Goal: Task Accomplishment & Management: Manage account settings

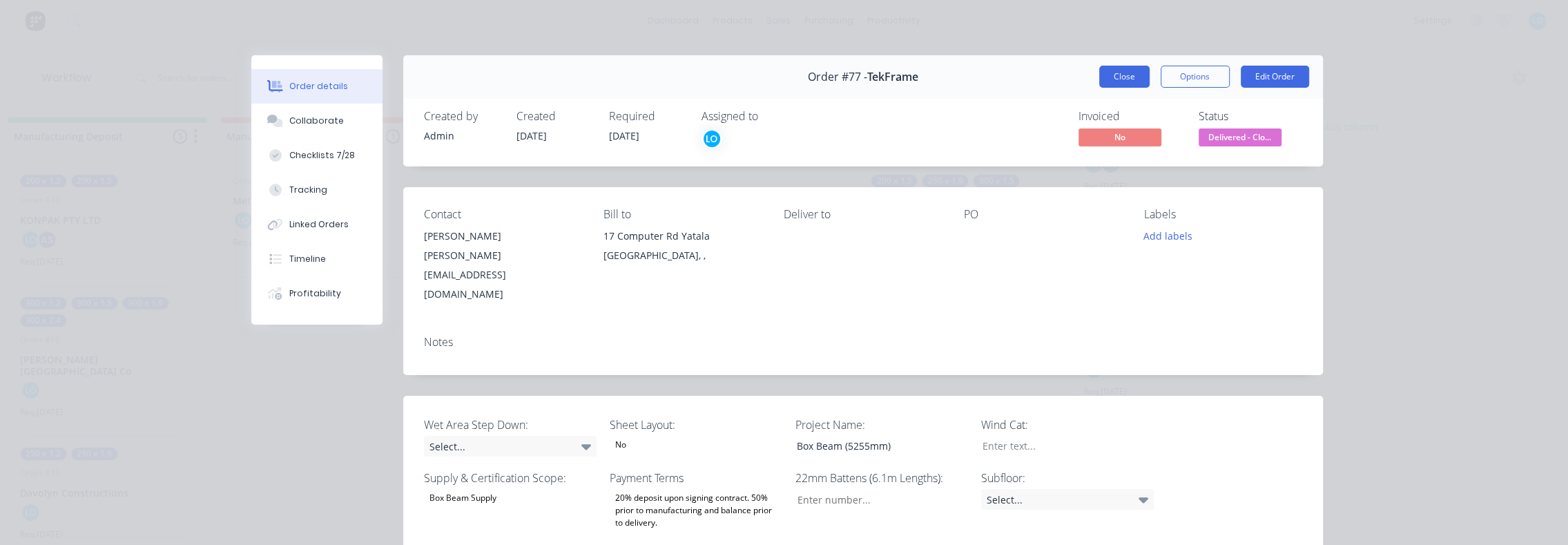
click at [1119, 78] on button "Close" at bounding box center [1124, 77] width 51 height 22
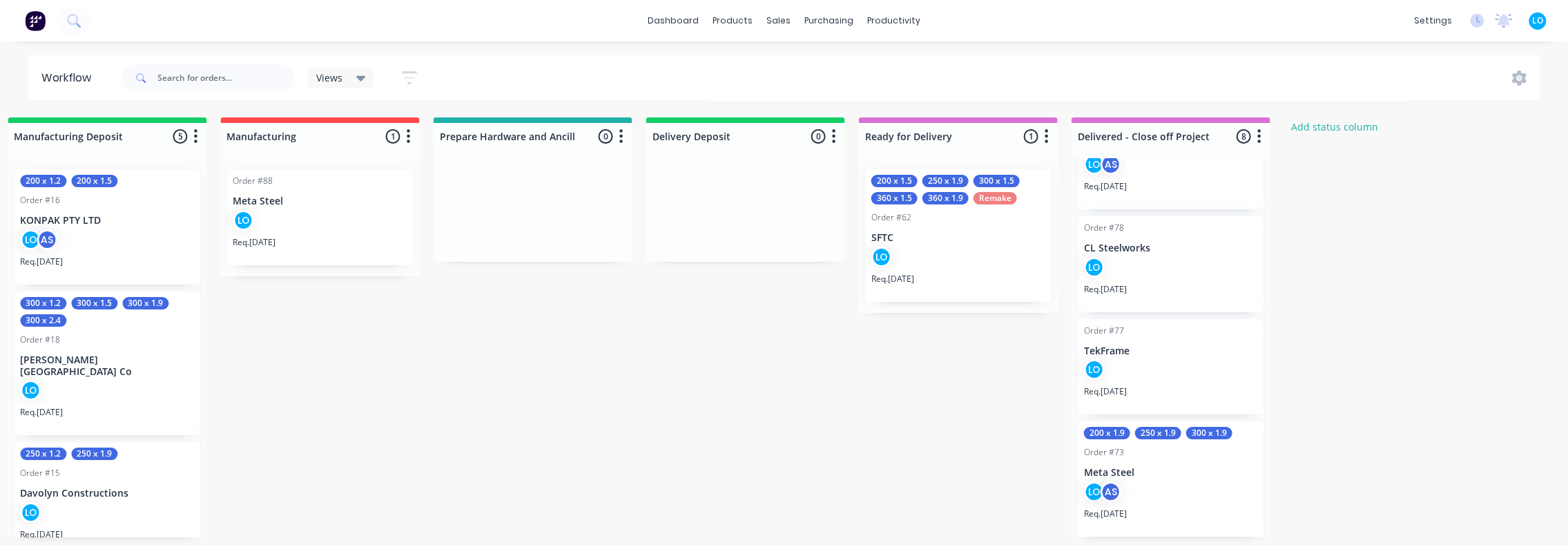
click at [1129, 365] on div "LO" at bounding box center [1171, 373] width 174 height 26
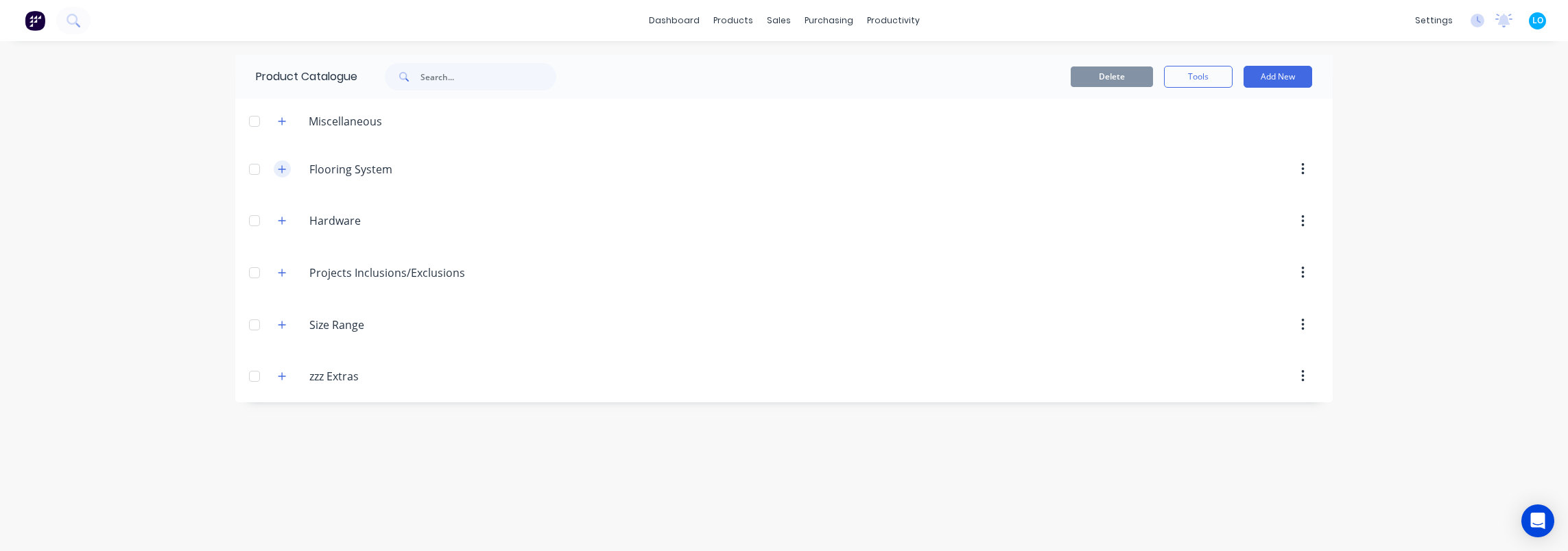
click at [281, 172] on icon "button" at bounding box center [281, 169] width 8 height 9
click at [278, 172] on icon "button" at bounding box center [281, 169] width 8 height 9
click at [283, 380] on button "button" at bounding box center [282, 377] width 17 height 17
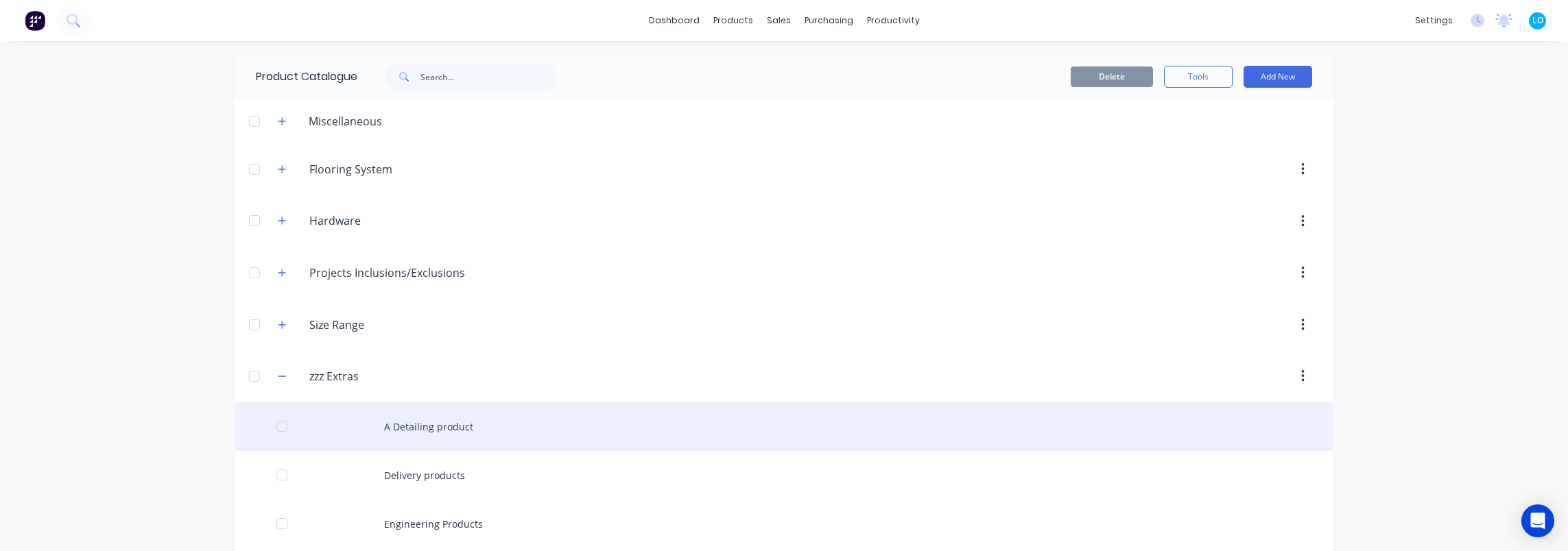
click at [449, 421] on div "A Detailing product" at bounding box center [784, 427] width 1097 height 49
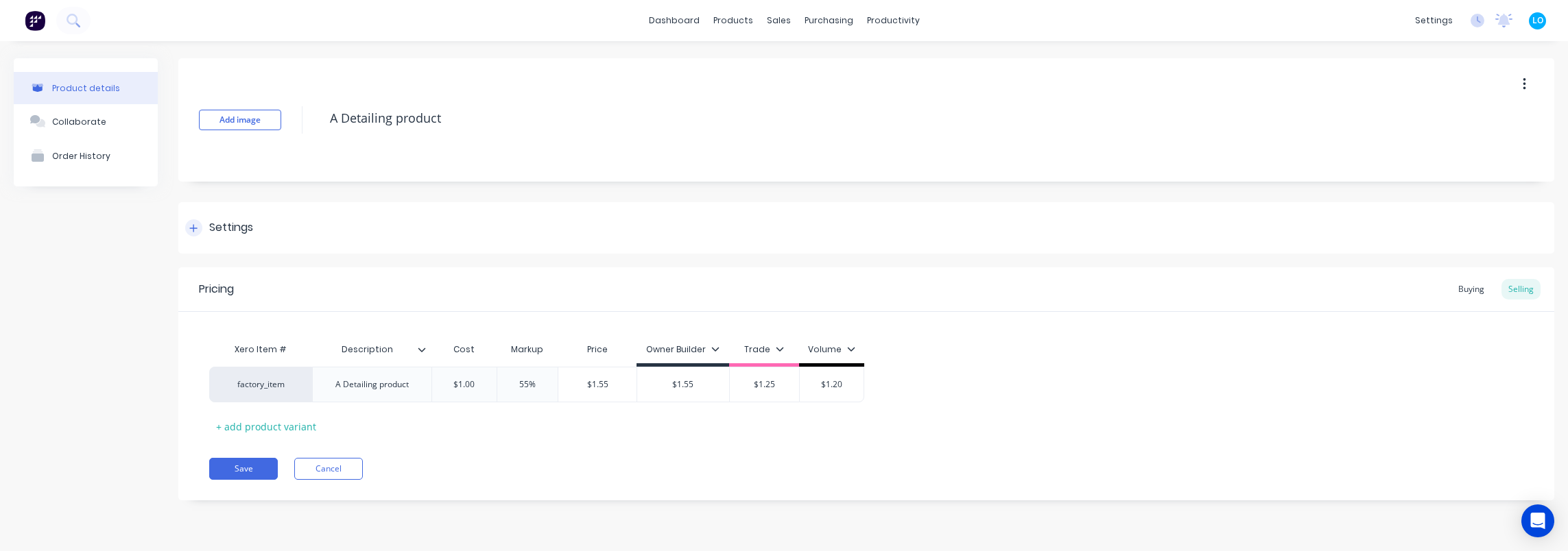
click at [212, 225] on div "Settings" at bounding box center [231, 228] width 44 height 17
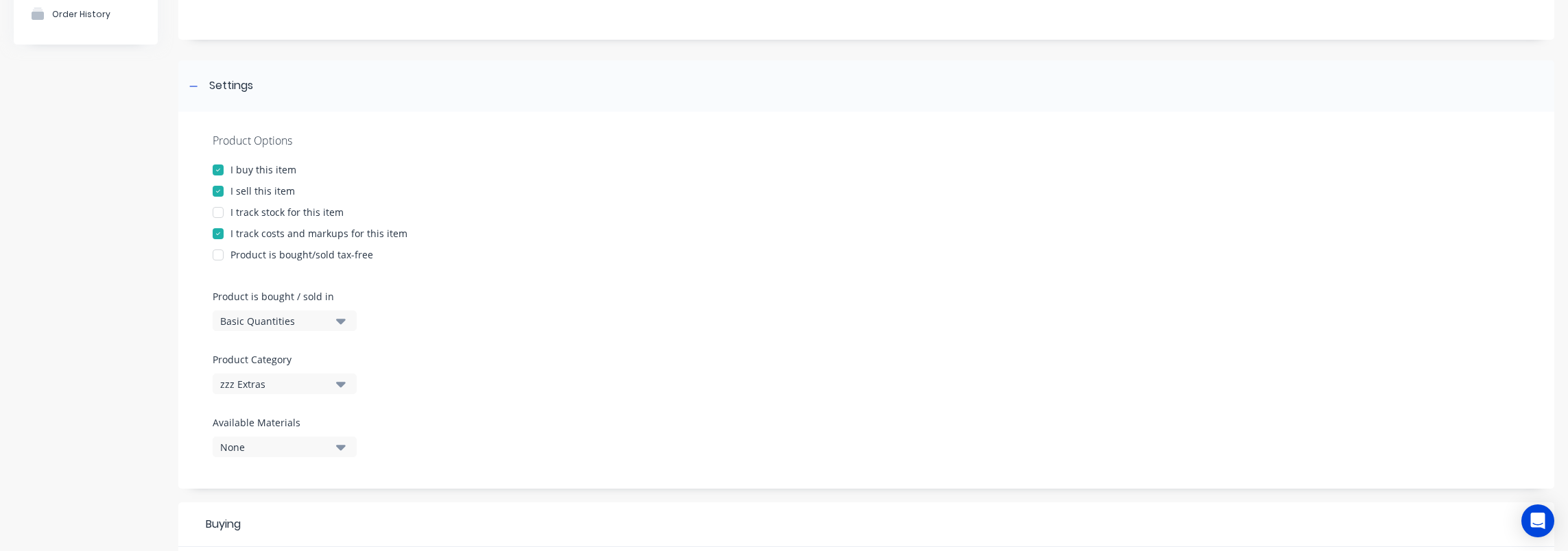
scroll to position [206, 0]
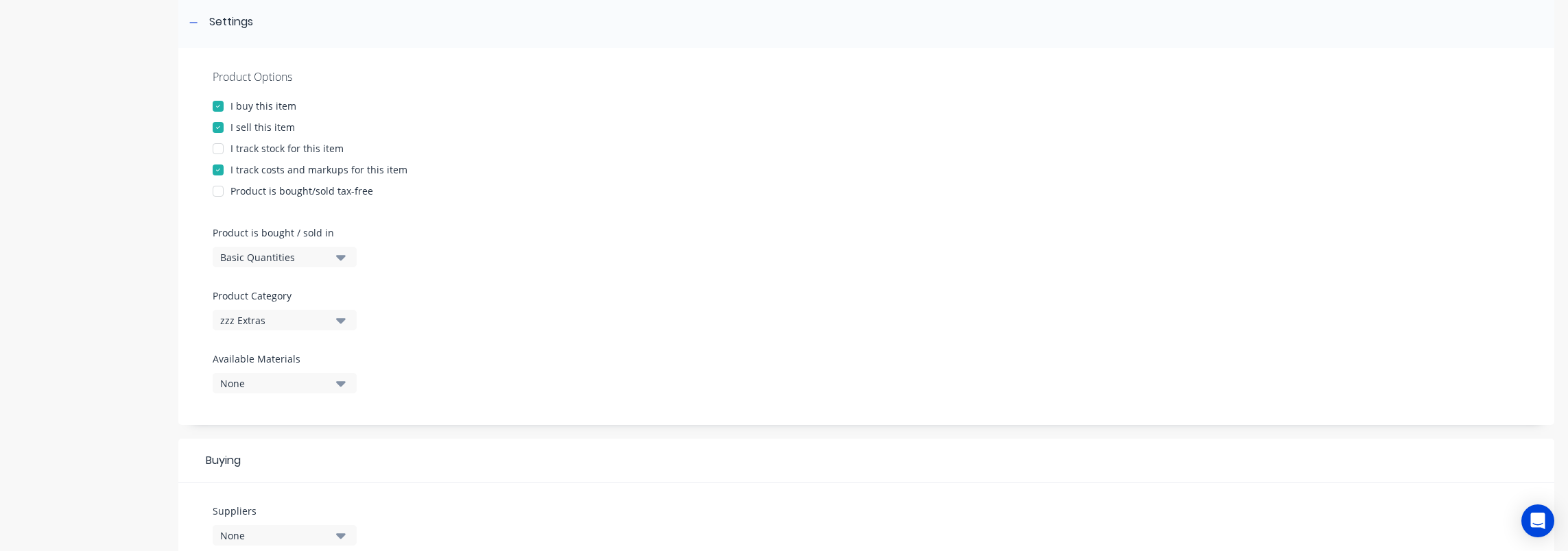
click at [292, 306] on div "Product Category zzz Extras" at bounding box center [281, 310] width 137 height 42
click at [292, 319] on div "zzz Extras" at bounding box center [275, 321] width 110 height 15
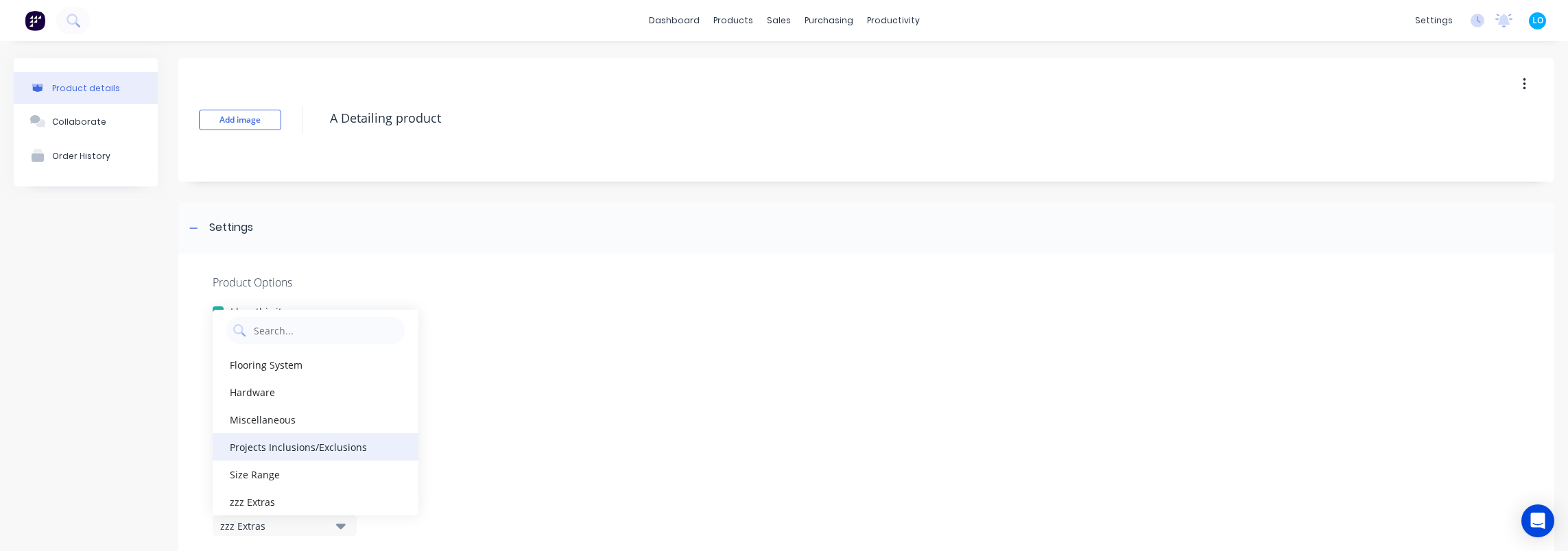
scroll to position [14, 0]
click at [289, 409] on div "Miscellaneous" at bounding box center [315, 413] width 206 height 28
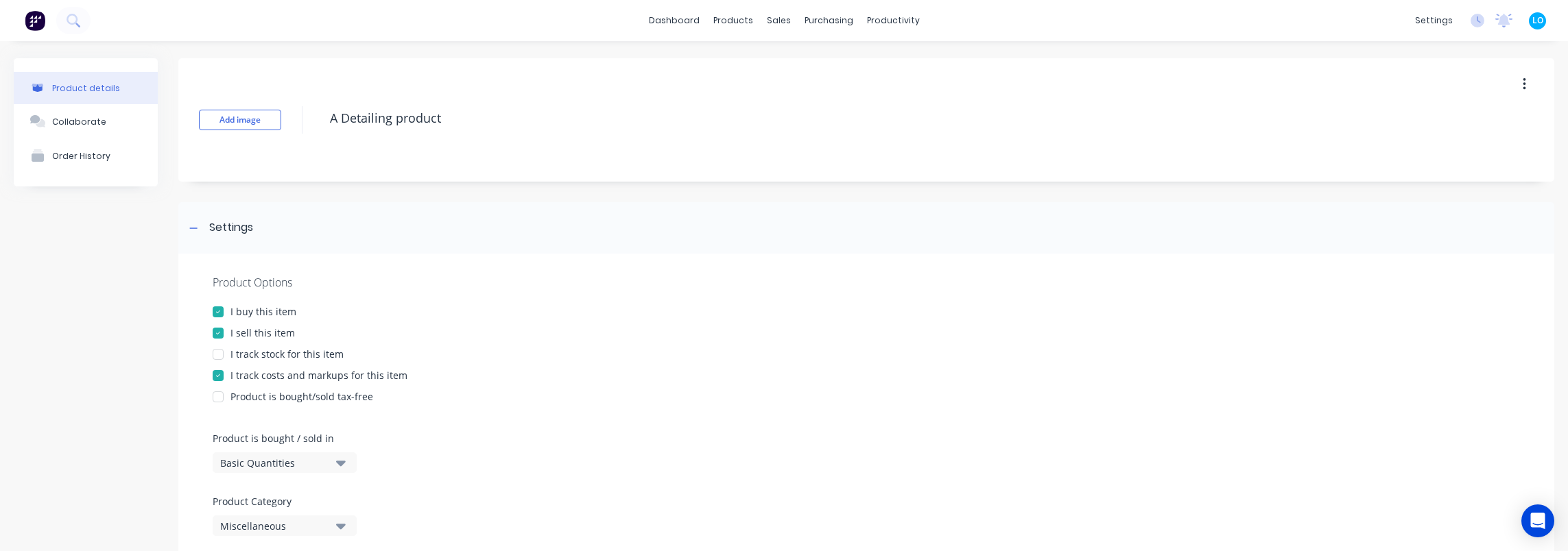
scroll to position [568, 0]
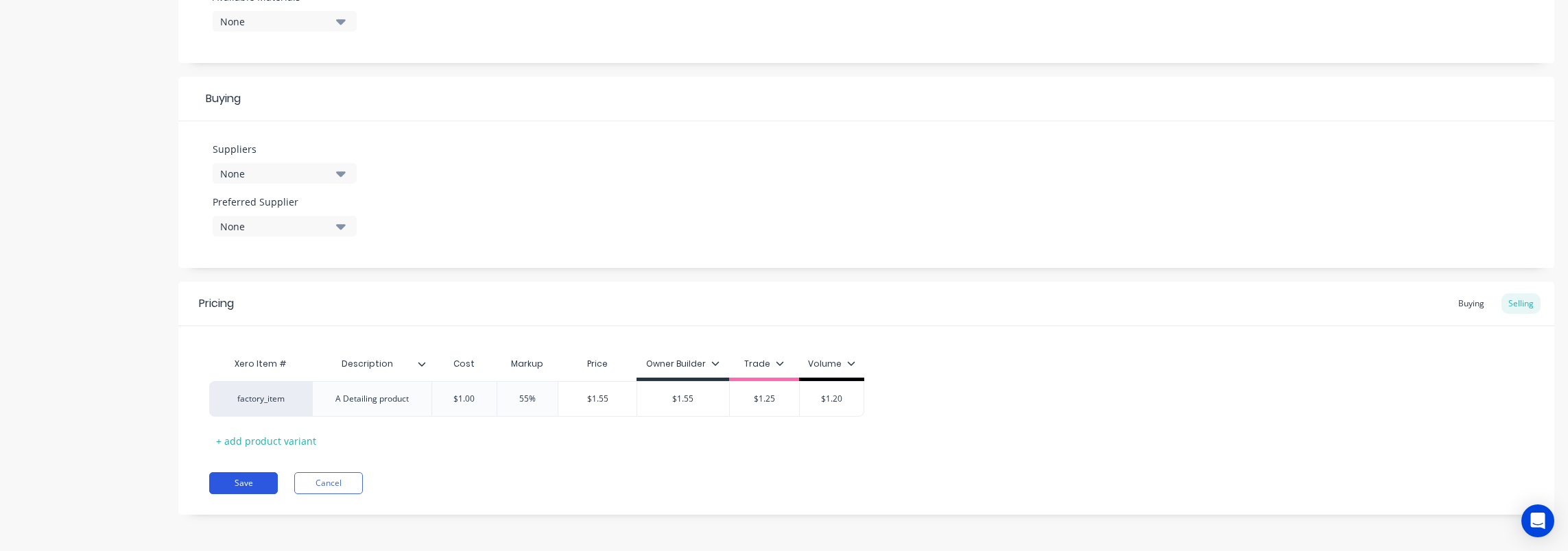
click at [246, 482] on button "Save" at bounding box center [244, 483] width 68 height 22
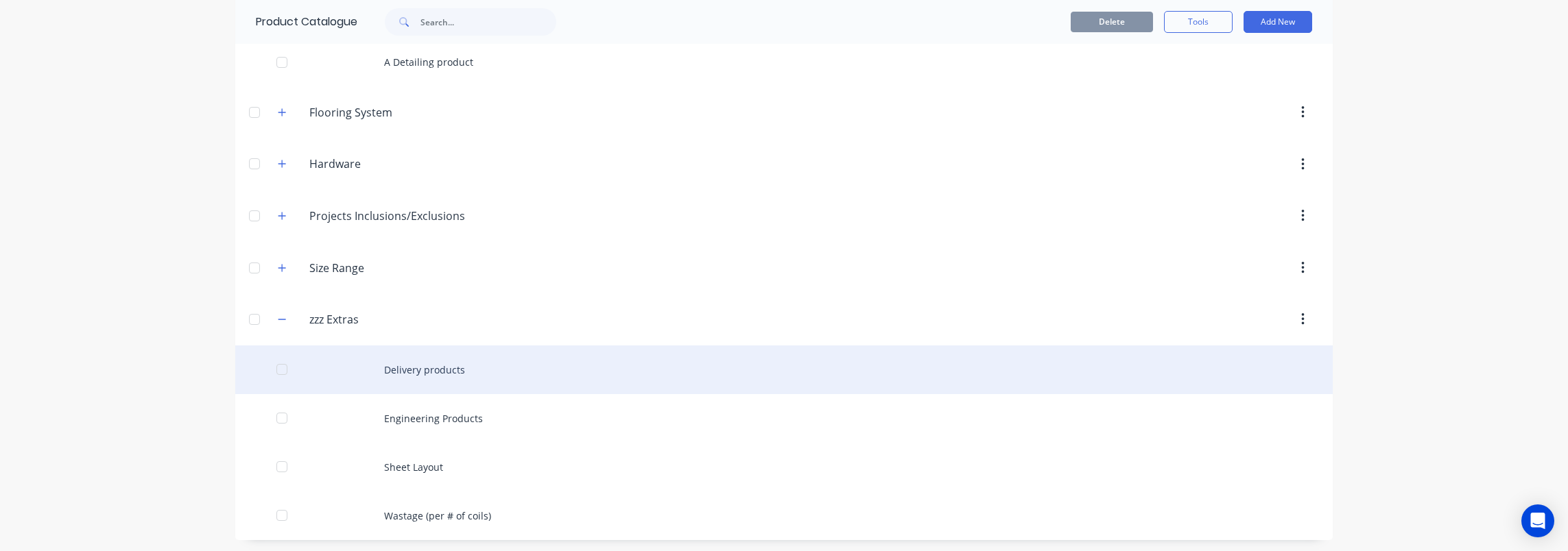
scroll to position [105, 0]
click at [438, 366] on div "Delivery products" at bounding box center [784, 369] width 1097 height 49
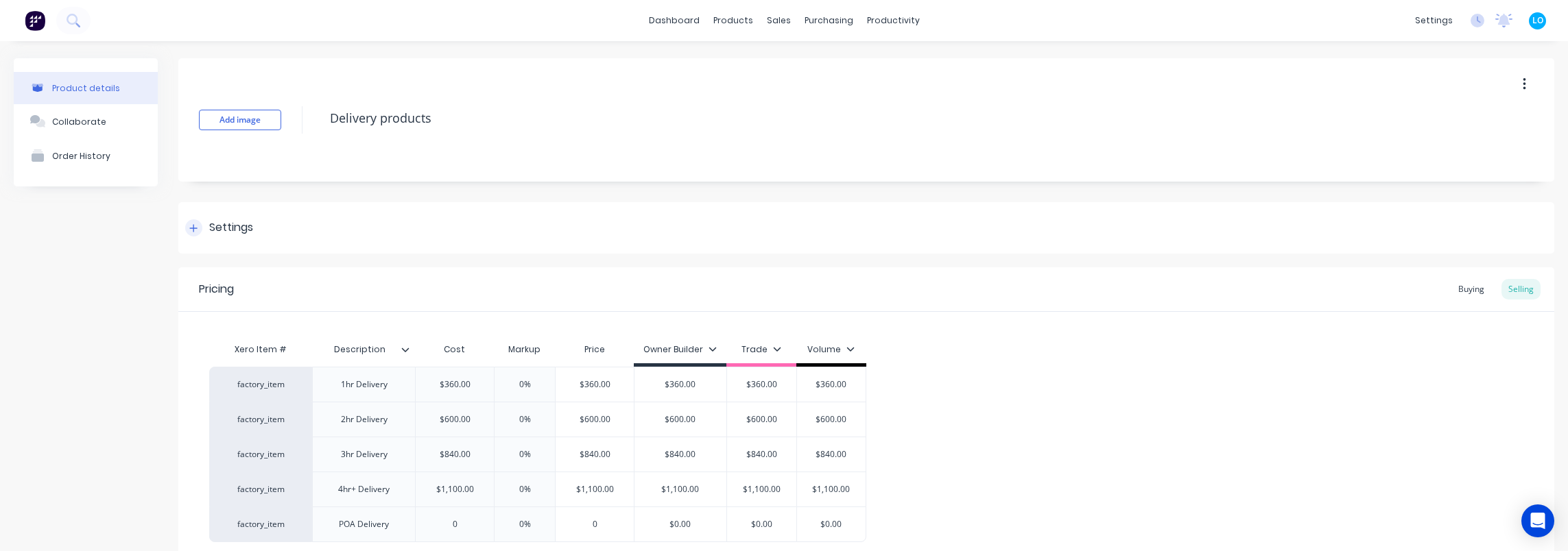
click at [222, 222] on div "Settings" at bounding box center [231, 228] width 44 height 17
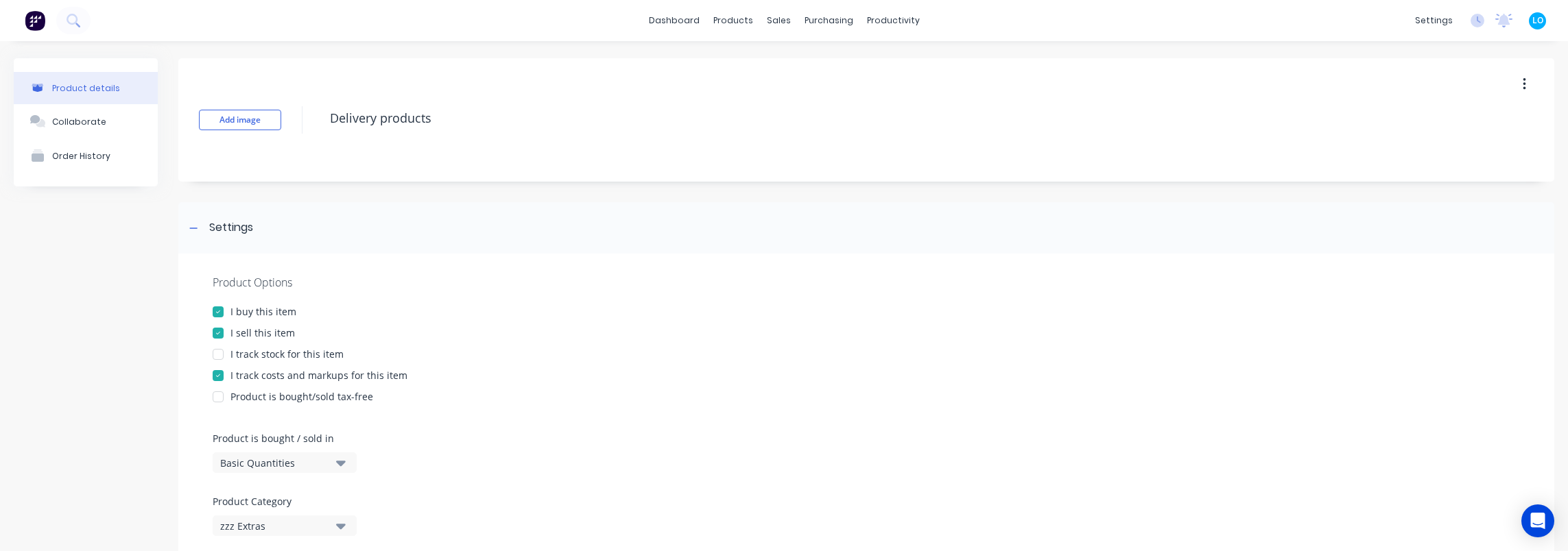
click at [273, 529] on div "zzz Extras" at bounding box center [275, 526] width 110 height 15
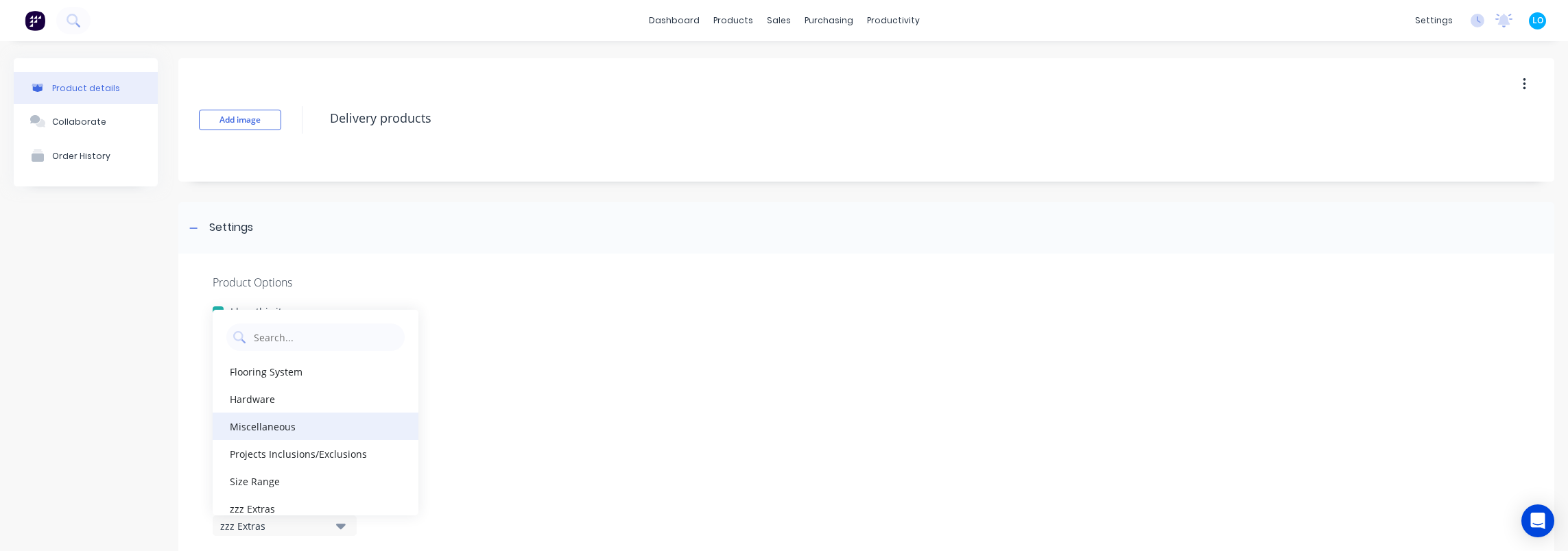
click at [280, 421] on div "Miscellaneous" at bounding box center [315, 427] width 206 height 28
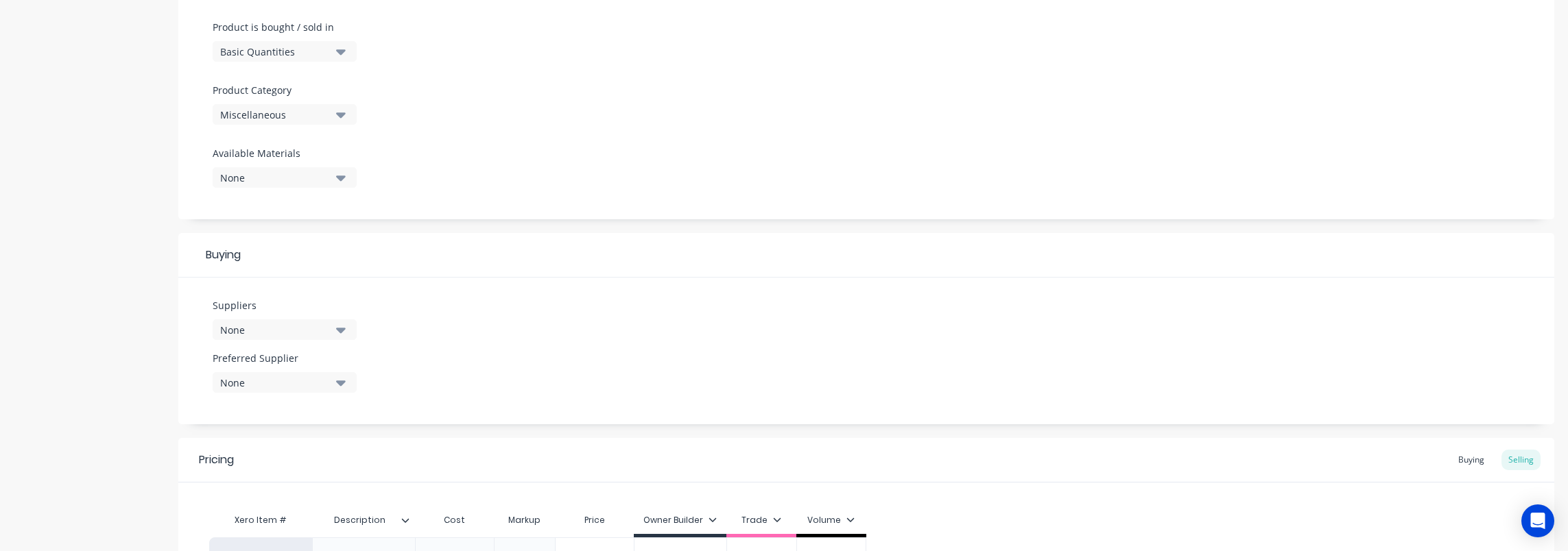
scroll to position [707, 0]
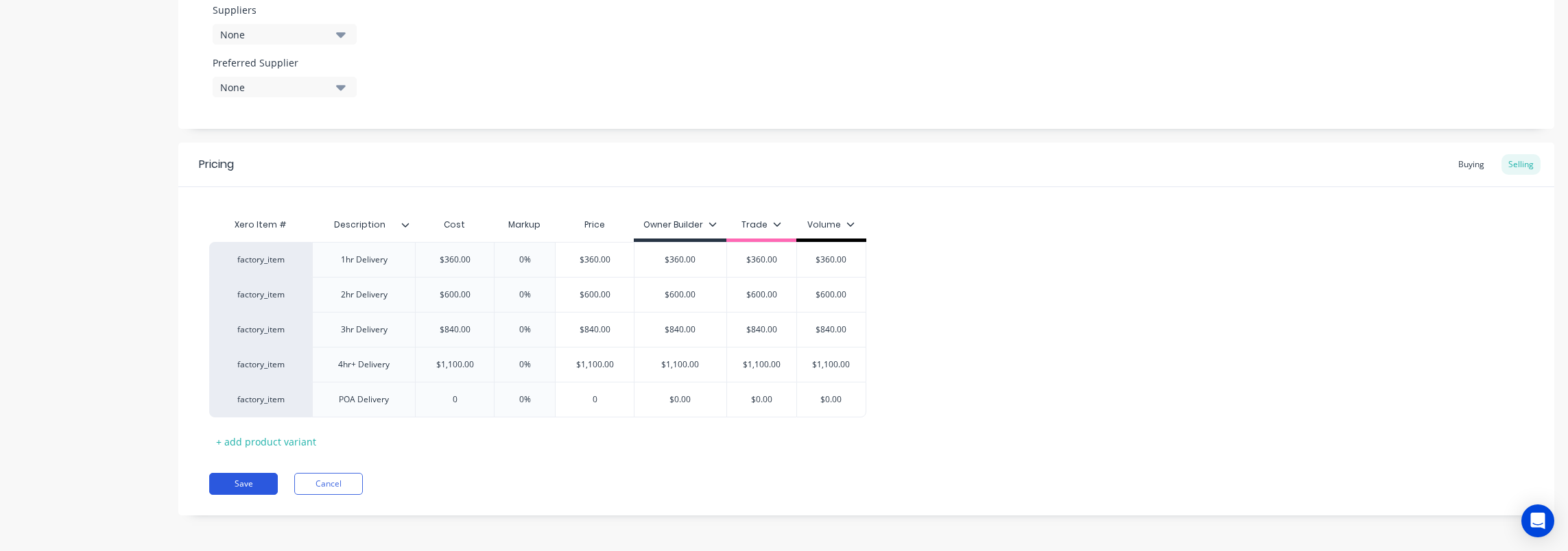
click at [241, 478] on button "Save" at bounding box center [244, 484] width 68 height 22
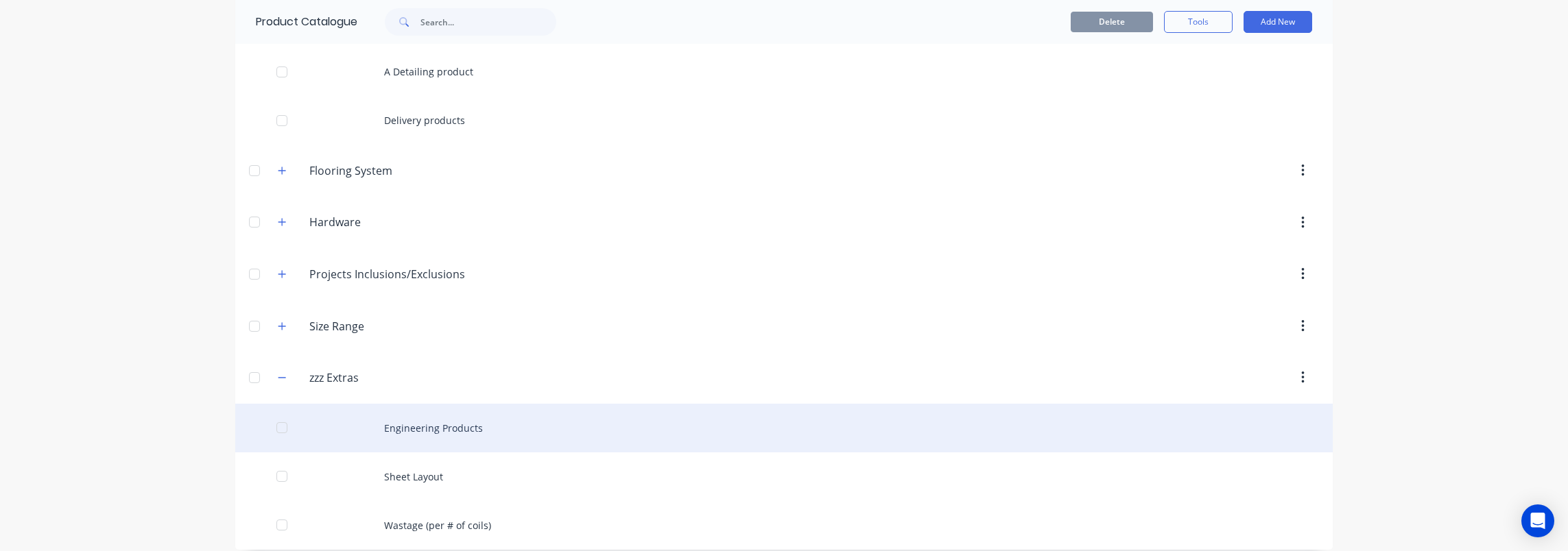
scroll to position [105, 0]
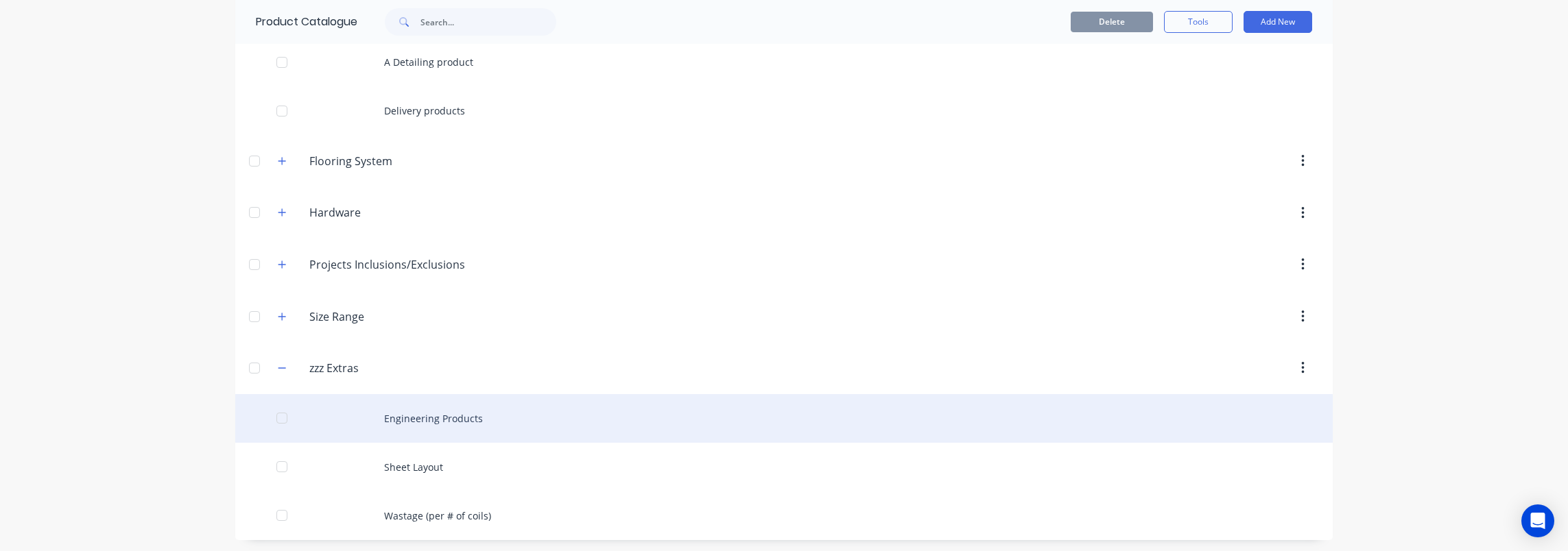
click at [416, 427] on div "Engineering Products" at bounding box center [784, 418] width 1097 height 49
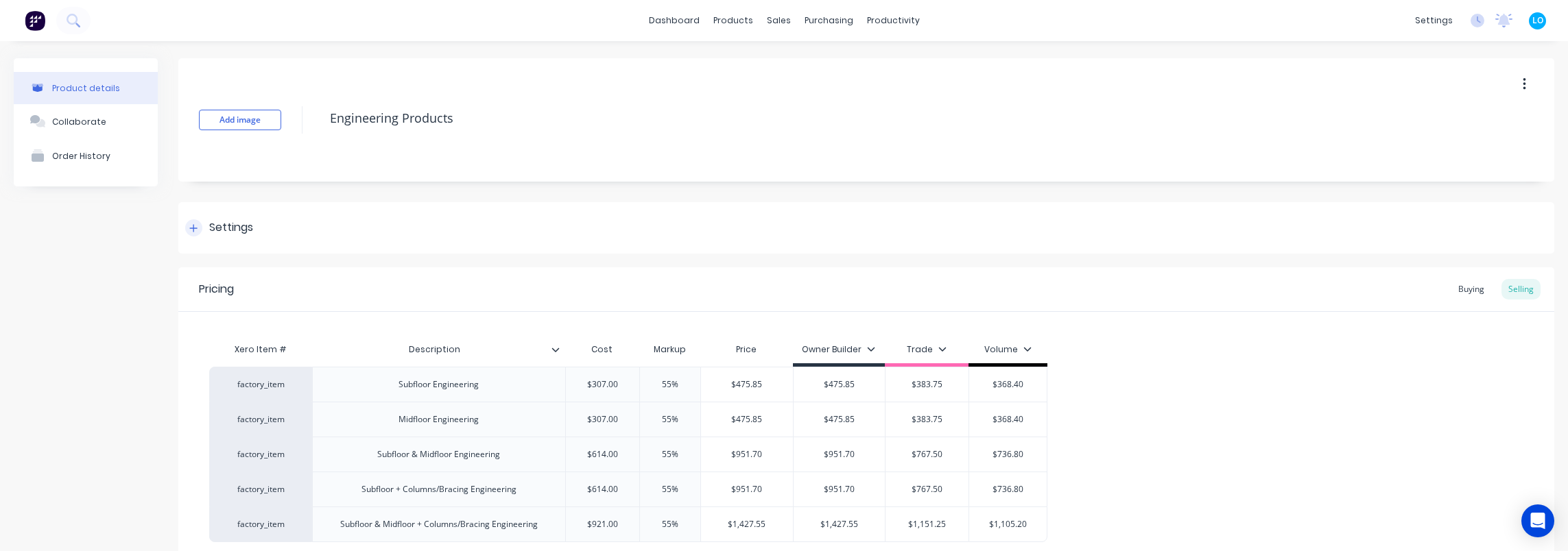
click at [194, 236] on div "Settings" at bounding box center [866, 228] width 1375 height 52
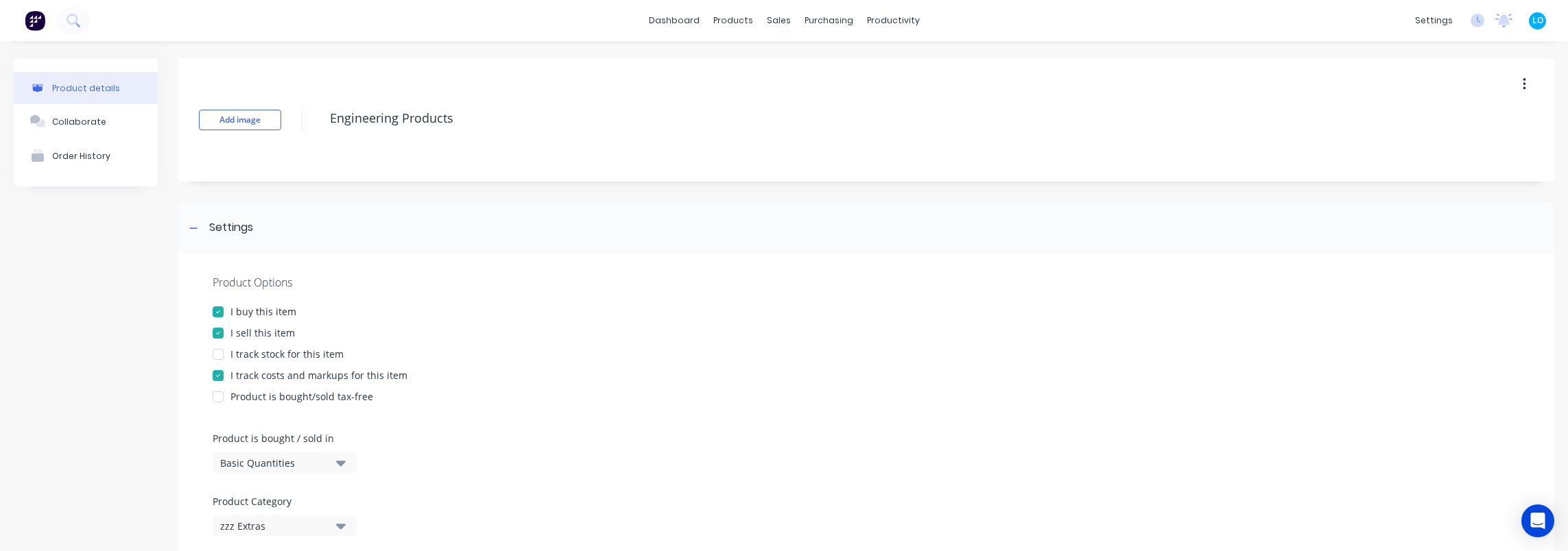
scroll to position [68, 0]
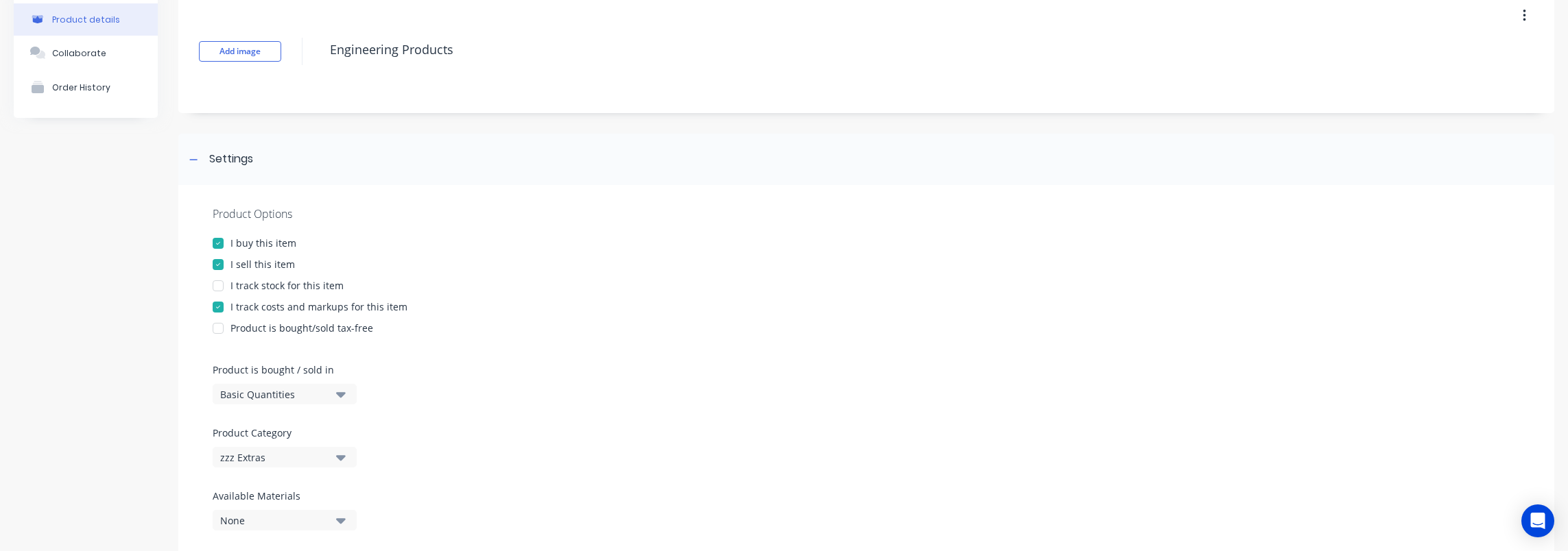
click at [292, 453] on div "zzz Extras" at bounding box center [275, 458] width 110 height 15
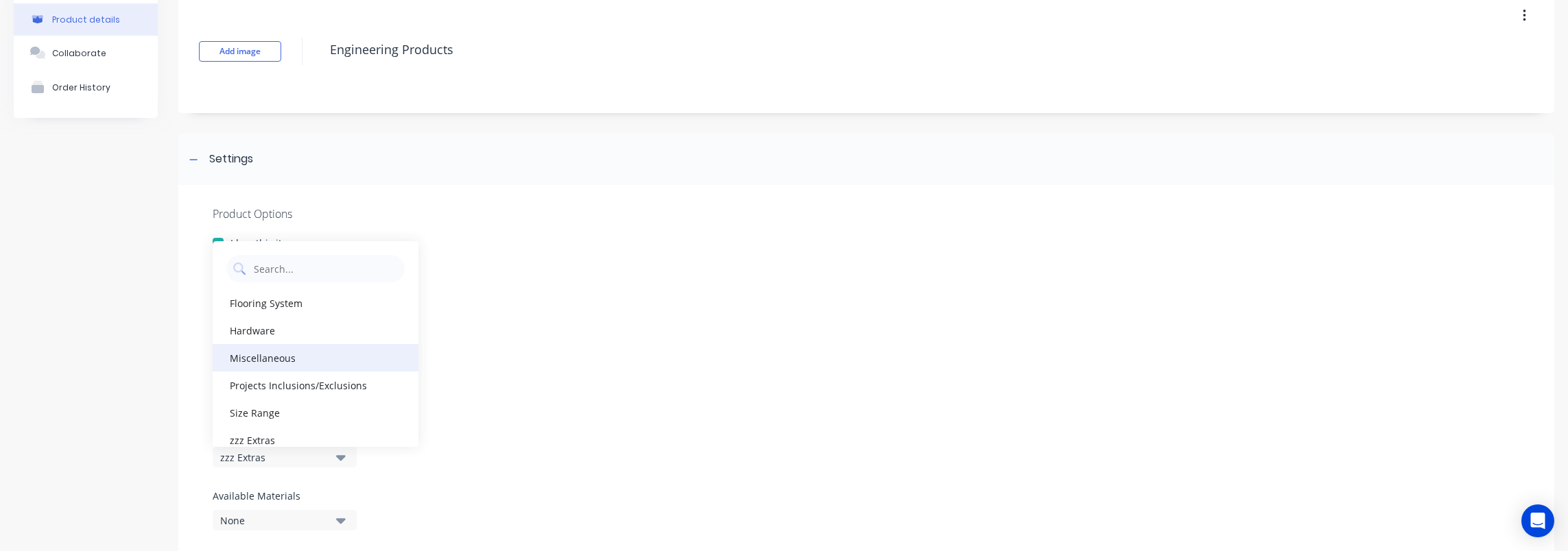
click at [284, 353] on div "Miscellaneous" at bounding box center [315, 358] width 206 height 28
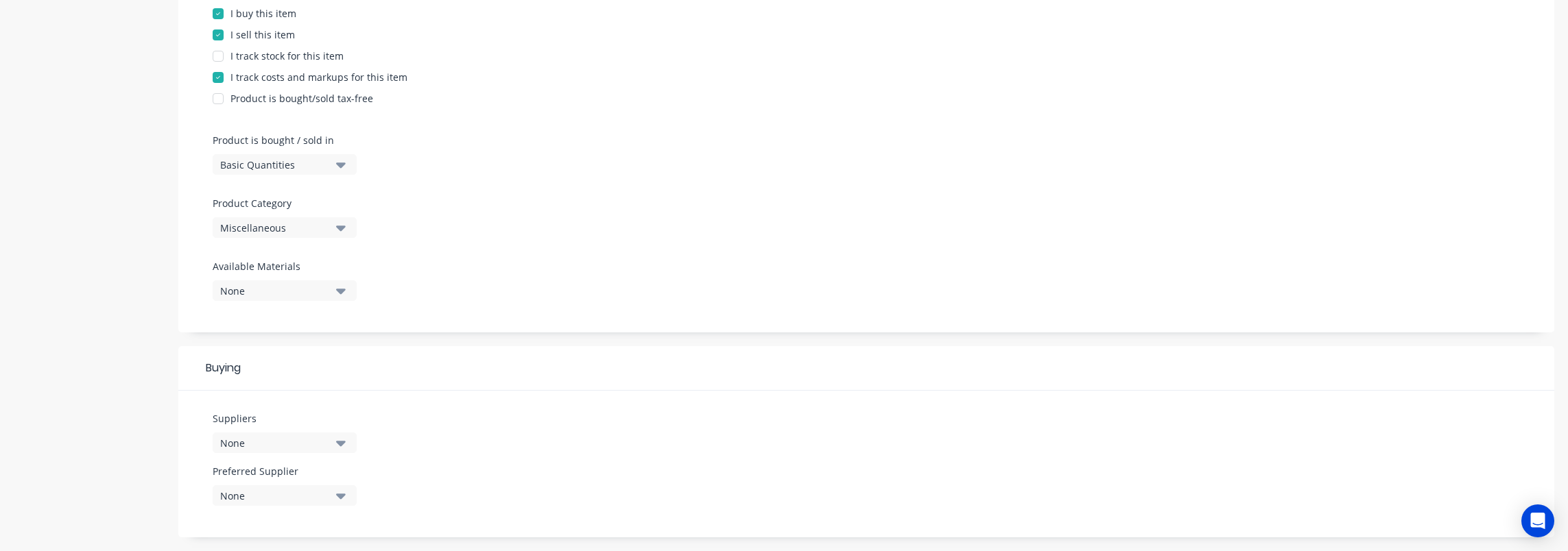
scroll to position [707, 0]
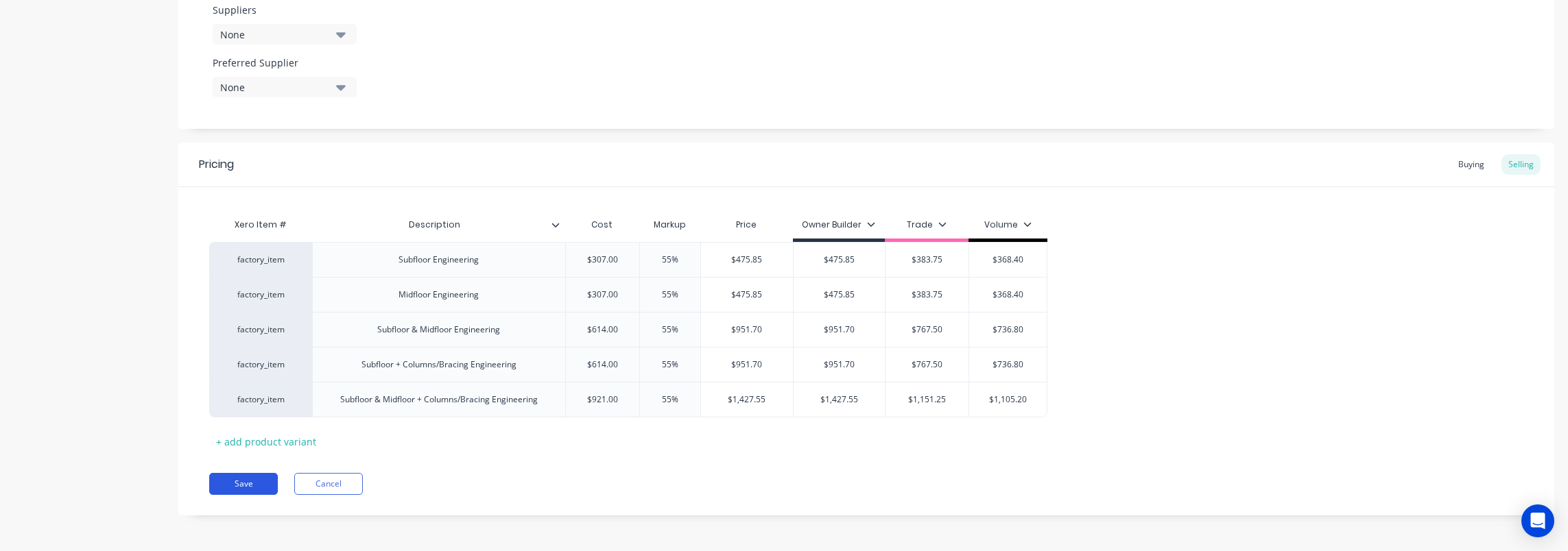
click at [244, 490] on button "Save" at bounding box center [244, 484] width 68 height 22
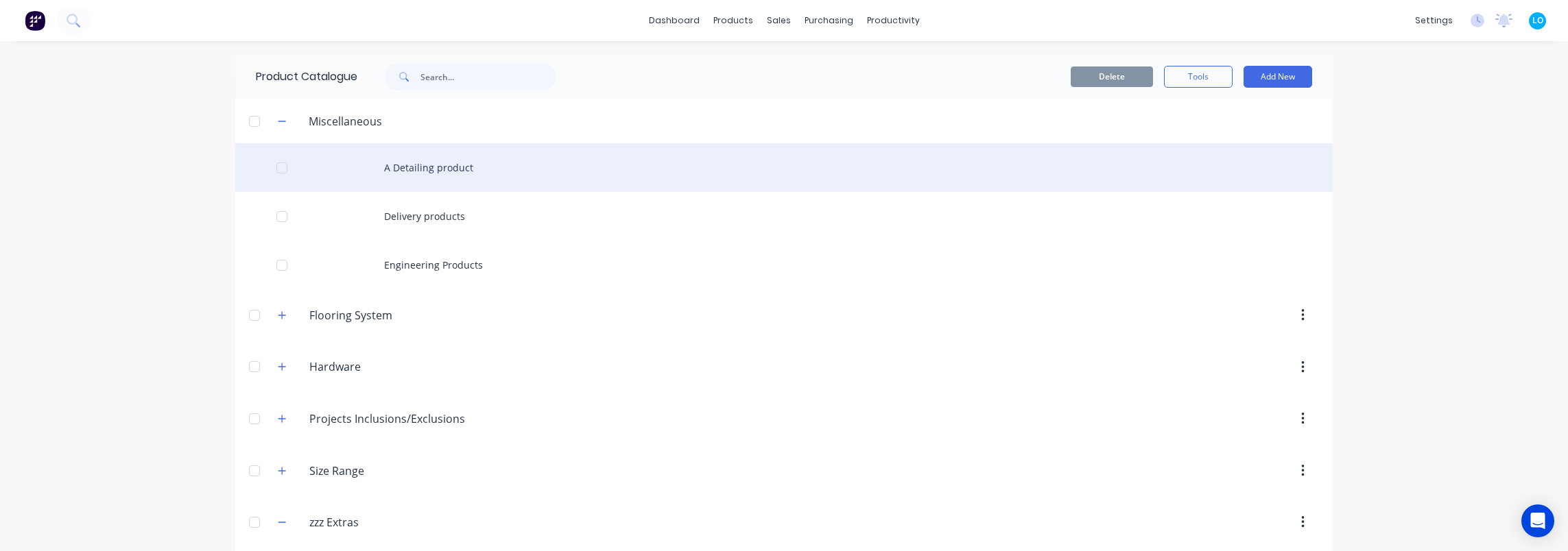
click at [354, 175] on div "A Detailing product" at bounding box center [784, 167] width 1097 height 49
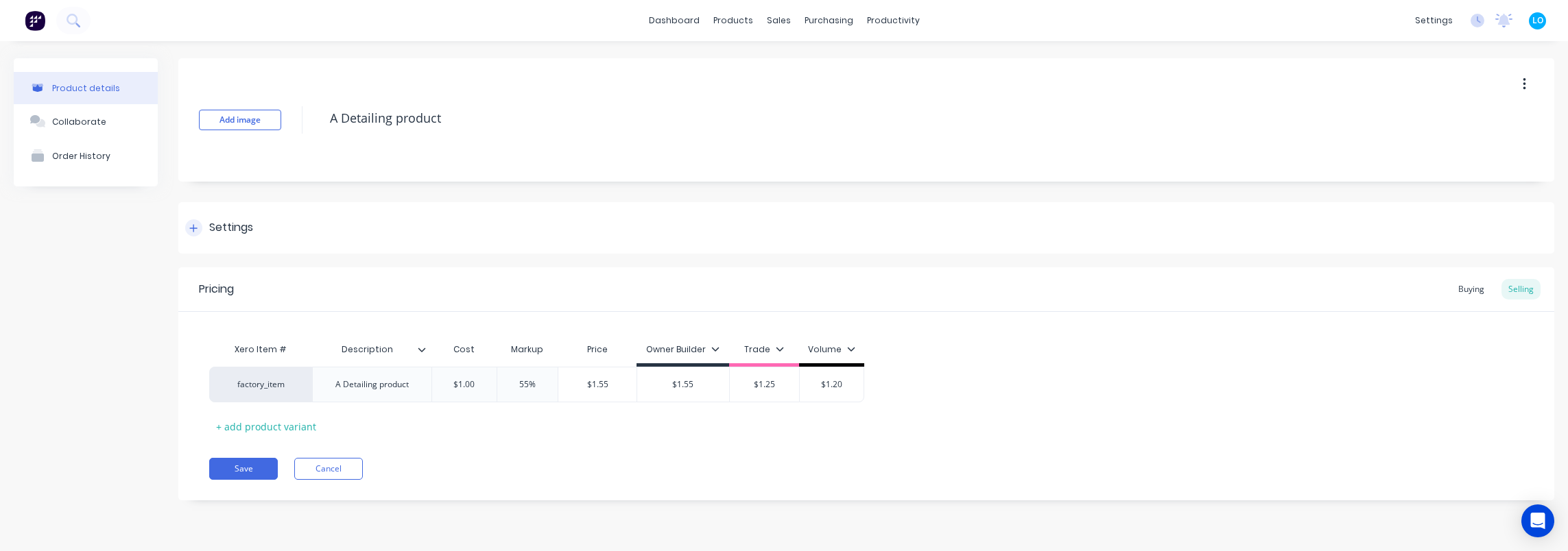
drag, startPoint x: 188, startPoint y: 260, endPoint x: 181, endPoint y: 236, distance: 25.0
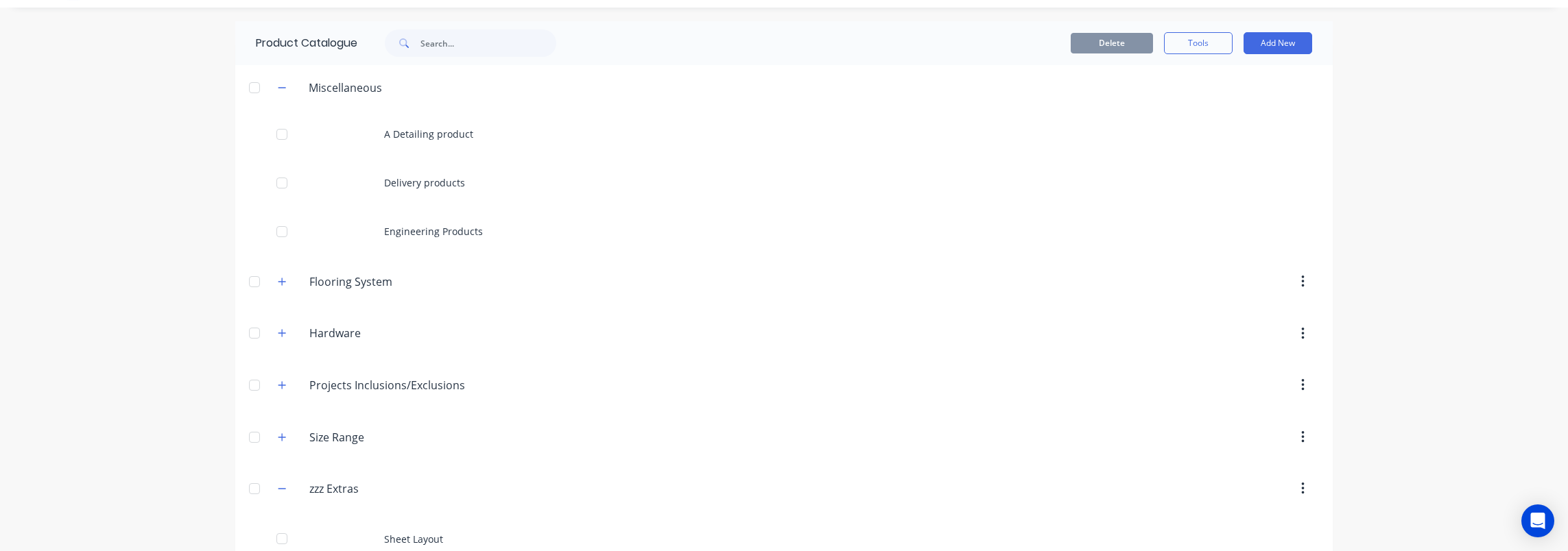
scroll to position [105, 0]
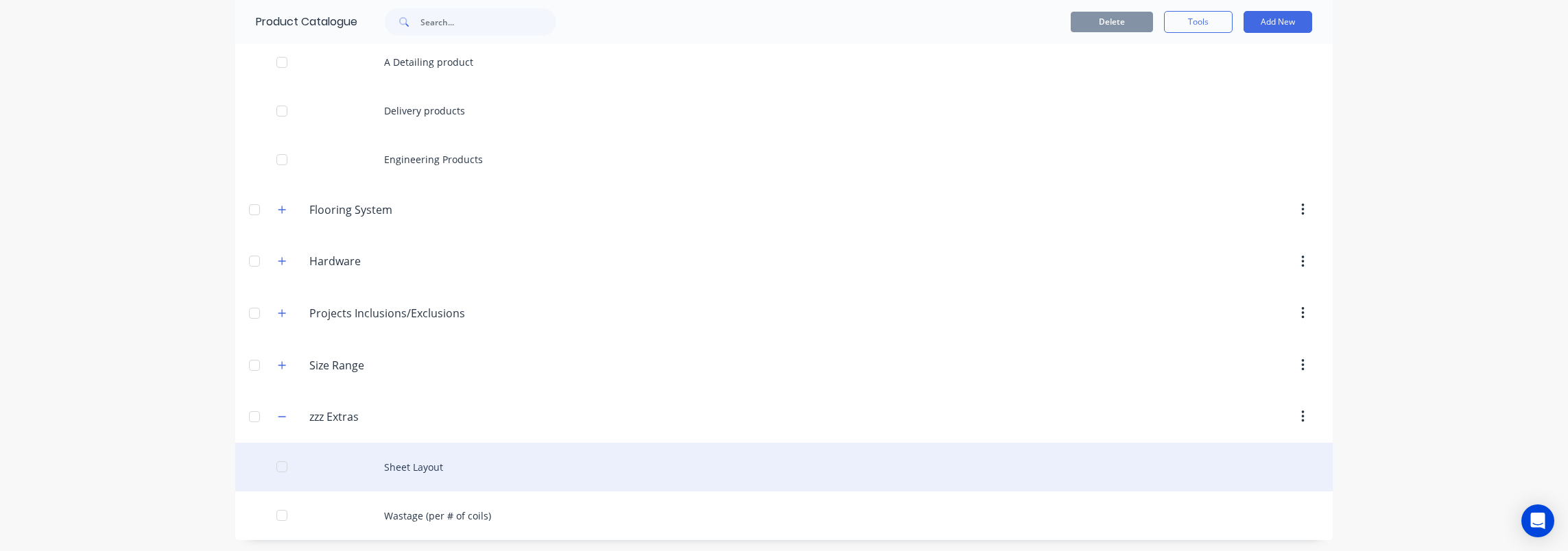
click at [409, 465] on div "Sheet Layout" at bounding box center [784, 467] width 1097 height 49
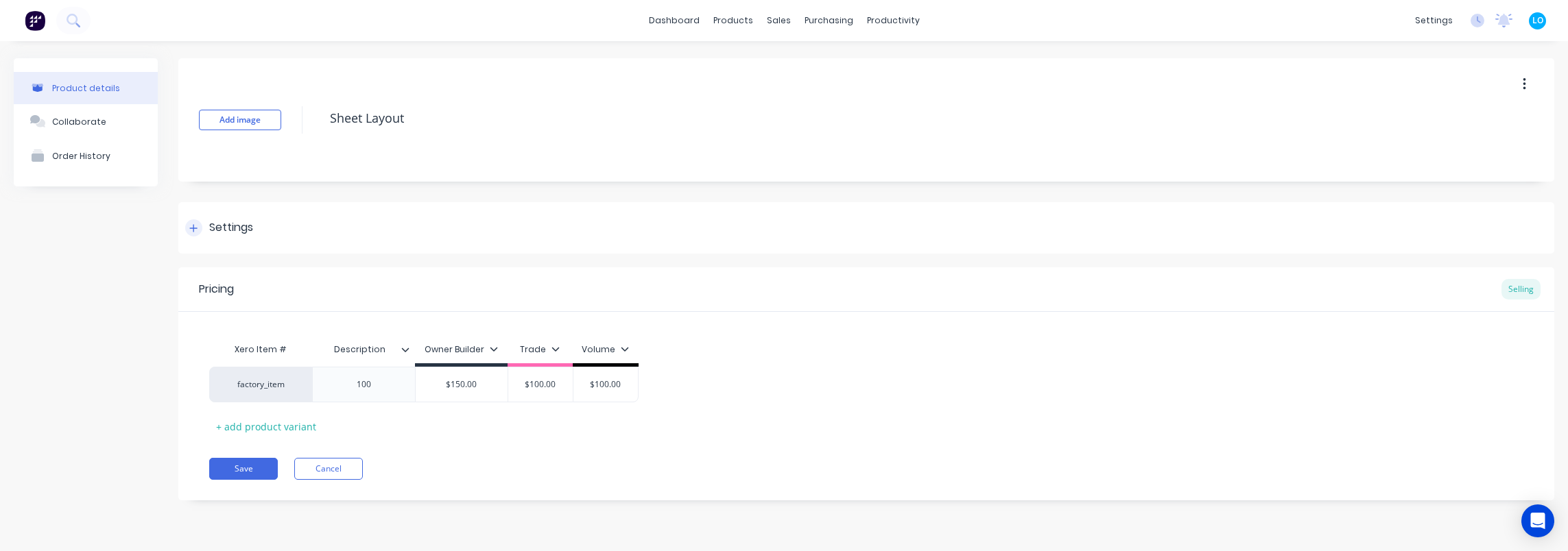
click at [221, 221] on div "Settings" at bounding box center [231, 228] width 44 height 17
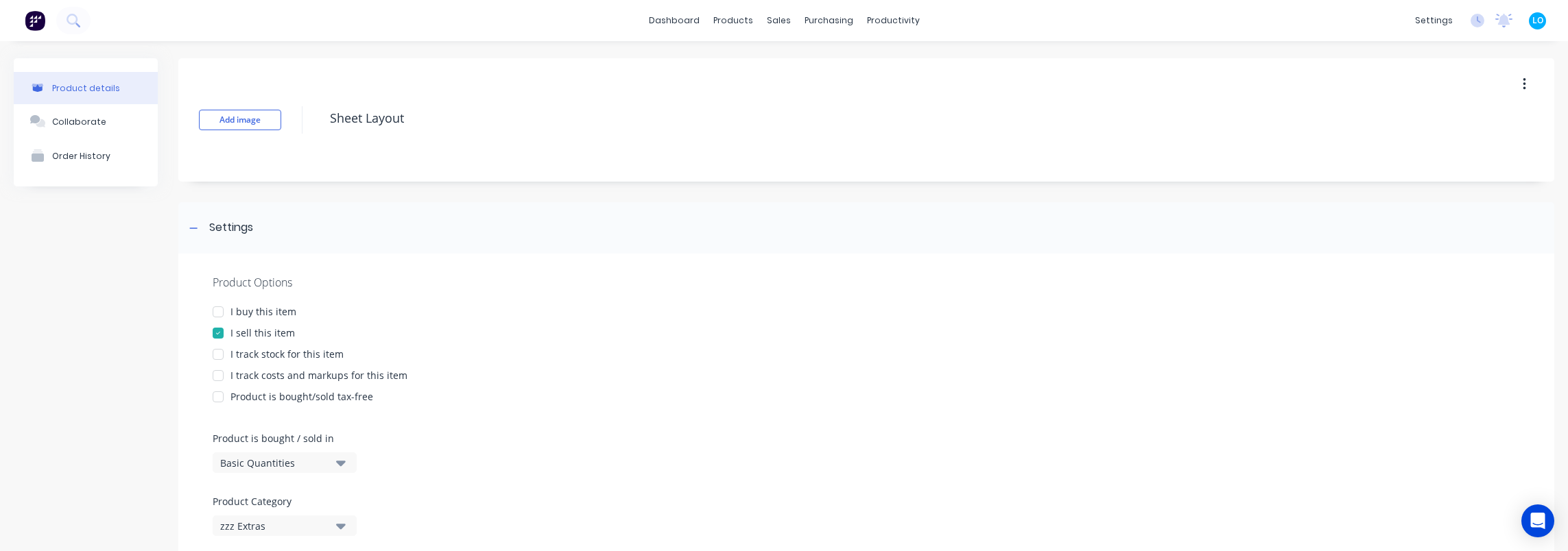
click at [292, 520] on div "zzz Extras" at bounding box center [275, 526] width 110 height 15
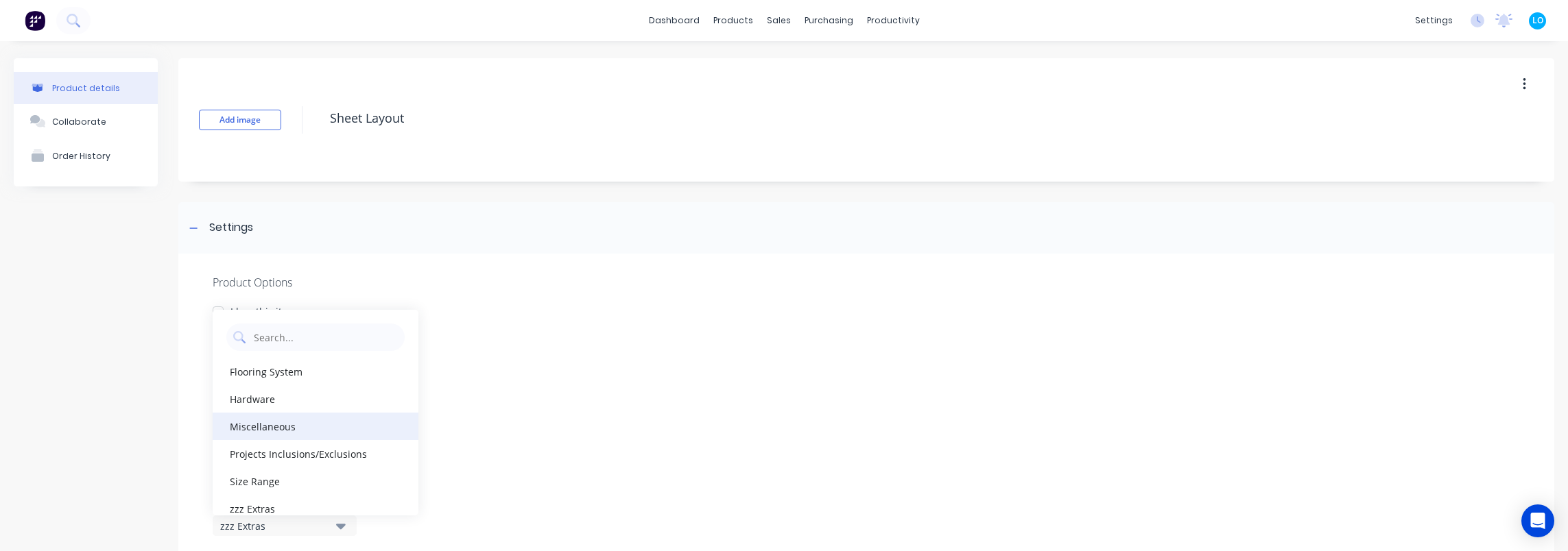
click at [288, 418] on div "Miscellaneous" at bounding box center [315, 427] width 206 height 28
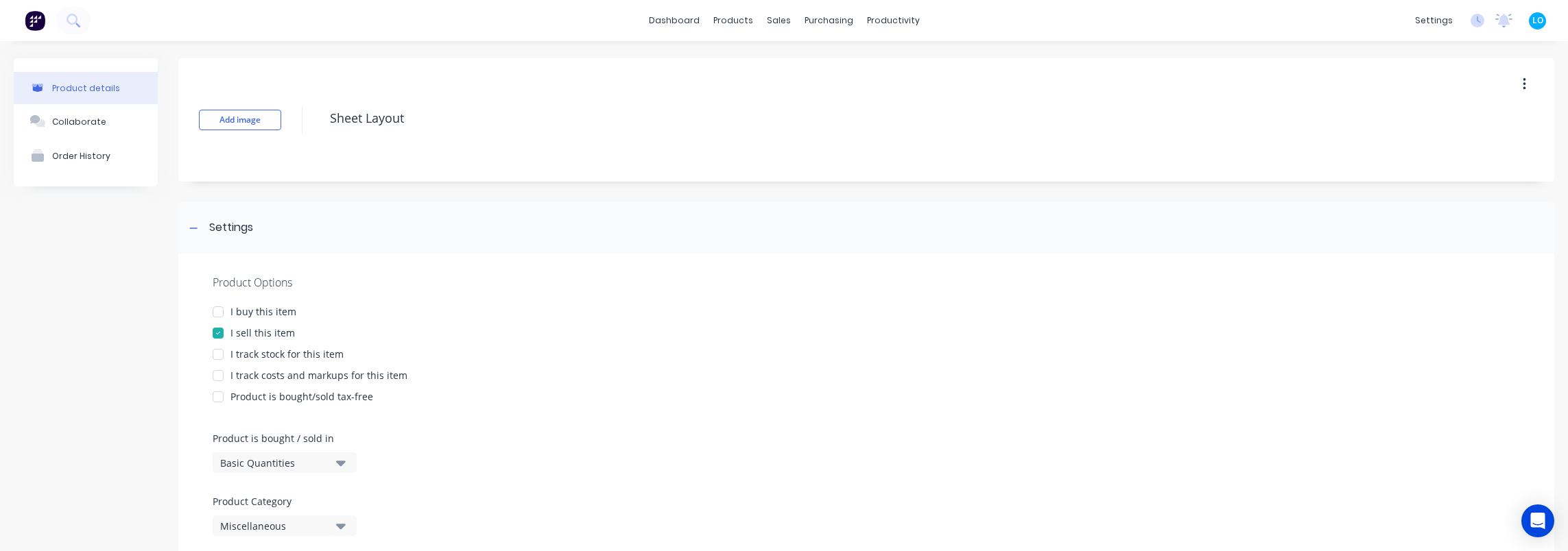
scroll to position [363, 0]
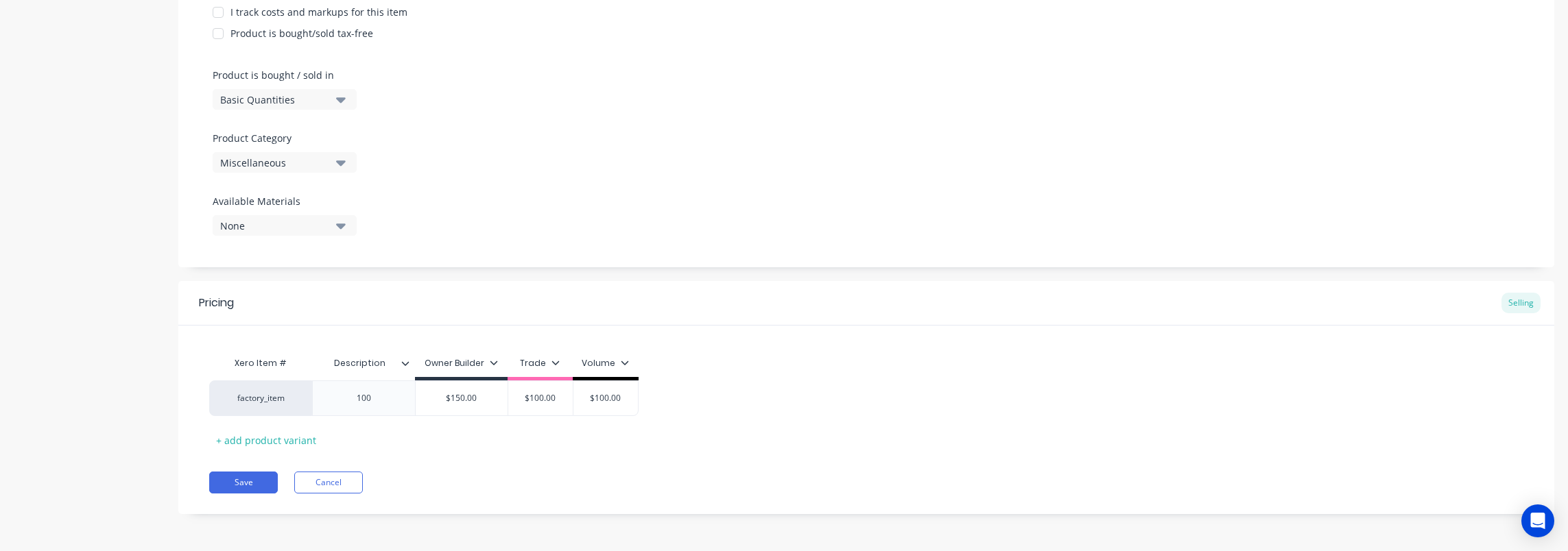
drag, startPoint x: 117, startPoint y: 433, endPoint x: 186, endPoint y: 464, distance: 75.6
click at [118, 433] on div "Product details Collaborate Order History" at bounding box center [86, 115] width 144 height 840
click at [224, 478] on button "Save" at bounding box center [244, 483] width 68 height 22
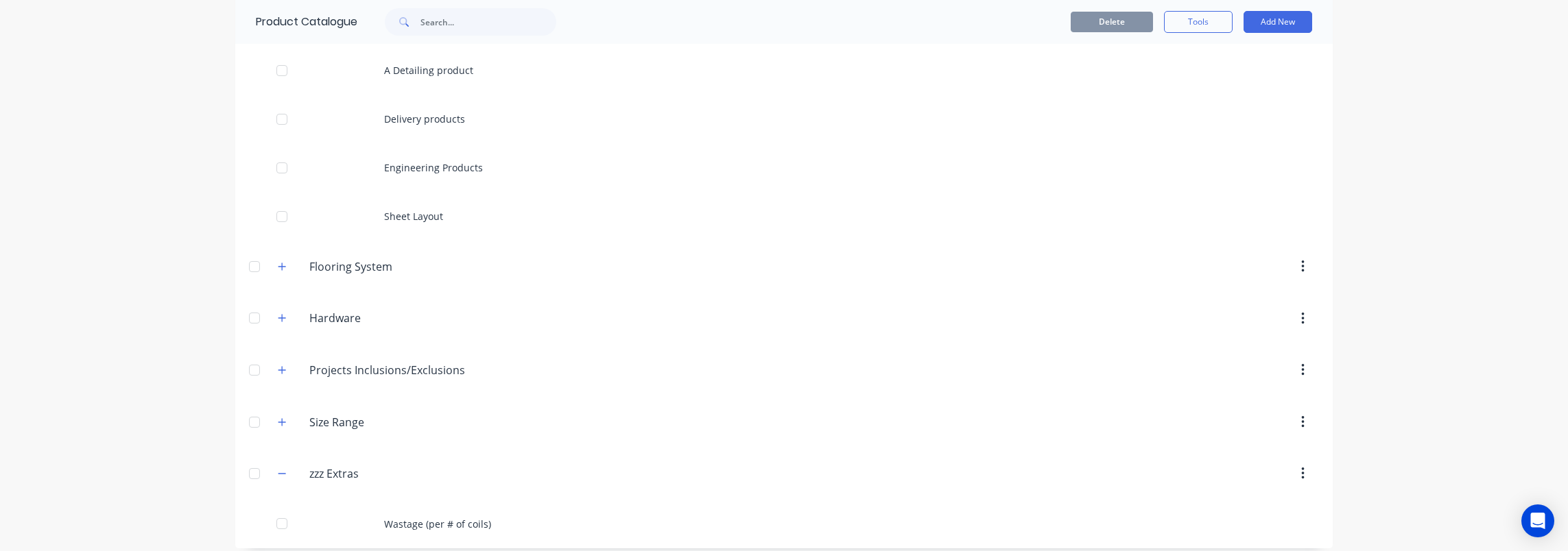
scroll to position [105, 0]
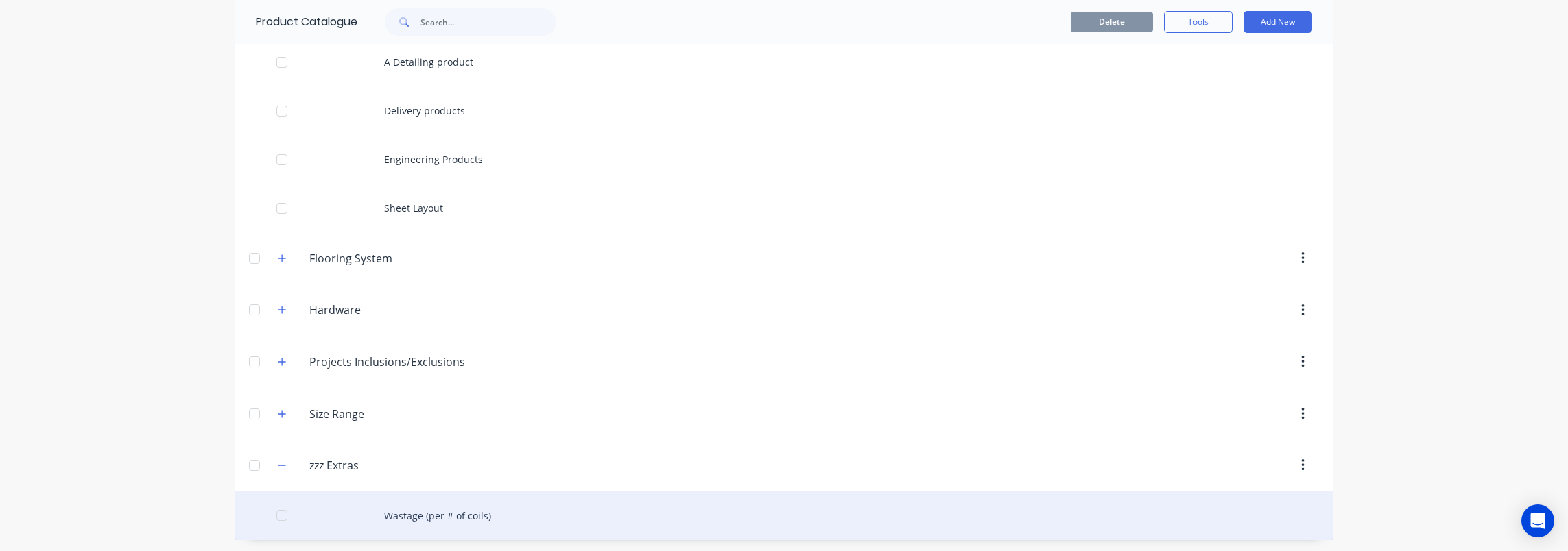
click at [388, 518] on div "Wastage (per # of coils)" at bounding box center [784, 515] width 1097 height 49
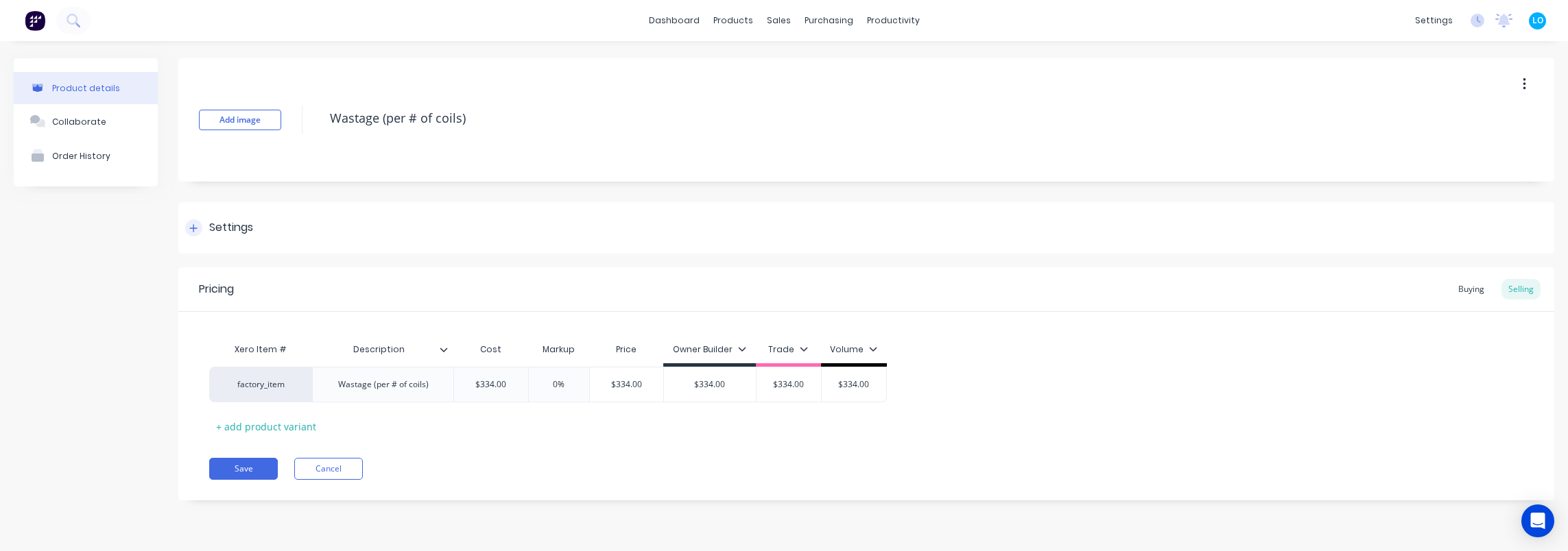
click at [218, 229] on div "Settings" at bounding box center [231, 228] width 44 height 17
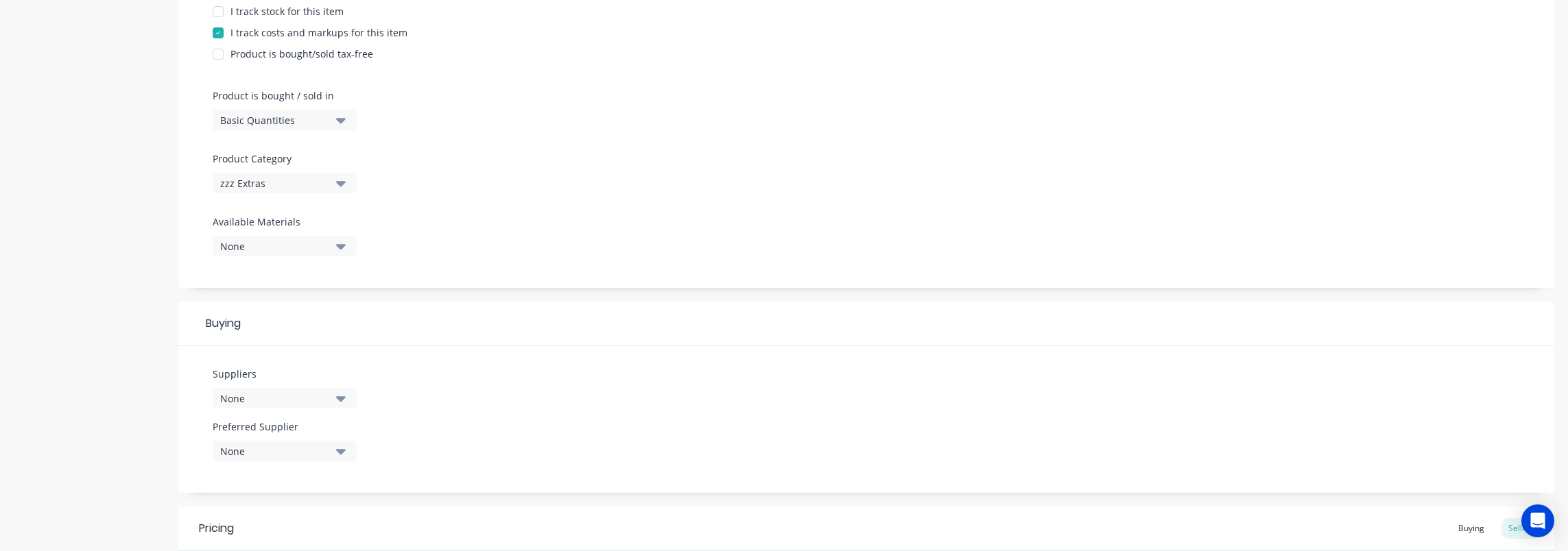
scroll to position [274, 0]
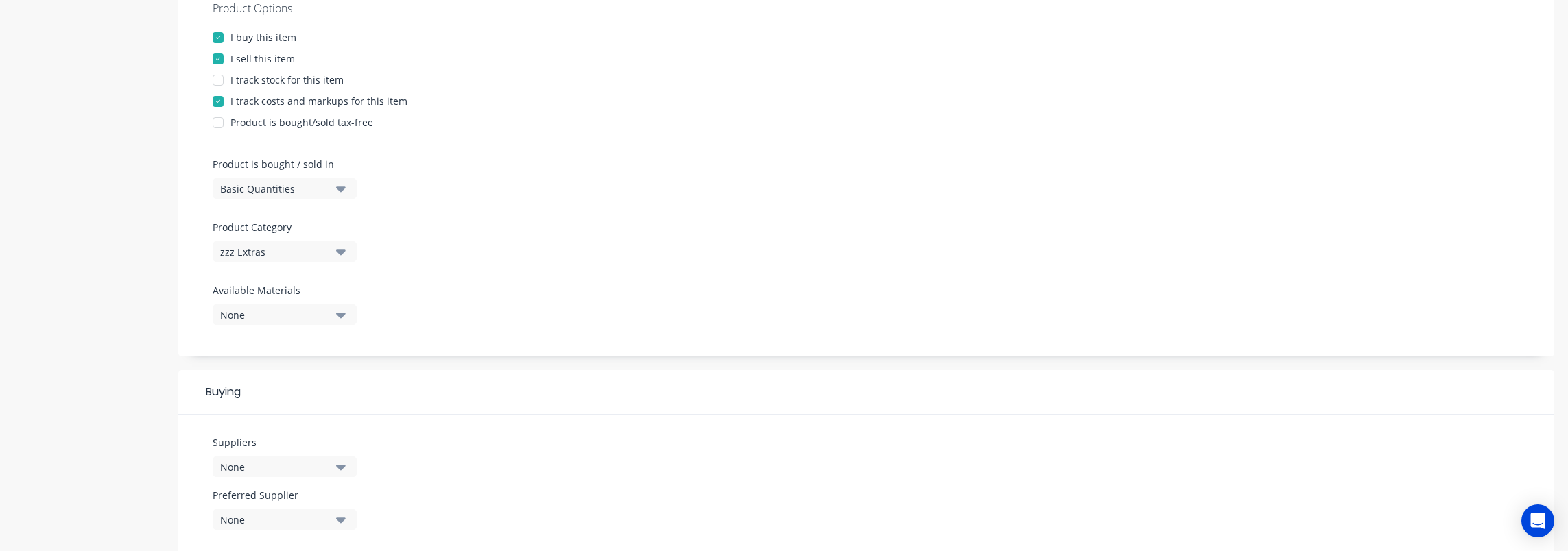
click at [285, 246] on div "zzz Extras" at bounding box center [275, 252] width 110 height 15
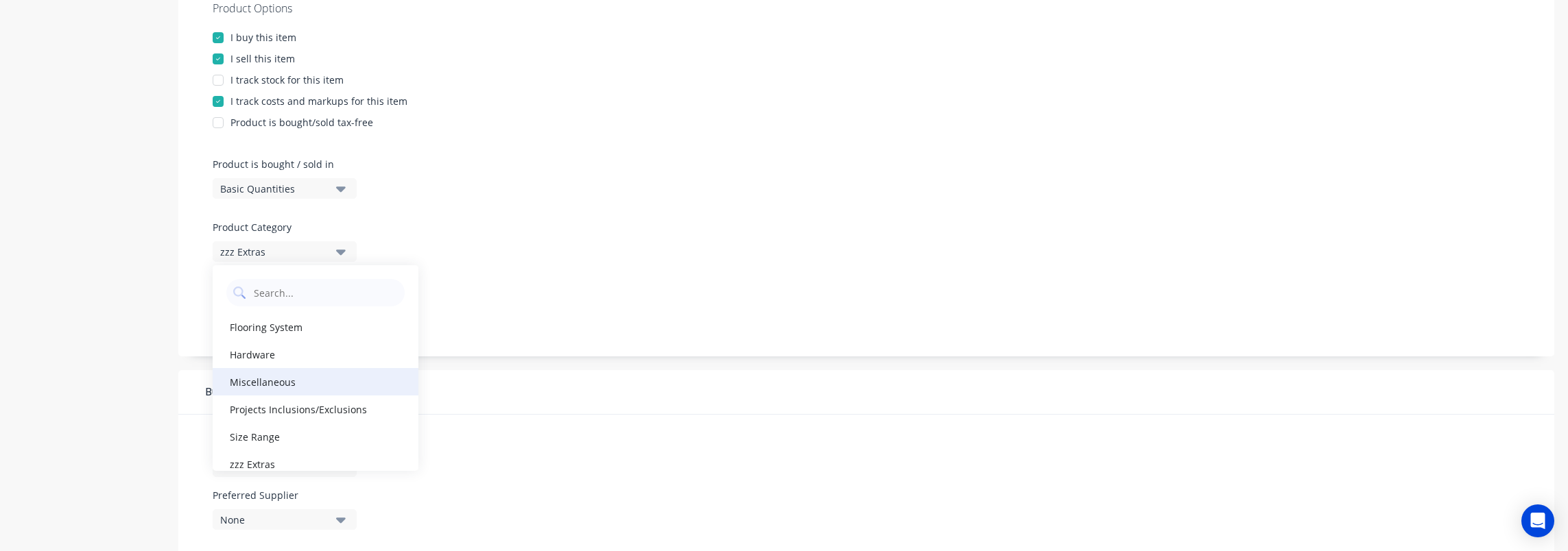
click at [300, 382] on div "Miscellaneous" at bounding box center [315, 382] width 206 height 28
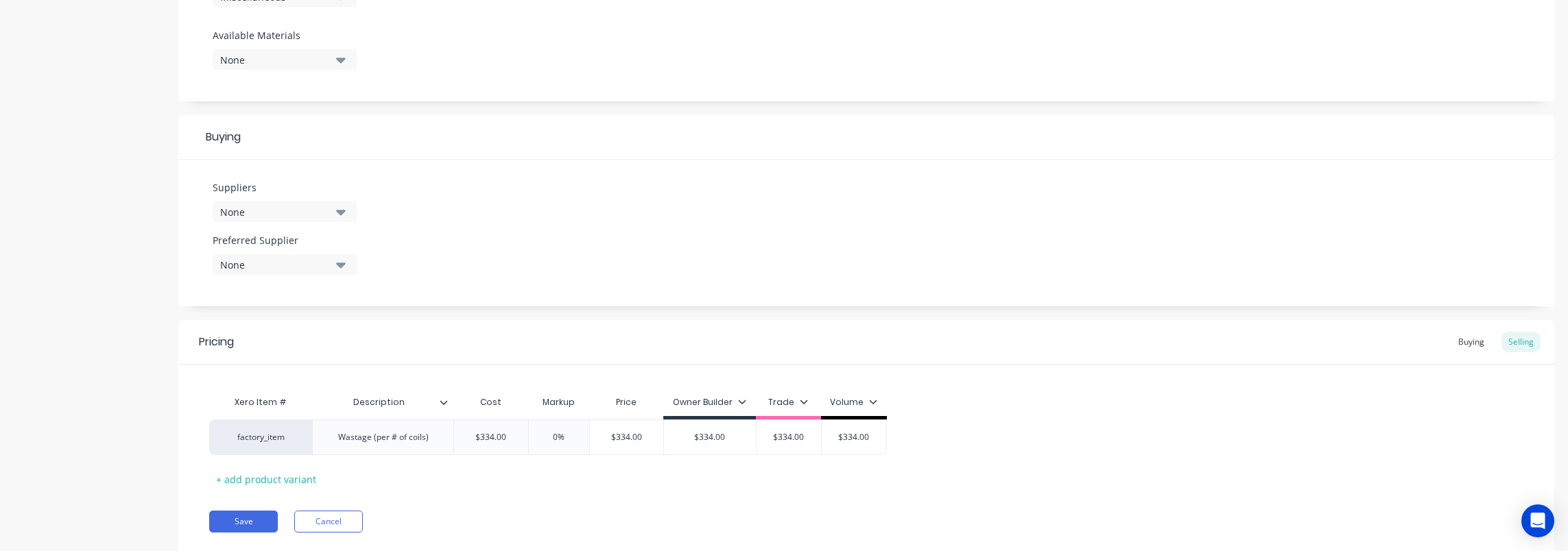
scroll to position [568, 0]
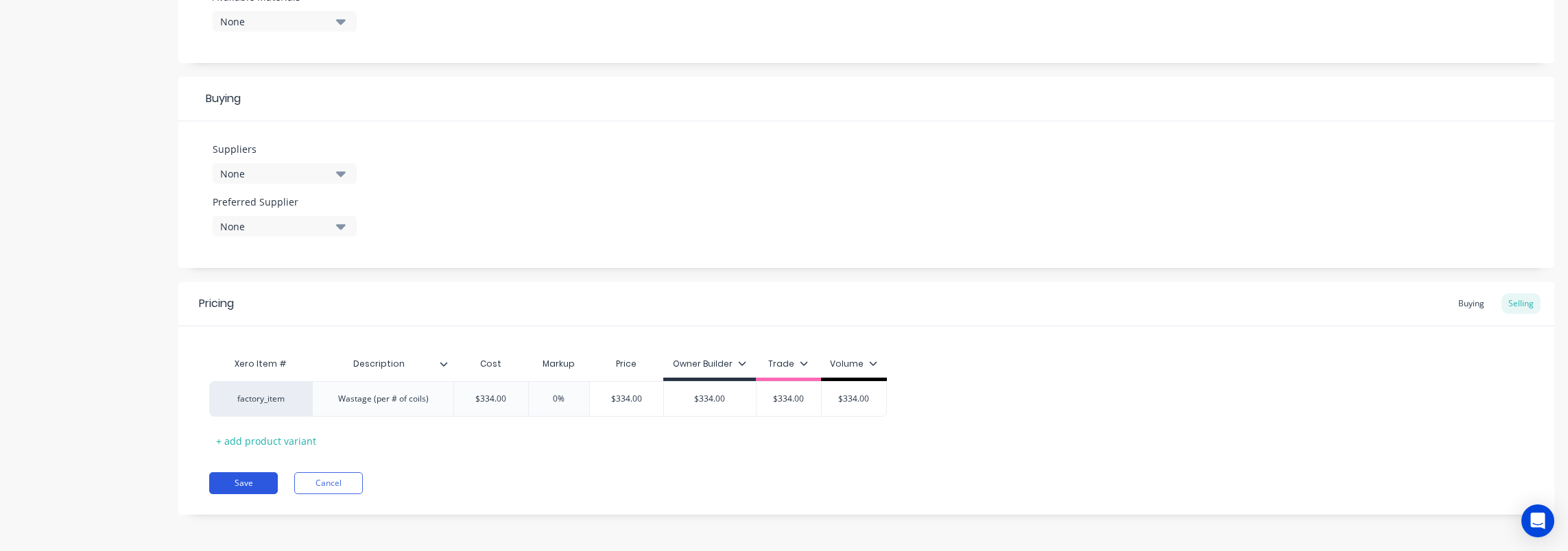
click at [252, 478] on button "Save" at bounding box center [244, 483] width 68 height 22
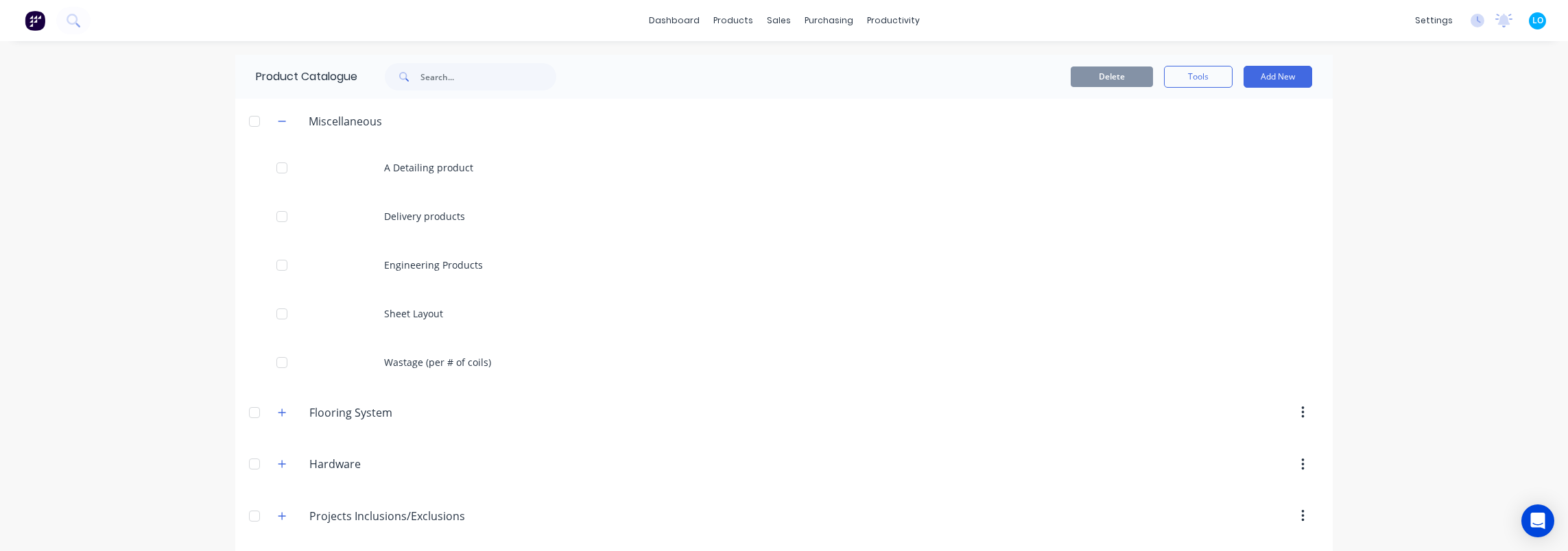
scroll to position [105, 0]
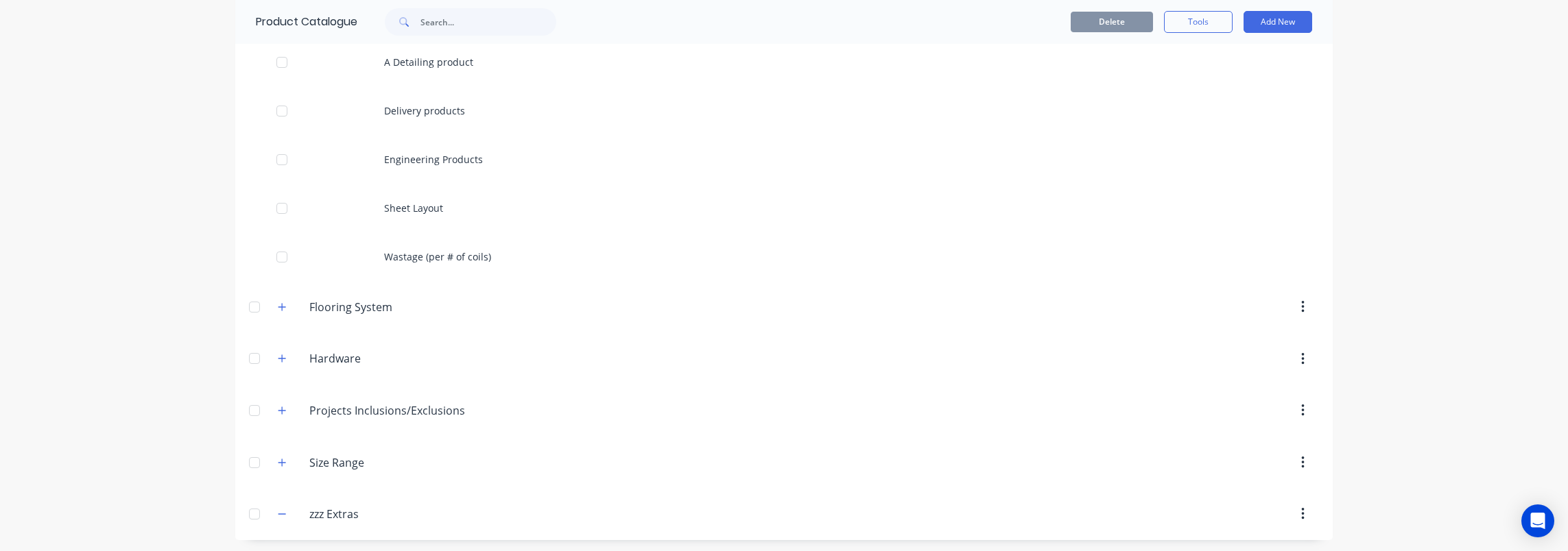
click at [1303, 510] on button "button" at bounding box center [1303, 515] width 32 height 25
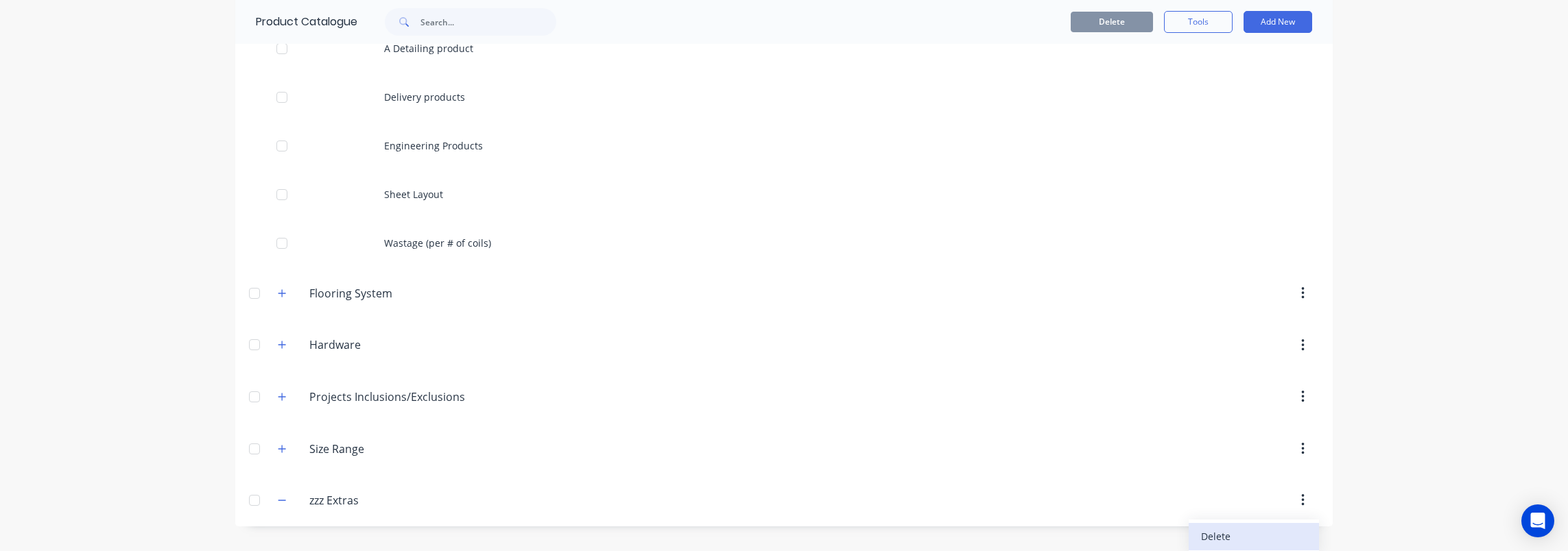
click at [1230, 539] on div "Delete" at bounding box center [1253, 536] width 105 height 20
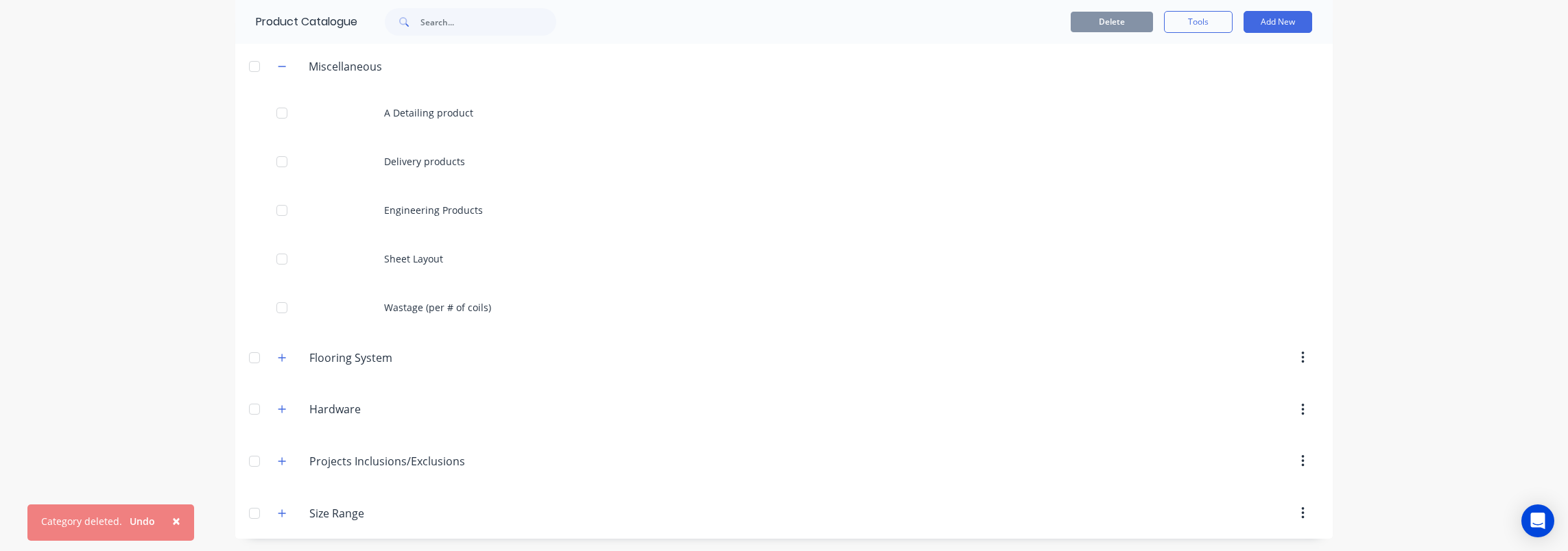
click at [107, 418] on div "× Category deleted. Undo dashboard products sales purchasing productivity dashb…" at bounding box center [784, 276] width 1568 height 551
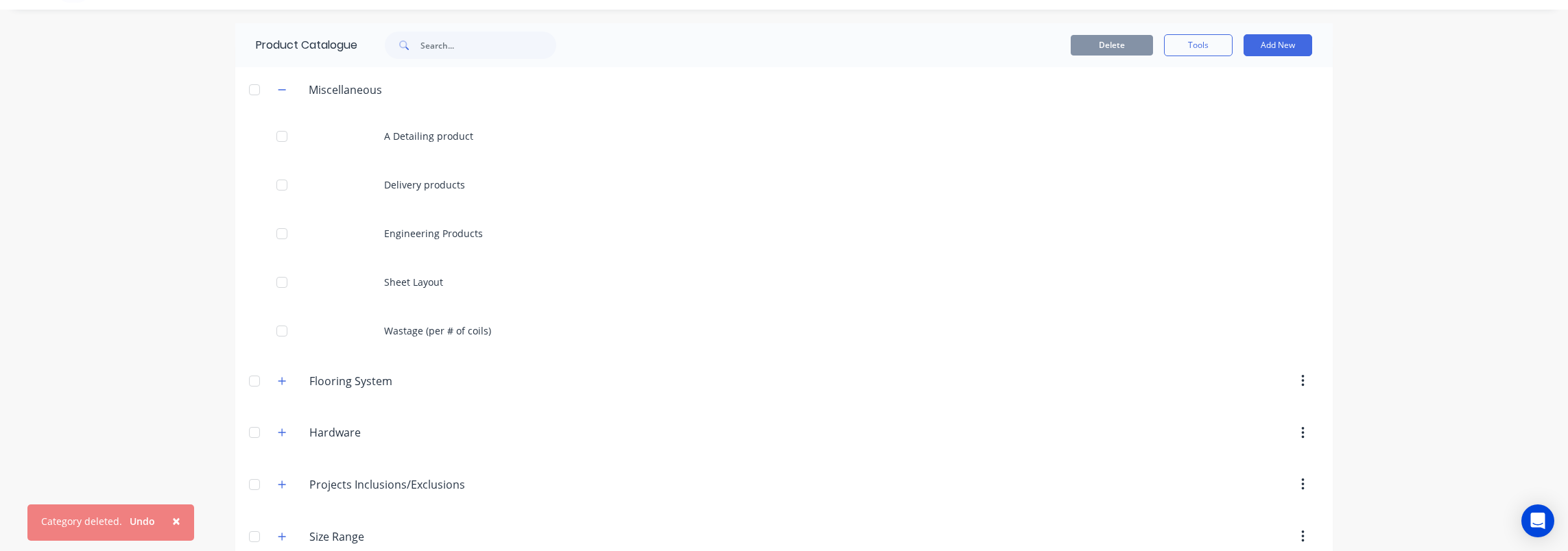
scroll to position [0, 0]
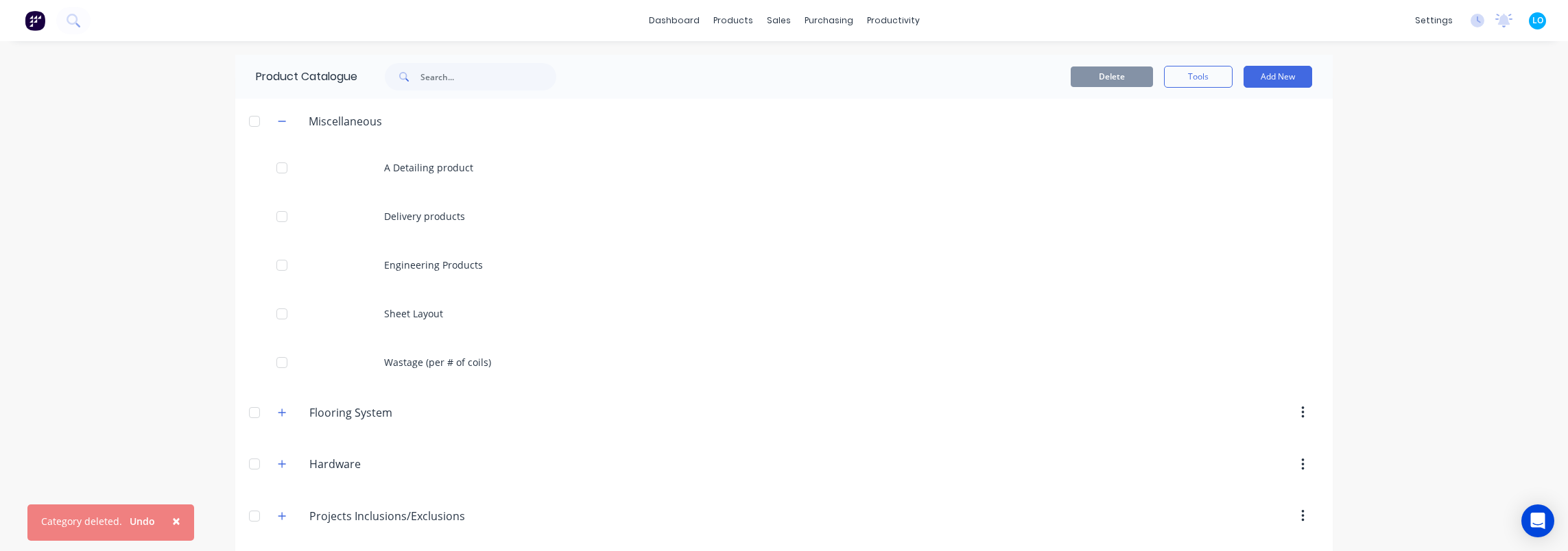
click at [170, 331] on div "× Category deleted. Undo dashboard products sales purchasing productivity dashb…" at bounding box center [784, 276] width 1568 height 551
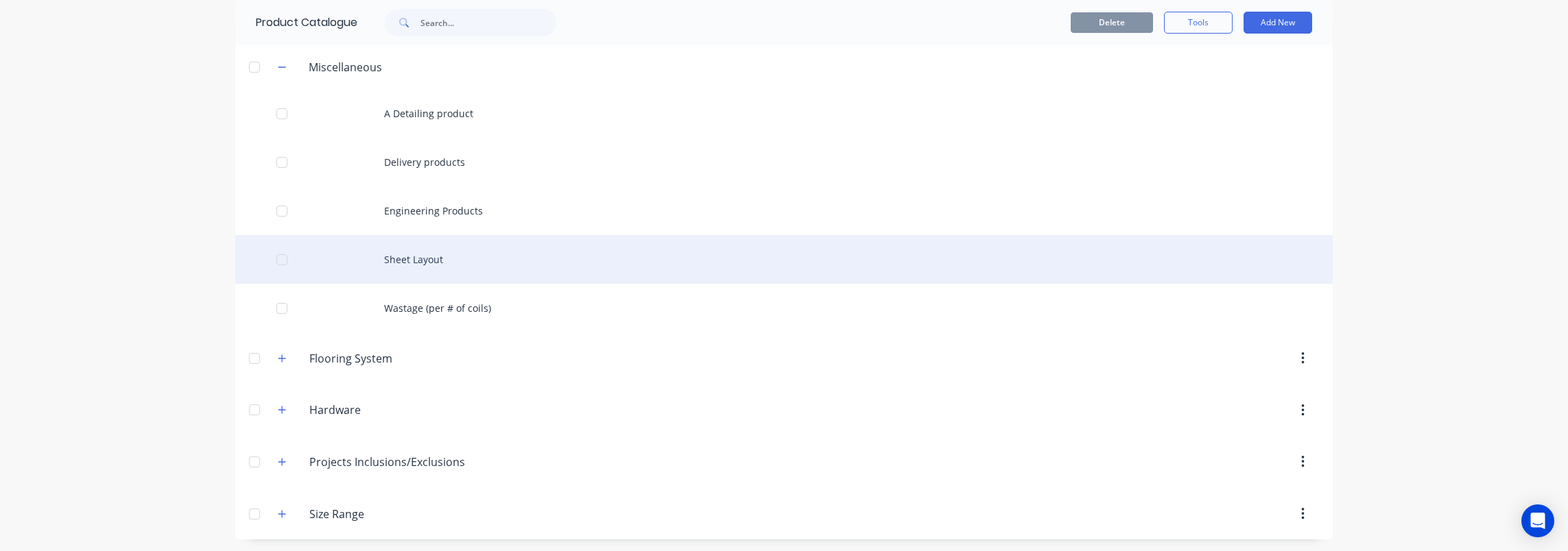
scroll to position [55, 0]
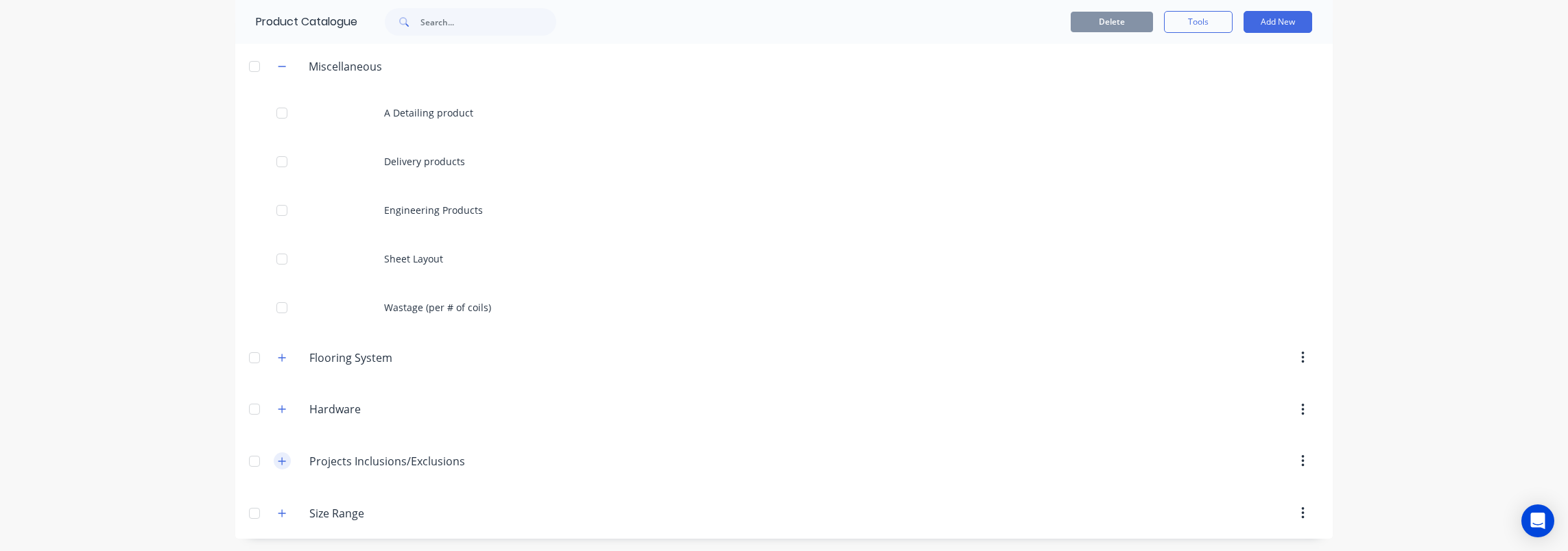
click at [284, 460] on button "button" at bounding box center [282, 462] width 17 height 17
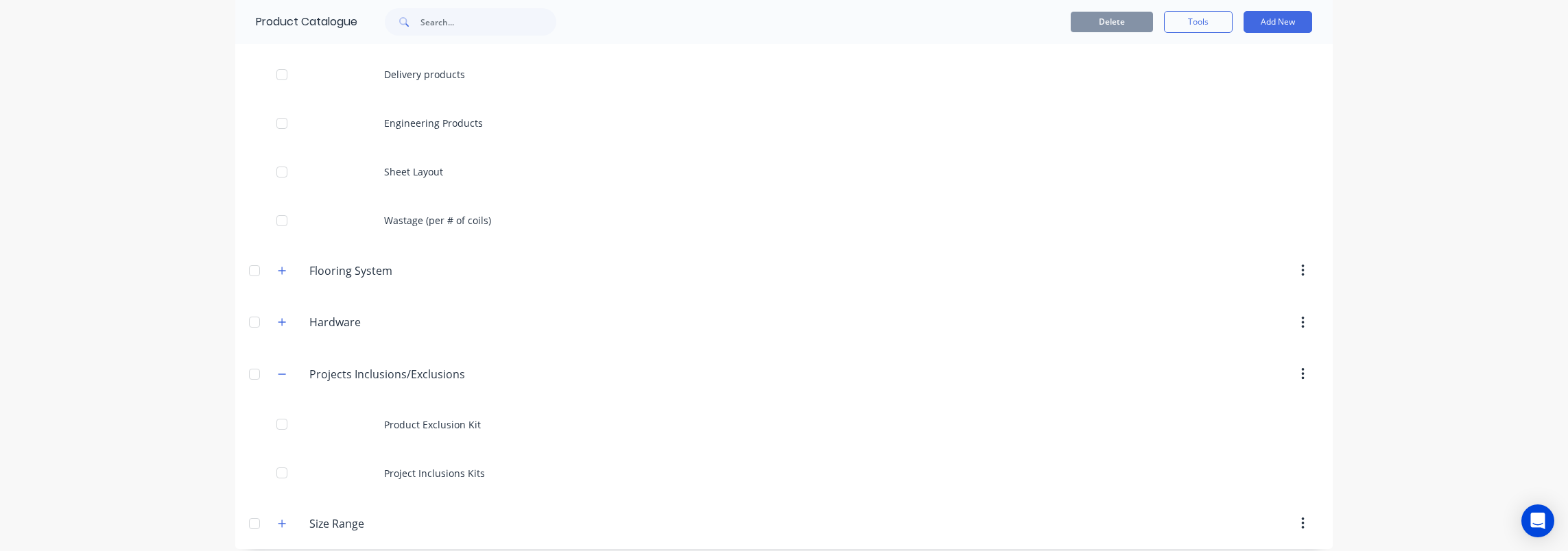
scroll to position [152, 0]
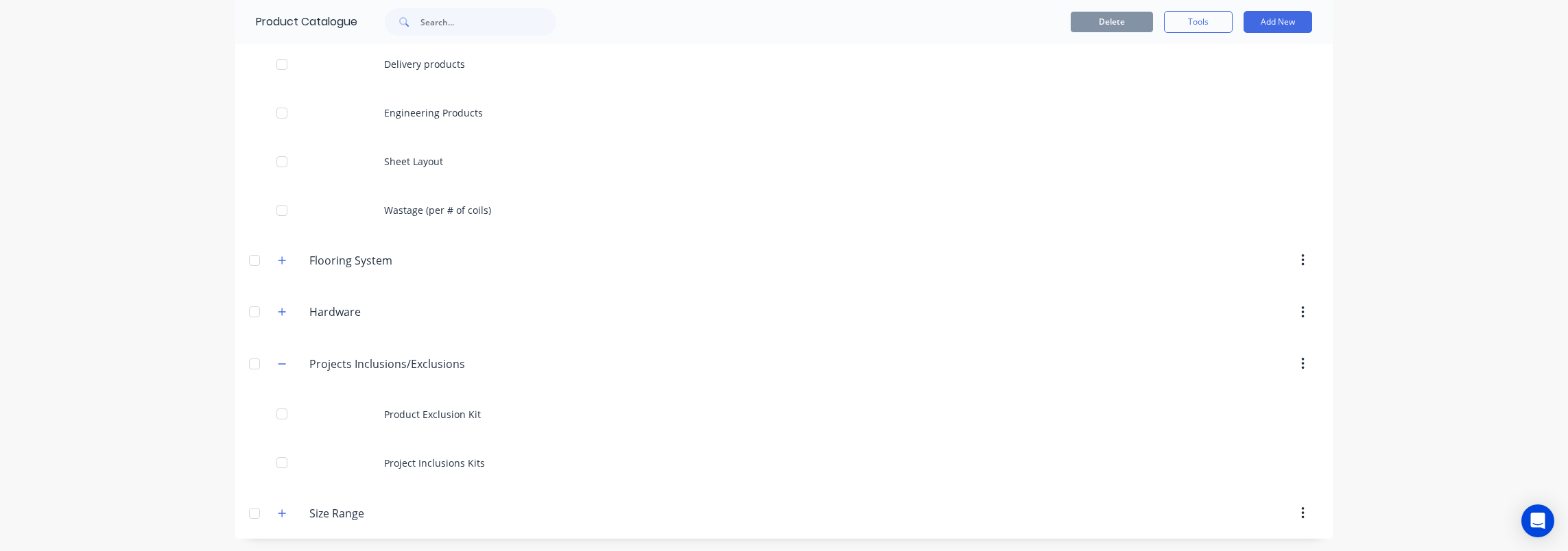
click at [1307, 361] on button "button" at bounding box center [1303, 364] width 32 height 25
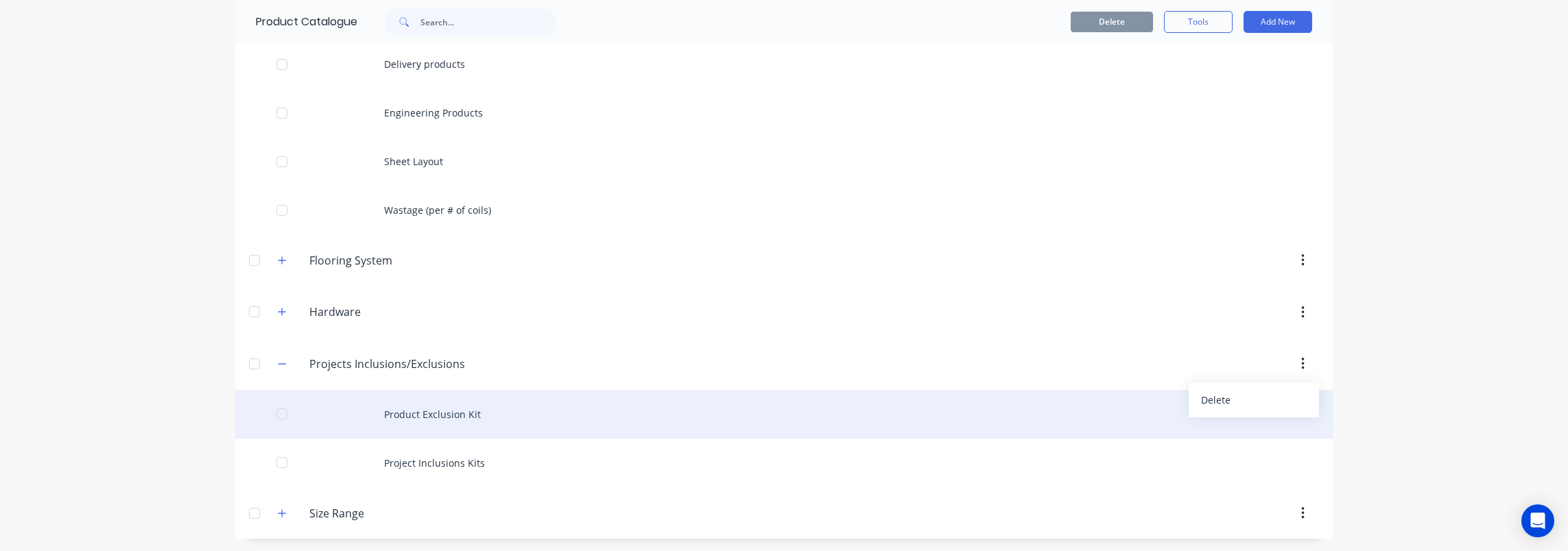
click at [662, 418] on div "Product Exclusion Kit" at bounding box center [784, 414] width 1097 height 49
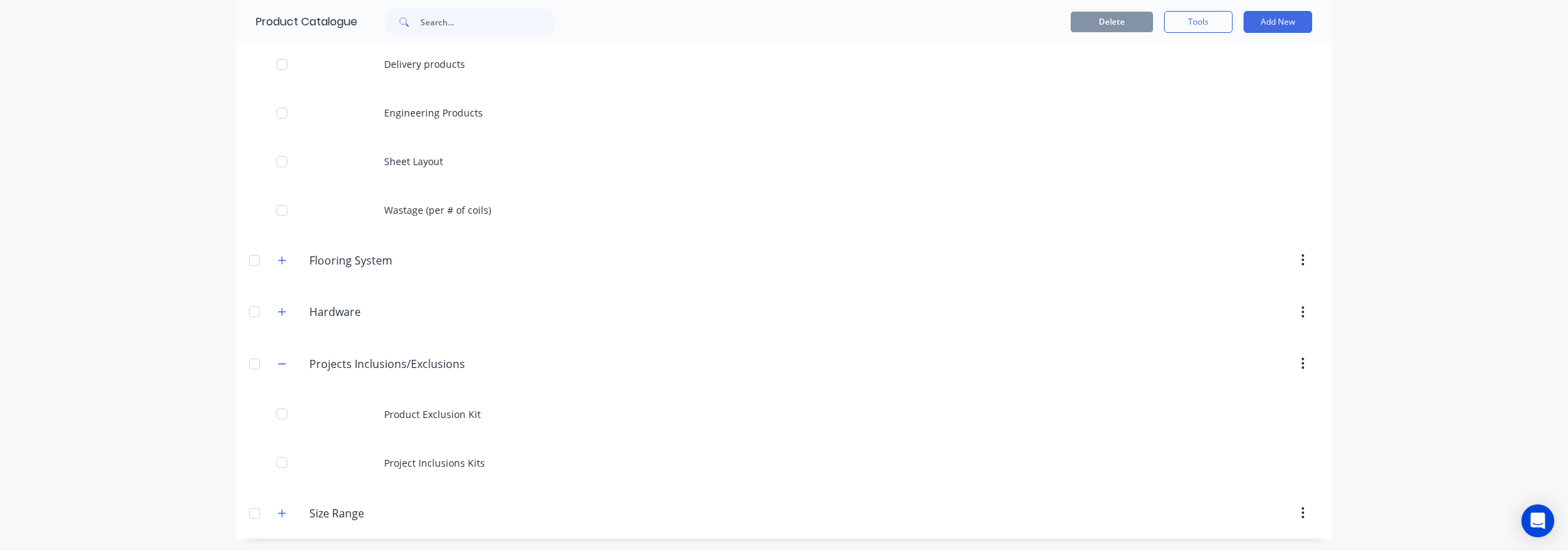
click at [1292, 361] on button "button" at bounding box center [1303, 364] width 32 height 25
click at [1245, 398] on div "Delete" at bounding box center [1253, 400] width 105 height 20
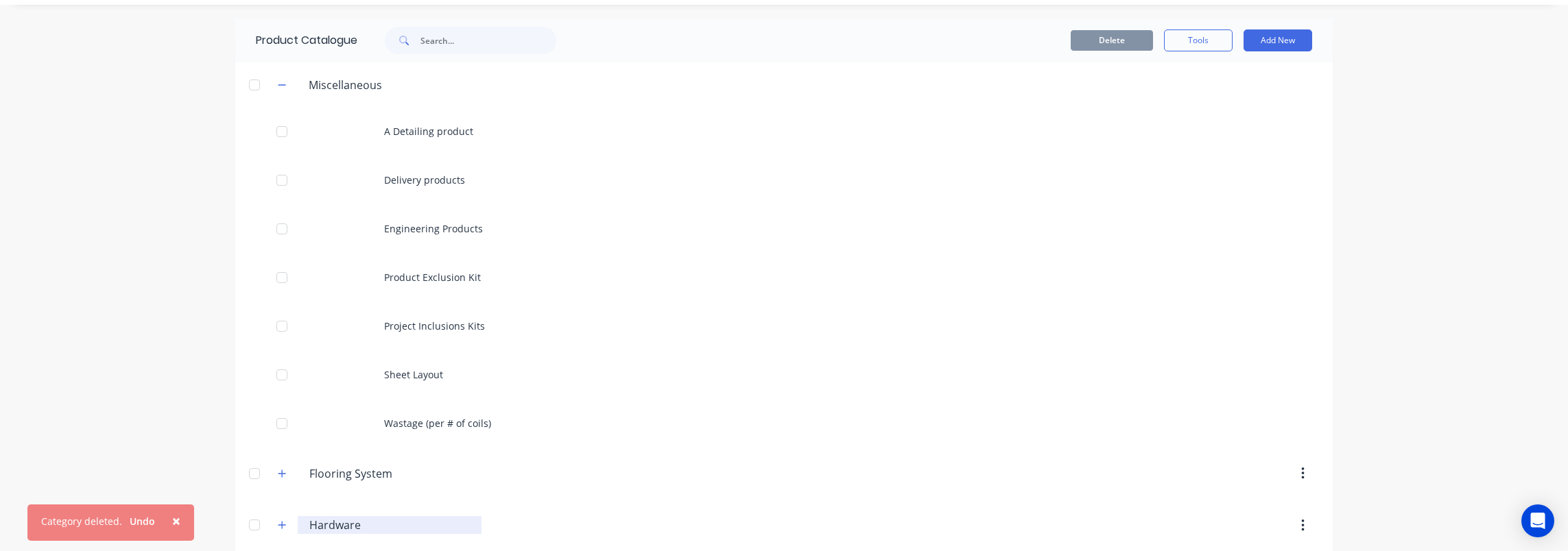
scroll to position [100, 0]
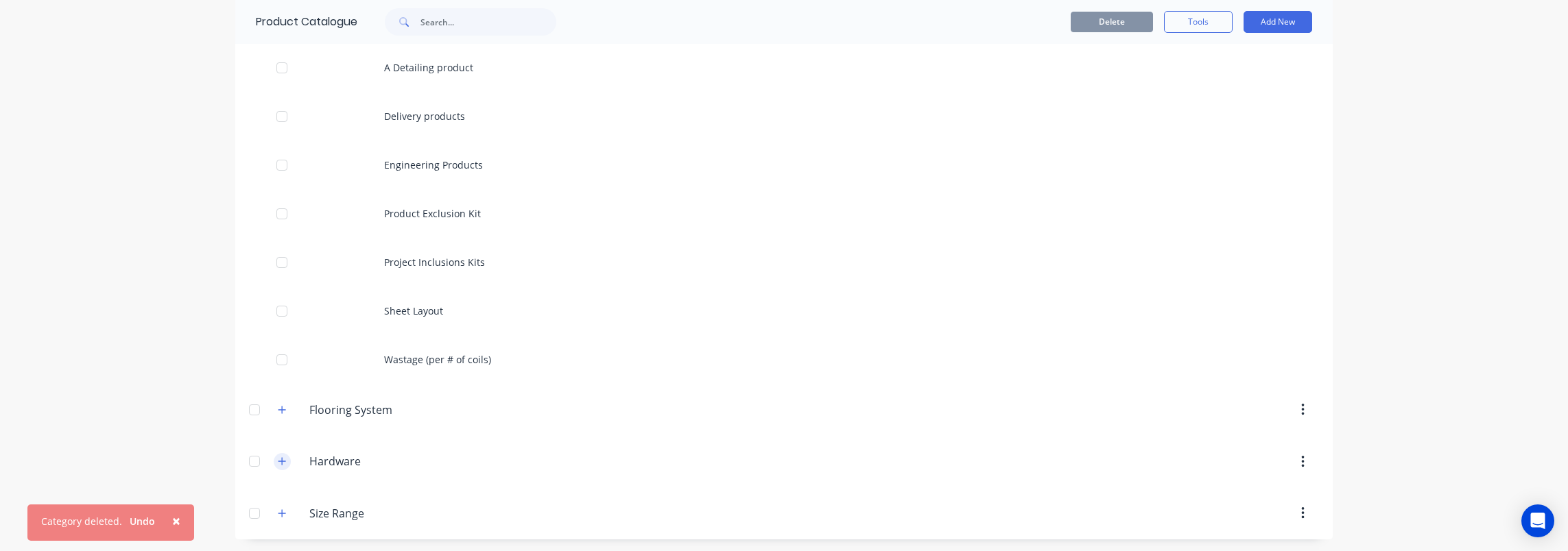
click at [278, 462] on icon "button" at bounding box center [281, 461] width 8 height 9
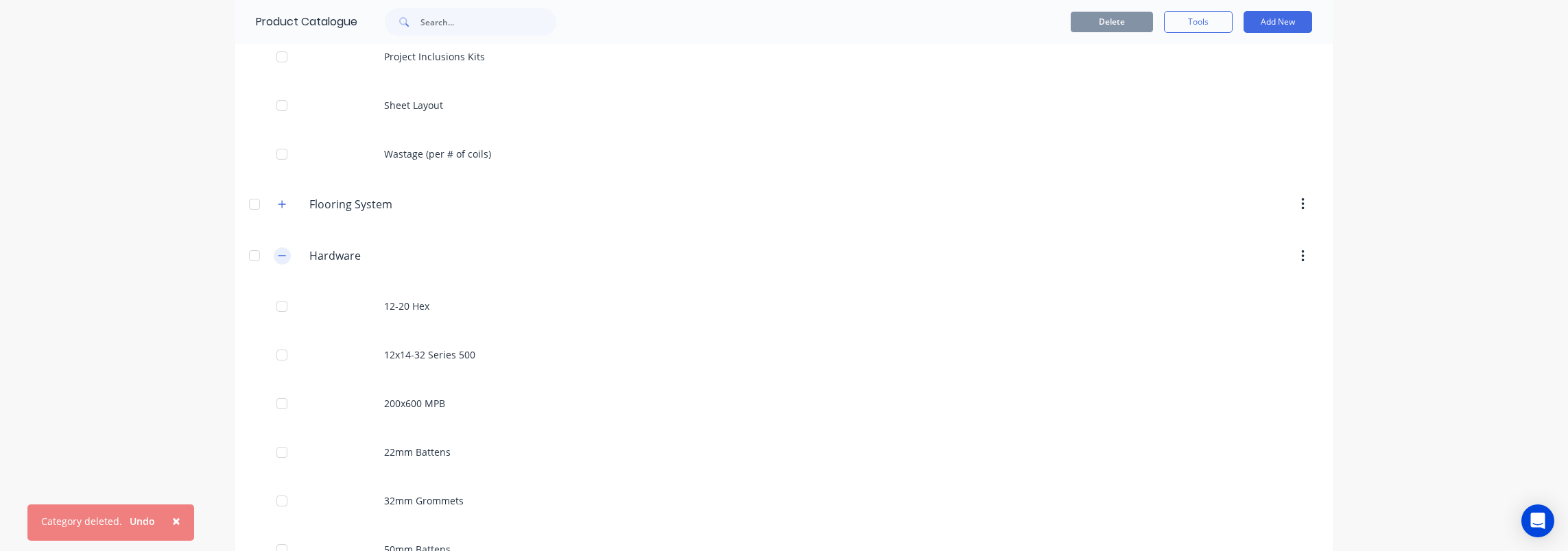
click at [281, 256] on button "button" at bounding box center [282, 257] width 17 height 17
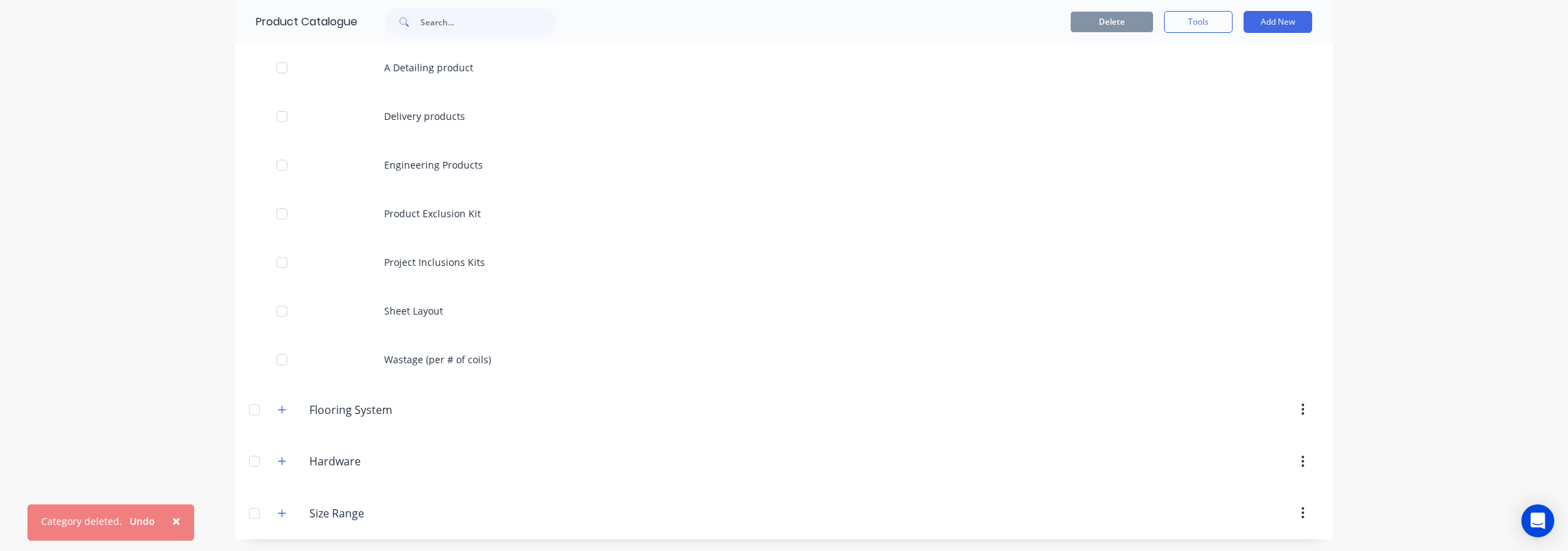
click at [110, 377] on div "× Category deleted. Undo dashboard products sales purchasing productivity dashb…" at bounding box center [784, 276] width 1568 height 551
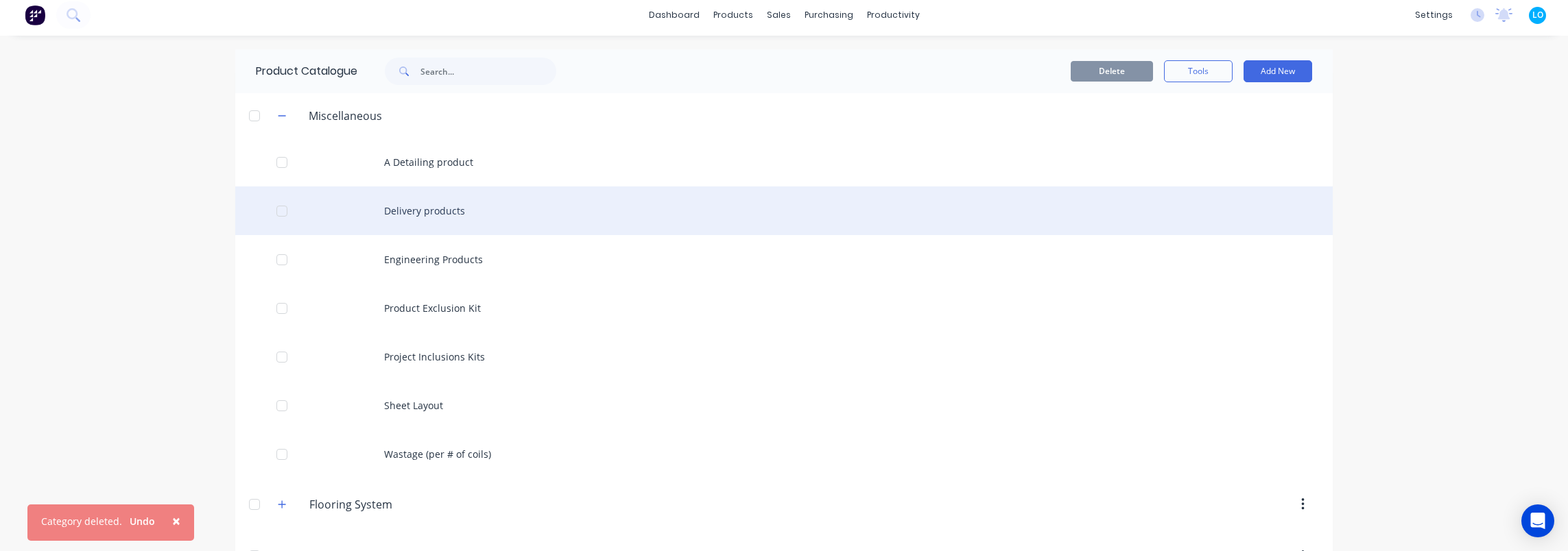
scroll to position [0, 0]
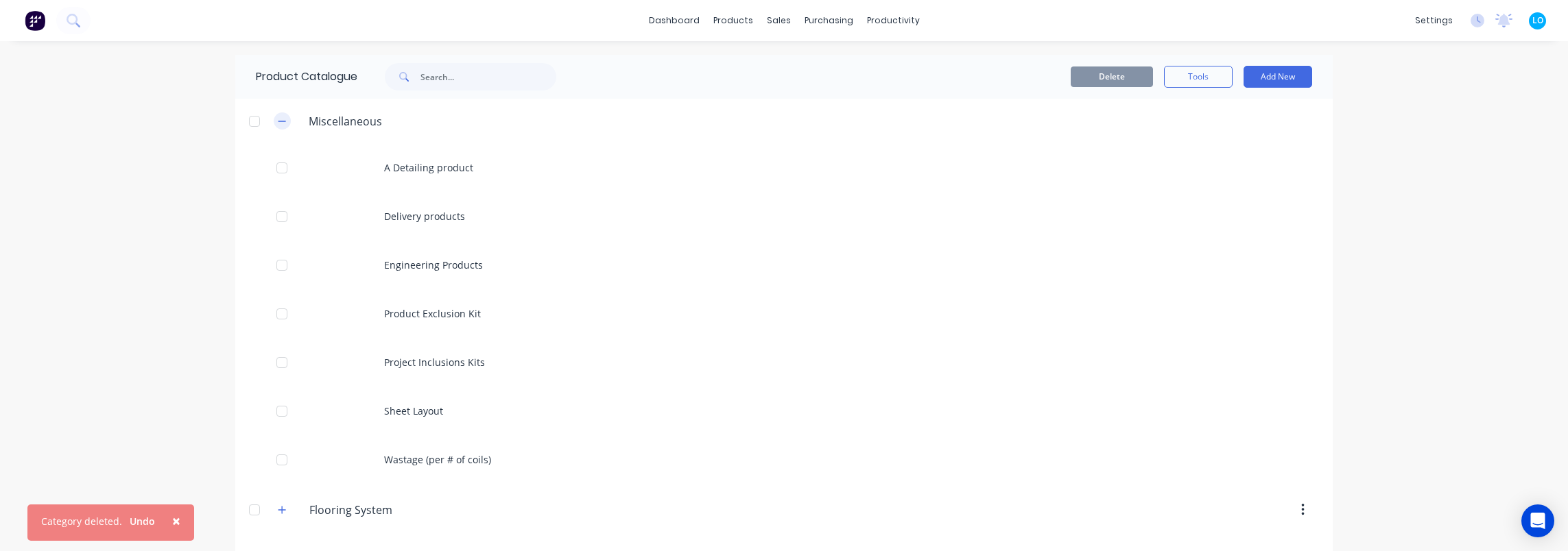
click at [281, 124] on button "button" at bounding box center [282, 121] width 17 height 17
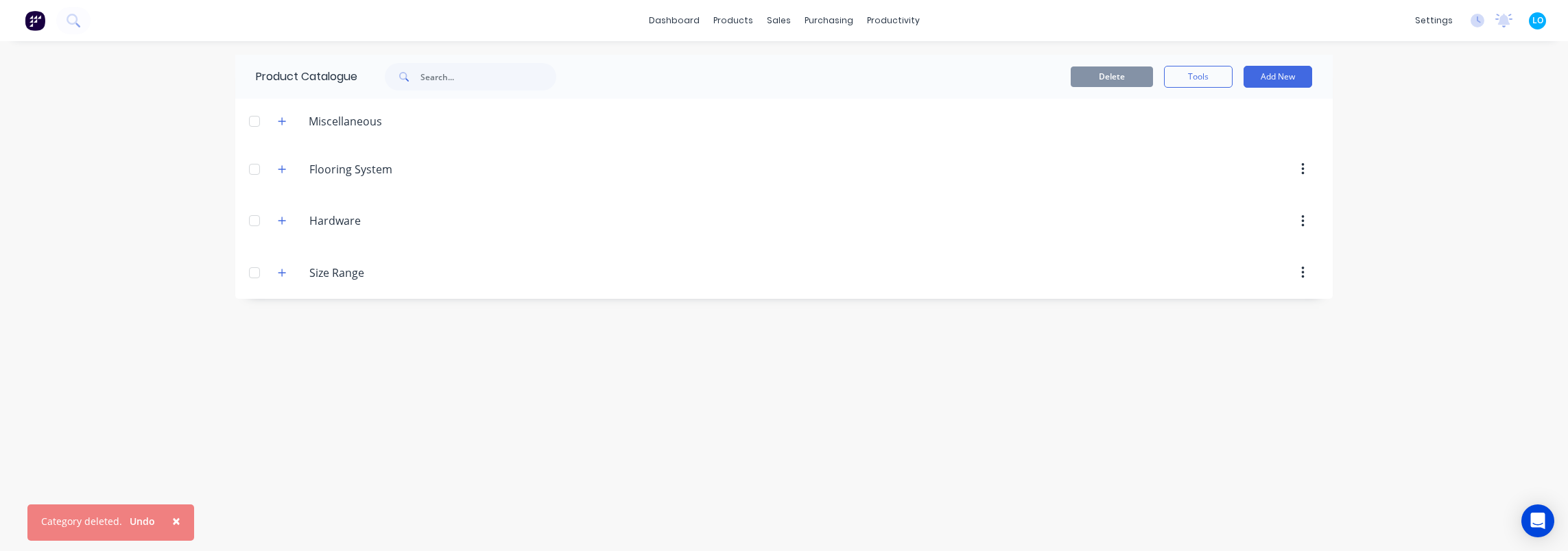
click at [139, 182] on div "× Category deleted. Undo dashboard products sales purchasing productivity dashb…" at bounding box center [784, 276] width 1568 height 551
click at [224, 363] on div "dashboard products sales purchasing productivity dashboard products Product Cat…" at bounding box center [784, 276] width 1568 height 551
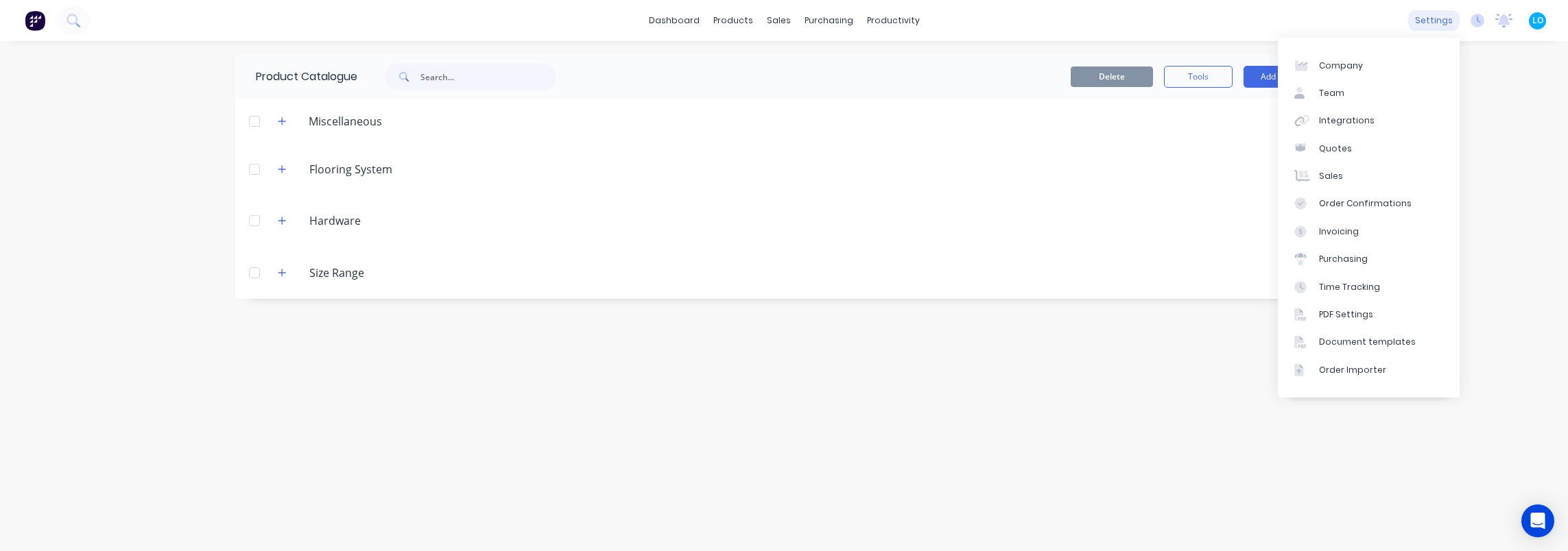
click at [1437, 22] on div "settings" at bounding box center [1434, 20] width 52 height 20
drag, startPoint x: 1351, startPoint y: 68, endPoint x: 1332, endPoint y: 60, distance: 20.6
drag, startPoint x: 974, startPoint y: 424, endPoint x: 1434, endPoint y: 260, distance: 488.4
click at [986, 419] on div "Product Catalogue Delete Tools Add New Miscellaneous A Detailing product Delive…" at bounding box center [784, 296] width 1097 height 483
click at [665, 411] on div "Product Catalogue Delete Tools Add New Miscellaneous A Detailing product Delive…" at bounding box center [784, 296] width 1097 height 483
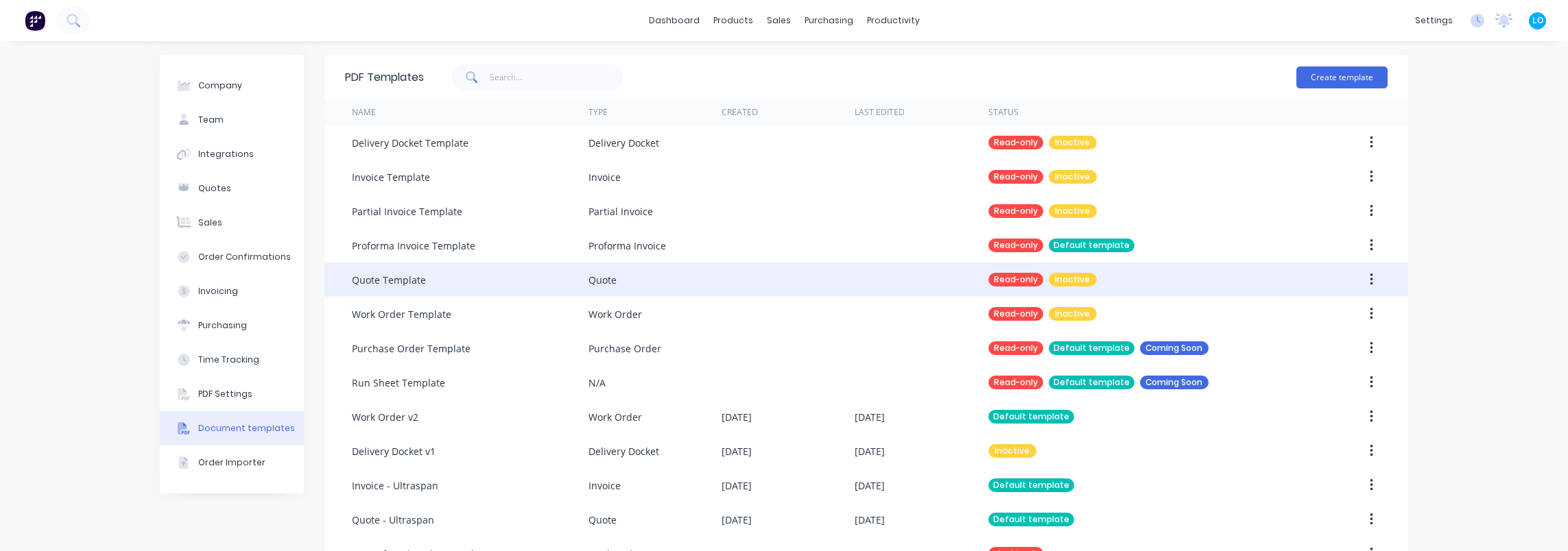
scroll to position [176, 0]
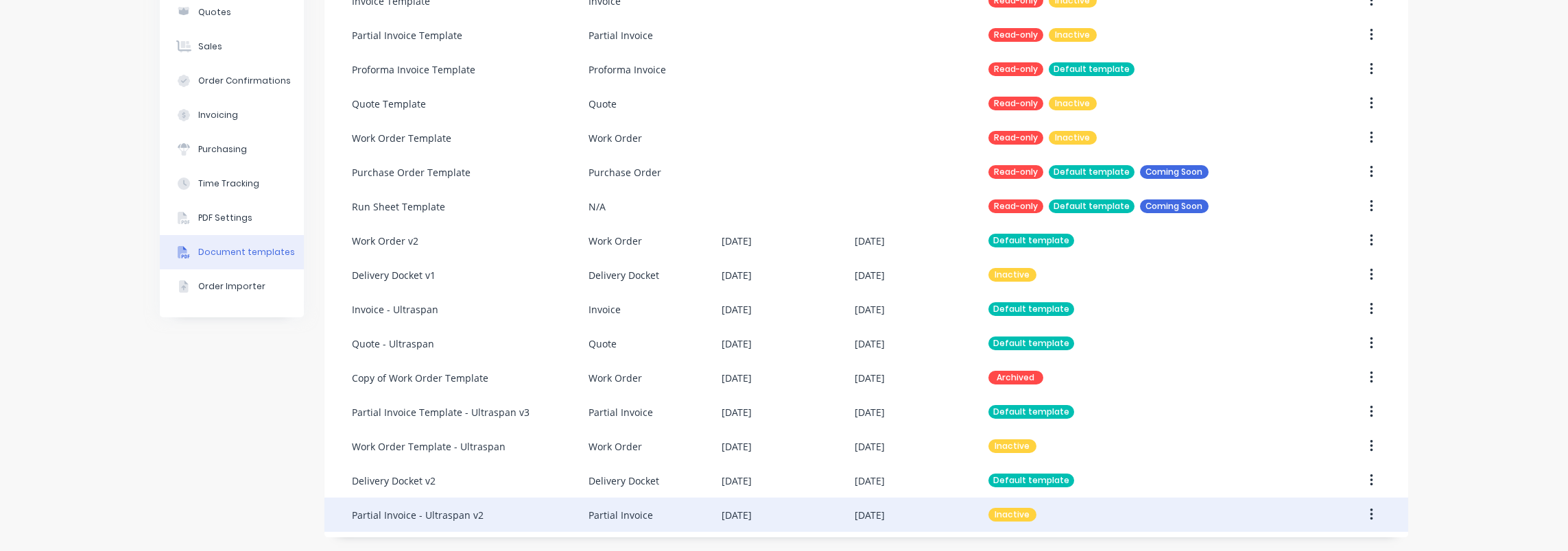
click at [680, 512] on div "Partial Invoice" at bounding box center [654, 515] width 133 height 34
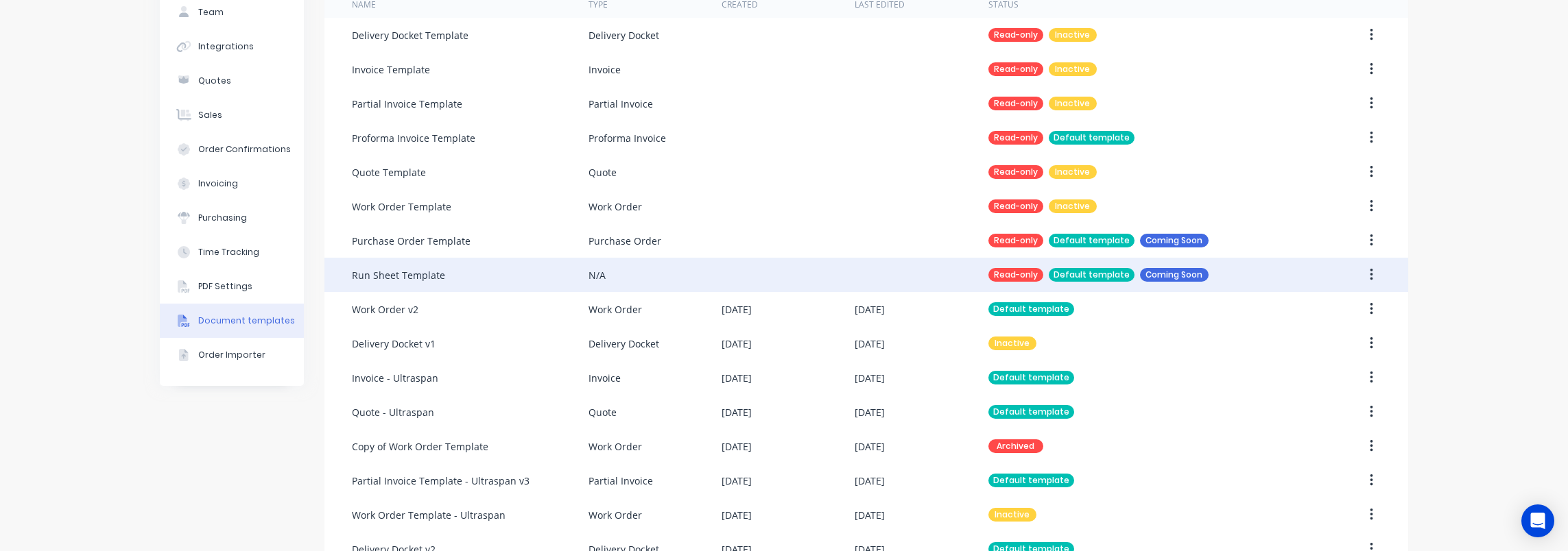
scroll to position [39, 0]
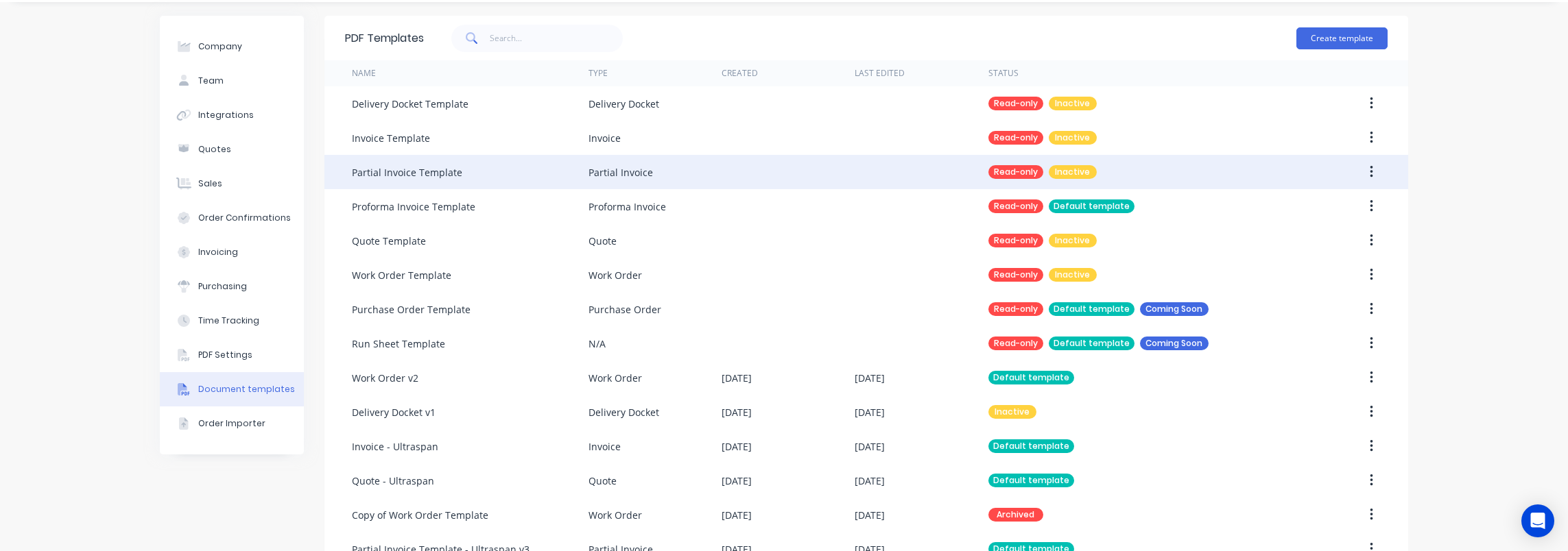
click at [515, 172] on div "Partial Invoice Template" at bounding box center [470, 172] width 236 height 34
click at [825, 167] on div at bounding box center [787, 172] width 133 height 34
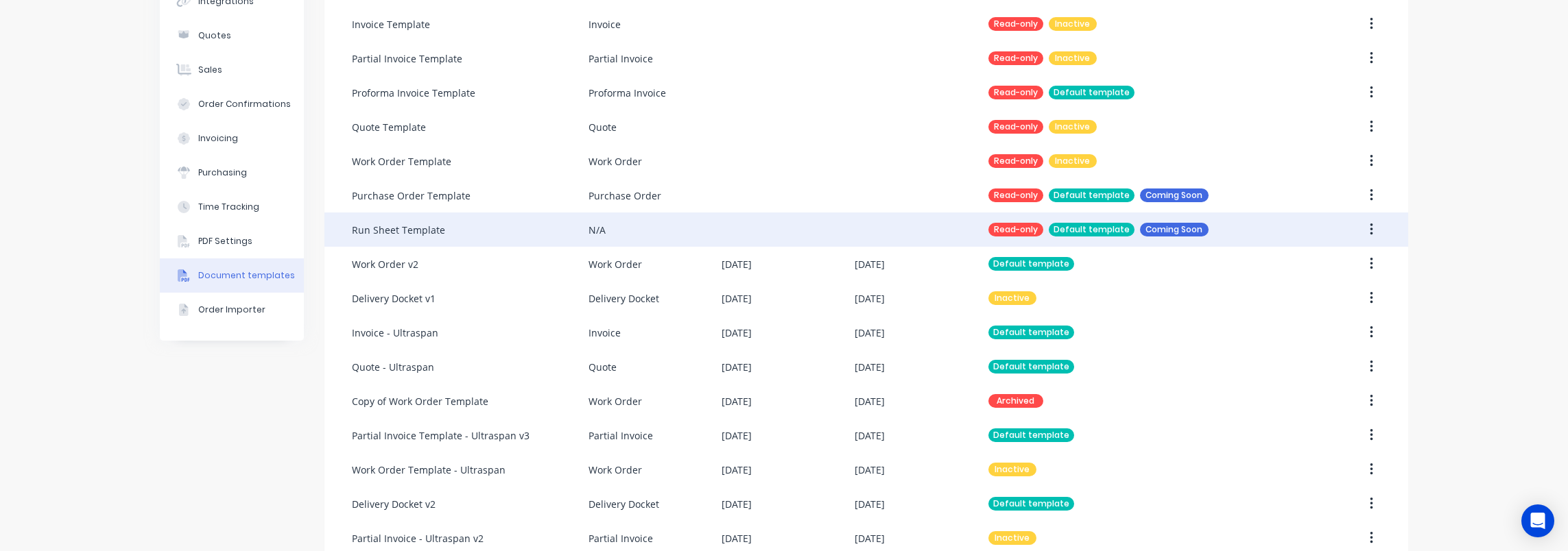
scroll to position [176, 0]
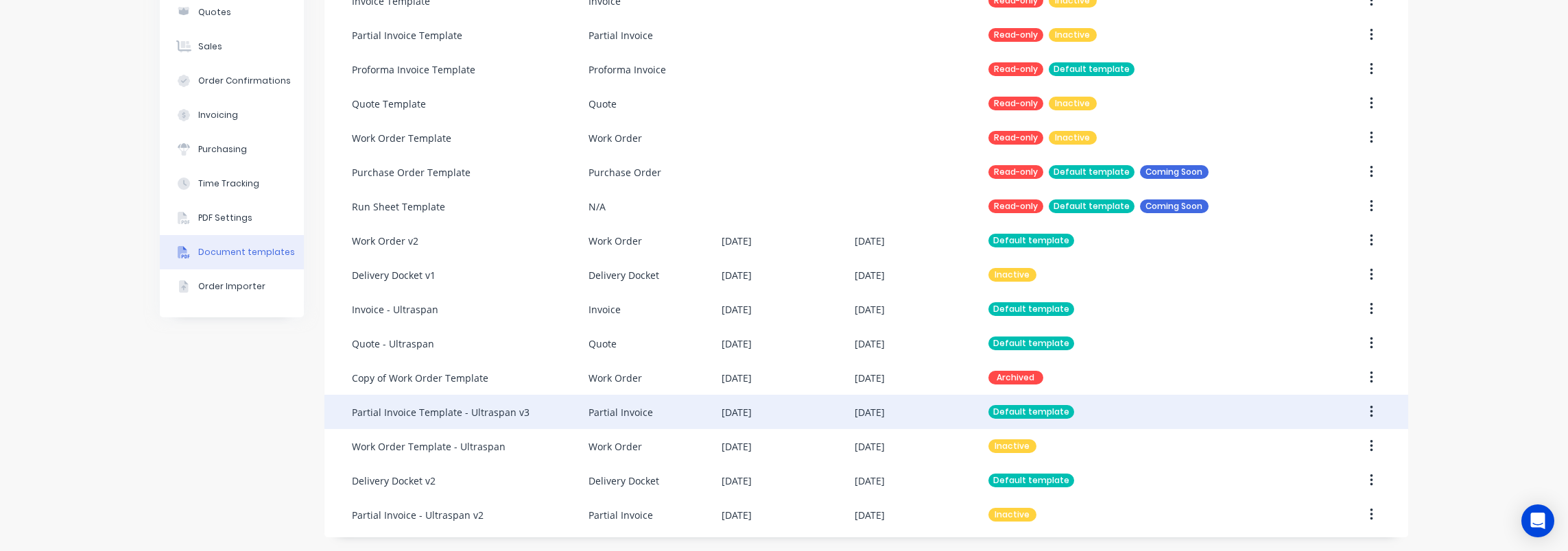
click at [606, 417] on div "Partial Invoice" at bounding box center [620, 413] width 65 height 15
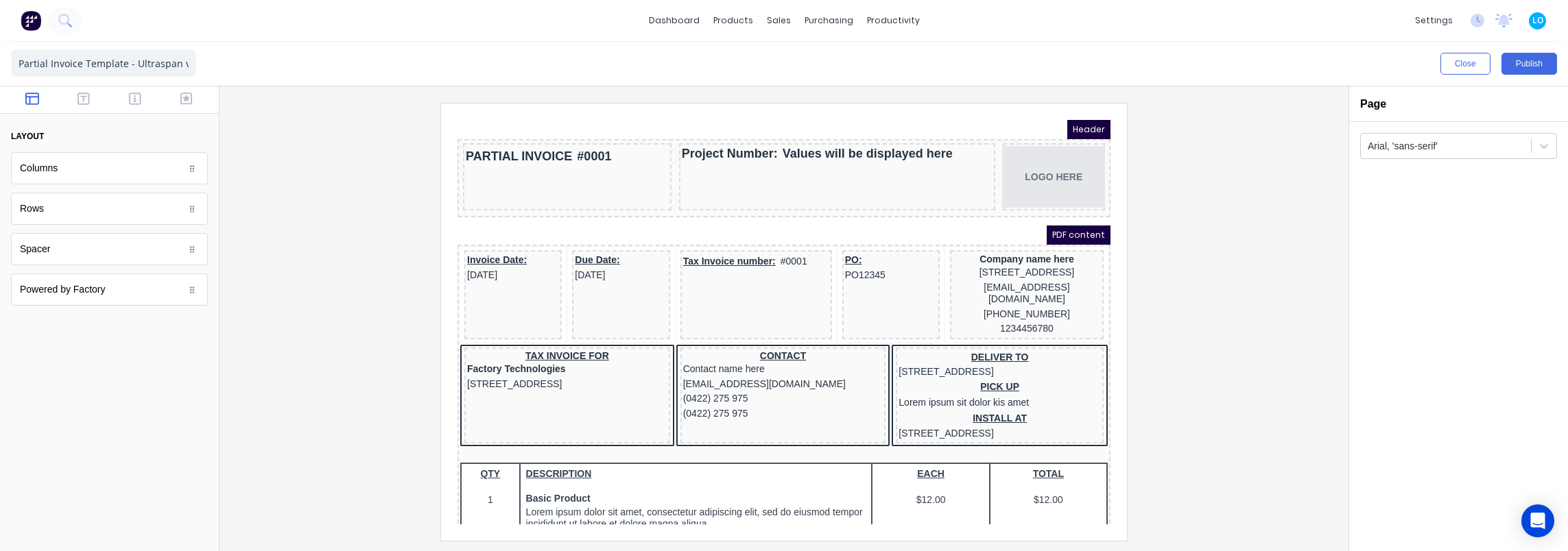
click at [385, 272] on div at bounding box center [784, 322] width 1107 height 438
click at [1006, 241] on div "Company name here" at bounding box center [1010, 242] width 148 height 12
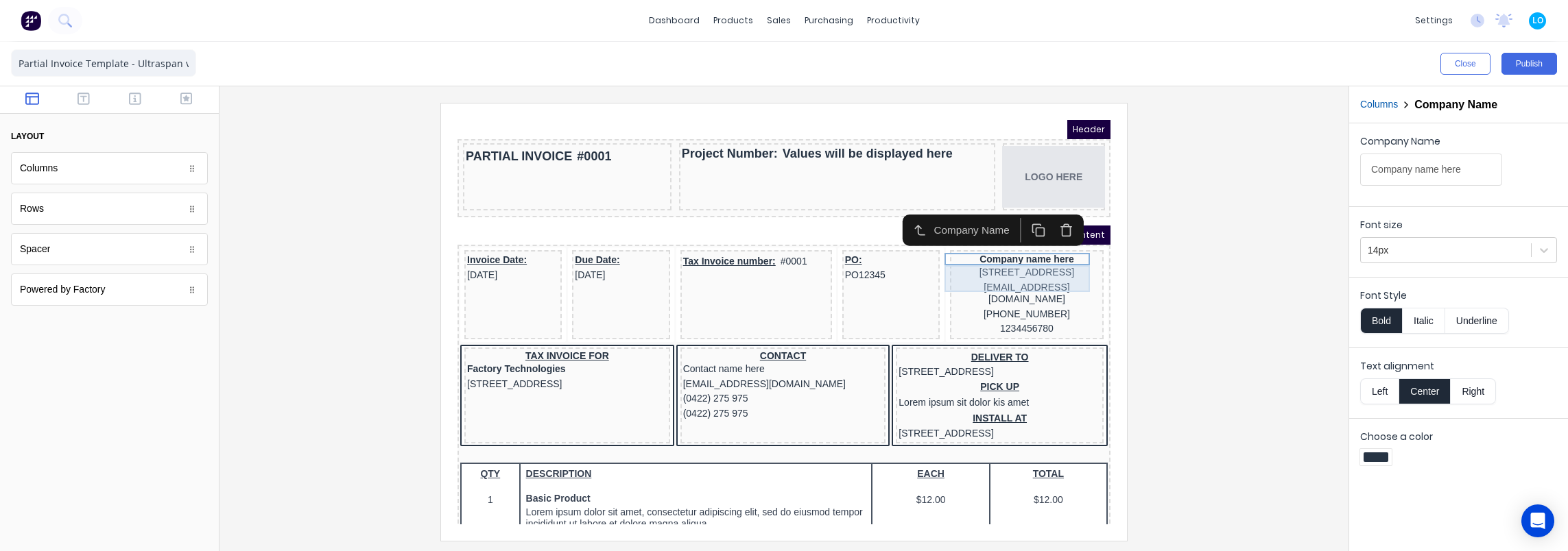
click at [1007, 256] on div "234 Beach Road Gold Coast, Queensland, Australia, 4217" at bounding box center [1010, 256] width 148 height 15
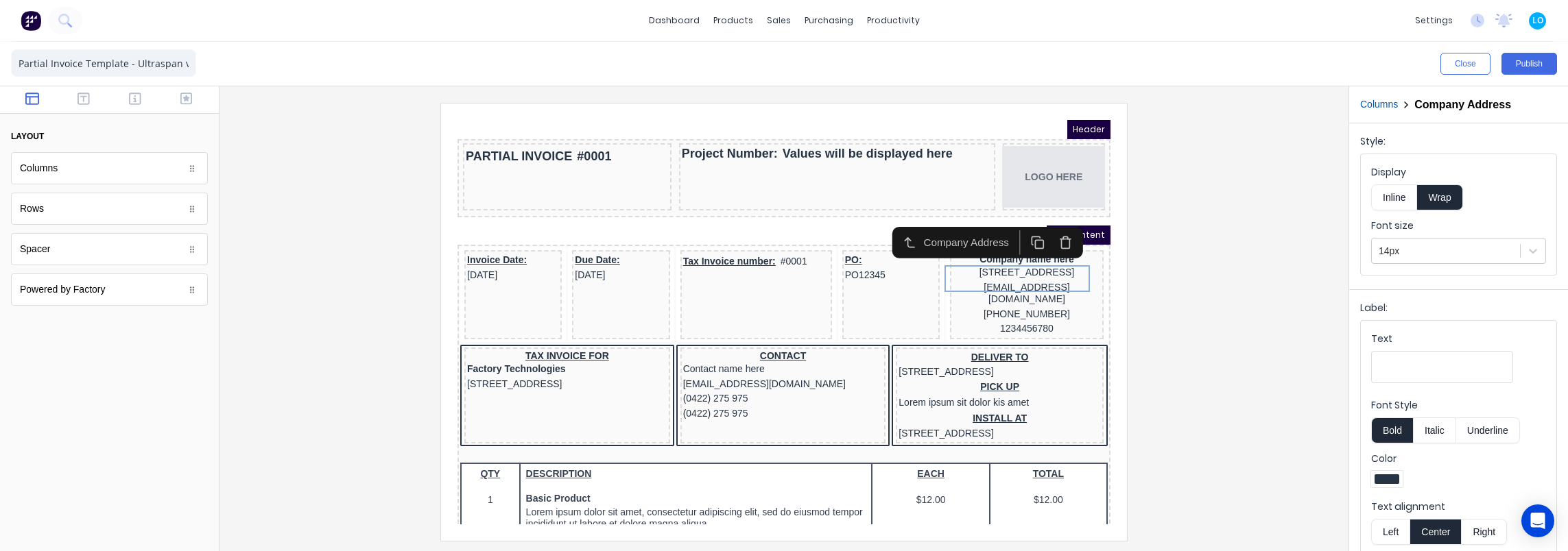
click at [342, 296] on div at bounding box center [784, 322] width 1107 height 438
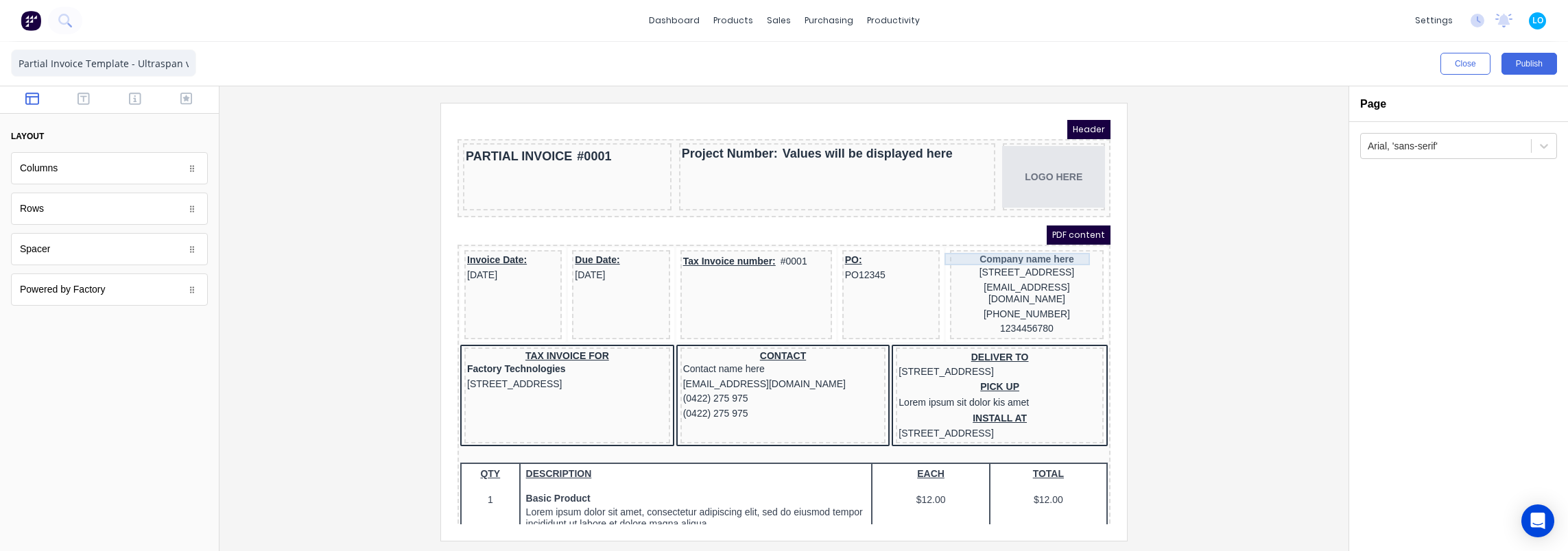
click at [1006, 240] on div "Company name here" at bounding box center [1010, 242] width 148 height 12
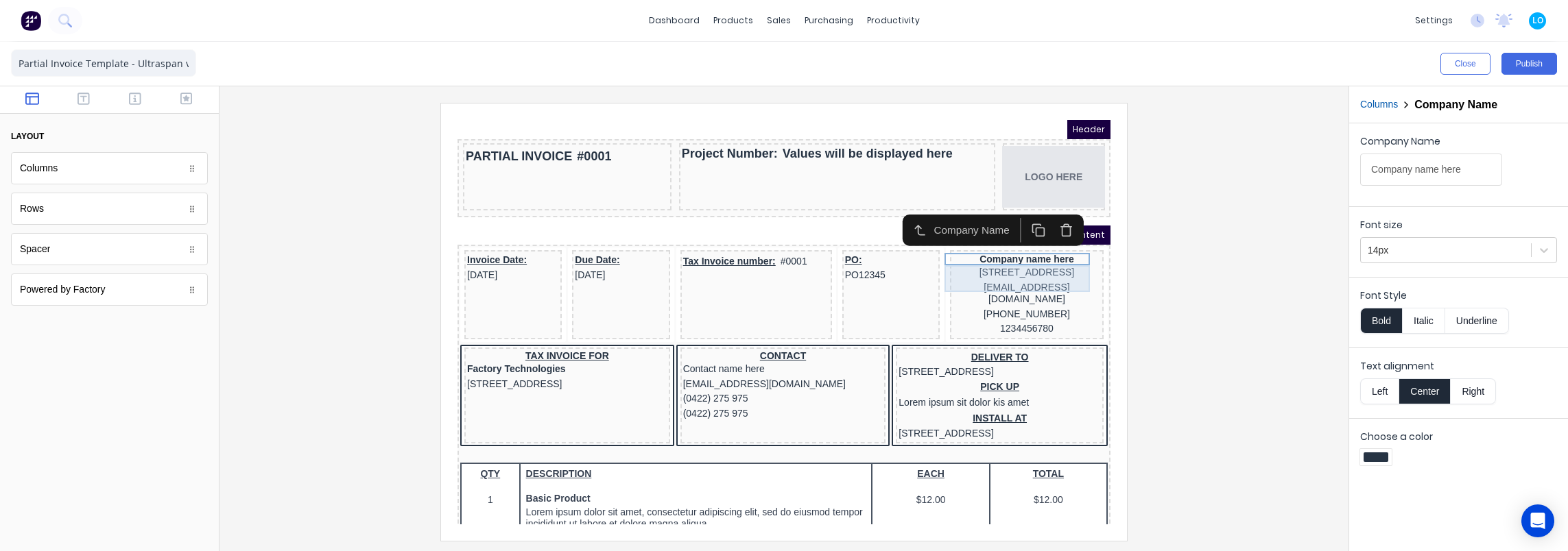
click at [1034, 263] on div "234 Beach Road Gold Coast, Queensland, Australia, 4217" at bounding box center [1010, 256] width 148 height 15
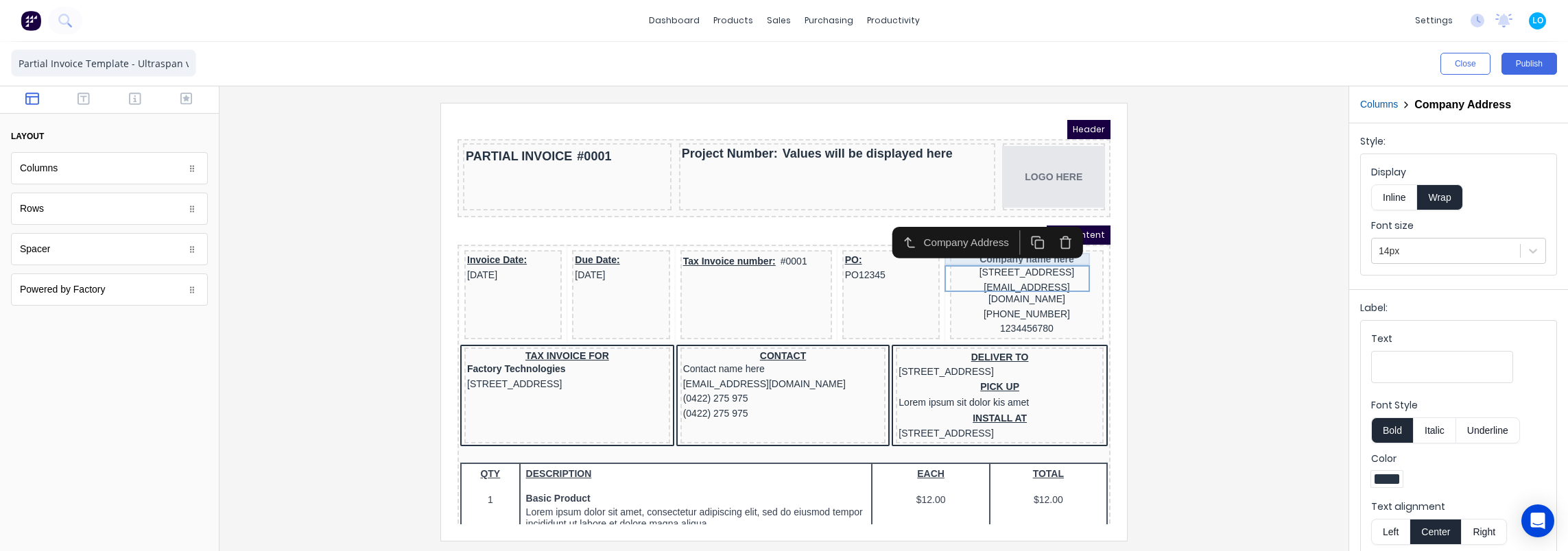
click at [1059, 244] on div "Company name here" at bounding box center [1010, 242] width 148 height 12
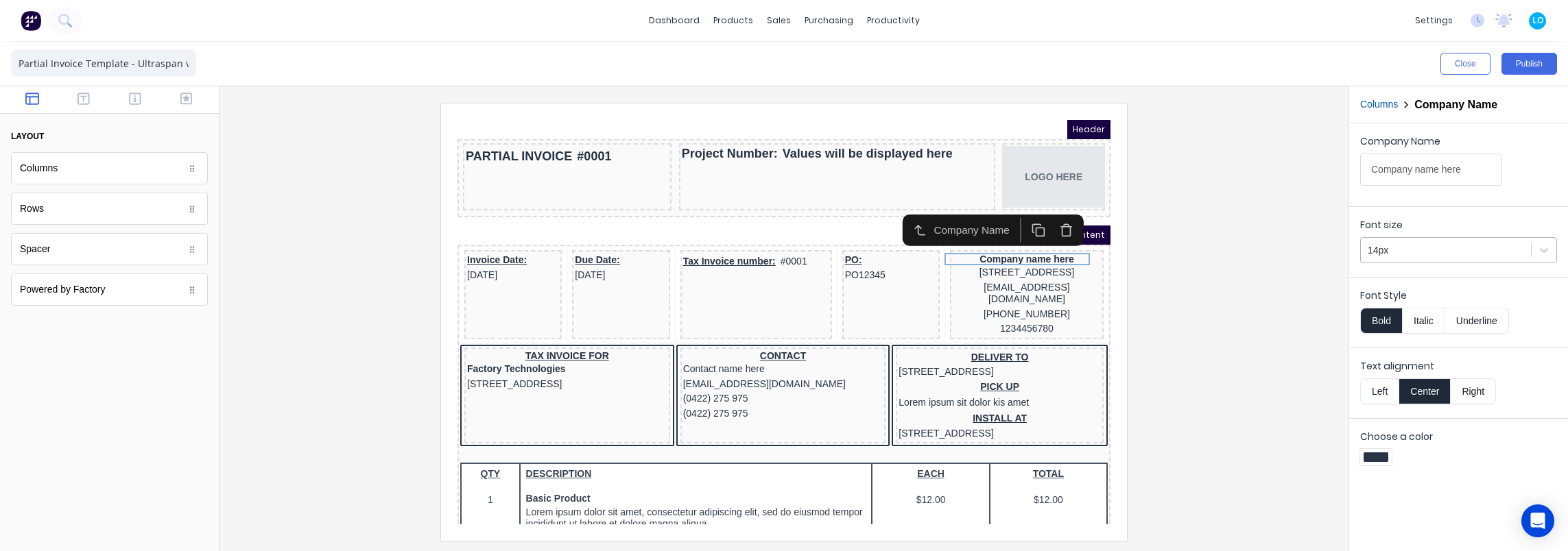
click at [1439, 246] on div at bounding box center [1445, 251] width 156 height 17
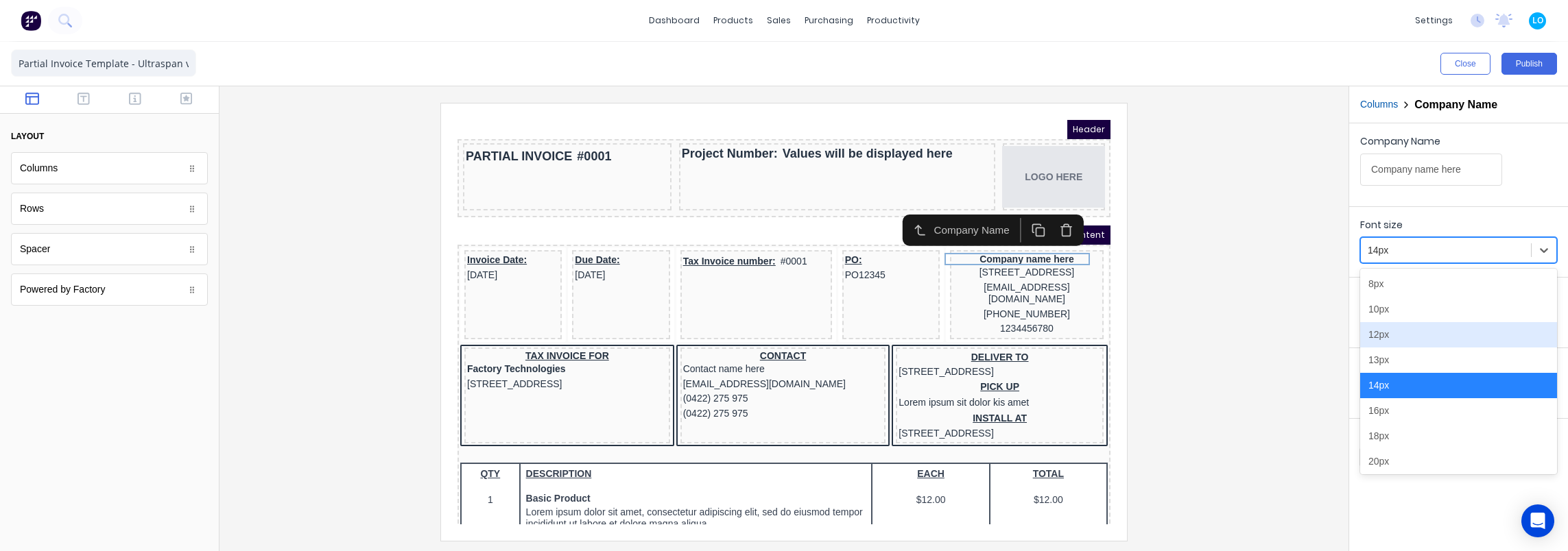
click at [1418, 339] on div "12px" at bounding box center [1458, 334] width 197 height 25
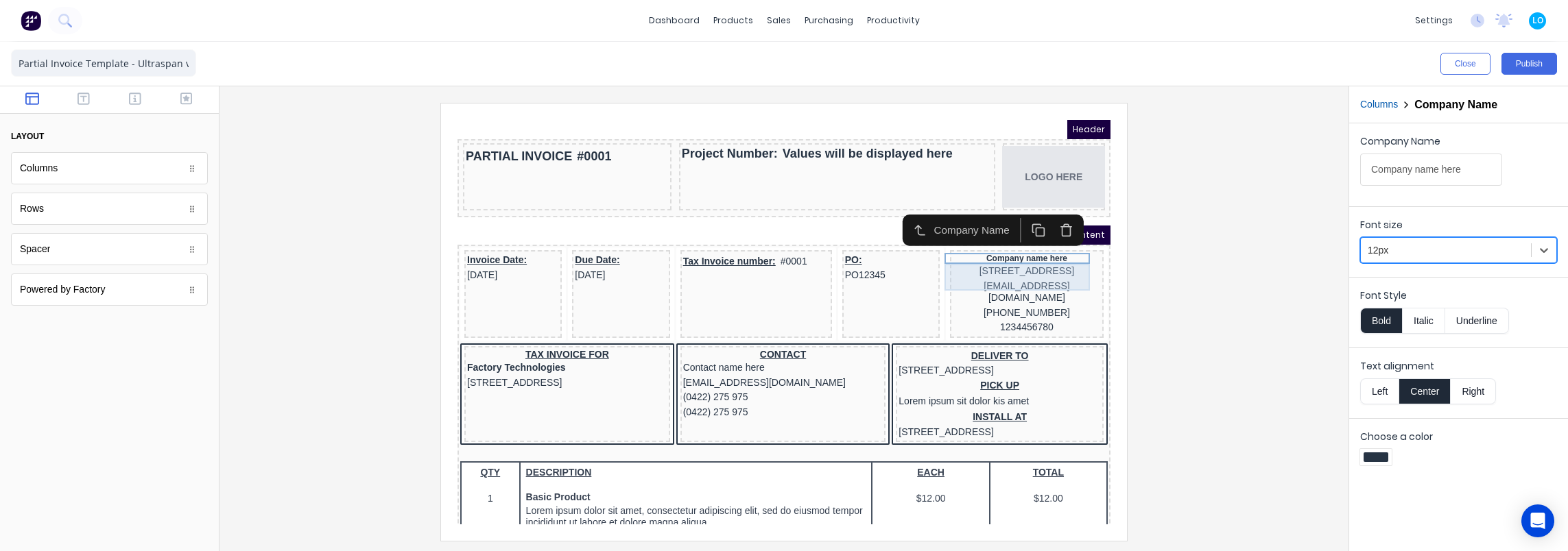
click at [1015, 254] on div "[STREET_ADDRESS]" at bounding box center [1010, 255] width 148 height 15
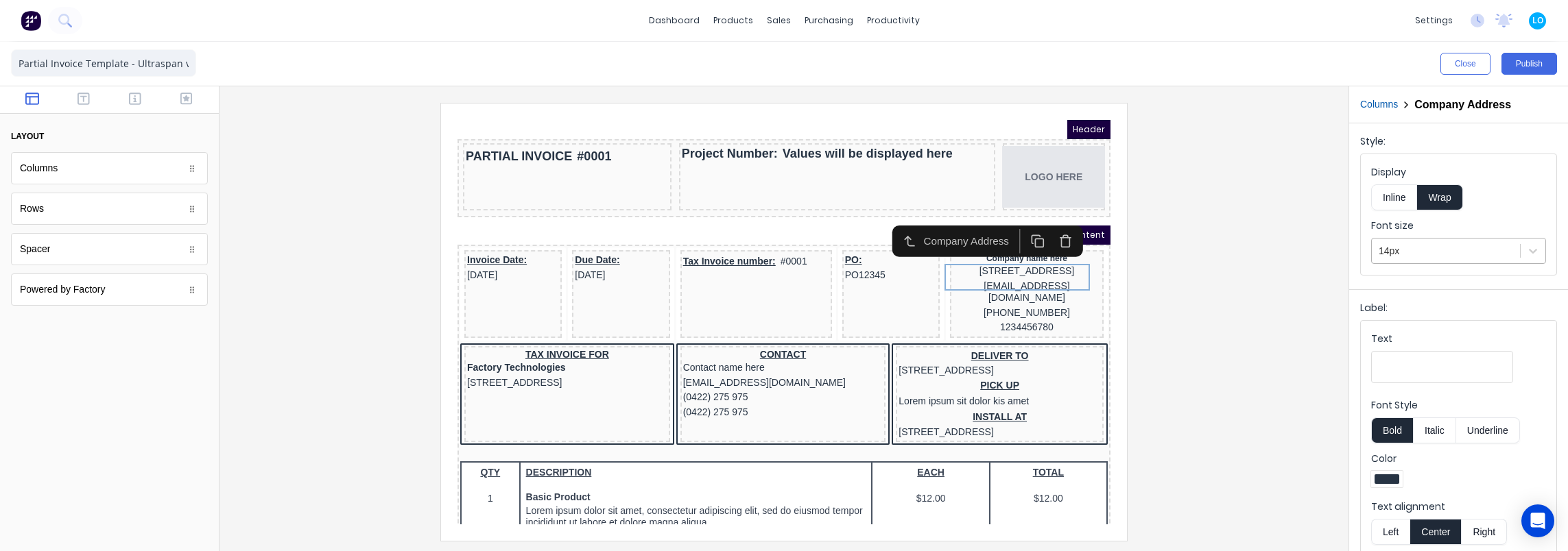
click at [1423, 252] on div at bounding box center [1445, 252] width 134 height 17
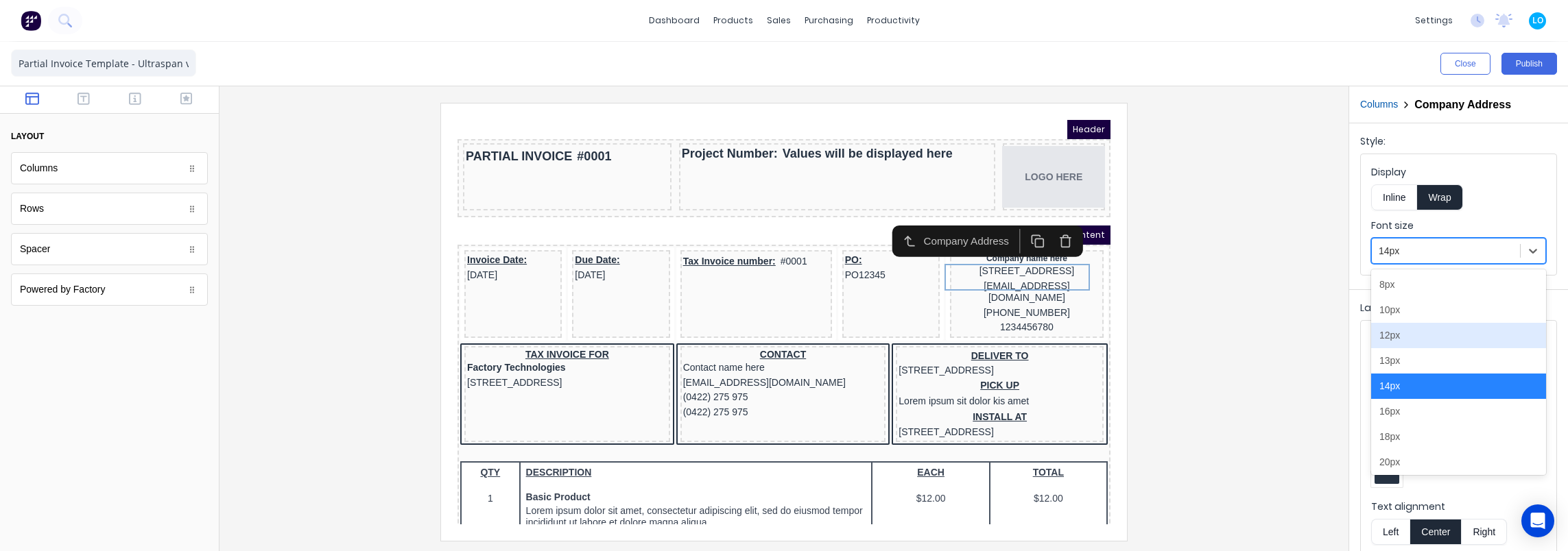
click at [1416, 329] on div "12px" at bounding box center [1458, 335] width 175 height 25
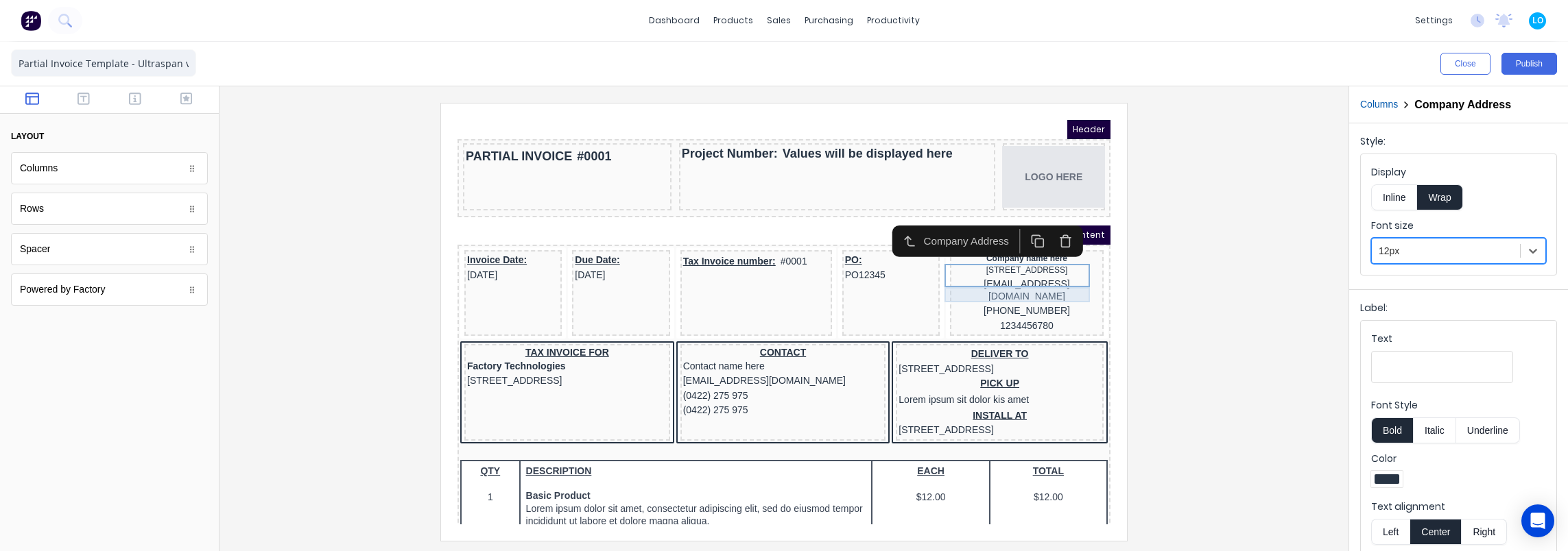
click at [1028, 283] on div "[EMAIL_ADDRESS][DOMAIN_NAME]" at bounding box center [1010, 273] width 148 height 27
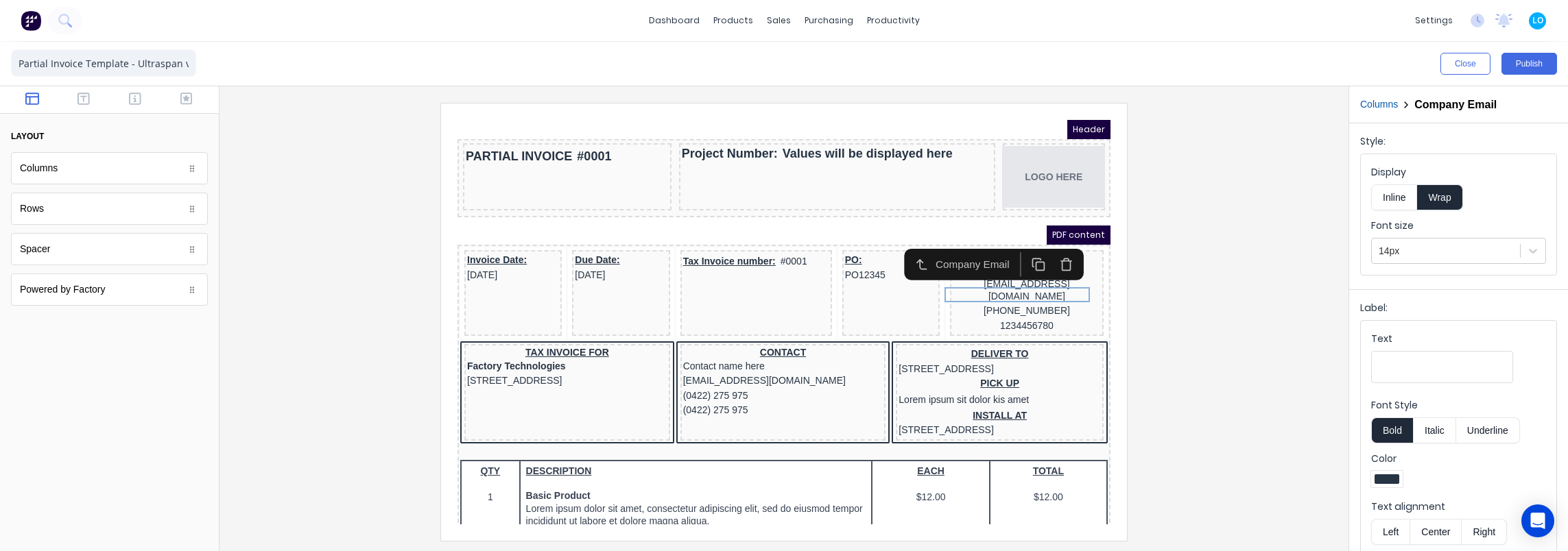
drag, startPoint x: 1437, startPoint y: 245, endPoint x: 1428, endPoint y: 263, distance: 20.1
click at [1435, 248] on div at bounding box center [1445, 252] width 134 height 17
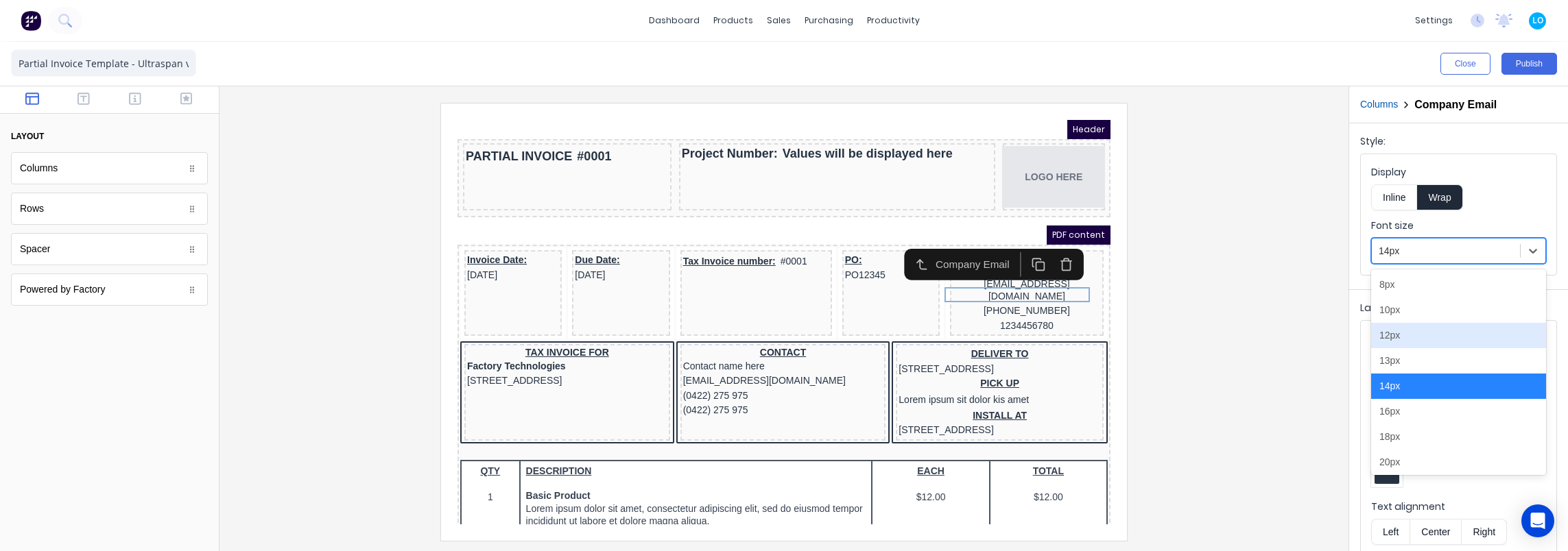
click at [1407, 337] on div "12px" at bounding box center [1458, 335] width 175 height 25
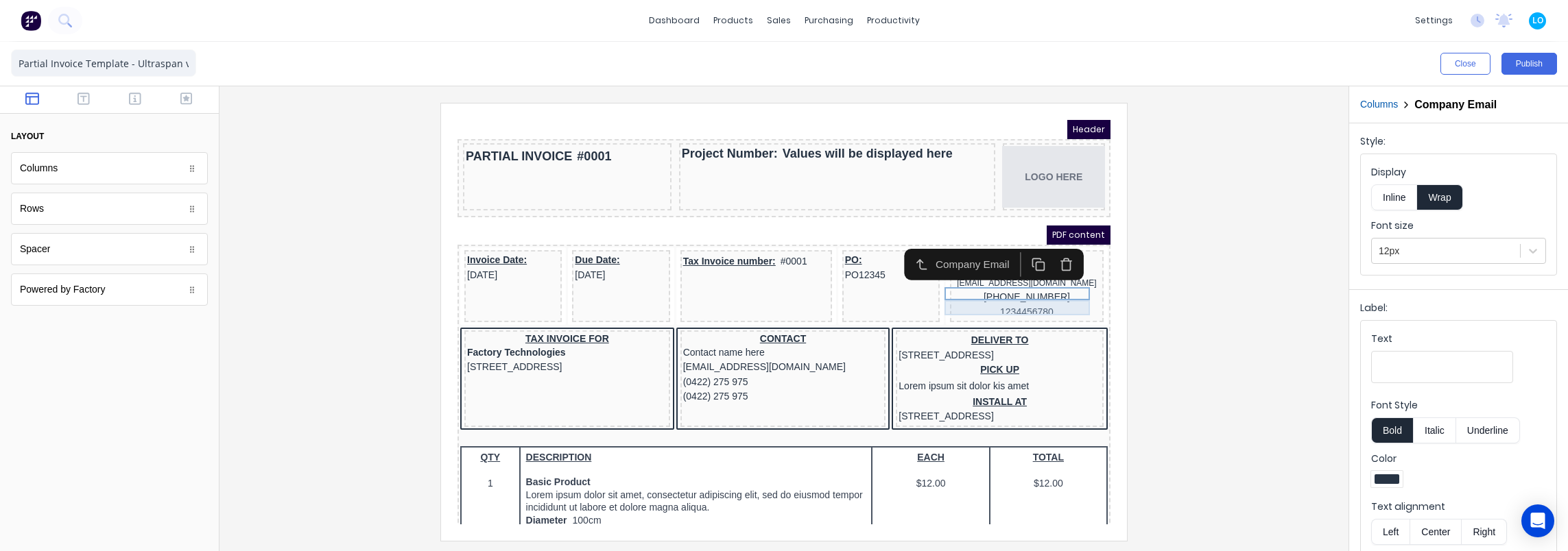
click at [1044, 289] on div "[PHONE_NUMBER]" at bounding box center [1010, 281] width 148 height 15
click at [1489, 248] on div at bounding box center [1445, 252] width 134 height 17
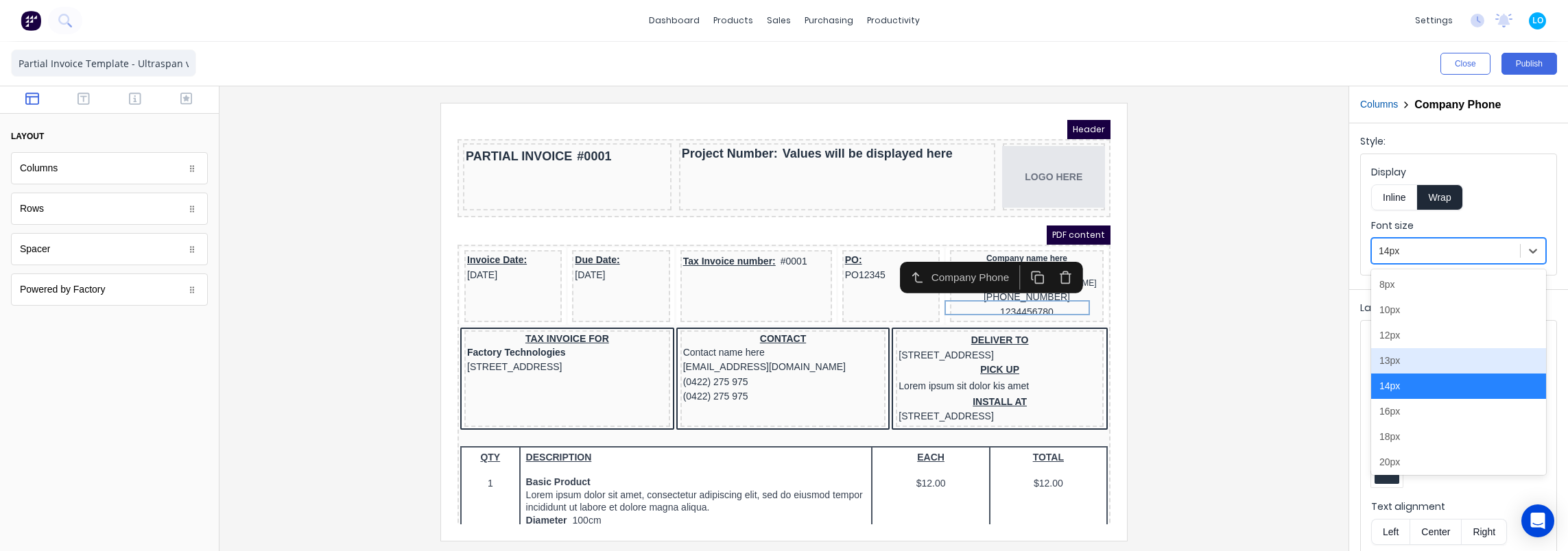
click at [1418, 333] on div "12px" at bounding box center [1458, 335] width 175 height 25
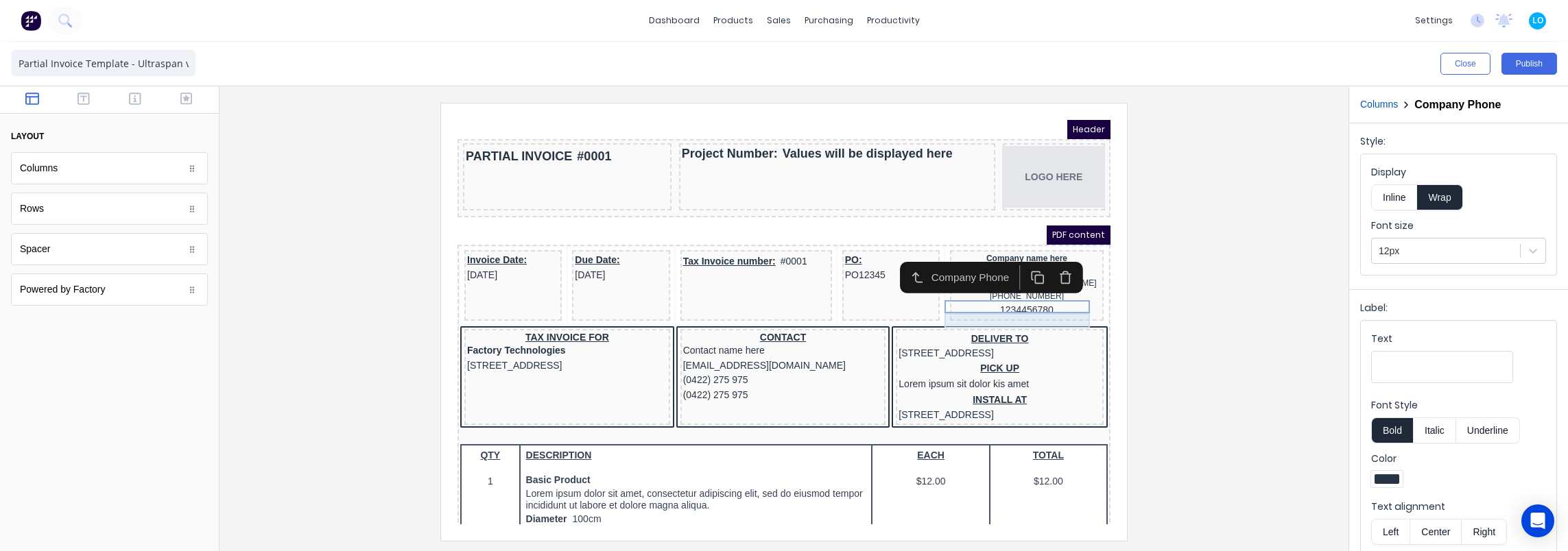
click at [1002, 302] on div "1234456780" at bounding box center [1010, 294] width 148 height 15
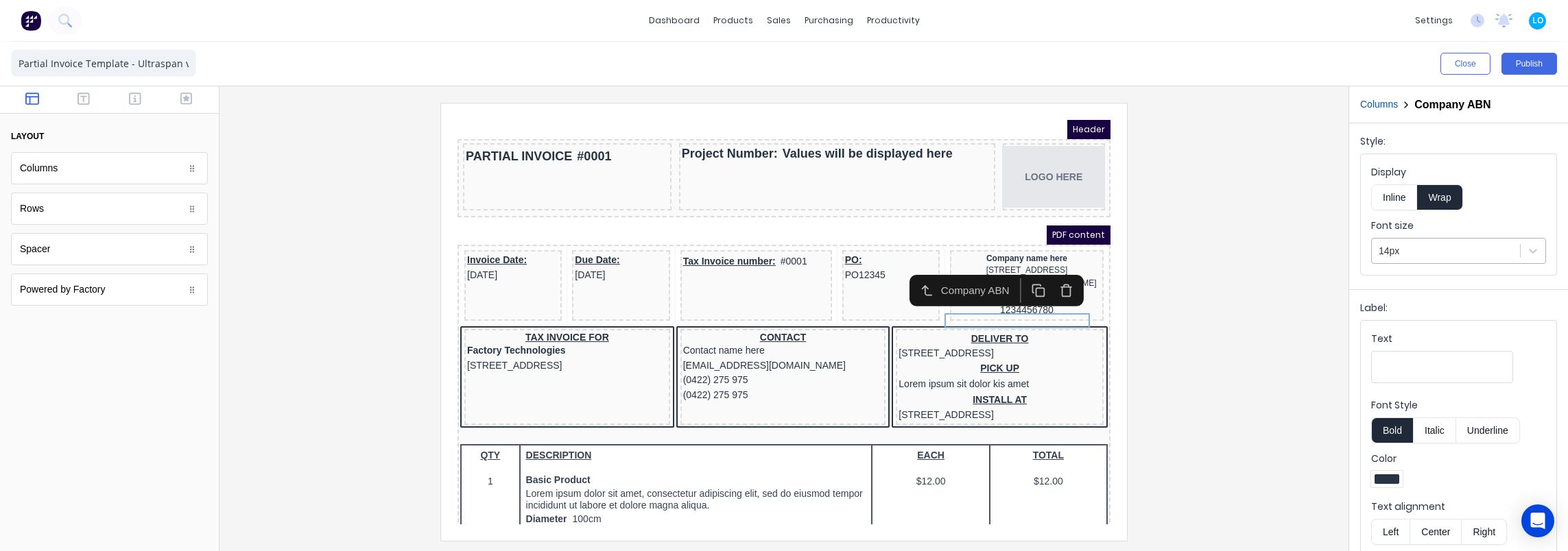
click at [1449, 249] on div at bounding box center [1445, 252] width 134 height 17
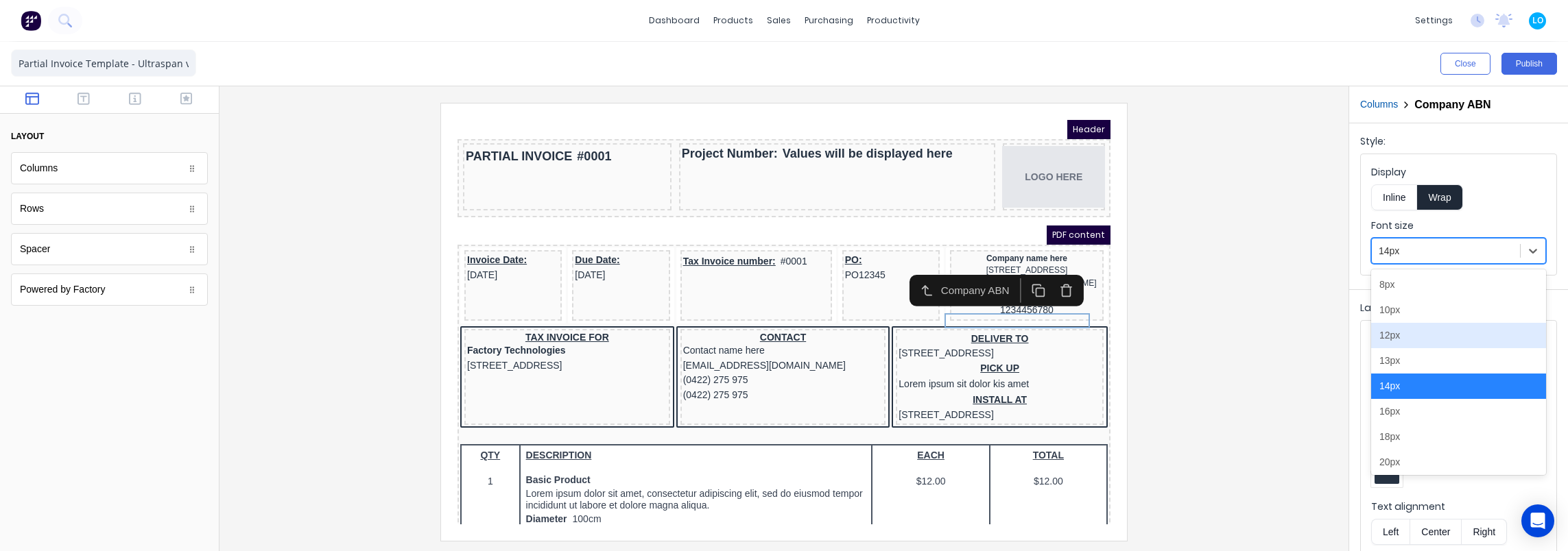
click at [1410, 335] on div "12px" at bounding box center [1458, 335] width 175 height 25
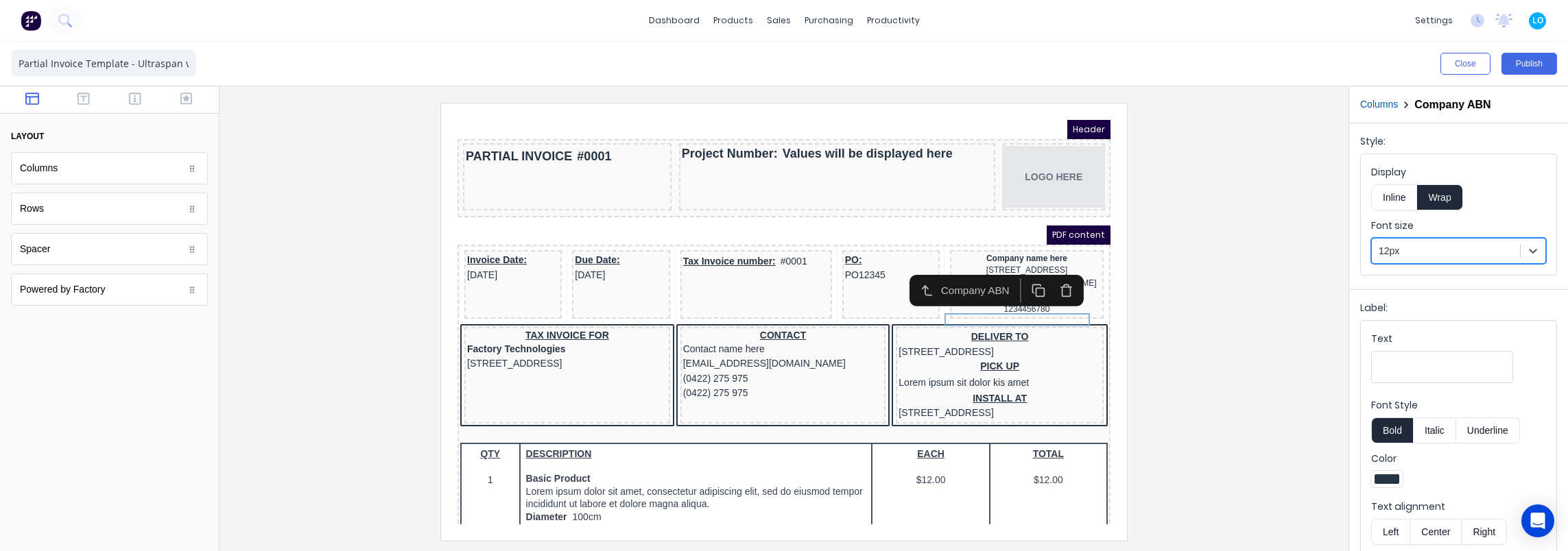
click at [1207, 348] on div at bounding box center [784, 322] width 1107 height 438
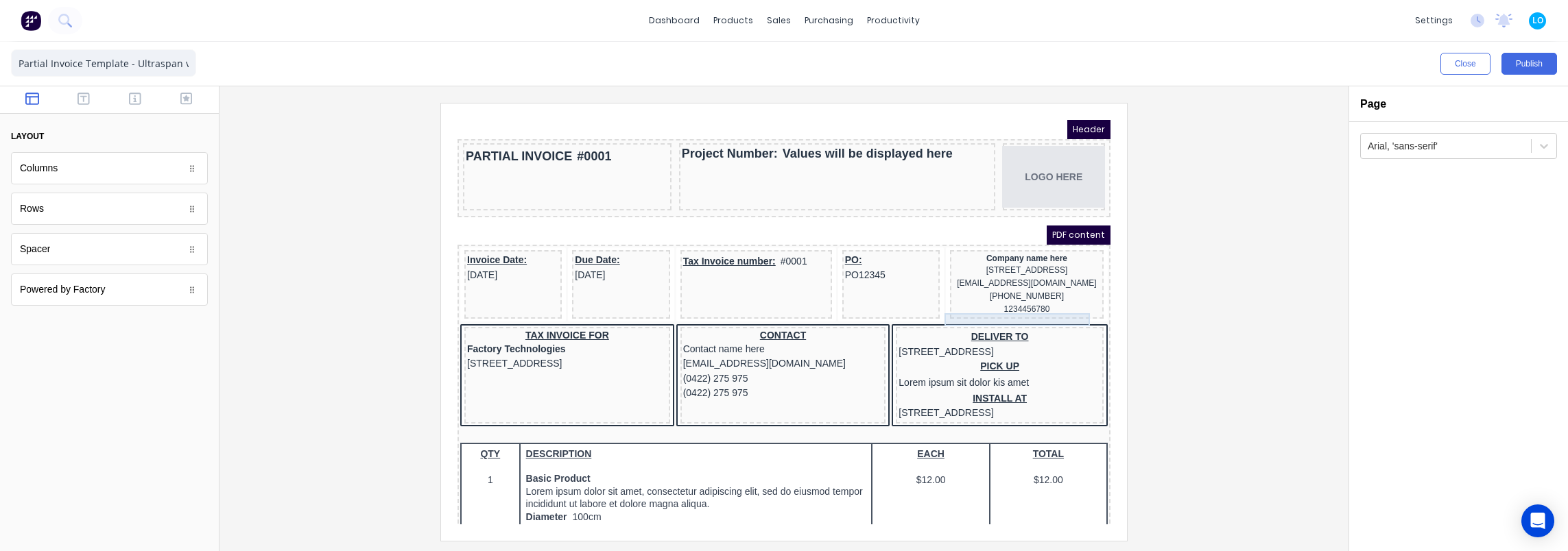
click at [1000, 299] on div "1234456780" at bounding box center [1010, 293] width 148 height 13
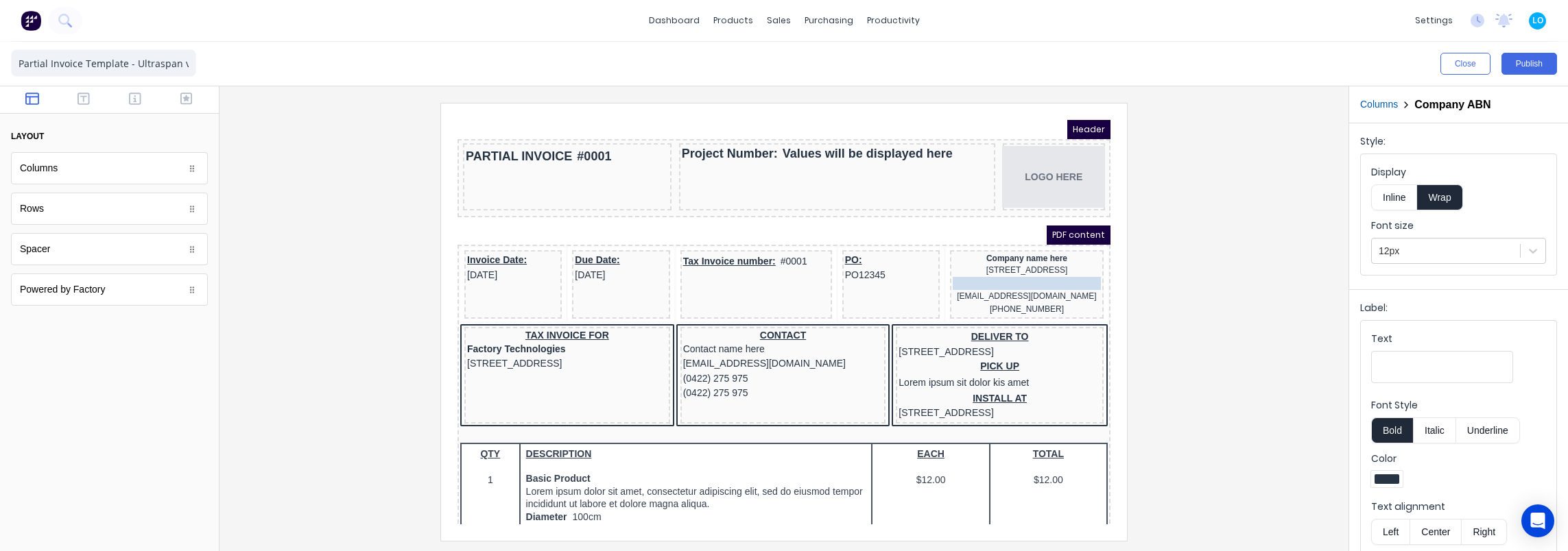
drag, startPoint x: 1007, startPoint y: 301, endPoint x: 1010, endPoint y: 278, distance: 23.2
click at [1010, 278] on body "Header PARTIAL INVOICE #0001 Project Number: Values will be displayed here LOGO…" at bounding box center [768, 305] width 653 height 405
click at [1175, 299] on div at bounding box center [784, 322] width 1107 height 438
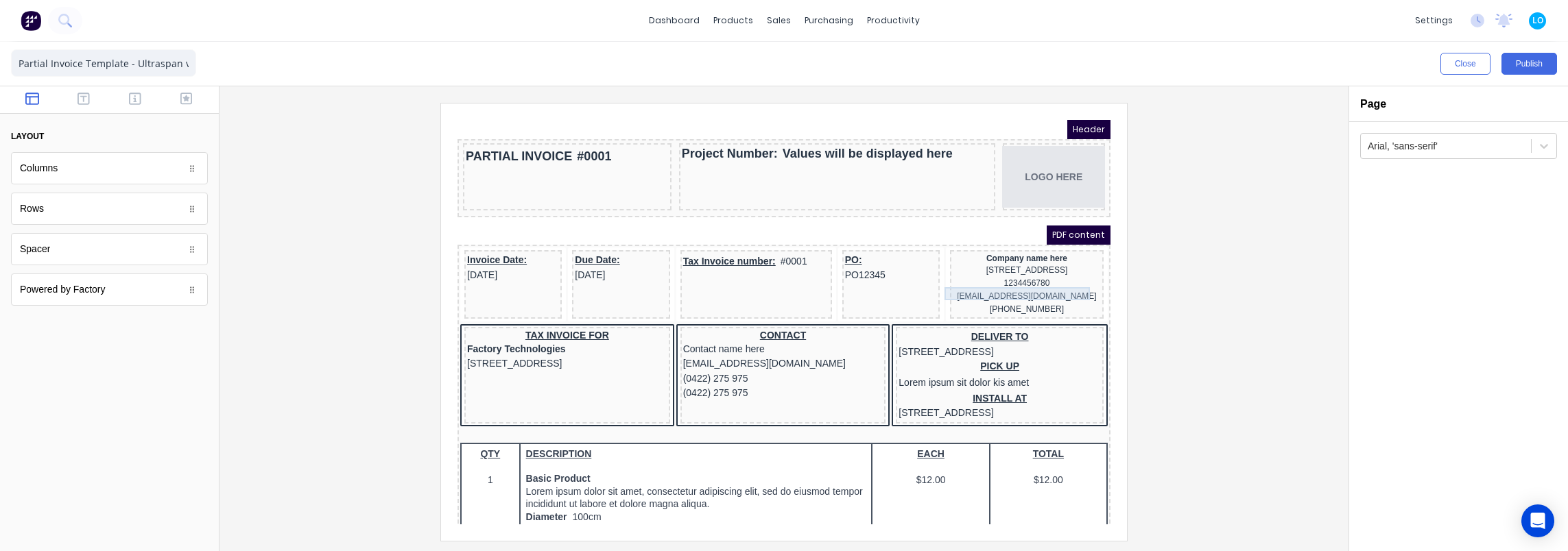
click at [1042, 273] on div "1234456780" at bounding box center [1010, 267] width 148 height 13
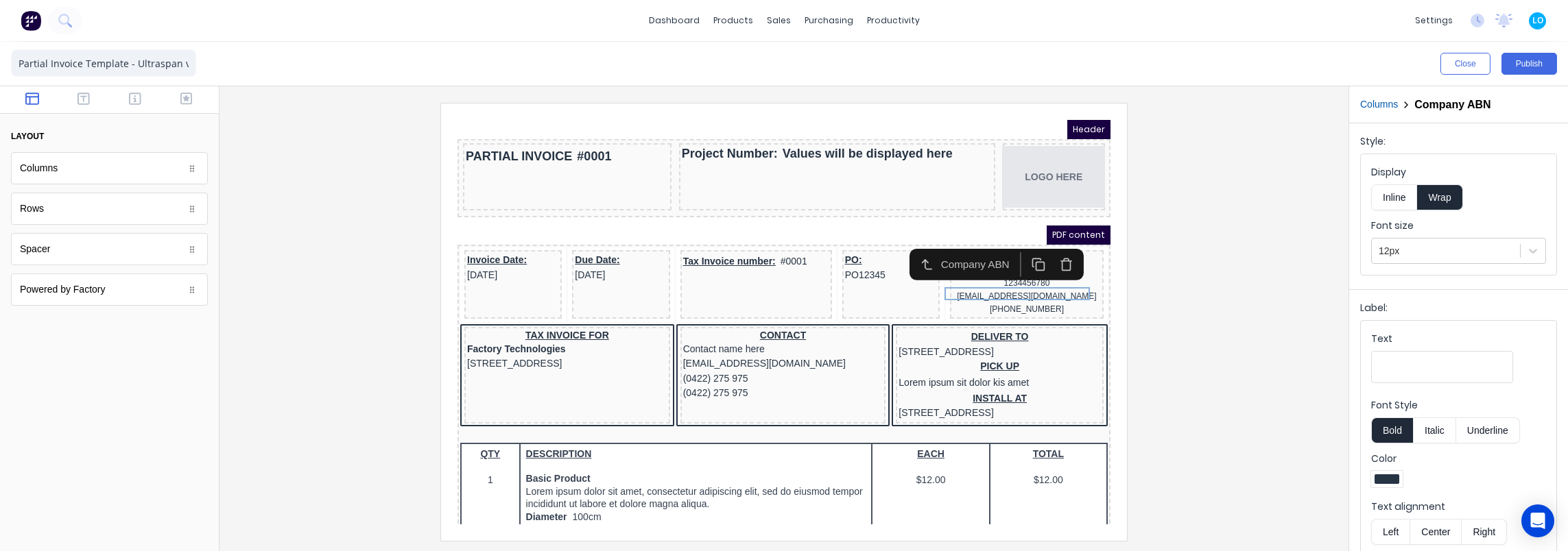
click at [1400, 361] on input "Text" at bounding box center [1442, 367] width 142 height 32
type input "/"
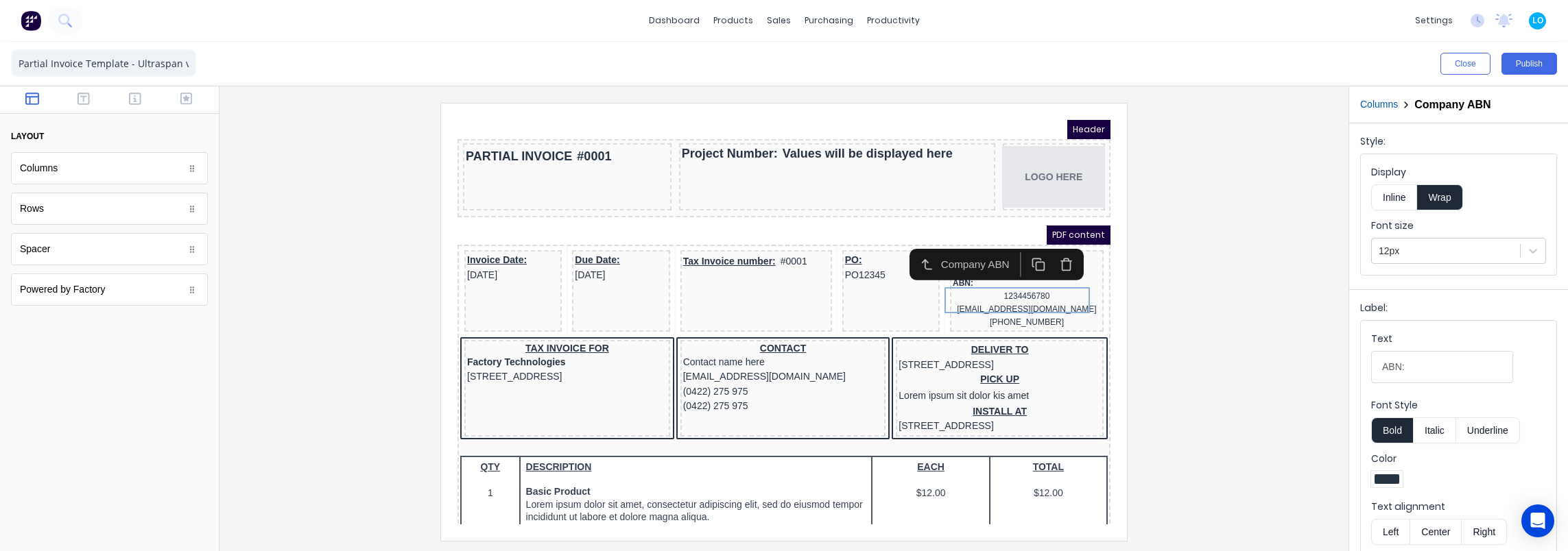
type input "ABN:"
click at [1388, 433] on button "Bold" at bounding box center [1392, 431] width 42 height 26
click at [1399, 195] on button "Inline" at bounding box center [1394, 198] width 46 height 26
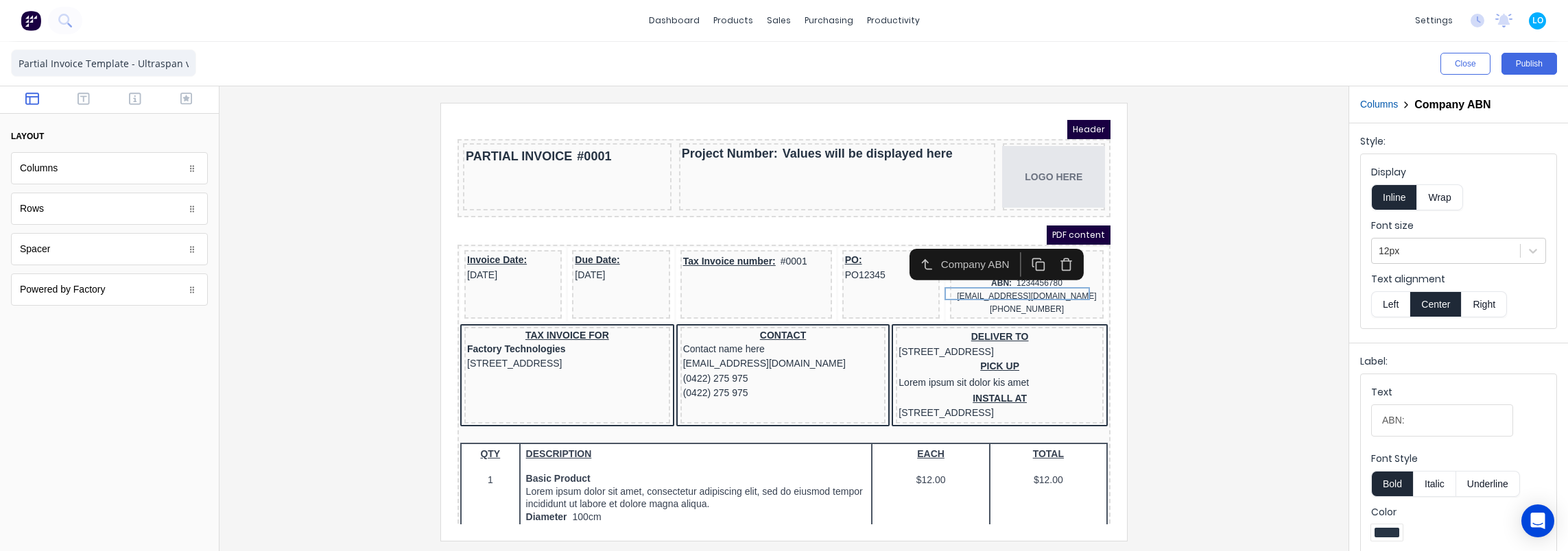
click at [1395, 483] on button "Bold" at bounding box center [1392, 484] width 42 height 26
click at [1400, 478] on button "Bold" at bounding box center [1392, 484] width 42 height 26
click at [1451, 476] on button "Italic" at bounding box center [1434, 484] width 43 height 26
click at [1400, 486] on button "Bold" at bounding box center [1392, 484] width 42 height 26
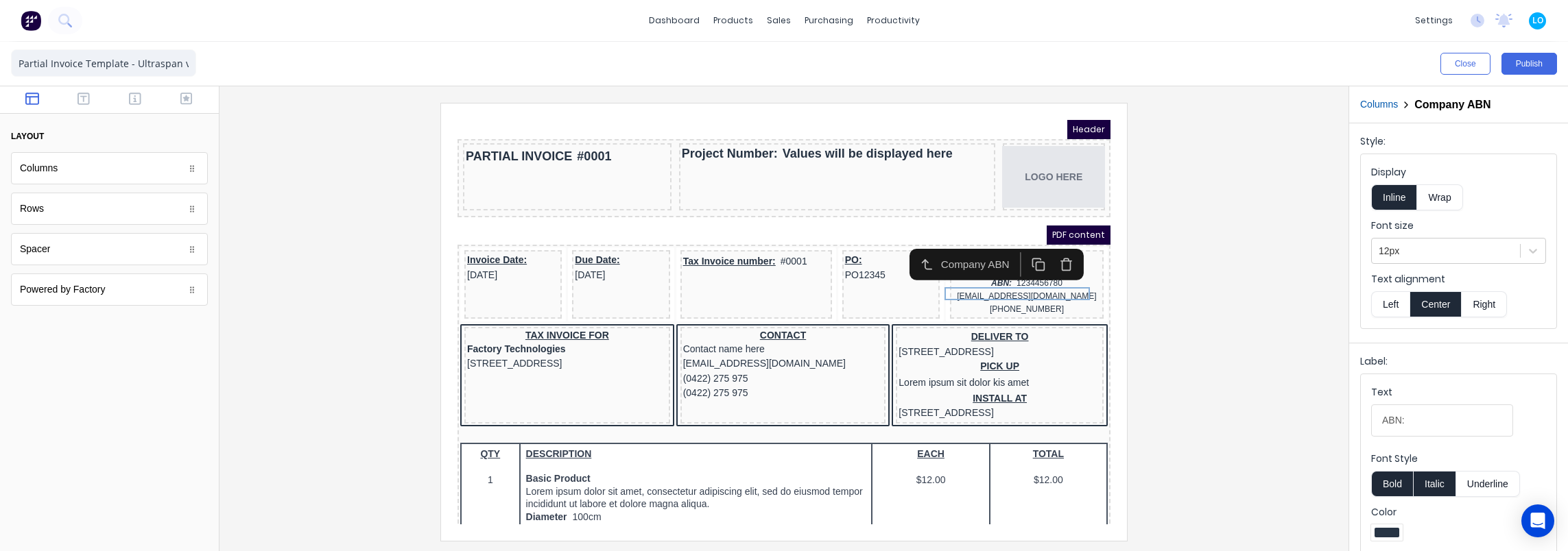
click at [1445, 481] on button "Italic" at bounding box center [1434, 484] width 43 height 26
click at [1402, 480] on button "Bold" at bounding box center [1392, 484] width 42 height 26
click at [1184, 370] on div at bounding box center [784, 322] width 1107 height 438
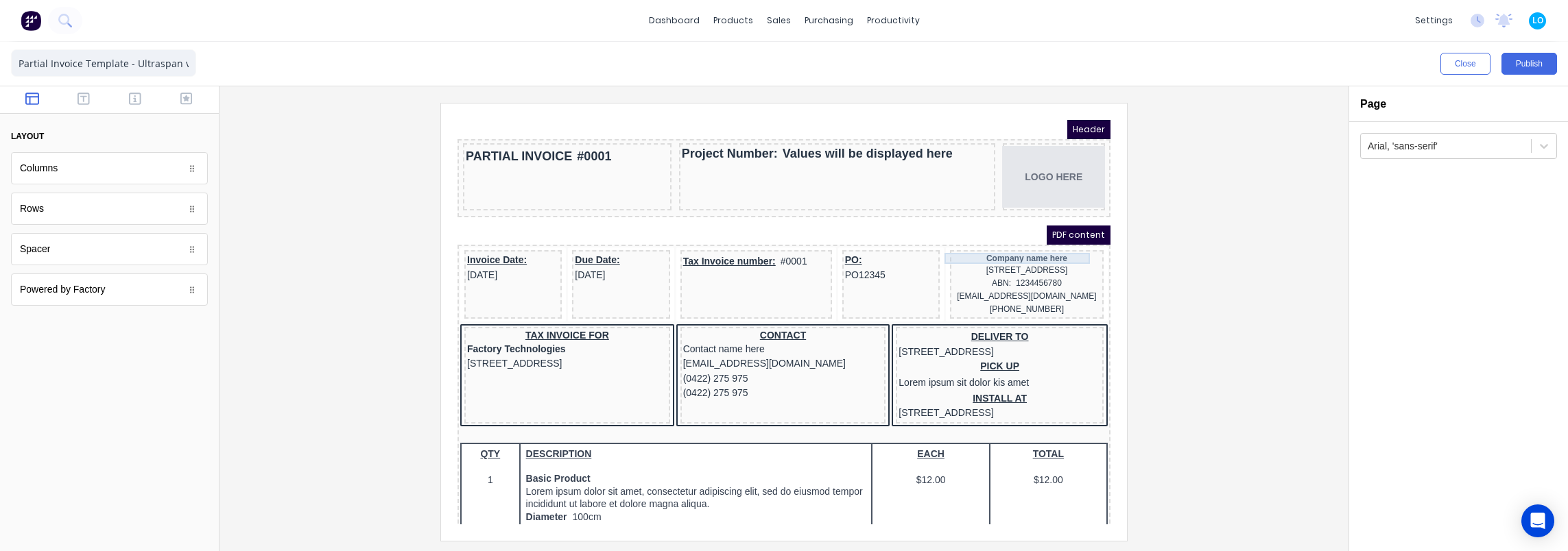
click at [1010, 241] on div "Company name here" at bounding box center [1010, 241] width 148 height 11
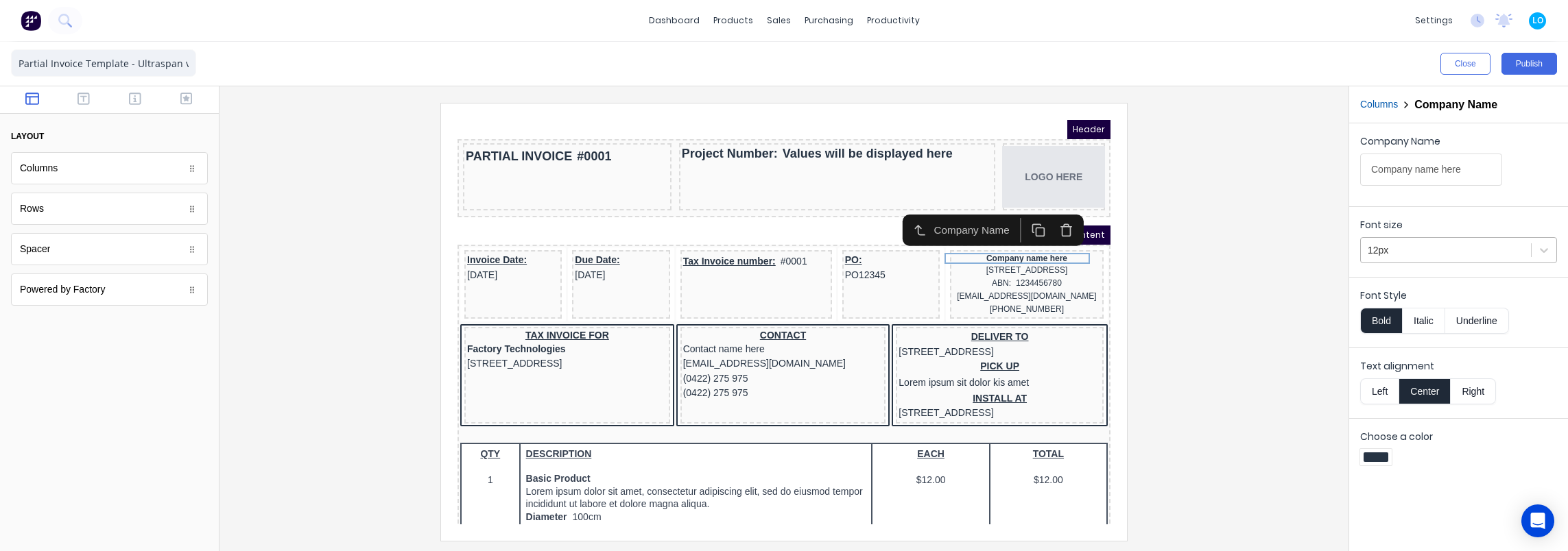
click at [1439, 261] on div "12px" at bounding box center [1458, 250] width 197 height 26
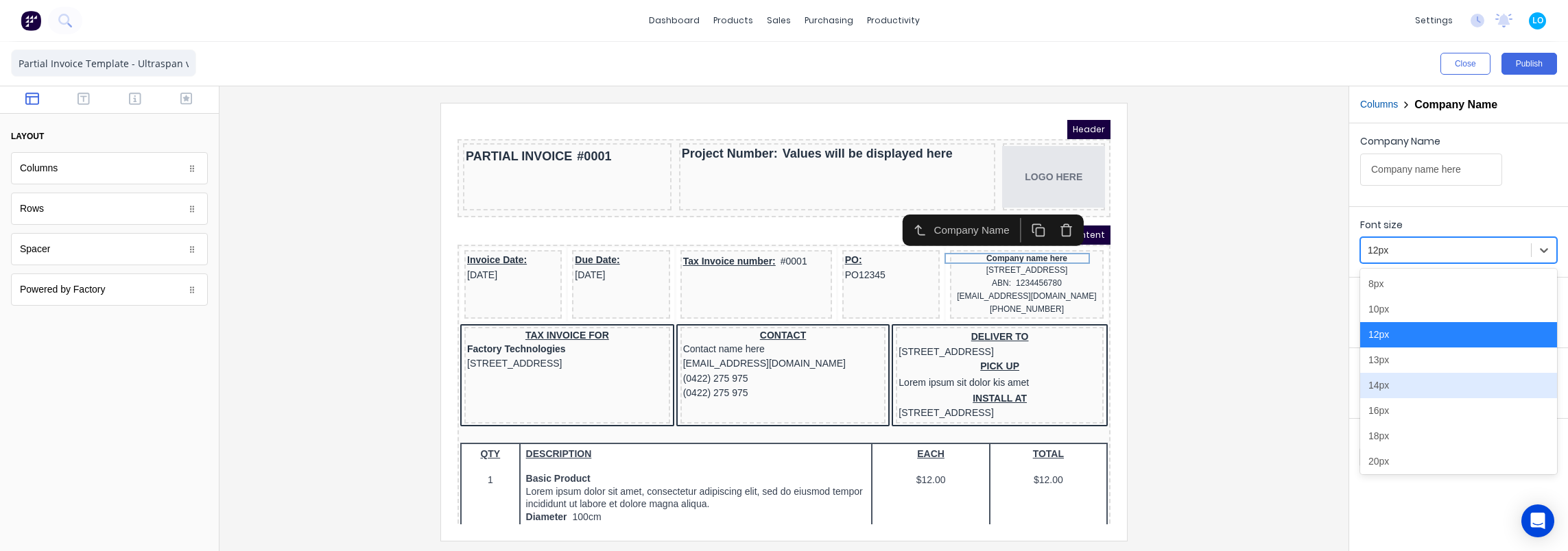
click at [1386, 379] on div "14px" at bounding box center [1458, 385] width 197 height 25
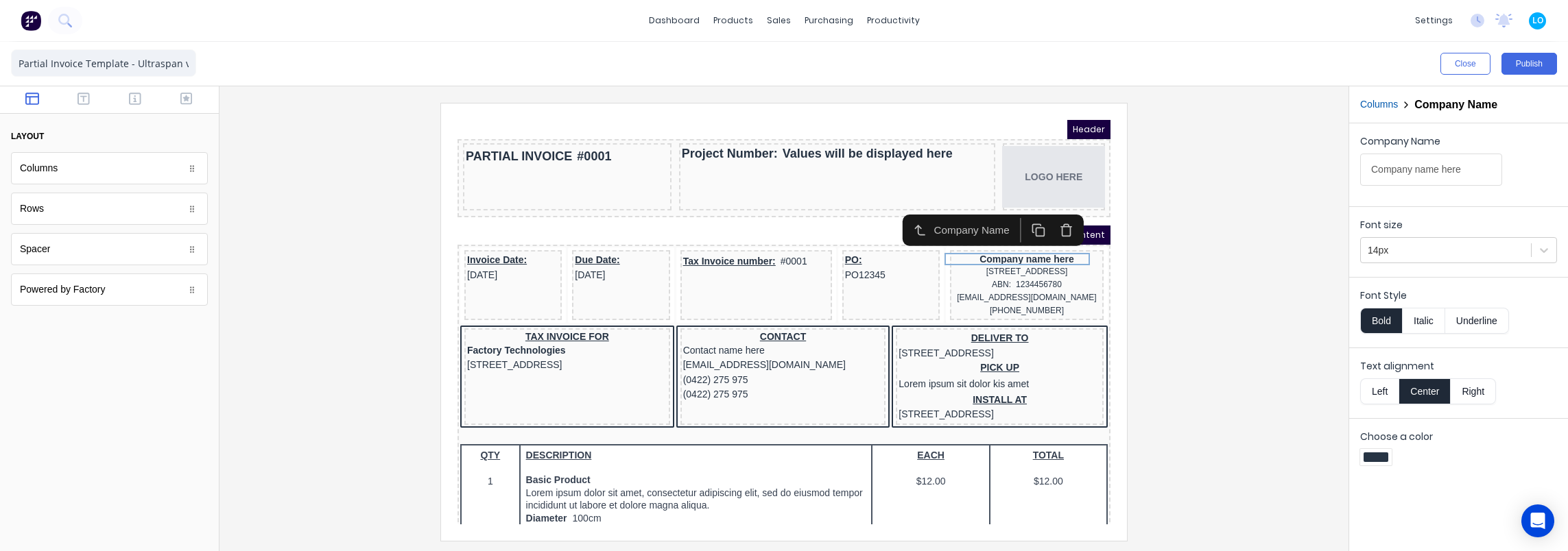
click at [1234, 324] on div at bounding box center [784, 322] width 1107 height 438
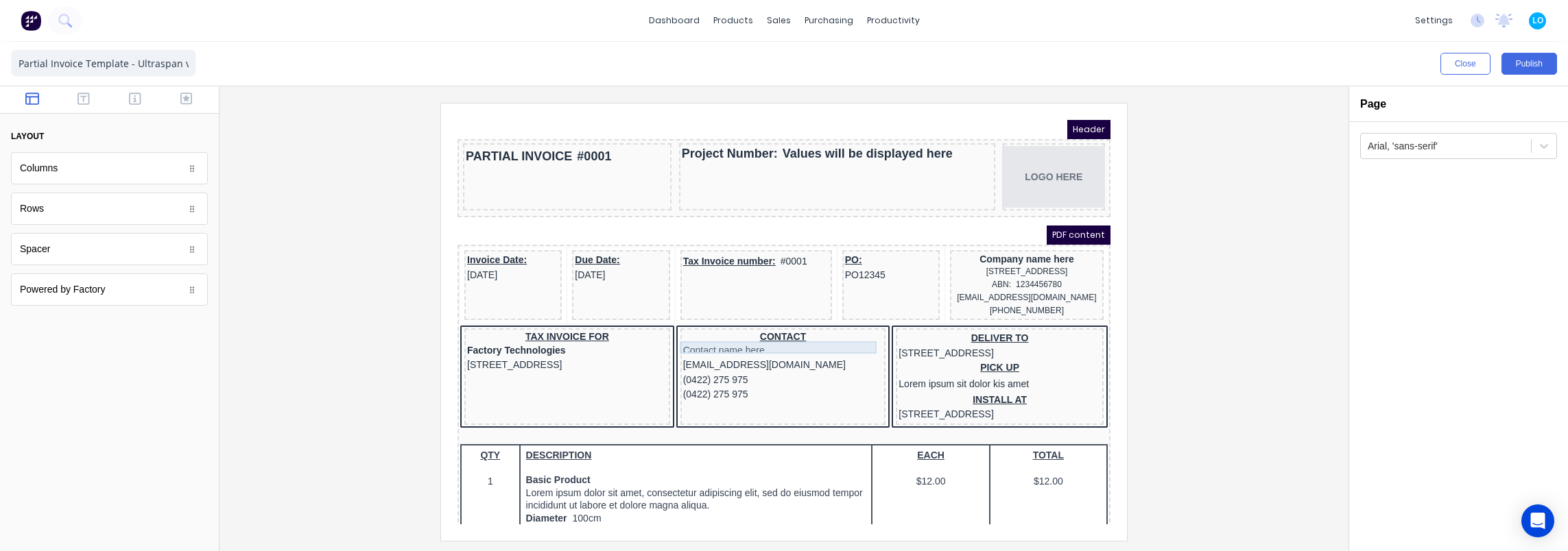
click at [713, 338] on div "Contact name here" at bounding box center [766, 334] width 200 height 15
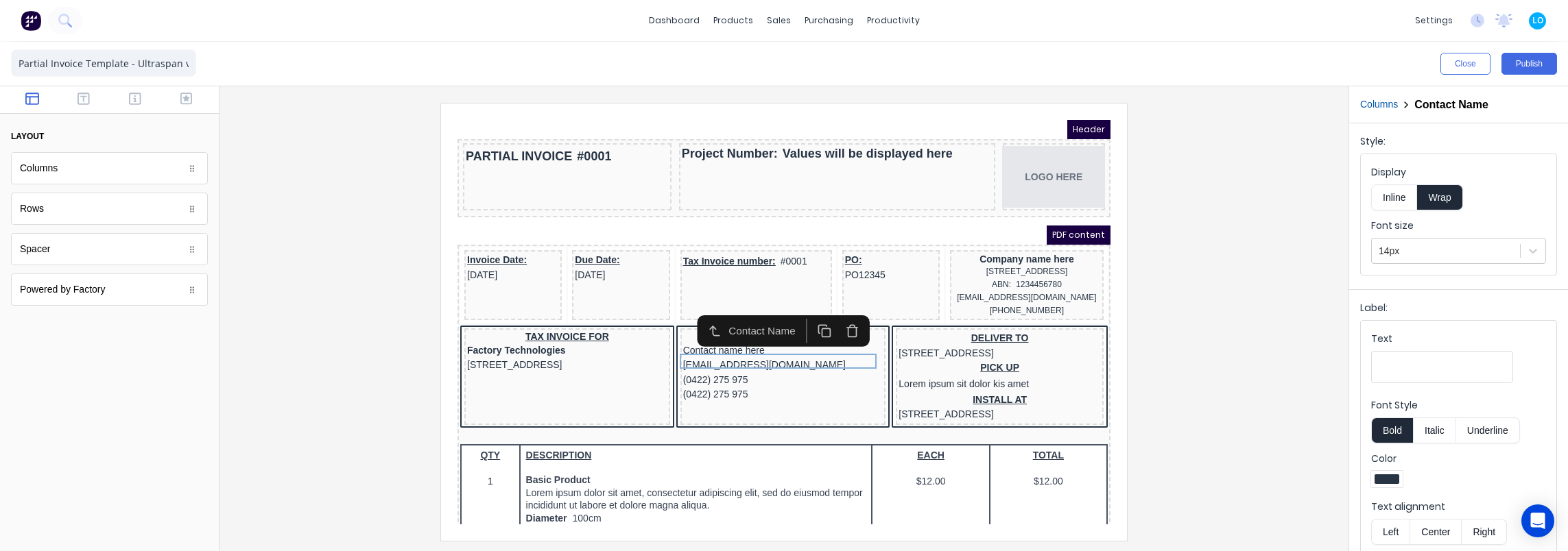
click at [1378, 102] on button "Columns" at bounding box center [1379, 105] width 38 height 15
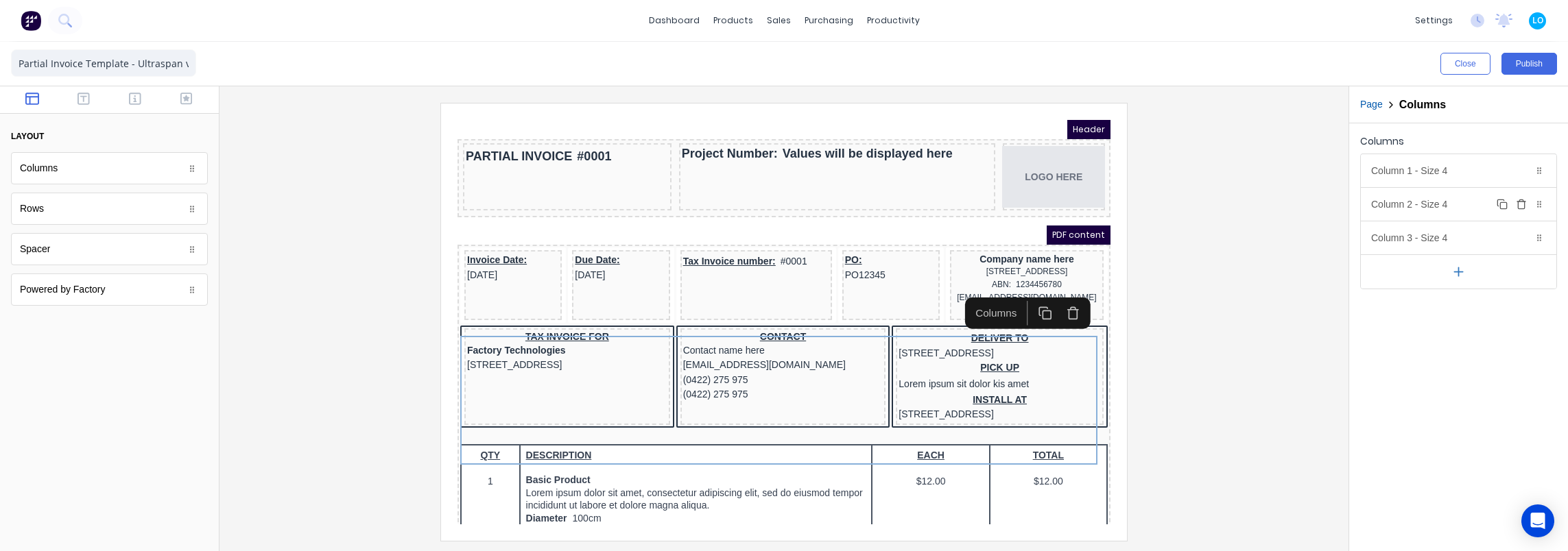
click at [1522, 201] on icon "button" at bounding box center [1521, 204] width 11 height 11
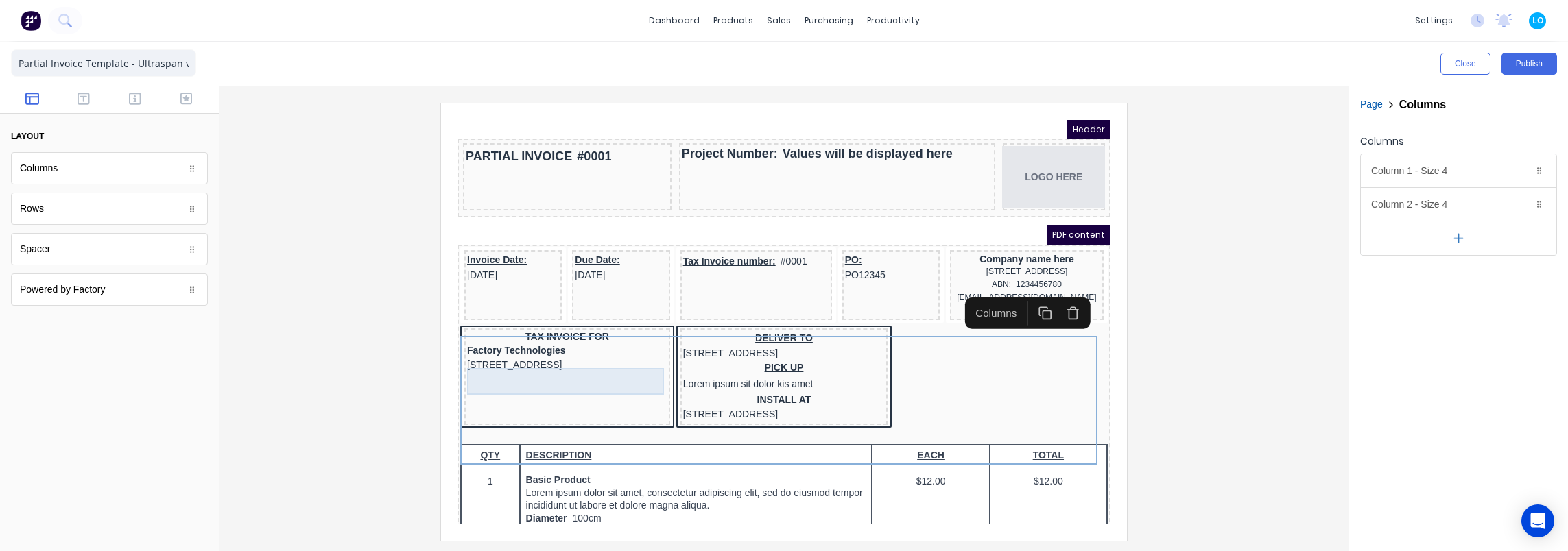
click at [543, 357] on div "[STREET_ADDRESS]" at bounding box center [550, 349] width 200 height 15
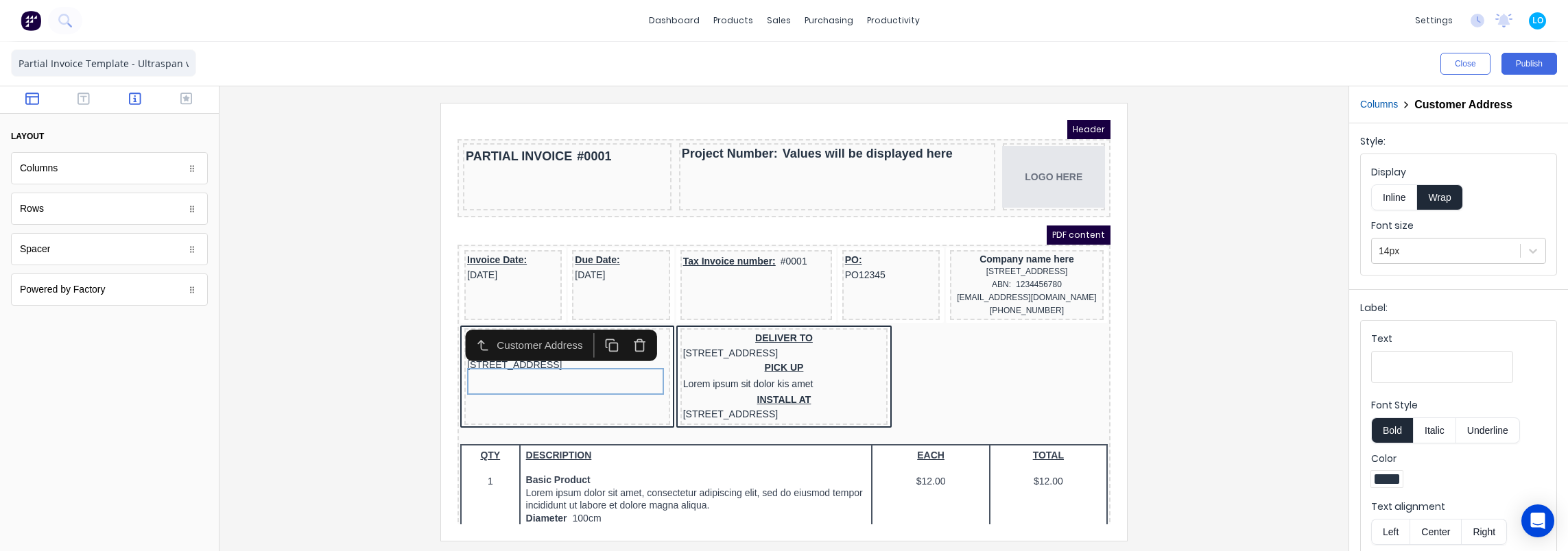
click at [134, 105] on icon "button" at bounding box center [134, 98] width 12 height 14
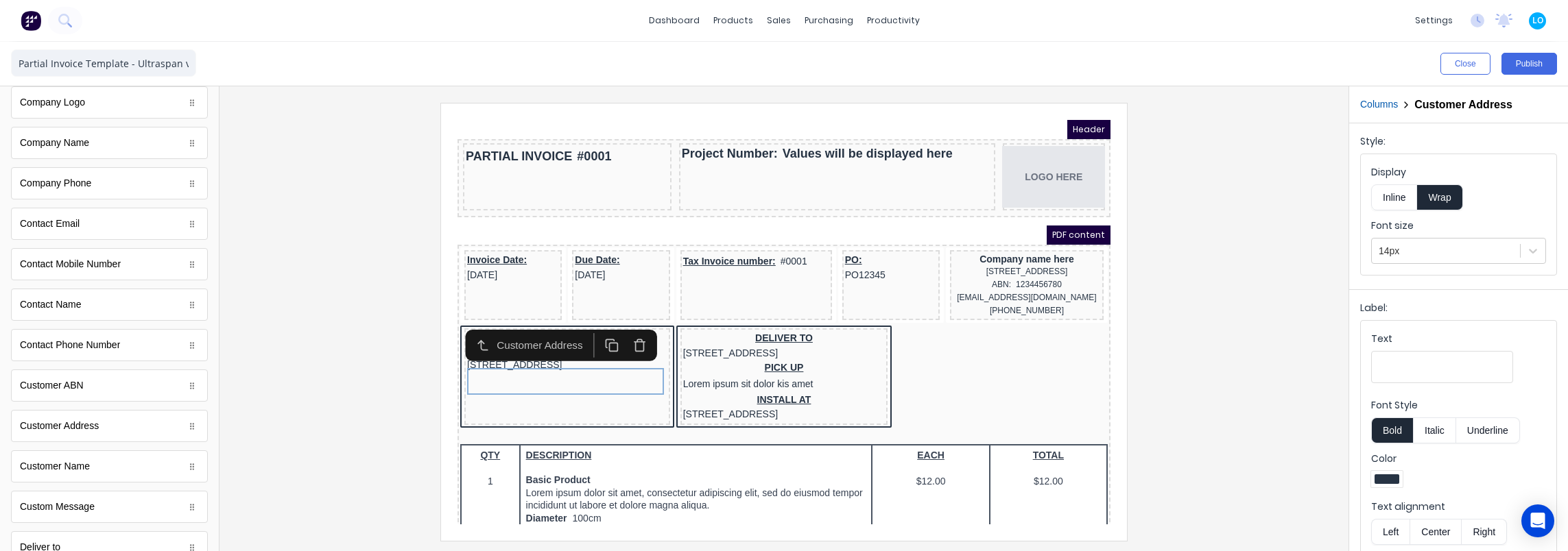
scroll to position [411, 0]
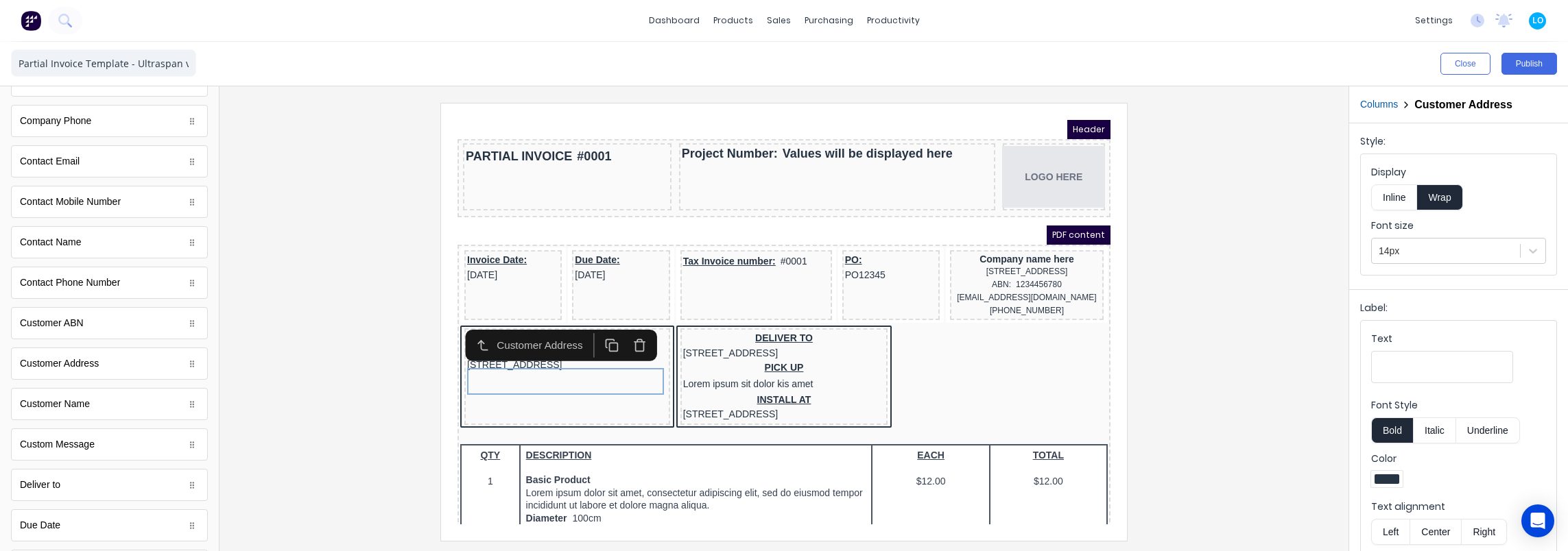
drag, startPoint x: 321, startPoint y: 375, endPoint x: 367, endPoint y: 377, distance: 46.0
click at [321, 375] on div at bounding box center [784, 322] width 1107 height 438
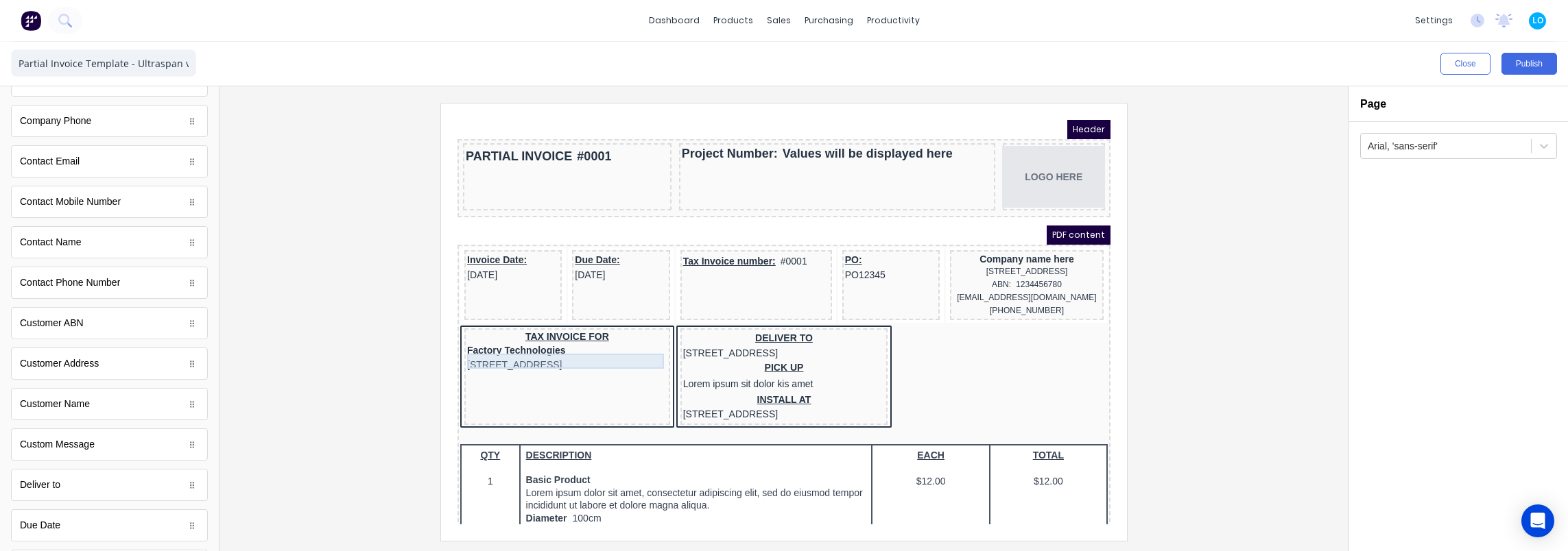
click at [522, 342] on div "Factory Technologies" at bounding box center [550, 334] width 200 height 15
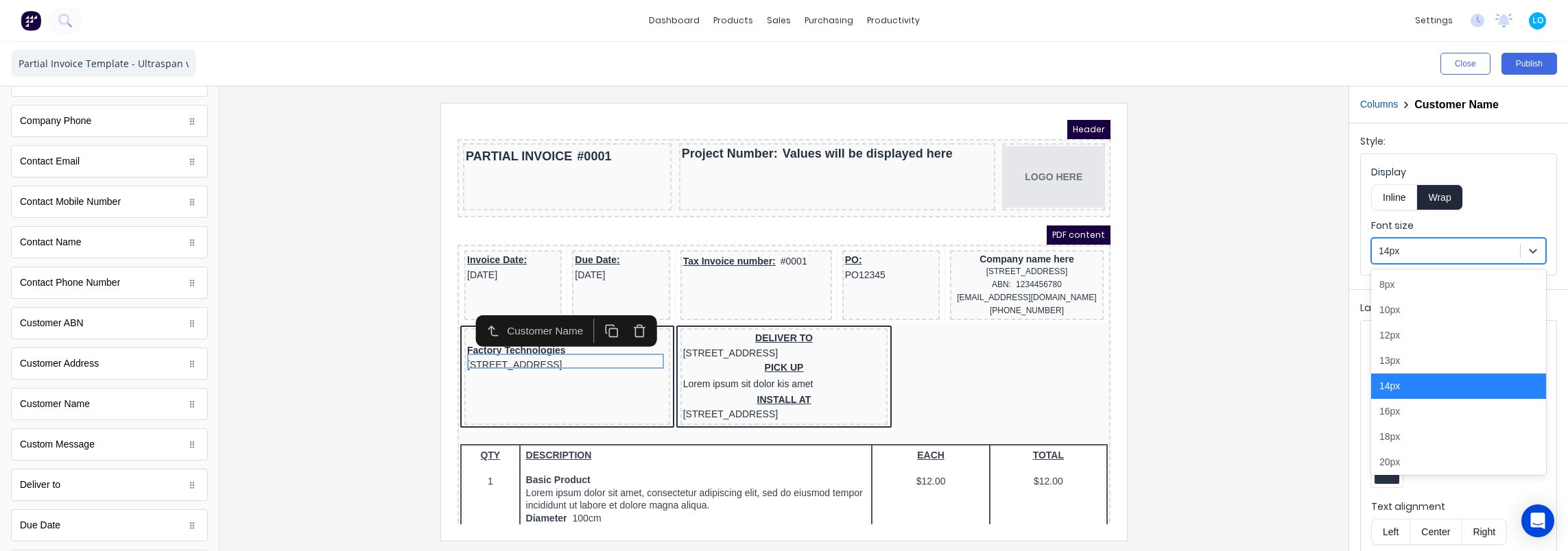
click at [1447, 245] on div at bounding box center [1445, 252] width 134 height 17
click at [1403, 417] on div "16px" at bounding box center [1458, 411] width 175 height 25
click at [383, 336] on div at bounding box center [784, 322] width 1107 height 438
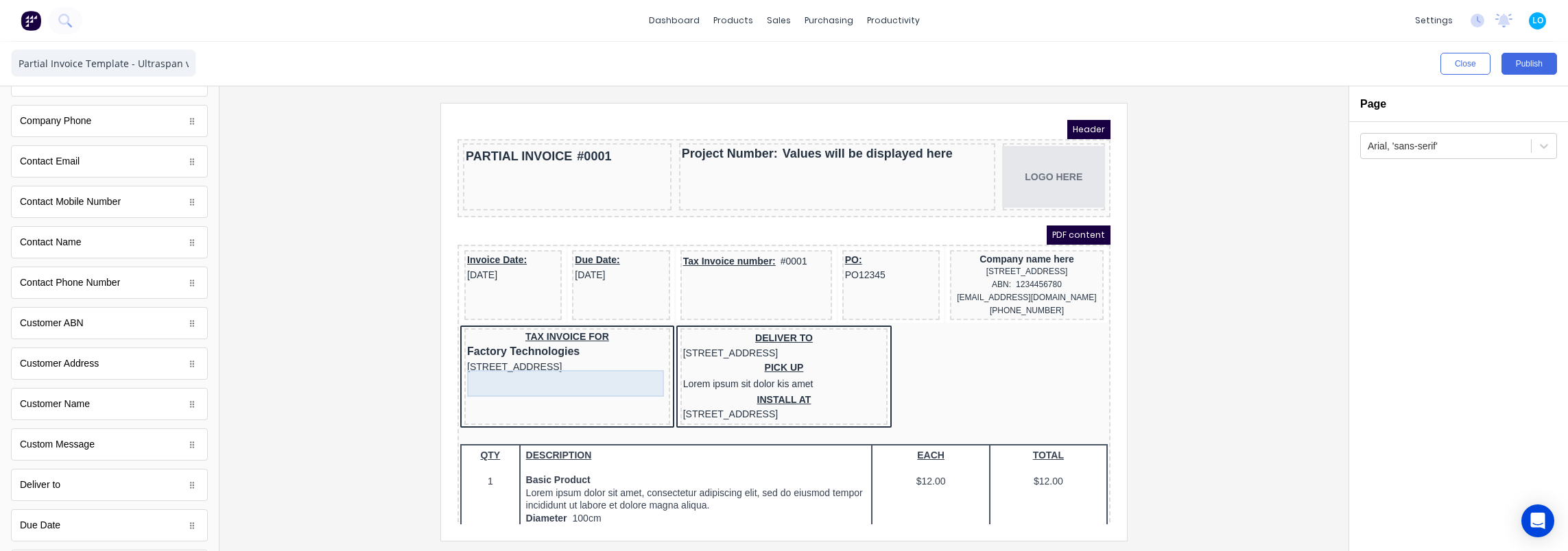
click at [591, 358] on div "[STREET_ADDRESS]" at bounding box center [550, 351] width 200 height 15
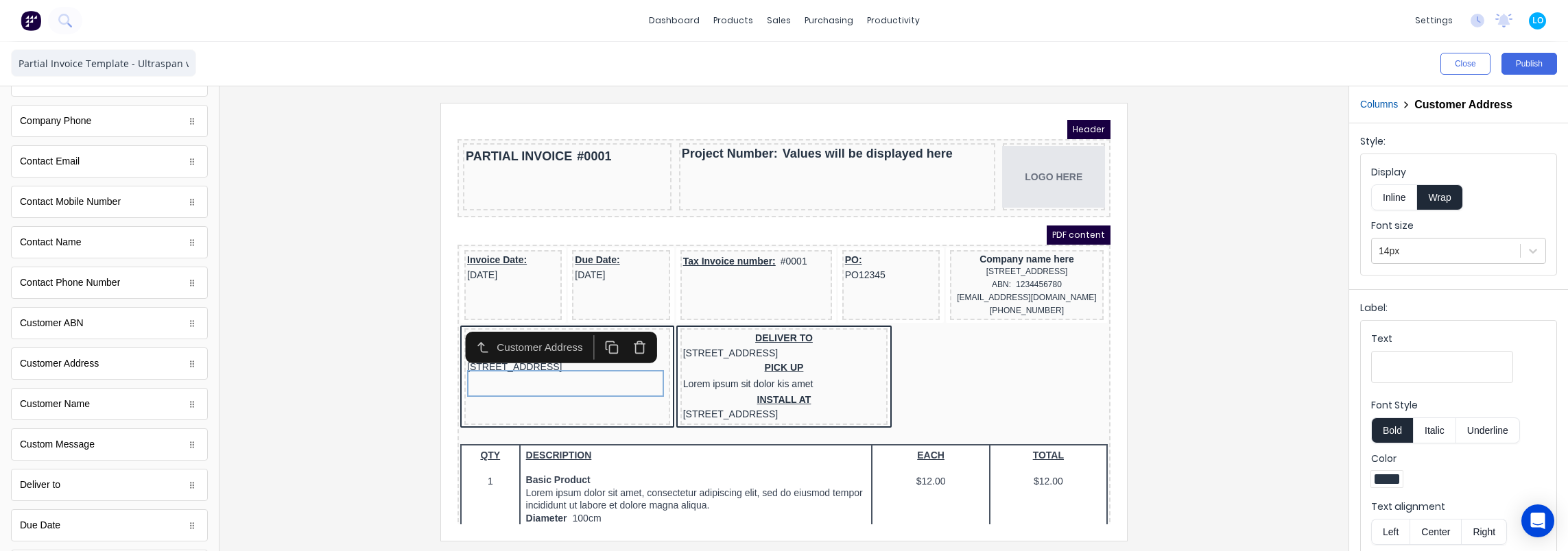
click at [1391, 107] on button "Columns" at bounding box center [1379, 105] width 38 height 15
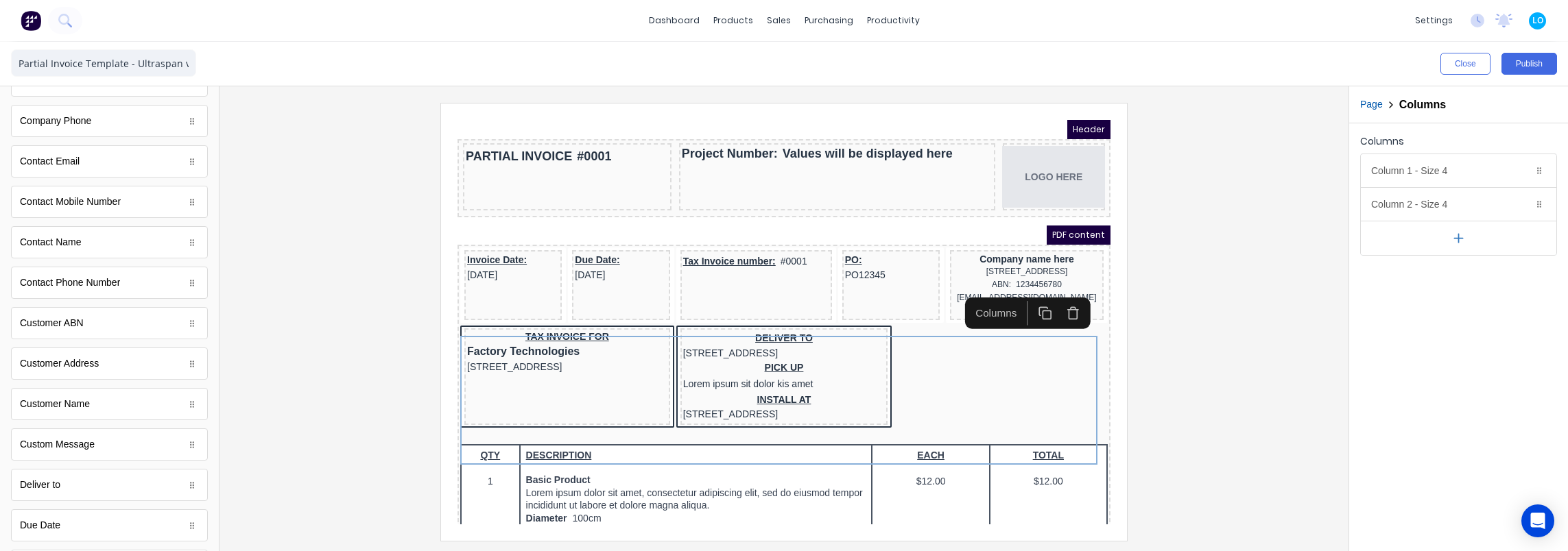
click at [1462, 233] on icon "button" at bounding box center [1458, 238] width 15 height 15
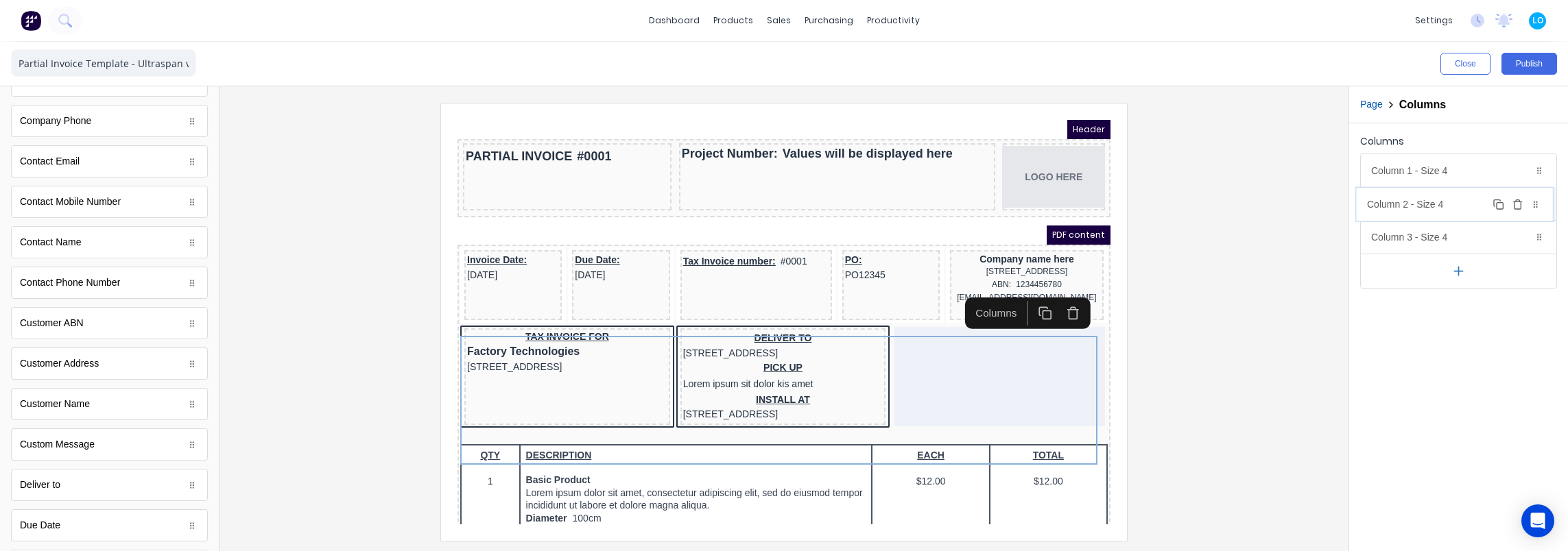
drag, startPoint x: 1541, startPoint y: 237, endPoint x: 1537, endPoint y: 209, distance: 28.3
click at [1537, 204] on body "dashboard products sales purchasing productivity dashboard products Product Cat…" at bounding box center [784, 276] width 1568 height 551
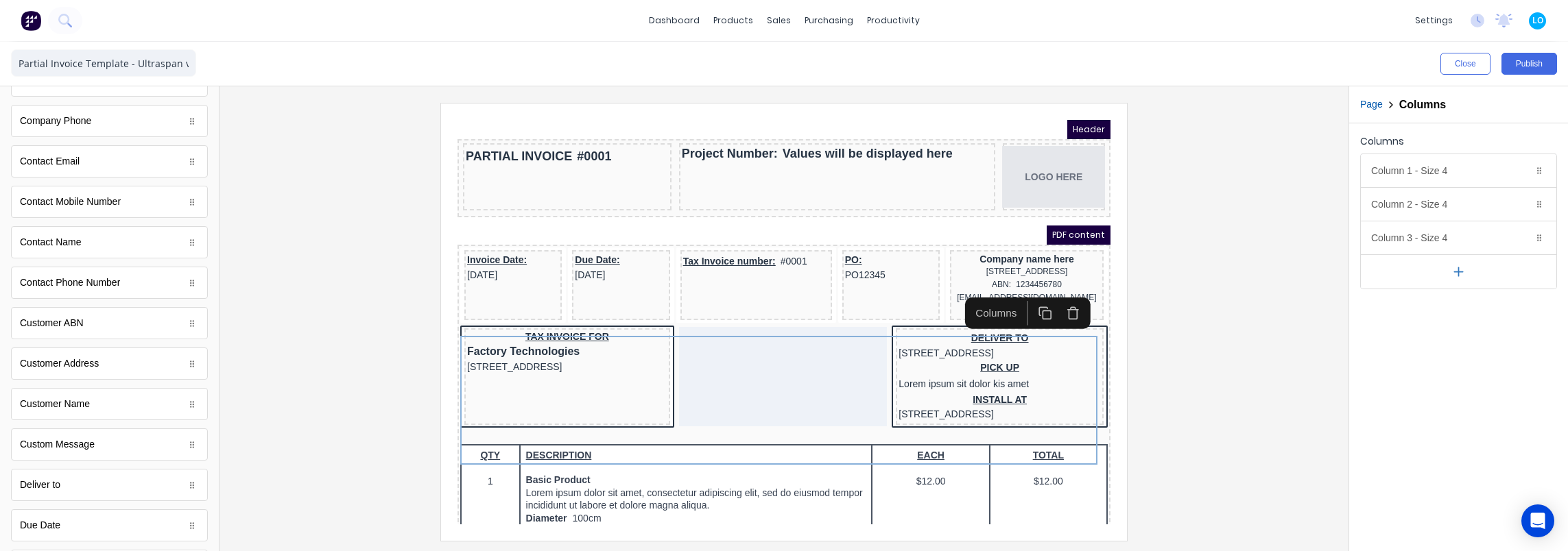
click at [1155, 439] on div at bounding box center [784, 322] width 1107 height 438
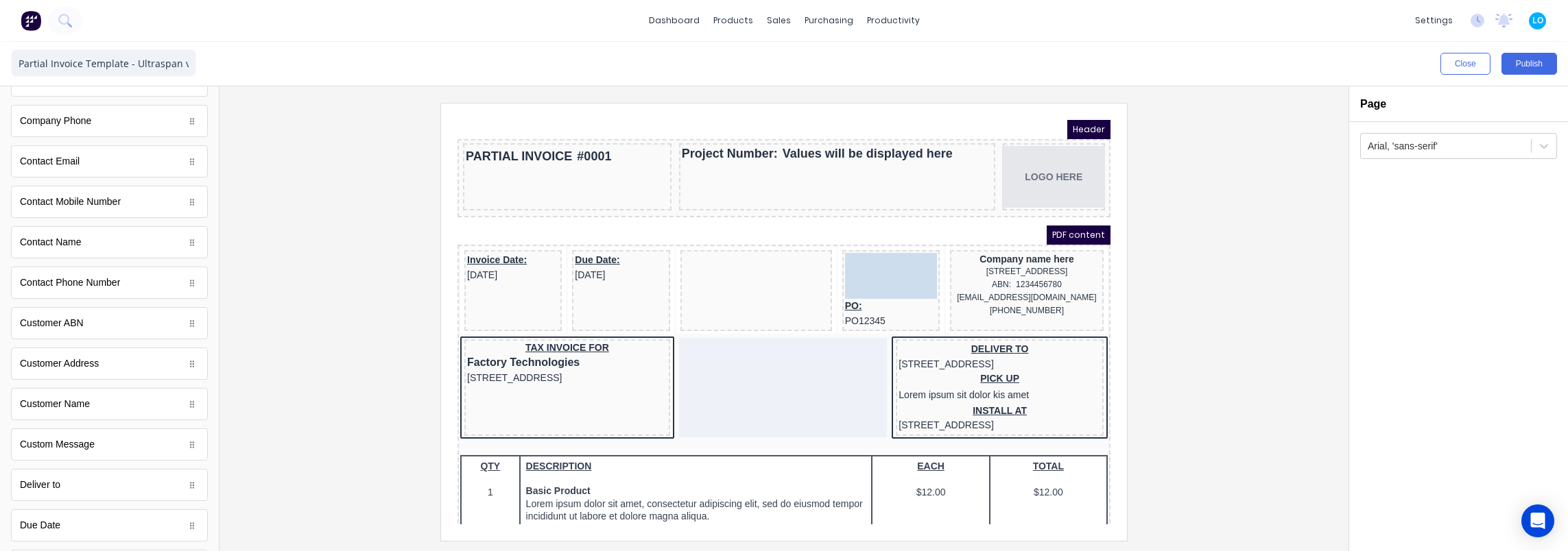
drag, startPoint x: 744, startPoint y: 242, endPoint x: 860, endPoint y: 246, distance: 116.1
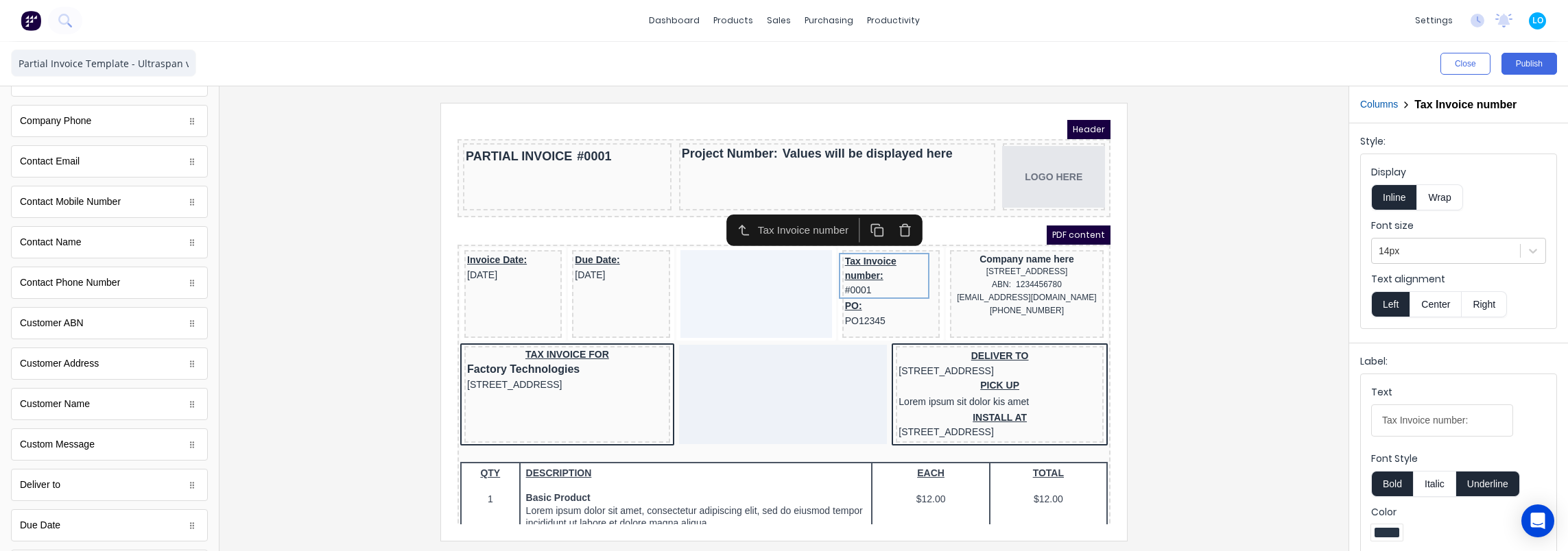
click at [588, 248] on body "Header PARTIAL INVOICE #0001 Project Number: Values will be displayed here LOGO…" at bounding box center [768, 305] width 653 height 405
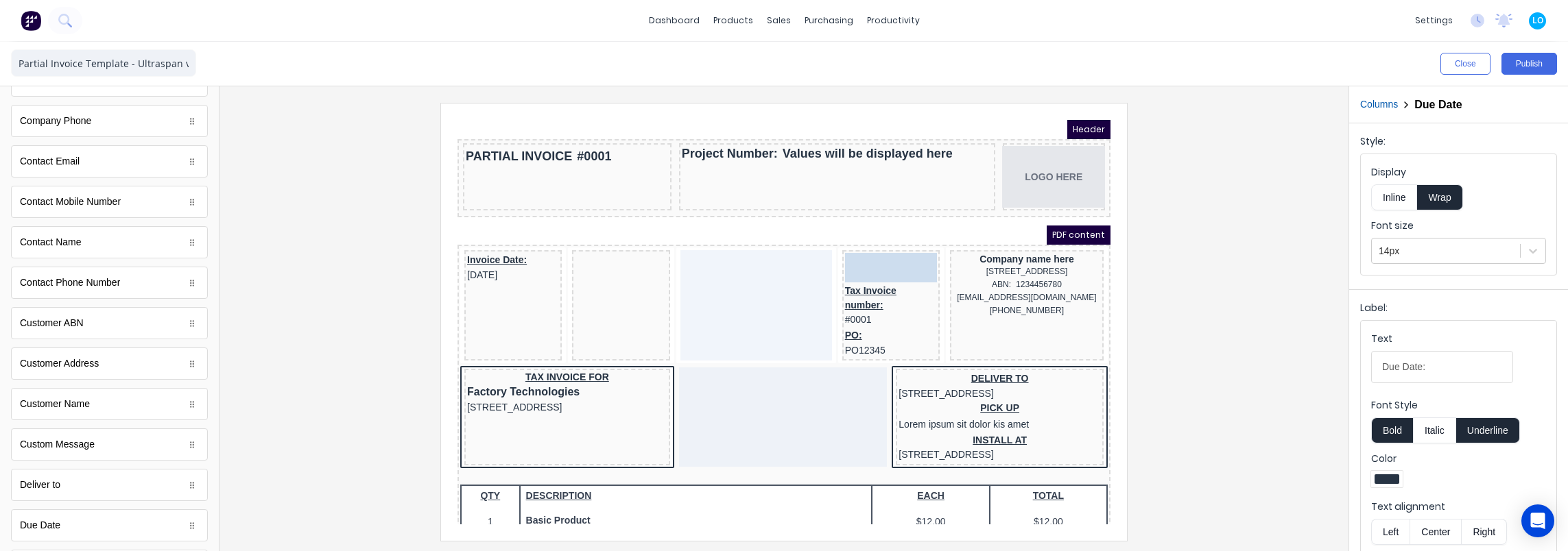
drag, startPoint x: 581, startPoint y: 248, endPoint x: 852, endPoint y: 245, distance: 271.0
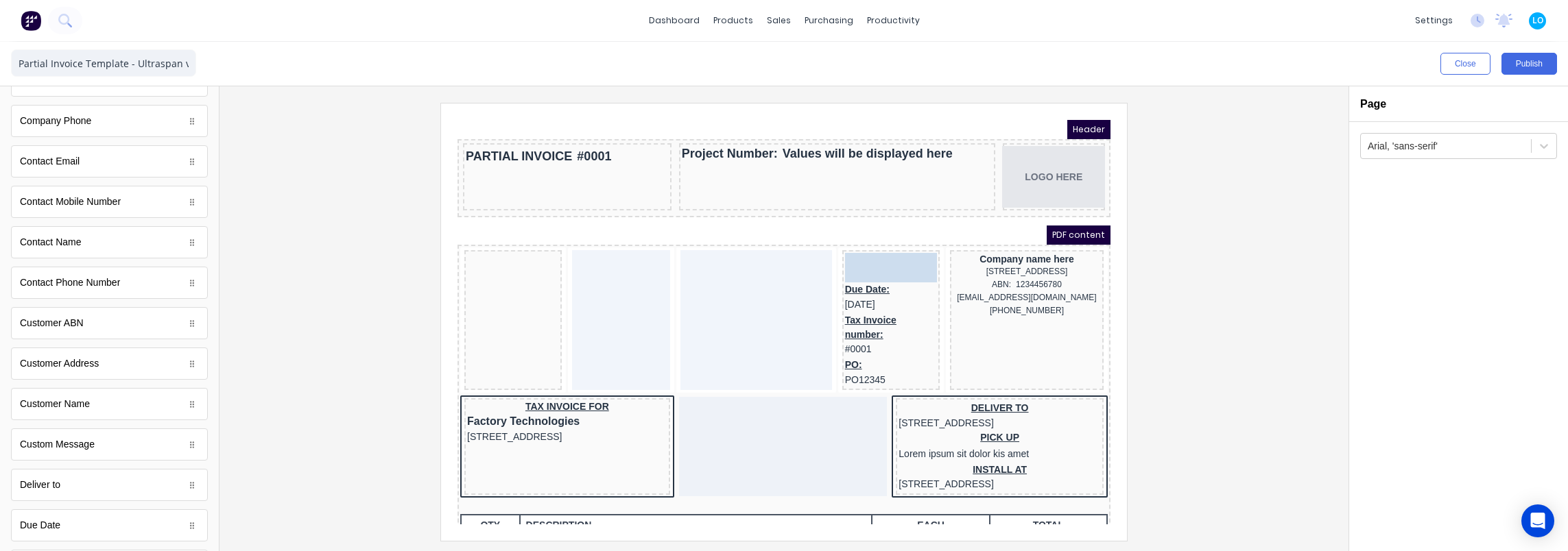
drag, startPoint x: 477, startPoint y: 245, endPoint x: 845, endPoint y: 248, distance: 368.0
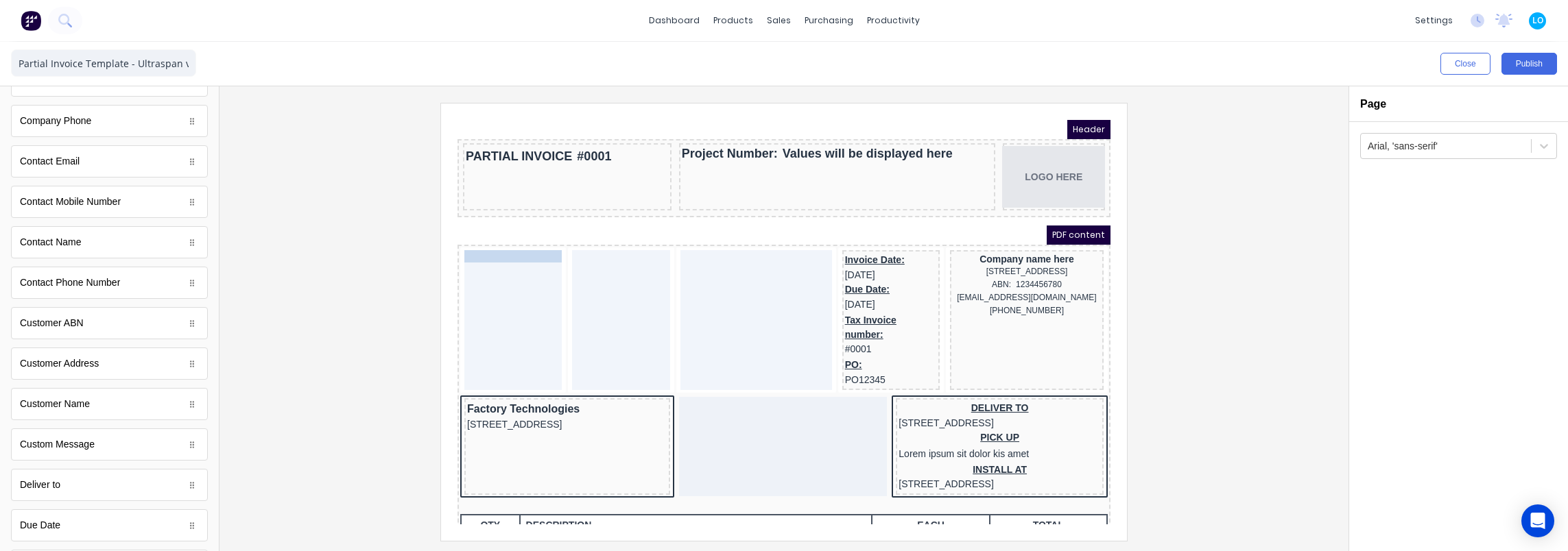
drag, startPoint x: 539, startPoint y: 390, endPoint x: 500, endPoint y: 250, distance: 145.3
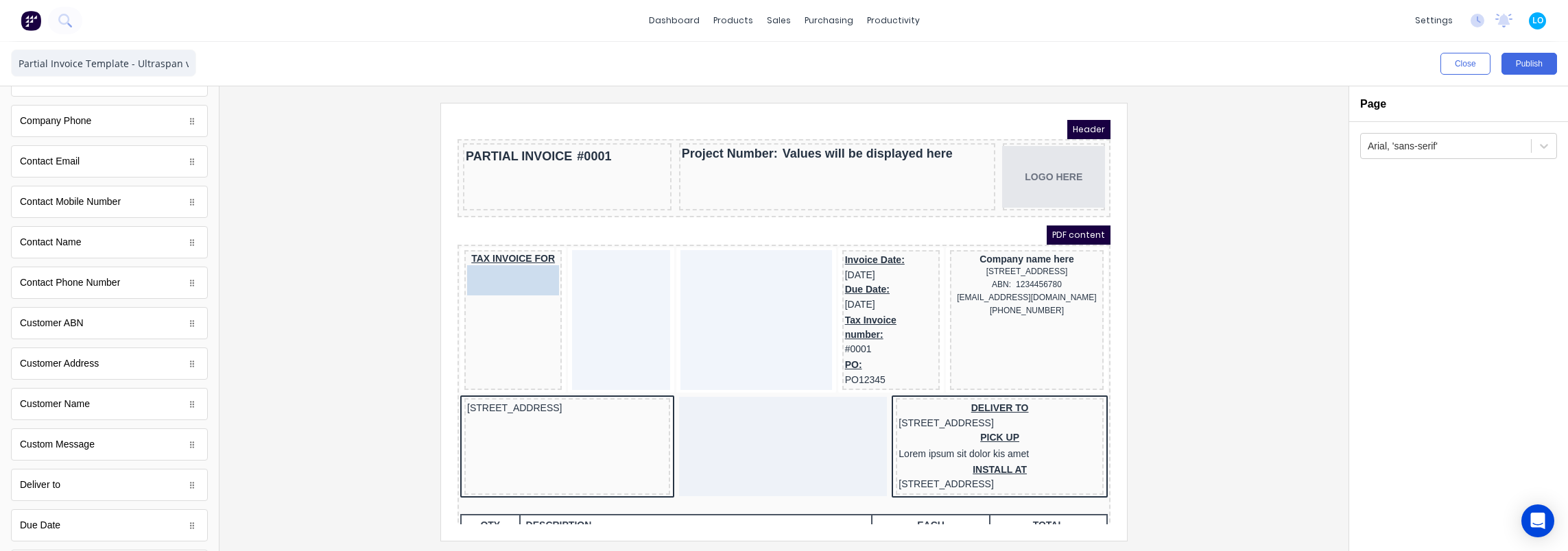
drag, startPoint x: 539, startPoint y: 395, endPoint x: 496, endPoint y: 265, distance: 136.9
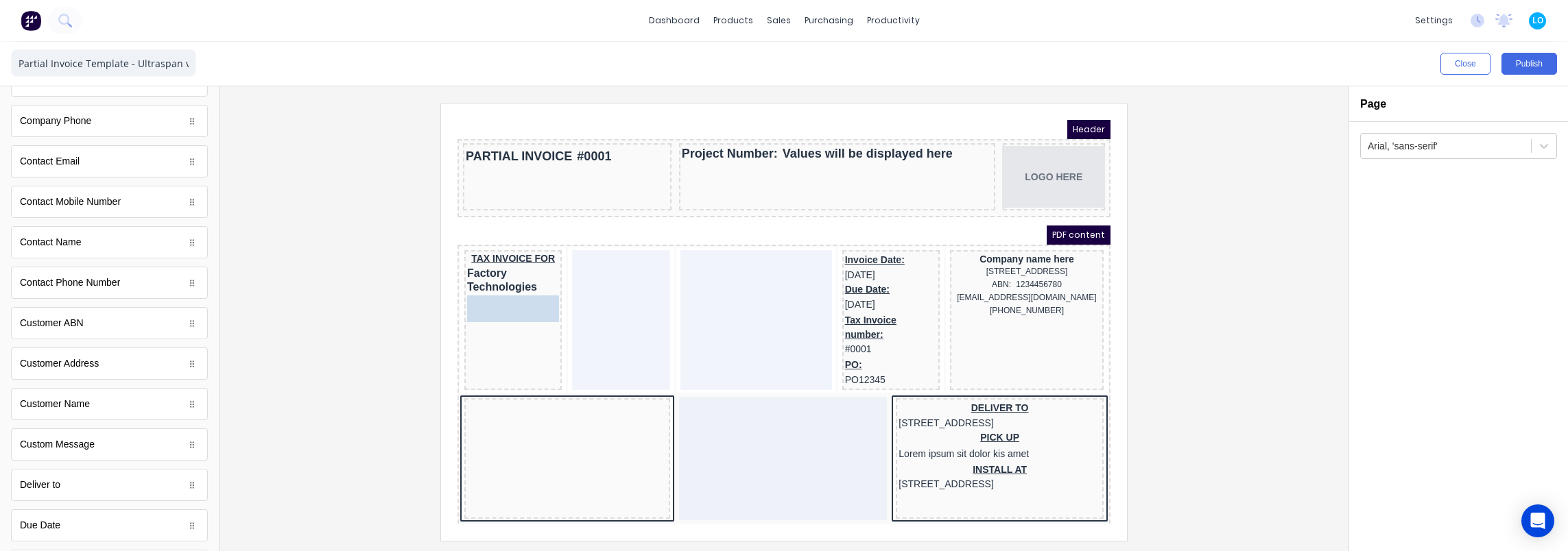
drag, startPoint x: 513, startPoint y: 397, endPoint x: 498, endPoint y: 290, distance: 108.0
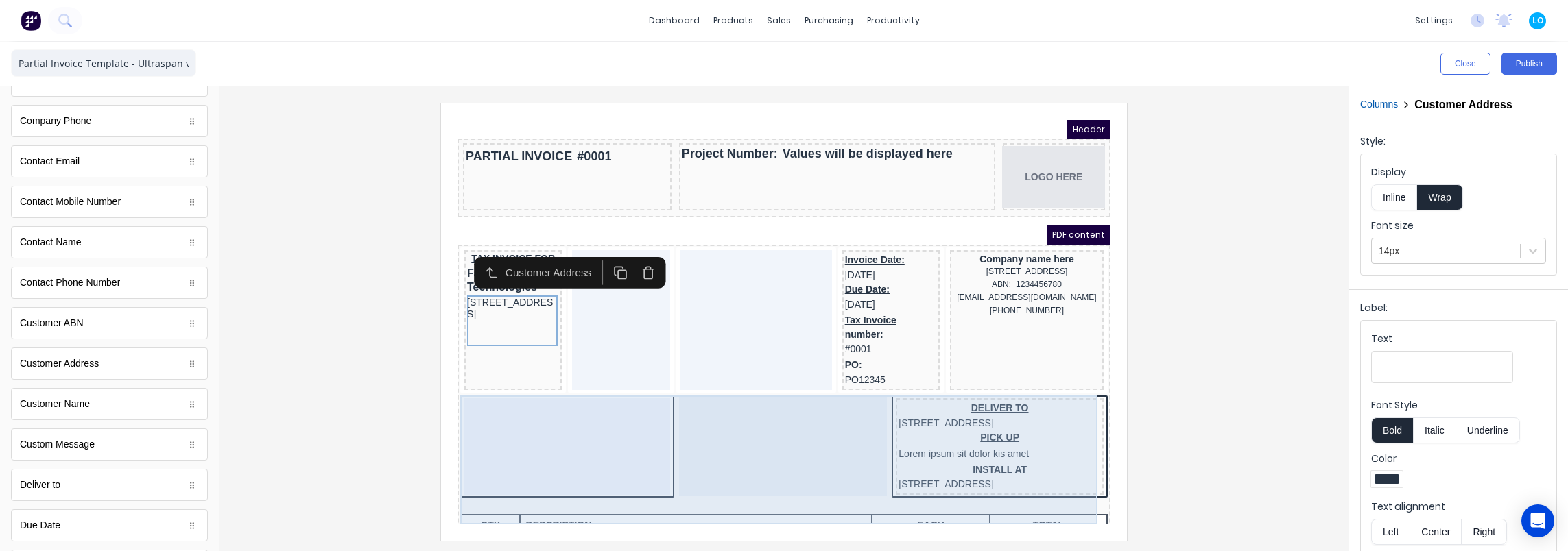
click at [620, 441] on div at bounding box center [550, 430] width 206 height 97
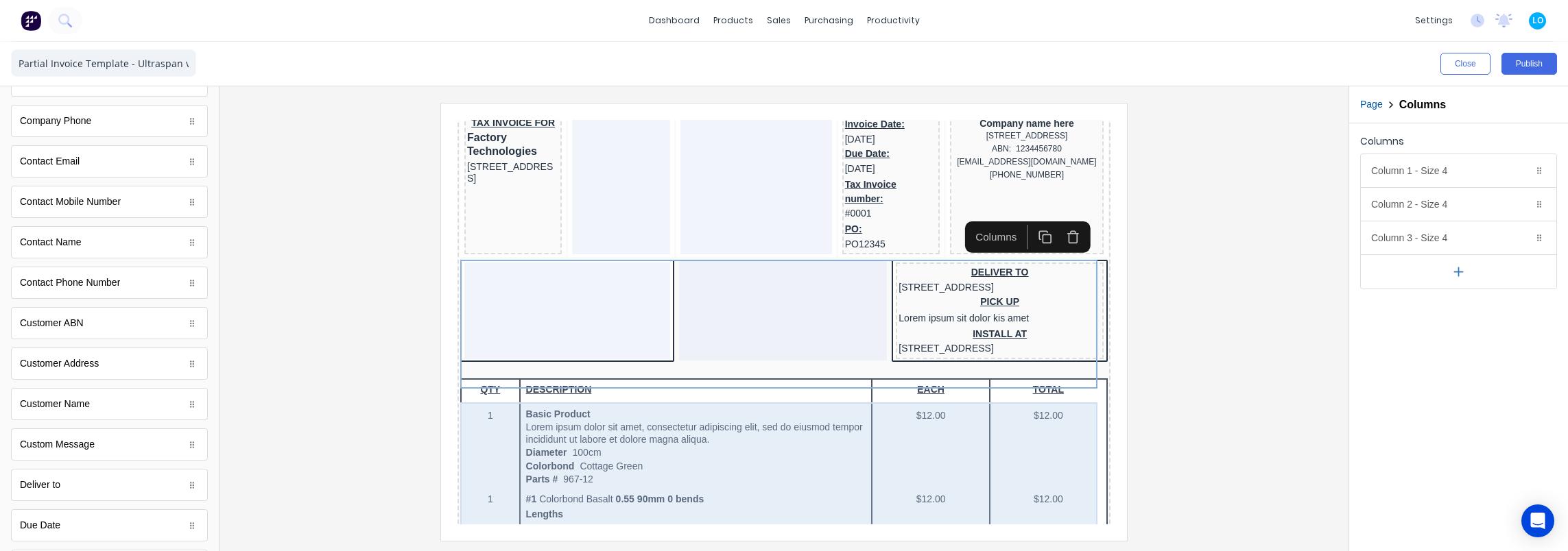
scroll to position [137, 0]
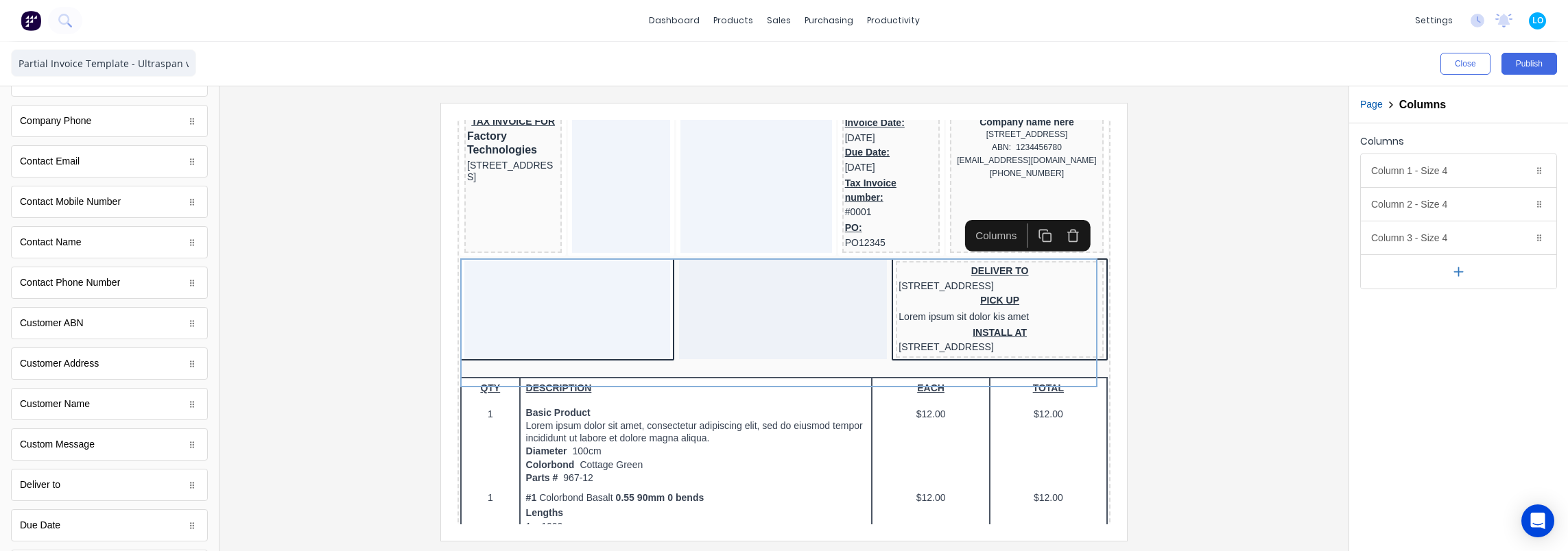
click at [1063, 217] on button "button" at bounding box center [1056, 220] width 28 height 25
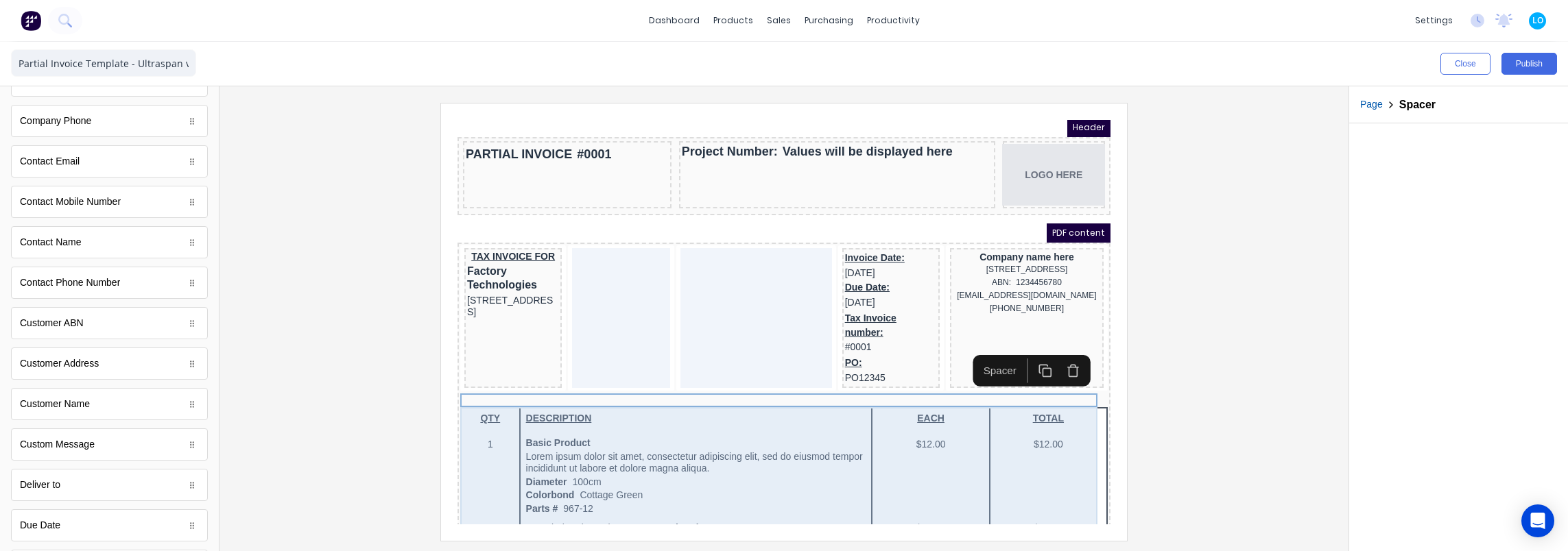
scroll to position [0, 0]
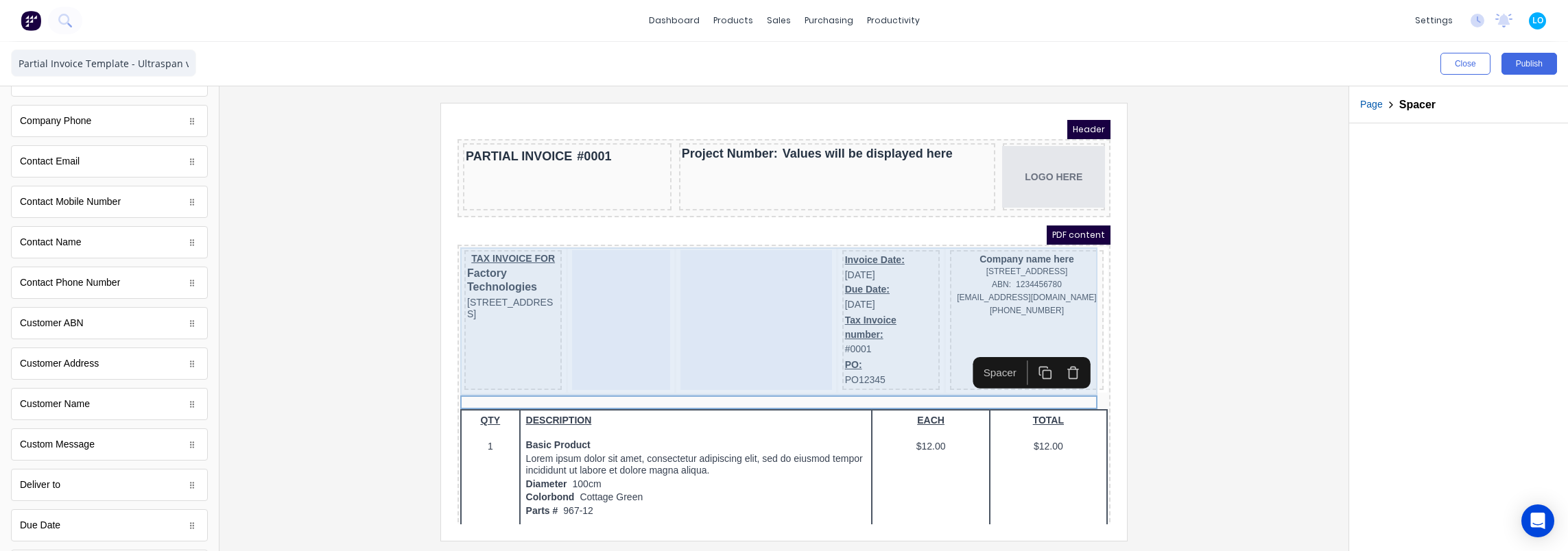
click at [552, 341] on div "TAX INVOICE FOR Factory Technologies 234 Beach Road Gold Coast, Queensland, Aus…" at bounding box center [767, 305] width 648 height 148
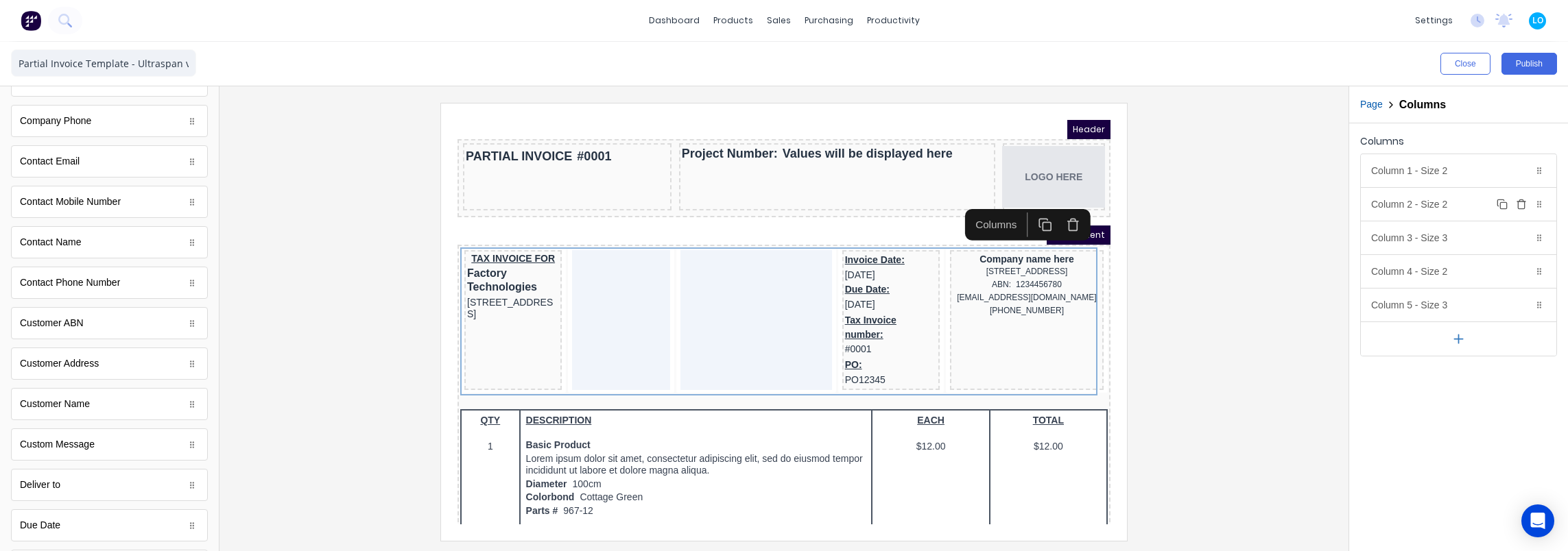
click at [1522, 200] on icon "button" at bounding box center [1521, 201] width 4 height 2
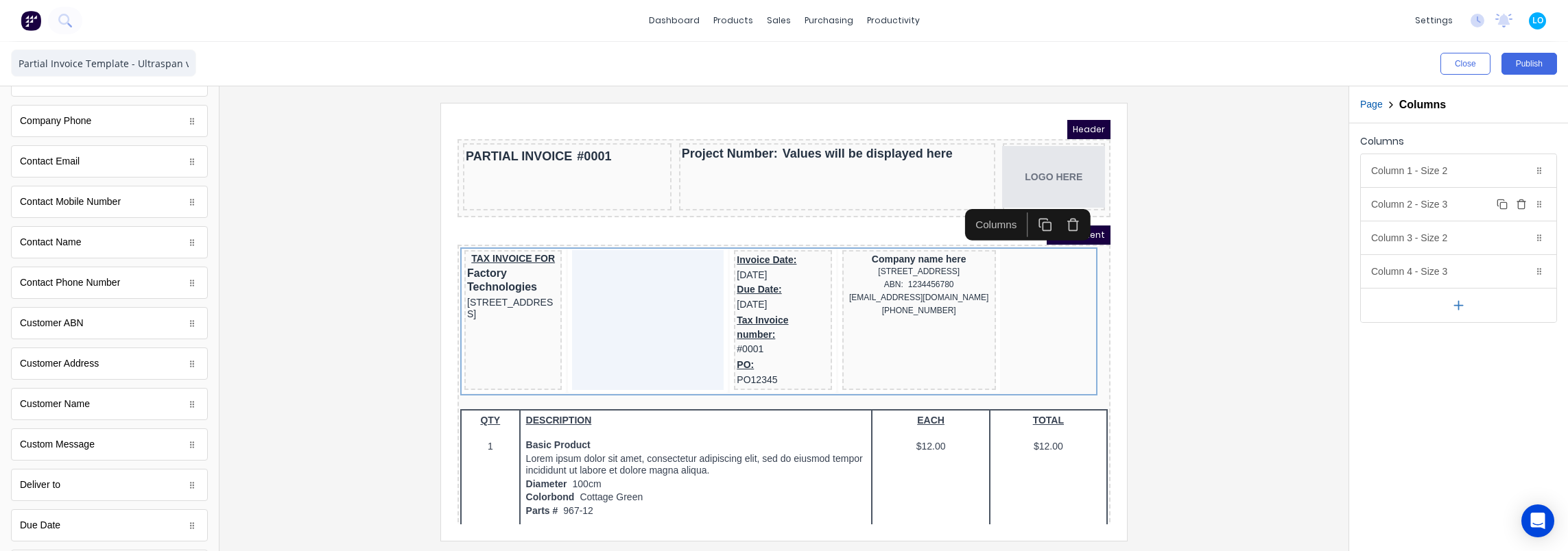
click at [1521, 201] on icon "button" at bounding box center [1521, 201] width 8 height 0
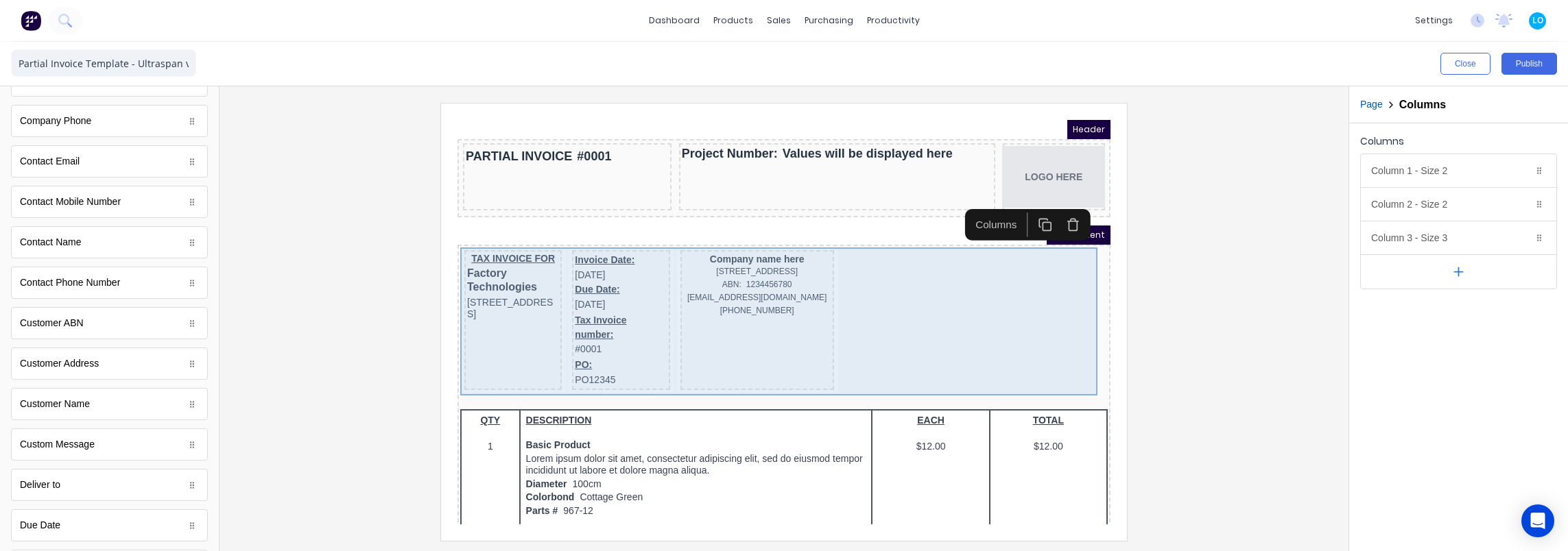
click at [470, 351] on div "TAX INVOICE FOR Factory Technologies 234 Beach Road Gold Coast, Queensland, Aus…" at bounding box center [496, 304] width 97 height 140
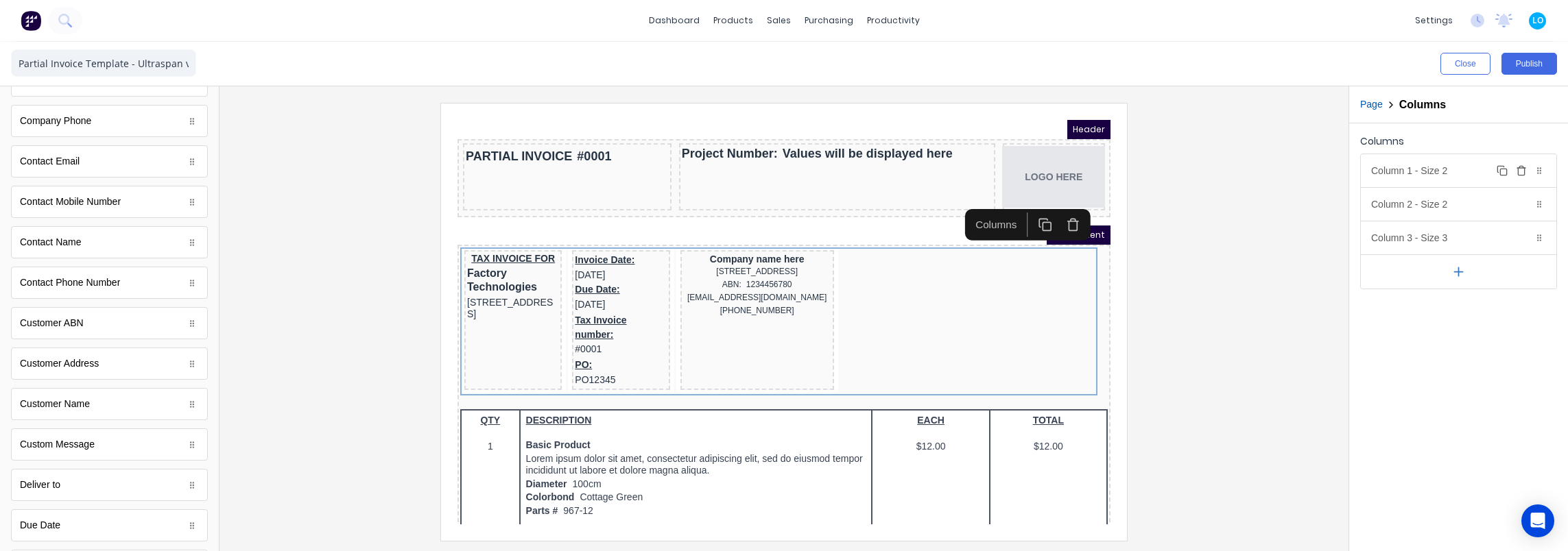
click at [1487, 170] on div "Column 1 - Size 2 Duplicate Delete" at bounding box center [1458, 170] width 196 height 33
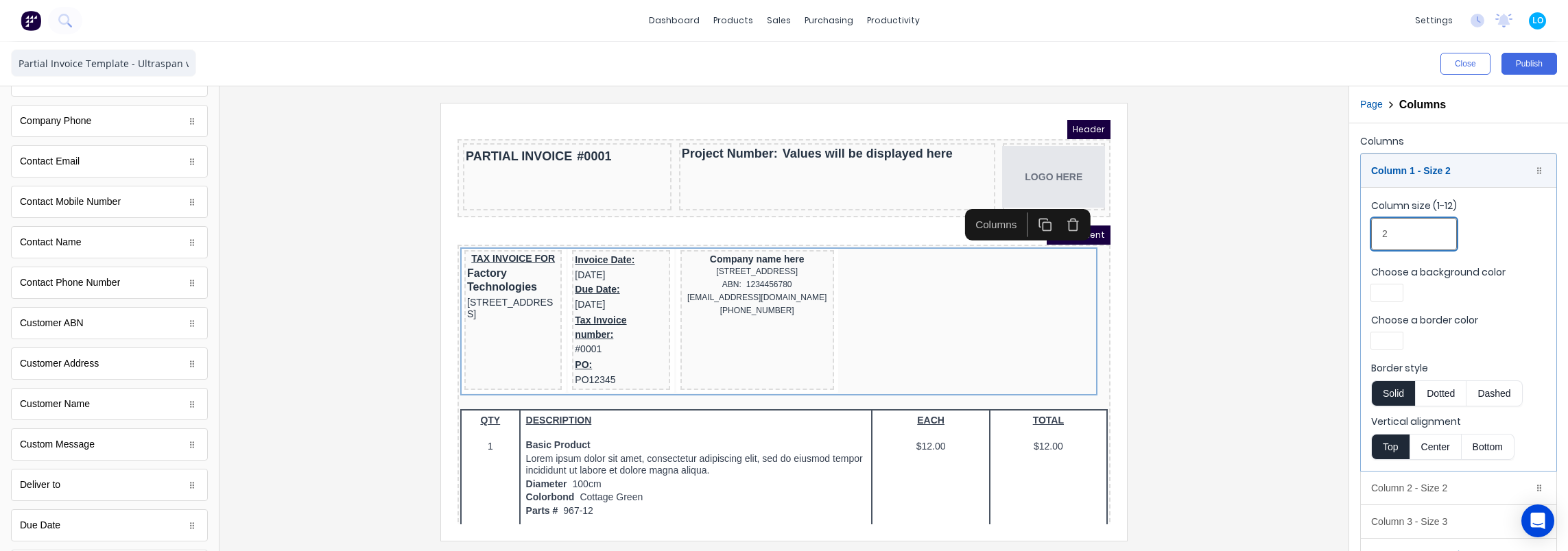
click at [1408, 236] on input "2" at bounding box center [1414, 234] width 86 height 32
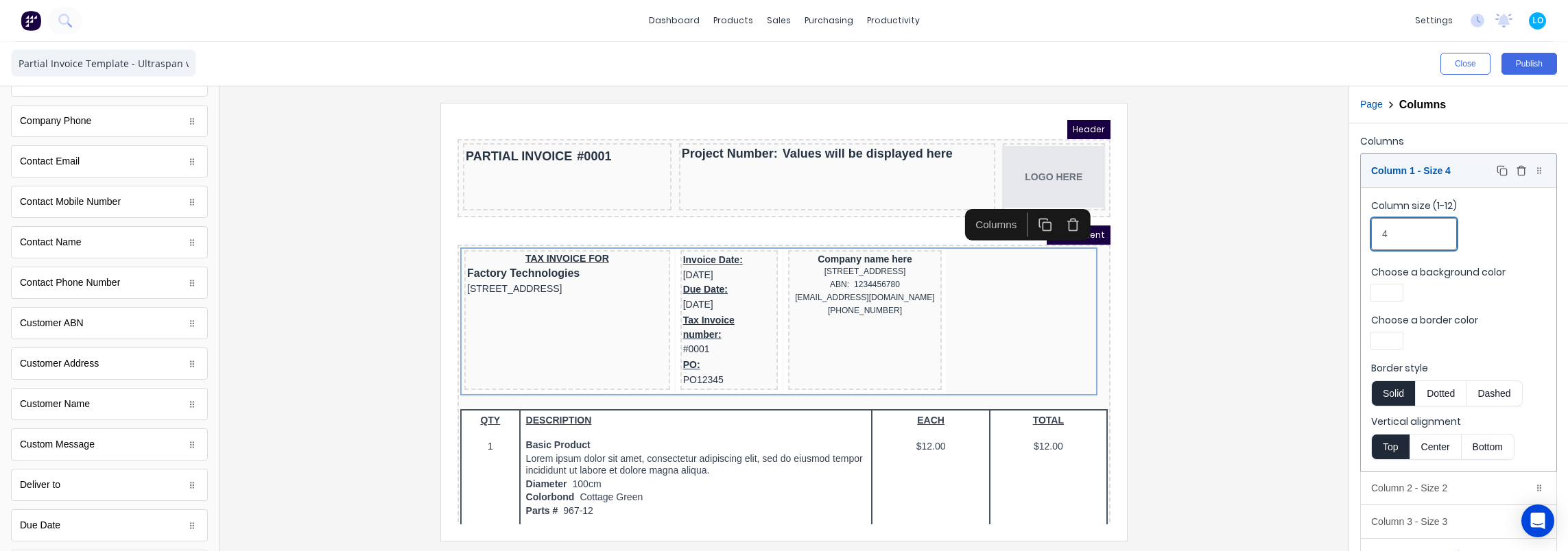
type input "4"
click at [1431, 164] on div "Column 1 - Size 4 Duplicate Delete" at bounding box center [1458, 170] width 196 height 33
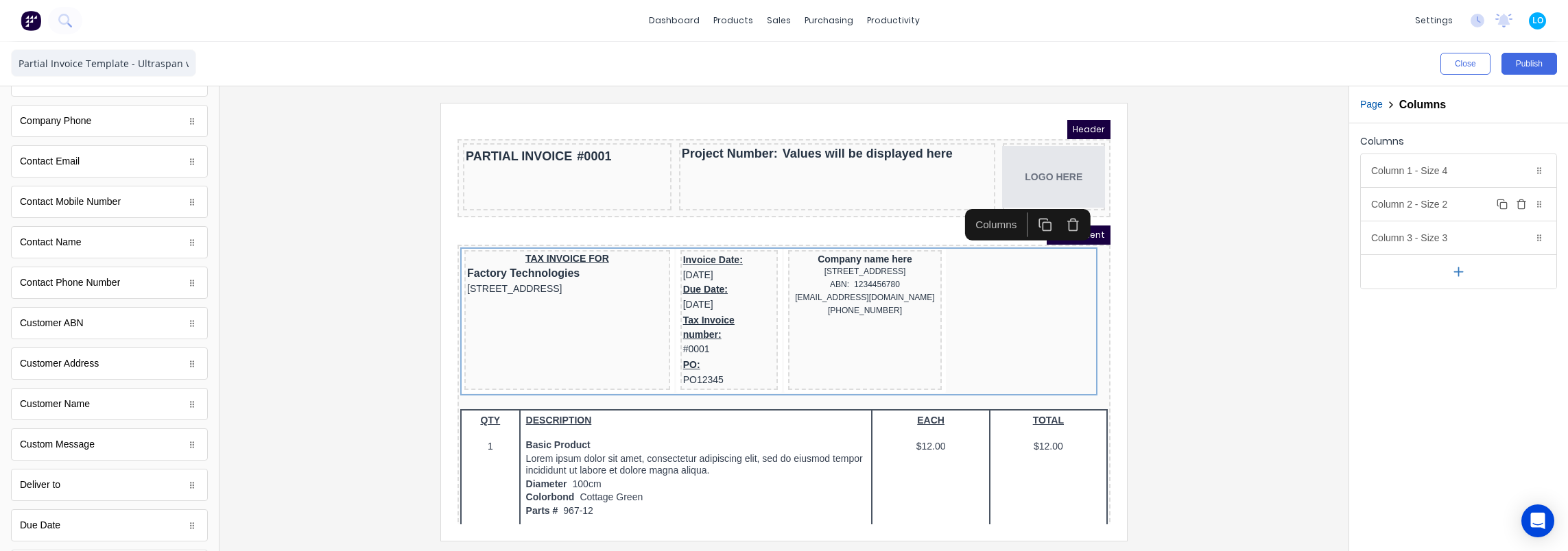
click at [1409, 210] on div "Column 2 - Size 2 Duplicate Delete" at bounding box center [1458, 204] width 196 height 33
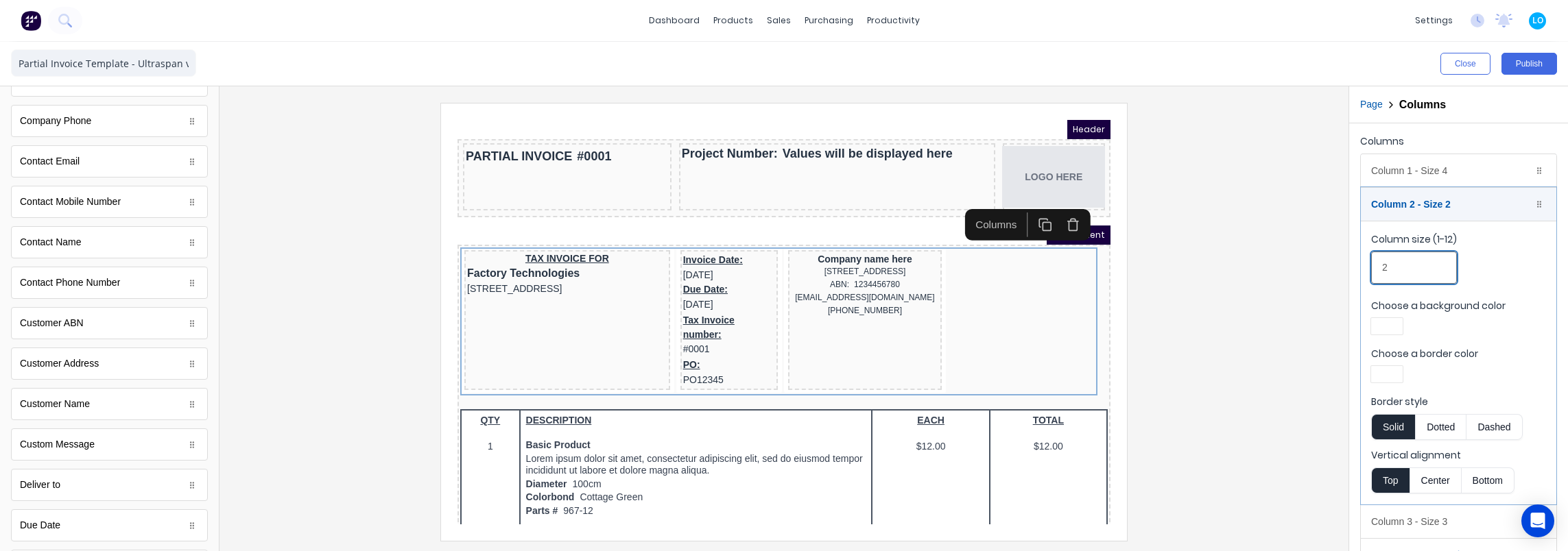
click at [1412, 271] on input "2" at bounding box center [1414, 268] width 86 height 32
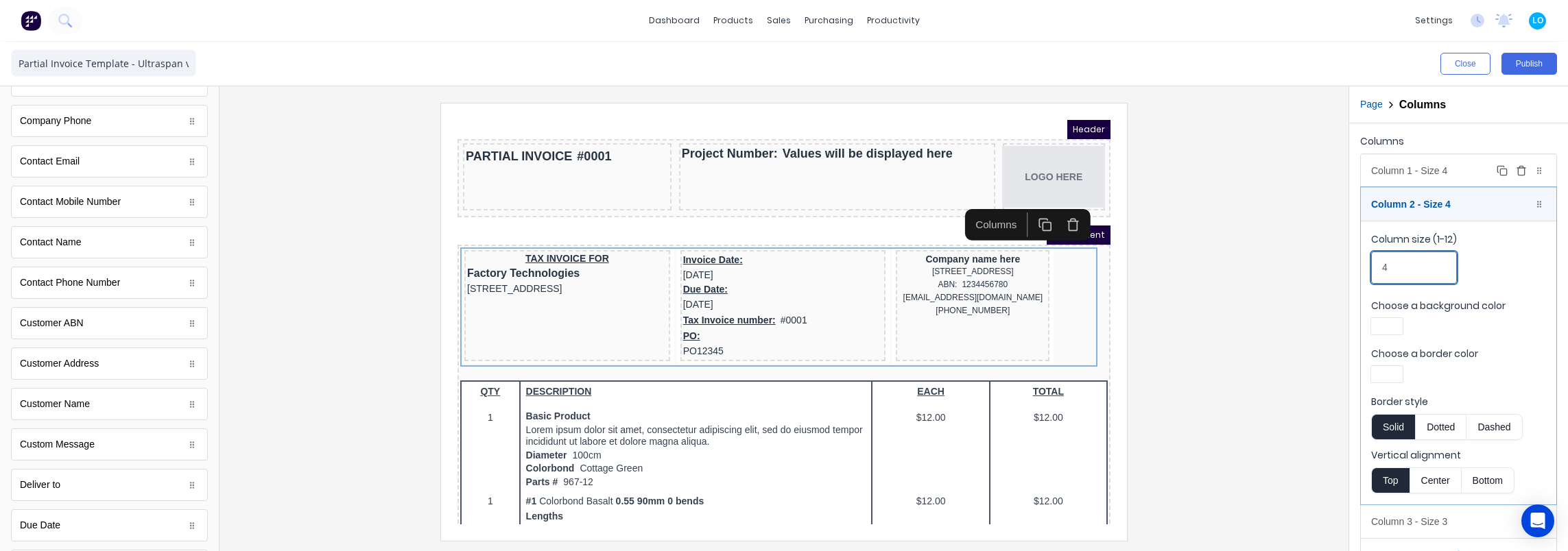
type input "4"
click at [1409, 161] on div "Column 1 - Size 4 Duplicate Delete" at bounding box center [1458, 170] width 196 height 33
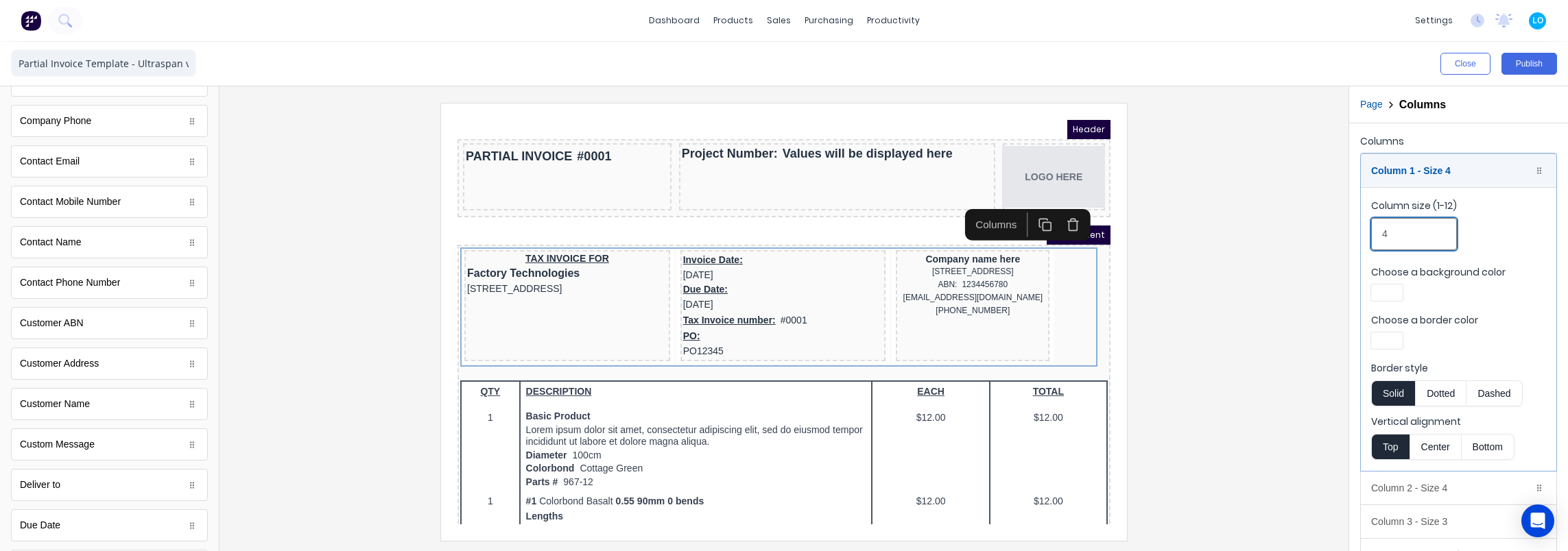
click at [1407, 225] on input "4" at bounding box center [1414, 234] width 86 height 32
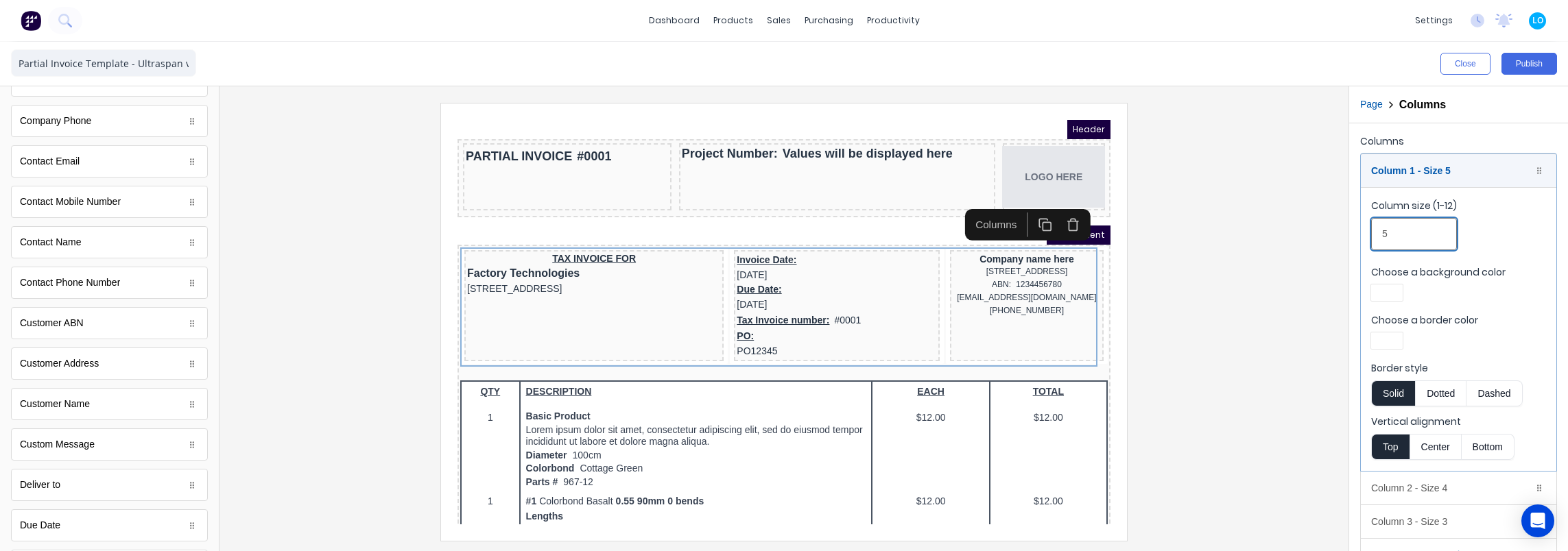
type input "5"
click at [1272, 290] on div at bounding box center [784, 322] width 1107 height 438
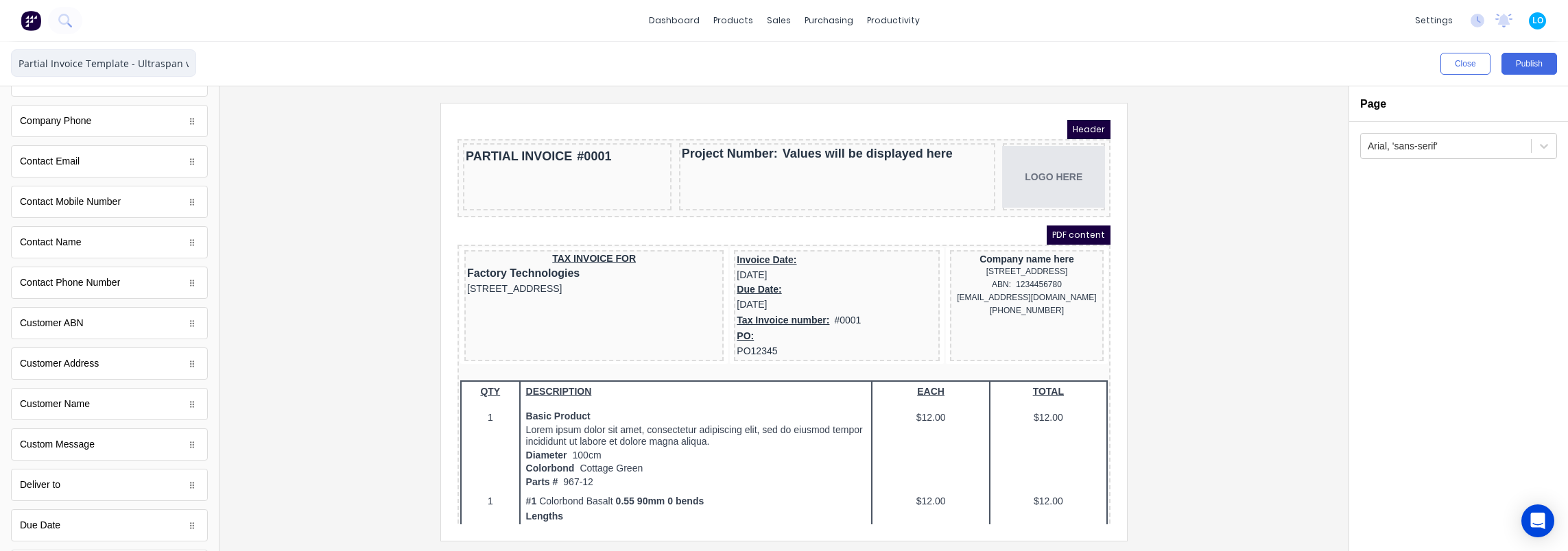
click at [136, 67] on input "Partial Invoice Template - Ultraspan v3" at bounding box center [103, 63] width 185 height 28
drag, startPoint x: 136, startPoint y: 67, endPoint x: 234, endPoint y: 65, distance: 98.0
click at [234, 65] on div "Partial Invoice Template - Ultraspan v3 Close Publish Components standard field…" at bounding box center [784, 297] width 1568 height 510
click at [266, 137] on div at bounding box center [784, 322] width 1107 height 438
click at [0, 551] on nordpass-icon at bounding box center [0, 551] width 0 height 0
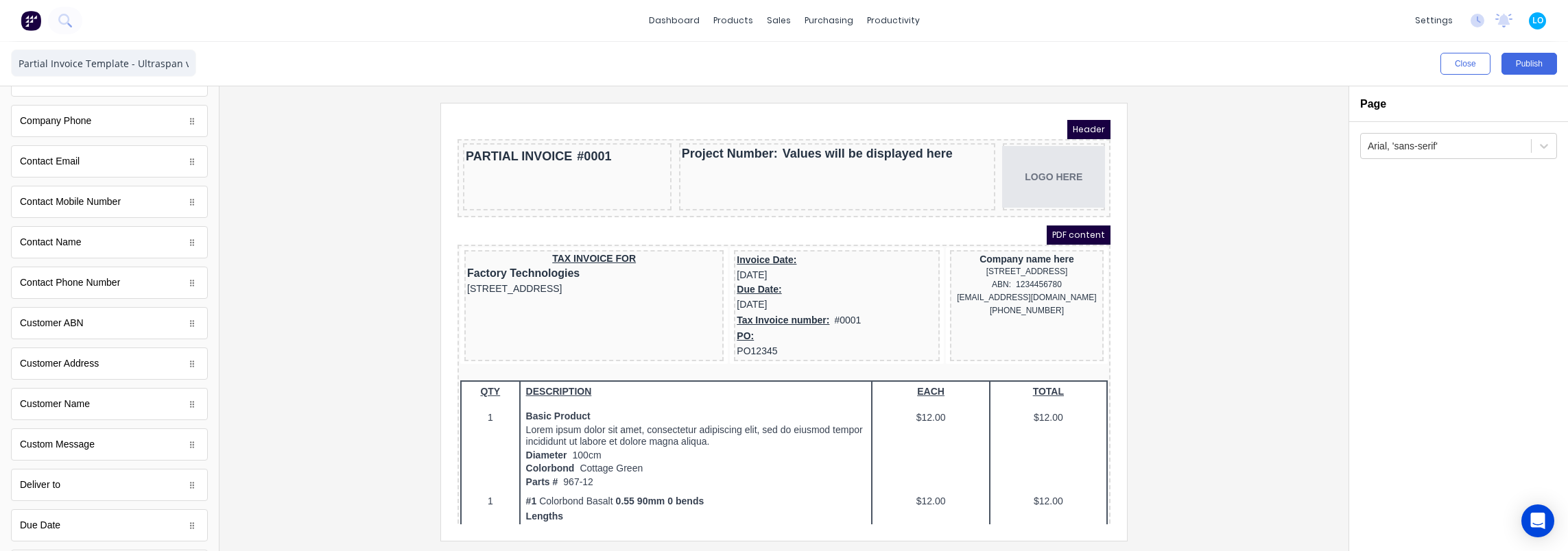
click at [0, 551] on nordpass-autofill-portal at bounding box center [0, 551] width 0 height 0
drag, startPoint x: 402, startPoint y: 130, endPoint x: 376, endPoint y: 121, distance: 27.5
click at [402, 130] on div at bounding box center [784, 322] width 1107 height 438
click at [121, 57] on input "Partial Invoice Template - Ultraspan v3" at bounding box center [103, 63] width 185 height 28
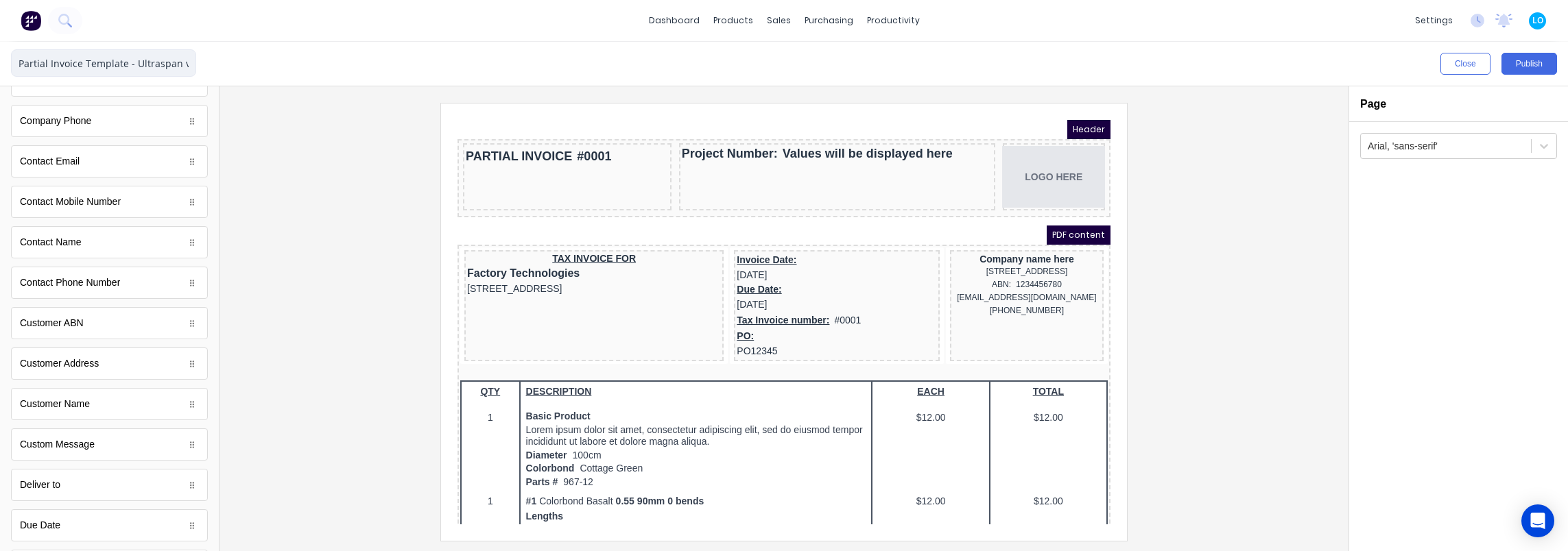
drag, startPoint x: 145, startPoint y: 66, endPoint x: 236, endPoint y: 62, distance: 91.1
click at [236, 62] on div "Partial Invoice Template - Ultraspan v3 Close Publish Components standard field…" at bounding box center [784, 297] width 1568 height 510
click at [264, 150] on div at bounding box center [784, 322] width 1107 height 438
click at [1042, 162] on div "LOGO HERE" at bounding box center [1037, 160] width 97 height 62
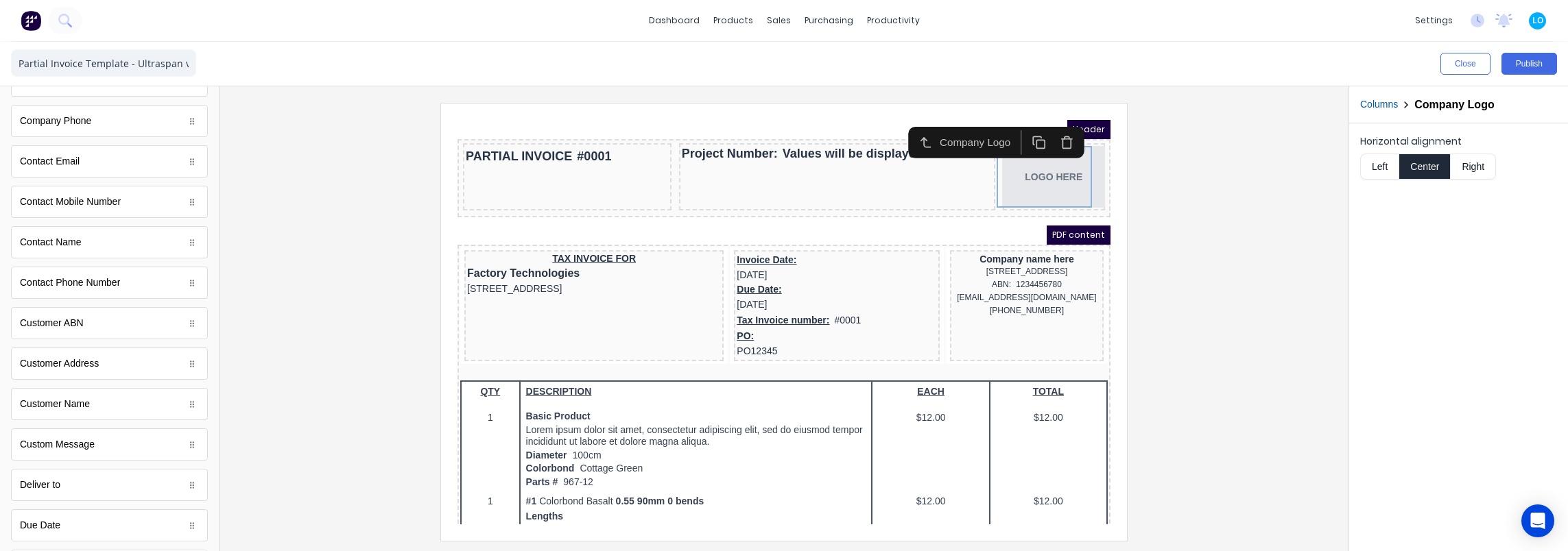
click at [1377, 105] on button "Columns" at bounding box center [1379, 105] width 38 height 15
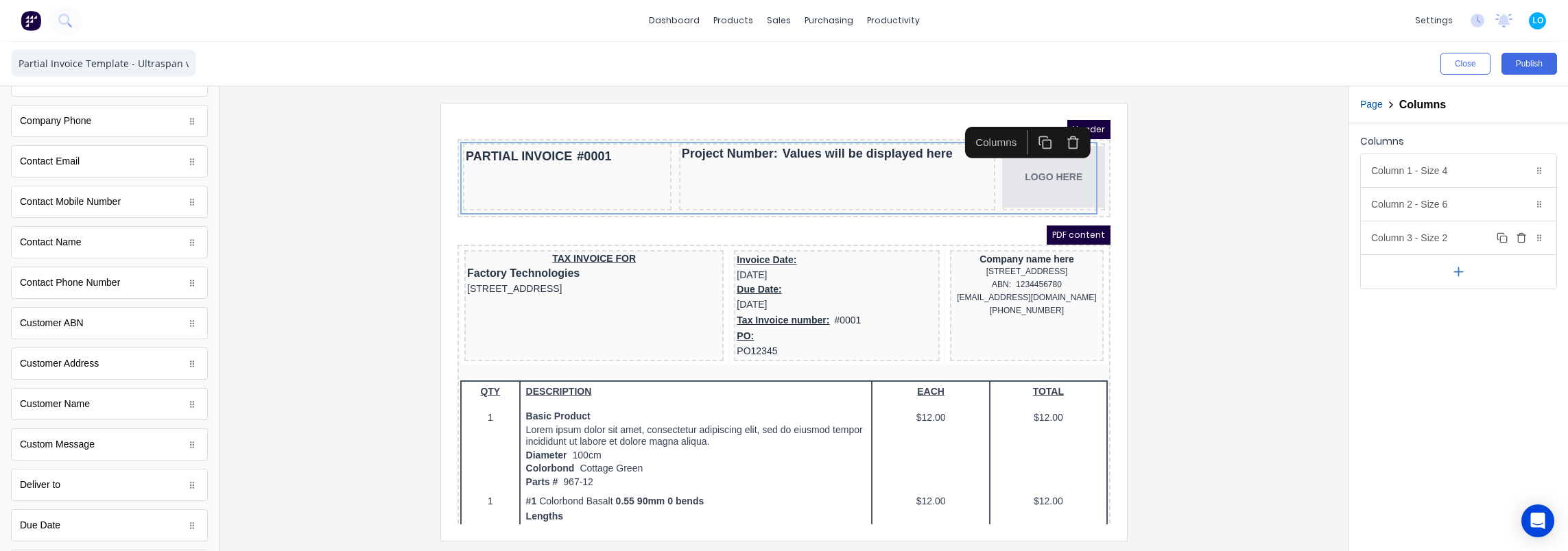
click at [1441, 232] on div "Column 3 - Size 2 Duplicate Delete" at bounding box center [1458, 238] width 196 height 33
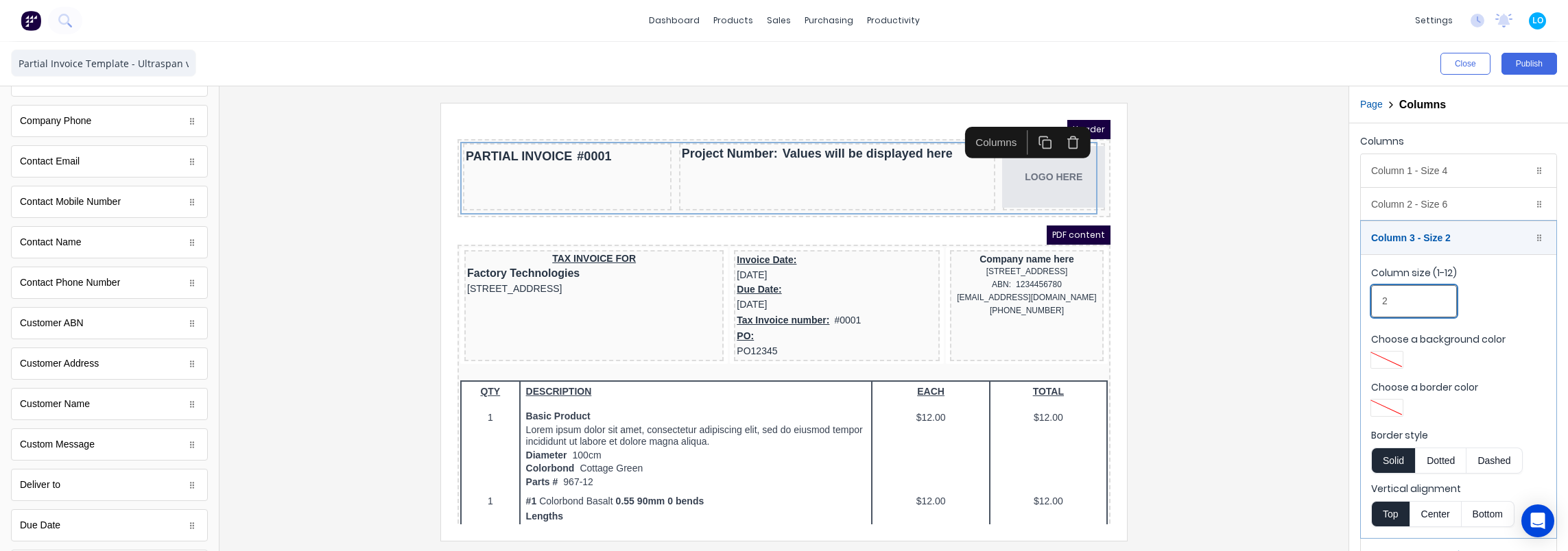
click at [1407, 306] on input "2" at bounding box center [1414, 301] width 86 height 32
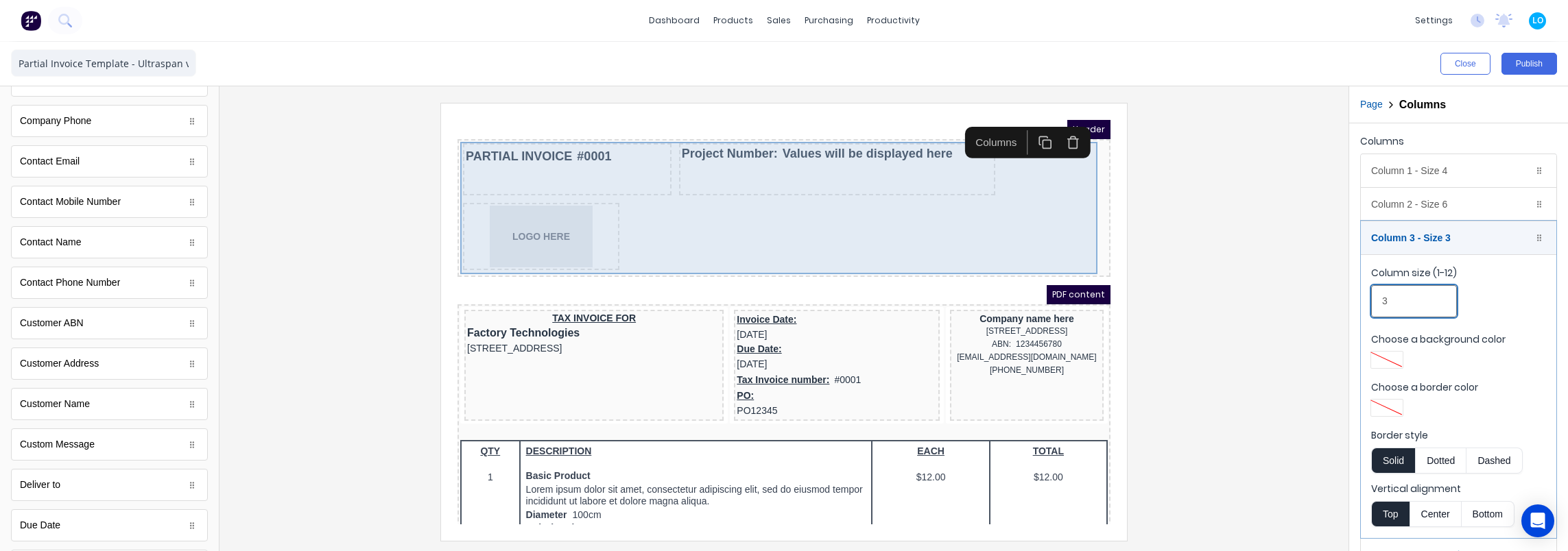
type input "3"
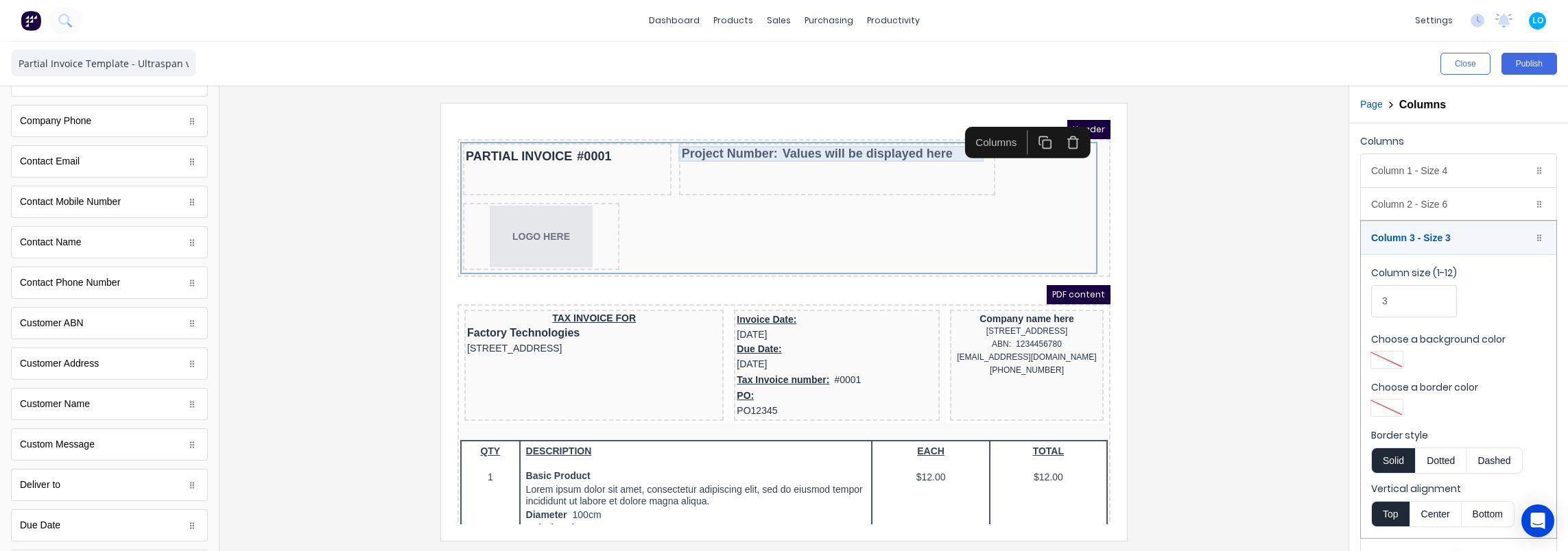
click at [845, 140] on div "Project Number: Values will be displayed here" at bounding box center [820, 137] width 310 height 16
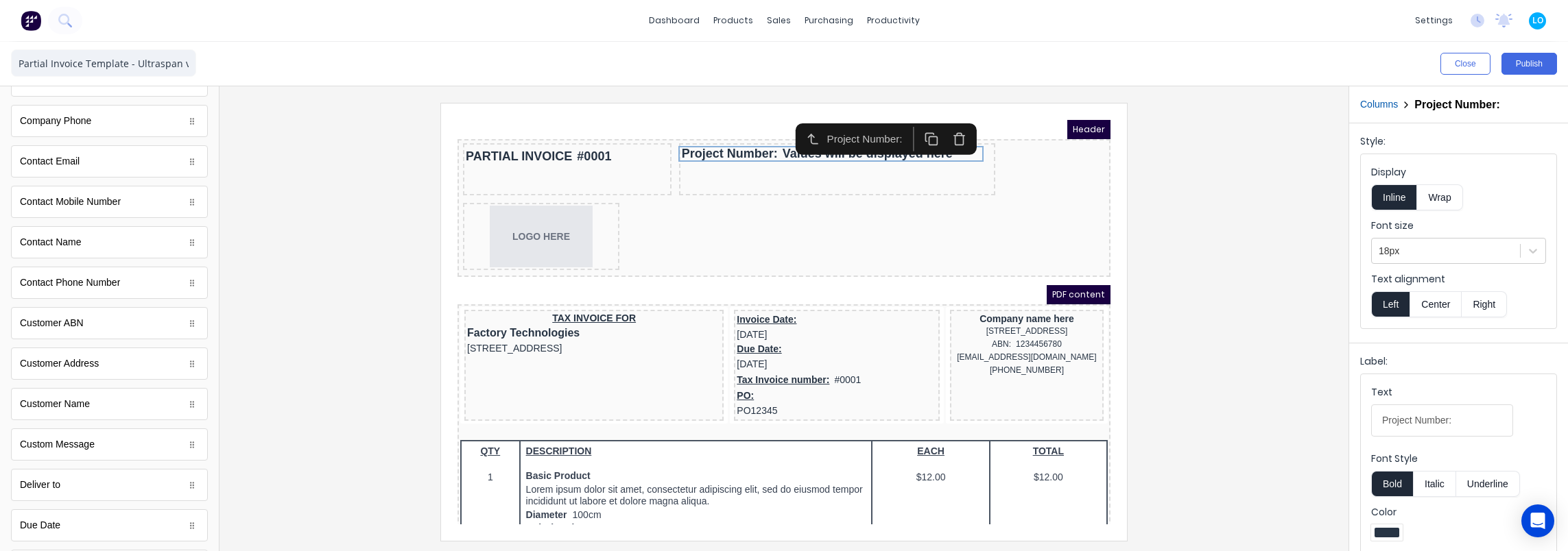
click at [1387, 105] on button "Columns" at bounding box center [1379, 105] width 38 height 15
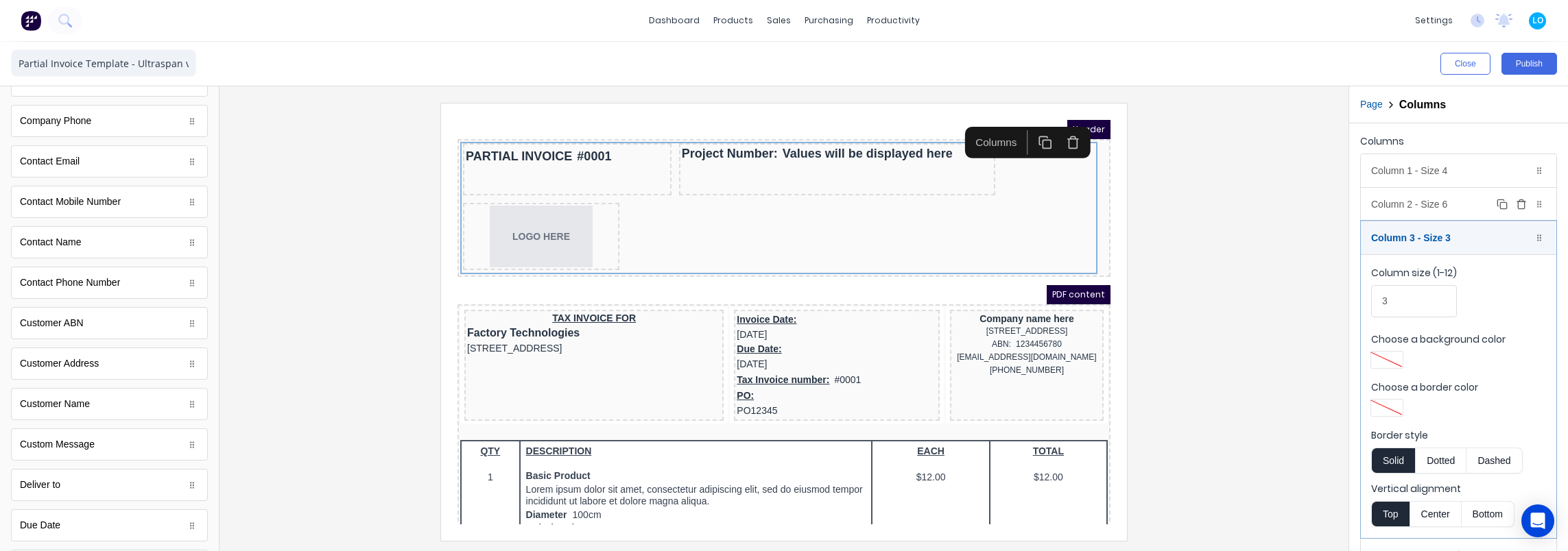
click at [1414, 209] on div "Column 2 - Size 6 Duplicate Delete" at bounding box center [1458, 204] width 196 height 33
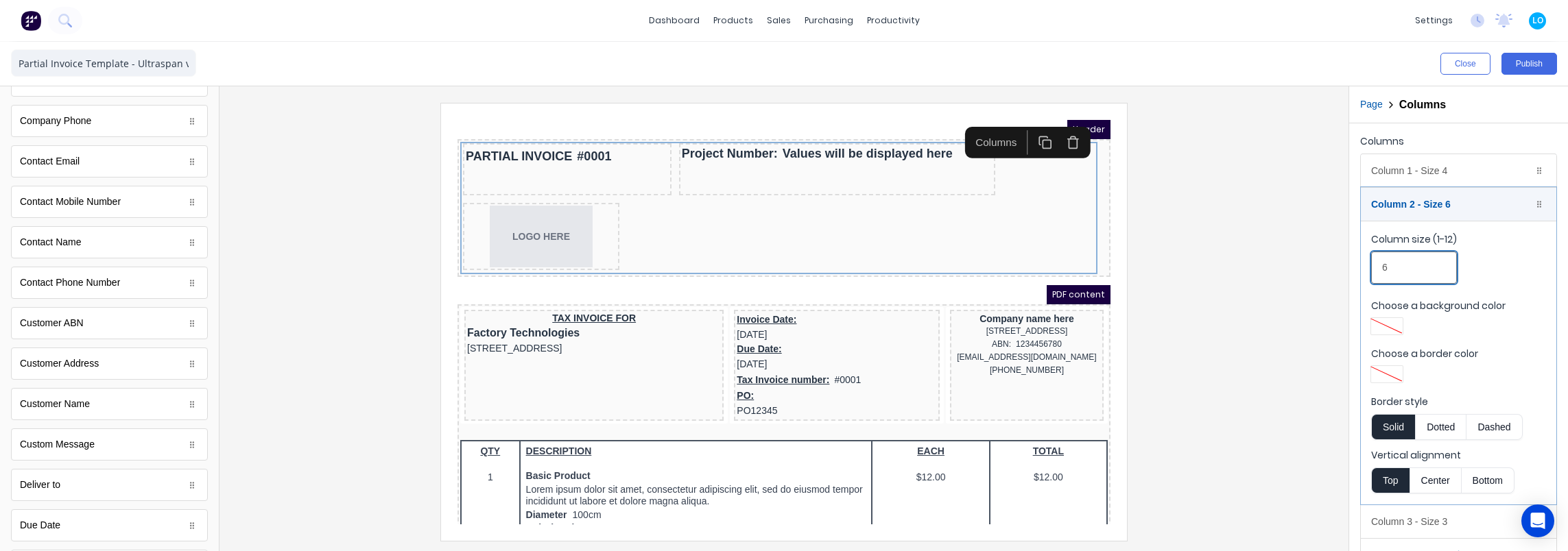
click at [1416, 269] on input "6" at bounding box center [1414, 268] width 86 height 32
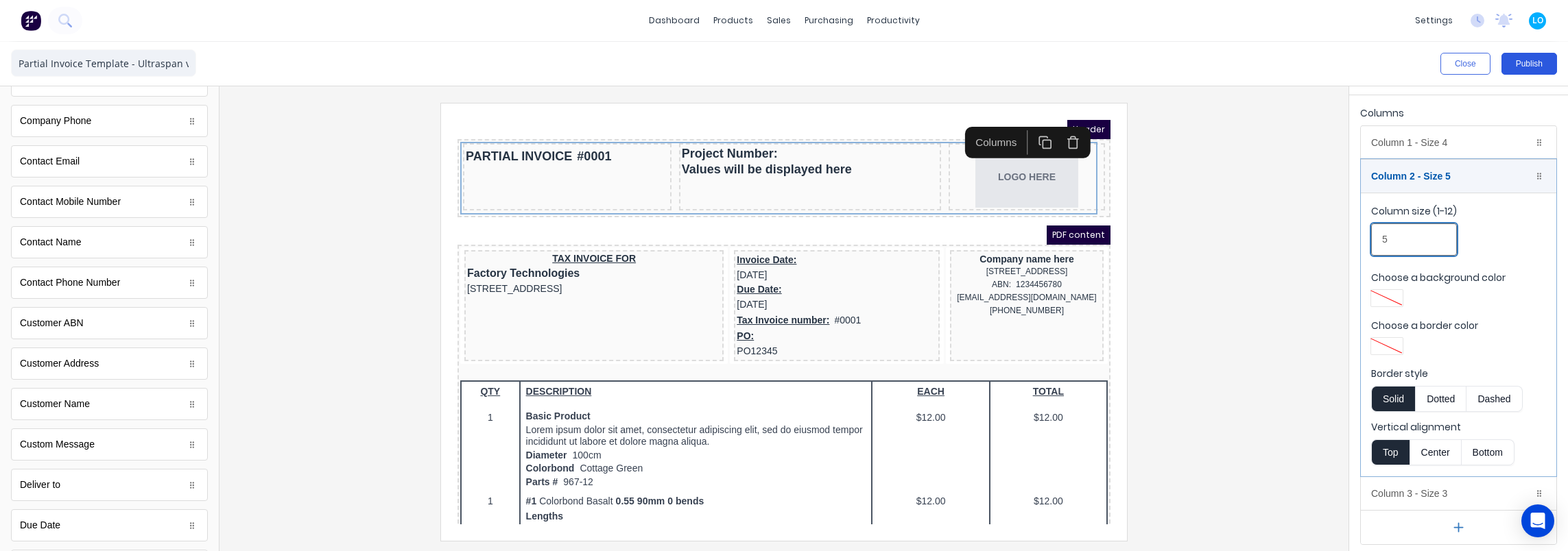
type input "5"
click at [1539, 63] on button "Publish" at bounding box center [1529, 64] width 55 height 22
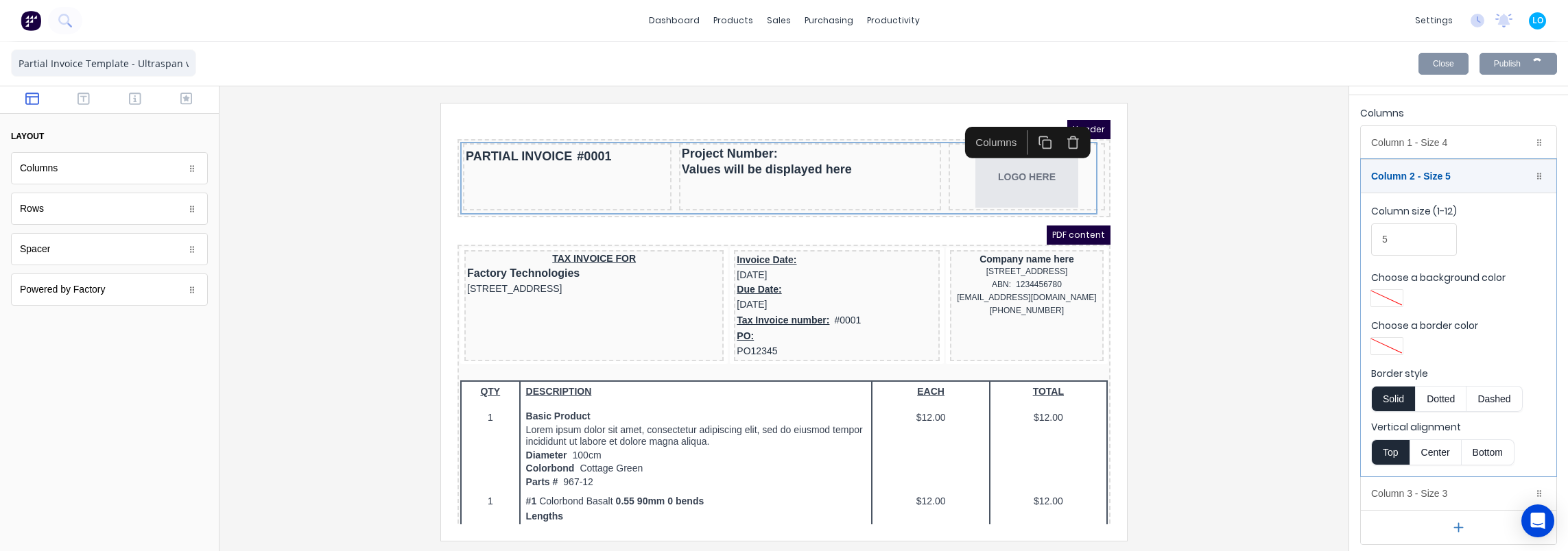
scroll to position [0, 0]
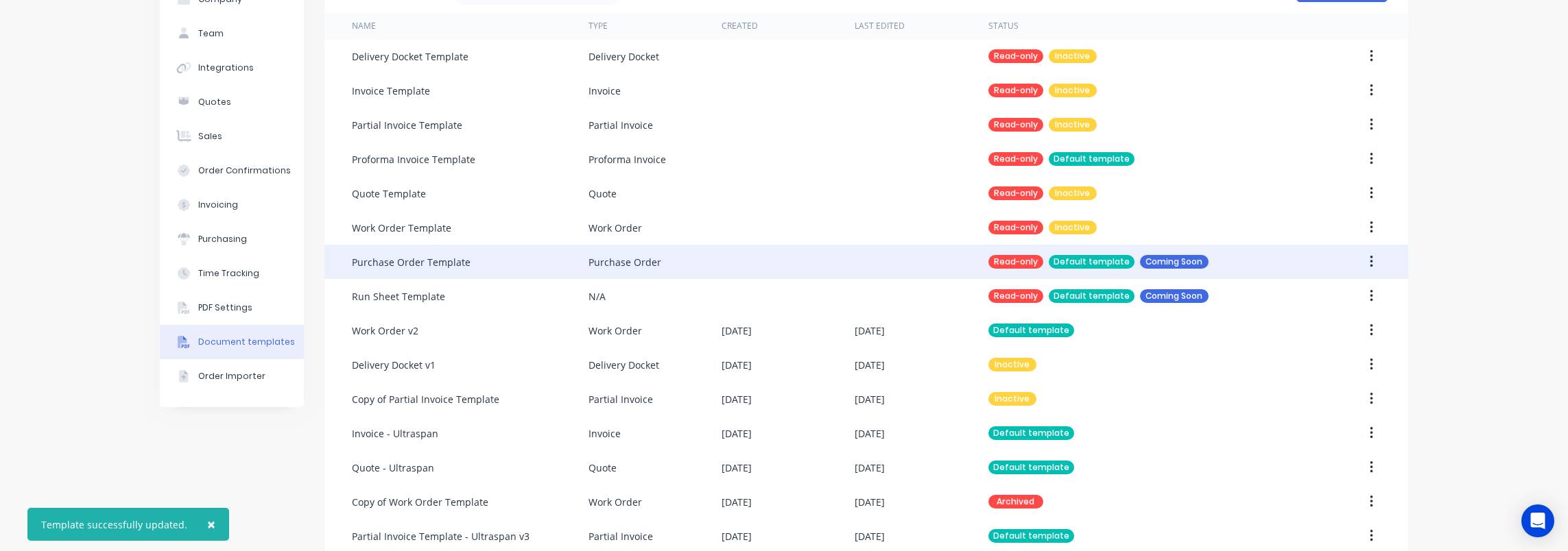
scroll to position [211, 0]
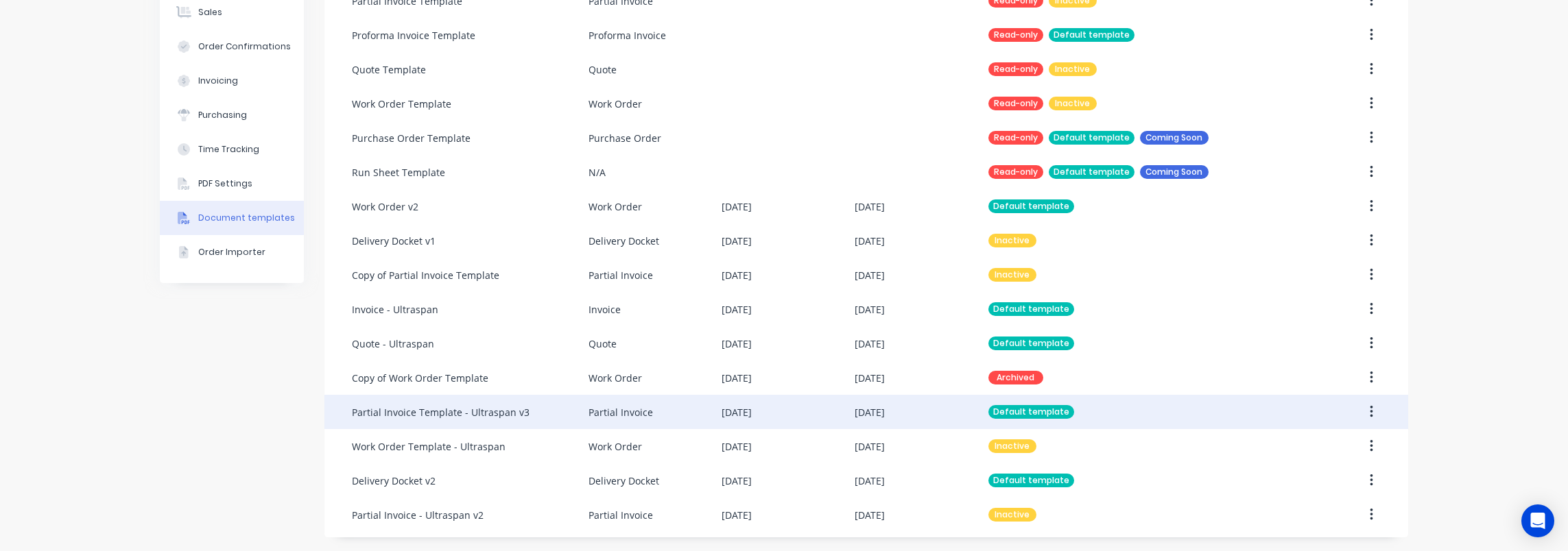
click at [558, 418] on div "Partial Invoice Template - Ultraspan v3" at bounding box center [470, 411] width 236 height 34
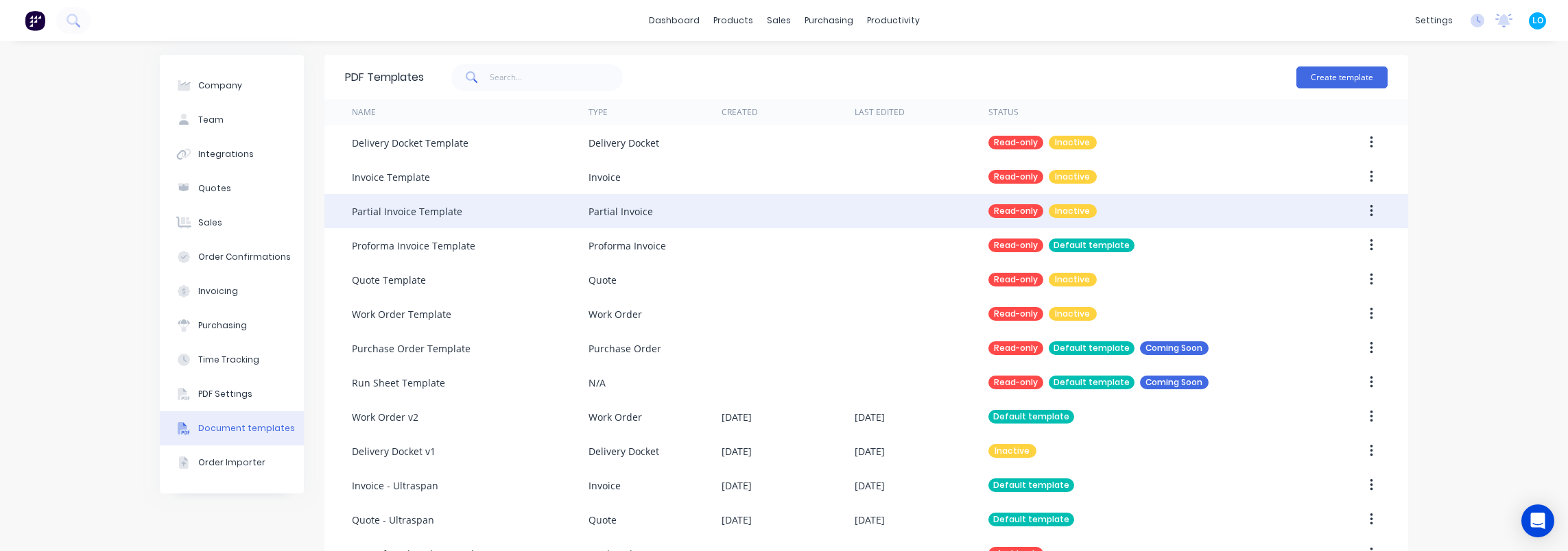
click at [1370, 212] on icon "button" at bounding box center [1371, 211] width 4 height 15
click at [1330, 270] on div "Duplicate" at bounding box center [1322, 274] width 105 height 20
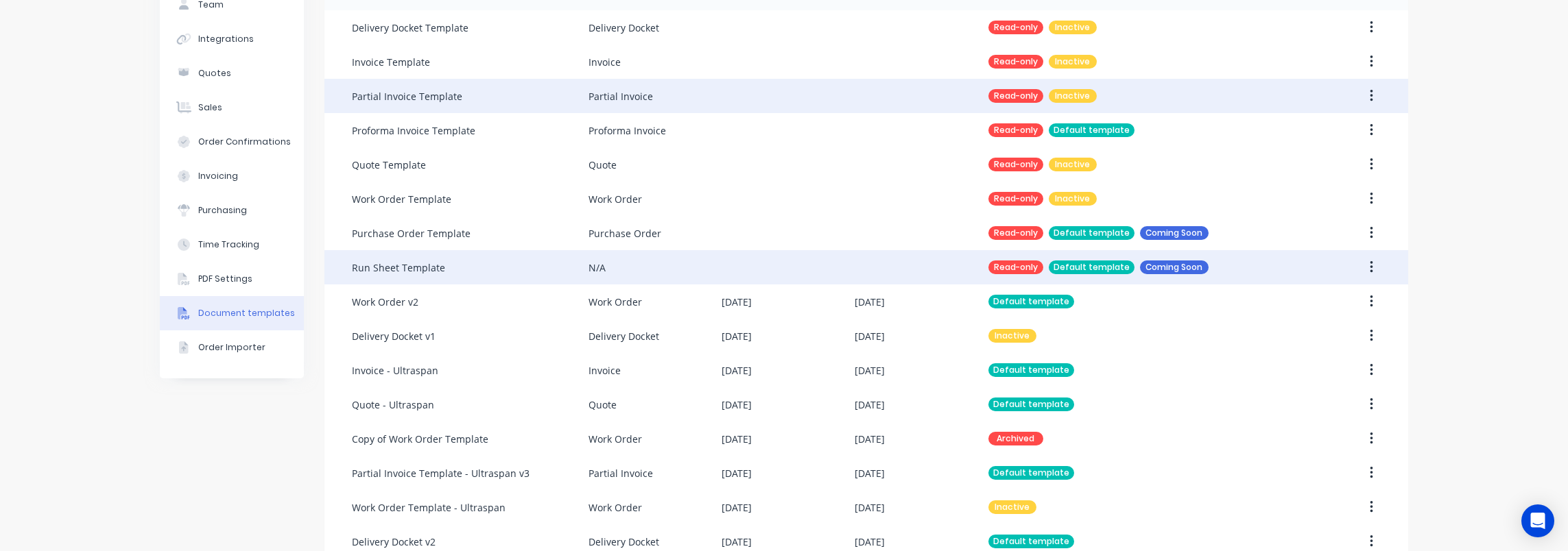
scroll to position [211, 0]
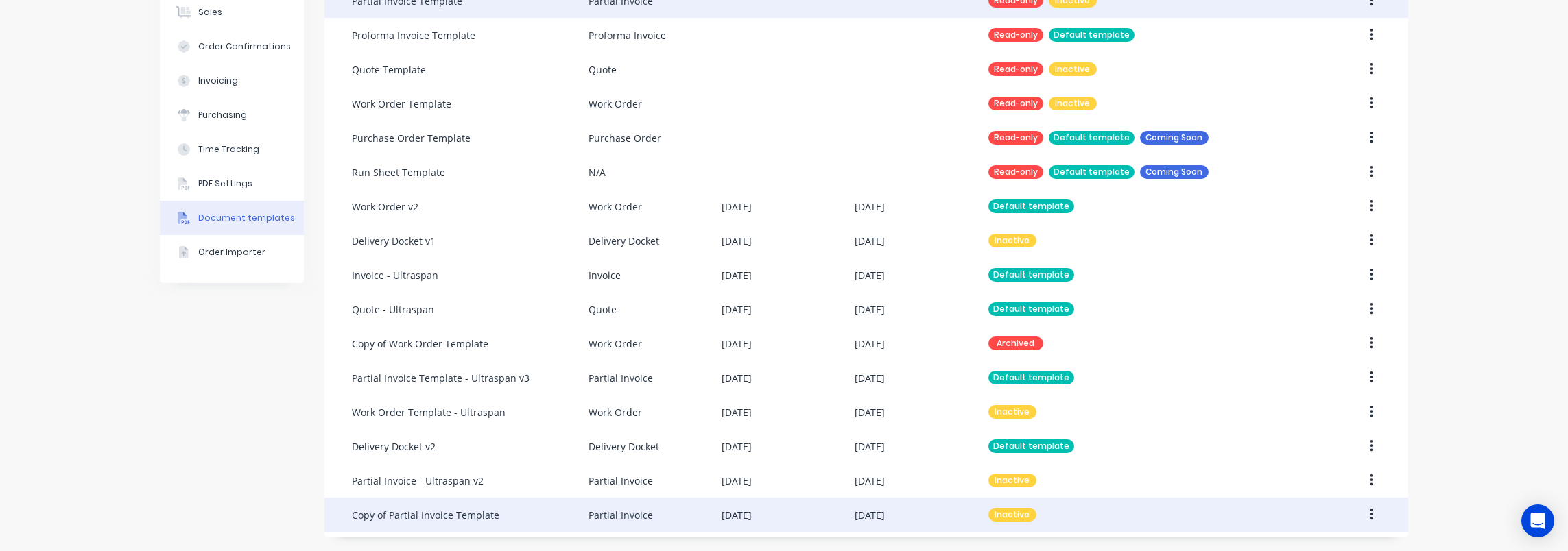
click at [565, 518] on div "Copy of Partial Invoice Template" at bounding box center [470, 515] width 236 height 34
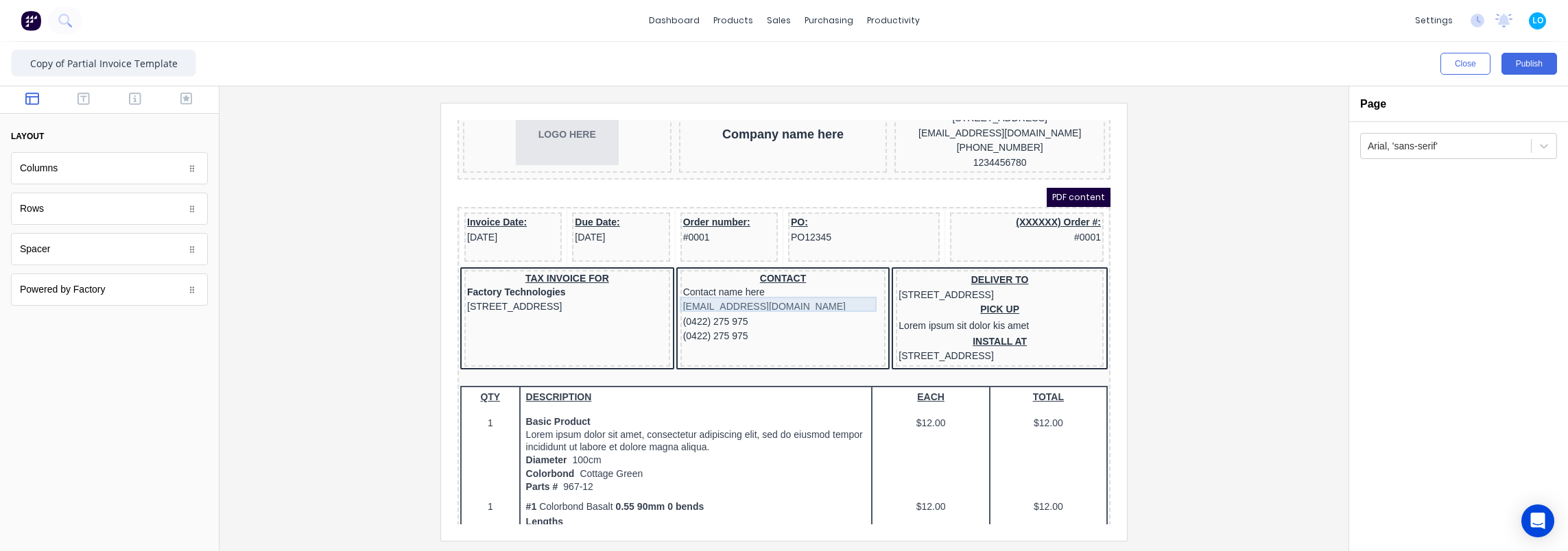
scroll to position [68, 0]
click at [1229, 148] on div at bounding box center [784, 322] width 1107 height 438
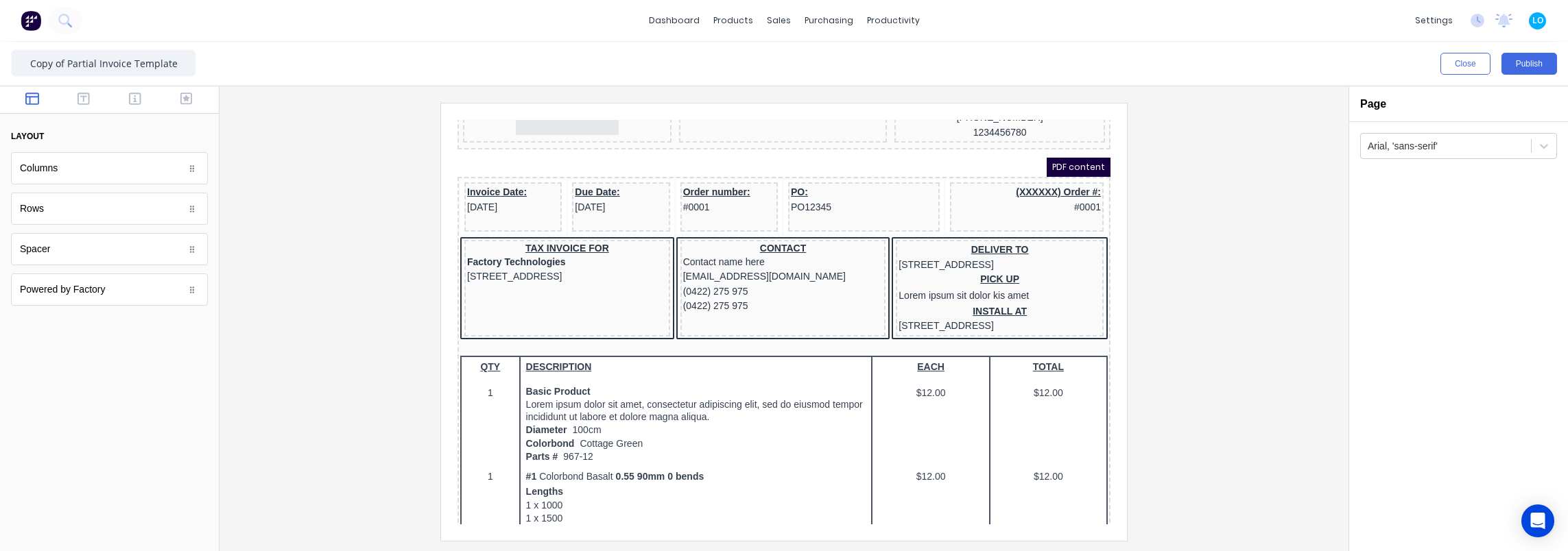
scroll to position [137, 0]
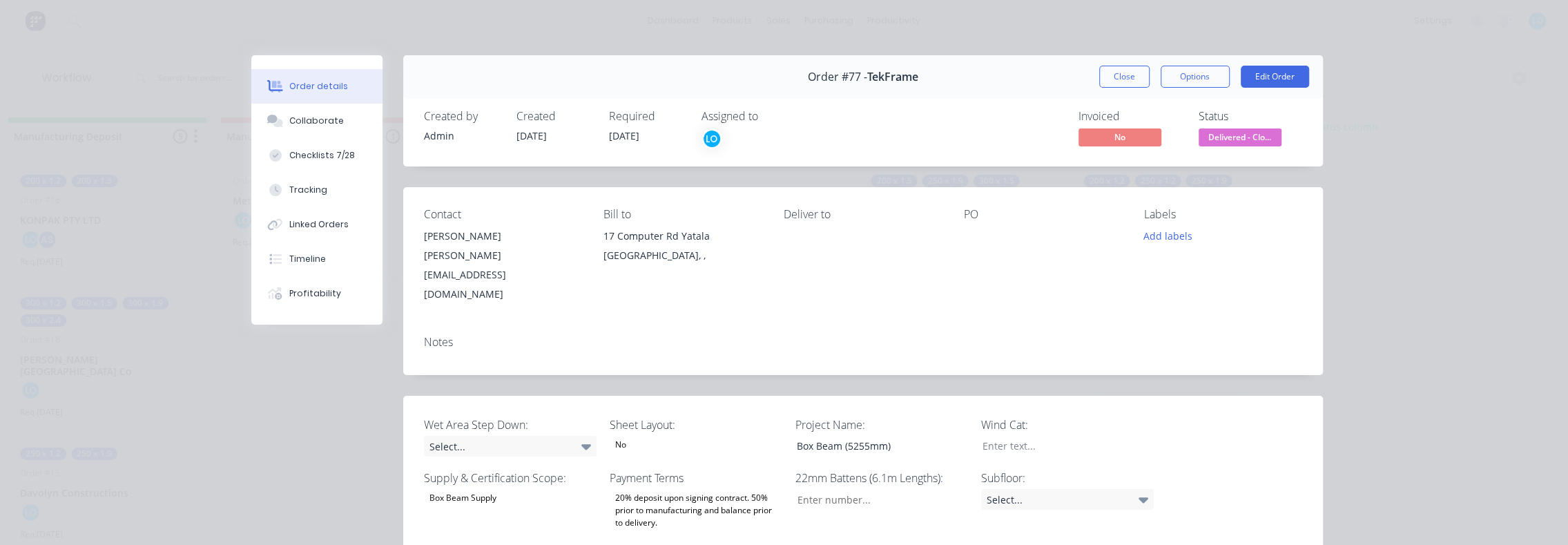
scroll to position [528, 0]
click at [1116, 73] on button "Close" at bounding box center [1124, 77] width 51 height 22
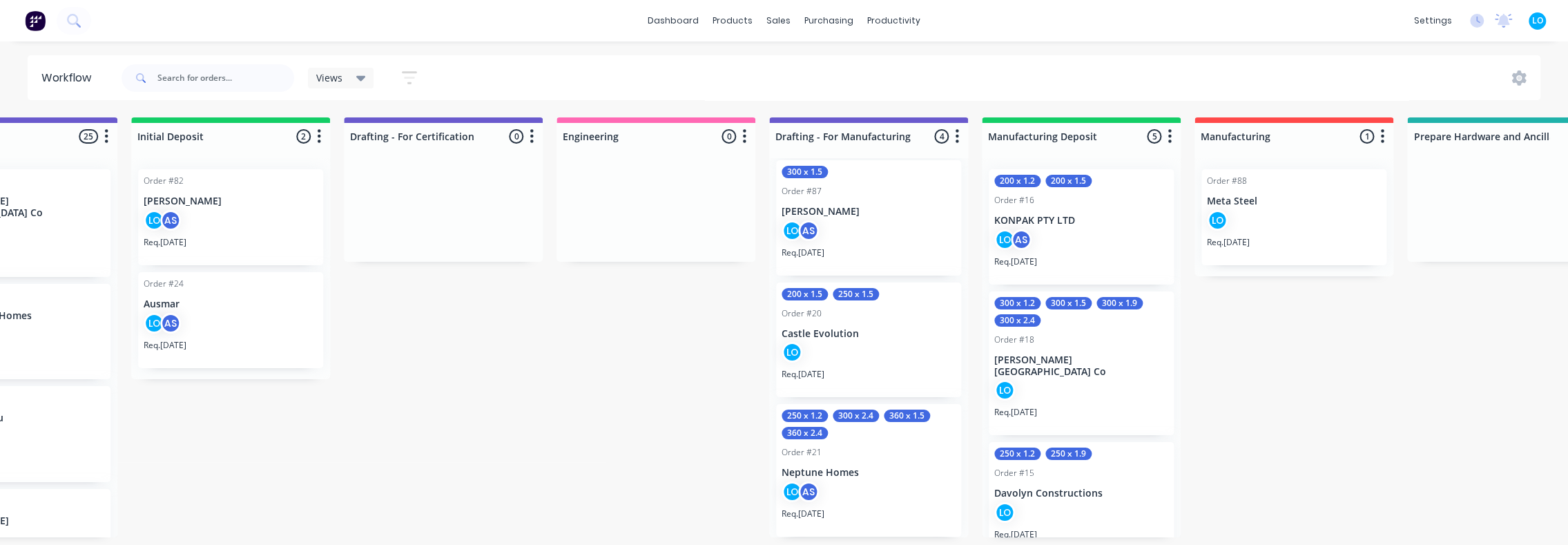
scroll to position [3, 961]
click at [223, 292] on div "Order #24 Ausmar LO AS Req. 03/11/25" at bounding box center [231, 320] width 185 height 96
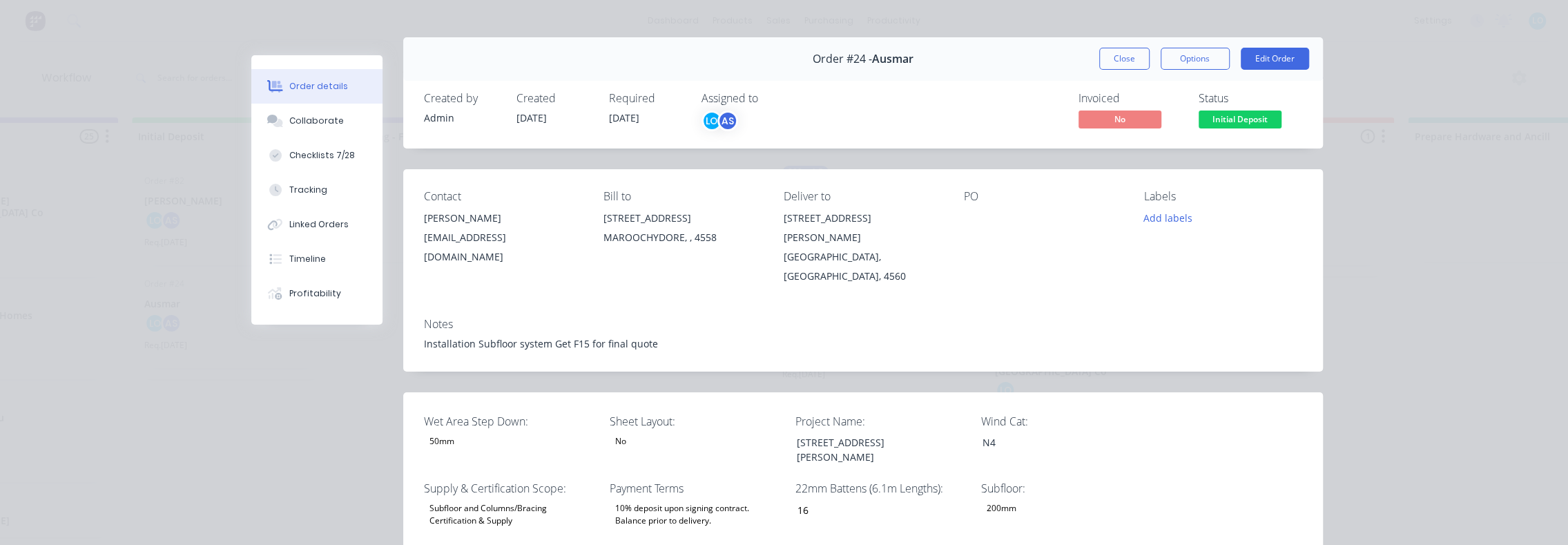
scroll to position [0, 0]
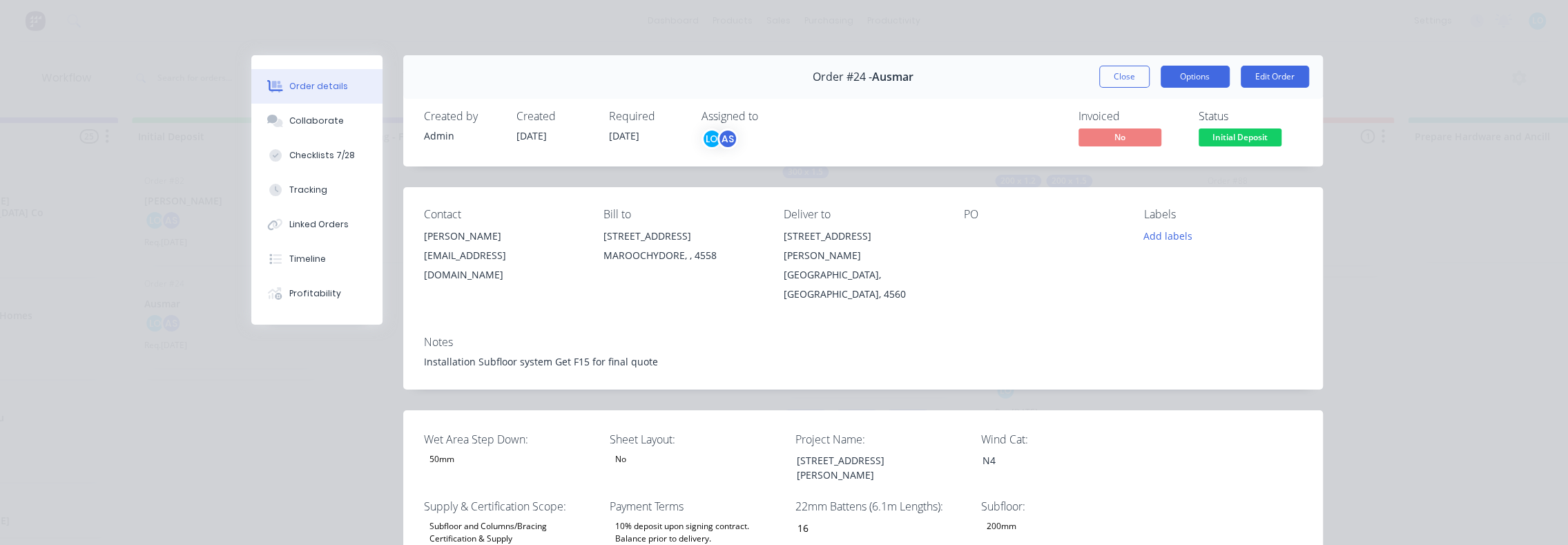
click at [1215, 84] on button "Options" at bounding box center [1195, 77] width 69 height 22
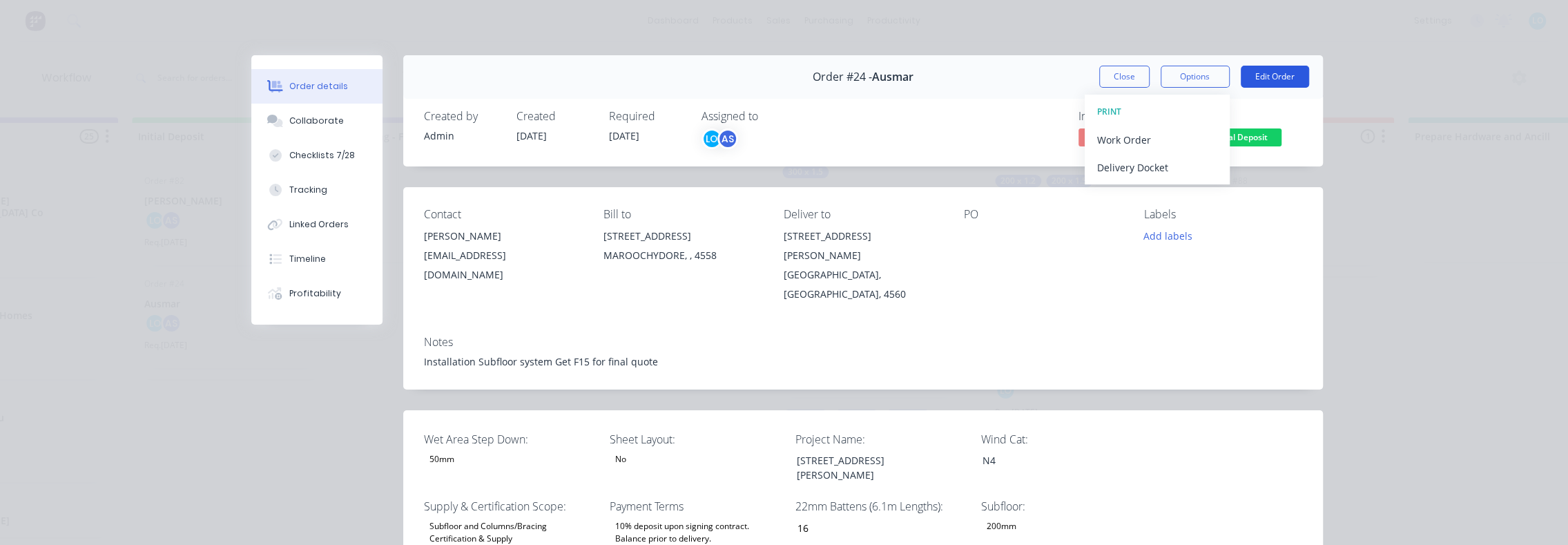
click at [1261, 71] on button "Edit Order" at bounding box center [1274, 77] width 68 height 22
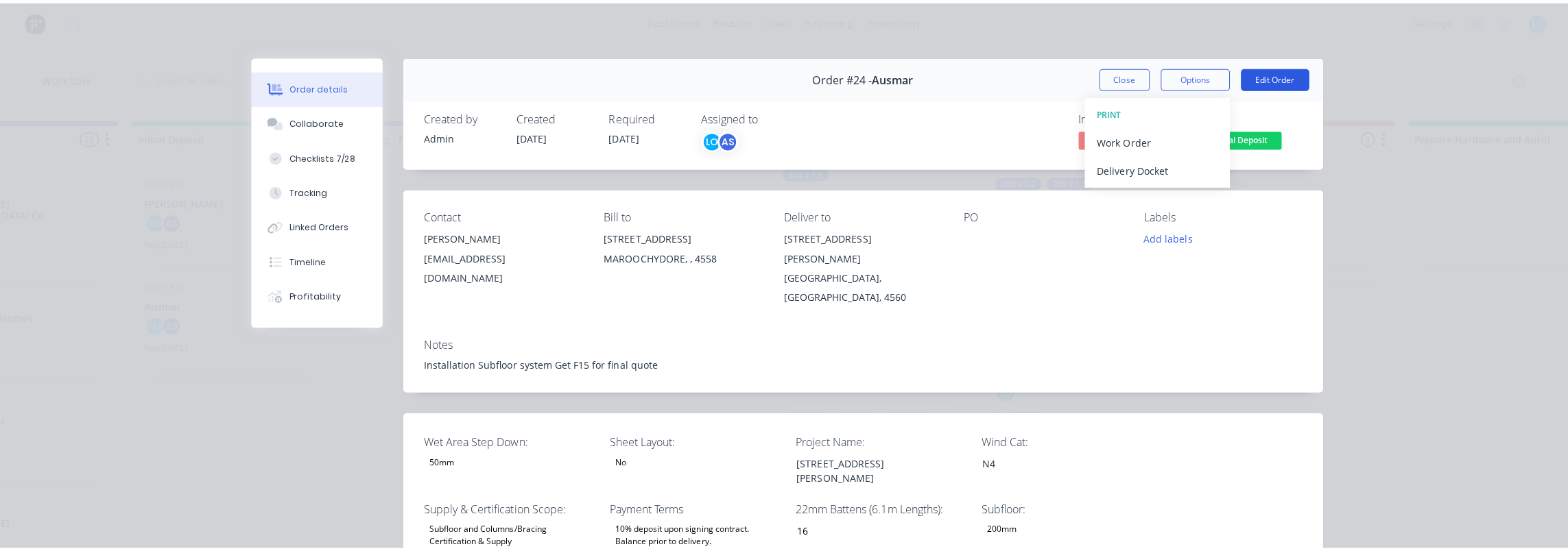
scroll to position [0, 954]
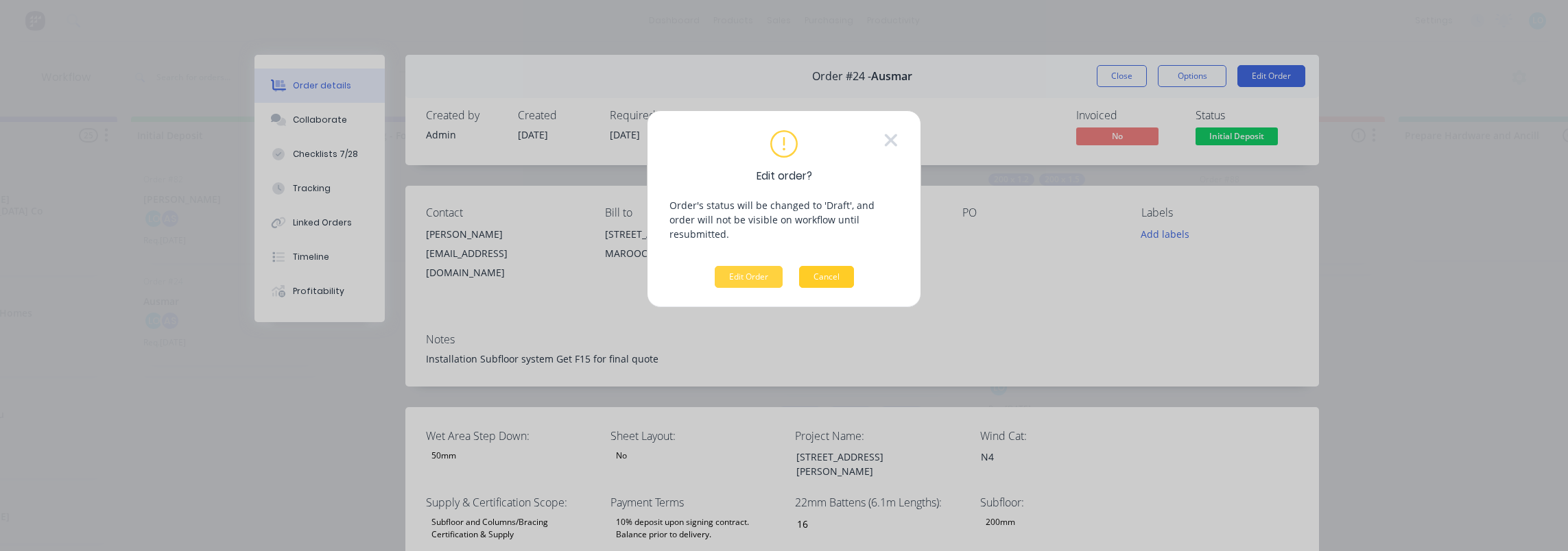
click at [821, 266] on button "Cancel" at bounding box center [826, 277] width 55 height 22
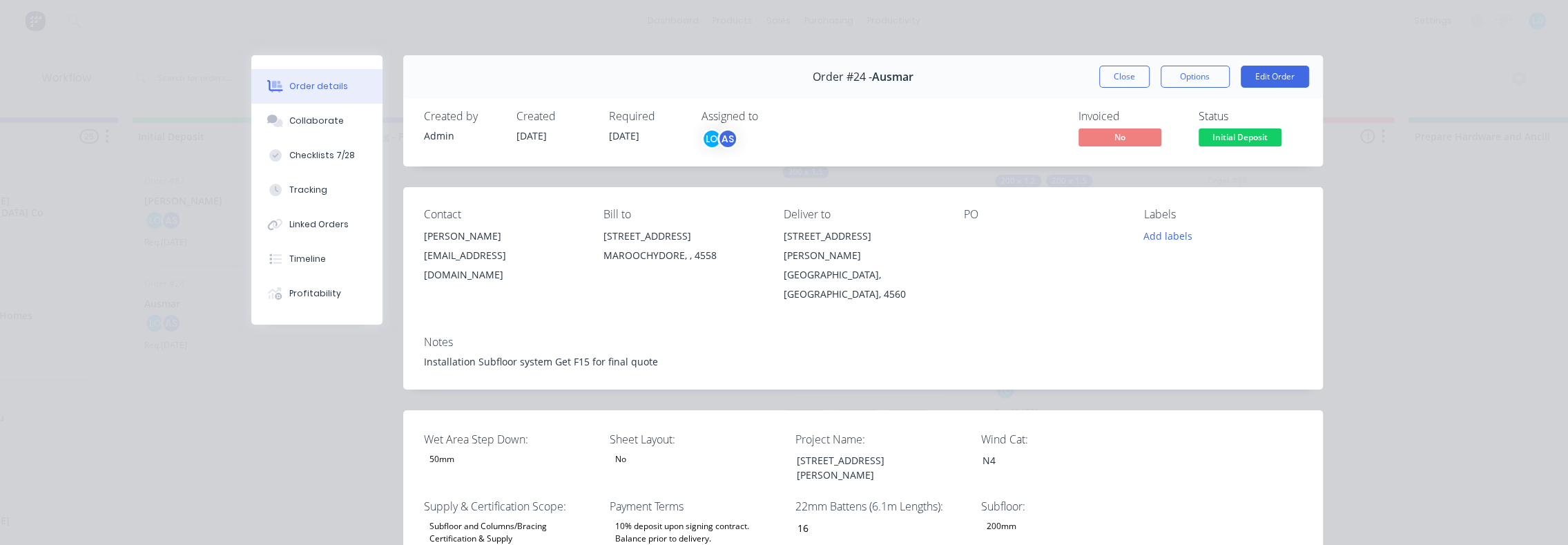
click at [852, 79] on span "Order #24 -" at bounding box center [842, 77] width 59 height 13
copy span "24"
click at [79, 100] on div "Order details Collaborate Checklists 7/28 Tracking Linked Orders Timeline Profi…" at bounding box center [784, 272] width 1568 height 545
drag, startPoint x: 1116, startPoint y: 81, endPoint x: 679, endPoint y: 48, distance: 438.2
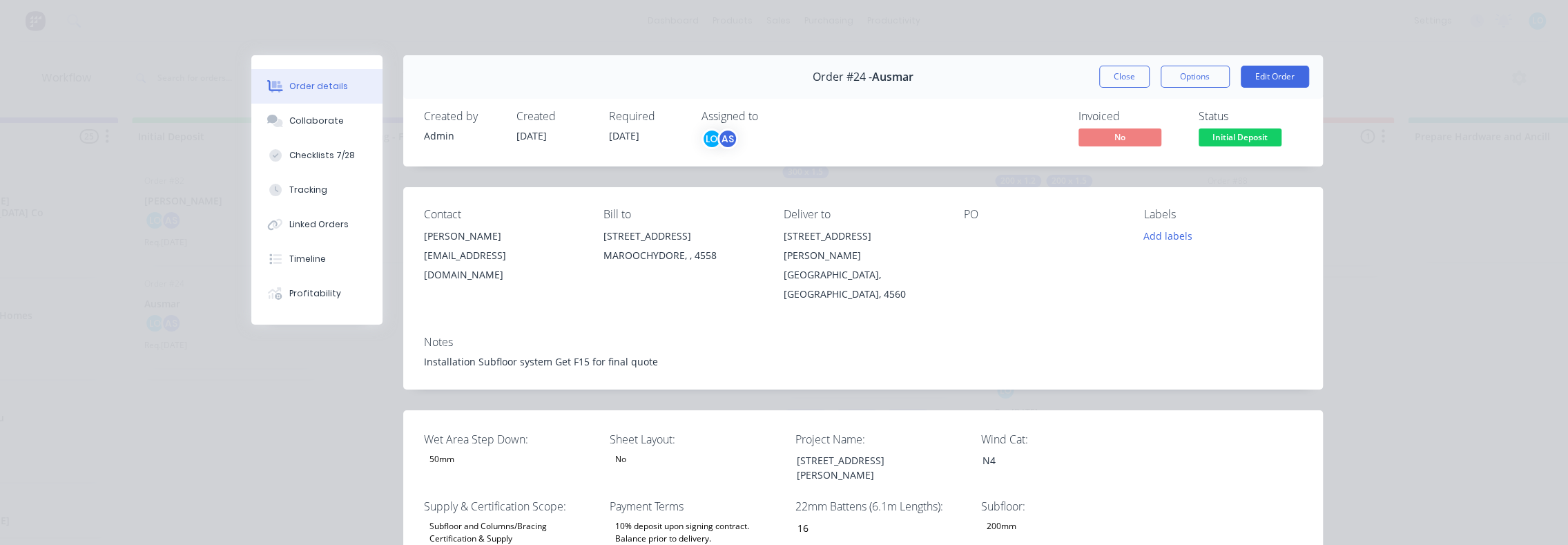
click at [1101, 83] on button "Close" at bounding box center [1124, 77] width 51 height 22
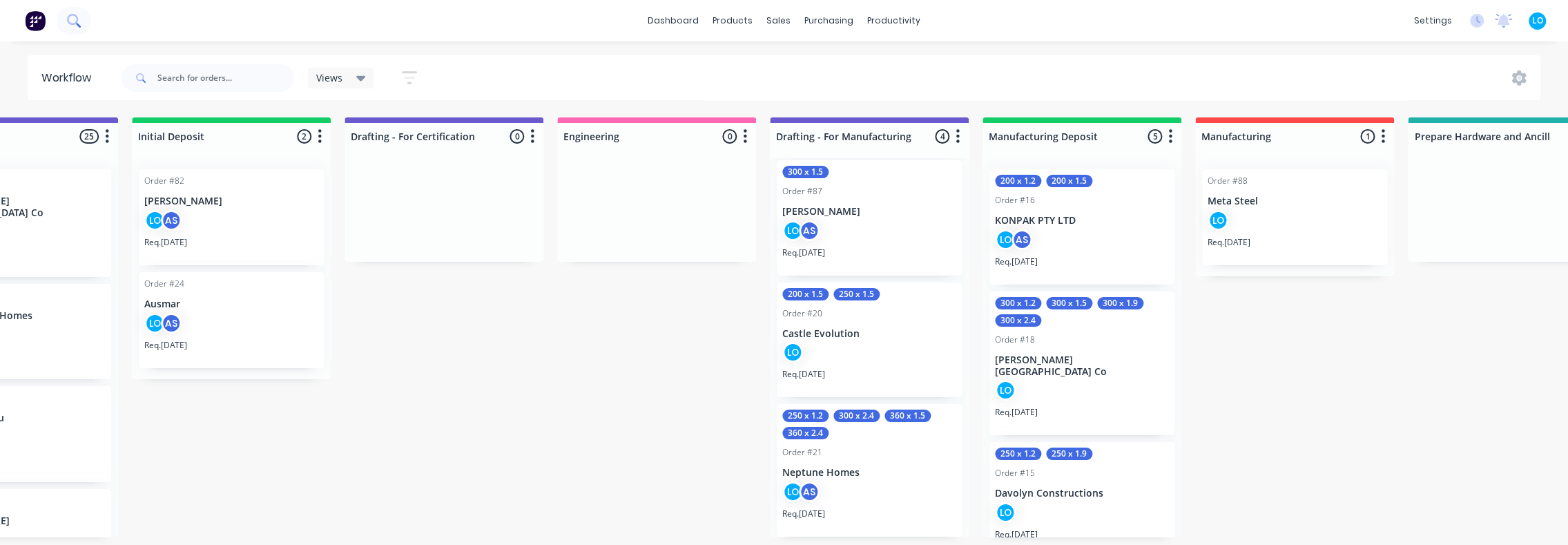
click at [75, 27] on icon at bounding box center [74, 21] width 13 height 13
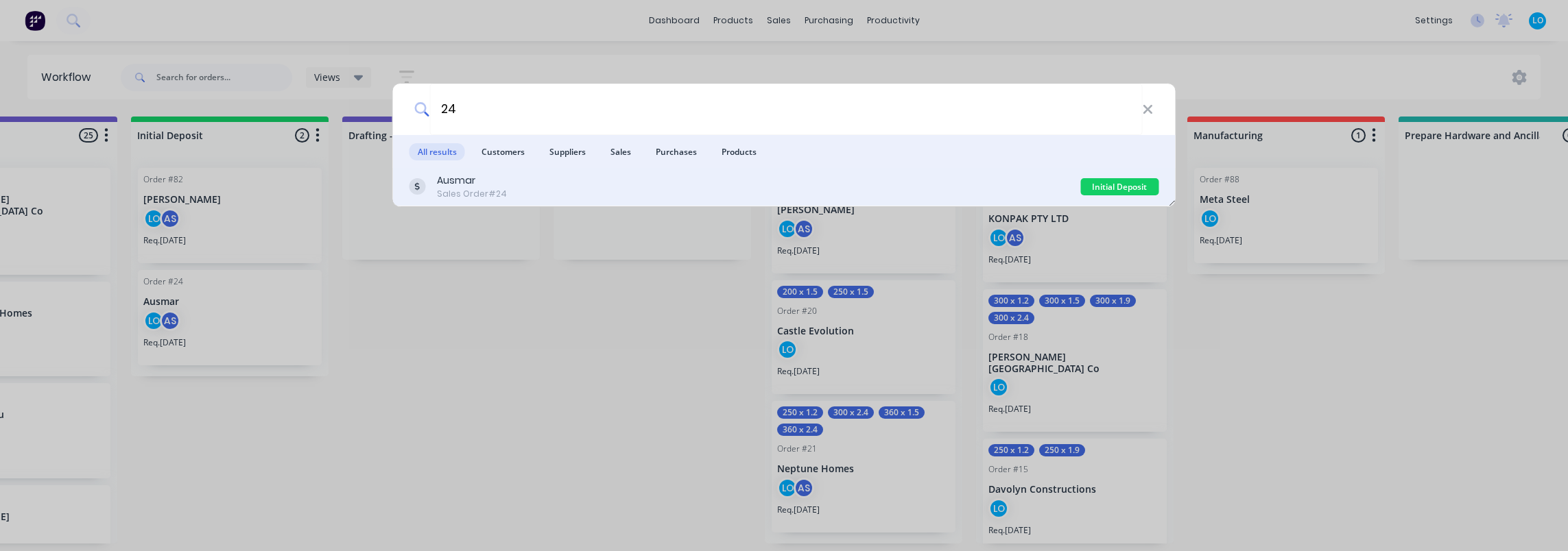
type input "24"
click at [487, 188] on div "Sales Order #24" at bounding box center [472, 193] width 70 height 12
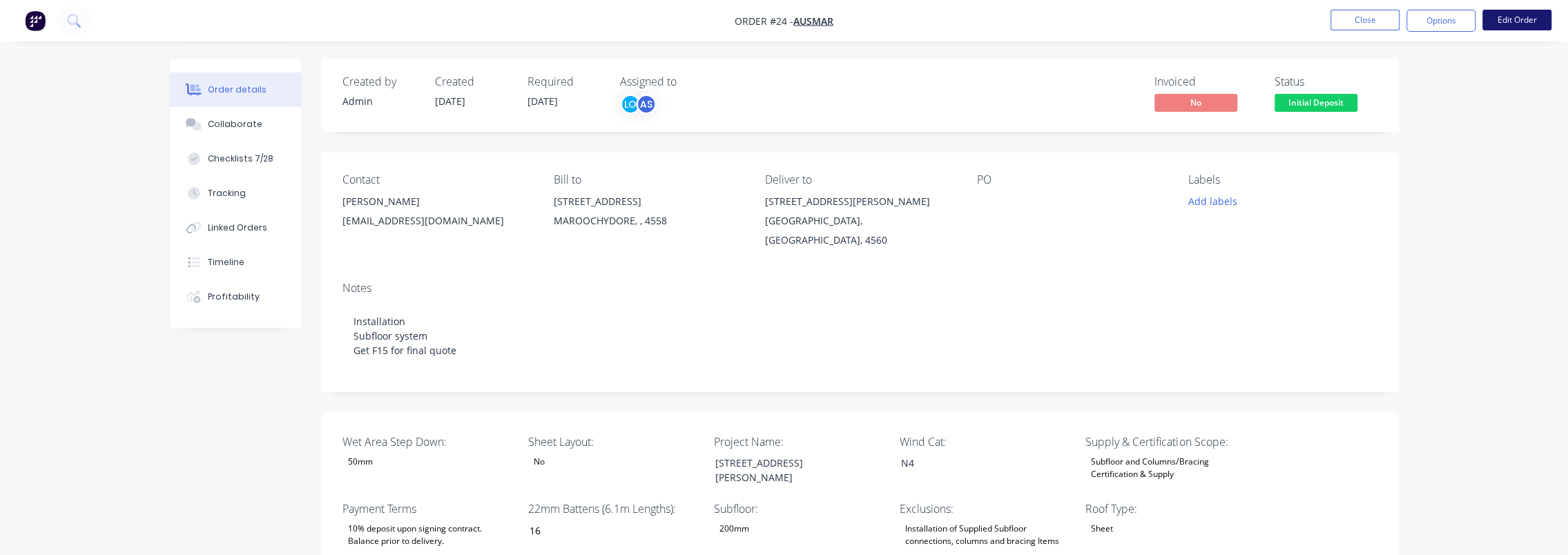
click at [1511, 20] on button "Edit Order" at bounding box center [1517, 20] width 69 height 21
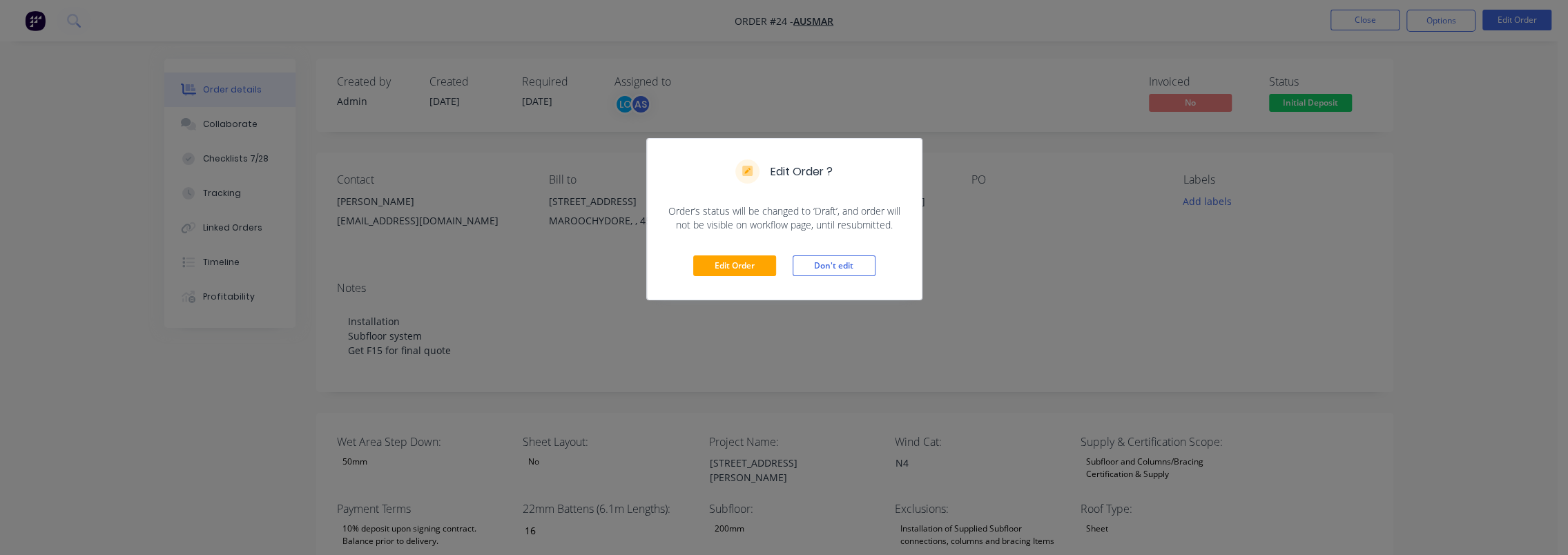
drag, startPoint x: 843, startPoint y: 265, endPoint x: 1354, endPoint y: 52, distance: 553.6
click at [843, 265] on button "Don't edit" at bounding box center [834, 266] width 83 height 21
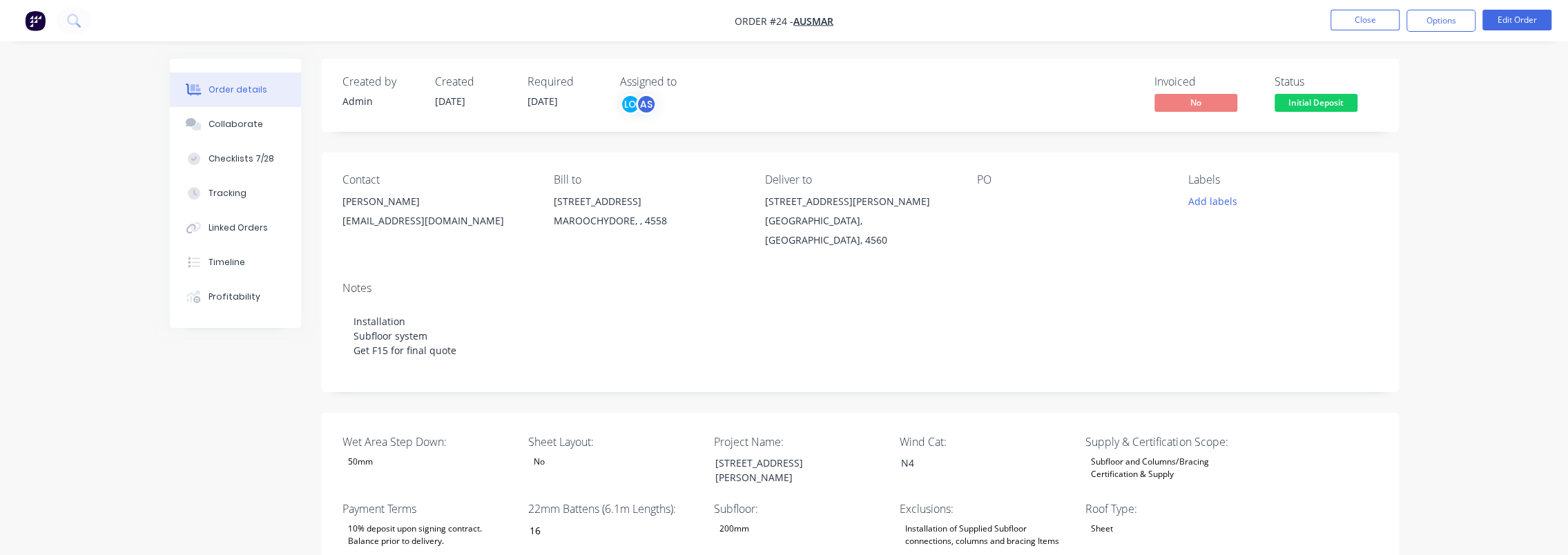
click at [1436, 22] on button "Options" at bounding box center [1441, 21] width 69 height 22
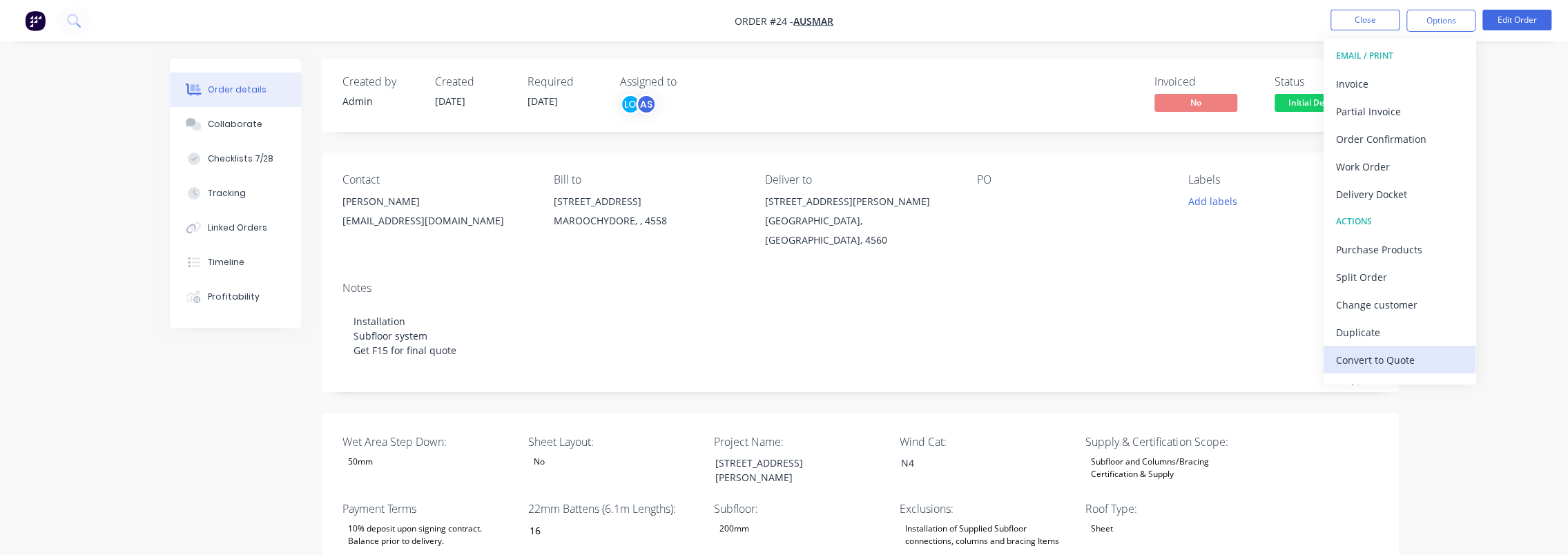
click at [1414, 350] on div "Convert to Quote" at bounding box center [1400, 360] width 127 height 20
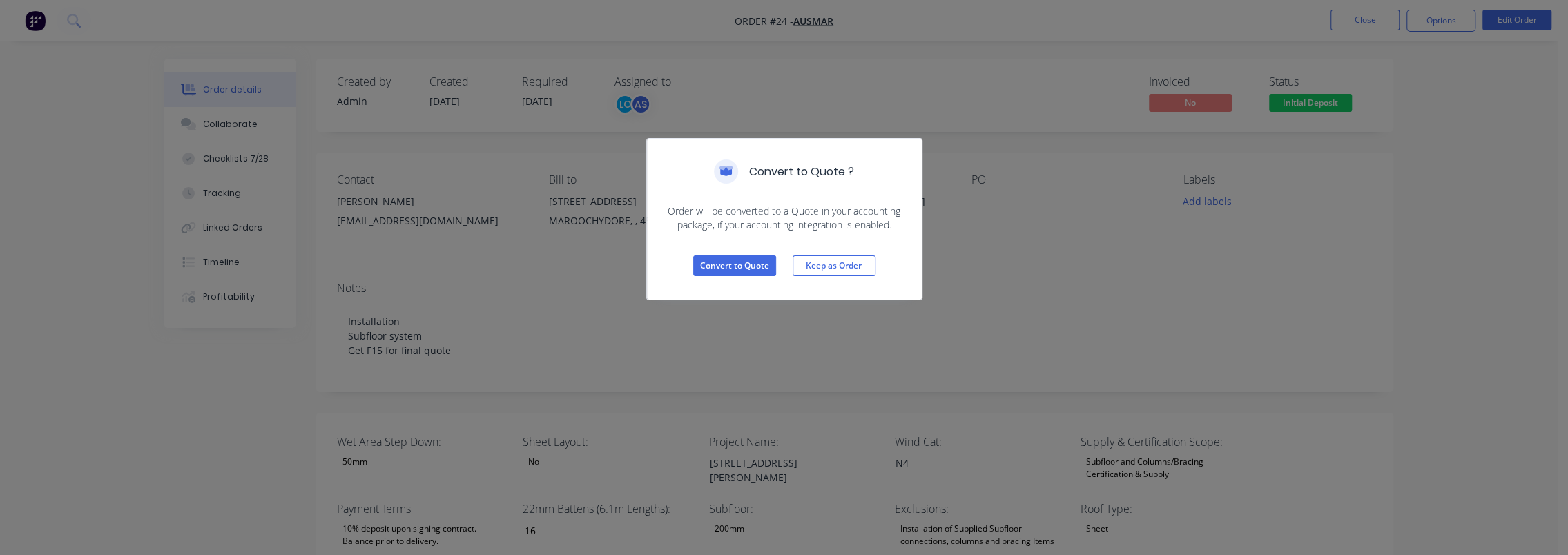
click at [1072, 339] on div "Convert to Quote ? Order will be converted to a Quote in your accounting packag…" at bounding box center [784, 278] width 1568 height 555
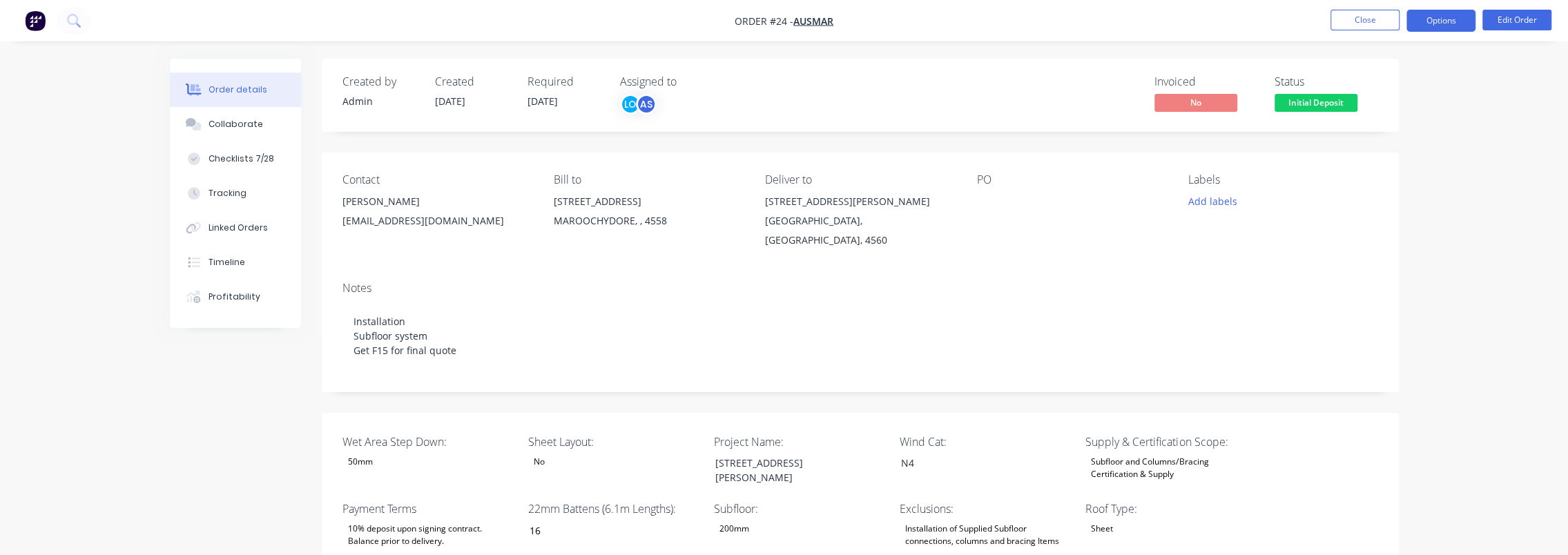
click at [1436, 18] on button "Options" at bounding box center [1441, 21] width 69 height 22
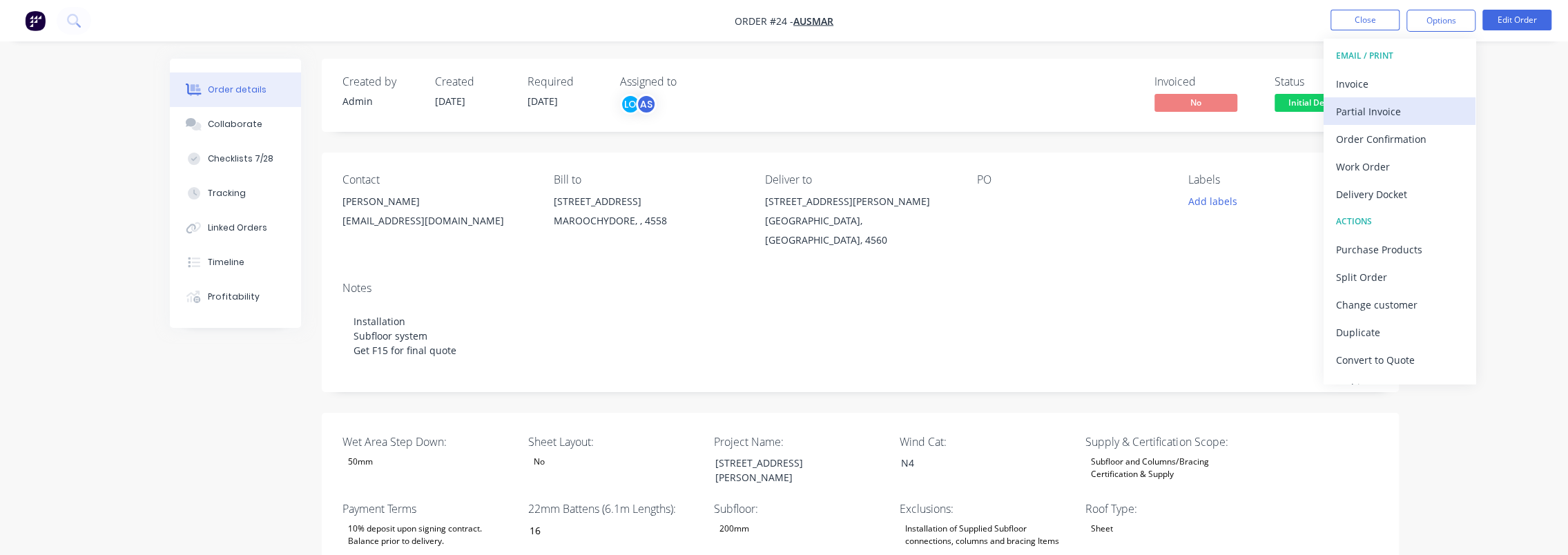
click at [1414, 111] on div "Partial Invoice" at bounding box center [1400, 111] width 127 height 20
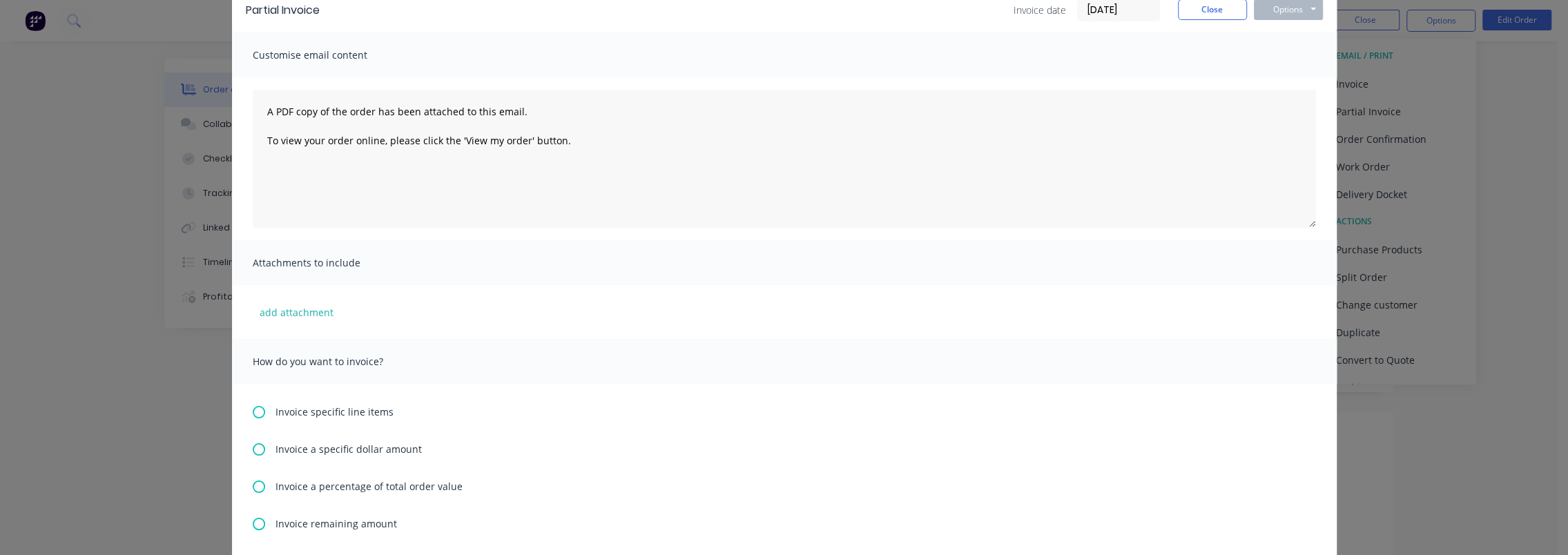
scroll to position [69, 0]
click at [285, 487] on span "Invoice a percentage of total order value" at bounding box center [369, 485] width 187 height 15
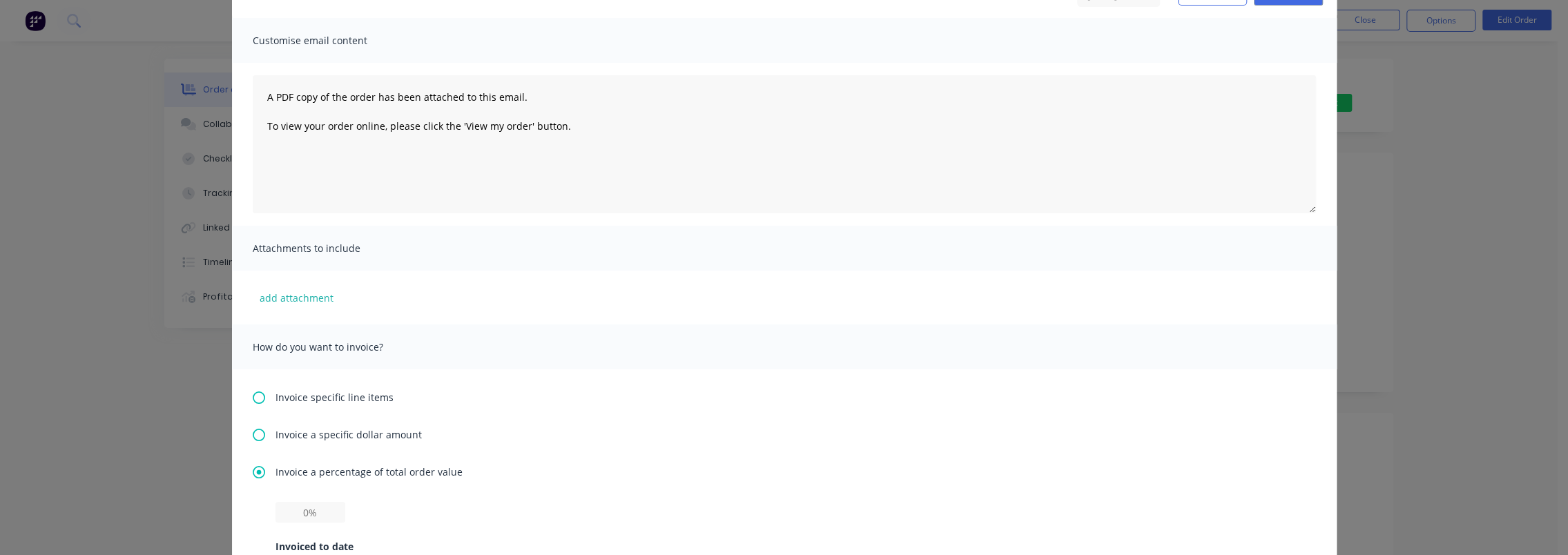
scroll to position [207, 0]
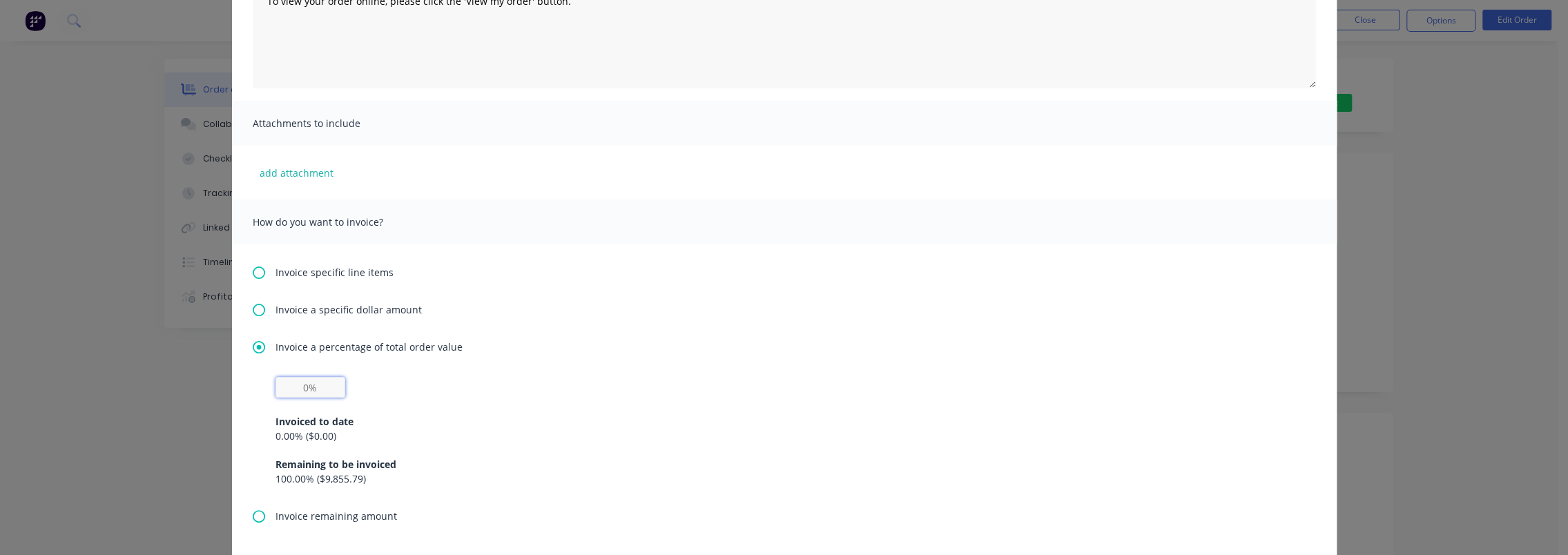
drag, startPoint x: 306, startPoint y: 390, endPoint x: 296, endPoint y: 390, distance: 10.0
click at [296, 390] on input "text" at bounding box center [310, 387] width 70 height 21
type input "20%"
click at [495, 405] on div "Invoiced to date 0.00 % ( $0.00 ) Remaining to be invoiced 100.00 % ( $9,855.79…" at bounding box center [784, 442] width 1018 height 89
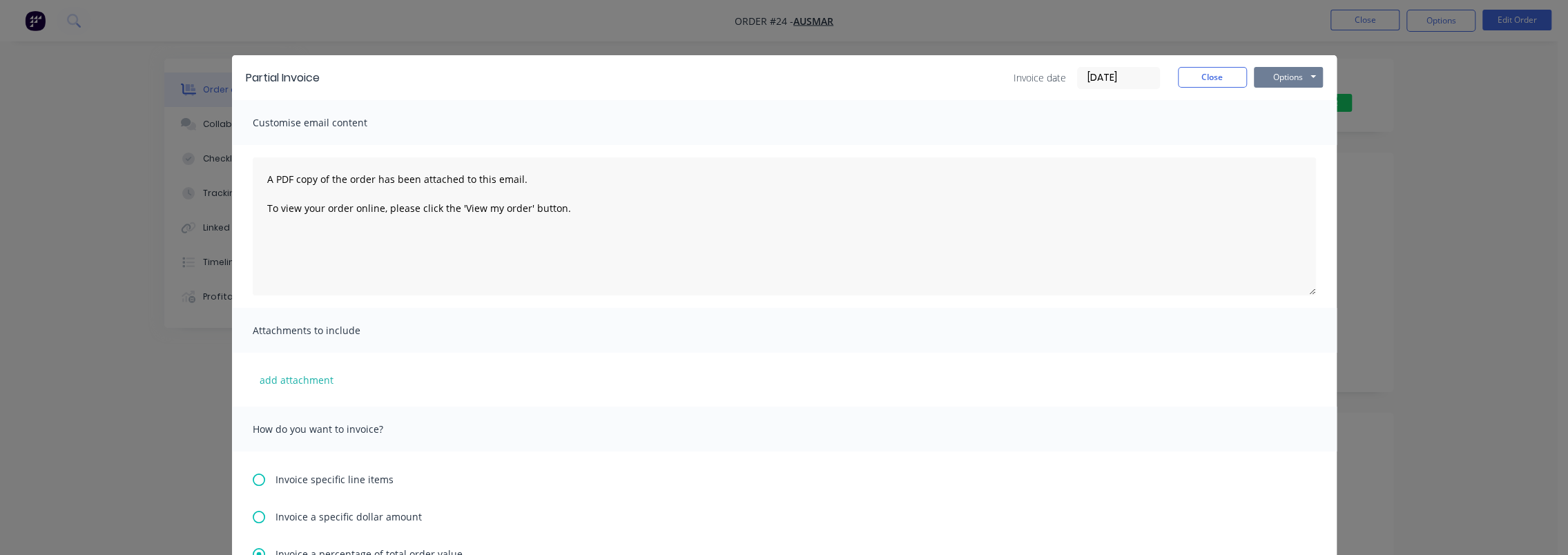
click at [1291, 72] on button "Options" at bounding box center [1288, 78] width 69 height 21
click at [1309, 105] on button "Preview" at bounding box center [1298, 102] width 89 height 23
click at [1288, 77] on button "Options" at bounding box center [1288, 78] width 69 height 21
click at [1297, 106] on button "Preview" at bounding box center [1298, 102] width 89 height 23
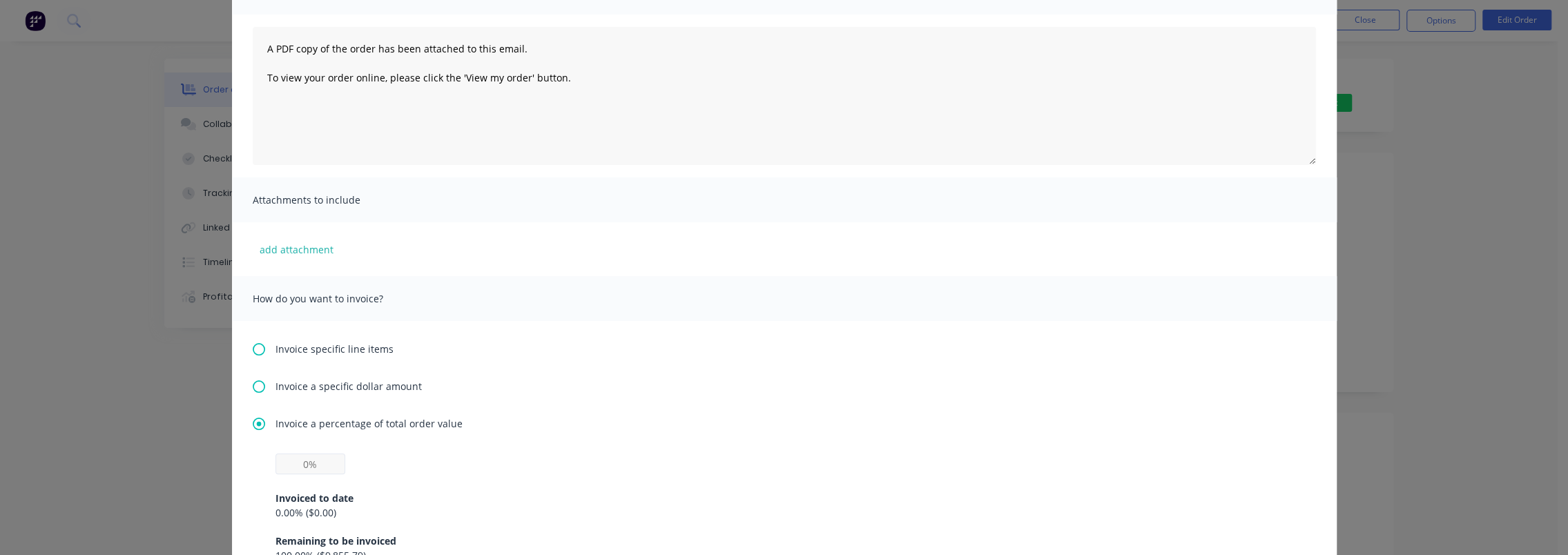
scroll to position [138, 0]
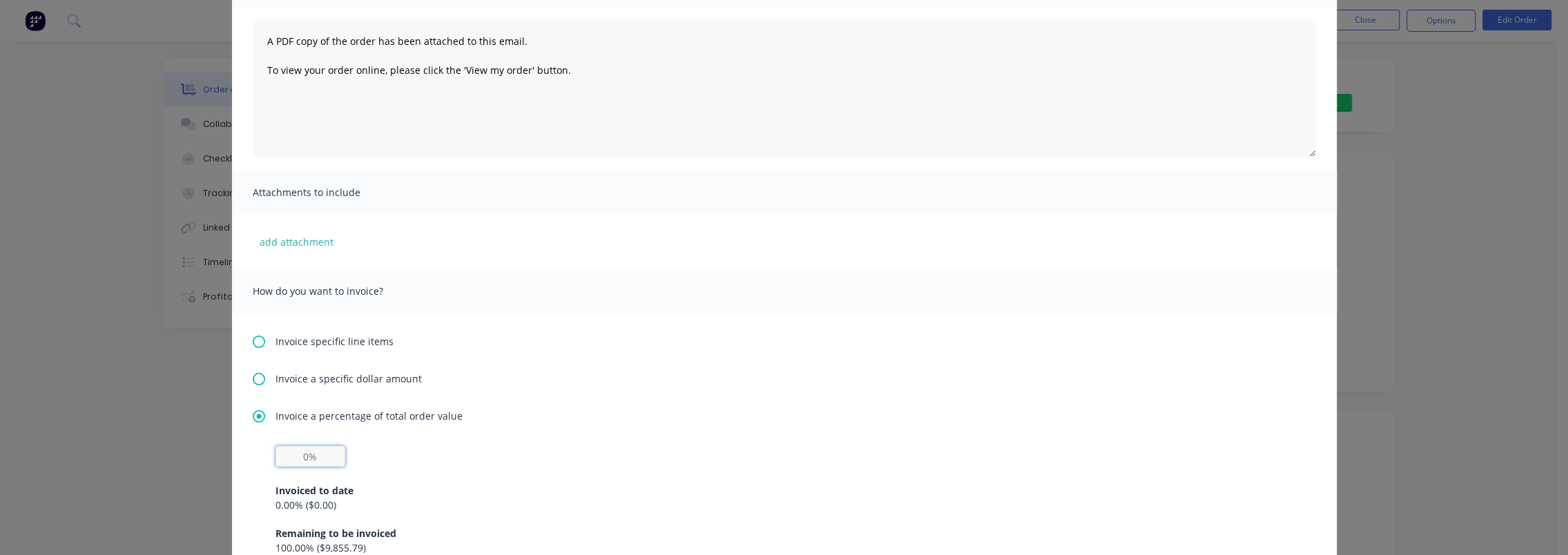
drag, startPoint x: 304, startPoint y: 453, endPoint x: 297, endPoint y: 454, distance: 7.1
click at [296, 454] on input "text" at bounding box center [310, 456] width 70 height 21
type input "20%"
click at [540, 458] on div "20% Invoiced to date 0.00 % ( $0.00 ) Remaining to be invoiced 100.00 % ( $9,85…" at bounding box center [784, 500] width 1018 height 109
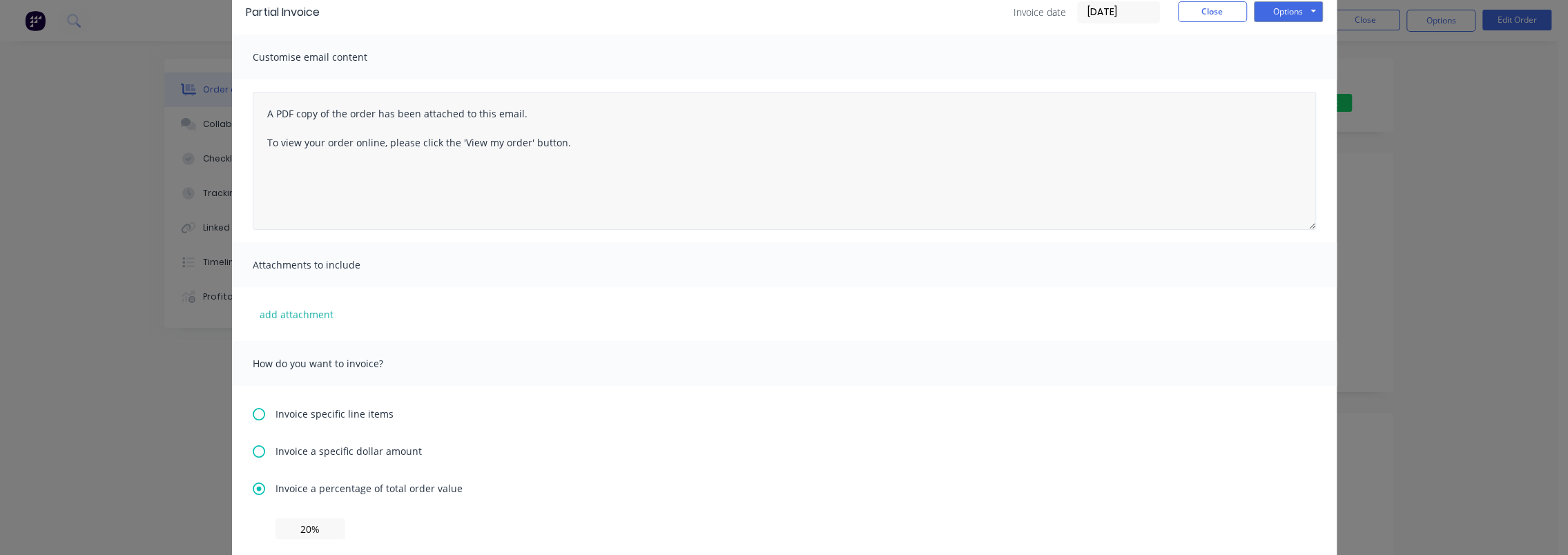
scroll to position [0, 0]
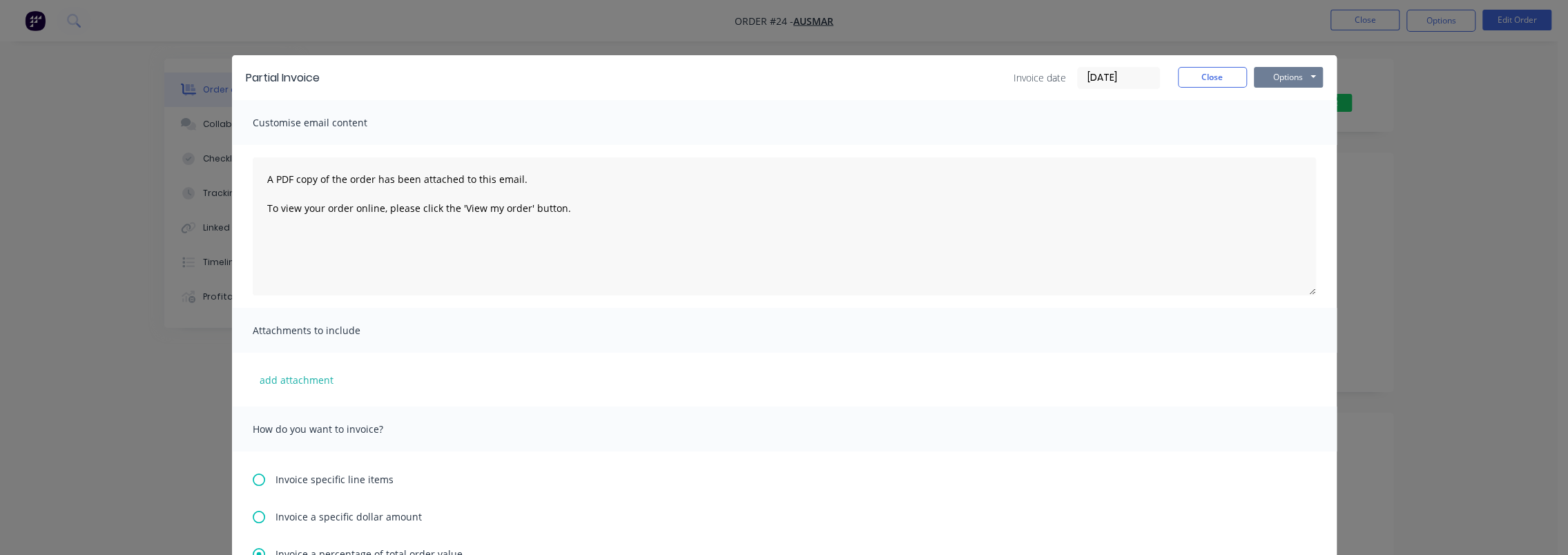
click at [1285, 79] on button "Options" at bounding box center [1288, 78] width 69 height 21
click at [1279, 105] on button "Preview" at bounding box center [1298, 102] width 89 height 23
click at [1286, 81] on button "Options" at bounding box center [1288, 78] width 69 height 21
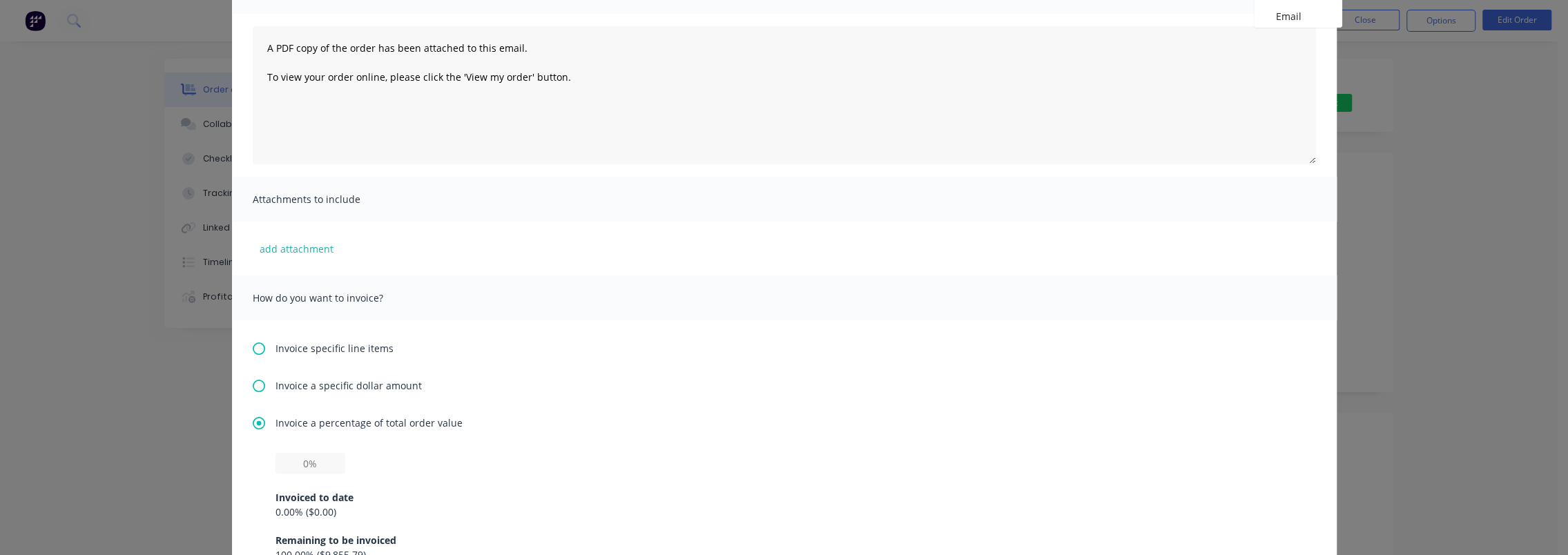
scroll to position [138, 0]
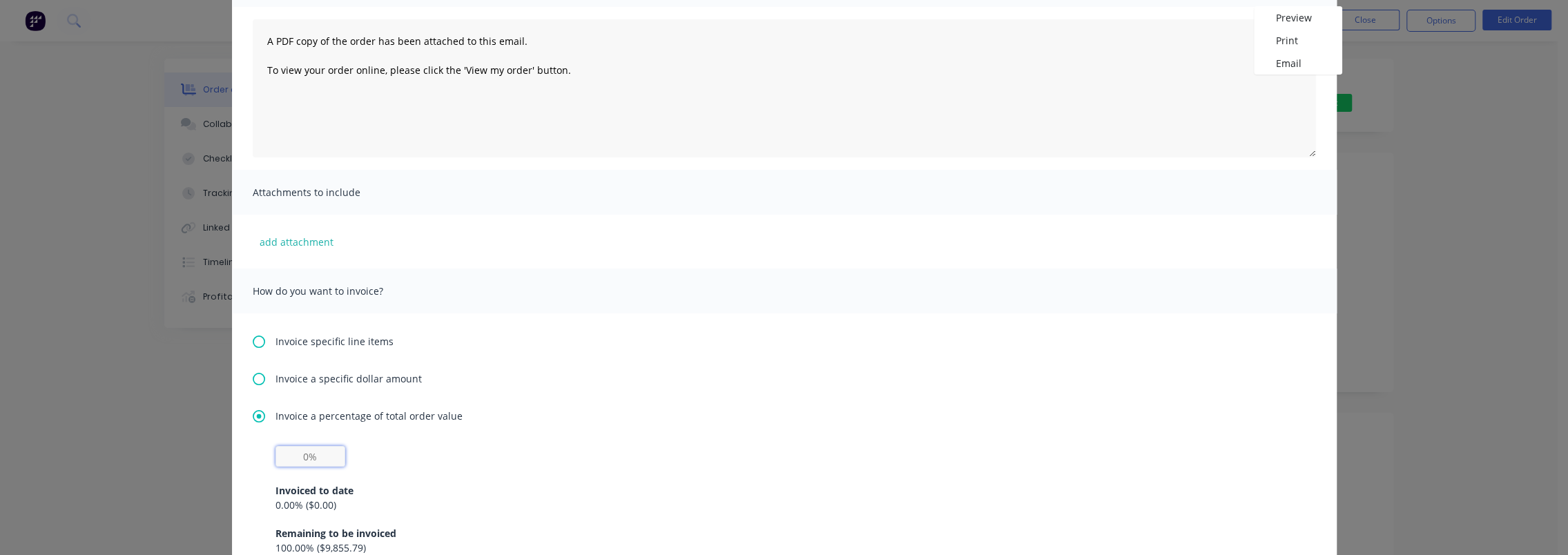
drag, startPoint x: 302, startPoint y: 458, endPoint x: 290, endPoint y: 459, distance: 12.0
click at [290, 459] on input "text" at bounding box center [310, 456] width 70 height 21
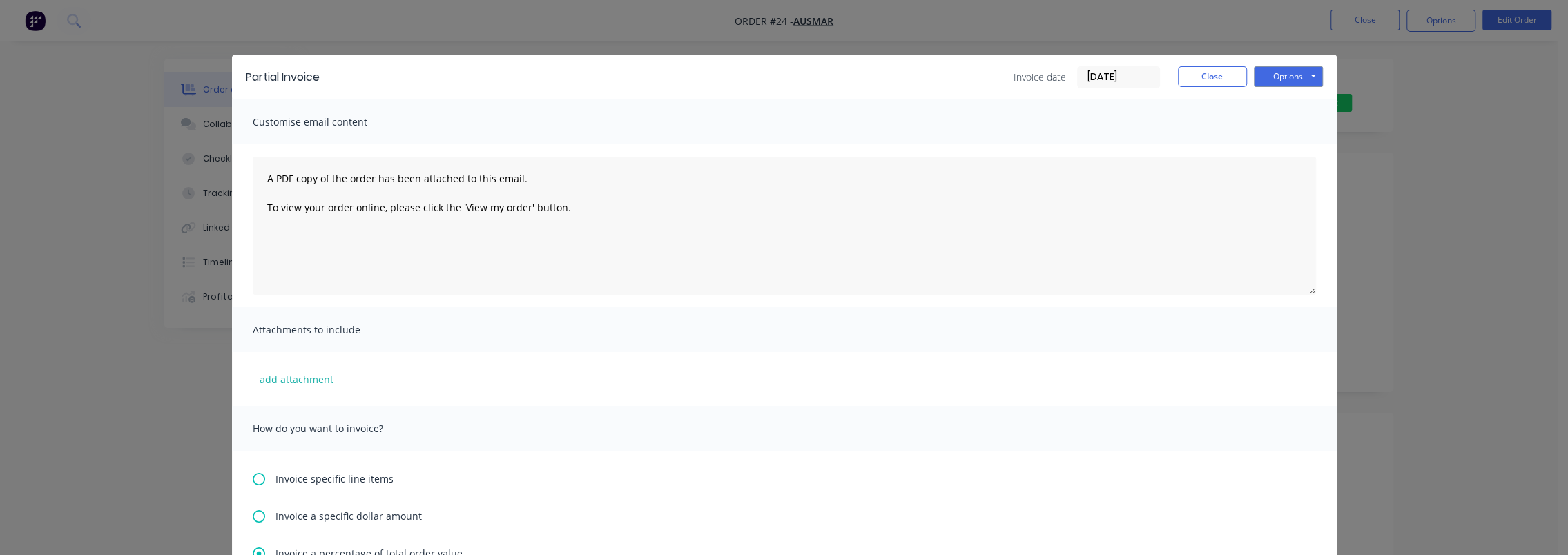
scroll to position [0, 0]
type input "20%"
click at [1271, 75] on button "Options" at bounding box center [1288, 78] width 69 height 21
click at [1277, 104] on button "Preview" at bounding box center [1298, 102] width 89 height 23
click at [1274, 73] on button "Options" at bounding box center [1288, 78] width 69 height 21
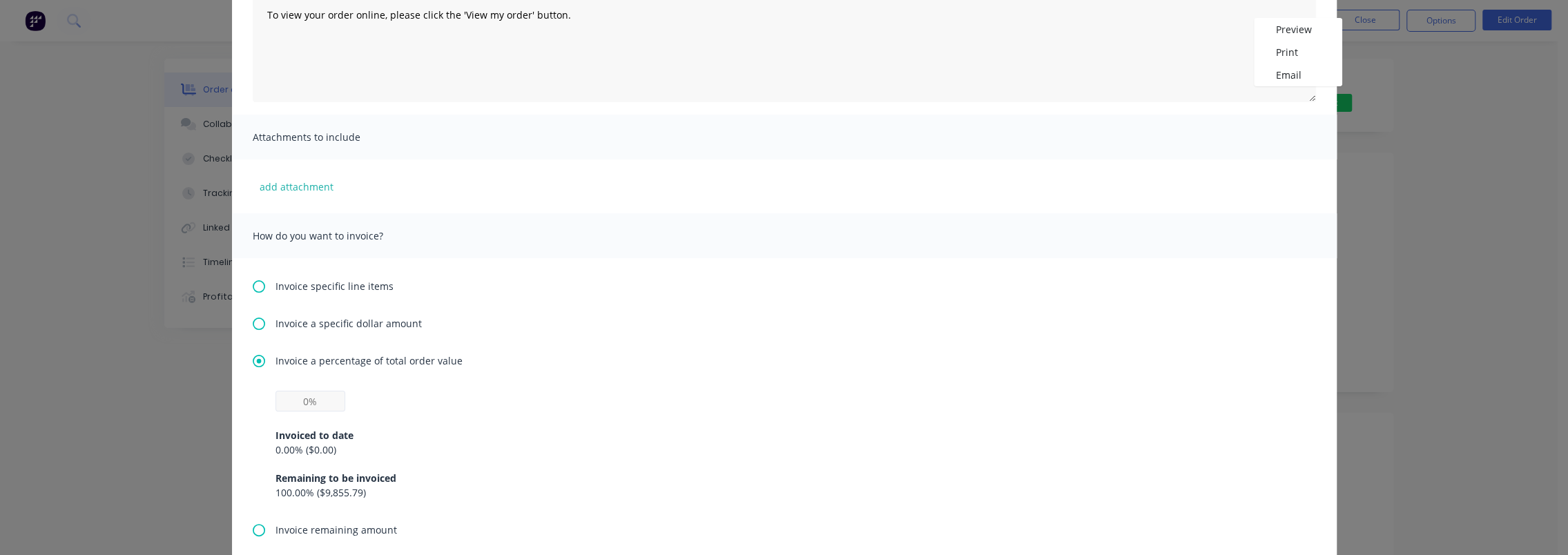
scroll to position [207, 0]
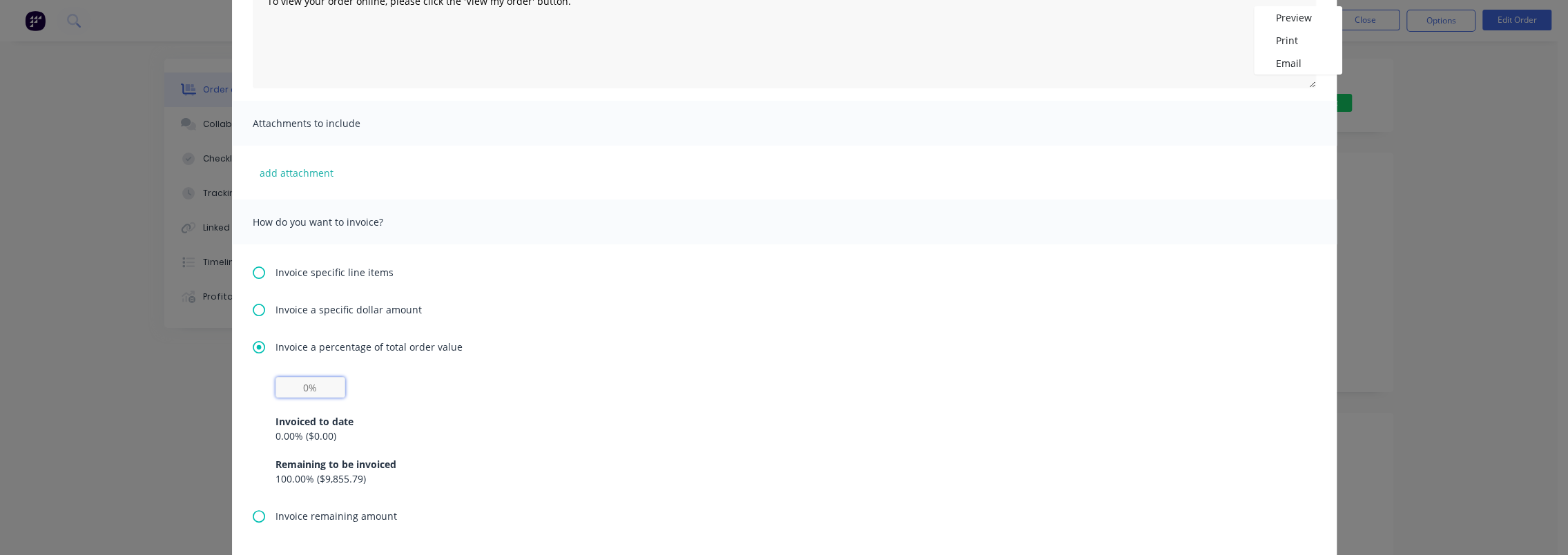
drag, startPoint x: 301, startPoint y: 391, endPoint x: 280, endPoint y: 392, distance: 21.0
click at [280, 392] on input "text" at bounding box center [310, 387] width 70 height 21
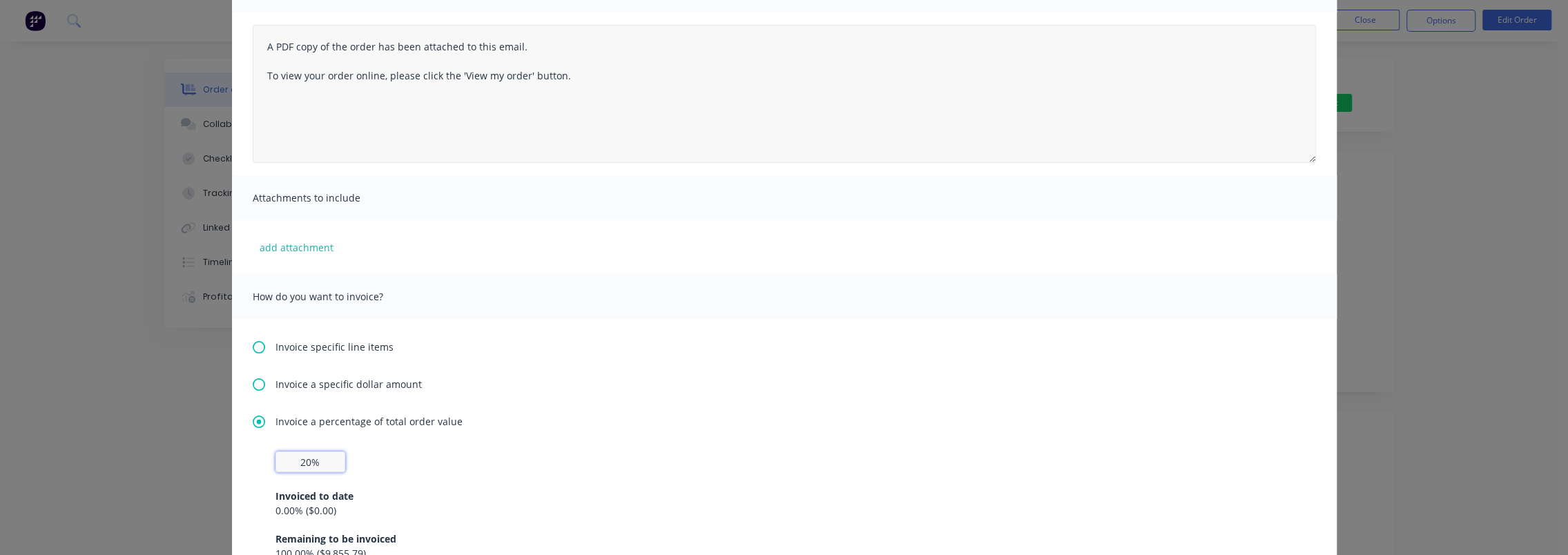
scroll to position [0, 0]
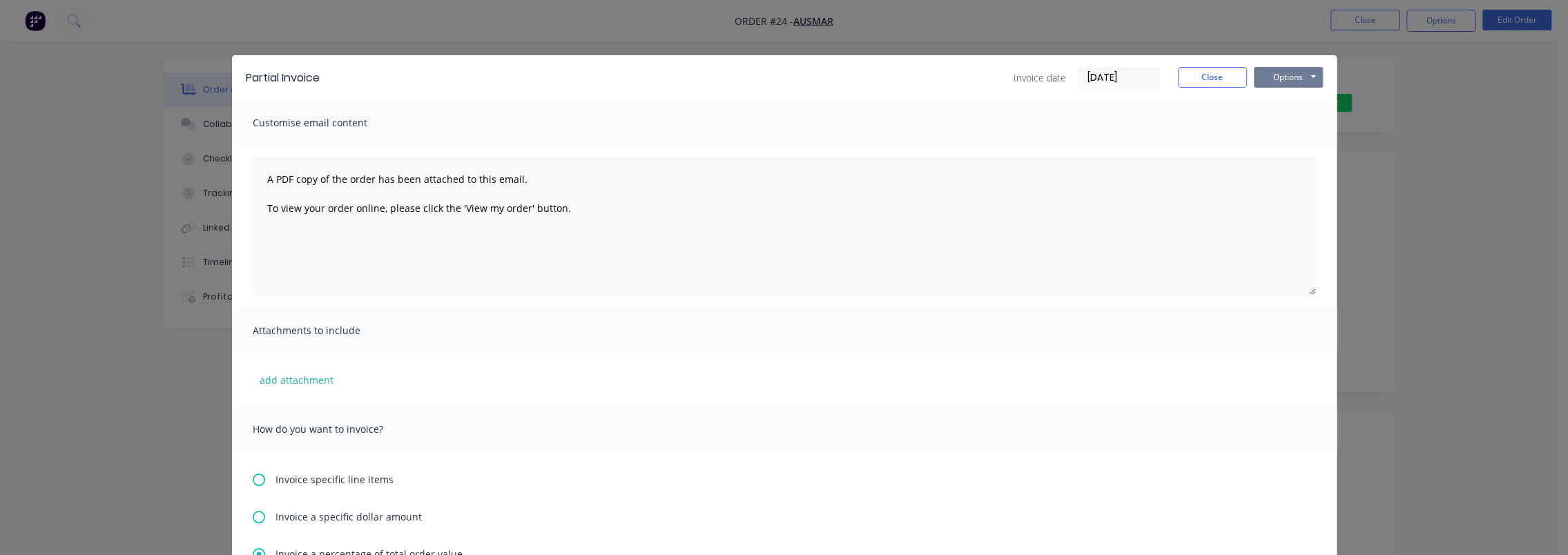
type input "20%"
click at [1277, 71] on button "Options" at bounding box center [1288, 78] width 69 height 21
click at [1301, 100] on button "Preview" at bounding box center [1298, 102] width 89 height 23
click at [1227, 72] on button "Close" at bounding box center [1212, 78] width 69 height 21
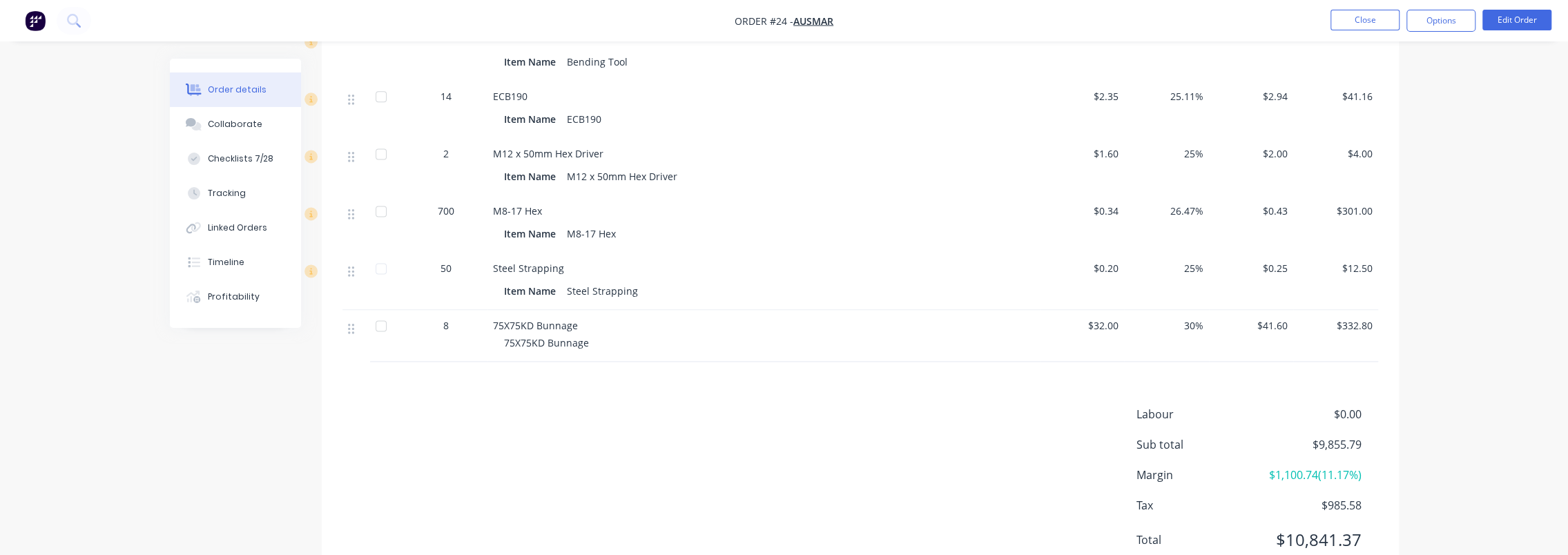
scroll to position [1609, 0]
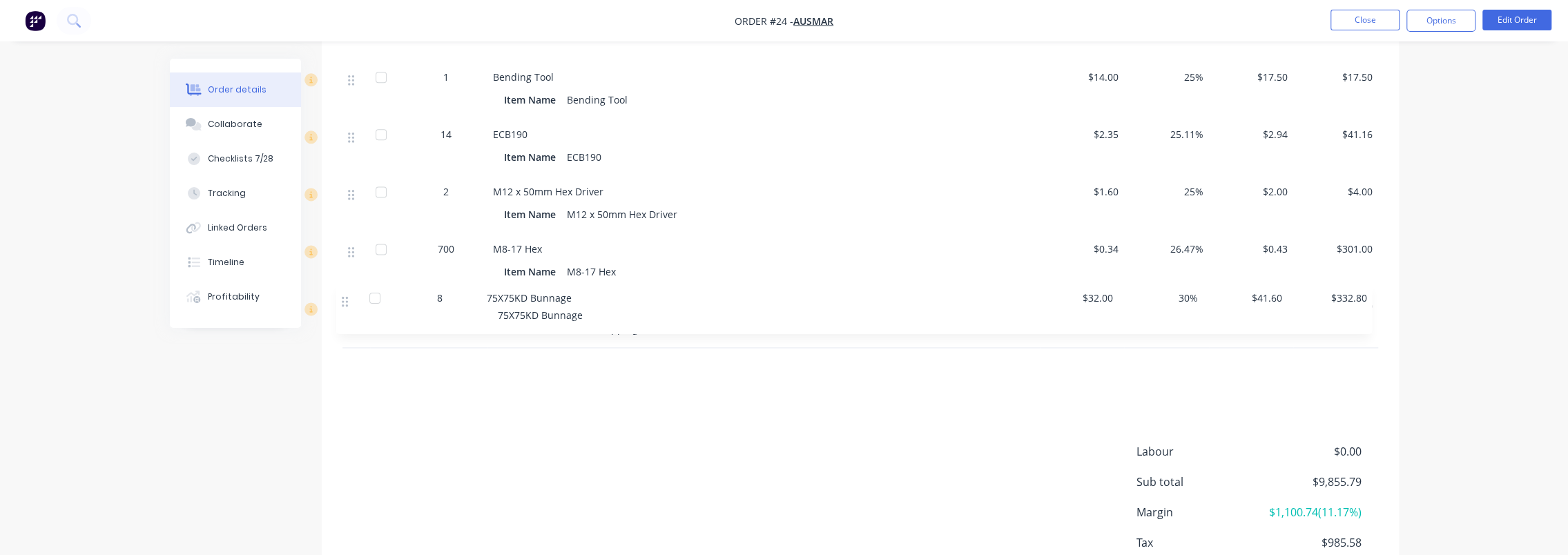
drag, startPoint x: 351, startPoint y: 347, endPoint x: 355, endPoint y: 299, distance: 48.2
click at [1518, 19] on button "Edit Order" at bounding box center [1517, 20] width 69 height 21
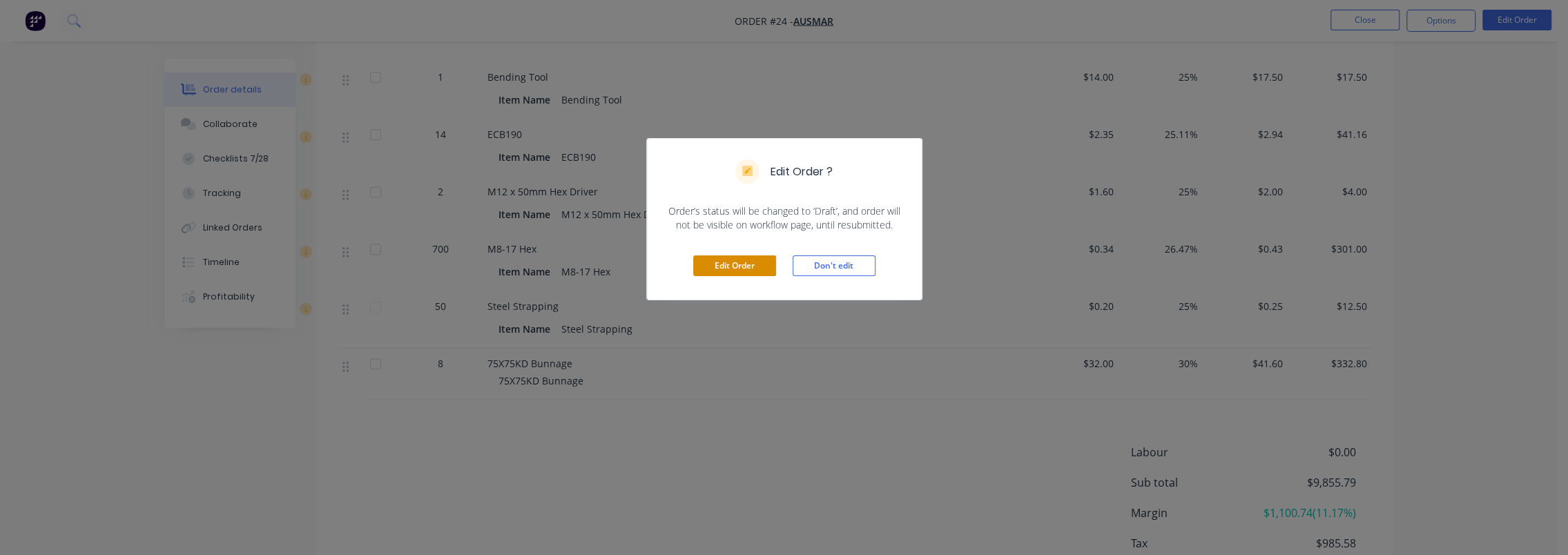
click at [738, 265] on button "Edit Order" at bounding box center [734, 266] width 83 height 21
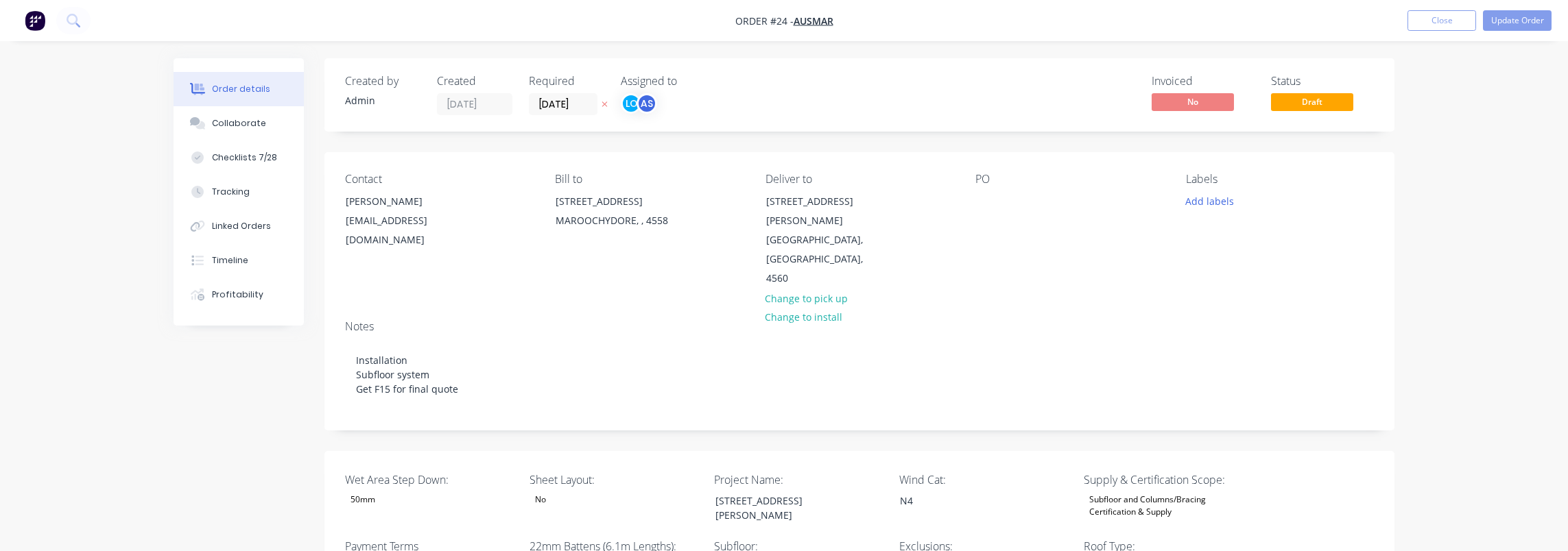
type input "16"
type input "98"
type input "6"
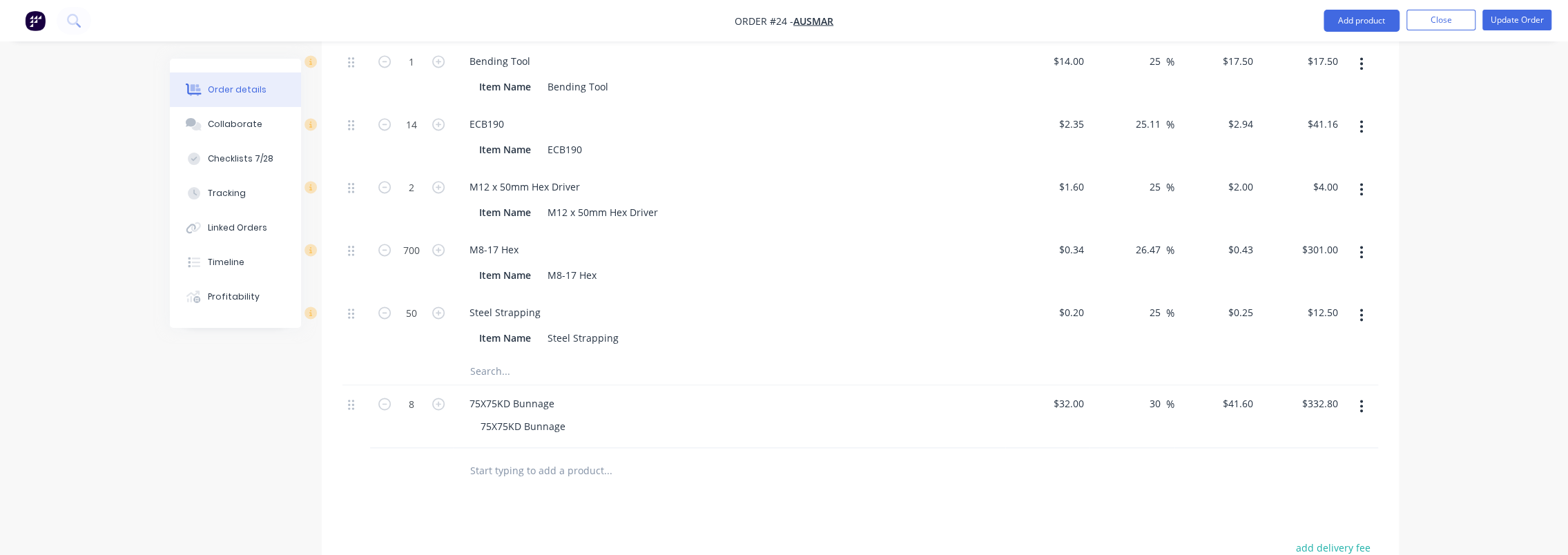
scroll to position [1796, 0]
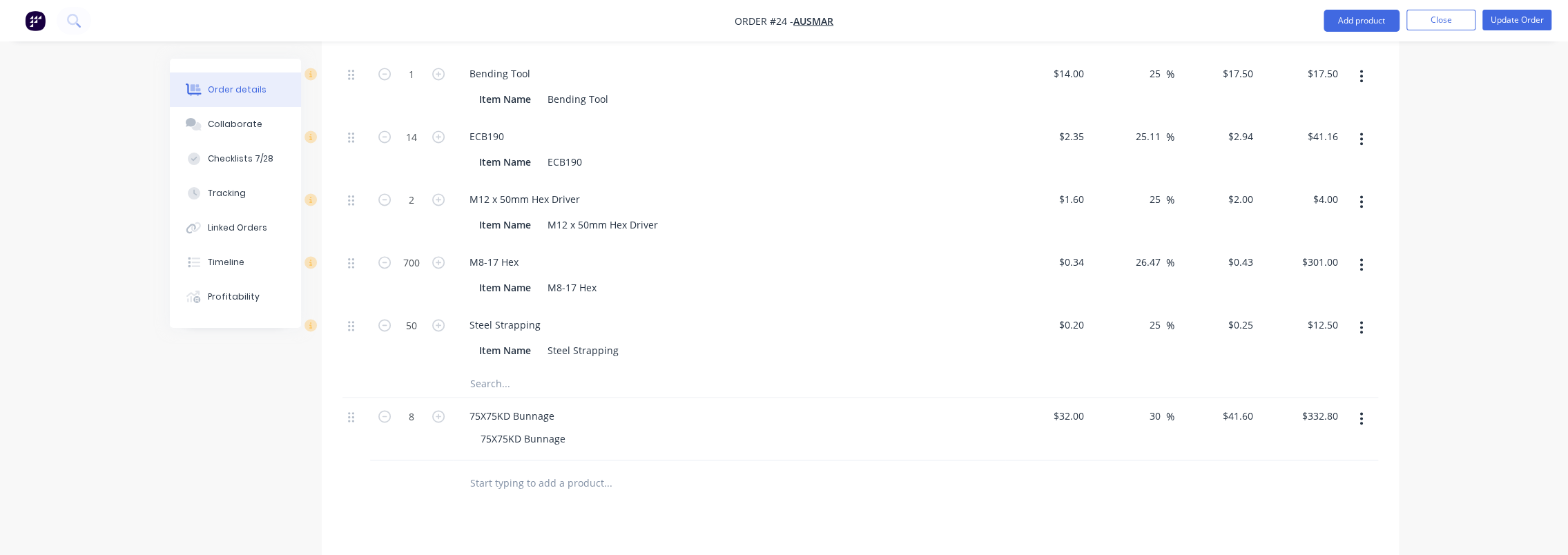
click at [523, 370] on input "text" at bounding box center [607, 384] width 276 height 28
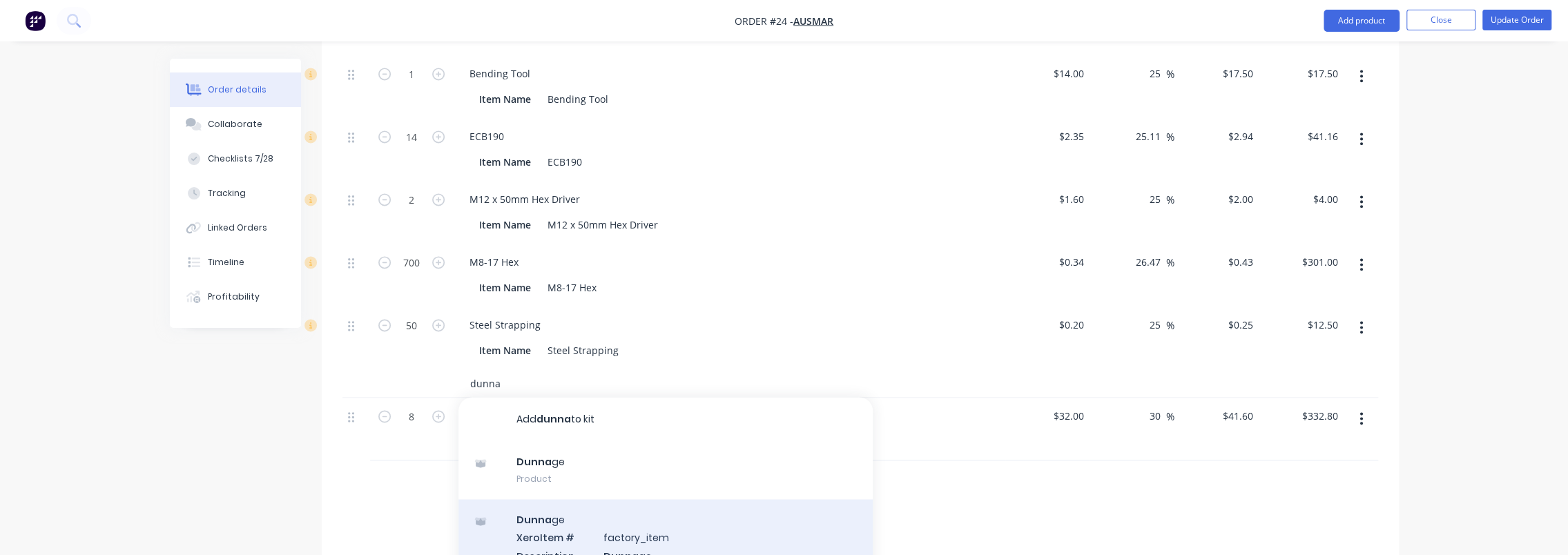
type input "dunna"
click at [592, 503] on div "Dunna ge Xero Item # factory_item Description Dunna ge Product variant" at bounding box center [665, 545] width 414 height 93
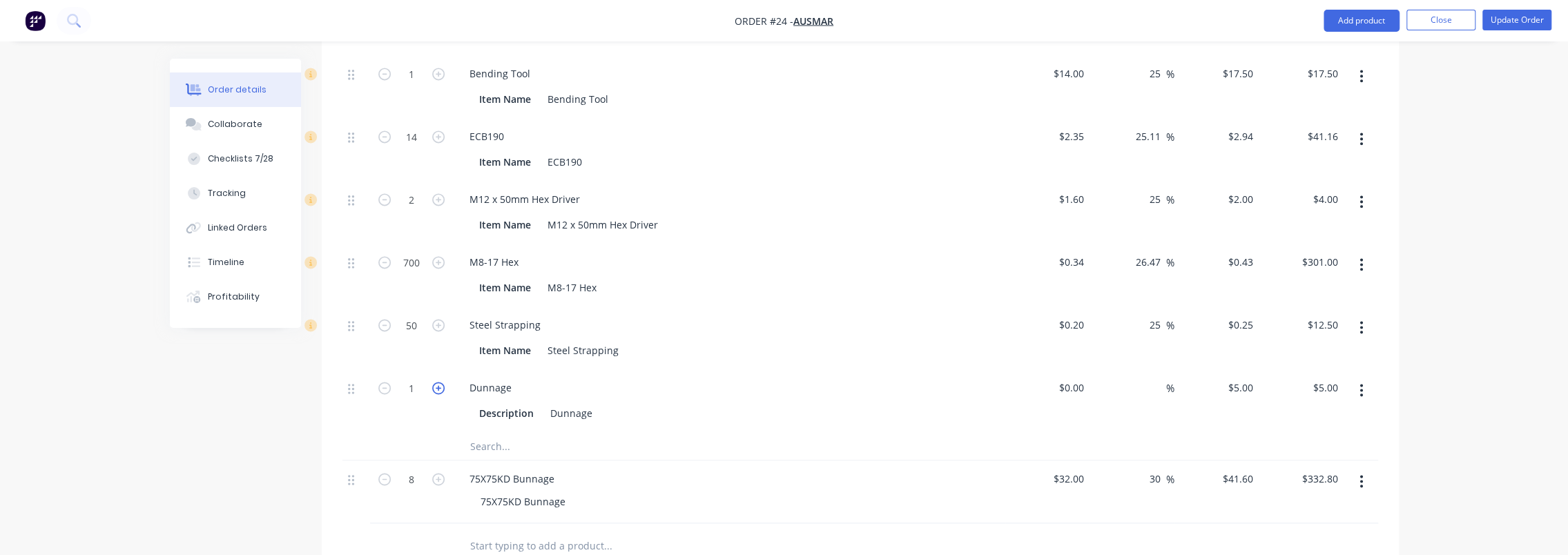
click at [438, 382] on icon "button" at bounding box center [438, 388] width 12 height 12
type input "2"
type input "$10.00"
click at [438, 382] on icon "button" at bounding box center [438, 388] width 12 height 12
type input "3"
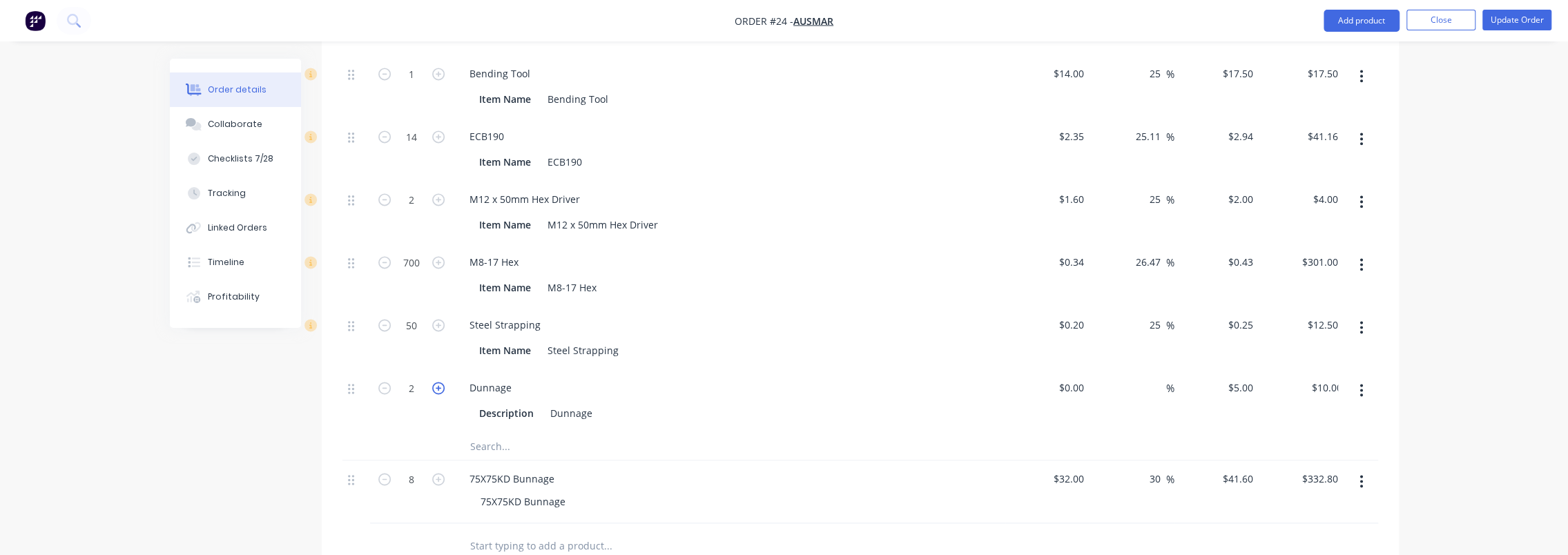
type input "$15.00"
click at [438, 382] on icon "button" at bounding box center [438, 388] width 12 height 12
type input "4"
type input "$20.00"
click at [438, 382] on icon "button" at bounding box center [438, 388] width 12 height 12
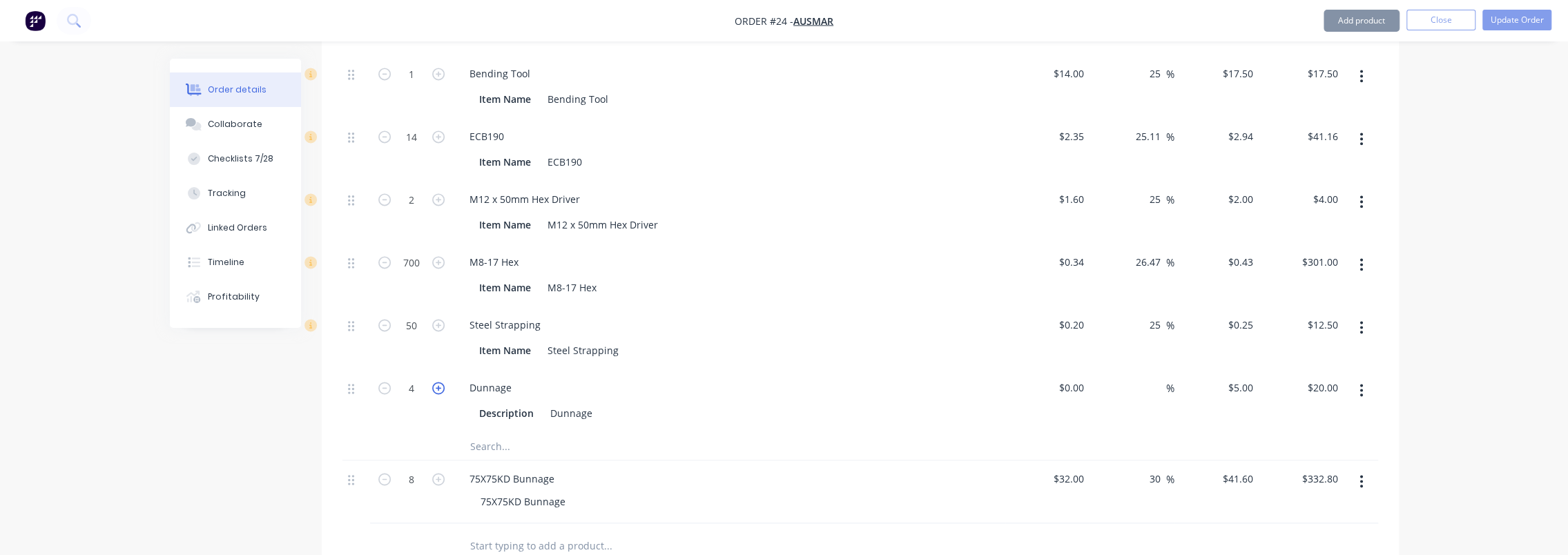
type input "5"
type input "$25.00"
click at [438, 382] on icon "button" at bounding box center [438, 388] width 12 height 12
type input "6"
type input "$30.00"
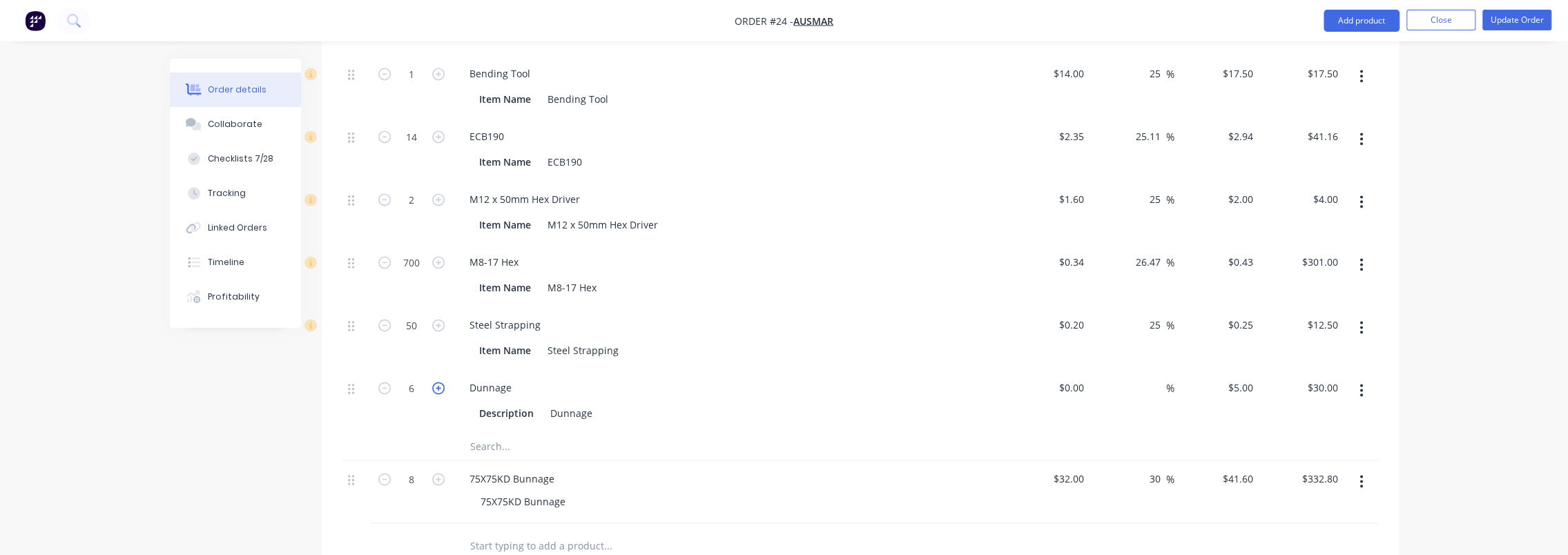
click at [438, 382] on icon "button" at bounding box center [438, 388] width 12 height 12
type input "7"
type input "$35.00"
click at [438, 382] on icon "button" at bounding box center [438, 388] width 12 height 12
type input "8"
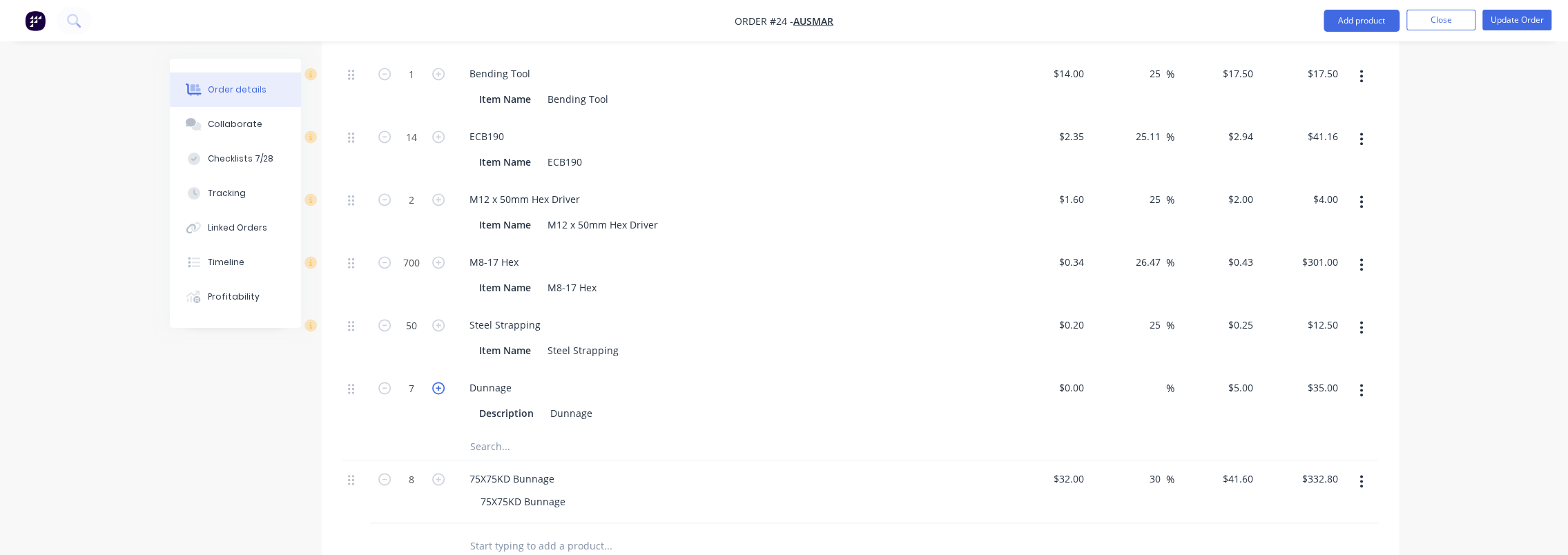
type input "$40.00"
click at [1075, 378] on input at bounding box center [1073, 387] width 31 height 20
type input "$4.00"
type input "$32.00"
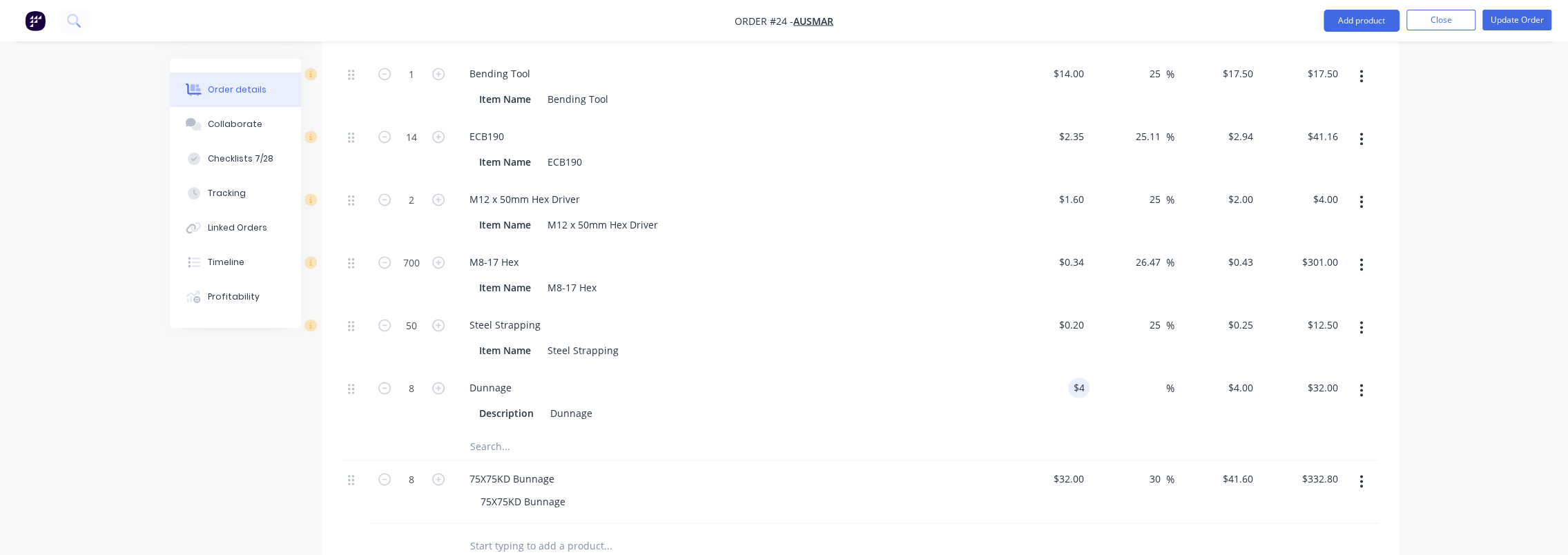
click at [1152, 378] on input at bounding box center [1159, 387] width 16 height 20
type input "30"
type input "$5.20"
type input "$41.60"
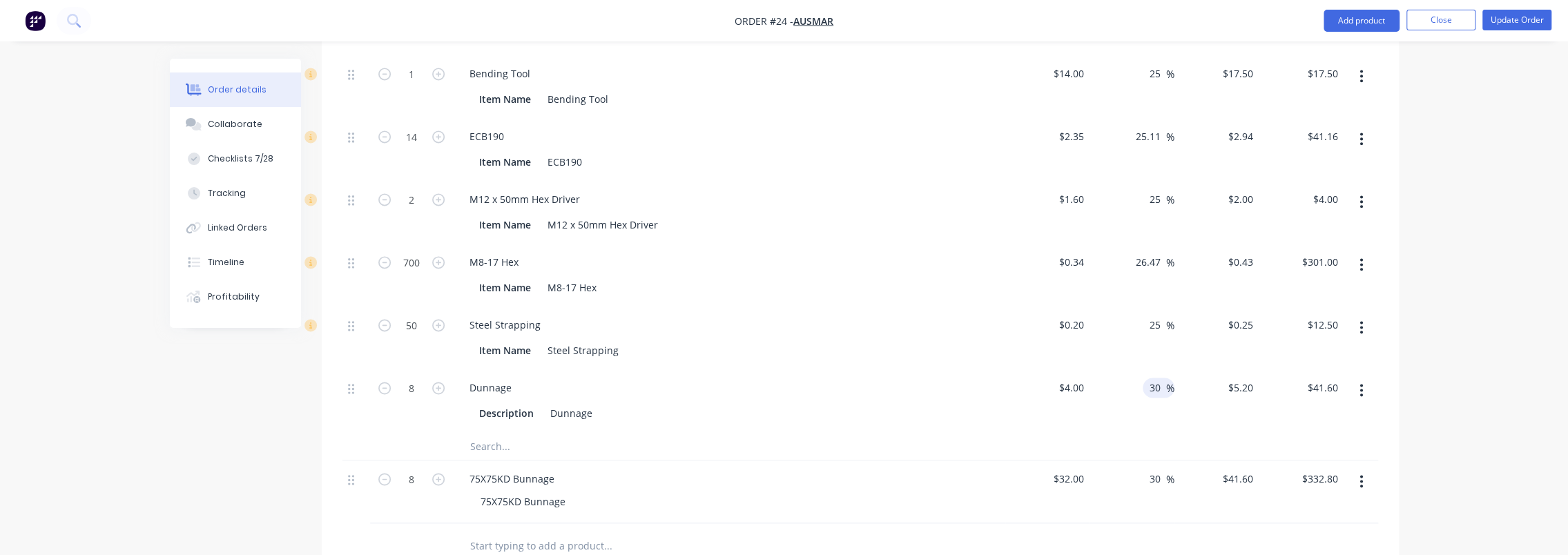
click at [1373, 469] on button "button" at bounding box center [1362, 482] width 32 height 25
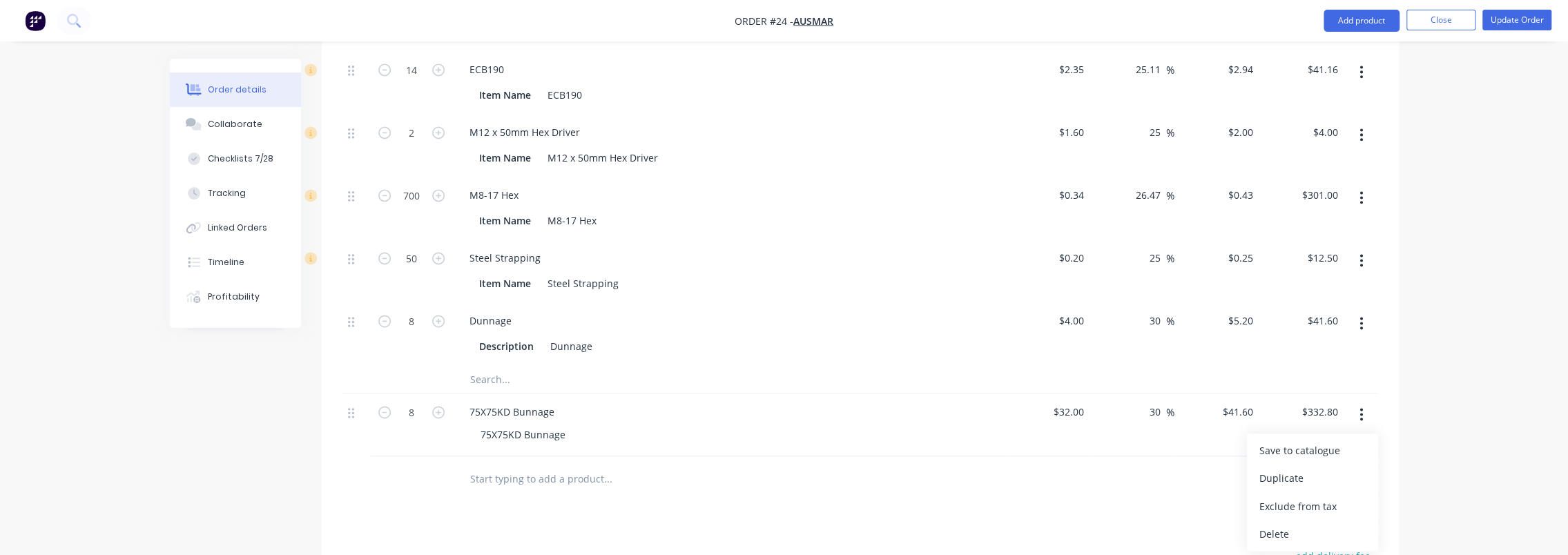
scroll to position [1865, 0]
click at [1304, 521] on div "Delete" at bounding box center [1313, 531] width 106 height 20
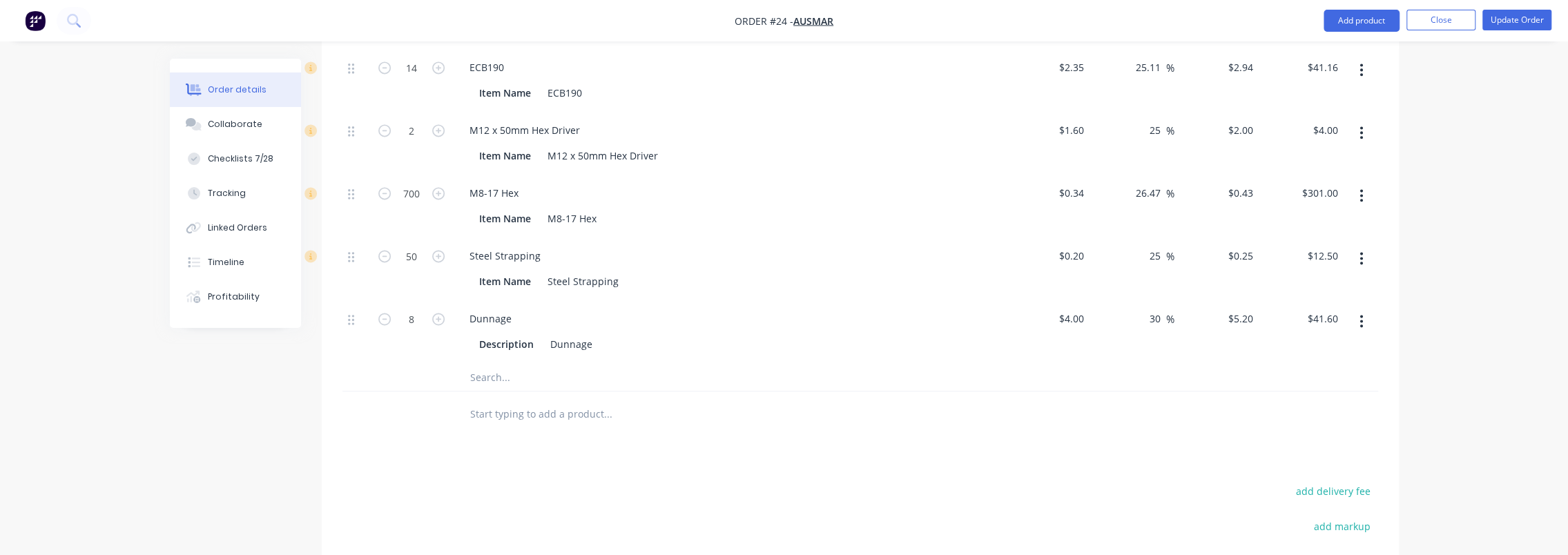
click at [919, 400] on div at bounding box center [701, 414] width 486 height 28
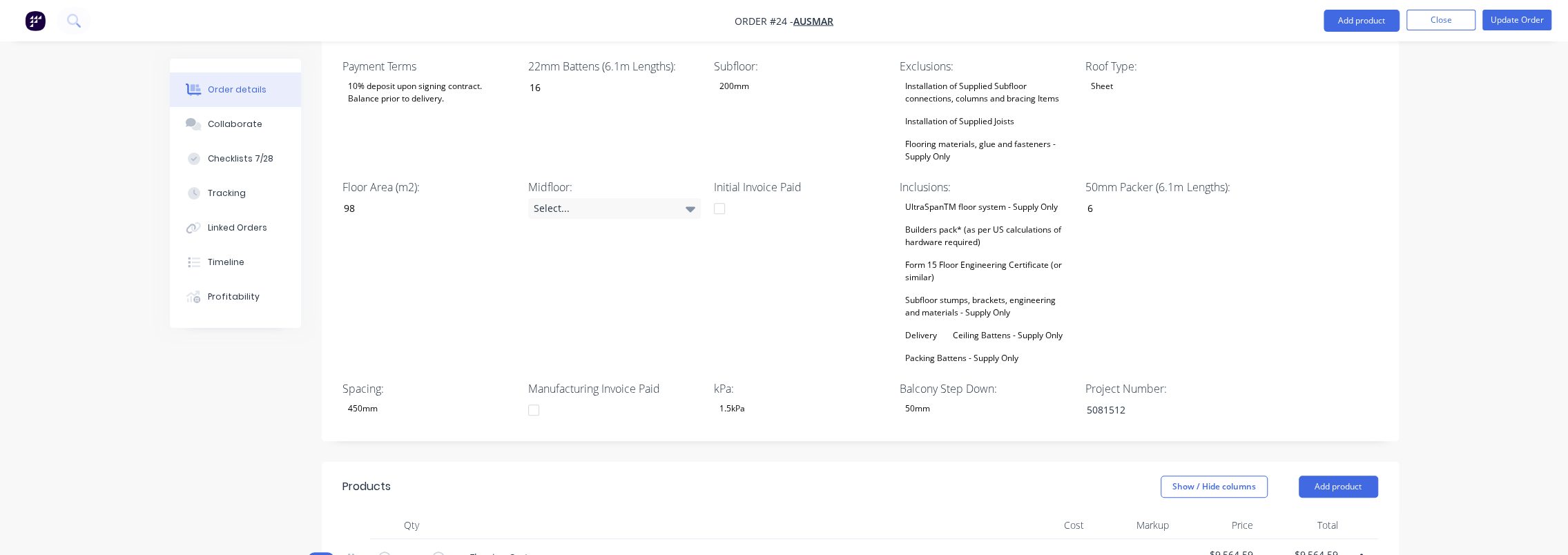
scroll to position [0, 0]
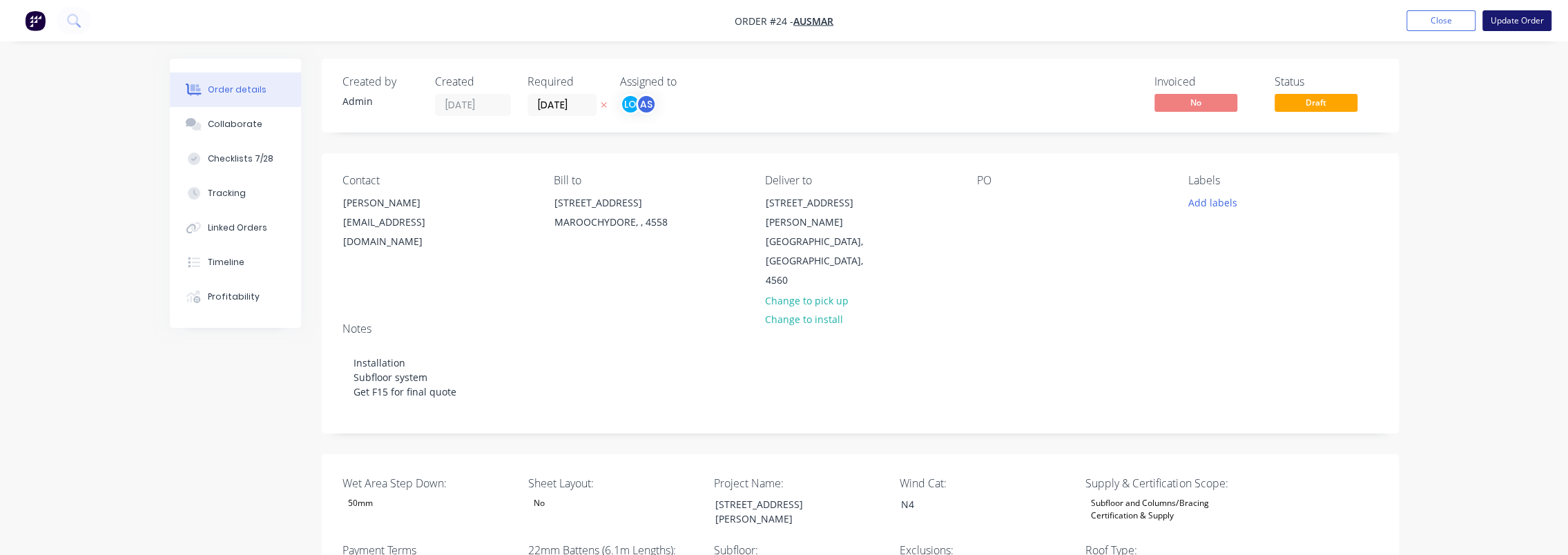
click at [1496, 22] on button "Update Order" at bounding box center [1517, 21] width 69 height 21
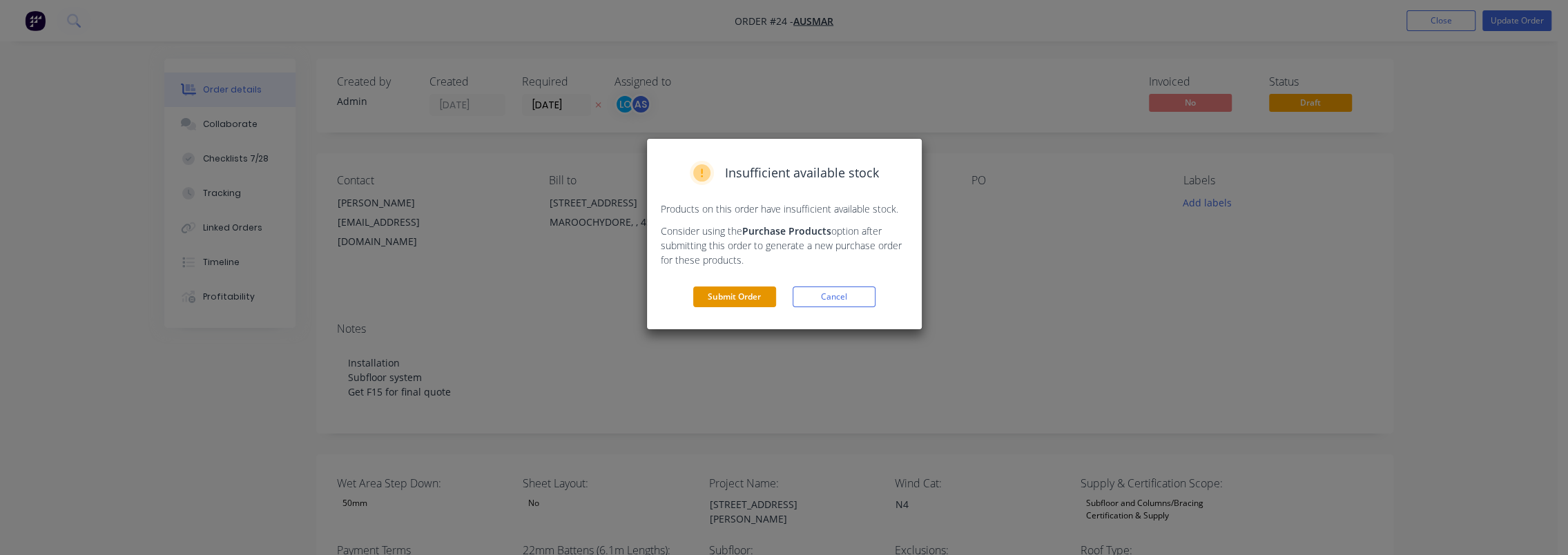
click at [759, 304] on button "Submit Order" at bounding box center [734, 297] width 83 height 21
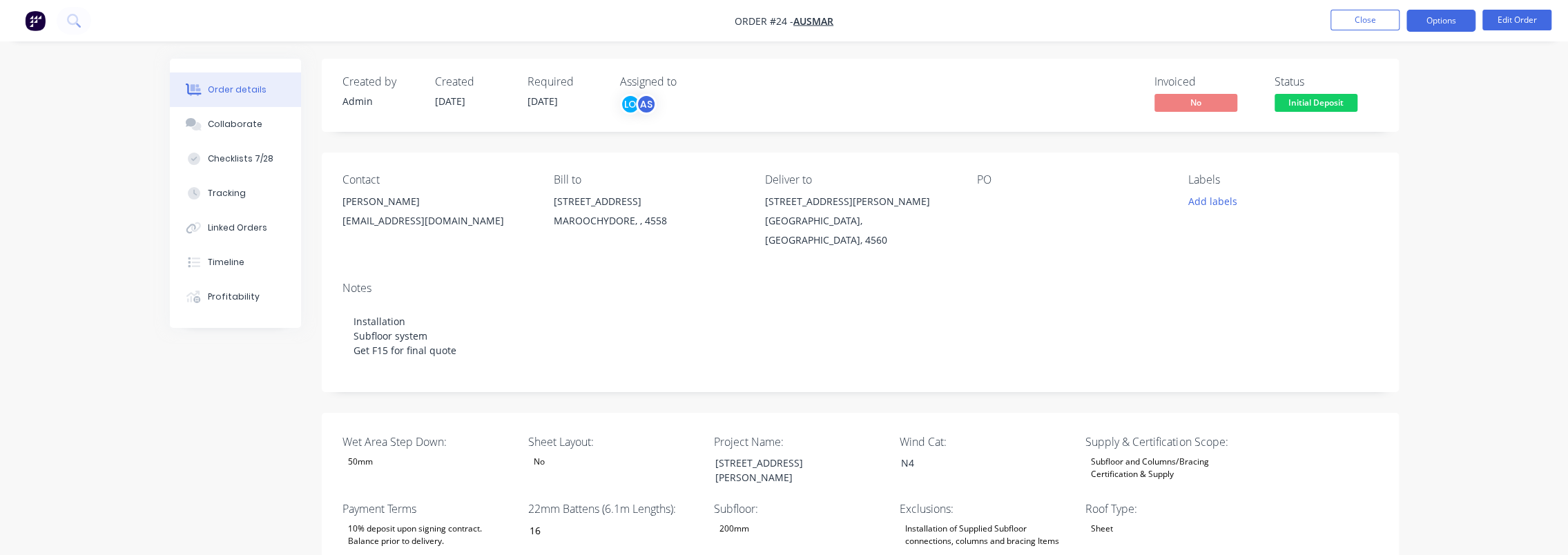
click at [1422, 18] on button "Options" at bounding box center [1441, 21] width 69 height 22
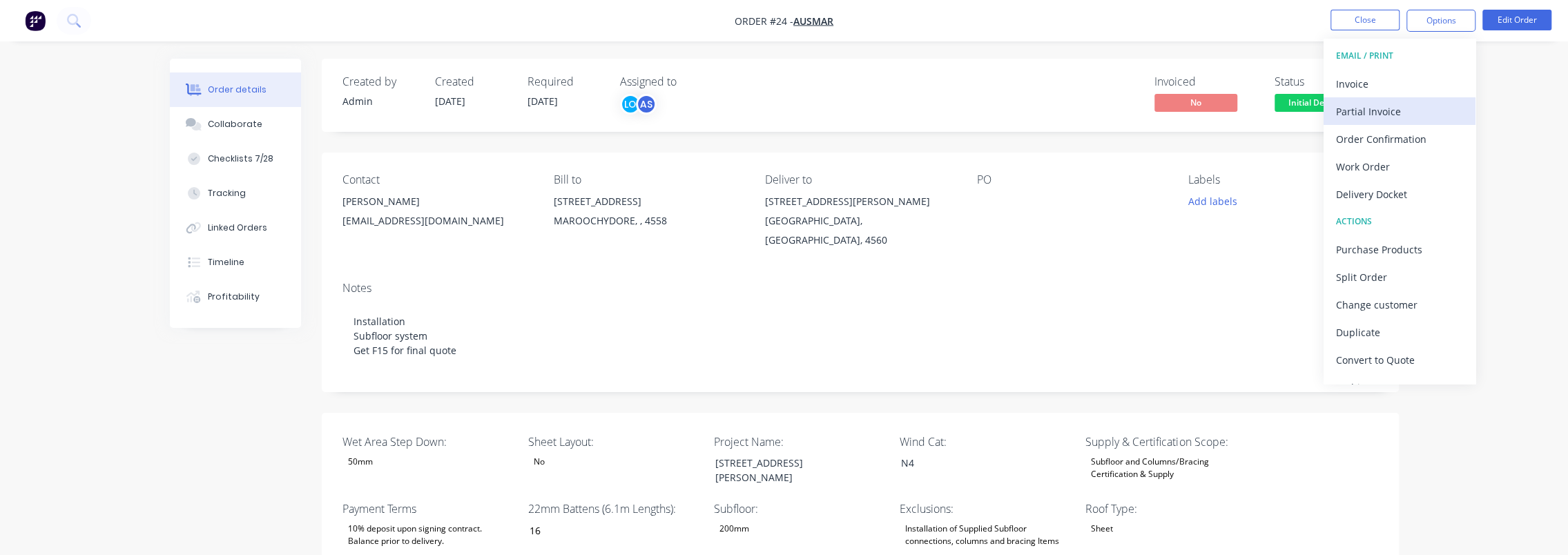
click at [1411, 115] on div "Partial Invoice" at bounding box center [1400, 111] width 127 height 20
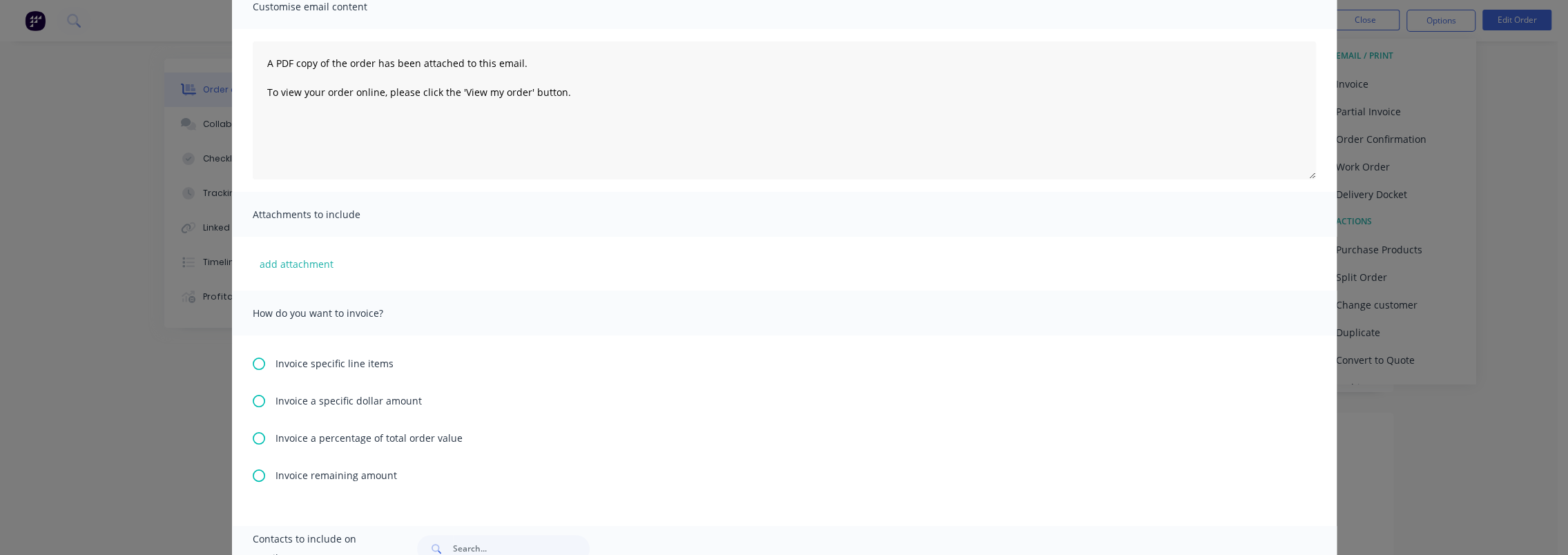
scroll to position [138, 0]
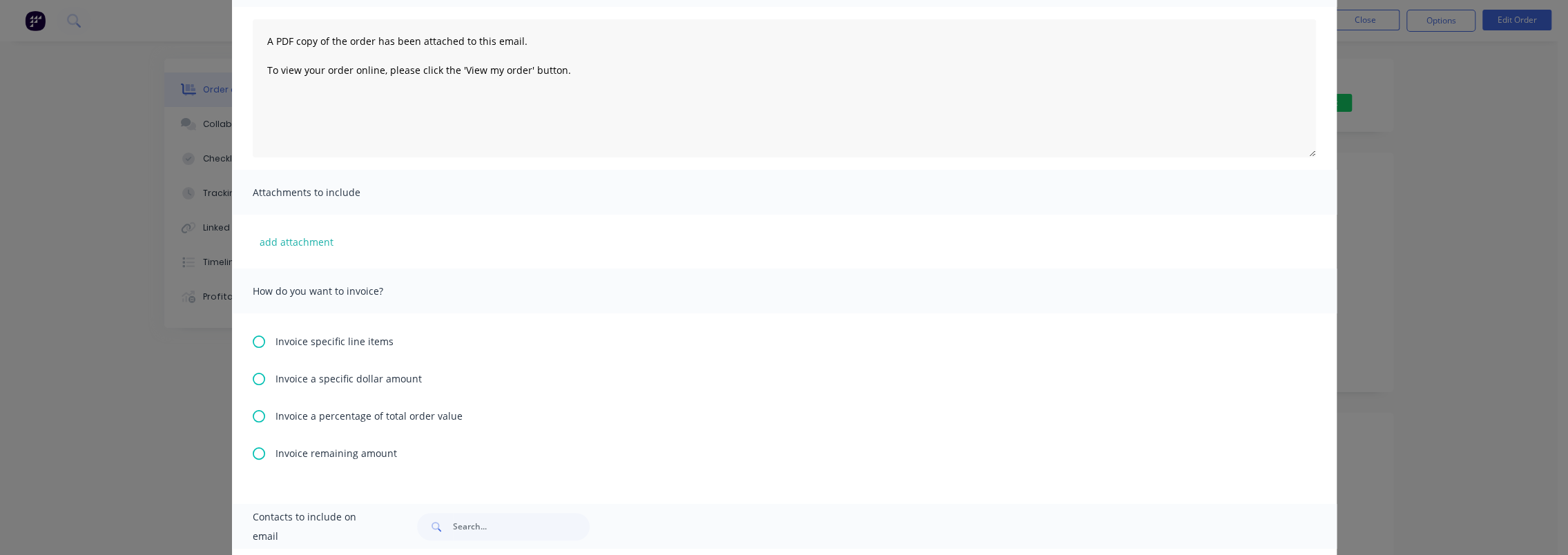
click at [257, 411] on icon at bounding box center [258, 416] width 12 height 12
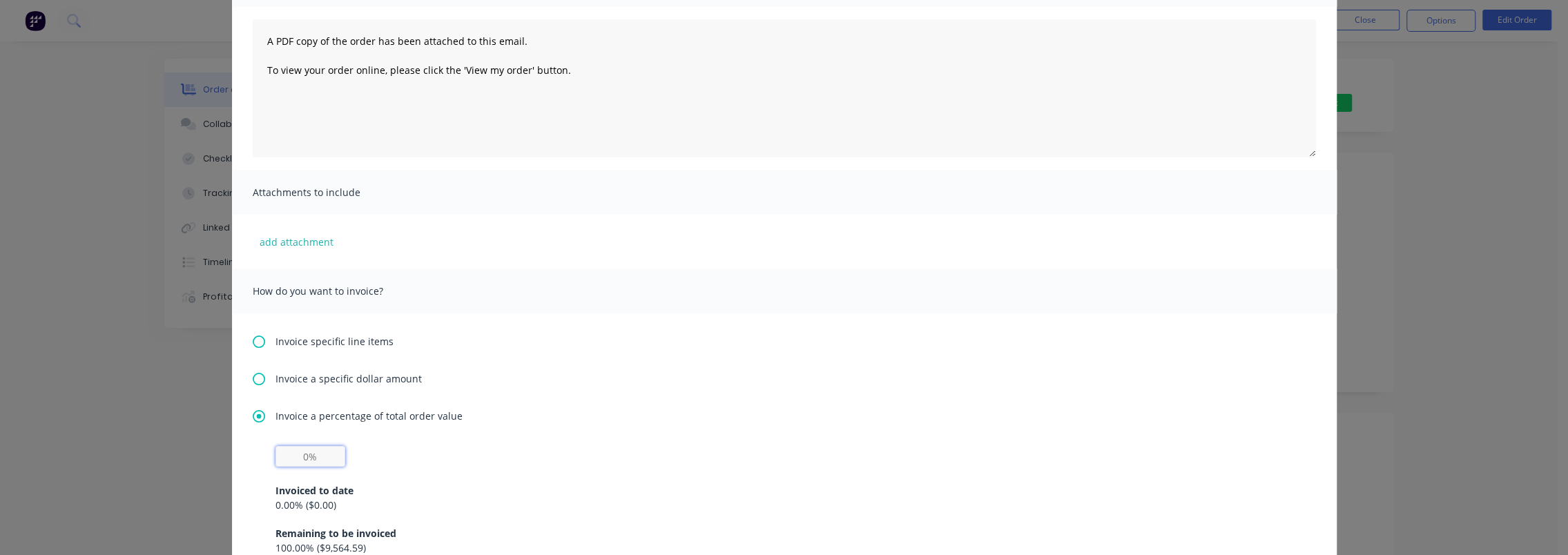
drag, startPoint x: 296, startPoint y: 459, endPoint x: 286, endPoint y: 459, distance: 10.0
click at [286, 459] on input "text" at bounding box center [310, 456] width 70 height 21
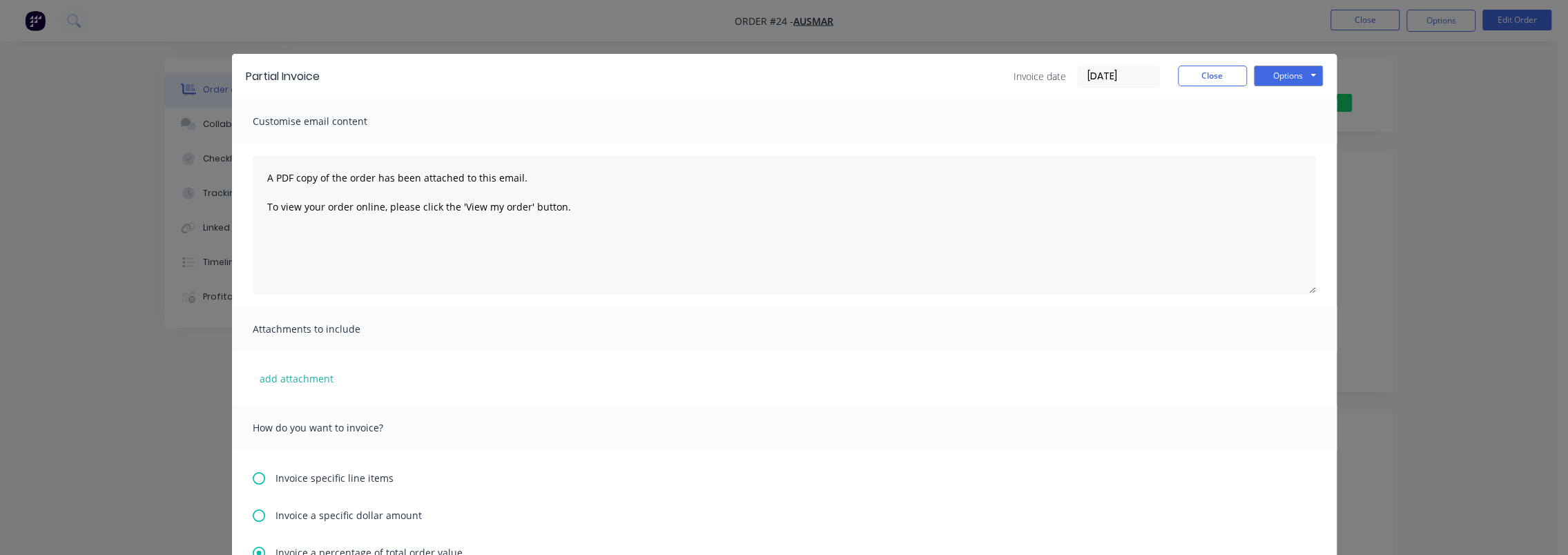
scroll to position [0, 0]
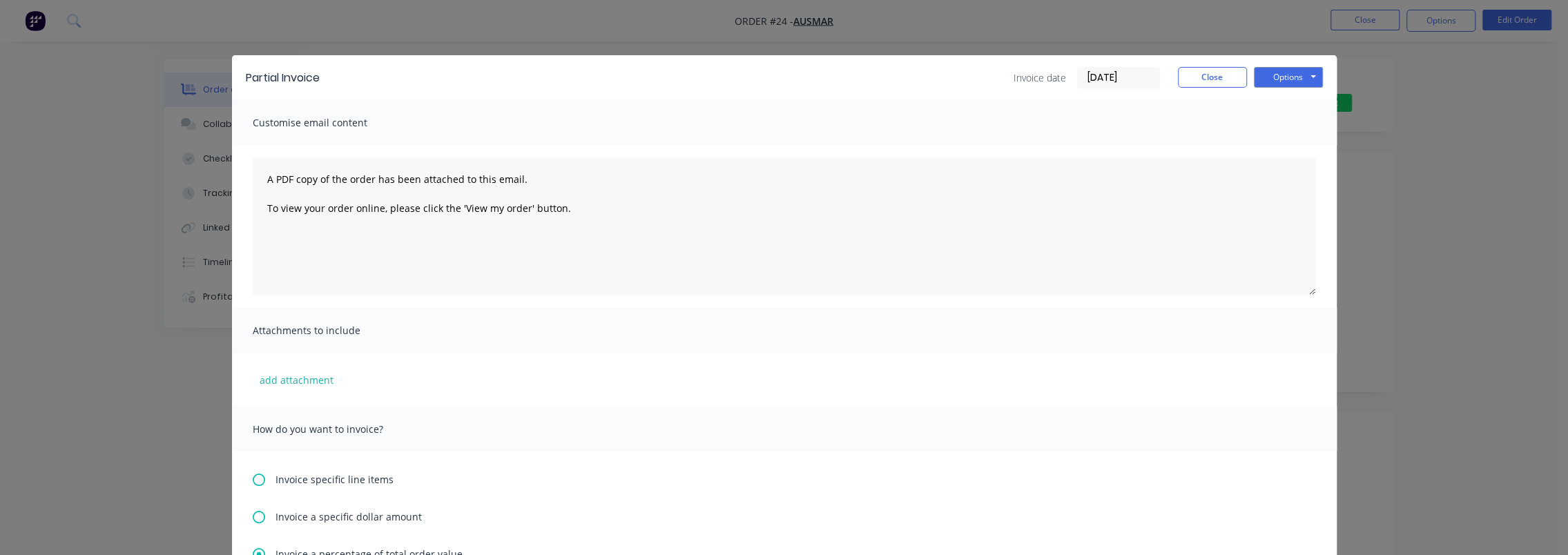
type input "20%"
click at [869, 92] on div "Partial Invoice Invoice date 03/09/25 Close Options Preview Print Email" at bounding box center [784, 77] width 1105 height 45
click at [1286, 75] on button "Options" at bounding box center [1288, 78] width 69 height 21
click at [1292, 101] on button "Preview" at bounding box center [1298, 102] width 89 height 23
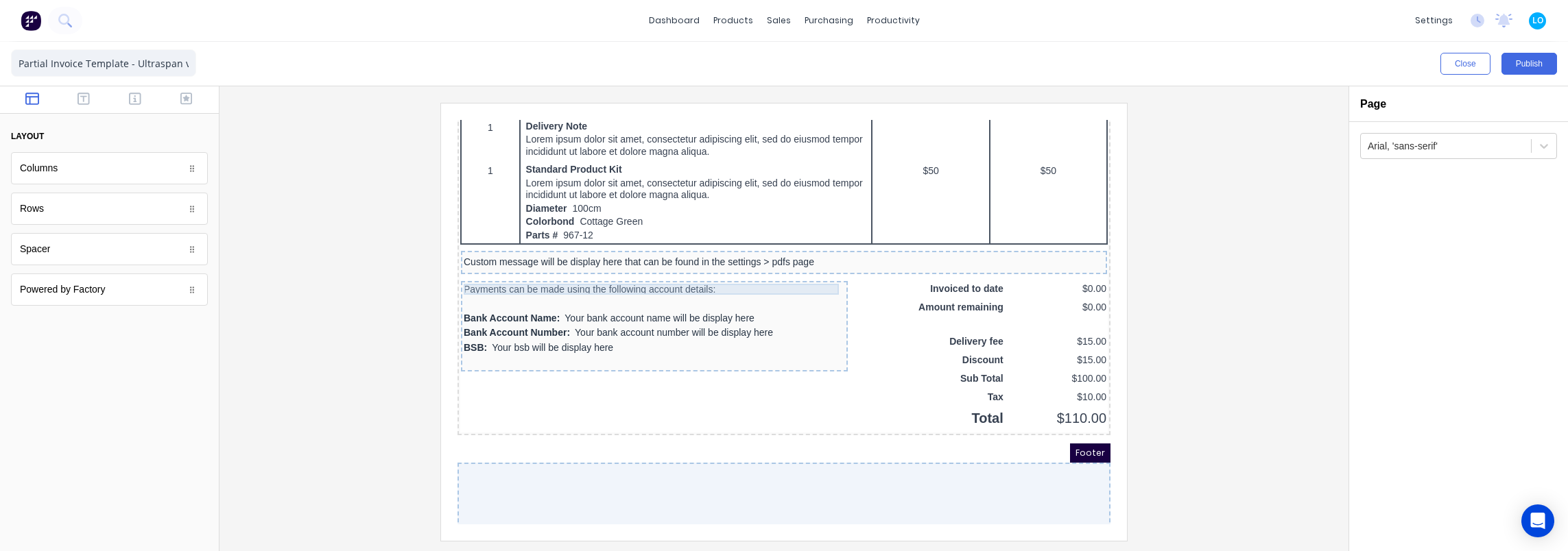
scroll to position [780, 0]
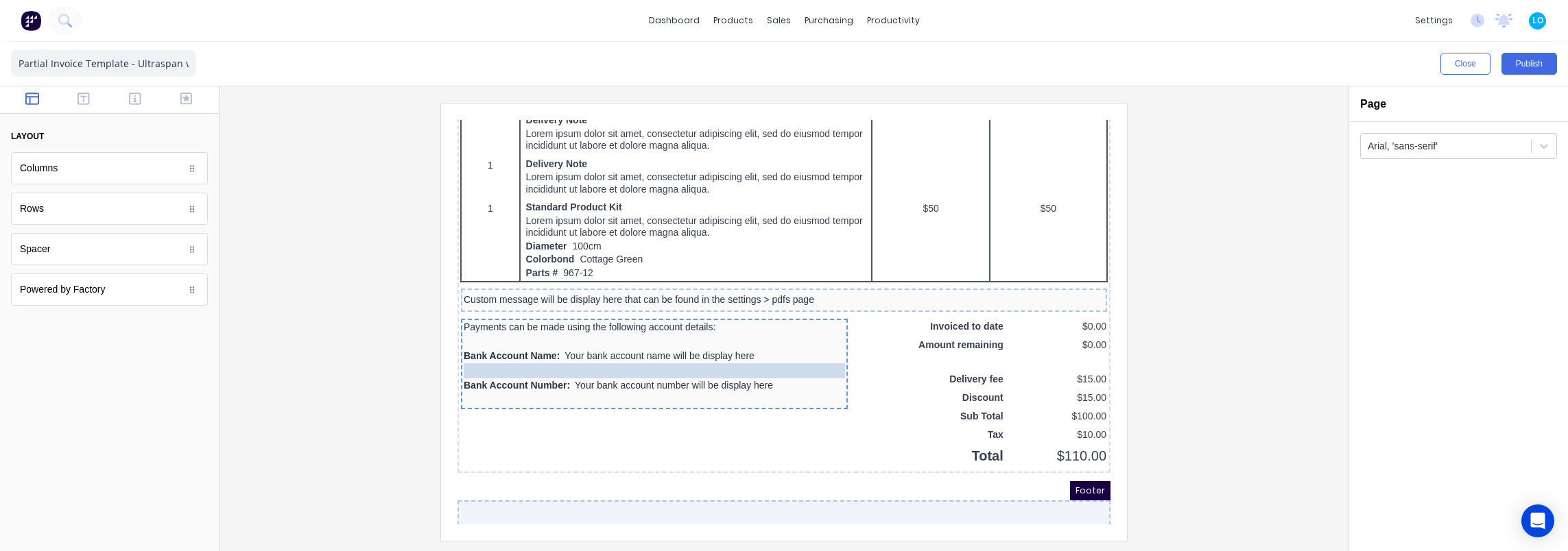
drag, startPoint x: 526, startPoint y: 364, endPoint x: 526, endPoint y: 350, distance: 14.0
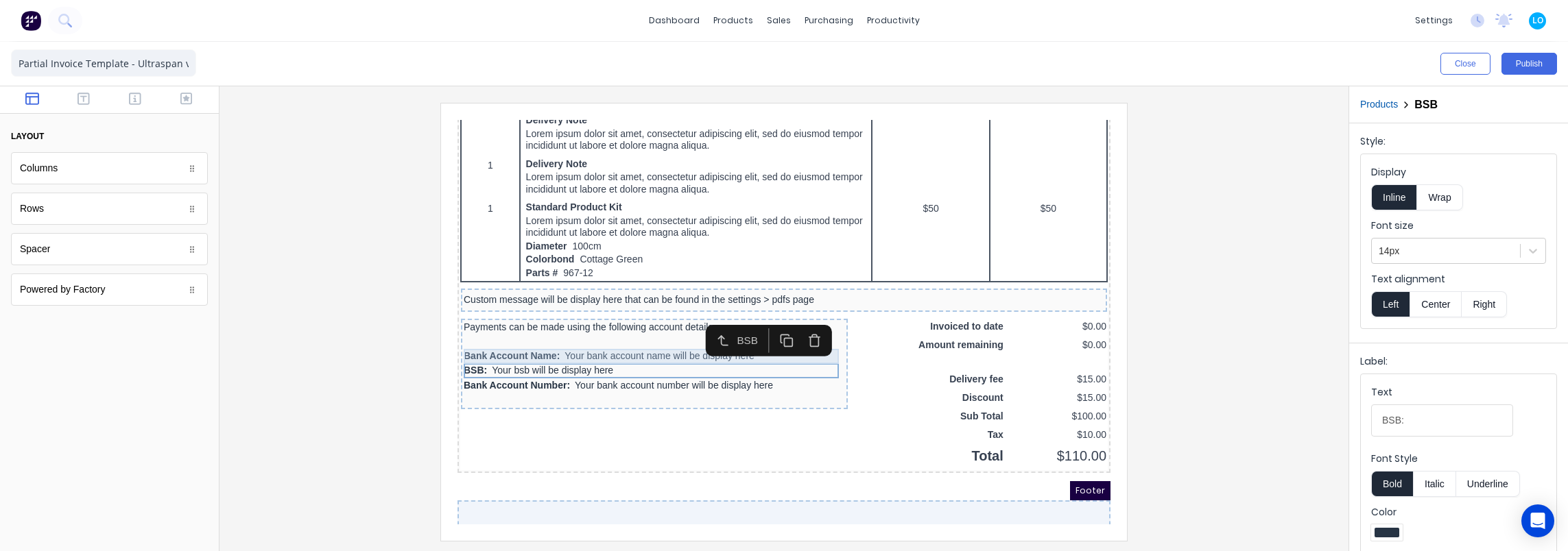
click at [580, 333] on div "Bank Account Name: Your bank account name will be display here" at bounding box center [638, 340] width 382 height 15
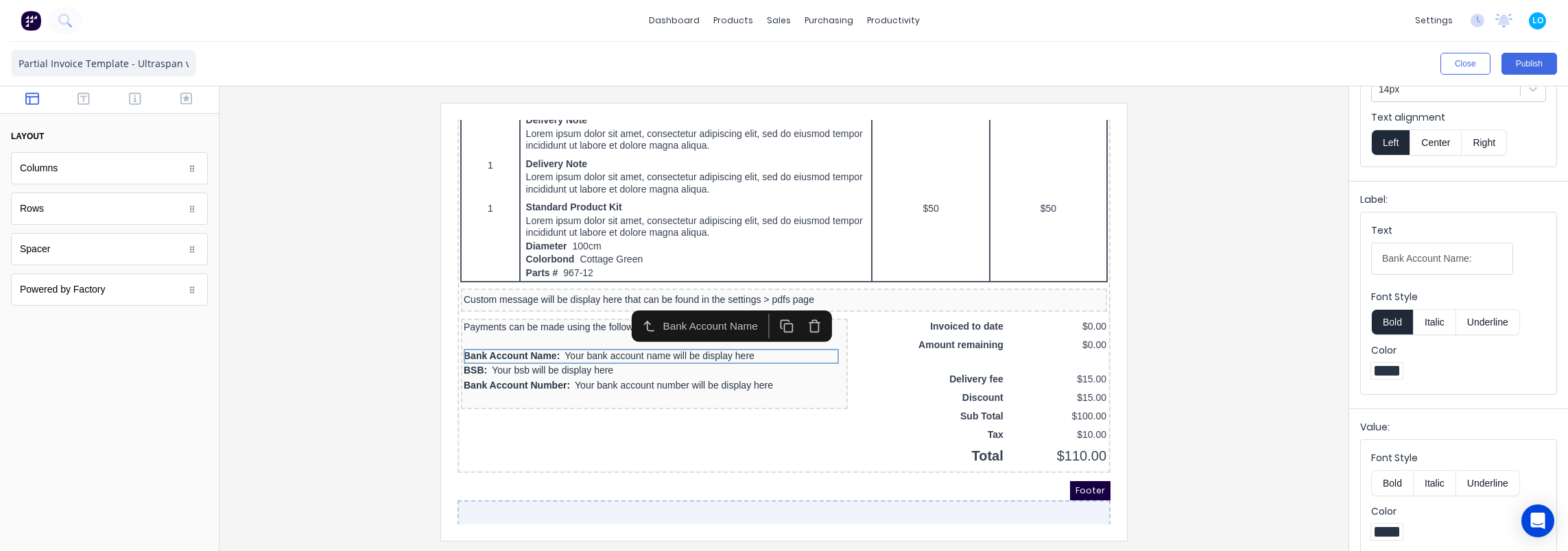
scroll to position [172, 0]
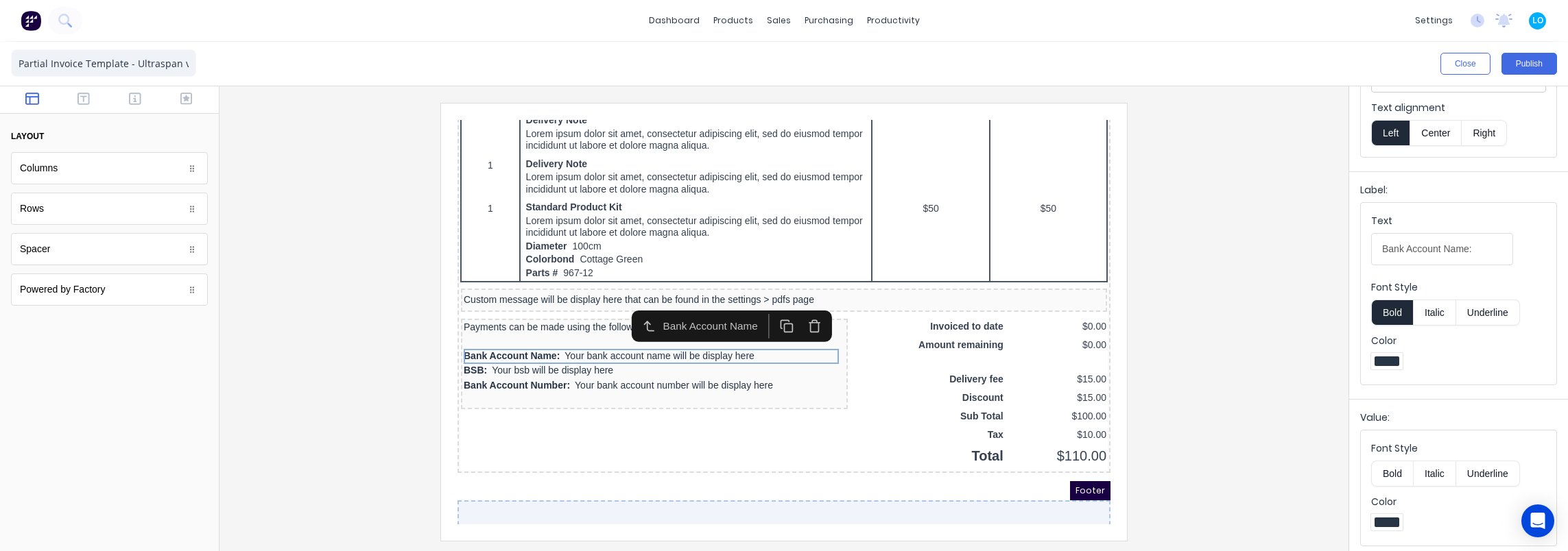
click at [355, 369] on div at bounding box center [784, 322] width 1107 height 438
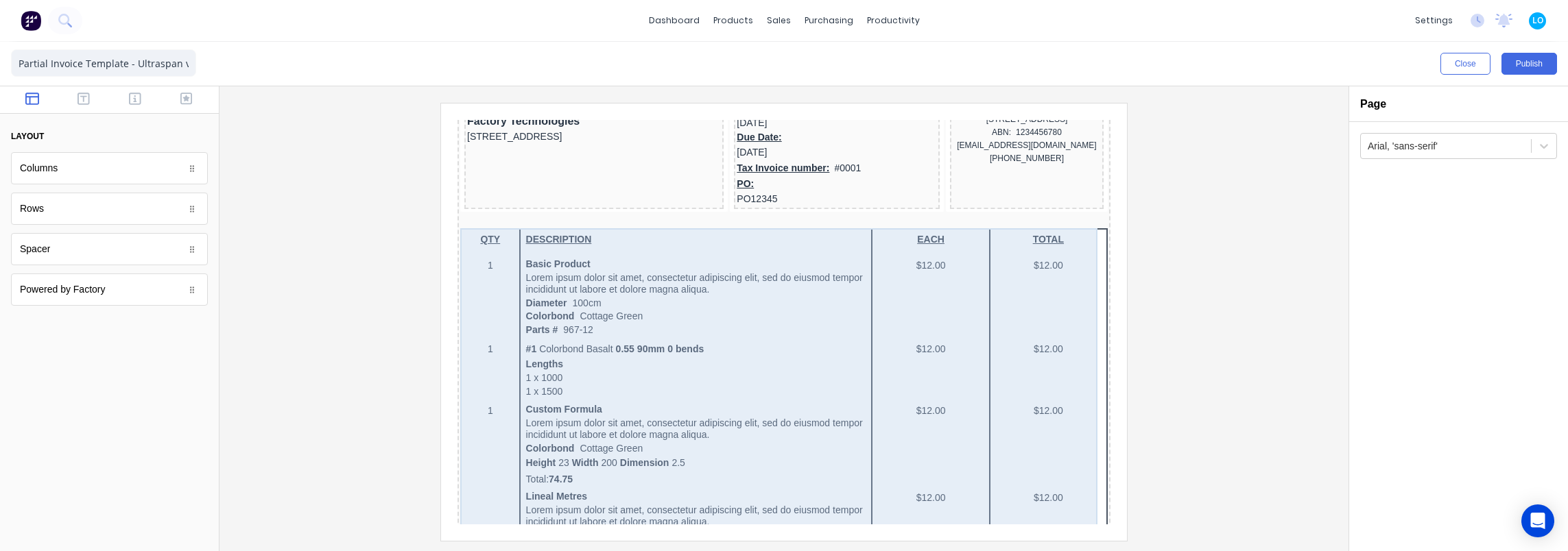
scroll to position [0, 0]
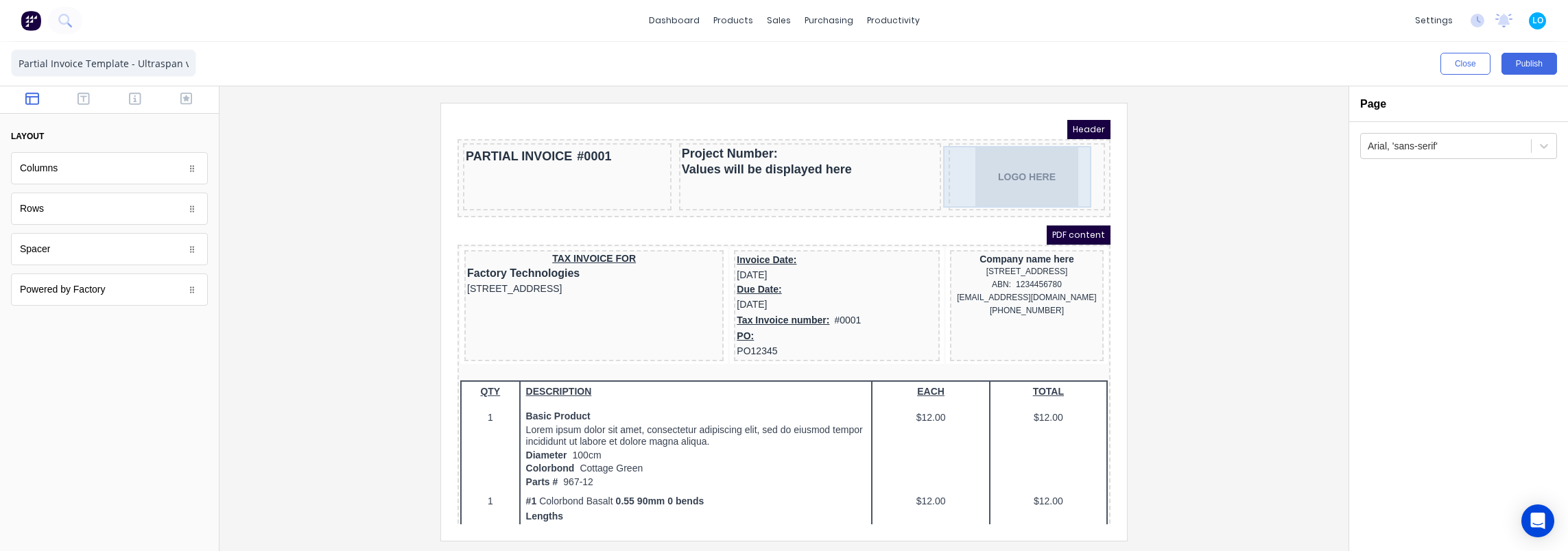
click at [995, 186] on div "LOGO HERE" at bounding box center [1010, 160] width 151 height 62
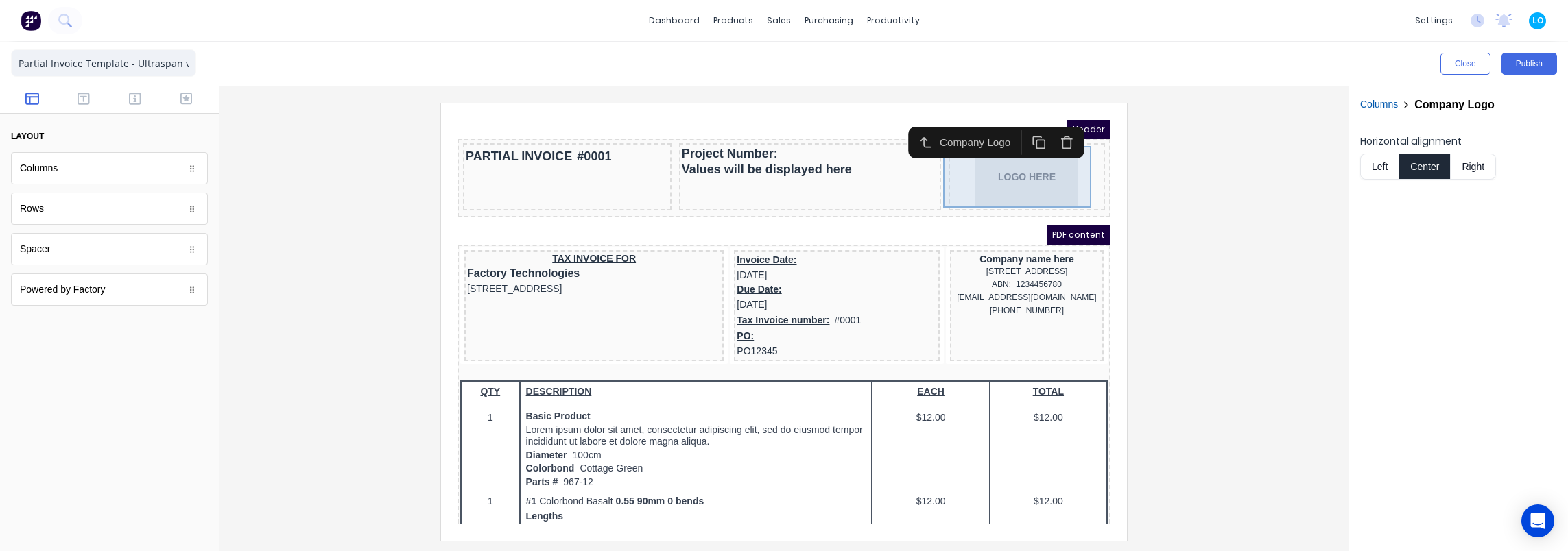
click at [1005, 165] on div "LOGO HERE" at bounding box center [1010, 160] width 151 height 62
click at [551, 144] on div "PARTIAL INVOICE #0001" at bounding box center [550, 140] width 203 height 21
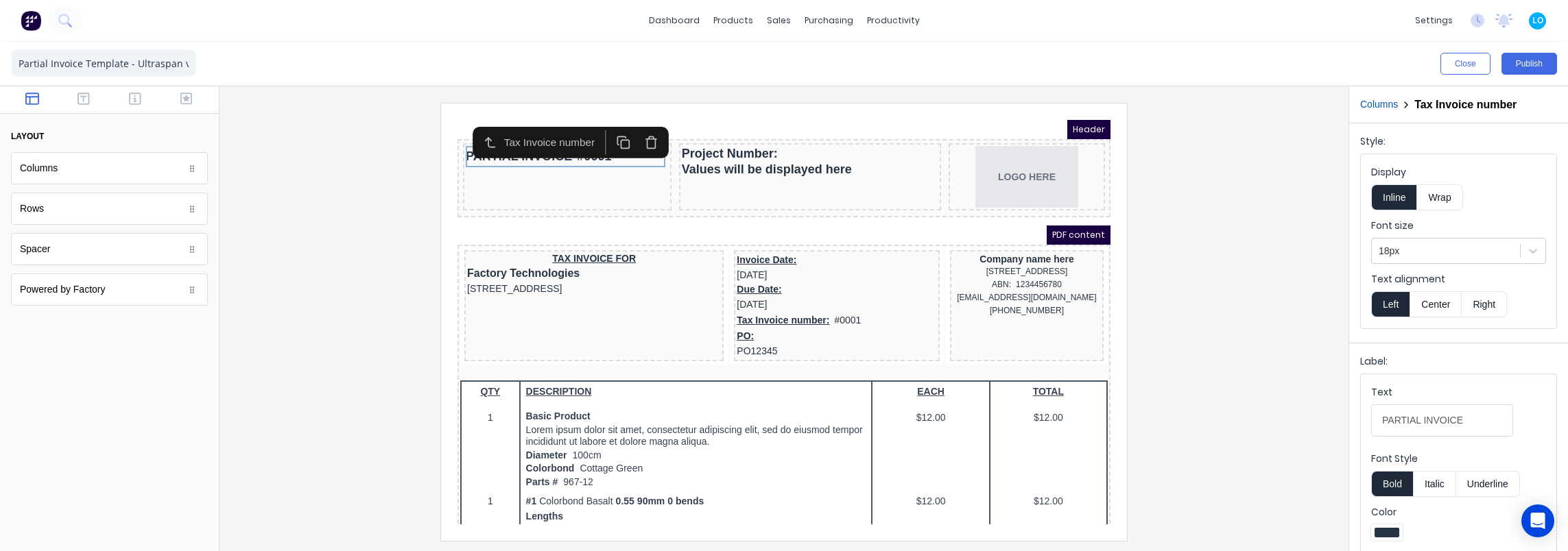
click at [333, 182] on div at bounding box center [784, 322] width 1107 height 438
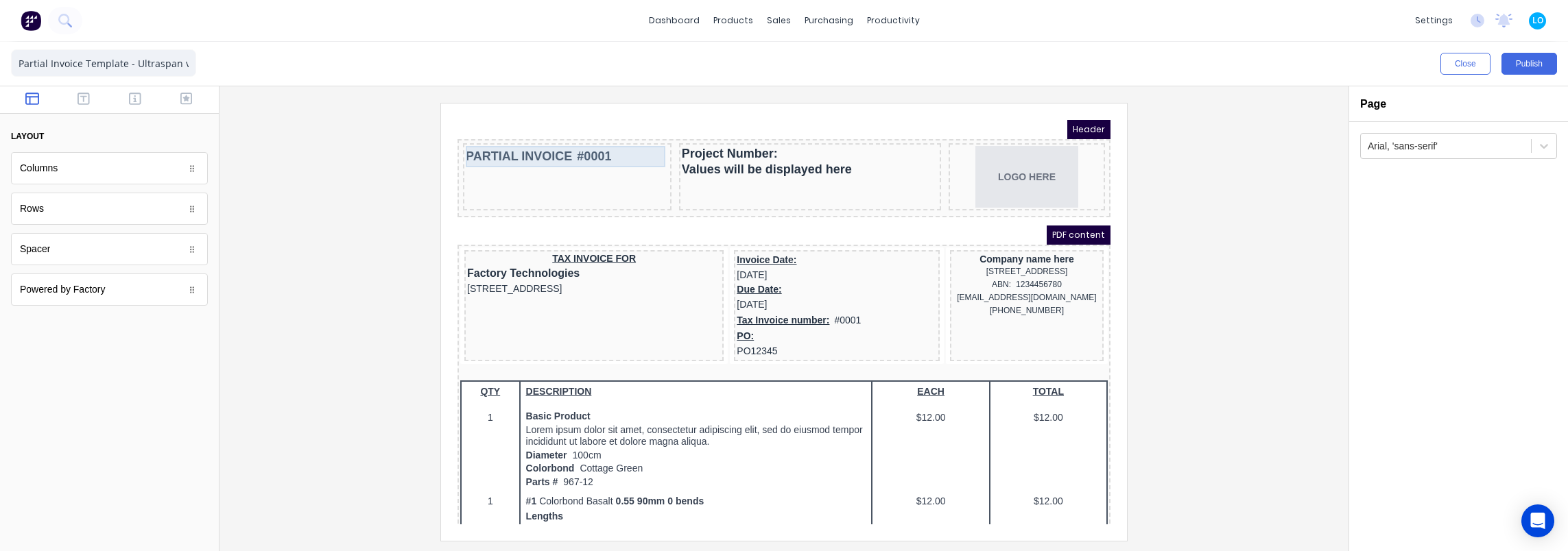
click at [528, 143] on div "PARTIAL INVOICE #0001" at bounding box center [550, 140] width 203 height 21
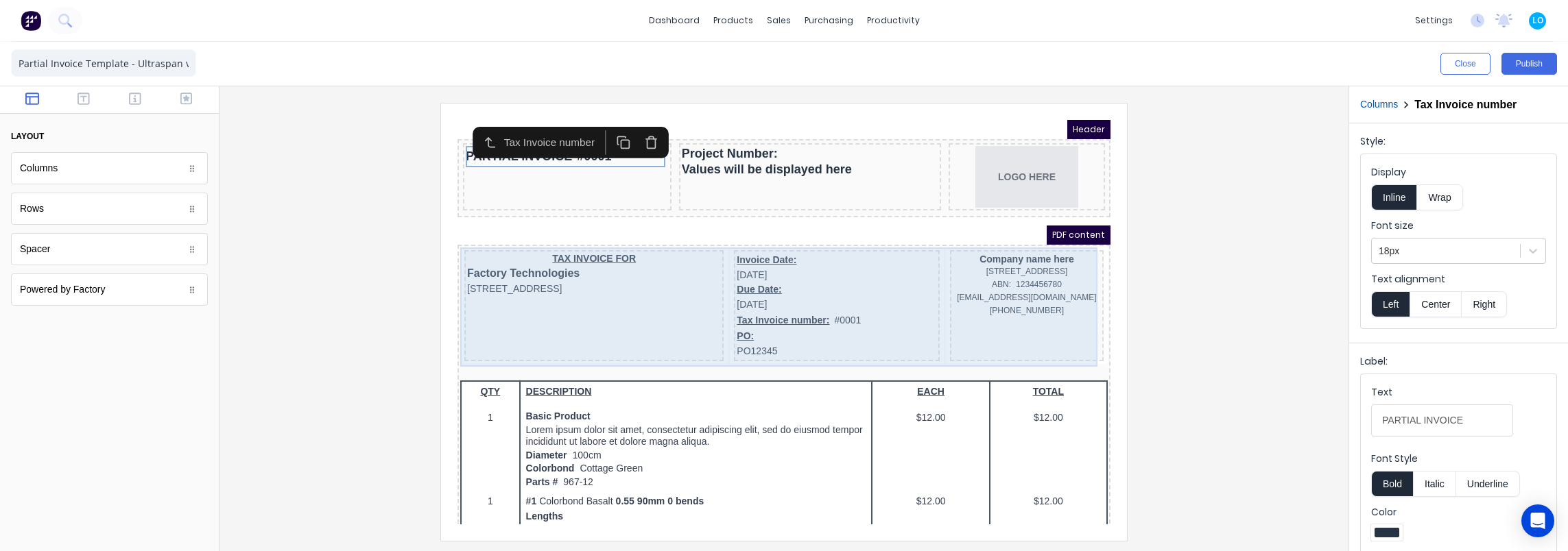
click at [640, 309] on div "TAX INVOICE FOR Factory Technologies [STREET_ADDRESS]" at bounding box center [577, 289] width 260 height 111
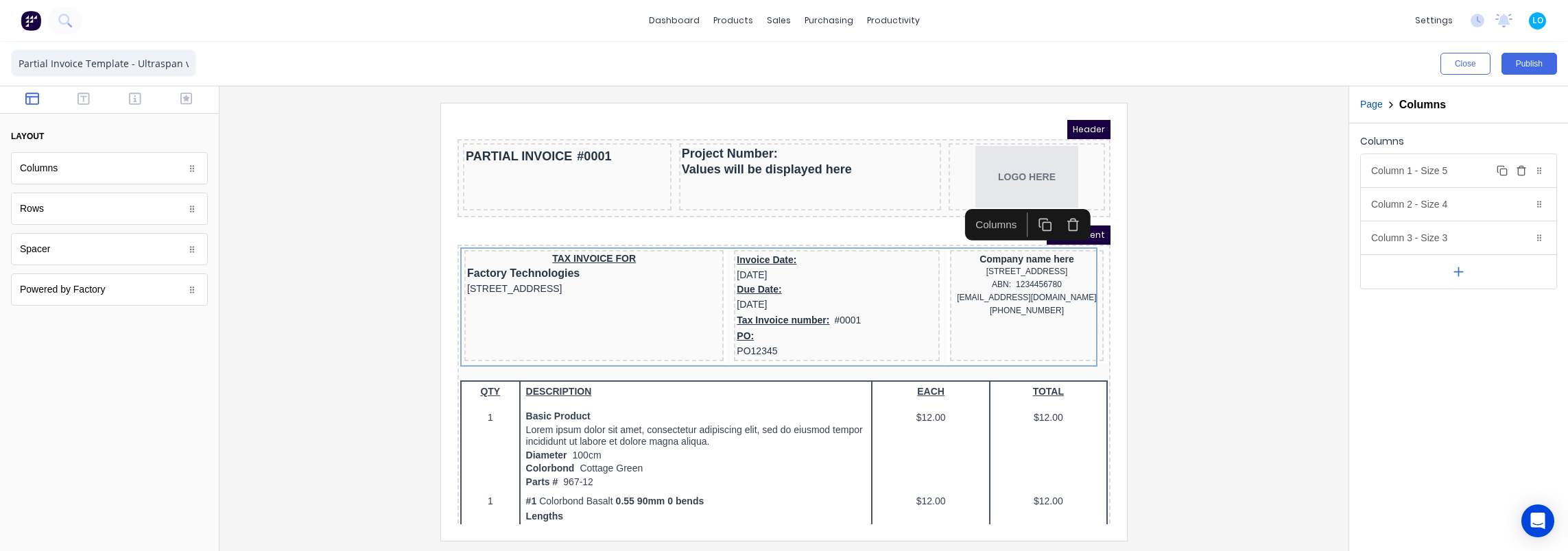
click at [1438, 164] on div "Column 1 - Size 5 Duplicate Delete" at bounding box center [1458, 170] width 196 height 33
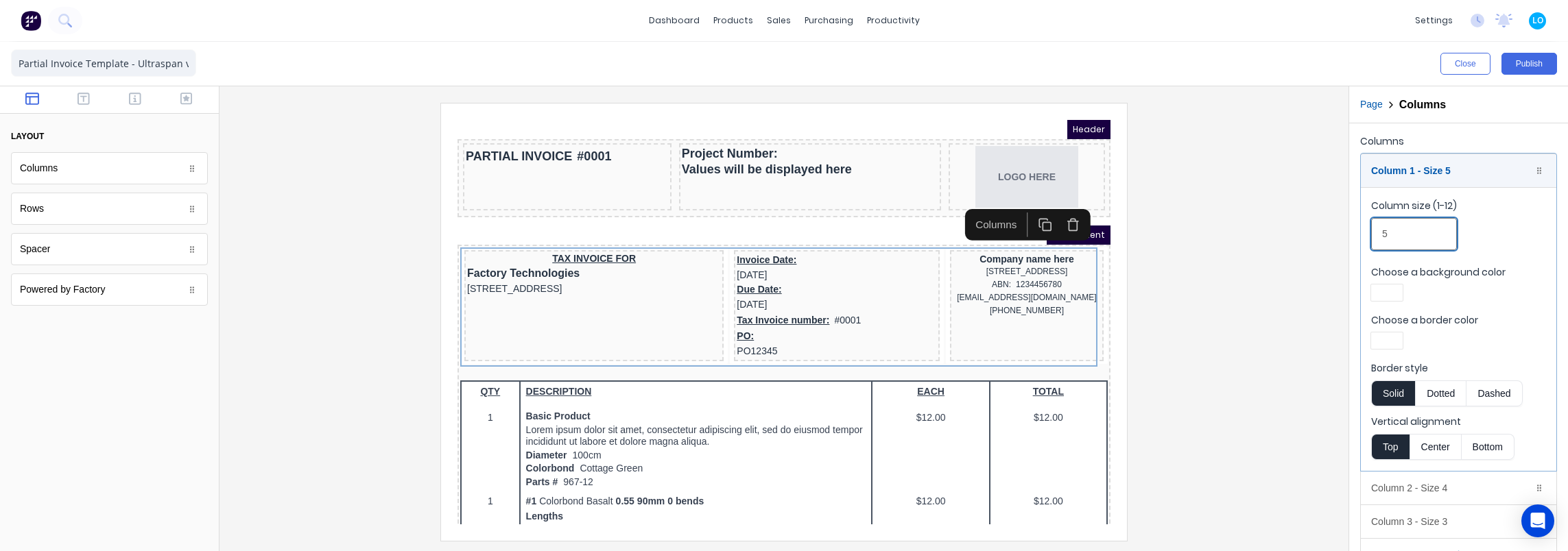
click at [1411, 247] on input "5" at bounding box center [1414, 234] width 86 height 32
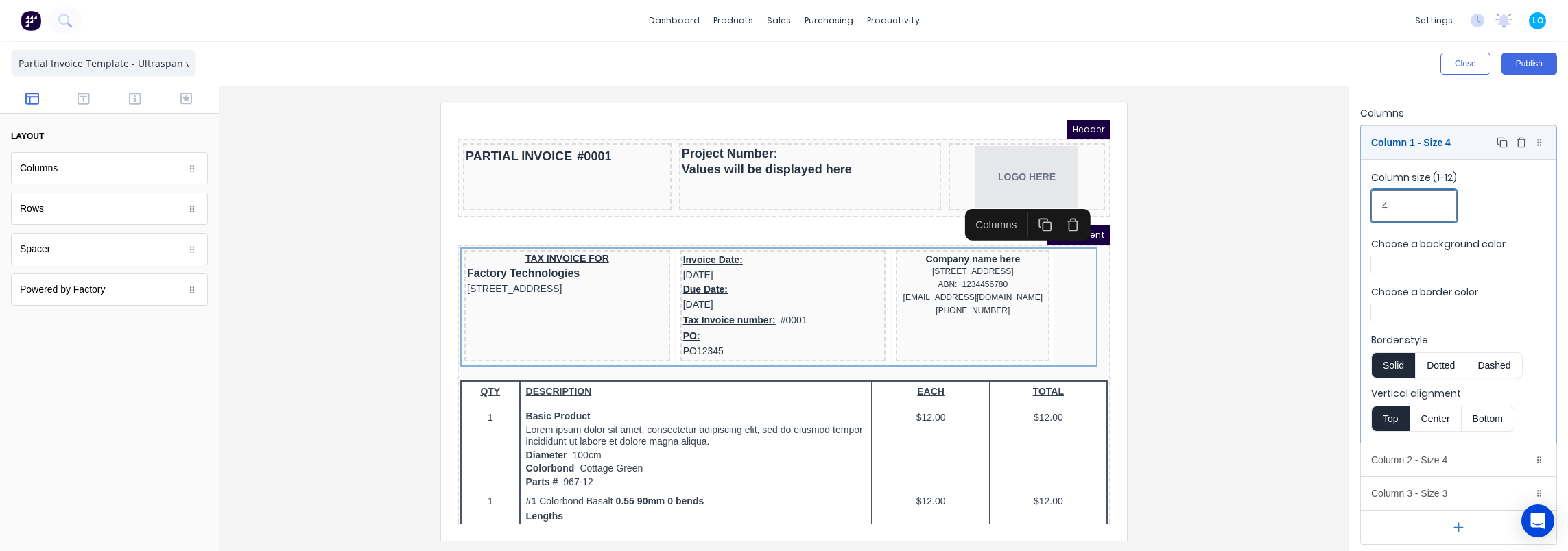
type input "4"
click at [1413, 145] on div "Column 1 - Size 4 Duplicate Delete" at bounding box center [1458, 142] width 196 height 33
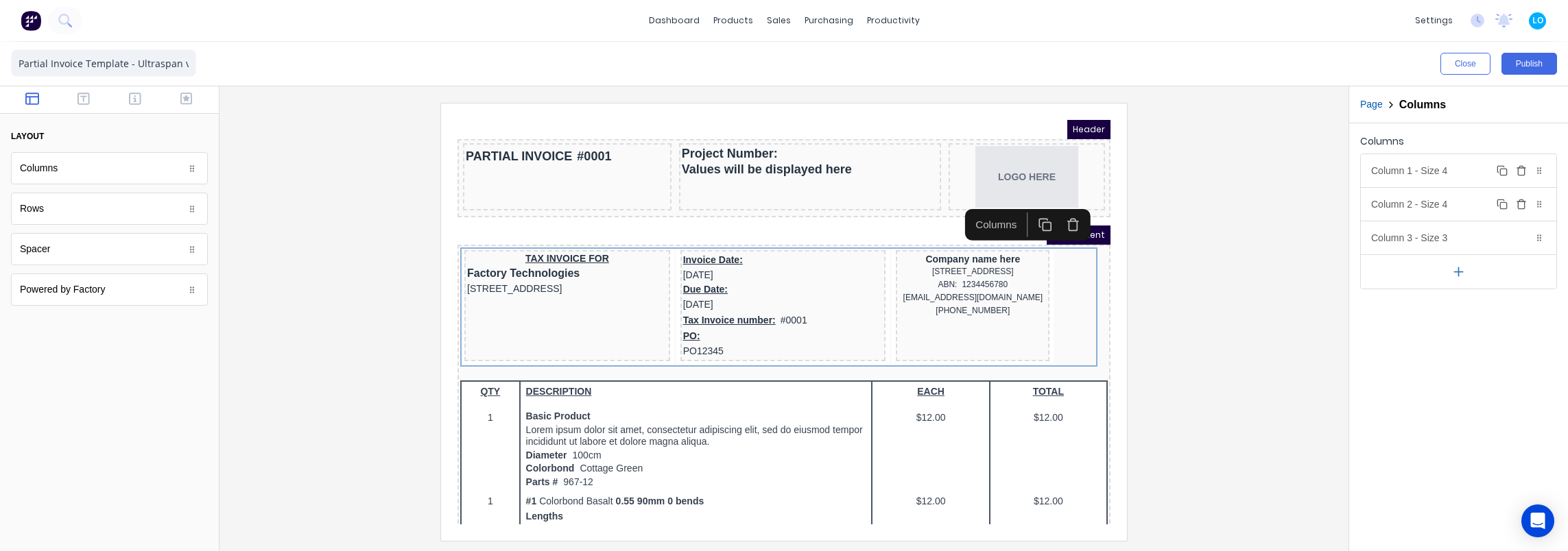
scroll to position [0, 0]
click at [1420, 204] on div "Column 2 - Size 4 Duplicate Delete" at bounding box center [1458, 204] width 196 height 33
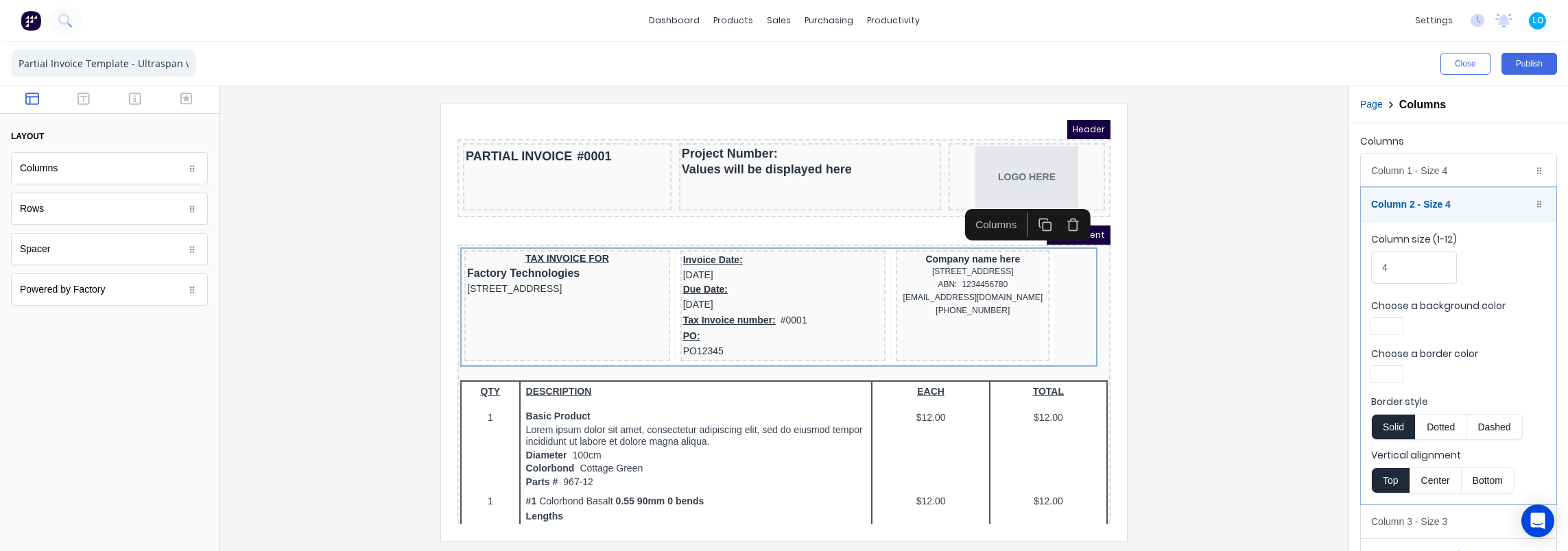
click at [1404, 283] on div "Column size (1-12) 4" at bounding box center [1458, 262] width 175 height 58
click at [1407, 268] on input "4" at bounding box center [1414, 268] width 86 height 32
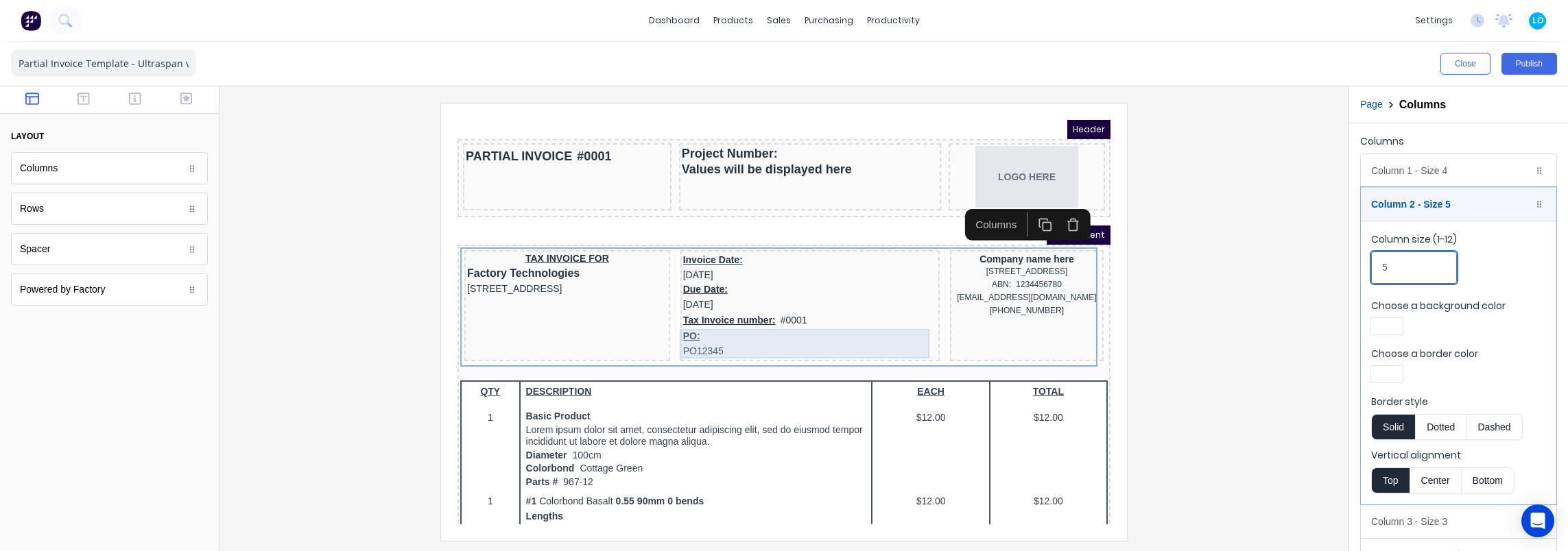
type input "5"
click at [744, 319] on div "PO: PO12345" at bounding box center [793, 327] width 254 height 30
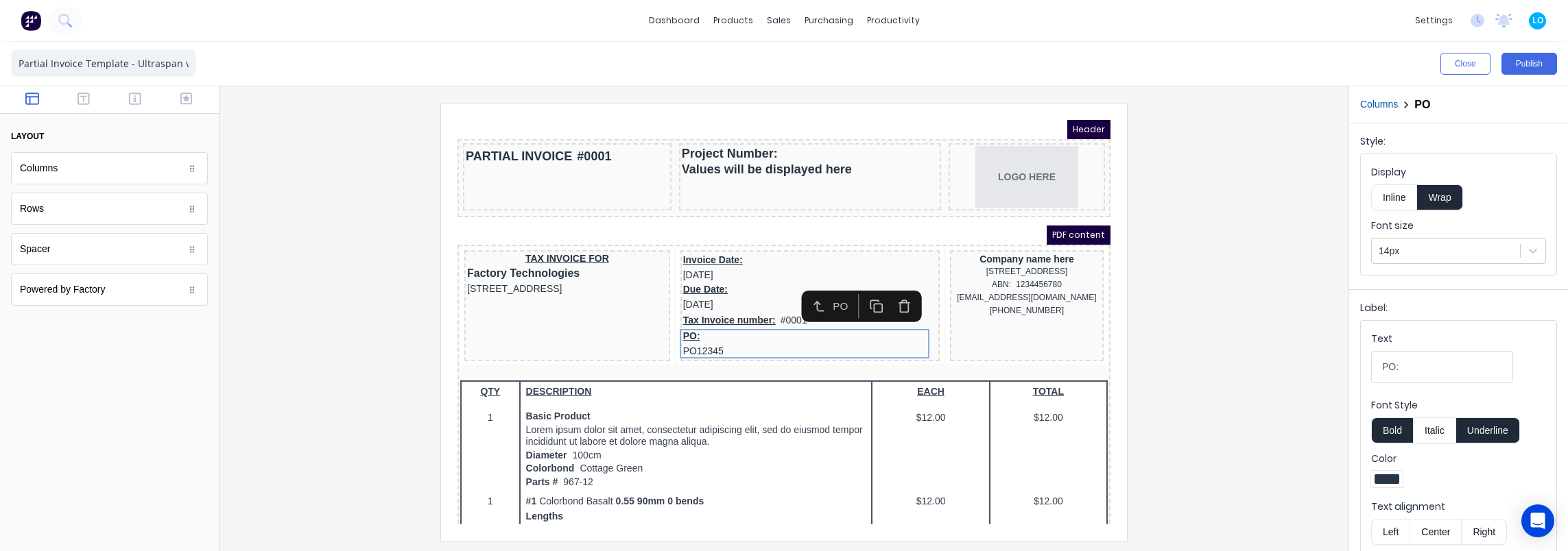
click at [1391, 200] on button "Inline" at bounding box center [1394, 198] width 46 height 26
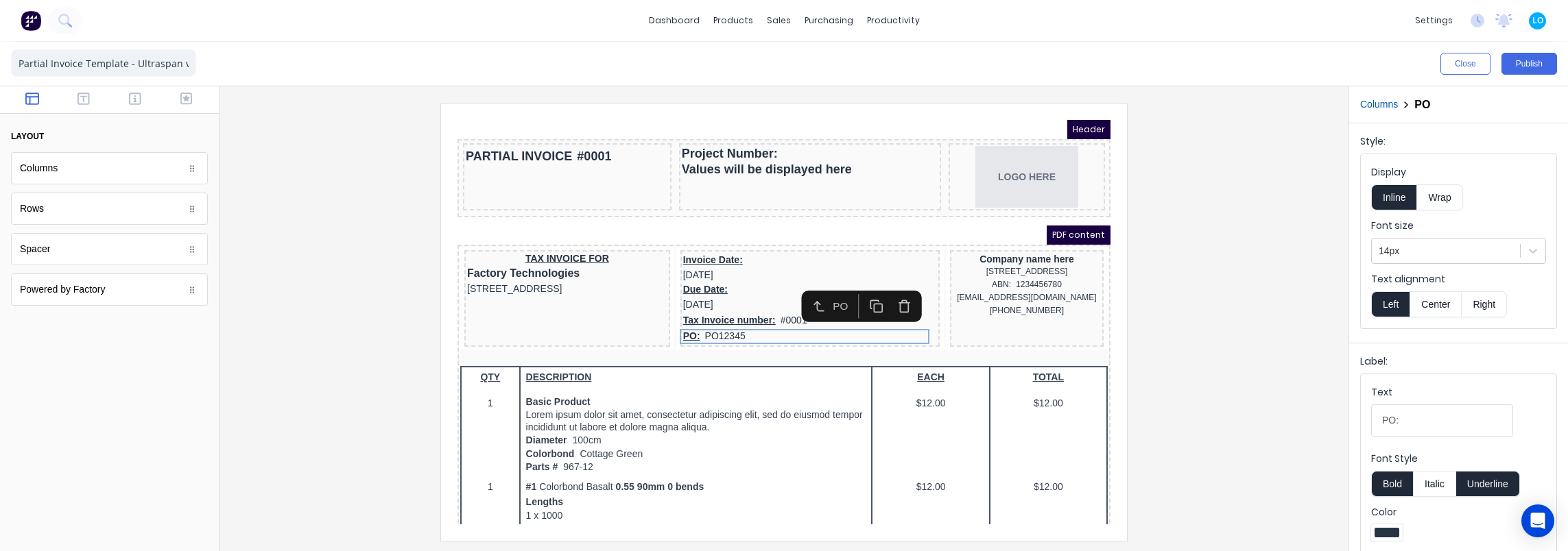
click at [1194, 257] on div at bounding box center [784, 322] width 1107 height 438
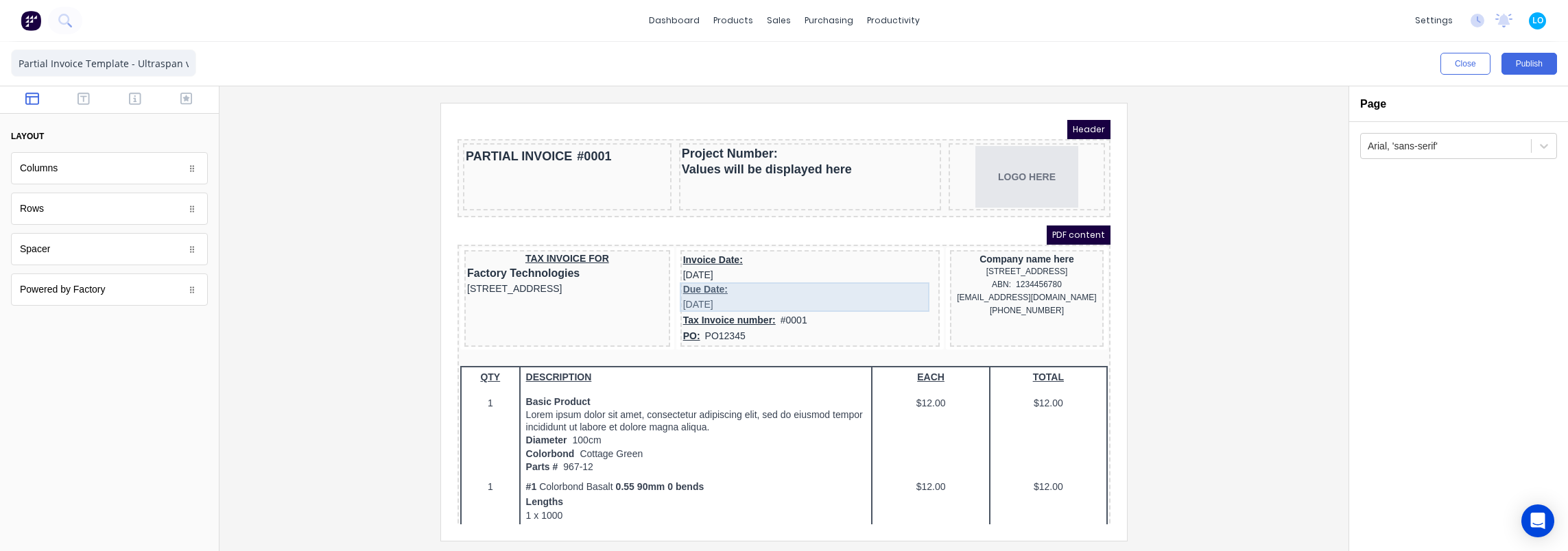
click at [707, 278] on div "Due Date: [DATE]" at bounding box center [793, 281] width 254 height 30
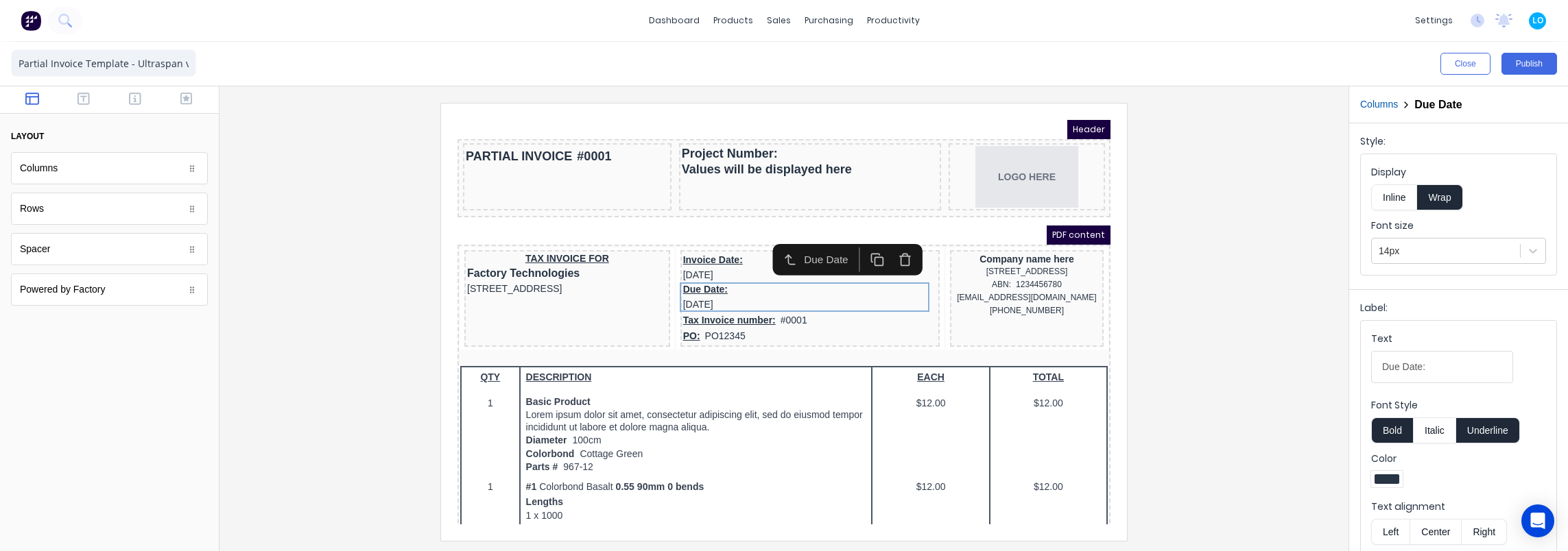
click at [1395, 207] on button "Inline" at bounding box center [1394, 198] width 46 height 26
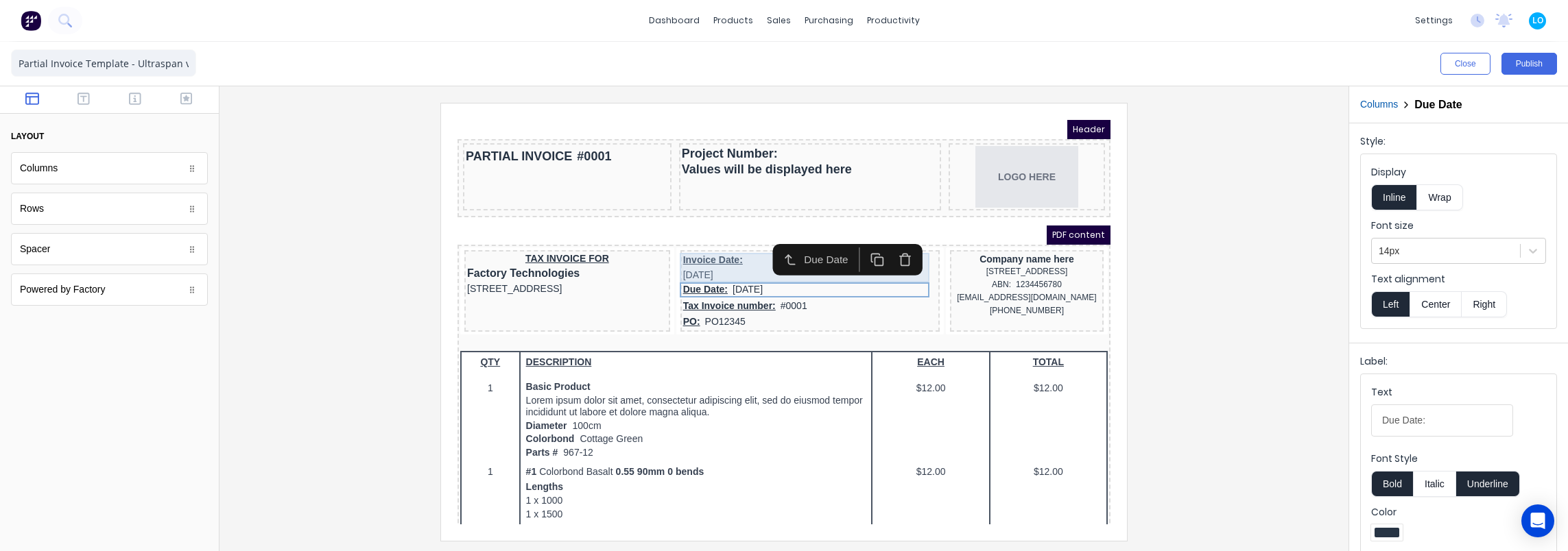
click at [698, 244] on div "Invoice Date: [DATE]" at bounding box center [793, 251] width 254 height 30
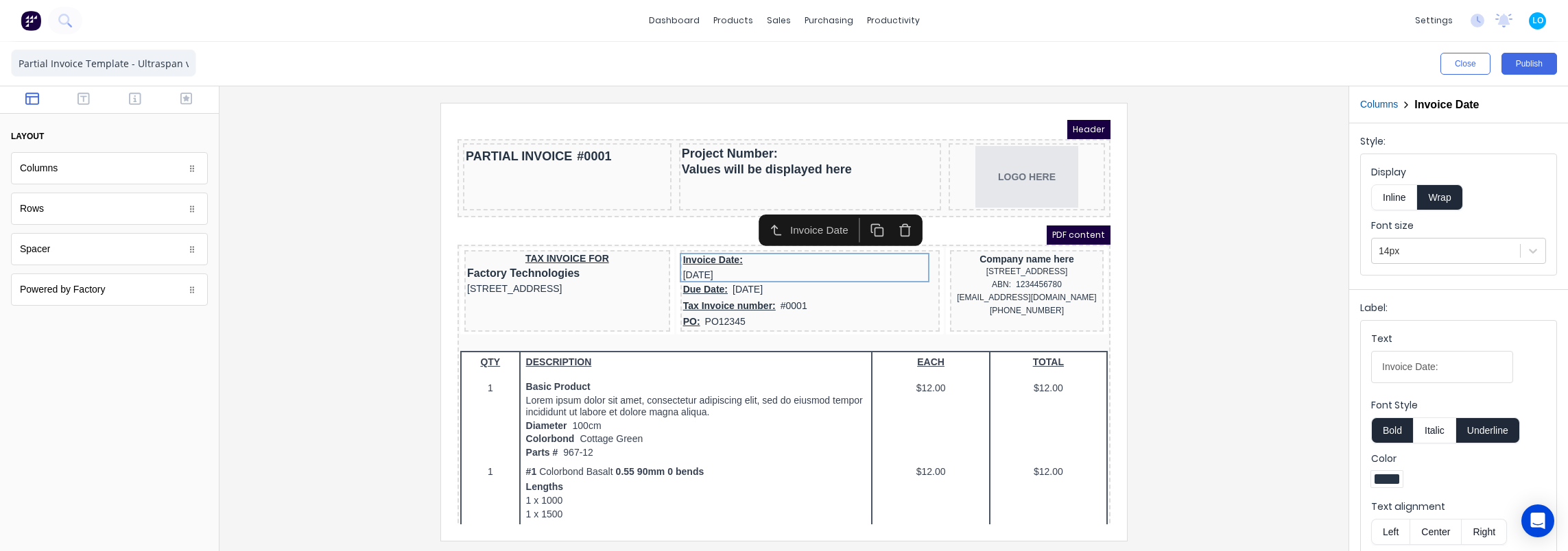
click at [1396, 199] on button "Inline" at bounding box center [1394, 198] width 46 height 26
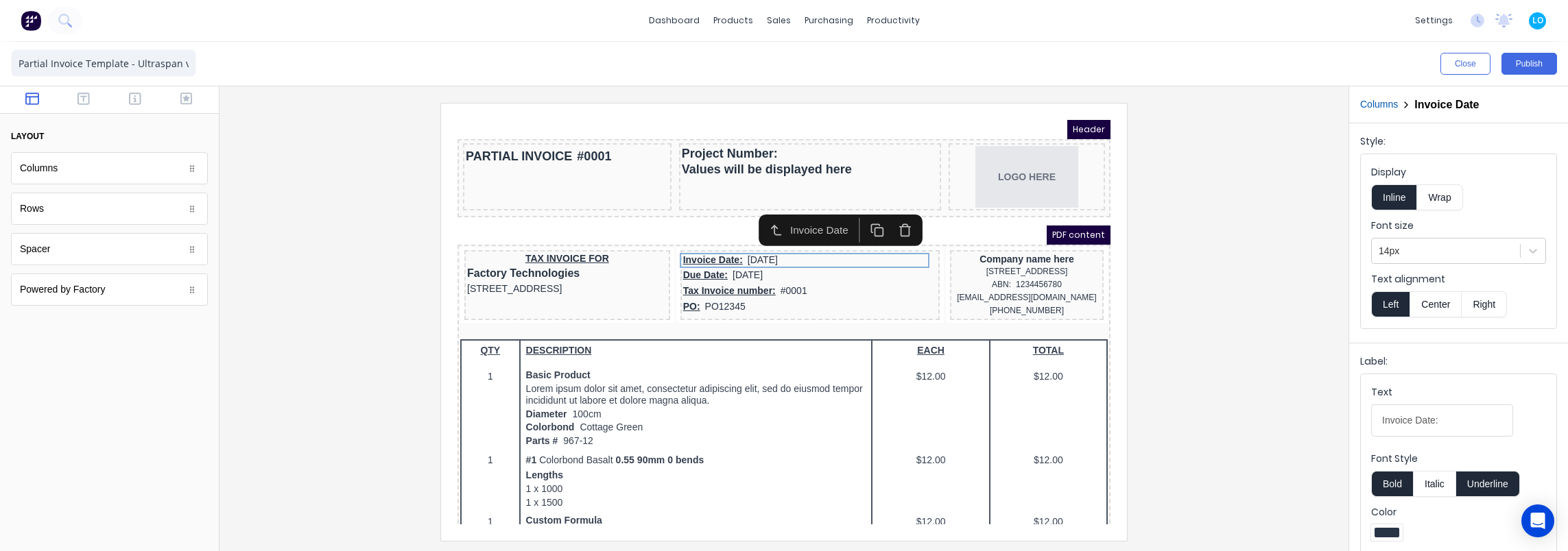
click at [1157, 247] on div at bounding box center [784, 322] width 1107 height 438
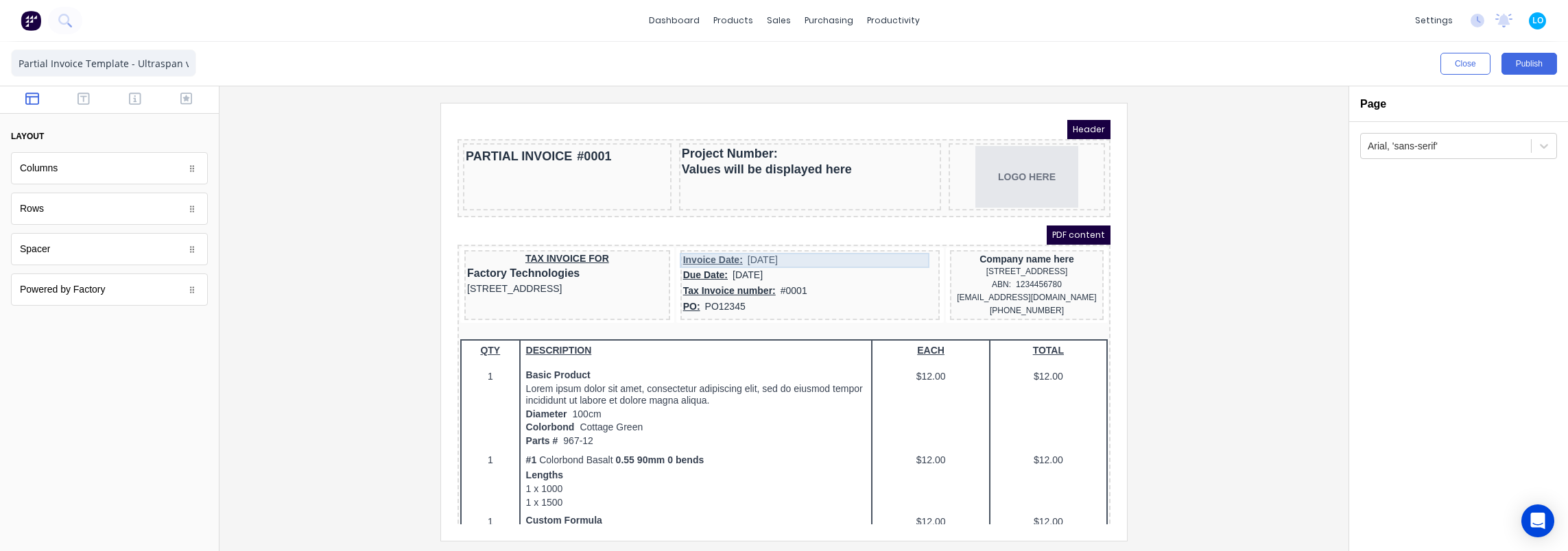
click at [720, 247] on div "Invoice Date: [DATE]" at bounding box center [793, 244] width 254 height 15
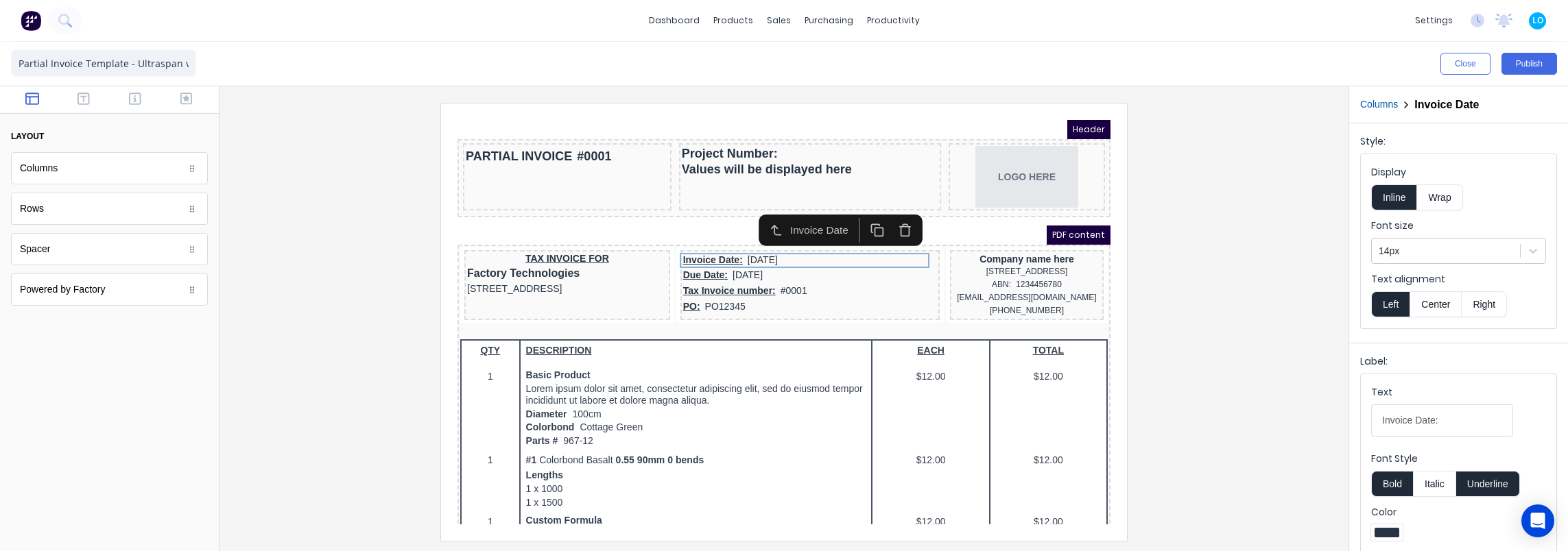
scroll to position [68, 0]
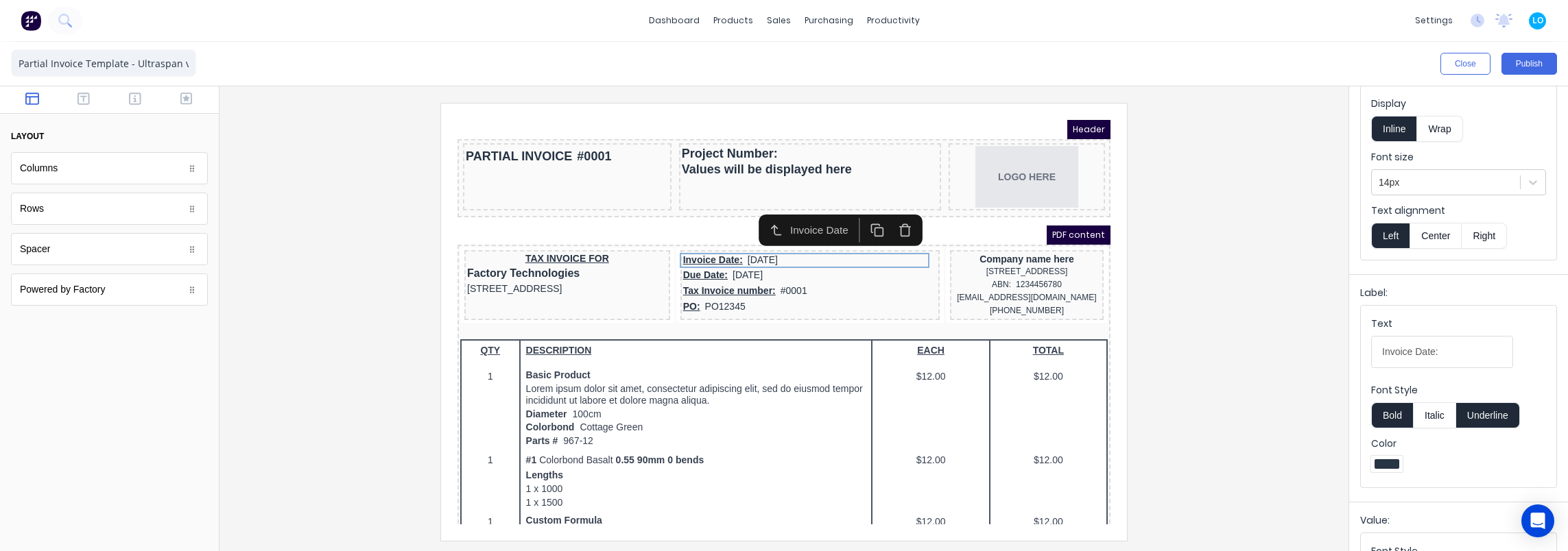
click at [1476, 416] on button "Underline" at bounding box center [1488, 416] width 64 height 26
click at [777, 256] on div "Due Date: [DATE]" at bounding box center [793, 259] width 254 height 15
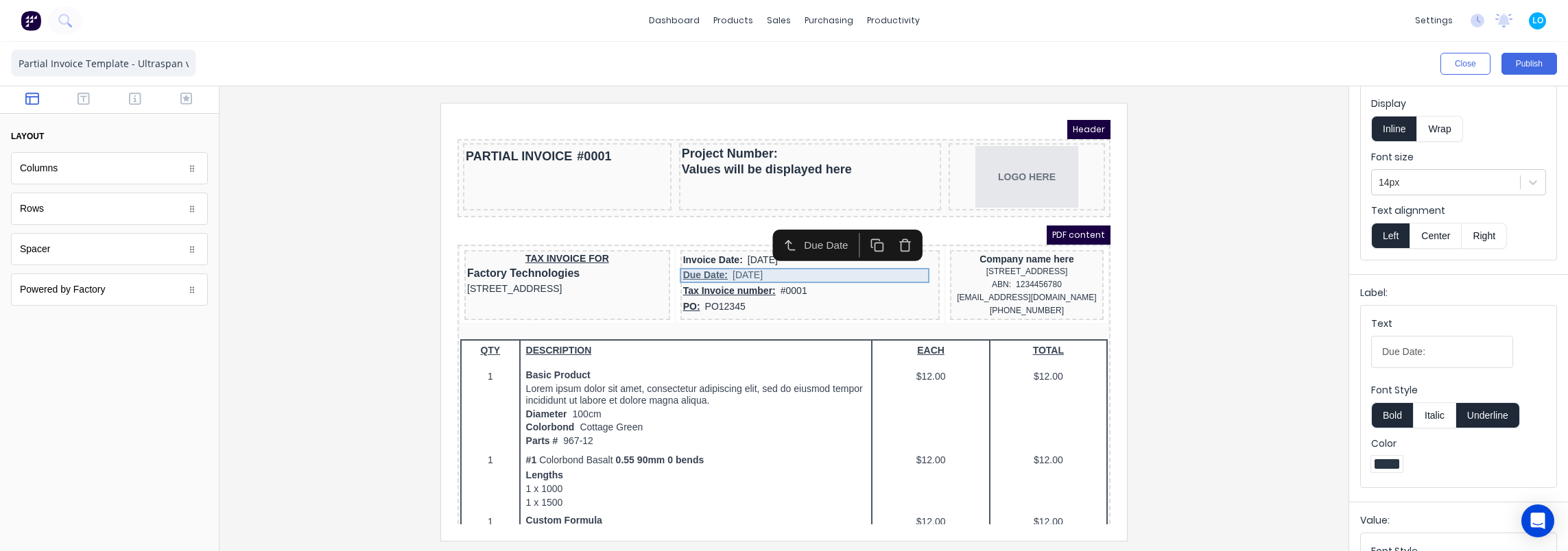
scroll to position [0, 0]
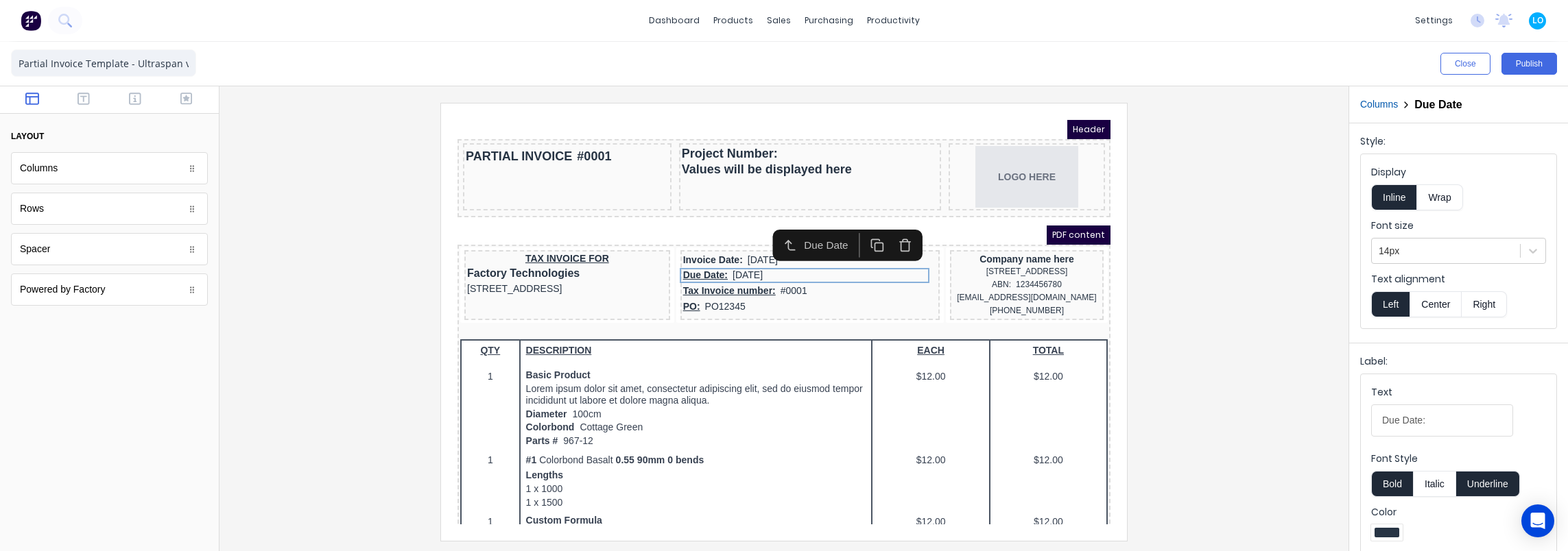
drag, startPoint x: 1487, startPoint y: 491, endPoint x: 1471, endPoint y: 487, distance: 16.5
click at [1477, 490] on button "Underline" at bounding box center [1488, 484] width 64 height 26
click at [719, 271] on div "Tax Invoice number: #0001" at bounding box center [793, 275] width 254 height 17
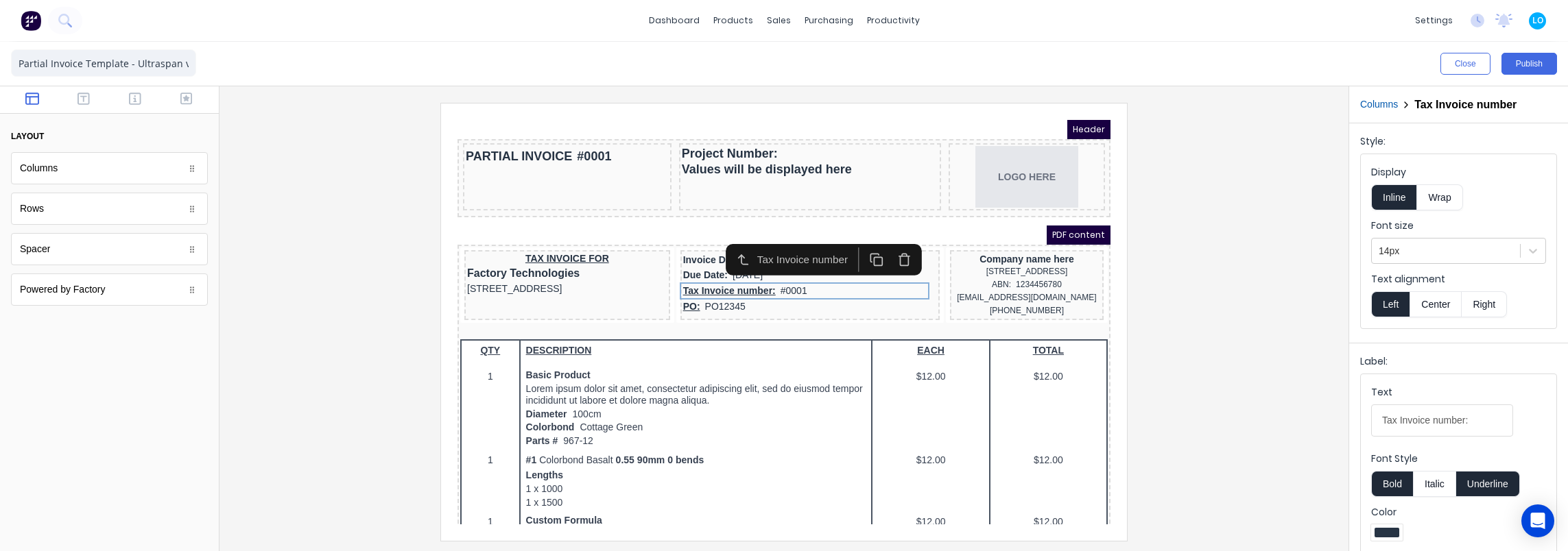
click at [1500, 480] on button "Underline" at bounding box center [1488, 484] width 64 height 26
click at [763, 291] on div "PO: PO12345" at bounding box center [793, 291] width 254 height 15
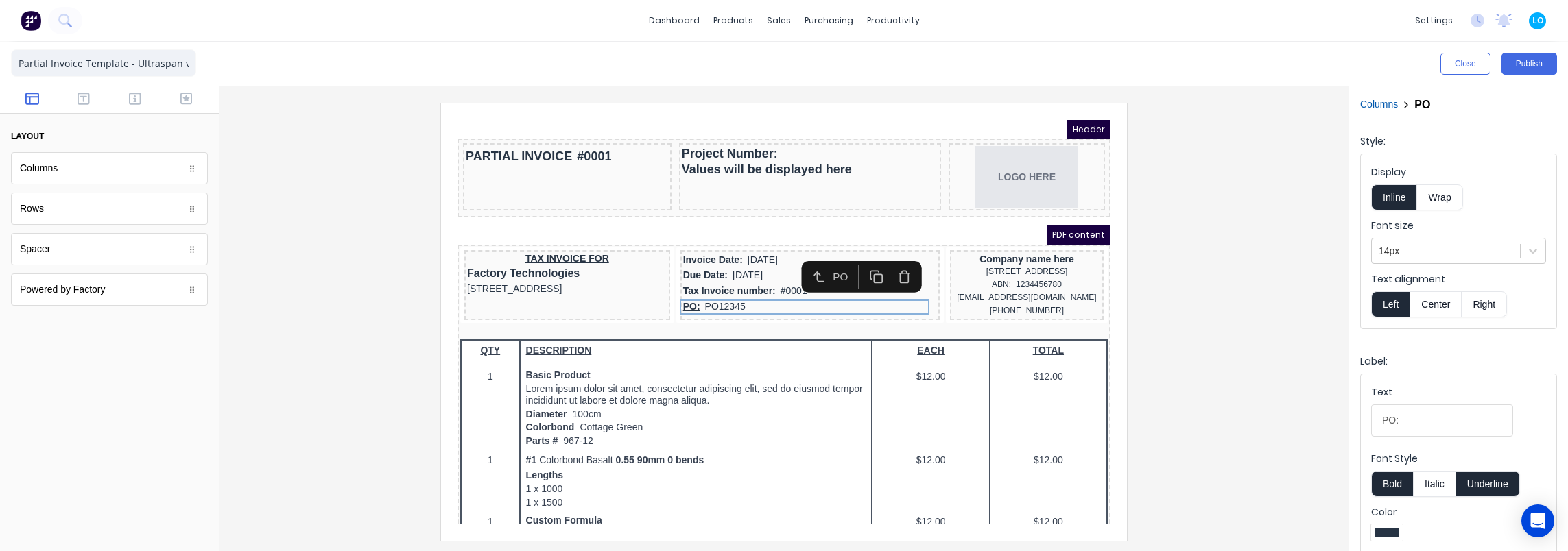
click at [1491, 486] on button "Underline" at bounding box center [1488, 484] width 64 height 26
click at [541, 243] on div "TAX INVOICE FOR" at bounding box center [550, 242] width 200 height 12
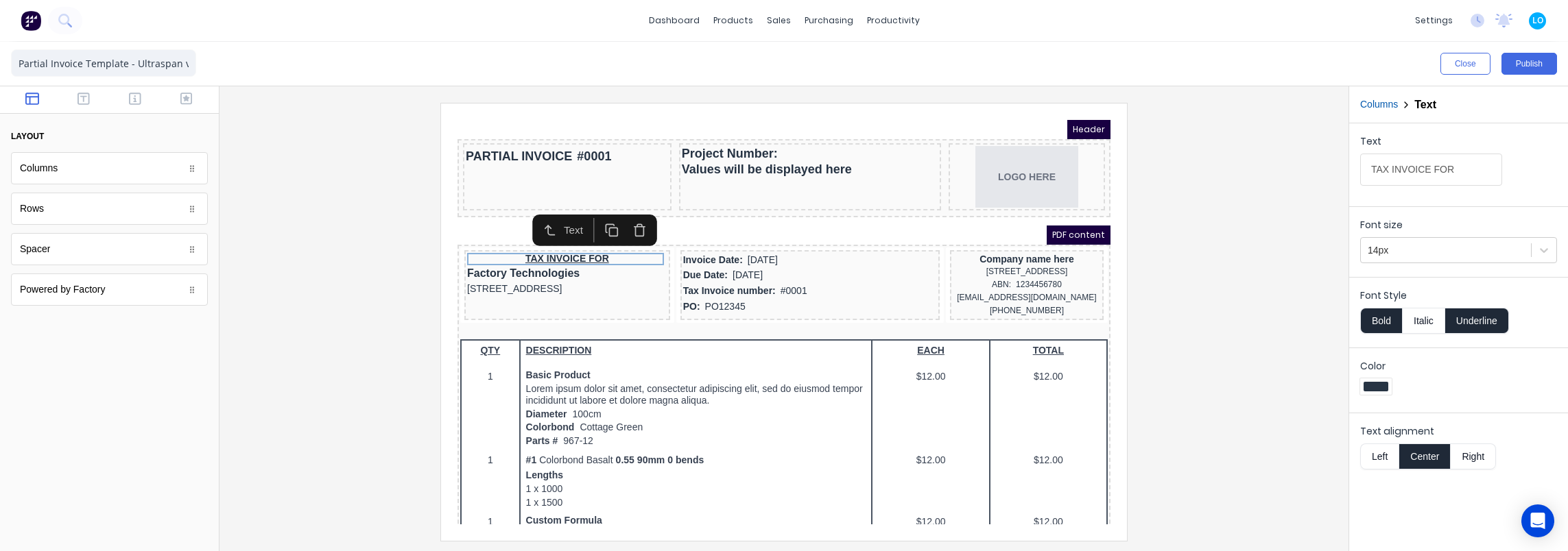
click at [1386, 447] on button "Left" at bounding box center [1379, 457] width 39 height 26
click at [305, 274] on div at bounding box center [784, 322] width 1107 height 438
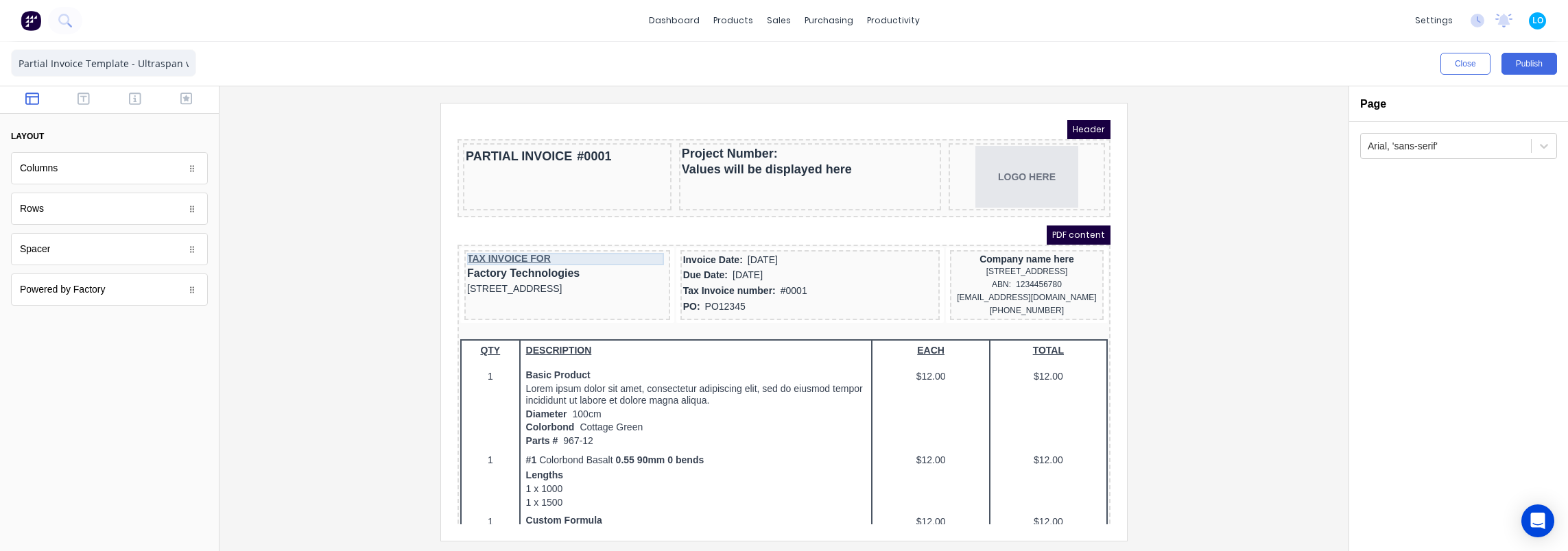
click at [588, 233] on div "TAX INVOICE FOR Factory Technologies 234 Beach Road Gold Coast, Queensland, Aus…" at bounding box center [767, 270] width 648 height 79
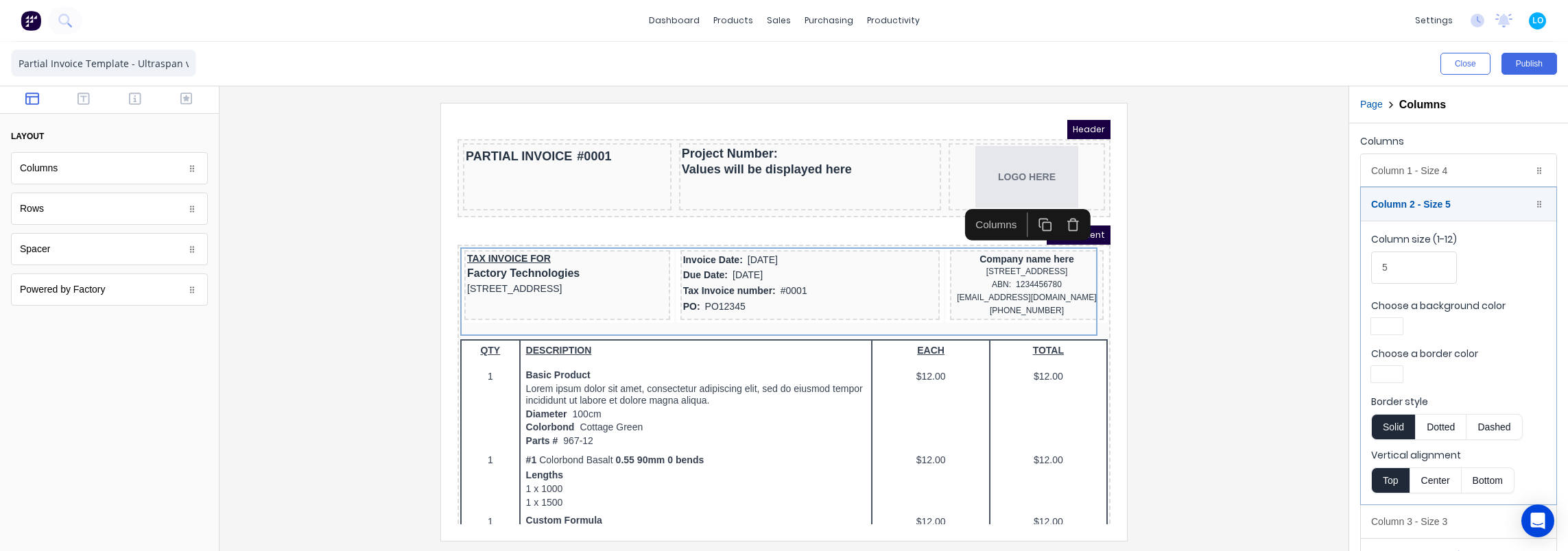
click at [1410, 258] on input "5" at bounding box center [1414, 268] width 86 height 32
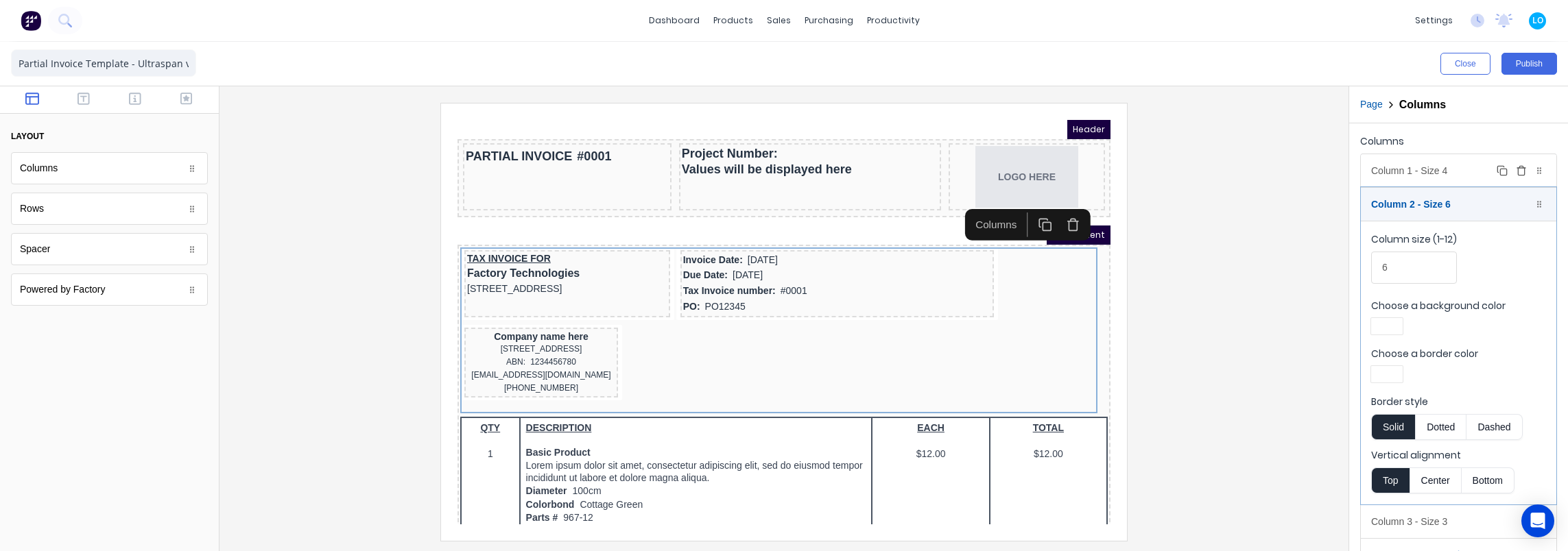
type input "6"
click at [1410, 167] on div "Column 1 - Size 4 Duplicate Delete" at bounding box center [1458, 170] width 196 height 33
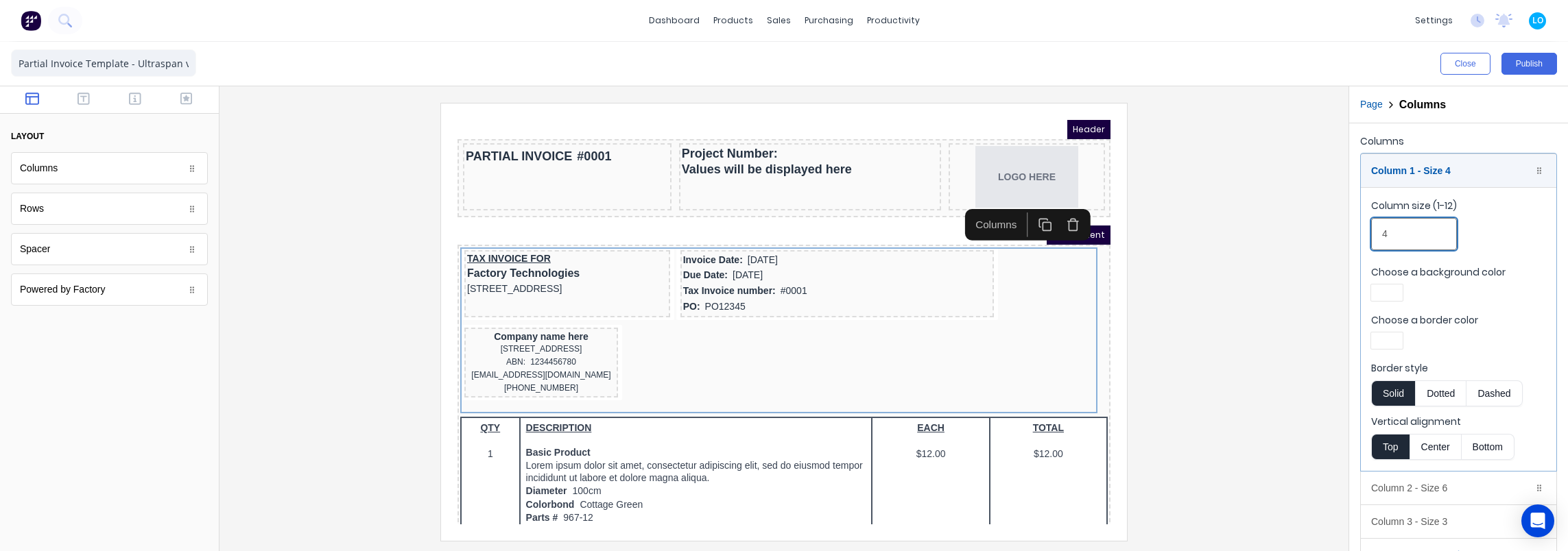
click at [1400, 241] on input "4" at bounding box center [1414, 234] width 86 height 32
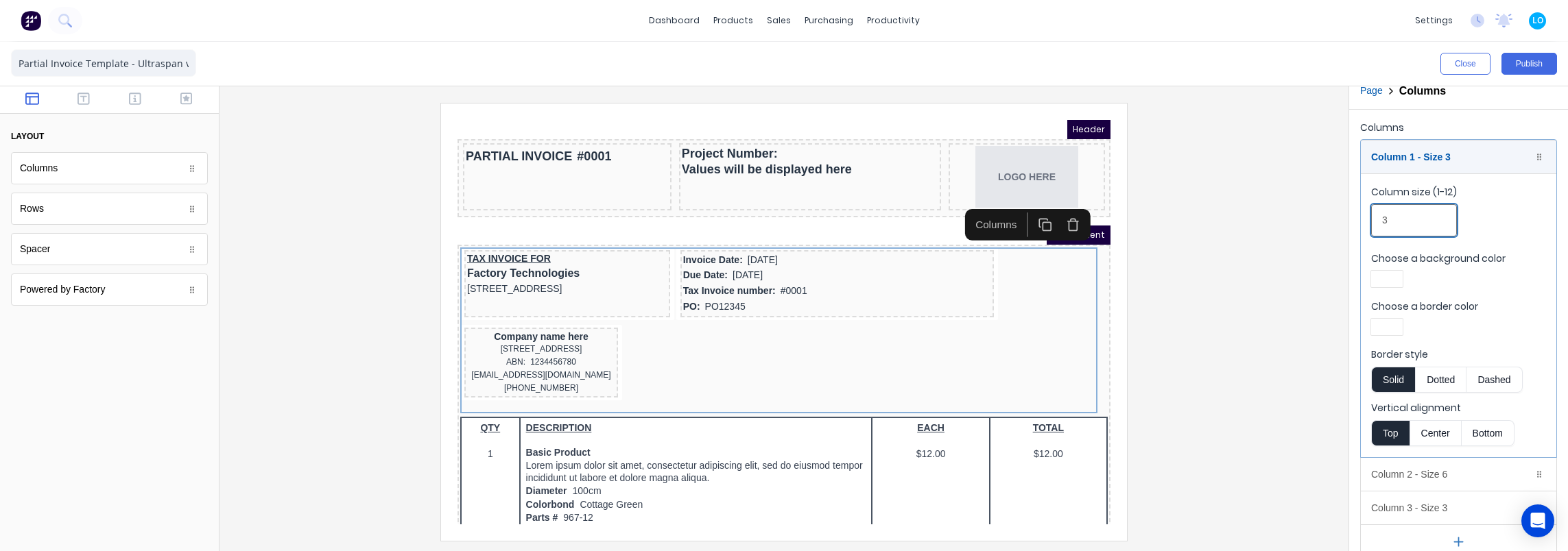
scroll to position [28, 0]
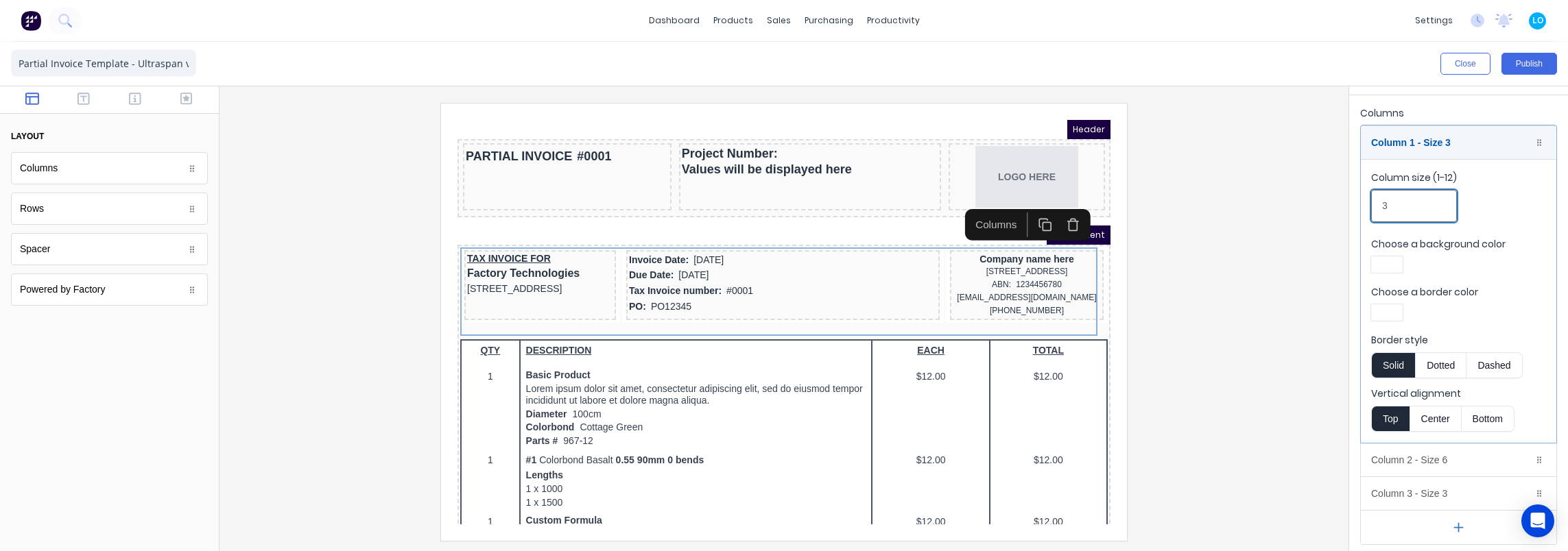
type input "3"
click at [1229, 252] on div at bounding box center [784, 322] width 1107 height 438
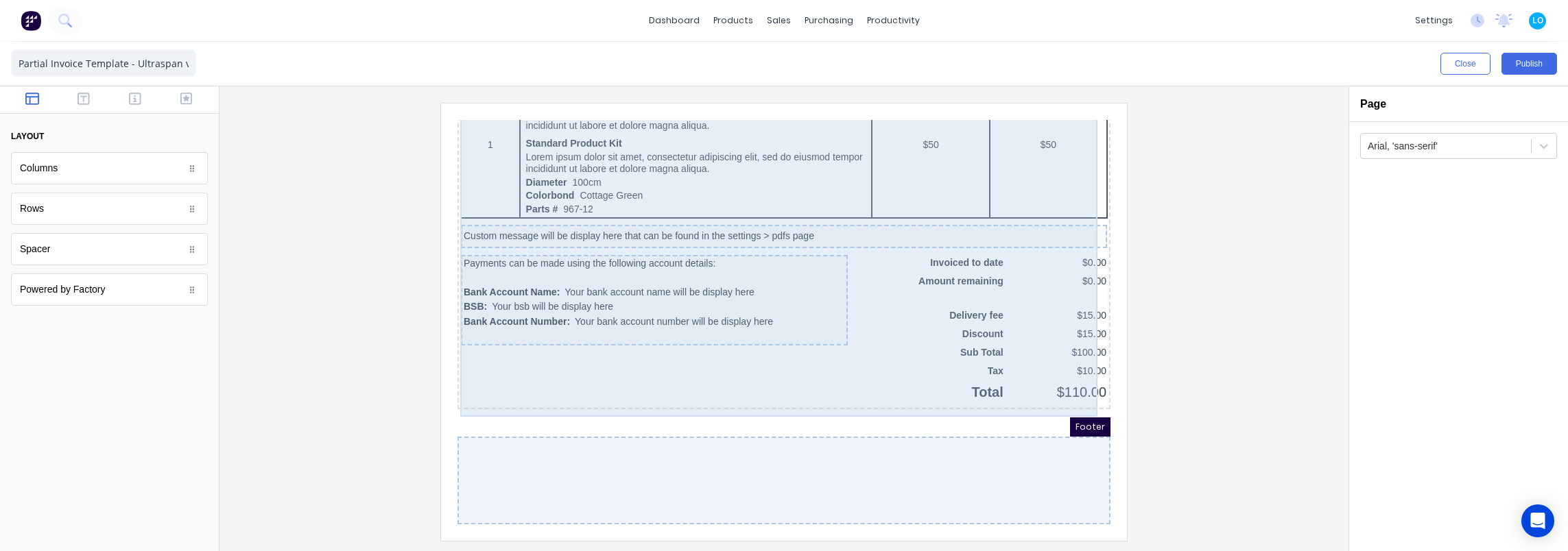
scroll to position [817, 0]
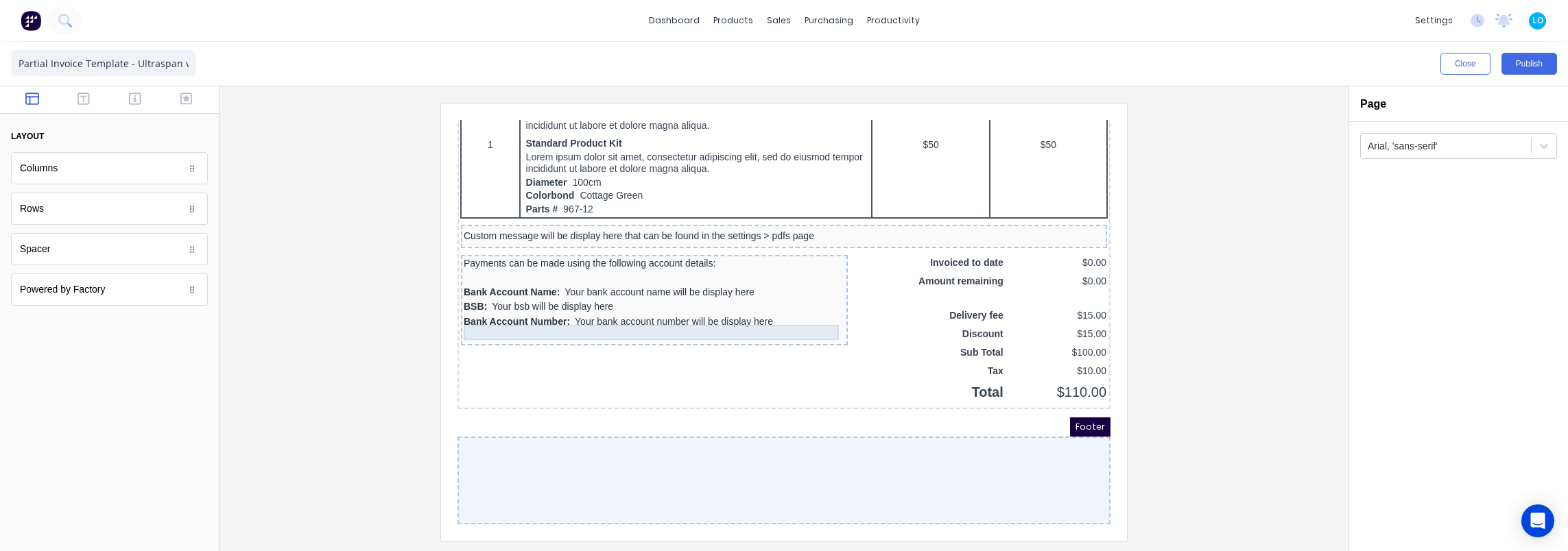
click at [518, 316] on div at bounding box center [638, 319] width 382 height 14
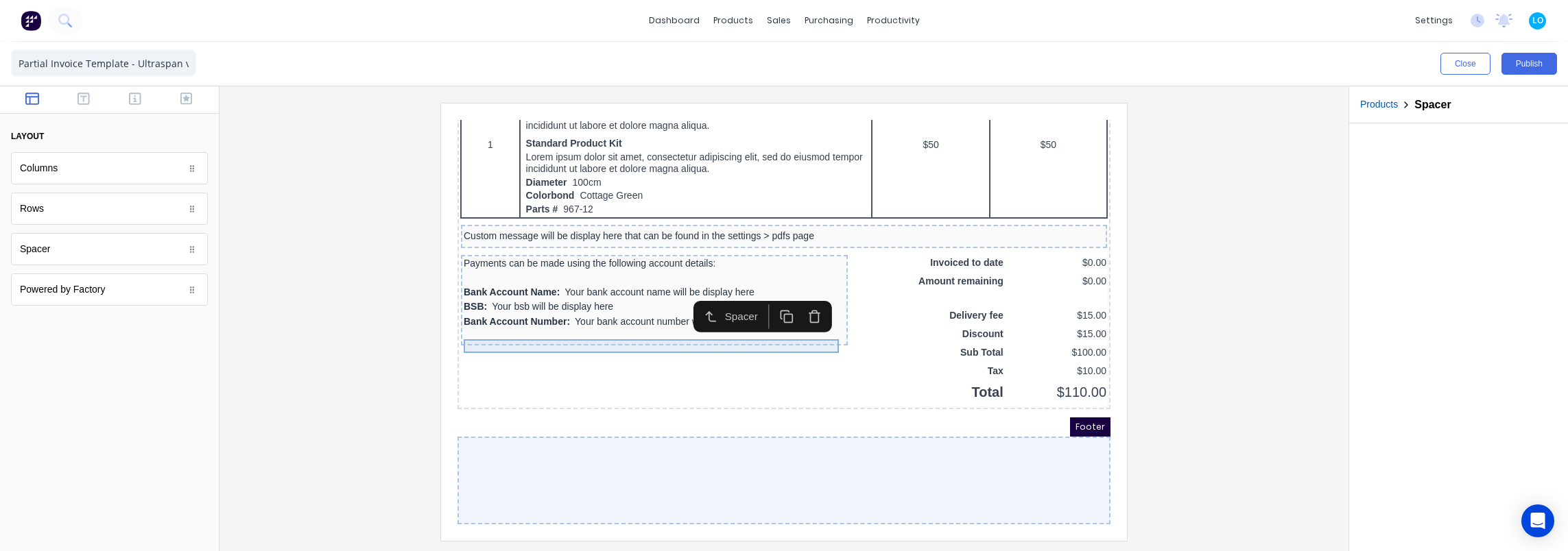
click at [518, 316] on div at bounding box center [638, 319] width 382 height 14
click at [85, 92] on icon "button" at bounding box center [84, 98] width 12 height 14
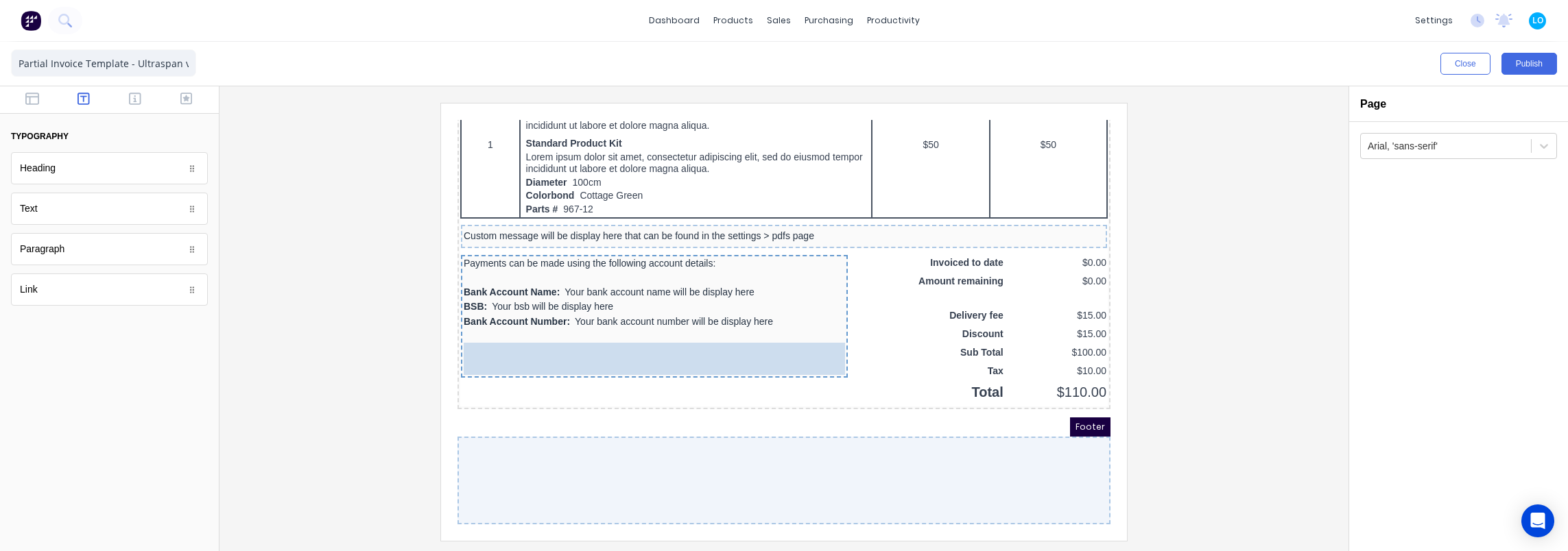
drag, startPoint x: 47, startPoint y: 212, endPoint x: 554, endPoint y: 345, distance: 524.2
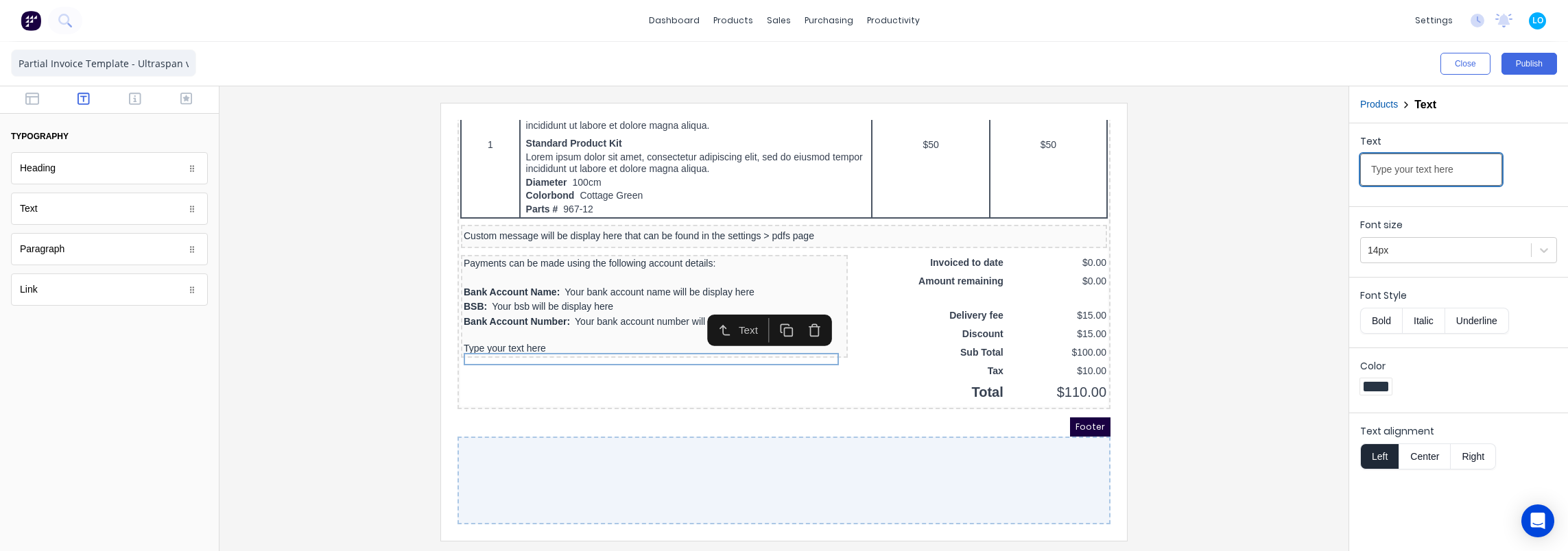
click at [1397, 169] on input "Type your text here" at bounding box center [1431, 169] width 142 height 32
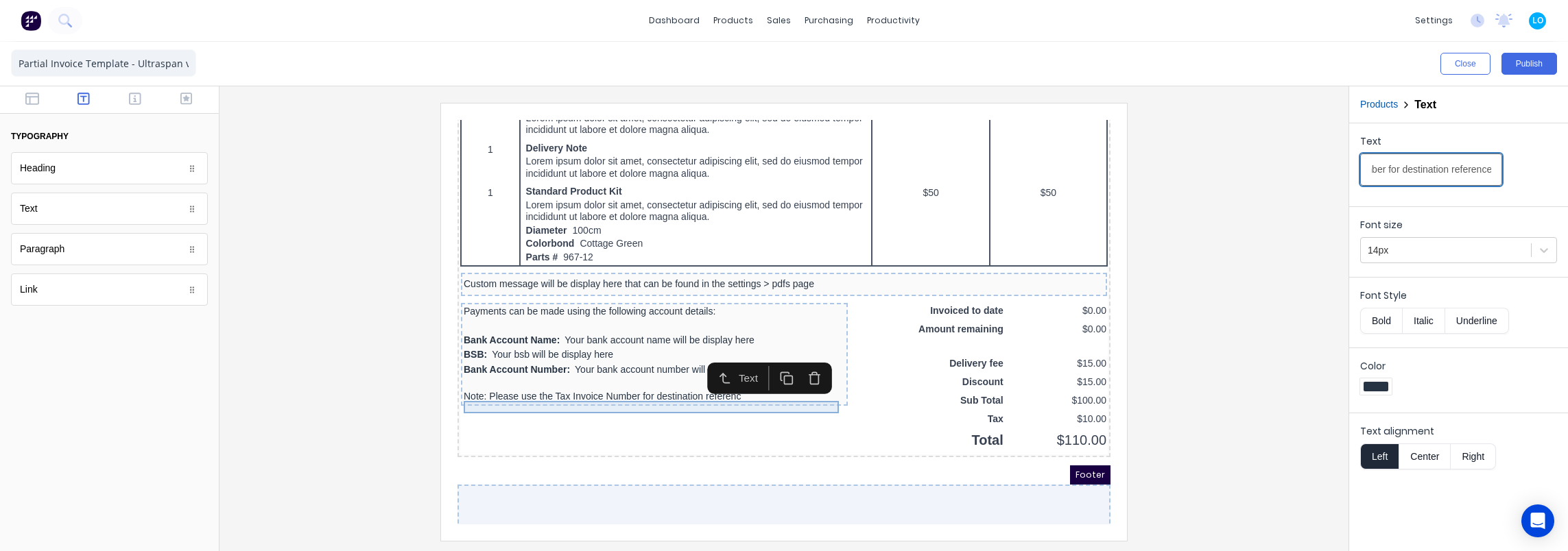
scroll to position [0, 167]
type input "Note: Please use the Tax Invoice Number for destination reference"
click at [594, 468] on div "Footer" at bounding box center [768, 459] width 653 height 19
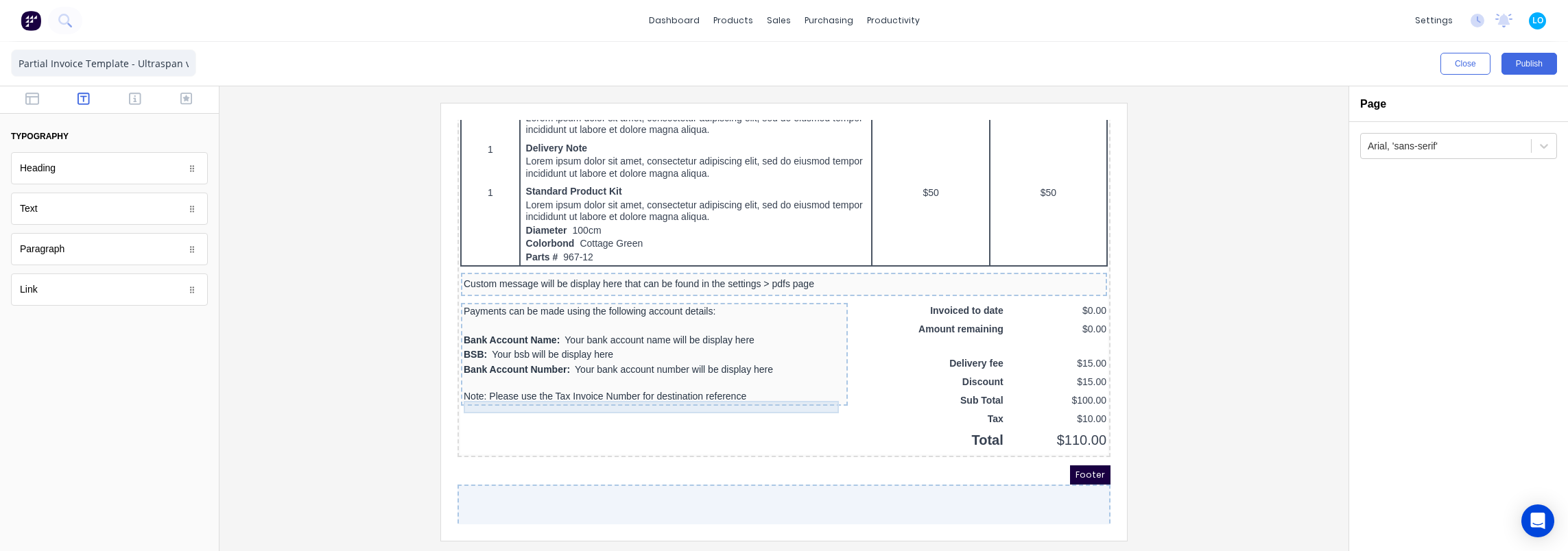
click at [561, 387] on div "Note: Please use the Tax Invoice Number for destination reference" at bounding box center [638, 380] width 382 height 12
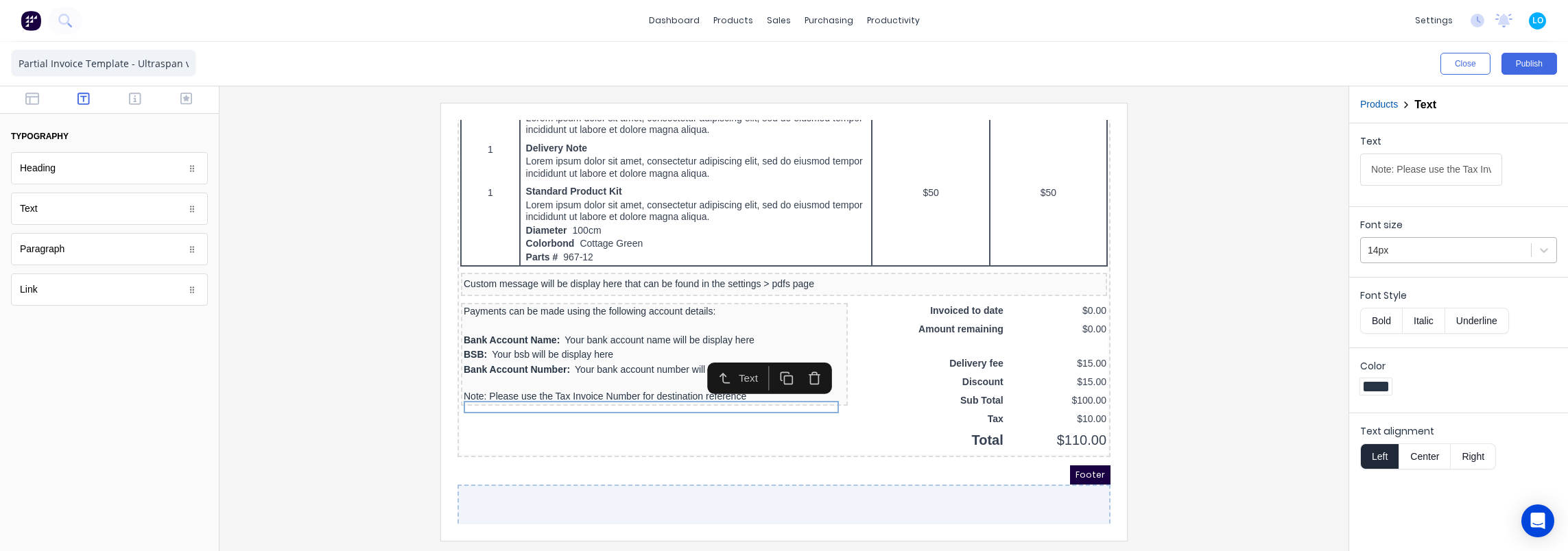
click at [1430, 251] on div at bounding box center [1445, 251] width 156 height 17
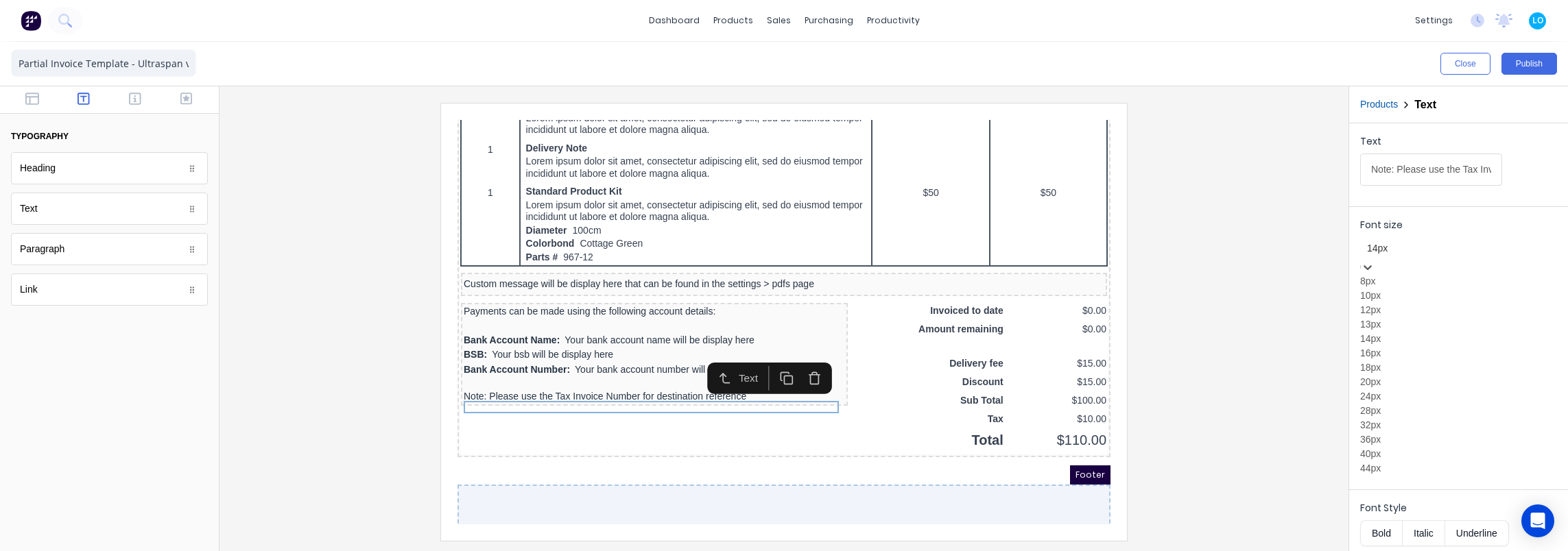
click at [1399, 332] on div "13px" at bounding box center [1458, 325] width 197 height 15
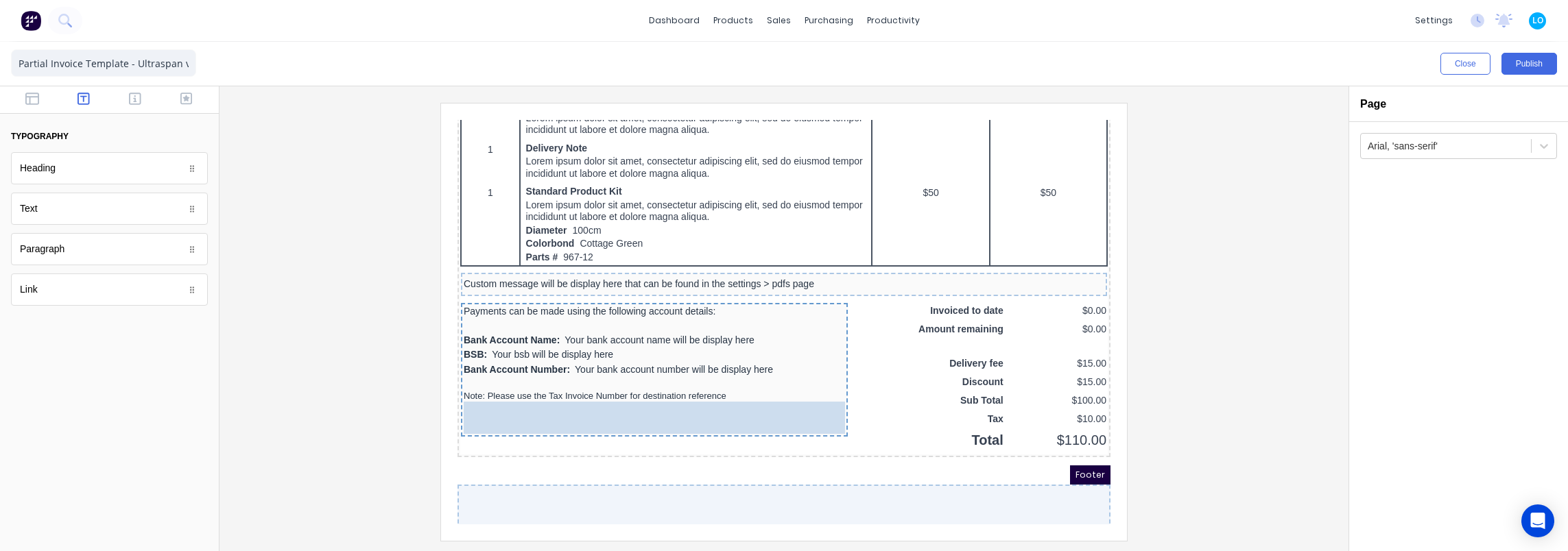
drag, startPoint x: 65, startPoint y: 213, endPoint x: 90, endPoint y: 282, distance: 73.4
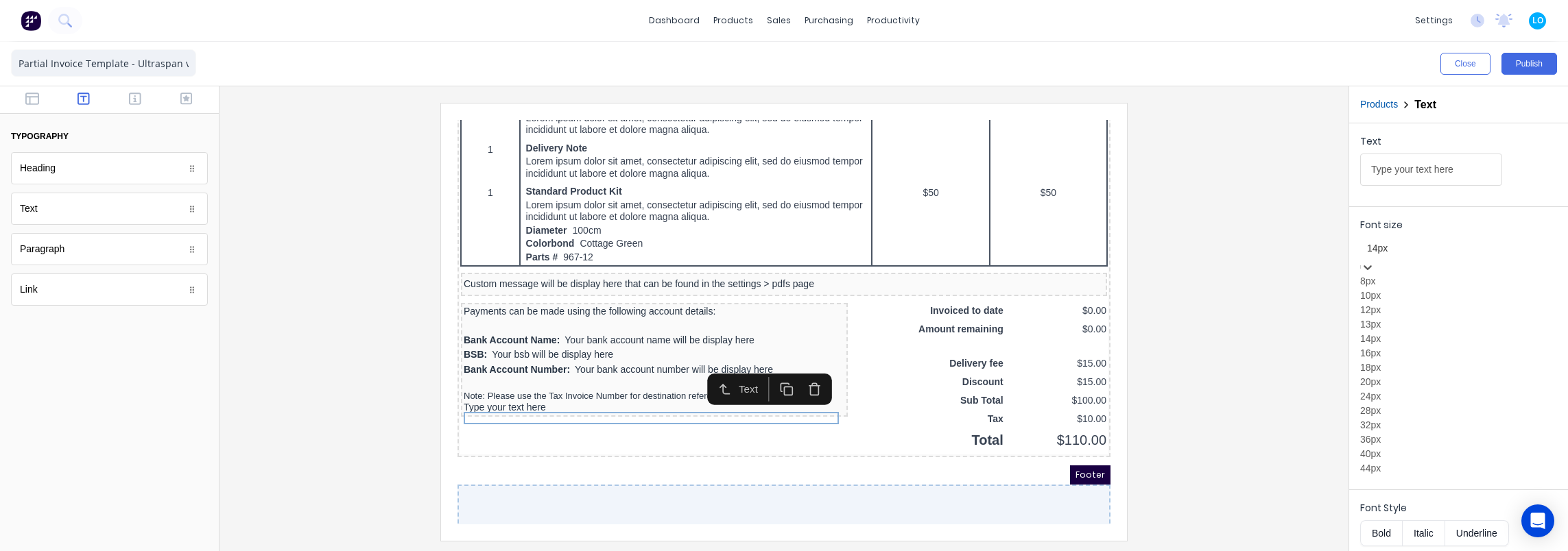
click at [1417, 250] on div at bounding box center [1458, 249] width 183 height 17
click at [1400, 332] on div "13px" at bounding box center [1458, 325] width 197 height 15
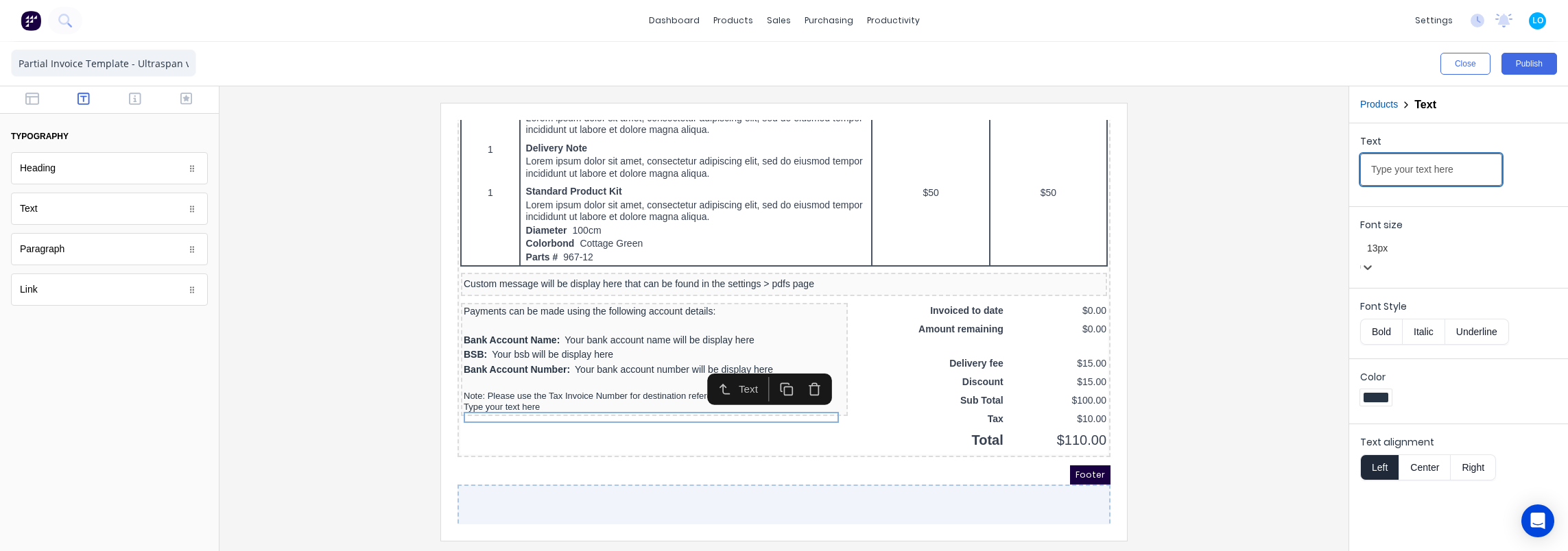
click at [1399, 169] on input "Type your text here" at bounding box center [1431, 169] width 142 height 32
drag, startPoint x: 1466, startPoint y: 164, endPoint x: 1320, endPoint y: 172, distance: 146.2
click at [1320, 172] on div "Close Publish Components typography Heading Heading Text Text Paragraph Paragra…" at bounding box center [784, 297] width 1568 height 510
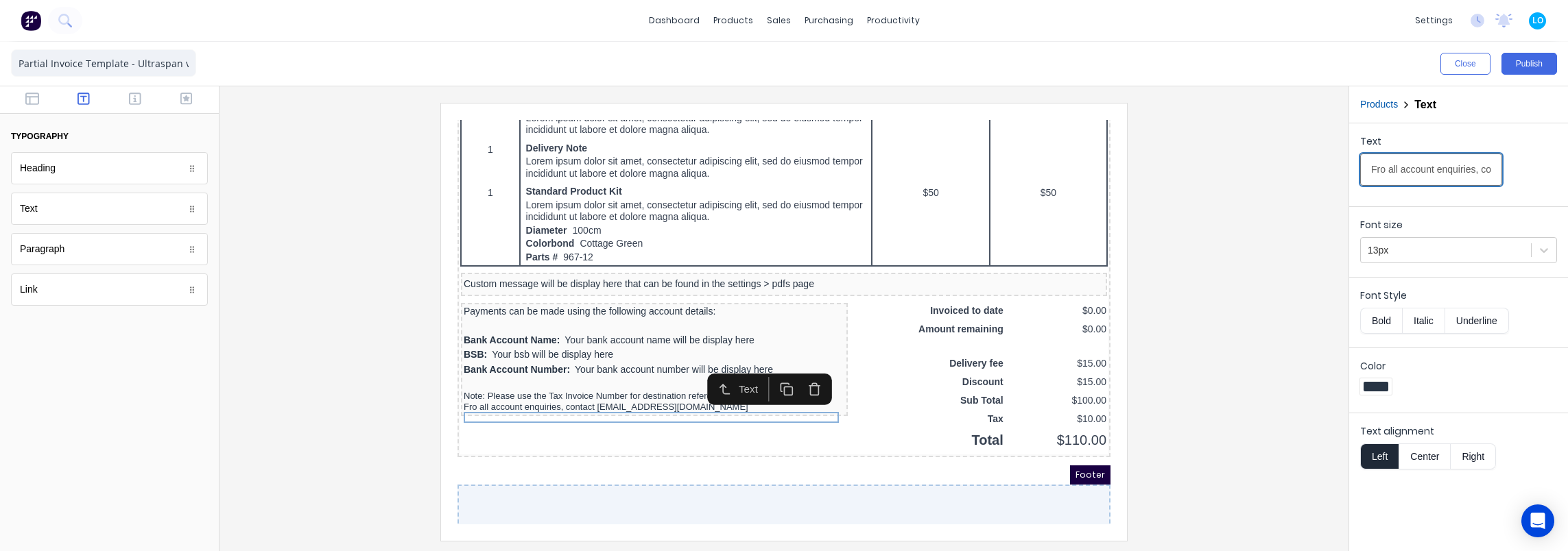
click at [1332, 177] on div "Close Publish Components typography Heading Heading Text Text Paragraph Paragra…" at bounding box center [784, 297] width 1568 height 510
type input "For all account enquiries, contact [EMAIL_ADDRESS][DOMAIN_NAME]"
click at [1529, 103] on div "Products Text" at bounding box center [1458, 105] width 197 height 15
click at [510, 385] on div "Note: Please use the Tax Invoice Number for destination reference" at bounding box center [638, 379] width 382 height 11
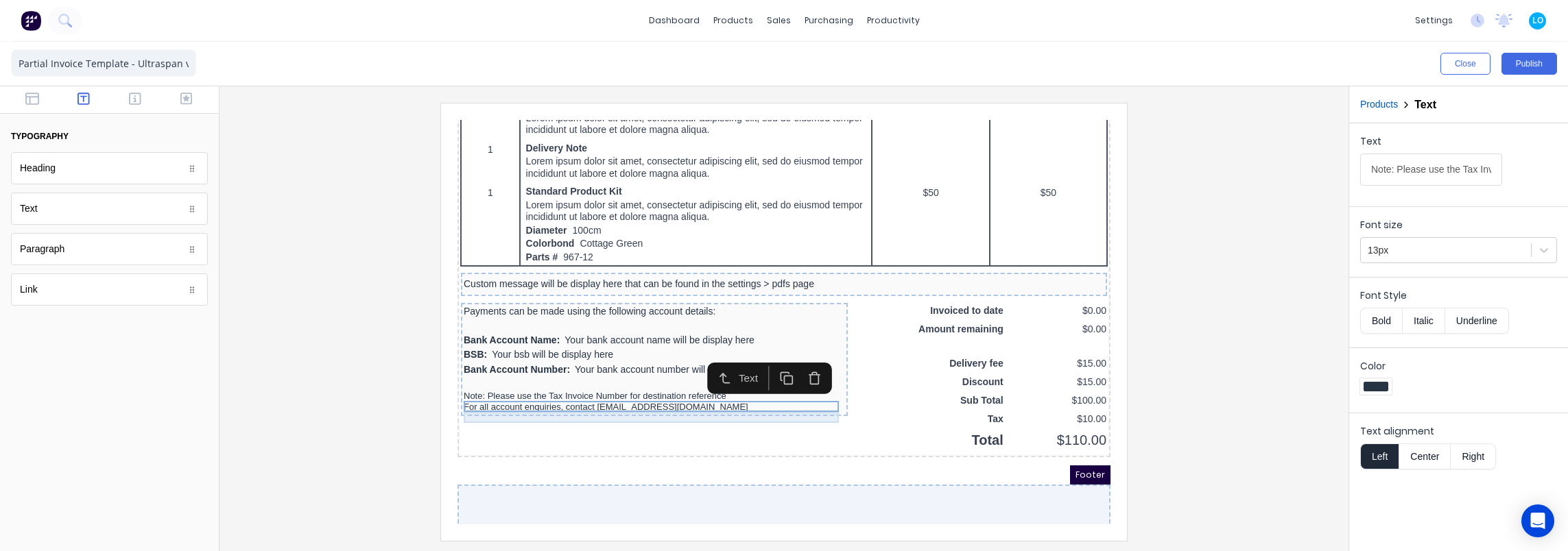
click at [510, 395] on div "For all account enquiries, contact [EMAIL_ADDRESS][DOMAIN_NAME]" at bounding box center [638, 390] width 382 height 11
click at [512, 385] on div "Note: Please use the Tax Invoice Number for destination reference" at bounding box center [638, 379] width 382 height 11
click at [1229, 243] on div at bounding box center [784, 322] width 1107 height 438
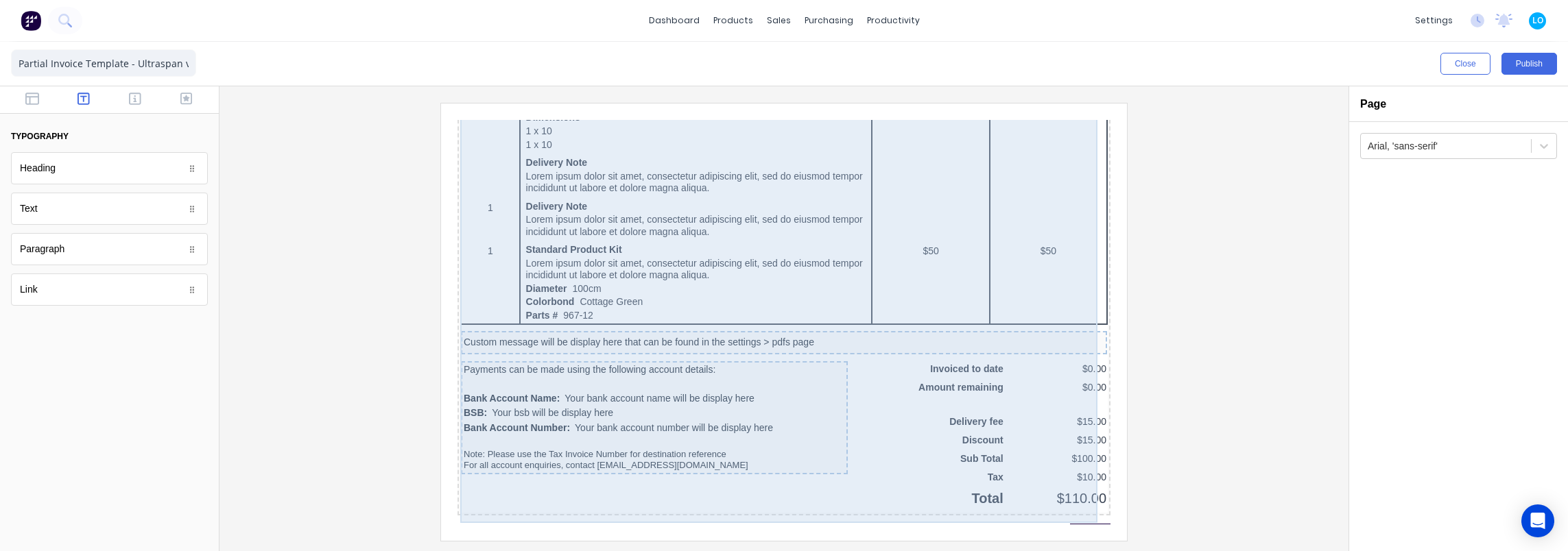
scroll to position [817, 0]
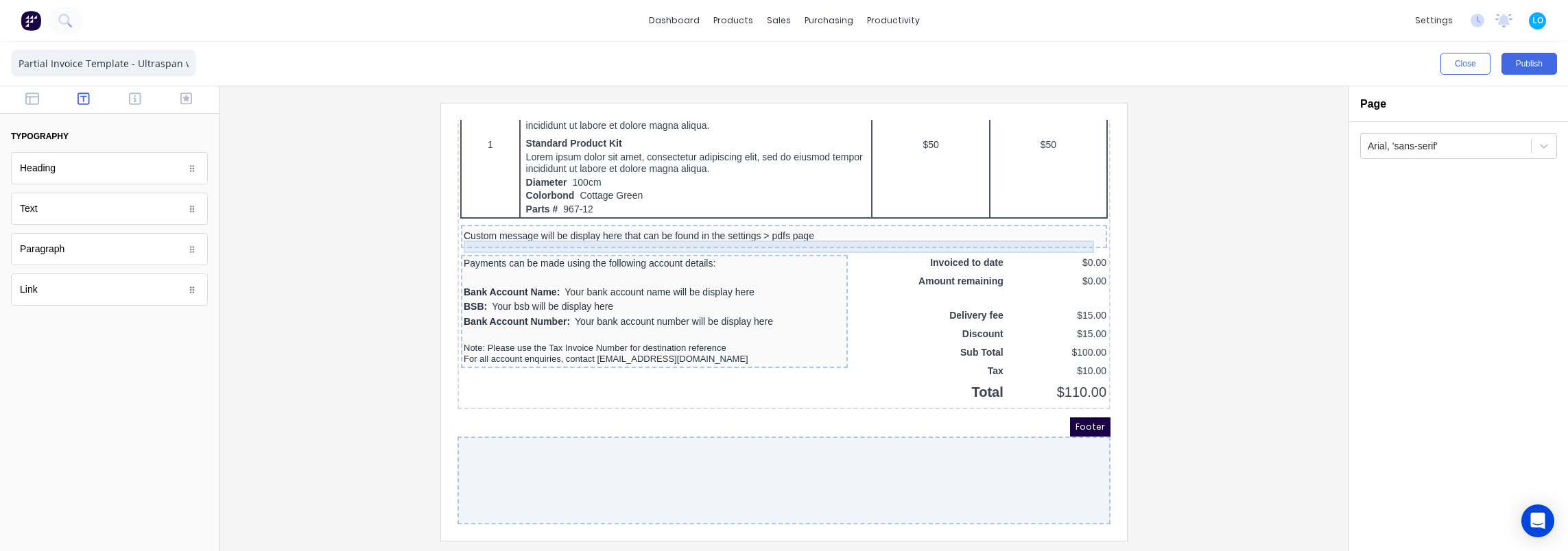
click at [571, 214] on div "Custom message will be display here that can be found in the settings > pdfs pa…" at bounding box center [767, 220] width 640 height 12
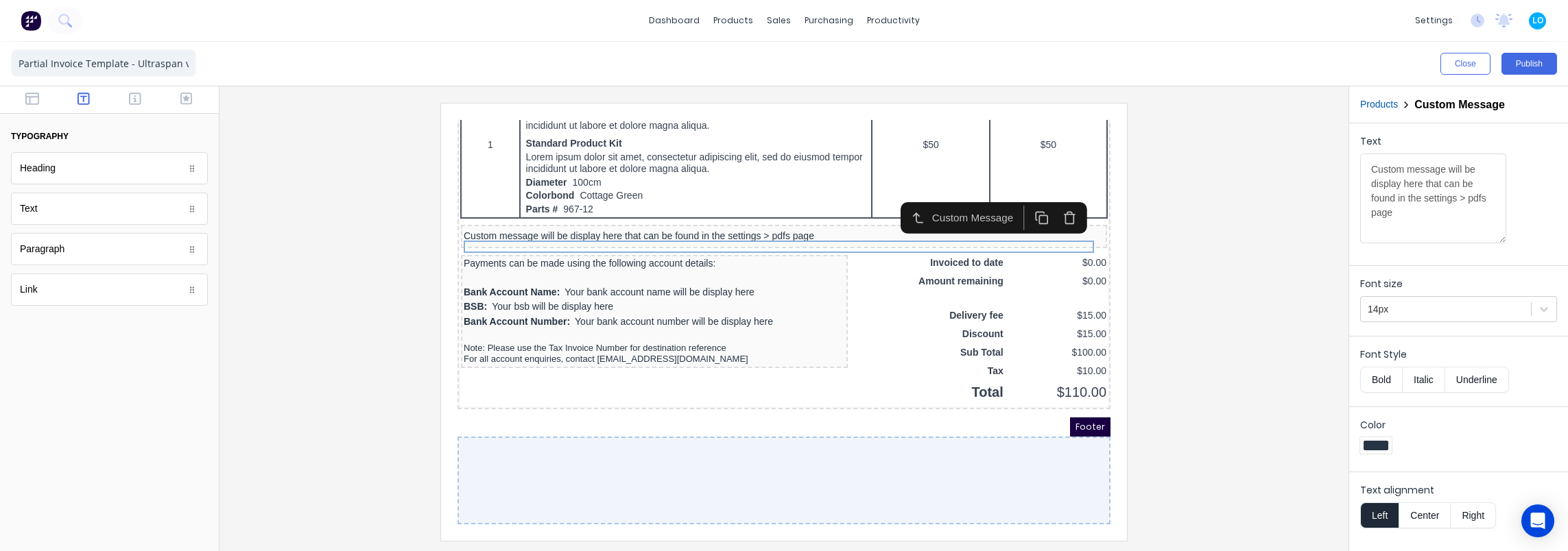
click at [395, 273] on div at bounding box center [784, 322] width 1107 height 438
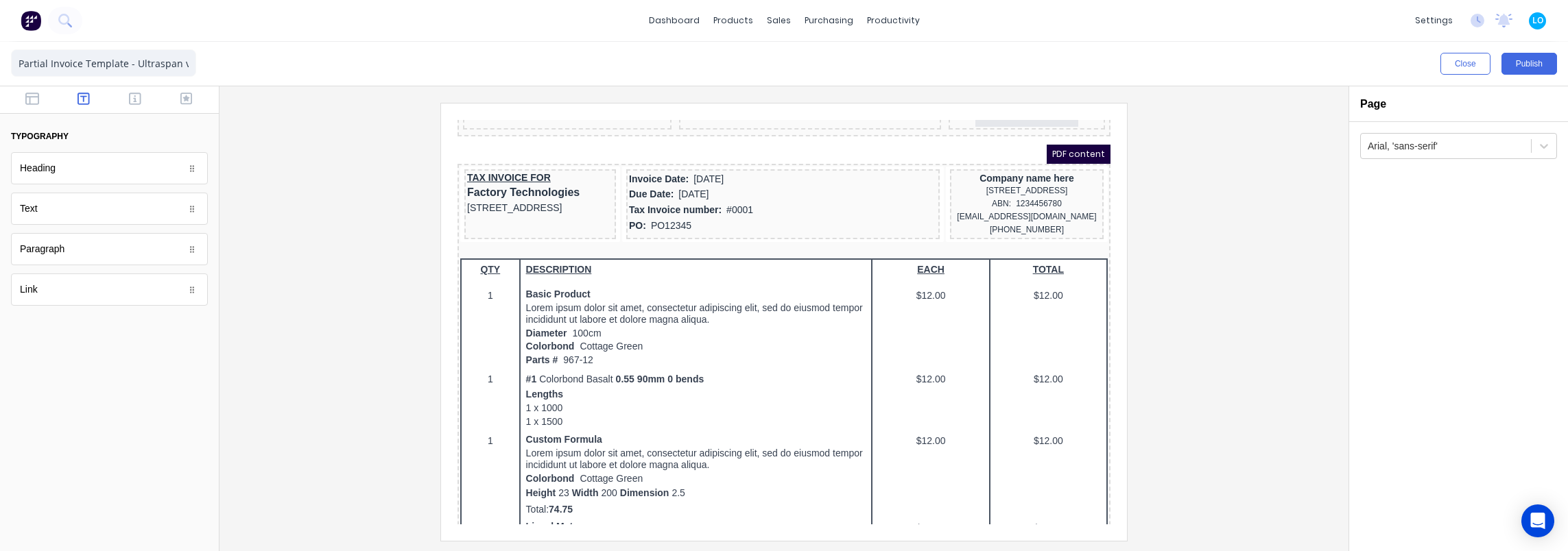
scroll to position [0, 0]
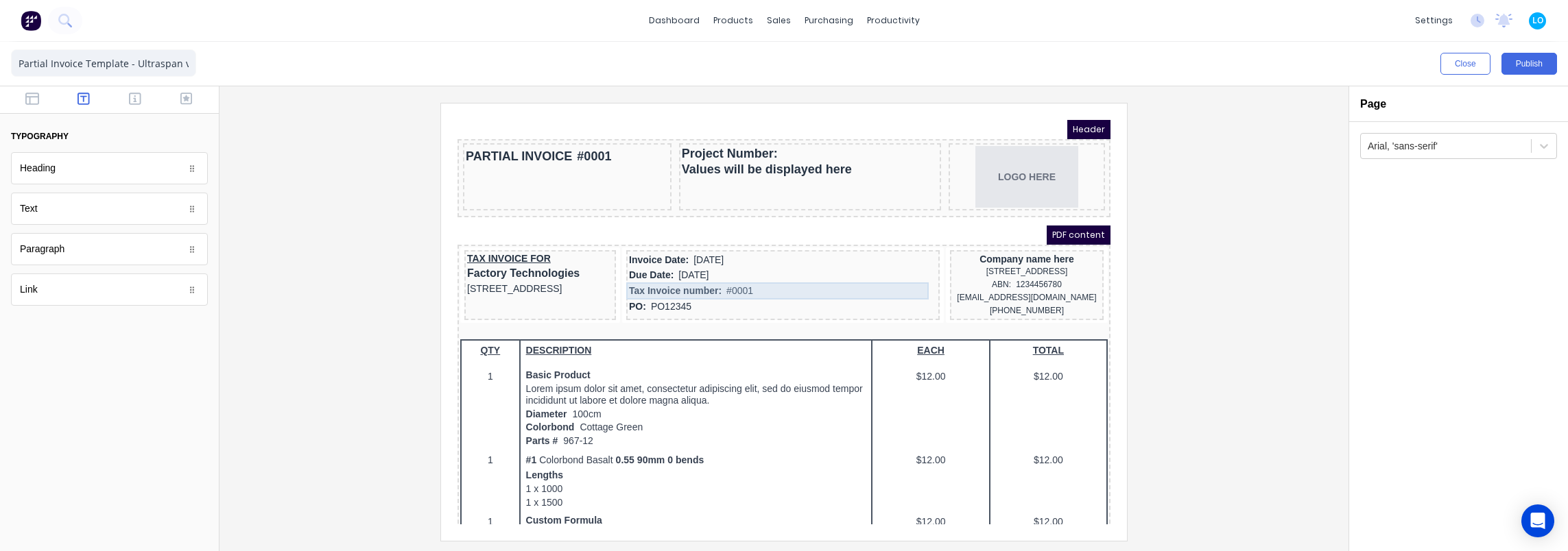
click at [686, 273] on div "Tax Invoice number: #0001" at bounding box center [766, 275] width 308 height 17
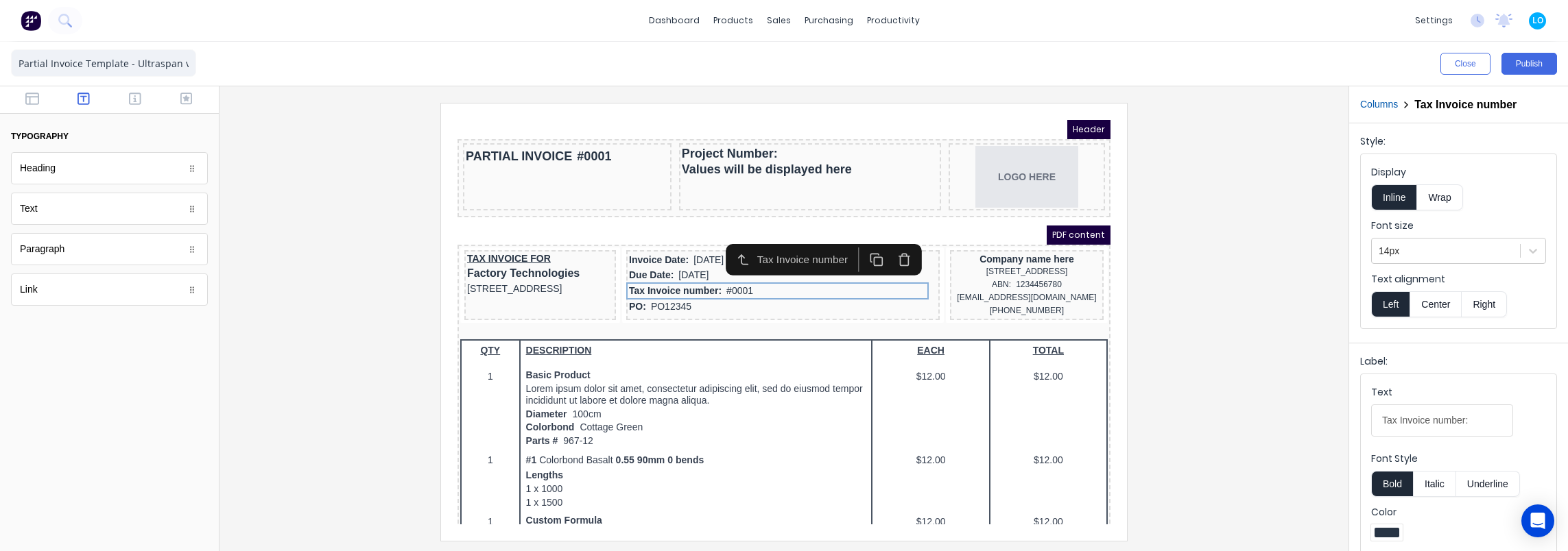
click at [1434, 416] on input "Tax Invoice number:" at bounding box center [1442, 421] width 142 height 32
type input "Tax Invoice Number:"
click at [1448, 355] on div "Label:" at bounding box center [1458, 364] width 197 height 19
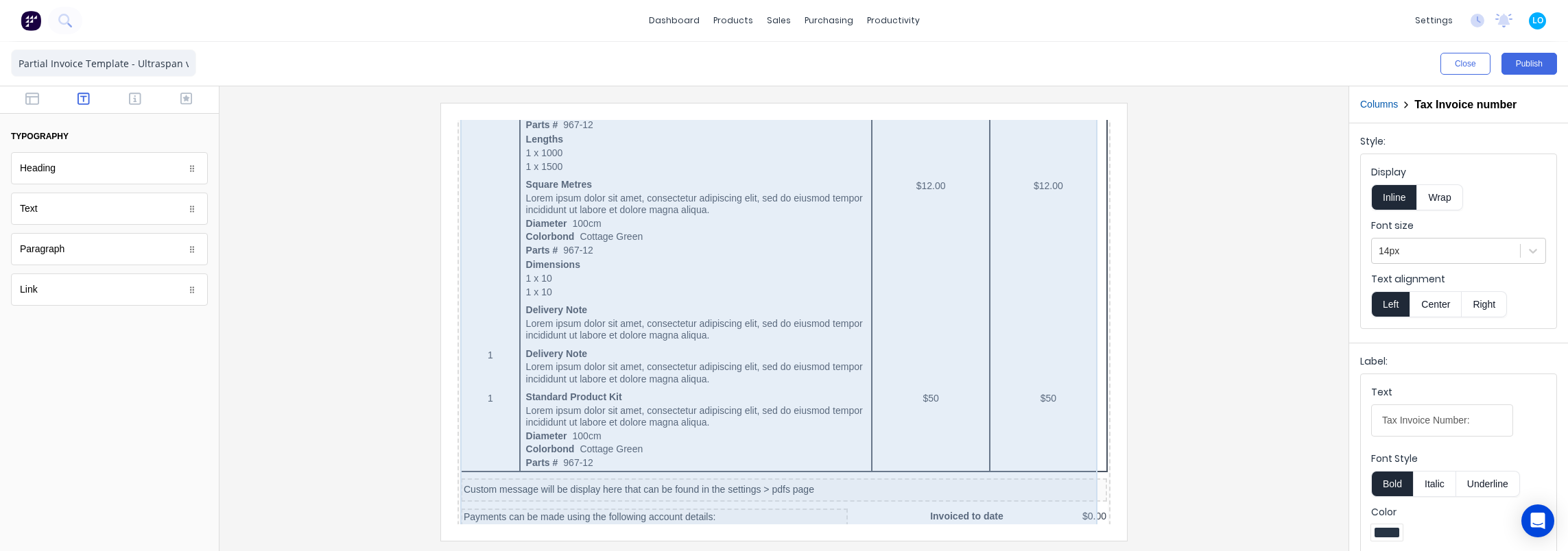
scroll to position [817, 0]
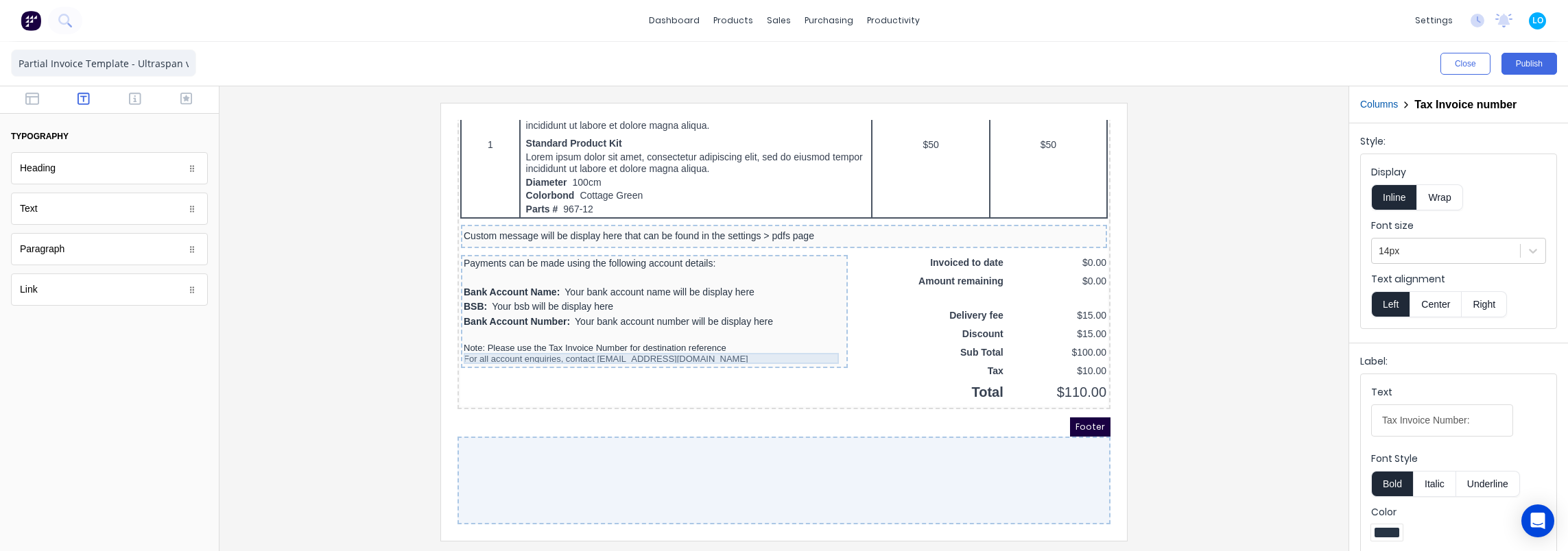
click at [615, 326] on div "Note: Please use the Tax Invoice Number for destination reference" at bounding box center [638, 331] width 382 height 11
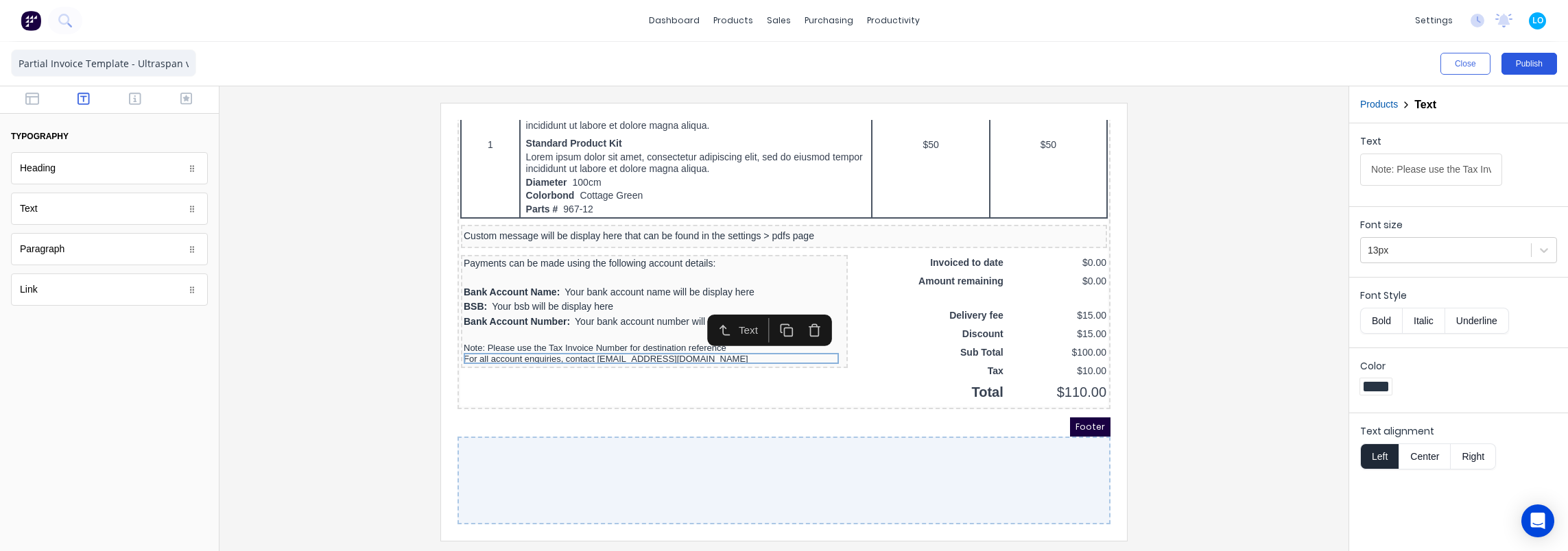
click at [1527, 65] on button "Publish" at bounding box center [1529, 64] width 55 height 22
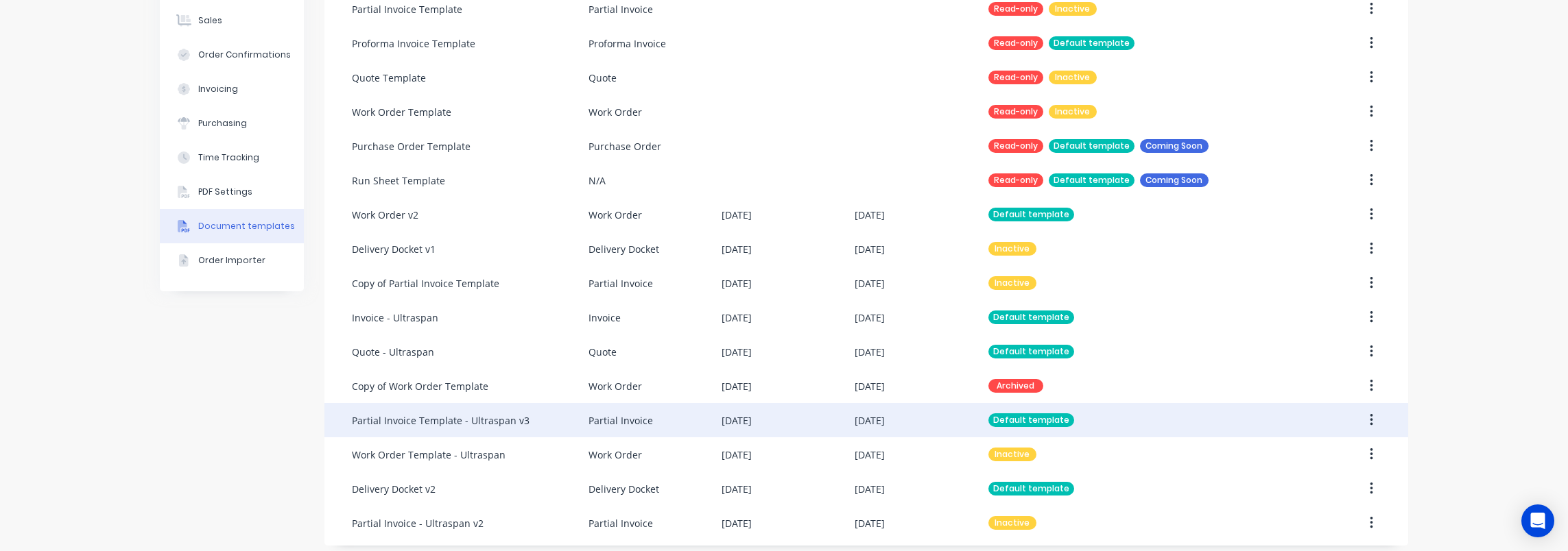
scroll to position [211, 0]
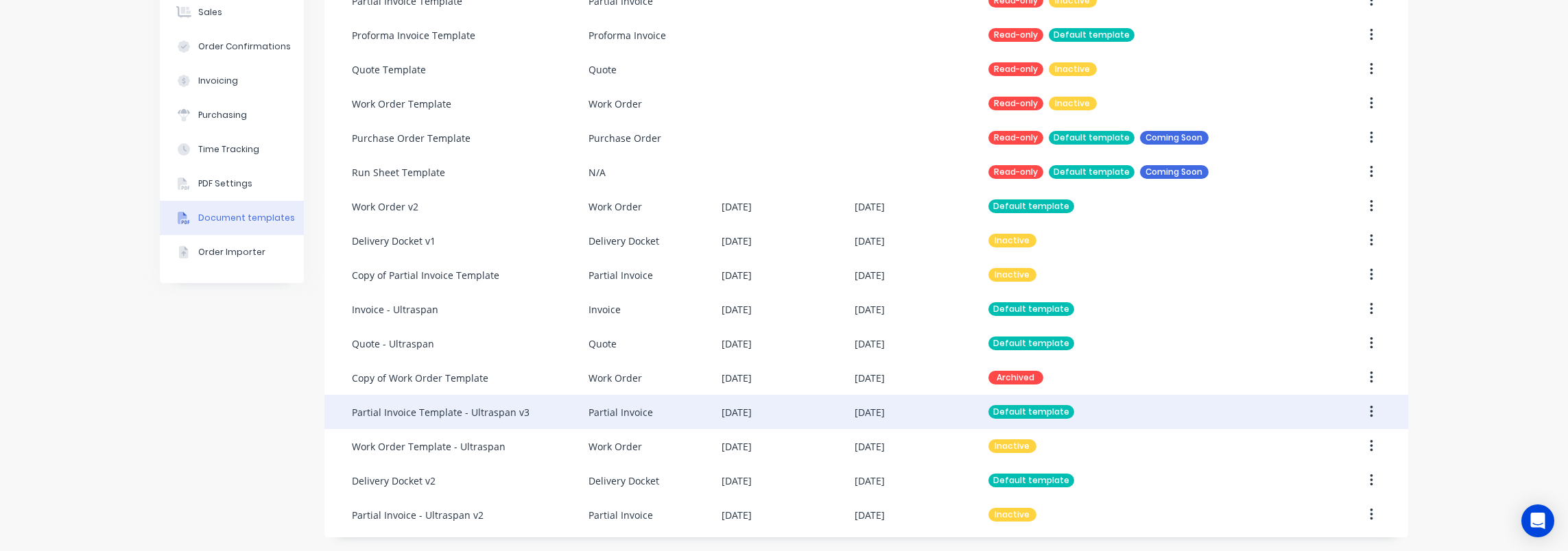
click at [534, 404] on div "Partial Invoice Template - Ultraspan v3" at bounding box center [470, 411] width 236 height 34
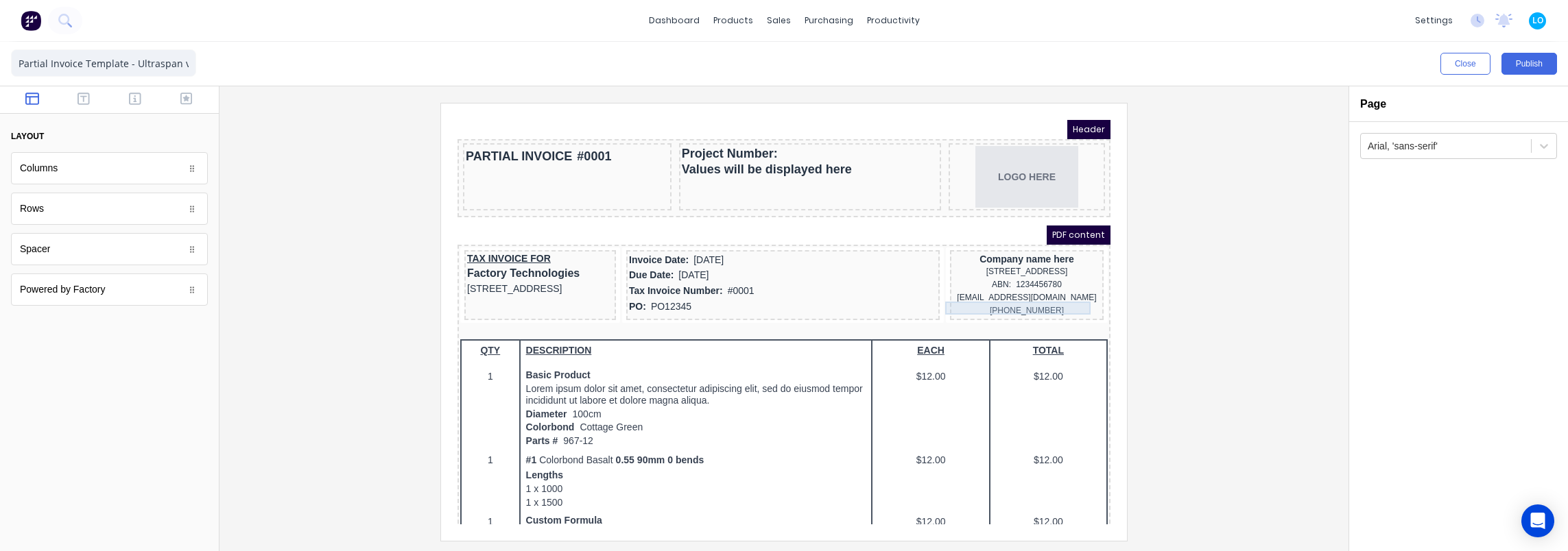
click at [1004, 288] on div "[EMAIL_ADDRESS][DOMAIN_NAME]" at bounding box center [1010, 281] width 148 height 13
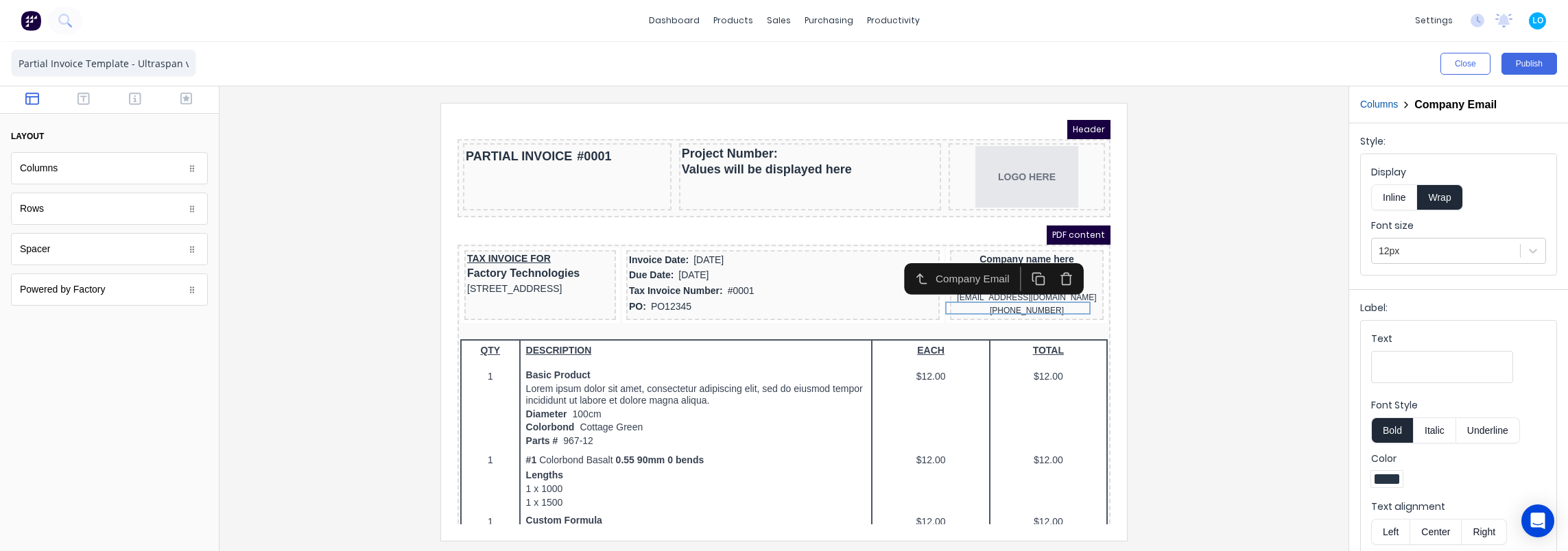
click at [1049, 262] on icon "button" at bounding box center [1049, 262] width 14 height 14
click at [1023, 288] on div "[PHONE_NUMBER]" at bounding box center [1010, 281] width 148 height 13
click at [1048, 267] on icon "button" at bounding box center [1049, 262] width 14 height 14
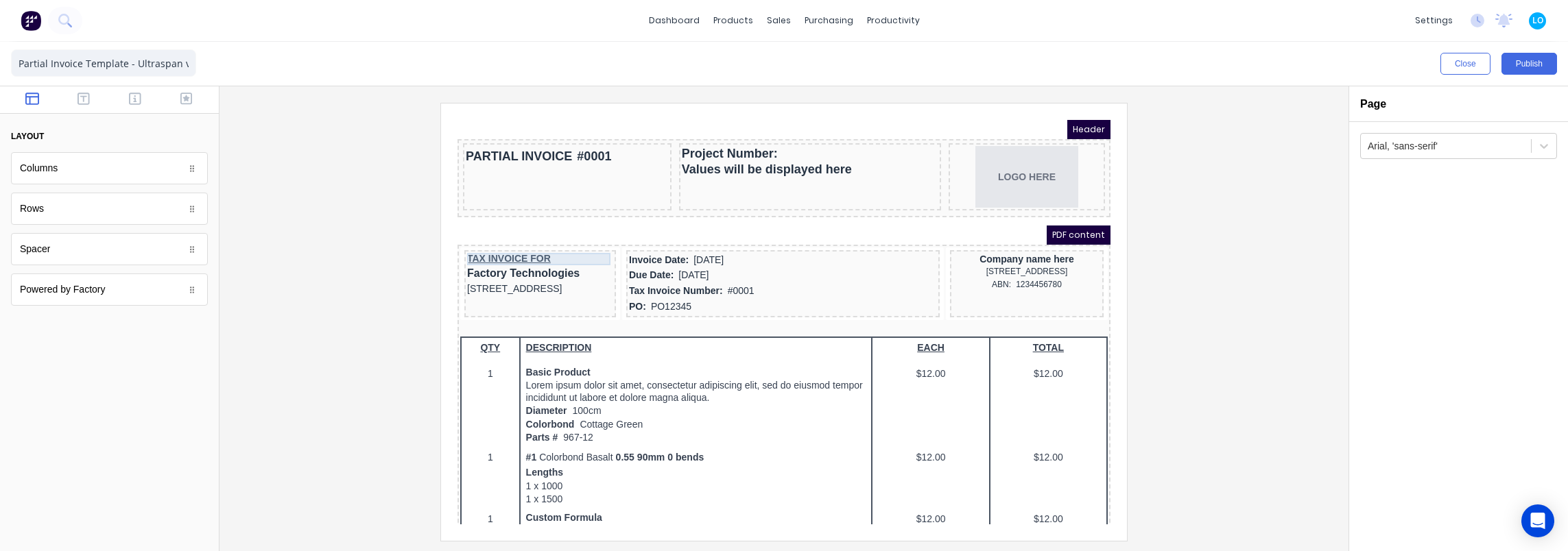
click at [523, 244] on div "TAX INVOICE FOR" at bounding box center [523, 242] width 146 height 12
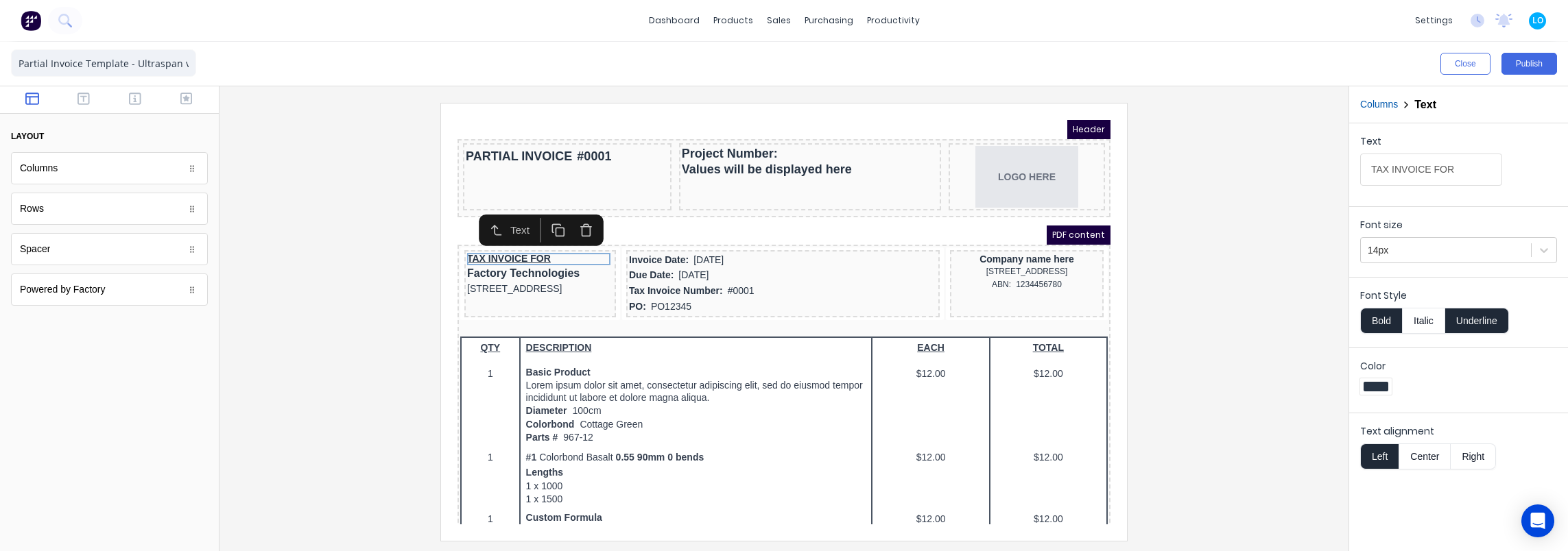
click at [568, 209] on icon "button" at bounding box center [569, 214] width 14 height 14
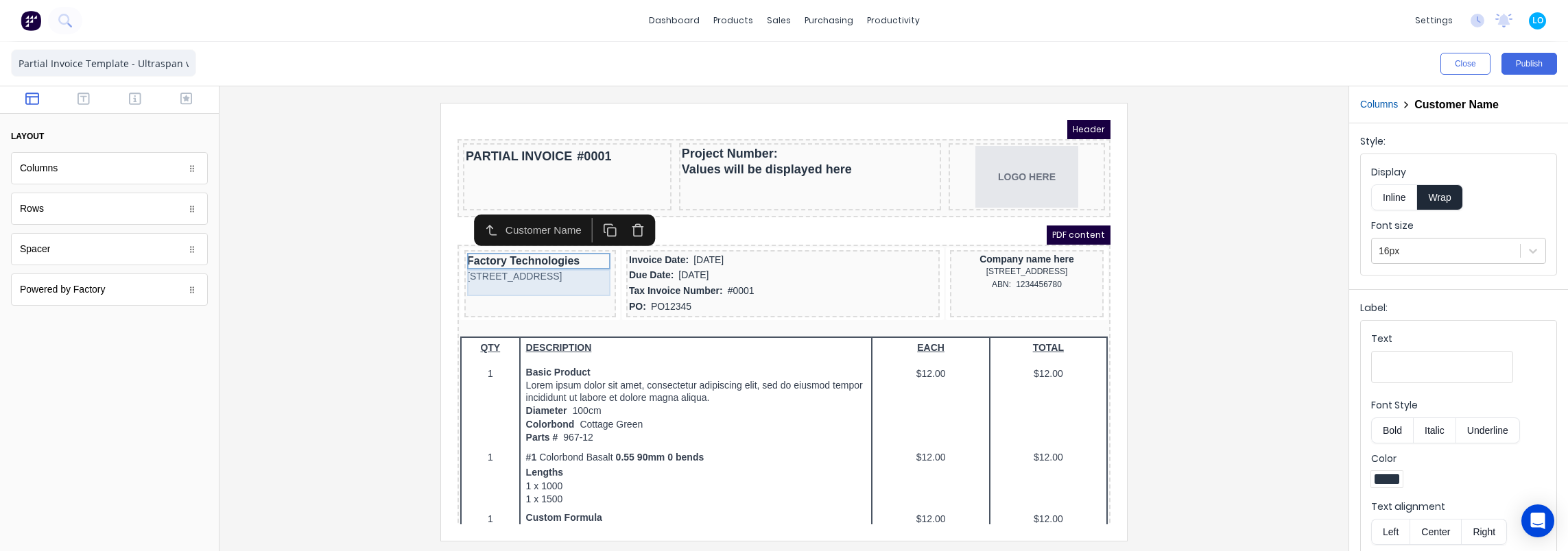
click at [535, 262] on div "[STREET_ADDRESS]" at bounding box center [523, 260] width 146 height 15
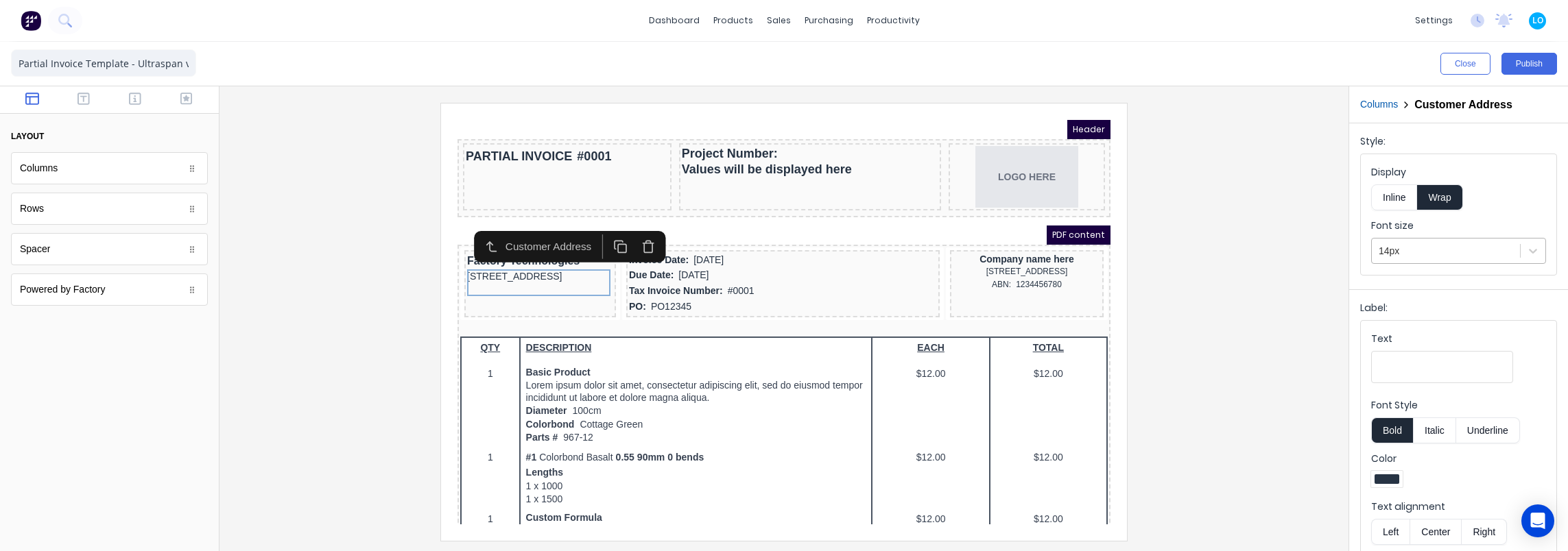
click at [1491, 249] on div at bounding box center [1445, 252] width 134 height 17
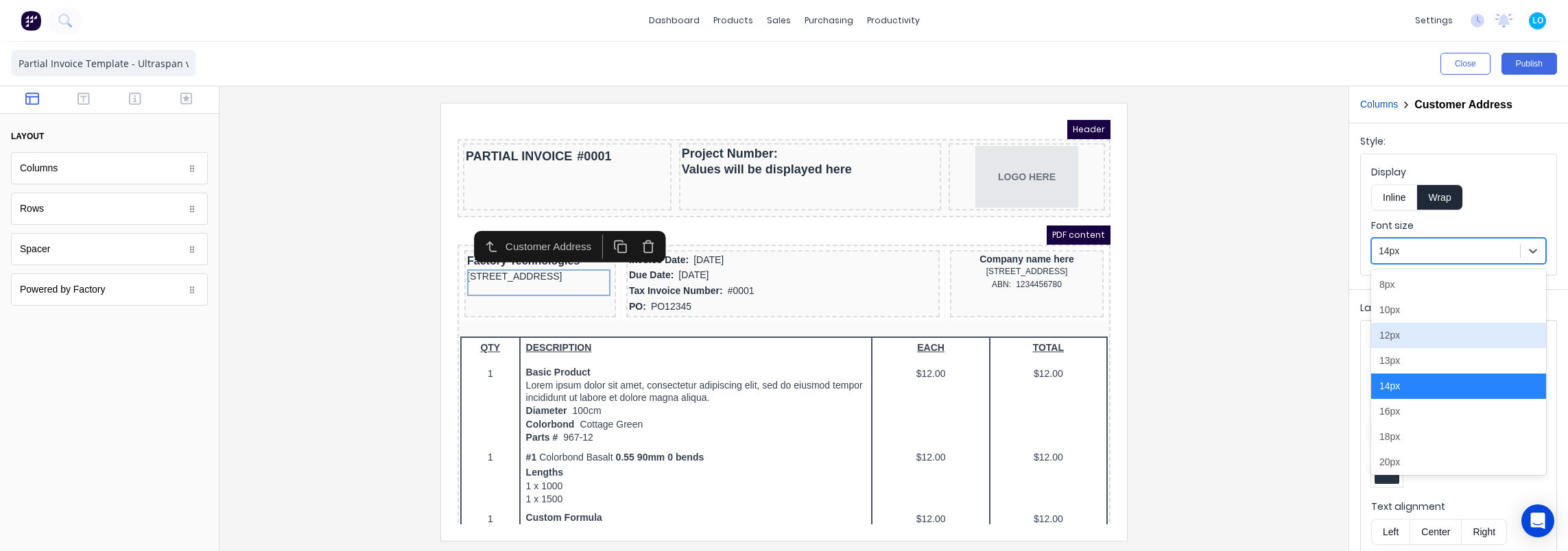
click at [1420, 336] on div "12px" at bounding box center [1458, 335] width 175 height 25
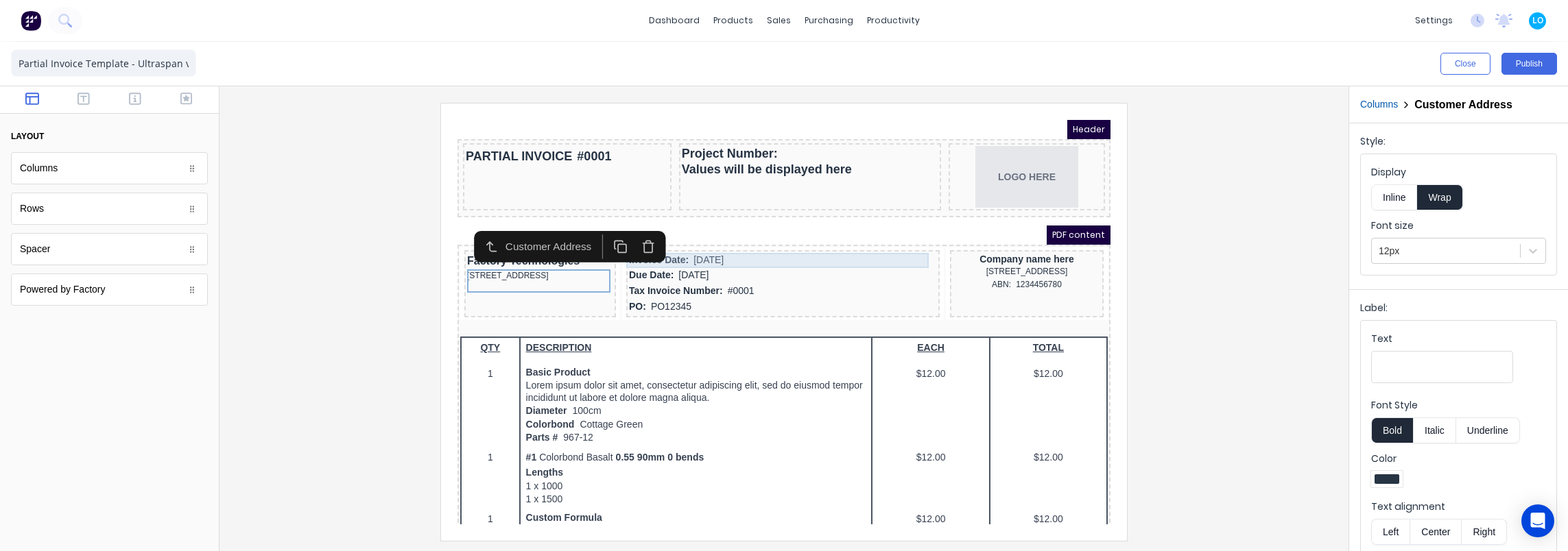
click at [714, 242] on div "Invoice Date: [DATE]" at bounding box center [766, 244] width 308 height 15
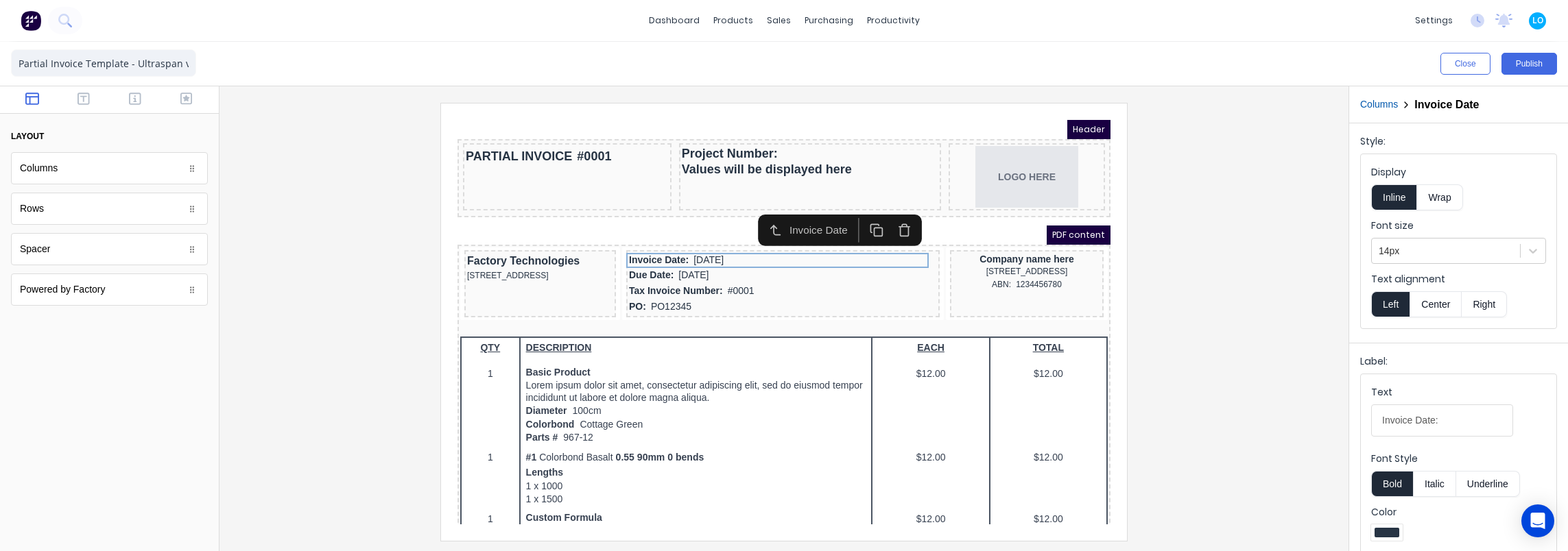
drag, startPoint x: 1447, startPoint y: 246, endPoint x: 1439, endPoint y: 263, distance: 18.8
click at [1447, 248] on div at bounding box center [1445, 252] width 134 height 17
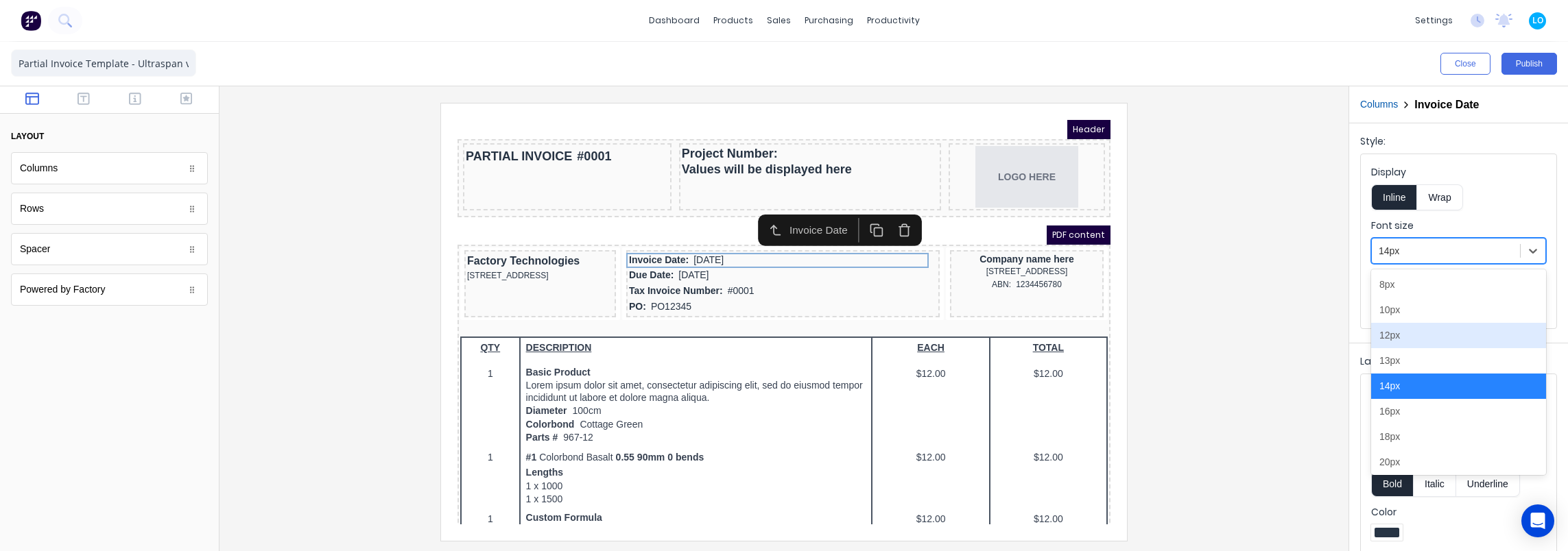
click at [1410, 333] on div "12px" at bounding box center [1458, 335] width 175 height 25
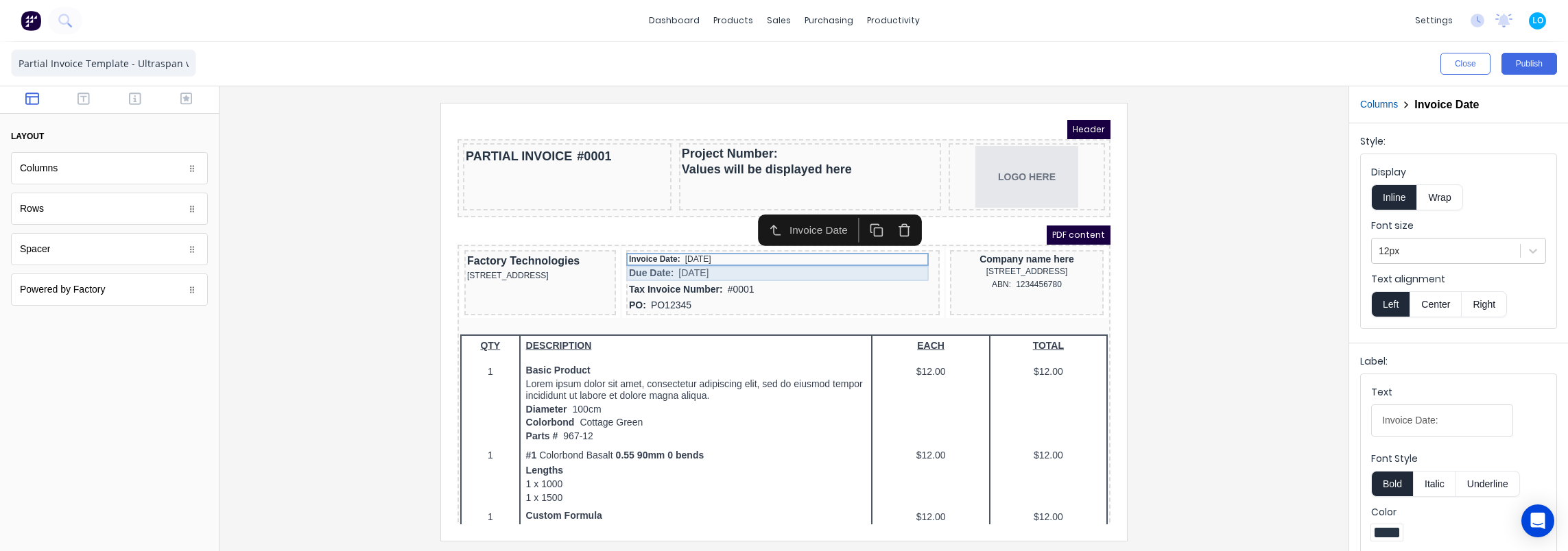
click at [740, 254] on div "Due Date: [DATE]" at bounding box center [766, 257] width 308 height 15
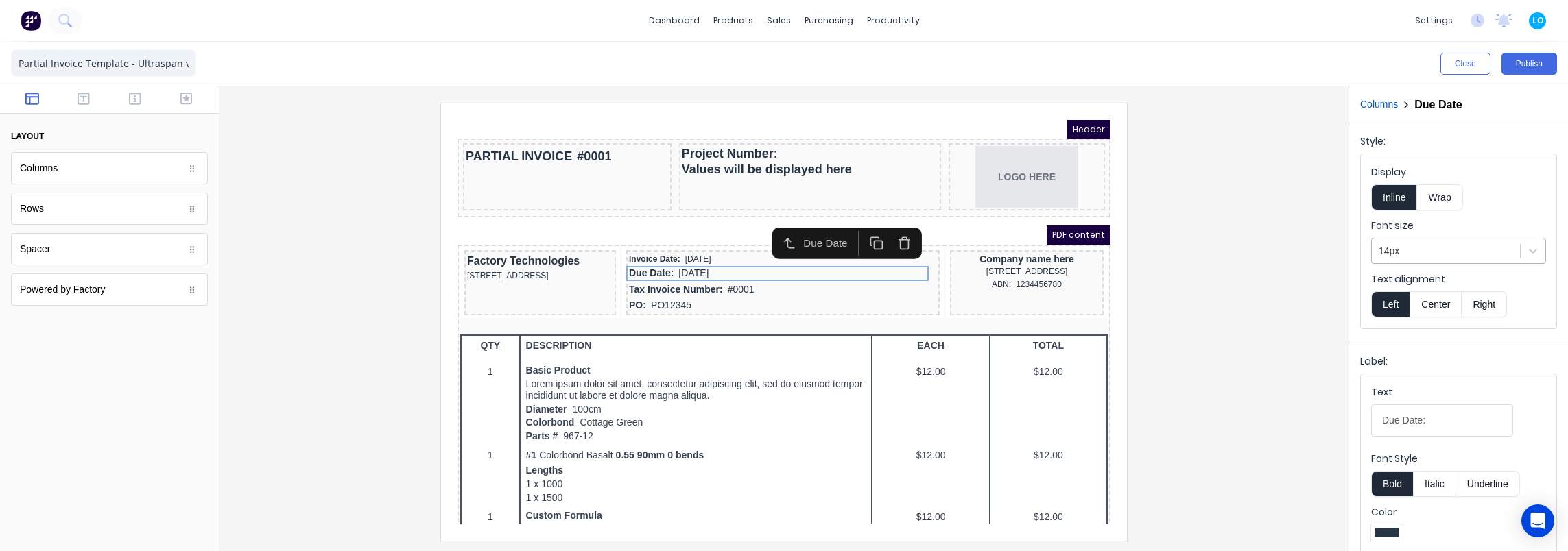
click at [1451, 261] on div "14px" at bounding box center [1458, 251] width 175 height 26
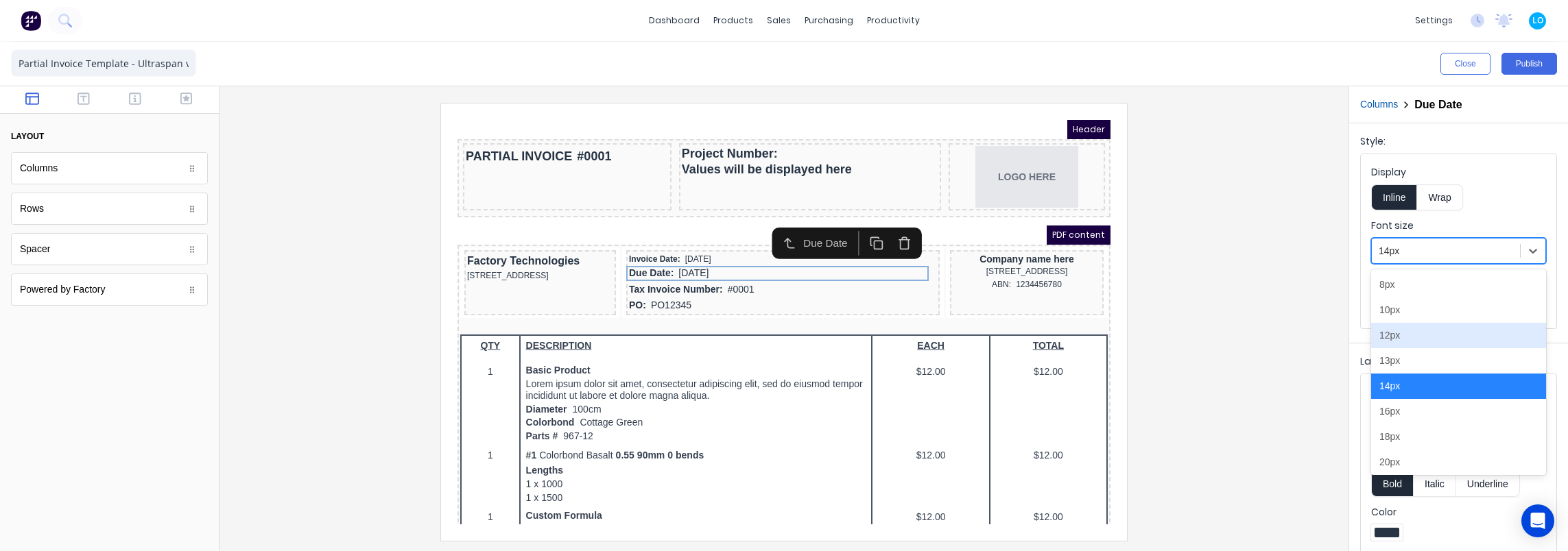
drag, startPoint x: 1423, startPoint y: 341, endPoint x: 1126, endPoint y: 303, distance: 299.4
click at [1421, 341] on div "12px" at bounding box center [1458, 335] width 175 height 25
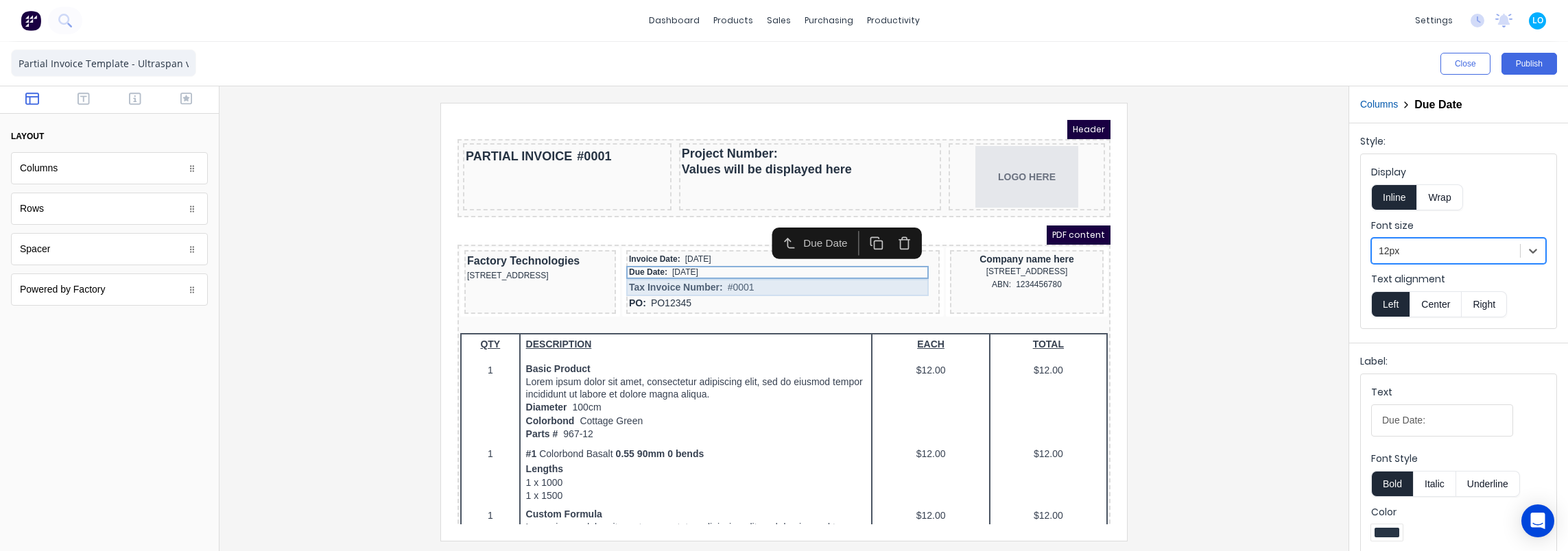
click at [756, 273] on div "Tax Invoice Number: #0001" at bounding box center [766, 271] width 308 height 17
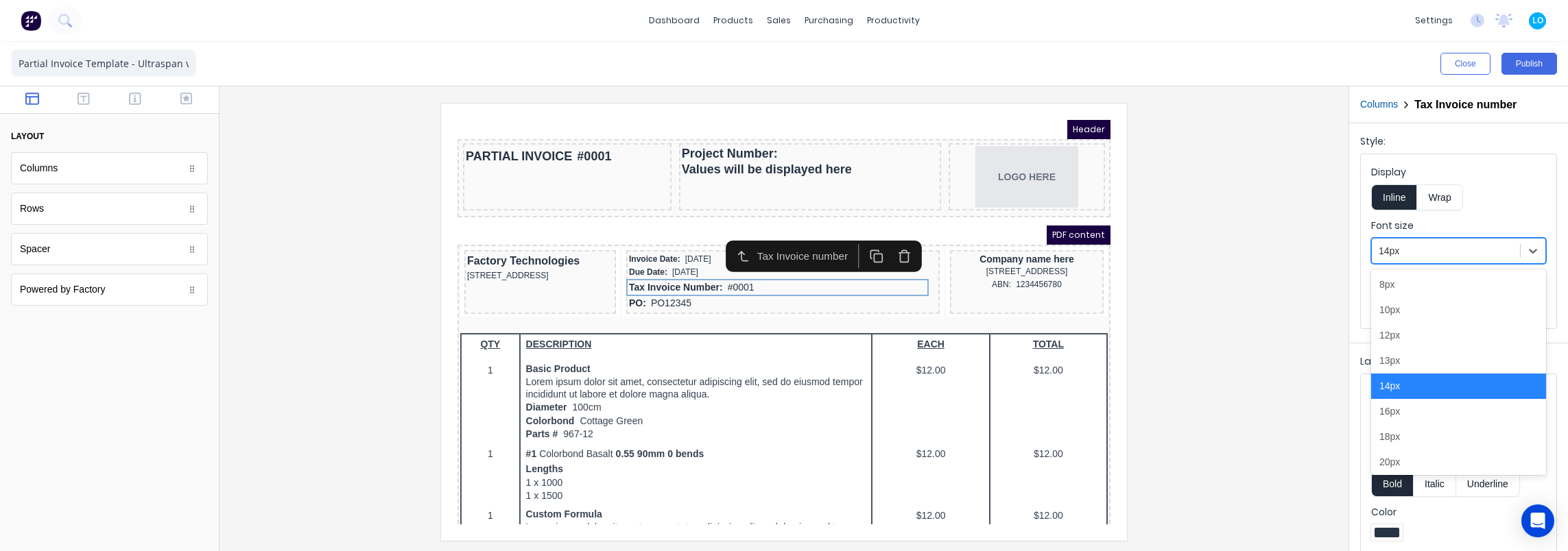
drag, startPoint x: 1459, startPoint y: 244, endPoint x: 1442, endPoint y: 269, distance: 30.2
click at [1458, 245] on div at bounding box center [1445, 252] width 134 height 17
click at [1406, 337] on div "12px" at bounding box center [1458, 335] width 175 height 25
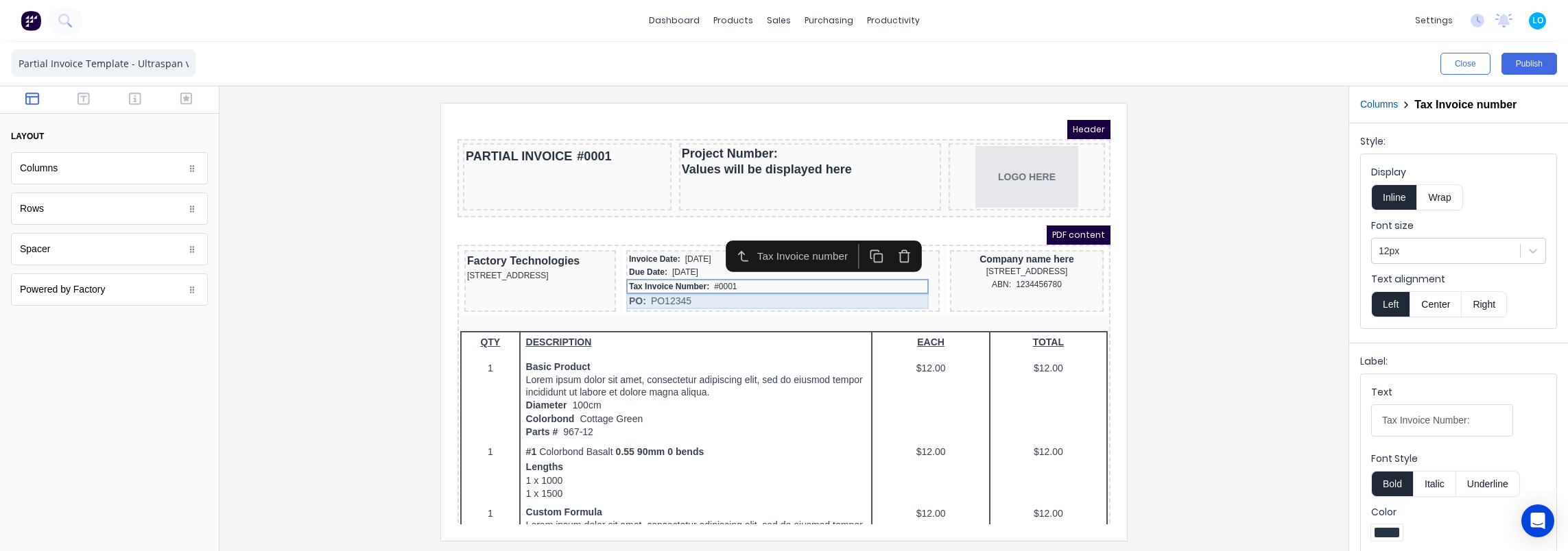
click at [769, 283] on div "PO: PO12345" at bounding box center [766, 285] width 308 height 15
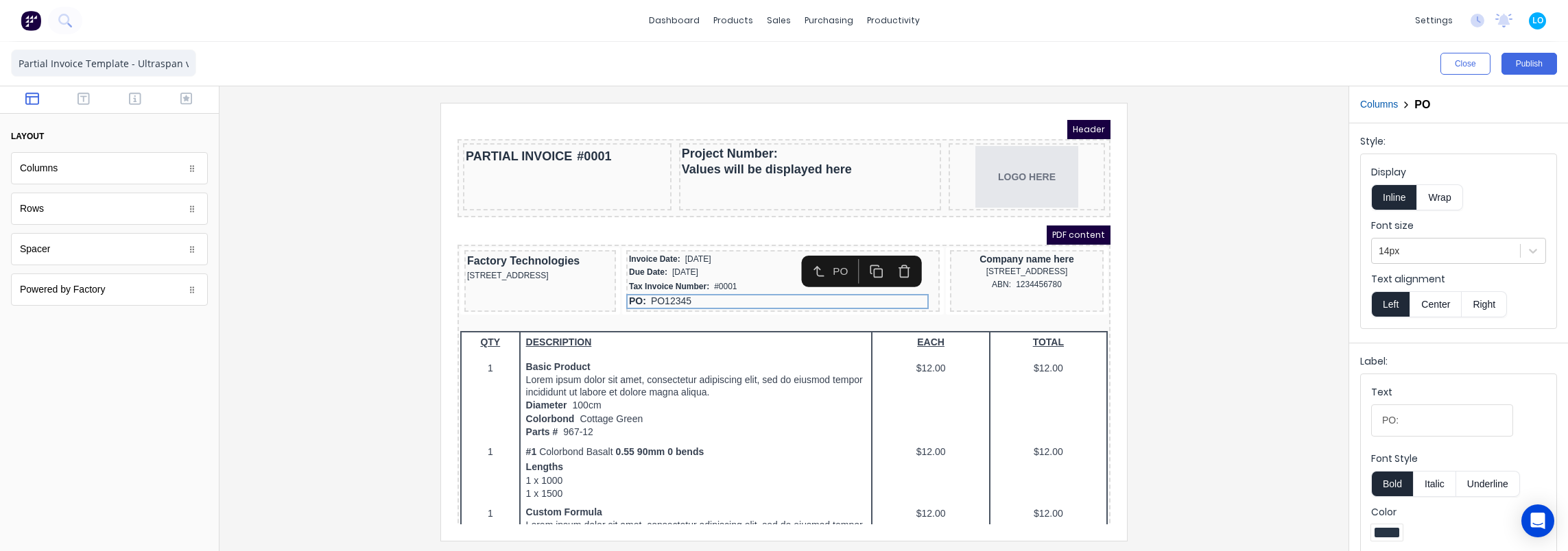
drag, startPoint x: 1435, startPoint y: 248, endPoint x: 1429, endPoint y: 266, distance: 19.0
click at [1435, 249] on div at bounding box center [1445, 252] width 134 height 17
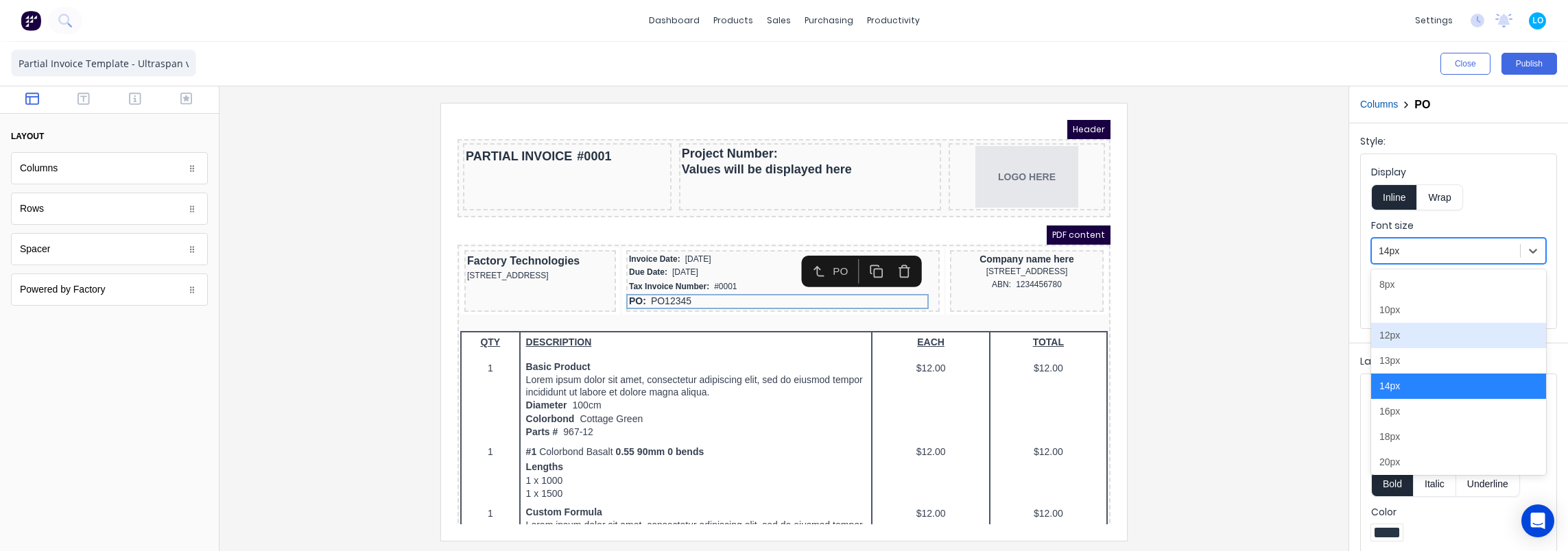
click at [1413, 333] on div "12px" at bounding box center [1458, 335] width 175 height 25
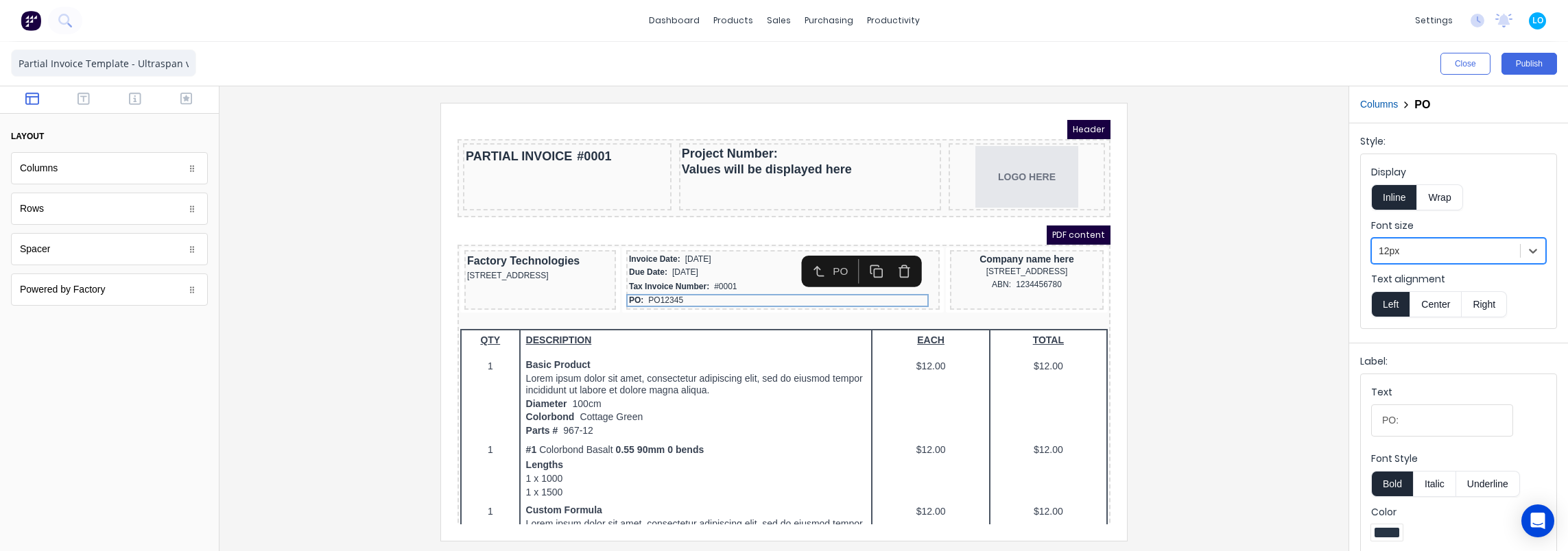
click at [1179, 284] on div at bounding box center [784, 322] width 1107 height 438
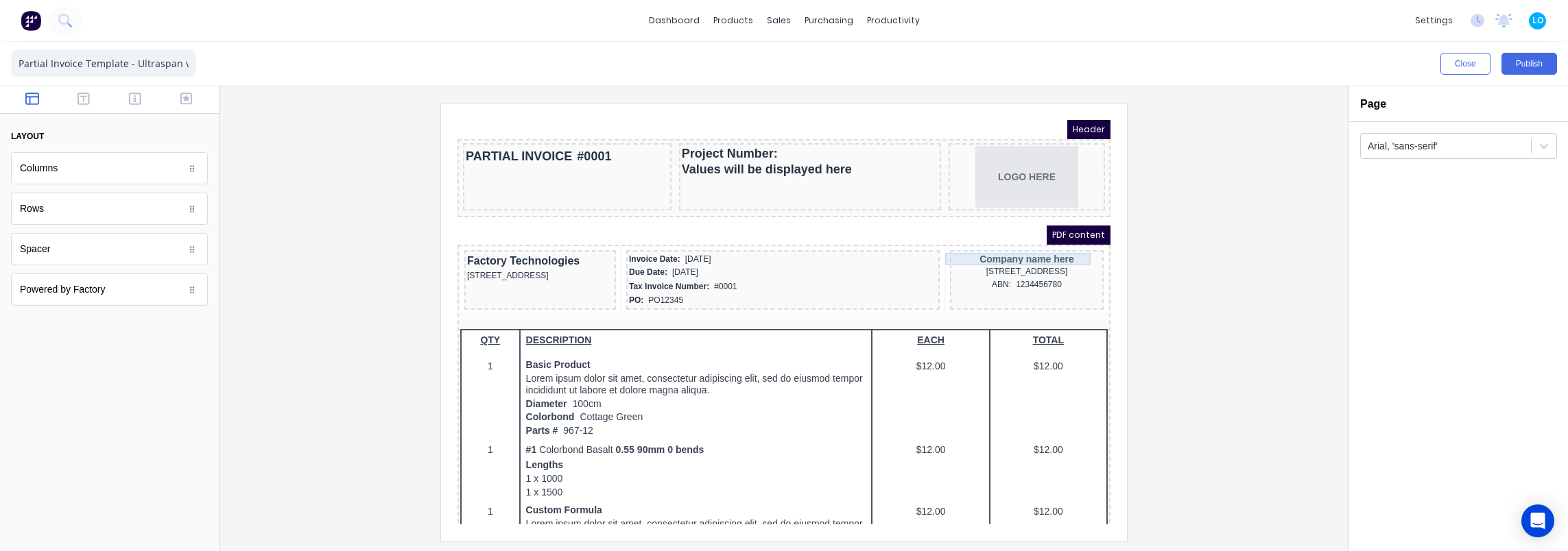
click at [988, 246] on div "Company name here" at bounding box center [1010, 242] width 148 height 12
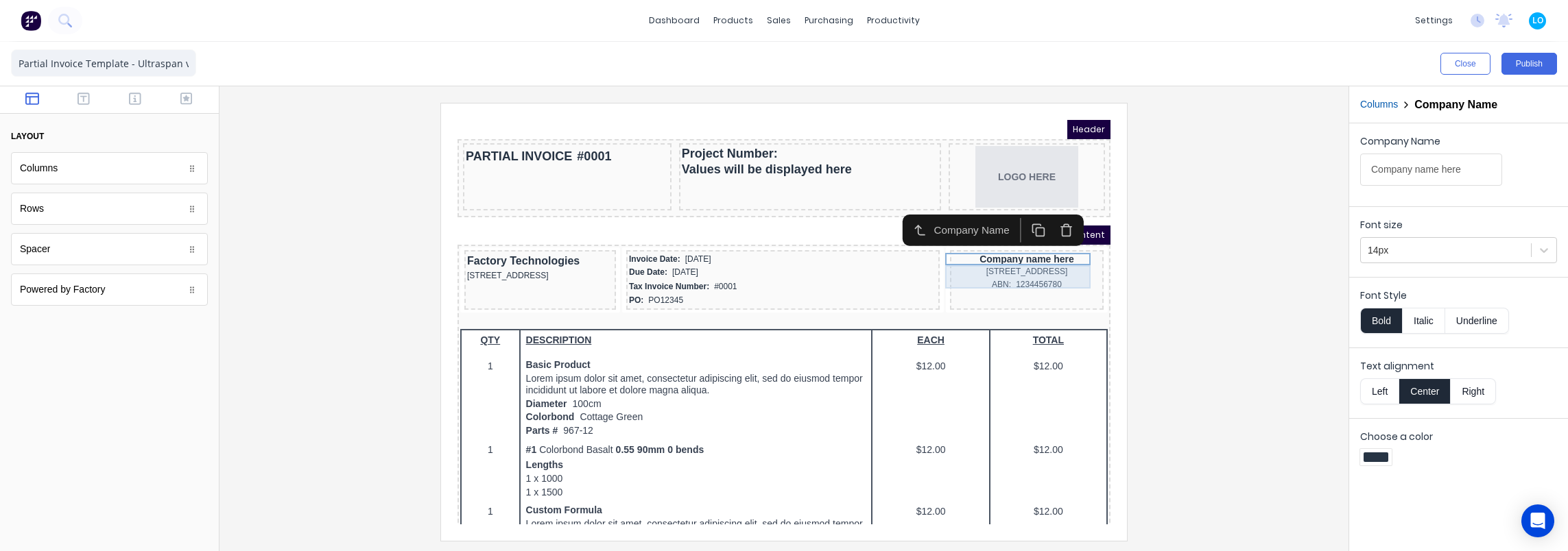
click at [993, 261] on div "[STREET_ADDRESS]" at bounding box center [1010, 255] width 148 height 13
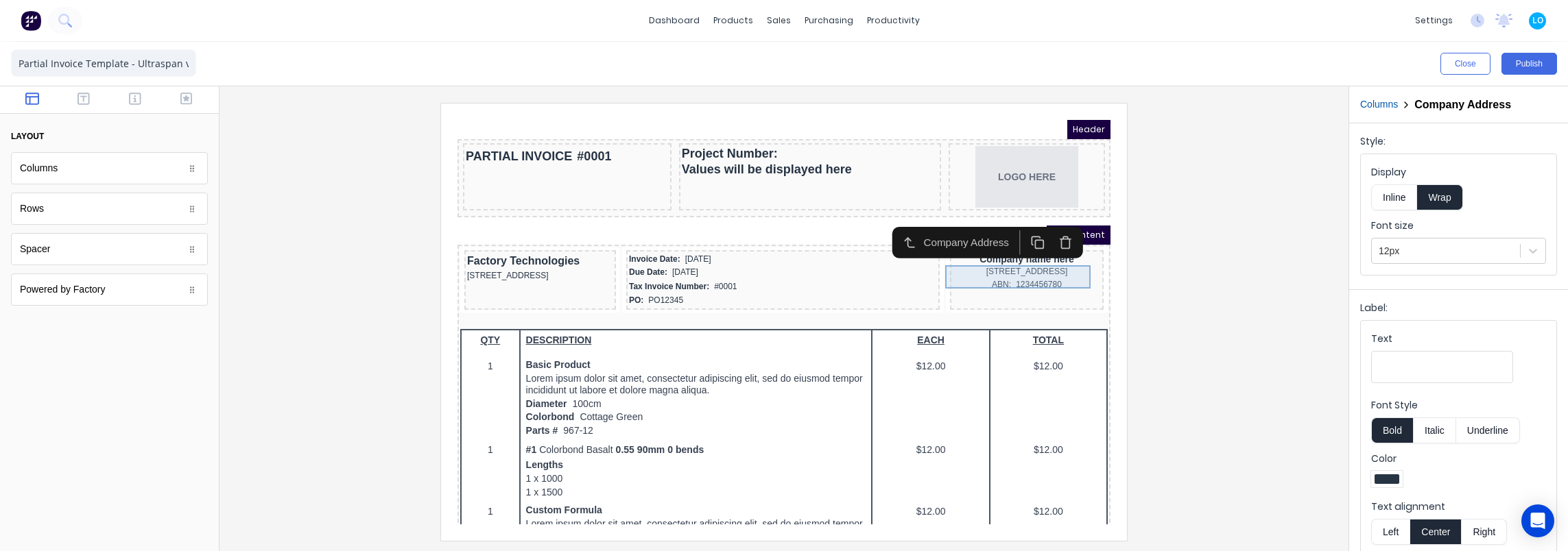
click at [1008, 262] on div "[STREET_ADDRESS]" at bounding box center [1010, 255] width 148 height 13
click at [1010, 275] on div "ABN: 1234456780" at bounding box center [1010, 268] width 148 height 13
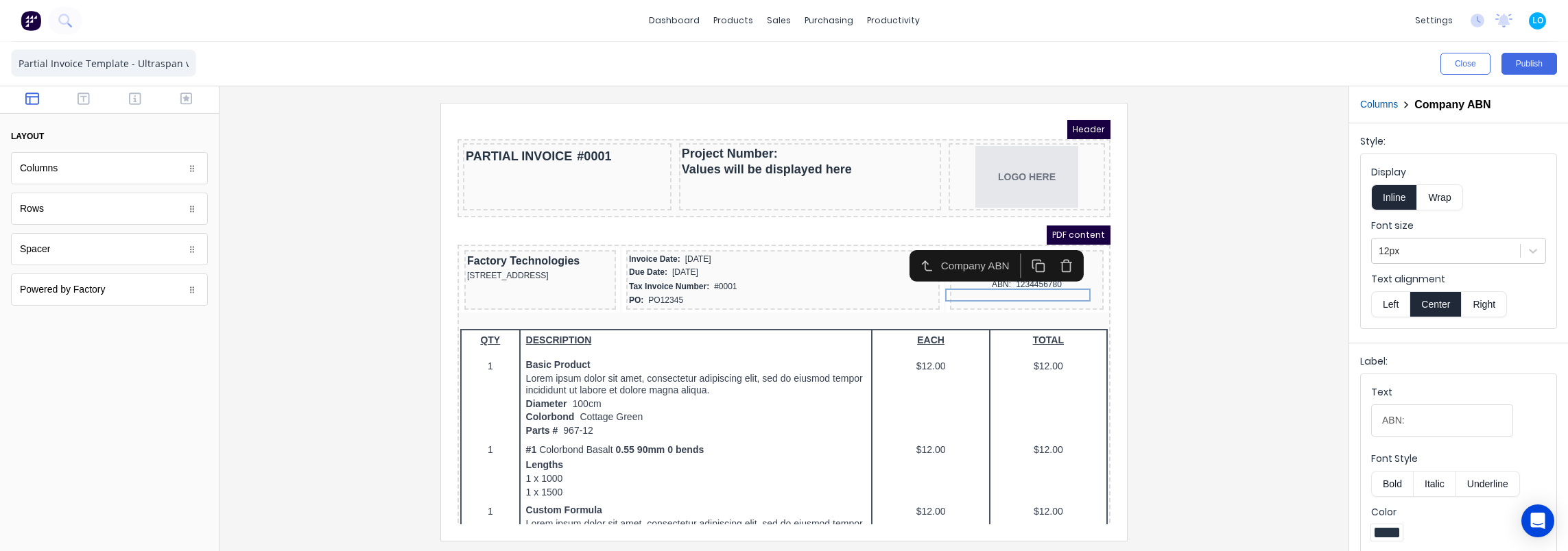
click at [1182, 276] on div at bounding box center [784, 322] width 1107 height 438
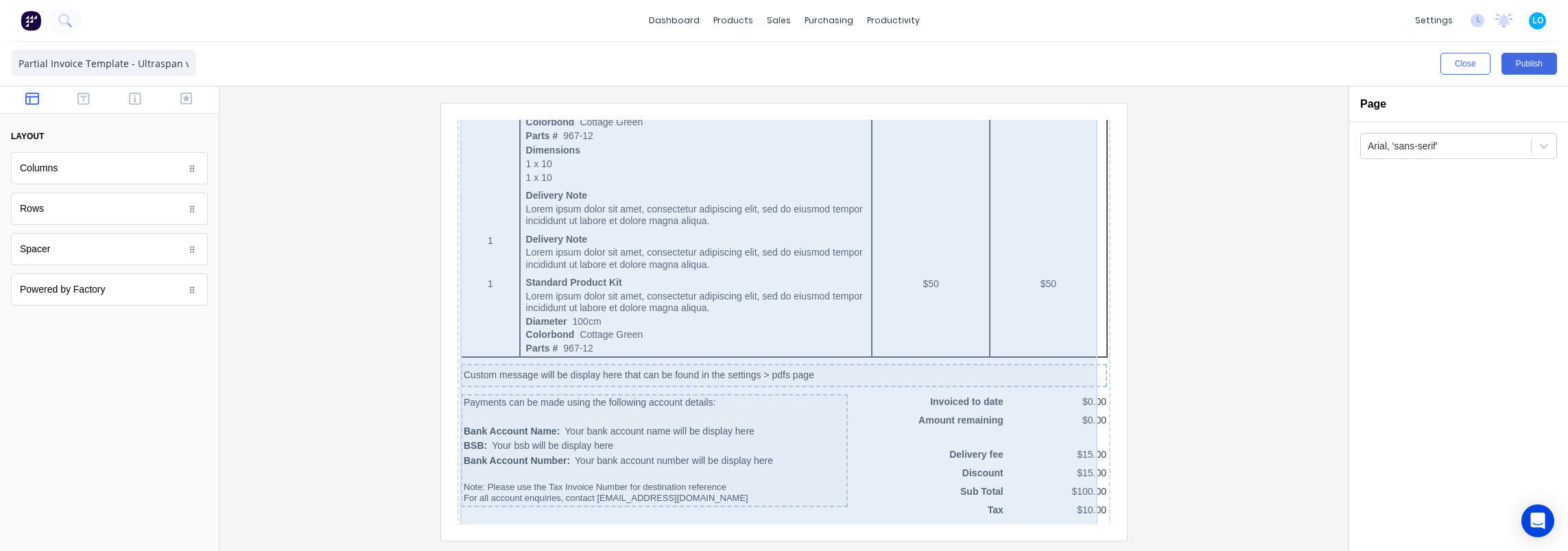
scroll to position [797, 0]
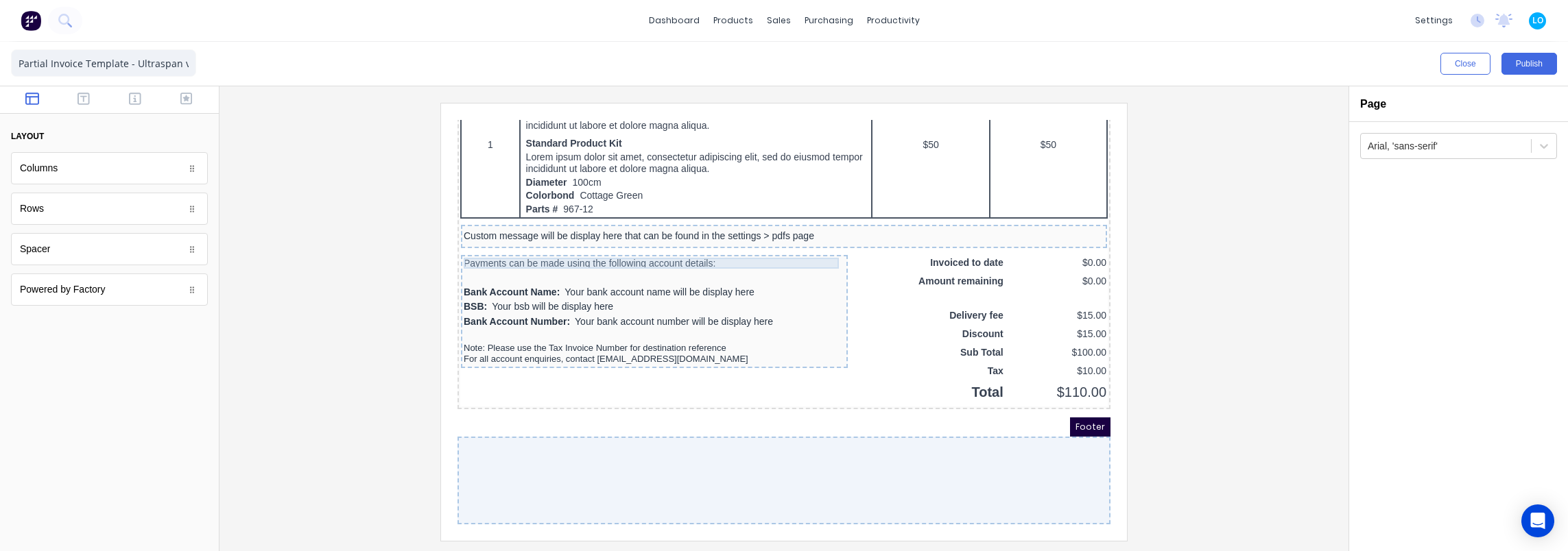
click at [544, 242] on div "Payments can be made using the following account details:" at bounding box center [638, 246] width 382 height 11
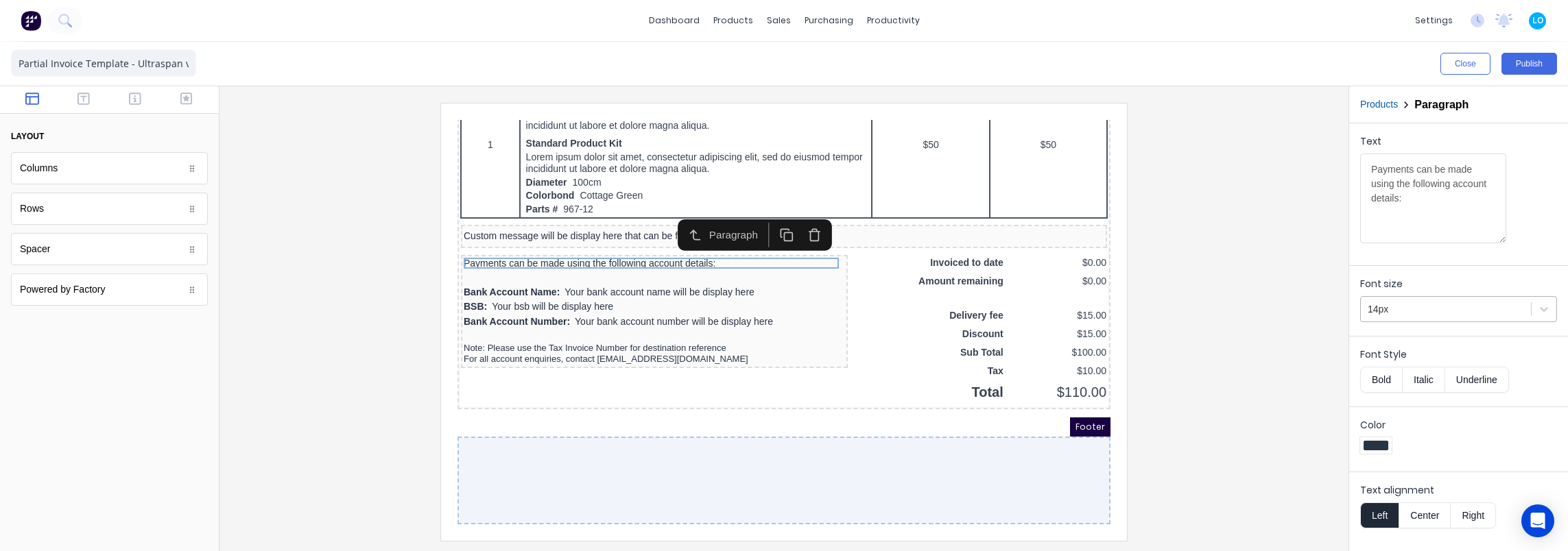
click at [1436, 311] on div at bounding box center [1445, 310] width 156 height 17
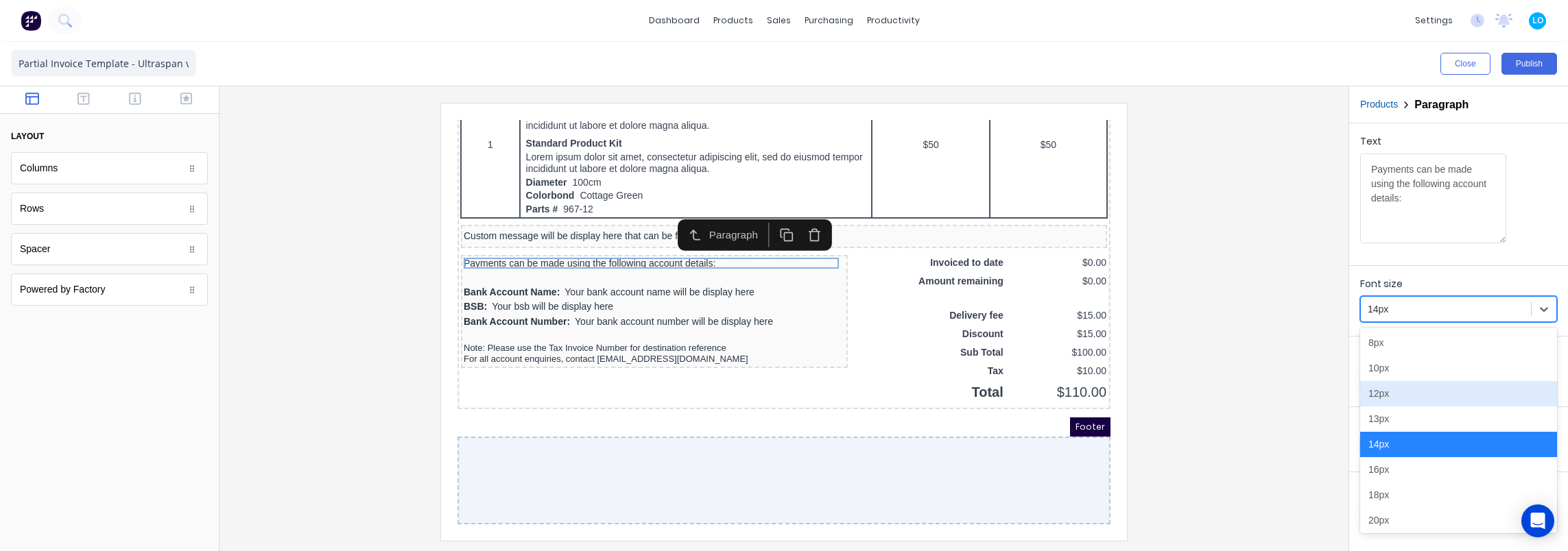
click at [1396, 390] on div "12px" at bounding box center [1458, 394] width 197 height 25
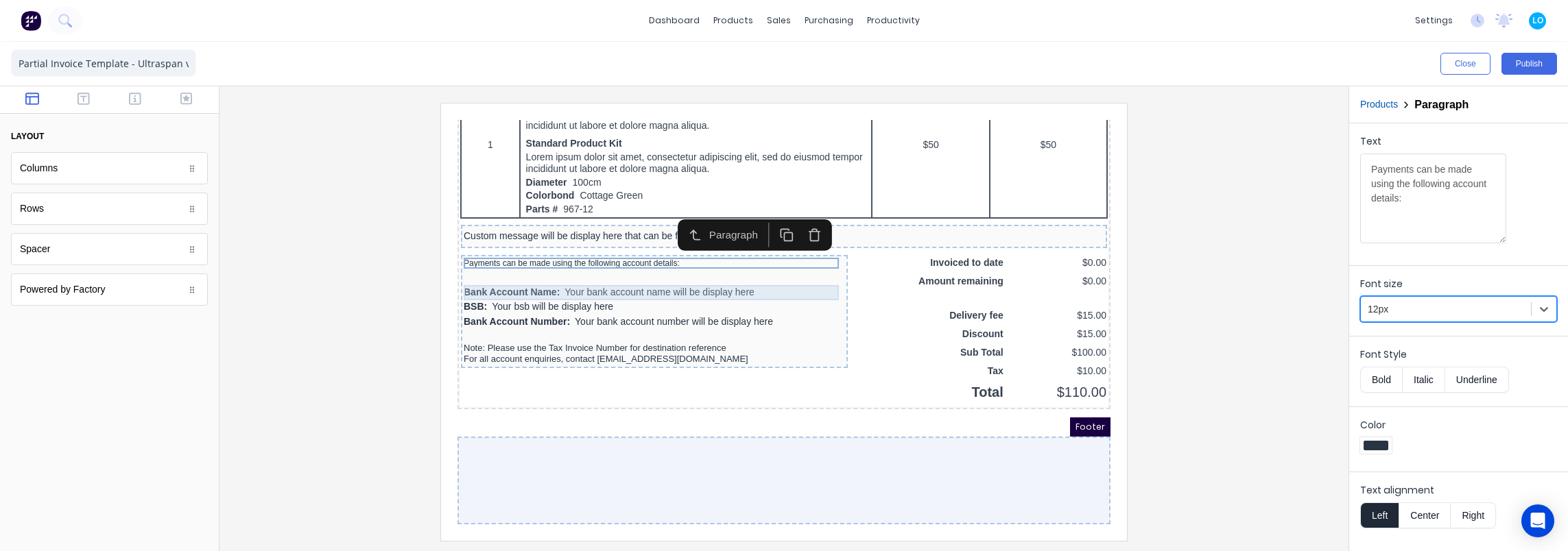
click at [691, 272] on div "Bank Account Name: Your bank account name will be display here" at bounding box center [638, 276] width 382 height 15
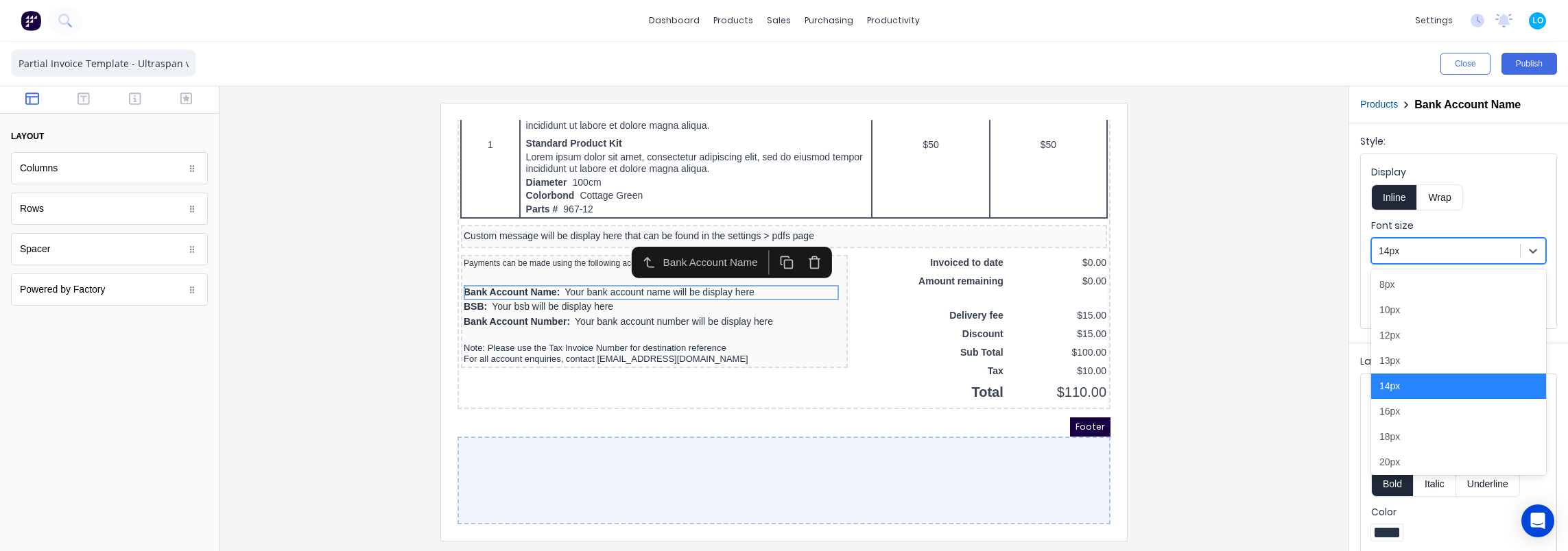
drag, startPoint x: 1439, startPoint y: 242, endPoint x: 1396, endPoint y: 321, distance: 89.9
click at [1438, 243] on div at bounding box center [1445, 252] width 134 height 17
drag, startPoint x: 1406, startPoint y: 333, endPoint x: 1122, endPoint y: 329, distance: 284.0
click at [1404, 333] on div "12px" at bounding box center [1458, 335] width 175 height 25
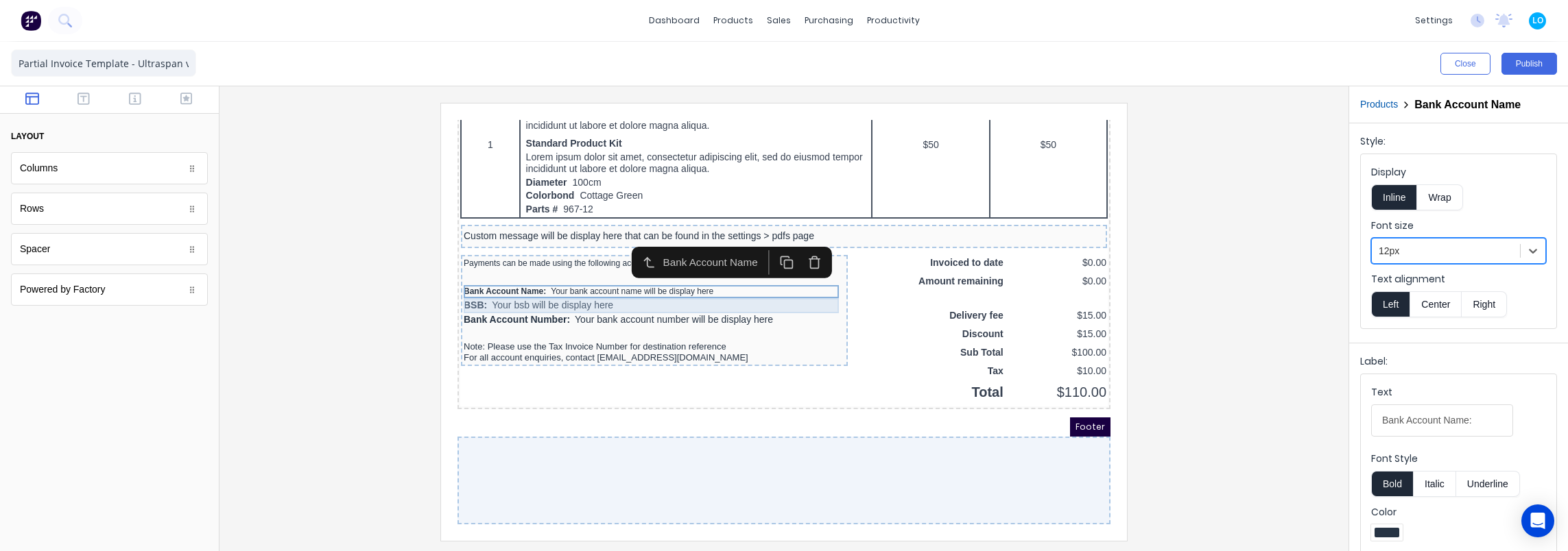
drag, startPoint x: 693, startPoint y: 278, endPoint x: 1696, endPoint y: 389, distance: 1009.1
click at [693, 282] on div "BSB: Your bsb will be display here" at bounding box center [638, 289] width 382 height 15
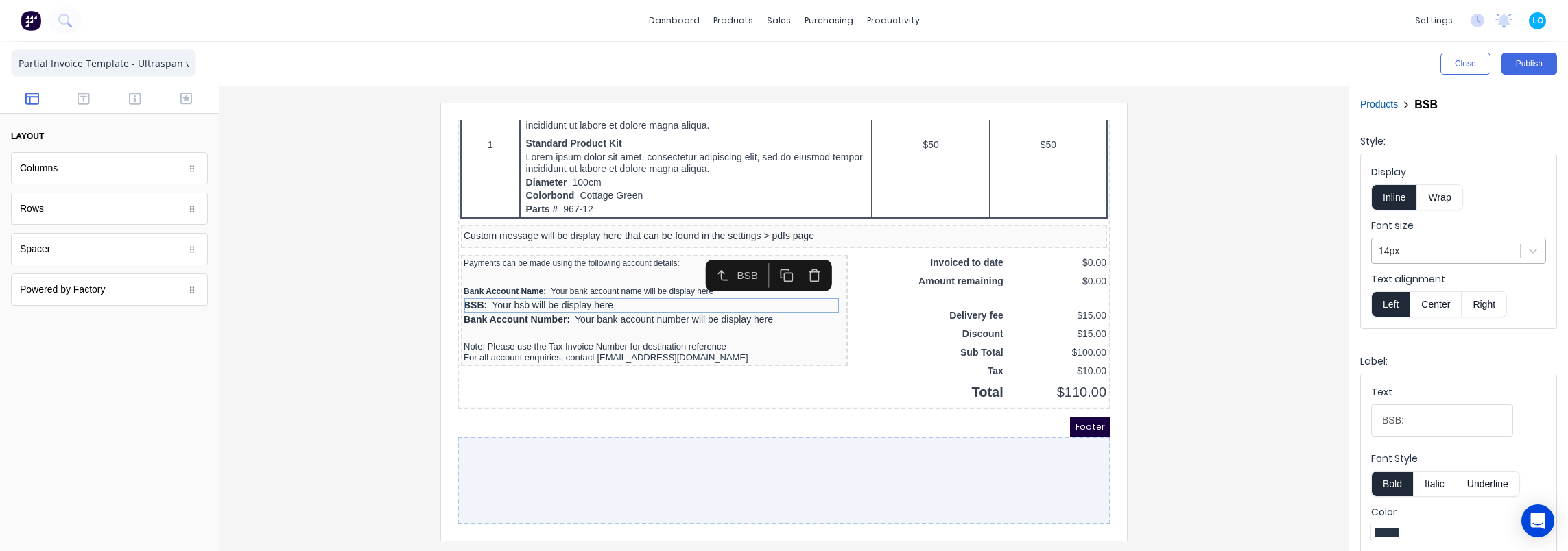
click at [1410, 240] on div "14px" at bounding box center [1446, 251] width 148 height 23
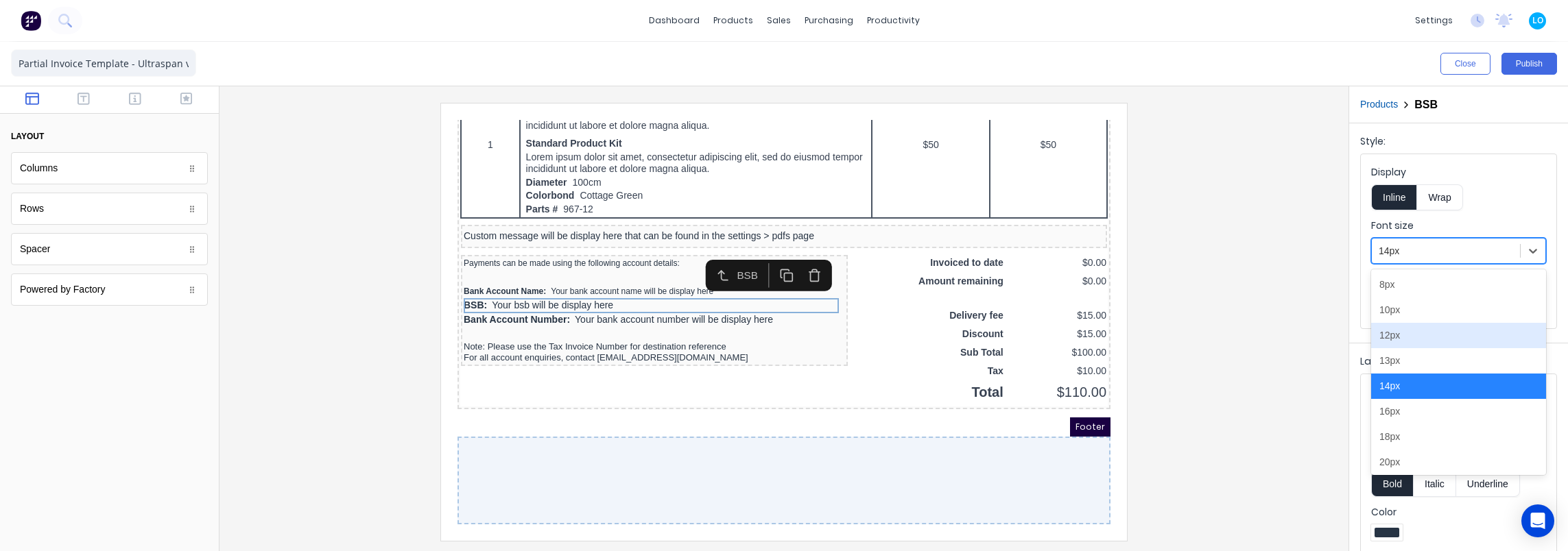
click at [1394, 338] on div "12px" at bounding box center [1458, 335] width 175 height 25
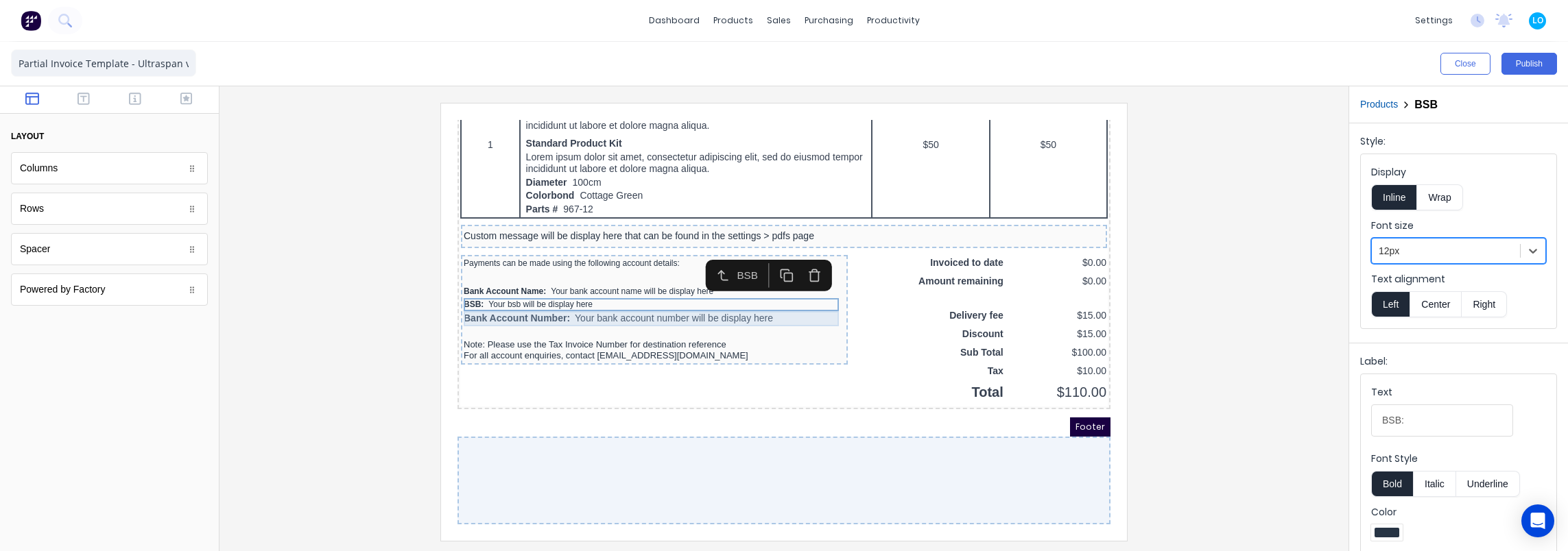
drag, startPoint x: 757, startPoint y: 293, endPoint x: 787, endPoint y: 294, distance: 30.0
click at [758, 295] on div "Bank Account Number: Your bank account number will be display here" at bounding box center [638, 302] width 382 height 15
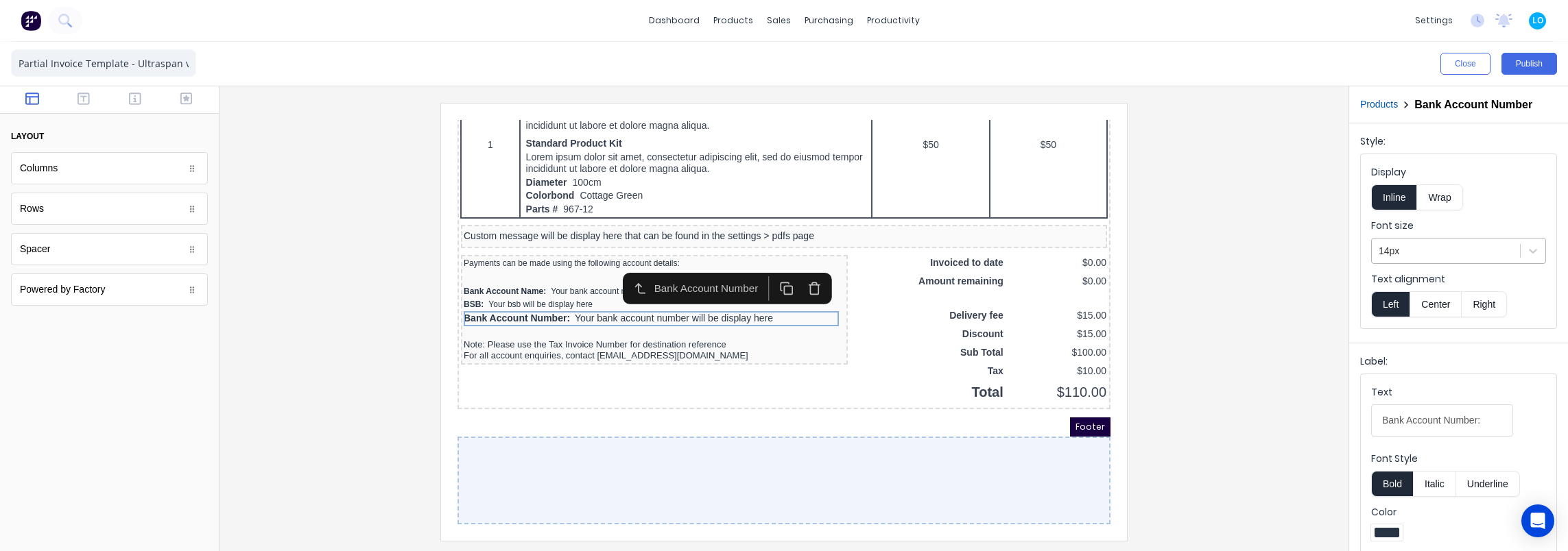
click at [1440, 254] on div at bounding box center [1445, 252] width 134 height 17
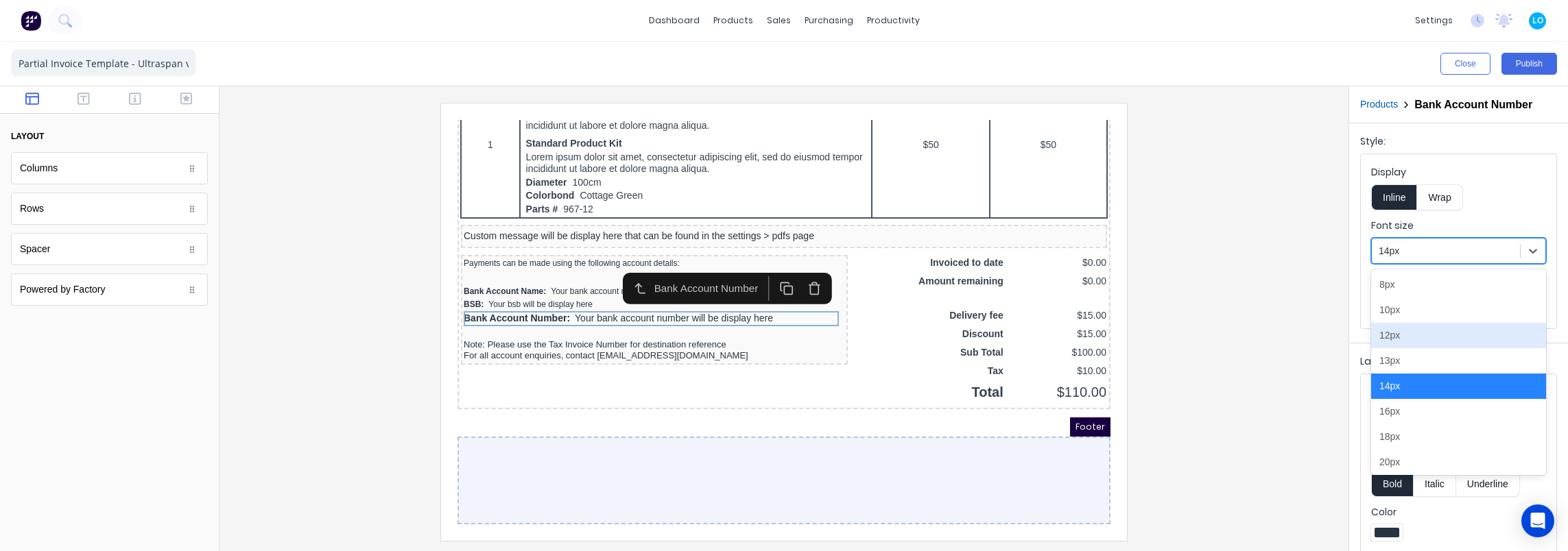
click at [1403, 328] on div "12px" at bounding box center [1458, 335] width 175 height 25
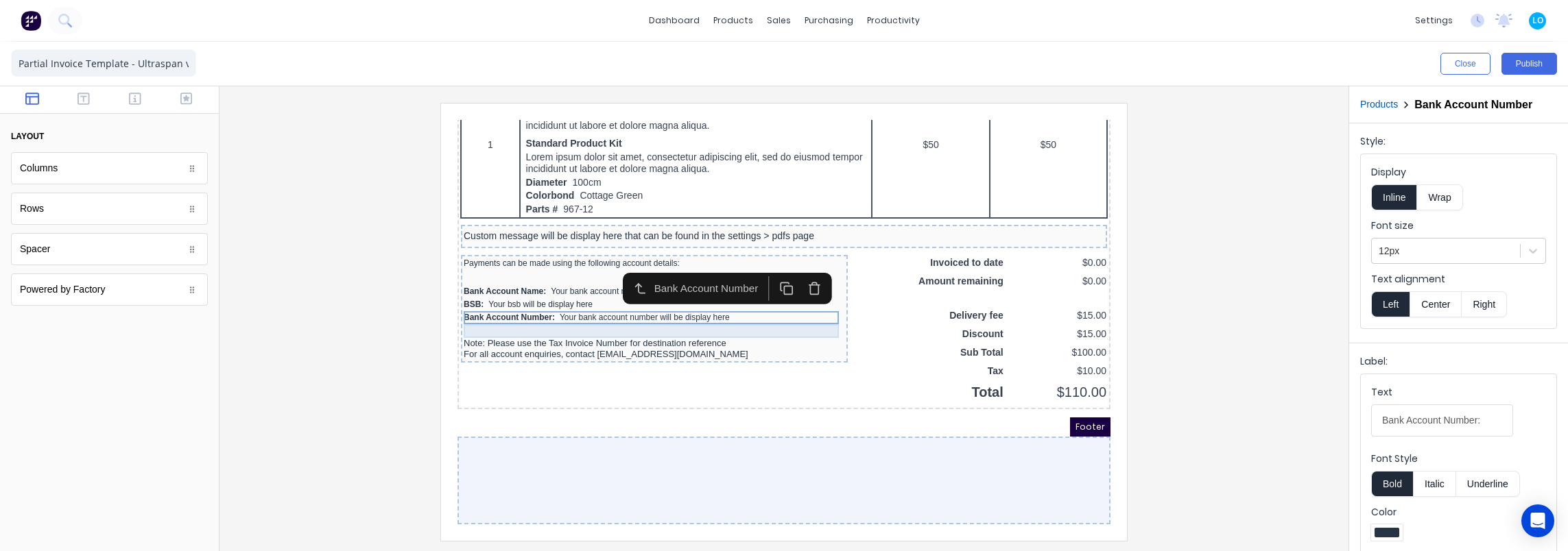
click at [611, 308] on div at bounding box center [638, 315] width 382 height 14
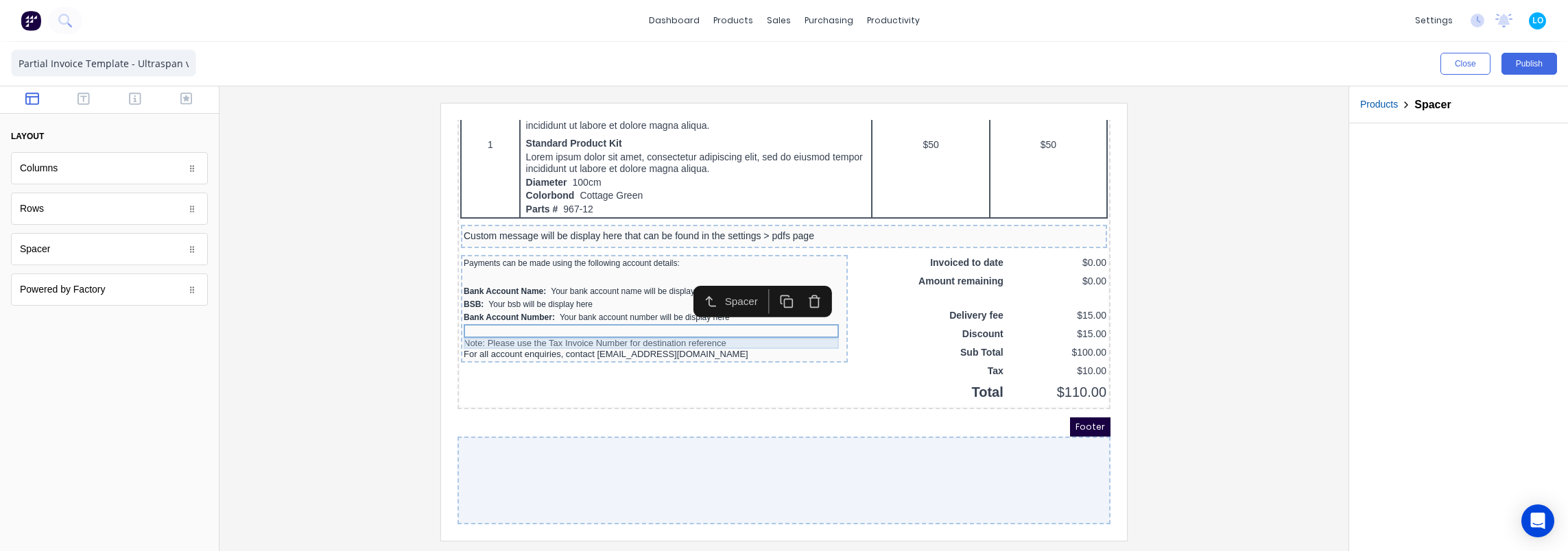
click at [612, 321] on div "Note: Please use the Tax Invoice Number for destination reference" at bounding box center [638, 326] width 382 height 11
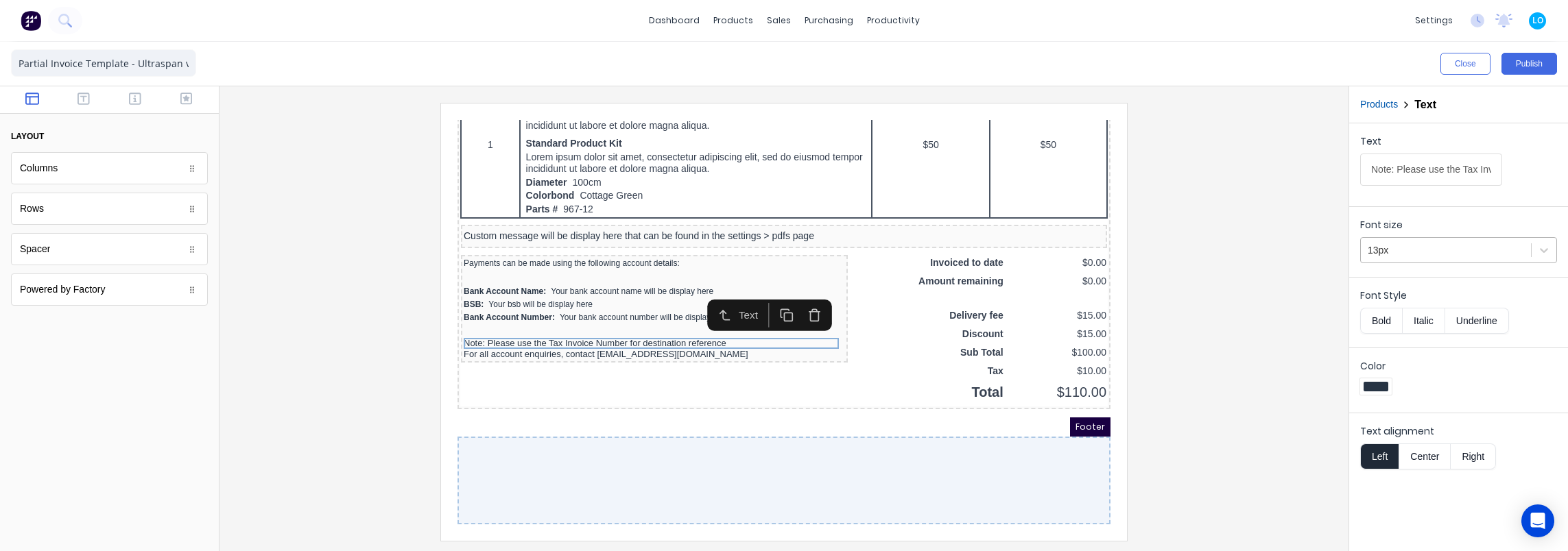
click at [1402, 249] on div at bounding box center [1445, 251] width 156 height 17
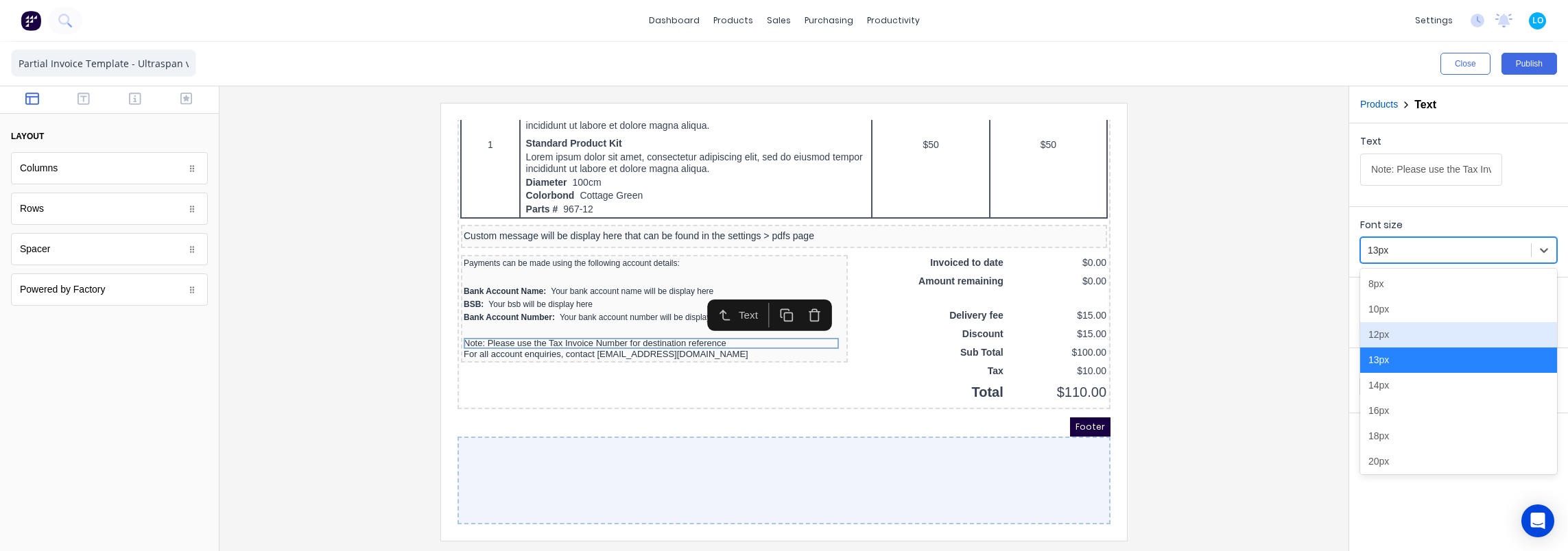
click at [1403, 337] on div "12px" at bounding box center [1458, 334] width 197 height 25
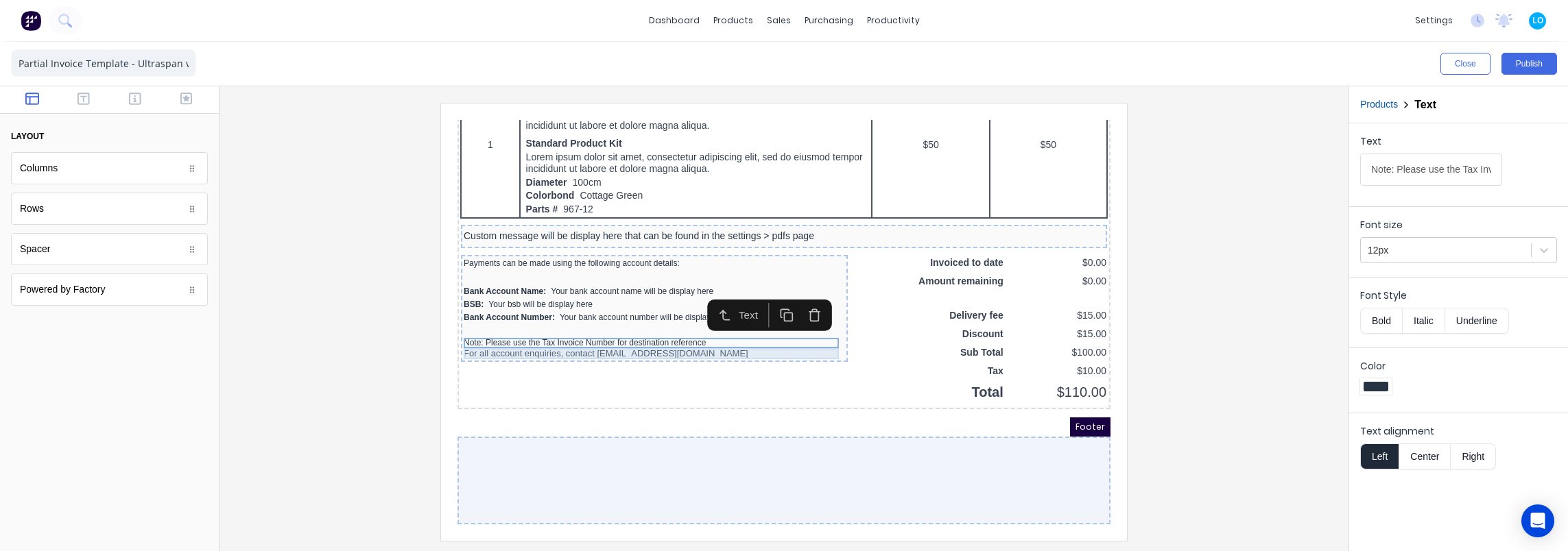
click at [684, 332] on div "For all account enquiries, contact [EMAIL_ADDRESS][DOMAIN_NAME]" at bounding box center [638, 337] width 382 height 11
click at [1468, 252] on div at bounding box center [1445, 251] width 156 height 17
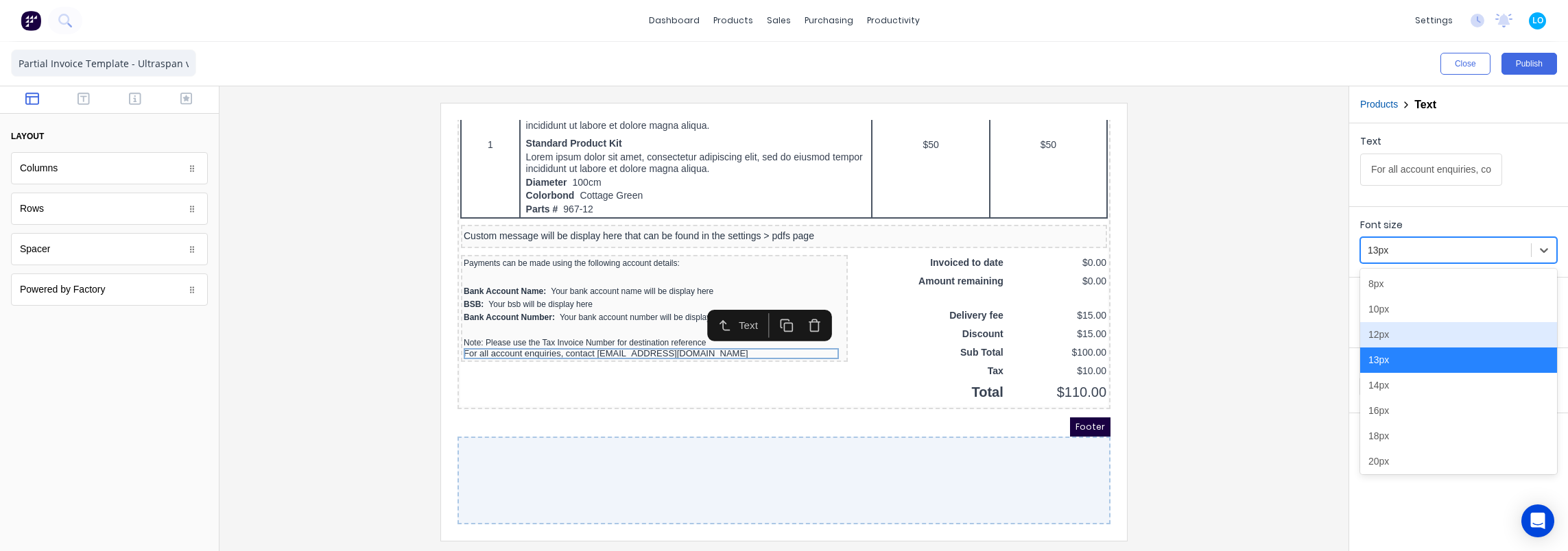
drag, startPoint x: 1415, startPoint y: 329, endPoint x: 1284, endPoint y: 314, distance: 131.9
click at [1413, 329] on div "12px" at bounding box center [1458, 334] width 197 height 25
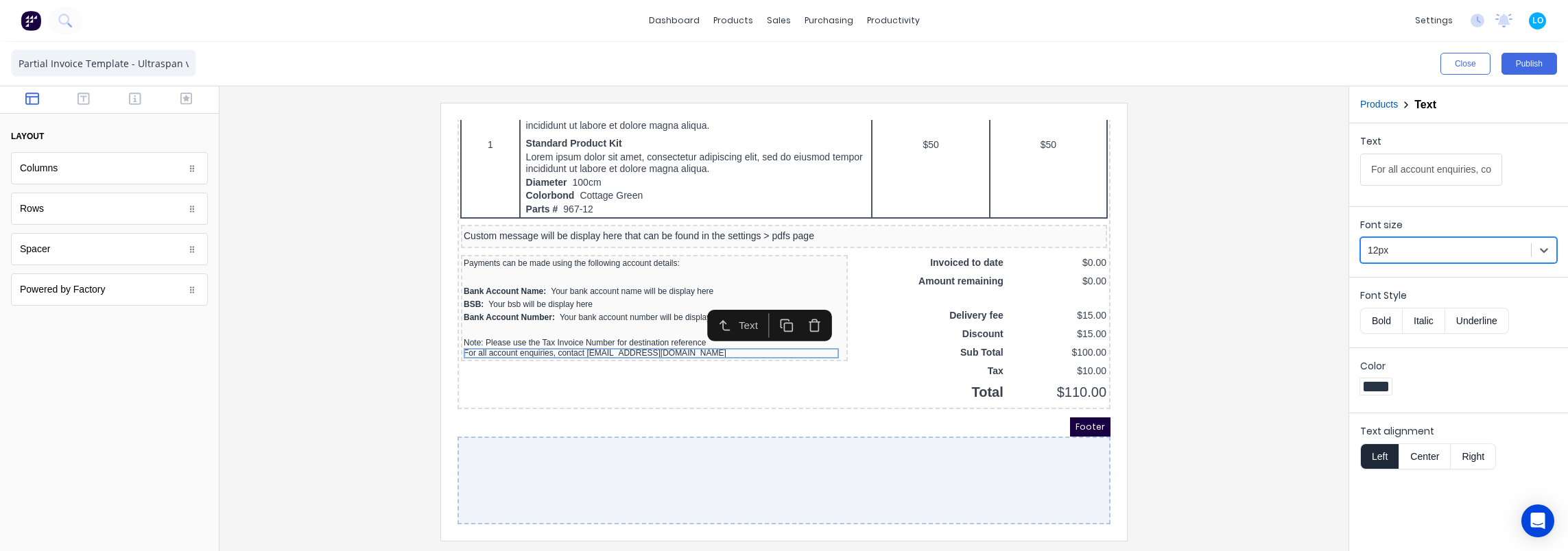
click at [1188, 308] on div at bounding box center [784, 322] width 1107 height 438
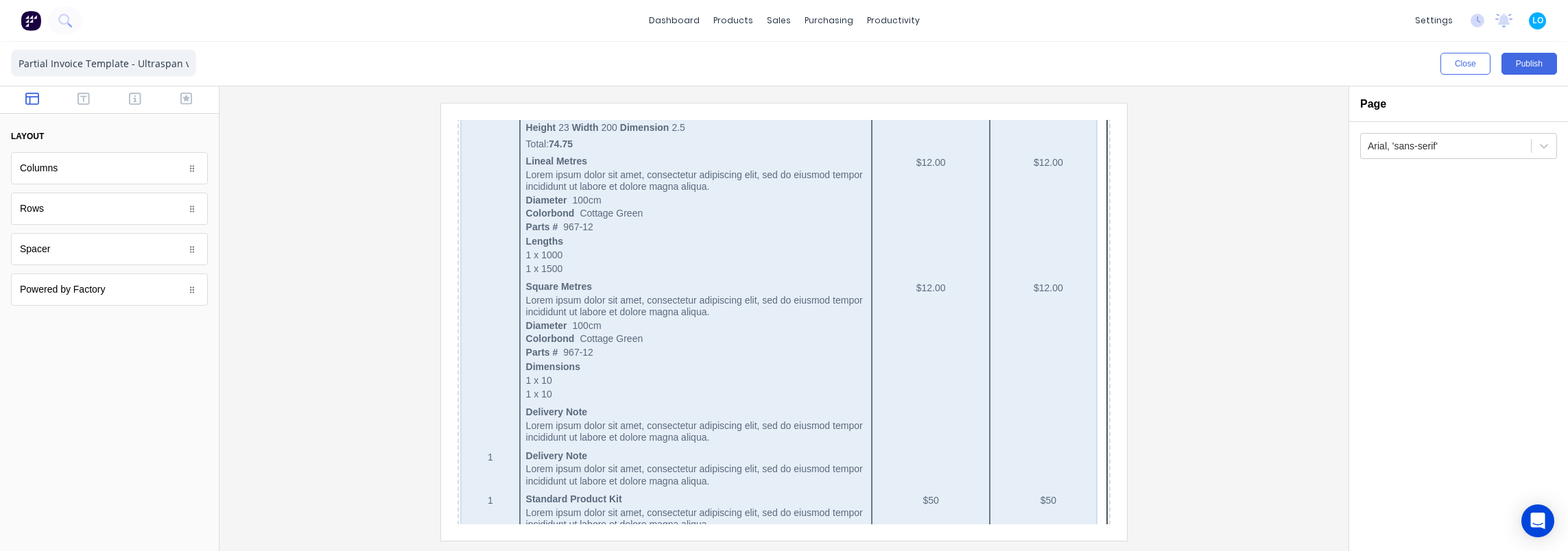
scroll to position [0, 0]
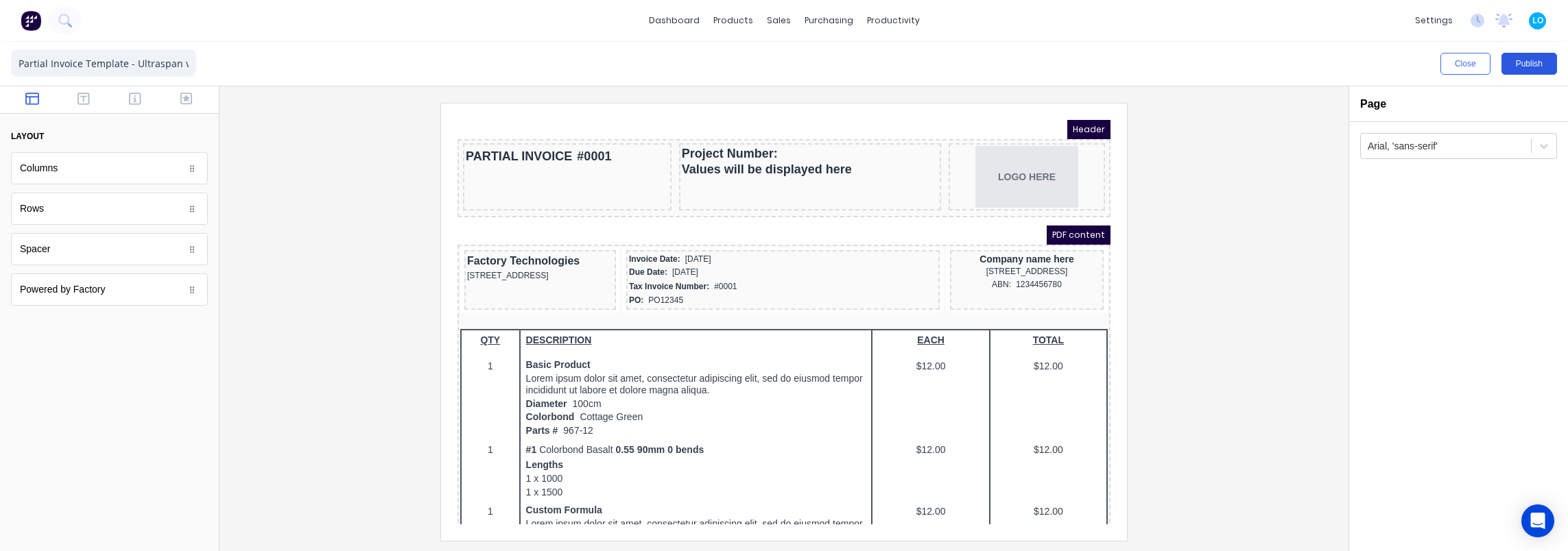
click at [1522, 64] on button "Publish" at bounding box center [1529, 64] width 55 height 22
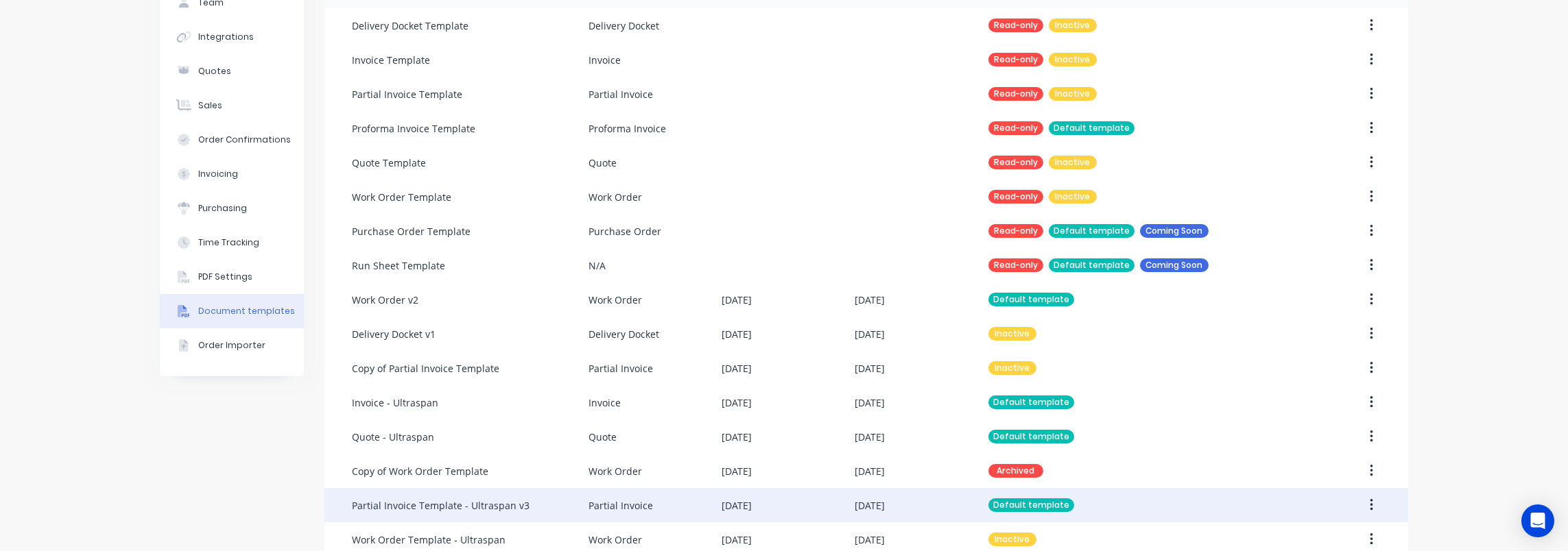
scroll to position [211, 0]
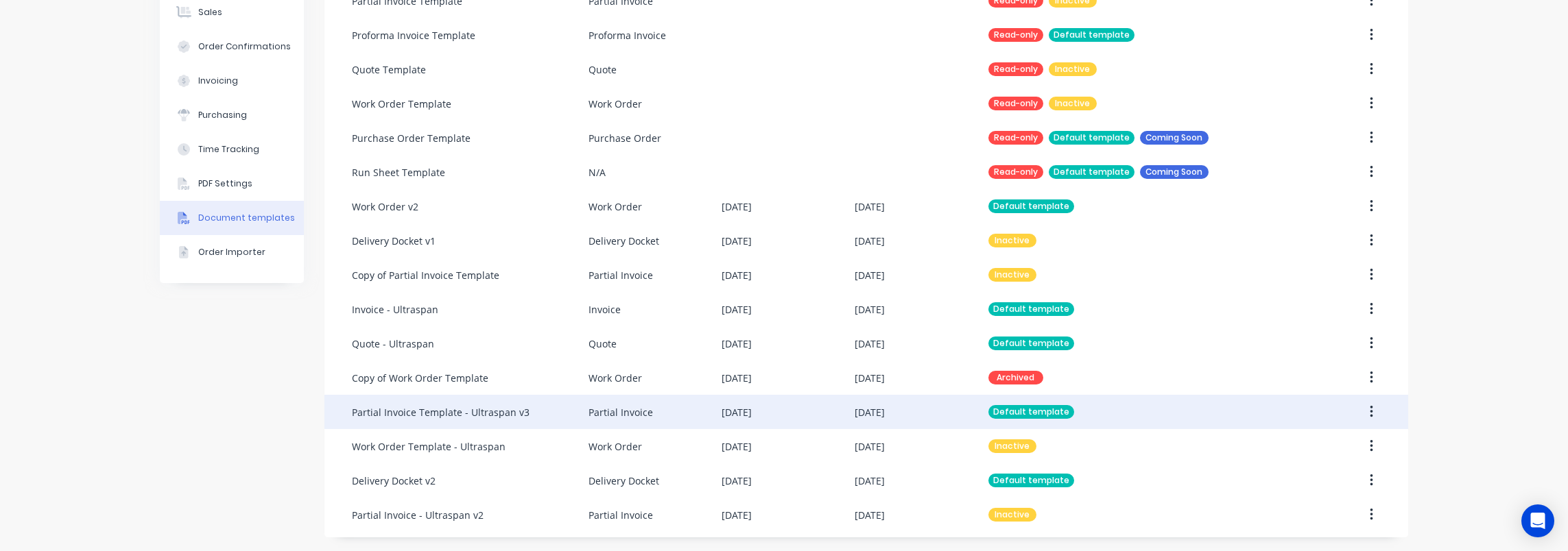
click at [531, 418] on div "Partial Invoice Template - Ultraspan v3" at bounding box center [470, 411] width 236 height 34
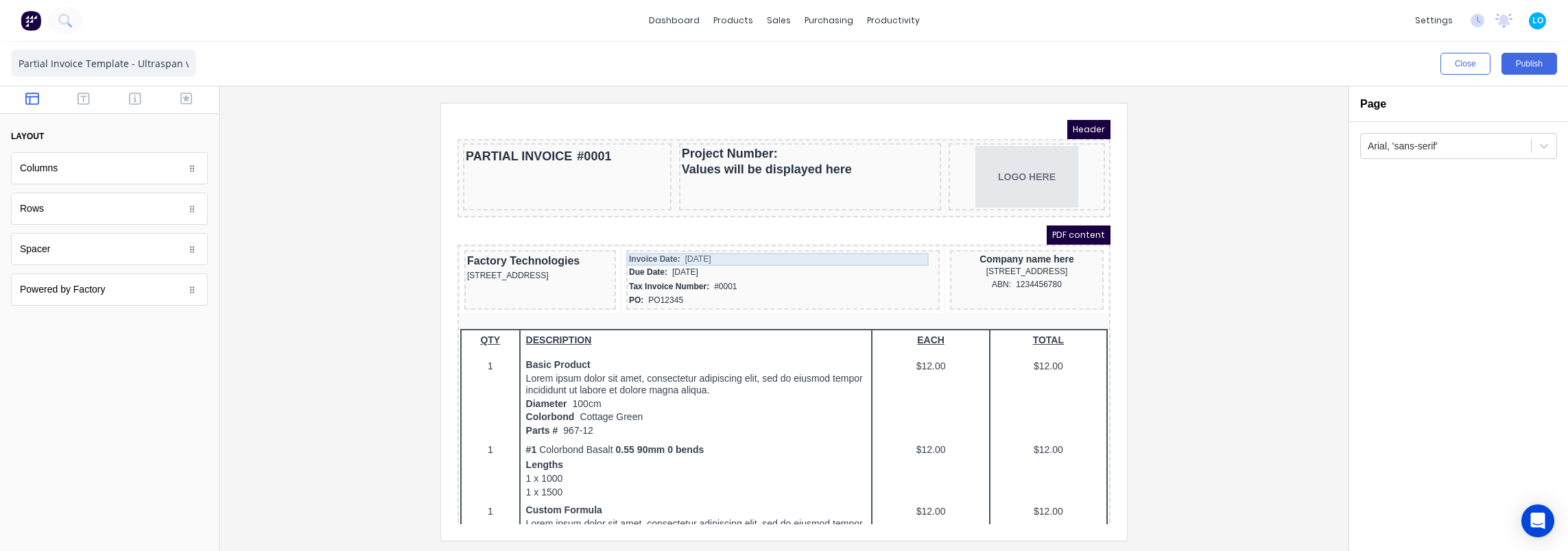
click at [687, 244] on div "Invoice Date: [DATE]" at bounding box center [766, 243] width 308 height 13
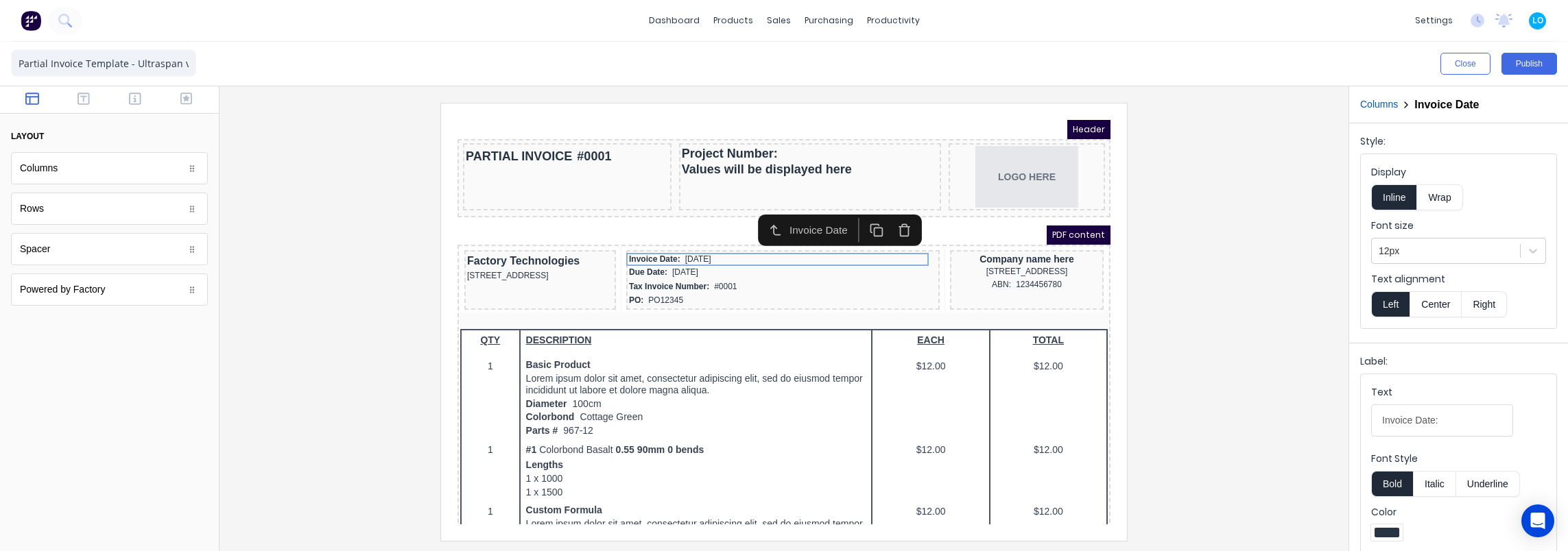
click at [1374, 105] on button "Columns" at bounding box center [1379, 105] width 38 height 15
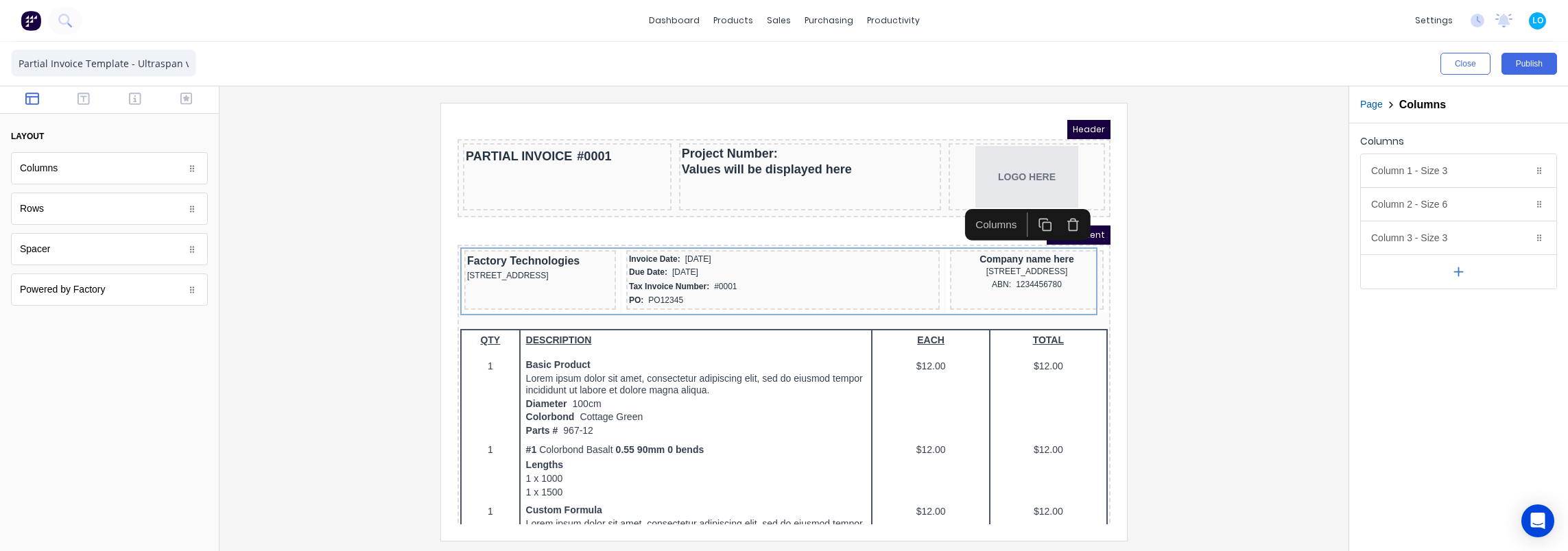
click at [1455, 260] on button "button" at bounding box center [1458, 271] width 196 height 34
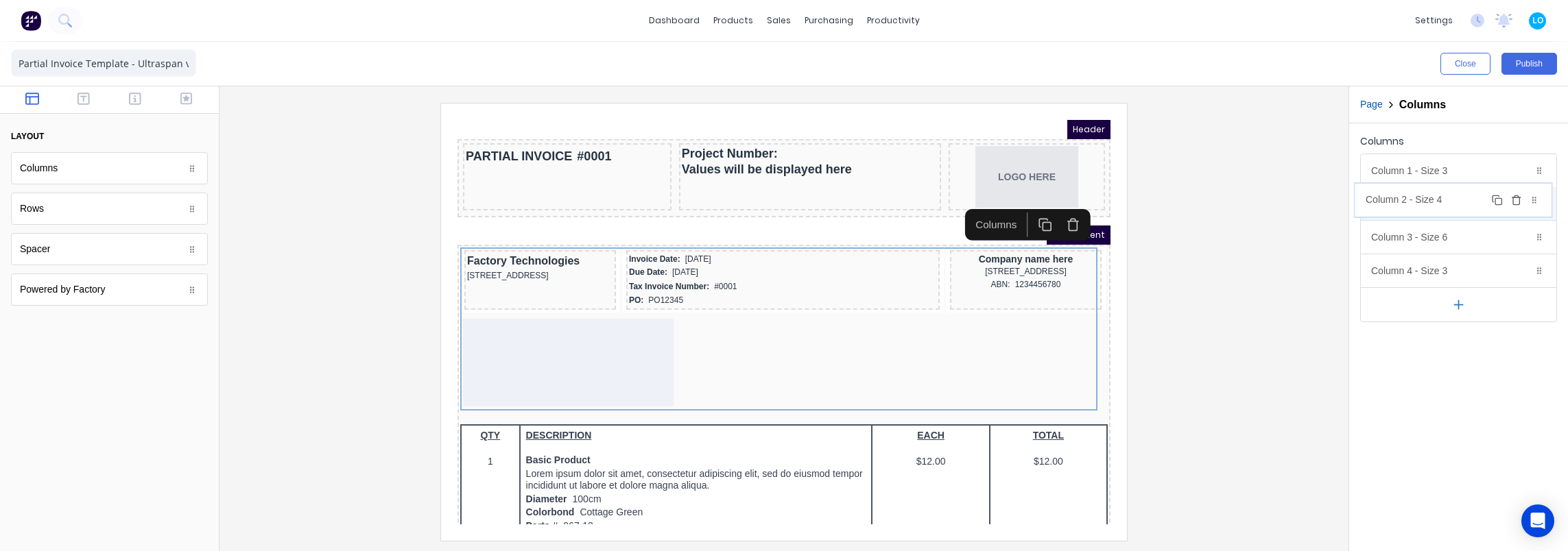
drag, startPoint x: 1540, startPoint y: 269, endPoint x: 1535, endPoint y: 199, distance: 70.2
click at [1535, 199] on body "dashboard products sales purchasing productivity dashboard products Product Cat…" at bounding box center [784, 276] width 1568 height 551
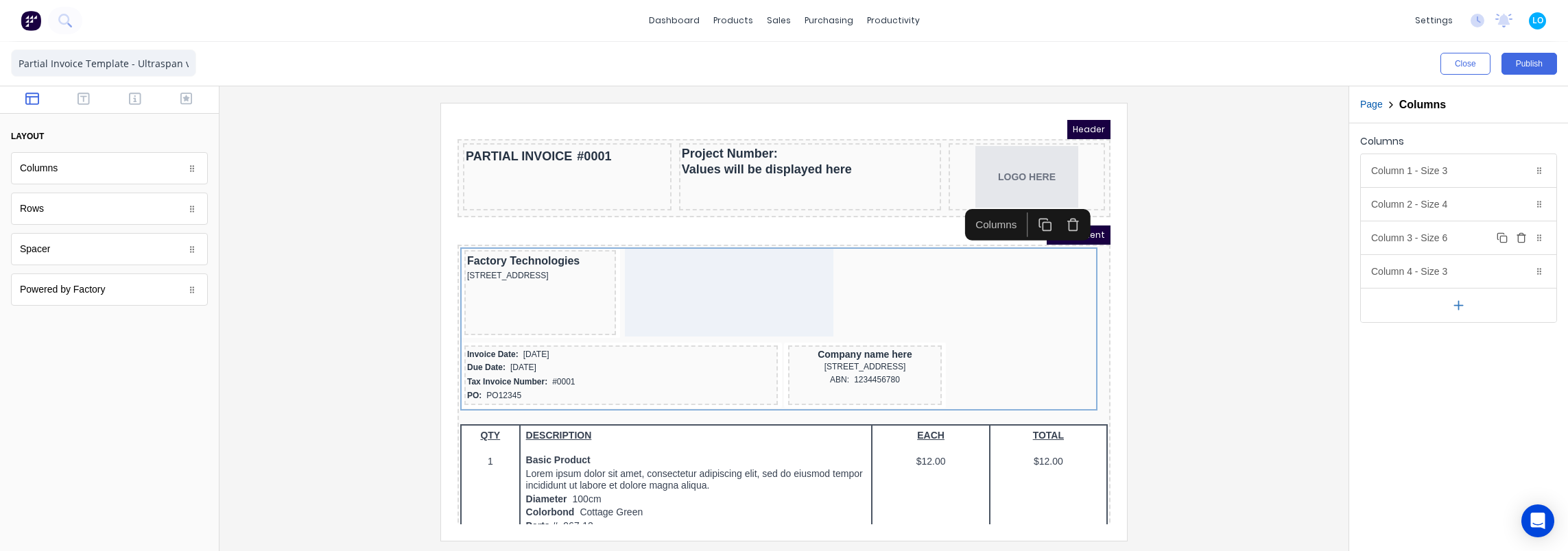
drag, startPoint x: 1471, startPoint y: 240, endPoint x: 1461, endPoint y: 244, distance: 10.8
click at [1471, 240] on div "Column 3 - Size 6 Duplicate Delete" at bounding box center [1458, 238] width 196 height 33
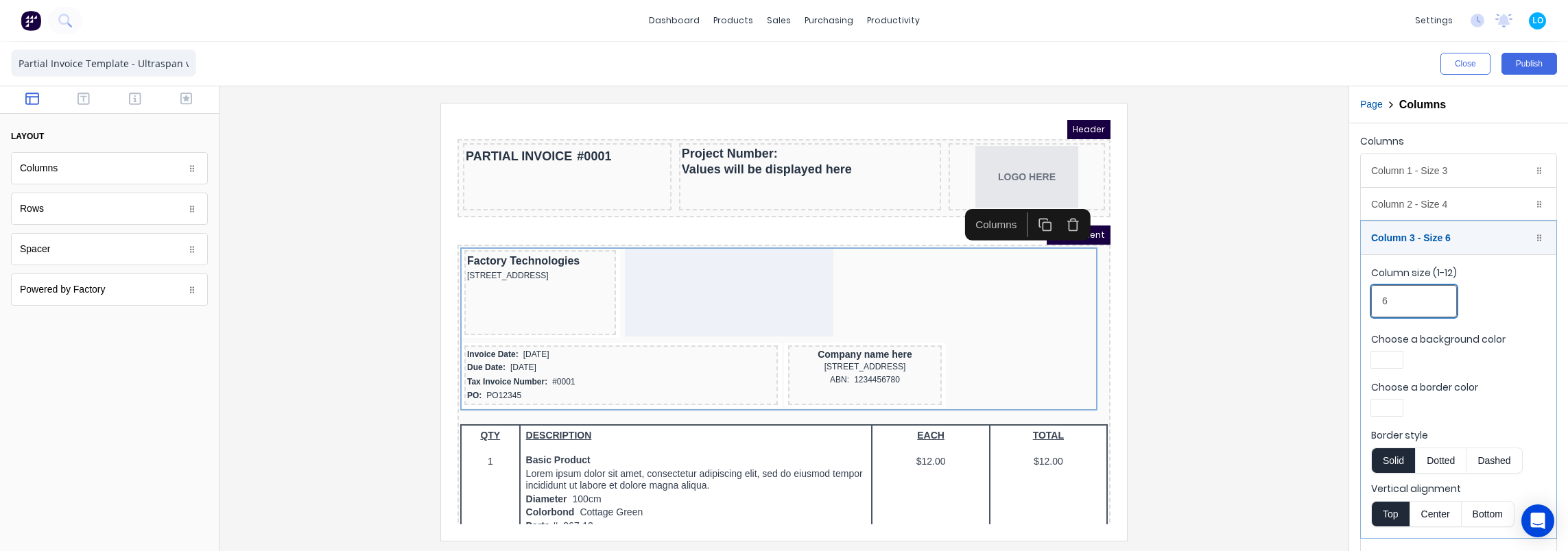
click at [1400, 307] on input "6" at bounding box center [1414, 301] width 86 height 32
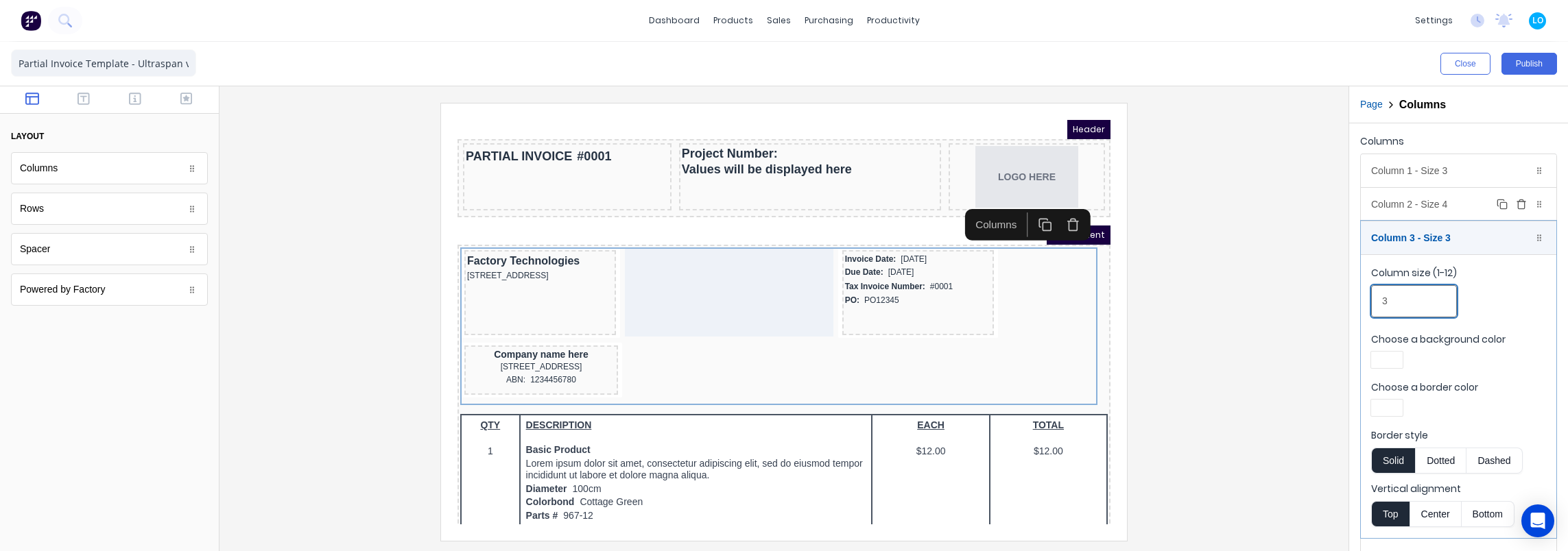
type input "3"
click at [1410, 204] on div "Column 2 - Size 4 Duplicate Delete" at bounding box center [1458, 204] width 196 height 33
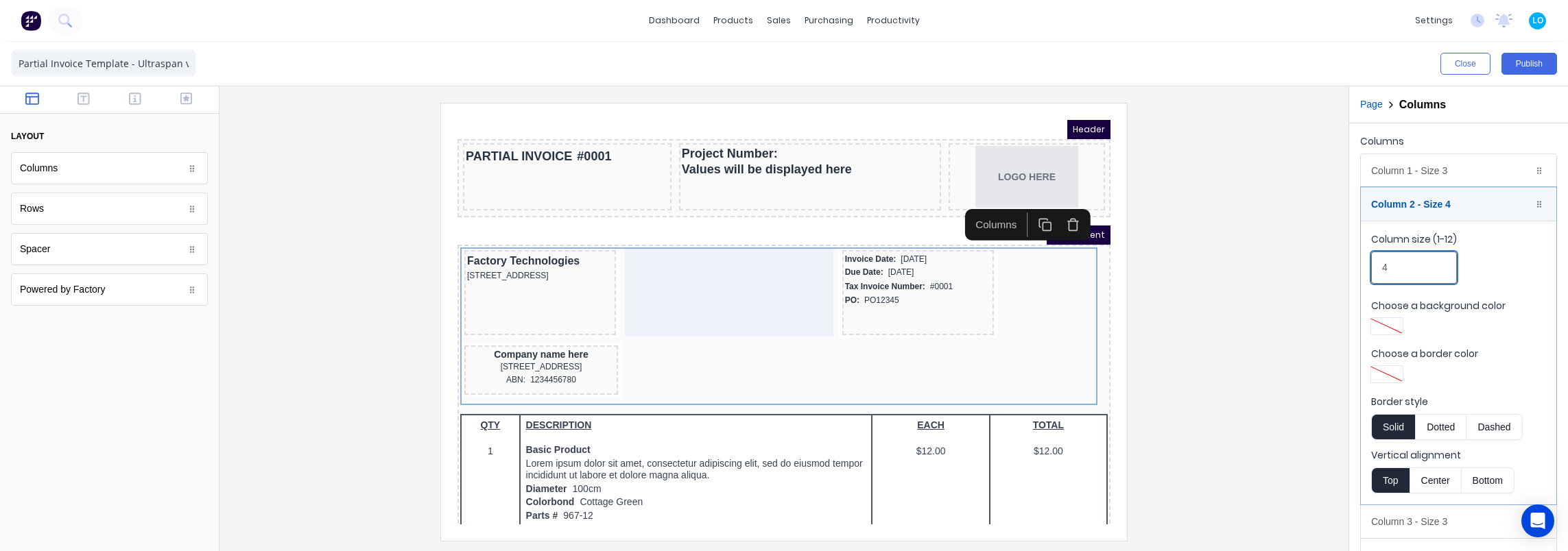
click at [1402, 273] on input "4" at bounding box center [1414, 268] width 86 height 32
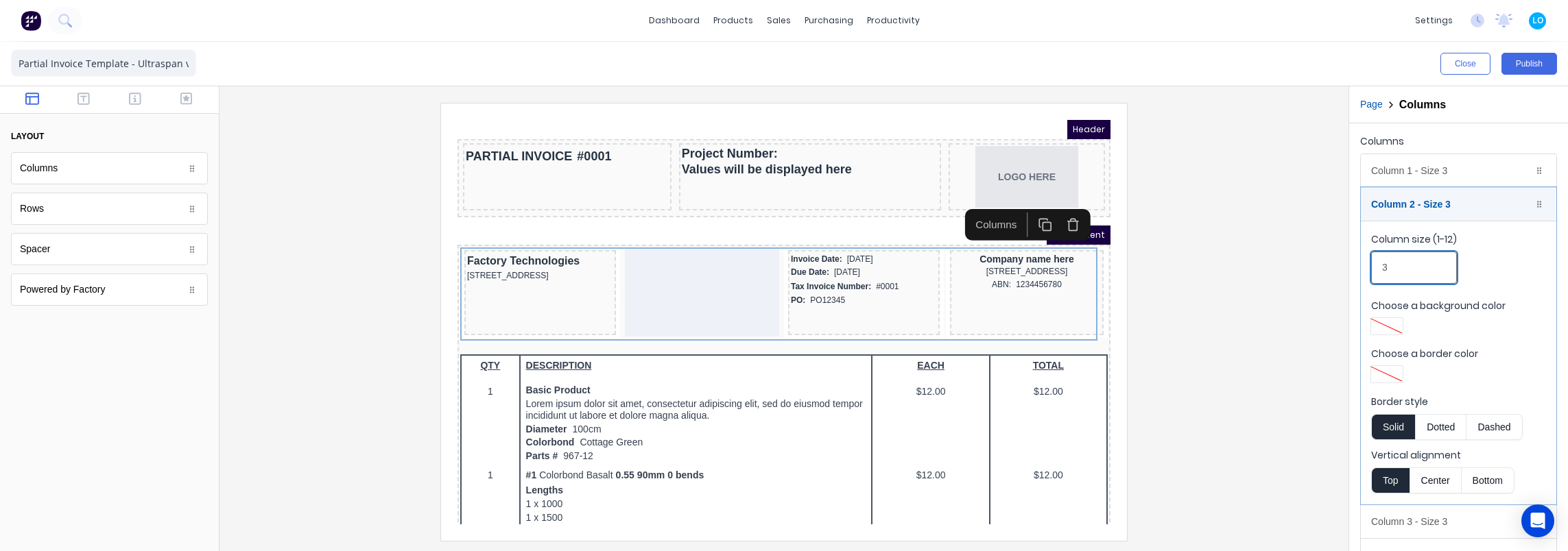
type input "3"
click at [1261, 230] on div at bounding box center [784, 322] width 1107 height 438
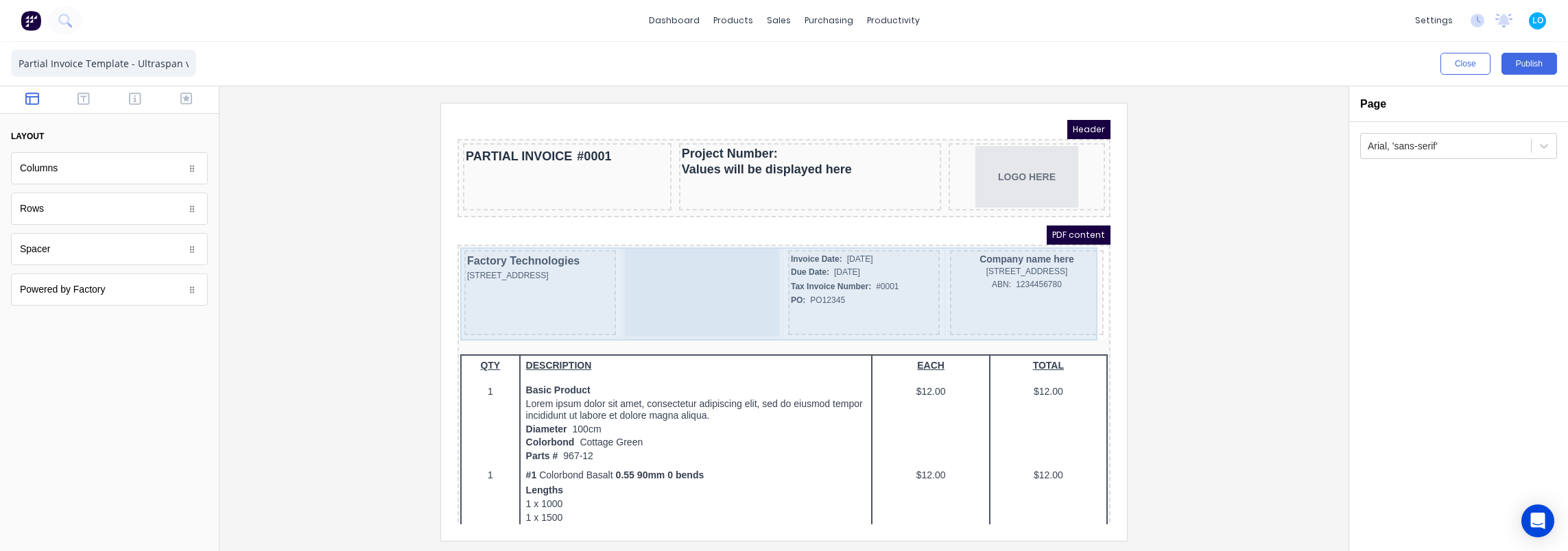
click at [685, 284] on div at bounding box center [686, 276] width 154 height 88
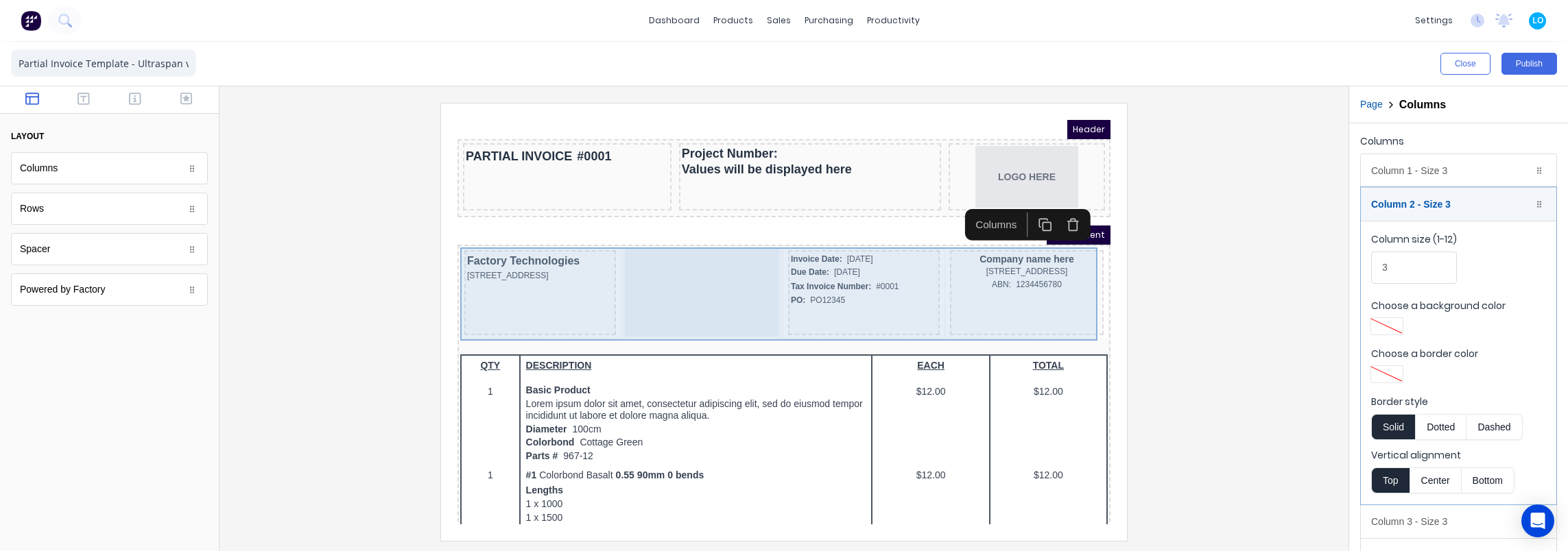
click at [716, 273] on div at bounding box center [686, 276] width 154 height 88
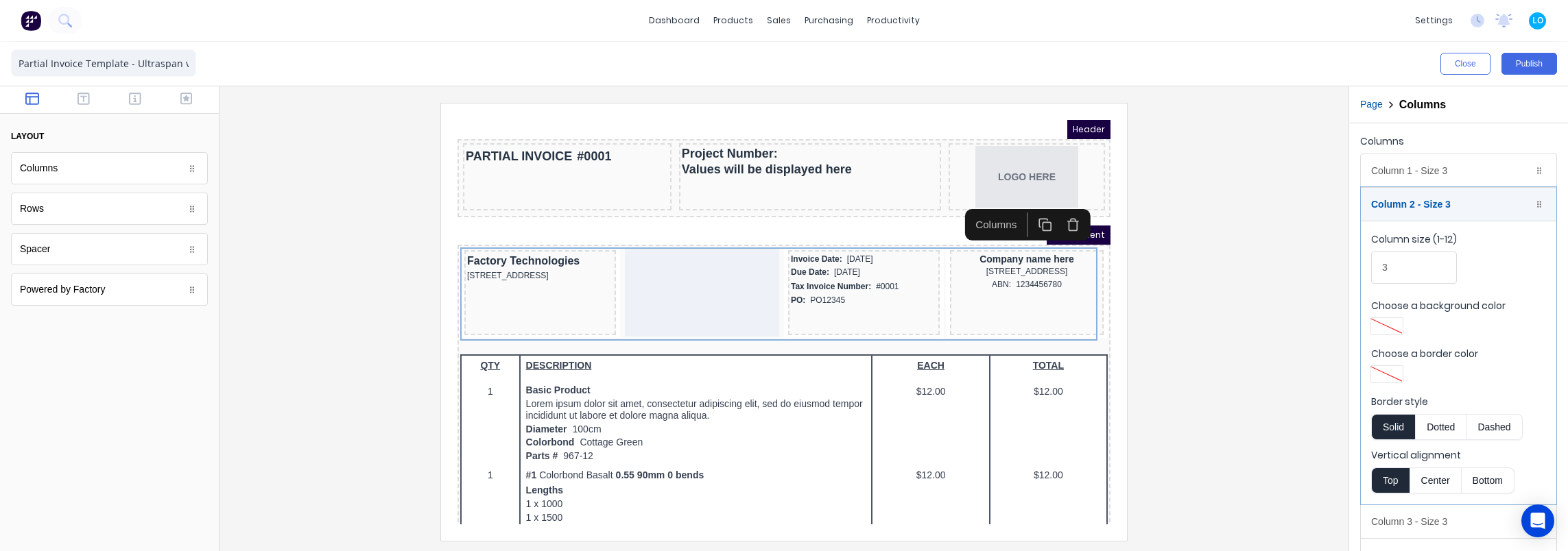
click at [1406, 268] on input "3" at bounding box center [1414, 268] width 86 height 32
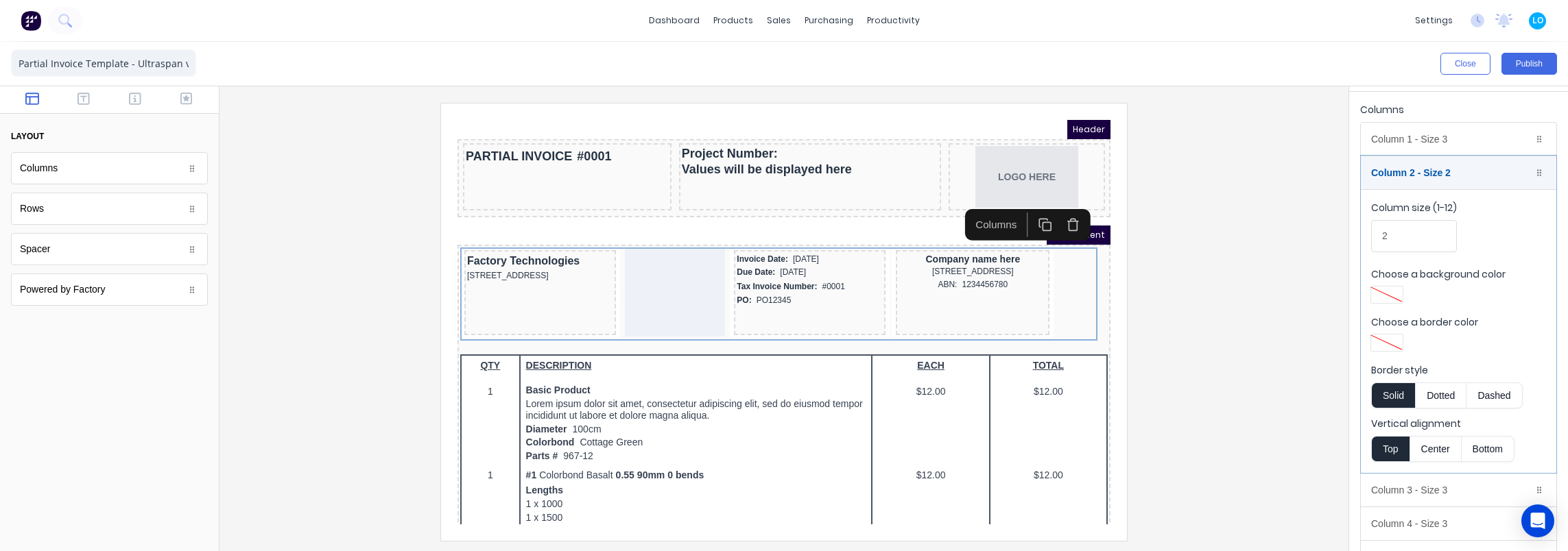
scroll to position [62, 0]
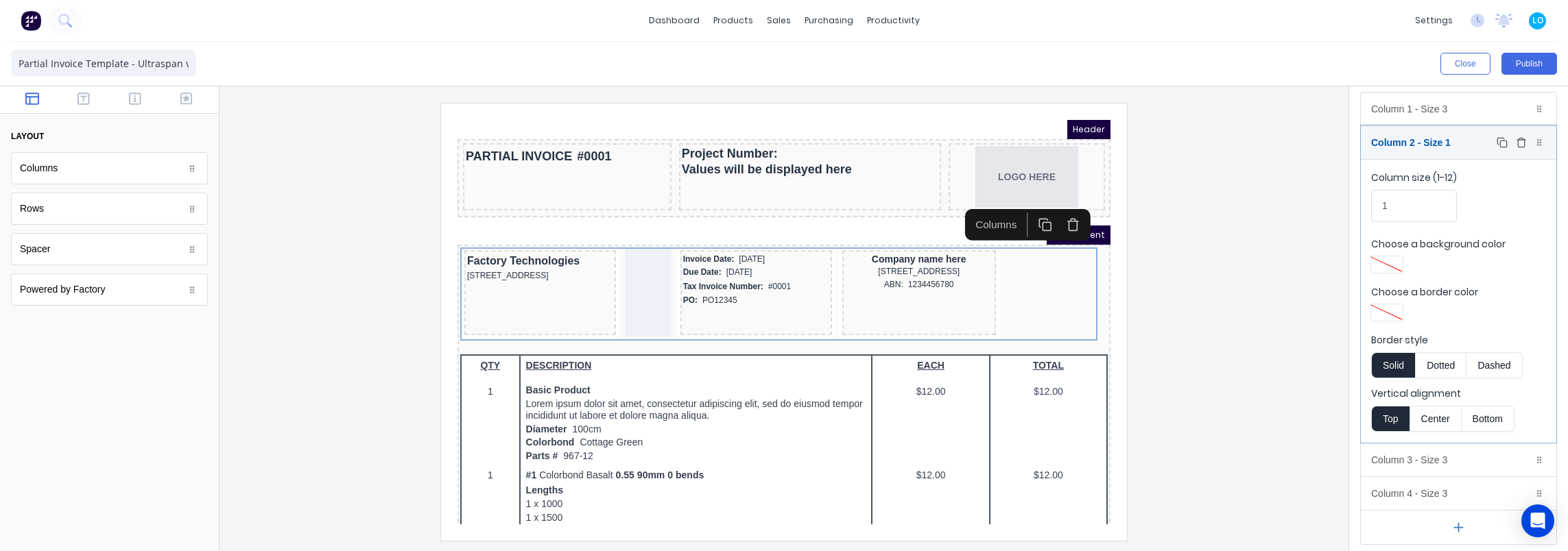
type input "1"
click at [1408, 134] on div "Column 2 - Size 1 Duplicate Delete" at bounding box center [1458, 142] width 196 height 33
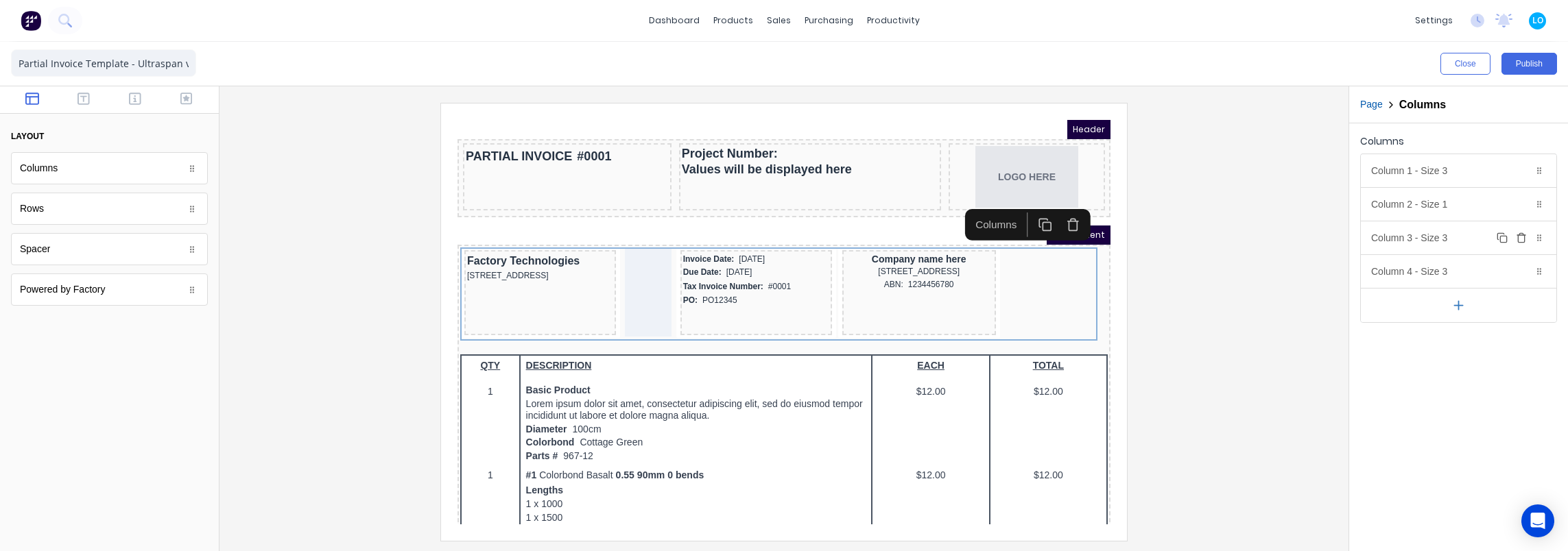
click at [1414, 233] on div "Column 3 - Size 3 Duplicate Delete" at bounding box center [1458, 238] width 196 height 33
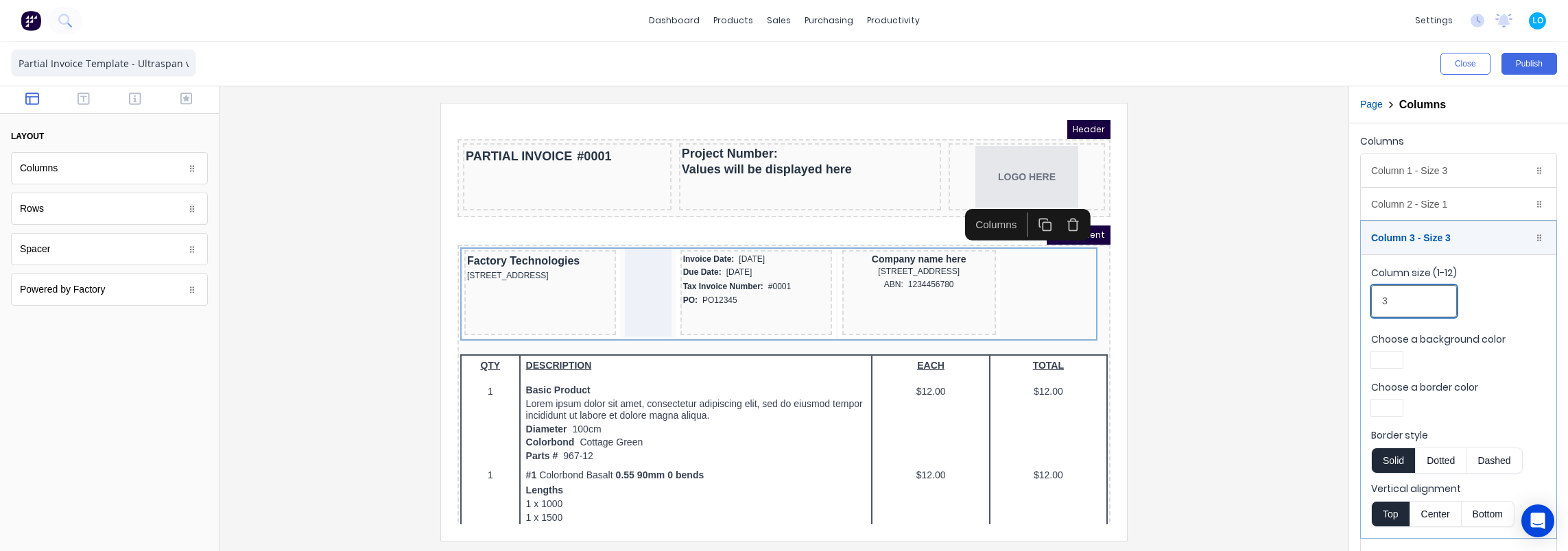
click at [1405, 297] on input "3" at bounding box center [1414, 301] width 86 height 32
type input "5"
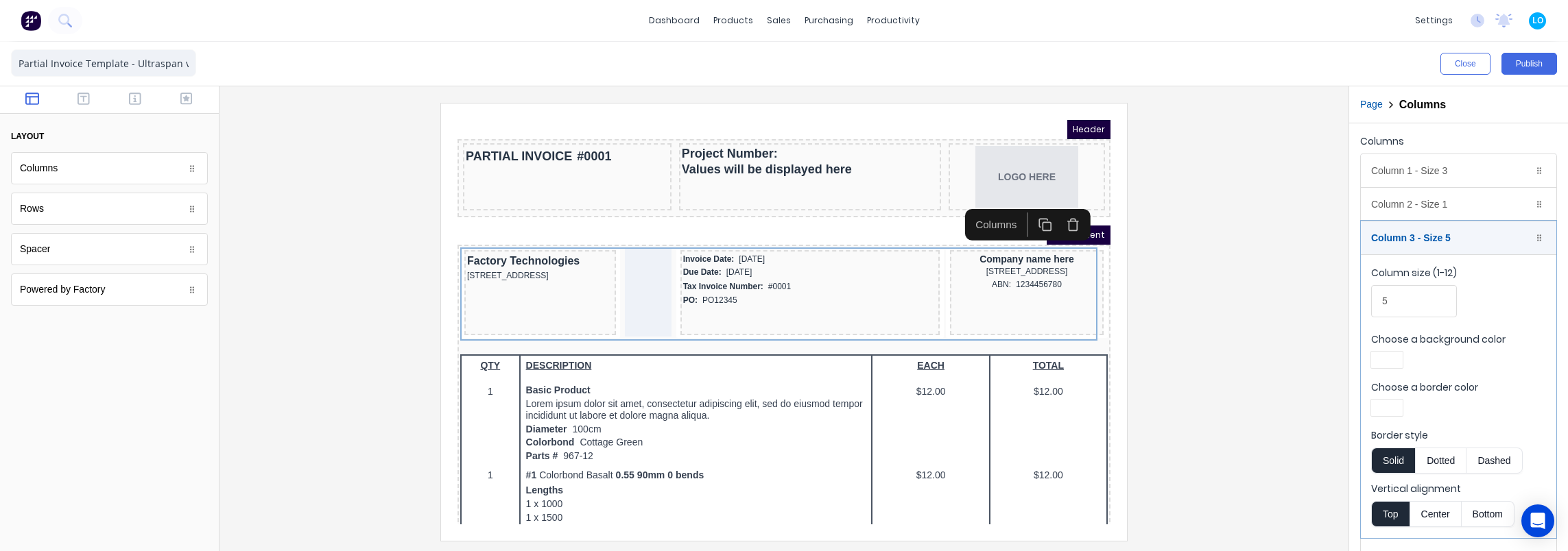
click at [1137, 267] on div at bounding box center [784, 322] width 1107 height 438
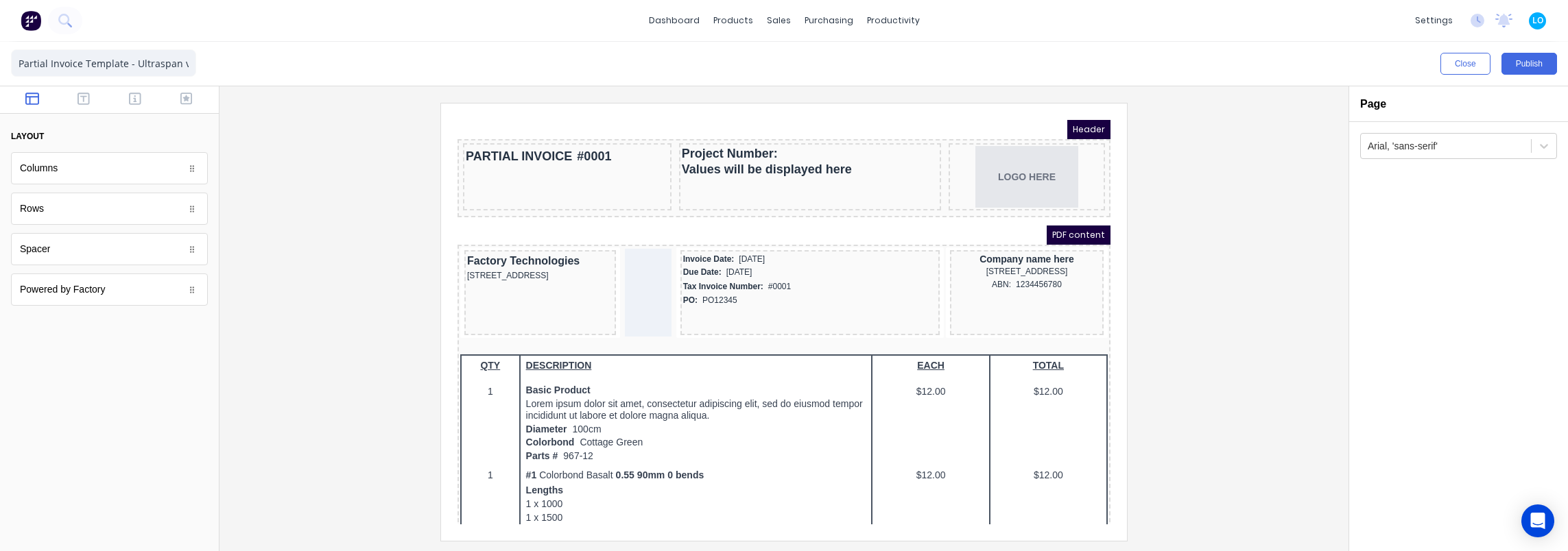
click at [323, 200] on div at bounding box center [784, 322] width 1107 height 438
click at [345, 302] on div at bounding box center [784, 322] width 1107 height 438
click at [577, 134] on div "PARTIAL INVOICE #0001" at bounding box center [550, 140] width 203 height 21
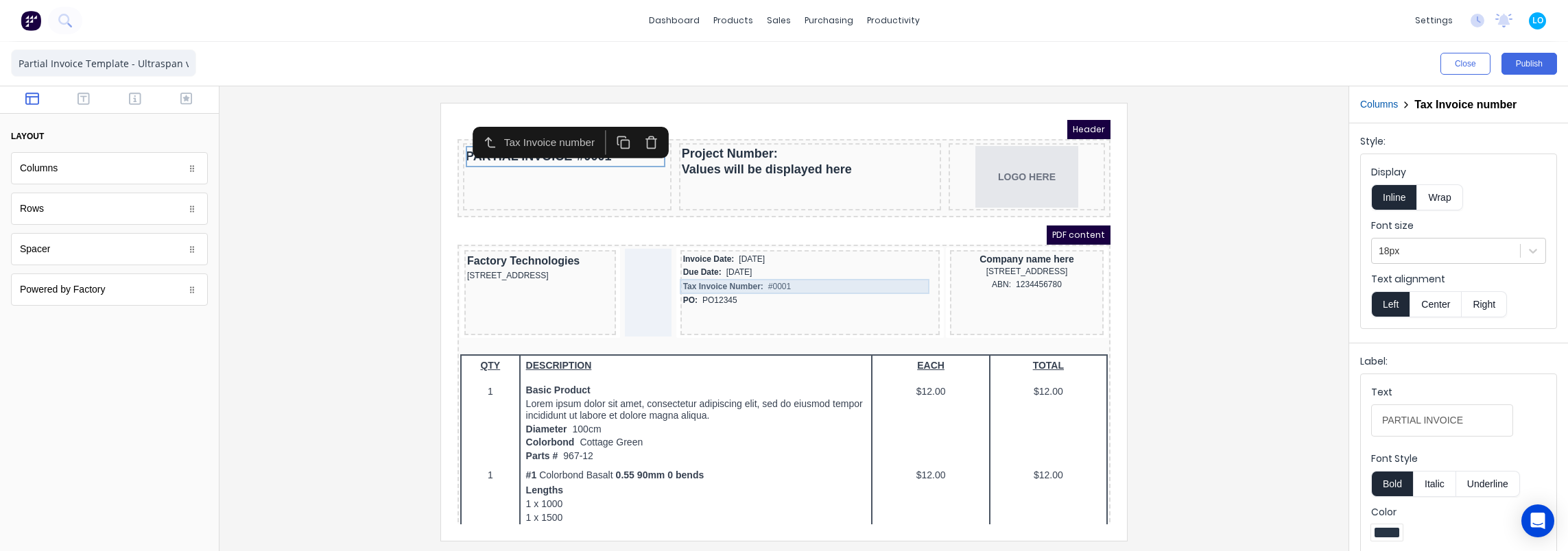
click at [755, 270] on div "Tax Invoice Number: #0001" at bounding box center [793, 270] width 254 height 15
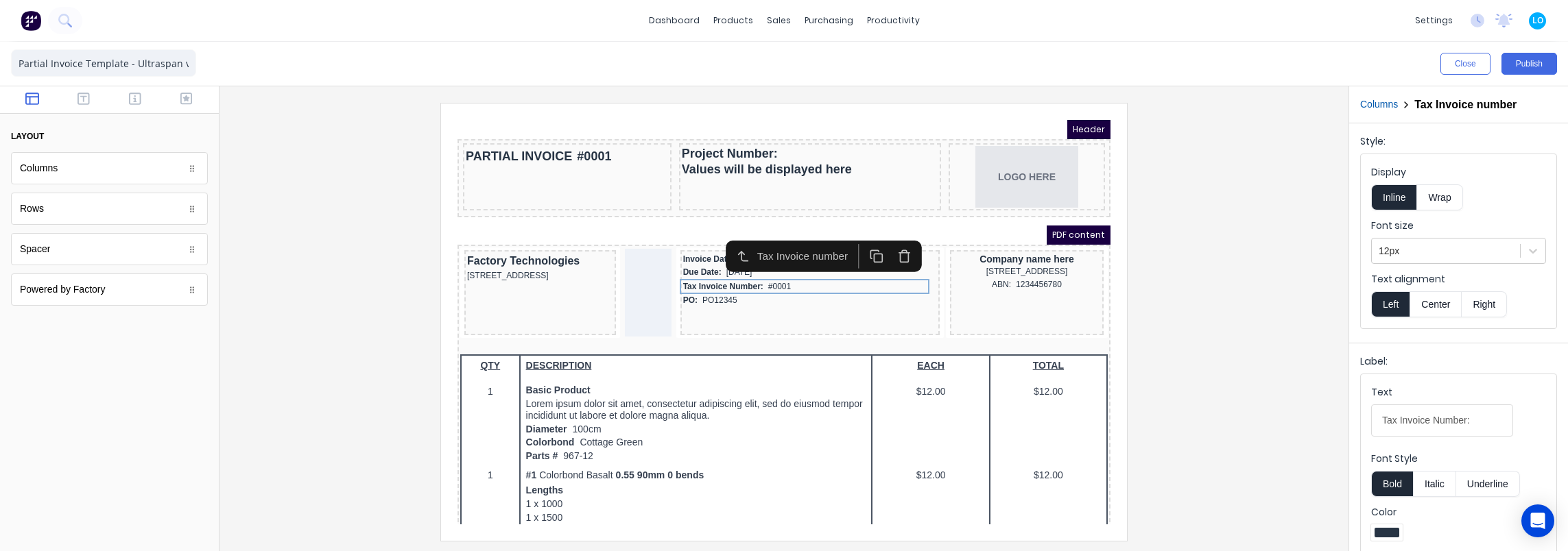
click at [318, 235] on div at bounding box center [784, 322] width 1107 height 438
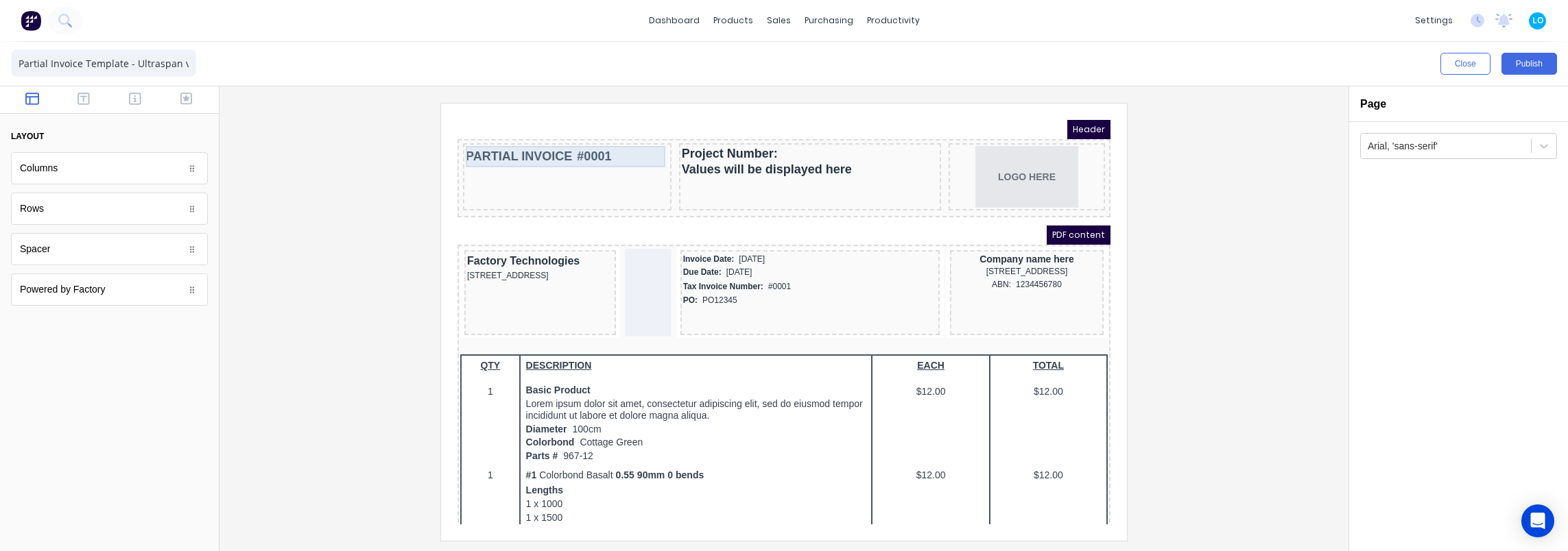
click at [496, 142] on div "PARTIAL INVOICE #0001" at bounding box center [550, 140] width 203 height 21
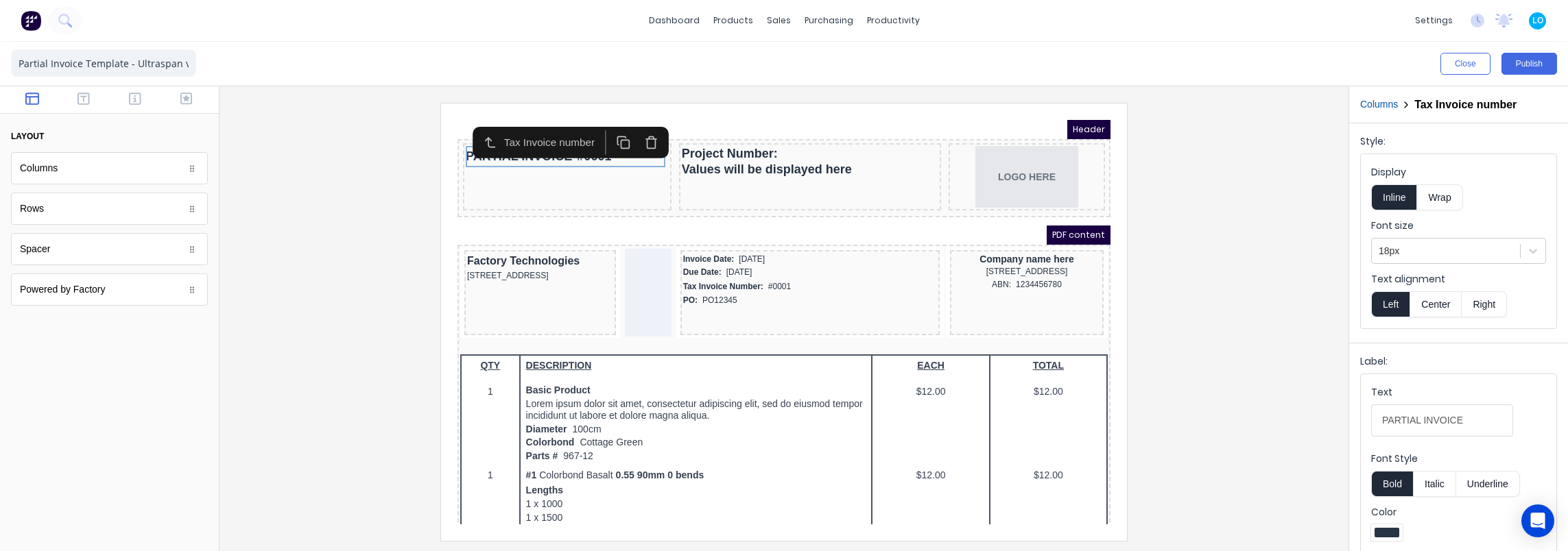
click at [301, 230] on div at bounding box center [784, 322] width 1107 height 438
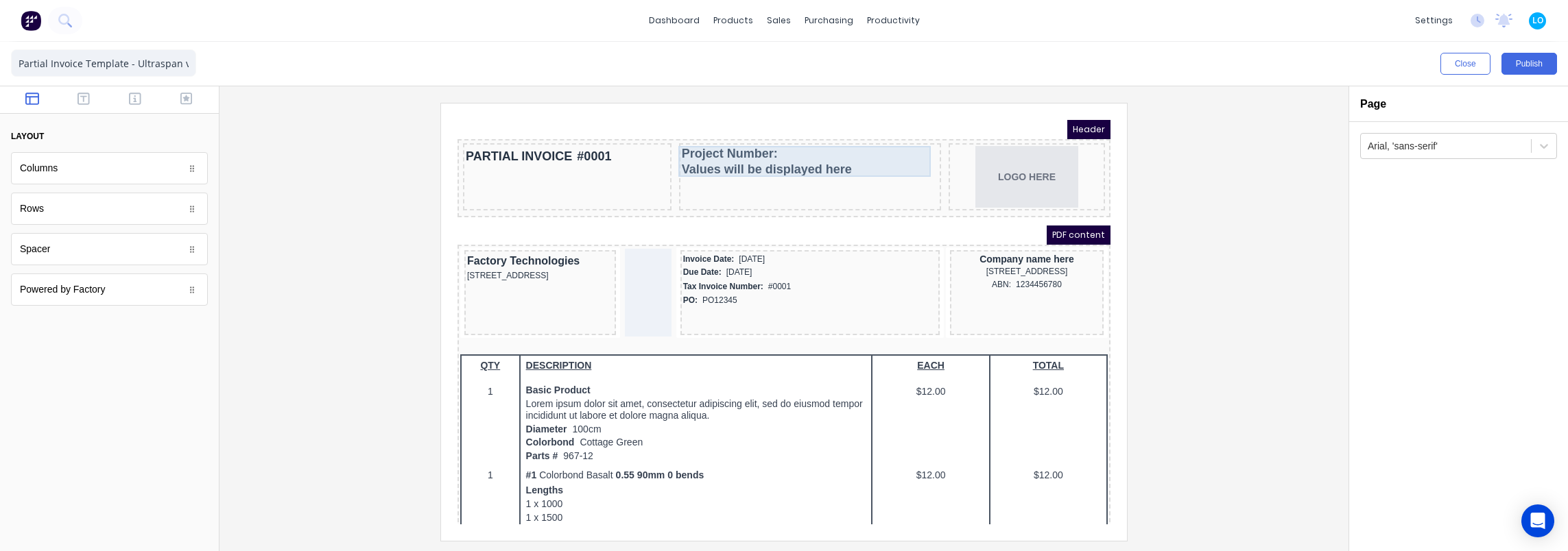
click at [746, 149] on div "Project Number: Values will be displayed here" at bounding box center [793, 145] width 257 height 31
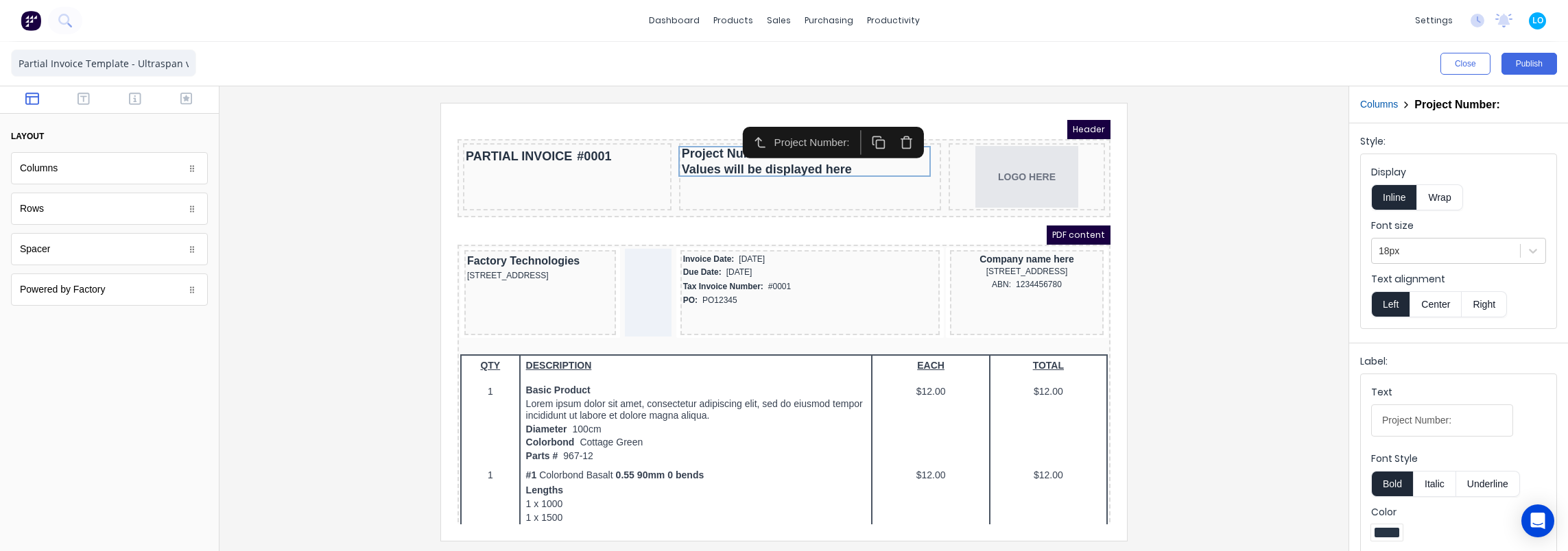
click at [354, 213] on div at bounding box center [784, 322] width 1107 height 438
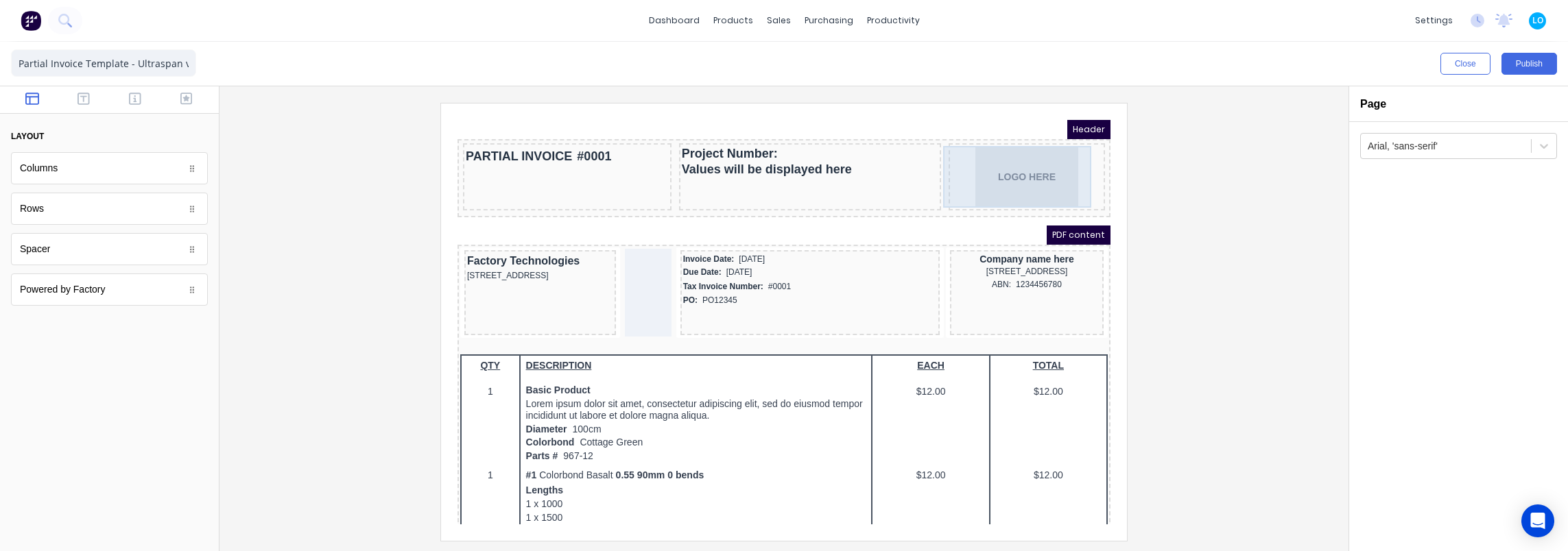
click at [982, 157] on div "LOGO HERE" at bounding box center [1010, 160] width 151 height 62
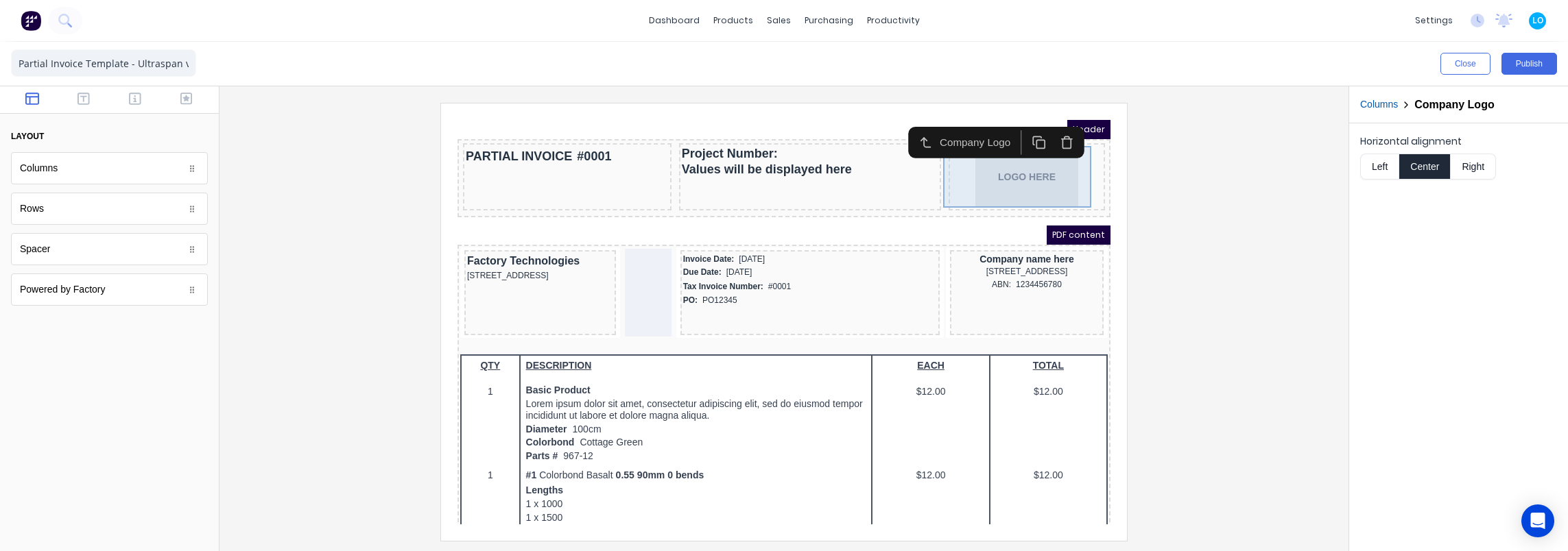
click at [1007, 169] on div "LOGO HERE" at bounding box center [1010, 160] width 151 height 62
click at [142, 101] on button "button" at bounding box center [135, 100] width 43 height 17
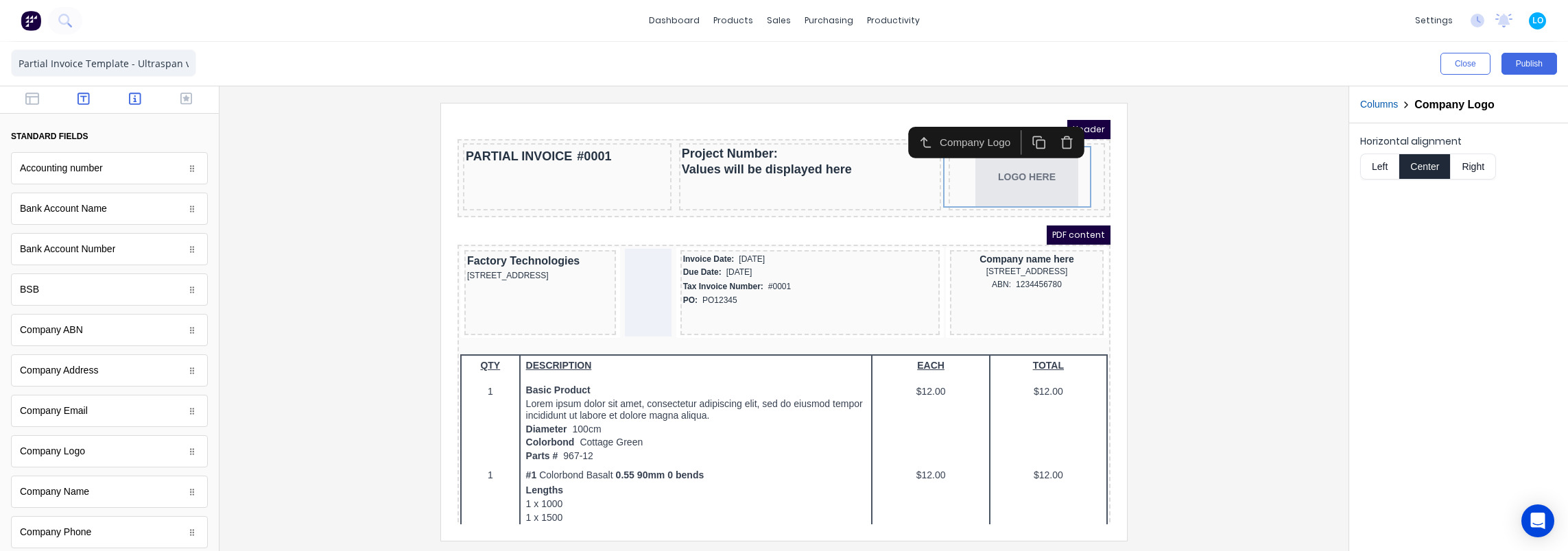
click at [81, 99] on icon "button" at bounding box center [84, 98] width 12 height 14
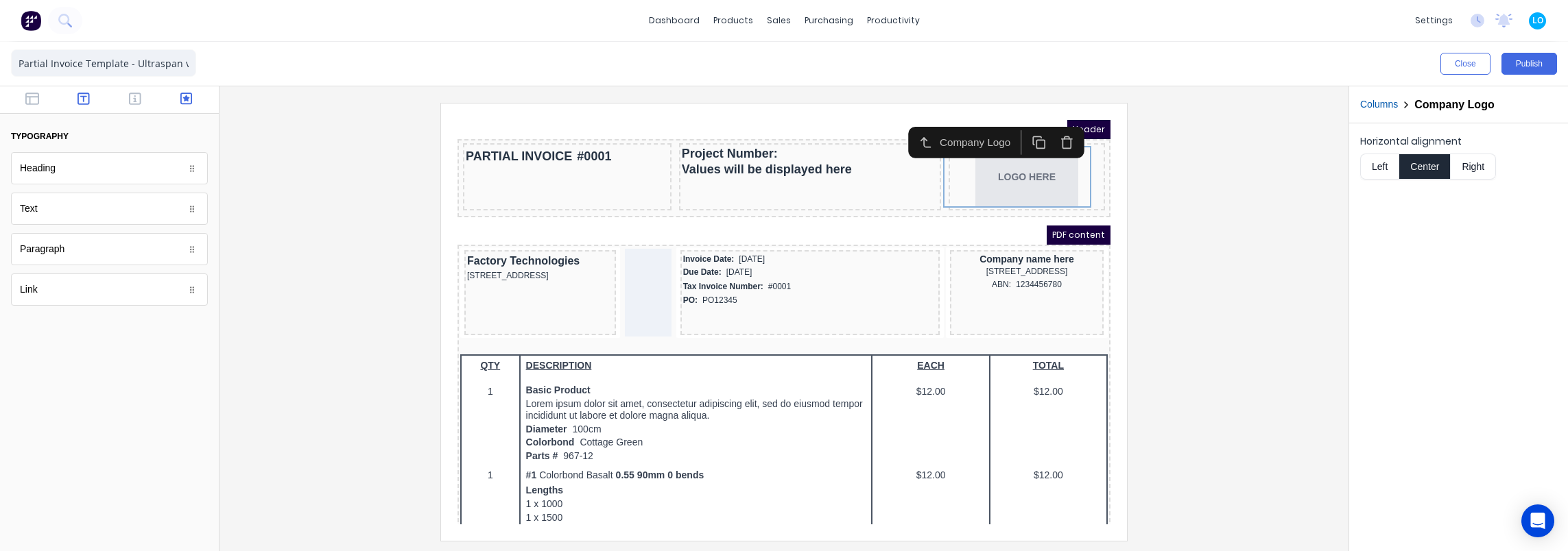
click at [184, 94] on icon "button" at bounding box center [186, 98] width 12 height 12
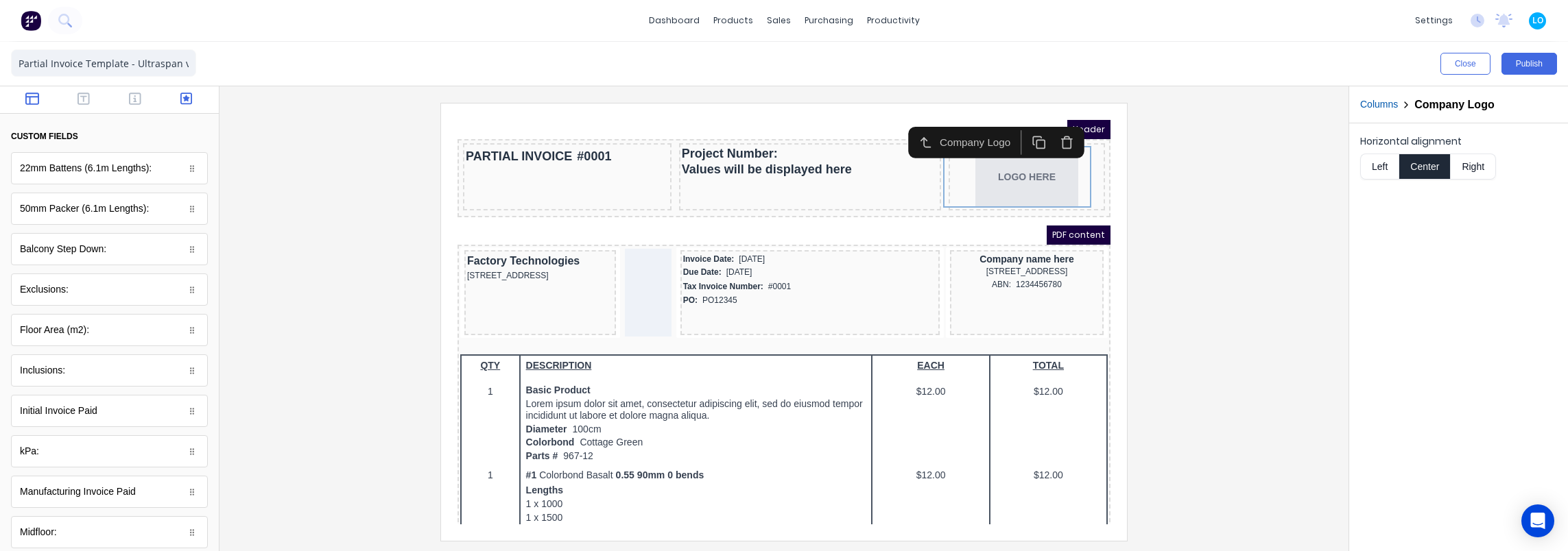
click at [28, 97] on icon "button" at bounding box center [32, 98] width 14 height 12
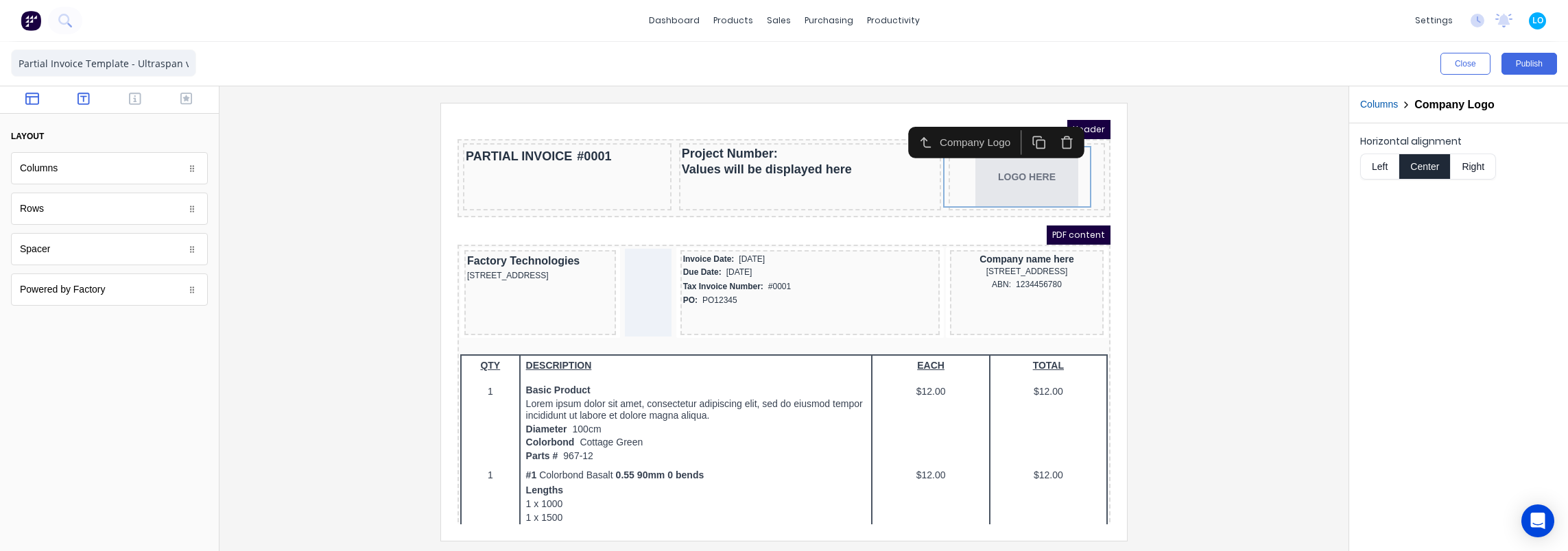
click at [89, 96] on icon "button" at bounding box center [84, 98] width 12 height 12
click at [87, 288] on div "Link" at bounding box center [109, 289] width 197 height 32
click at [129, 96] on icon "button" at bounding box center [134, 98] width 12 height 14
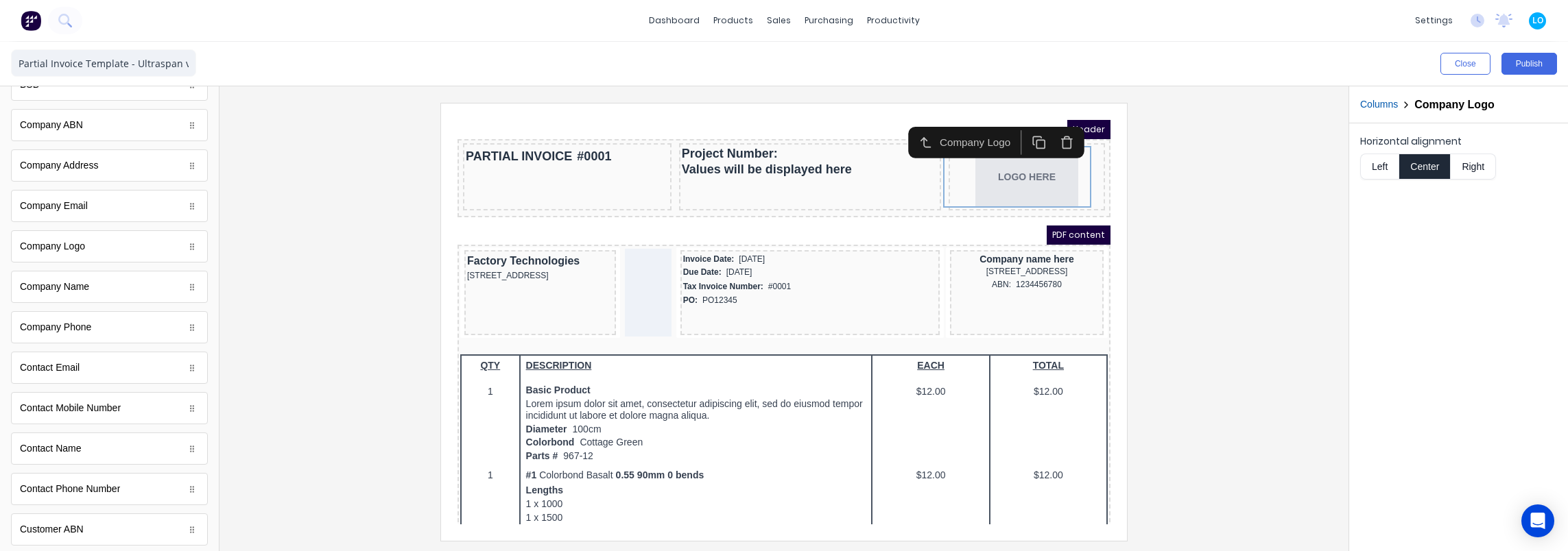
scroll to position [206, 0]
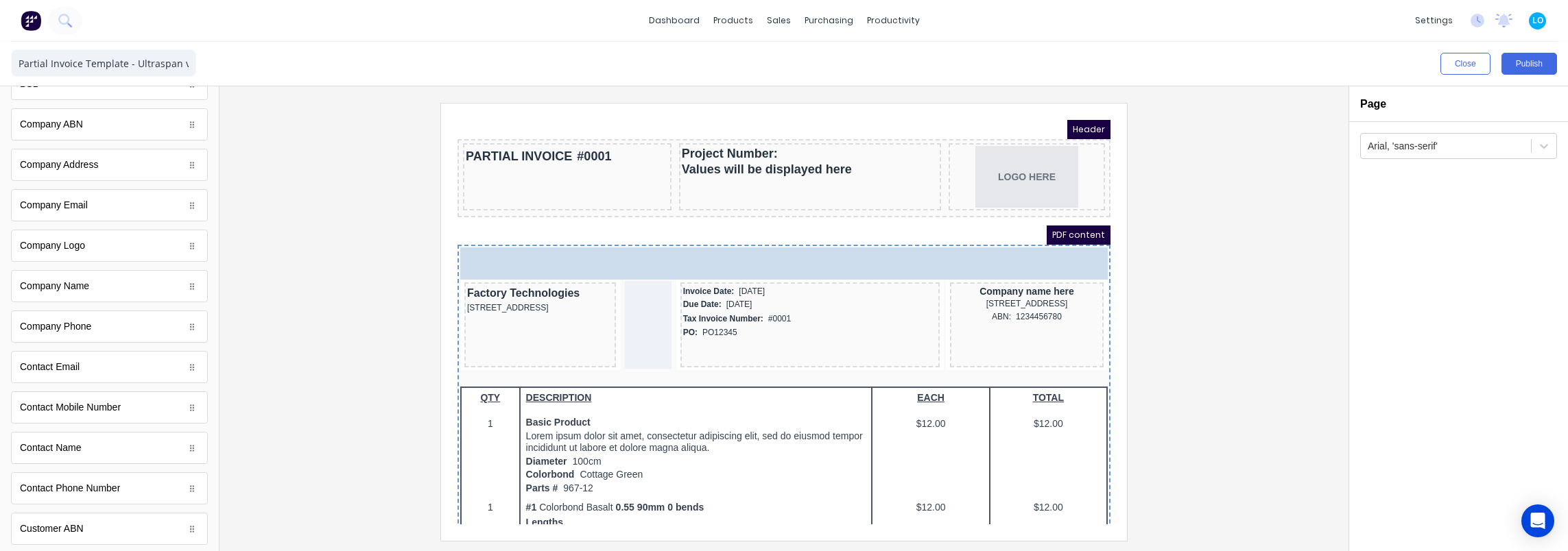
drag, startPoint x: 72, startPoint y: 244, endPoint x: 389, endPoint y: 129, distance: 337.2
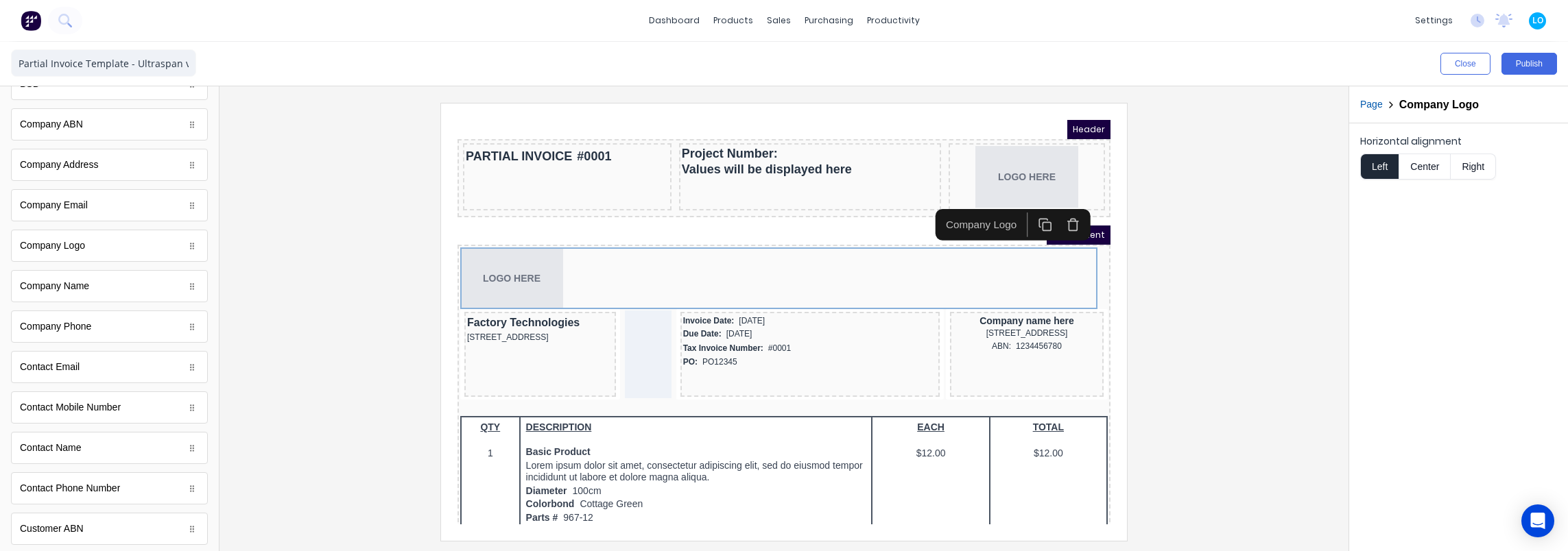
click at [1054, 205] on icon "button" at bounding box center [1056, 208] width 14 height 14
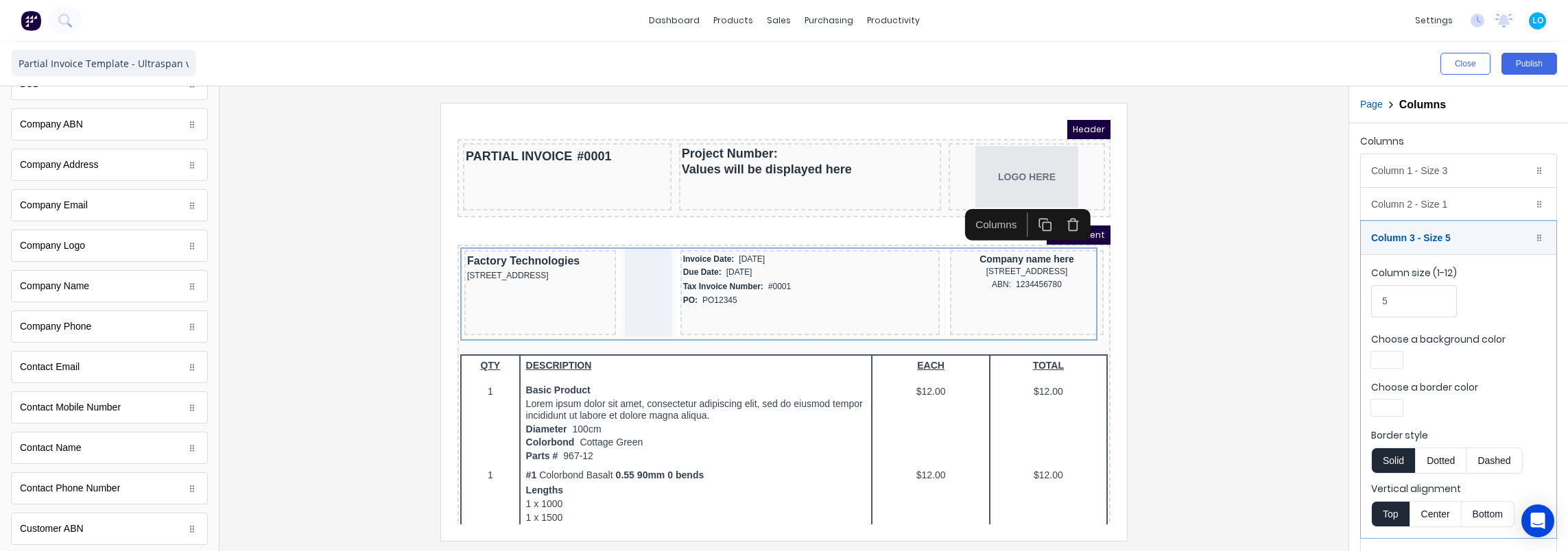
click at [302, 233] on div at bounding box center [784, 322] width 1107 height 438
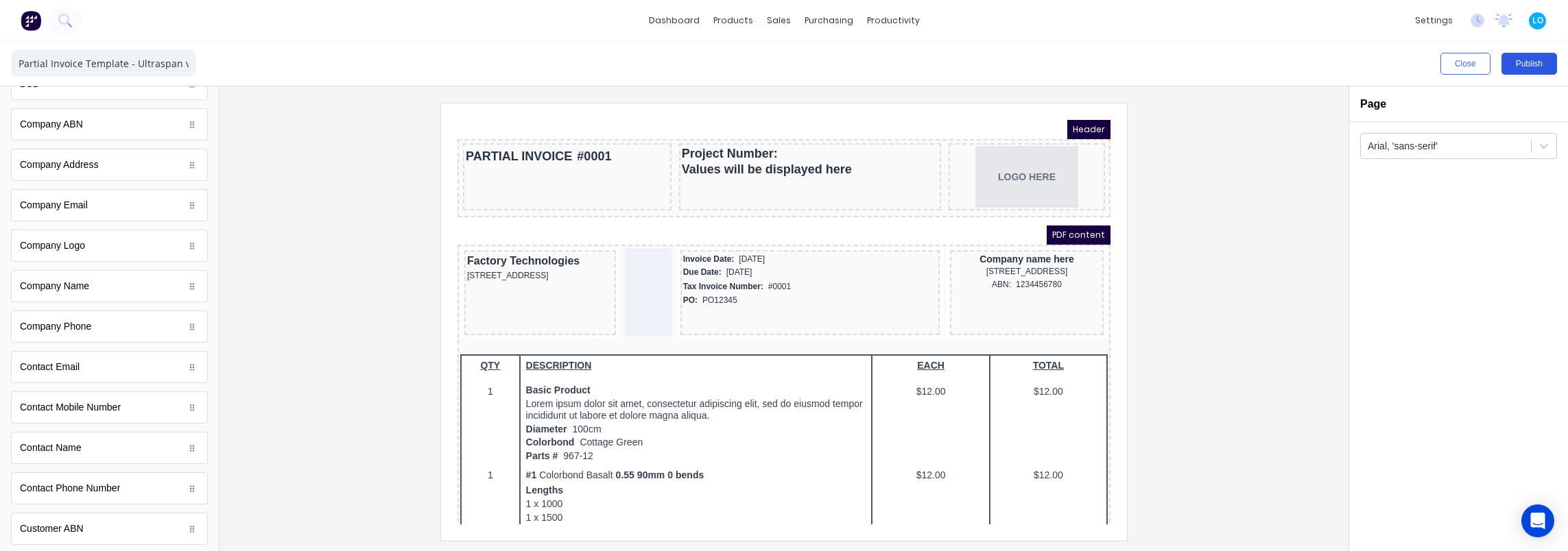
click at [1553, 66] on button "Publish" at bounding box center [1529, 64] width 55 height 22
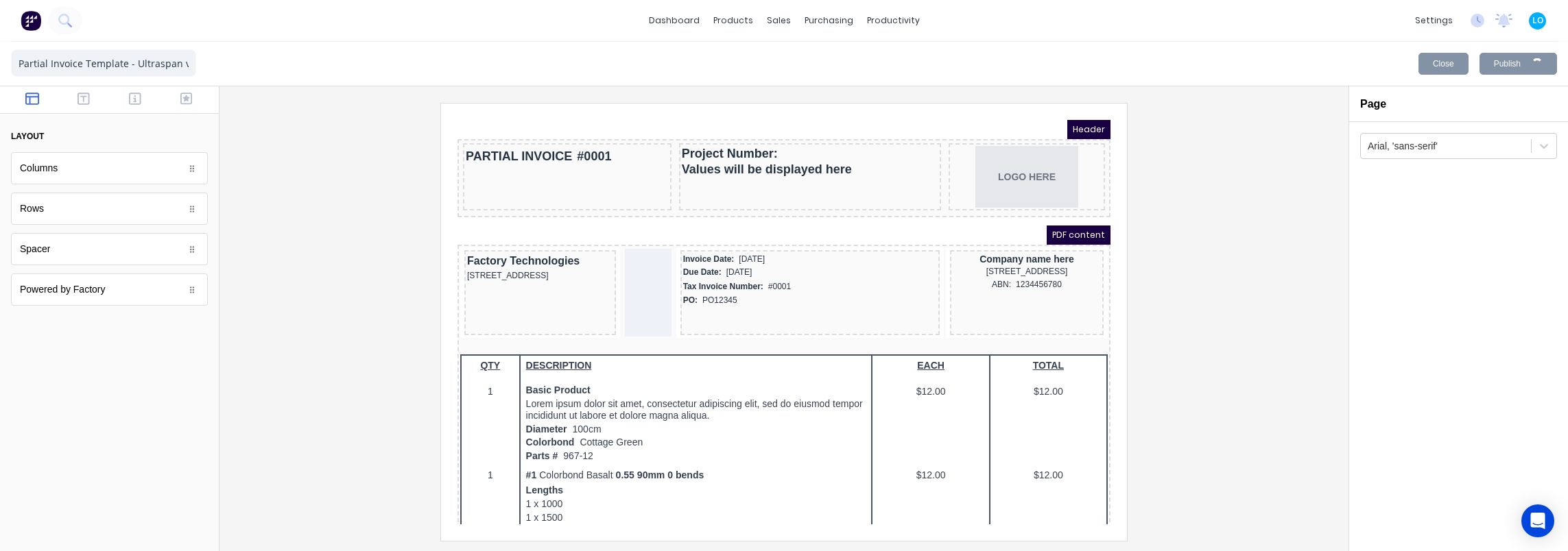
scroll to position [0, 0]
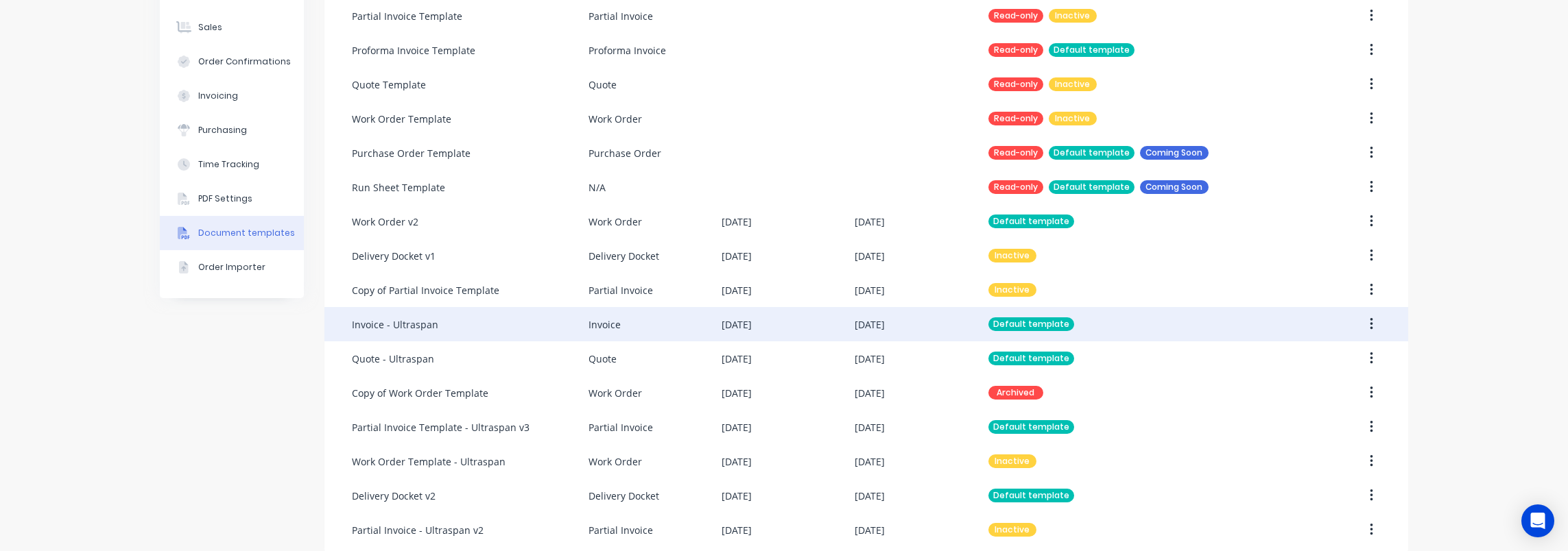
scroll to position [211, 0]
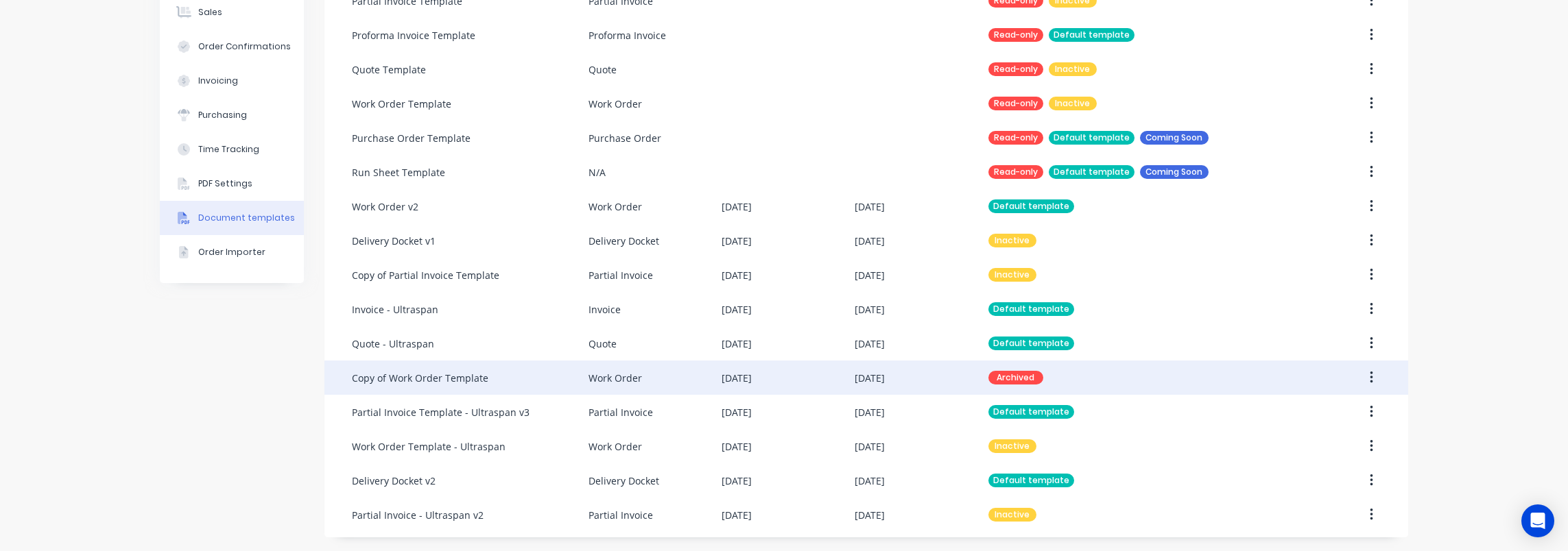
click at [1362, 374] on button "button" at bounding box center [1371, 378] width 32 height 25
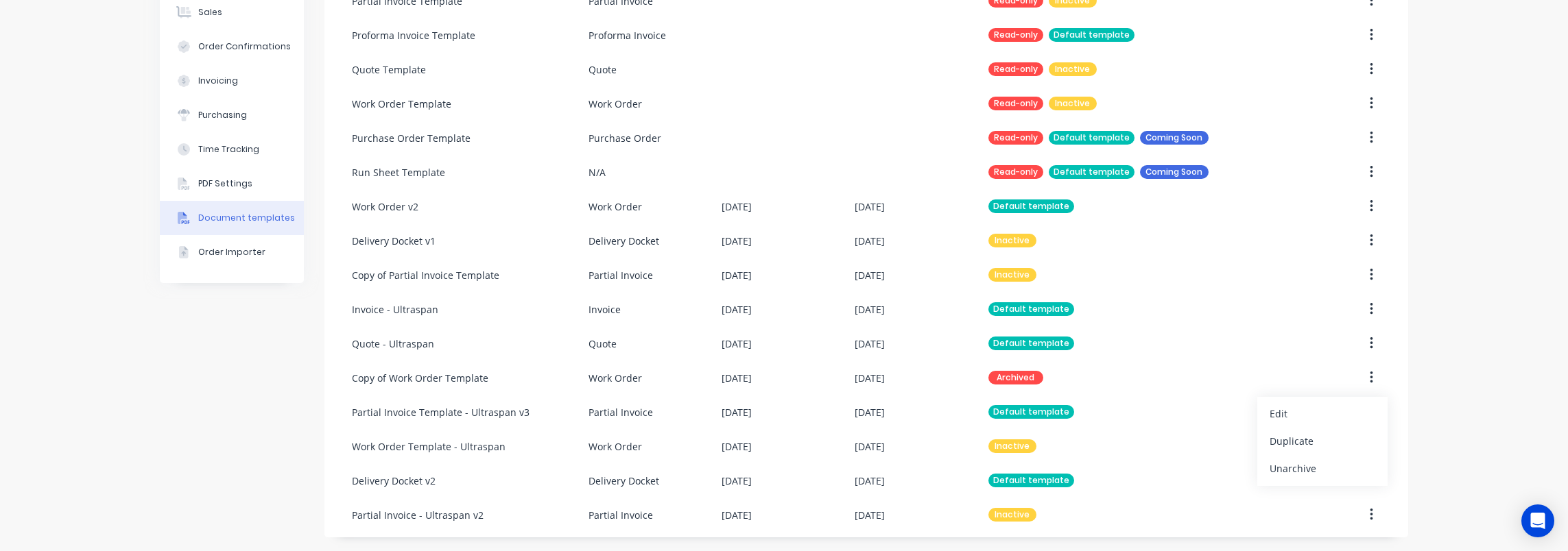
drag, startPoint x: 188, startPoint y: 409, endPoint x: 195, endPoint y: 407, distance: 7.3
click at [190, 408] on div "Company Team Integrations Quotes Sales Order Confirmations Invoicing Purchasing…" at bounding box center [232, 191] width 144 height 693
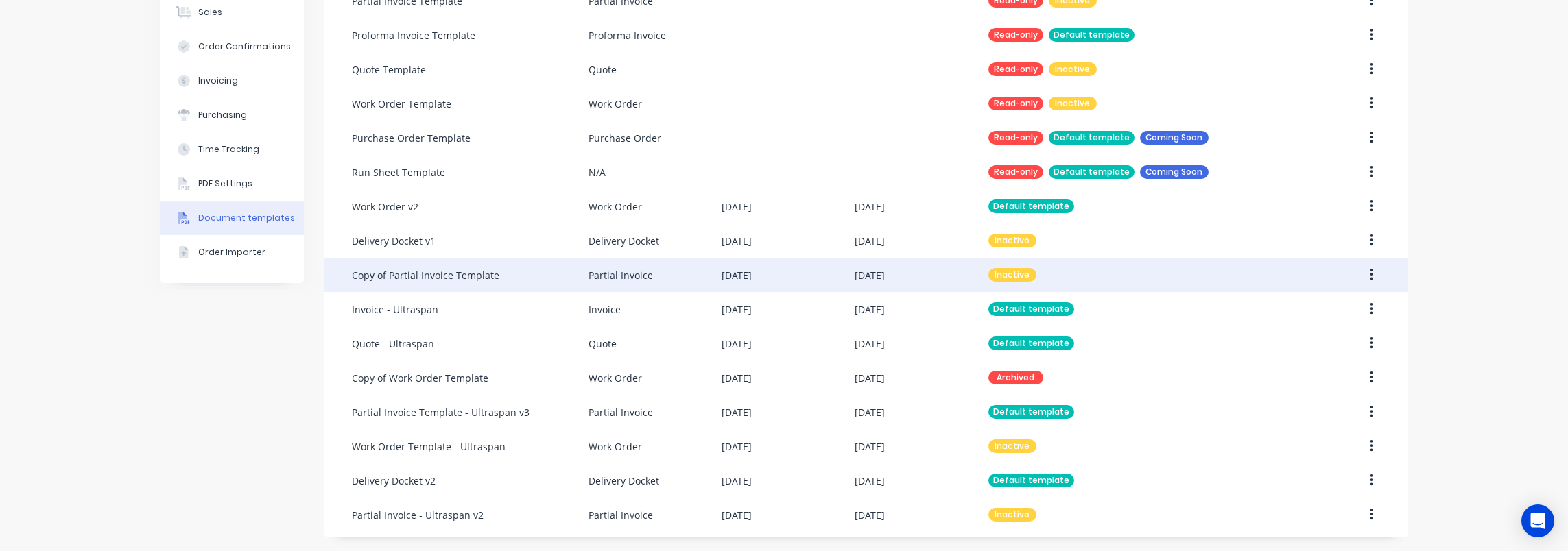
click at [1370, 274] on icon "button" at bounding box center [1371, 275] width 3 height 12
click at [1303, 383] on div "Archive" at bounding box center [1322, 393] width 105 height 20
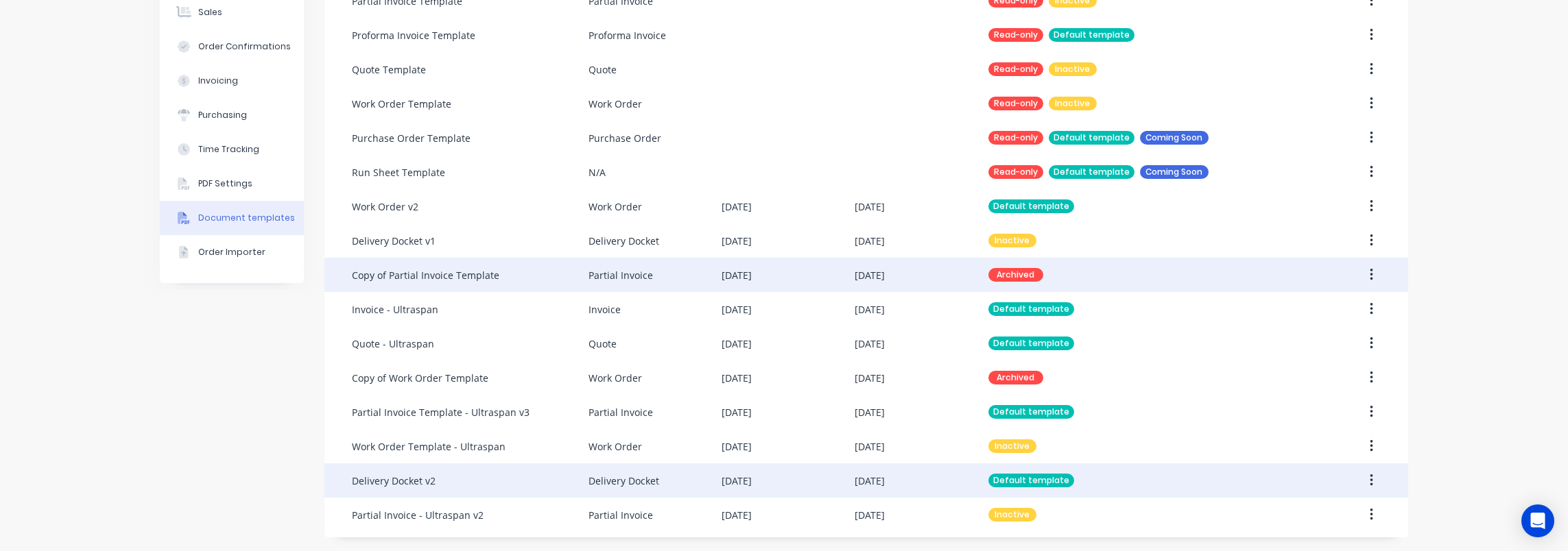
click at [414, 477] on div "Delivery Docket v2" at bounding box center [393, 481] width 84 height 15
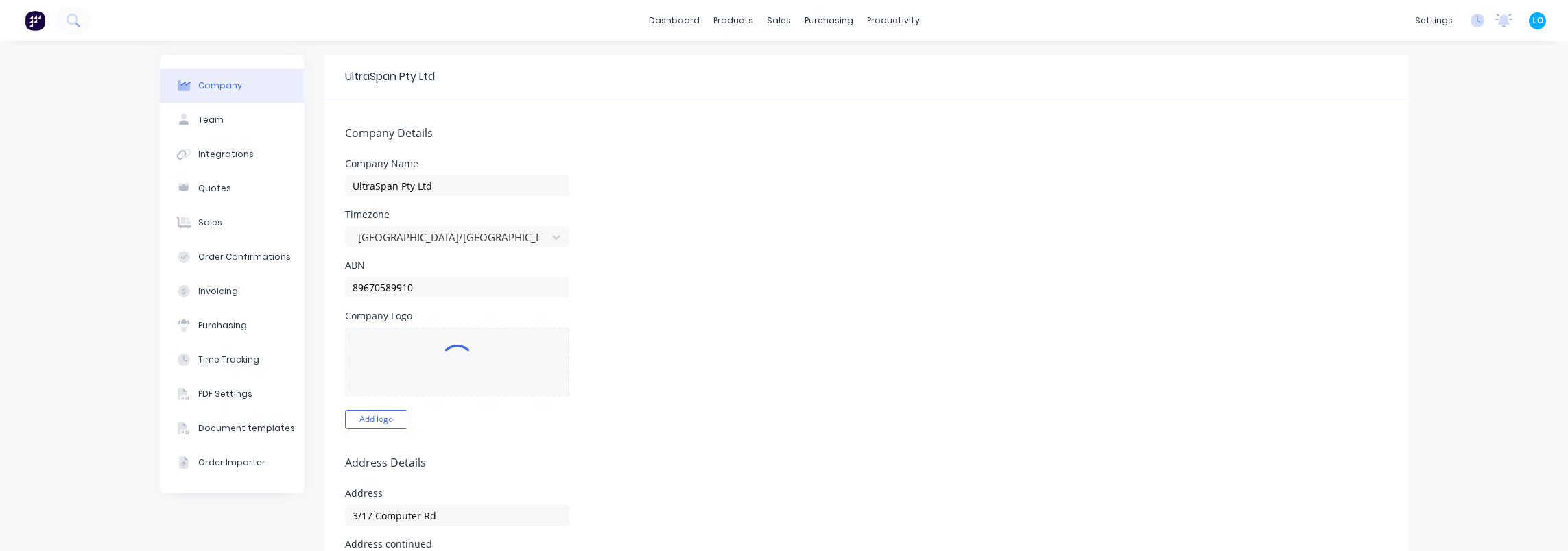
select select "AU"
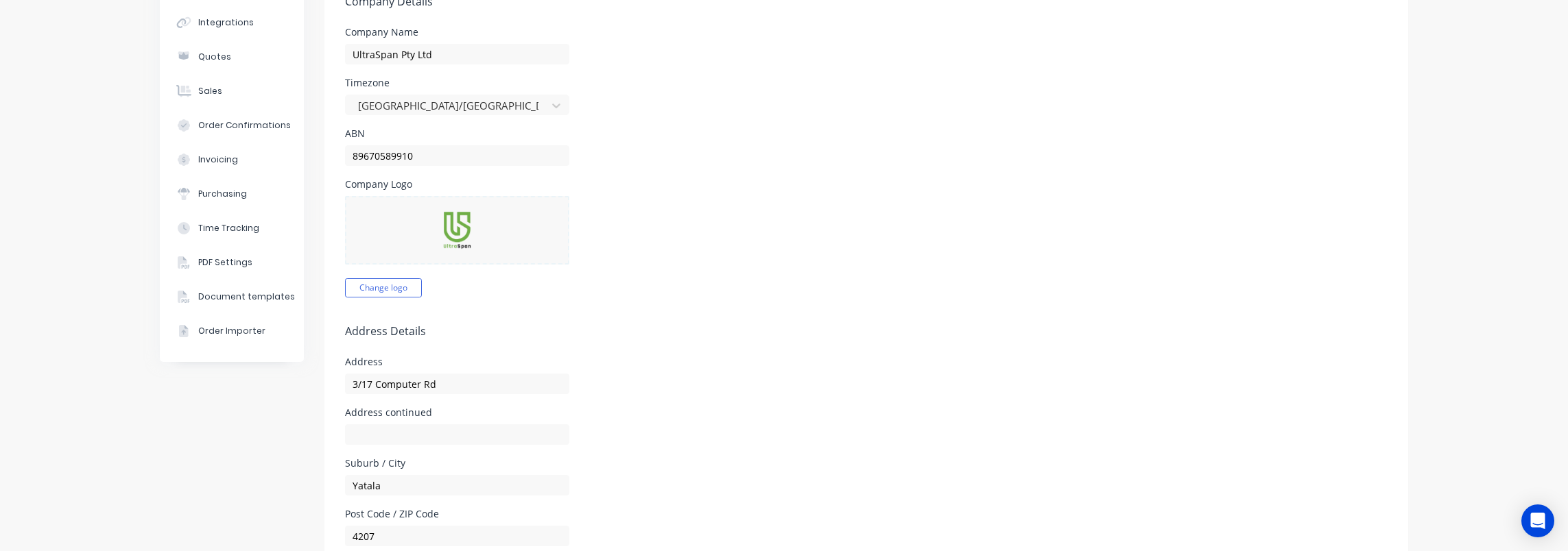
scroll to position [137, 0]
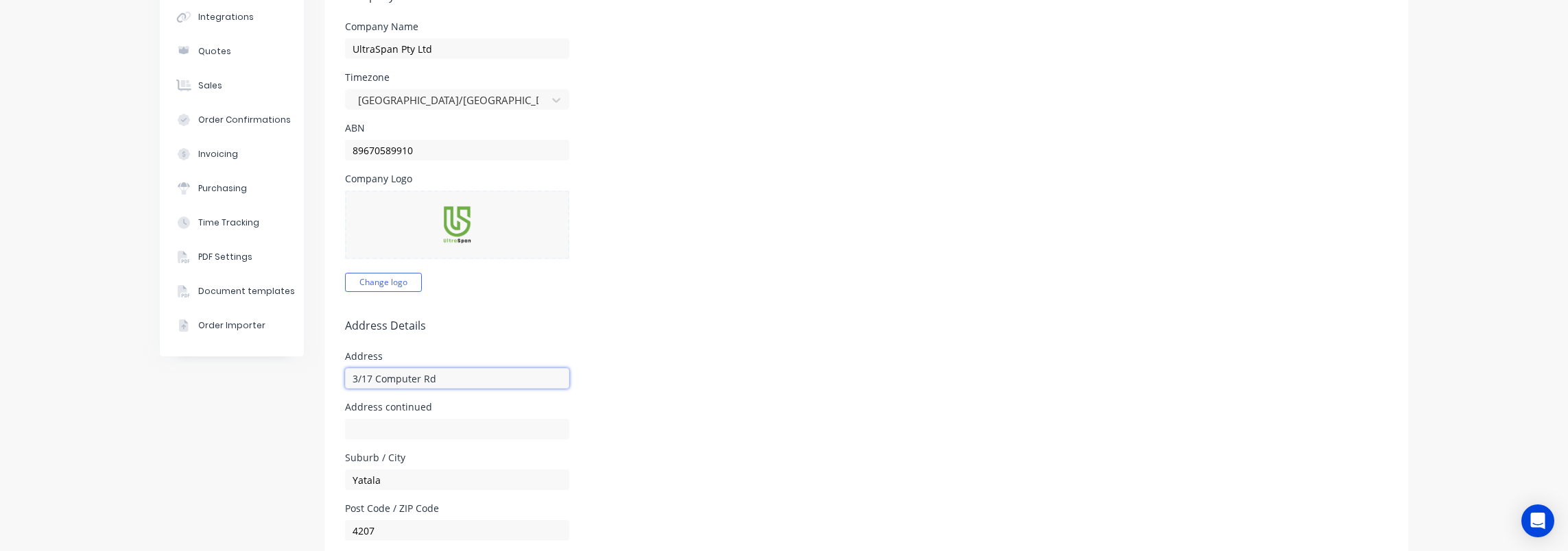
click at [449, 377] on input "3/17 Computer Rd" at bounding box center [457, 379] width 224 height 20
type input "[STREET_ADDRESS]"
click at [675, 320] on h5 "Address Details" at bounding box center [867, 326] width 1042 height 13
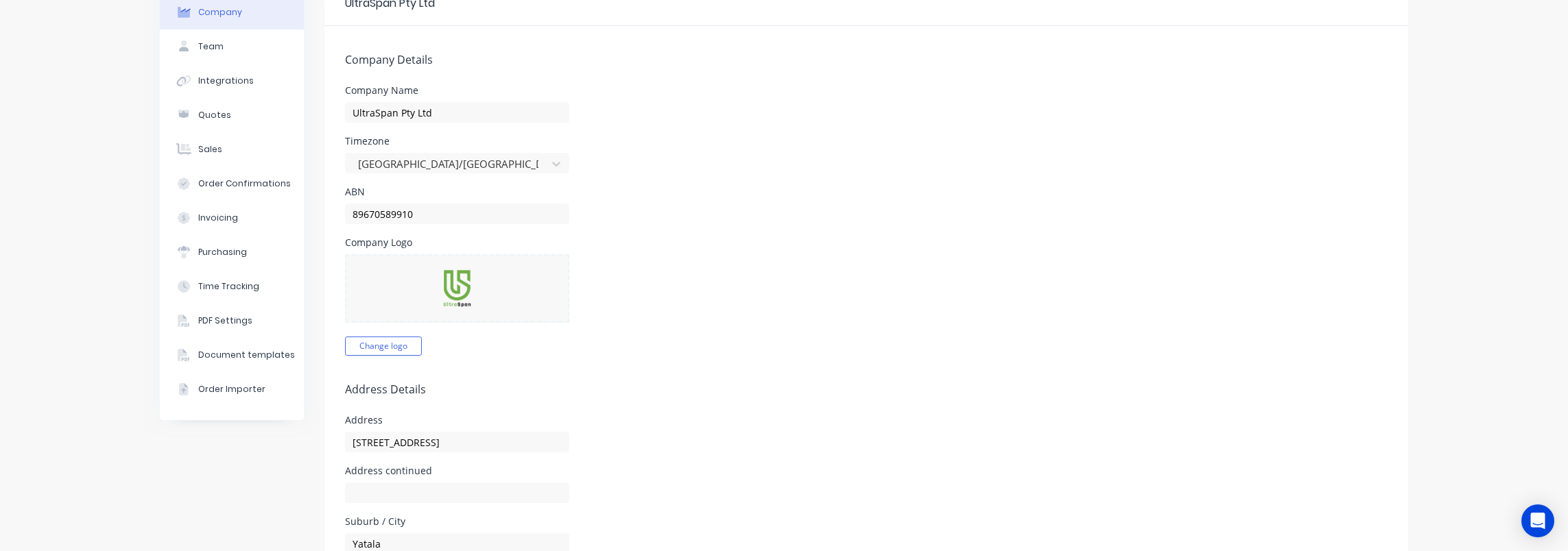
scroll to position [68, 0]
click at [450, 299] on img at bounding box center [457, 293] width 28 height 39
drag, startPoint x: 882, startPoint y: 335, endPoint x: 421, endPoint y: 376, distance: 462.8
click at [878, 339] on div "Company Logo Change logo" at bounding box center [867, 302] width 1042 height 118
click at [404, 351] on button "Change logo" at bounding box center [384, 351] width 77 height 19
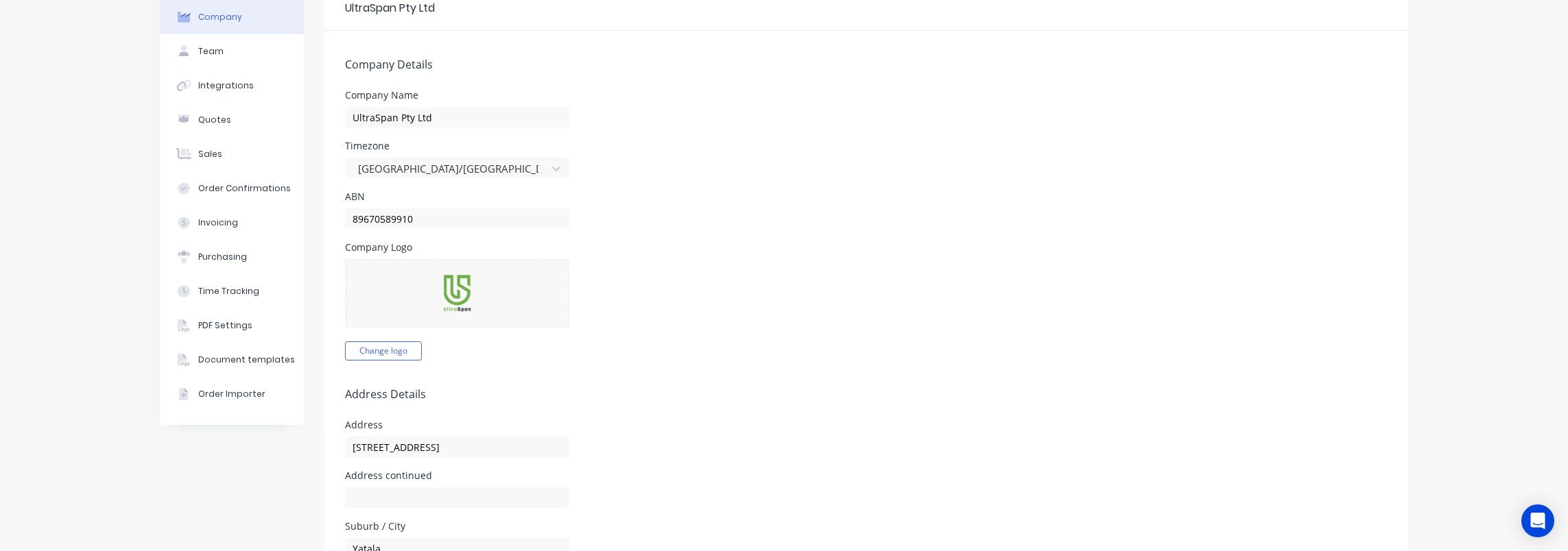
click at [717, 283] on div "Company Logo Change logo" at bounding box center [867, 302] width 1042 height 118
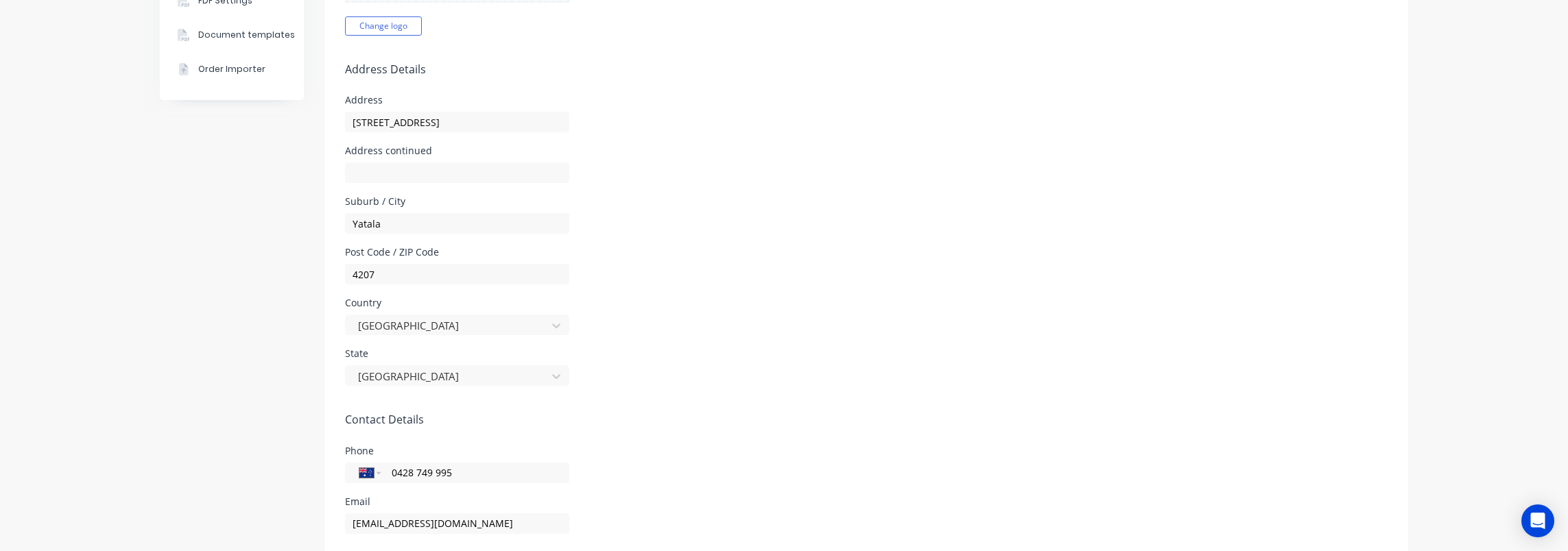
scroll to position [0, 0]
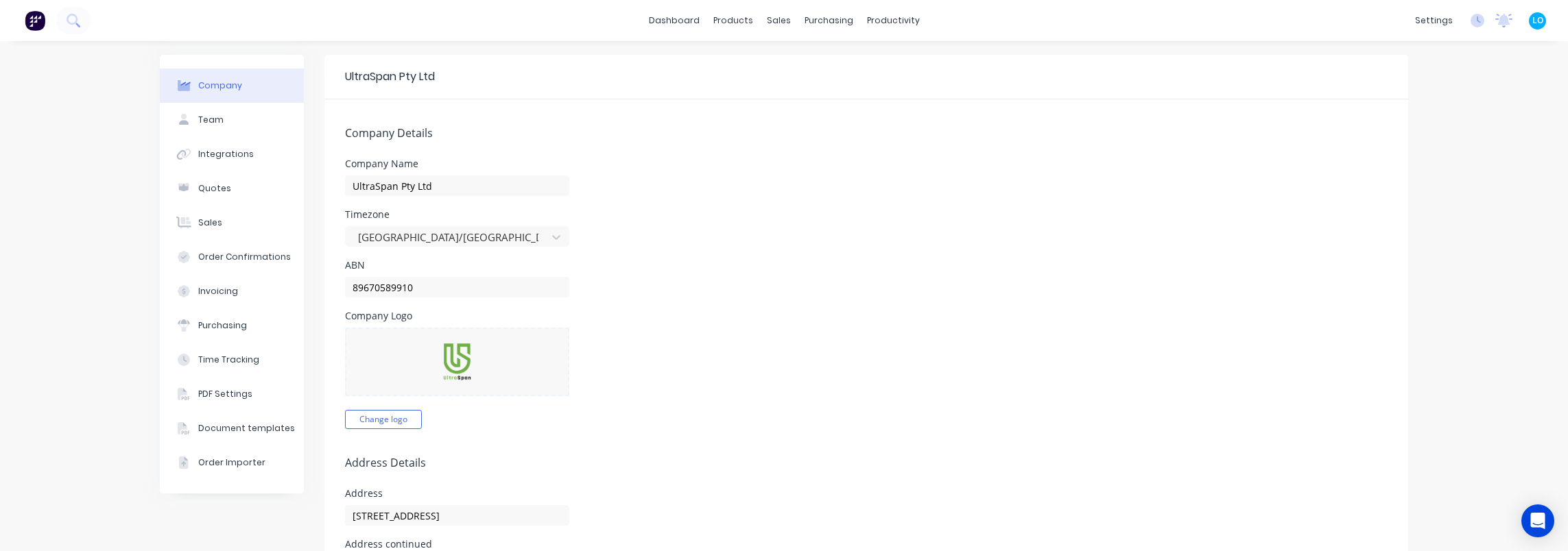
click at [750, 270] on div "ABN 89670589910" at bounding box center [867, 278] width 1042 height 37
drag, startPoint x: 1161, startPoint y: 311, endPoint x: 1452, endPoint y: 255, distance: 296.3
click at [1164, 311] on div "Company Logo Change logo" at bounding box center [867, 370] width 1042 height 118
click at [691, 63] on div "UltraSpan Pty Ltd" at bounding box center [866, 76] width 1084 height 44
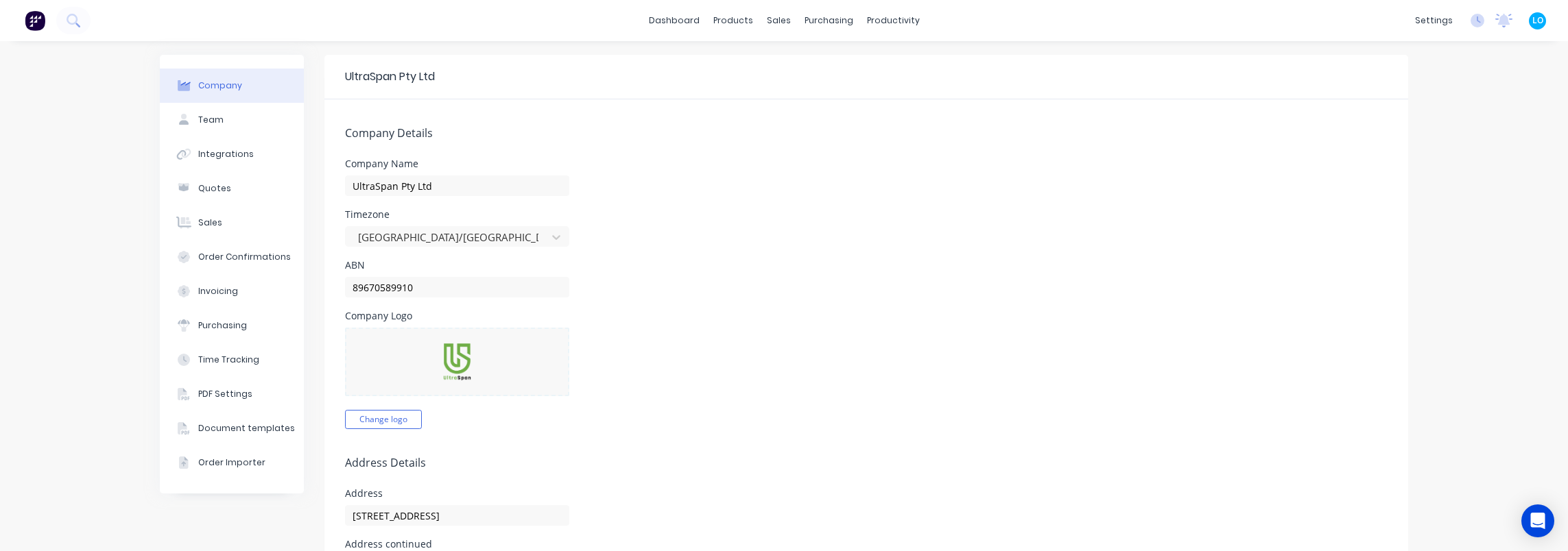
drag, startPoint x: 1008, startPoint y: 57, endPoint x: 1005, endPoint y: 50, distance: 7.6
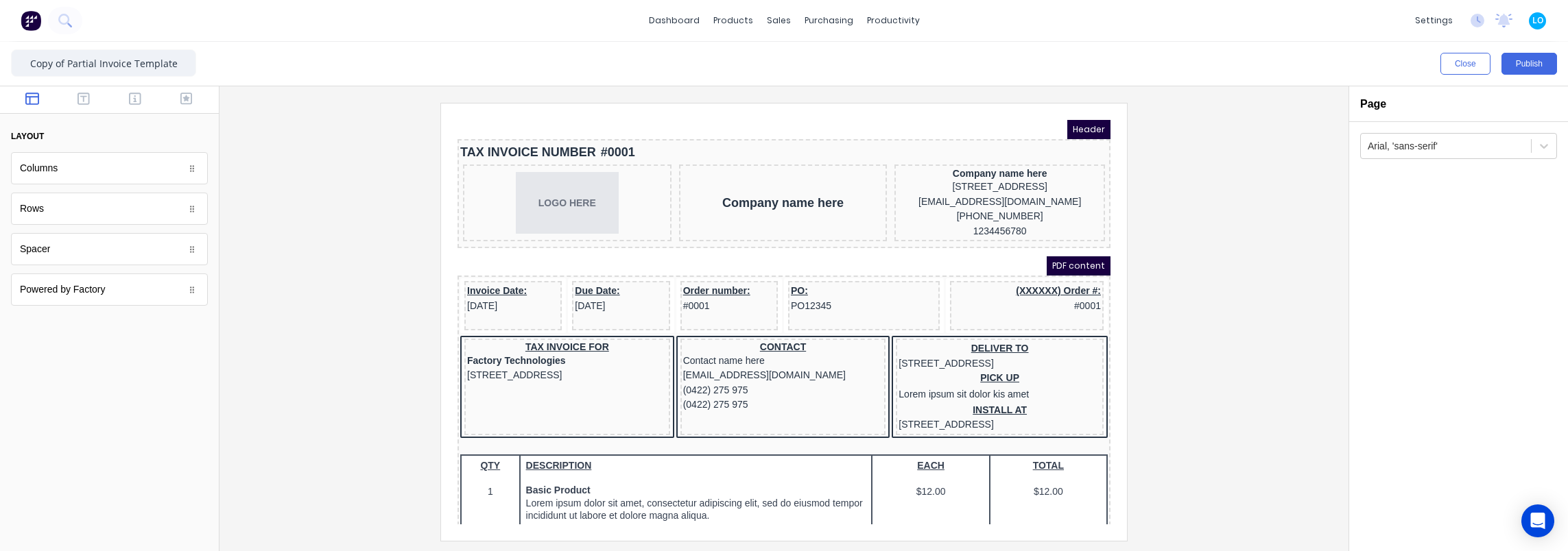
scroll to position [137, 0]
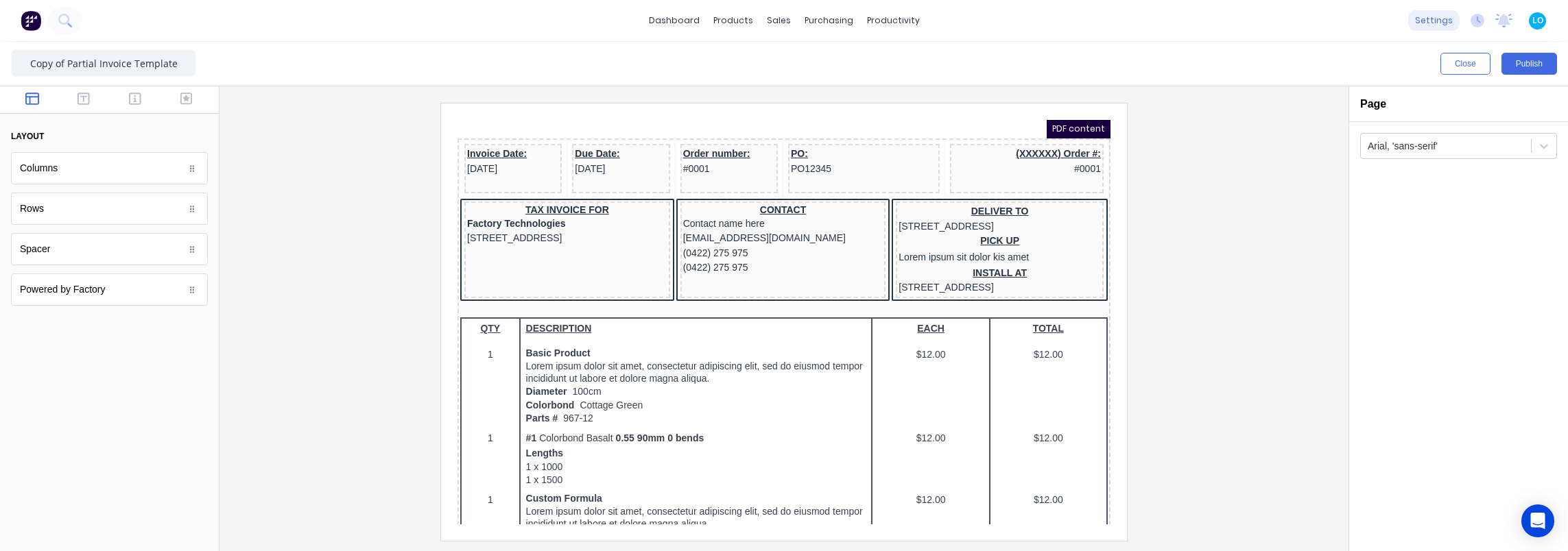
click at [1426, 18] on div "settings" at bounding box center [1434, 20] width 52 height 20
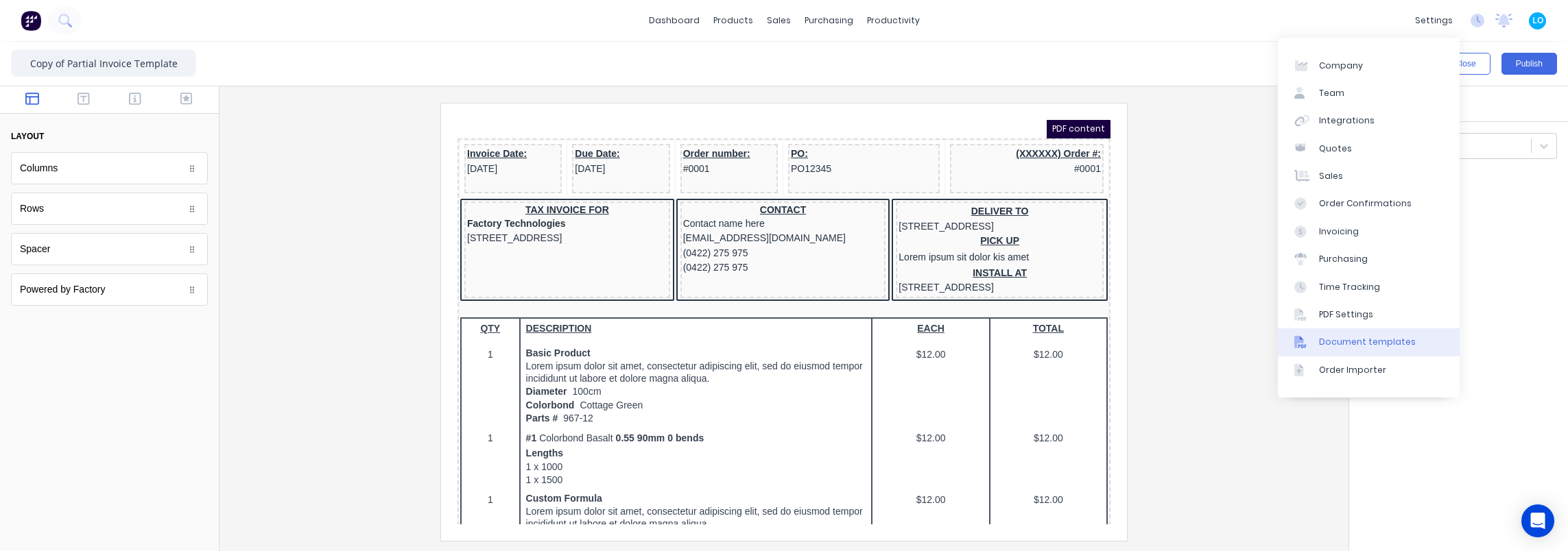
click at [1384, 342] on div "Document templates" at bounding box center [1367, 342] width 97 height 12
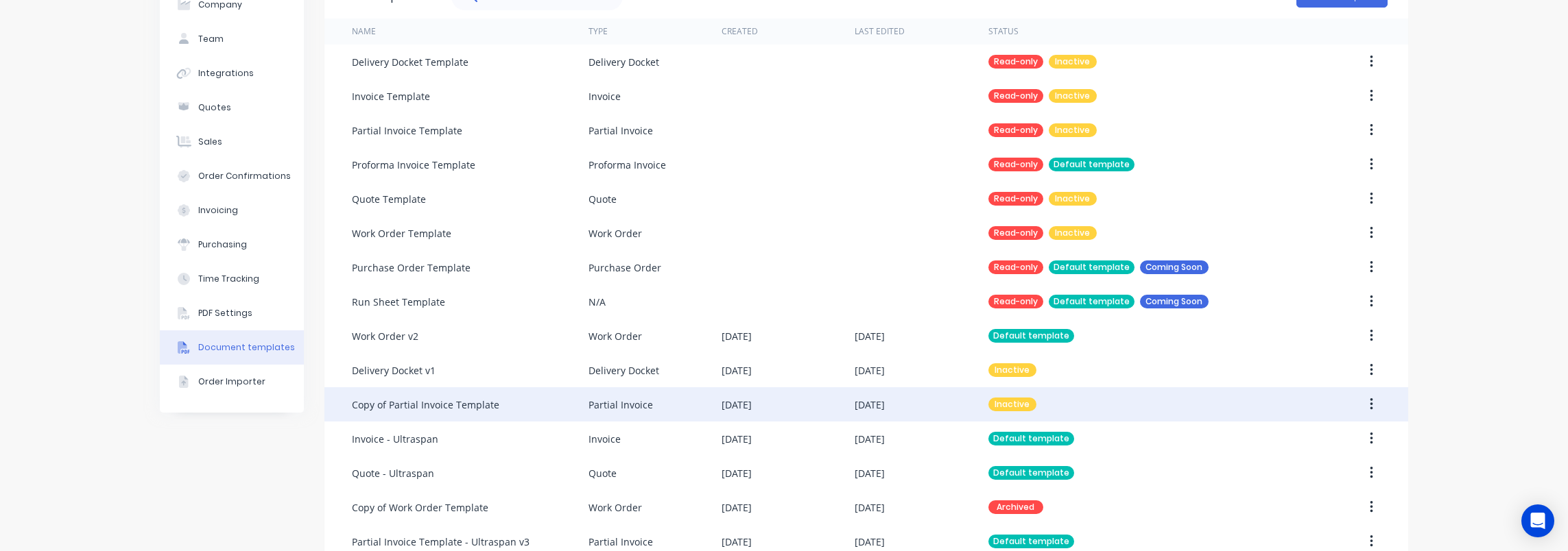
scroll to position [211, 0]
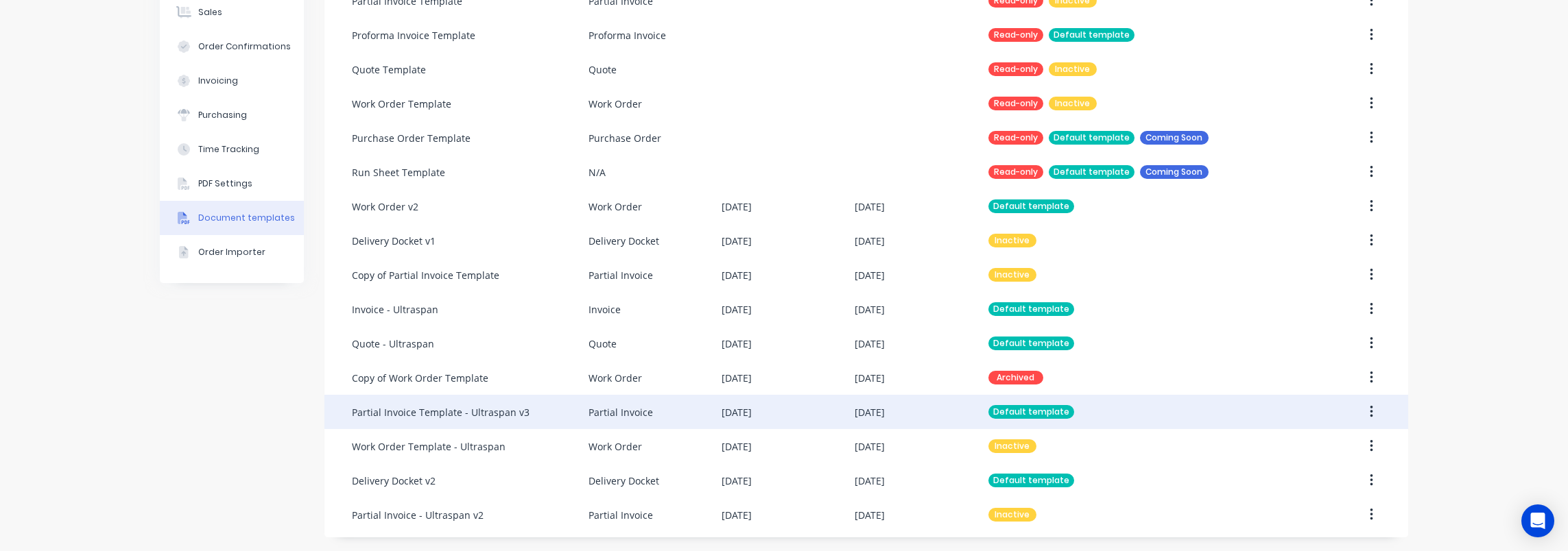
click at [540, 417] on div "Partial Invoice Template - Ultraspan v3" at bounding box center [470, 411] width 236 height 34
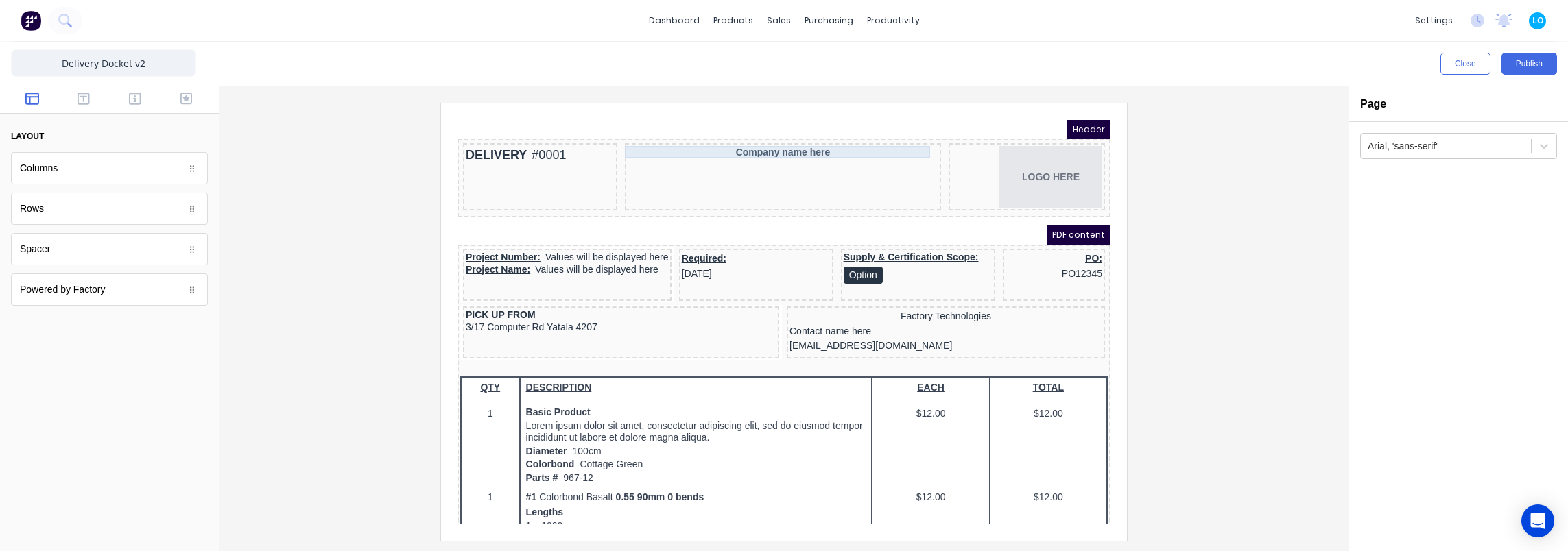
click at [781, 132] on div "Company name here" at bounding box center [766, 135] width 310 height 12
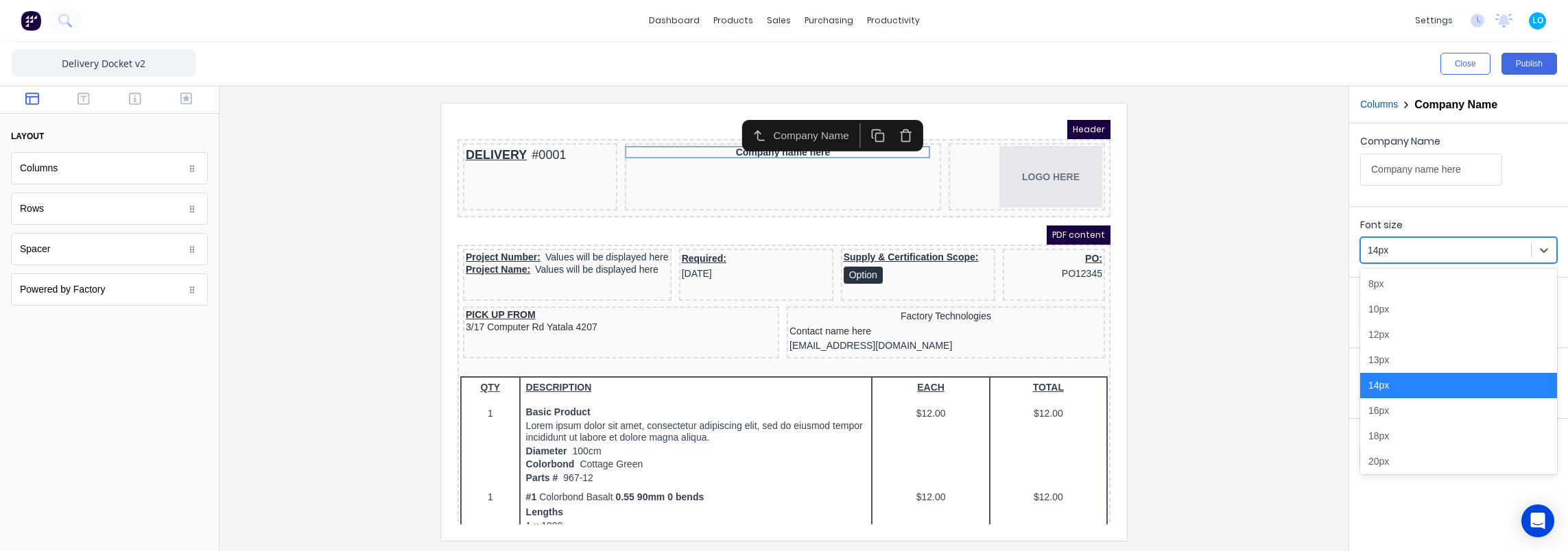
click at [1436, 248] on div at bounding box center [1445, 251] width 156 height 17
click at [1415, 440] on div "18px" at bounding box center [1458, 436] width 197 height 25
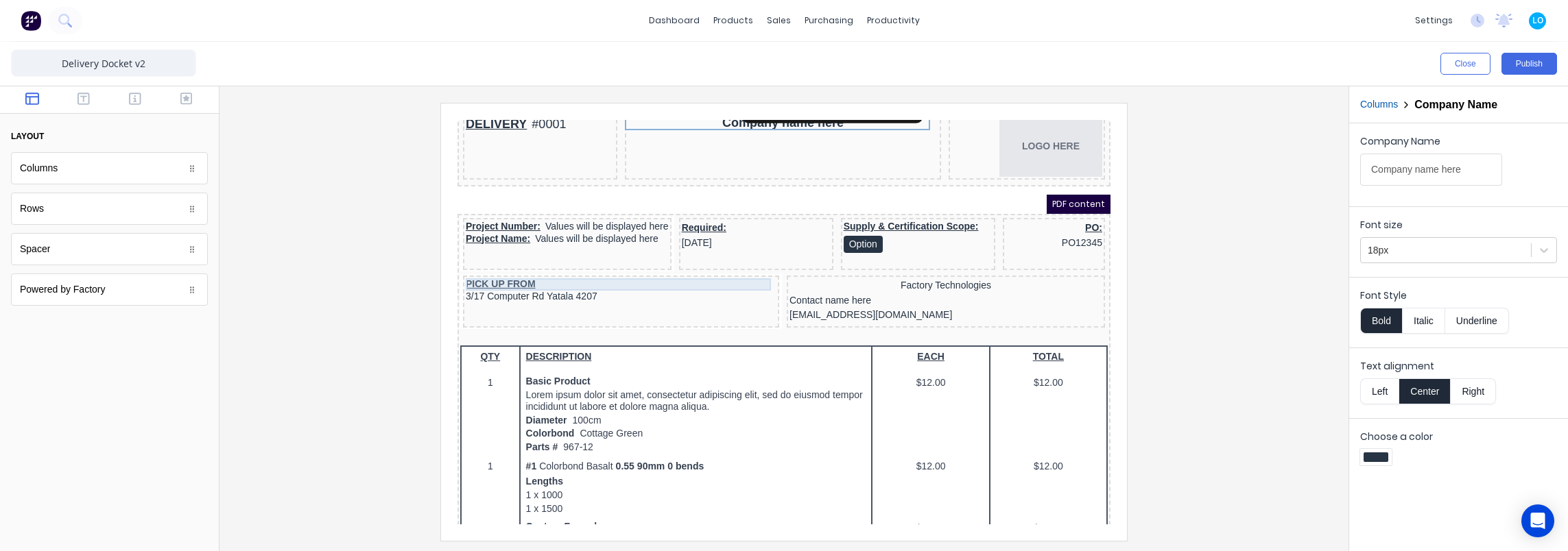
scroll to position [68, 0]
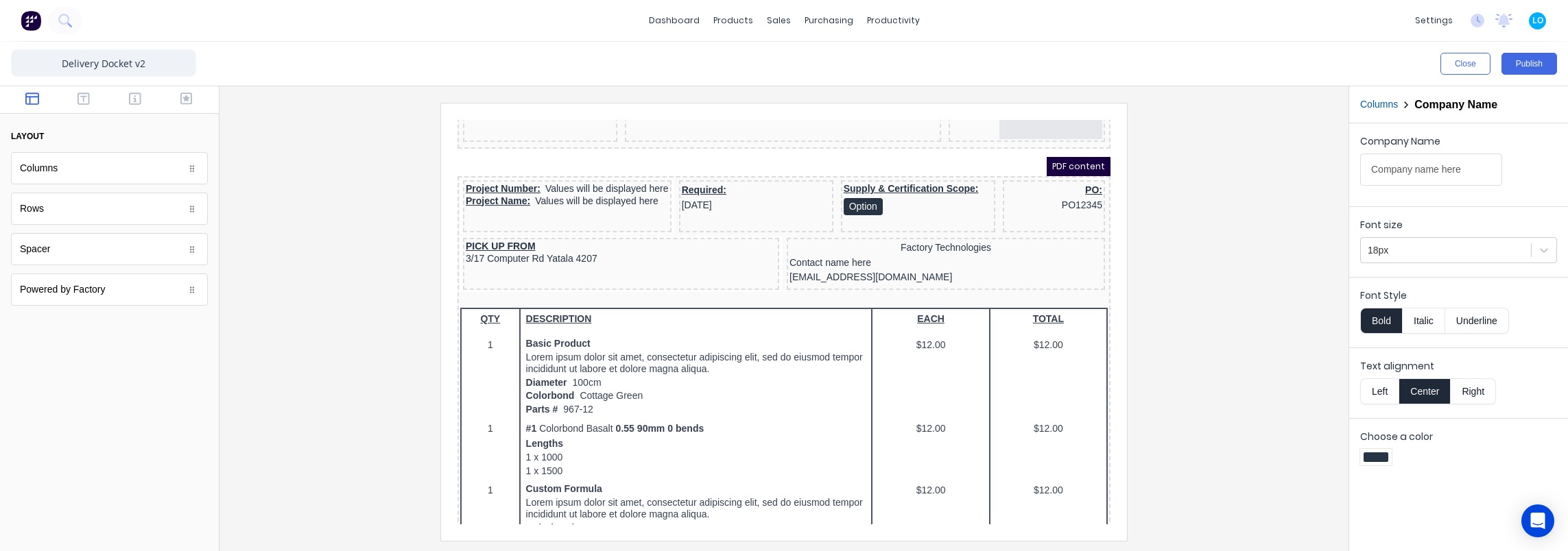
click at [372, 288] on div at bounding box center [784, 322] width 1107 height 438
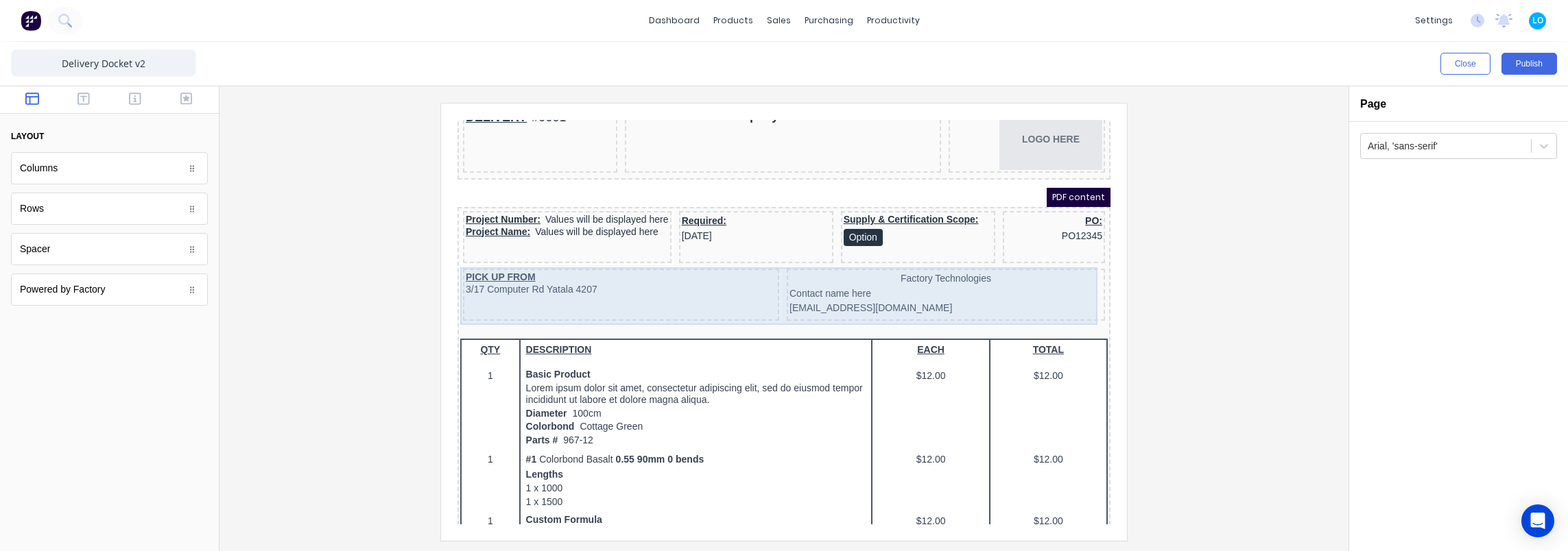
scroll to position [0, 0]
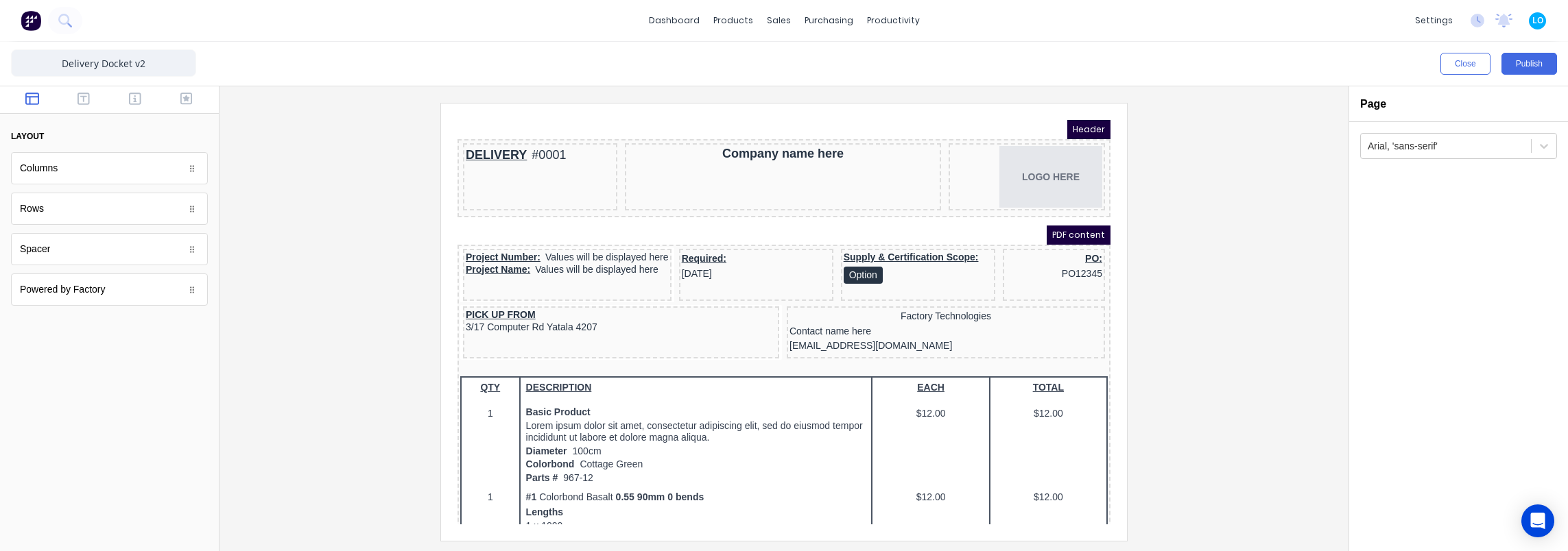
click at [291, 265] on div at bounding box center [784, 322] width 1107 height 438
click at [1061, 251] on div "PO: PO12345" at bounding box center [1037, 250] width 97 height 30
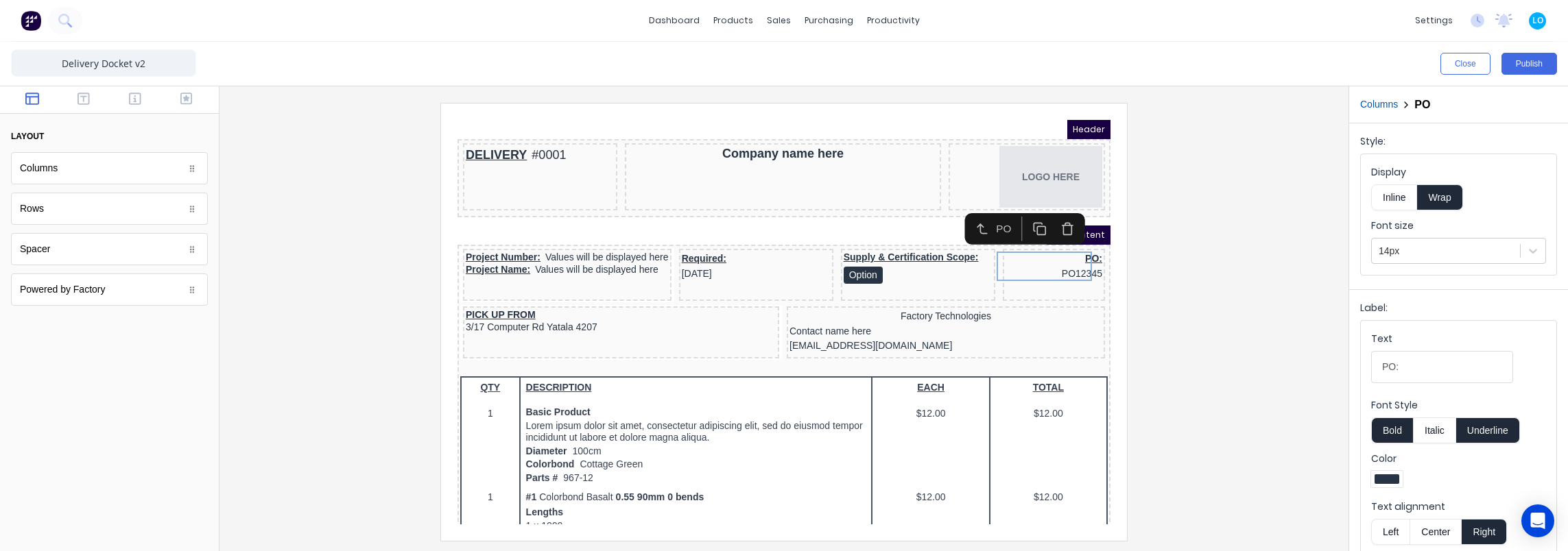
click at [1048, 209] on icon "button" at bounding box center [1050, 208] width 5 height 2
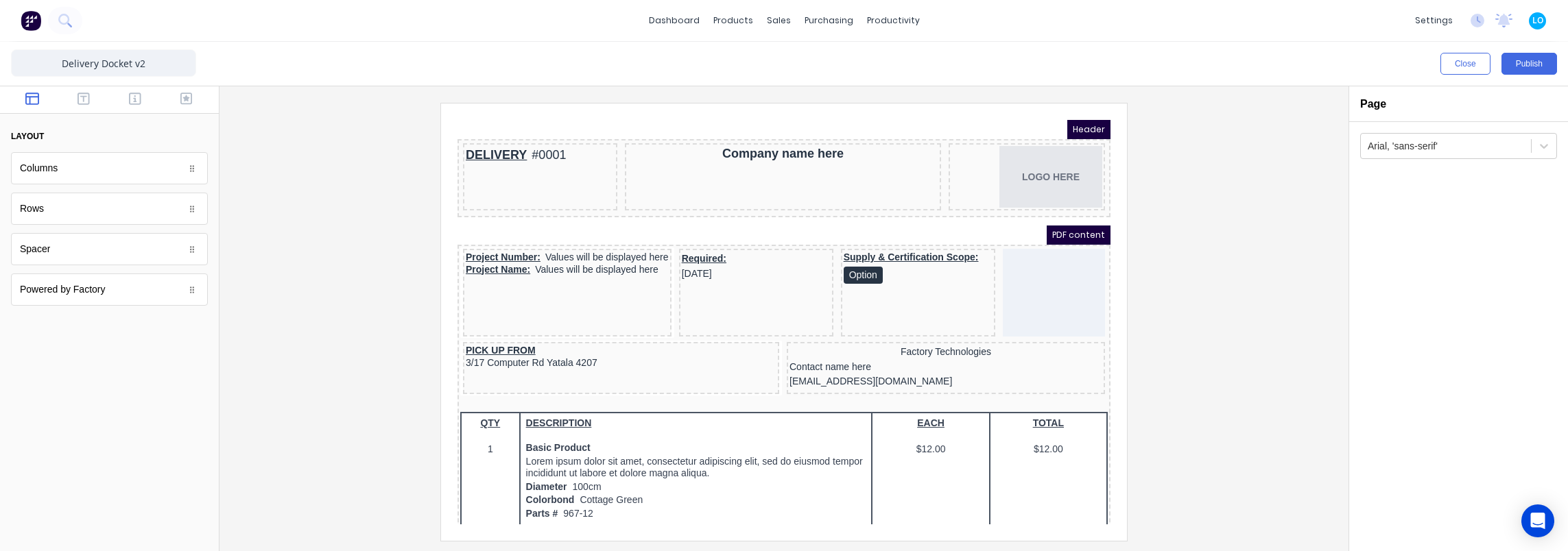
click at [1157, 214] on div at bounding box center [784, 322] width 1107 height 438
click at [1252, 246] on div at bounding box center [784, 322] width 1107 height 438
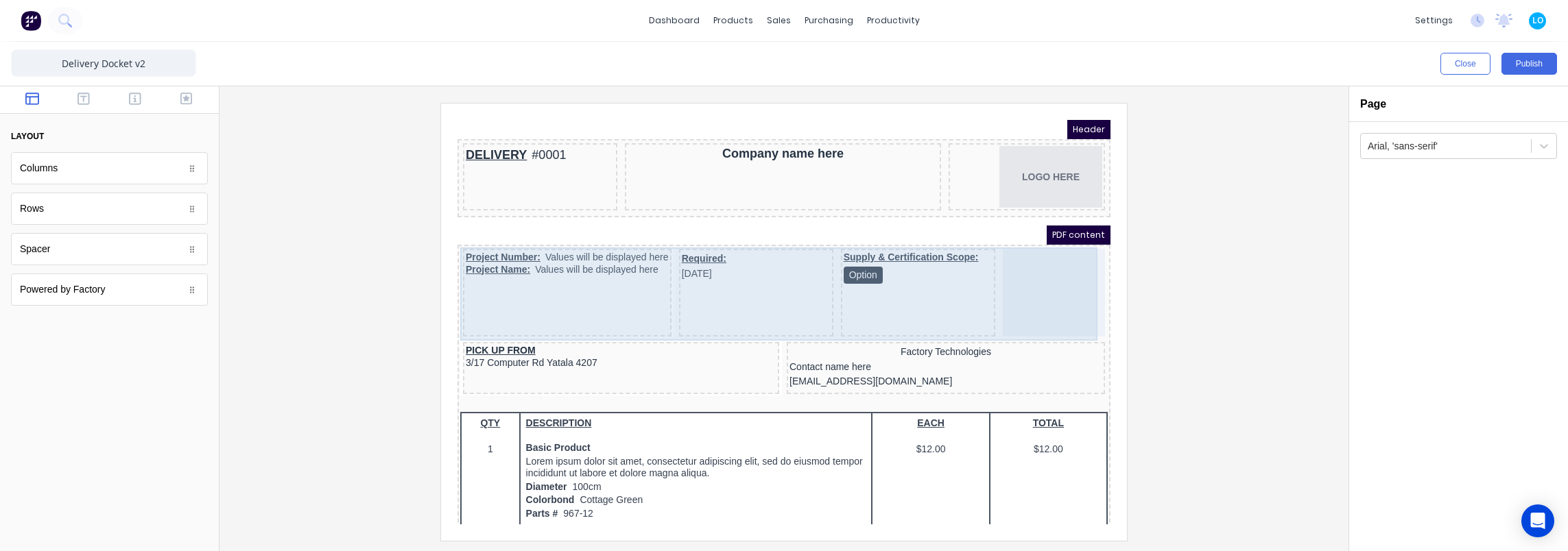
click at [1025, 265] on div at bounding box center [1037, 276] width 102 height 88
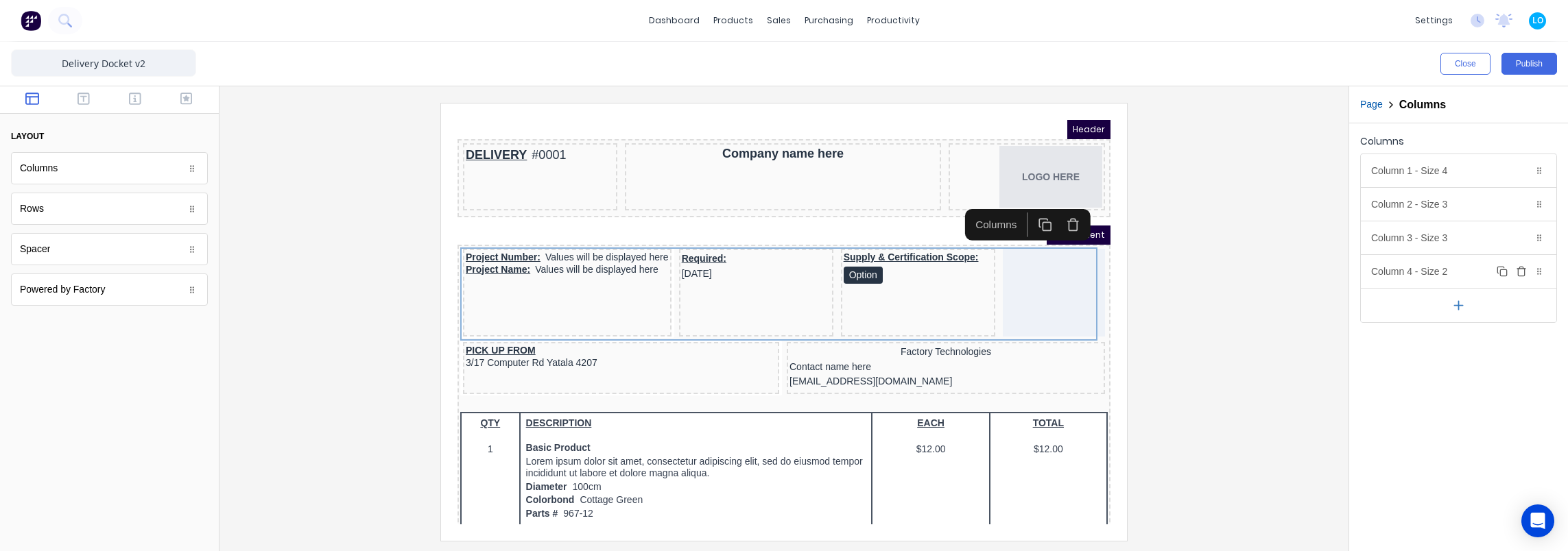
click at [1381, 265] on div "Column 4 - Size 2 Duplicate Delete" at bounding box center [1458, 271] width 196 height 33
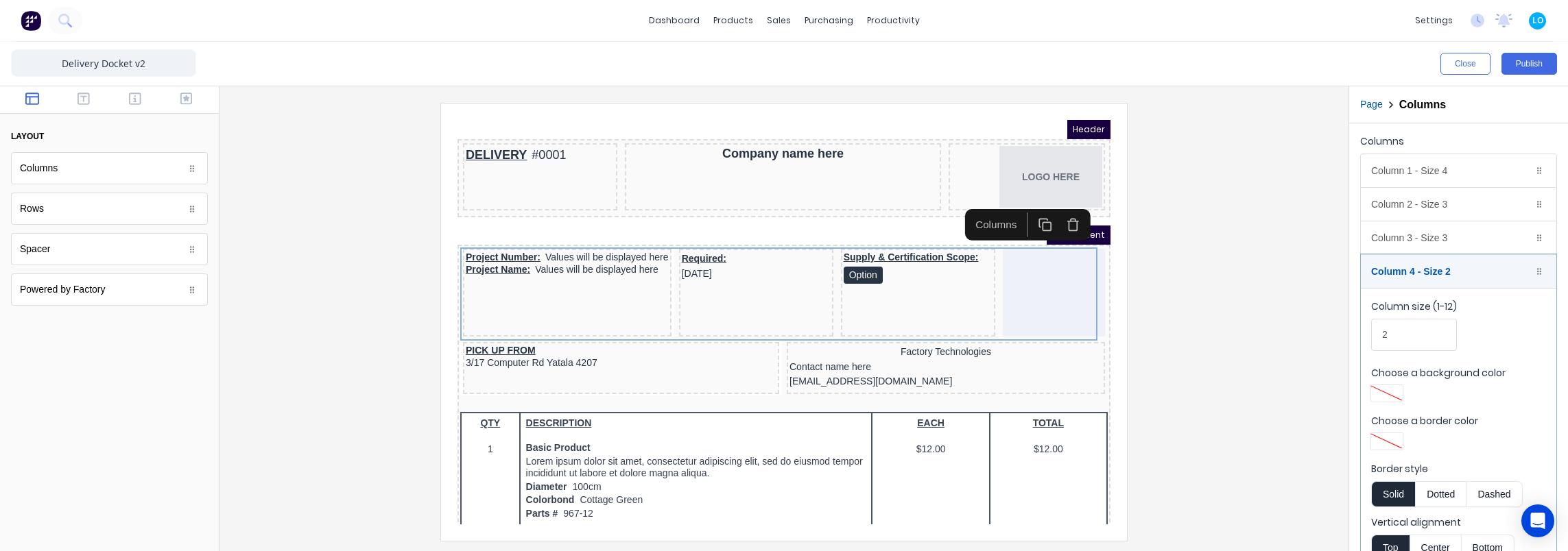
click at [1239, 279] on div at bounding box center [784, 322] width 1107 height 438
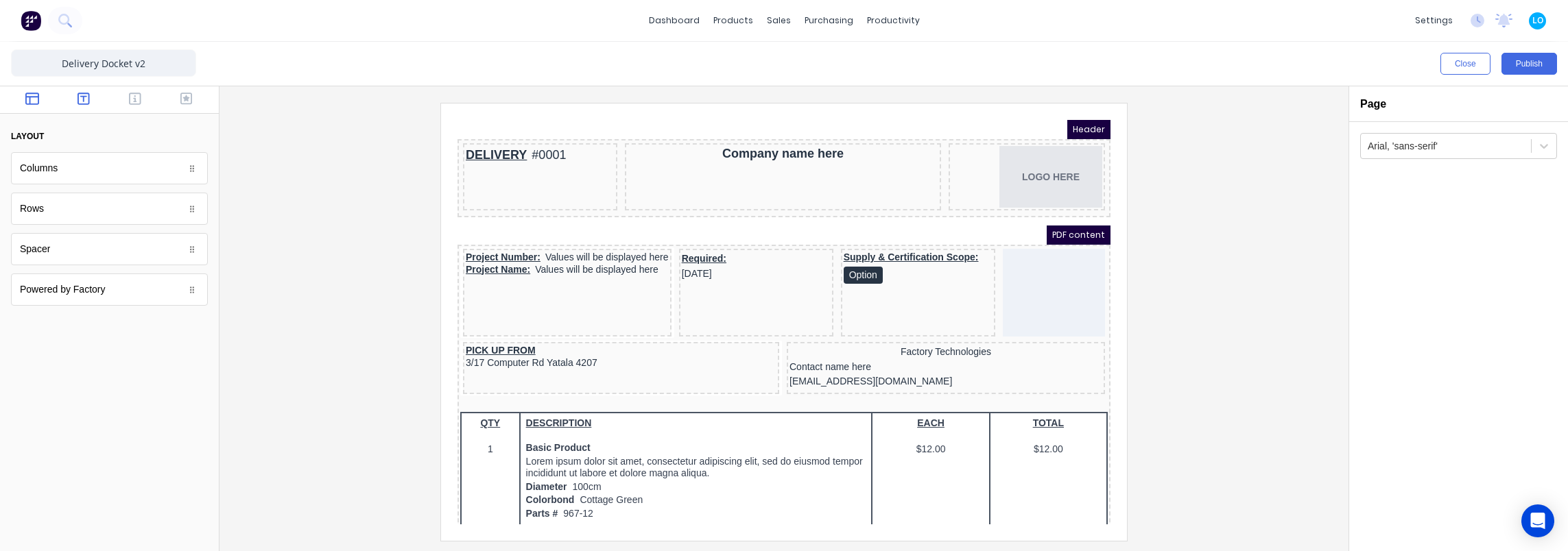
click at [81, 102] on icon "button" at bounding box center [84, 98] width 12 height 14
click at [177, 94] on button "button" at bounding box center [185, 100] width 43 height 17
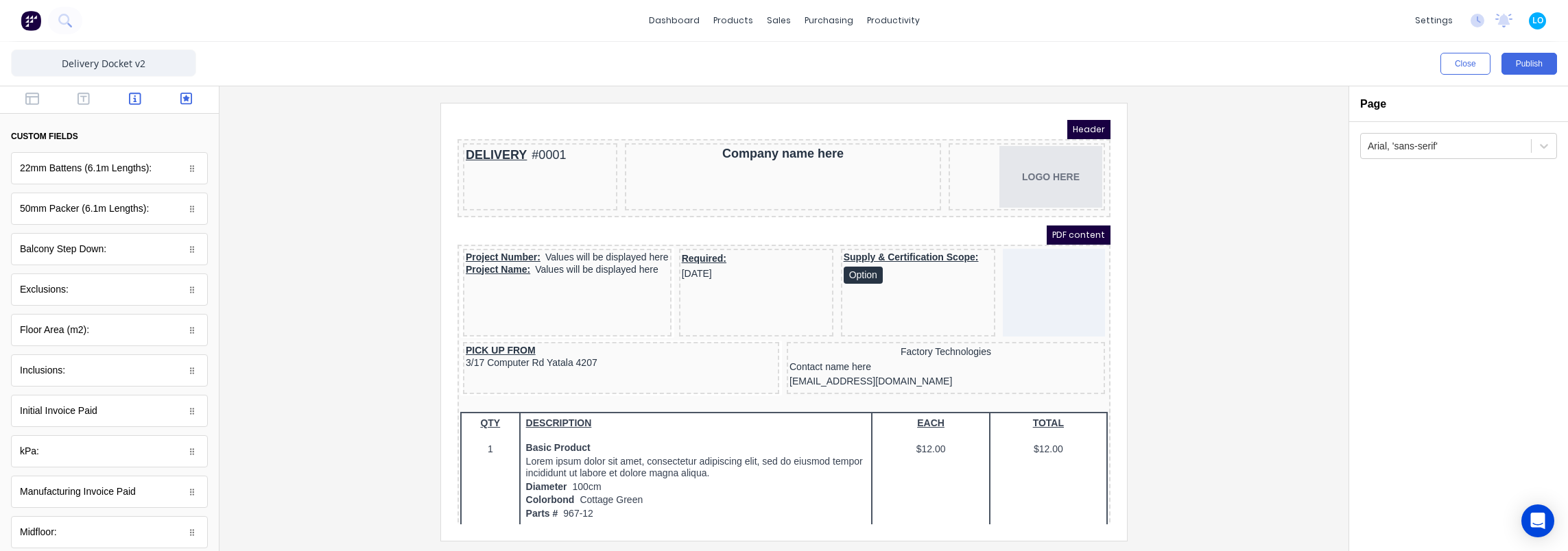
click at [142, 96] on button "button" at bounding box center [135, 100] width 43 height 17
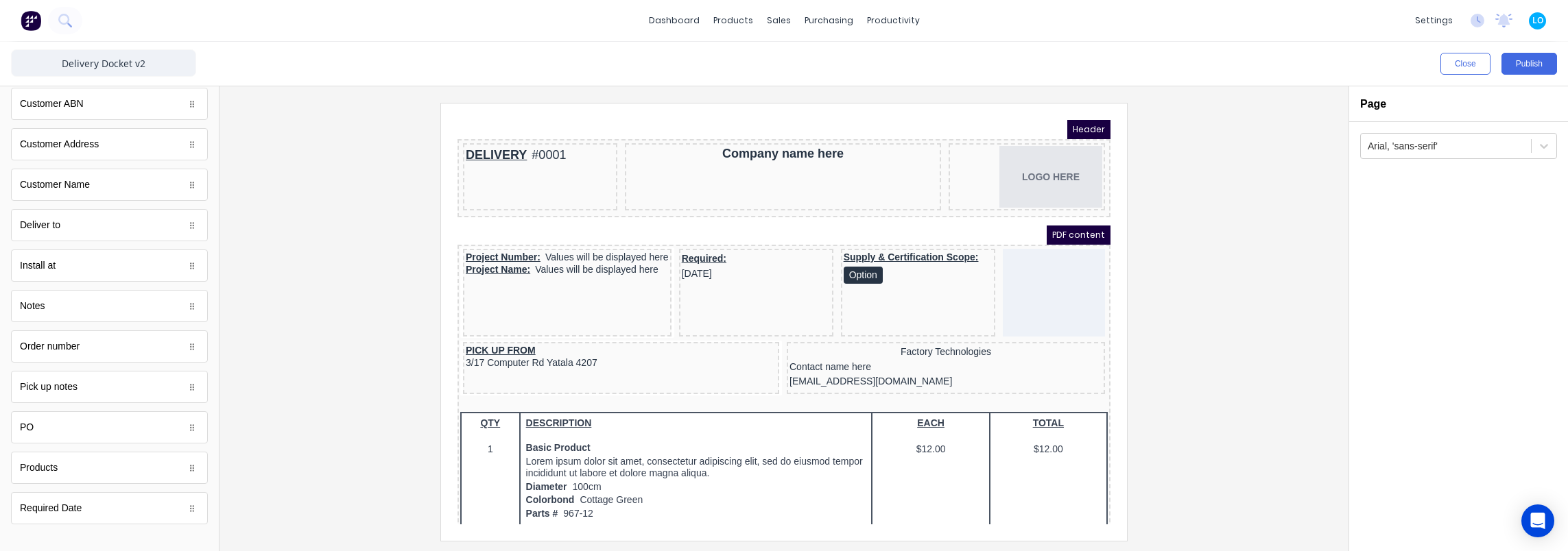
scroll to position [554, 0]
drag, startPoint x: 62, startPoint y: 419, endPoint x: 1029, endPoint y: 264, distance: 979.3
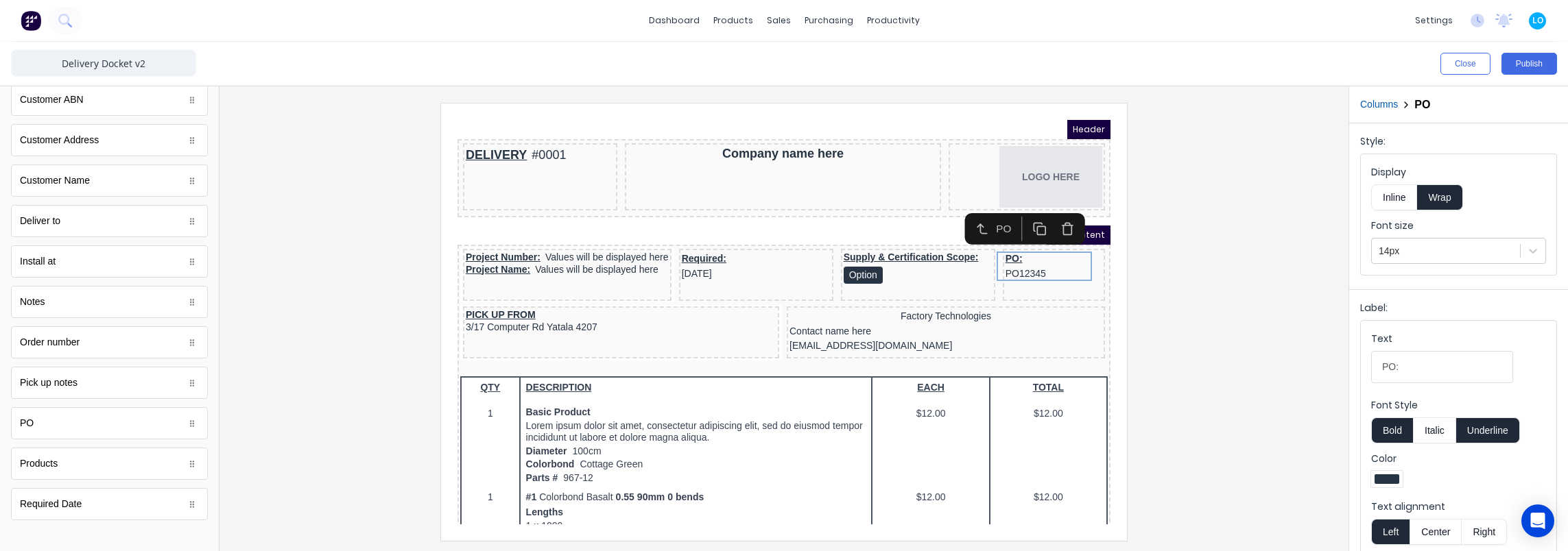
click at [363, 263] on div at bounding box center [784, 322] width 1107 height 438
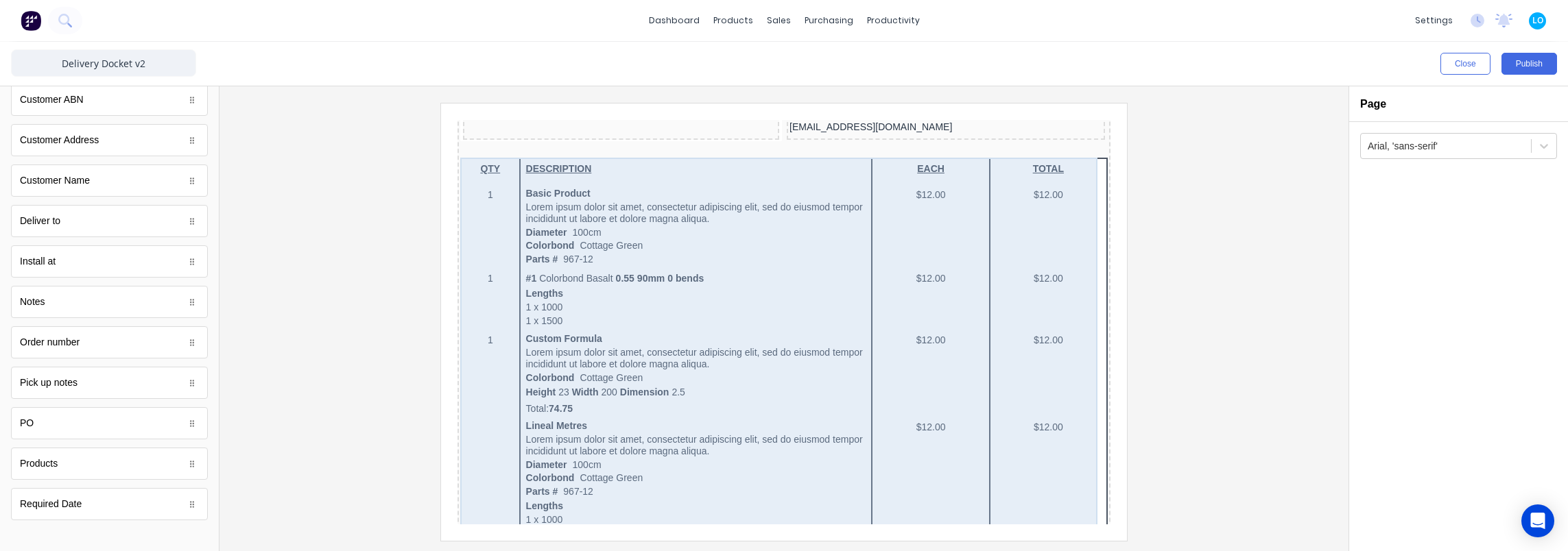
scroll to position [805, 0]
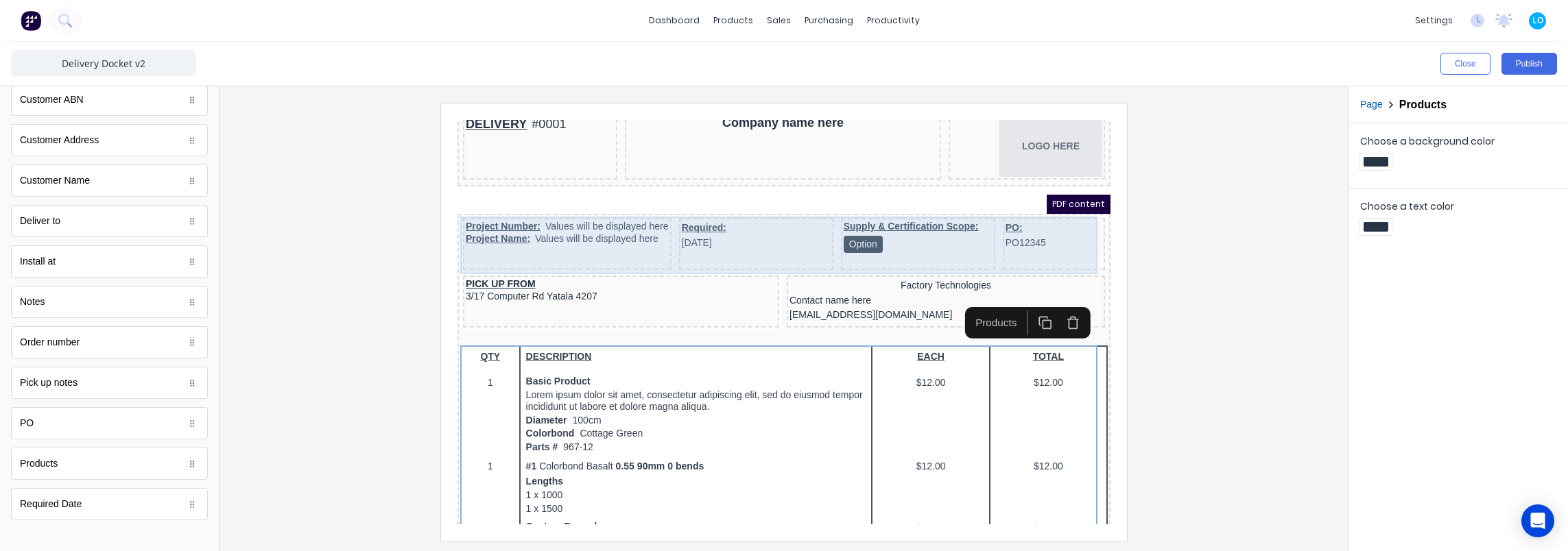
scroll to position [68, 0]
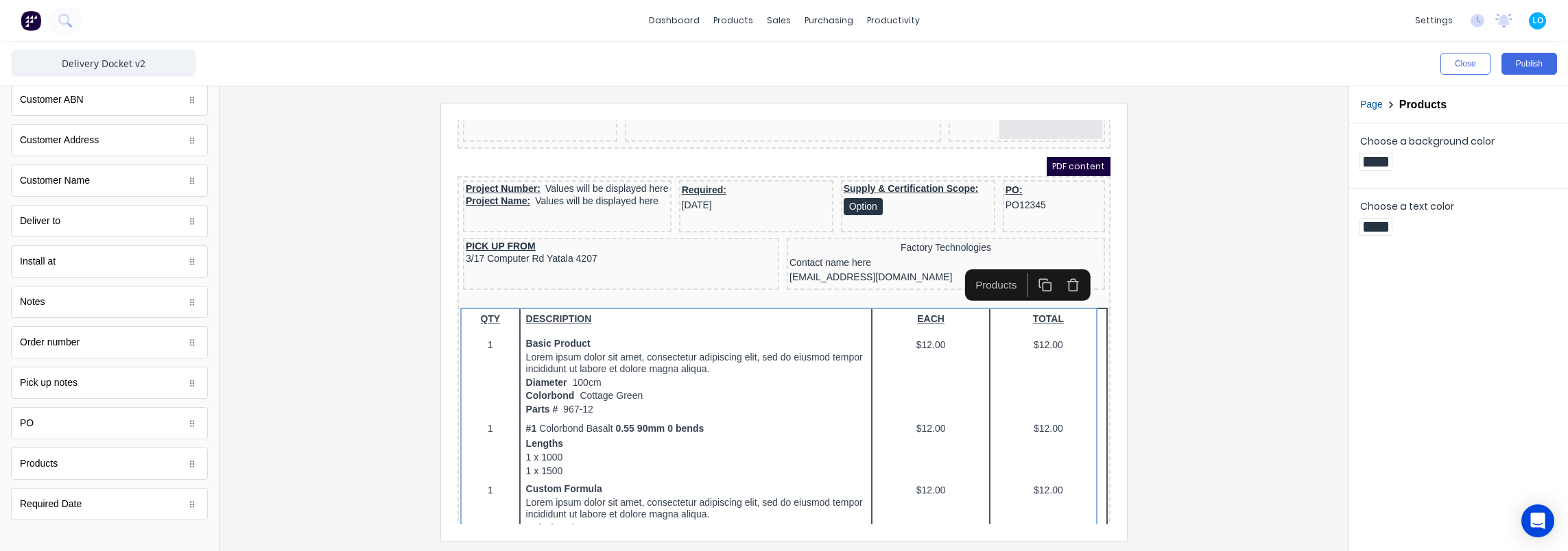
click at [1239, 283] on div at bounding box center [784, 322] width 1107 height 438
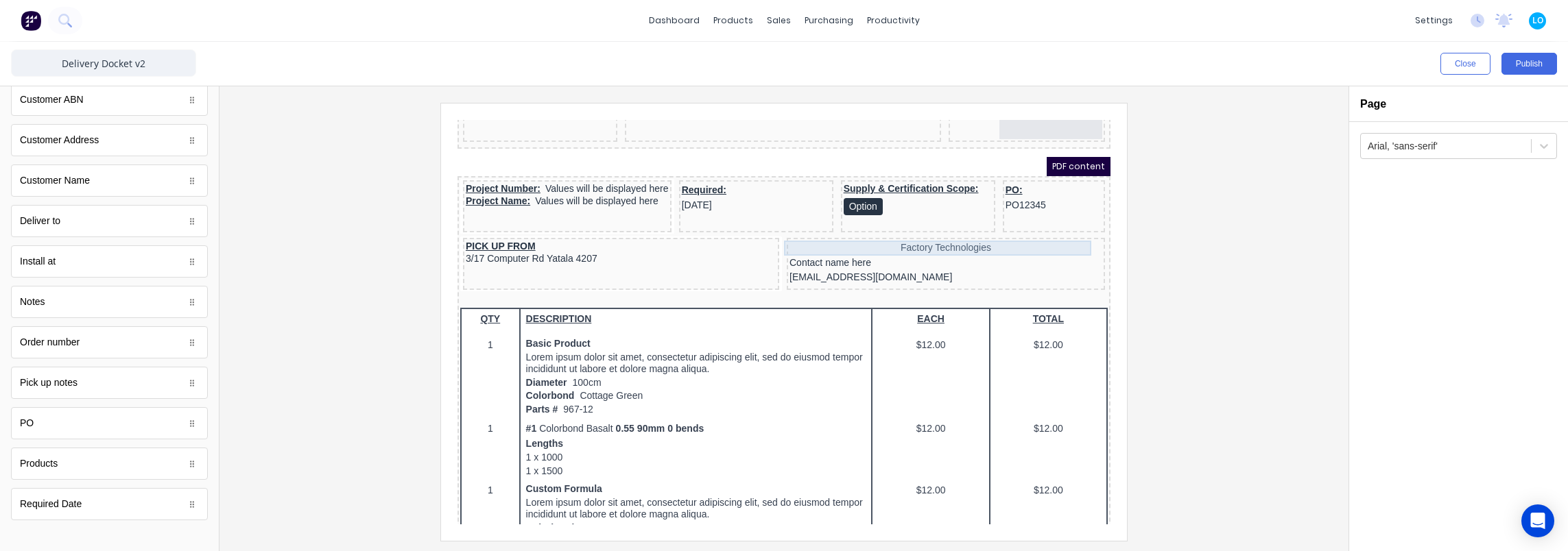
click at [933, 233] on div "Factory Technologies" at bounding box center [929, 231] width 313 height 15
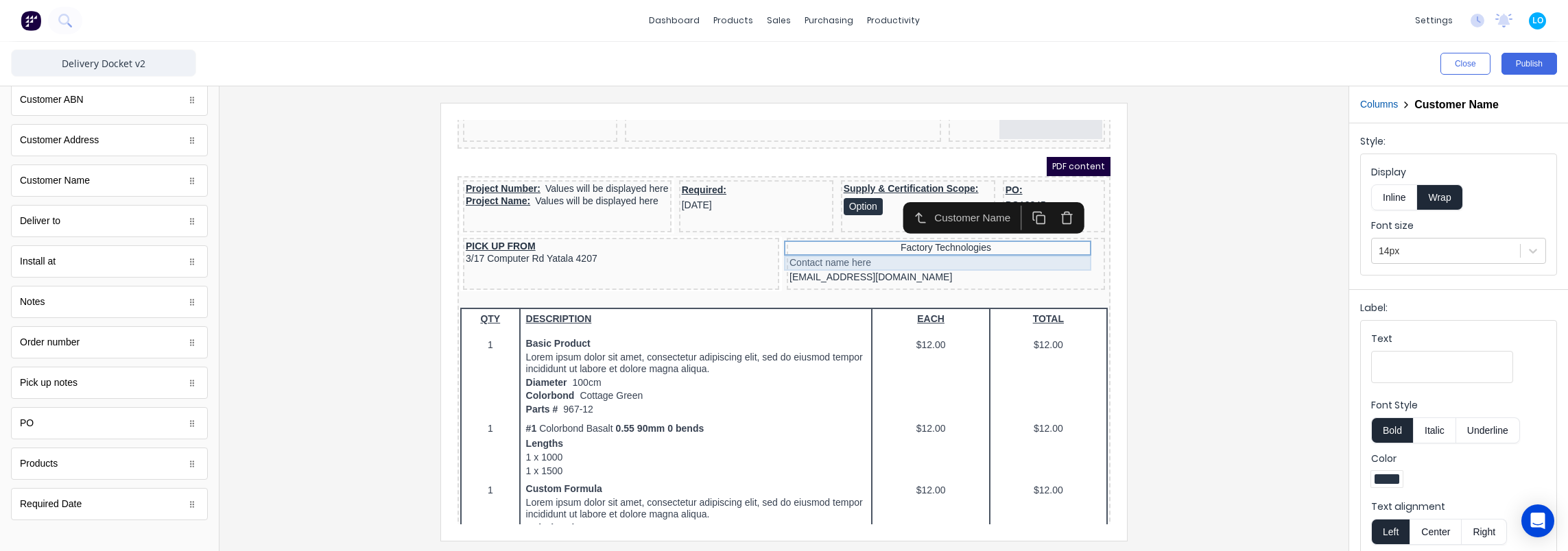
click at [916, 248] on div "Contact name here" at bounding box center [929, 246] width 313 height 15
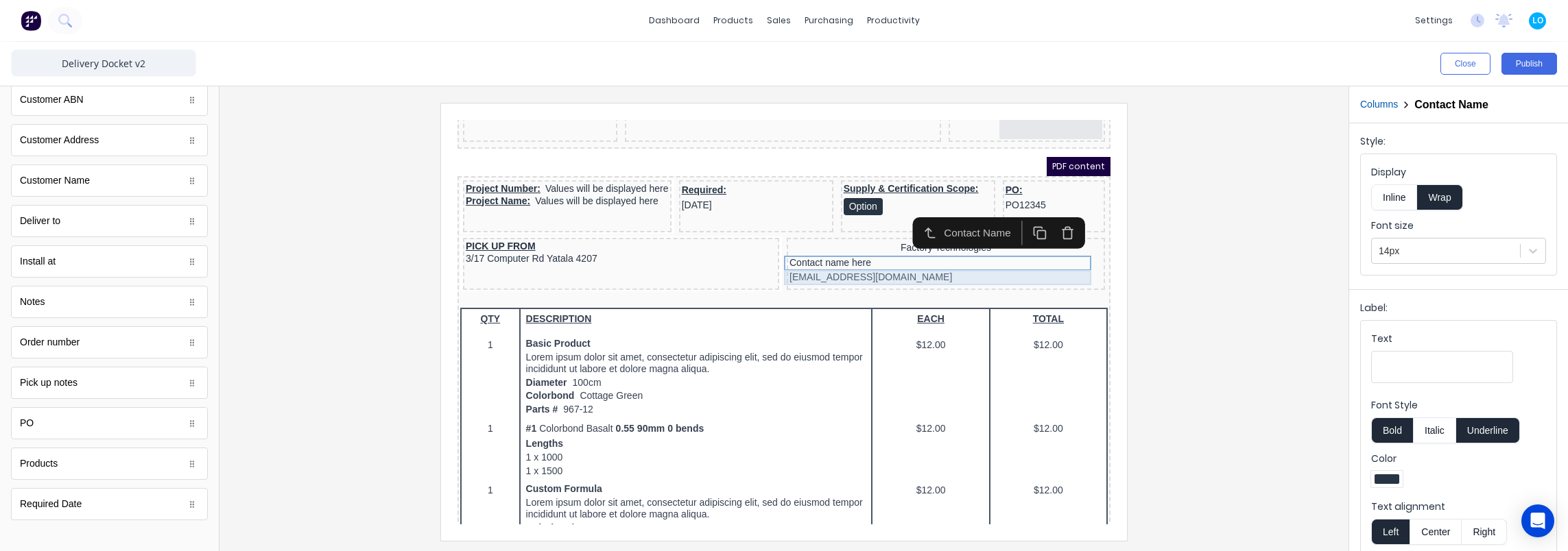
click at [901, 262] on div "[EMAIL_ADDRESS][DOMAIN_NAME]" at bounding box center [929, 261] width 313 height 15
click at [1340, 297] on div at bounding box center [784, 319] width 1129 height 465
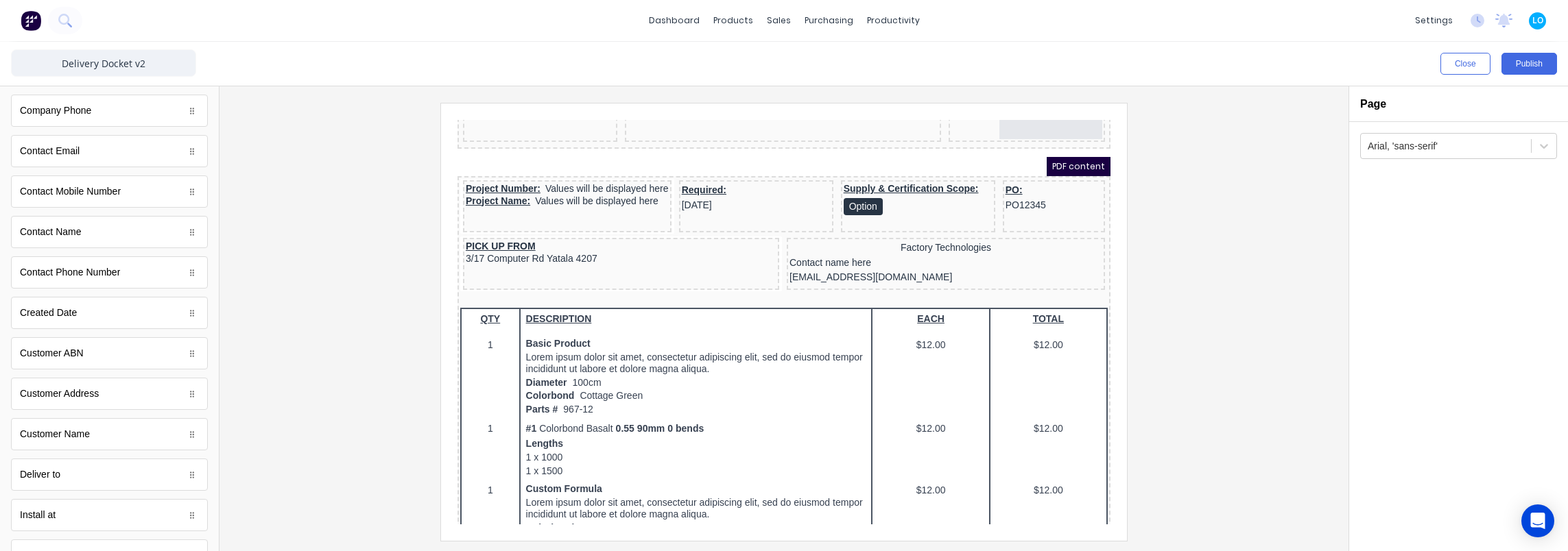
scroll to position [280, 0]
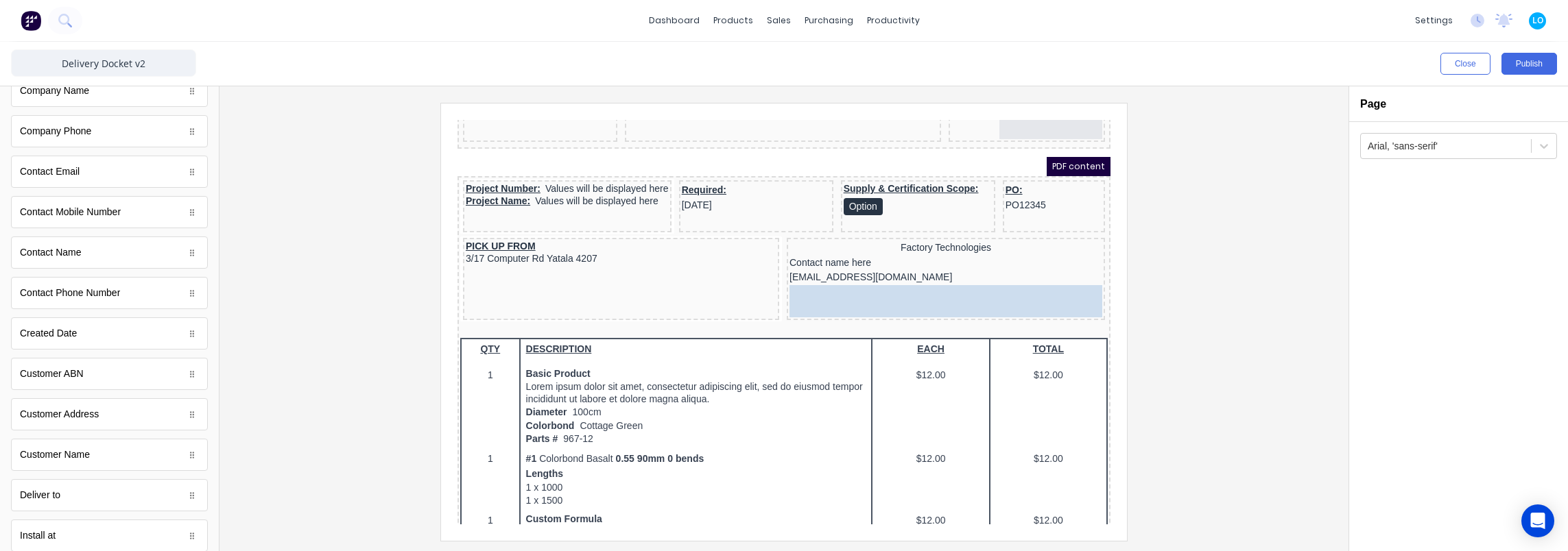
drag, startPoint x: 82, startPoint y: 295, endPoint x: 914, endPoint y: 295, distance: 832.0
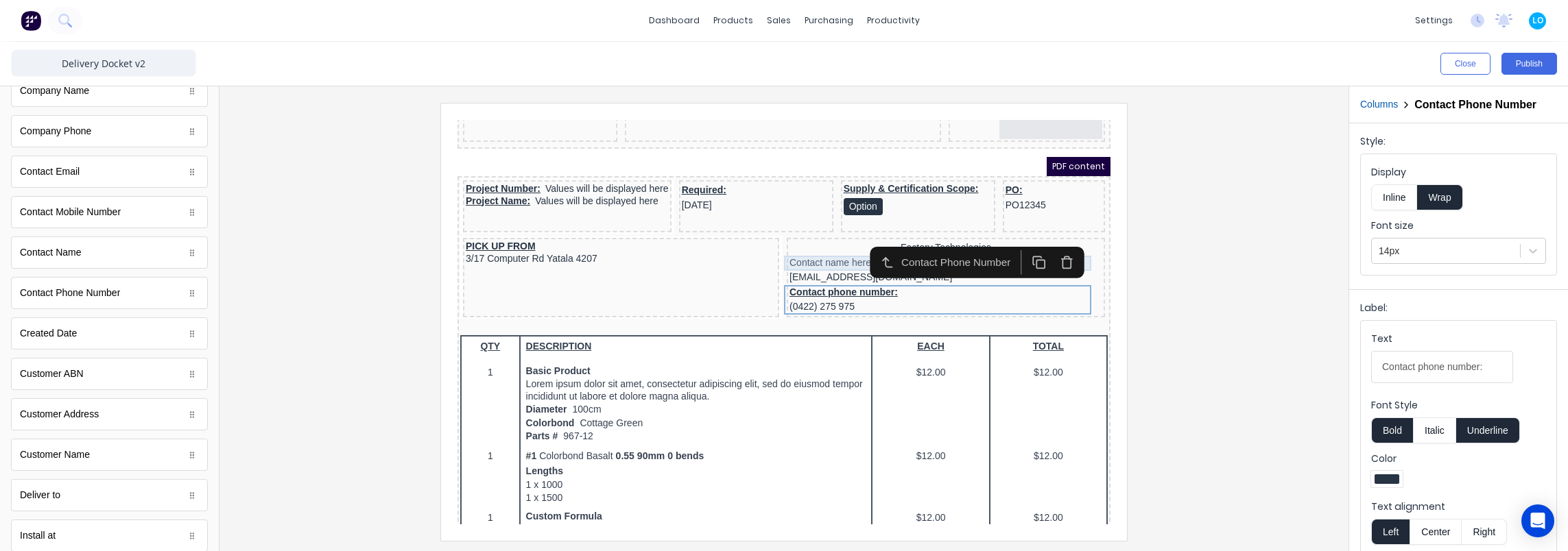
click at [819, 249] on div "Contact name here" at bounding box center [929, 246] width 313 height 15
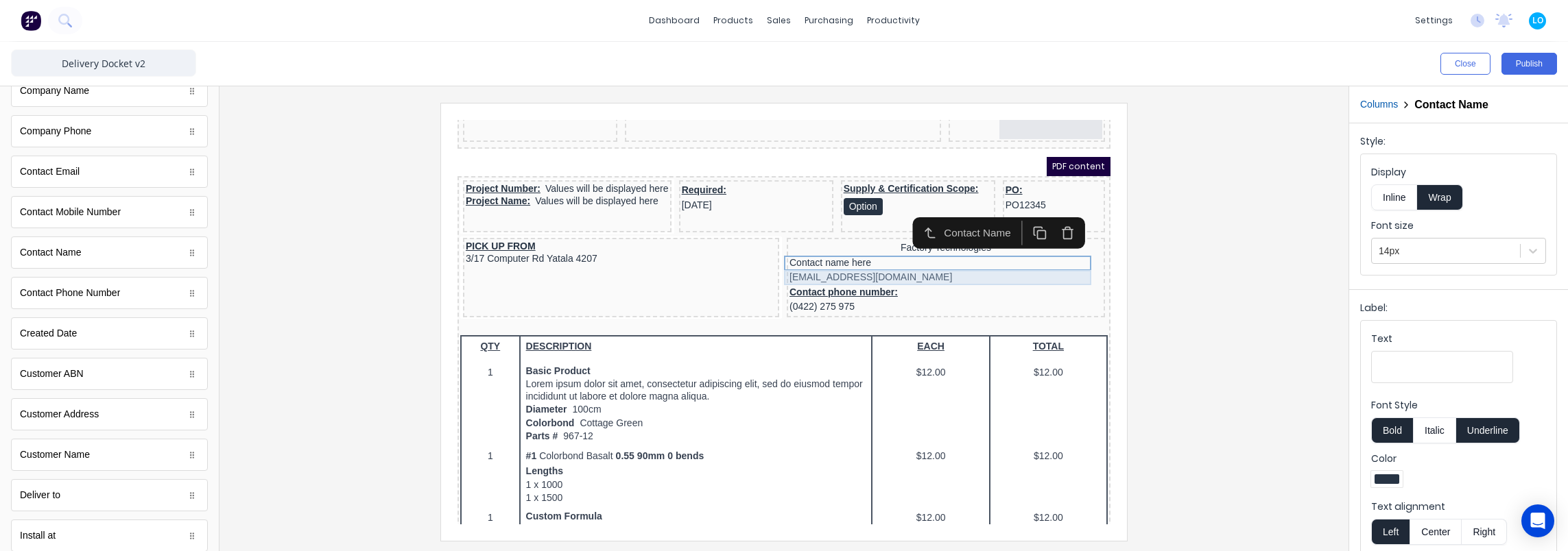
click at [836, 262] on div "[EMAIL_ADDRESS][DOMAIN_NAME]" at bounding box center [929, 261] width 313 height 15
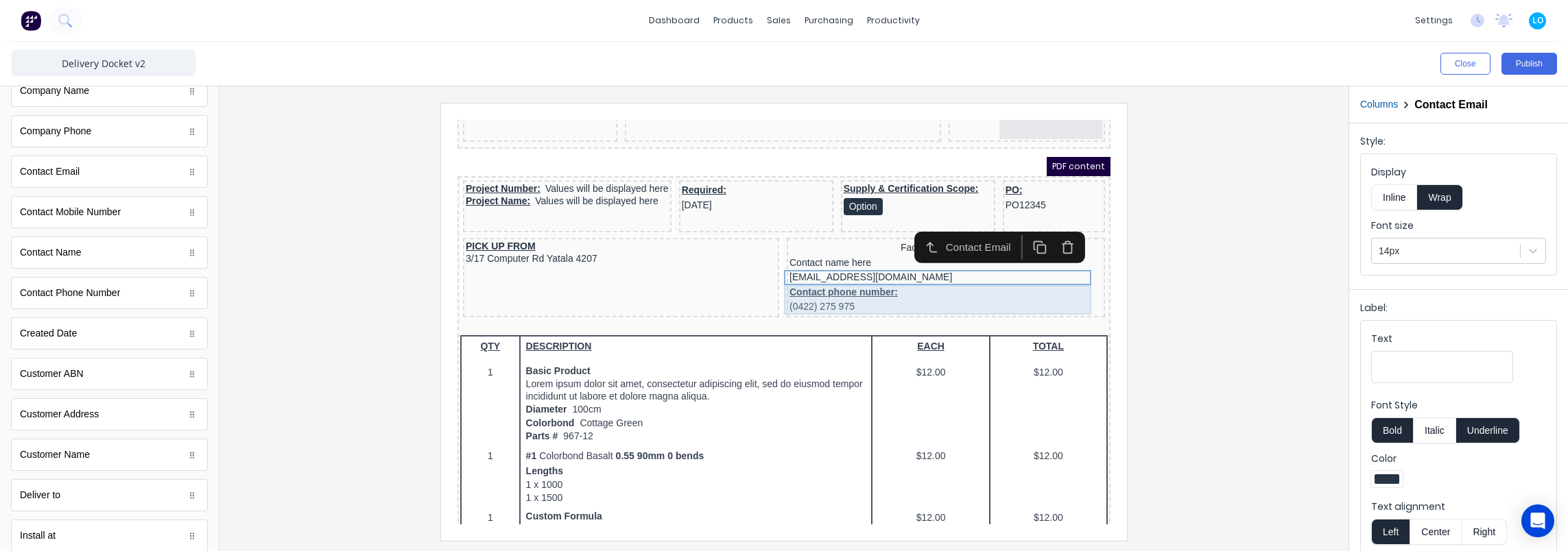
click at [835, 279] on div "Contact phone number: (0422) 275 975" at bounding box center [929, 283] width 313 height 30
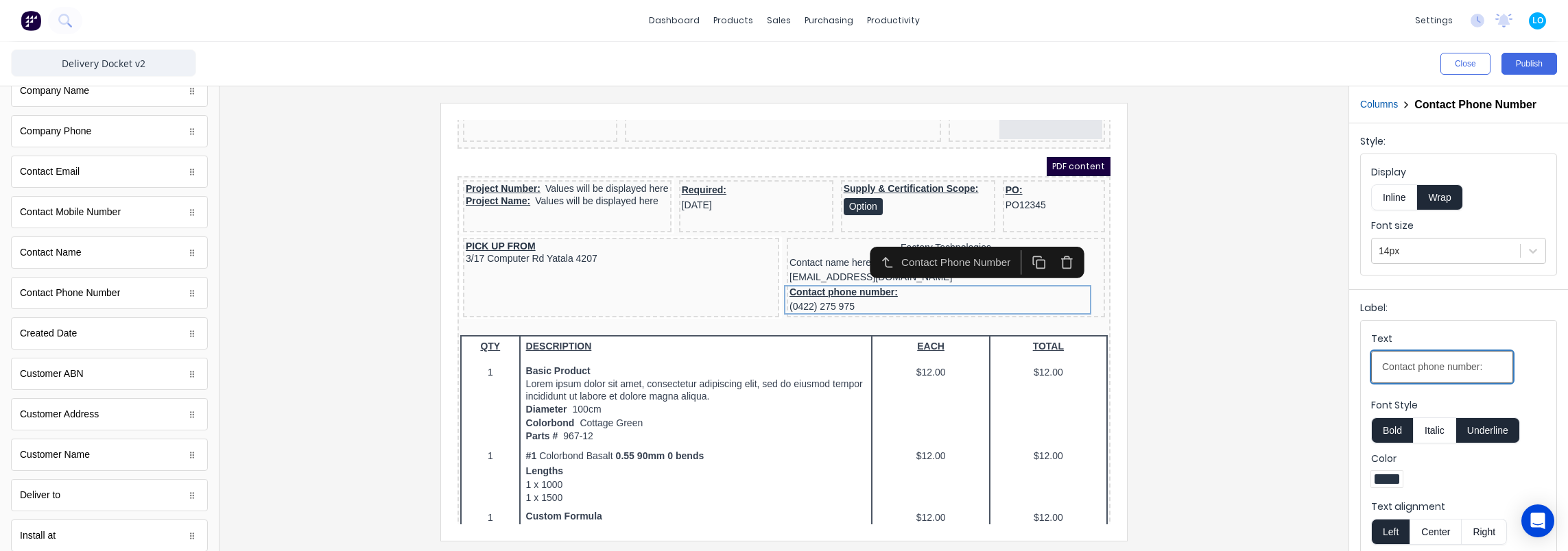
drag, startPoint x: 1380, startPoint y: 363, endPoint x: 1551, endPoint y: 388, distance: 172.8
click at [1567, 378] on html "dashboard products sales purchasing productivity dashboard products Product Cat…" at bounding box center [784, 276] width 1568 height 551
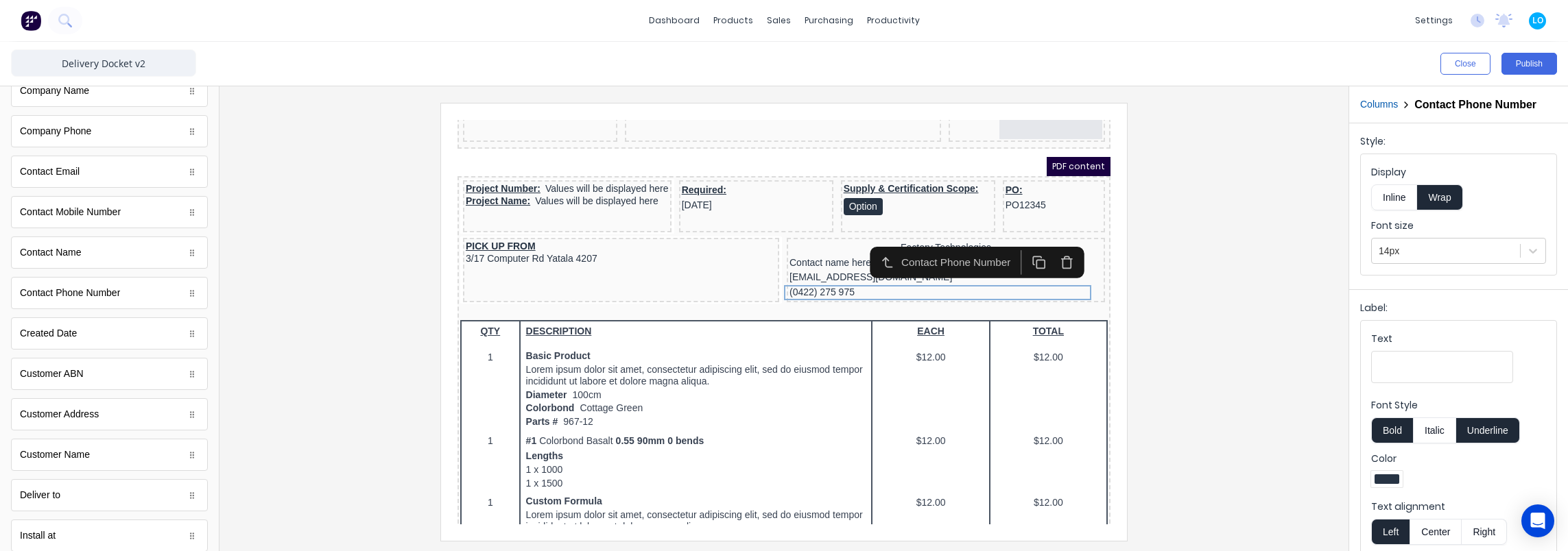
click at [1250, 318] on div at bounding box center [784, 322] width 1107 height 438
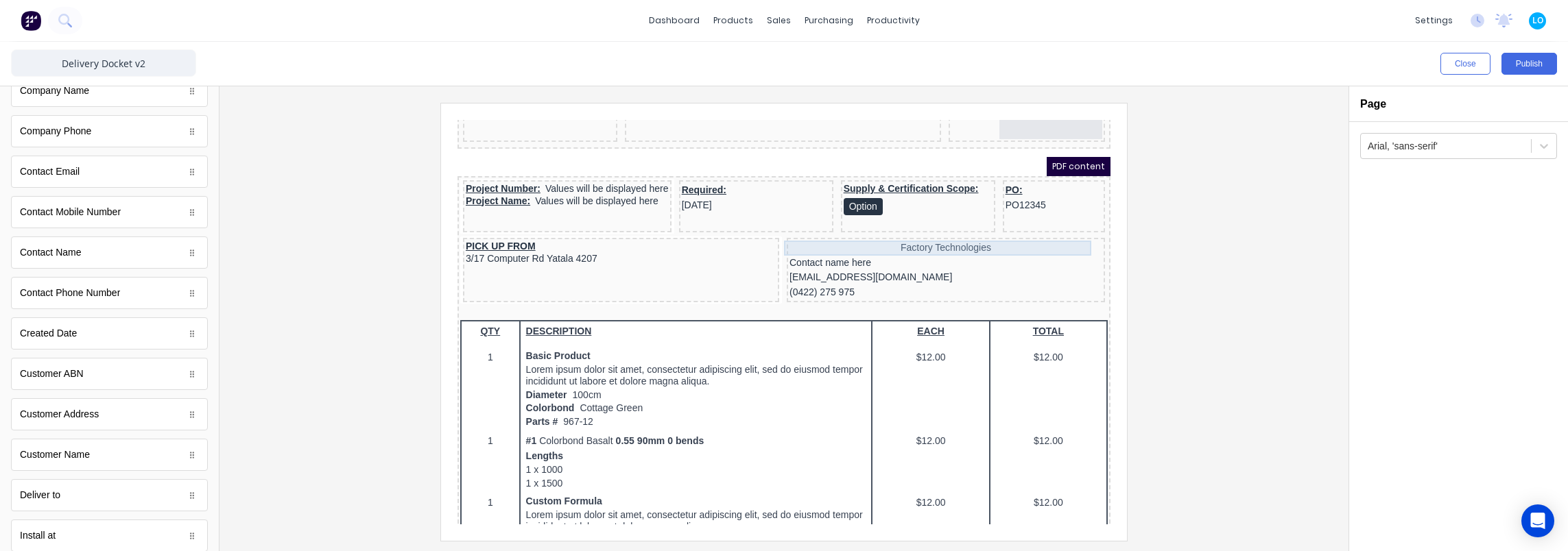
click at [859, 233] on div "Factory Technologies" at bounding box center [929, 231] width 313 height 15
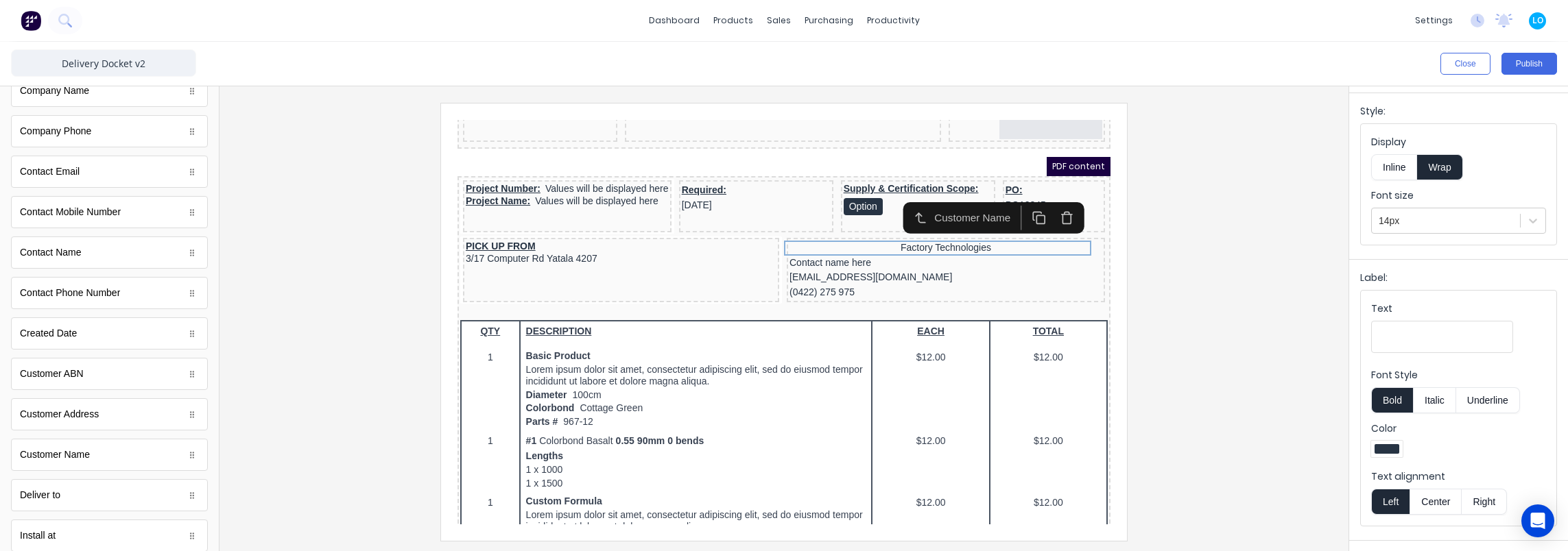
scroll to position [225, 0]
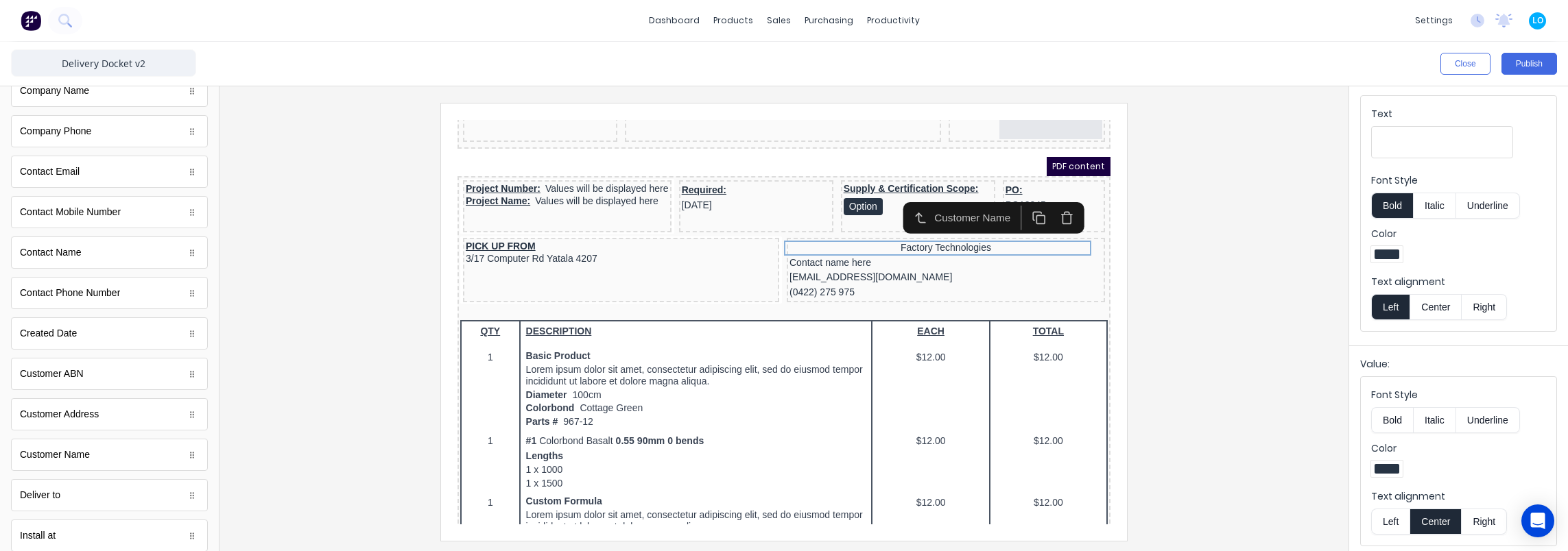
click at [1395, 416] on button "Bold" at bounding box center [1392, 420] width 42 height 26
click at [1537, 64] on button "Publish" at bounding box center [1529, 64] width 55 height 22
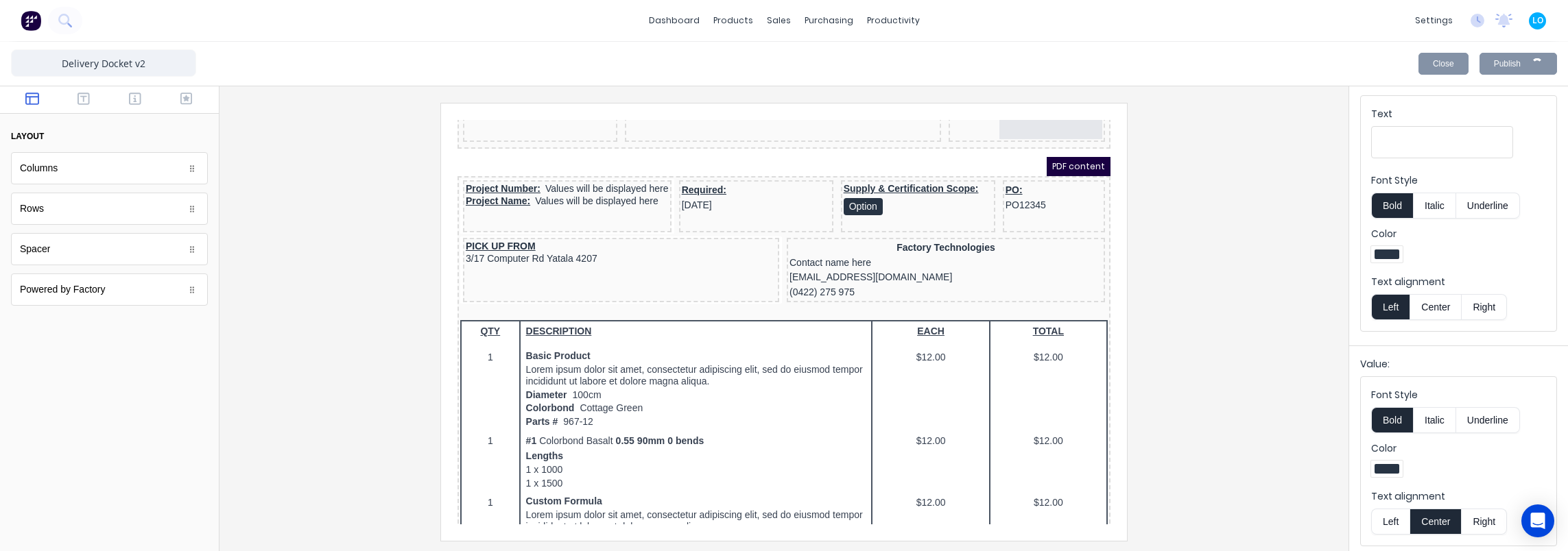
scroll to position [0, 0]
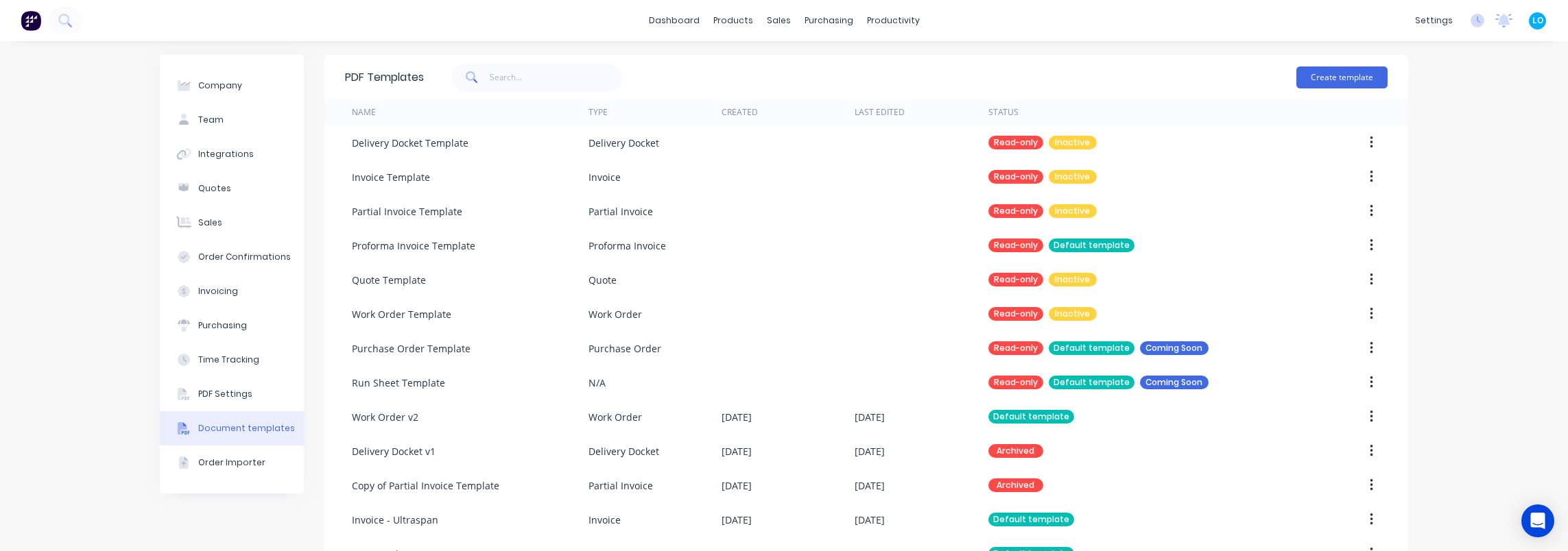
scroll to position [245, 0]
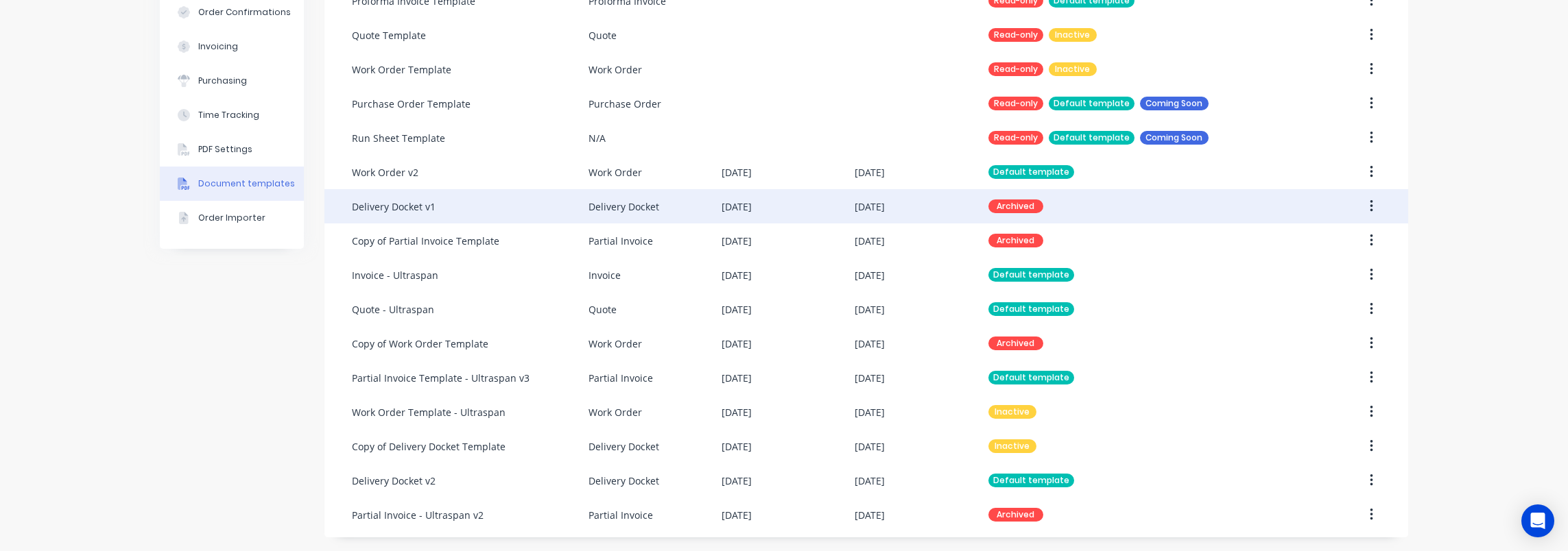
click at [1370, 209] on icon "button" at bounding box center [1371, 206] width 4 height 15
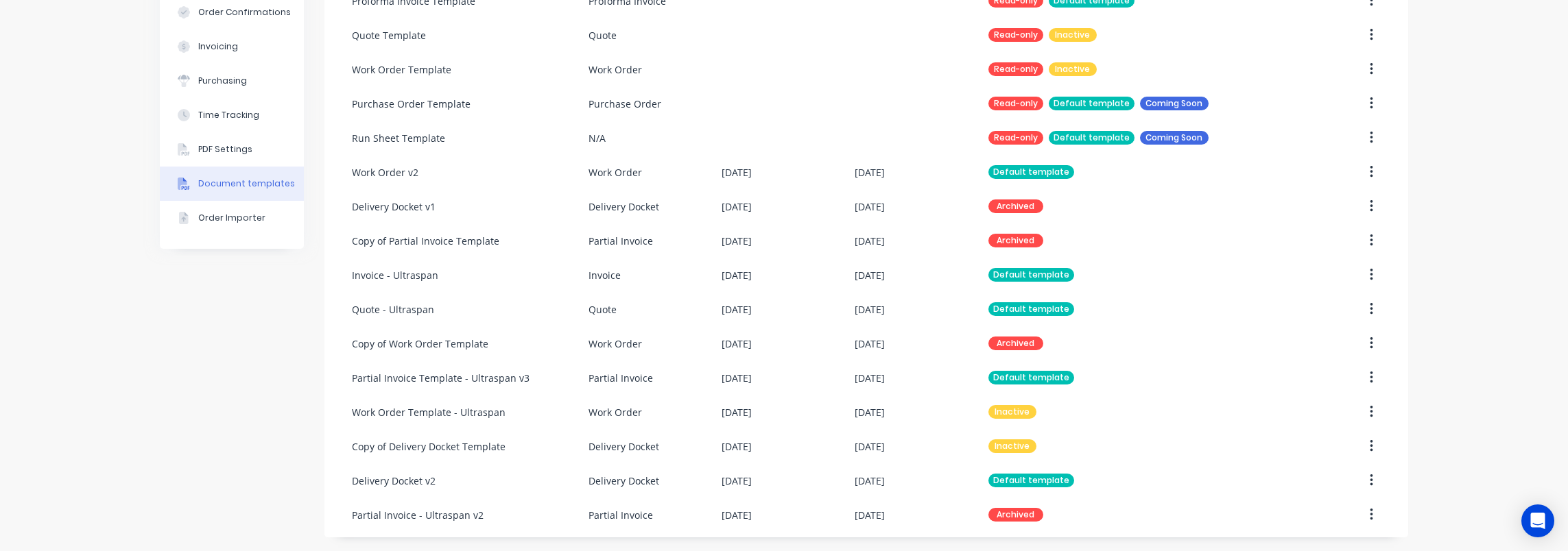
click at [1450, 270] on div "Company Team Integrations Quotes Sales Order Confirmations Invoicing Purchasing…" at bounding box center [784, 174] width 1568 height 755
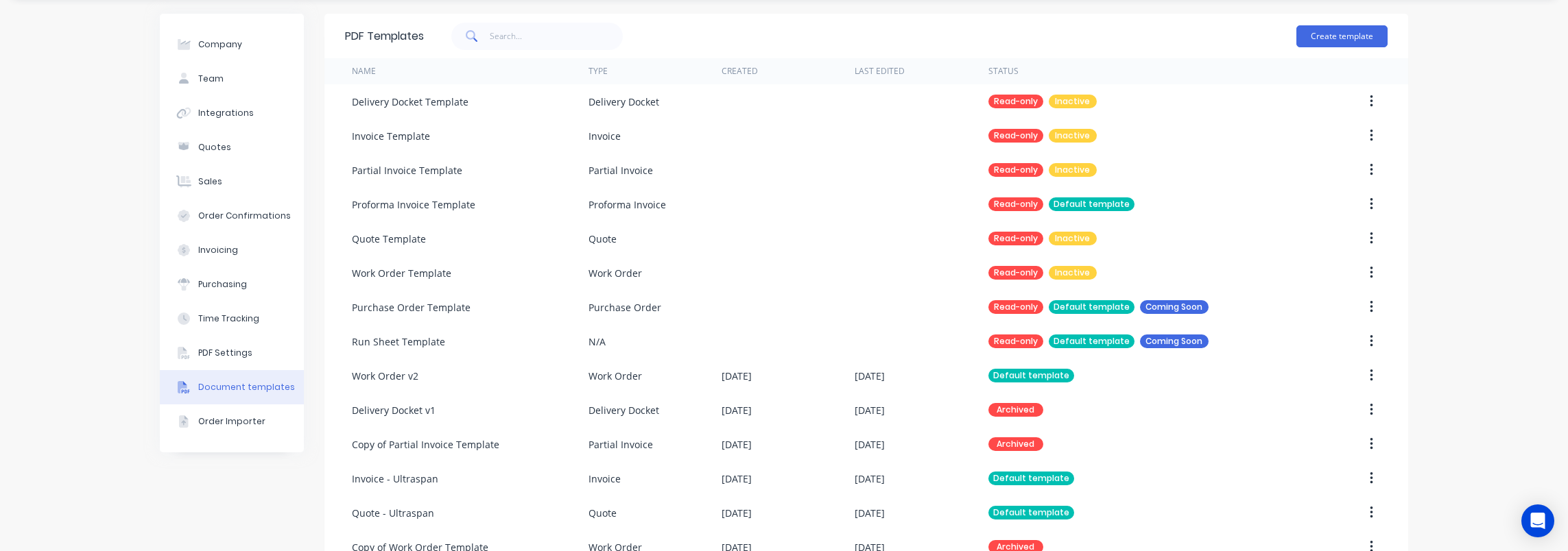
scroll to position [0, 0]
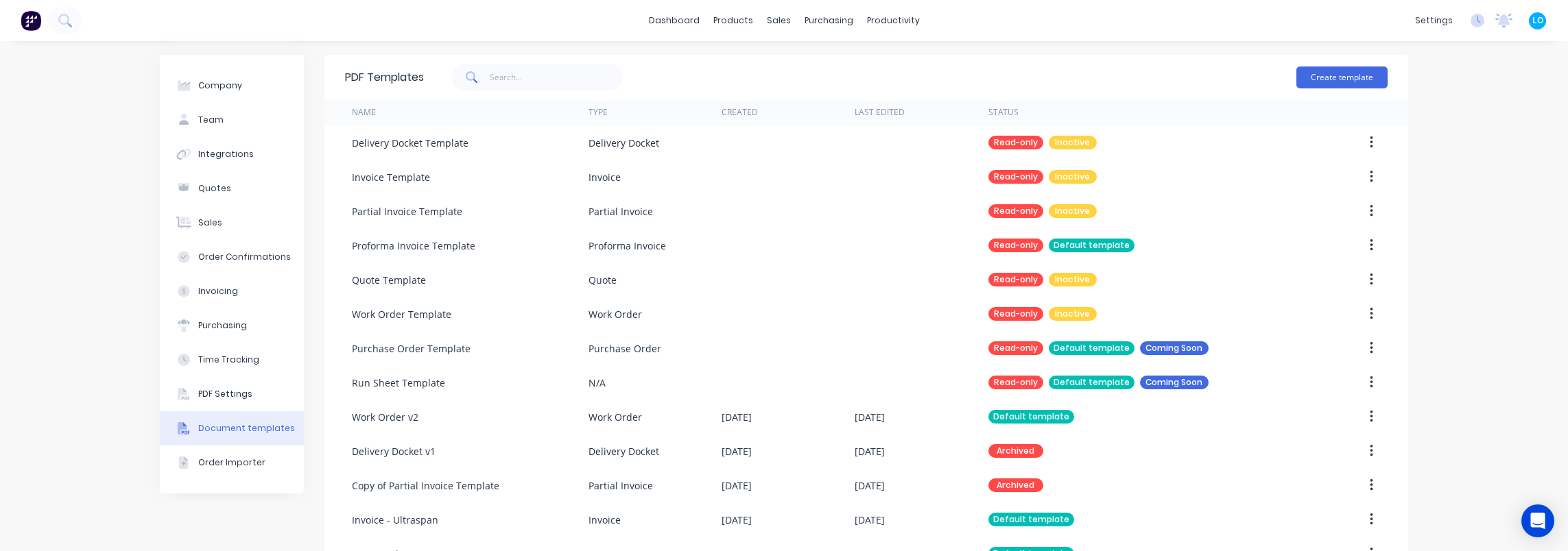
click at [997, 110] on div "Status" at bounding box center [1003, 112] width 31 height 12
click at [380, 107] on div "Name" at bounding box center [470, 113] width 236 height 26
click at [366, 113] on div "Name" at bounding box center [363, 112] width 24 height 12
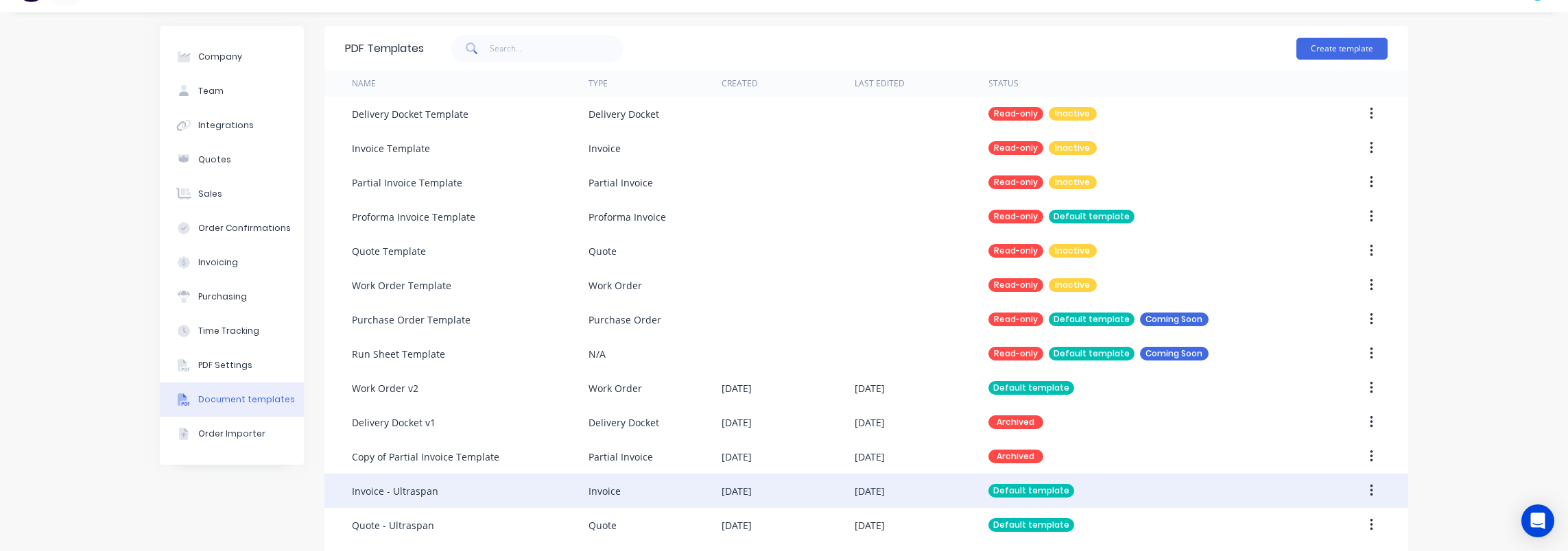
scroll to position [245, 0]
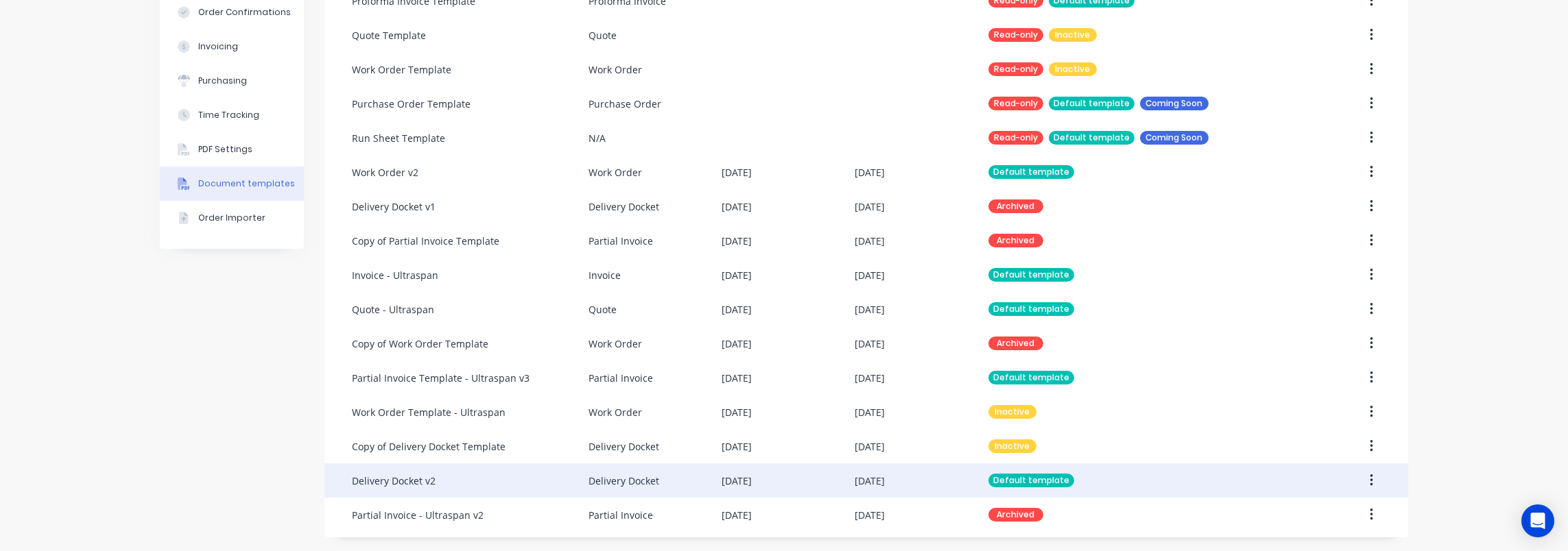
click at [430, 480] on div "Delivery Docket v2" at bounding box center [470, 480] width 236 height 34
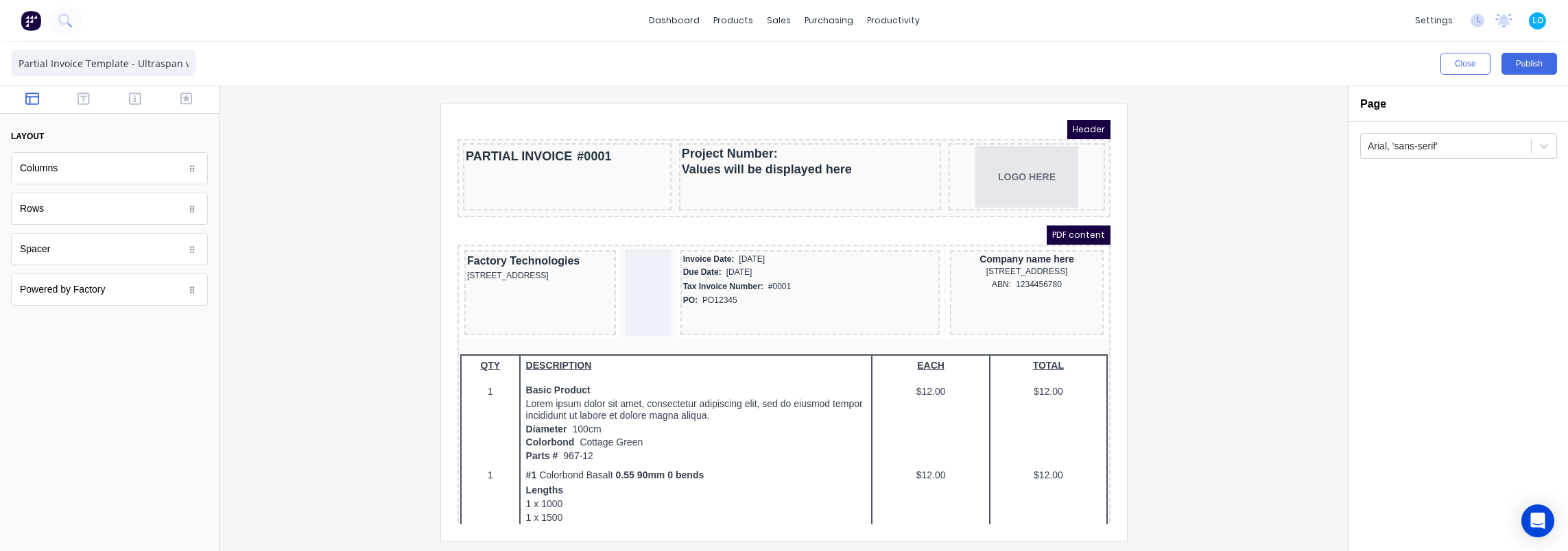
click at [79, 108] on div at bounding box center [109, 100] width 219 height 28
click at [81, 102] on icon "button" at bounding box center [84, 98] width 12 height 14
click at [130, 108] on div at bounding box center [109, 100] width 219 height 28
click at [136, 94] on icon "button" at bounding box center [134, 98] width 12 height 14
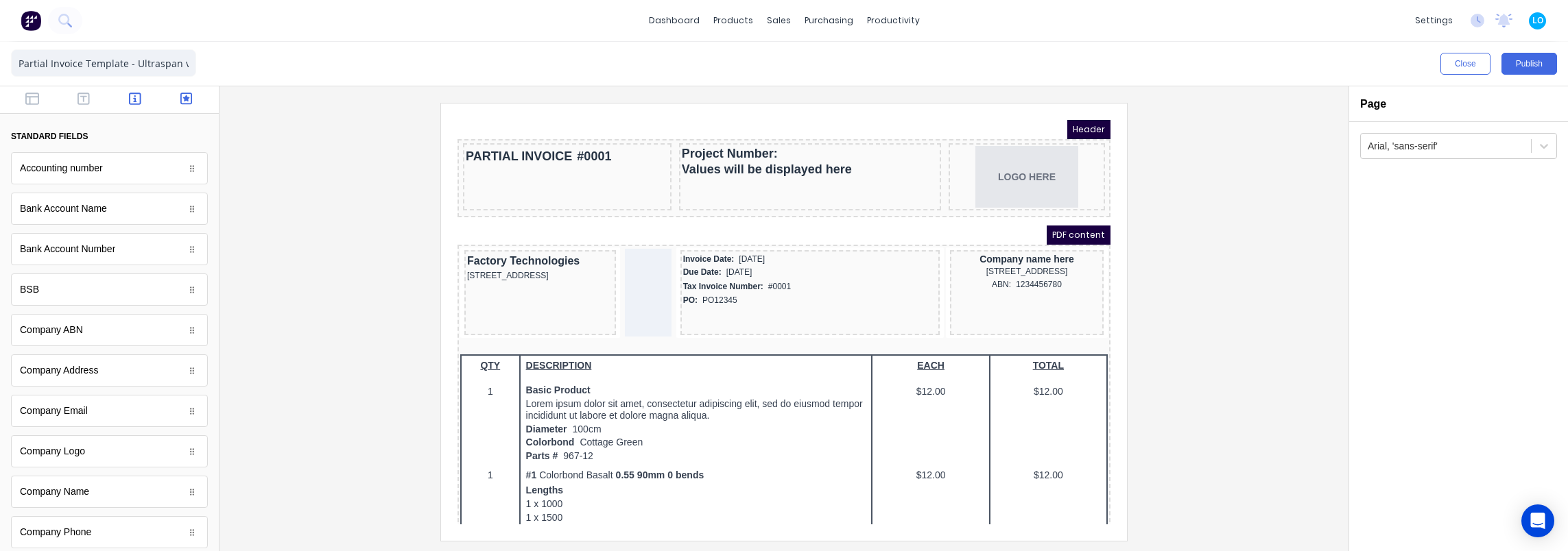
click at [180, 102] on icon "button" at bounding box center [186, 98] width 12 height 12
click at [129, 96] on icon "button" at bounding box center [134, 98] width 12 height 14
click at [185, 97] on button "button" at bounding box center [185, 100] width 43 height 17
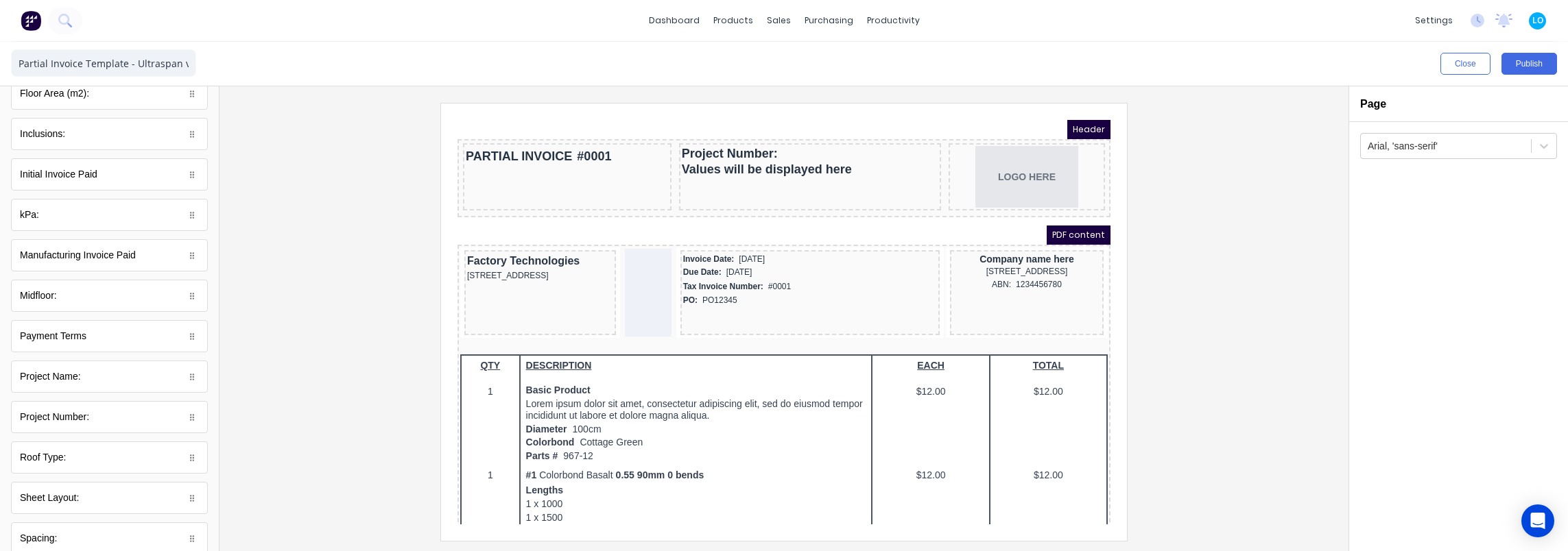
scroll to position [274, 0]
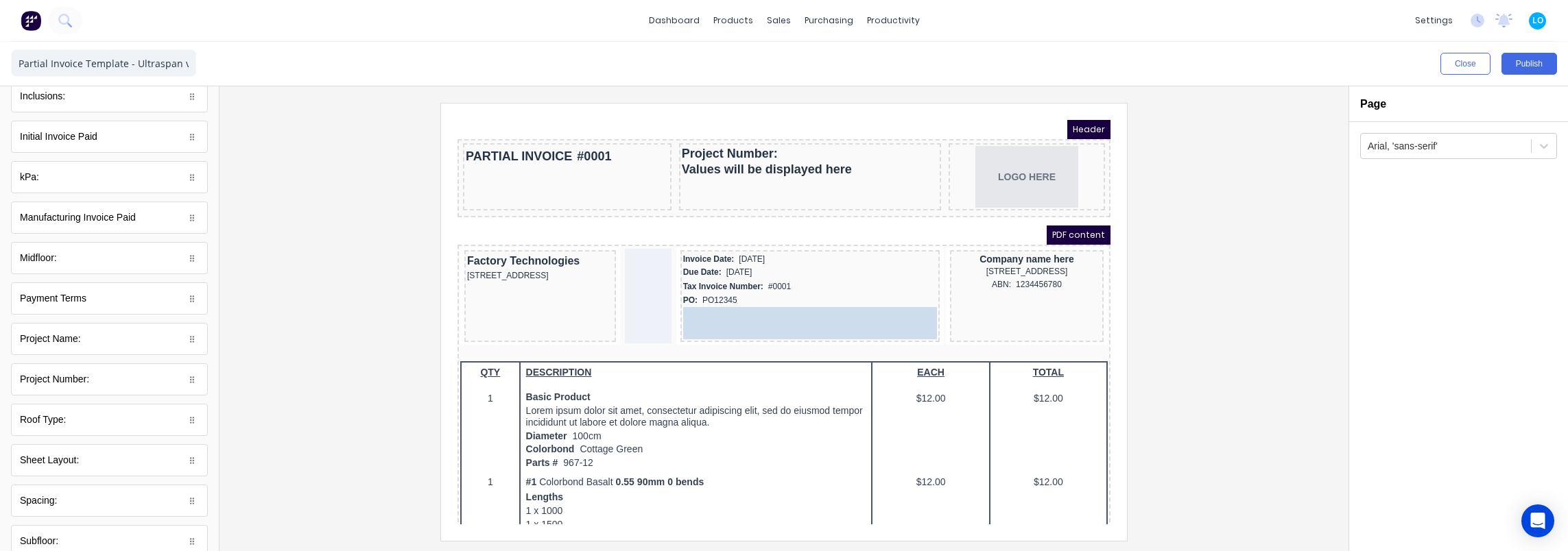
drag, startPoint x: 48, startPoint y: 342, endPoint x: 269, endPoint y: 206, distance: 259.5
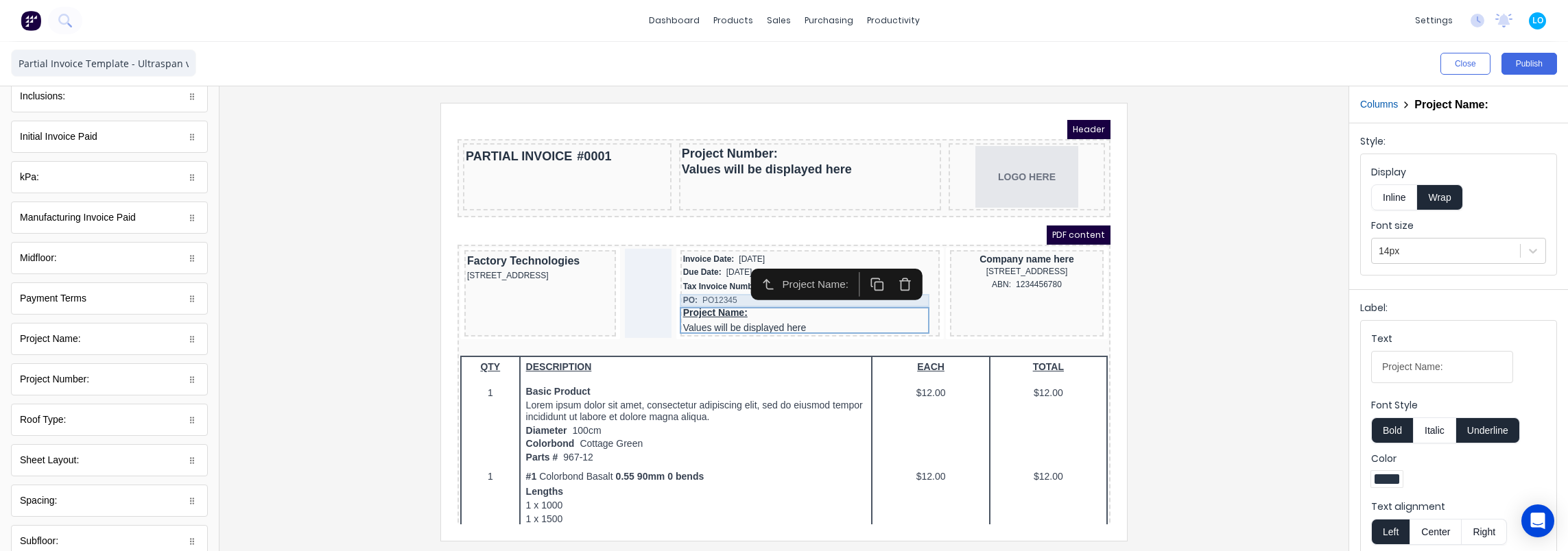
click at [695, 283] on div "PO: PO12345" at bounding box center [793, 284] width 254 height 13
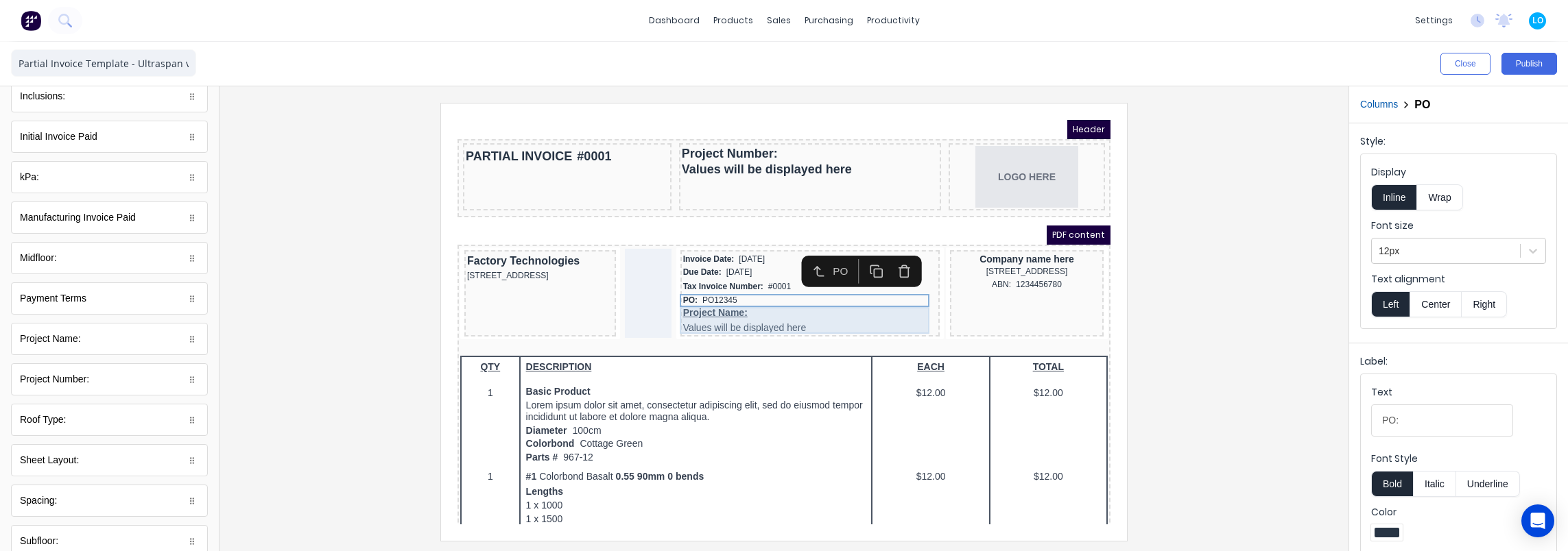
click at [707, 302] on div "Project Name: Values will be displayed here" at bounding box center [793, 304] width 254 height 27
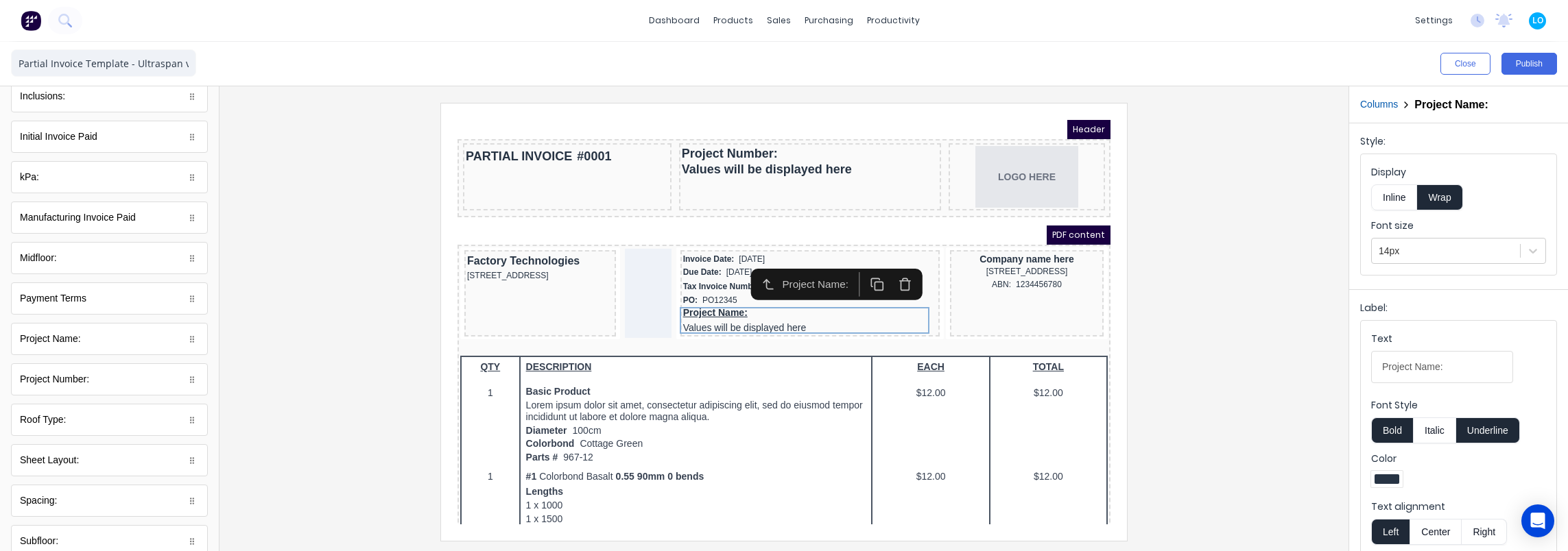
click at [1398, 201] on button "Inline" at bounding box center [1394, 198] width 46 height 26
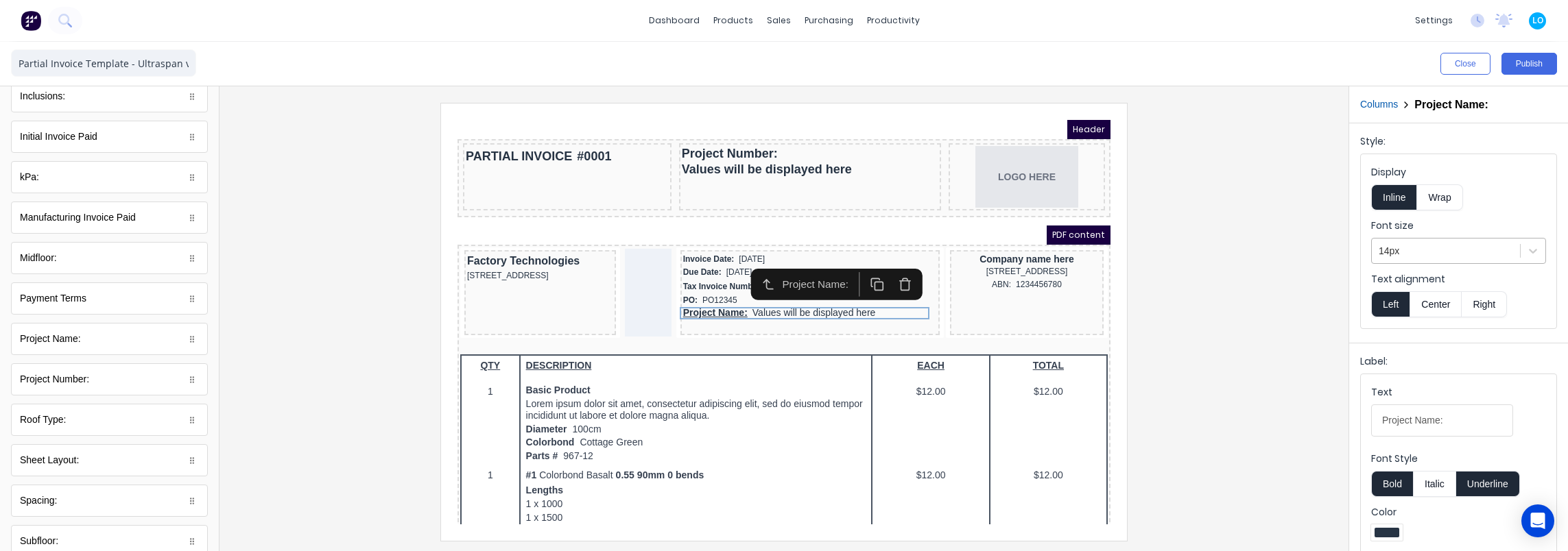
click at [1412, 255] on div at bounding box center [1445, 252] width 134 height 17
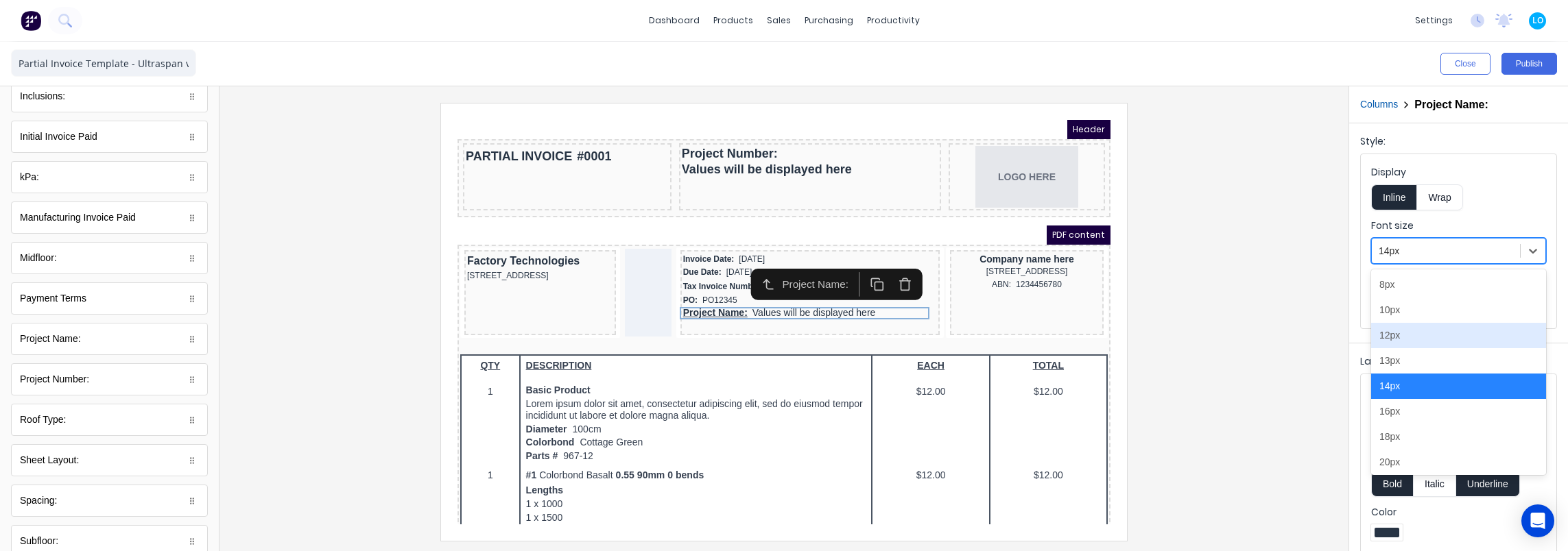
click at [1418, 336] on div "12px" at bounding box center [1458, 335] width 175 height 25
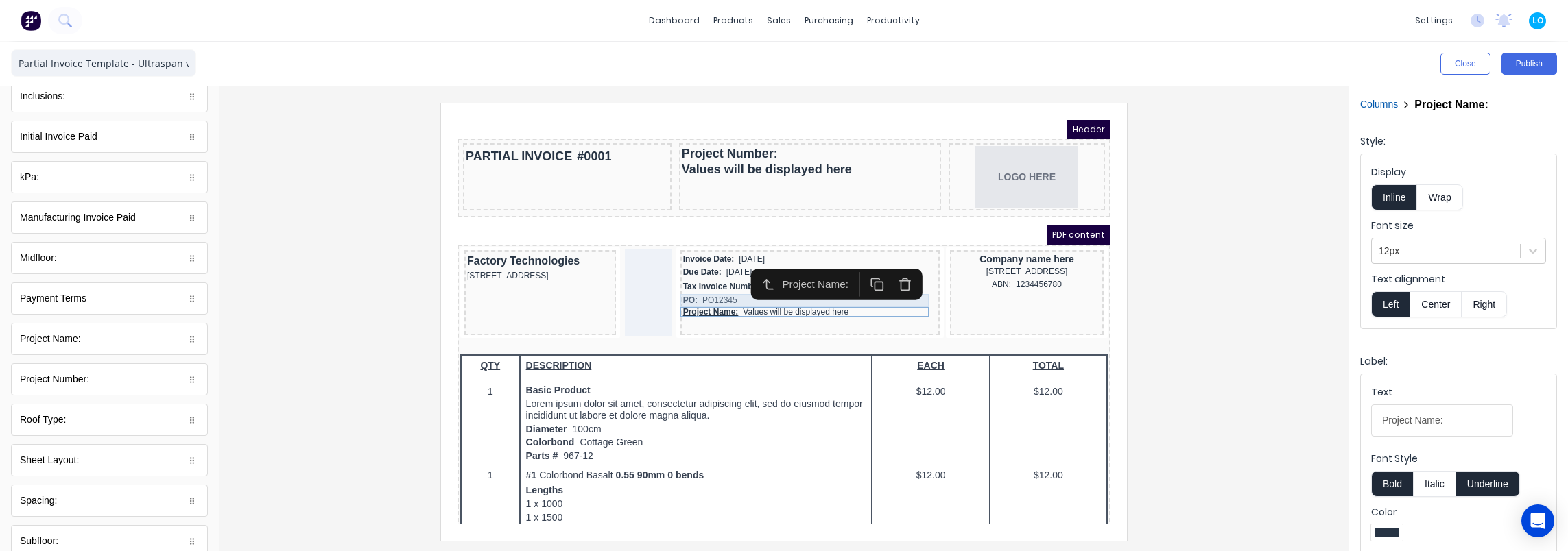
click at [707, 283] on div "PO: PO12345" at bounding box center [793, 284] width 254 height 13
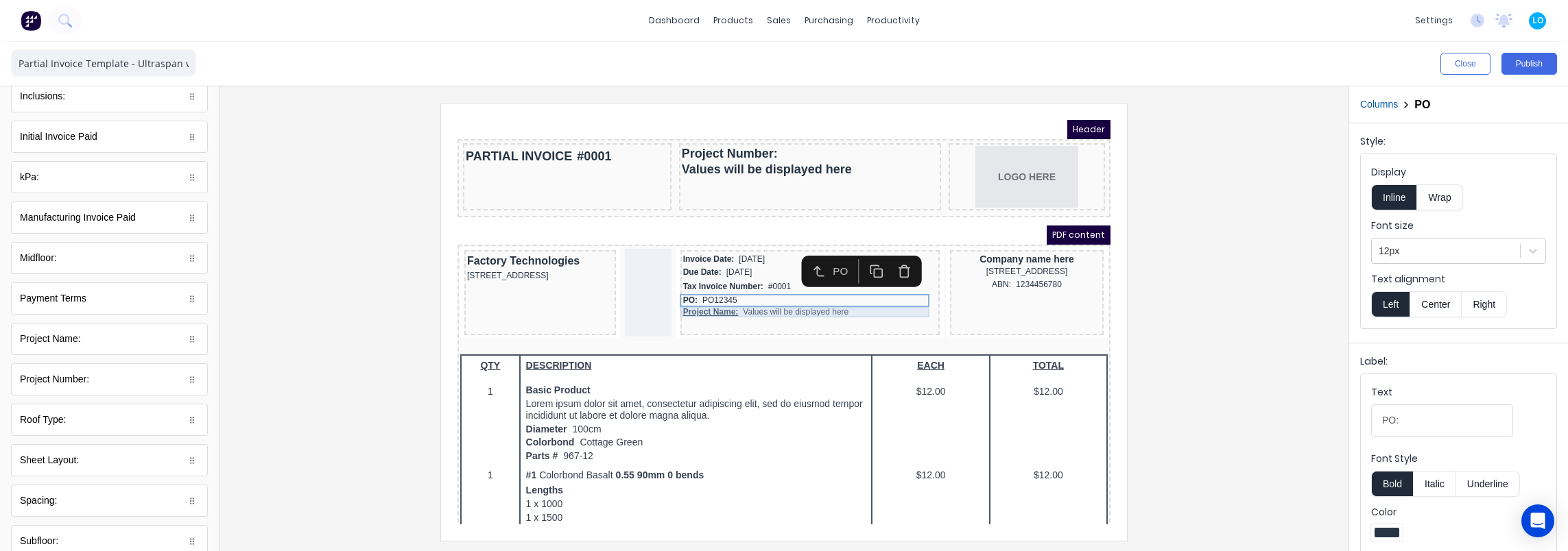
click at [709, 294] on div "Project Name: Values will be displayed here" at bounding box center [793, 296] width 254 height 10
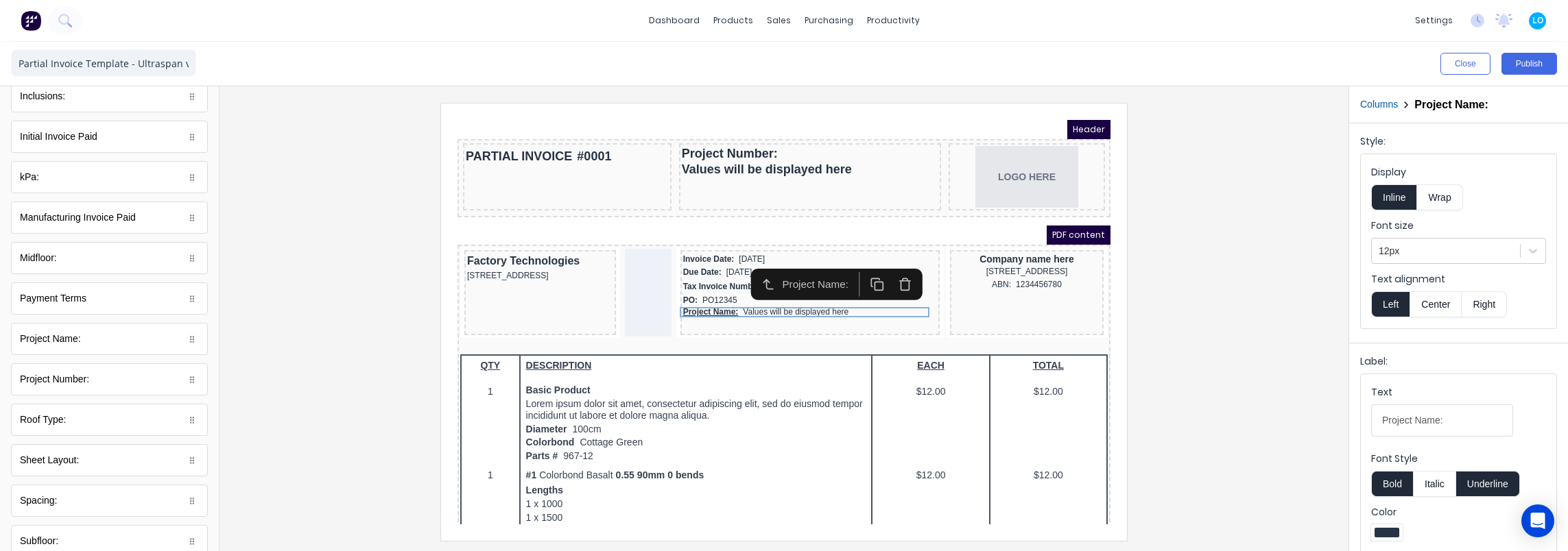
click at [1487, 484] on button "Underline" at bounding box center [1488, 484] width 64 height 26
click at [688, 284] on div "PO: PO12345" at bounding box center [793, 284] width 254 height 13
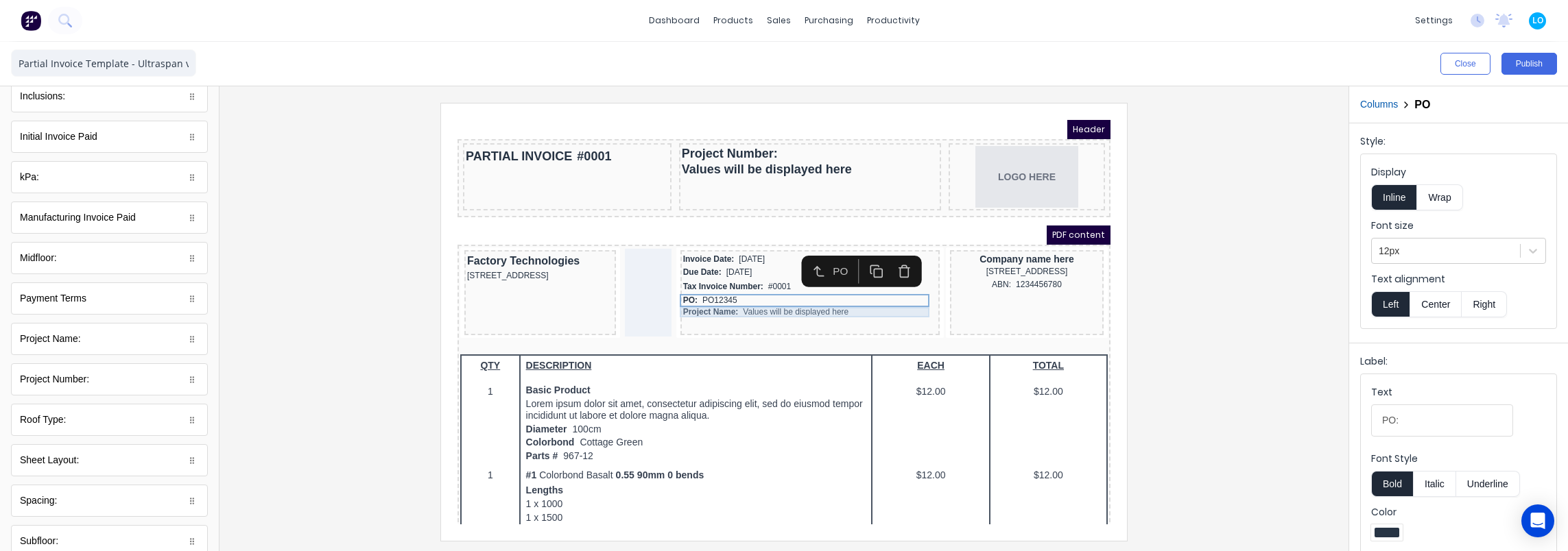
click at [696, 295] on div "Project Name: Values will be displayed here" at bounding box center [793, 296] width 254 height 10
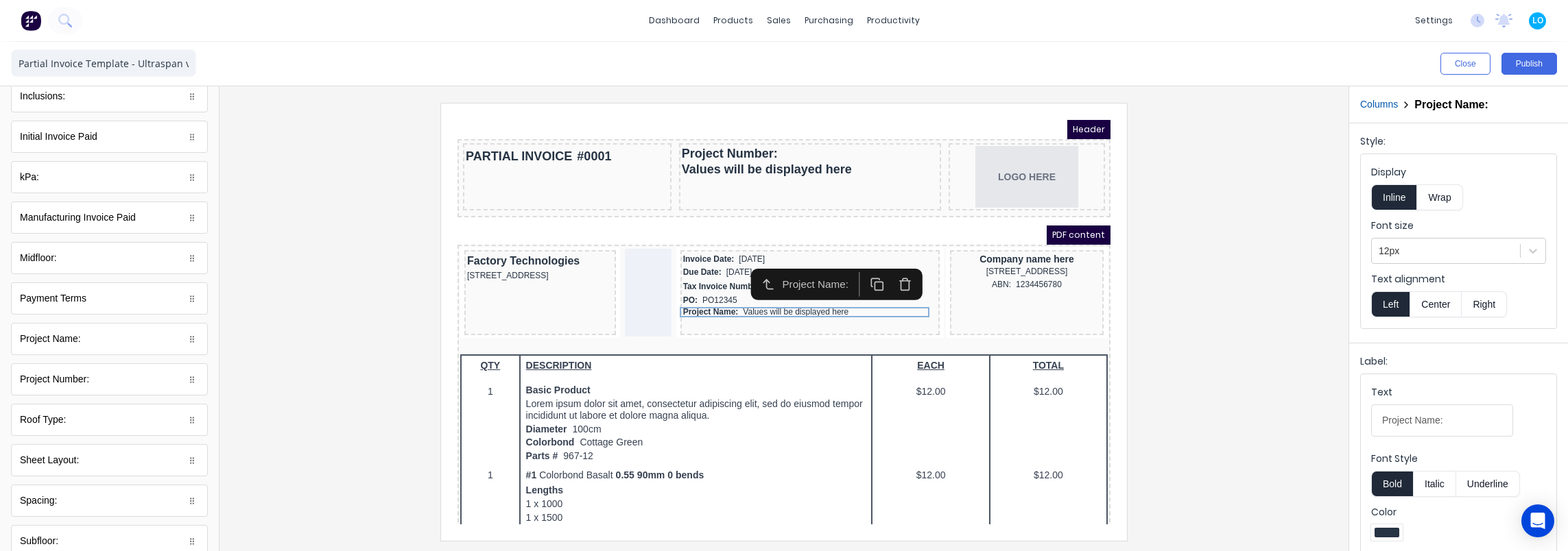
click at [347, 237] on div at bounding box center [784, 322] width 1107 height 438
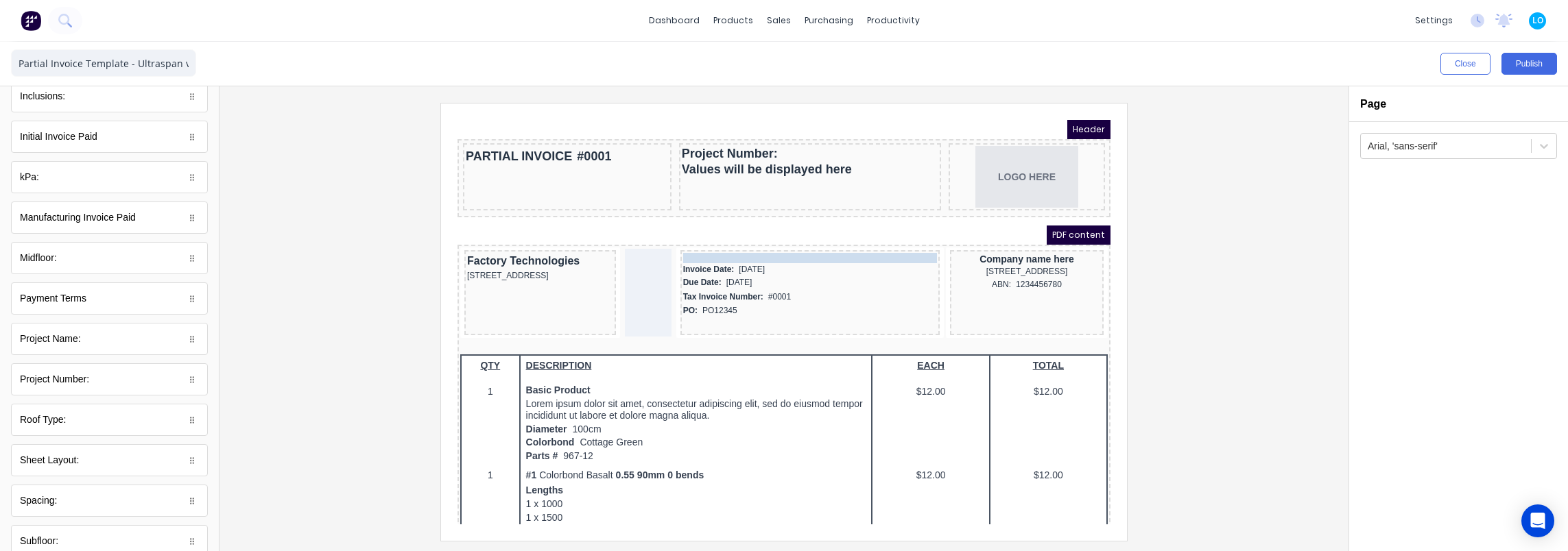
drag, startPoint x: 731, startPoint y: 295, endPoint x: 741, endPoint y: 244, distance: 52.0
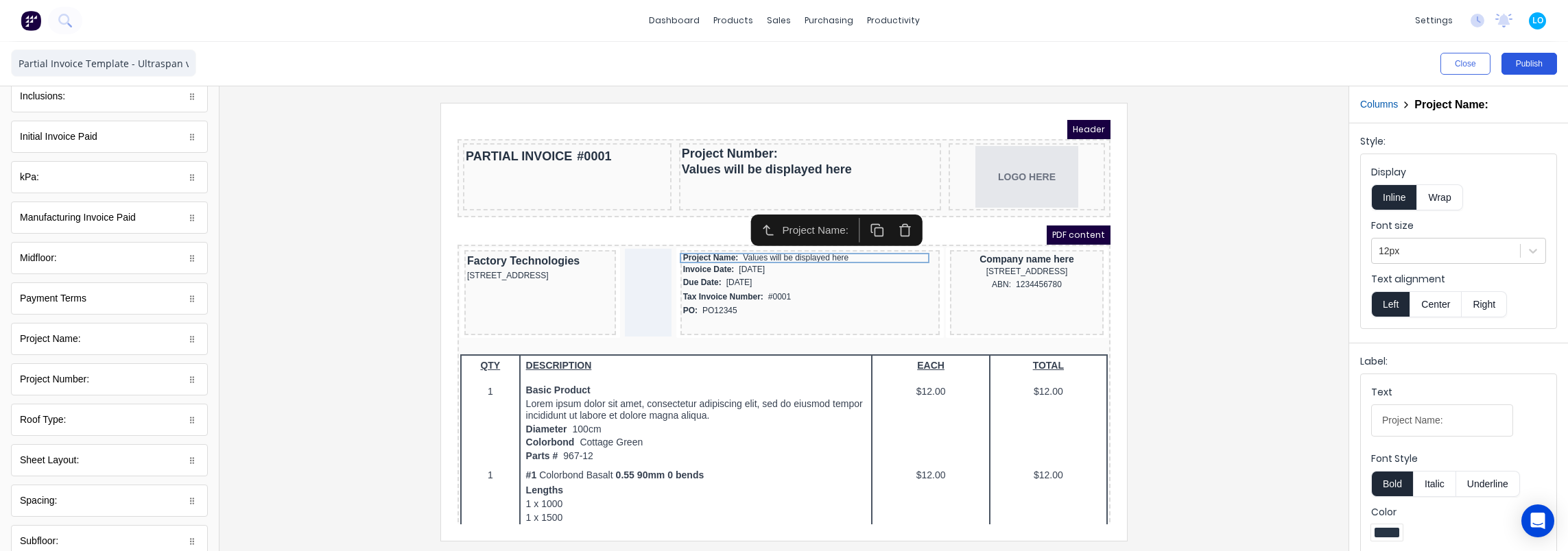
click at [1521, 60] on button "Publish" at bounding box center [1529, 64] width 55 height 22
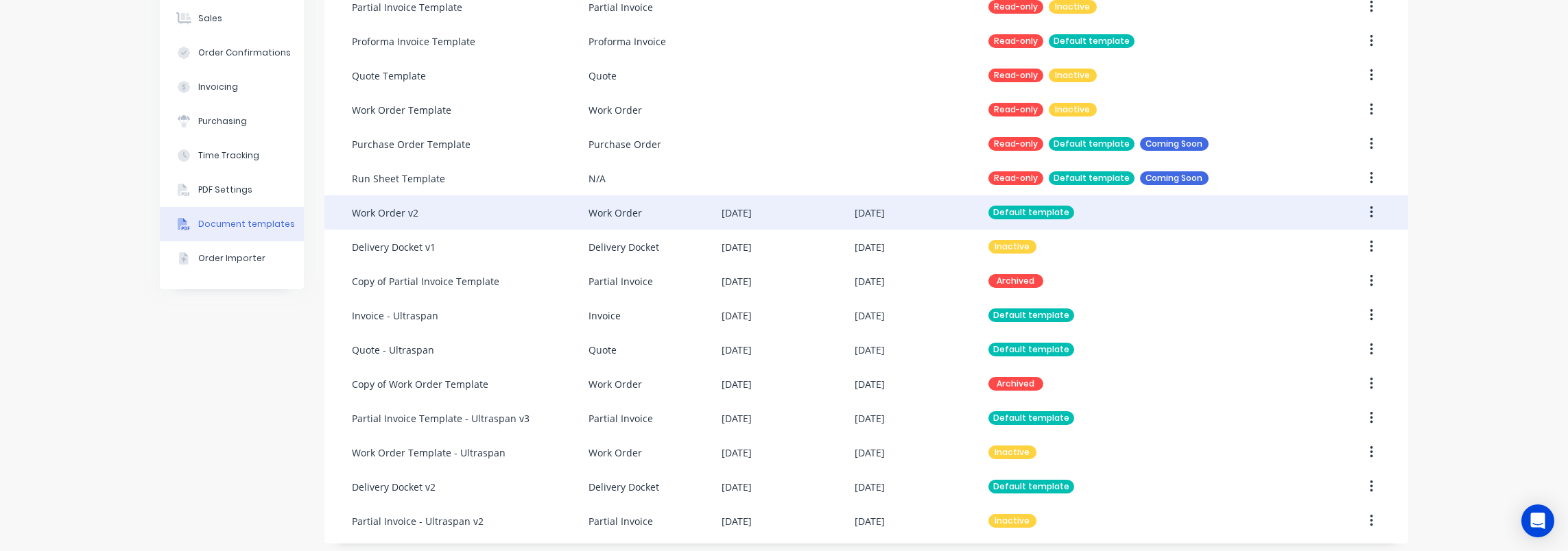
scroll to position [211, 0]
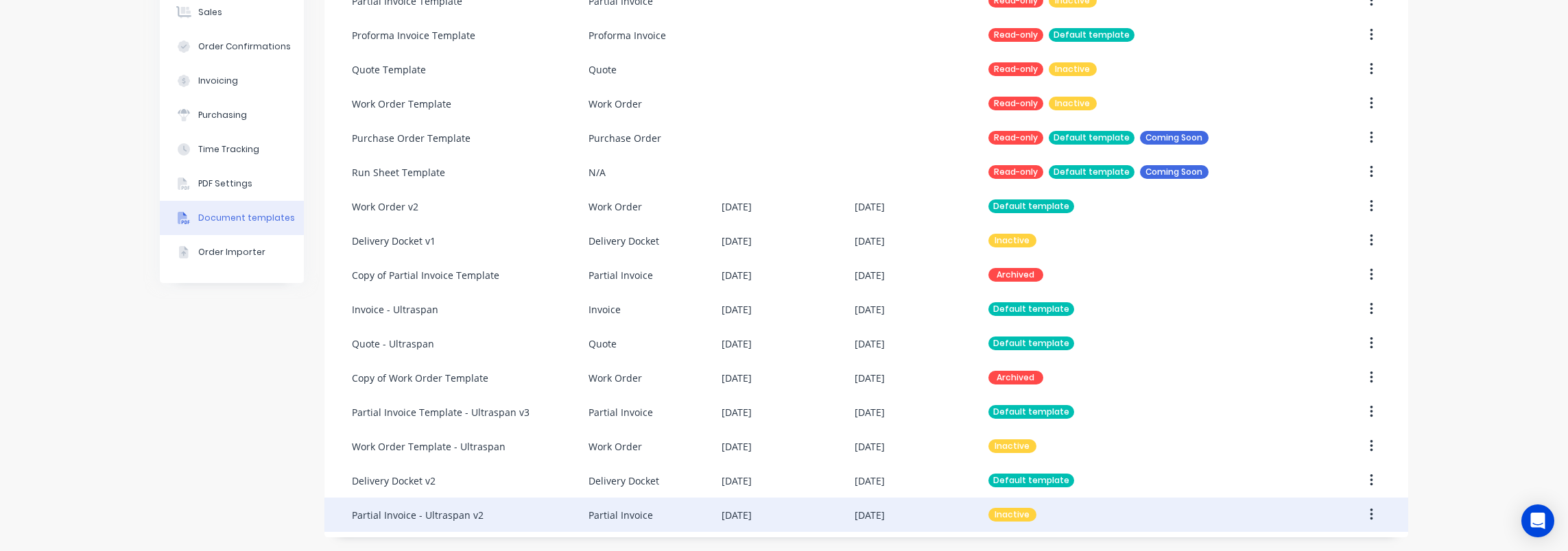
click at [1370, 518] on icon "button" at bounding box center [1371, 515] width 4 height 15
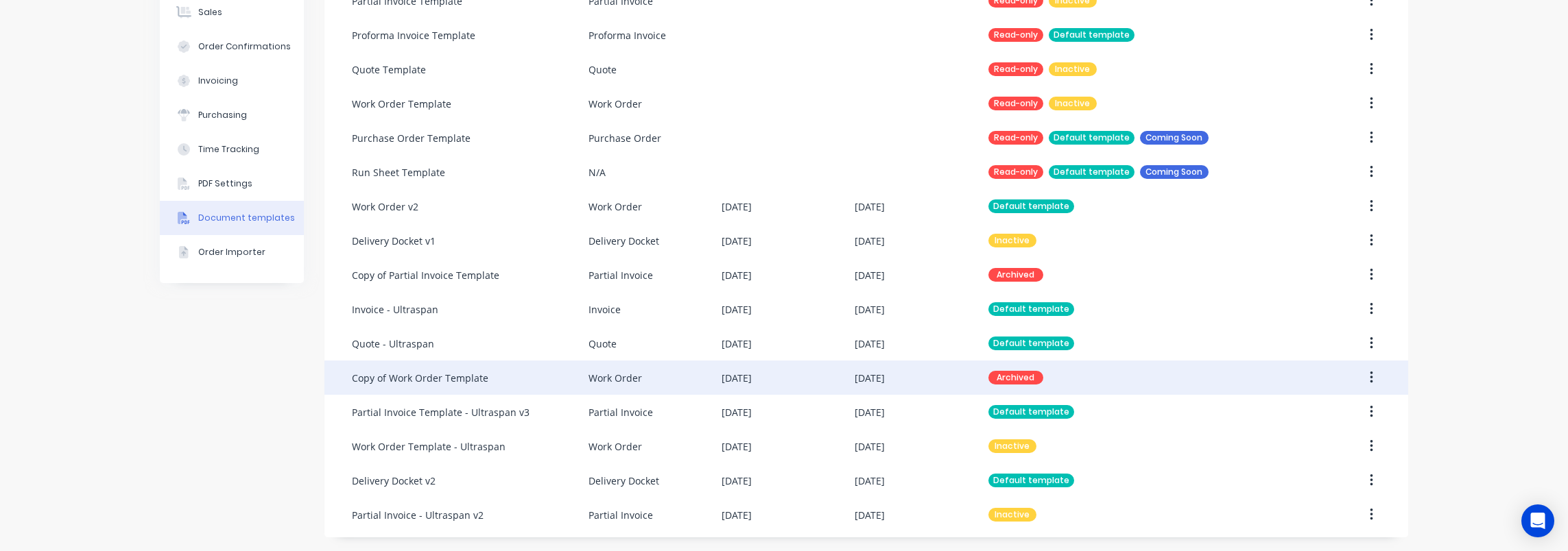
click at [1370, 281] on div "Delivery Docket Template Delivery Docket Read-only Inactive Invoice Template In…" at bounding box center [866, 223] width 1084 height 617
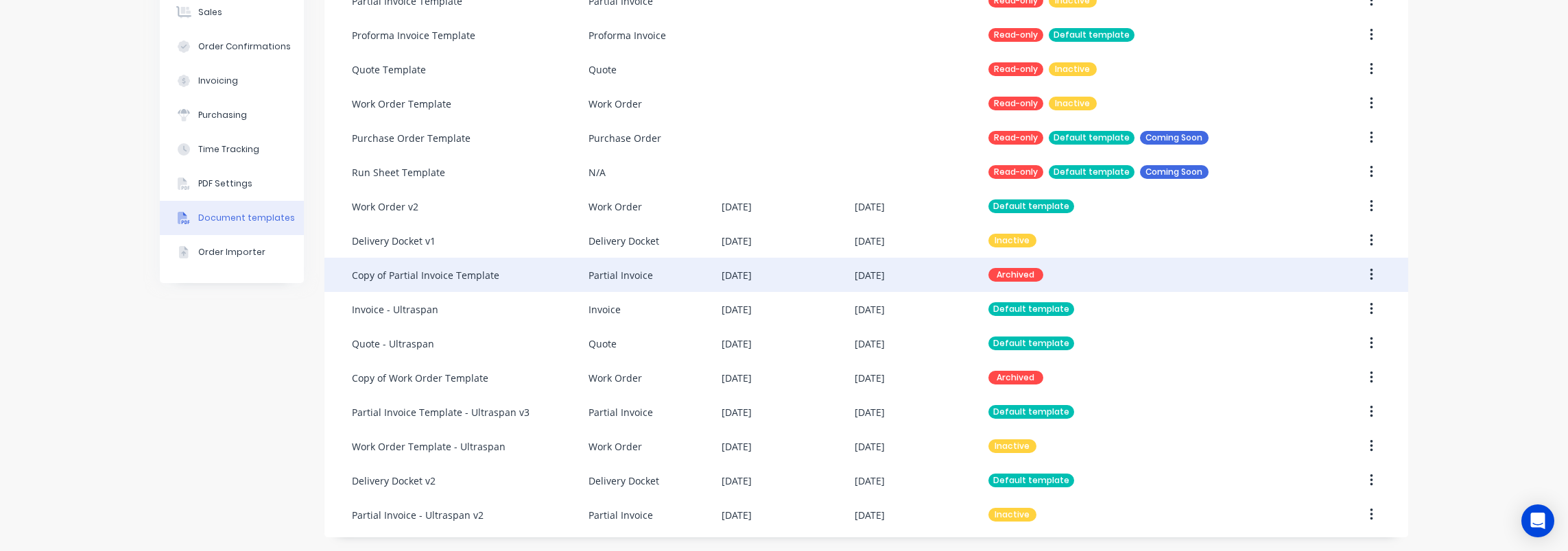
click at [1370, 281] on icon "button" at bounding box center [1371, 275] width 4 height 15
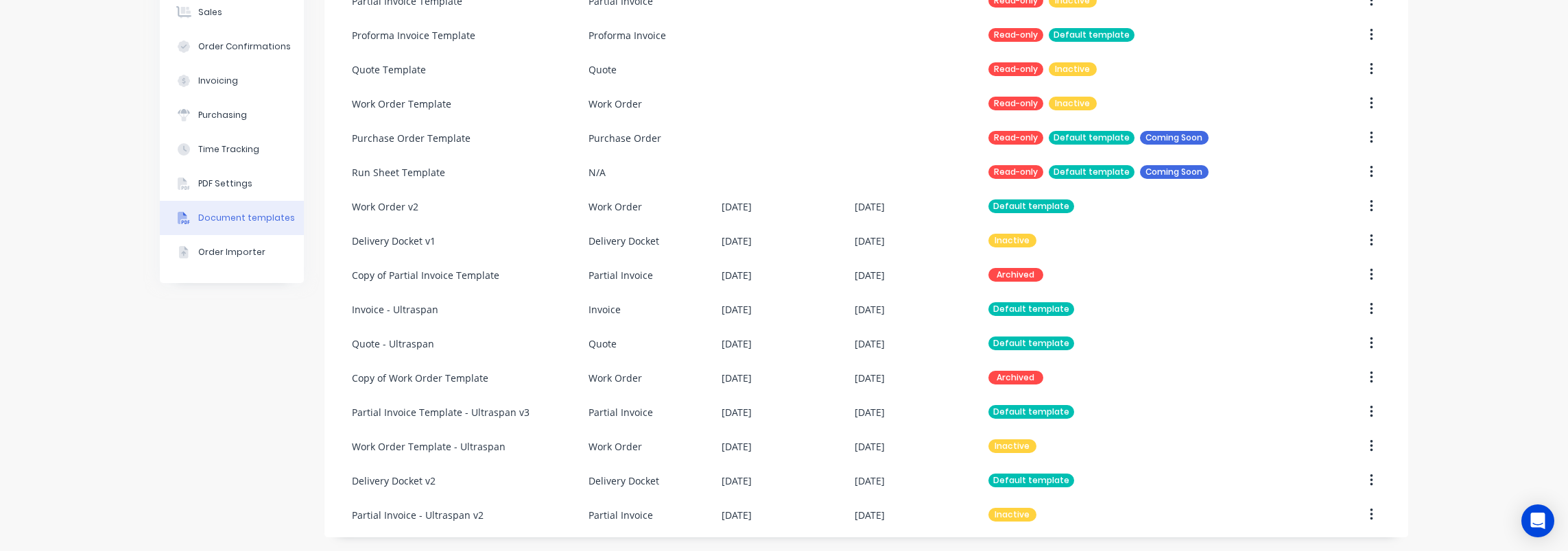
click at [1447, 340] on div "Company Team Integrations Quotes Sales Order Confirmations Invoicing Purchasing…" at bounding box center [784, 190] width 1568 height 720
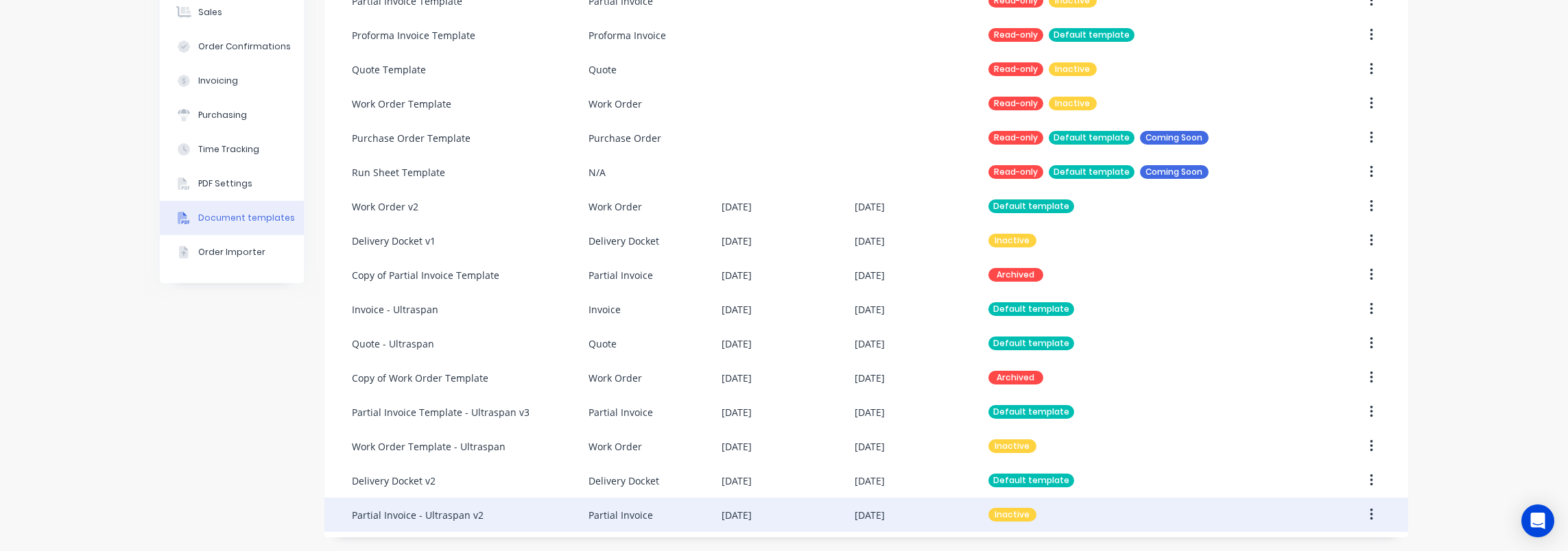
click at [1370, 516] on icon "button" at bounding box center [1371, 515] width 4 height 15
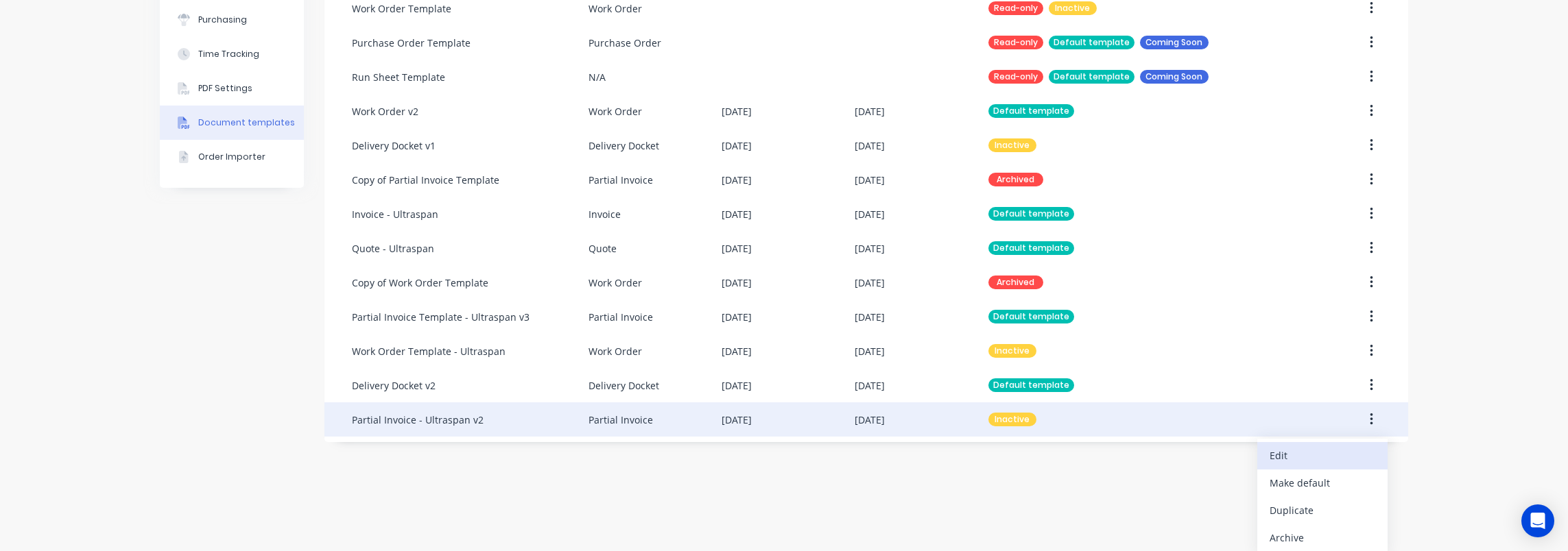
scroll to position [309, 0]
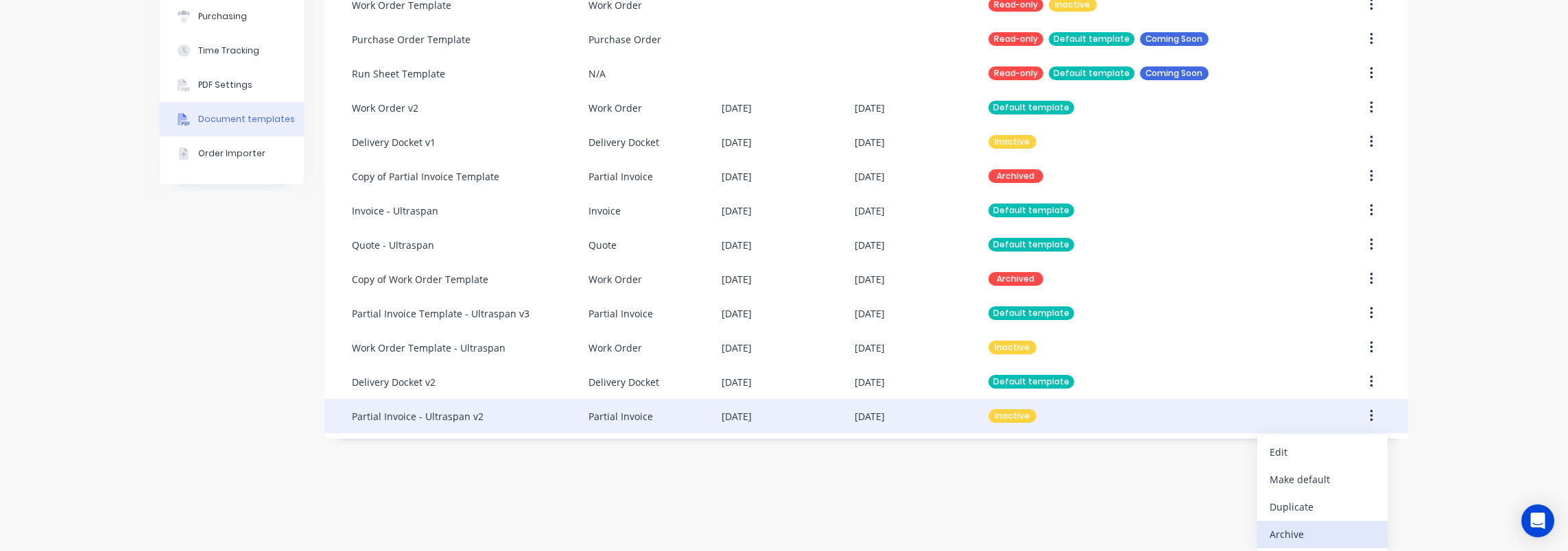
click at [1328, 532] on div "Archive" at bounding box center [1322, 534] width 105 height 20
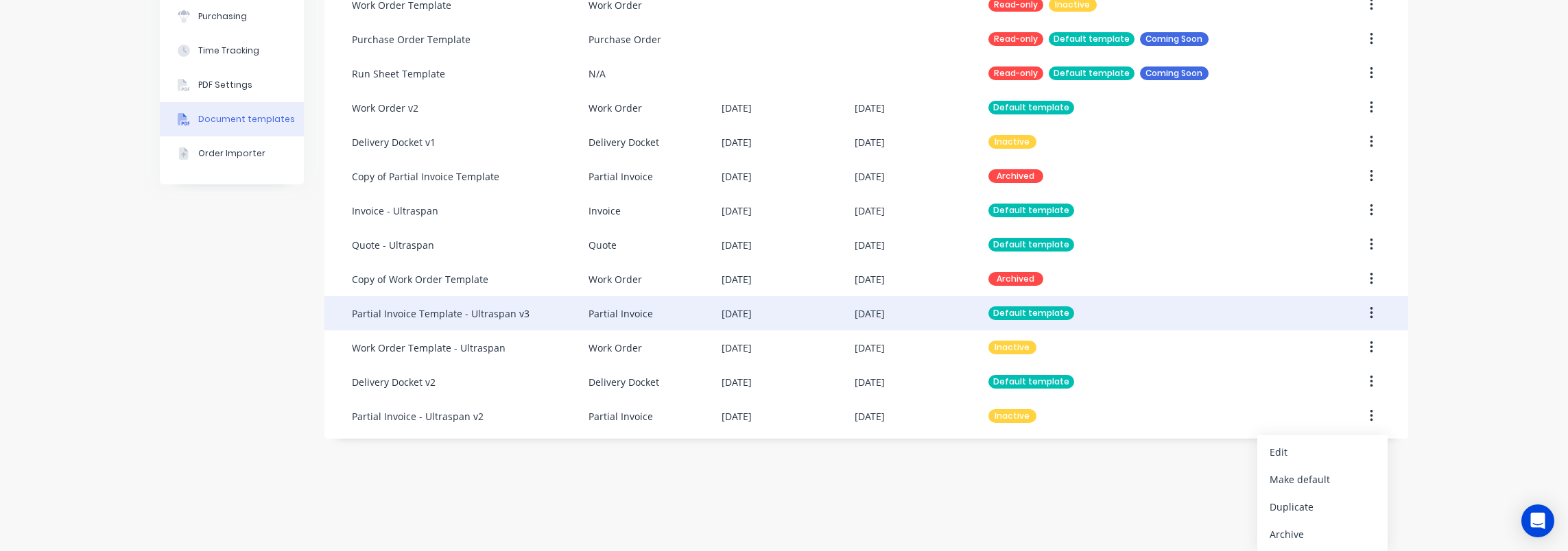
scroll to position [211, 0]
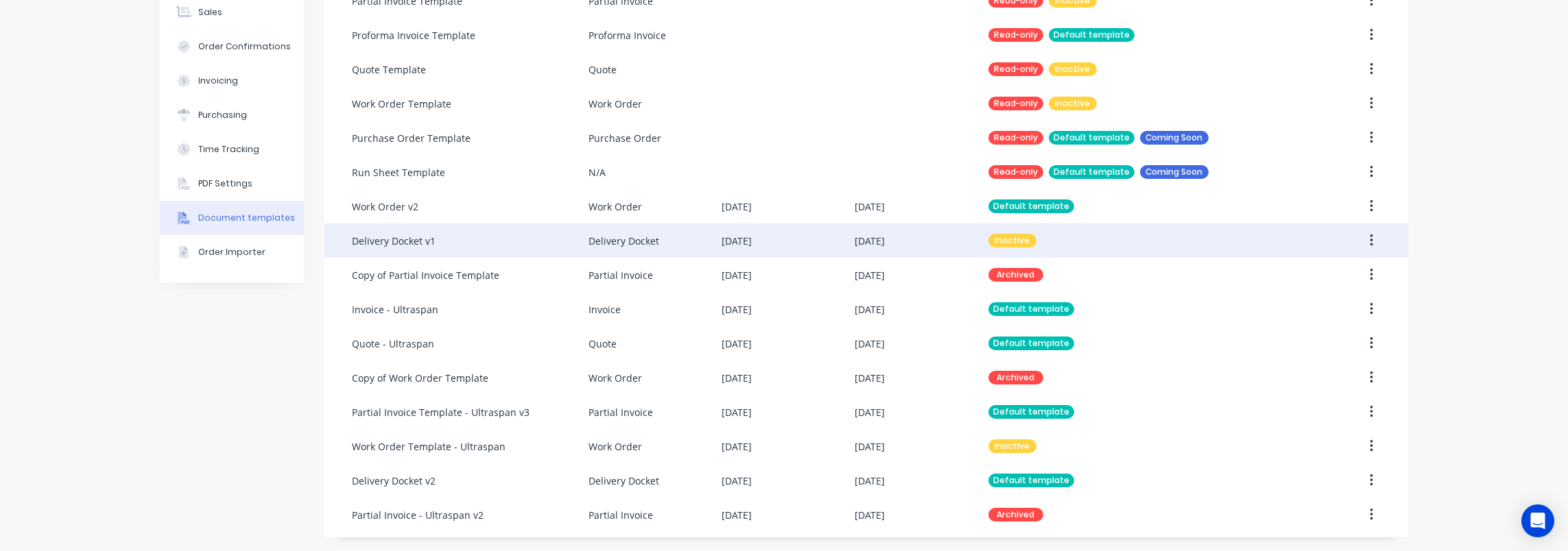
click at [497, 252] on div "Delivery Docket v1" at bounding box center [470, 241] width 236 height 34
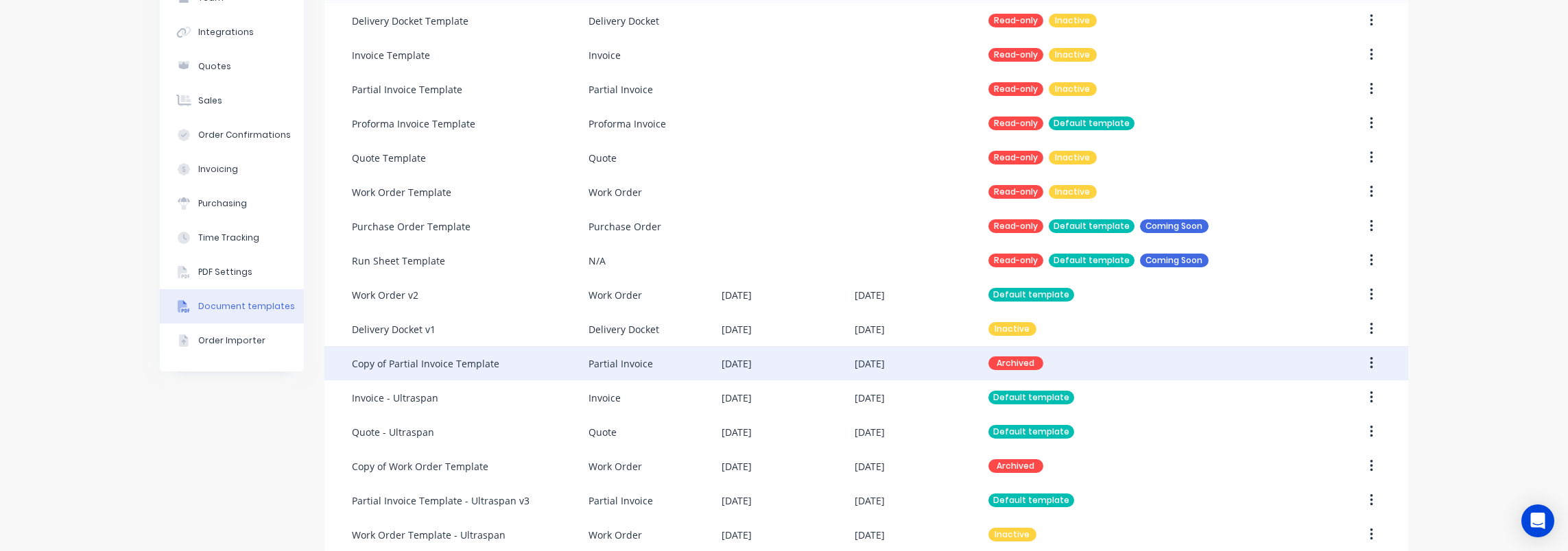
scroll to position [137, 0]
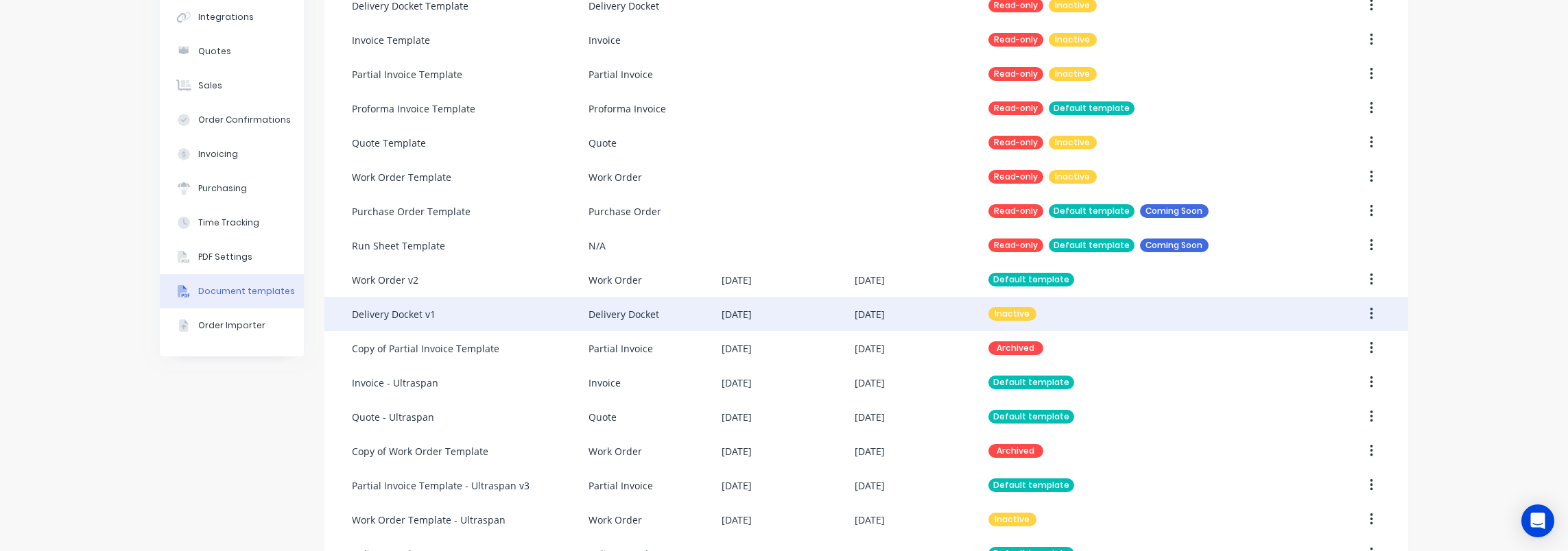
click at [1372, 313] on button "button" at bounding box center [1371, 314] width 32 height 25
click at [1330, 430] on div "Archive" at bounding box center [1322, 432] width 105 height 20
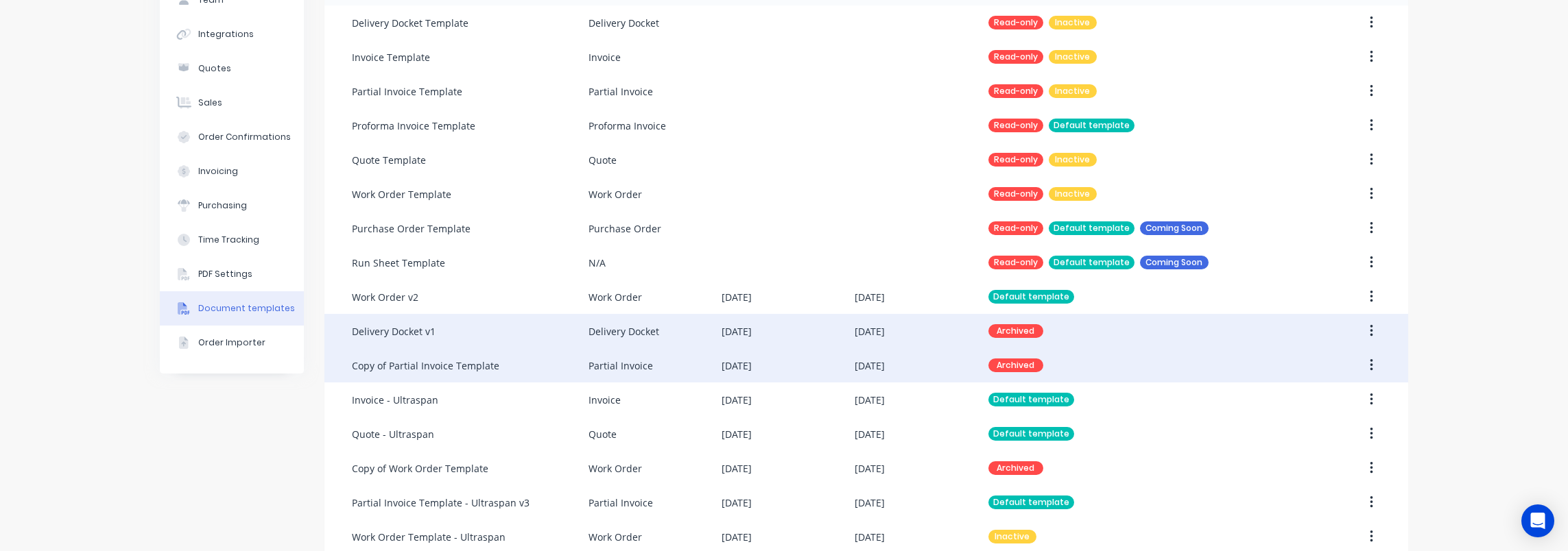
scroll to position [0, 0]
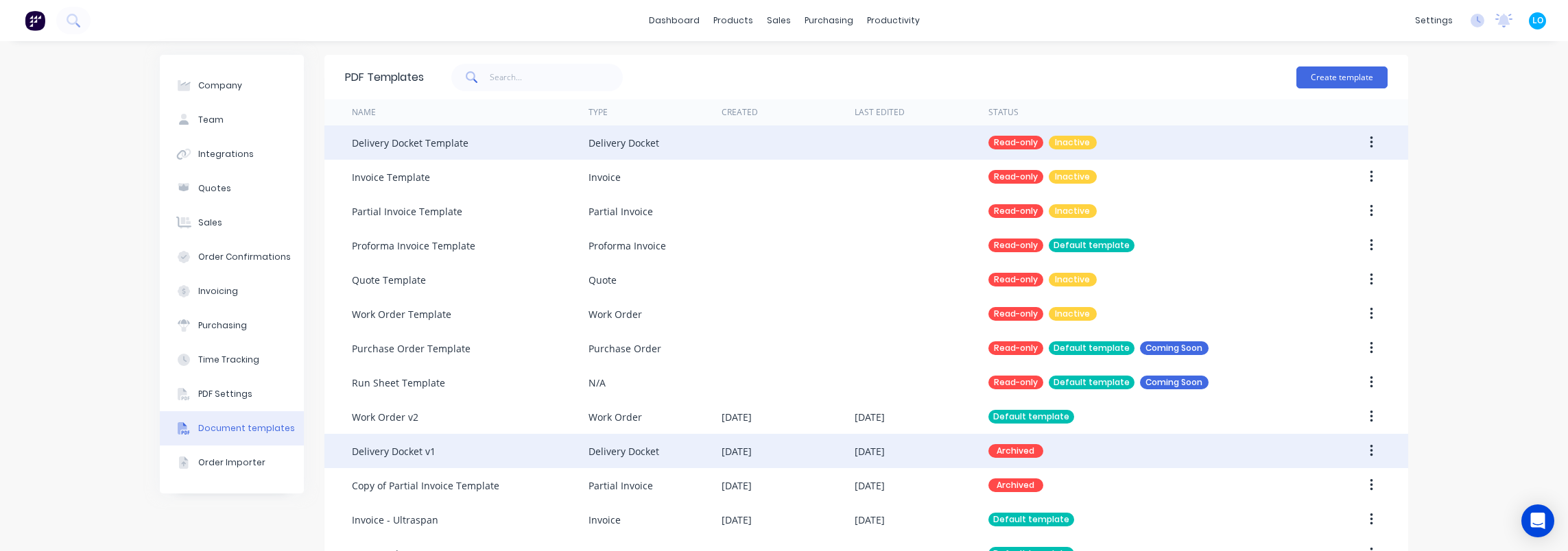
click at [1370, 140] on icon "button" at bounding box center [1371, 142] width 4 height 15
click at [1311, 204] on div "Duplicate" at bounding box center [1322, 206] width 105 height 20
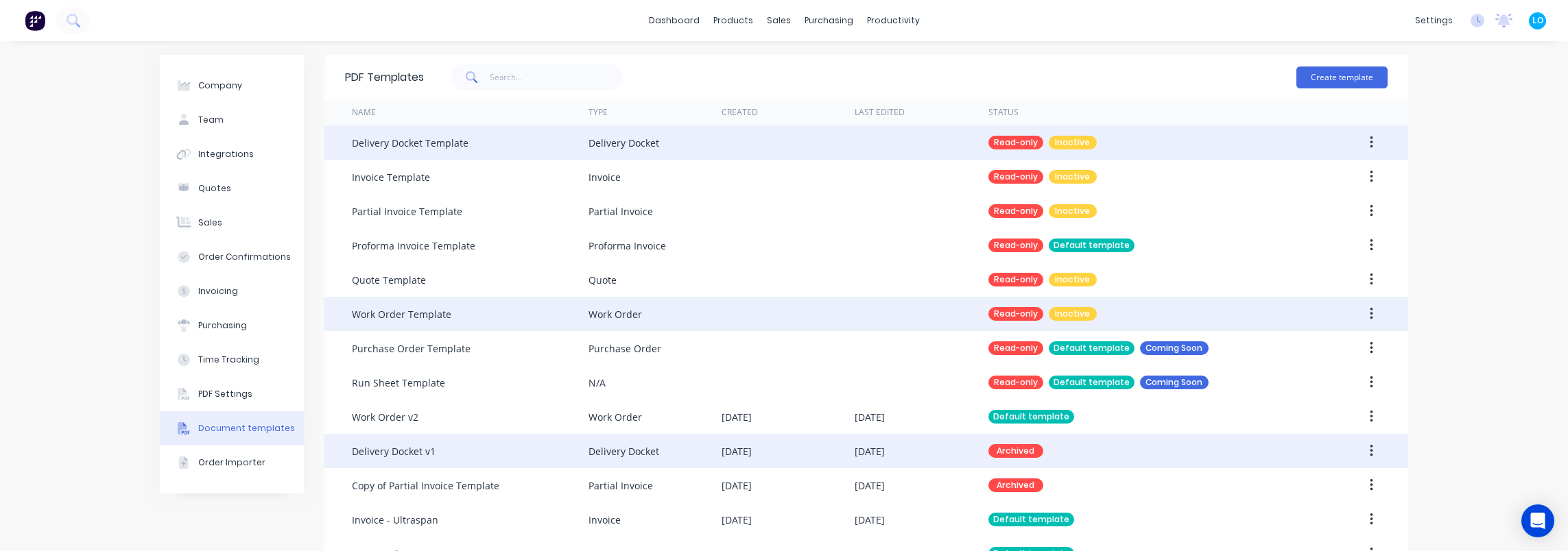
scroll to position [245, 0]
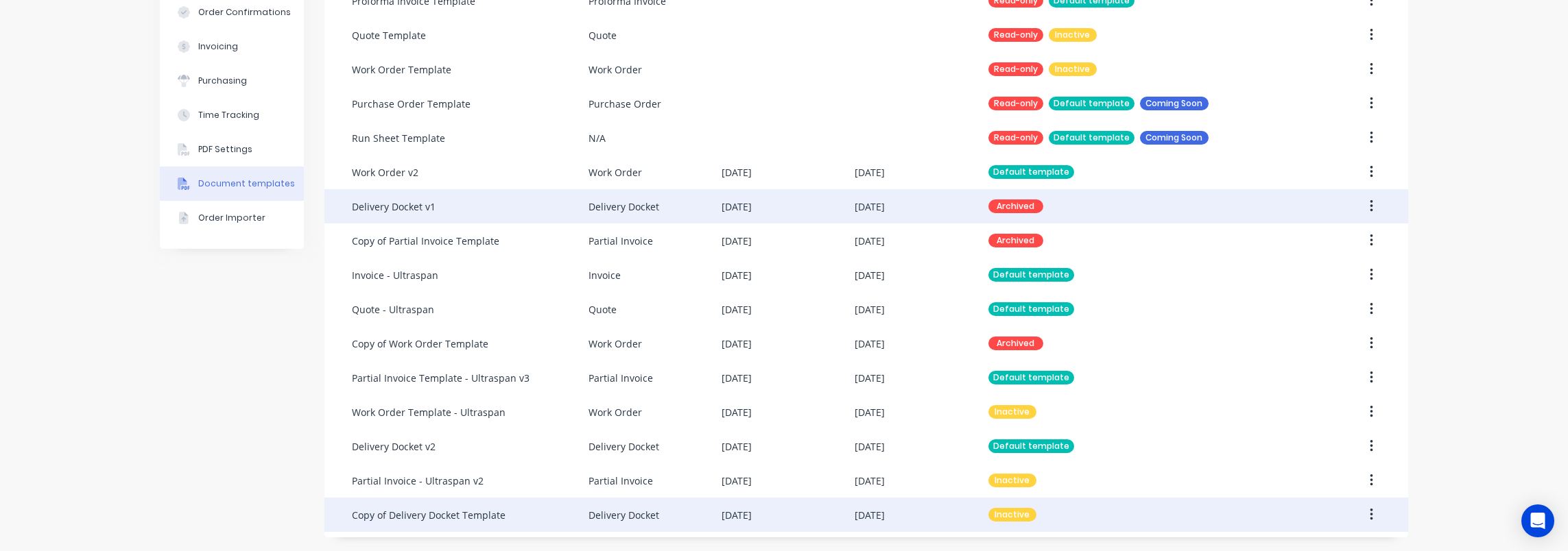
click at [621, 514] on div "Delivery Docket" at bounding box center [623, 515] width 71 height 15
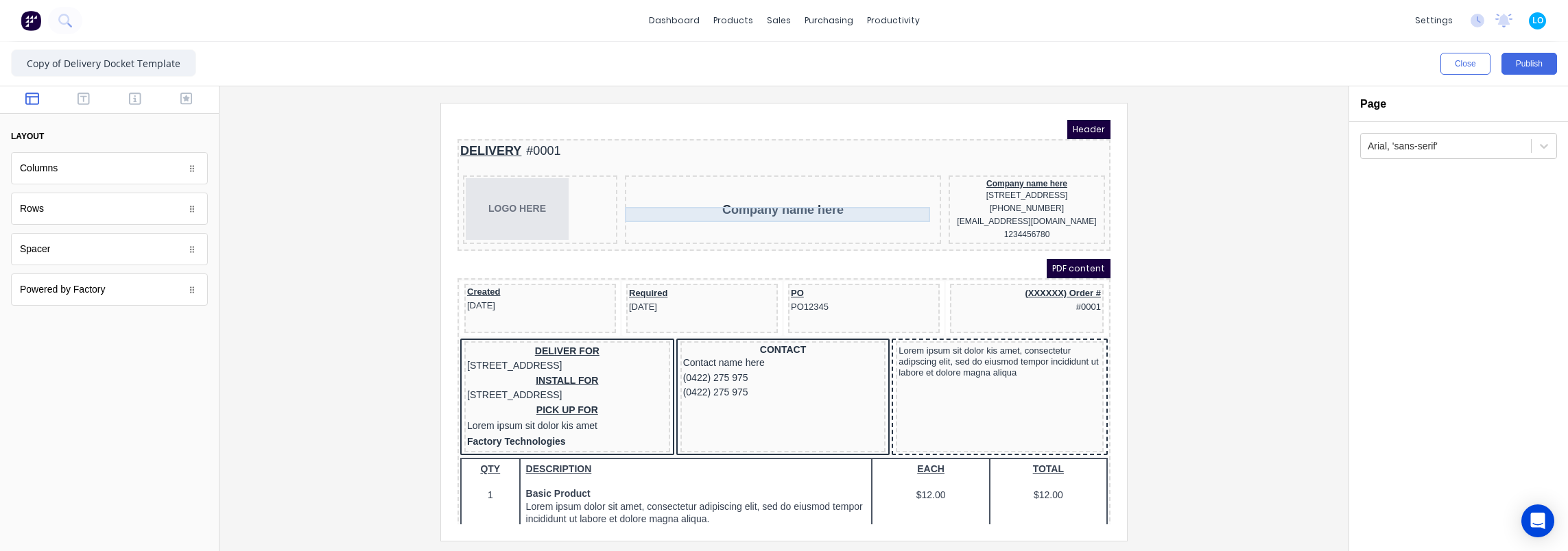
click at [801, 198] on div "Company name here" at bounding box center [766, 193] width 310 height 15
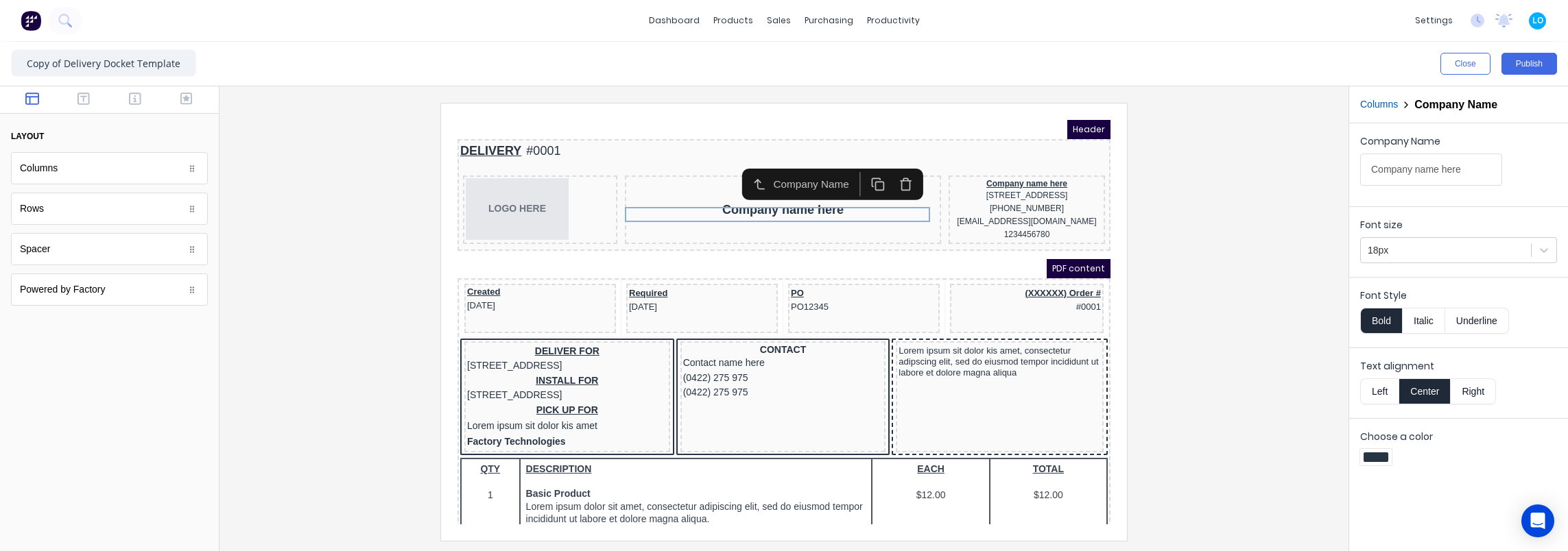
click at [1261, 201] on div at bounding box center [784, 322] width 1107 height 438
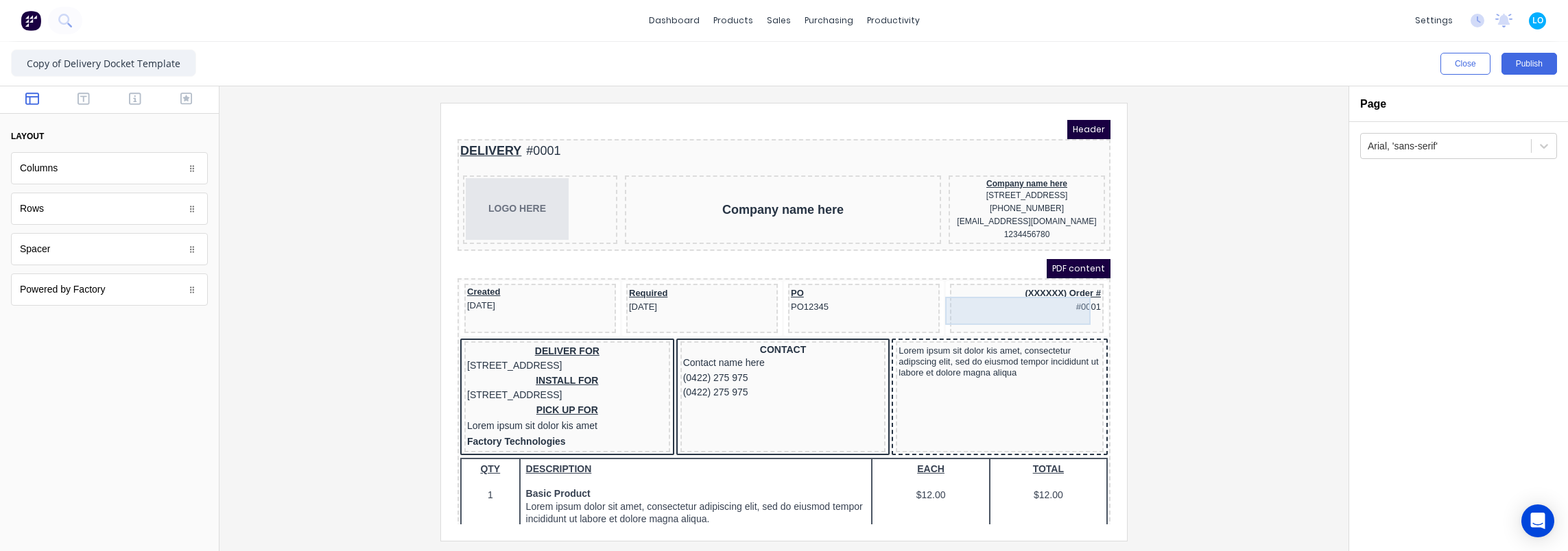
click at [1040, 291] on div "(XXXXXX) Order # #0001" at bounding box center [1010, 284] width 148 height 28
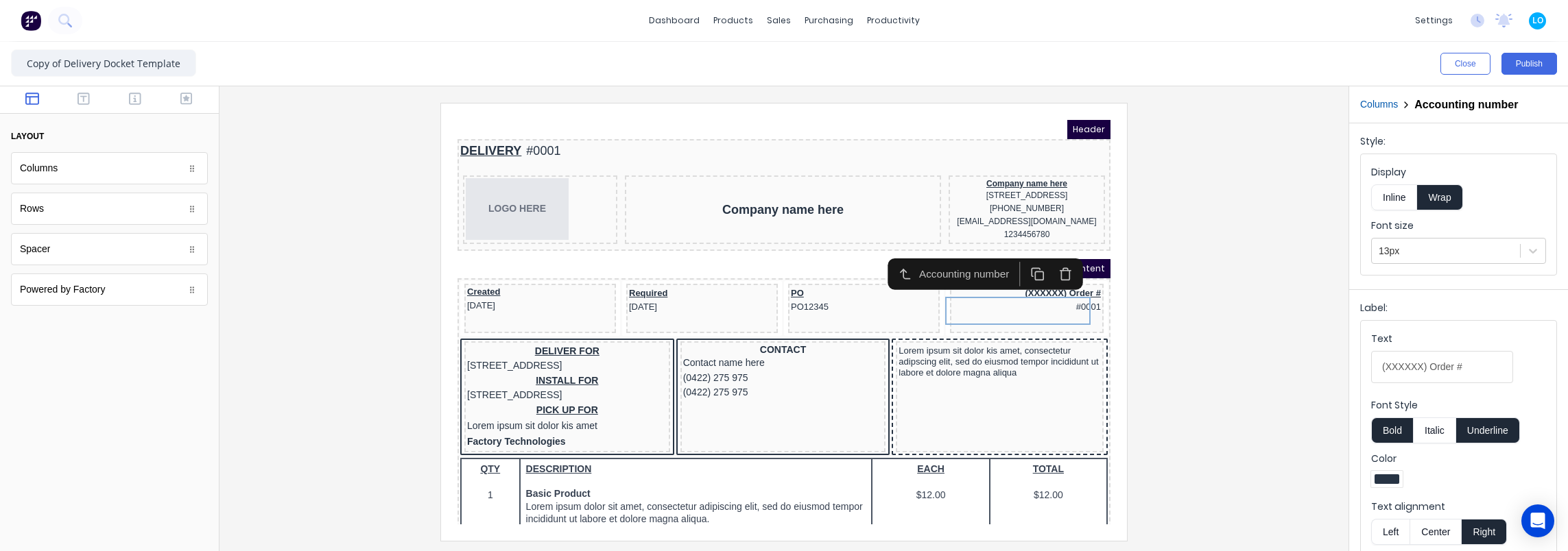
click at [1170, 316] on div at bounding box center [784, 322] width 1107 height 438
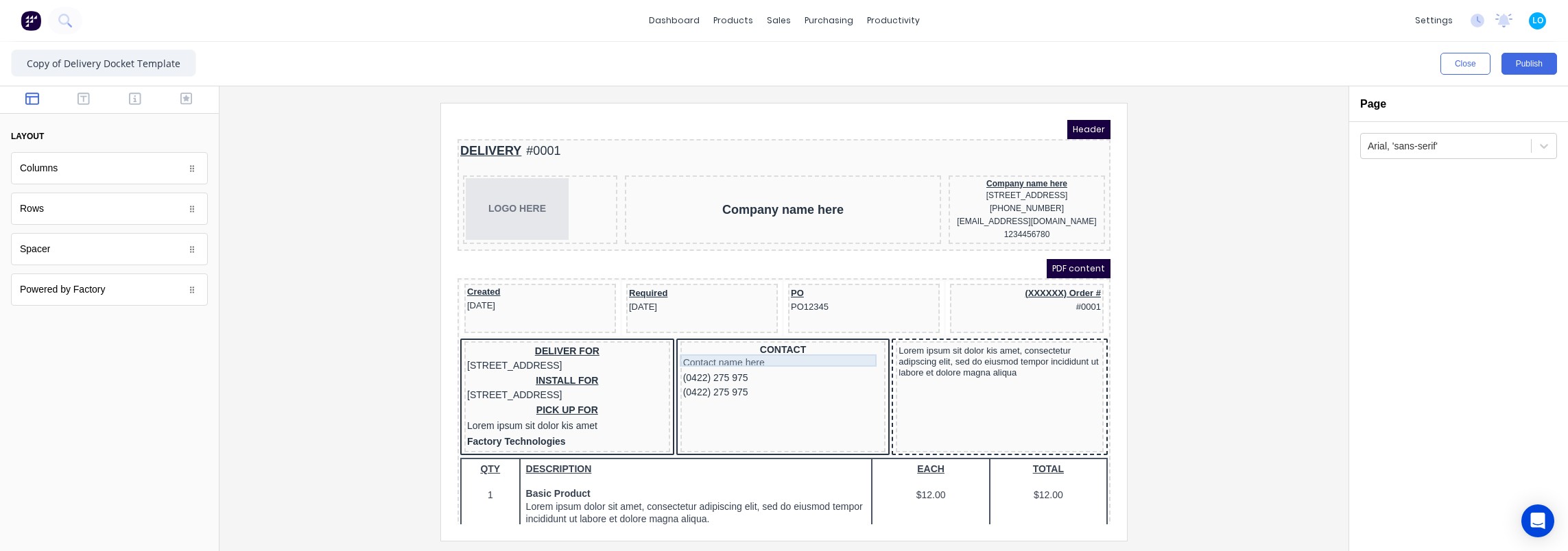
click at [763, 340] on div "CONTACT" at bounding box center [766, 334] width 200 height 12
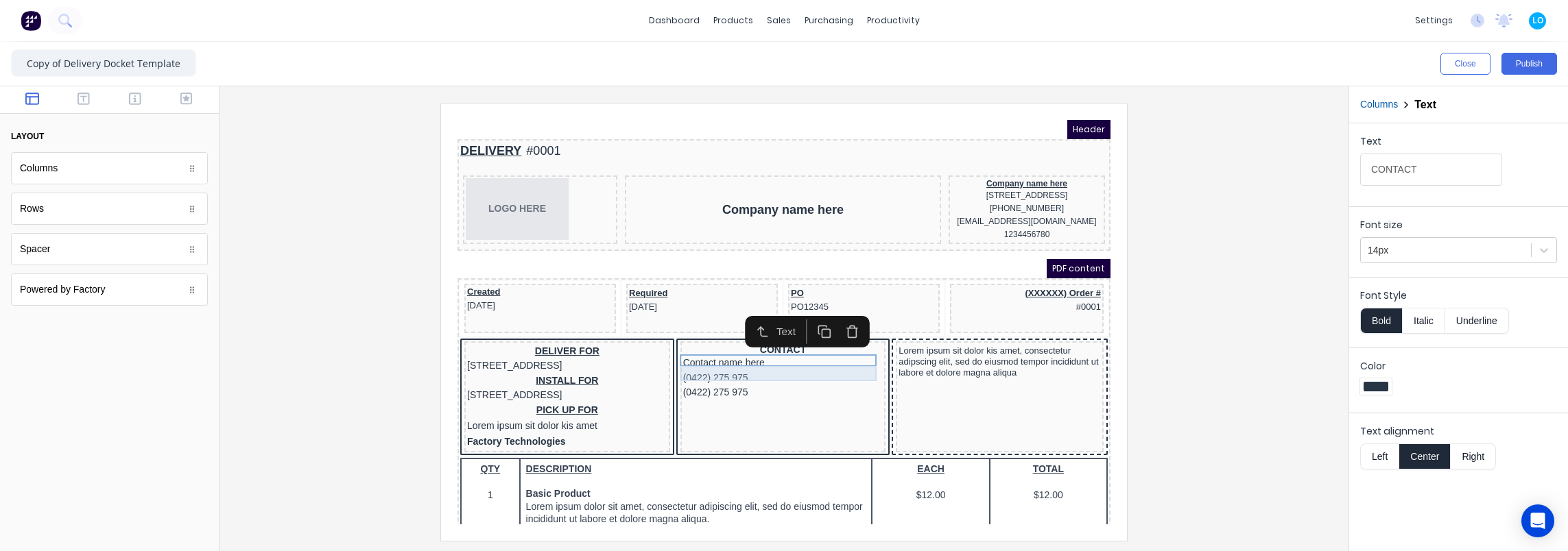
click at [740, 355] on div "Contact name here" at bounding box center [766, 347] width 200 height 15
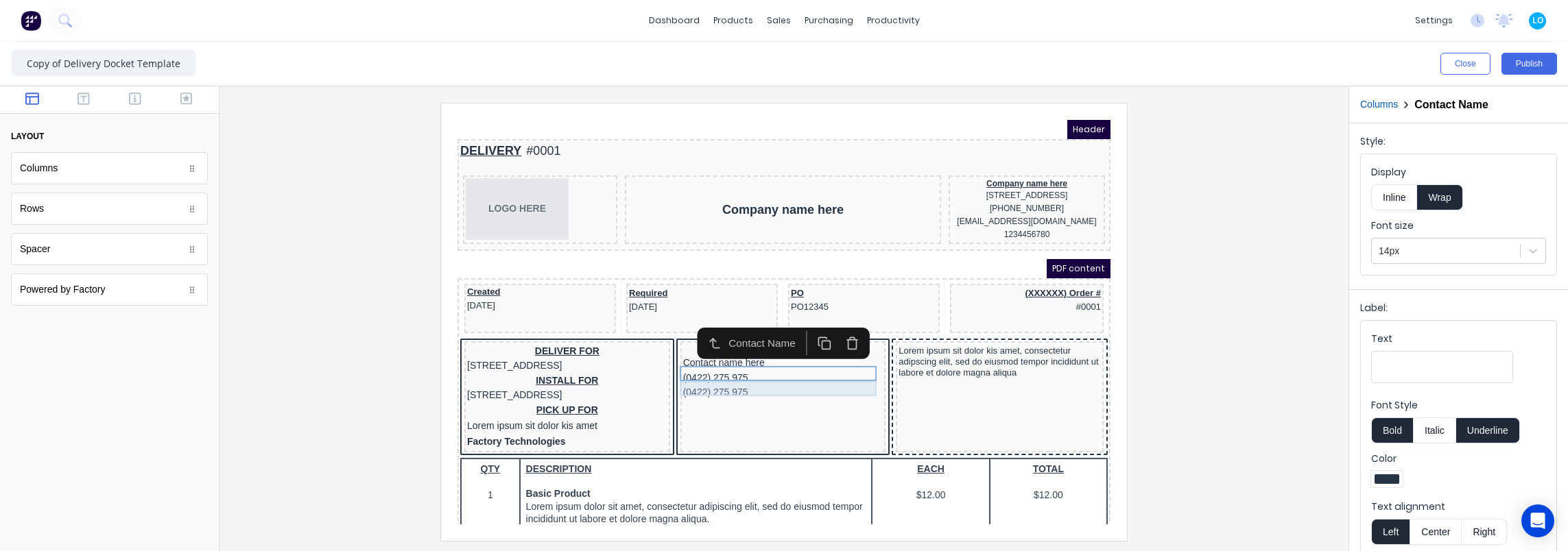
click at [727, 369] on div "(0422) 275 975" at bounding box center [766, 362] width 200 height 15
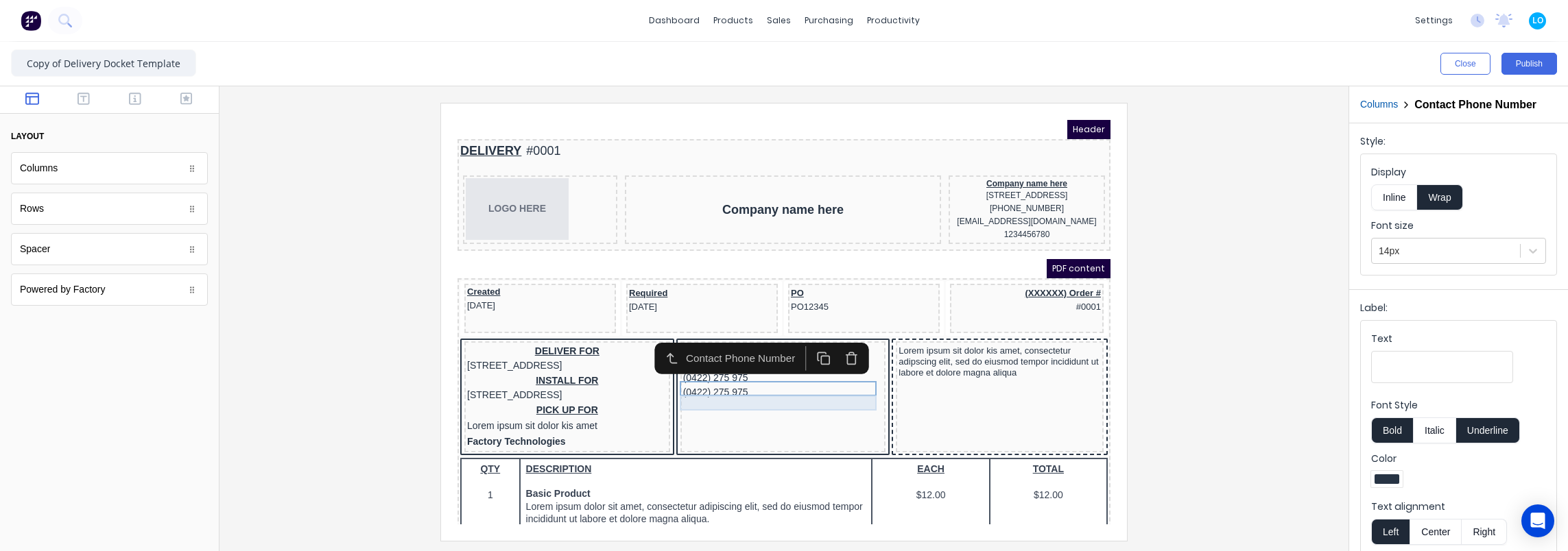
click at [723, 384] on div "(0422) 275 975" at bounding box center [766, 377] width 200 height 15
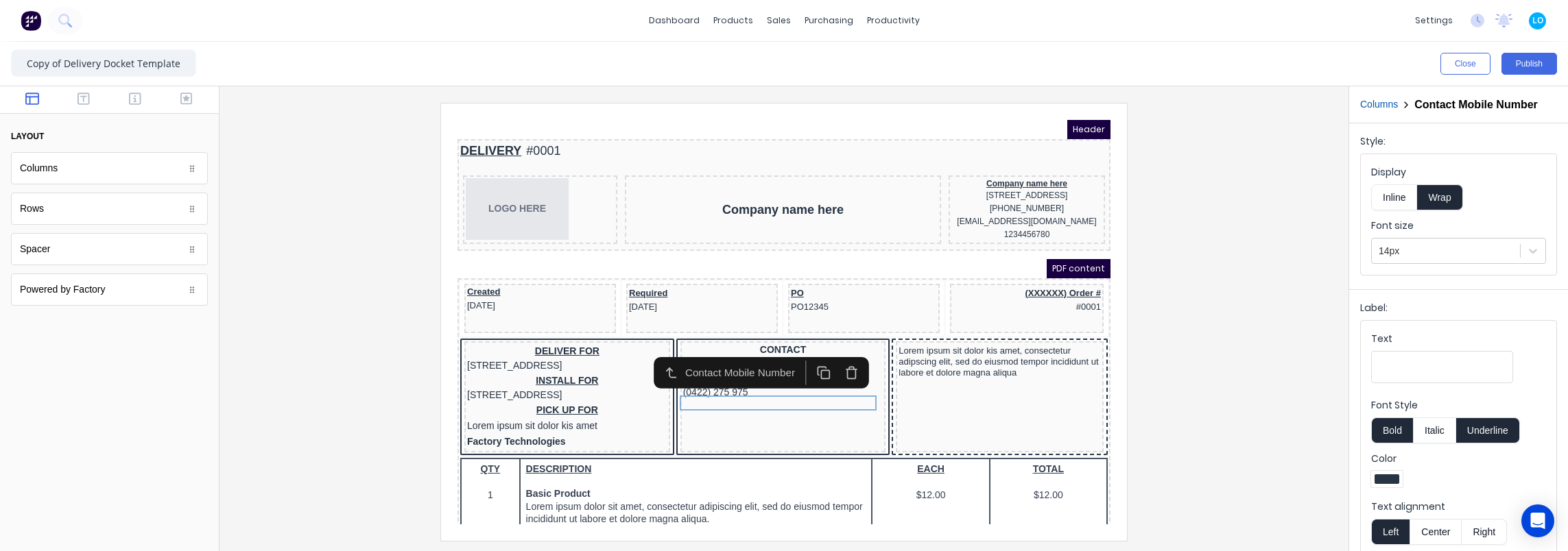
click at [351, 233] on div at bounding box center [784, 322] width 1107 height 438
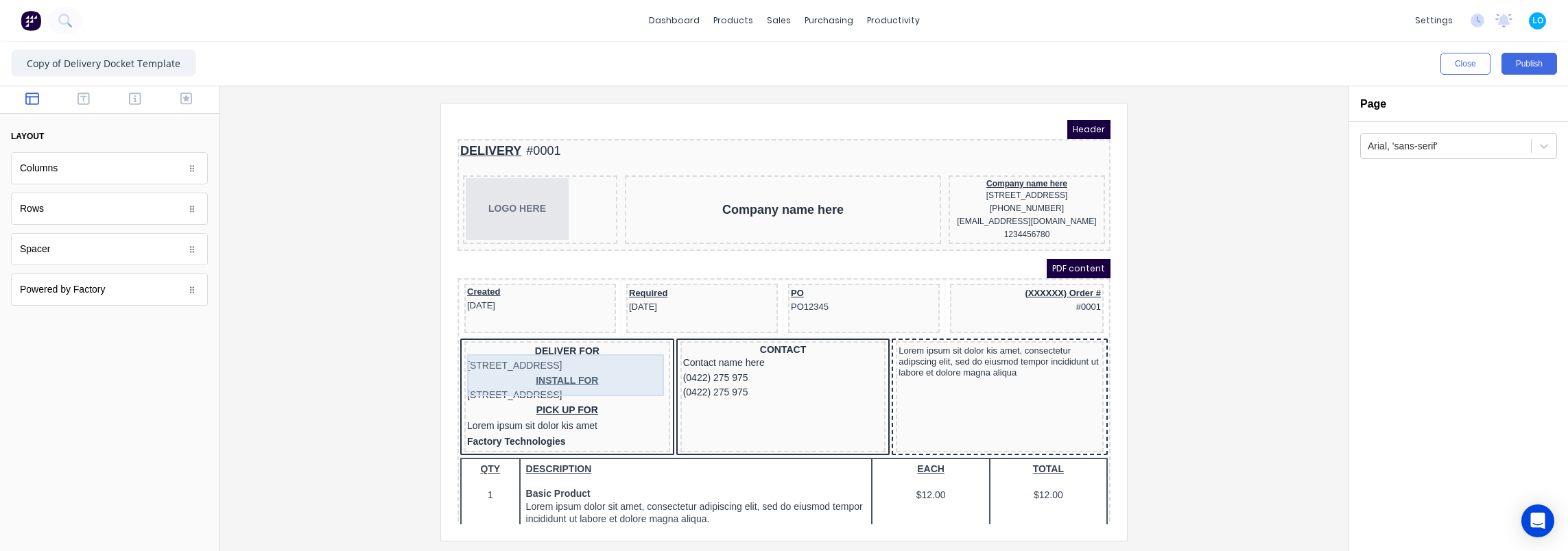
click at [549, 347] on div "DELIVER FOR 234 Beach Road Gold Coast, Queensland, Australia" at bounding box center [550, 342] width 200 height 30
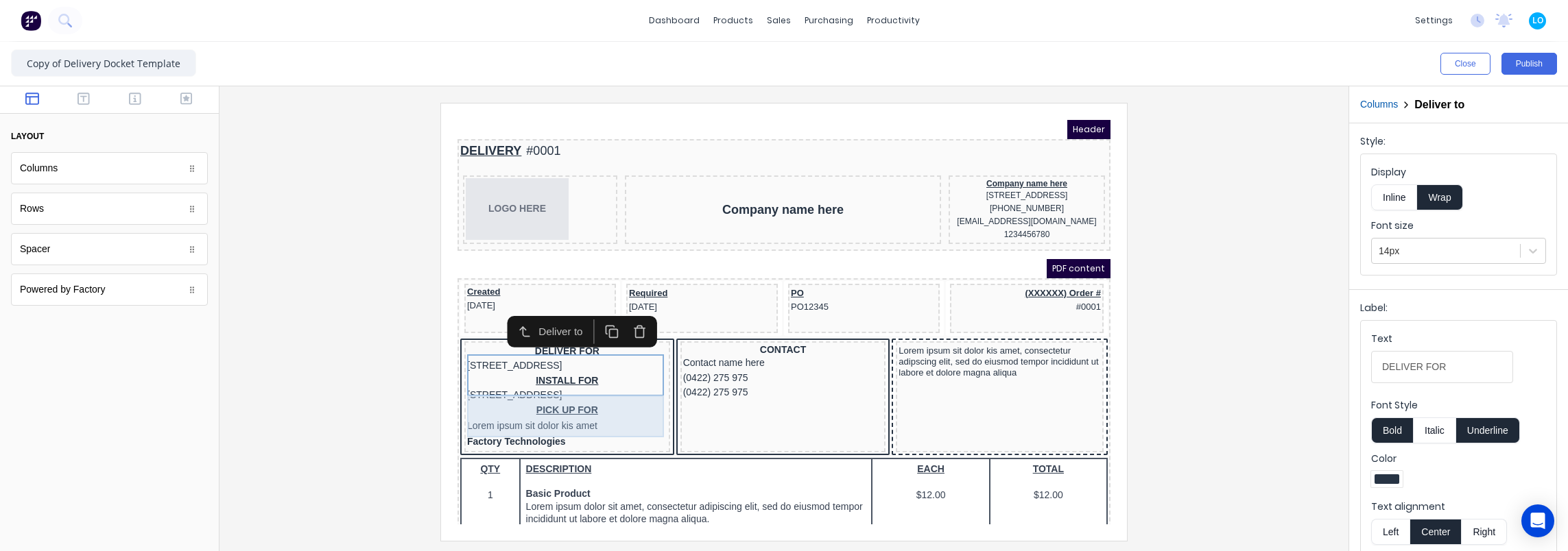
click at [557, 387] on div "INSTALL FOR 234 Beach Road Gold Coast, Queensland, Australia" at bounding box center [550, 371] width 200 height 30
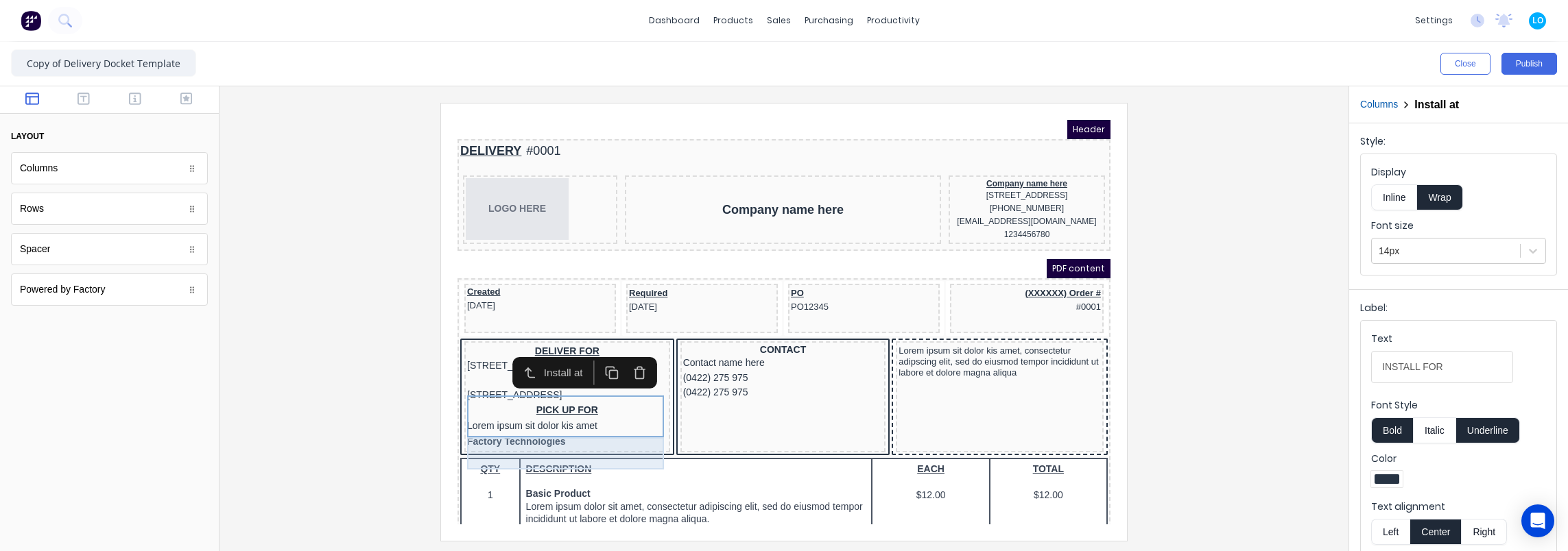
click at [554, 419] on div "PICK UP FOR Lorem ipsum sit dolor kis amet" at bounding box center [550, 403] width 200 height 32
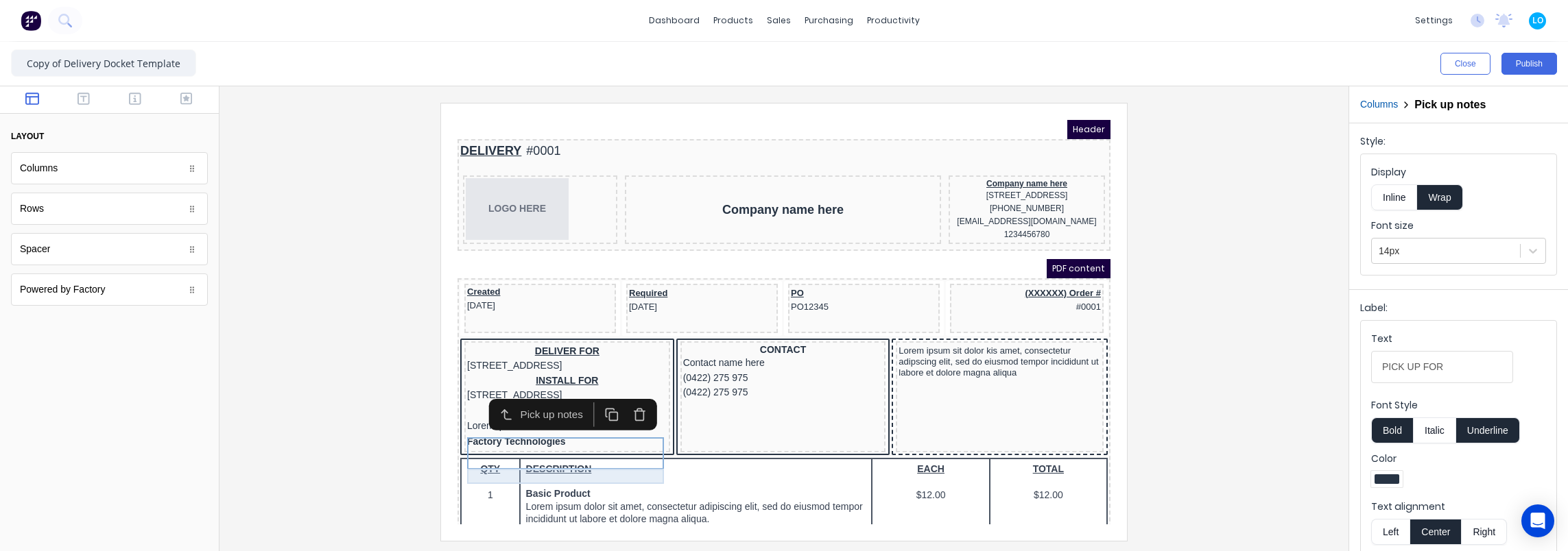
click at [570, 433] on div "Factory Technologies" at bounding box center [550, 425] width 200 height 15
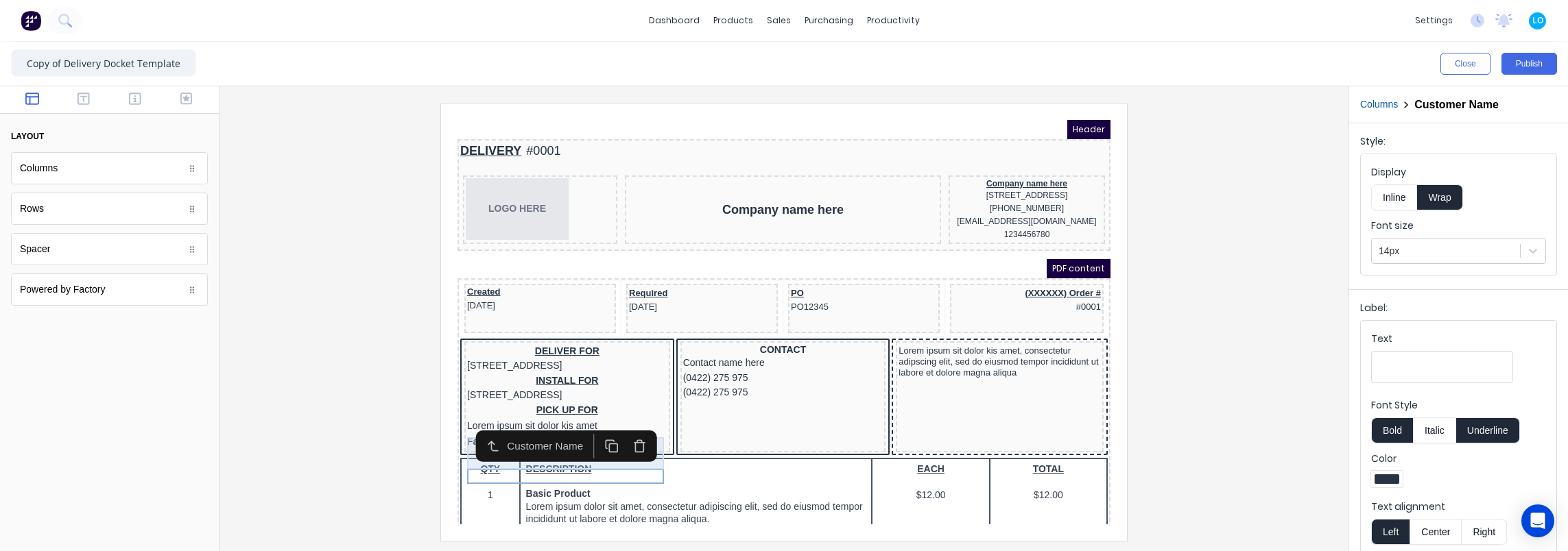
click at [551, 419] on div "PICK UP FOR Lorem ipsum sit dolor kis amet" at bounding box center [550, 403] width 200 height 32
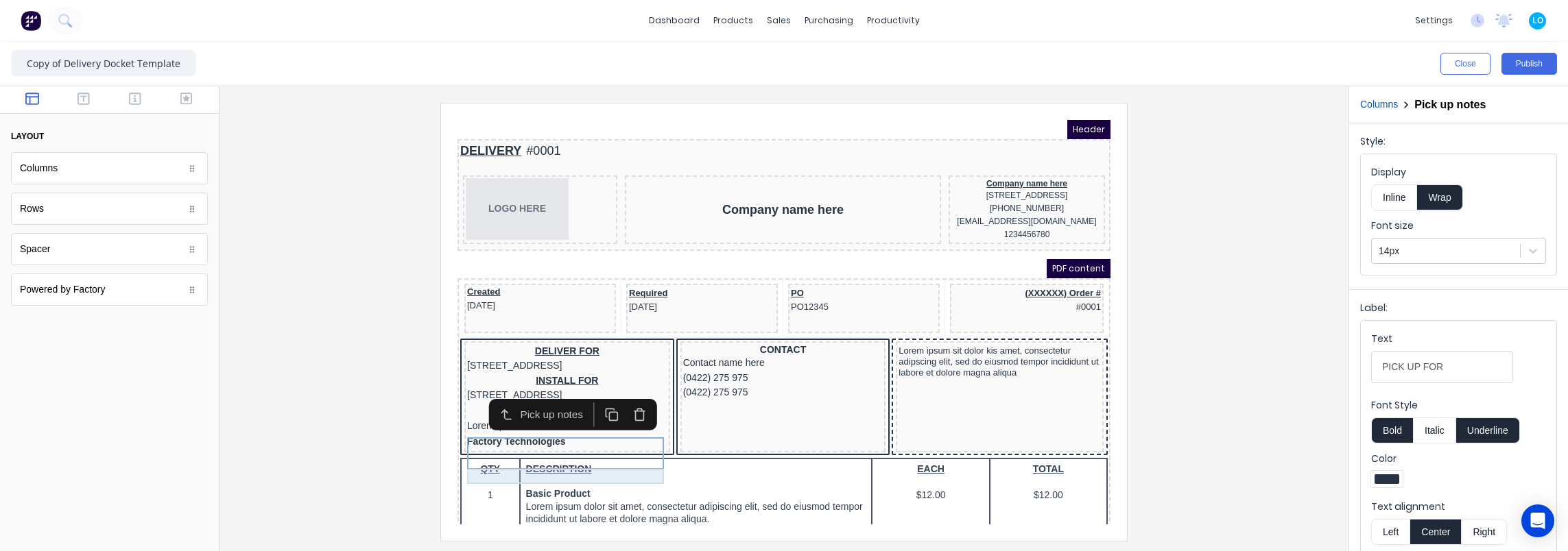
click at [544, 433] on div "Factory Technologies" at bounding box center [550, 425] width 200 height 15
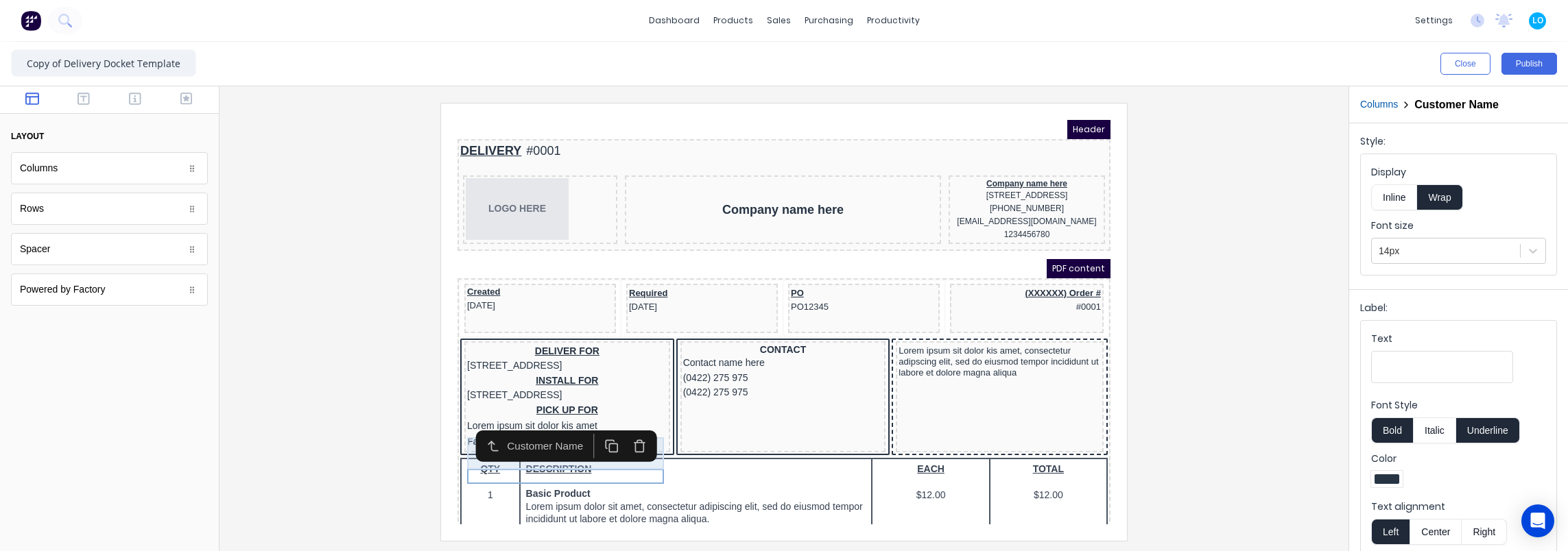
click at [546, 419] on div "PICK UP FOR Lorem ipsum sit dolor kis amet" at bounding box center [550, 403] width 200 height 32
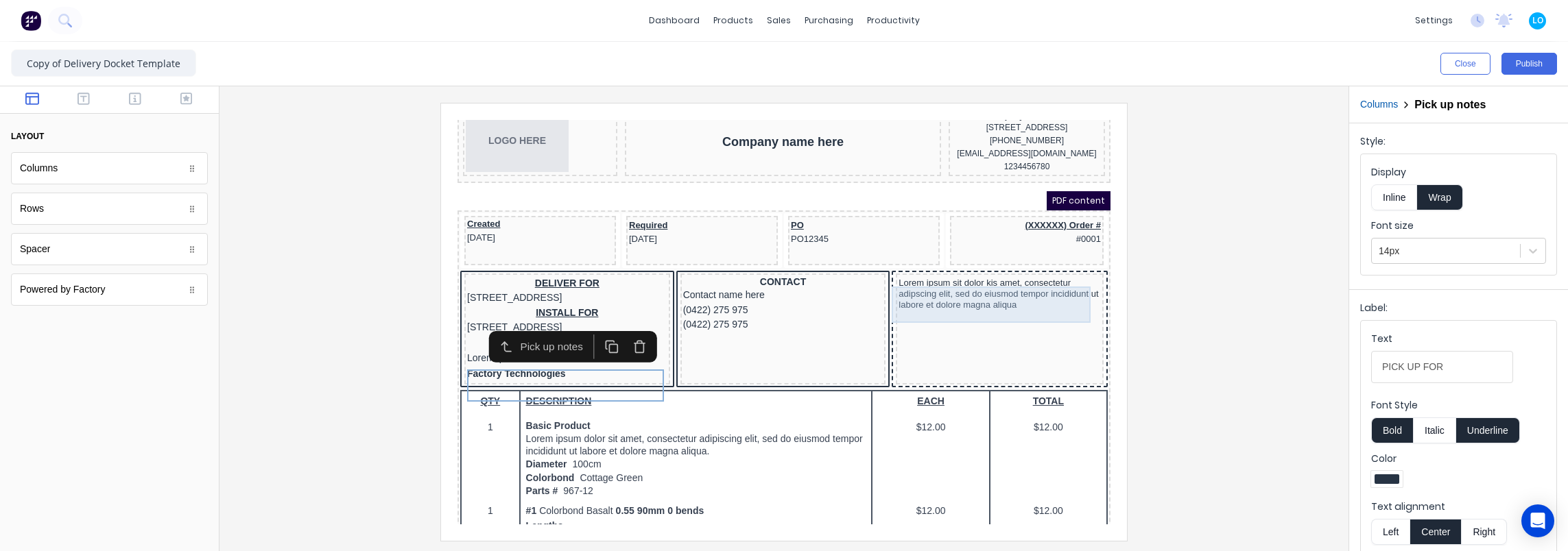
scroll to position [68, 0]
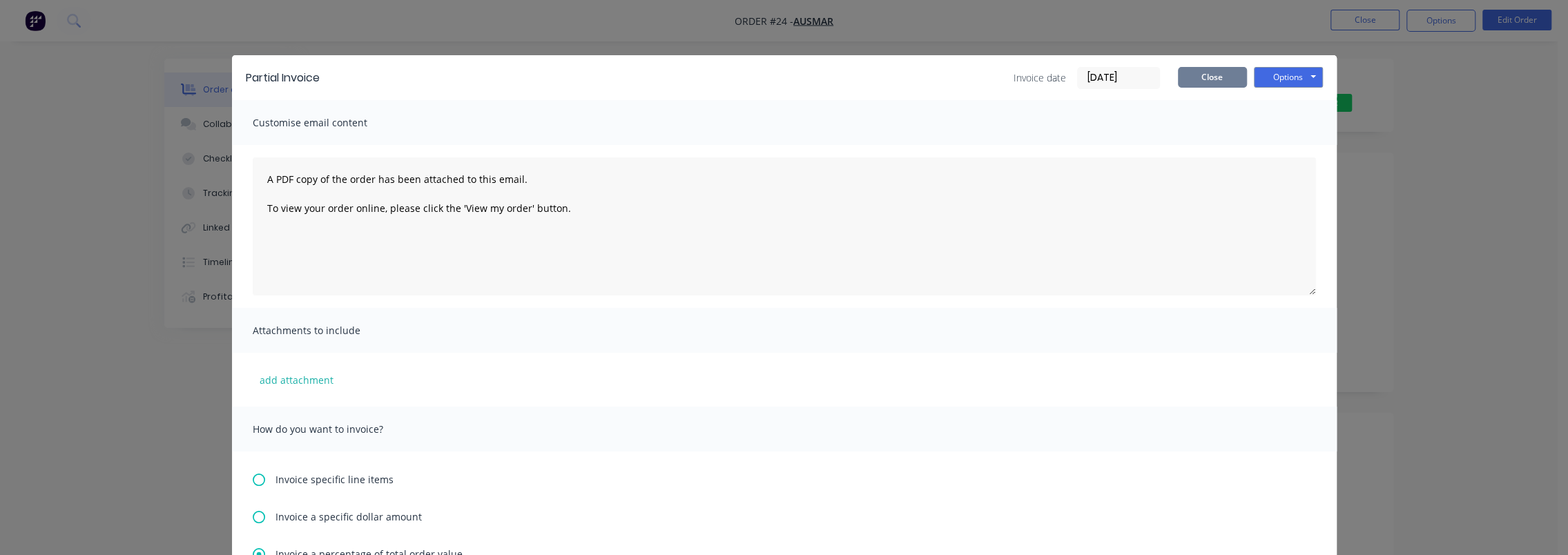
click at [1203, 79] on button "Close" at bounding box center [1212, 78] width 69 height 21
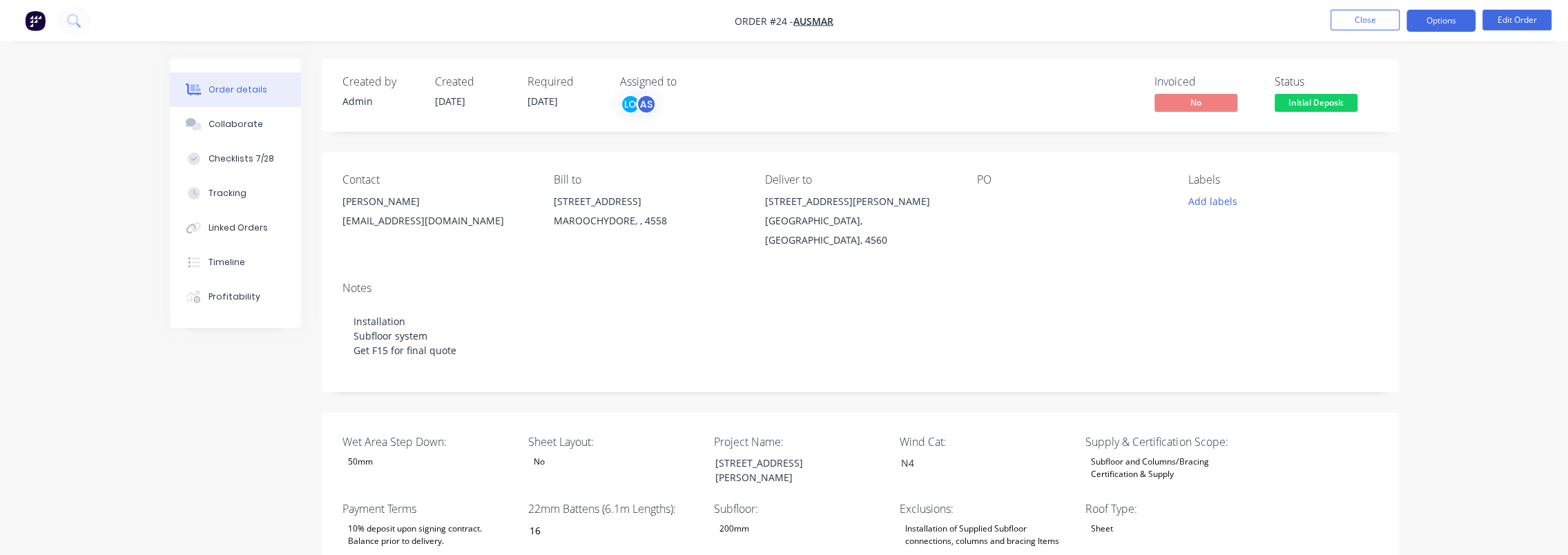
click at [1441, 21] on button "Options" at bounding box center [1441, 21] width 69 height 22
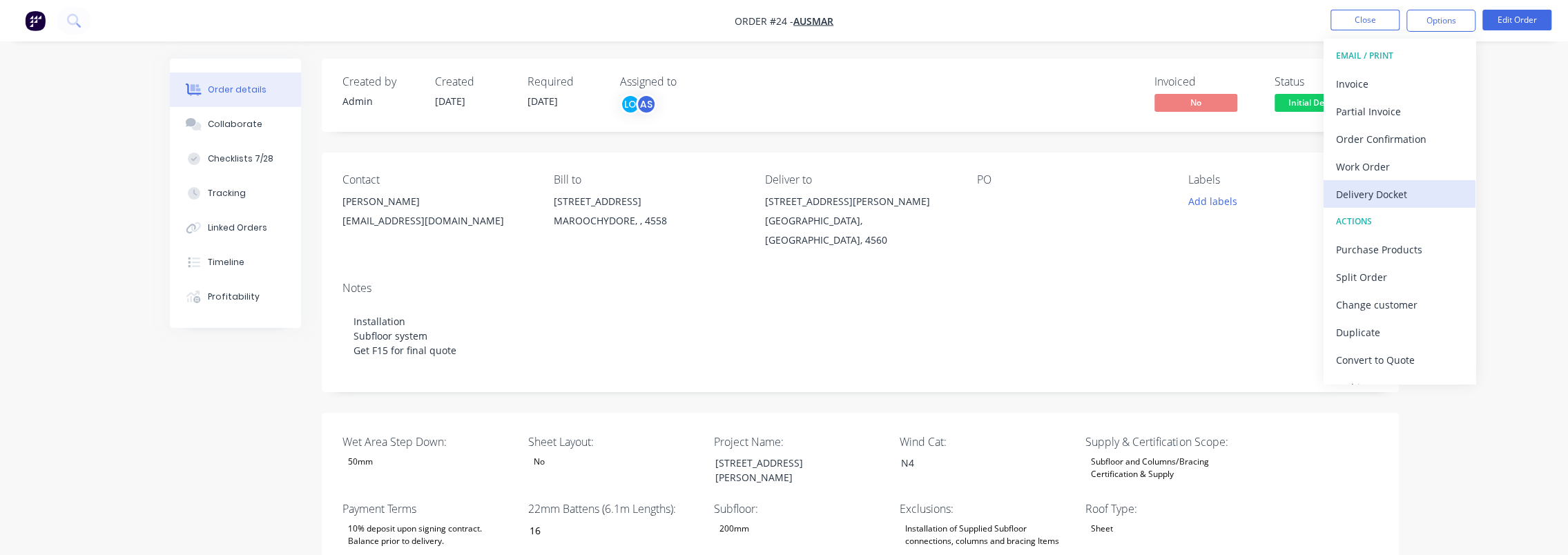
click at [1403, 190] on div "Delivery Docket" at bounding box center [1400, 194] width 127 height 20
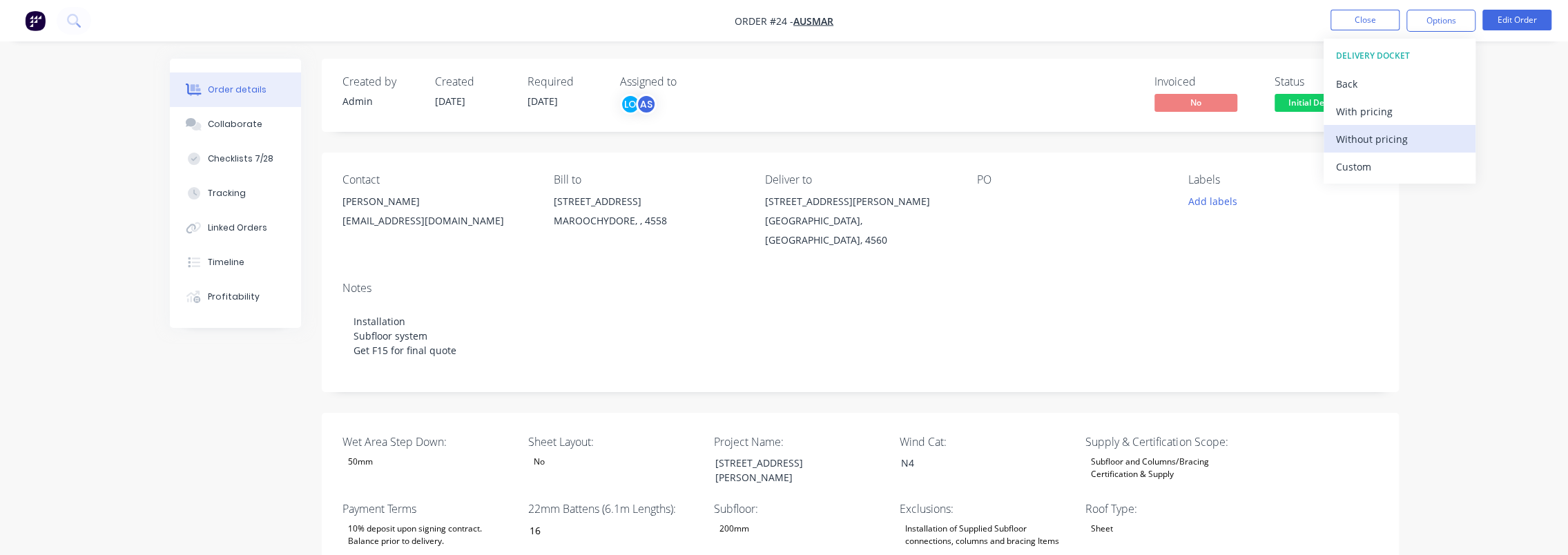
click at [1408, 135] on div "Without pricing" at bounding box center [1400, 138] width 127 height 20
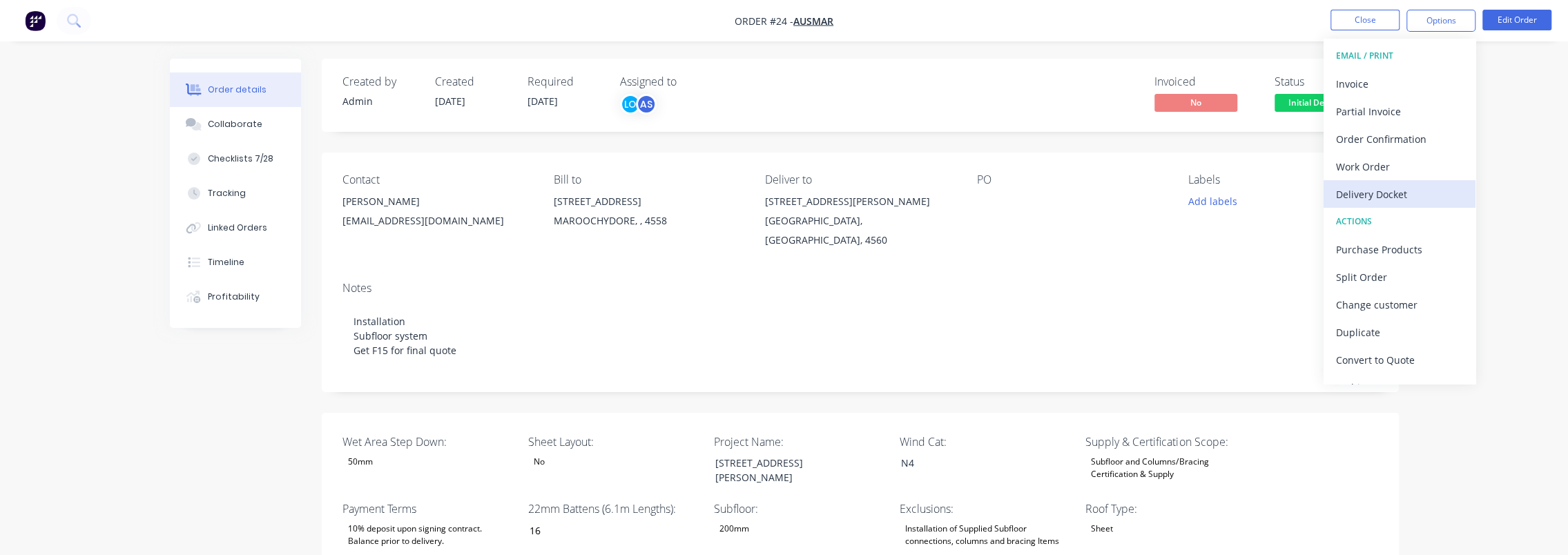
click at [1397, 193] on div "Delivery Docket" at bounding box center [1400, 194] width 127 height 20
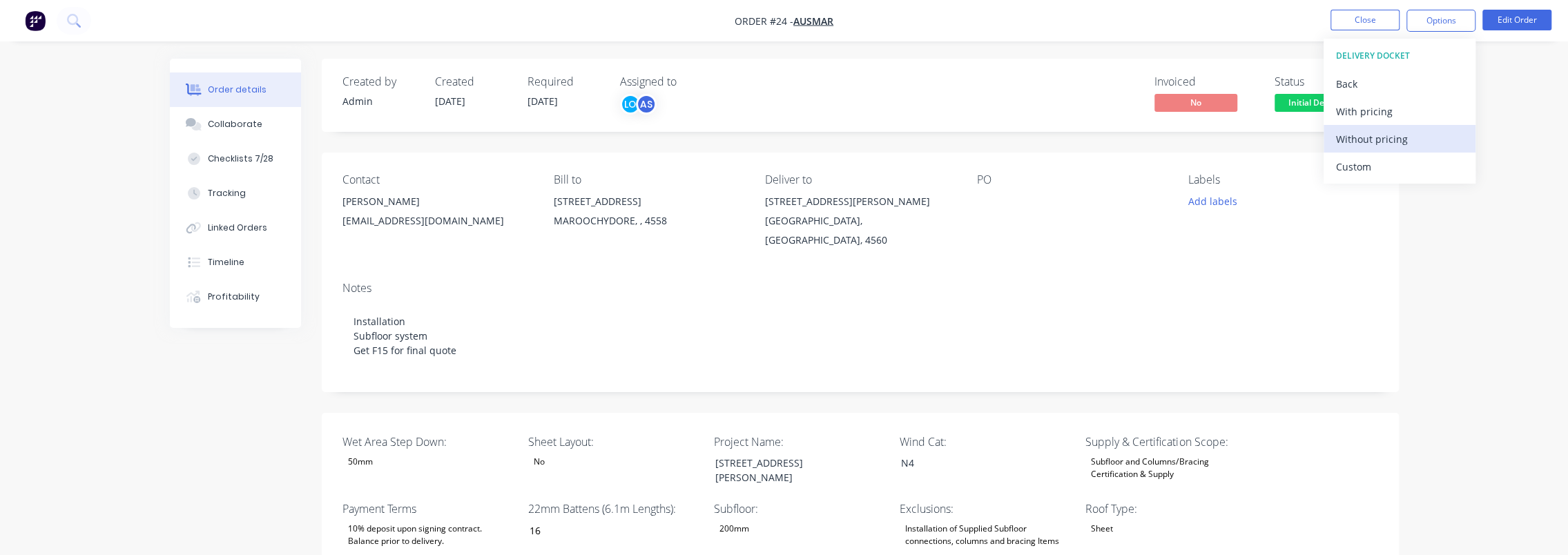
click at [1385, 132] on div "Without pricing" at bounding box center [1400, 138] width 127 height 20
click at [792, 181] on div "Deliver to" at bounding box center [859, 180] width 189 height 13
click at [1512, 19] on button "Edit Order" at bounding box center [1517, 20] width 69 height 21
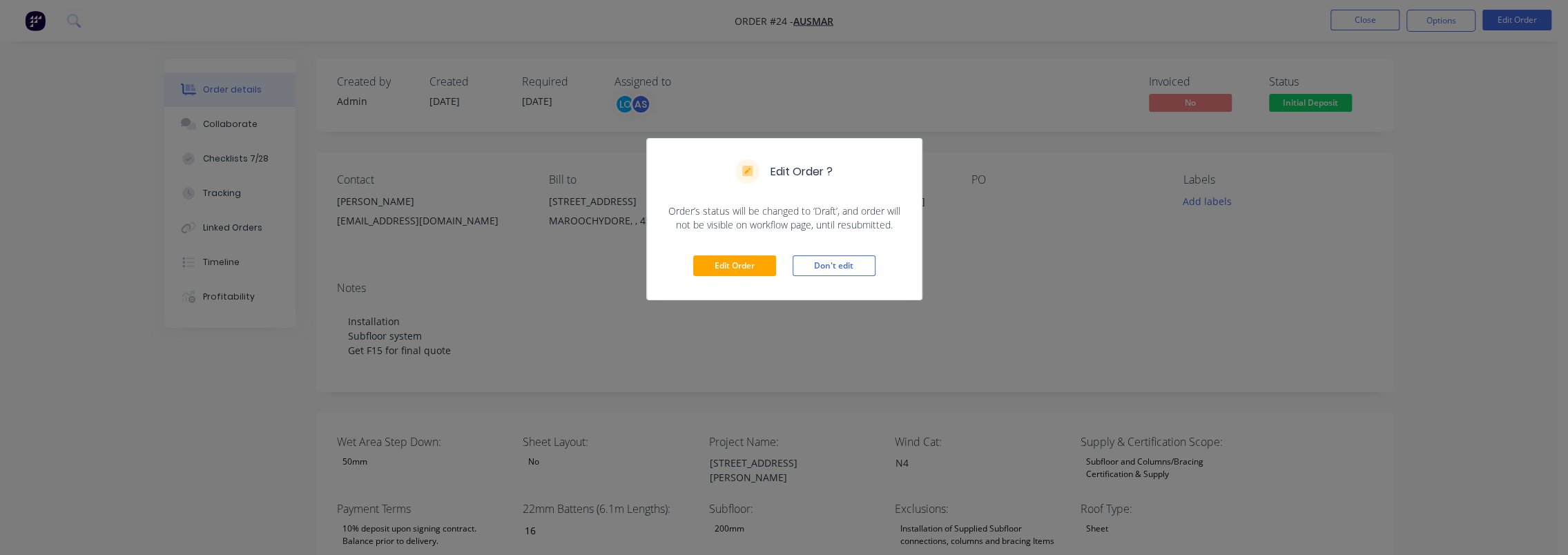
click at [917, 335] on div "Edit Order ? Order’s status will be changed to ‘Draft’, and order will not be v…" at bounding box center [784, 278] width 1568 height 555
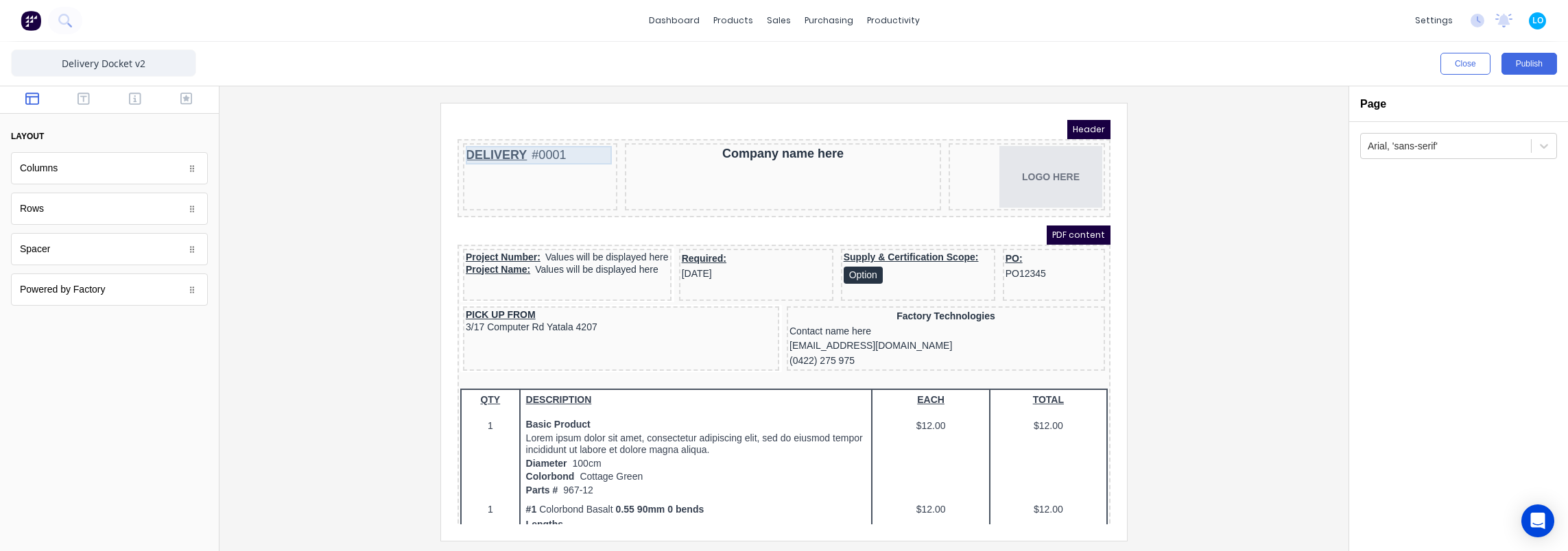
click at [520, 132] on div "DELIVERY #0001" at bounding box center [523, 138] width 149 height 18
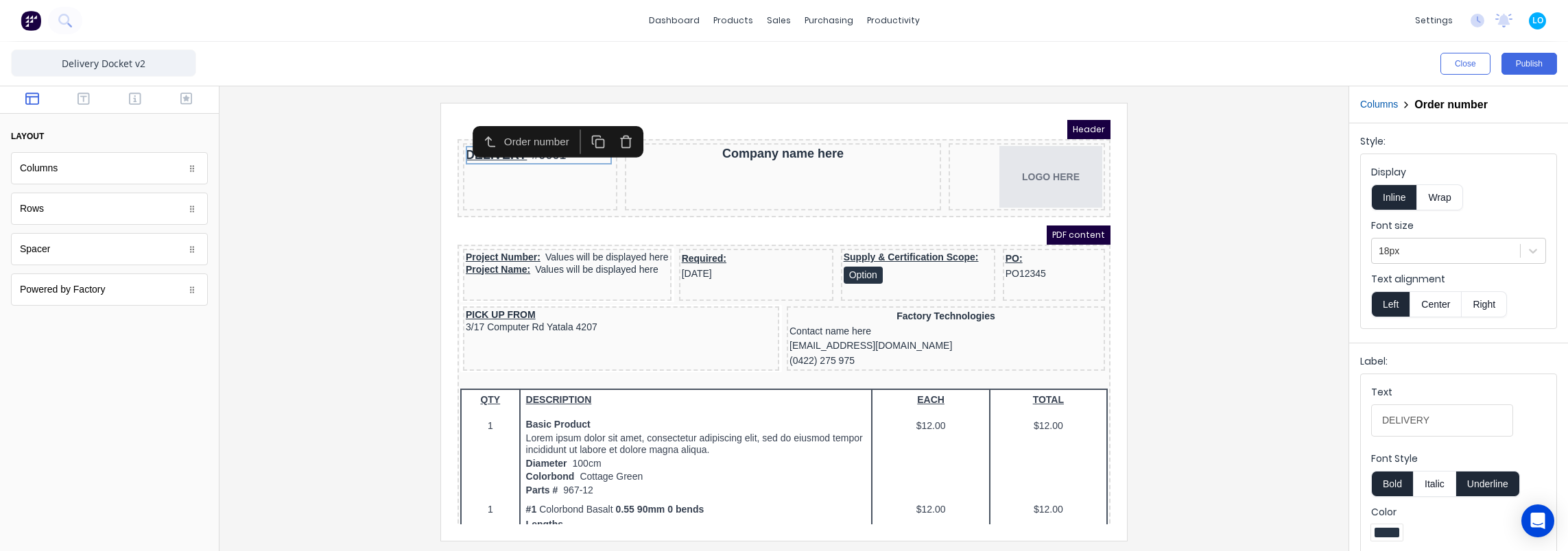
click at [365, 232] on div at bounding box center [784, 322] width 1107 height 438
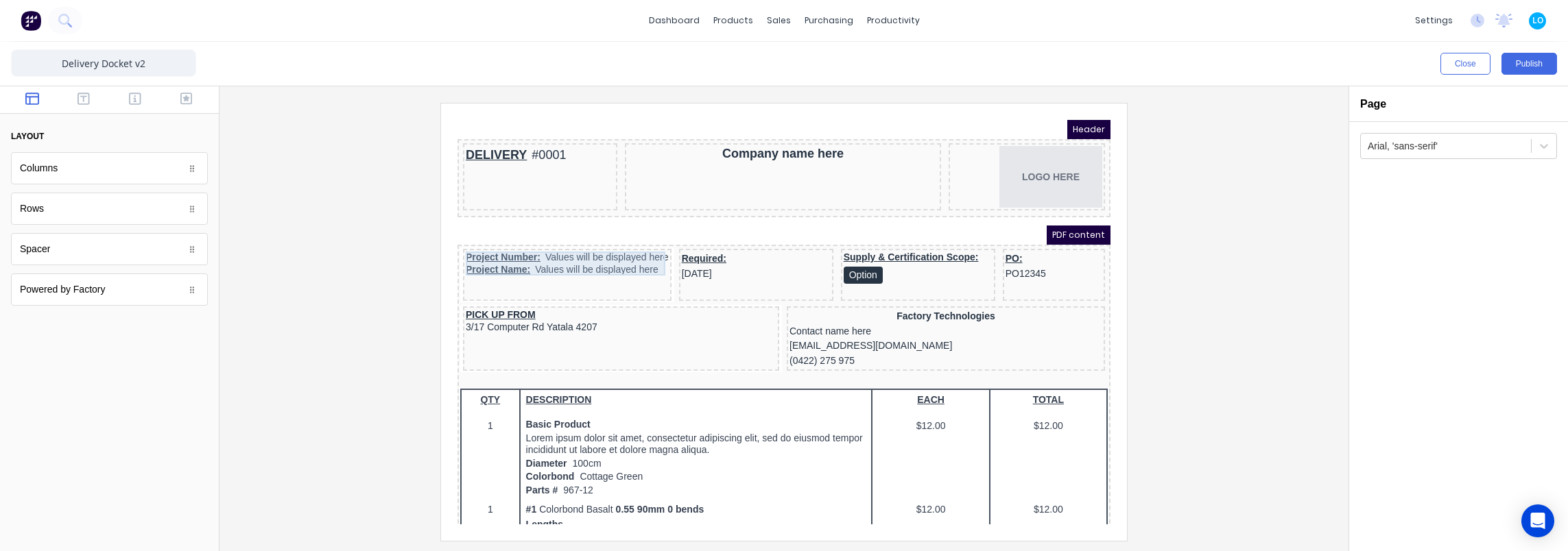
click at [515, 238] on div "Project Number: Values will be displayed here" at bounding box center [550, 241] width 203 height 12
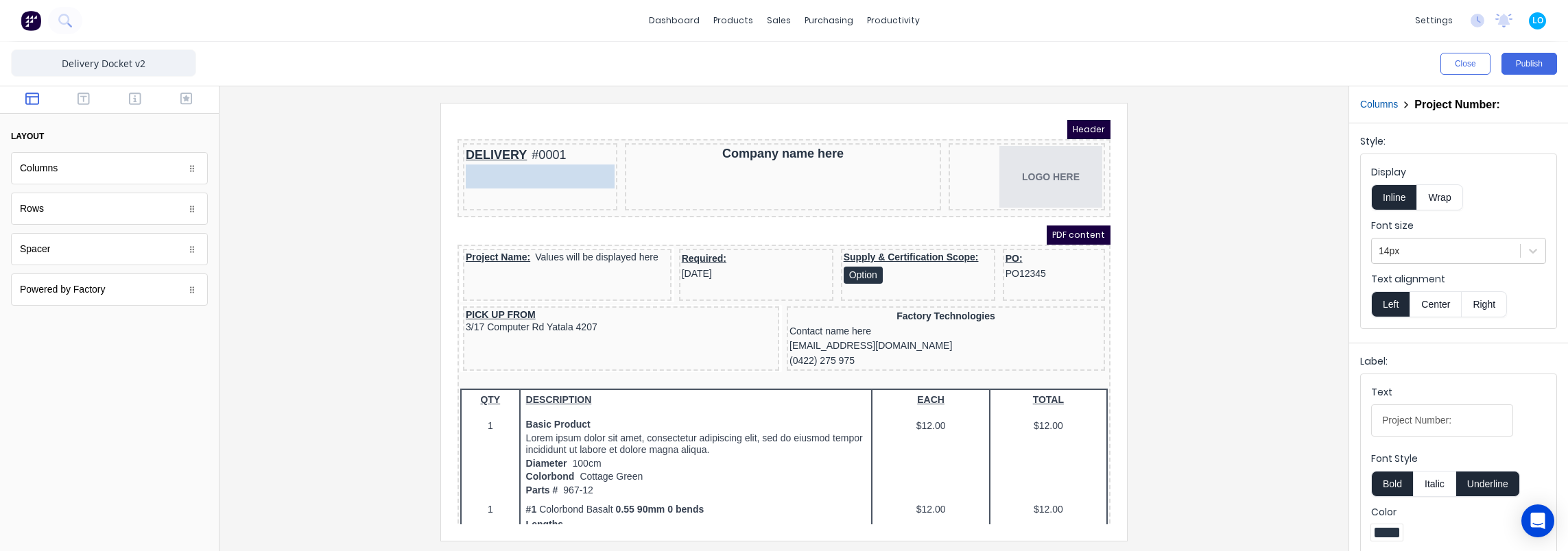
drag, startPoint x: 516, startPoint y: 244, endPoint x: 502, endPoint y: 167, distance: 78.3
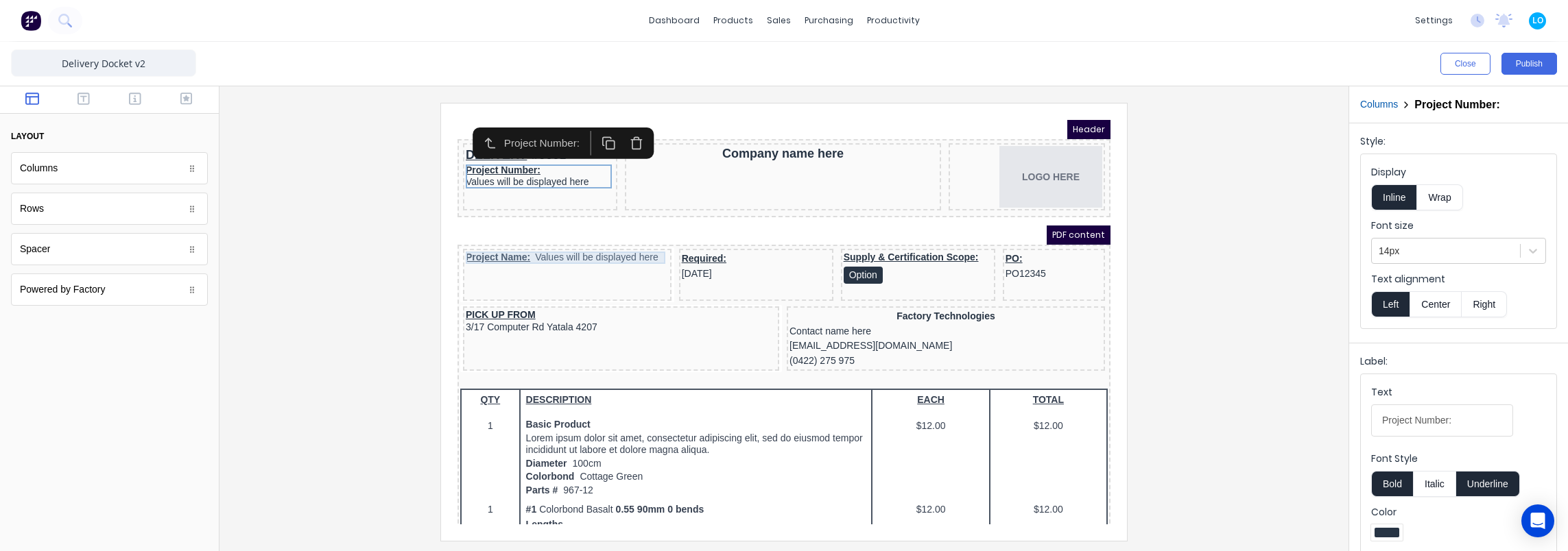
click at [532, 238] on div "Project Name: Values will be displayed here" at bounding box center [550, 241] width 203 height 12
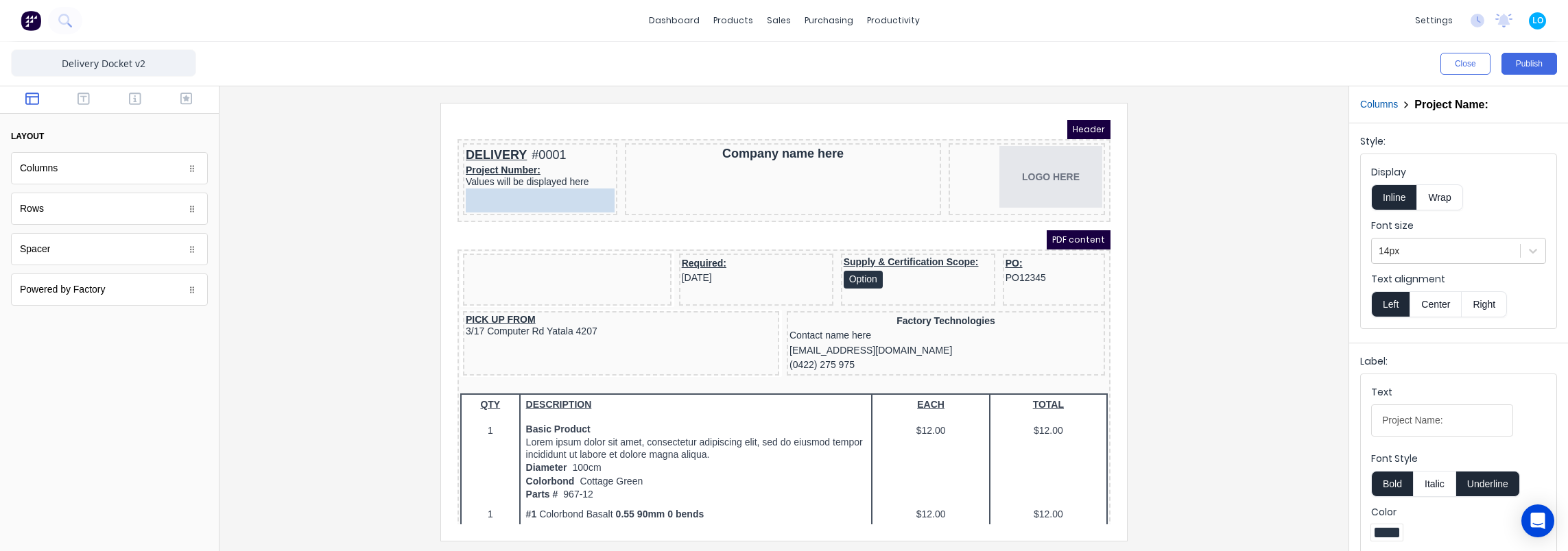
drag, startPoint x: 480, startPoint y: 241, endPoint x: 492, endPoint y: 178, distance: 64.1
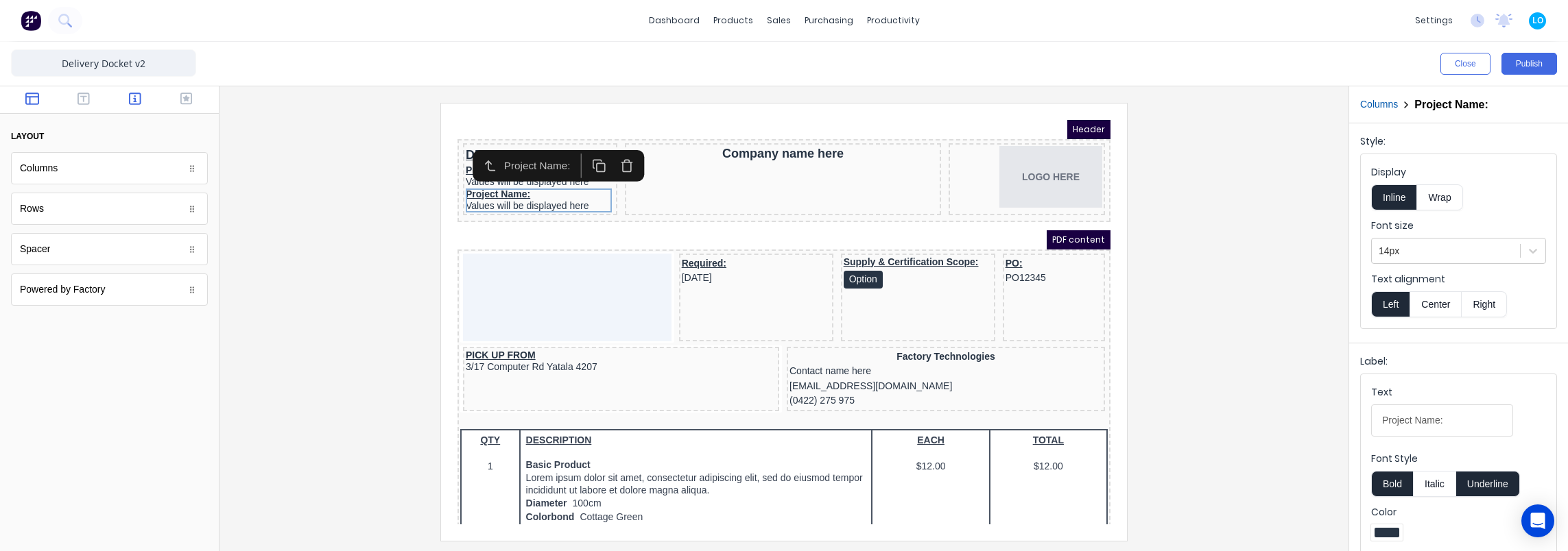
click at [150, 92] on button "button" at bounding box center [135, 100] width 43 height 17
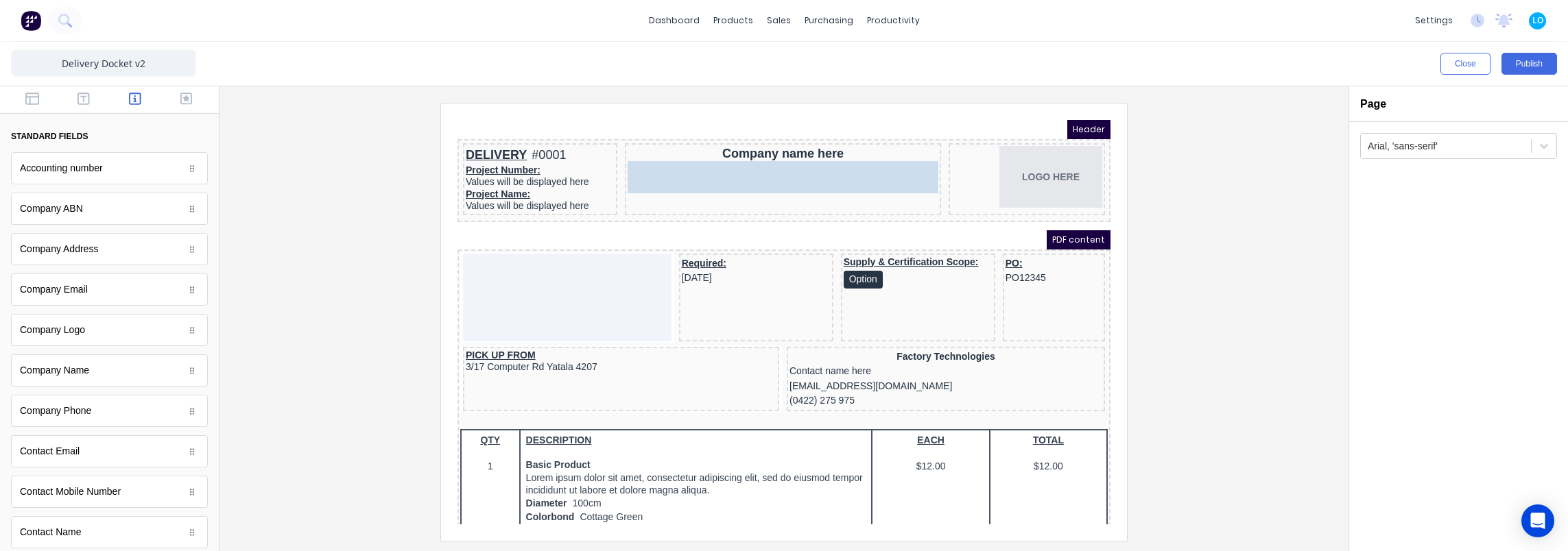
drag, startPoint x: 84, startPoint y: 250, endPoint x: 313, endPoint y: 47, distance: 306.0
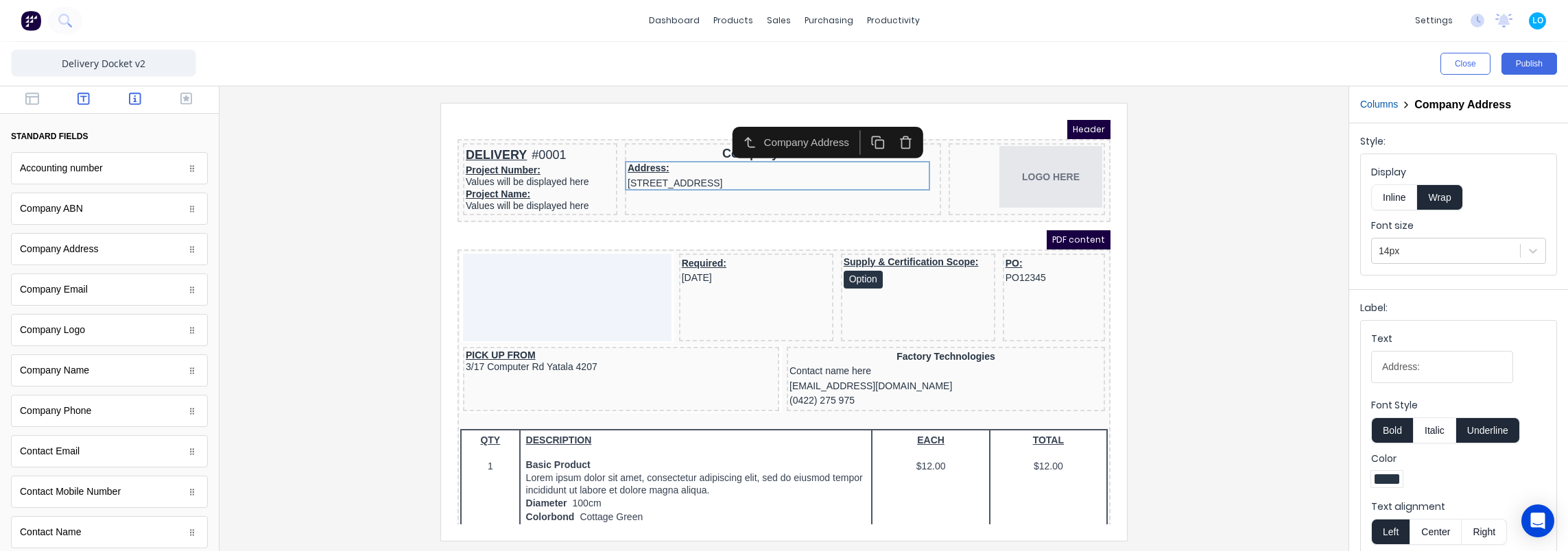
click at [66, 96] on button "button" at bounding box center [84, 100] width 43 height 17
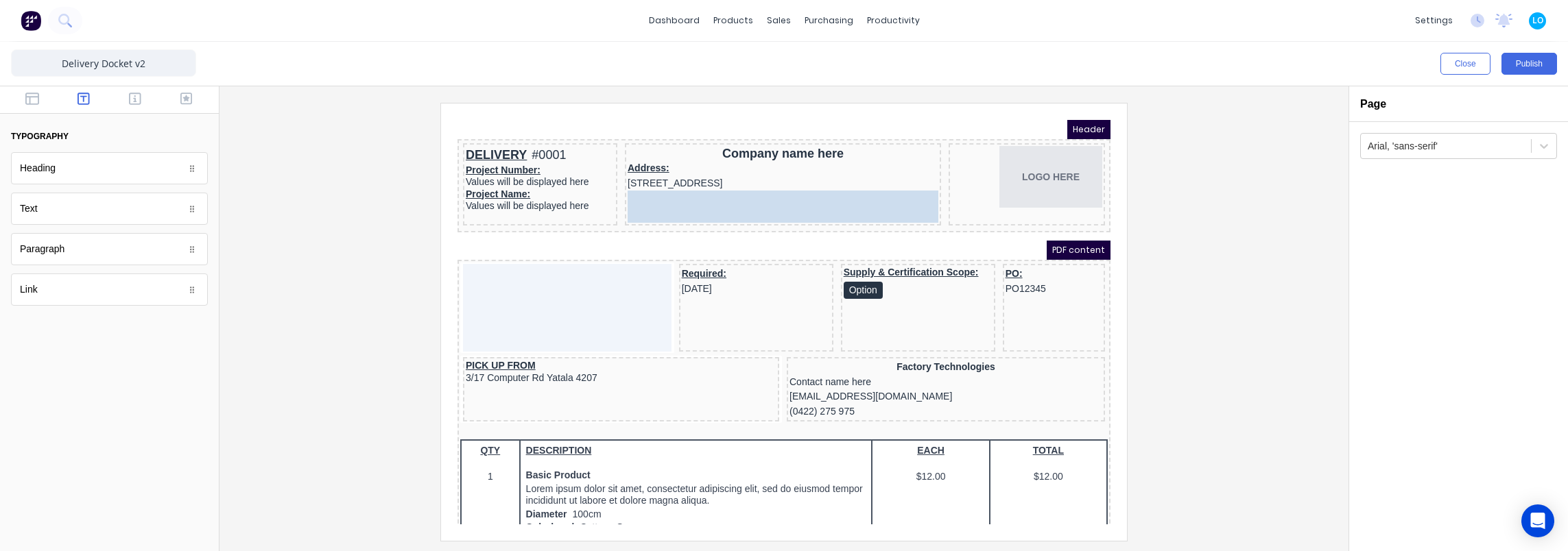
drag, startPoint x: 63, startPoint y: 217, endPoint x: 266, endPoint y: 79, distance: 245.5
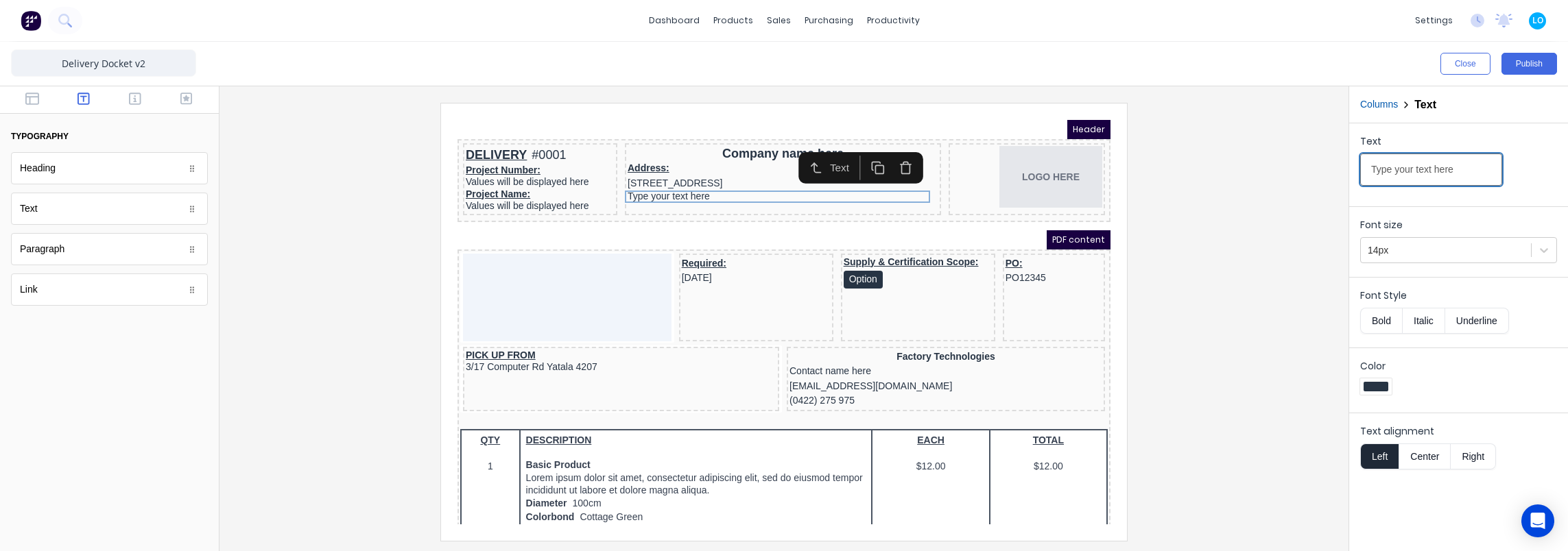
drag, startPoint x: 1455, startPoint y: 170, endPoint x: 1185, endPoint y: 156, distance: 270.4
click at [1185, 156] on div "Close Publish Components typography Heading Heading Text Text Paragraph Paragra…" at bounding box center [784, 297] width 1568 height 510
type input "Email: [EMAIL_ADDRESS][DOMAIN_NAME]"
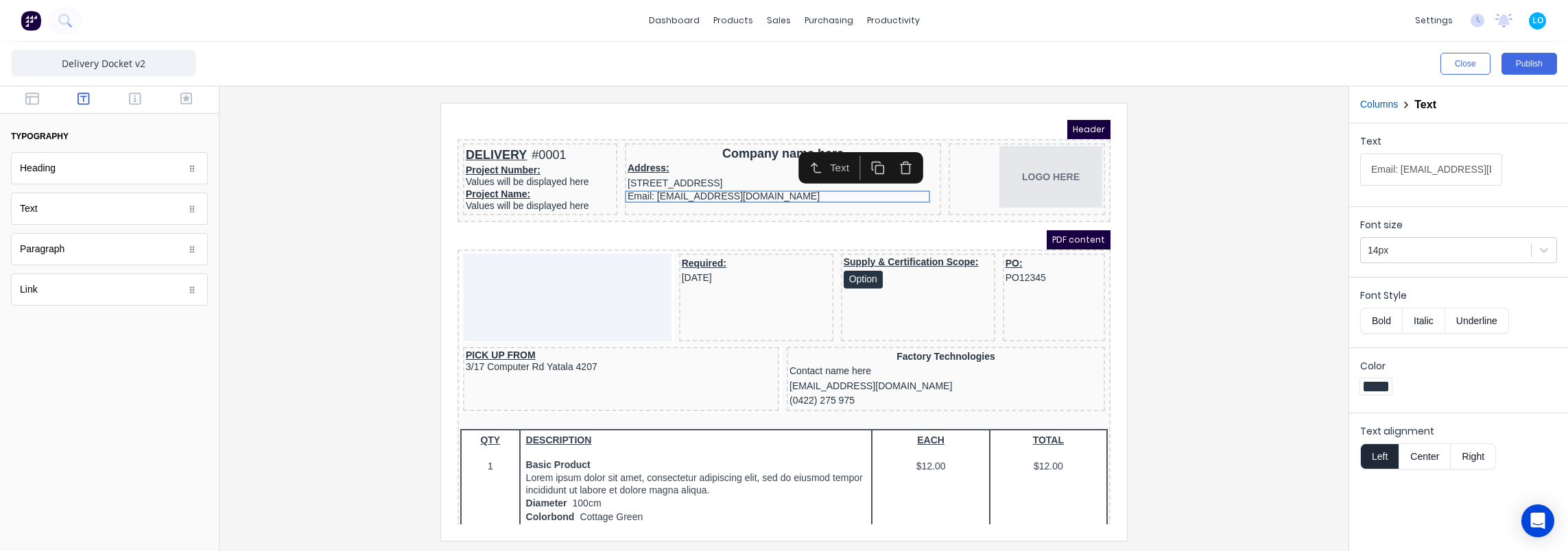
click at [1271, 220] on div at bounding box center [784, 322] width 1107 height 438
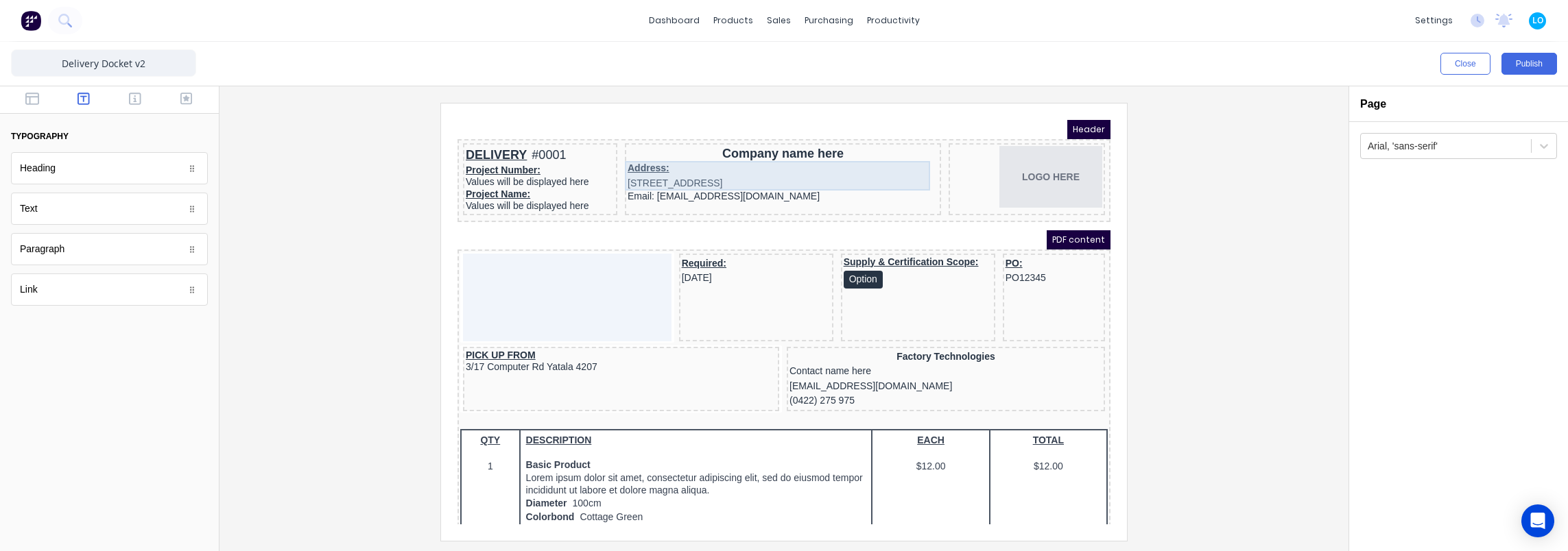
click at [648, 166] on div "Address: 234 Beach Road Gold Coast, Queensland, Australia, 4217" at bounding box center [766, 159] width 310 height 30
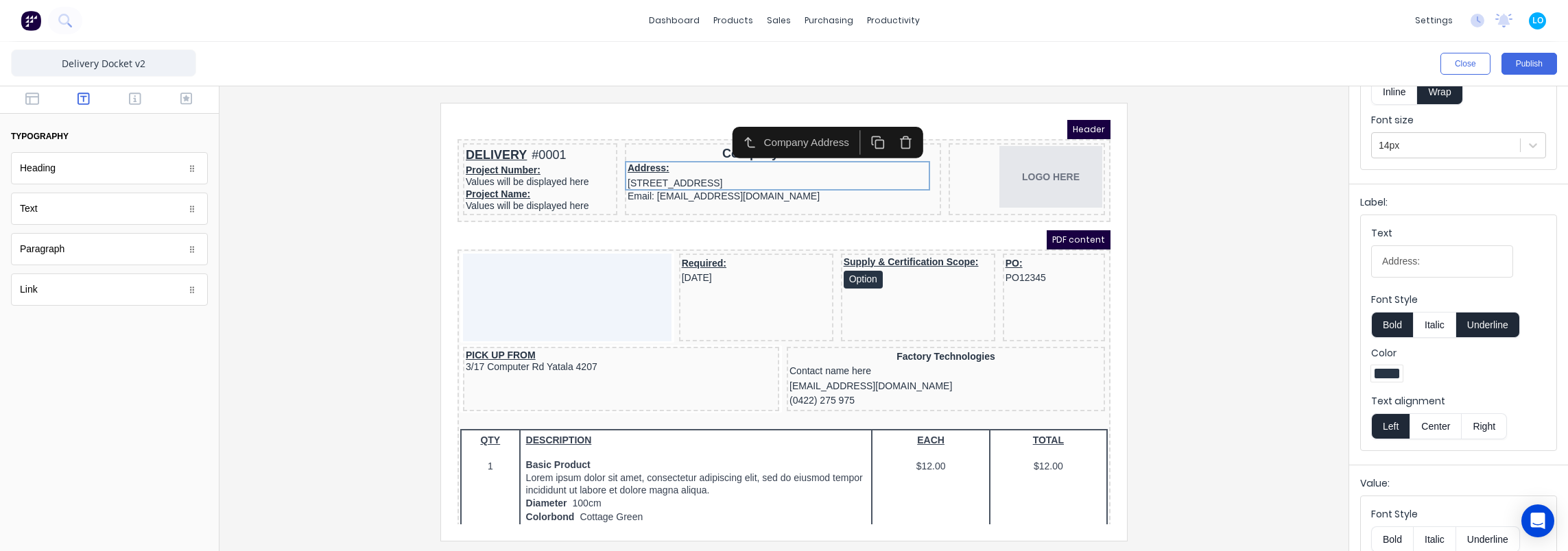
scroll to position [137, 0]
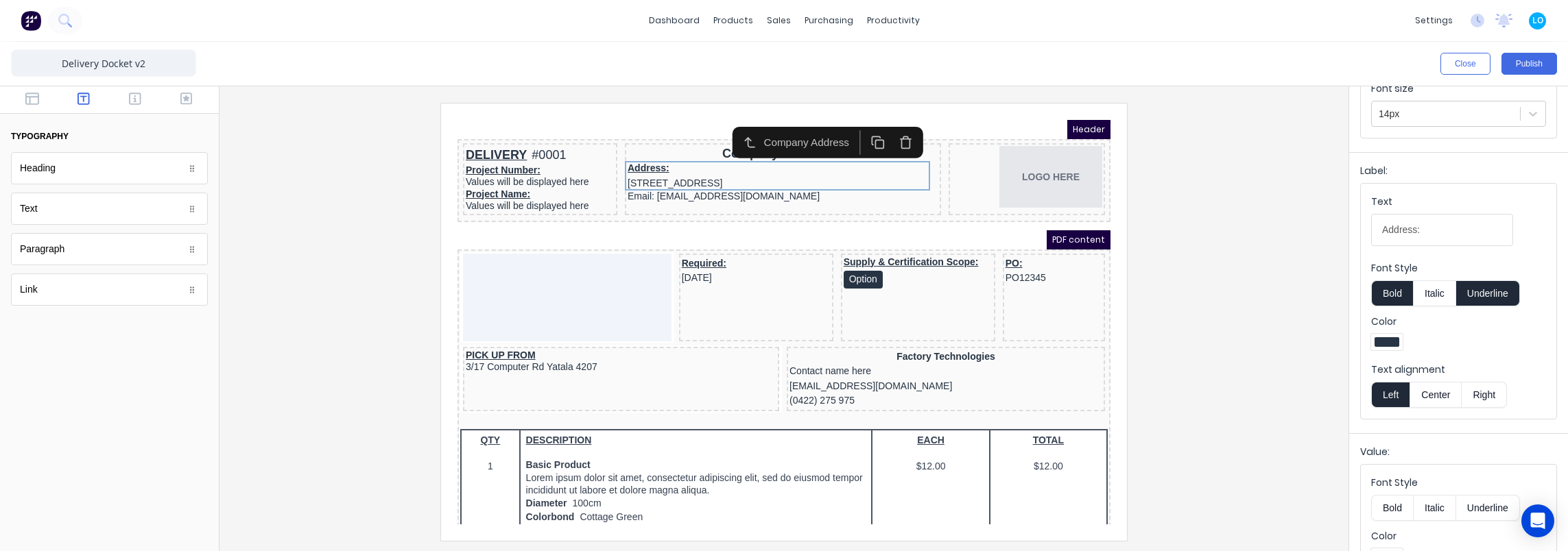
click at [1437, 388] on button "Center" at bounding box center [1436, 395] width 52 height 26
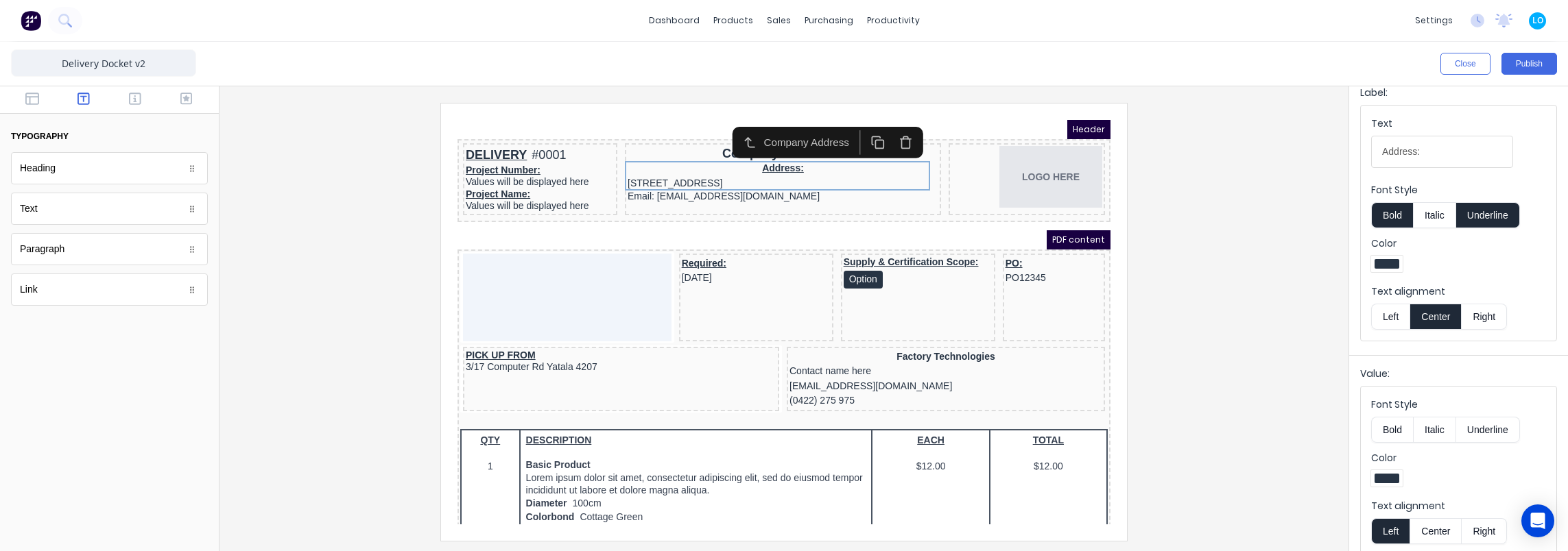
scroll to position [225, 0]
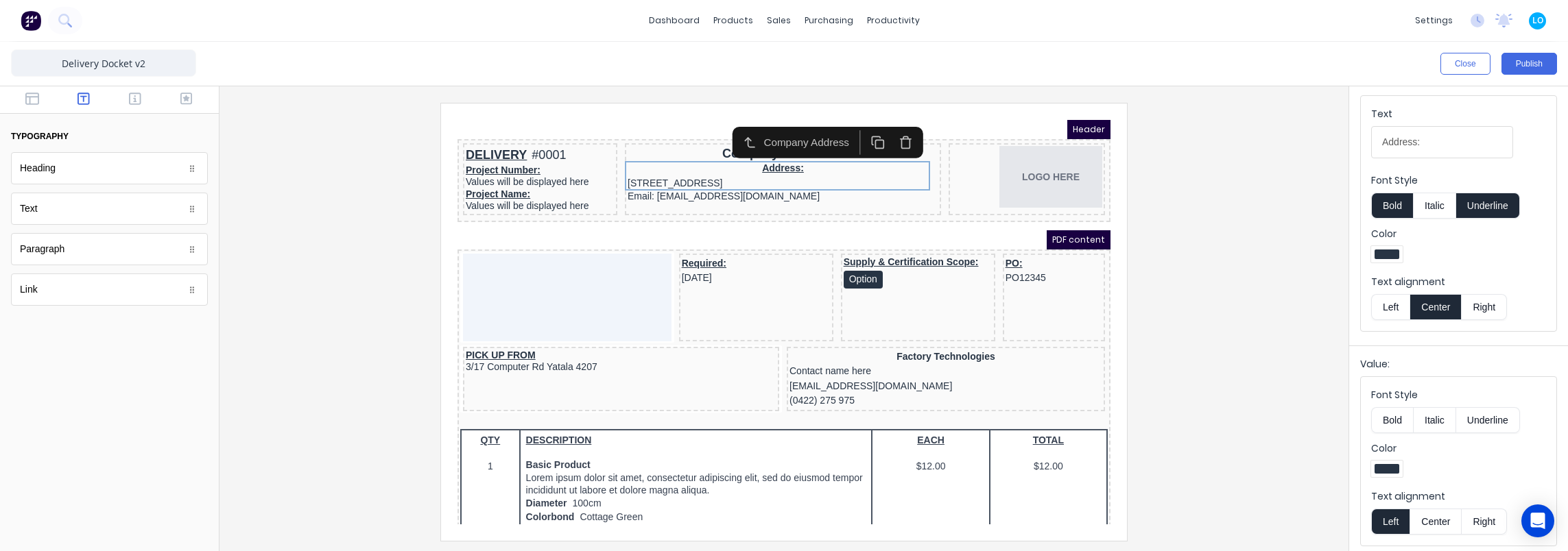
click at [1428, 521] on button "Center" at bounding box center [1436, 522] width 52 height 26
click at [683, 180] on div "Email: [EMAIL_ADDRESS][DOMAIN_NAME]" at bounding box center [766, 180] width 310 height 12
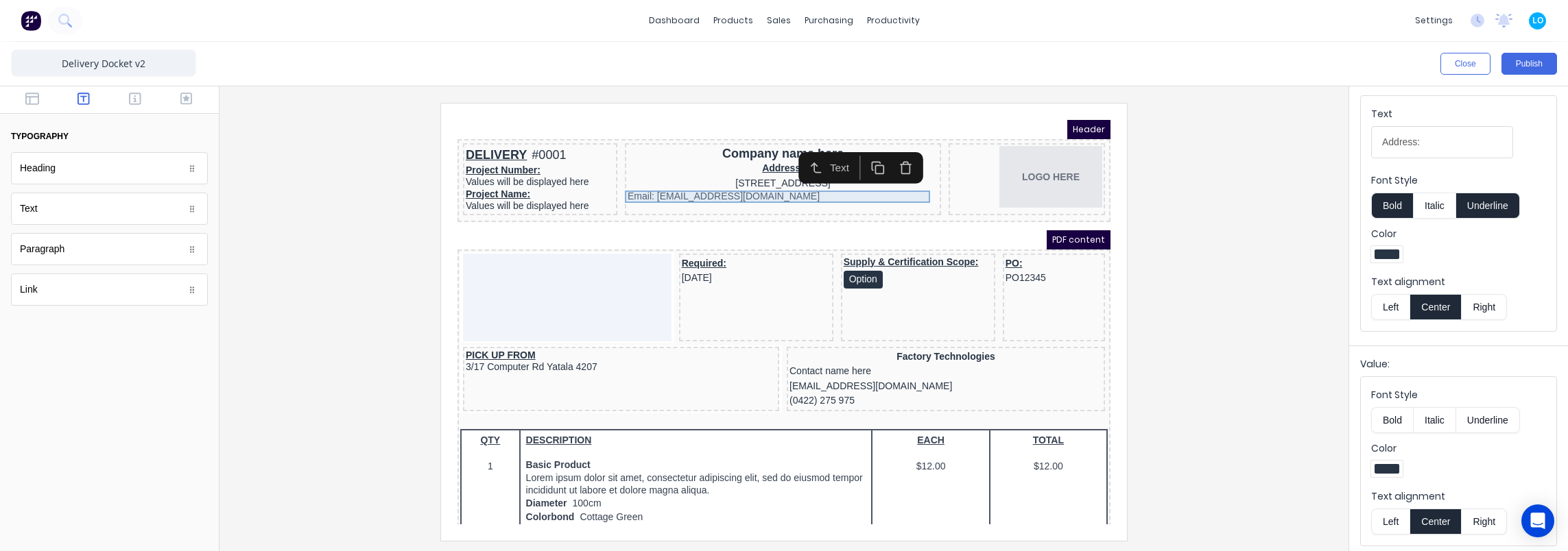
scroll to position [0, 0]
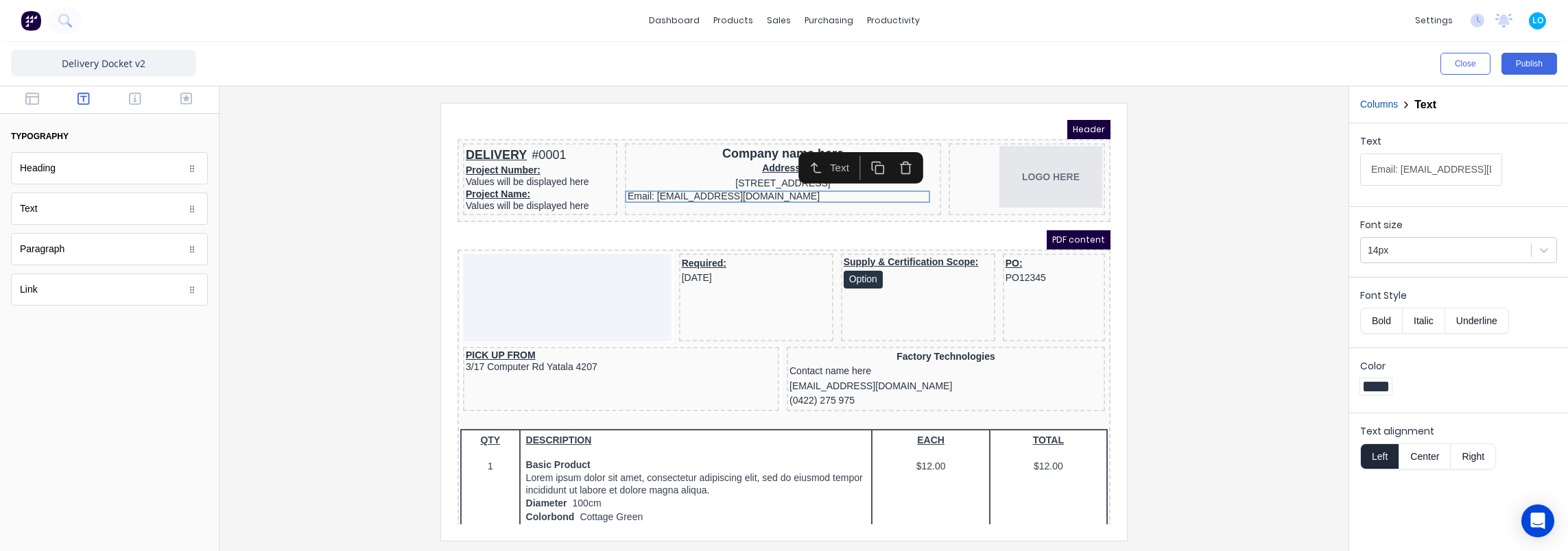
click at [1431, 467] on div "Text alignment Left Center Right" at bounding box center [1458, 446] width 219 height 65
click at [1421, 450] on button "Center" at bounding box center [1425, 457] width 52 height 26
click at [750, 164] on div "Address: 234 Beach Road Gold Coast, Queensland, Australia, 4217" at bounding box center [766, 159] width 310 height 30
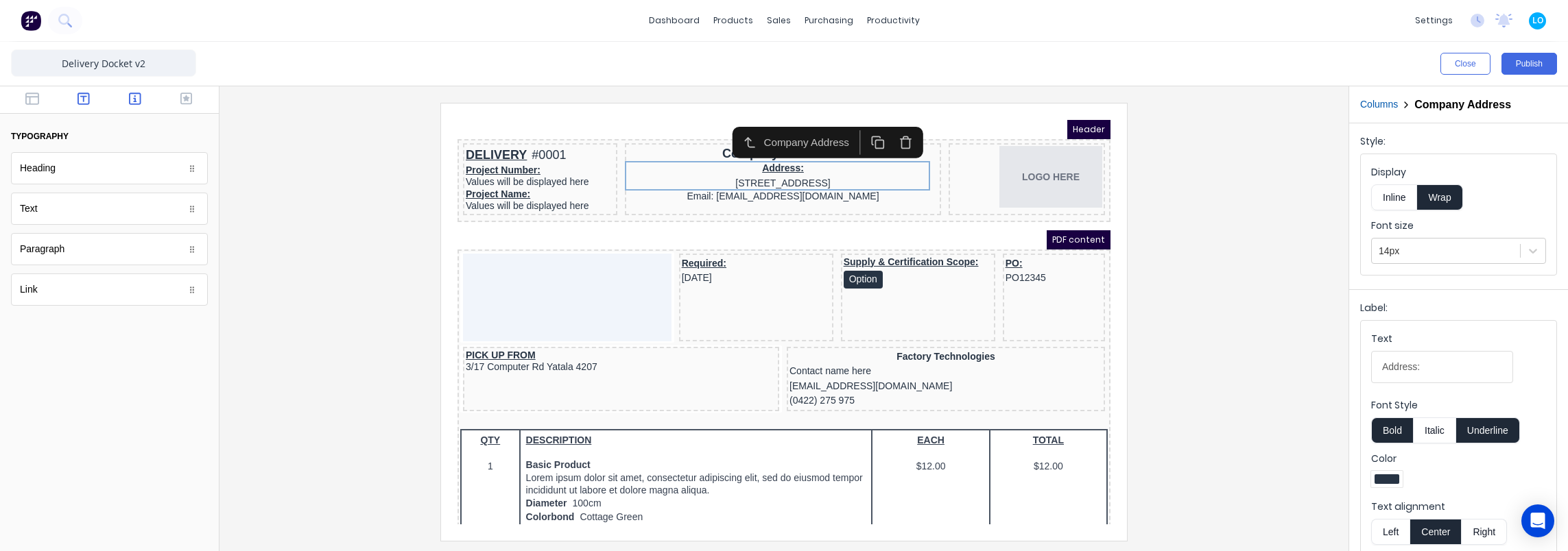
click at [134, 97] on icon "button" at bounding box center [134, 98] width 12 height 14
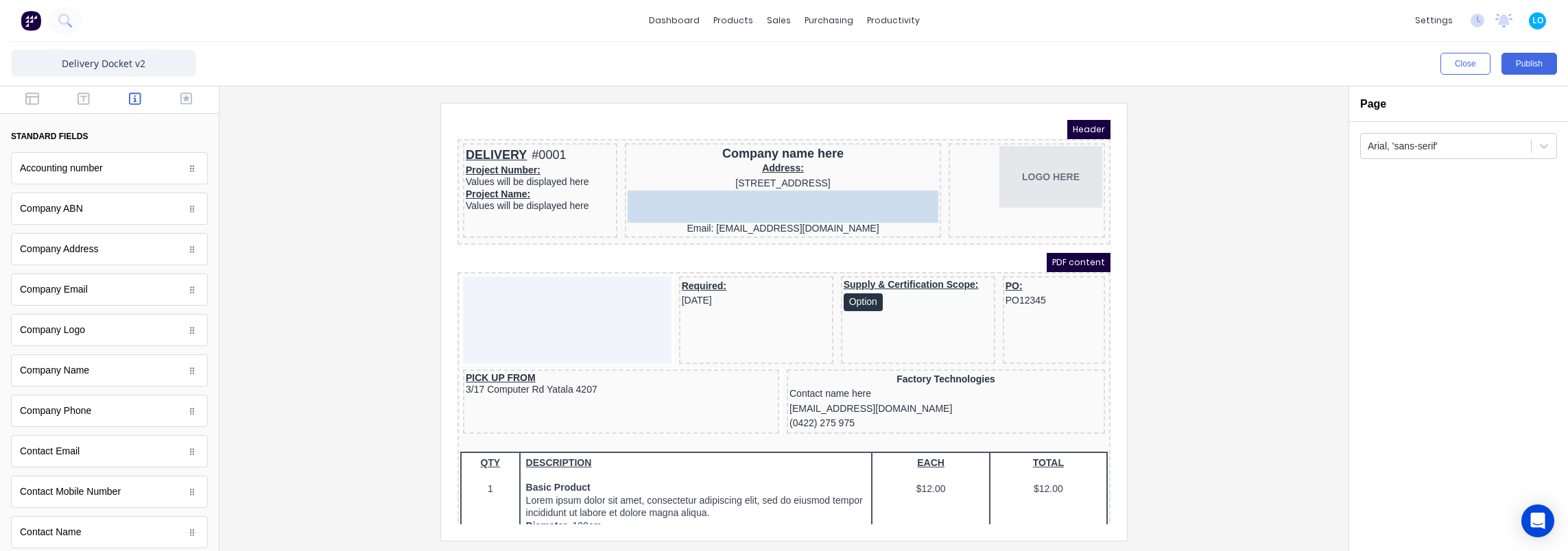
drag, startPoint x: 70, startPoint y: 416, endPoint x: 784, endPoint y: 195, distance: 747.4
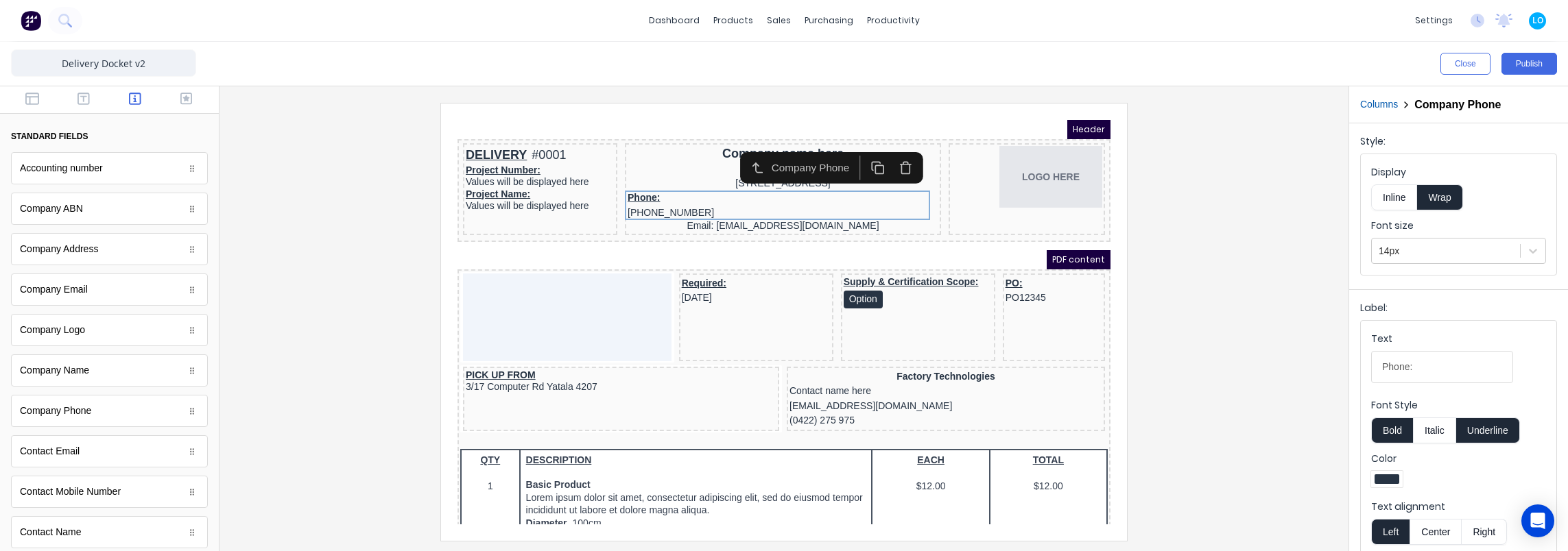
click at [1388, 430] on button "Bold" at bounding box center [1392, 431] width 42 height 26
click at [1510, 427] on button "Underline" at bounding box center [1488, 431] width 64 height 26
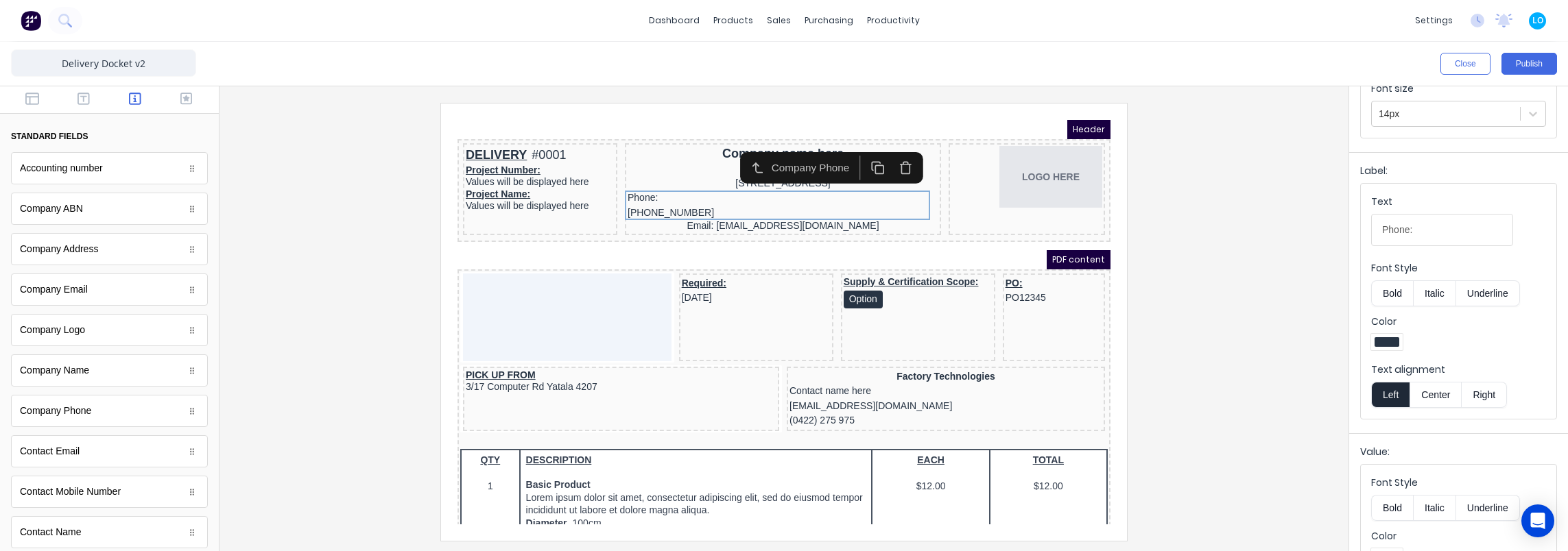
click at [1440, 396] on button "Center" at bounding box center [1436, 395] width 52 height 26
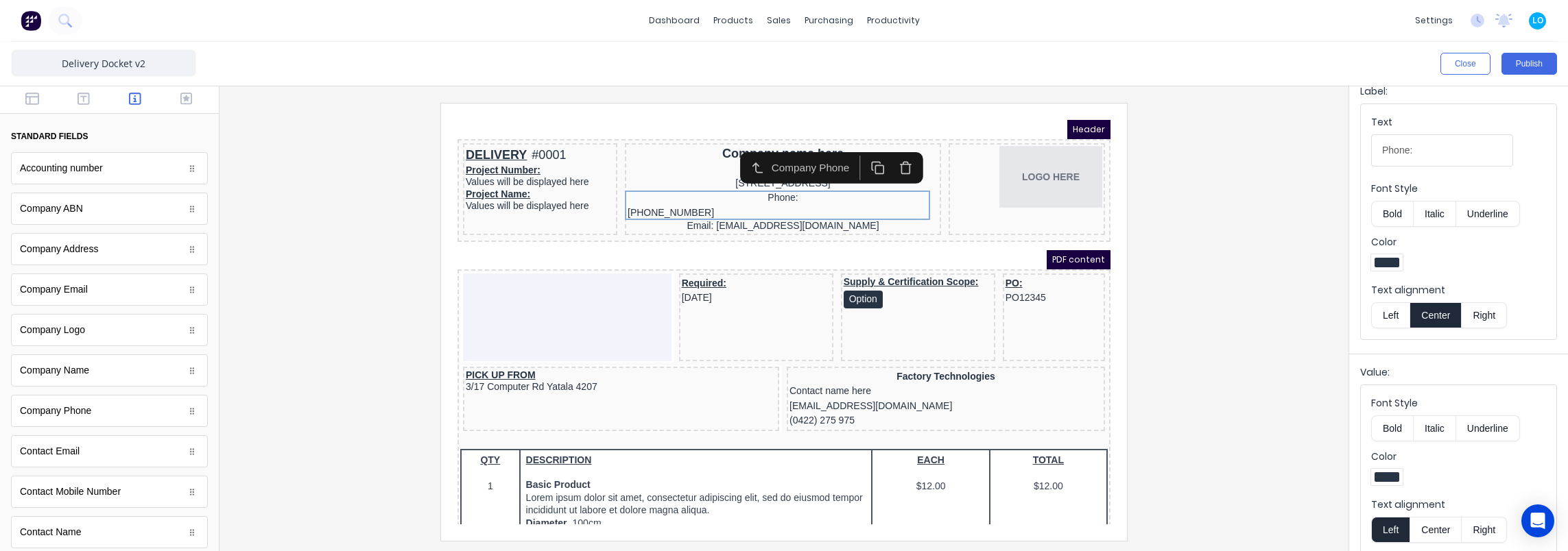
scroll to position [225, 0]
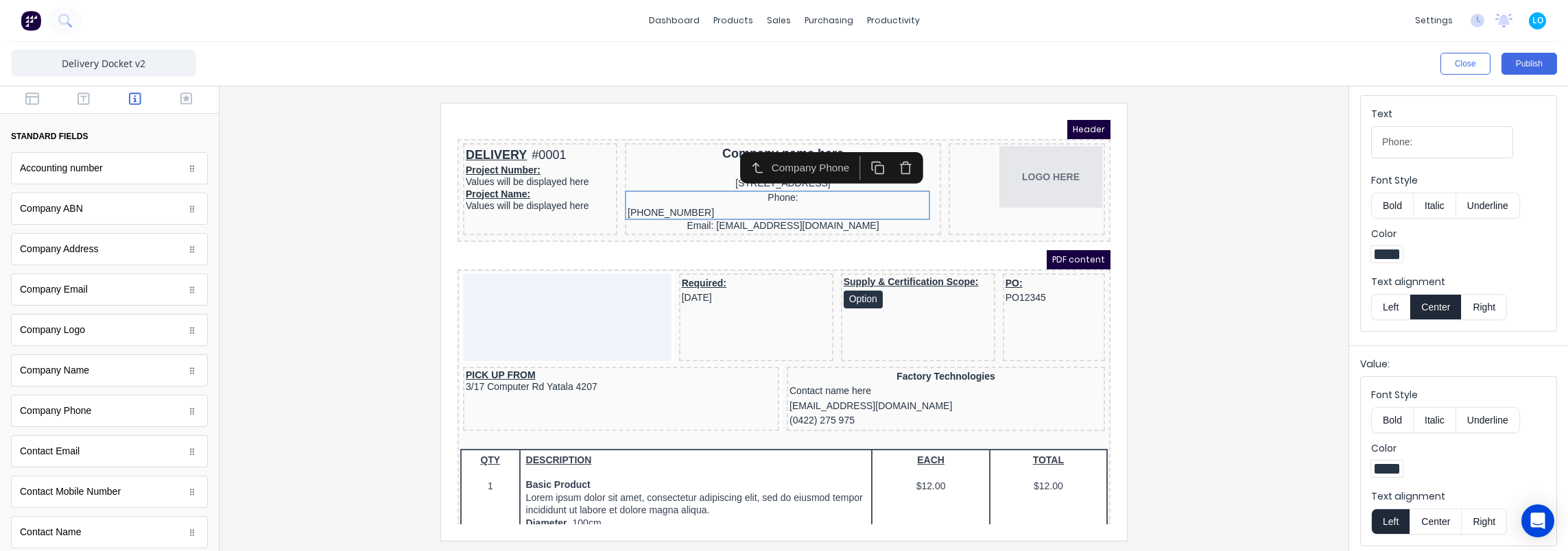
click at [1436, 517] on button "Center" at bounding box center [1436, 522] width 52 height 26
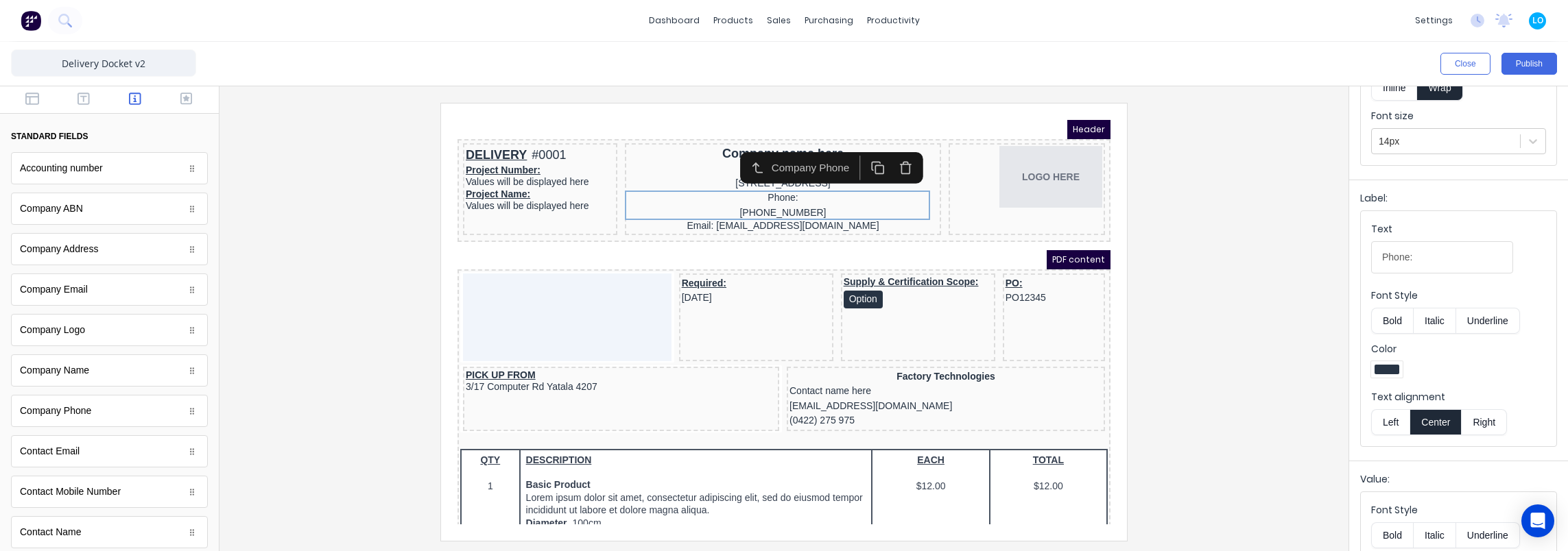
scroll to position [0, 0]
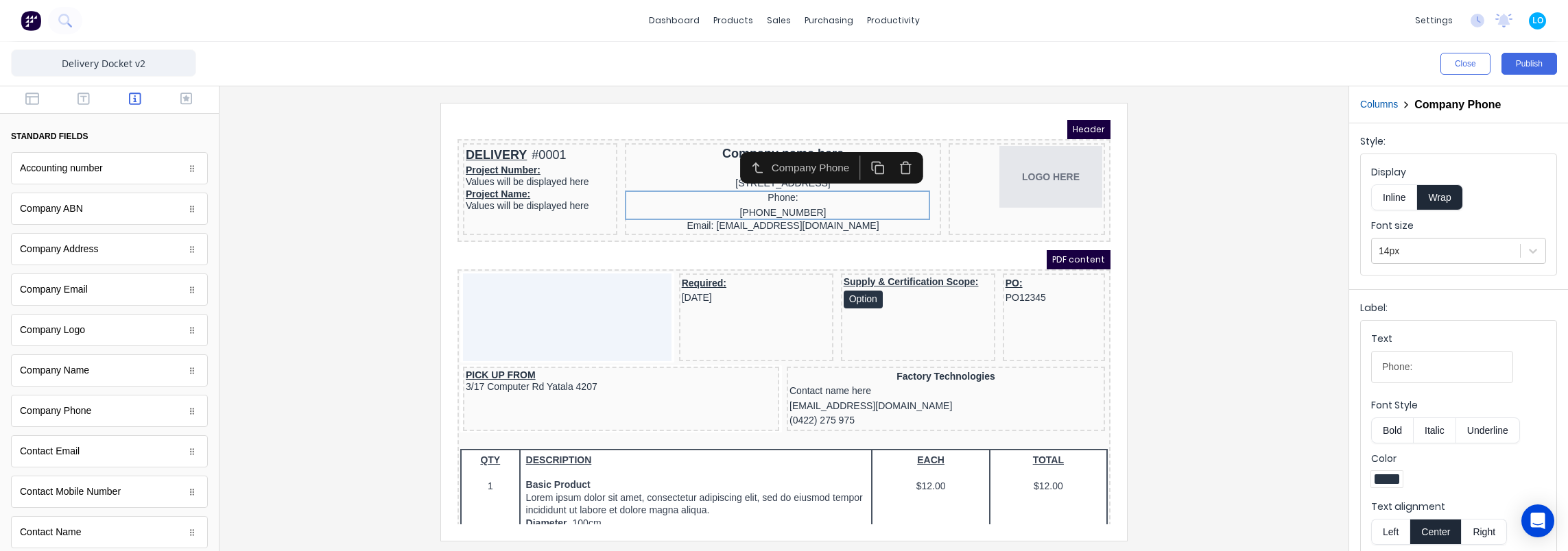
click at [1404, 196] on button "Inline" at bounding box center [1394, 198] width 46 height 26
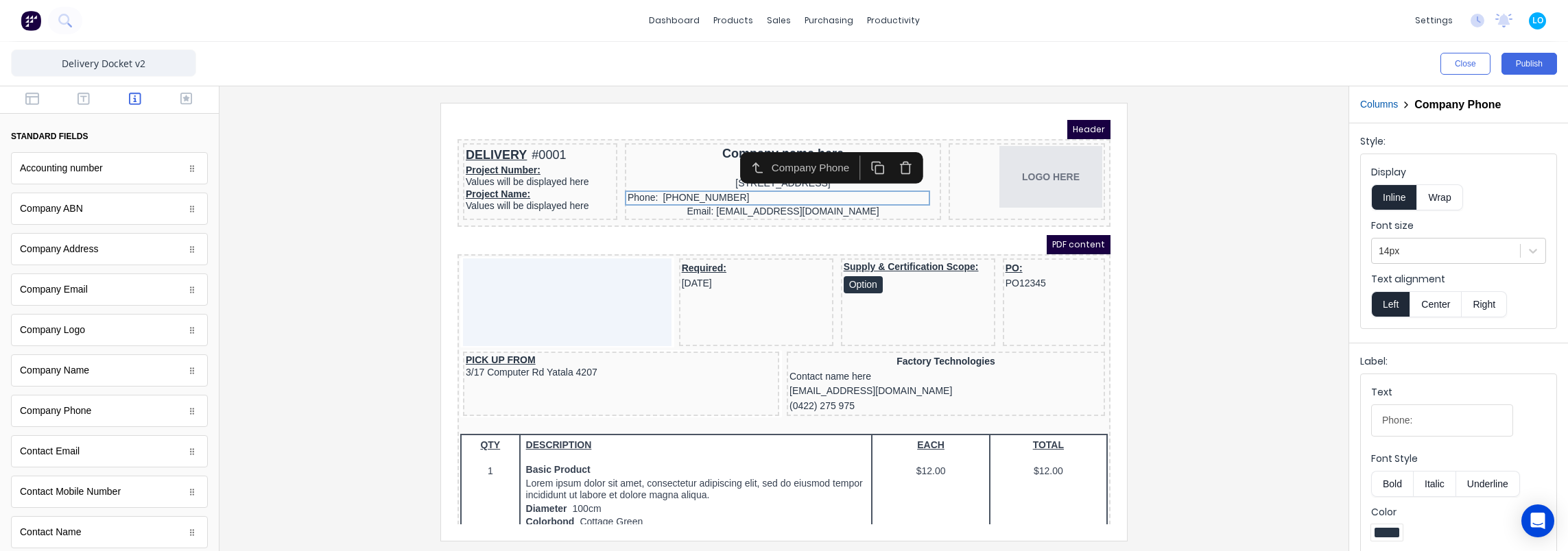
click at [1446, 305] on button "Center" at bounding box center [1436, 305] width 52 height 26
click at [1179, 294] on div at bounding box center [784, 322] width 1107 height 438
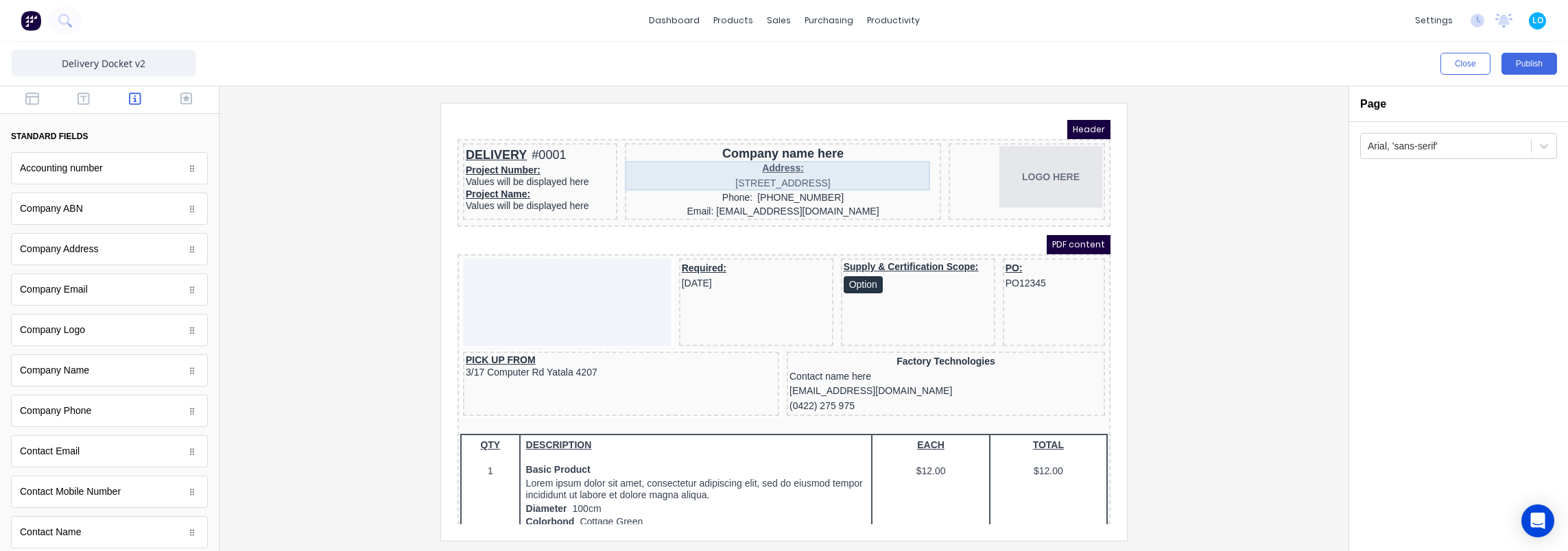
click at [715, 167] on div "Address: 234 Beach Road Gold Coast, Queensland, Australia, 4217" at bounding box center [766, 159] width 310 height 30
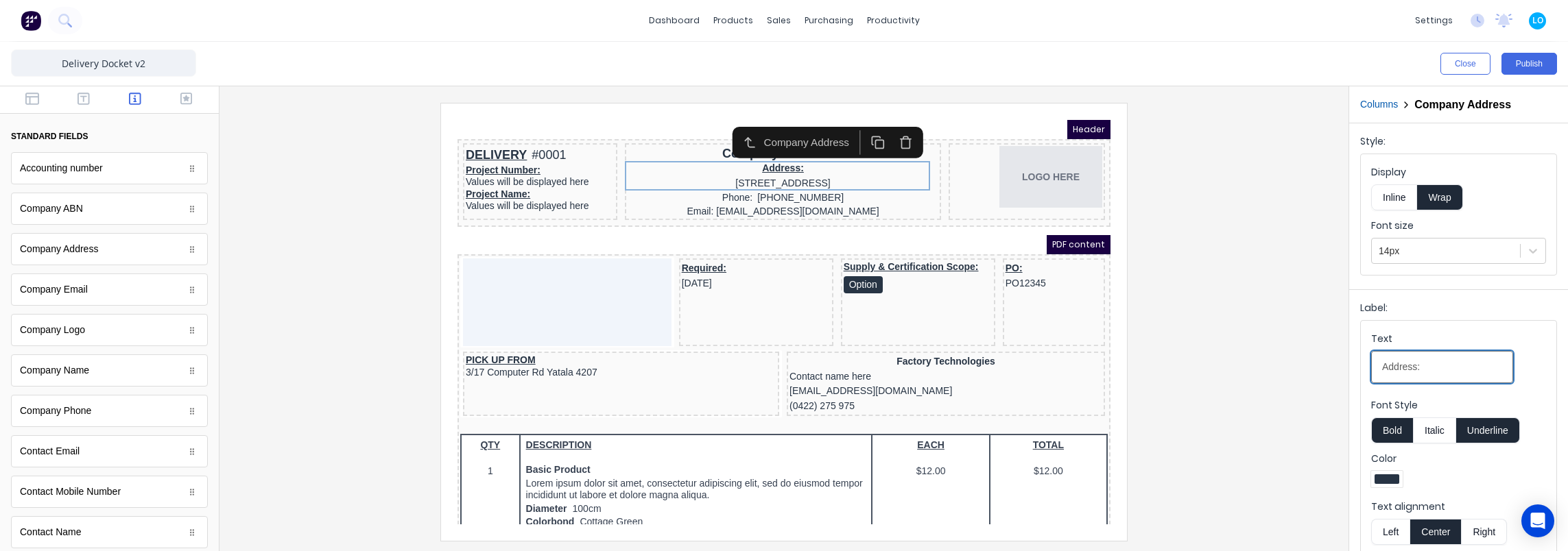
drag, startPoint x: 1460, startPoint y: 363, endPoint x: 1287, endPoint y: 365, distance: 173.0
click at [1288, 367] on div "Close Publish Components standard fields Accounting number Accounting number Co…" at bounding box center [784, 297] width 1568 height 510
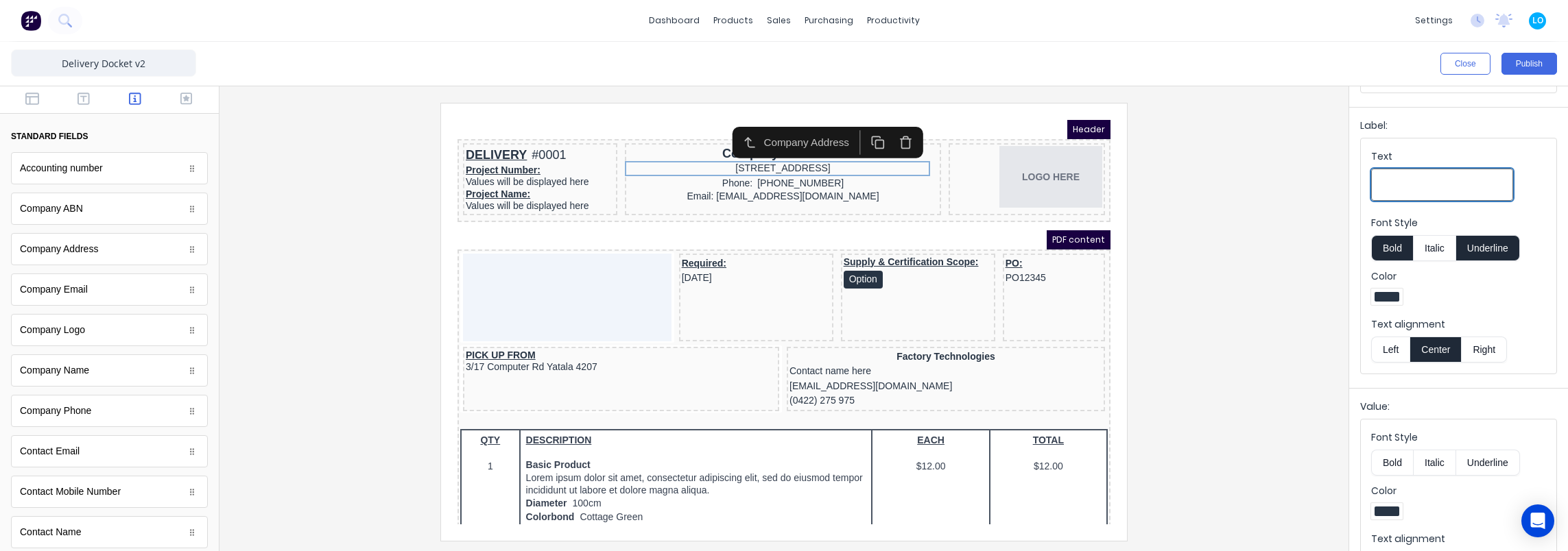
scroll to position [225, 0]
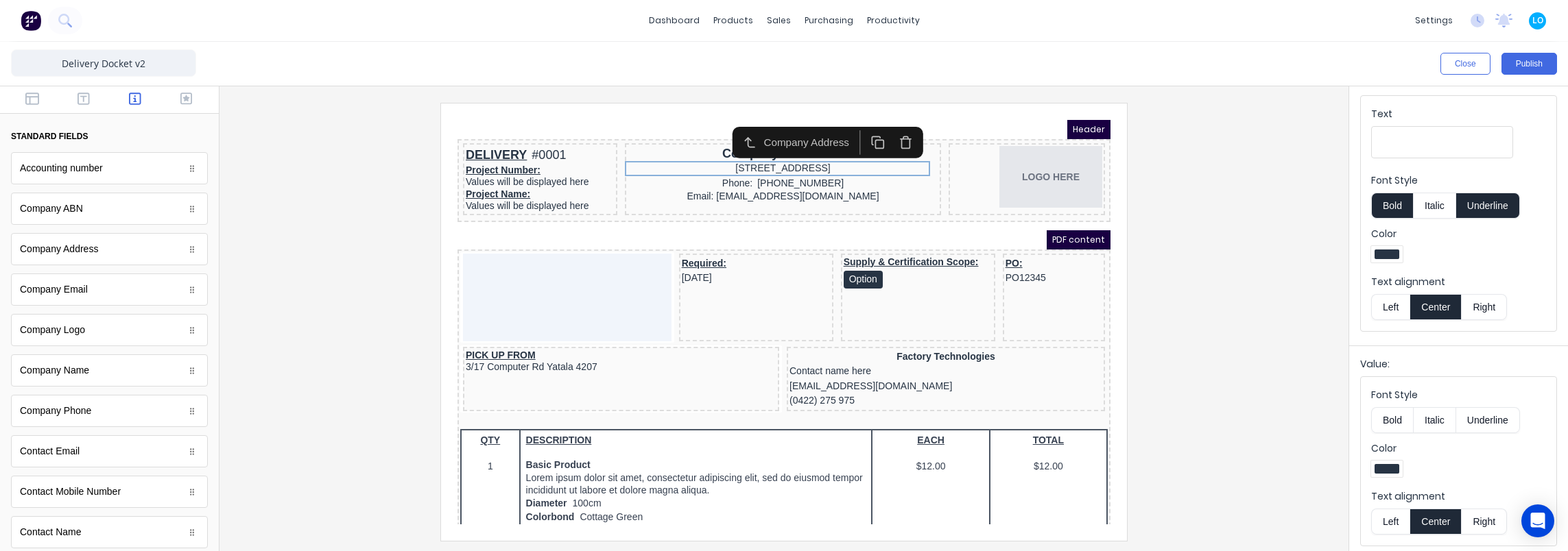
click at [1508, 453] on div "Color" at bounding box center [1458, 462] width 175 height 40
click at [1168, 272] on div at bounding box center [784, 322] width 1107 height 438
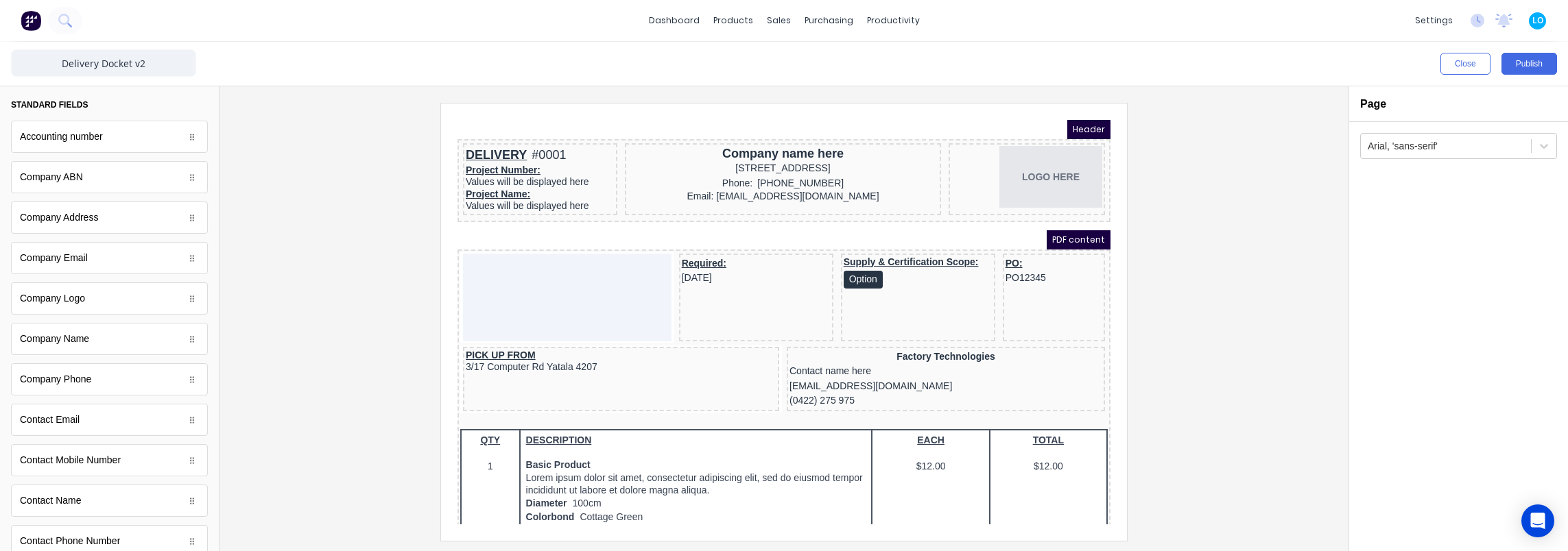
scroll to position [0, 0]
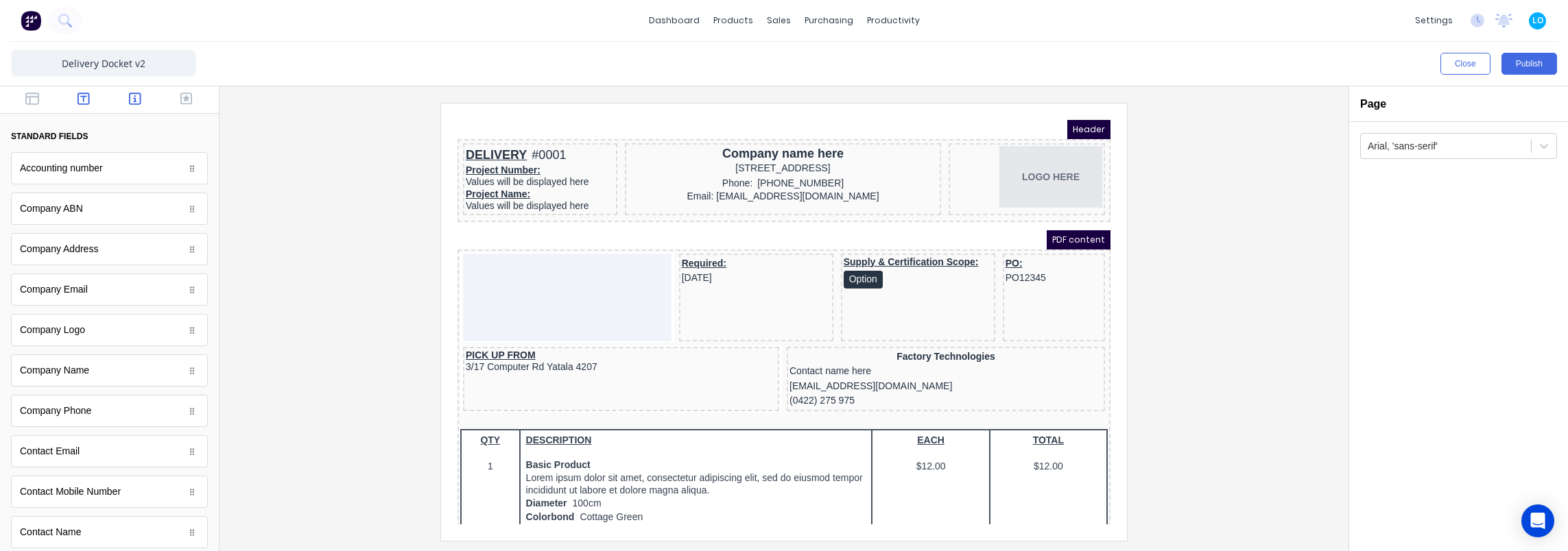
click at [82, 100] on icon "button" at bounding box center [84, 98] width 12 height 14
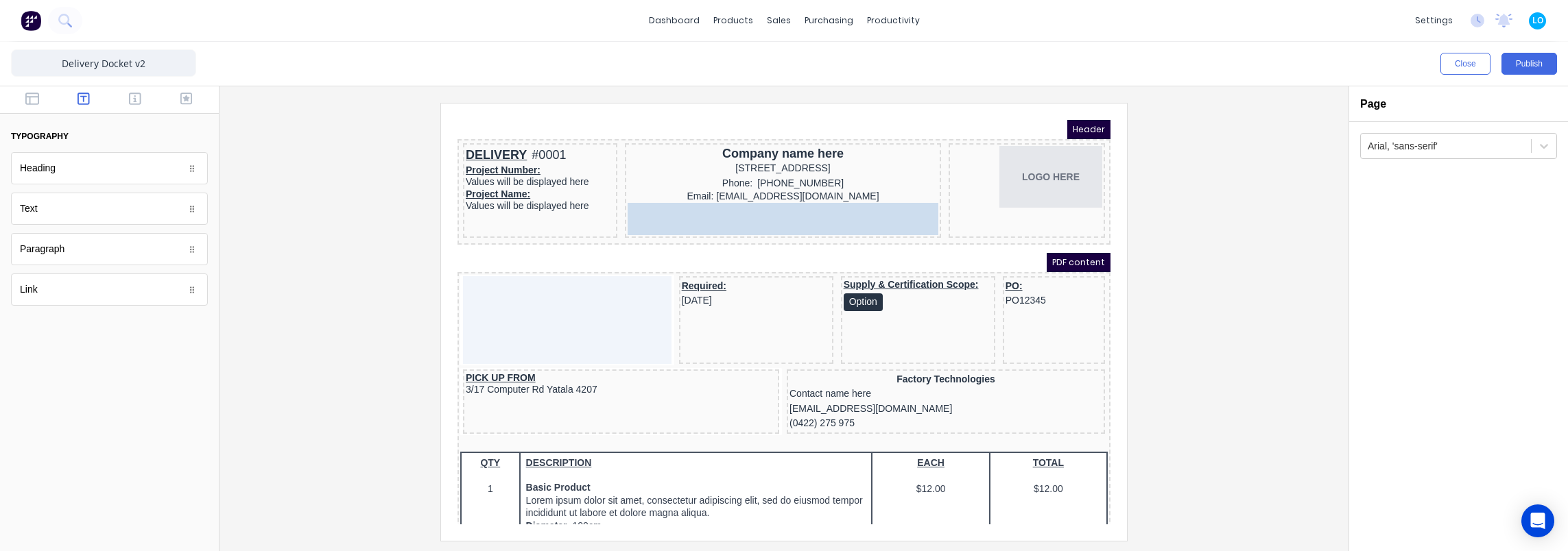
drag, startPoint x: 118, startPoint y: 211, endPoint x: 791, endPoint y: 213, distance: 673.0
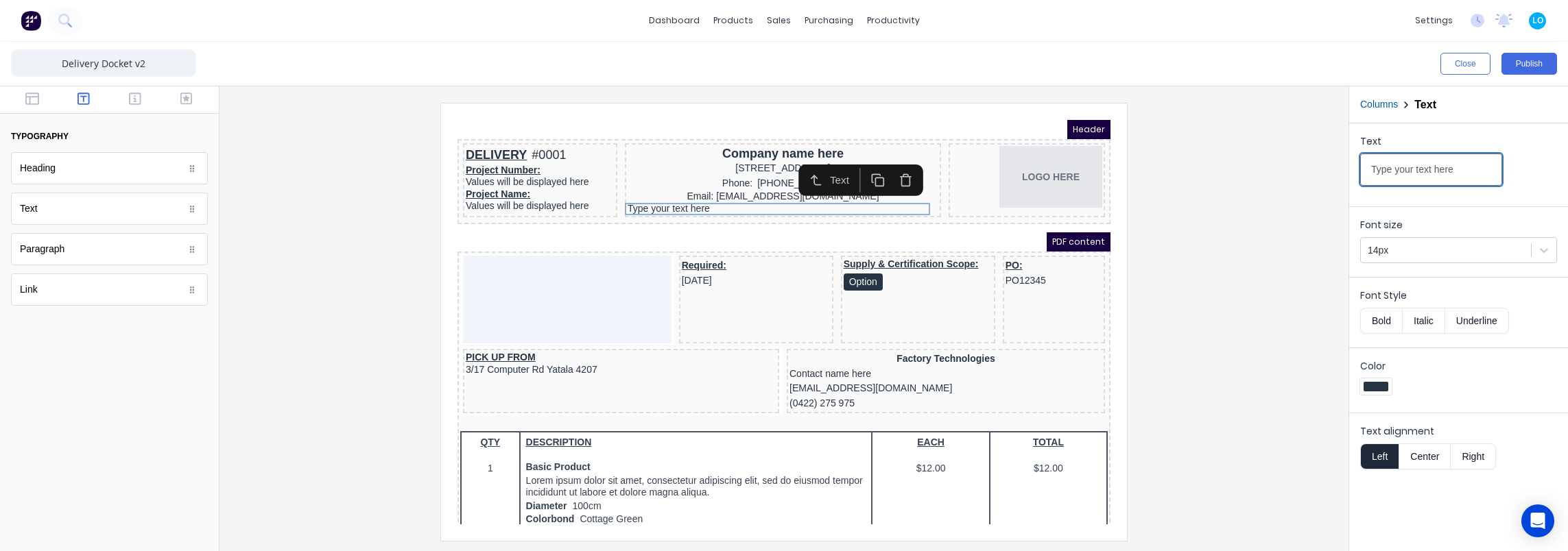
drag, startPoint x: 1450, startPoint y: 169, endPoint x: 1239, endPoint y: 169, distance: 211.0
click at [1239, 169] on div "Close Publish Components typography Heading Heading Text Text Paragraph Paragra…" at bounding box center [784, 297] width 1568 height 510
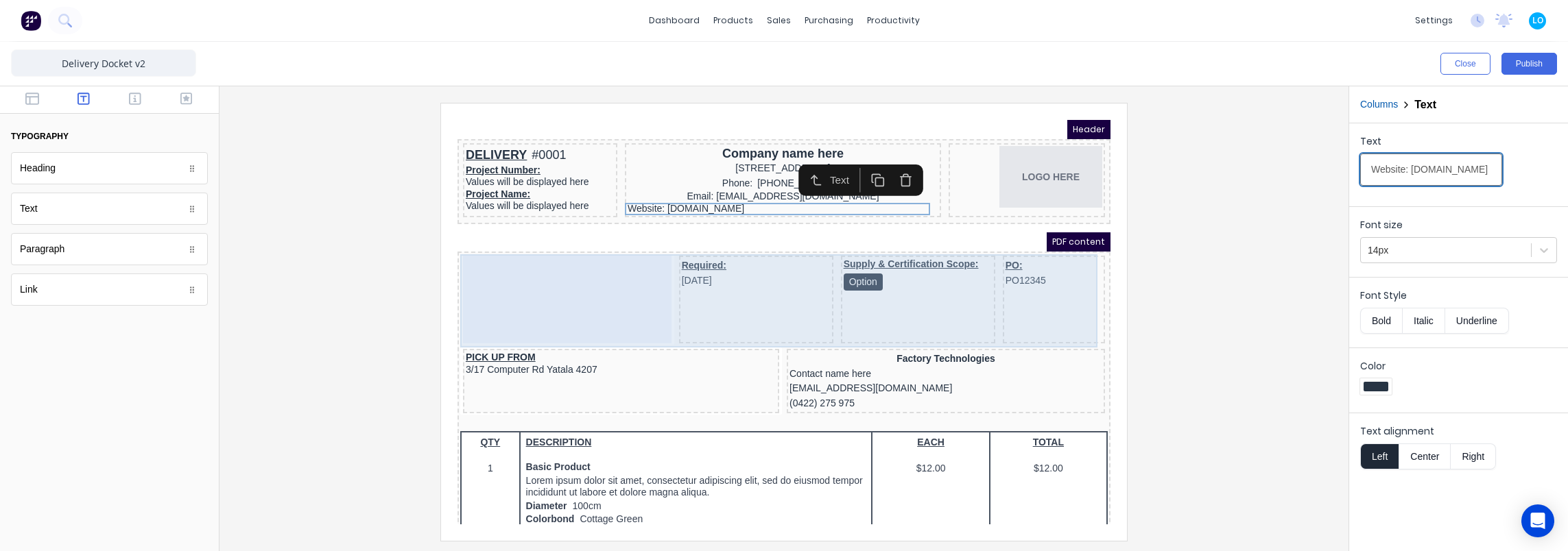
type input "Website: www.ultraspan.au"
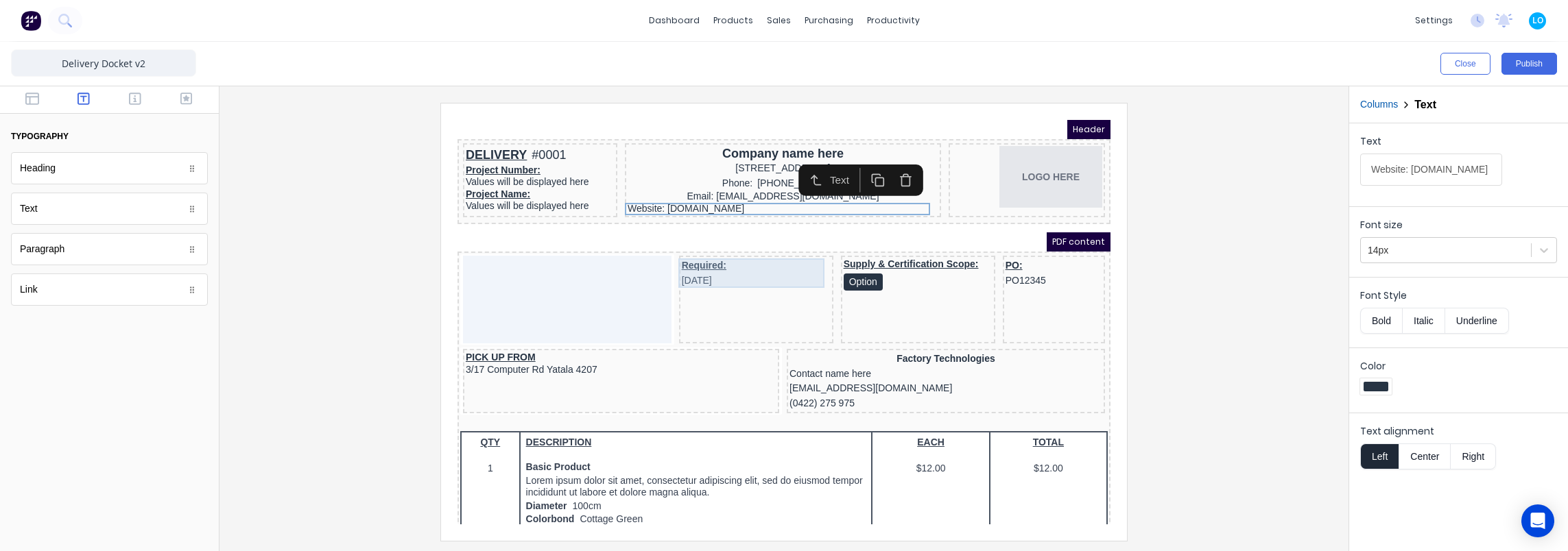
scroll to position [0, 0]
click at [725, 260] on div "Required: 29/10/2024" at bounding box center [739, 257] width 149 height 30
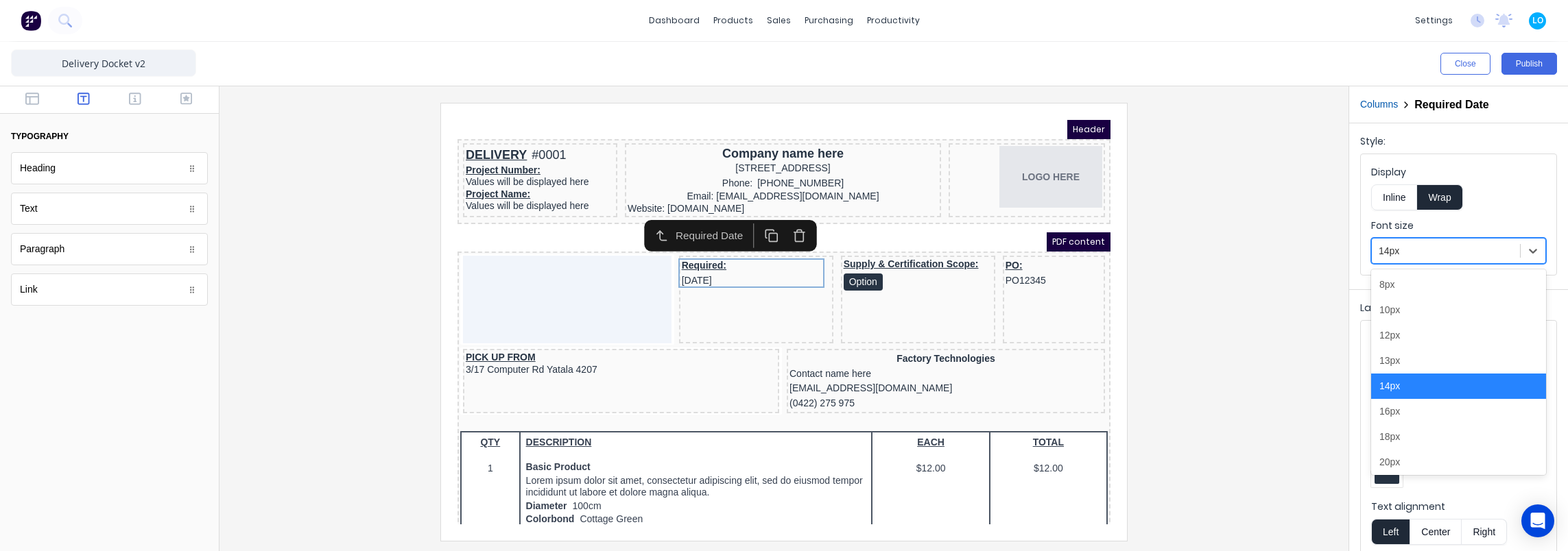
click at [1417, 254] on div at bounding box center [1445, 252] width 134 height 17
click at [1410, 337] on div "12px" at bounding box center [1458, 335] width 175 height 25
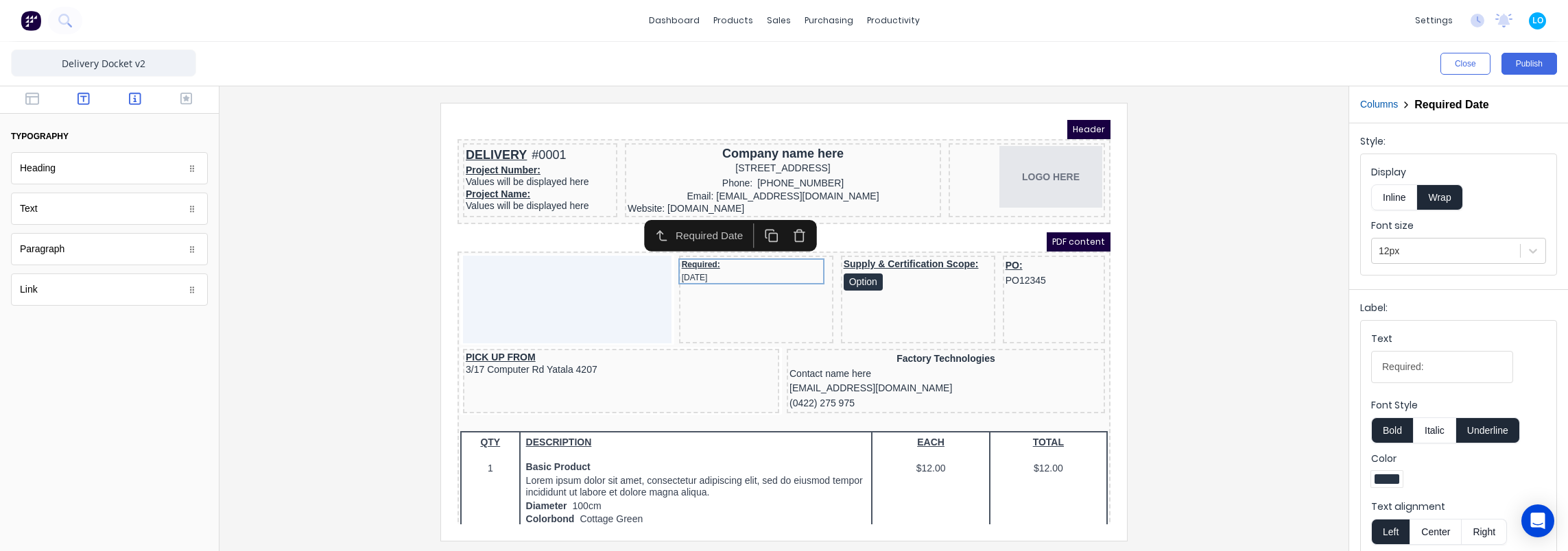
click at [121, 92] on button "button" at bounding box center [135, 100] width 43 height 17
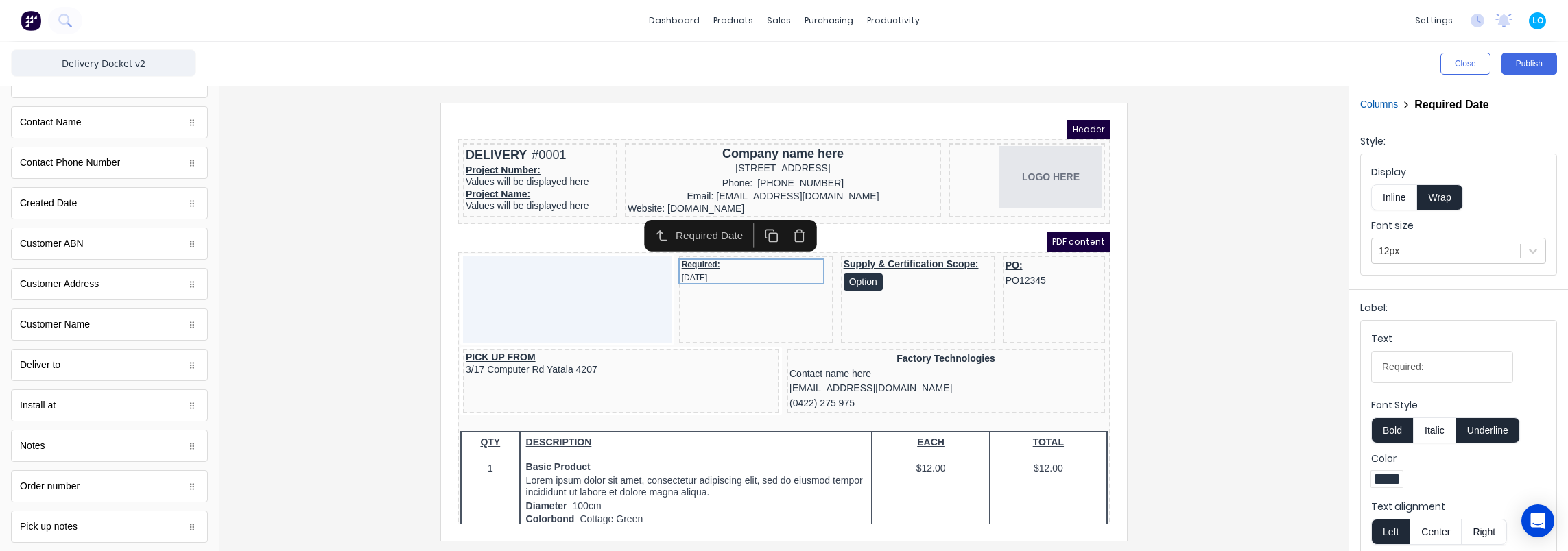
scroll to position [411, 0]
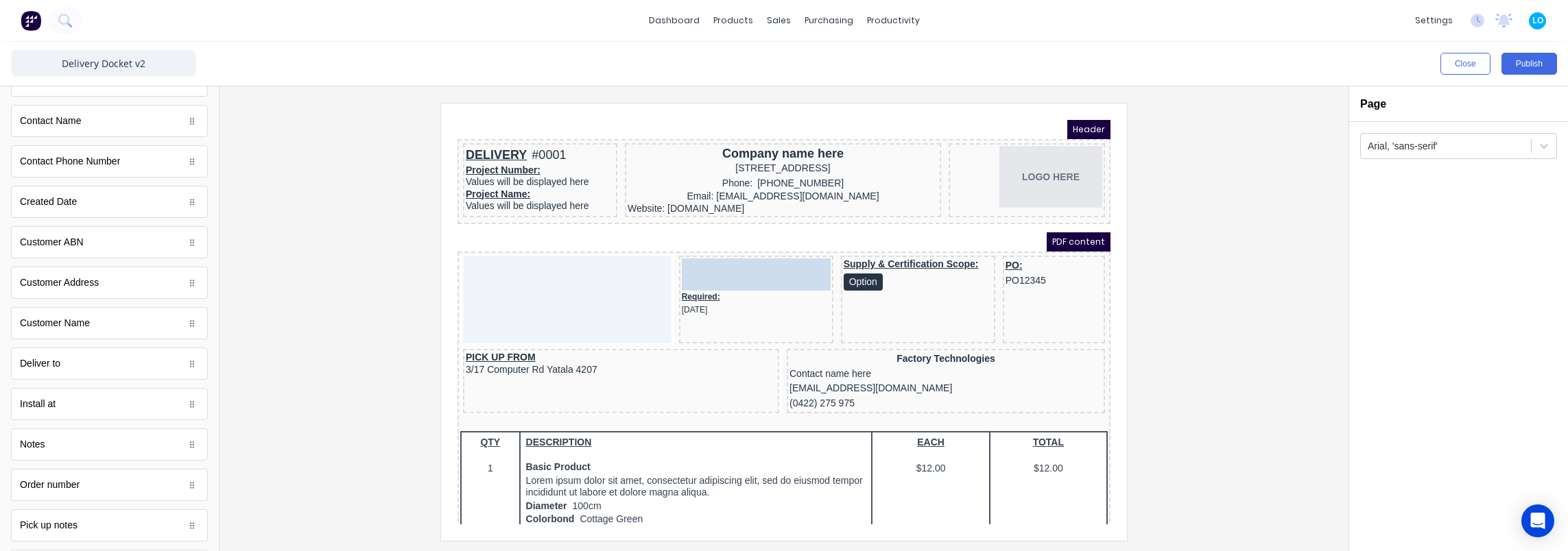
drag, startPoint x: 85, startPoint y: 203, endPoint x: 268, endPoint y: 145, distance: 192.0
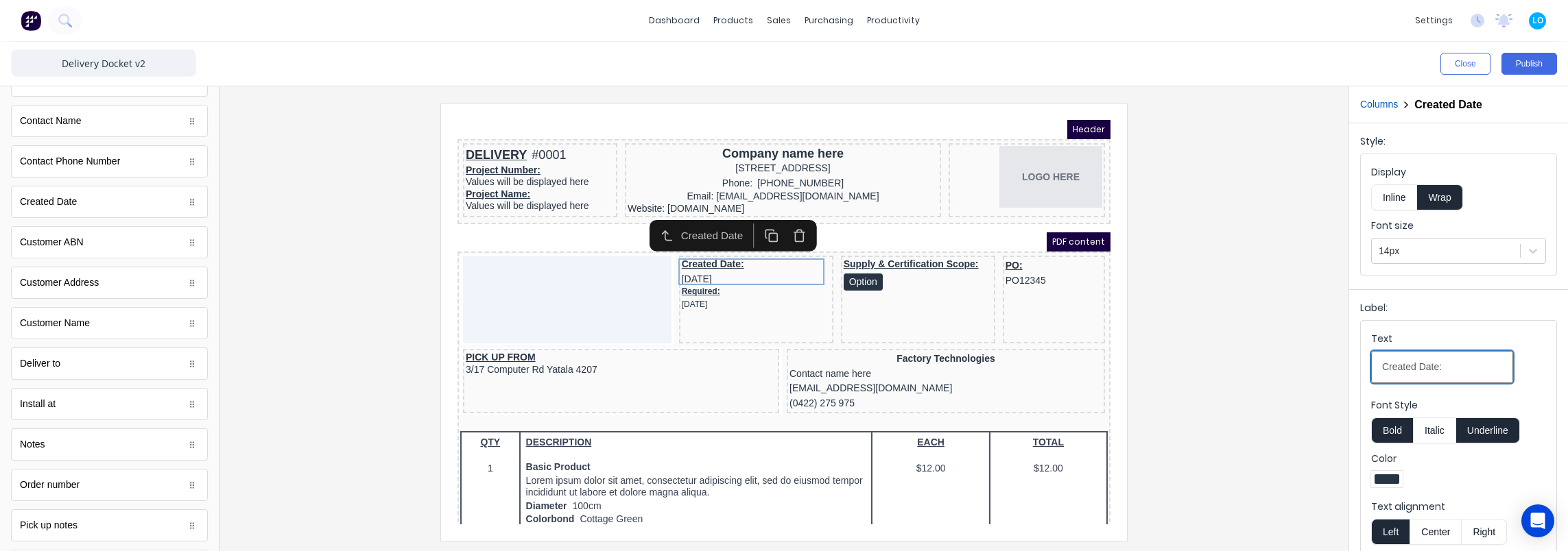
drag, startPoint x: 1444, startPoint y: 369, endPoint x: 1271, endPoint y: 363, distance: 173.1
click at [1271, 363] on div "Close Publish Components standard fields Accounting number Accounting number Co…" at bounding box center [784, 297] width 1568 height 510
type input "Order Date:"
click at [1447, 252] on div at bounding box center [1445, 252] width 134 height 17
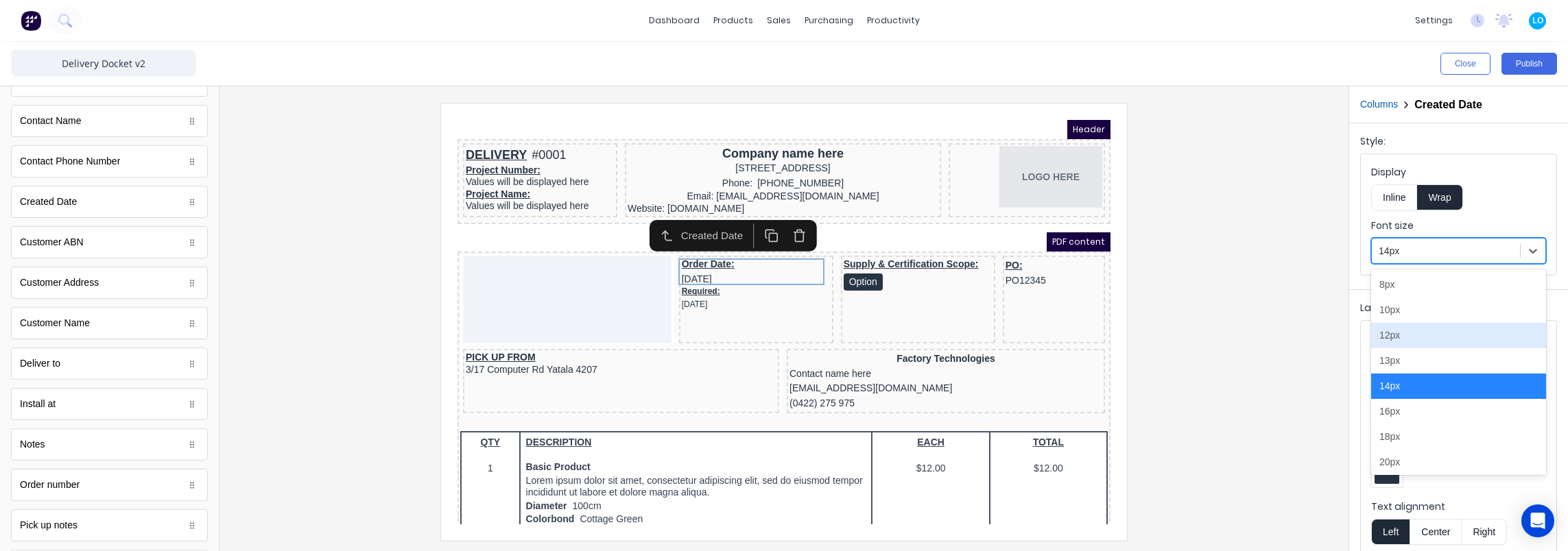
click at [1423, 337] on div "12px" at bounding box center [1458, 335] width 175 height 25
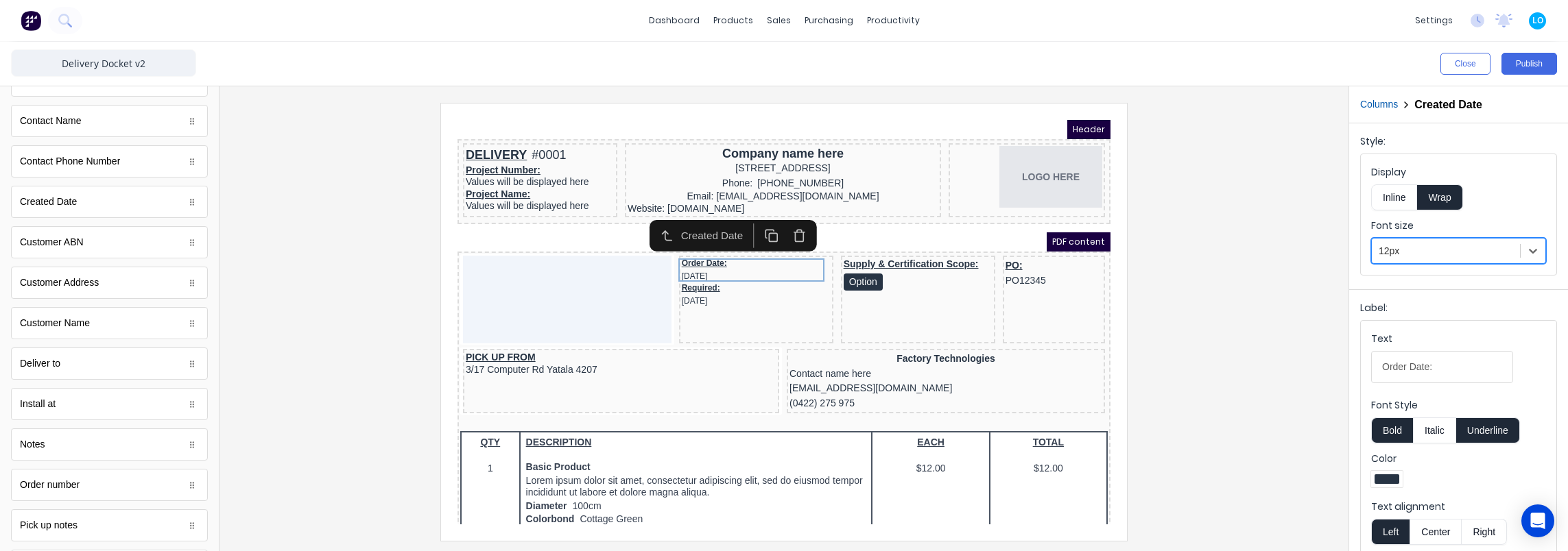
click at [1252, 310] on div at bounding box center [784, 322] width 1107 height 438
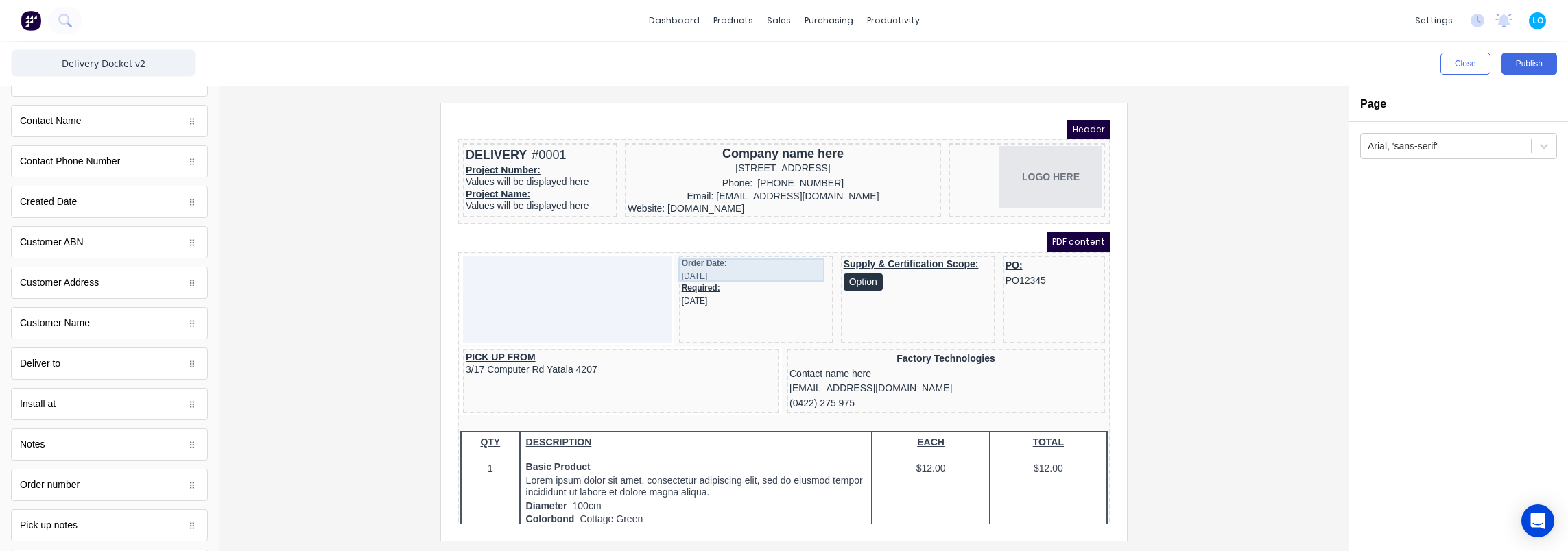
click at [728, 260] on div "Order Date: 29/10/2024" at bounding box center [739, 254] width 149 height 23
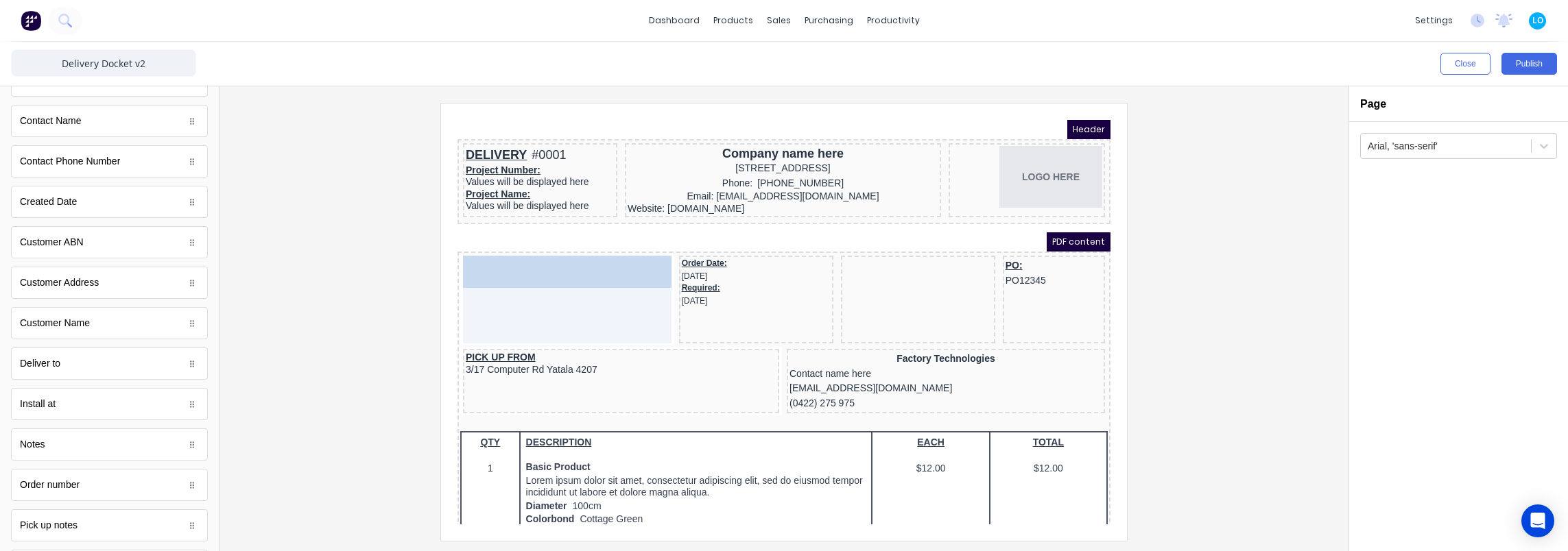
drag, startPoint x: 868, startPoint y: 256, endPoint x: 550, endPoint y: 261, distance: 318.0
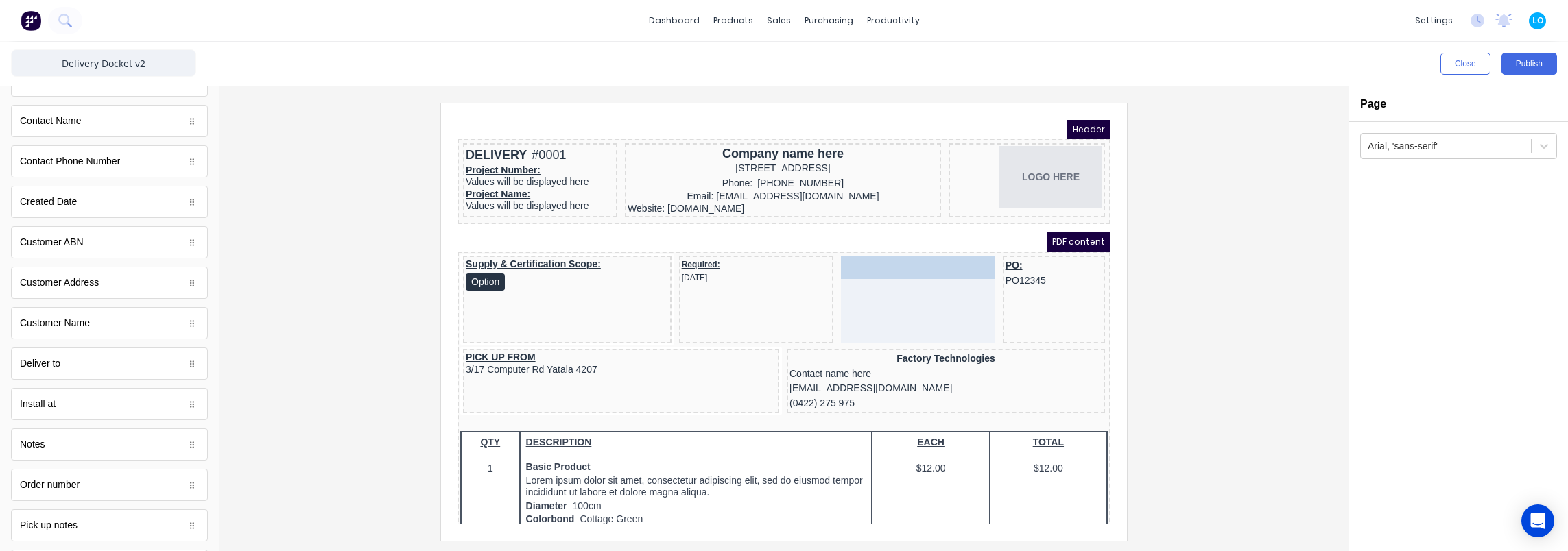
drag, startPoint x: 715, startPoint y: 250, endPoint x: 906, endPoint y: 251, distance: 191.0
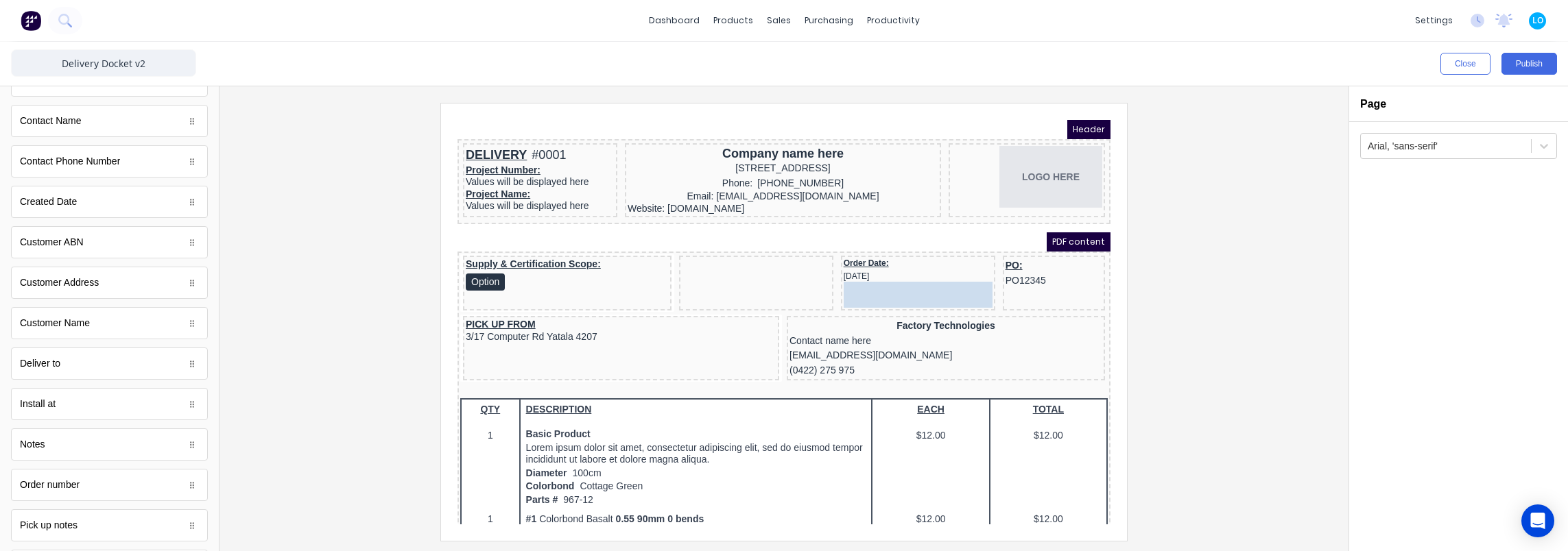
drag, startPoint x: 696, startPoint y: 252, endPoint x: 854, endPoint y: 264, distance: 158.5
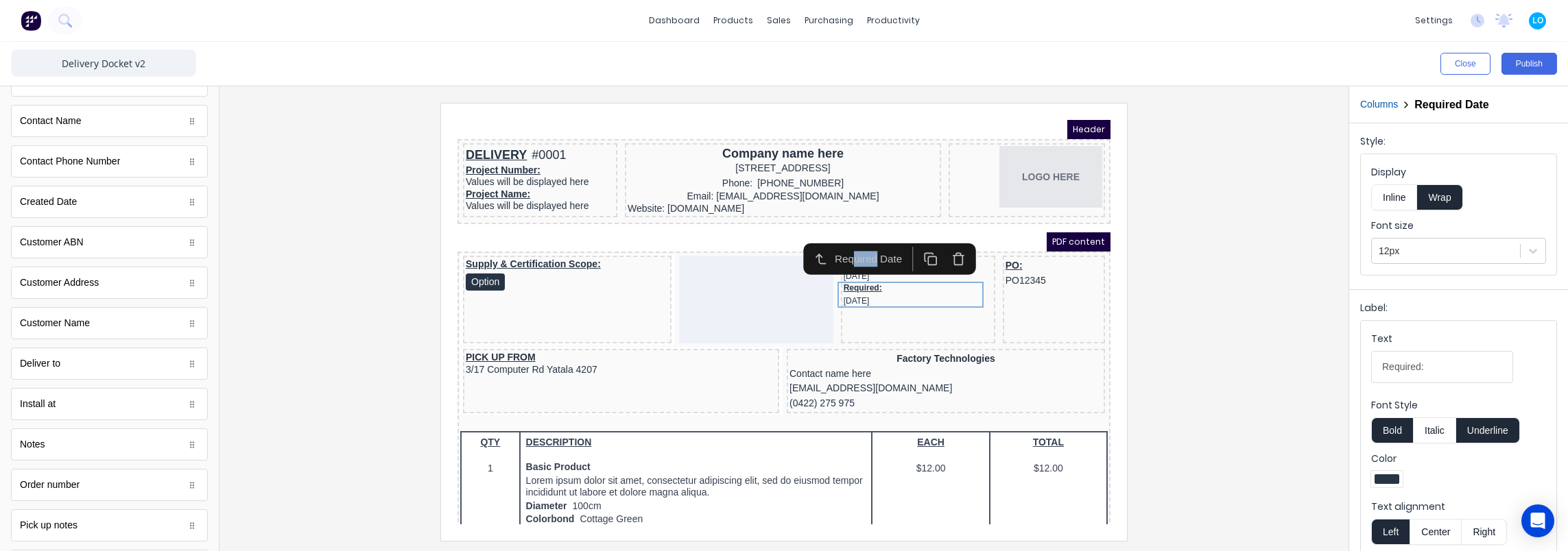
click at [856, 250] on div "Required Date" at bounding box center [855, 244] width 74 height 16
drag, startPoint x: 415, startPoint y: 147, endPoint x: 1168, endPoint y: 305, distance: 769.4
click at [1168, 305] on div at bounding box center [784, 322] width 1107 height 438
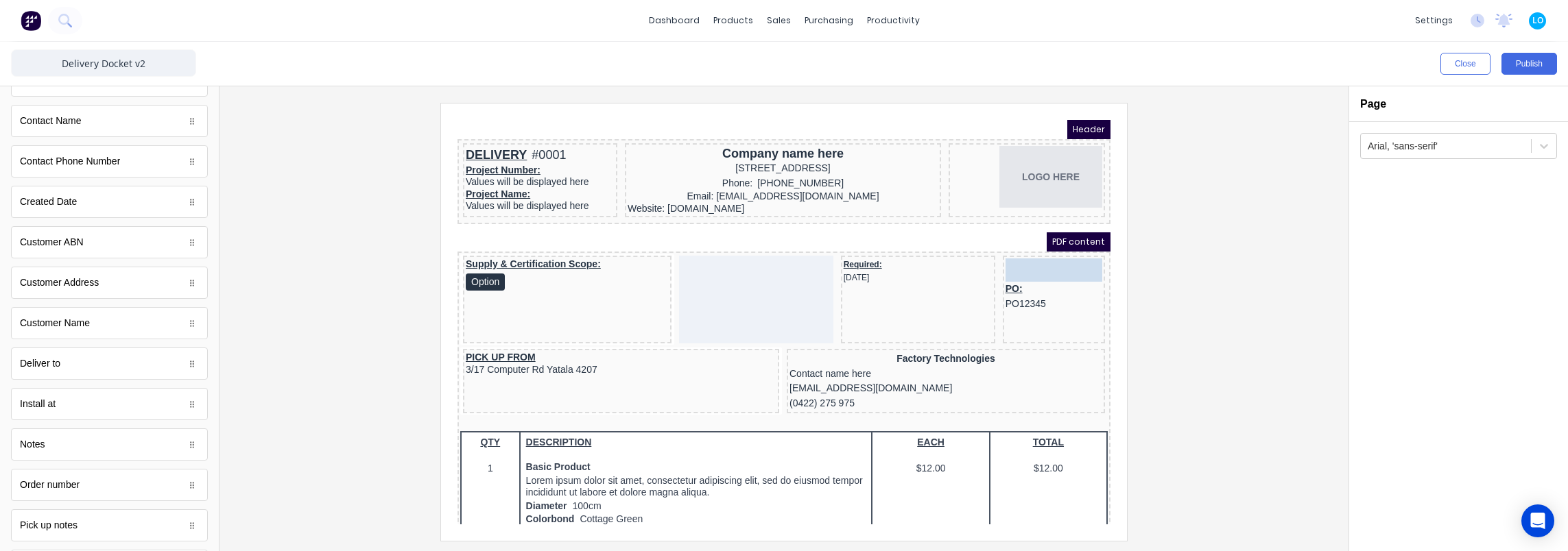
drag, startPoint x: 837, startPoint y: 249, endPoint x: 1002, endPoint y: 249, distance: 165.0
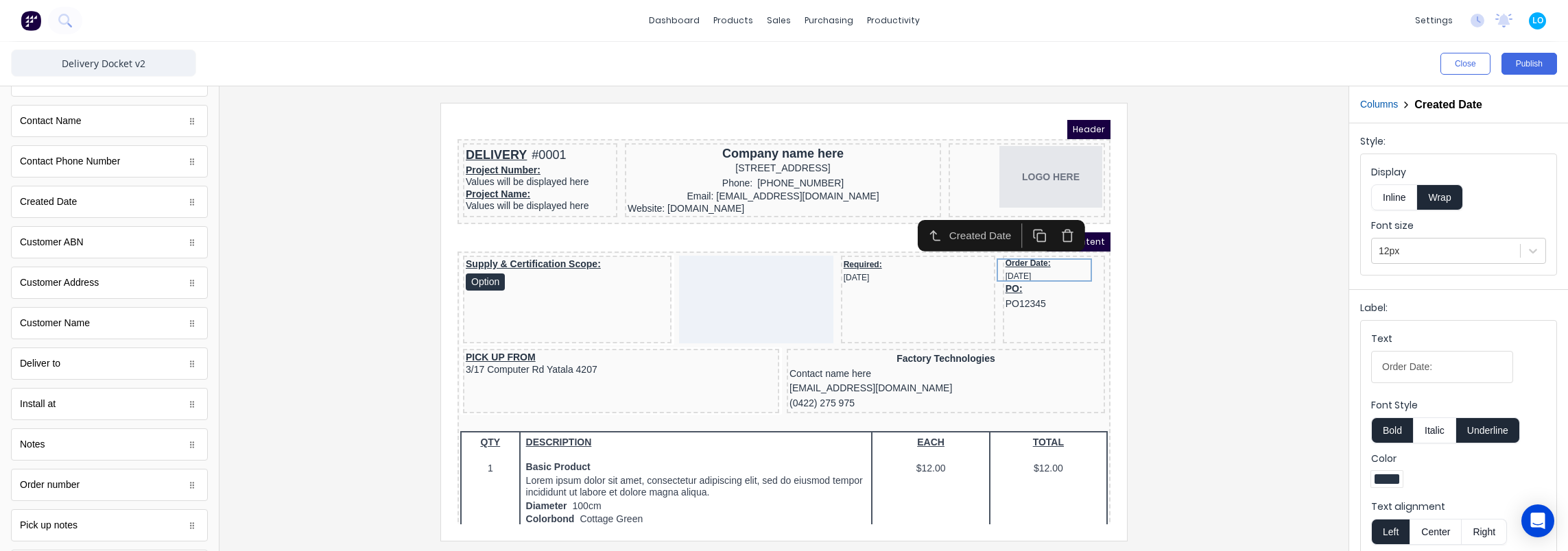
click at [840, 249] on div "Required: 29/10/2024" at bounding box center [901, 255] width 149 height 26
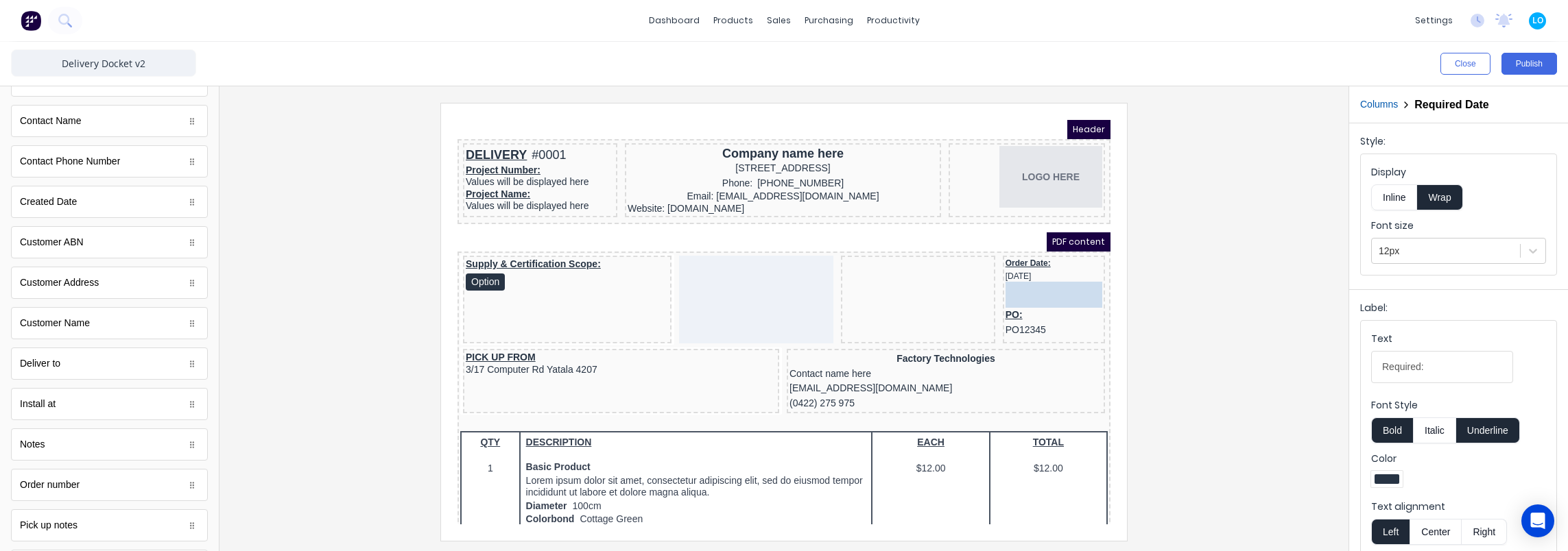
drag, startPoint x: 838, startPoint y: 249, endPoint x: 999, endPoint y: 273, distance: 162.8
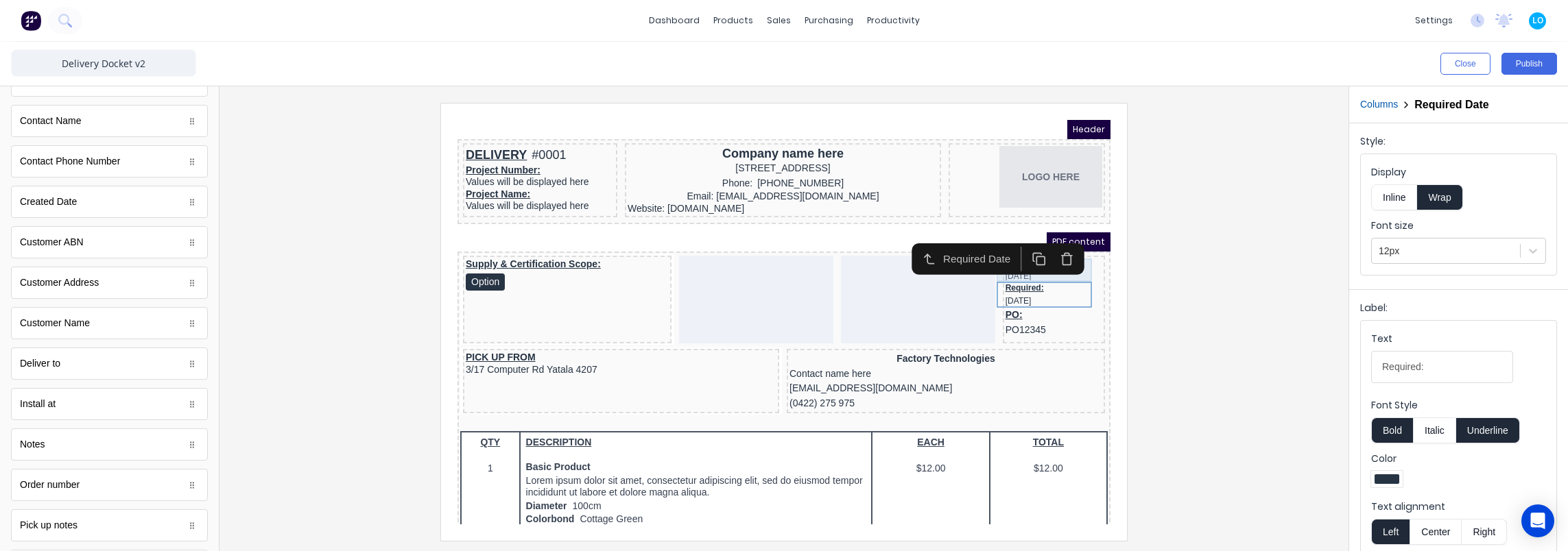
click at [1010, 260] on div "Order Date: 29/10/2024" at bounding box center [1037, 254] width 97 height 23
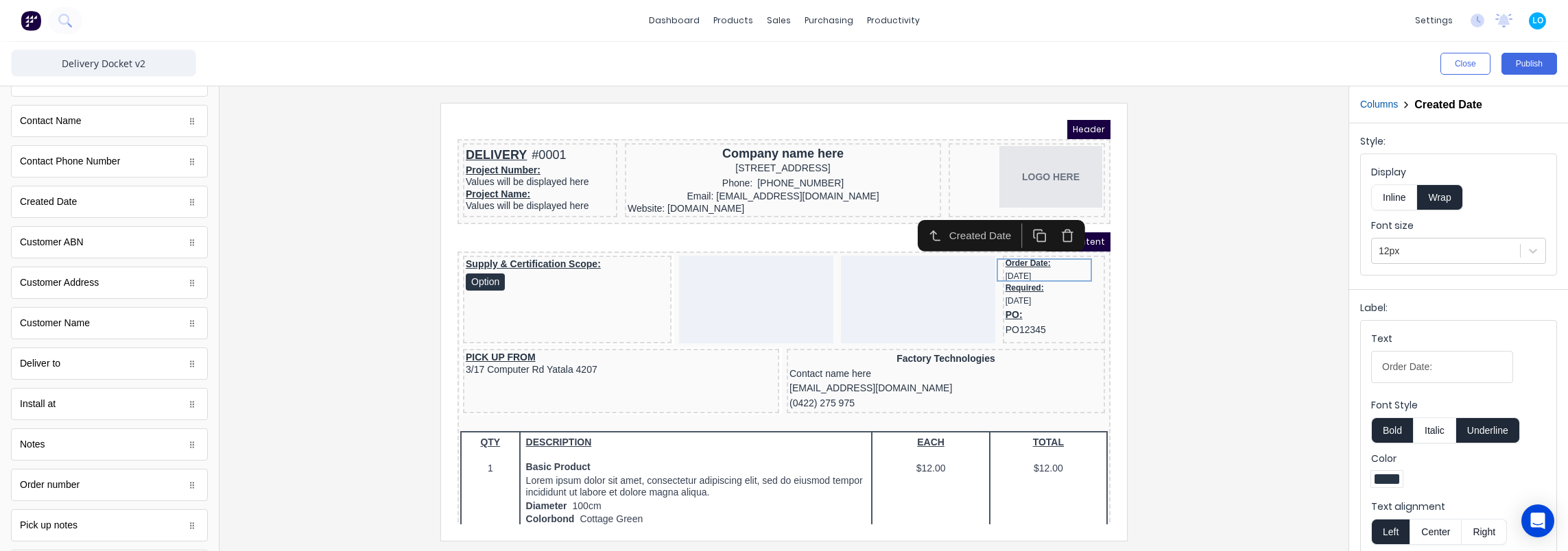
click at [1404, 196] on button "Inline" at bounding box center [1394, 198] width 46 height 26
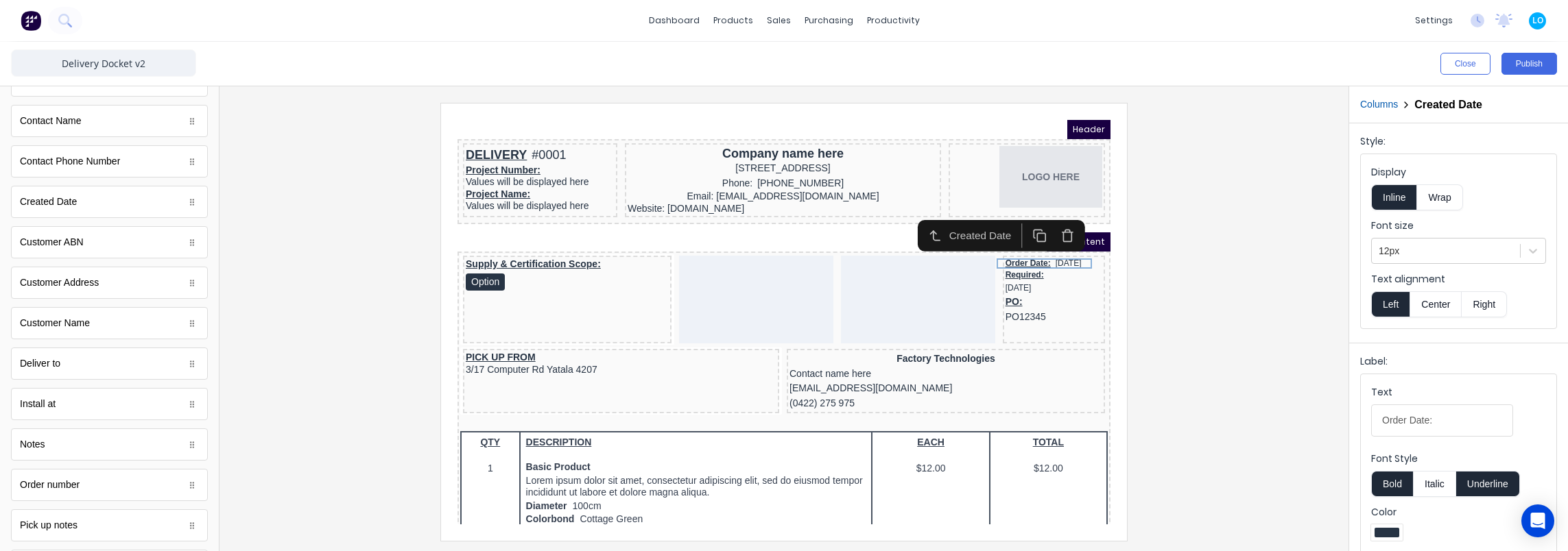
drag, startPoint x: 1484, startPoint y: 301, endPoint x: 1157, endPoint y: 295, distance: 327.1
click at [1479, 301] on button "Right" at bounding box center [1484, 305] width 45 height 26
drag, startPoint x: 1015, startPoint y: 259, endPoint x: 1709, endPoint y: 345, distance: 699.3
click at [1015, 259] on div "Required: 29/10/2024" at bounding box center [1037, 265] width 97 height 26
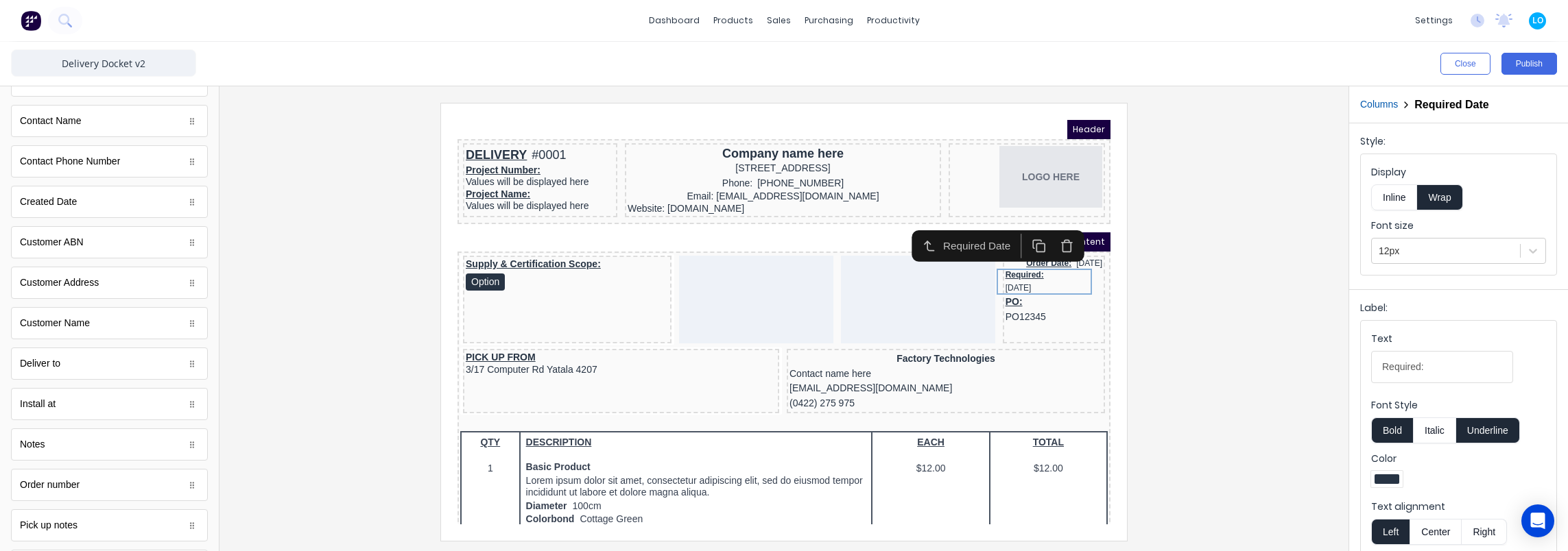
click at [1391, 199] on button "Inline" at bounding box center [1394, 198] width 46 height 26
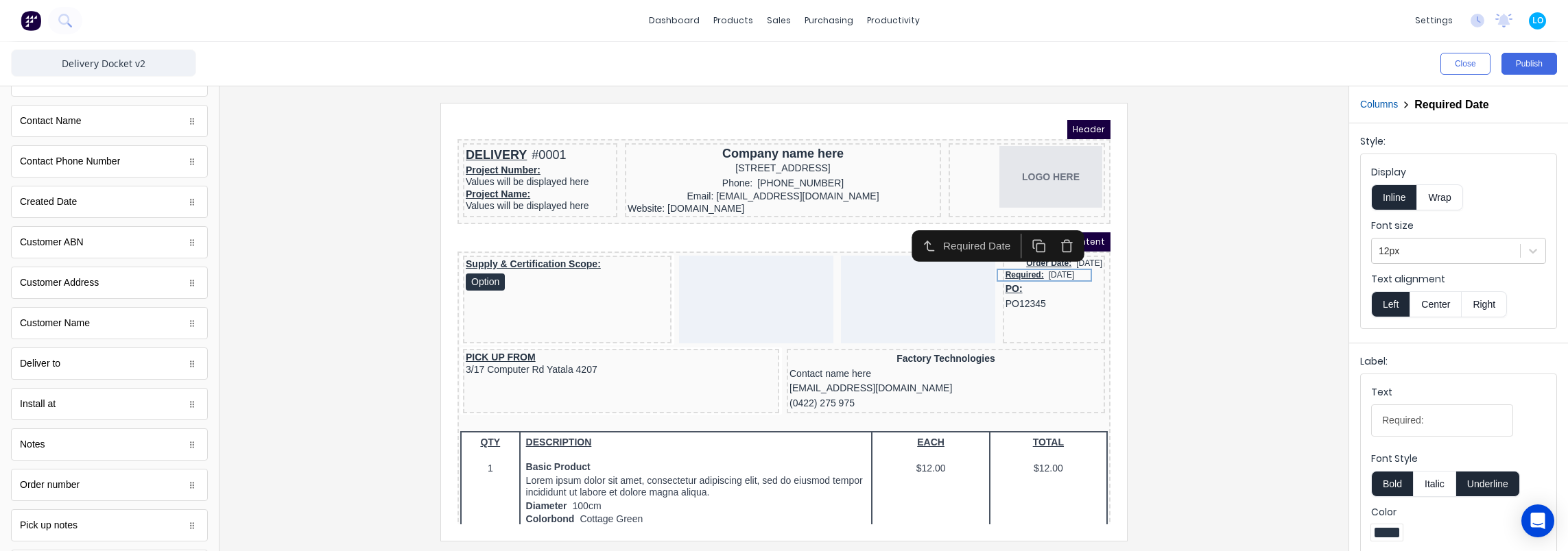
drag, startPoint x: 1484, startPoint y: 308, endPoint x: 1327, endPoint y: 299, distance: 157.3
click at [1484, 308] on button "Right" at bounding box center [1484, 305] width 45 height 26
click at [1386, 102] on button "Columns" at bounding box center [1379, 105] width 38 height 15
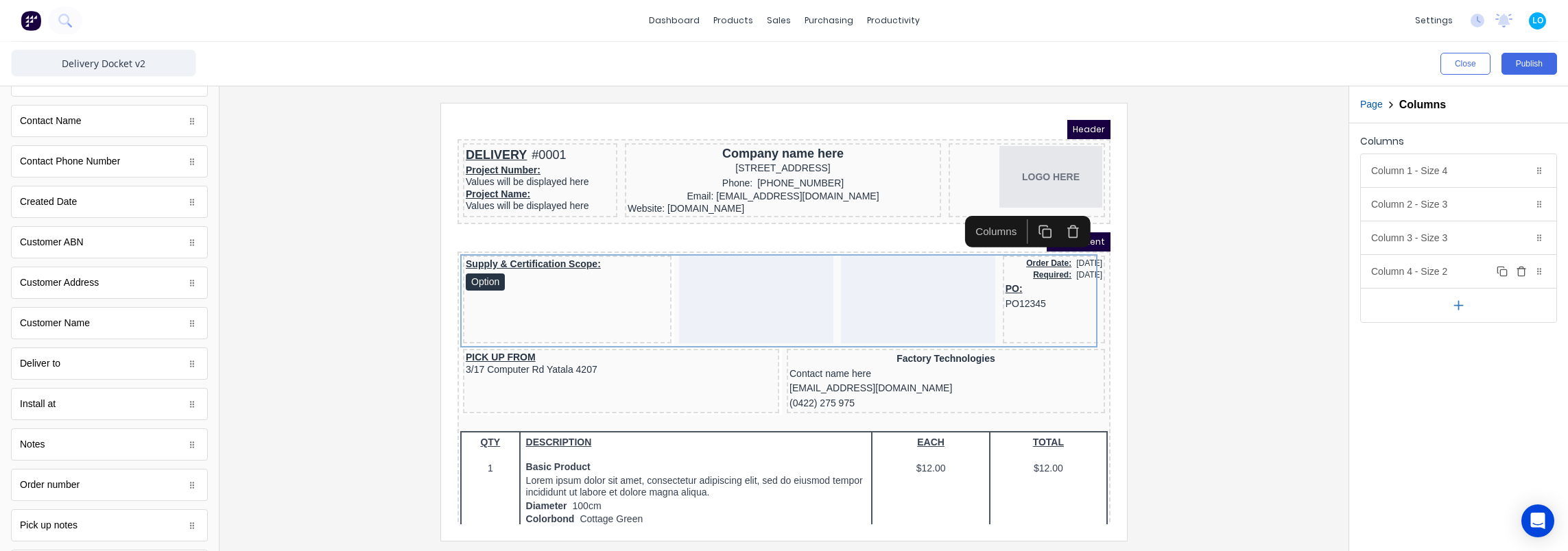
click at [1441, 274] on div "Column 4 - Size 2 Duplicate Delete" at bounding box center [1458, 271] width 196 height 33
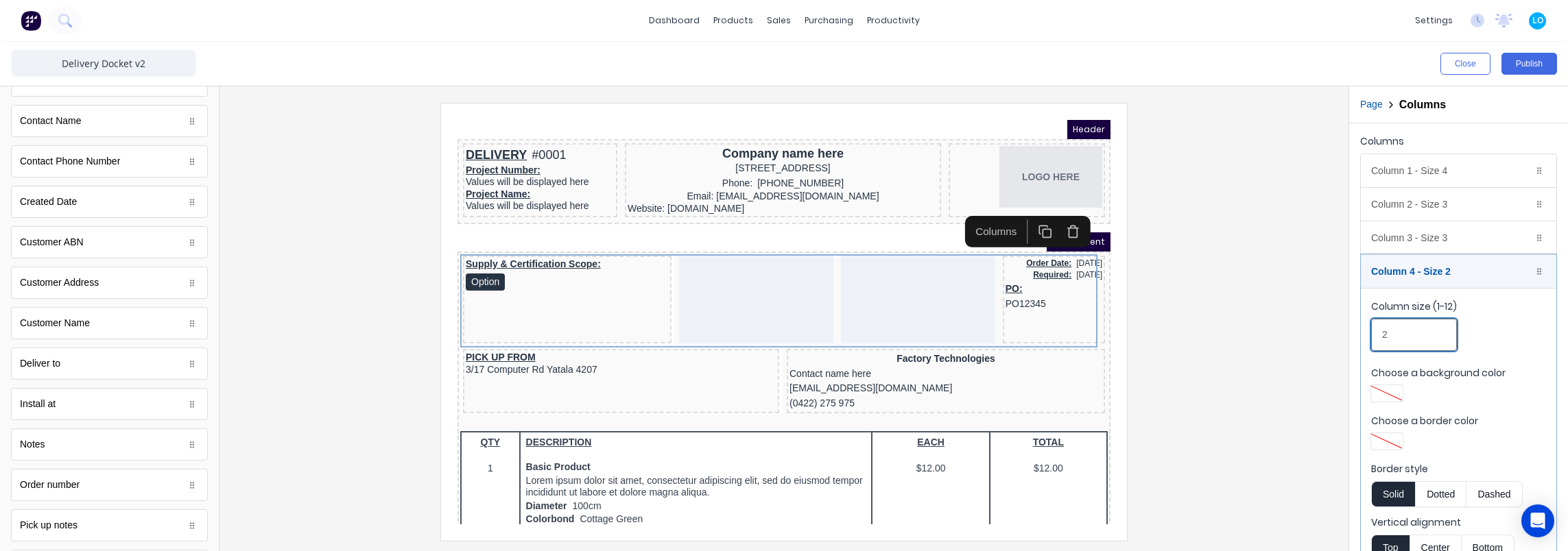
click at [1407, 336] on input "2" at bounding box center [1414, 335] width 86 height 32
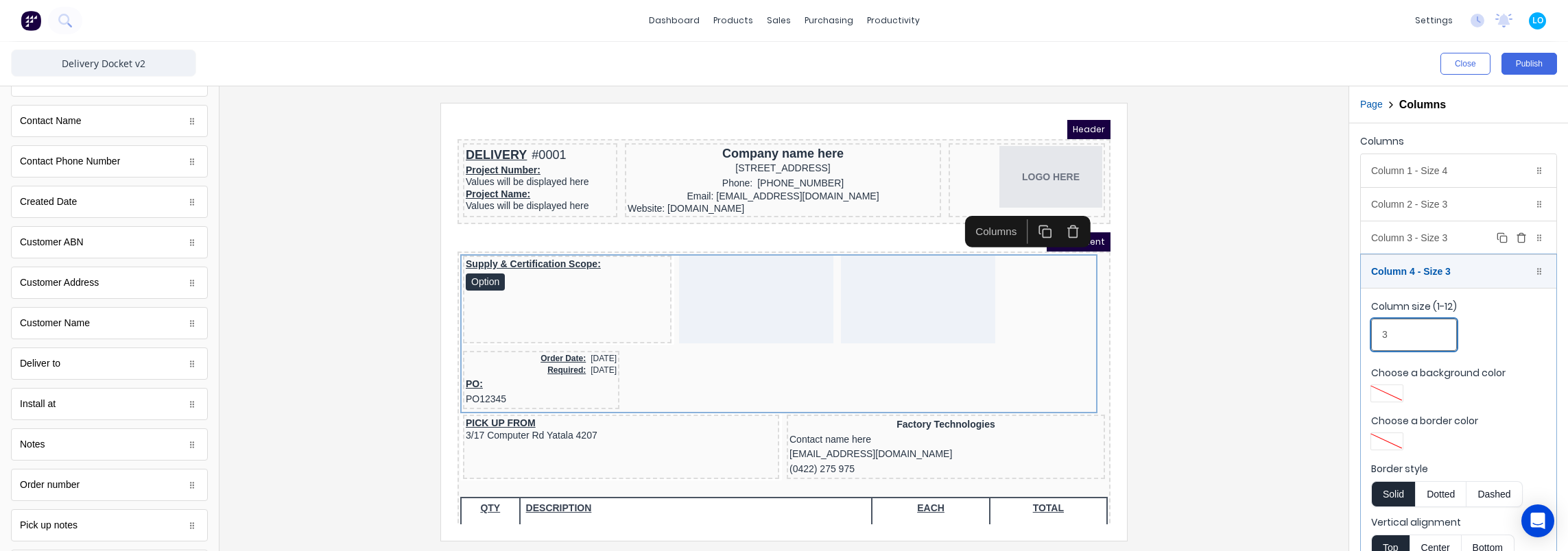
type input "3"
click at [1444, 225] on div "Column 3 - Size 3 Duplicate Delete" at bounding box center [1458, 238] width 196 height 33
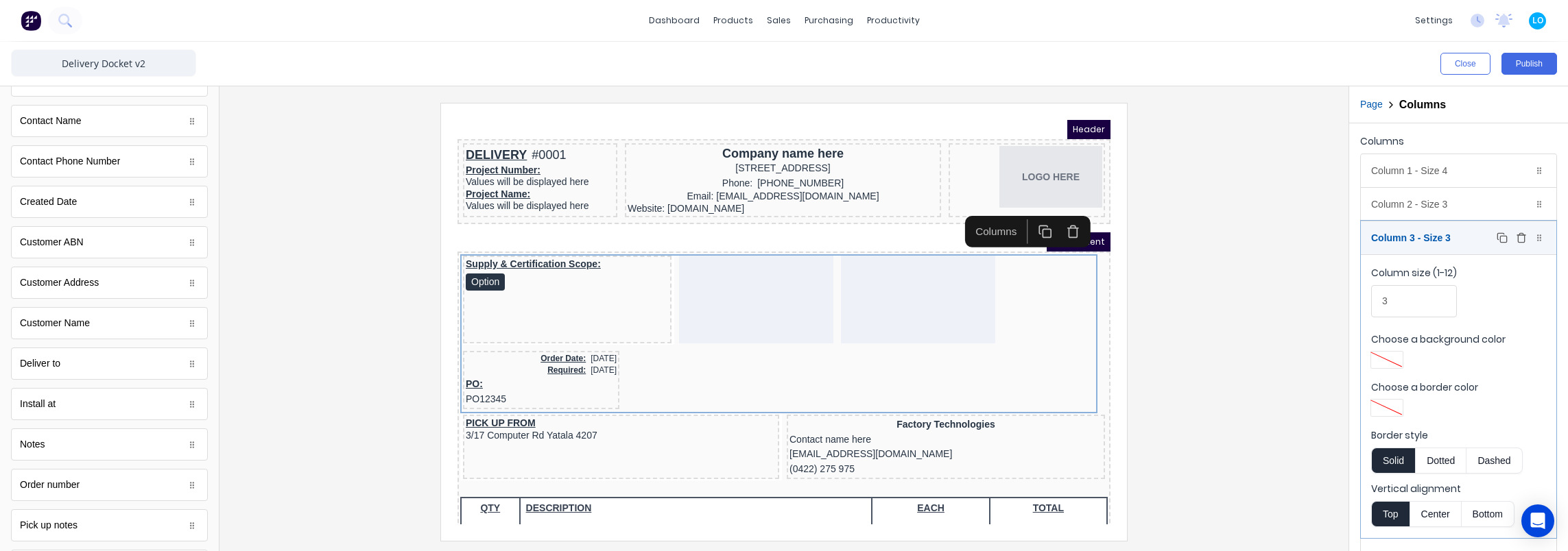
click at [1516, 239] on icon "button" at bounding box center [1521, 238] width 11 height 11
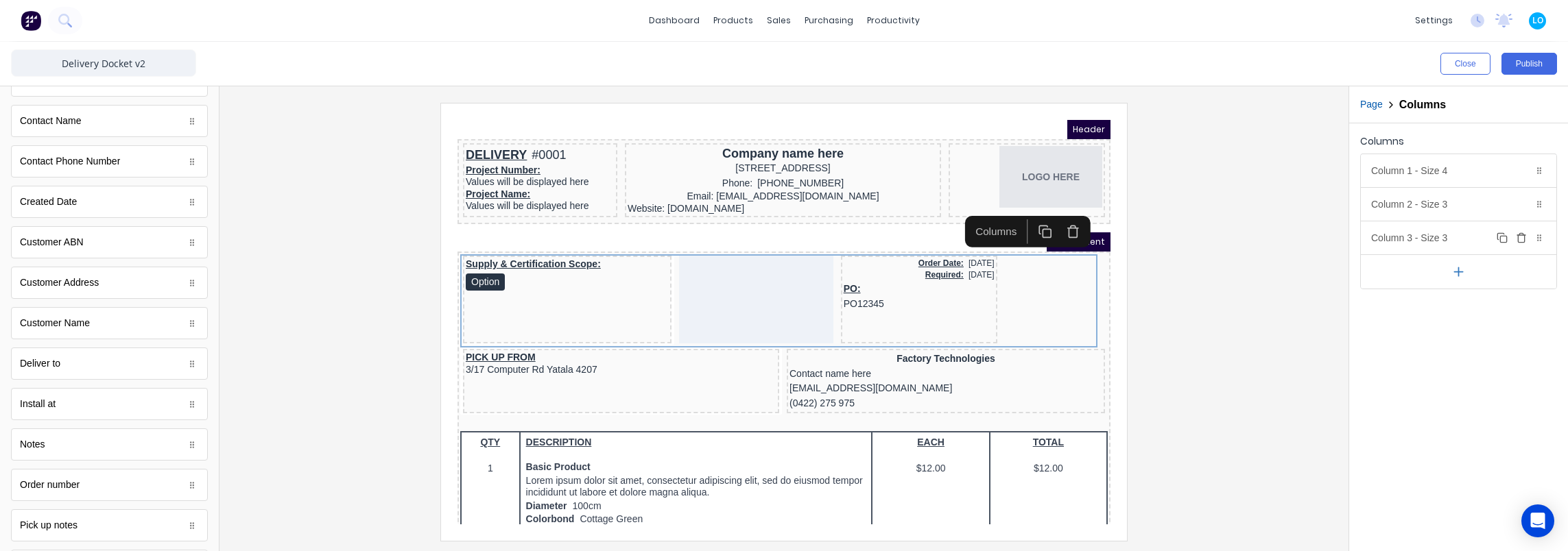
click at [1429, 234] on div "Column 3 - Size 3 Duplicate Delete" at bounding box center [1458, 238] width 196 height 33
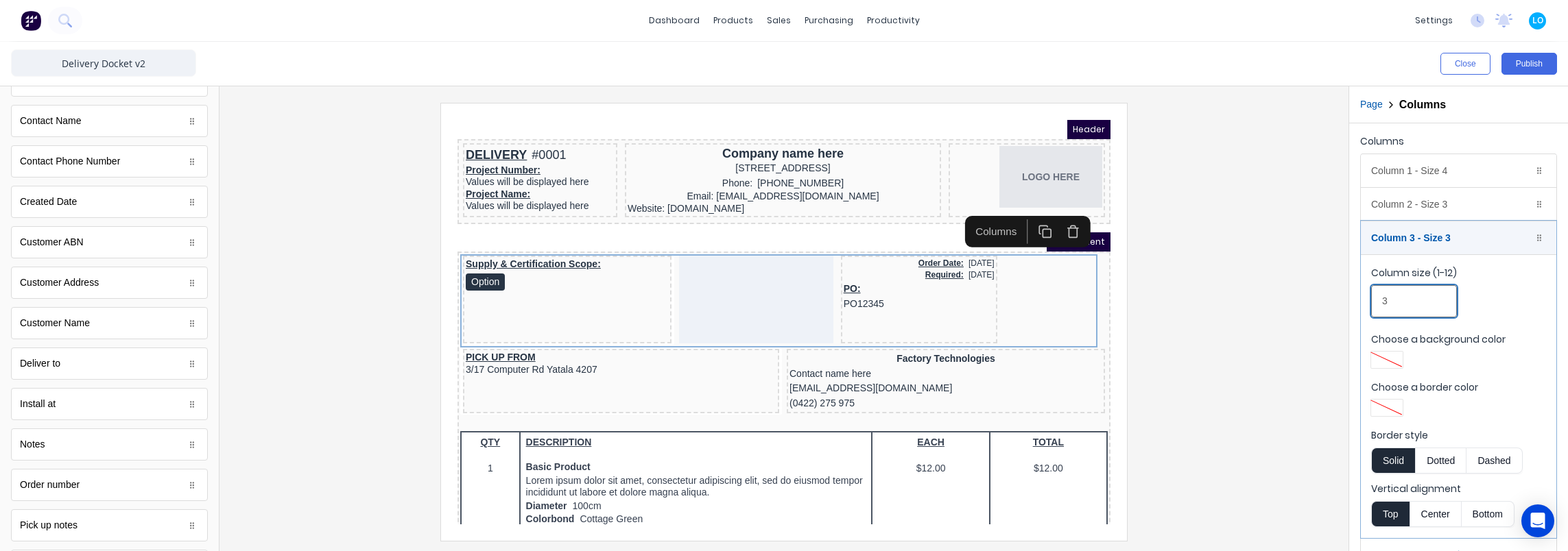
click at [1431, 292] on input "3" at bounding box center [1414, 301] width 86 height 32
type input "4"
click at [924, 268] on div "PO: PO12345" at bounding box center [930, 280] width 205 height 30
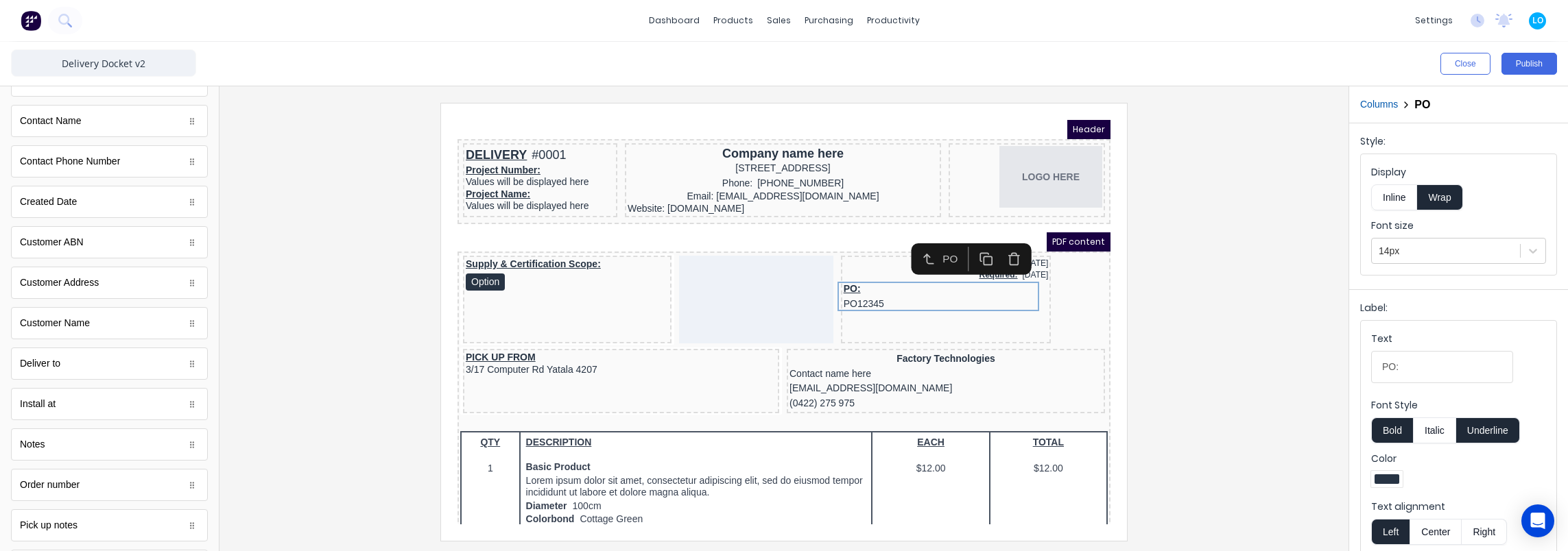
click at [1391, 189] on button "Inline" at bounding box center [1394, 198] width 46 height 26
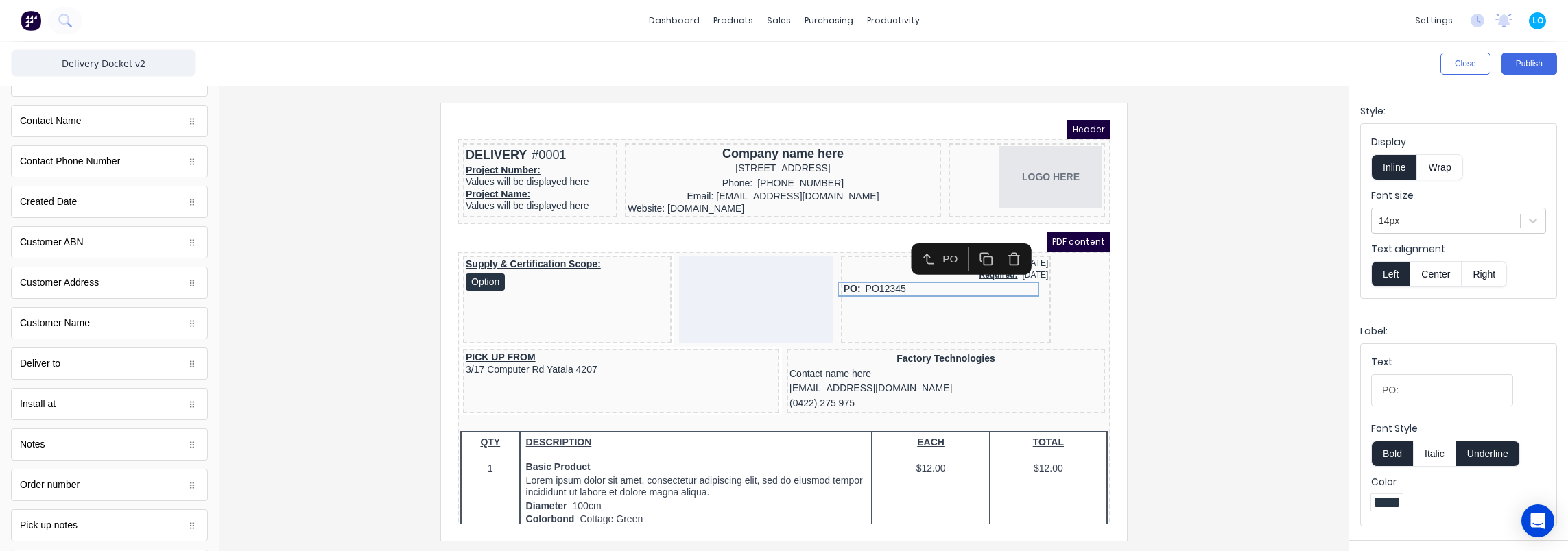
scroll to position [68, 0]
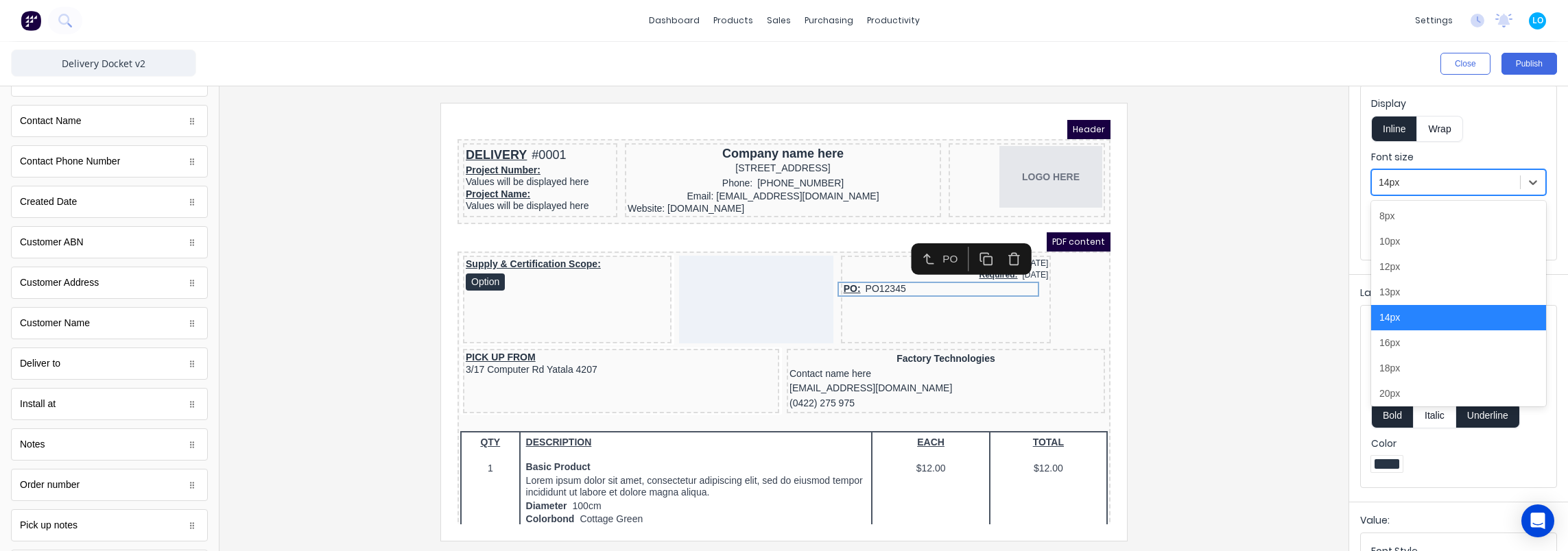
click at [1419, 188] on div at bounding box center [1445, 183] width 134 height 17
click at [1407, 263] on div "12px" at bounding box center [1458, 267] width 175 height 25
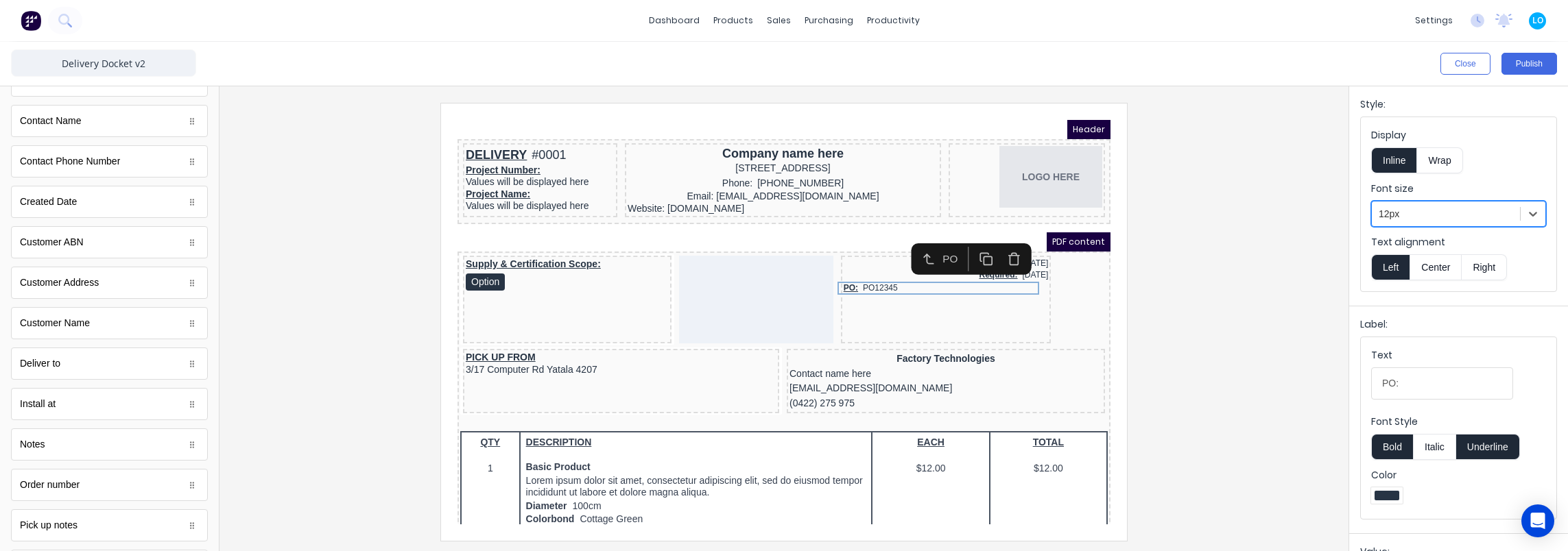
scroll to position [0, 0]
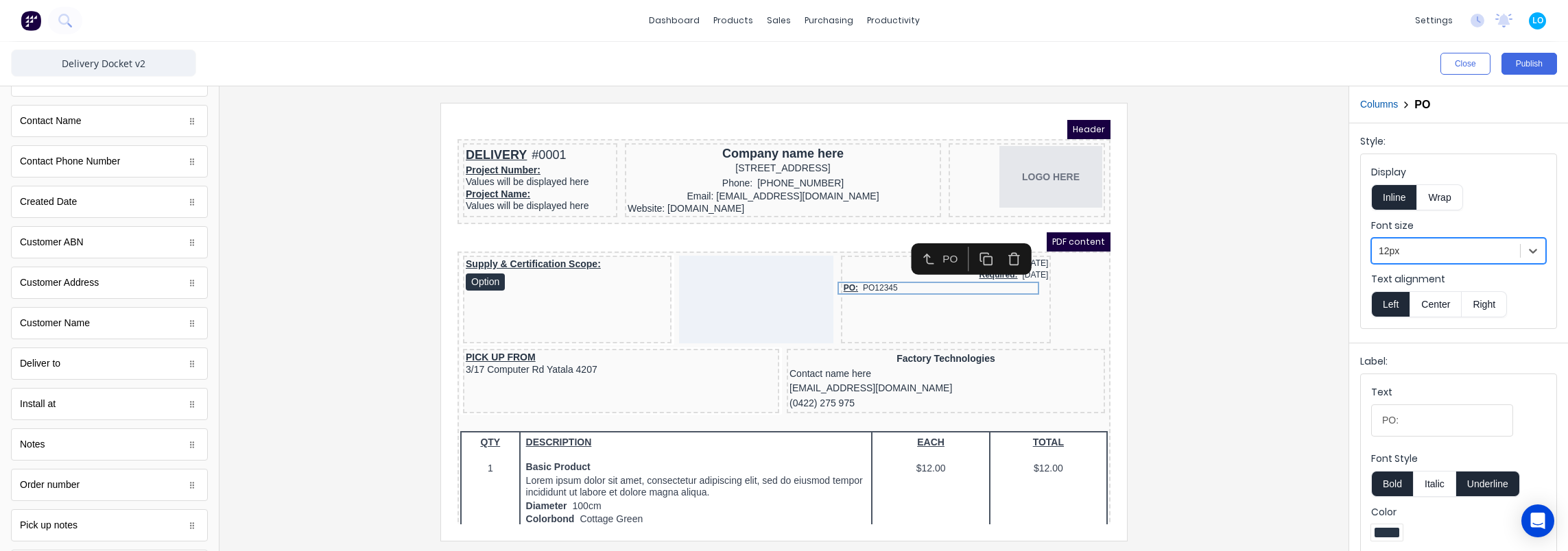
click at [1483, 304] on button "Right" at bounding box center [1484, 305] width 45 height 26
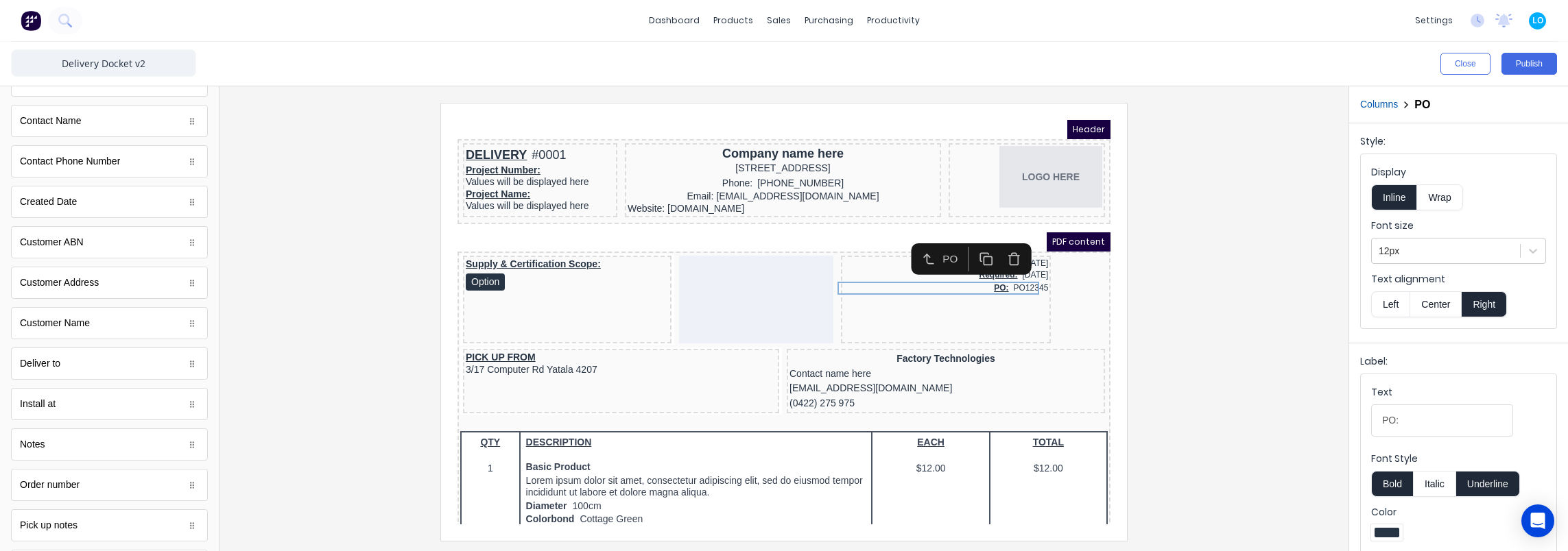
click at [1282, 305] on div at bounding box center [784, 322] width 1107 height 438
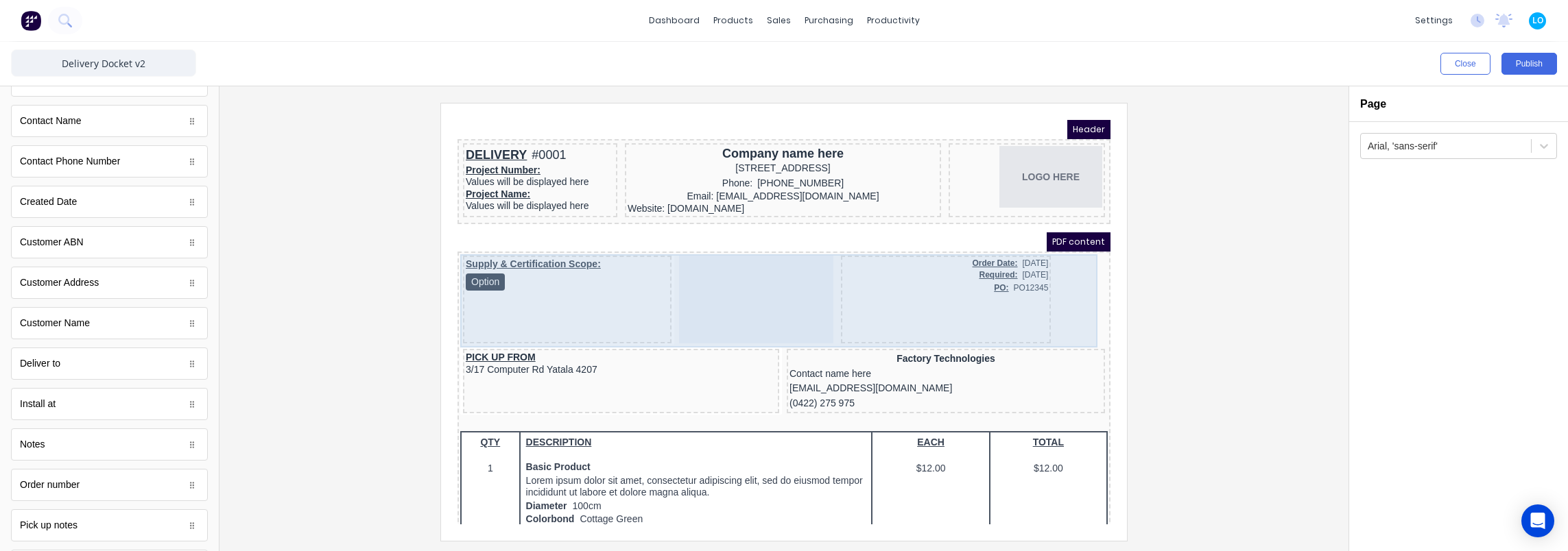
drag, startPoint x: 977, startPoint y: 298, endPoint x: 925, endPoint y: 299, distance: 52.0
click at [976, 299] on div "Order Date: 29/10/2024 Required: 29/10/2024 PO: PO12345" at bounding box center [930, 283] width 211 height 88
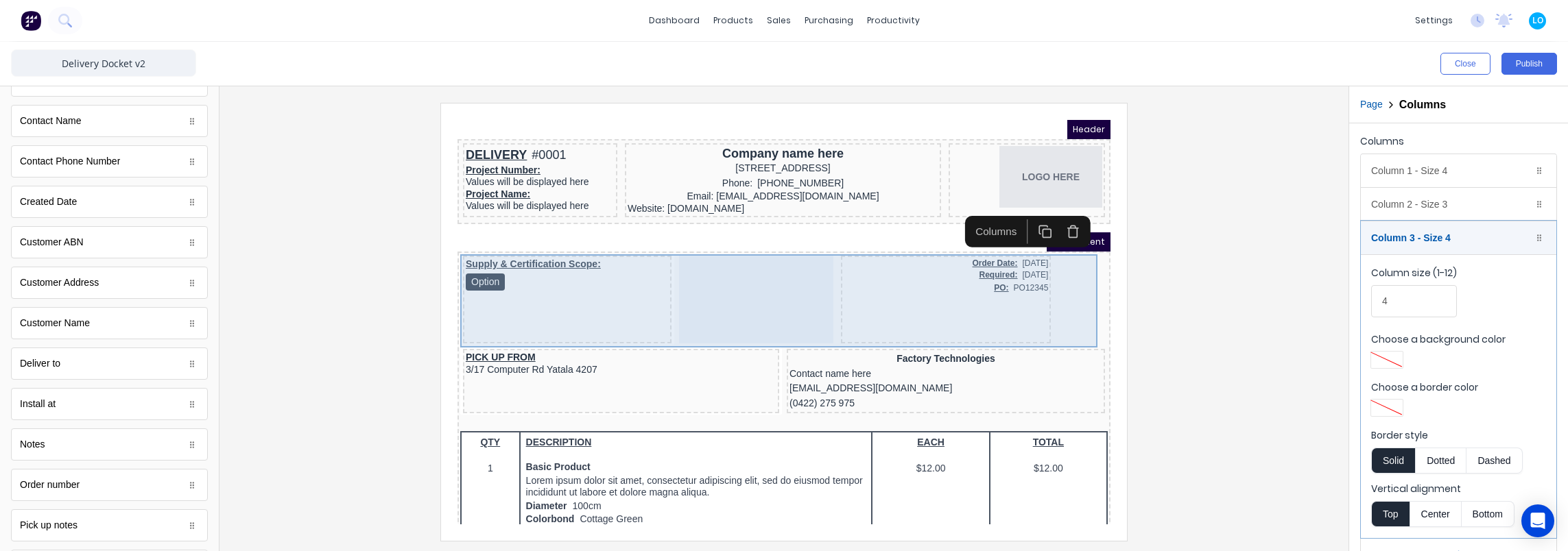
click at [781, 297] on div at bounding box center [739, 283] width 154 height 88
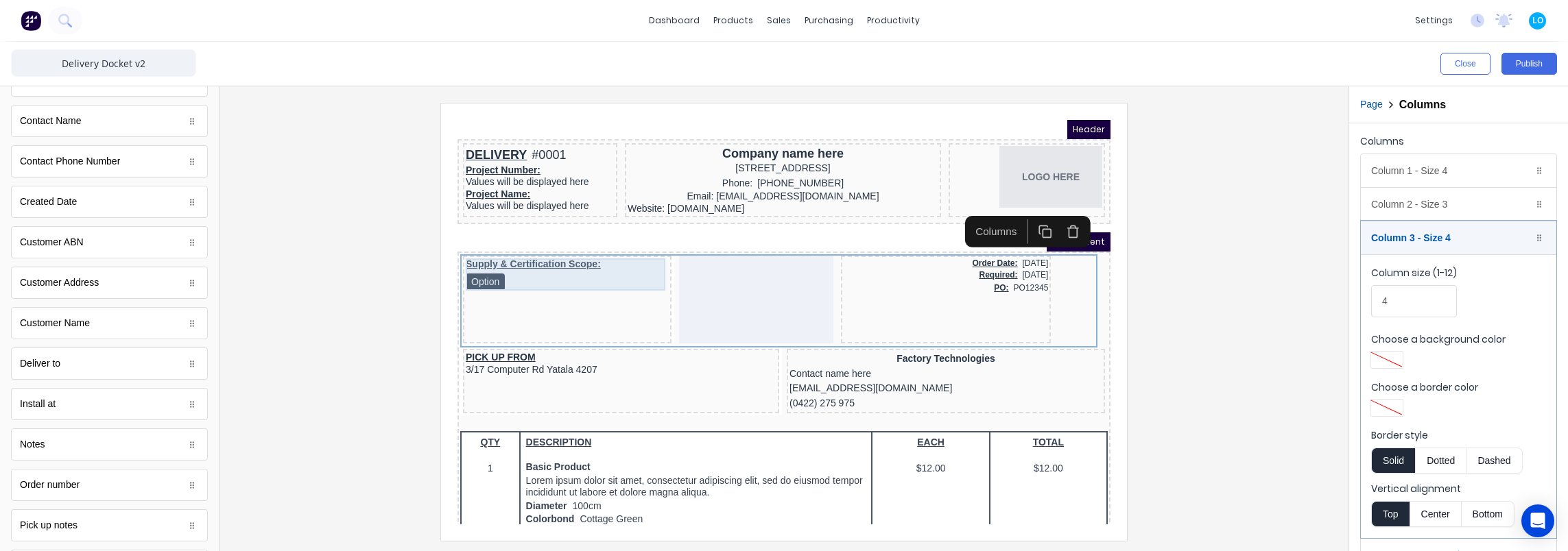
click at [595, 272] on div "Supply & Certification Scope: Option" at bounding box center [550, 258] width 203 height 32
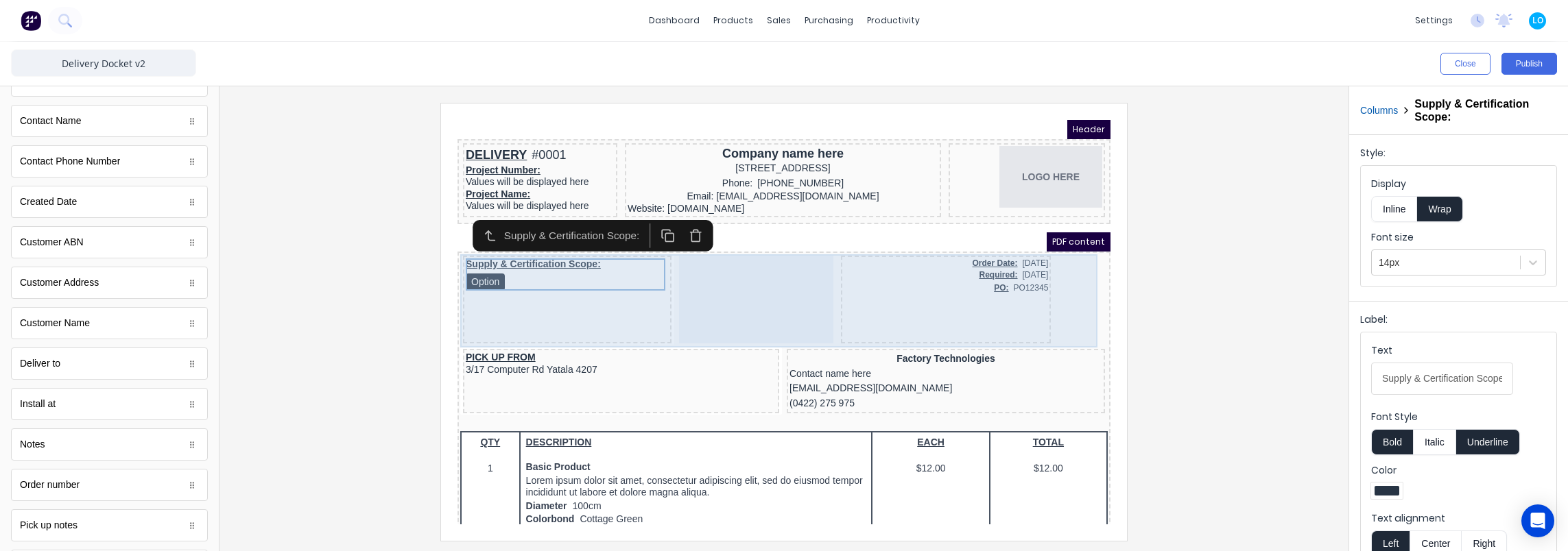
click at [592, 289] on div "Supply & Certification Scope: Option" at bounding box center [550, 283] width 209 height 88
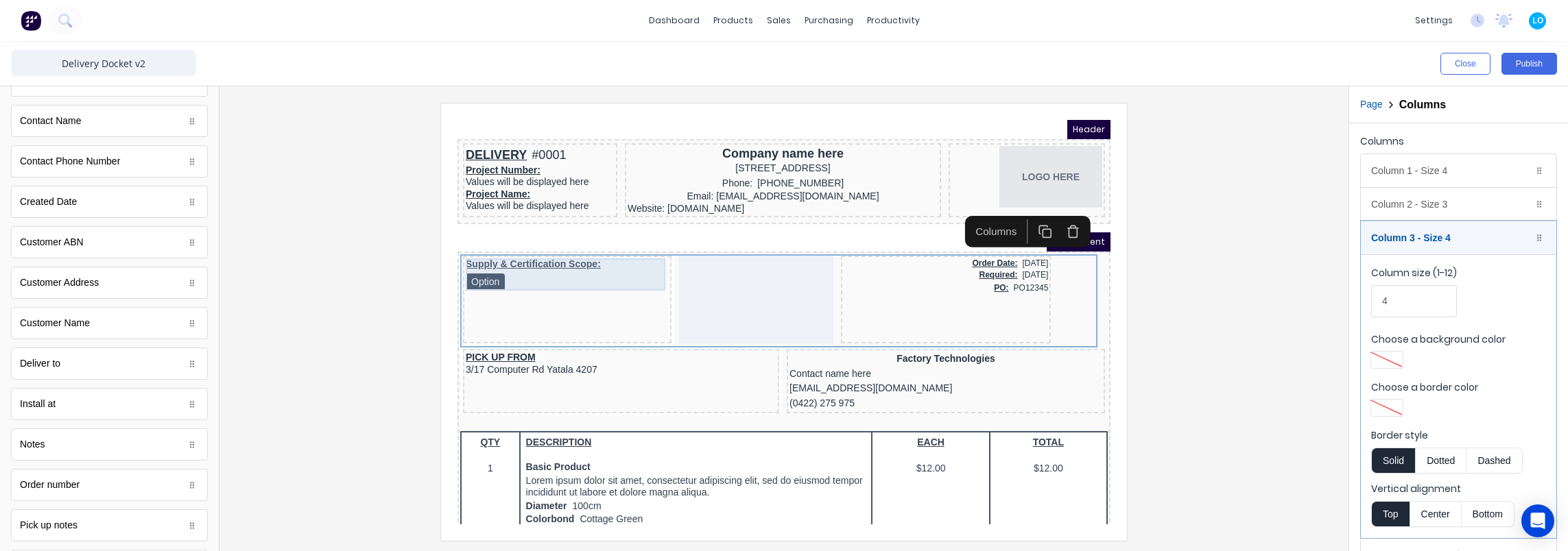
click at [605, 260] on div "Supply & Certification Scope: Option" at bounding box center [550, 258] width 203 height 32
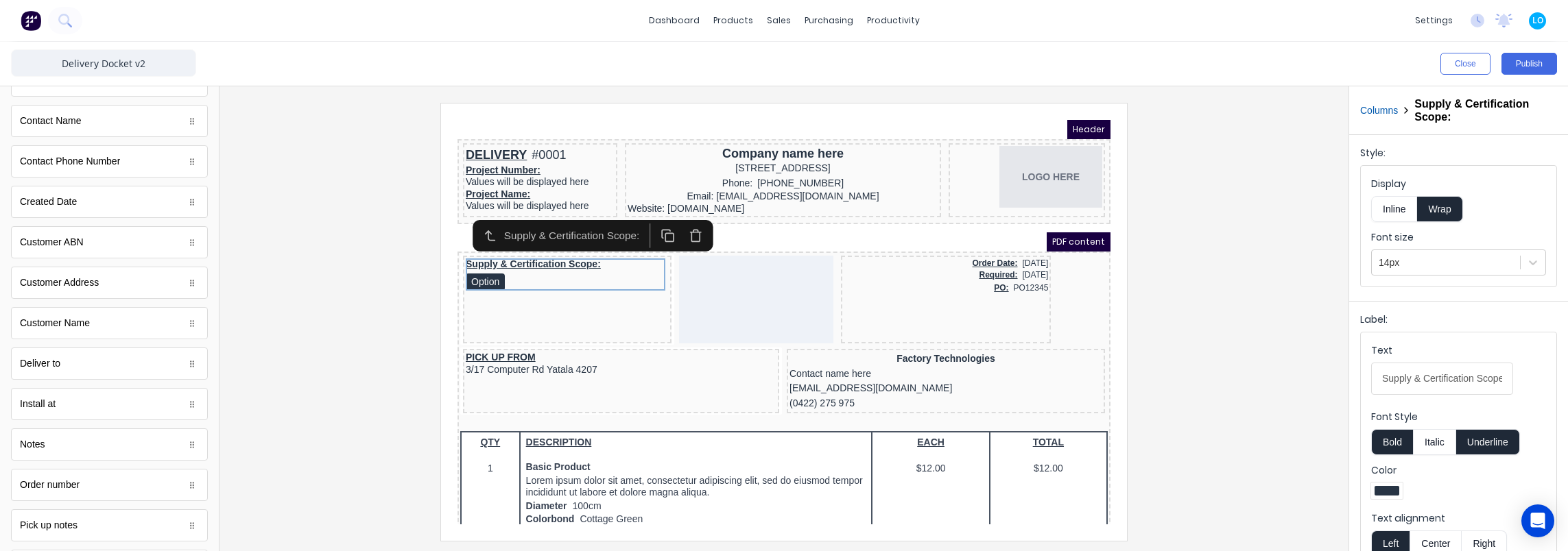
click at [1380, 108] on button "Columns" at bounding box center [1379, 110] width 38 height 15
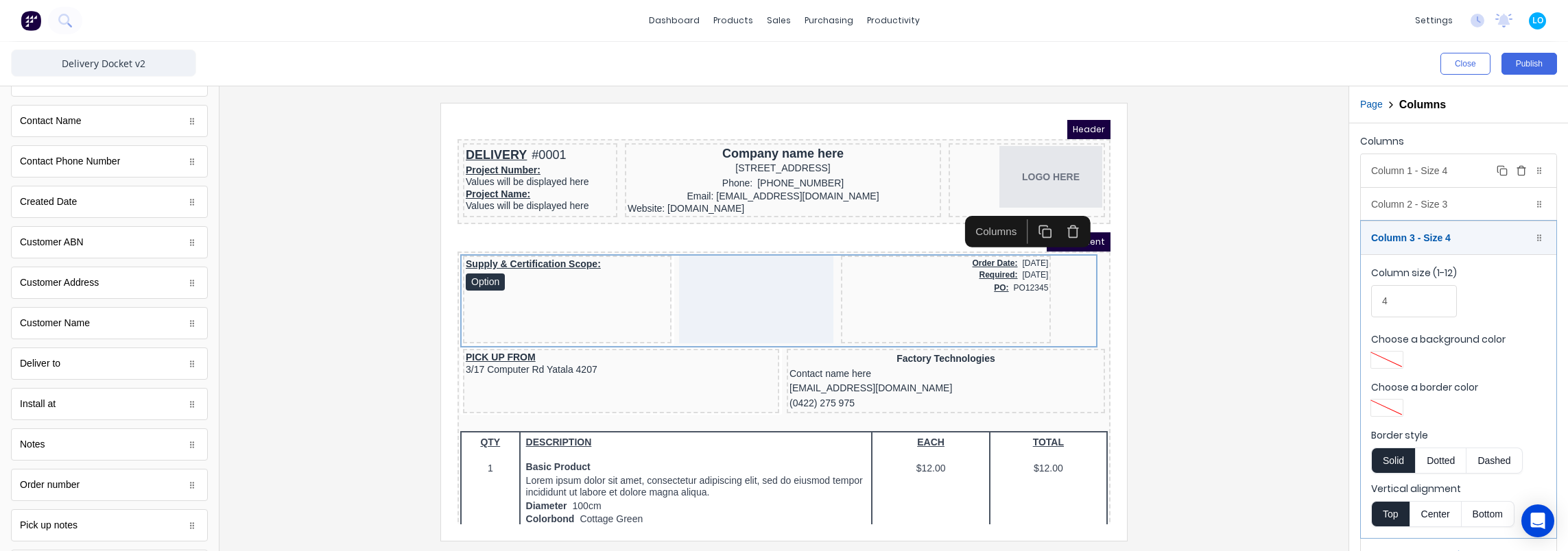
click at [1440, 161] on div "Column 1 - Size 4 Duplicate Delete" at bounding box center [1458, 170] width 196 height 33
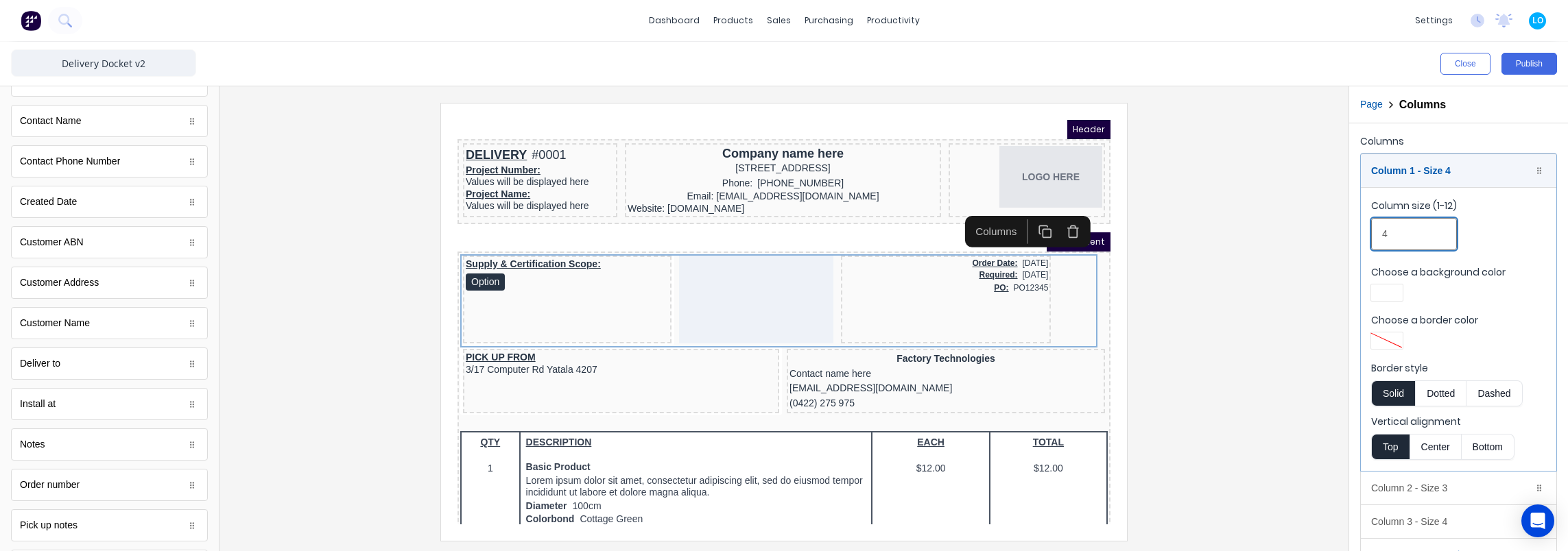
click at [1418, 233] on input "4" at bounding box center [1414, 234] width 86 height 32
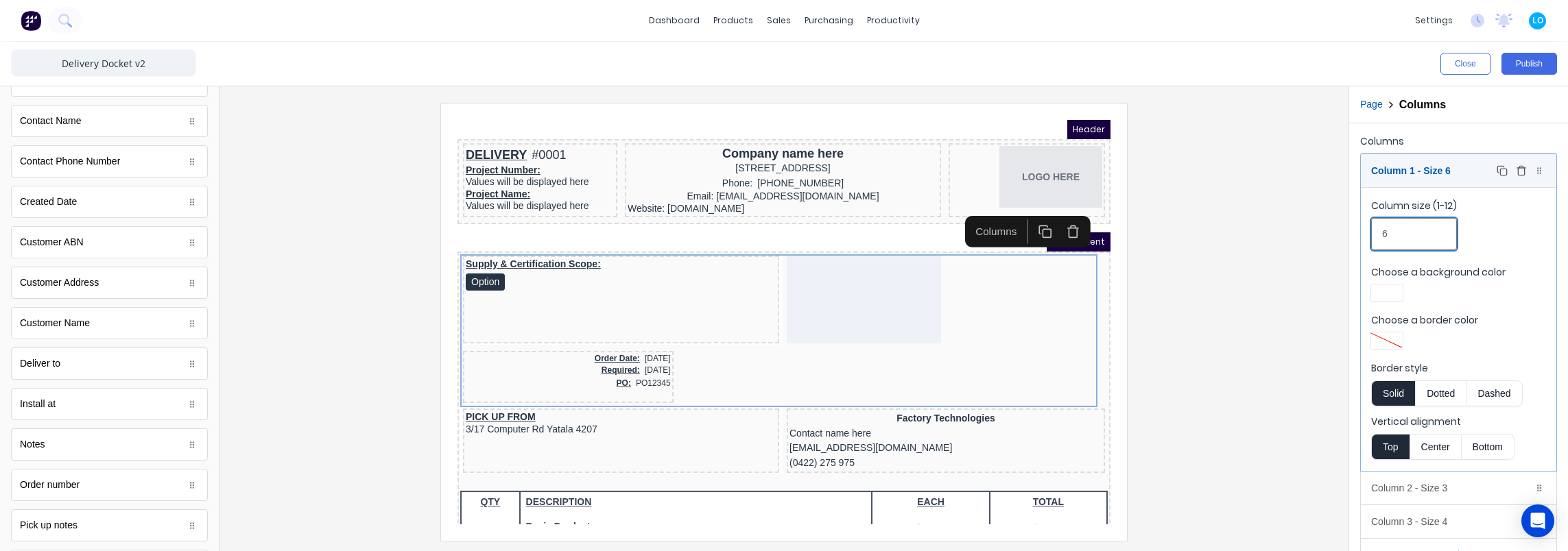
type input "6"
click at [1436, 172] on div "Column 1 - Size 6 Duplicate Delete" at bounding box center [1458, 170] width 196 height 33
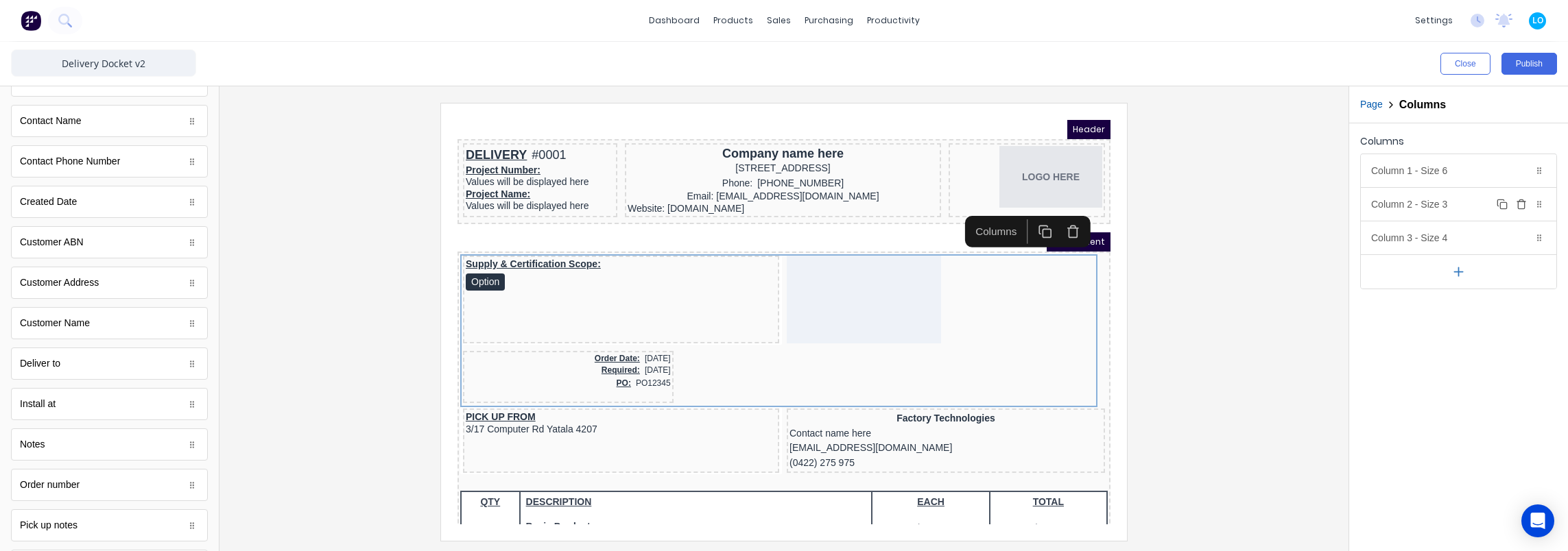
click at [1422, 203] on div "Column 2 - Size 3 Duplicate Delete" at bounding box center [1458, 204] width 196 height 33
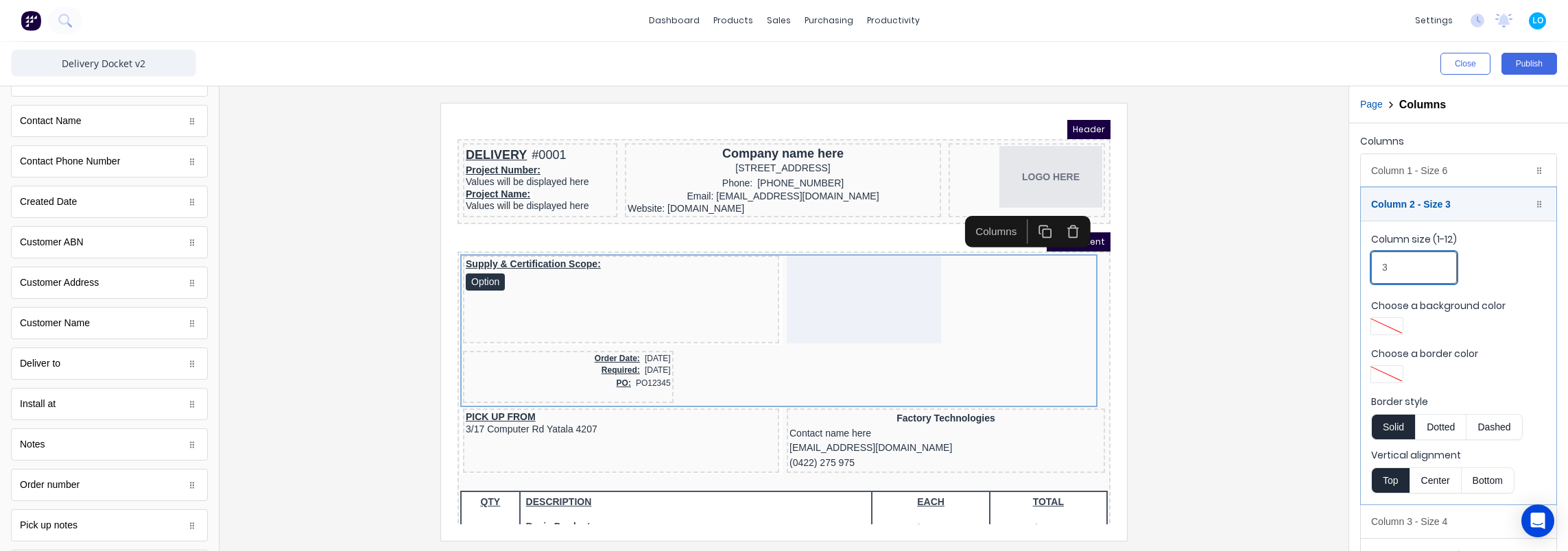
click at [1398, 277] on input "3" at bounding box center [1414, 268] width 86 height 32
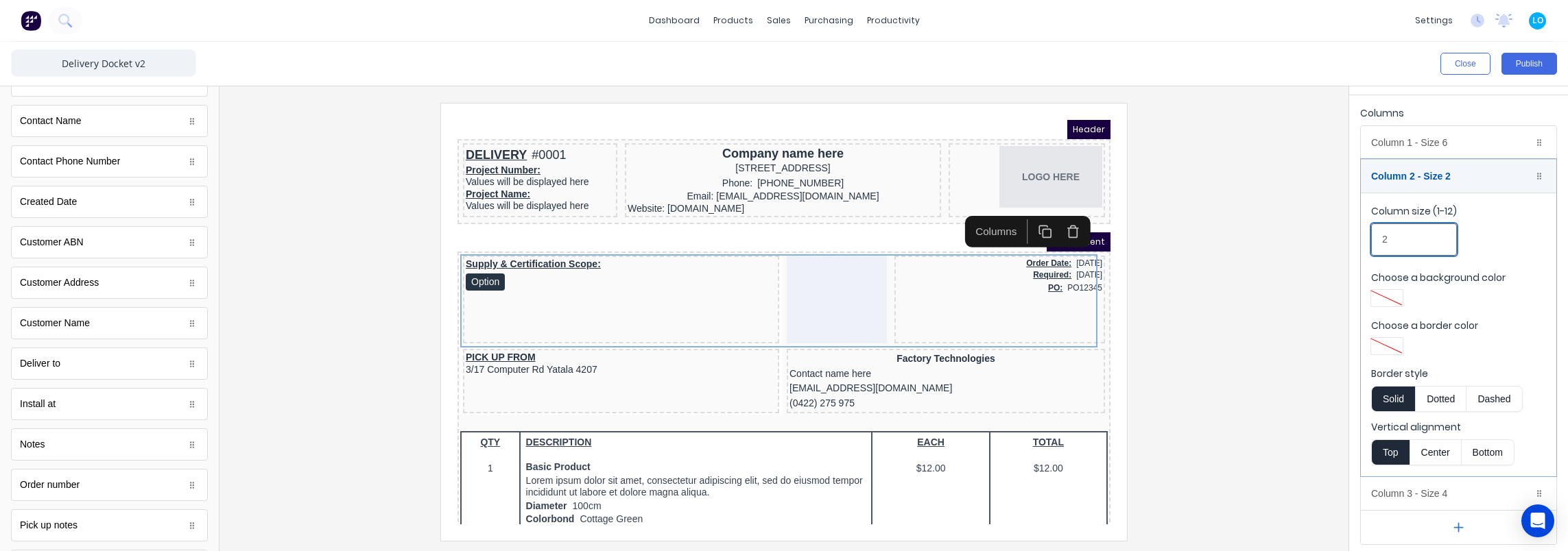
type input "2"
click at [1196, 257] on div at bounding box center [784, 322] width 1107 height 438
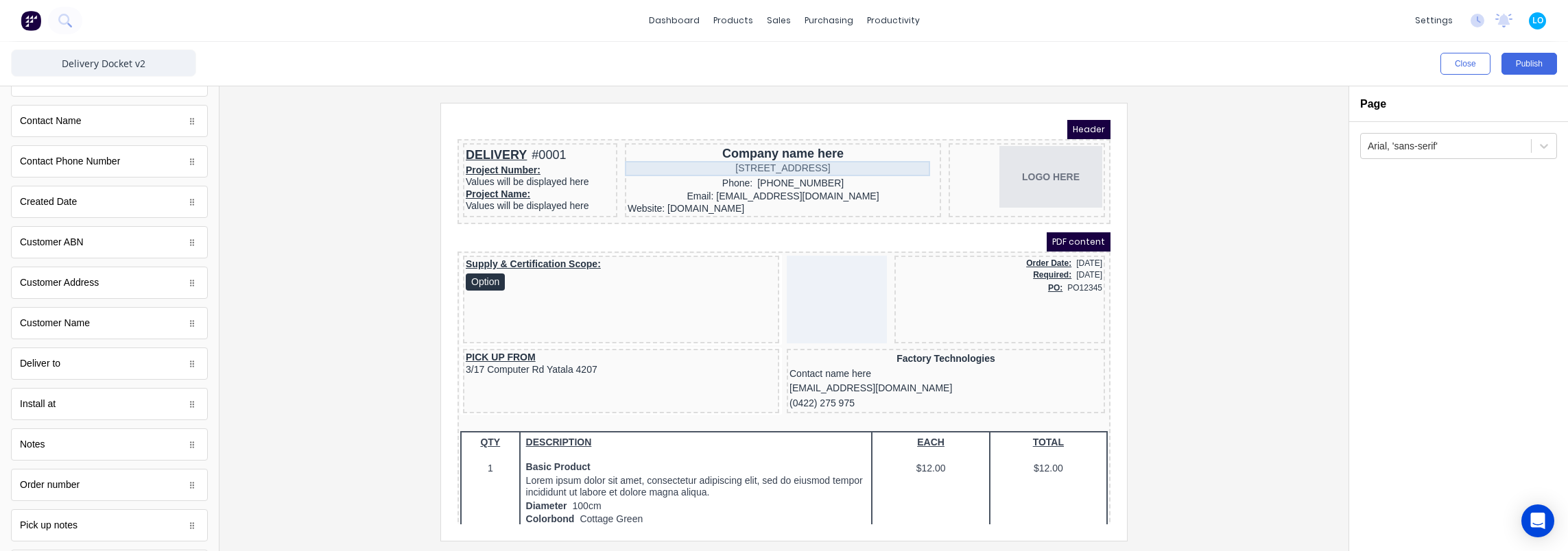
click at [741, 146] on div "234 Beach Road Gold Coast, Queensland, Australia, 4217" at bounding box center [766, 152] width 310 height 15
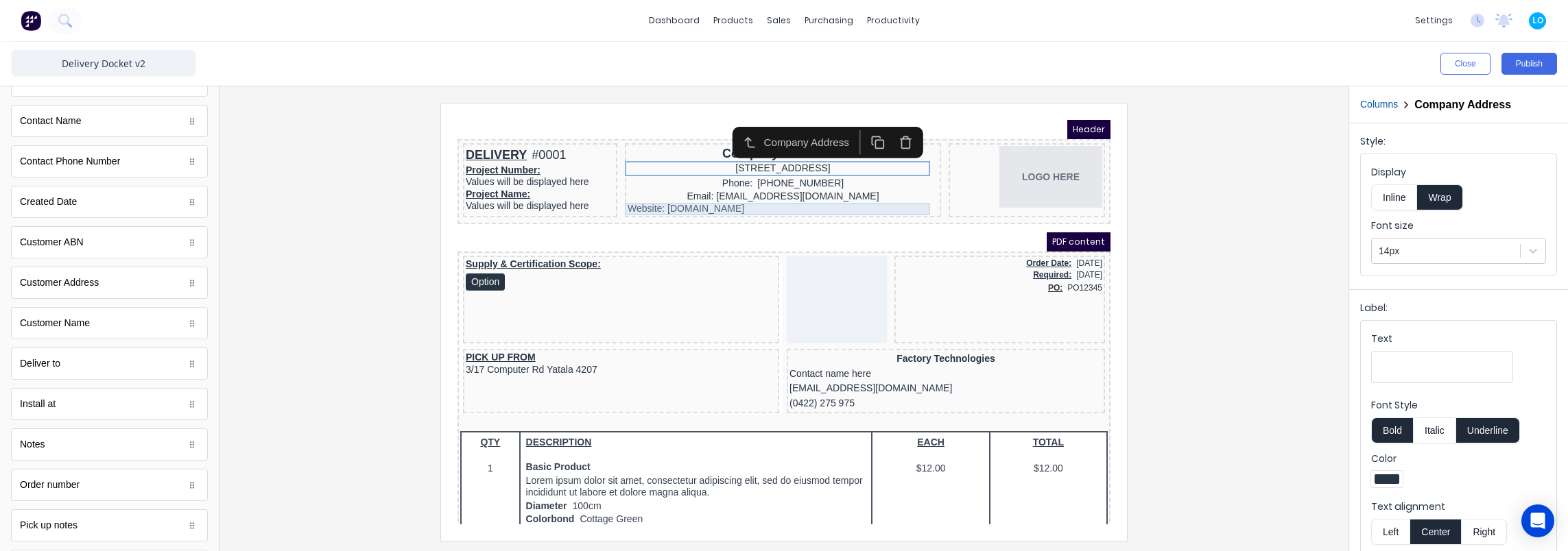
drag, startPoint x: 648, startPoint y: 188, endPoint x: 656, endPoint y: 187, distance: 8.1
click at [649, 188] on div "Website: www.ultraspan.au" at bounding box center [766, 193] width 310 height 12
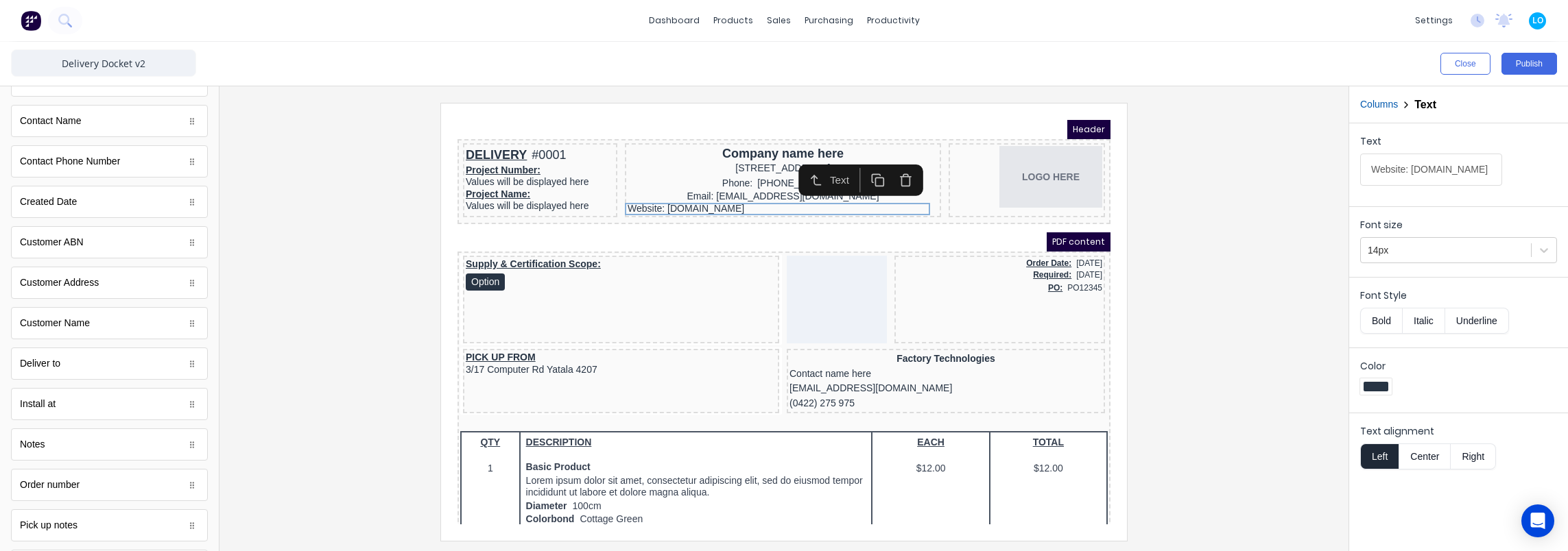
click at [1412, 450] on button "Center" at bounding box center [1425, 457] width 52 height 26
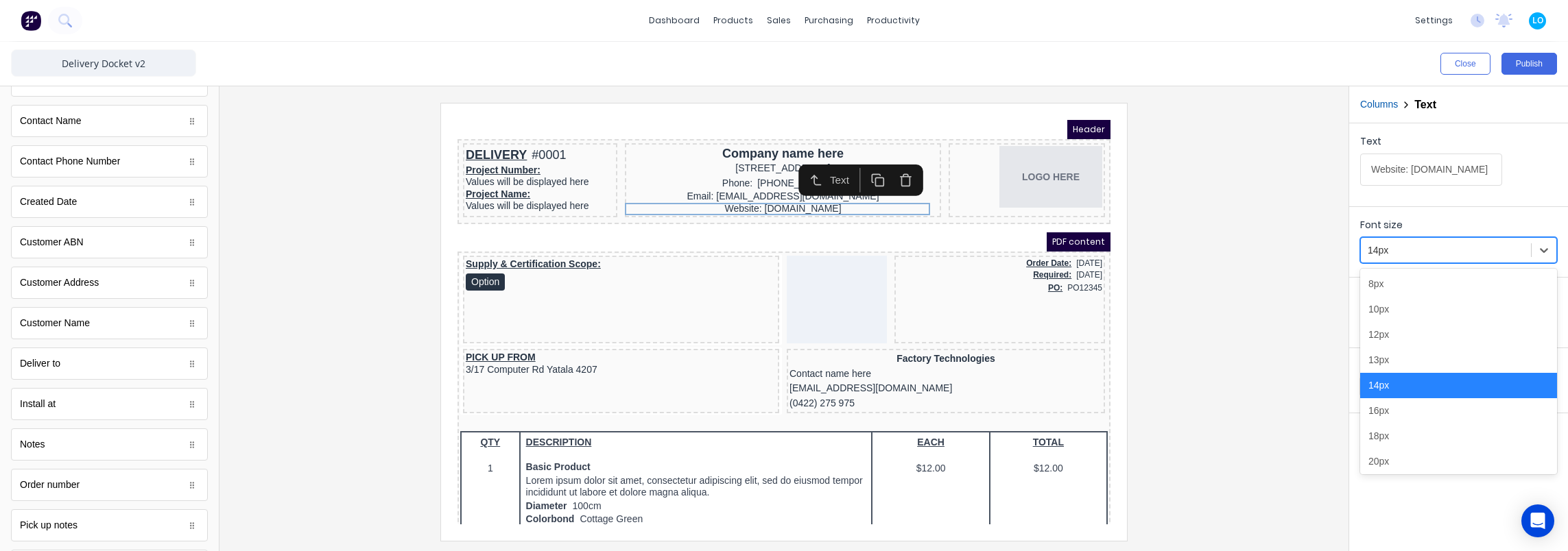
click at [1457, 251] on div at bounding box center [1445, 251] width 156 height 17
click at [1399, 333] on div "12px" at bounding box center [1458, 334] width 197 height 25
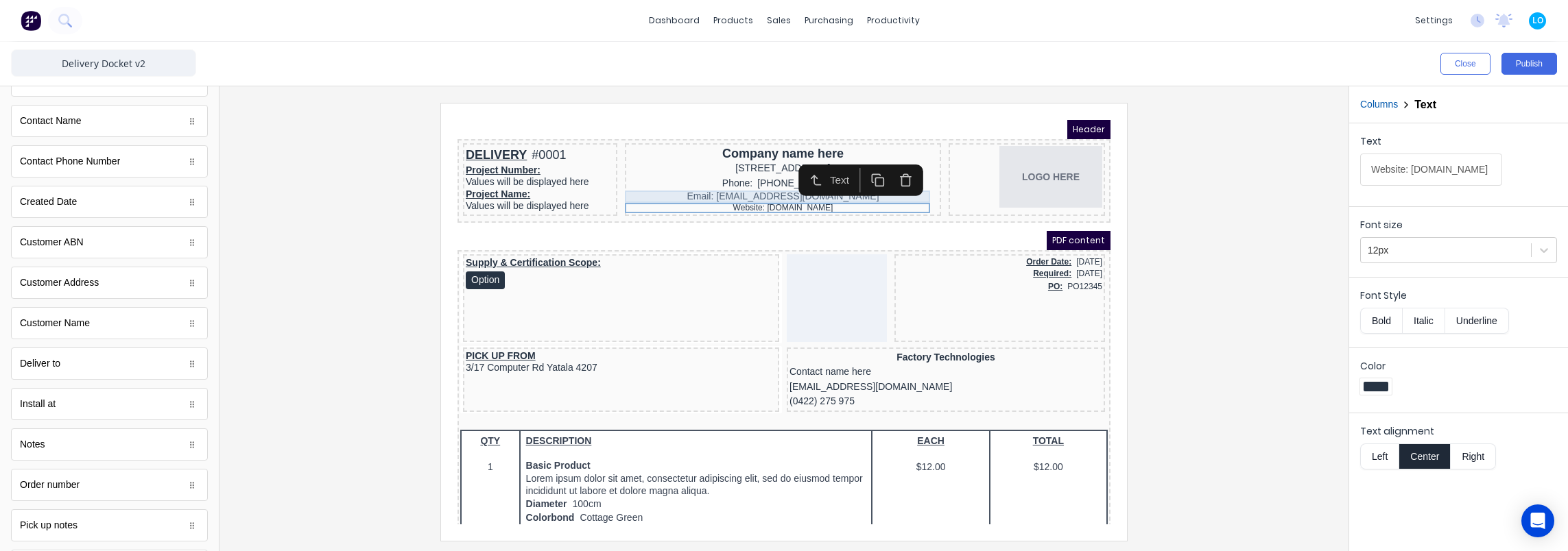
click at [766, 180] on div "Email: accounts@ultraspan.au" at bounding box center [766, 180] width 310 height 12
click at [1404, 243] on div at bounding box center [1445, 251] width 156 height 17
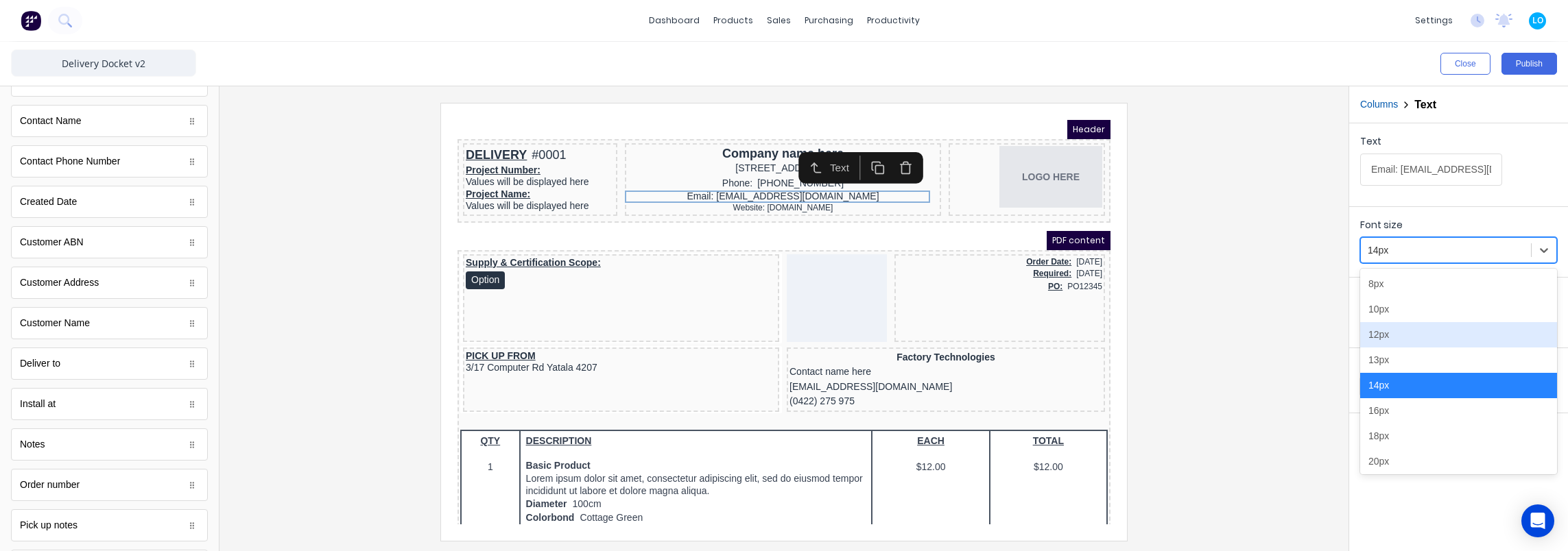
click at [1393, 330] on div "12px" at bounding box center [1458, 334] width 197 height 25
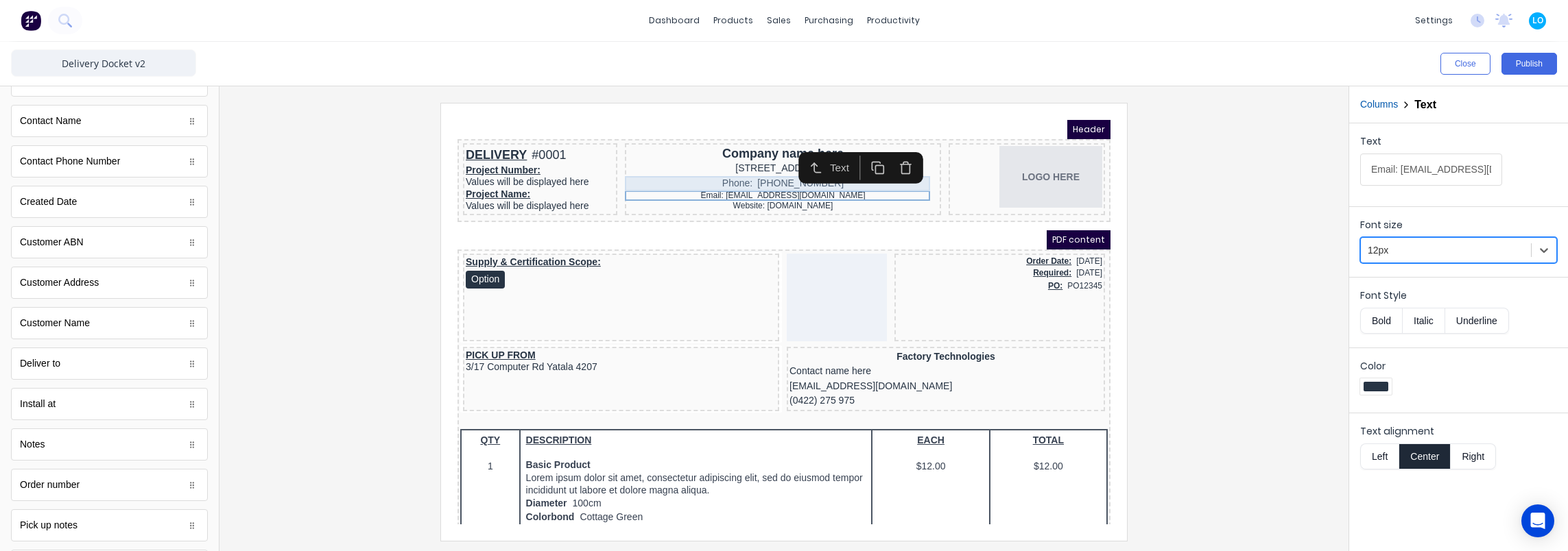
click at [747, 165] on div "Phone: (042) 2222 3333" at bounding box center [766, 167] width 310 height 15
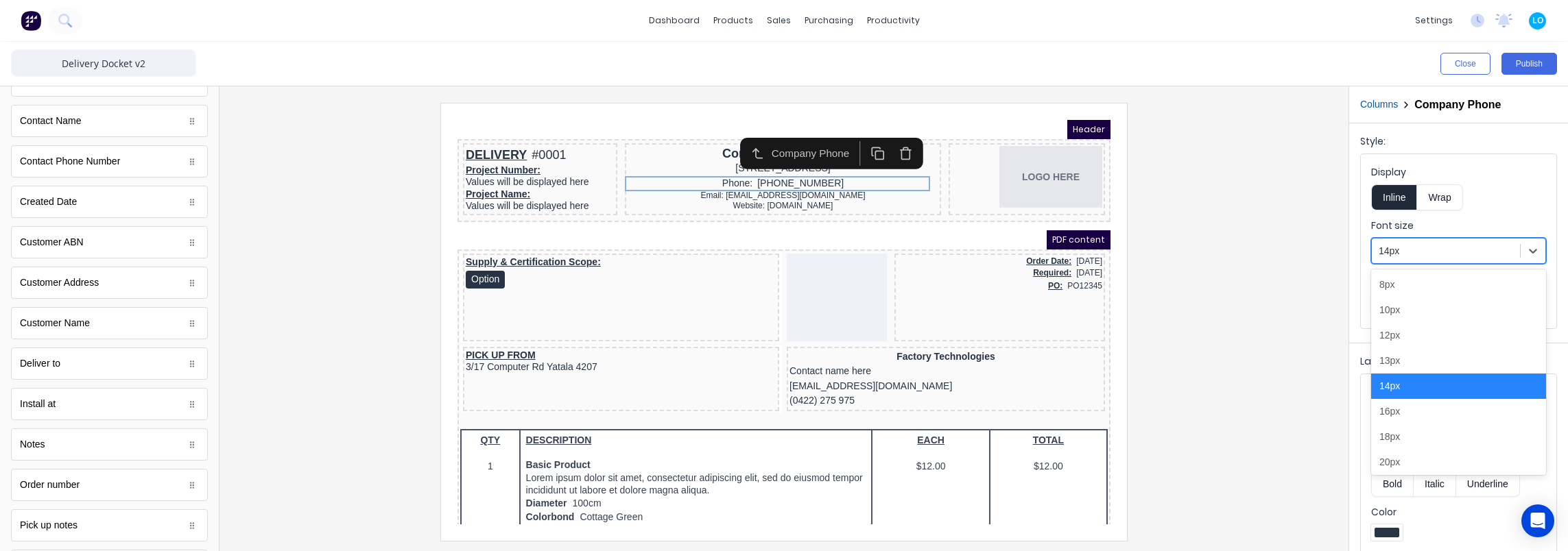
click at [1425, 251] on div at bounding box center [1445, 252] width 134 height 17
click at [1409, 331] on div "12px" at bounding box center [1458, 335] width 175 height 25
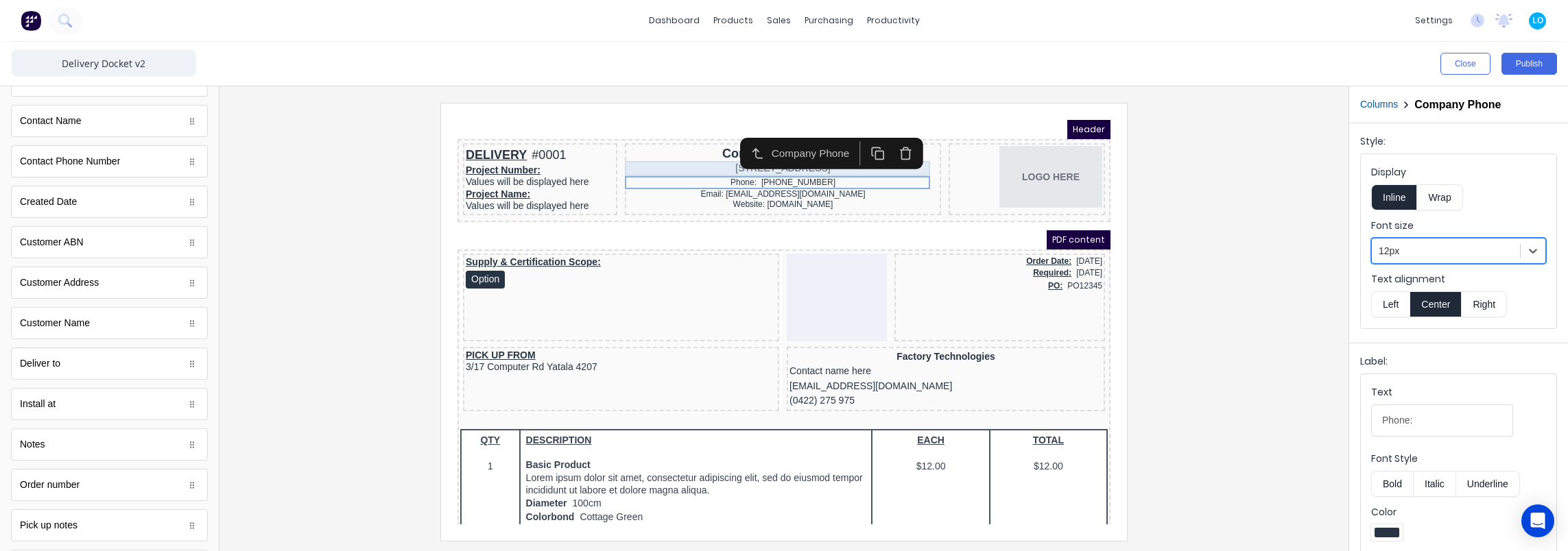
click at [710, 152] on div "234 Beach Road Gold Coast, Queensland, Australia, 4217" at bounding box center [766, 152] width 310 height 15
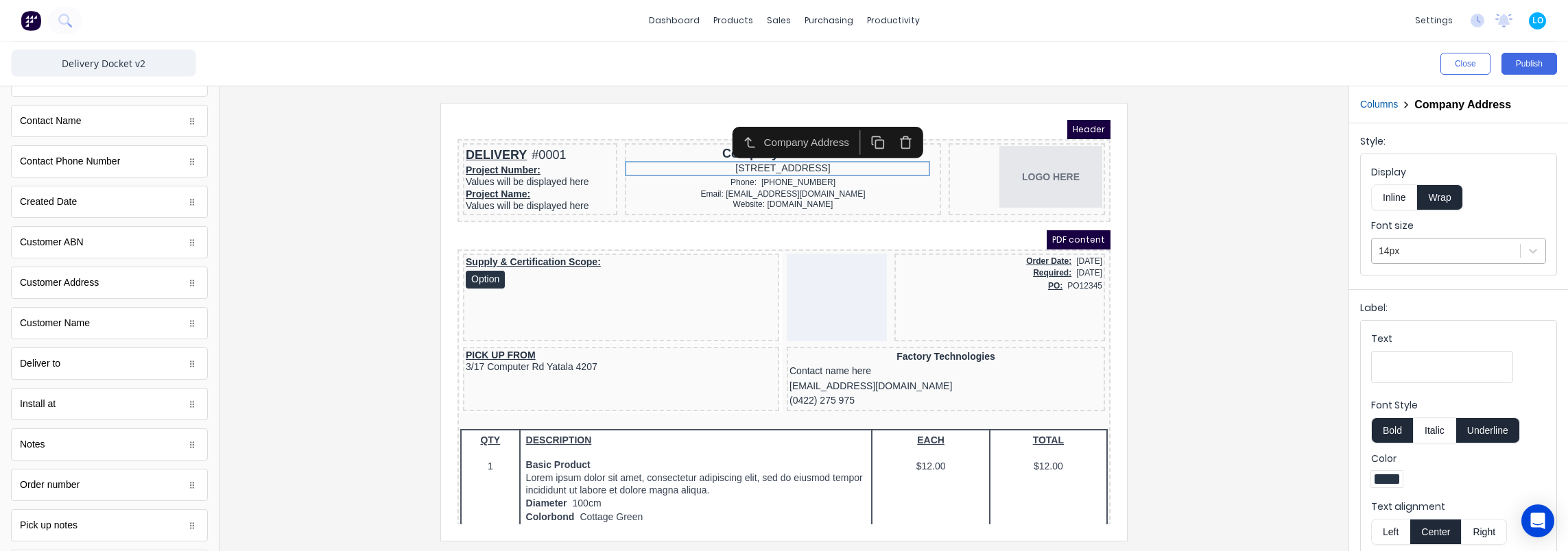
click at [1444, 257] on div at bounding box center [1445, 252] width 134 height 17
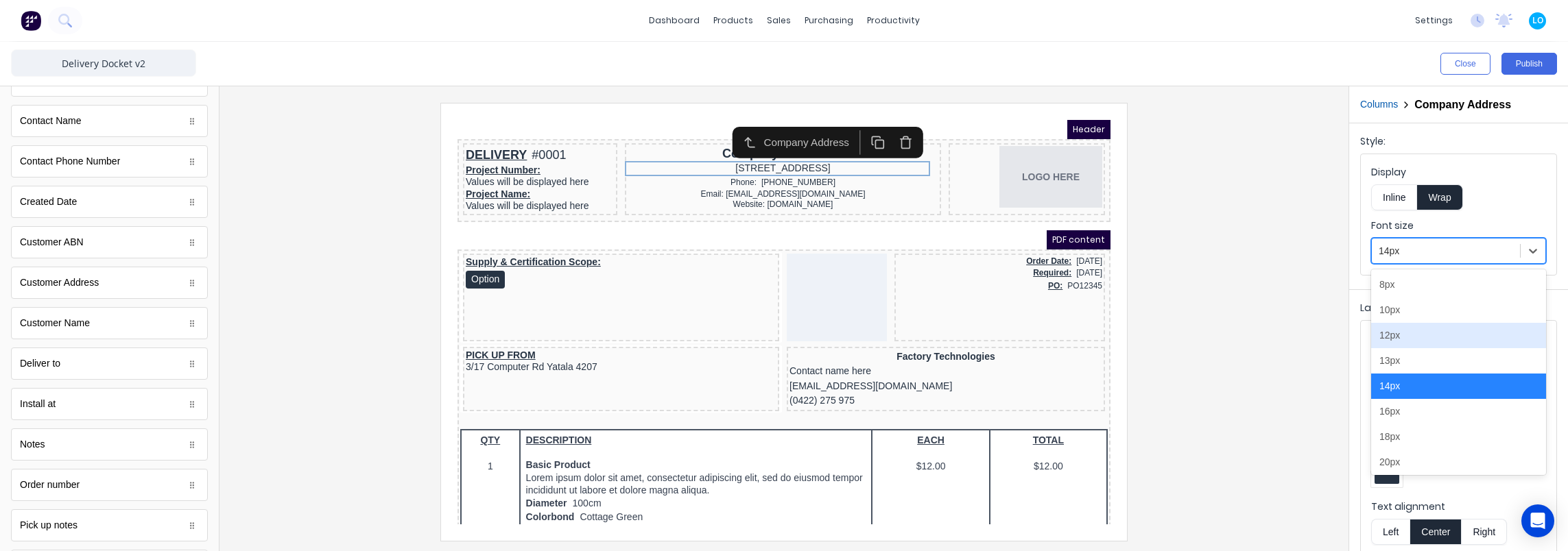
click at [1408, 334] on div "12px" at bounding box center [1458, 335] width 175 height 25
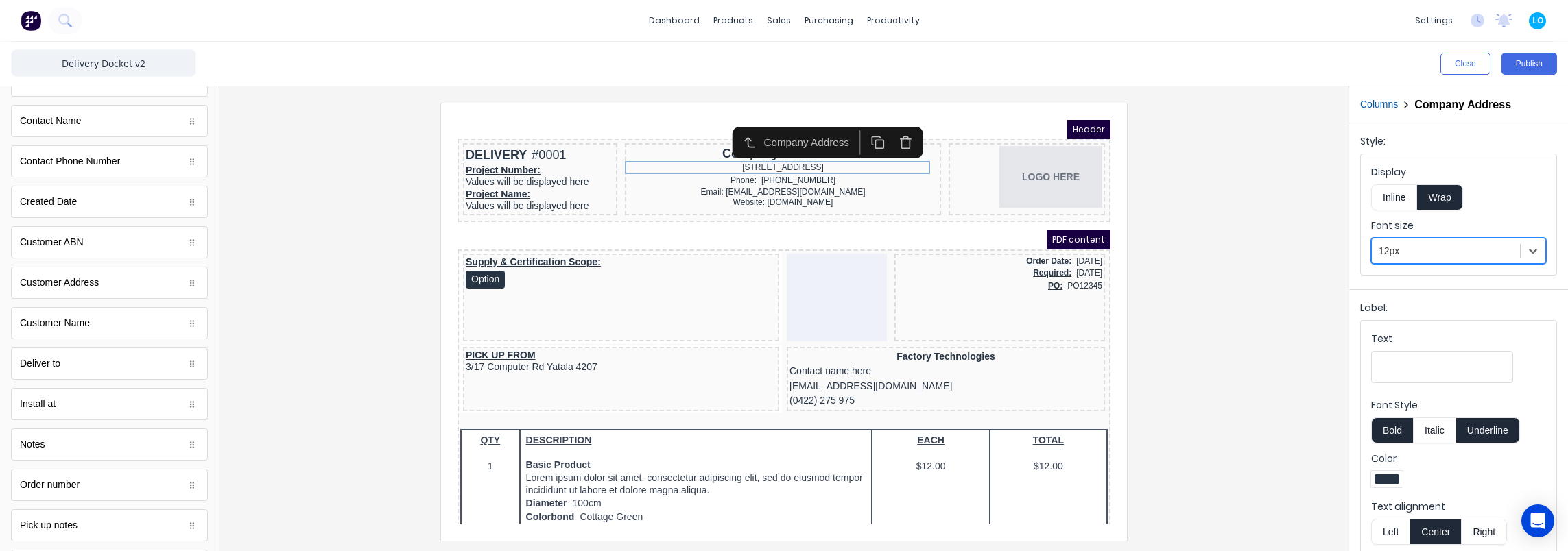
click at [1231, 169] on div at bounding box center [784, 322] width 1107 height 438
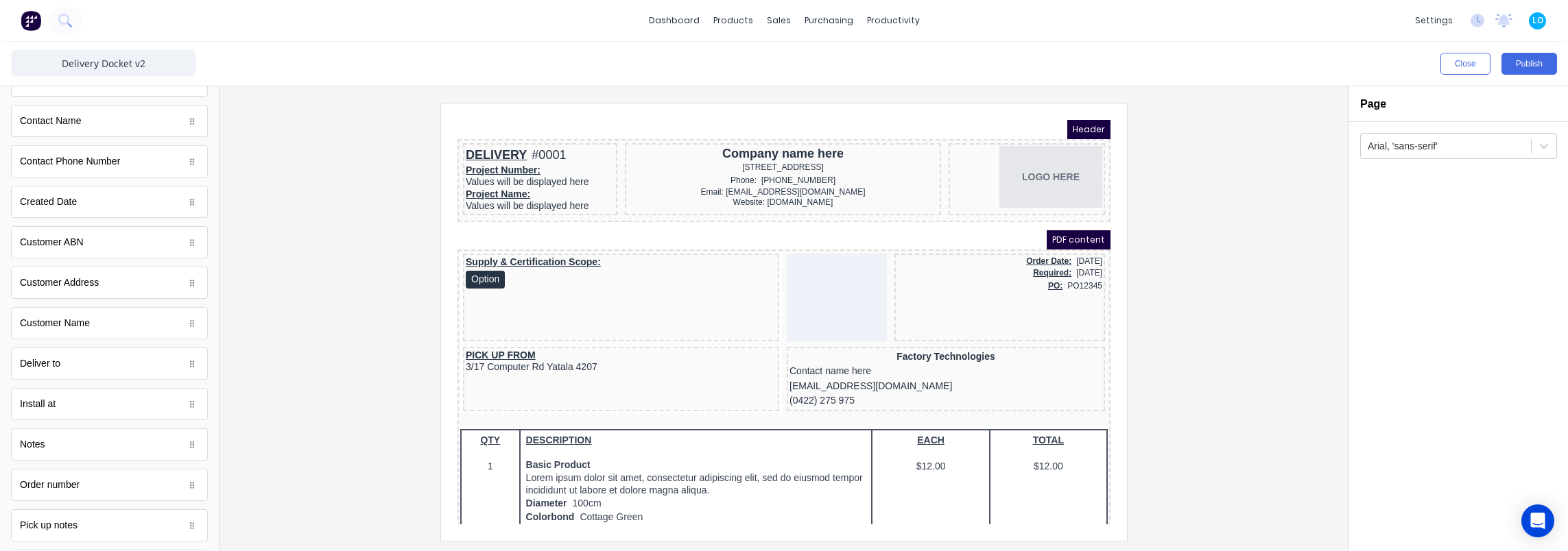
click at [348, 207] on div at bounding box center [784, 322] width 1107 height 438
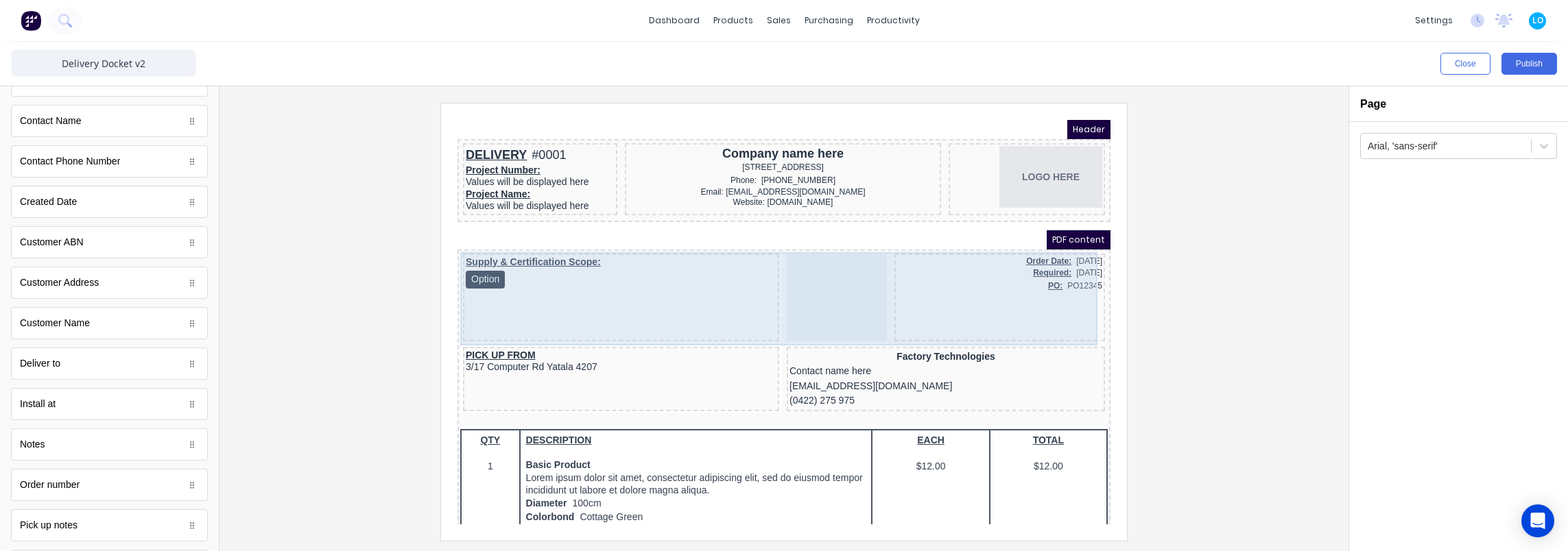
scroll to position [68, 0]
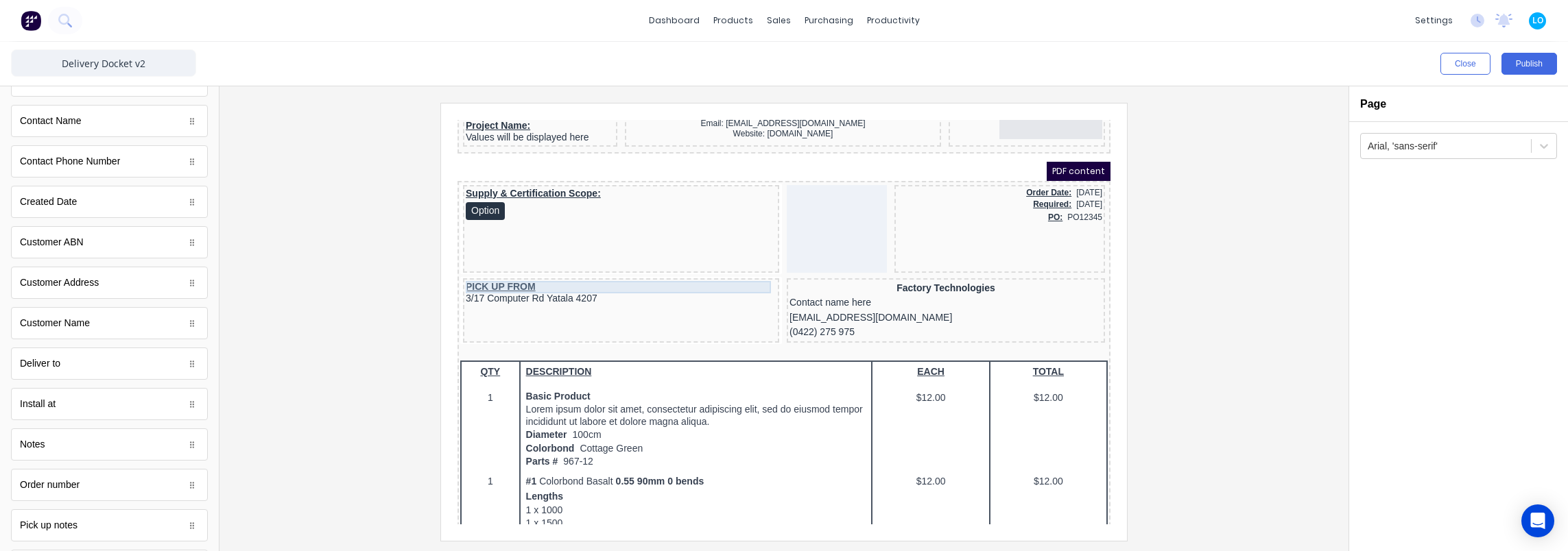
click at [526, 271] on div "PICK UP FROM" at bounding box center [604, 270] width 310 height 12
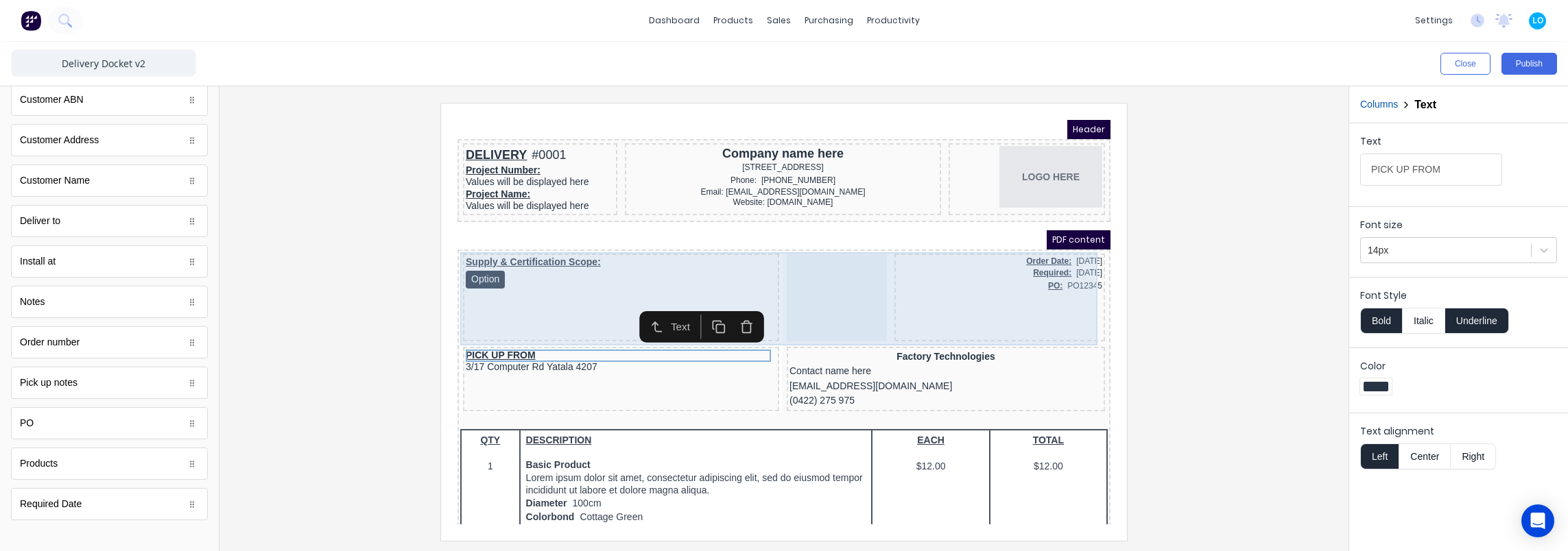
scroll to position [0, 0]
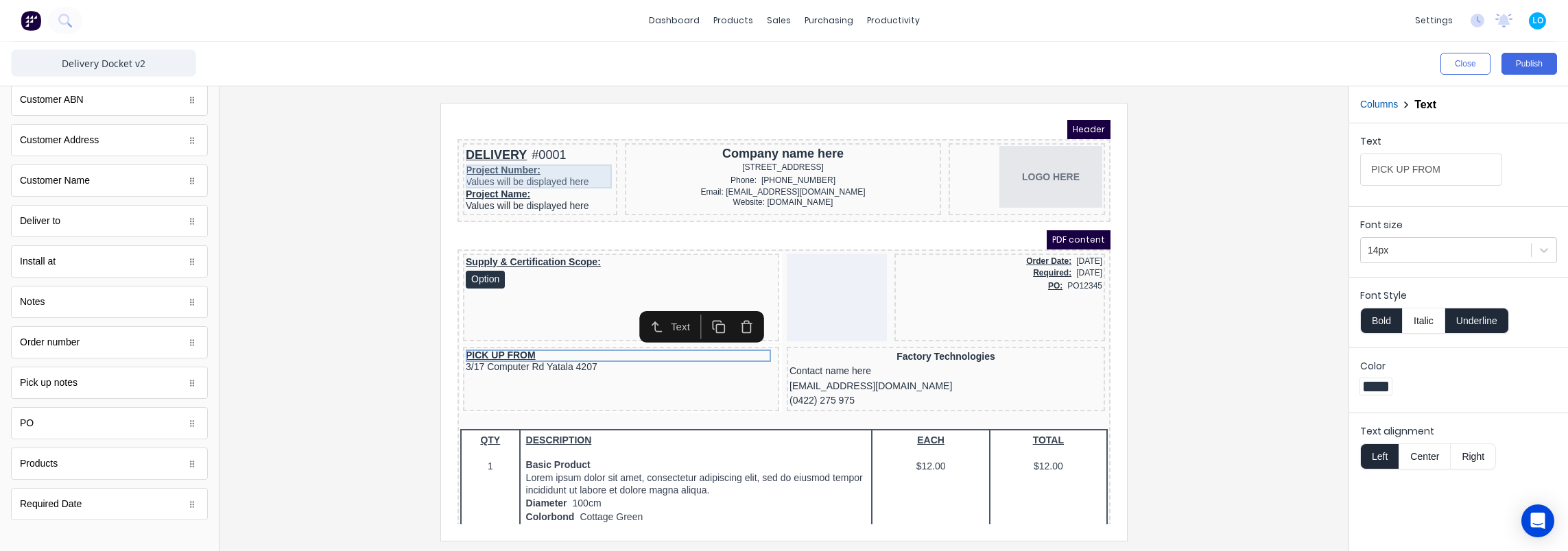
click at [531, 163] on div "Project Number: Values will be displayed here" at bounding box center [523, 160] width 149 height 24
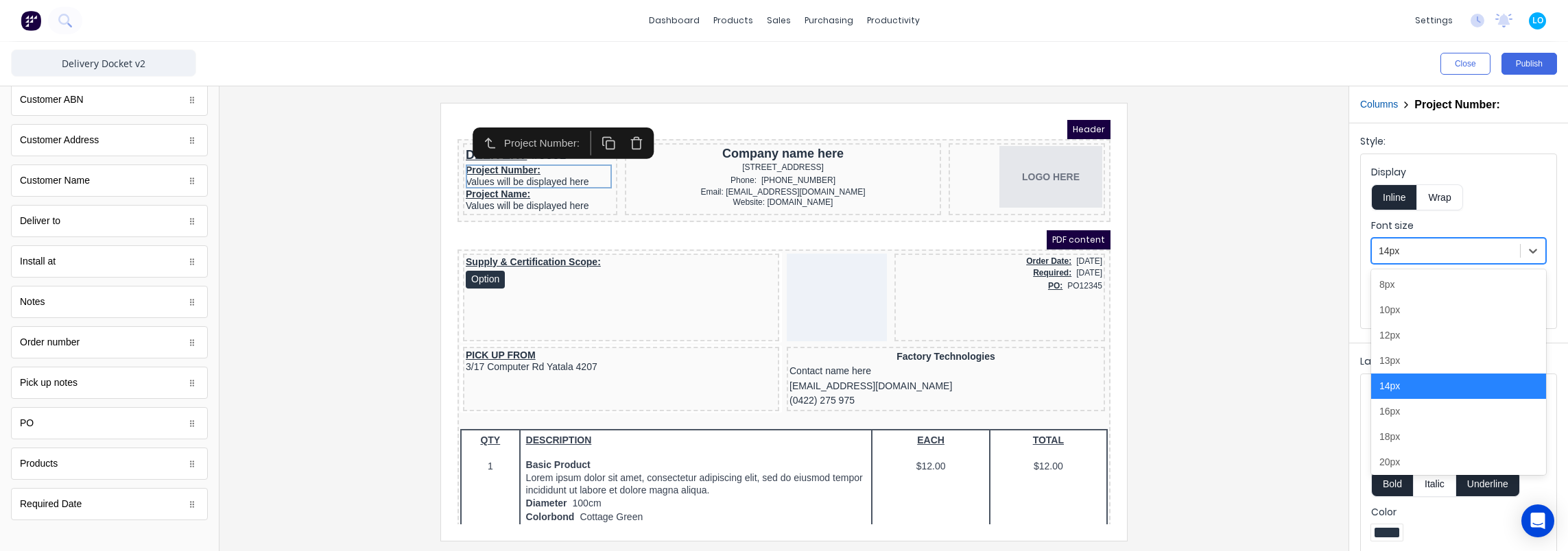
click at [1465, 249] on div at bounding box center [1445, 252] width 134 height 17
click at [1396, 337] on div "12px" at bounding box center [1458, 335] width 175 height 25
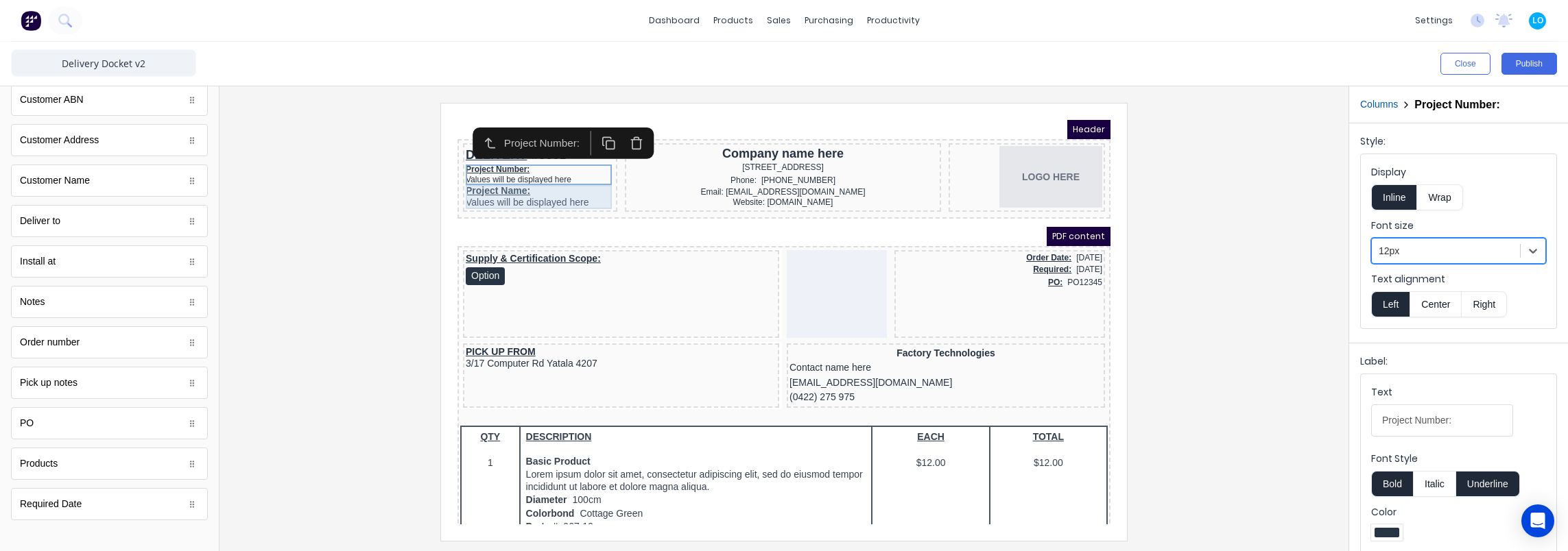
click at [558, 183] on div "Project Name: Values will be displayed here" at bounding box center [523, 180] width 149 height 24
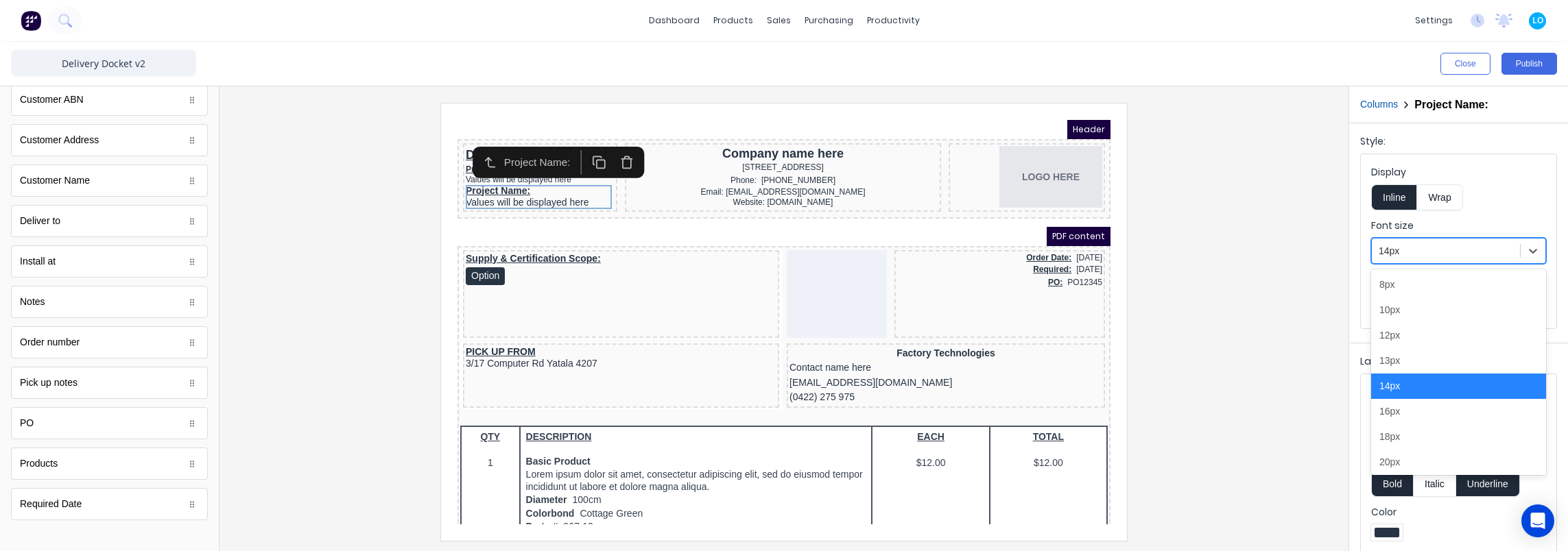
click at [1459, 252] on div at bounding box center [1445, 252] width 134 height 17
click at [1415, 334] on div "12px" at bounding box center [1458, 335] width 175 height 25
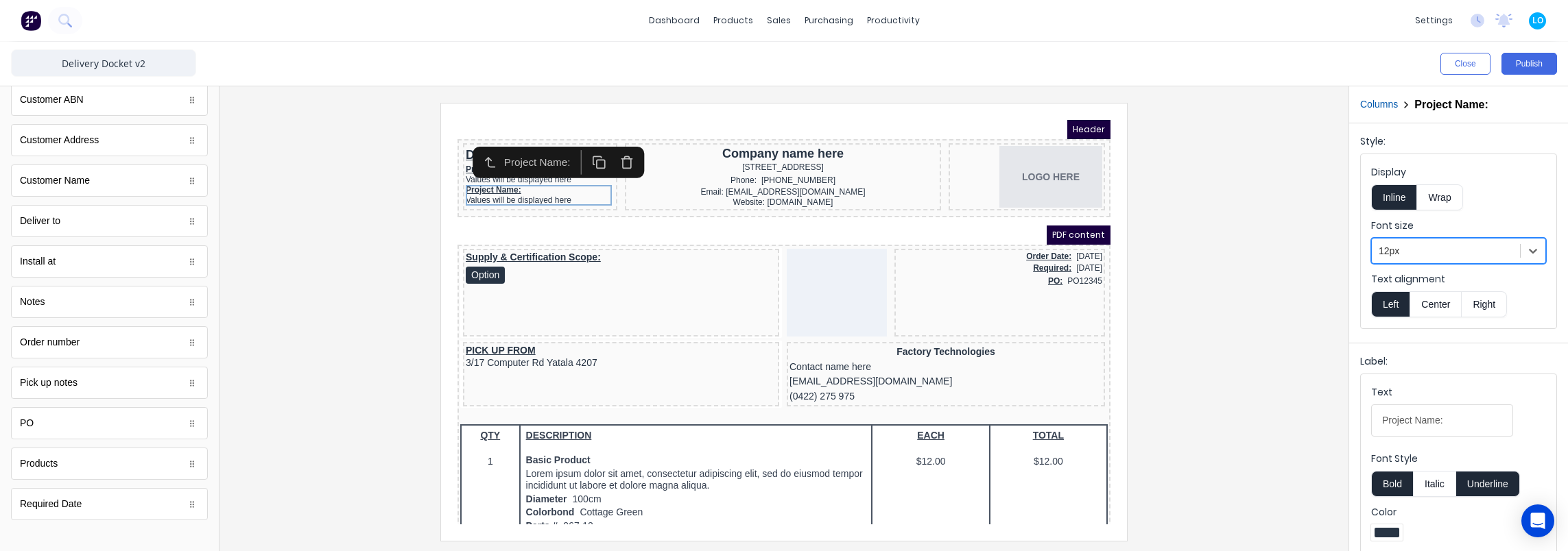
click at [364, 267] on div at bounding box center [784, 322] width 1107 height 438
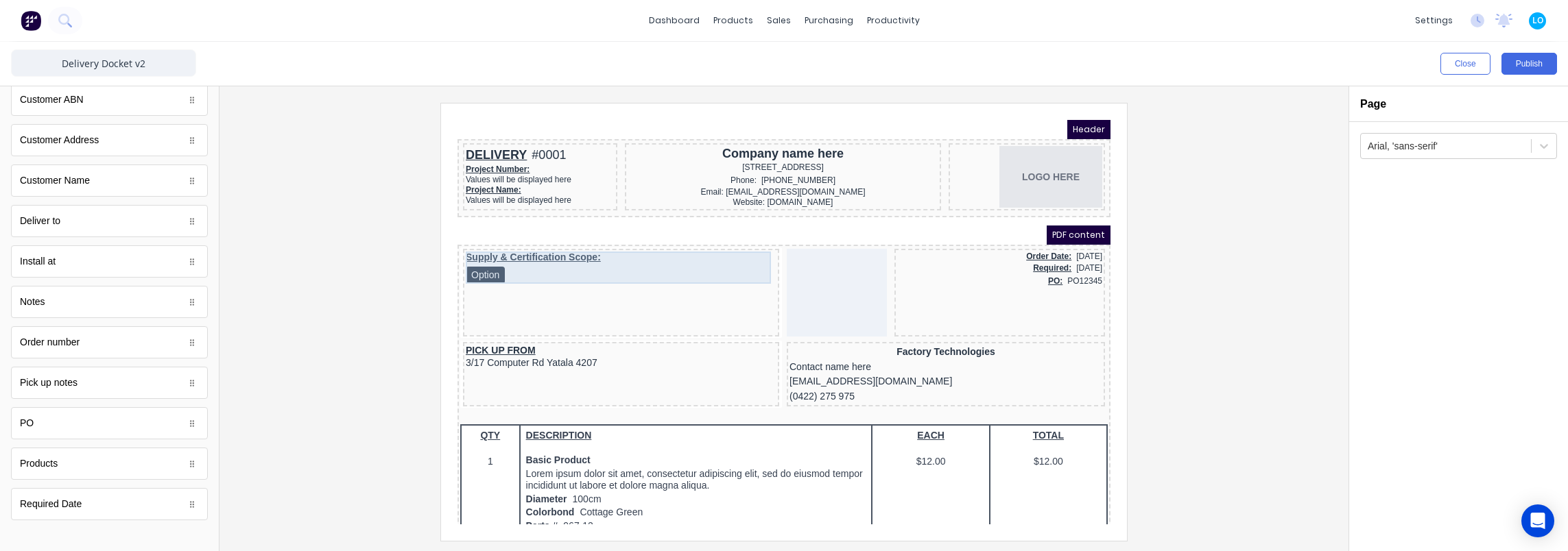
click at [518, 260] on div "Supply & Certification Scope: Option" at bounding box center [604, 252] width 310 height 32
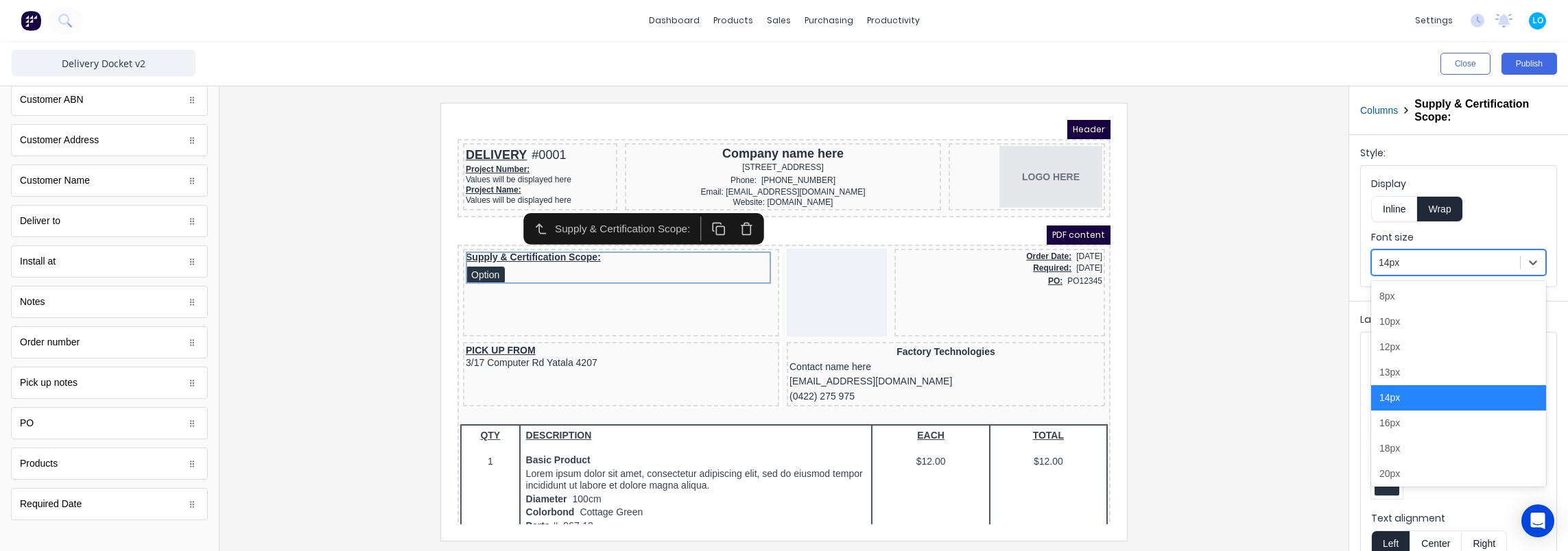
click at [1415, 260] on div at bounding box center [1445, 263] width 134 height 17
click at [1415, 347] on div "12px" at bounding box center [1458, 347] width 175 height 25
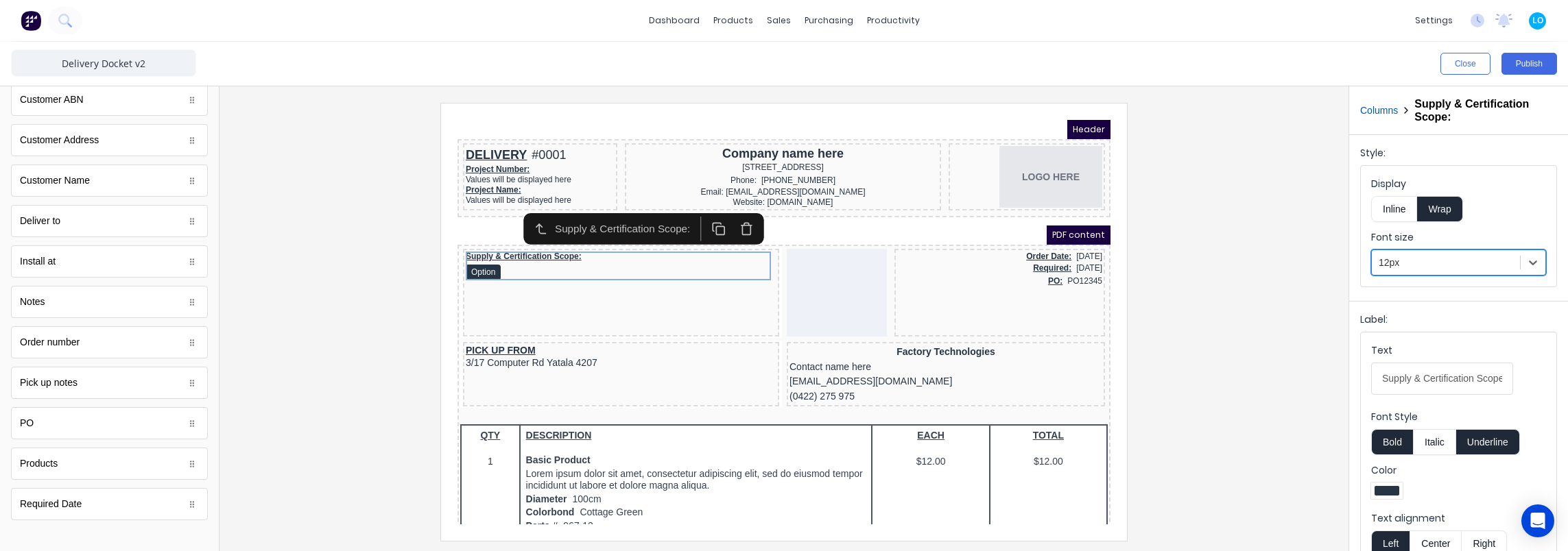
click at [286, 262] on div at bounding box center [784, 322] width 1107 height 438
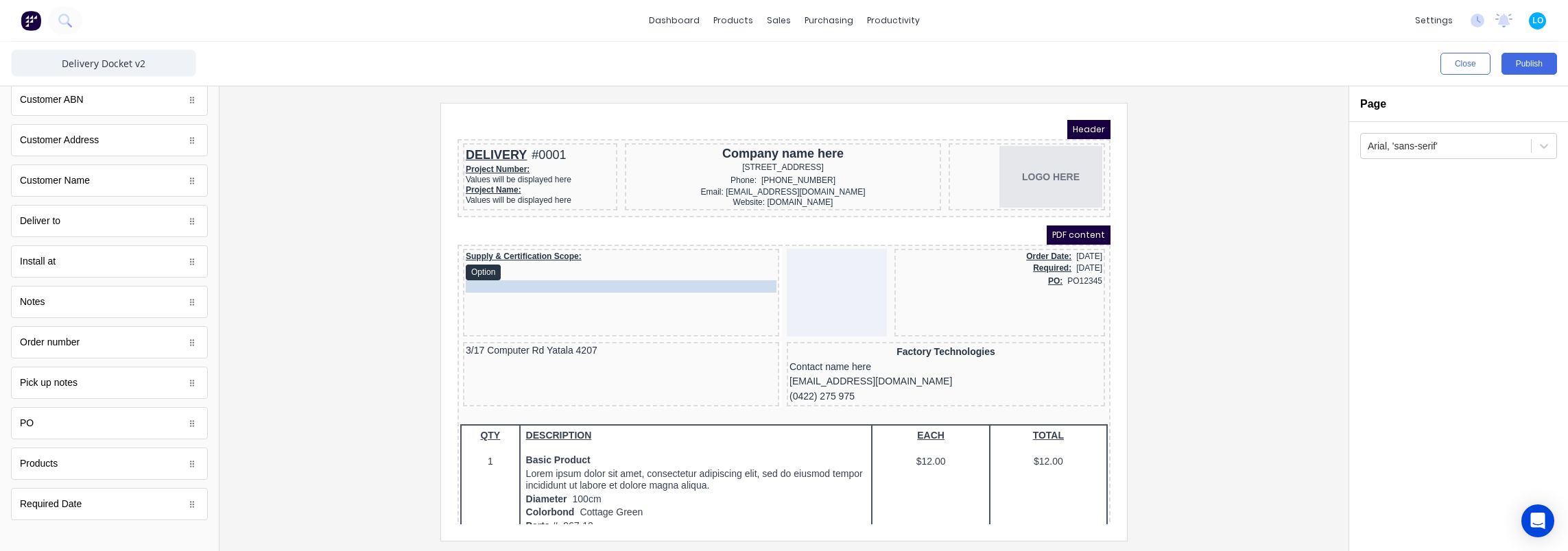
drag, startPoint x: 494, startPoint y: 332, endPoint x: 490, endPoint y: 275, distance: 57.1
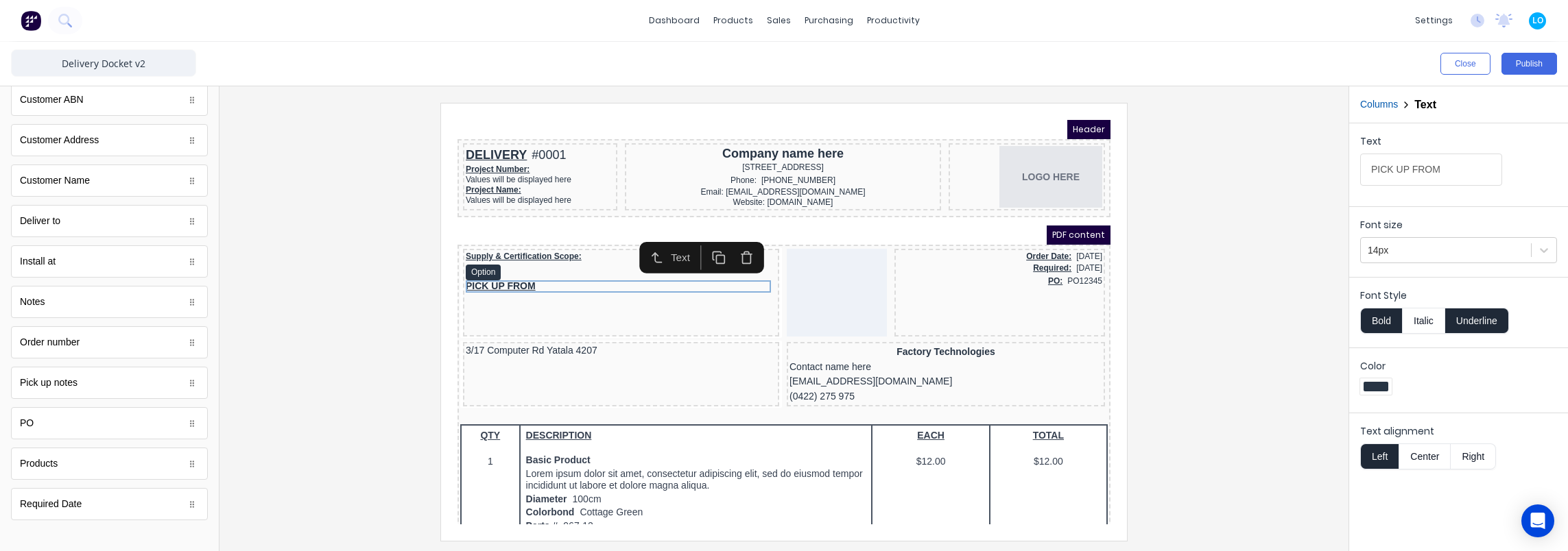
click at [499, 333] on div "3/17 Computer Rd Yatala 4207" at bounding box center [604, 334] width 310 height 12
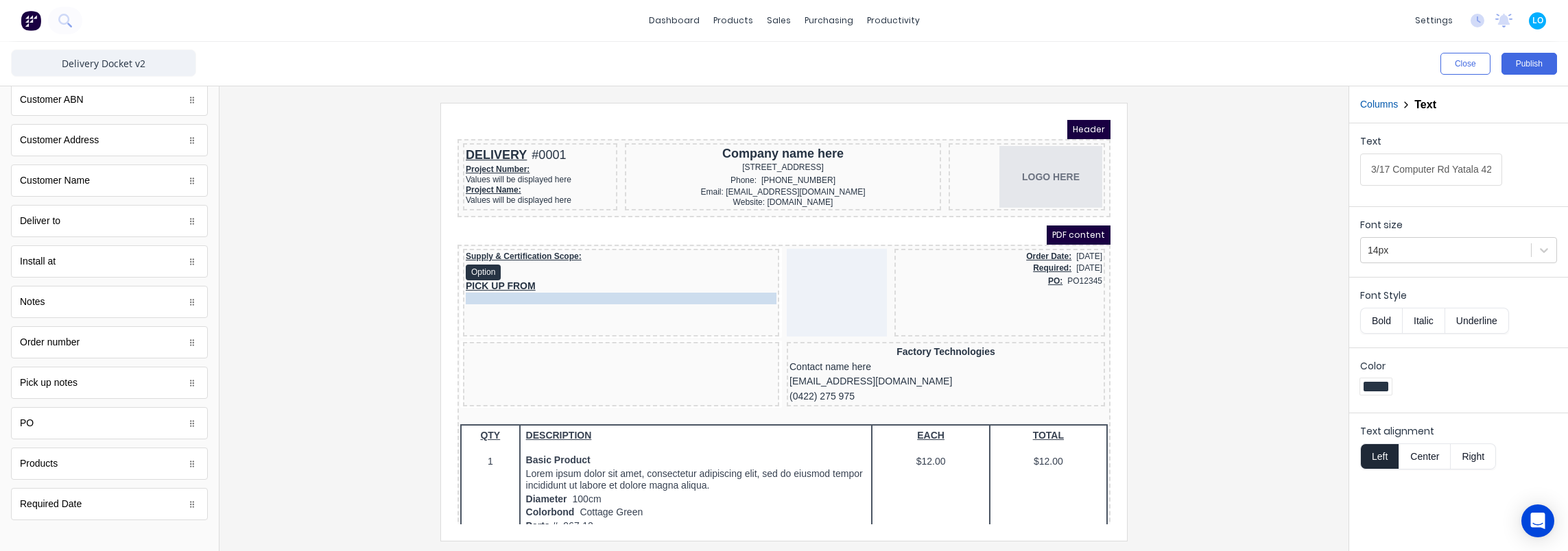
drag, startPoint x: 506, startPoint y: 331, endPoint x: 507, endPoint y: 287, distance: 44.0
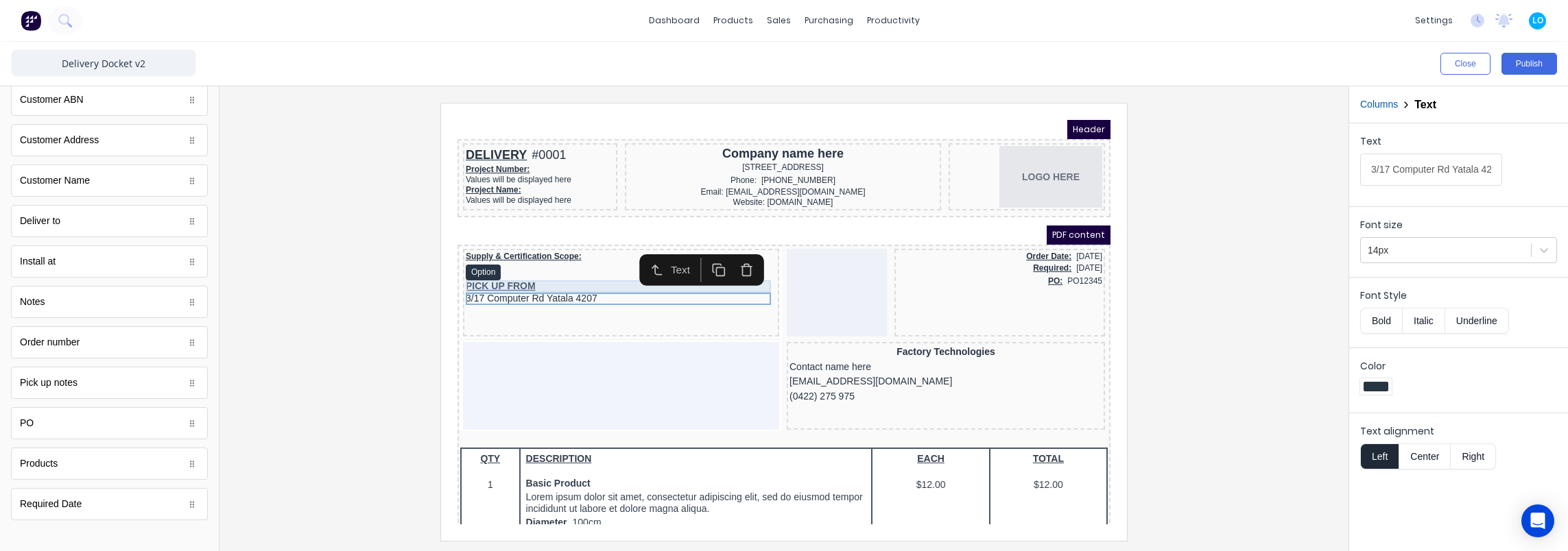
click at [503, 270] on div "PICK UP FROM" at bounding box center [604, 270] width 310 height 12
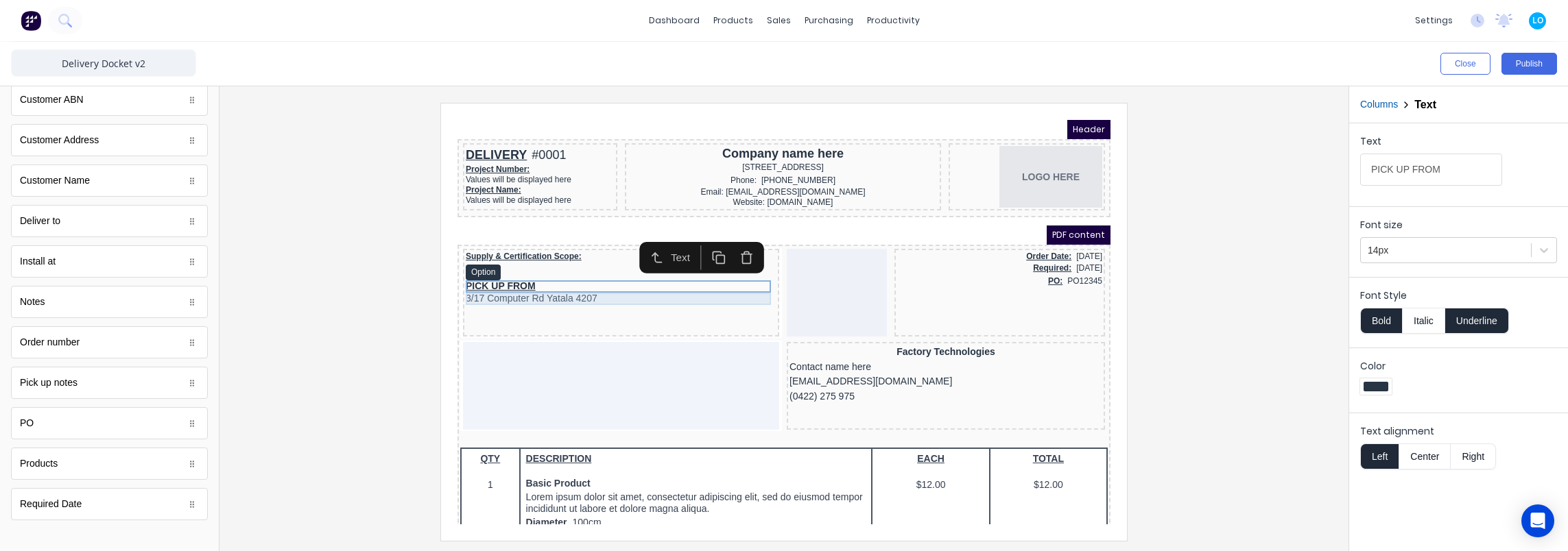
click at [502, 287] on div "3/17 Computer Rd Yatala 4207" at bounding box center [604, 282] width 310 height 12
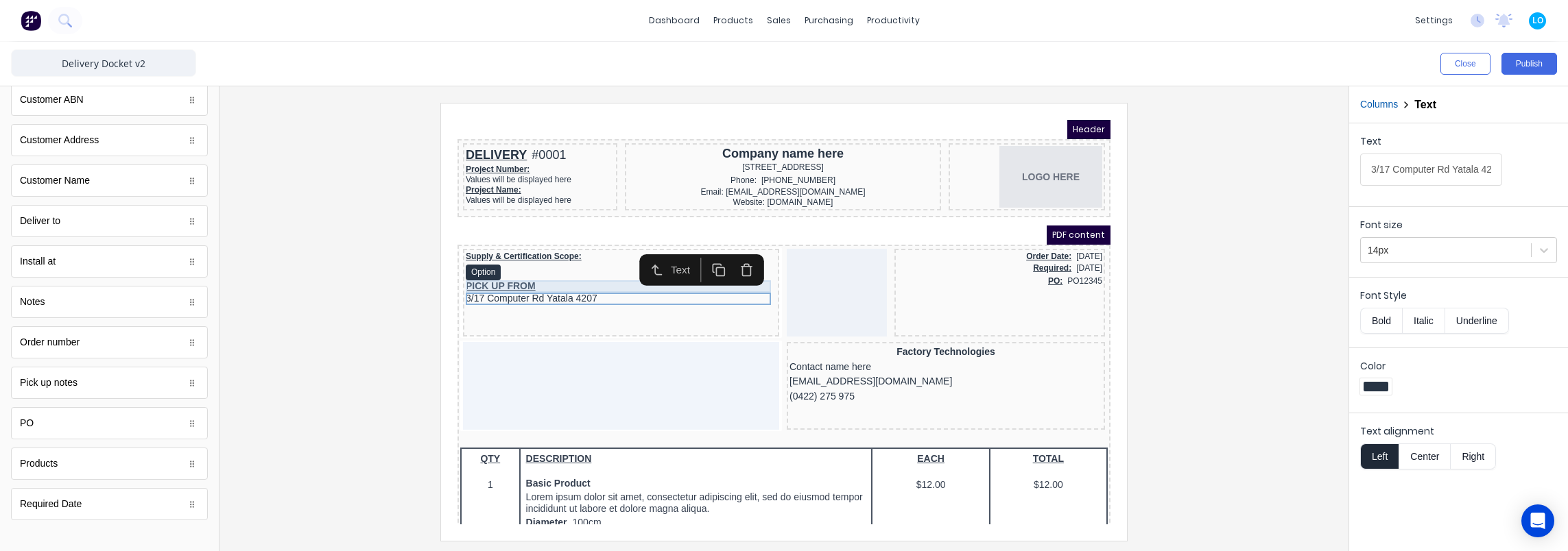
click at [504, 268] on div "PICK UP FROM" at bounding box center [604, 270] width 310 height 12
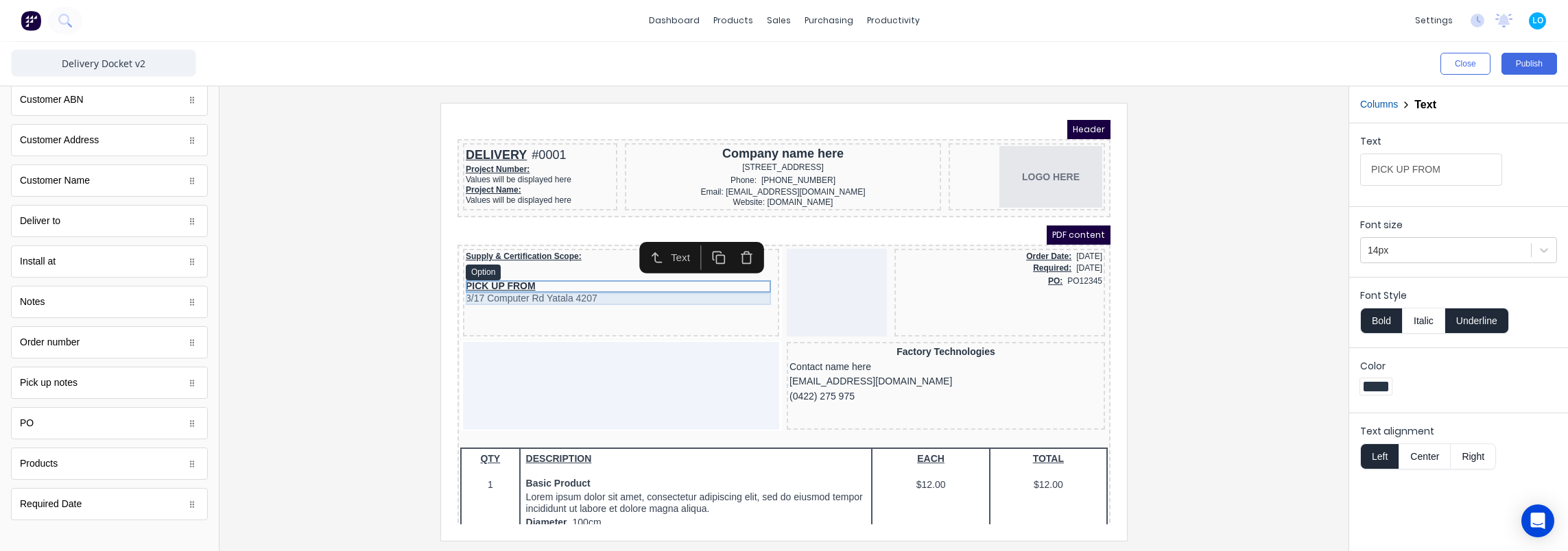
click at [502, 282] on div "3/17 Computer Rd Yatala 4207" at bounding box center [604, 282] width 310 height 12
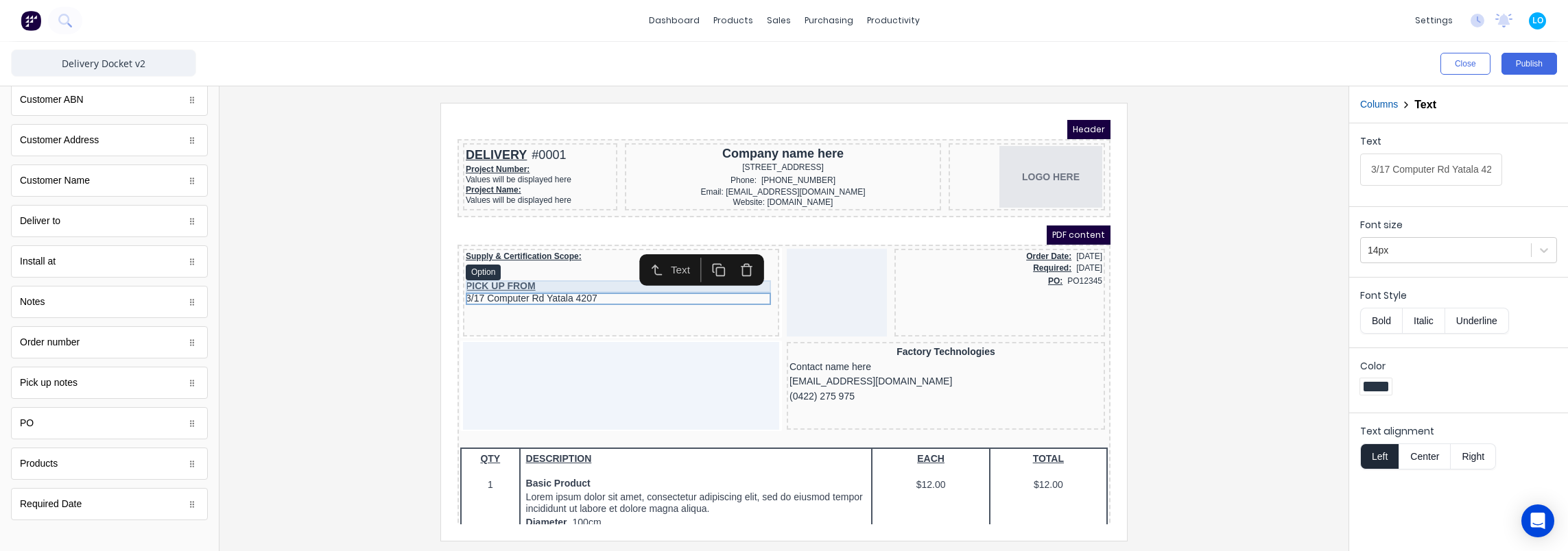
click at [504, 270] on div "PICK UP FROM" at bounding box center [604, 270] width 310 height 12
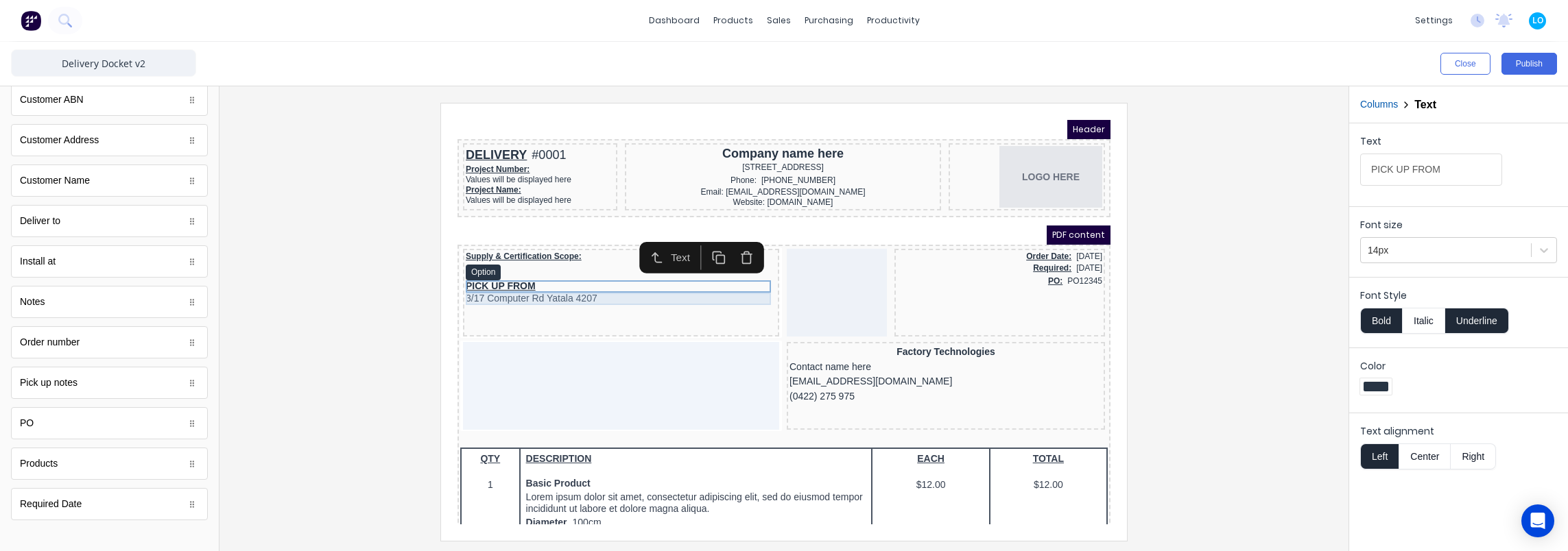
click at [504, 286] on div "3/17 Computer Rd Yatala 4207" at bounding box center [604, 282] width 310 height 12
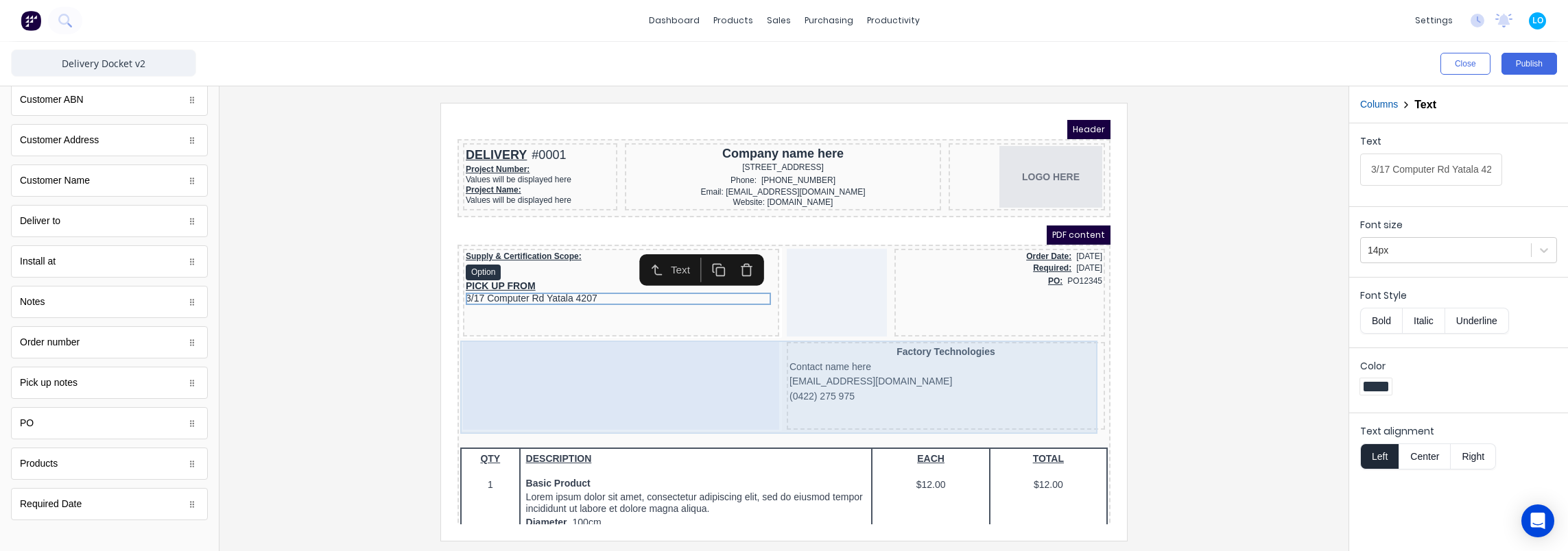
click at [538, 377] on div at bounding box center [604, 369] width 316 height 88
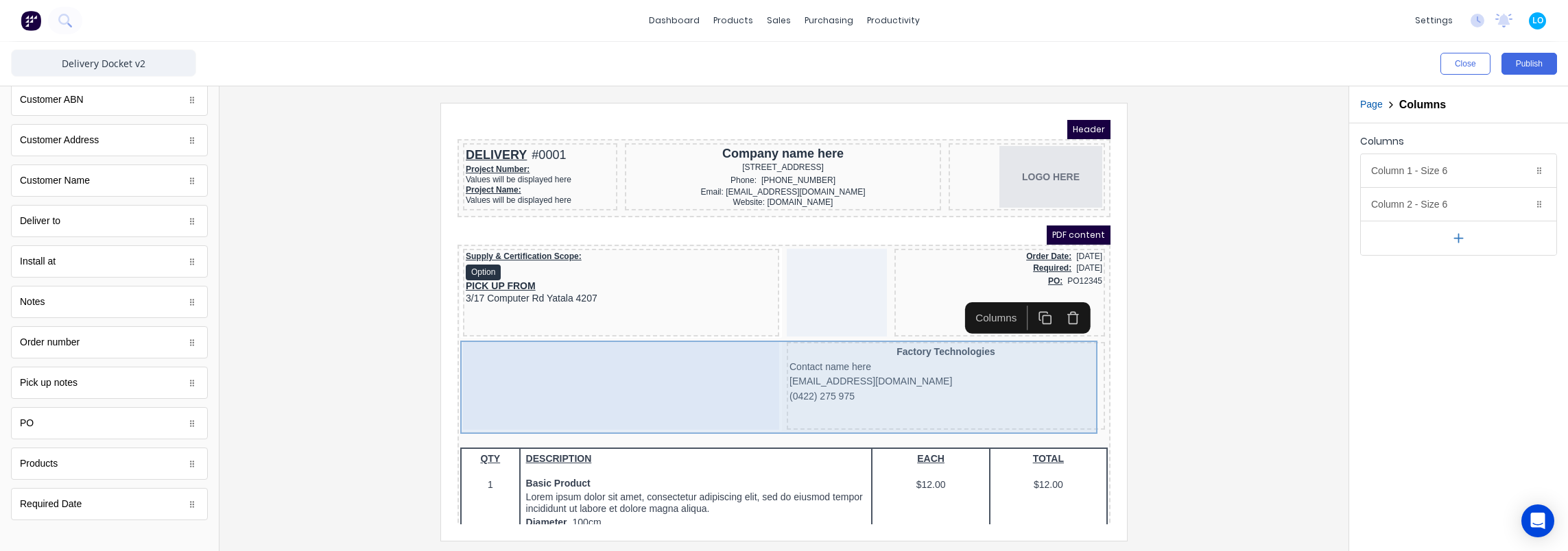
click at [956, 397] on div "Factory Technologies Contact name here xxxxxxx@xxxxx.com (0422) 275 975" at bounding box center [929, 369] width 318 height 88
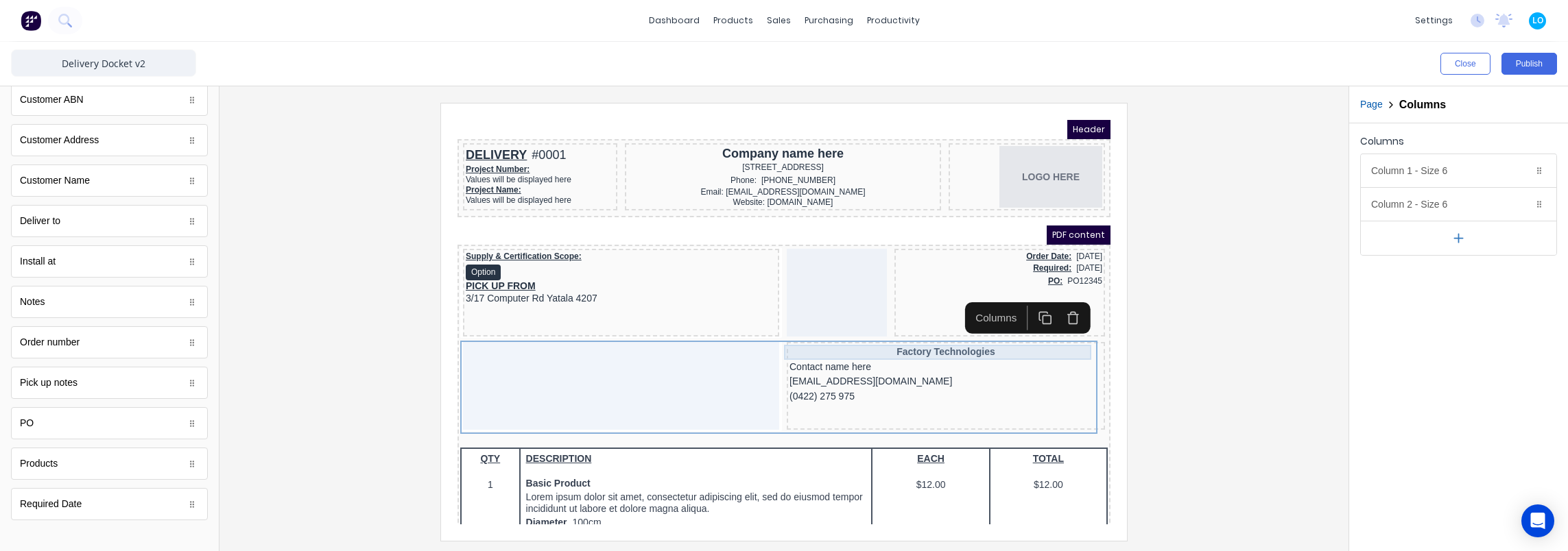
click at [920, 338] on div "Factory Technologies" at bounding box center [929, 336] width 313 height 15
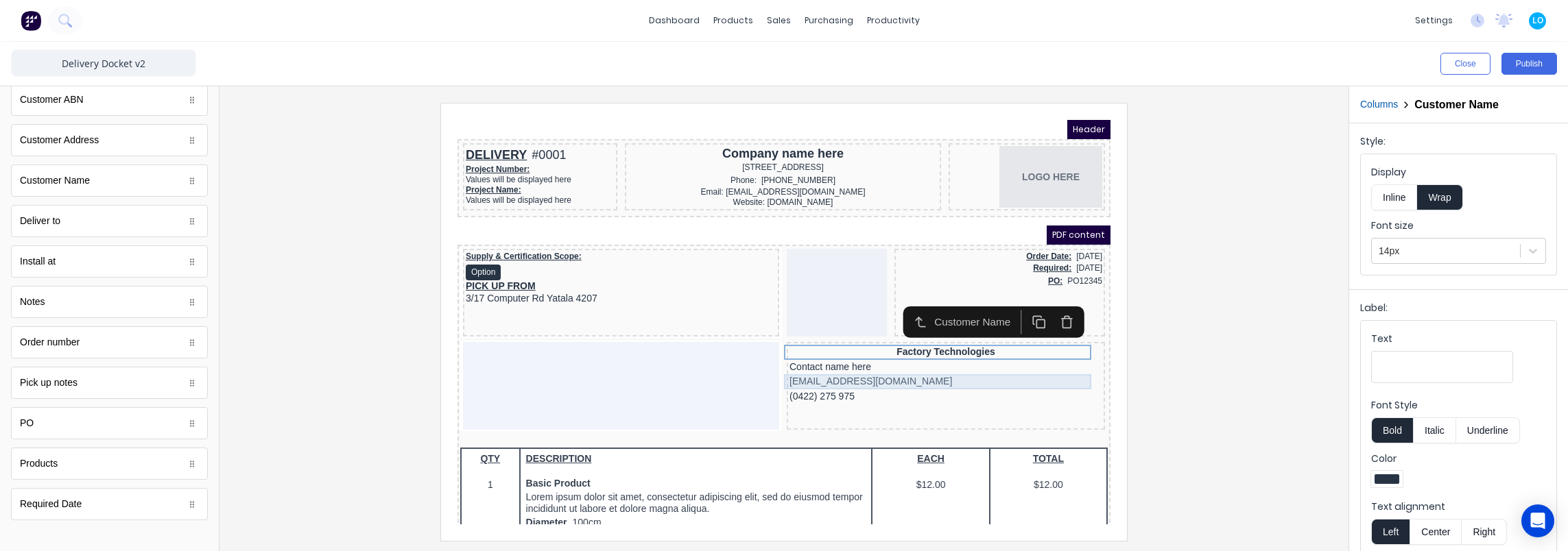
click at [880, 359] on div "xxxxxxx@xxxxx.com" at bounding box center [929, 365] width 313 height 15
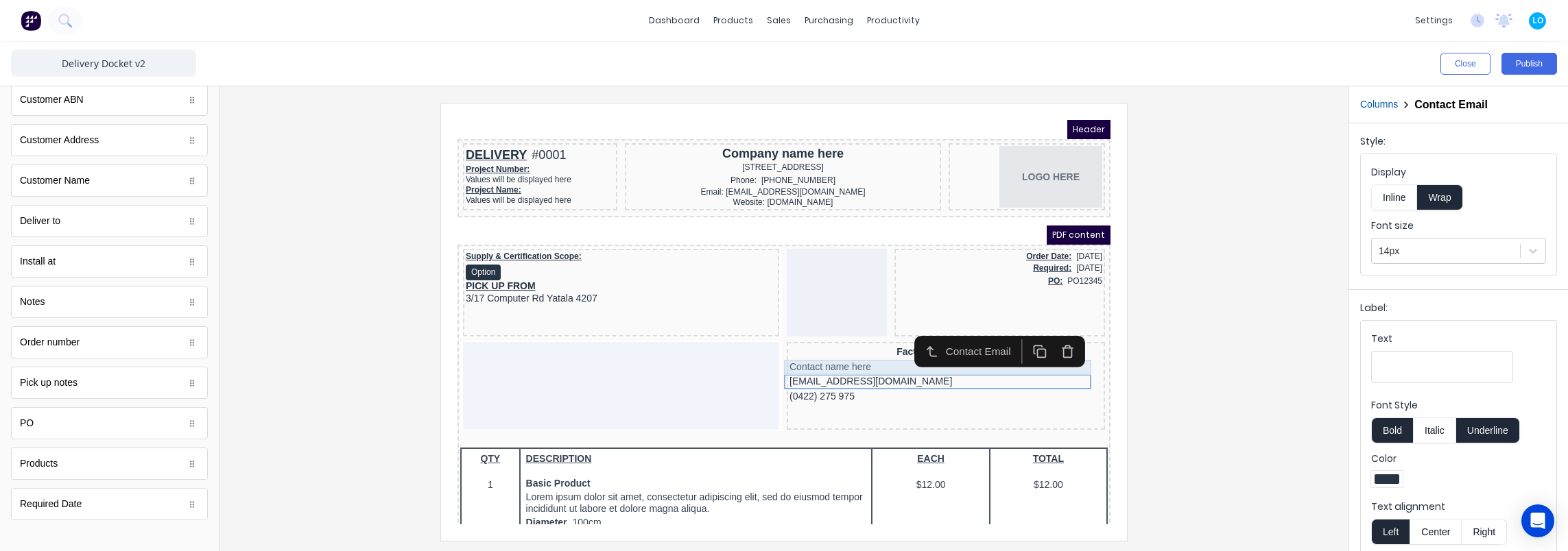
click at [870, 350] on div "Contact name here" at bounding box center [929, 351] width 313 height 15
click at [861, 363] on div "xxxxxxx@xxxxx.com" at bounding box center [929, 365] width 313 height 15
click at [856, 373] on div "(0422) 275 975" at bounding box center [929, 380] width 313 height 15
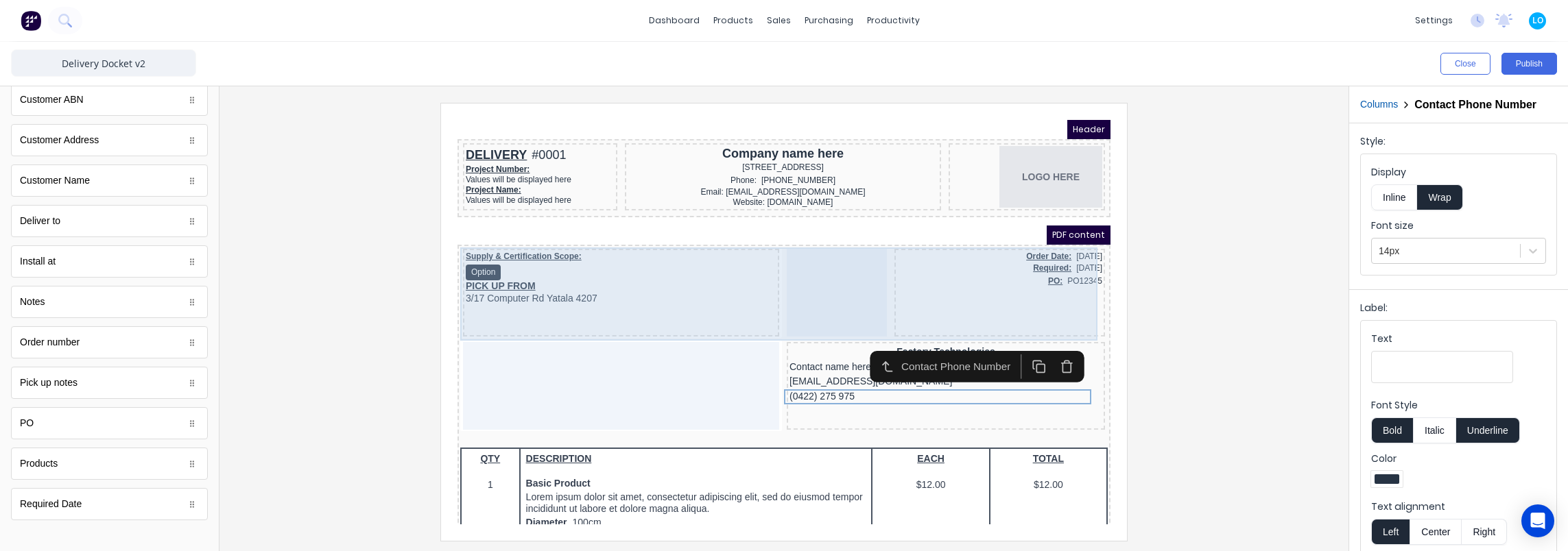
click at [1144, 333] on div at bounding box center [784, 322] width 1107 height 438
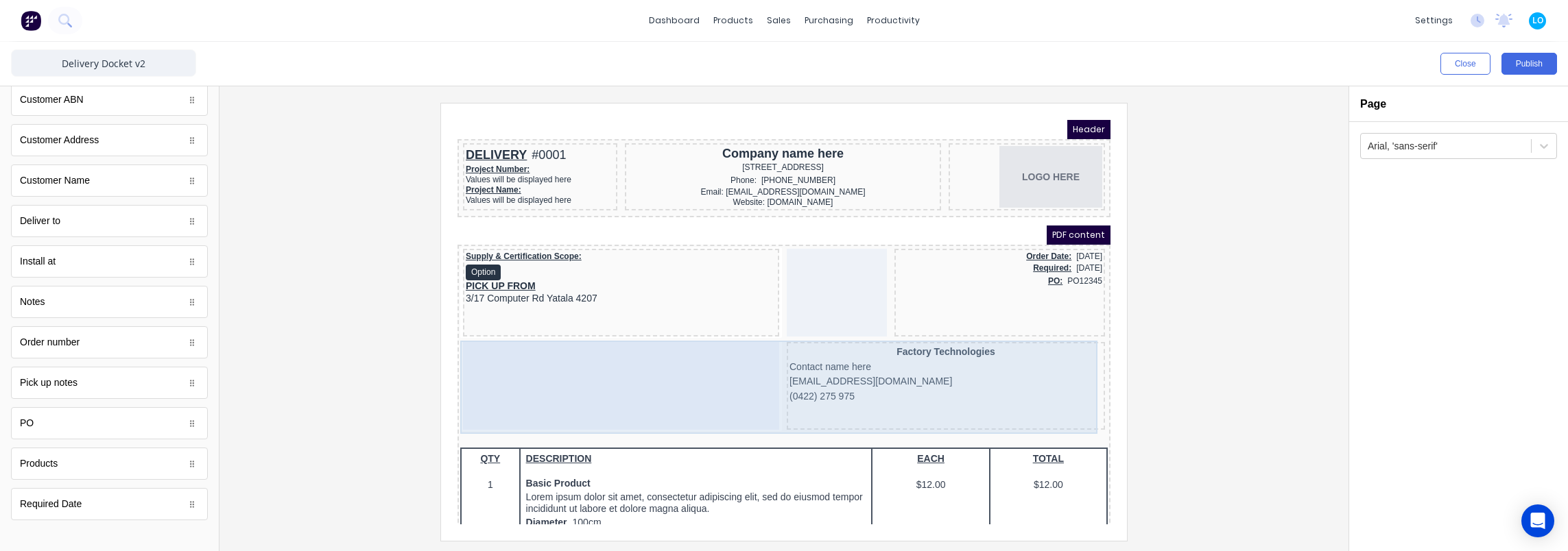
click at [693, 354] on div at bounding box center [604, 369] width 316 height 88
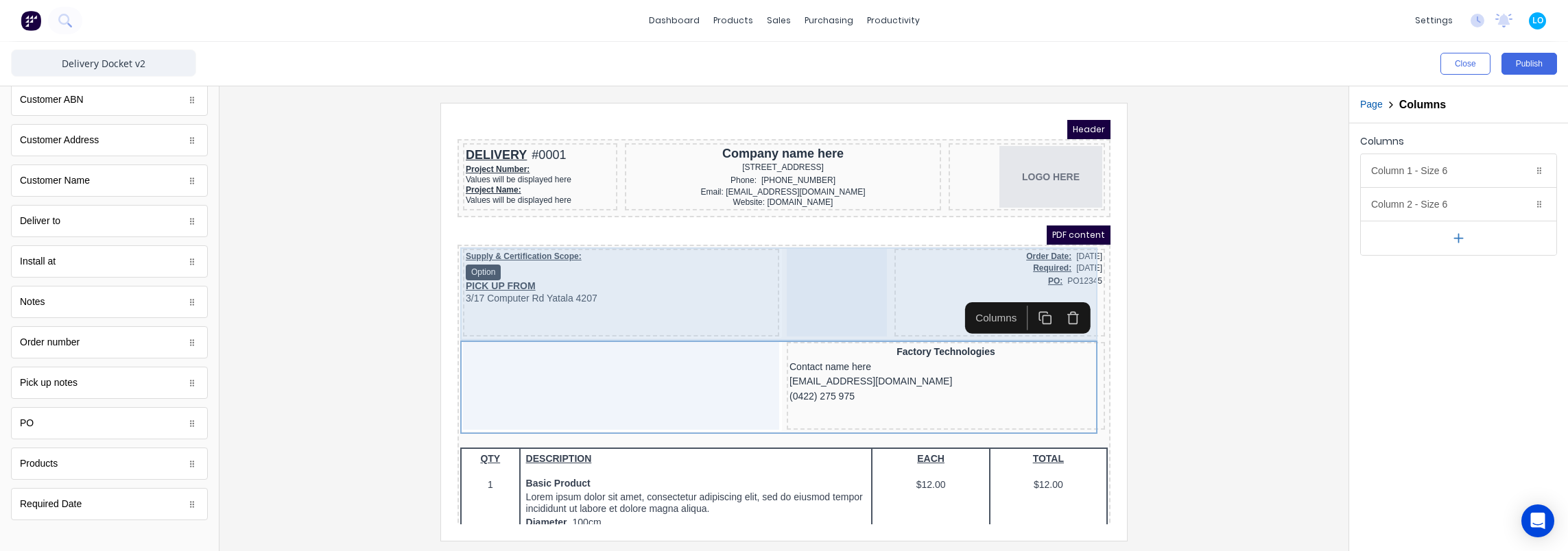
click at [691, 302] on div "Supply & Certification Scope: Option PICK UP FROM 3/17 Computer Rd Yatala 4207" at bounding box center [604, 276] width 316 height 88
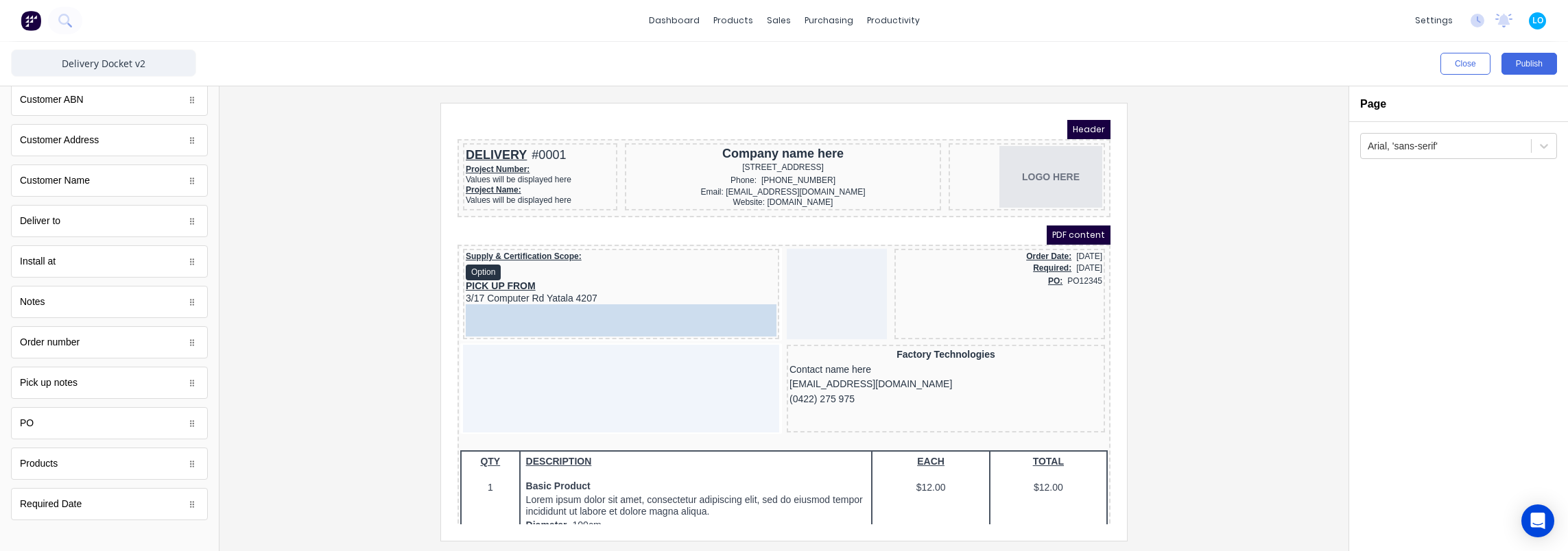
drag, startPoint x: 88, startPoint y: 225, endPoint x: 563, endPoint y: 324, distance: 485.2
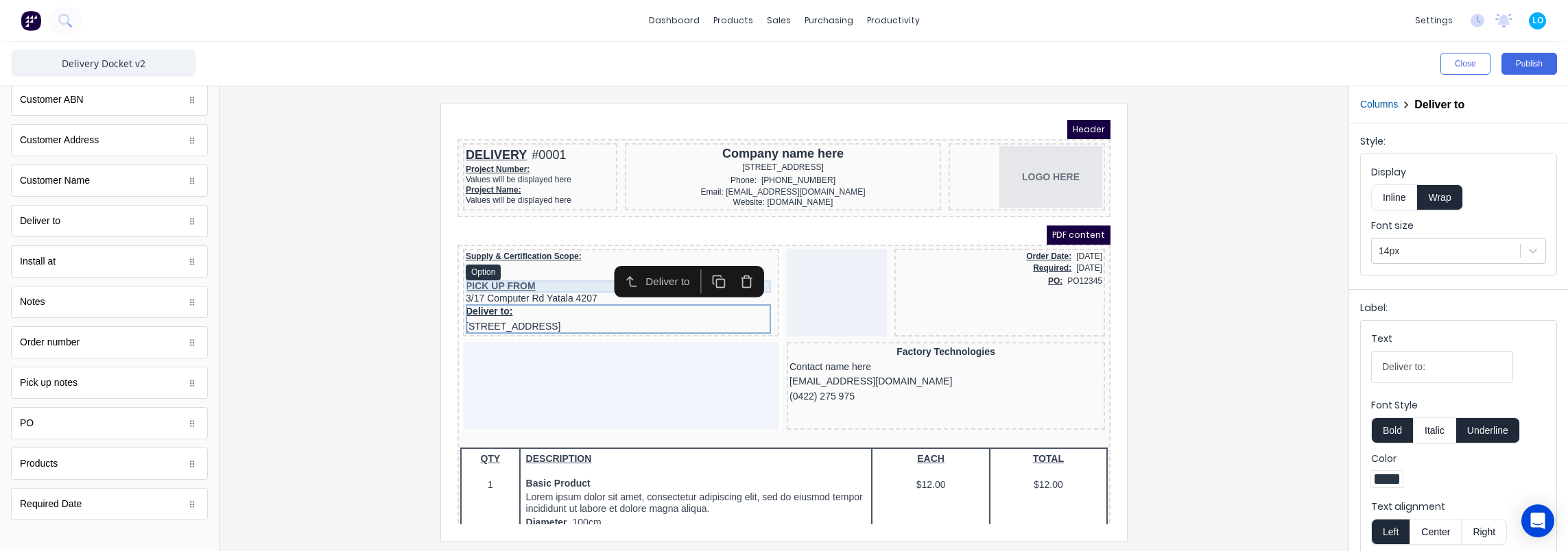
click at [543, 266] on div "PICK UP FROM" at bounding box center [604, 270] width 310 height 12
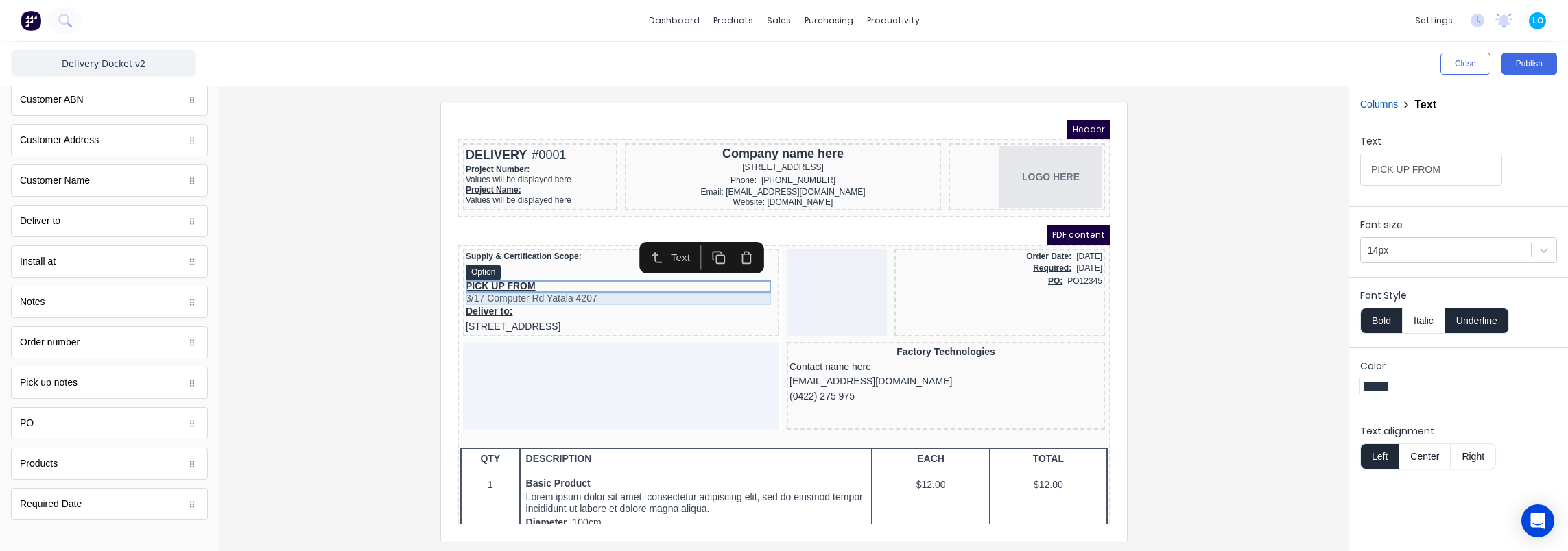
click at [542, 281] on div "3/17 Computer Rd Yatala 4207" at bounding box center [604, 282] width 310 height 12
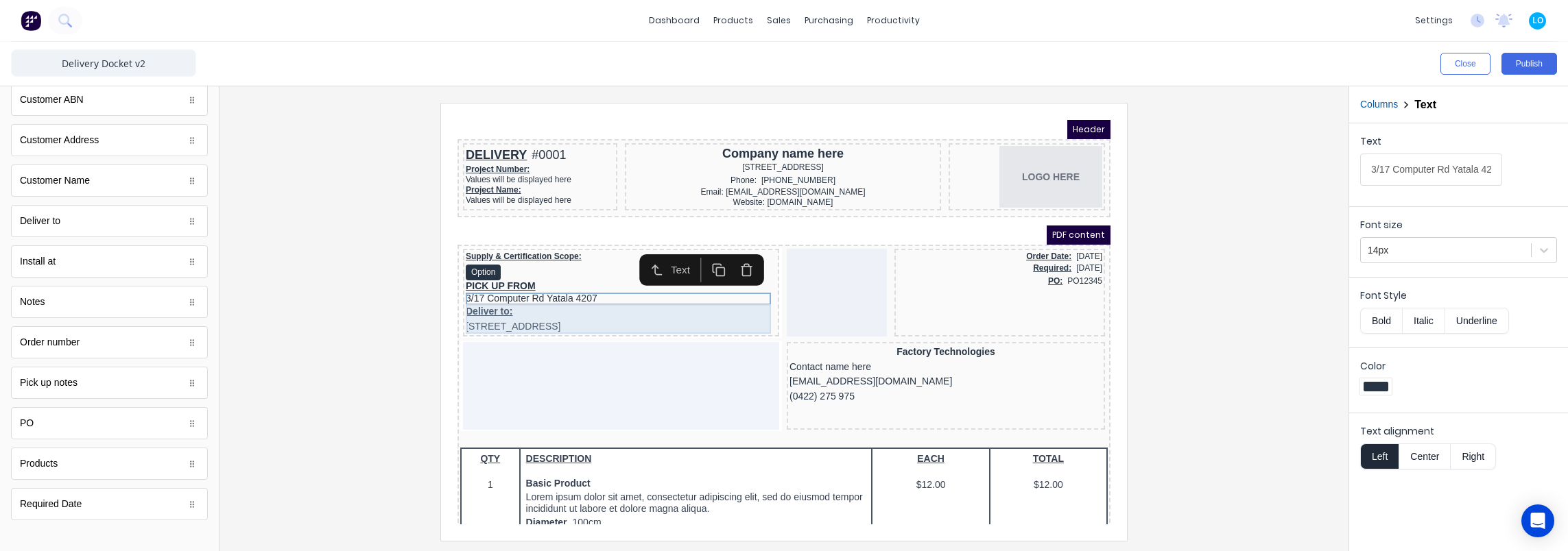
click at [542, 296] on div "Deliver to: 234 Beach Road Gold Coast, Queensland, Australia" at bounding box center [604, 302] width 310 height 30
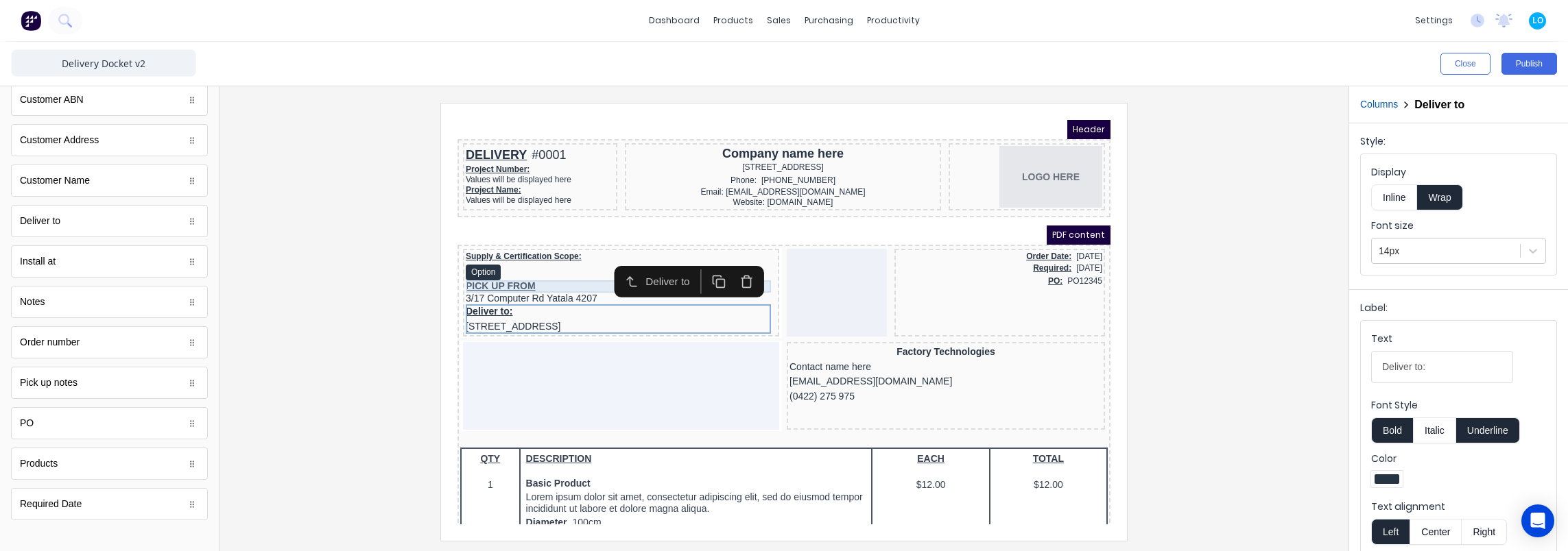
click at [520, 267] on div "PICK UP FROM" at bounding box center [604, 270] width 310 height 12
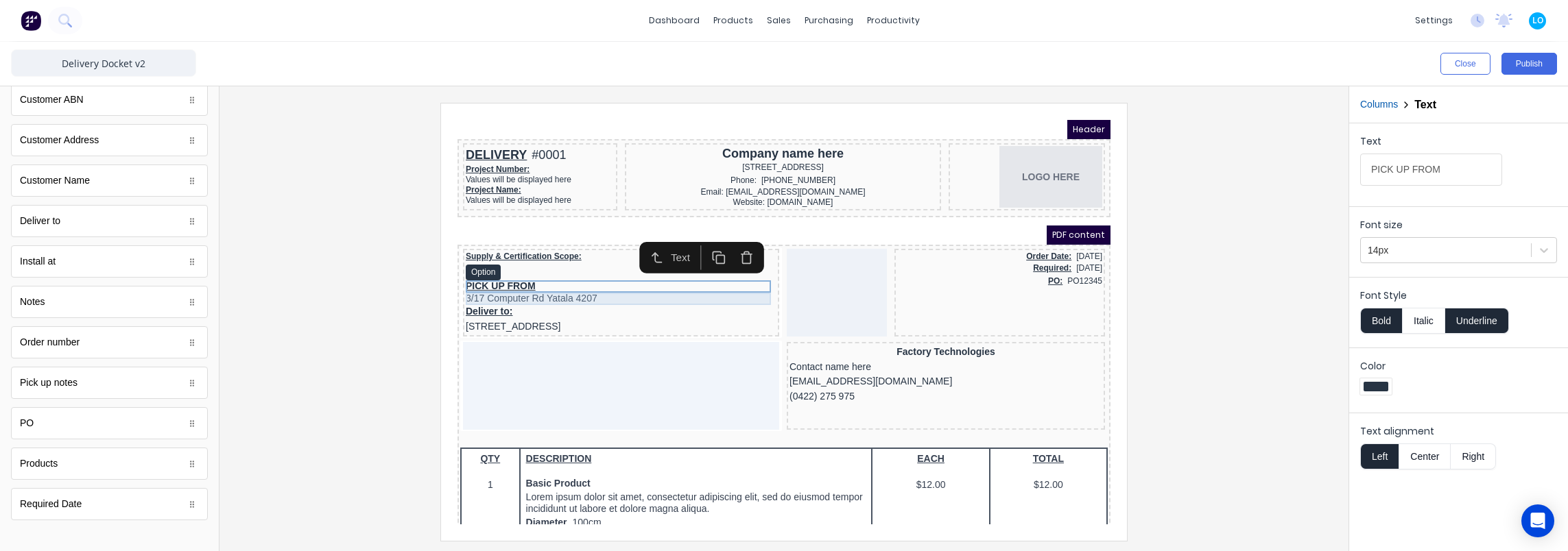
click at [518, 283] on div "3/17 Computer Rd Yatala 4207" at bounding box center [604, 282] width 310 height 12
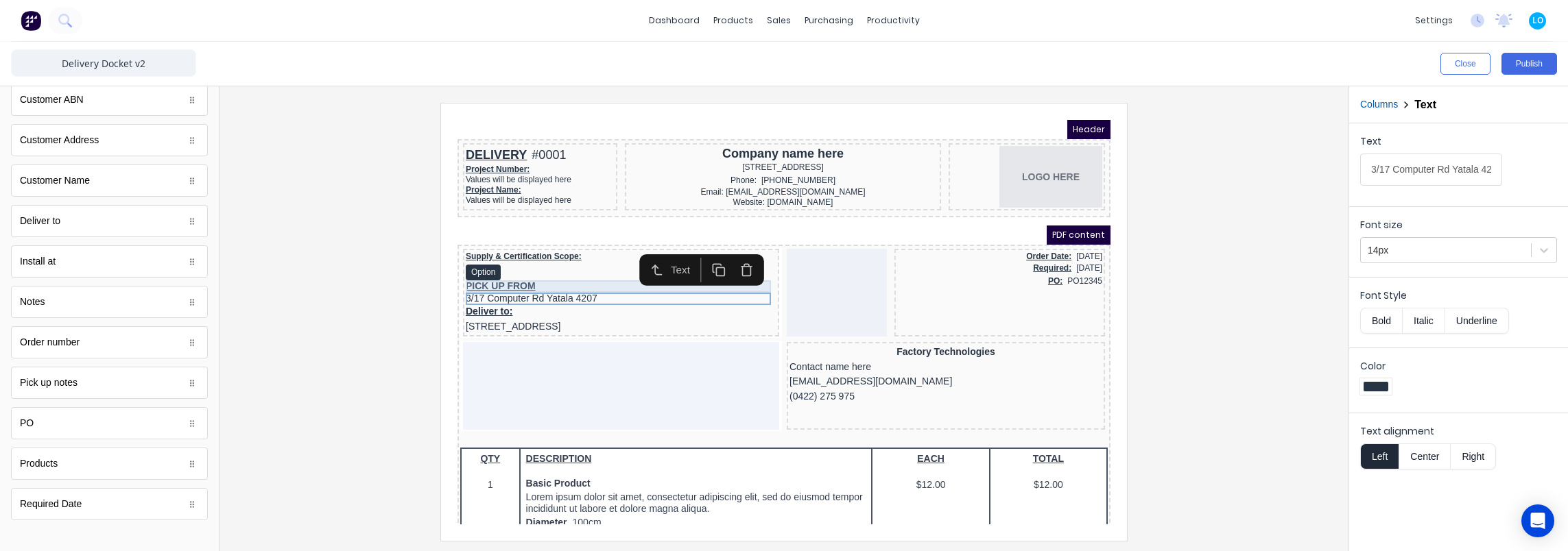
click at [528, 273] on div "PICK UP FROM" at bounding box center [604, 270] width 310 height 12
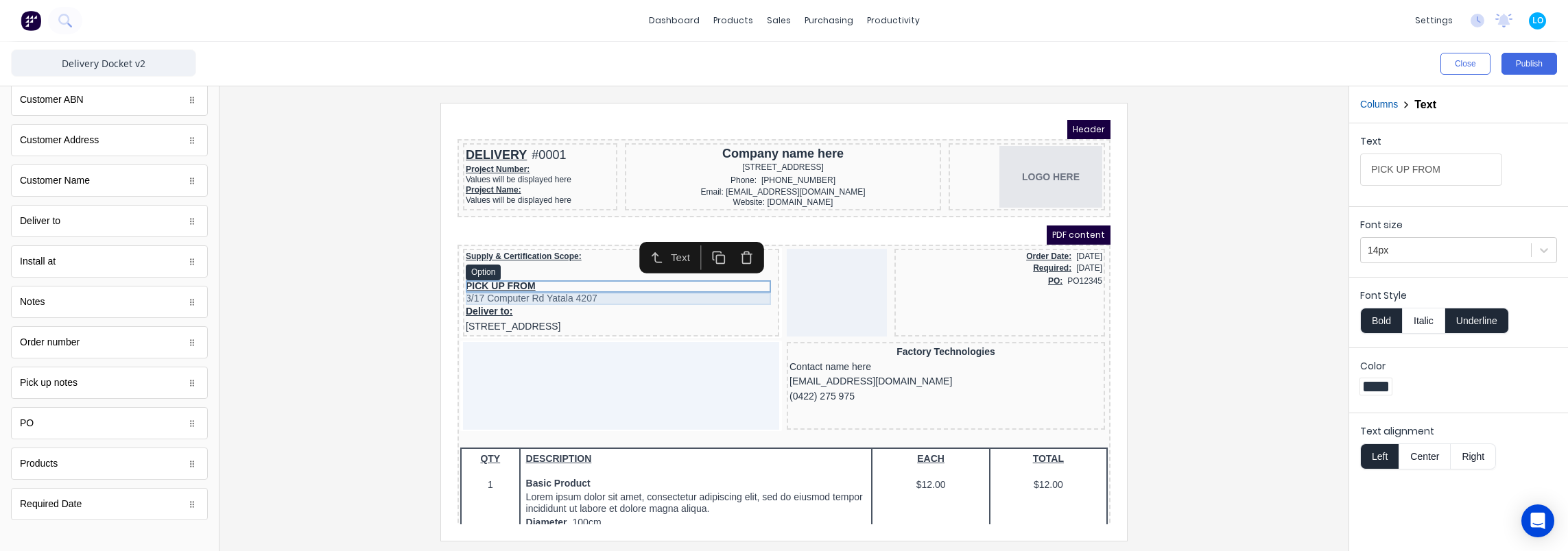
click at [531, 284] on div "3/17 Computer Rd Yatala 4207" at bounding box center [604, 282] width 310 height 12
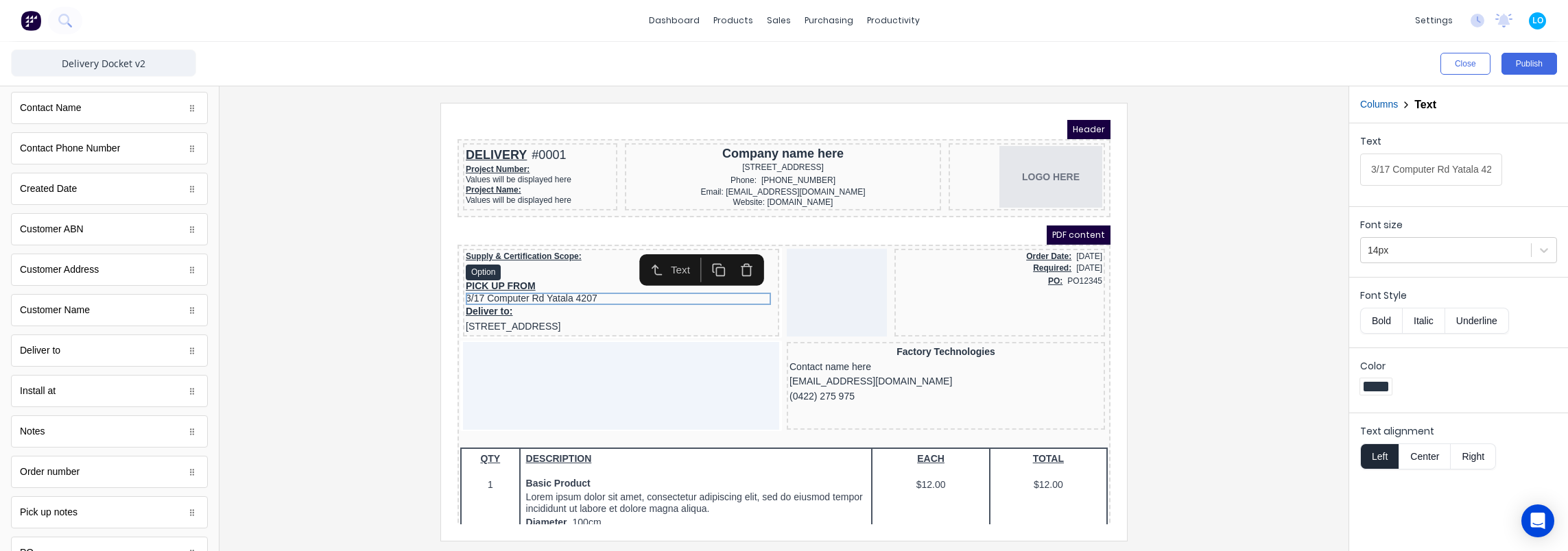
scroll to position [486, 0]
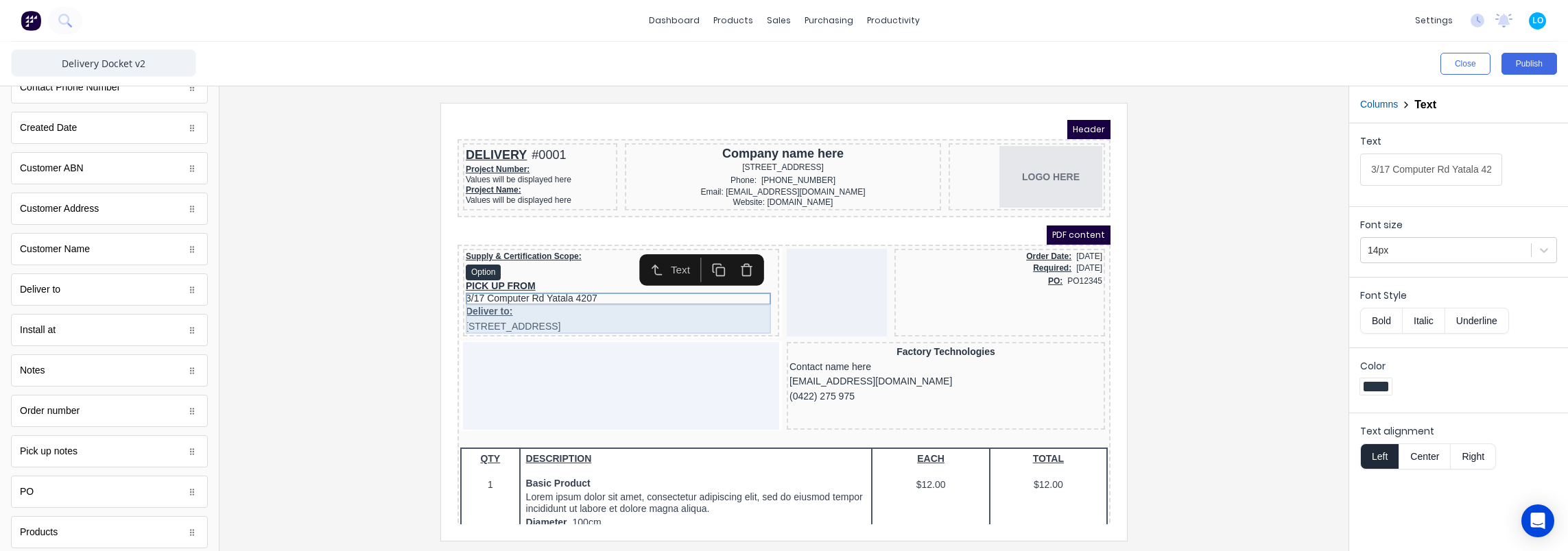
click at [491, 297] on div "Deliver to: 234 Beach Road Gold Coast, Queensland, Australia" at bounding box center [604, 302] width 310 height 30
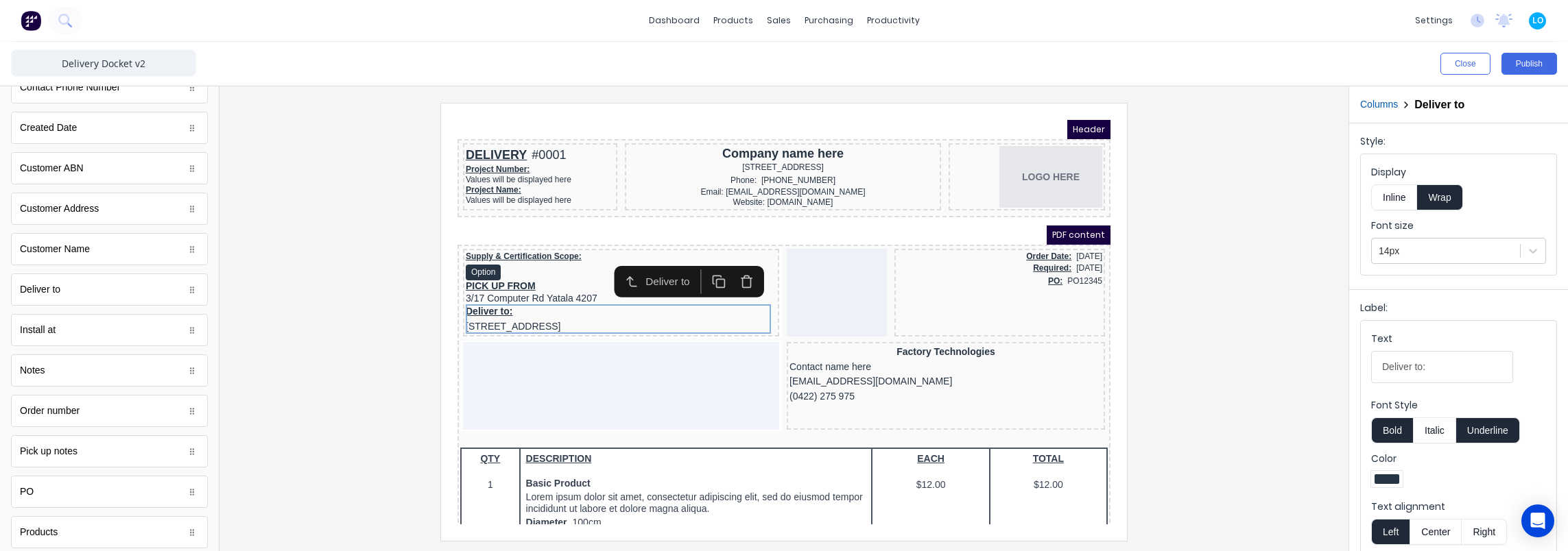
click at [1378, 96] on div "Columns Deliver to" at bounding box center [1458, 105] width 219 height 37
click at [1380, 103] on button "Columns" at bounding box center [1379, 105] width 38 height 15
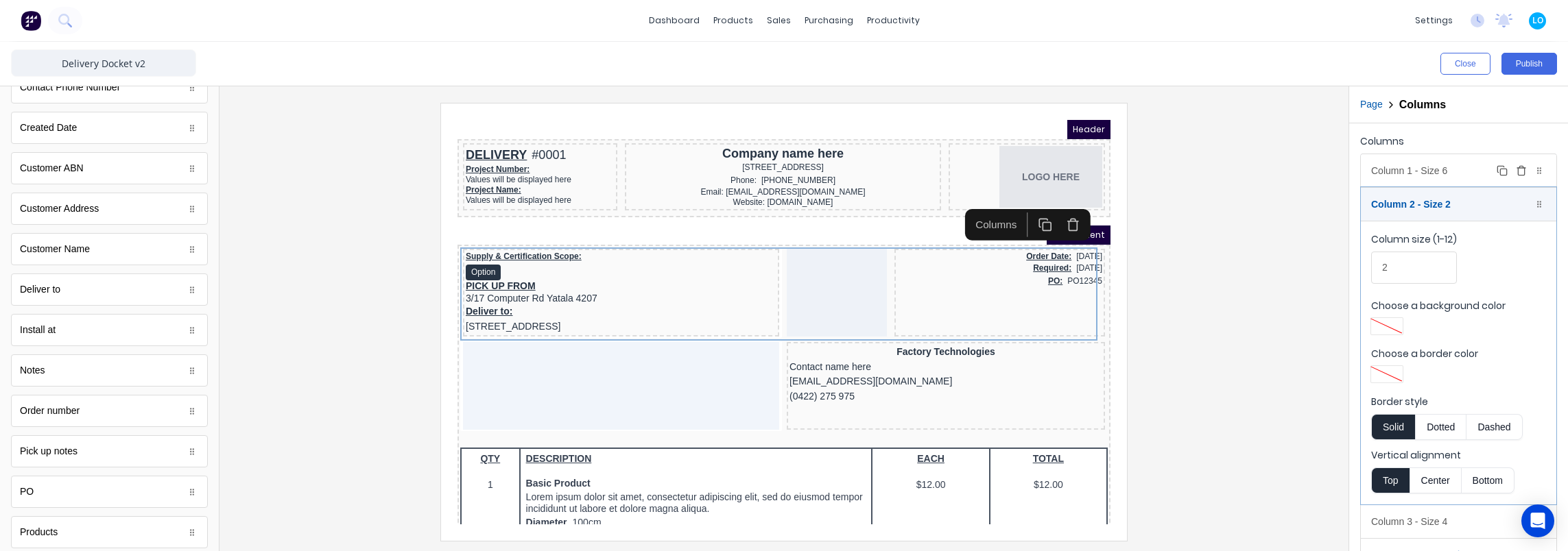
click at [1425, 176] on div "Column 1 - Size 6 Duplicate Delete" at bounding box center [1458, 170] width 196 height 33
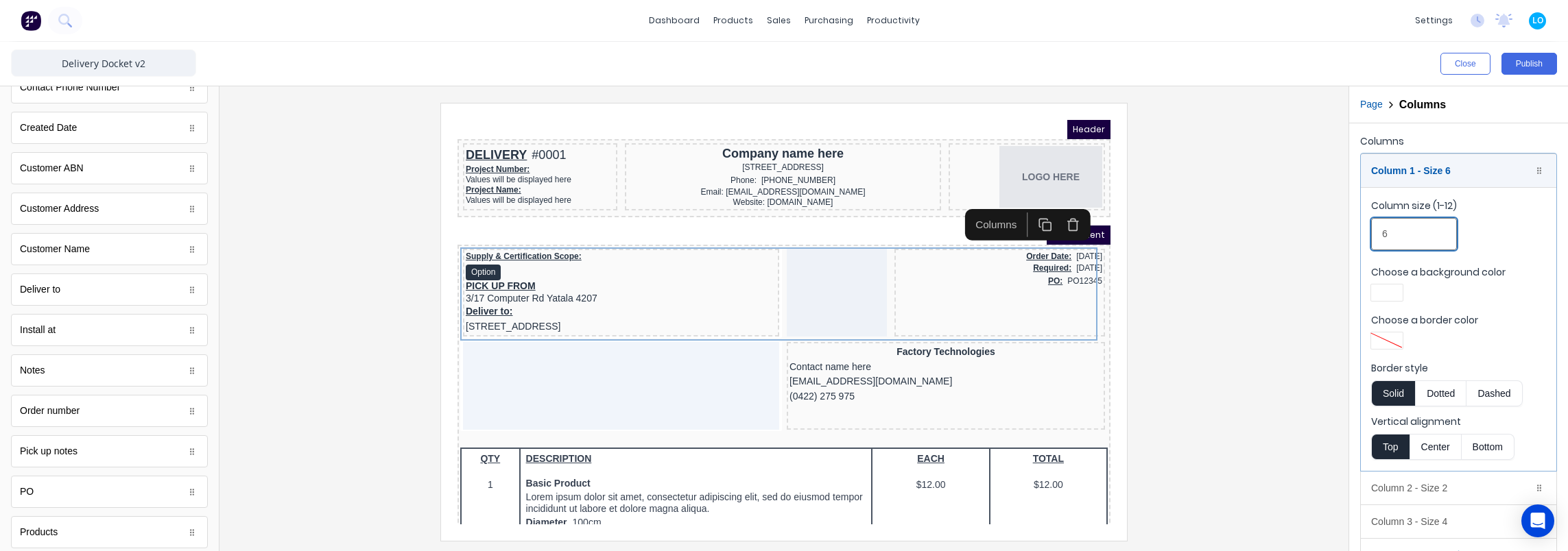
click at [1418, 237] on input "6" at bounding box center [1414, 234] width 86 height 32
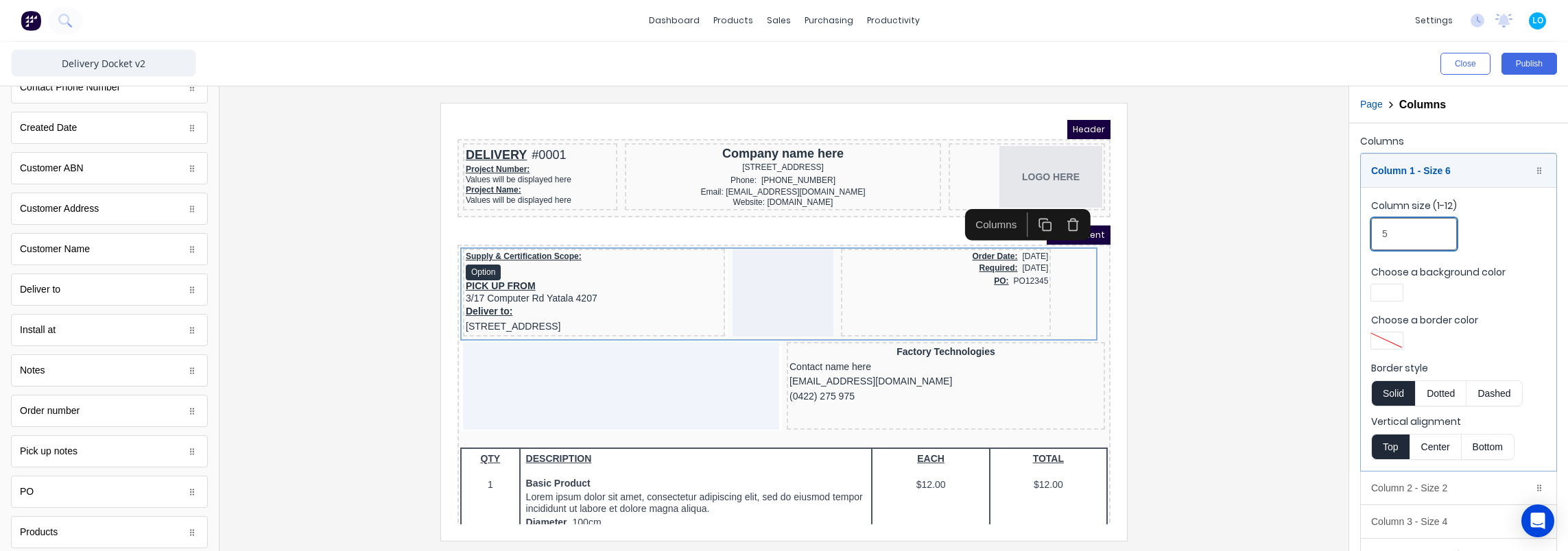
scroll to position [28, 0]
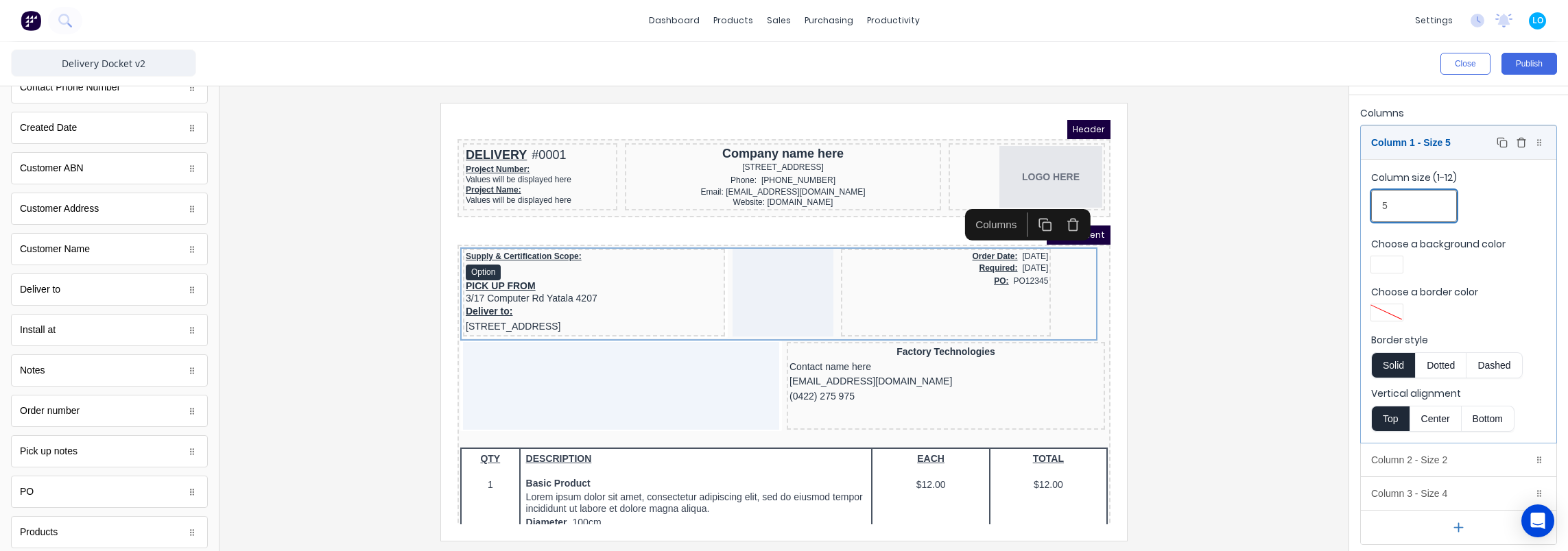
type input "5"
click at [1442, 140] on div "Column 1 - Size 5 Duplicate Delete" at bounding box center [1458, 142] width 196 height 33
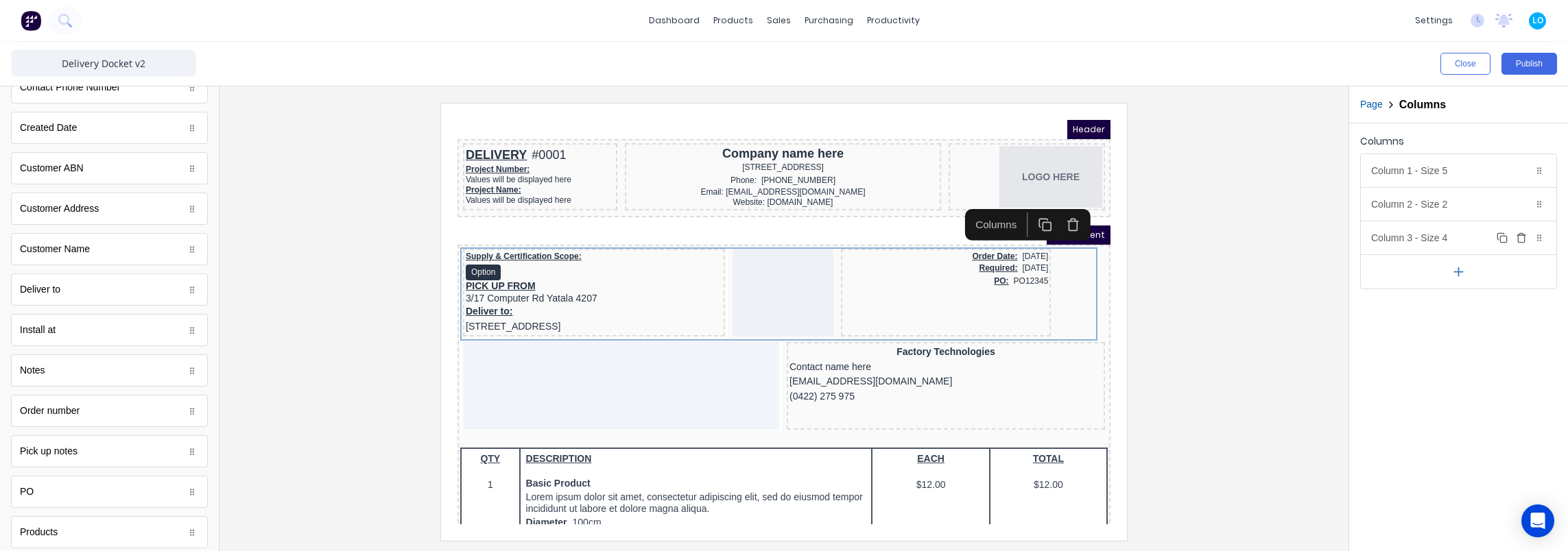
click at [1447, 240] on div "Column 3 - Size 4 Duplicate Delete" at bounding box center [1458, 238] width 196 height 33
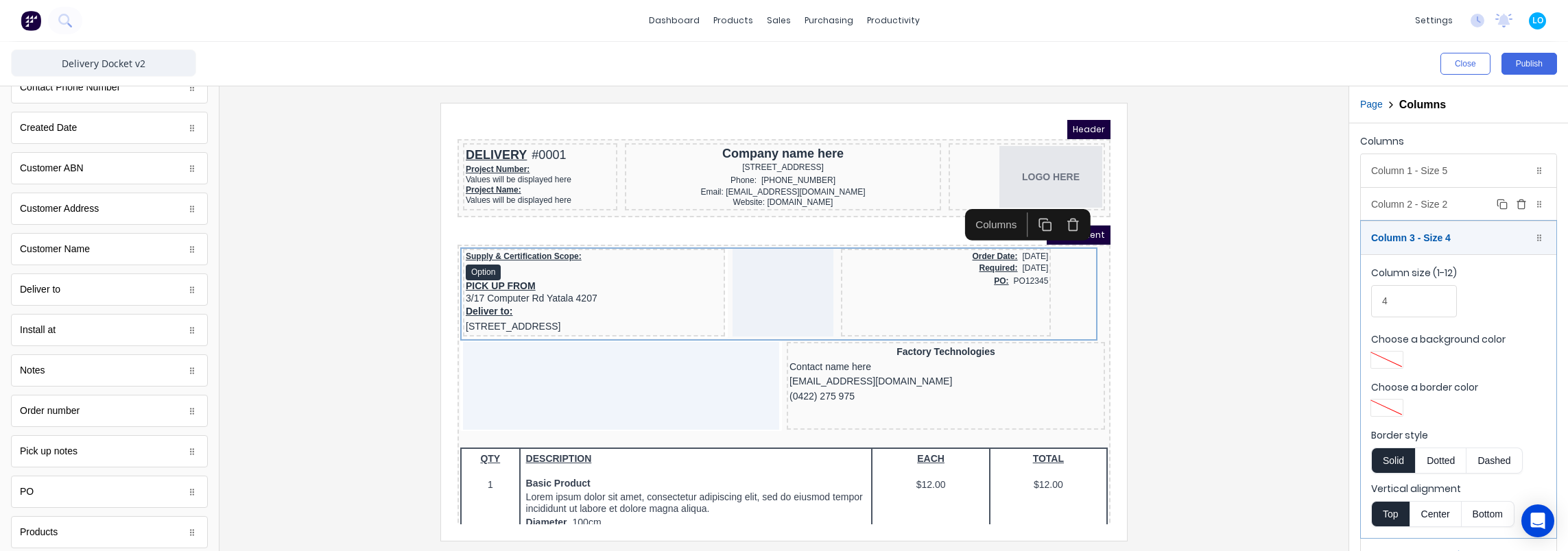
click at [1423, 209] on div "Column 2 - Size 2 Duplicate Delete" at bounding box center [1458, 204] width 196 height 33
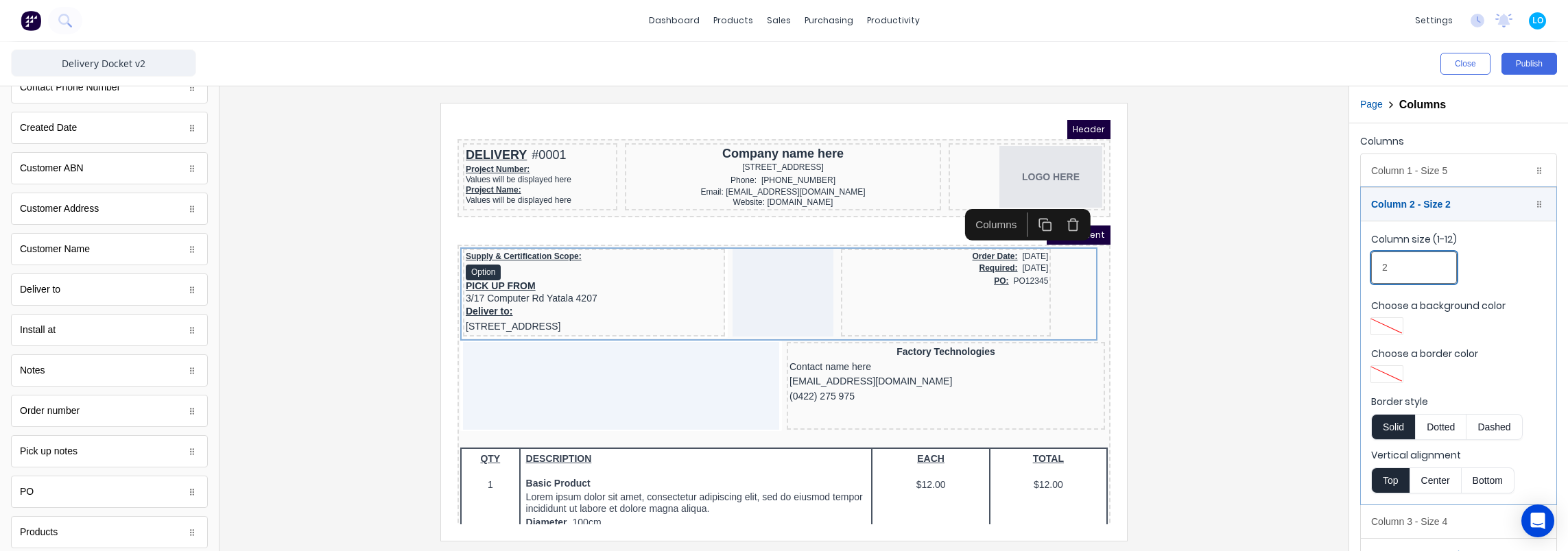
click at [1414, 265] on input "2" at bounding box center [1414, 268] width 86 height 32
type input "3"
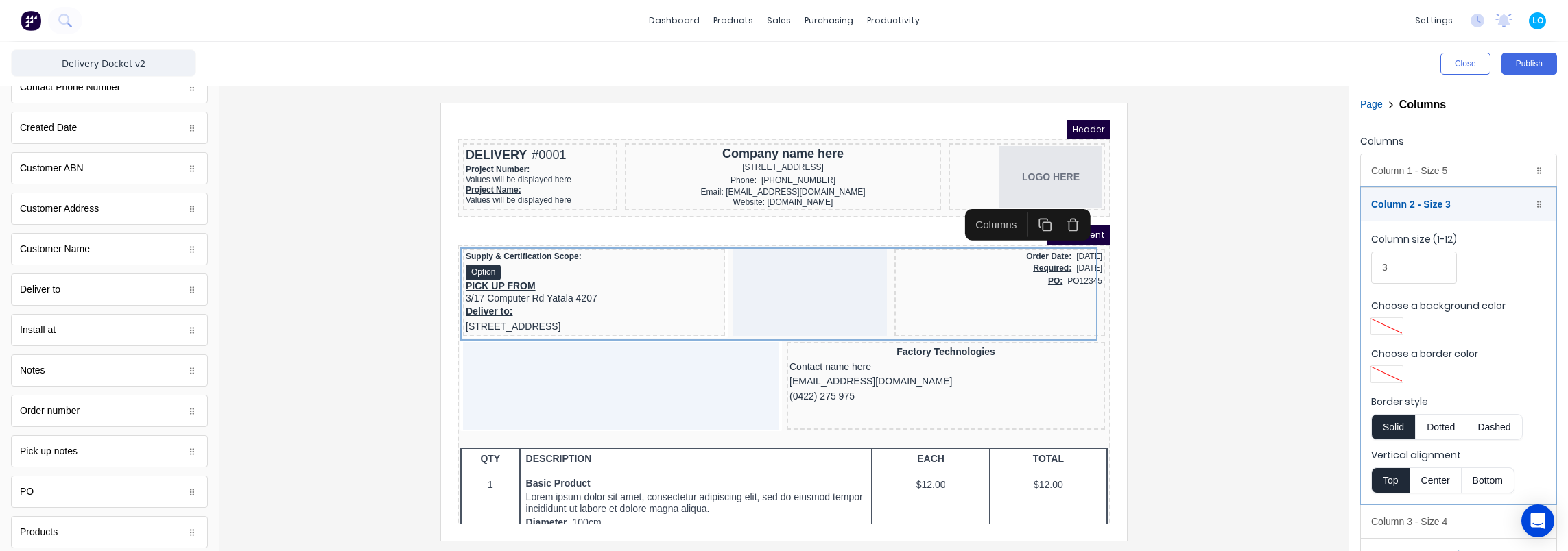
click at [1205, 311] on div at bounding box center [784, 322] width 1107 height 438
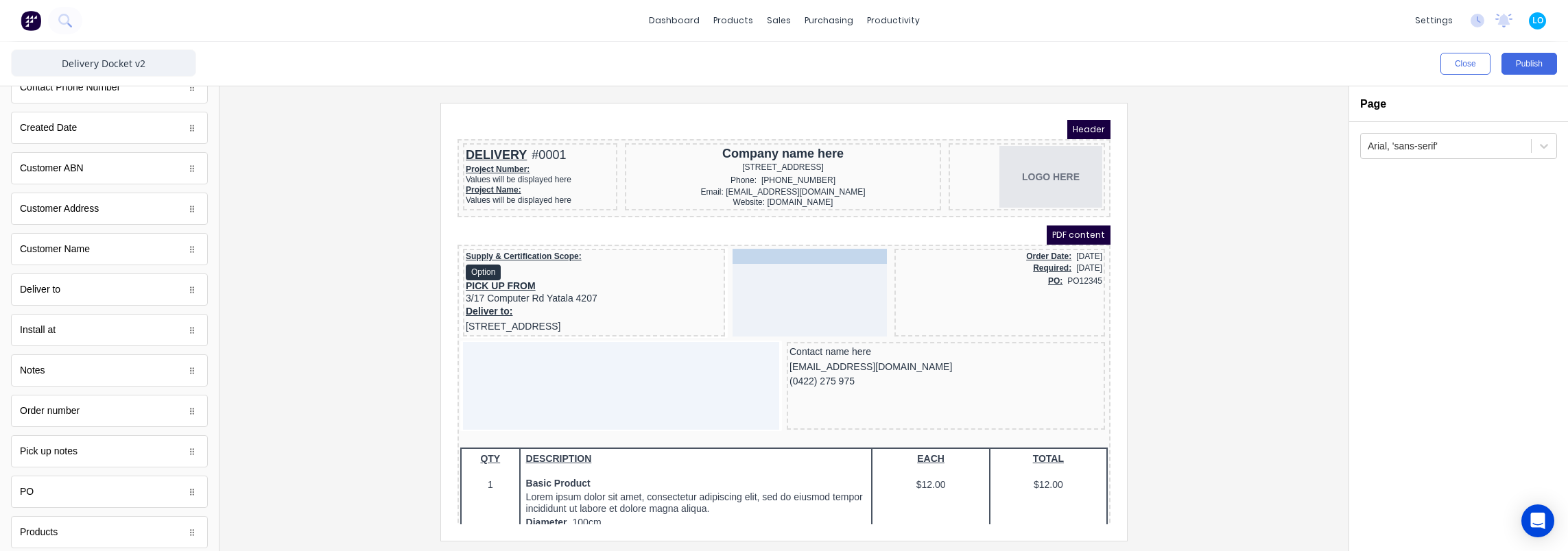
drag, startPoint x: 917, startPoint y: 337, endPoint x: 800, endPoint y: 241, distance: 151.3
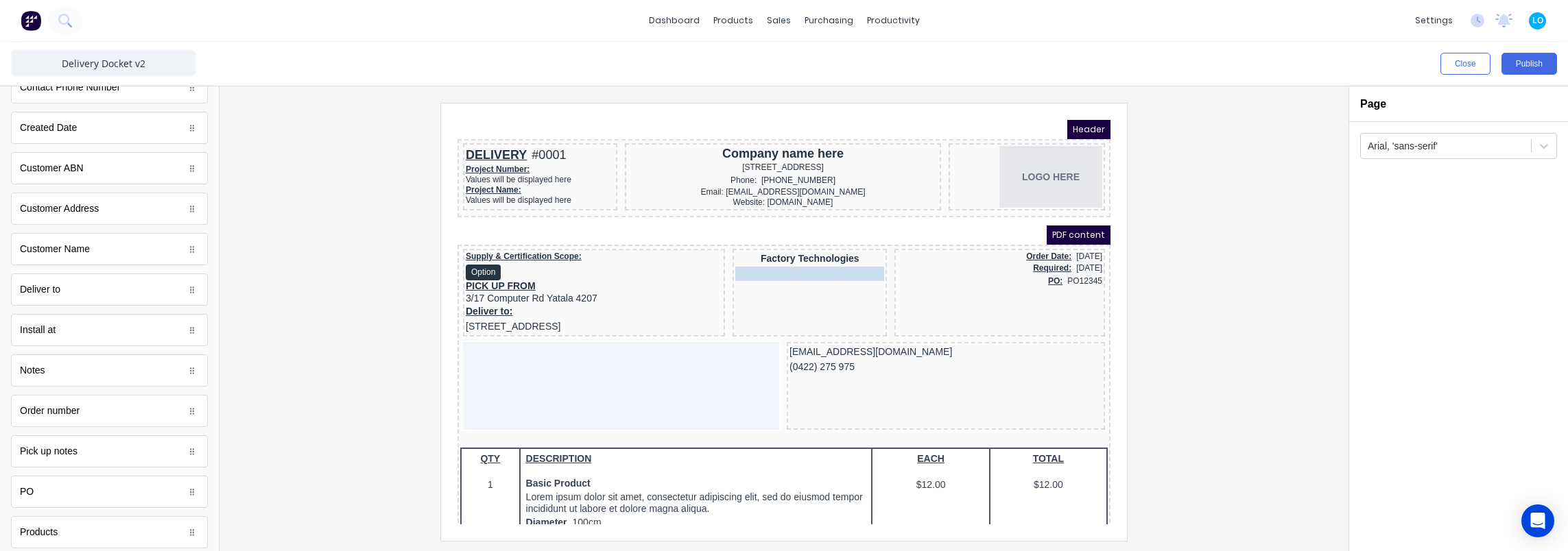
drag, startPoint x: 817, startPoint y: 337, endPoint x: 788, endPoint y: 256, distance: 86.0
drag, startPoint x: 805, startPoint y: 335, endPoint x: 784, endPoint y: 273, distance: 65.5
drag, startPoint x: 795, startPoint y: 339, endPoint x: 771, endPoint y: 284, distance: 60.0
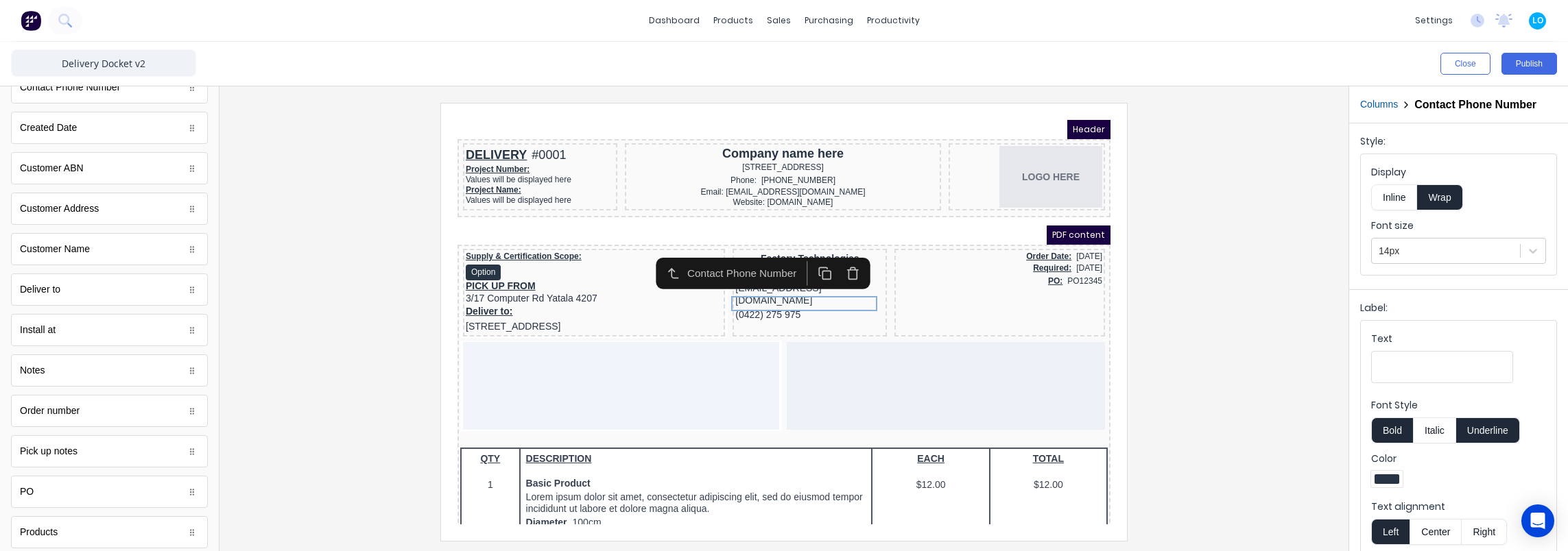
drag, startPoint x: 1271, startPoint y: 391, endPoint x: 1243, endPoint y: 385, distance: 28.6
click at [1266, 389] on div at bounding box center [784, 322] width 1107 height 438
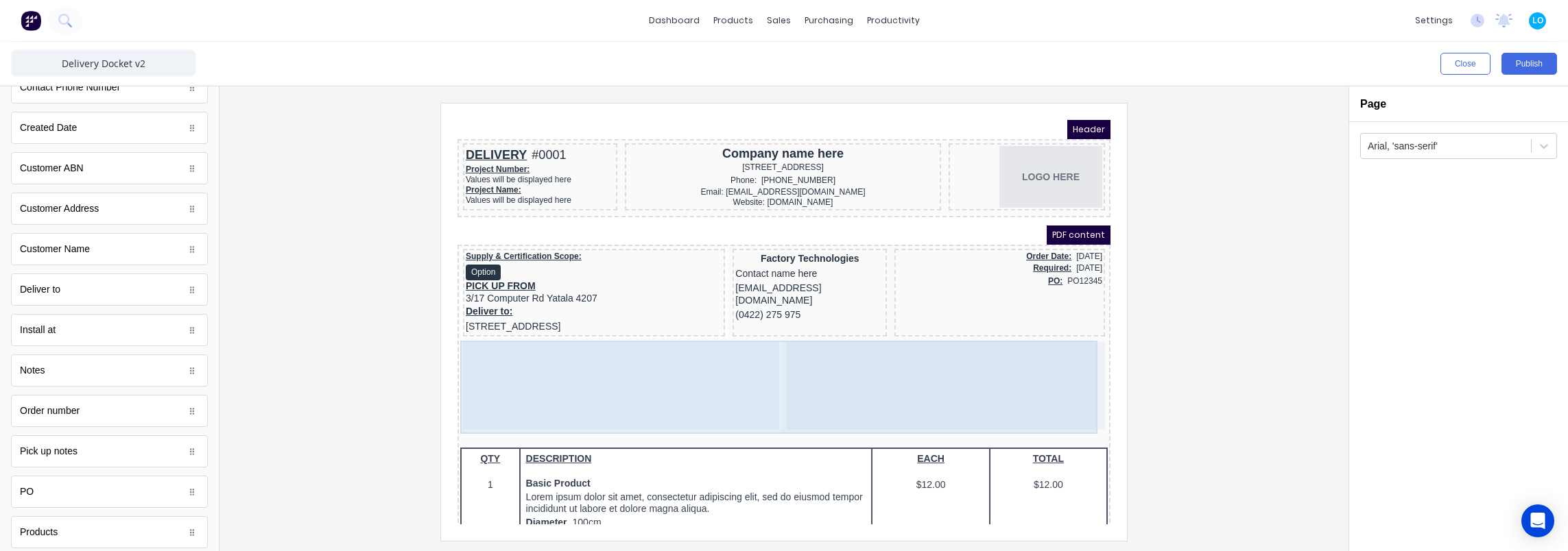
click at [789, 353] on div at bounding box center [929, 369] width 318 height 88
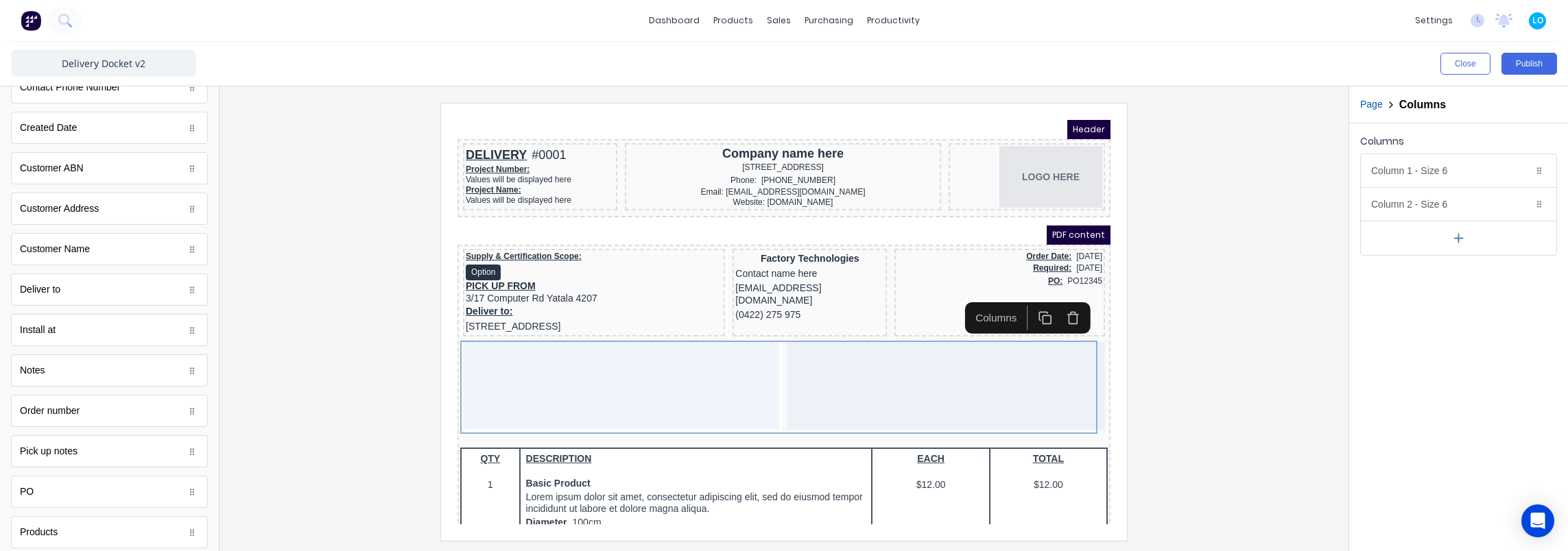
click at [1059, 297] on icon "button" at bounding box center [1056, 302] width 14 height 14
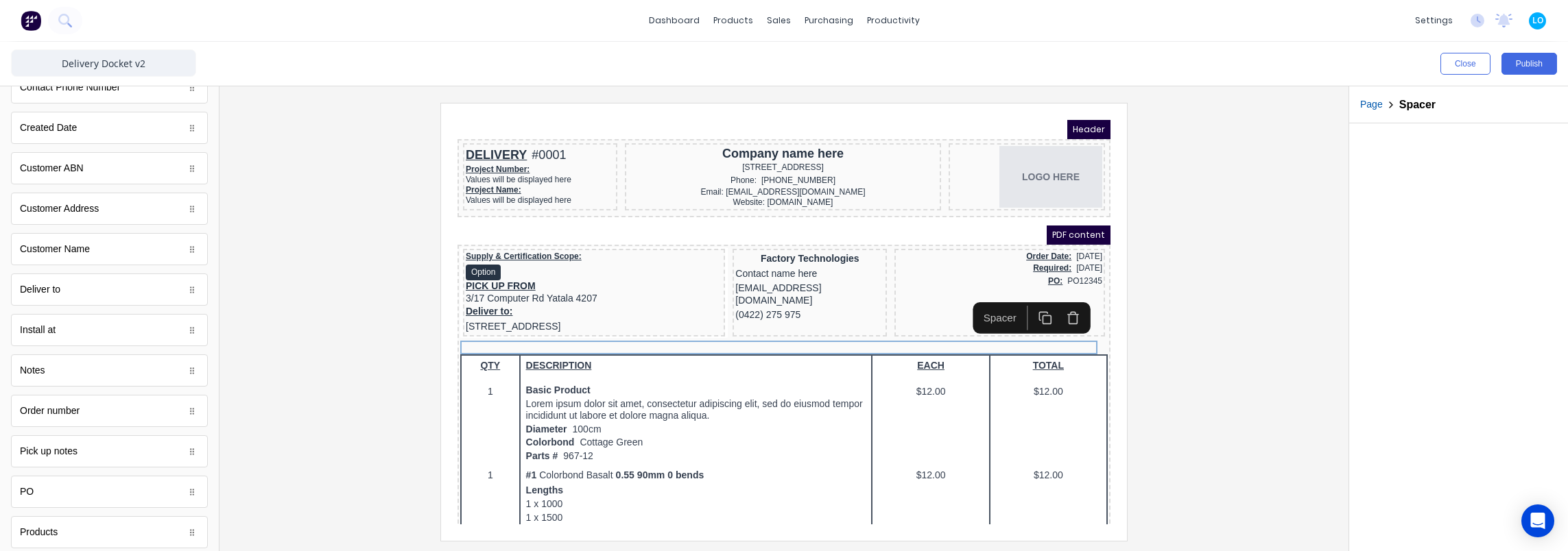
click at [1258, 273] on div at bounding box center [784, 322] width 1107 height 438
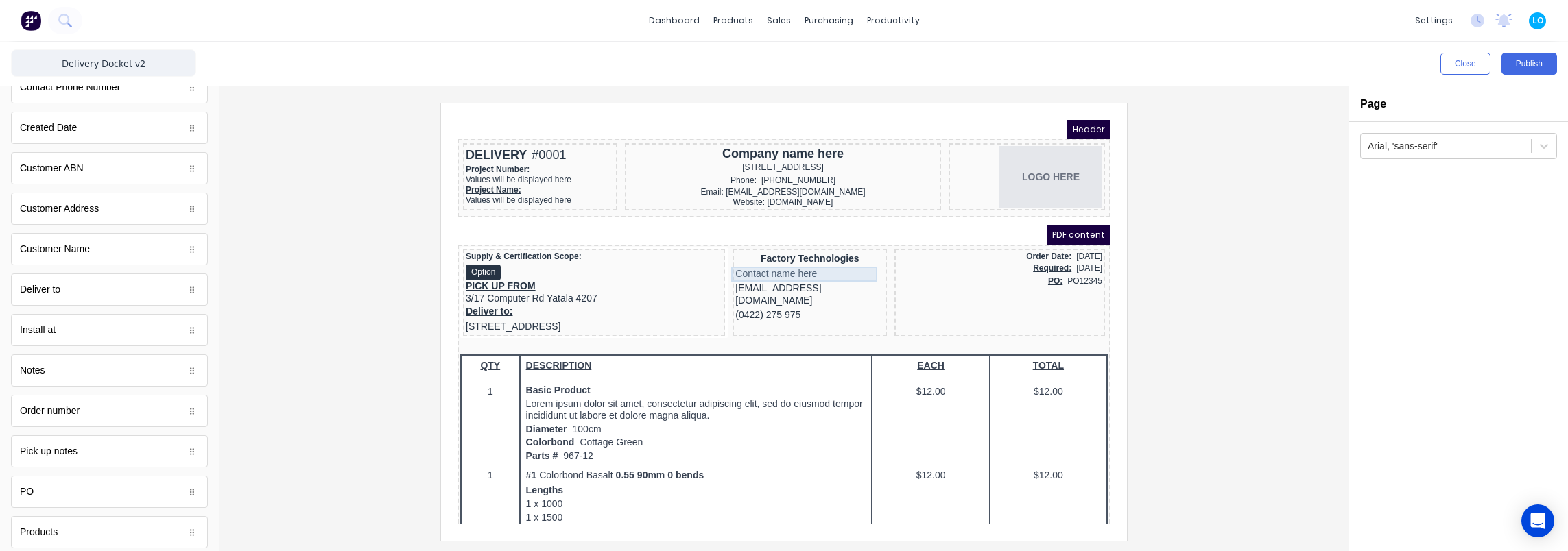
click at [771, 241] on div "Factory Technologies" at bounding box center [793, 243] width 149 height 15
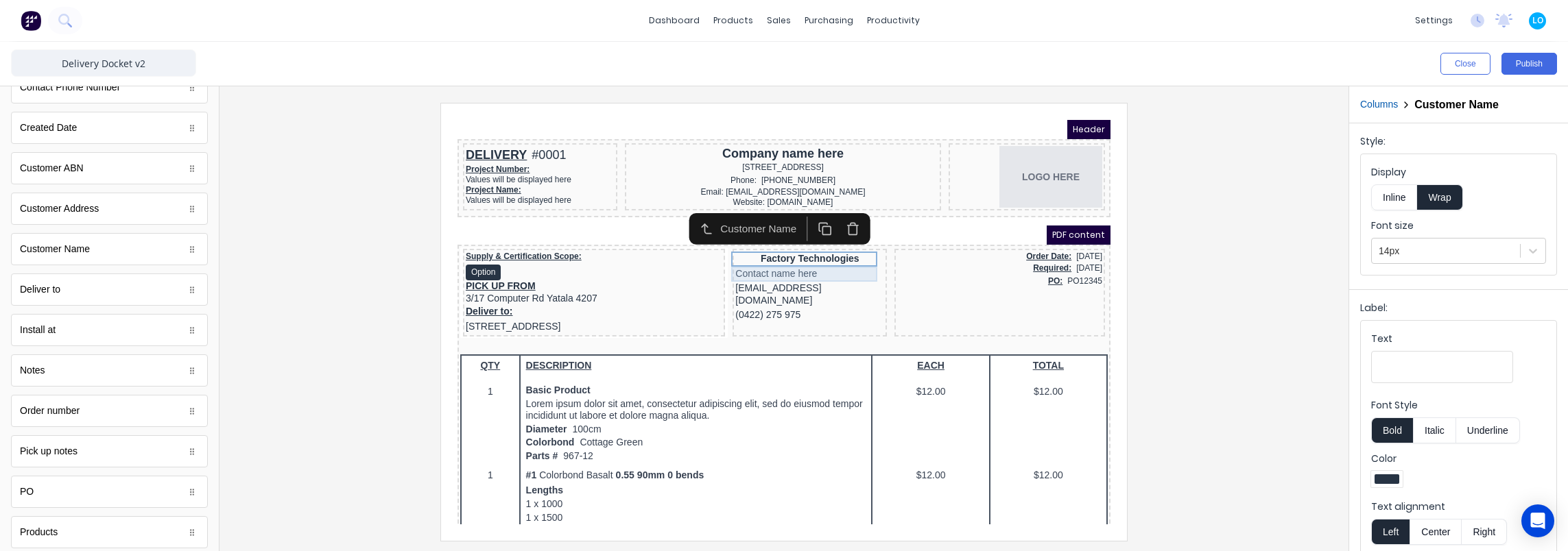
click at [781, 256] on div "Contact name here" at bounding box center [793, 257] width 149 height 15
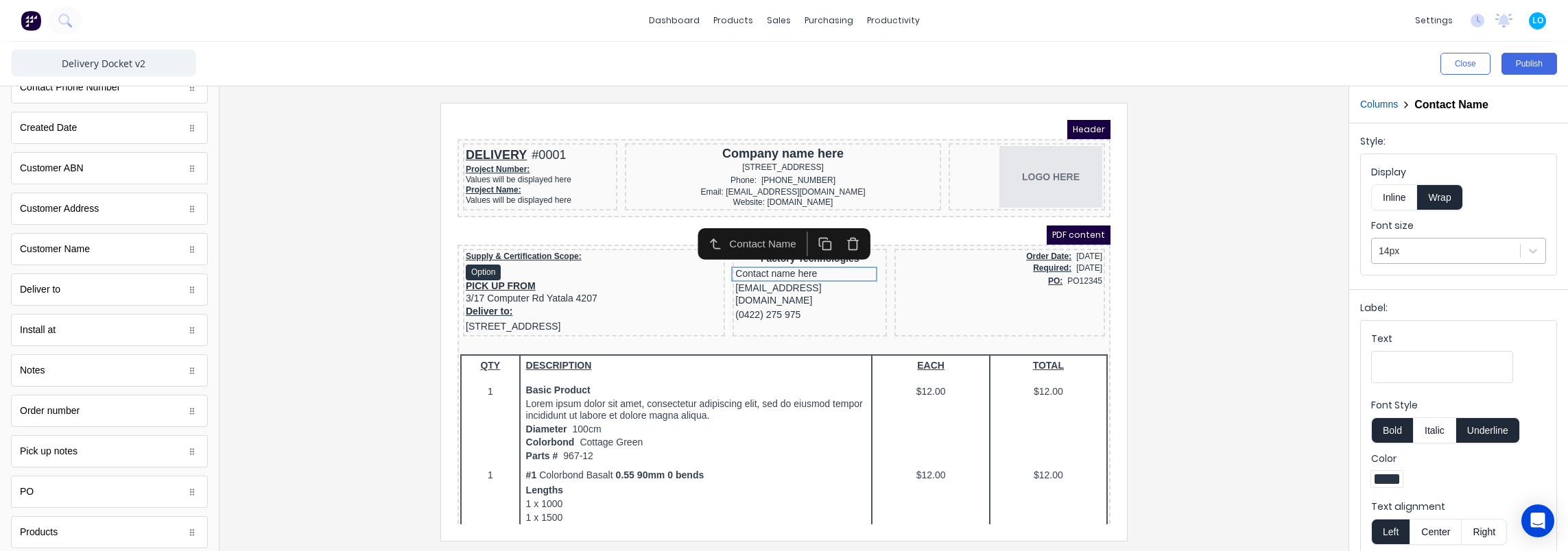
click at [1417, 249] on div at bounding box center [1445, 252] width 134 height 17
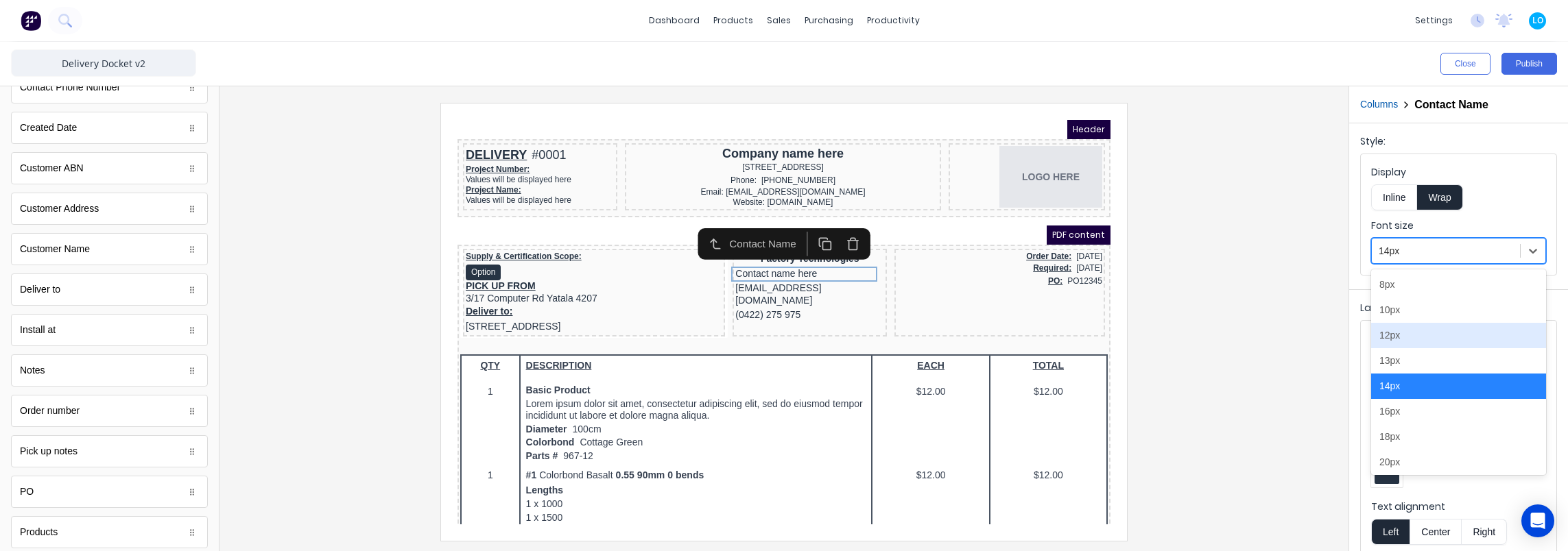
drag, startPoint x: 1416, startPoint y: 329, endPoint x: 1120, endPoint y: 307, distance: 296.8
click at [1412, 330] on div "12px" at bounding box center [1458, 335] width 175 height 25
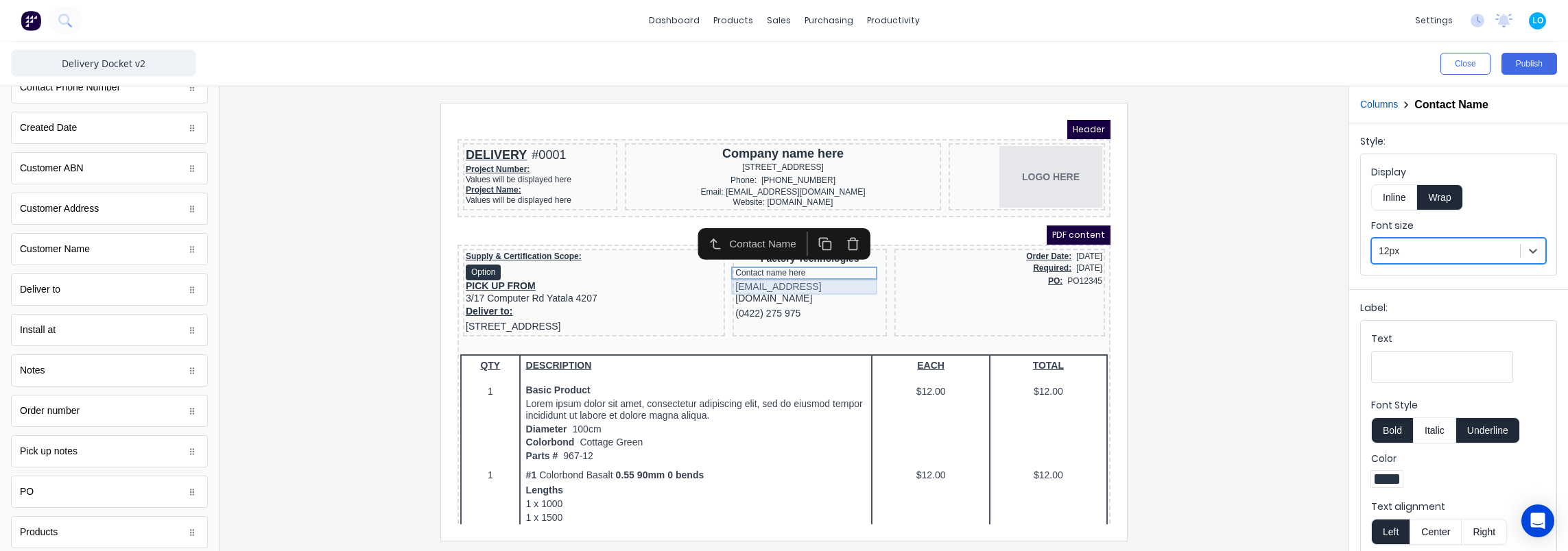
drag, startPoint x: 749, startPoint y: 268, endPoint x: 1697, endPoint y: 375, distance: 954.0
click at [749, 268] on div "xxxxxxx@xxxxx.com" at bounding box center [793, 276] width 149 height 27
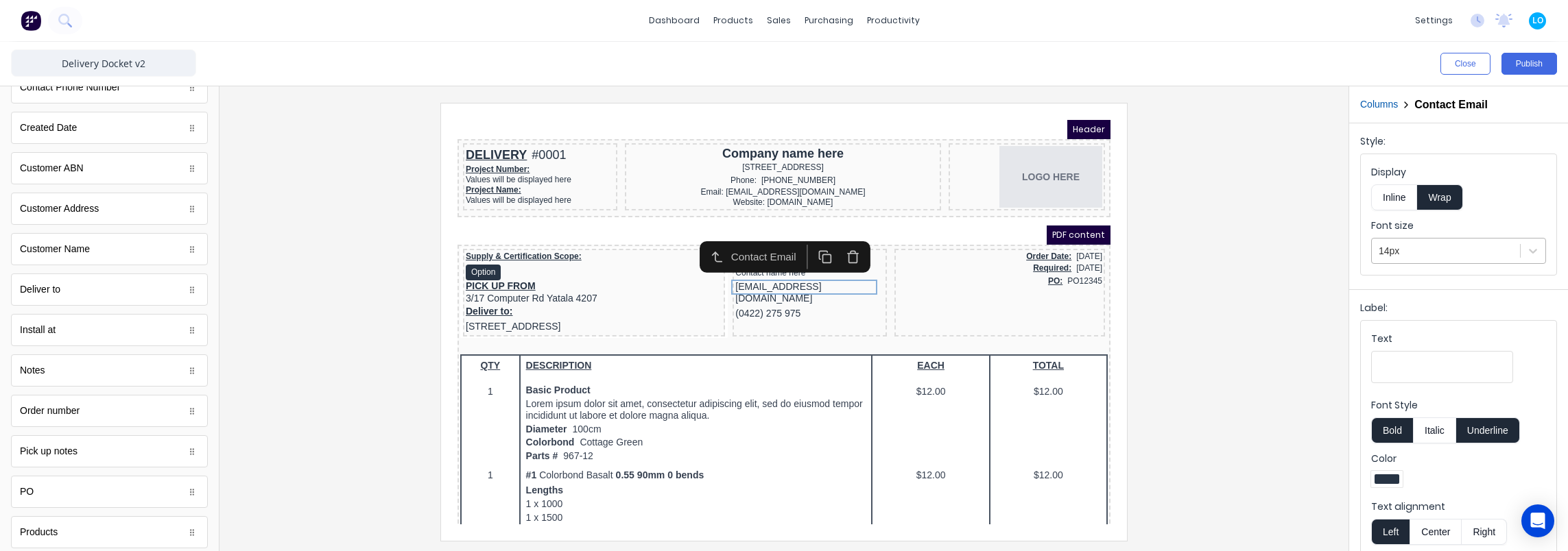
drag, startPoint x: 1423, startPoint y: 241, endPoint x: 1421, endPoint y: 251, distance: 10.2
click at [1423, 243] on div at bounding box center [1445, 252] width 134 height 17
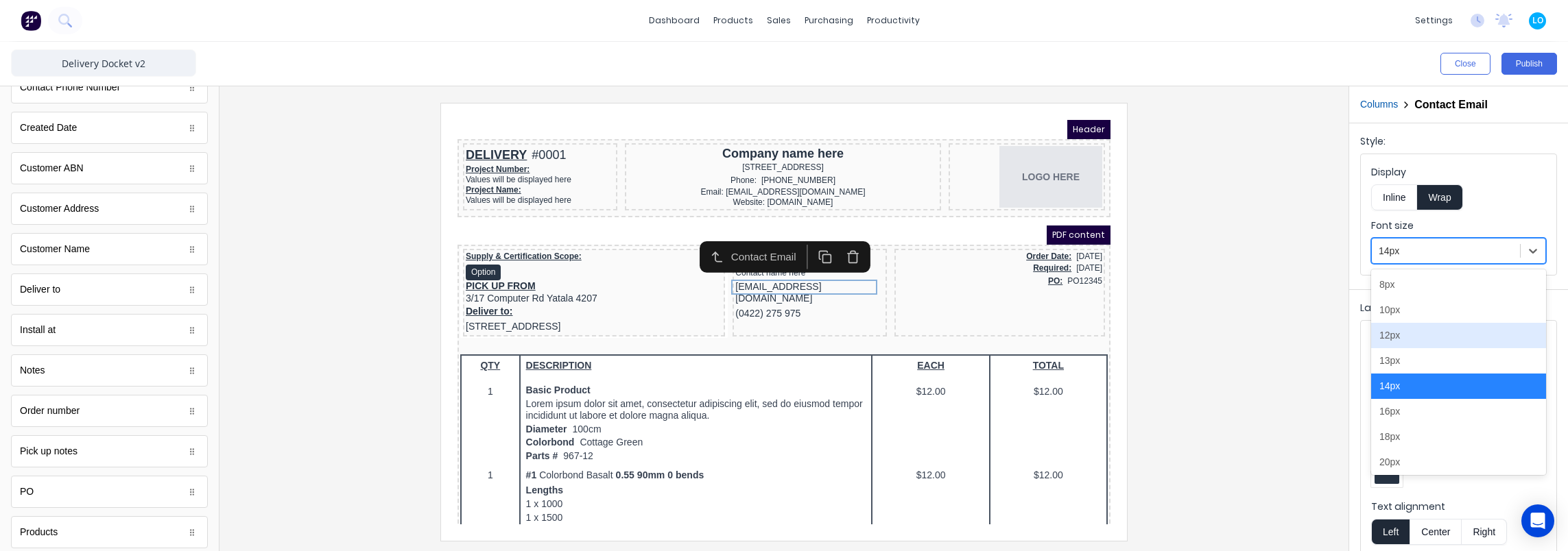
click at [1406, 338] on div "12px" at bounding box center [1458, 335] width 175 height 25
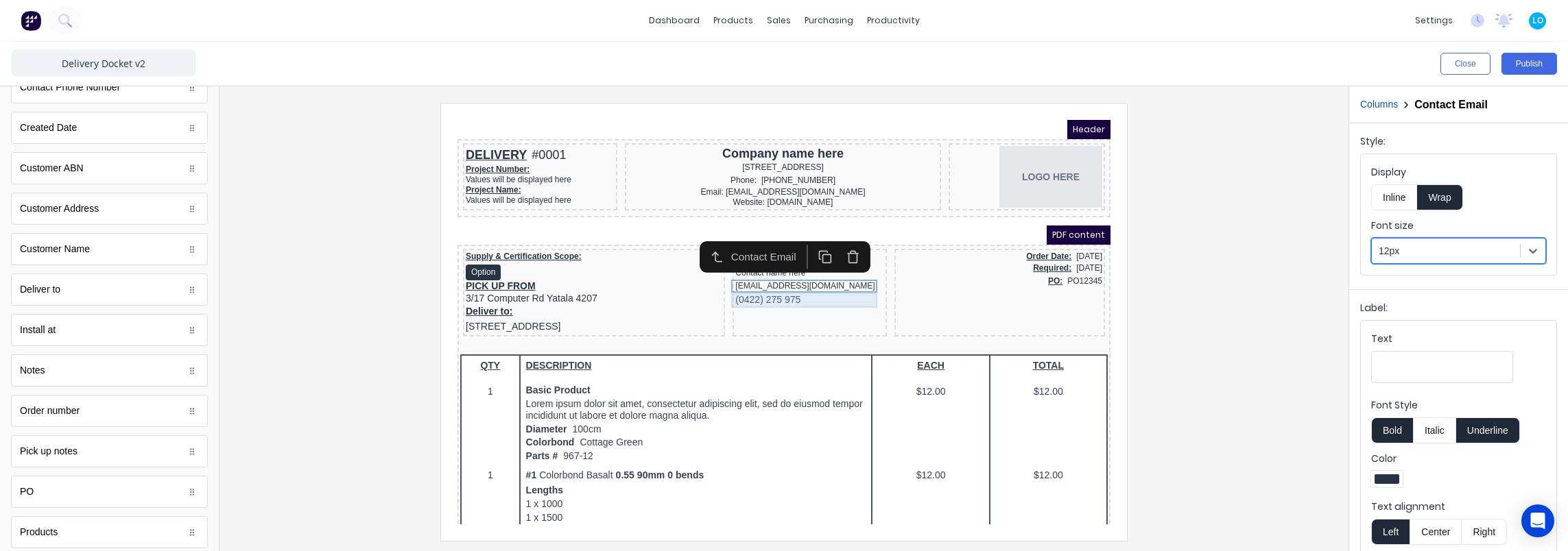
drag, startPoint x: 798, startPoint y: 281, endPoint x: 1037, endPoint y: 282, distance: 239.0
click at [799, 281] on div "(0422) 275 975" at bounding box center [793, 283] width 149 height 15
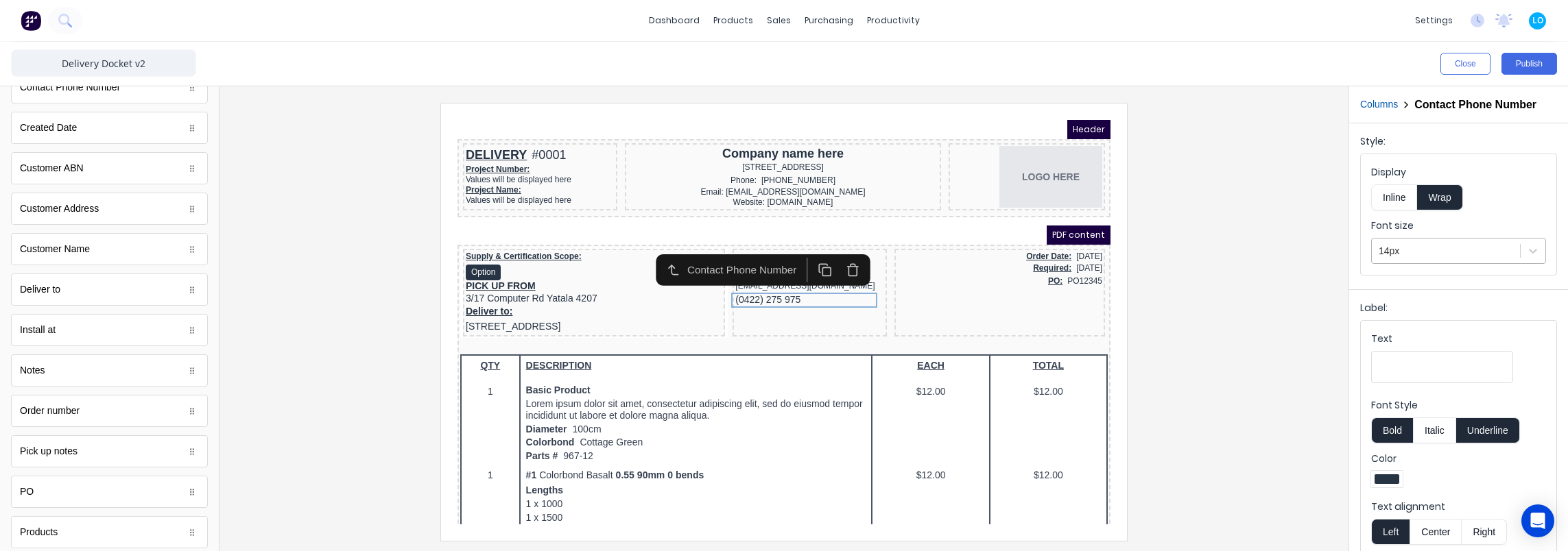
click at [1437, 252] on div at bounding box center [1445, 252] width 134 height 17
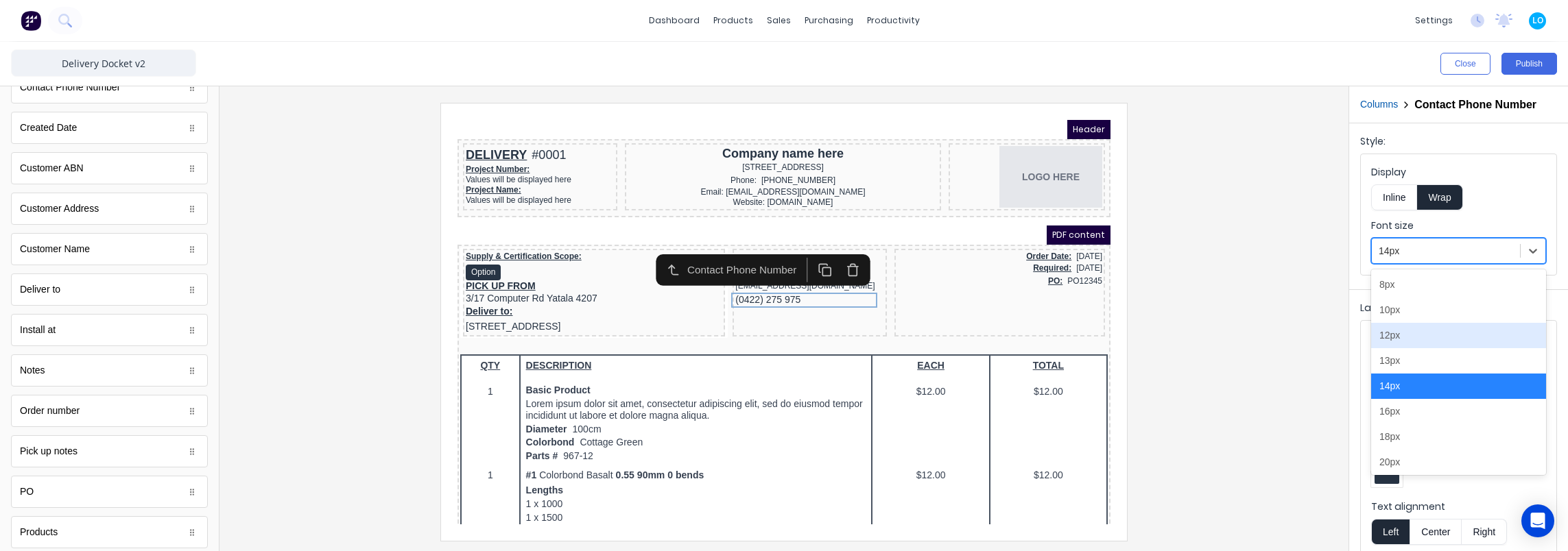
click at [1421, 333] on div "12px" at bounding box center [1458, 335] width 175 height 25
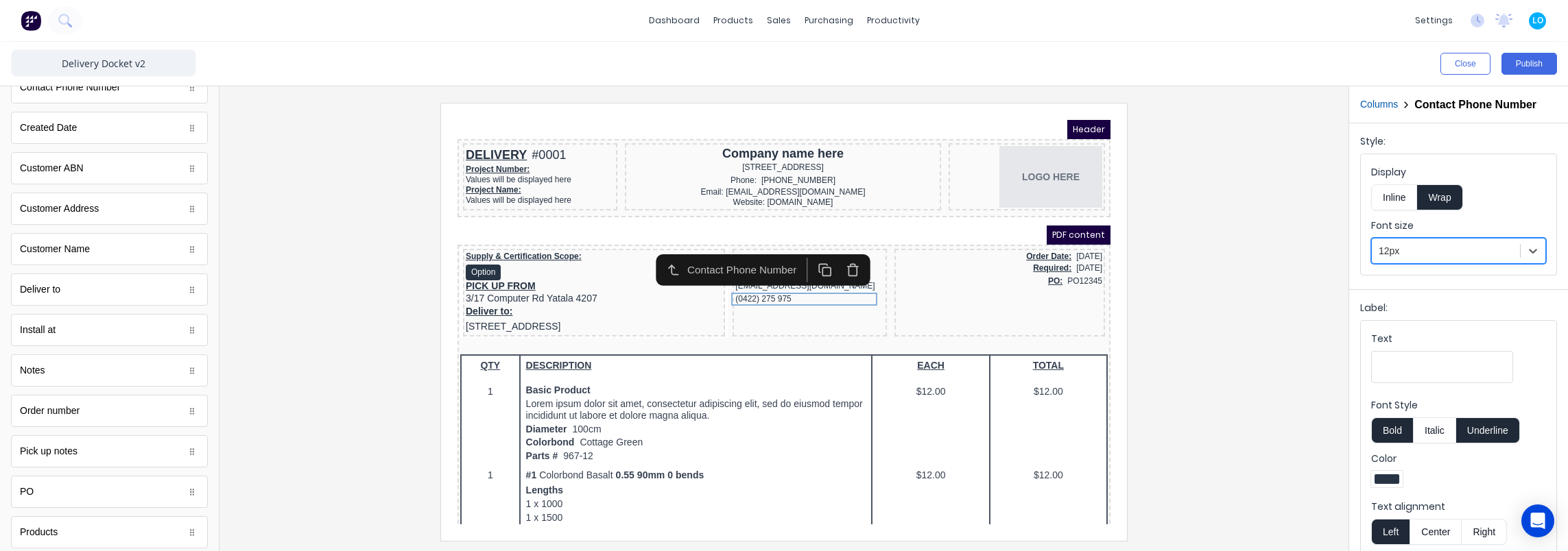
click at [1431, 527] on button "Center" at bounding box center [1436, 532] width 52 height 26
click at [760, 273] on div "xxxxxxx@xxxxx.com" at bounding box center [793, 270] width 149 height 13
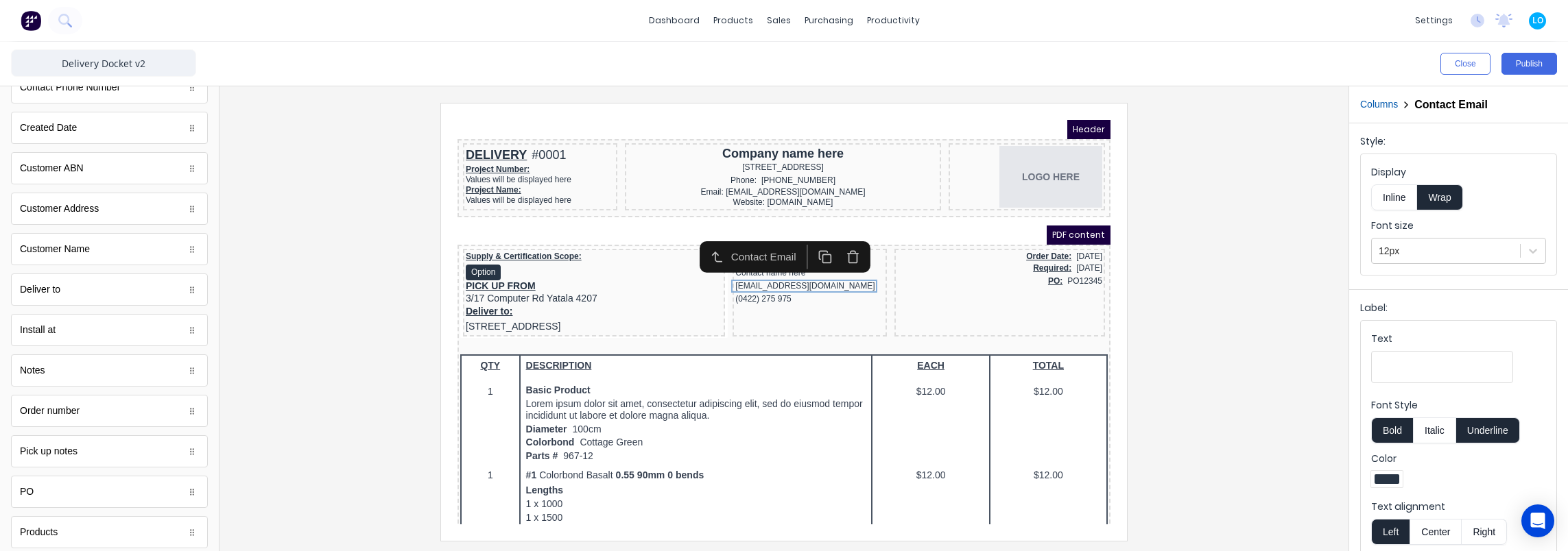
click at [1444, 528] on button "Center" at bounding box center [1436, 532] width 52 height 26
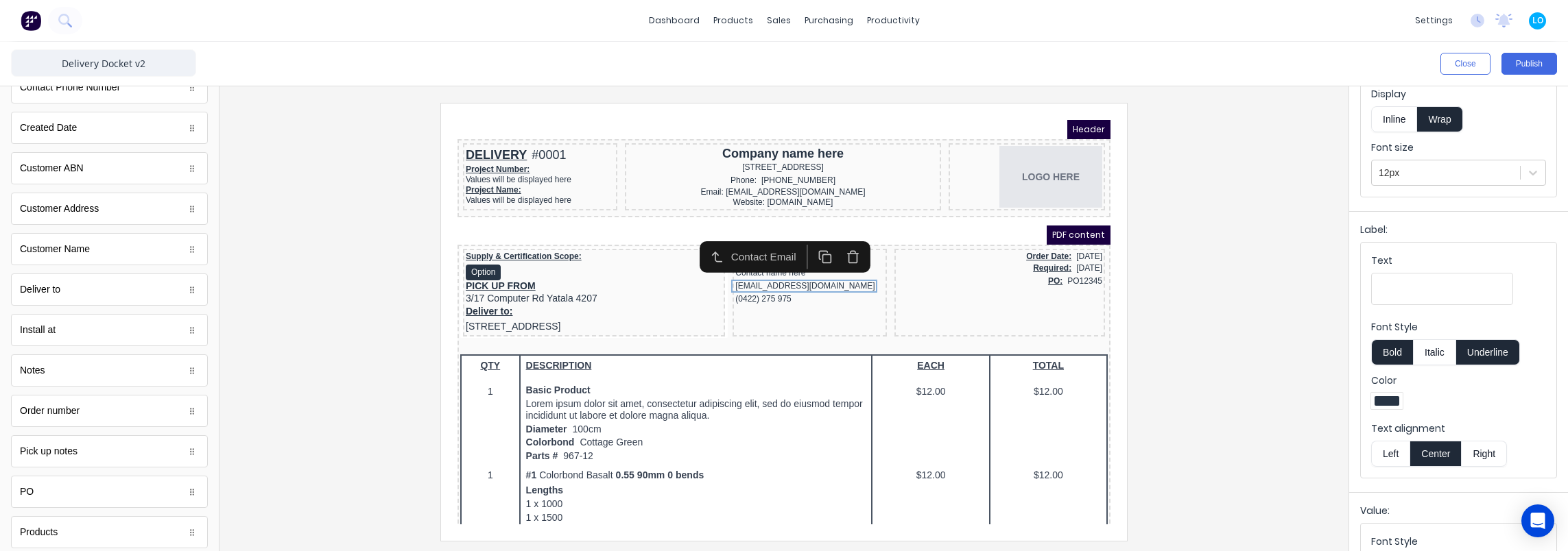
scroll to position [225, 0]
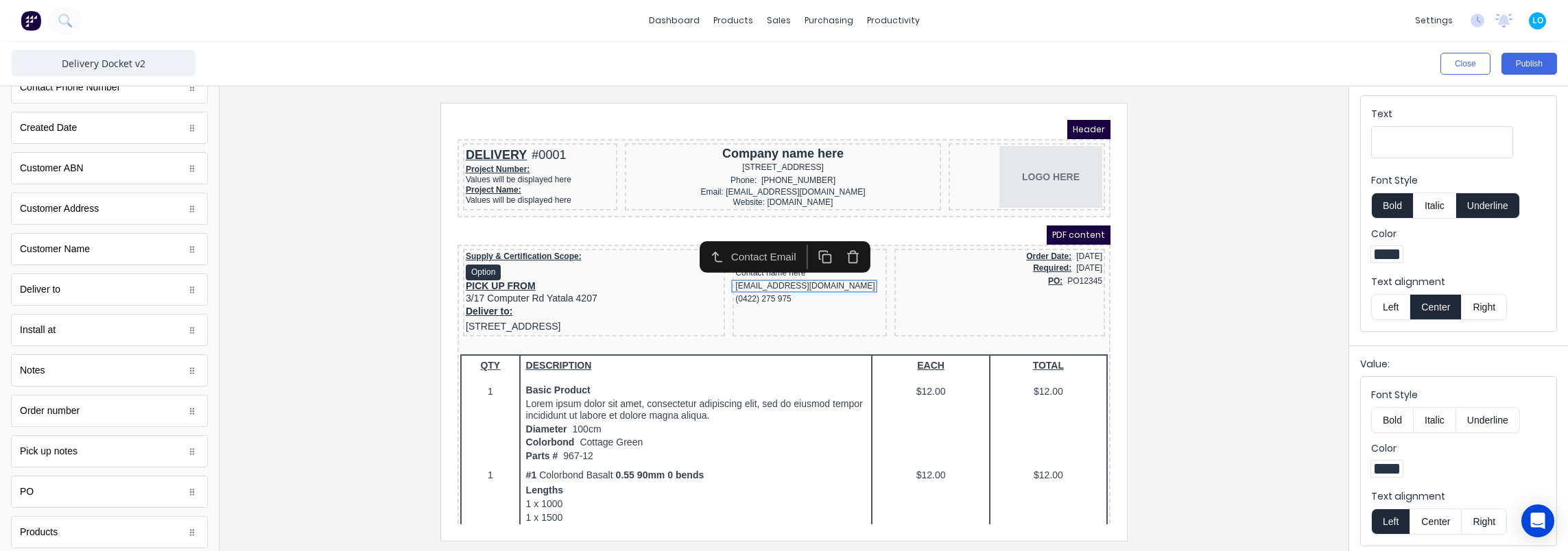
click at [1435, 512] on button "Center" at bounding box center [1436, 522] width 52 height 26
click at [775, 279] on div "(0422) 275 975" at bounding box center [793, 283] width 149 height 13
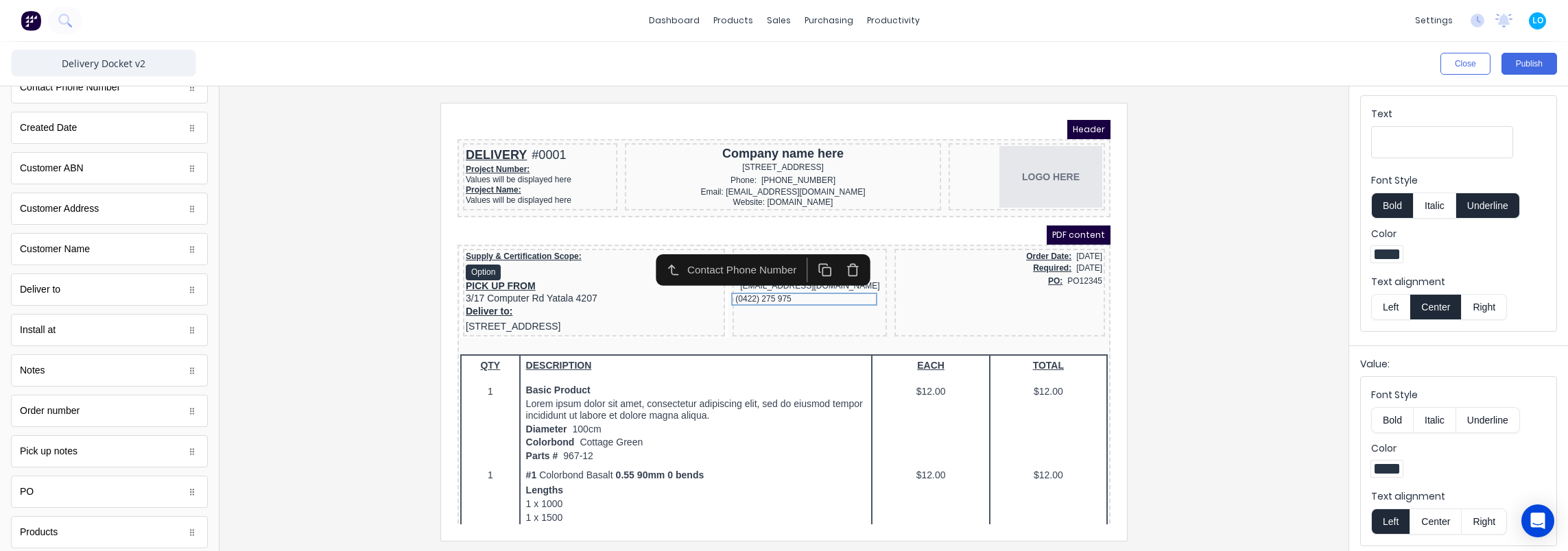
click at [1444, 511] on button "Center" at bounding box center [1436, 522] width 52 height 26
drag, startPoint x: 1181, startPoint y: 234, endPoint x: 1120, endPoint y: 236, distance: 61.0
click at [1178, 234] on div at bounding box center [784, 322] width 1107 height 438
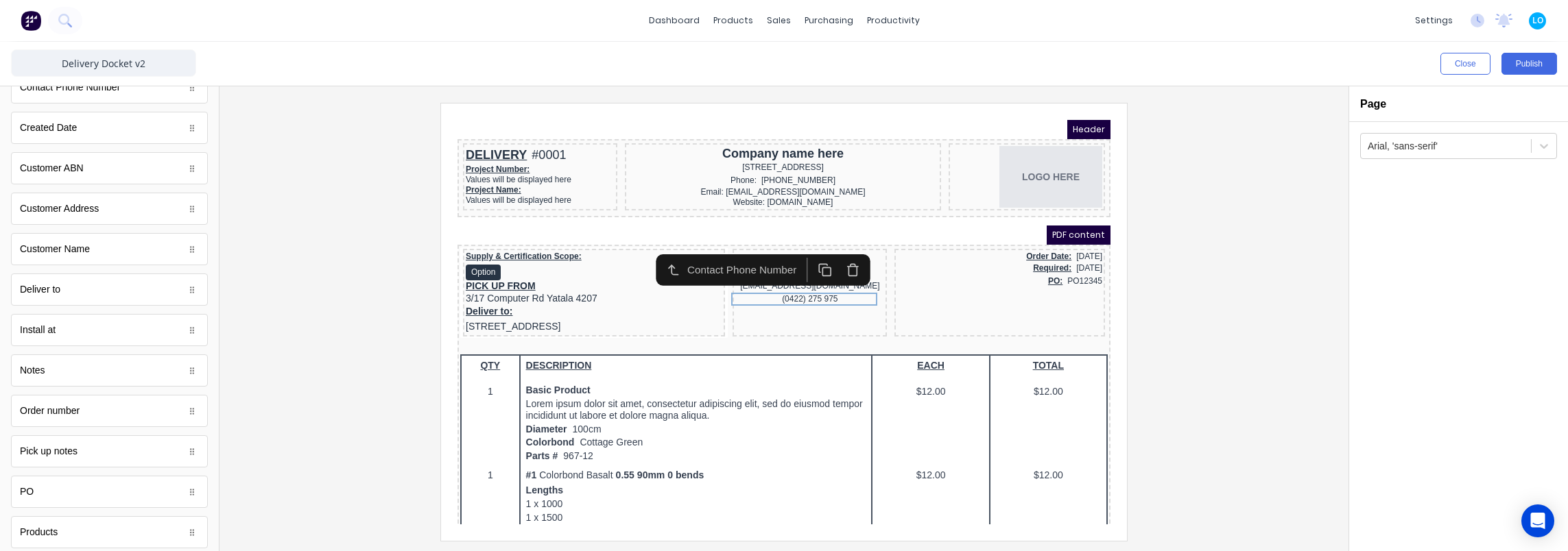
scroll to position [0, 0]
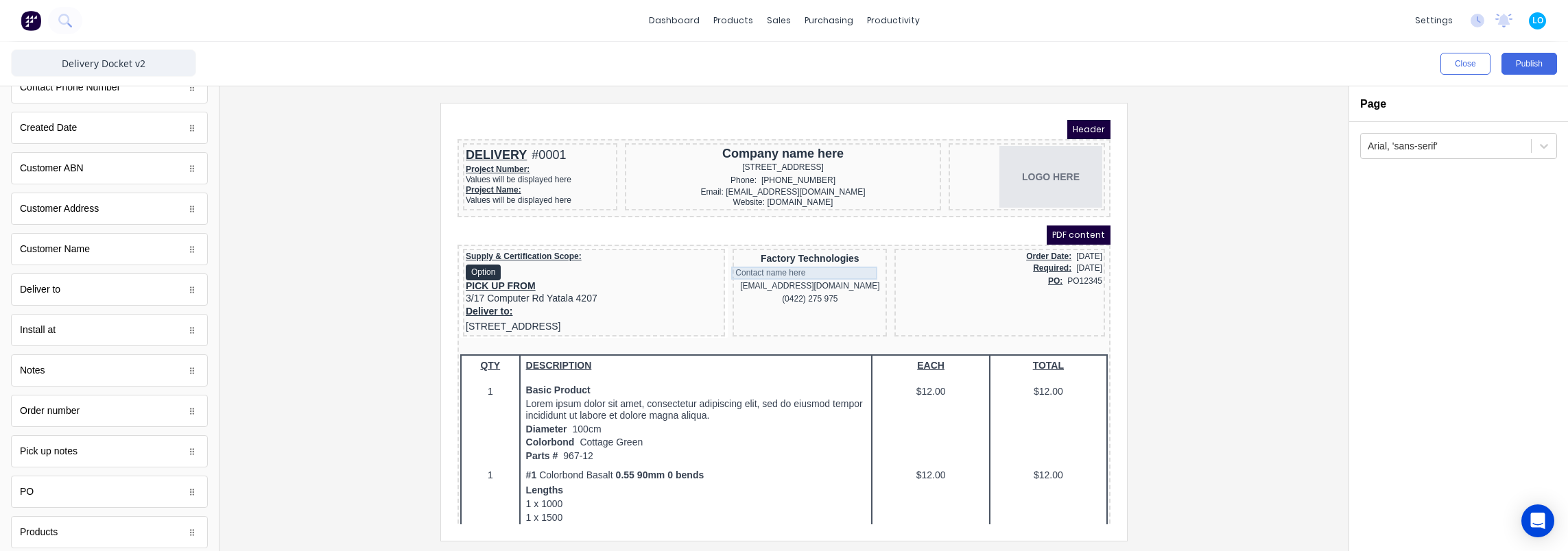
click at [803, 256] on div "Contact name here" at bounding box center [793, 257] width 149 height 13
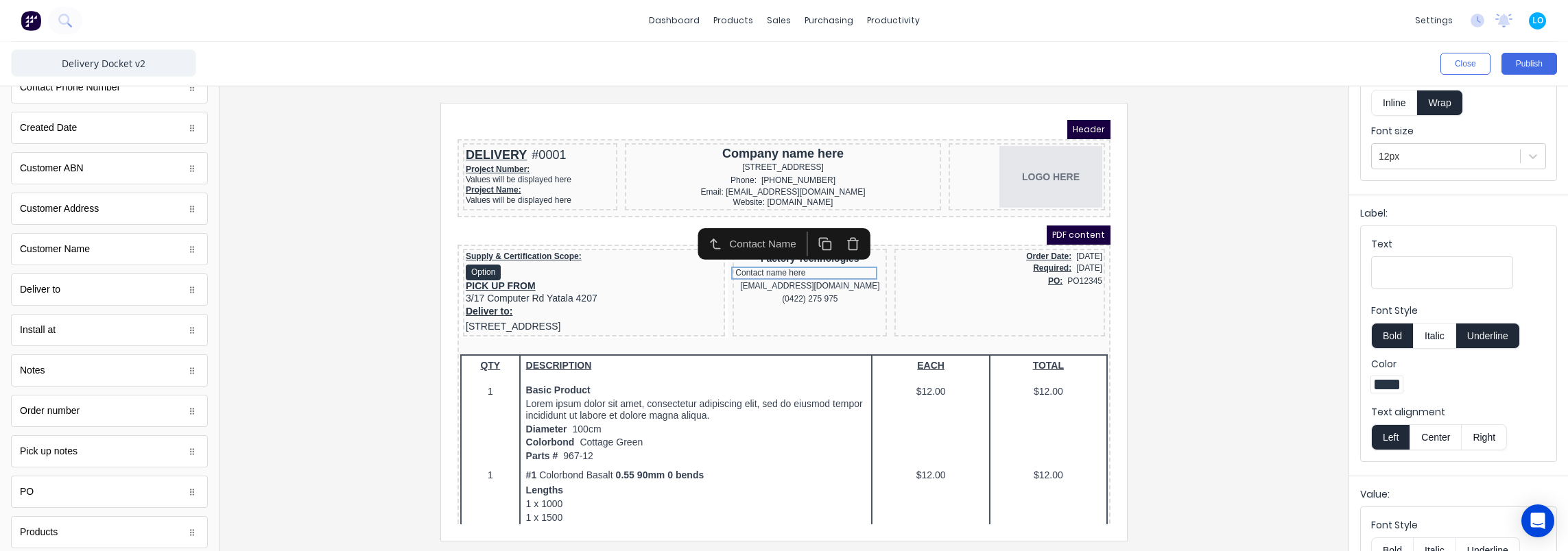
scroll to position [225, 0]
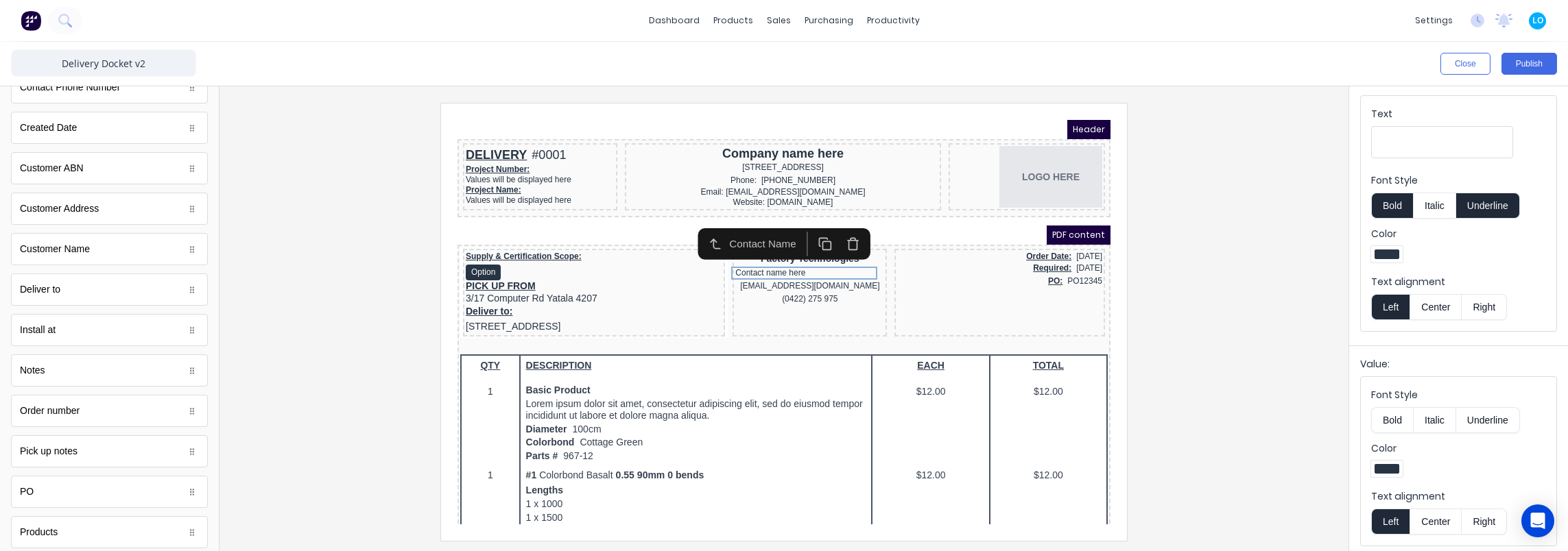
click at [1434, 515] on button "Center" at bounding box center [1436, 522] width 52 height 26
click at [1197, 393] on div at bounding box center [784, 322] width 1107 height 438
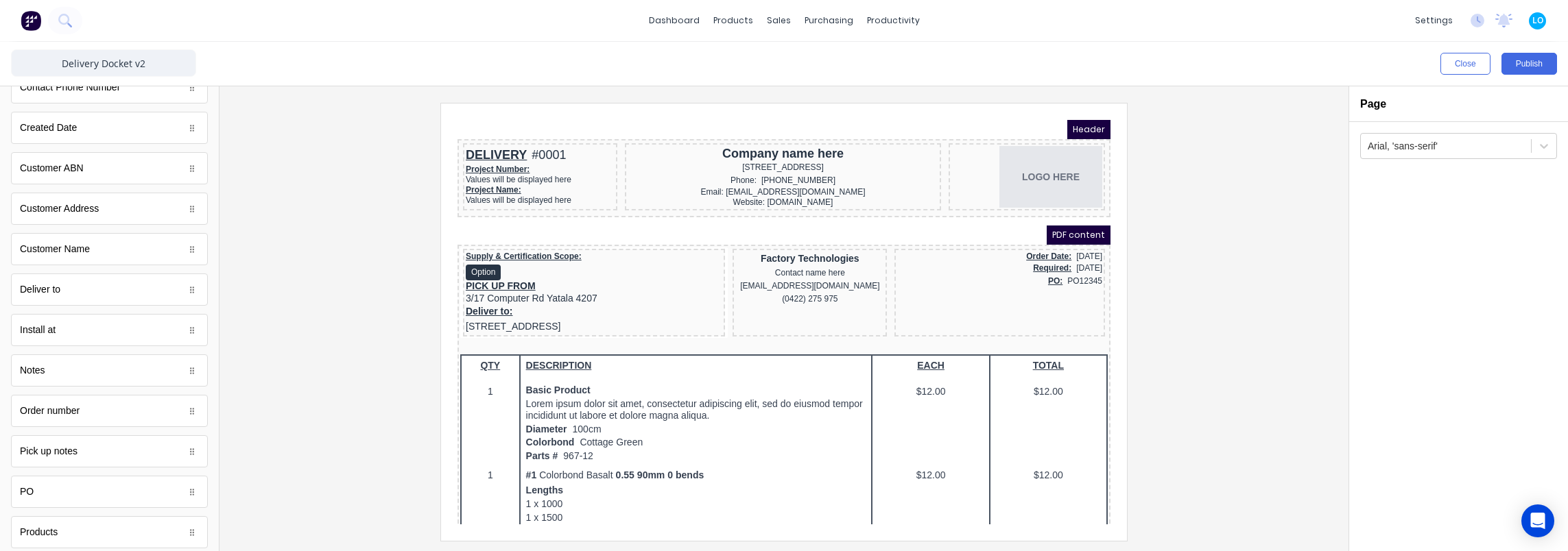
scroll to position [0, 0]
click at [534, 297] on div "Deliver to: 234 Beach Road Gold Coast, Queensland, Australia" at bounding box center [577, 302] width 257 height 30
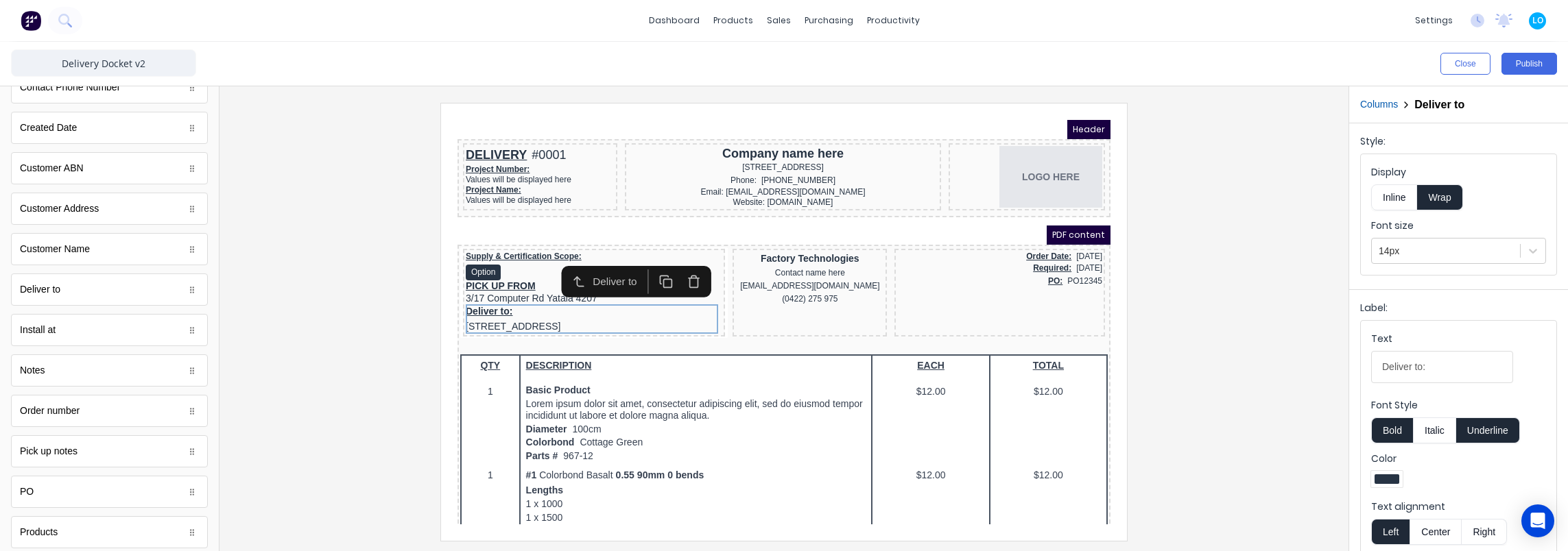
click at [1351, 226] on div "Style: Display Inline Wrap Font size 14px" at bounding box center [1458, 204] width 219 height 161
click at [1521, 67] on button "Publish" at bounding box center [1529, 64] width 55 height 22
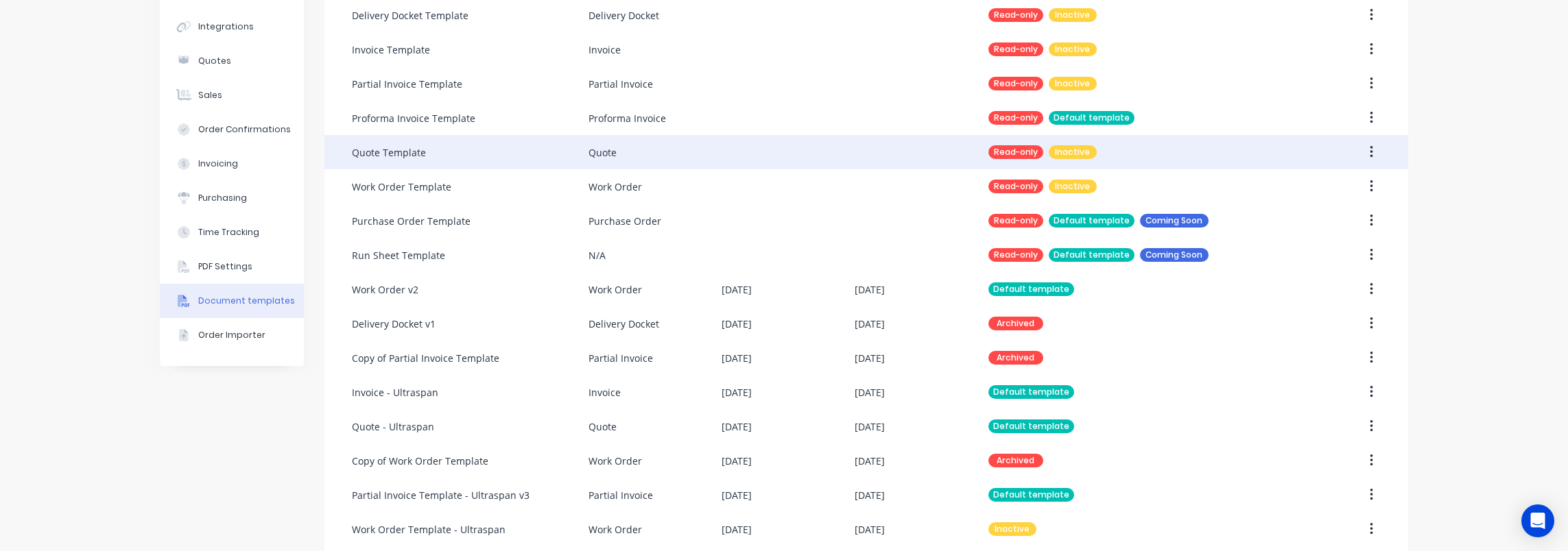
scroll to position [245, 0]
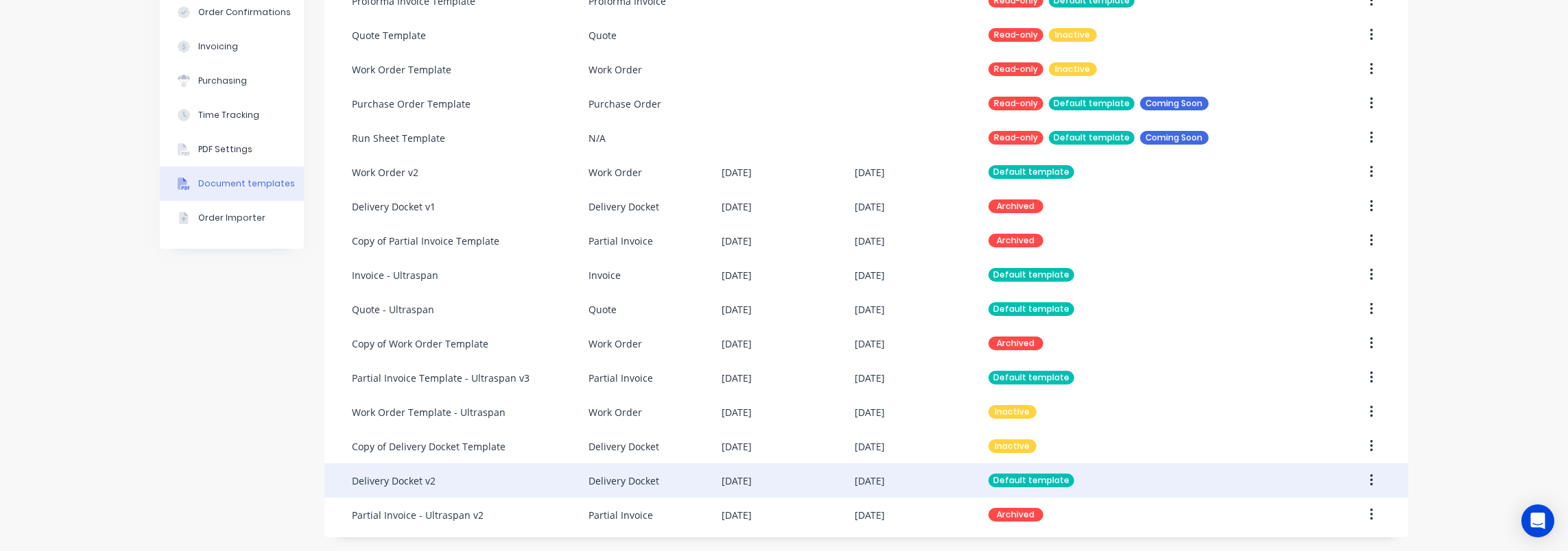
click at [478, 481] on div "Delivery Docket v2" at bounding box center [470, 480] width 236 height 34
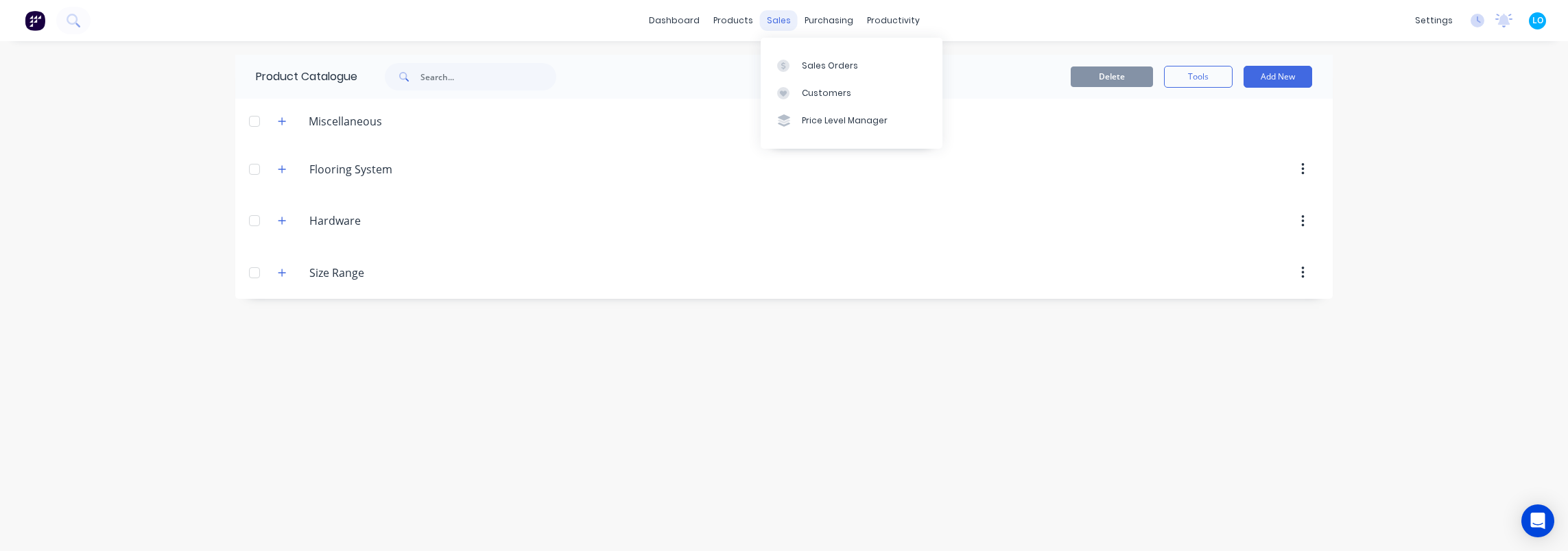
click at [789, 25] on div "sales" at bounding box center [779, 20] width 38 height 20
click at [798, 62] on link "Sales Orders" at bounding box center [851, 65] width 182 height 28
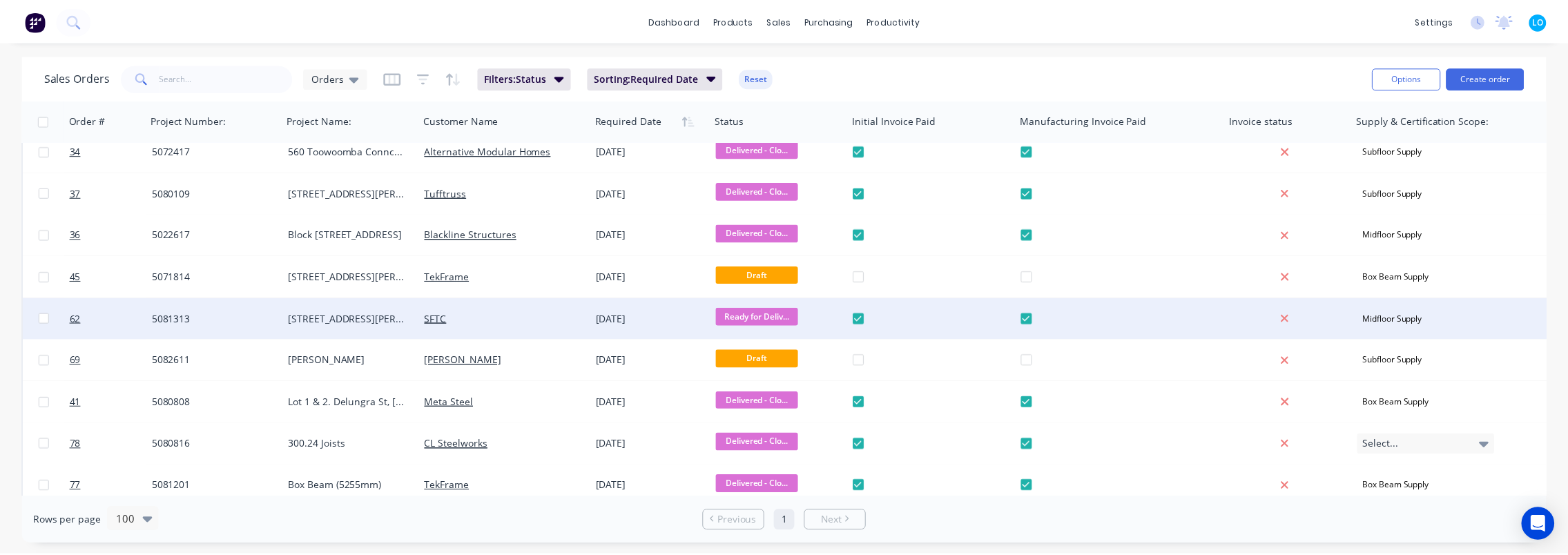
scroll to position [138, 0]
click at [79, 321] on span "62" at bounding box center [75, 319] width 11 height 14
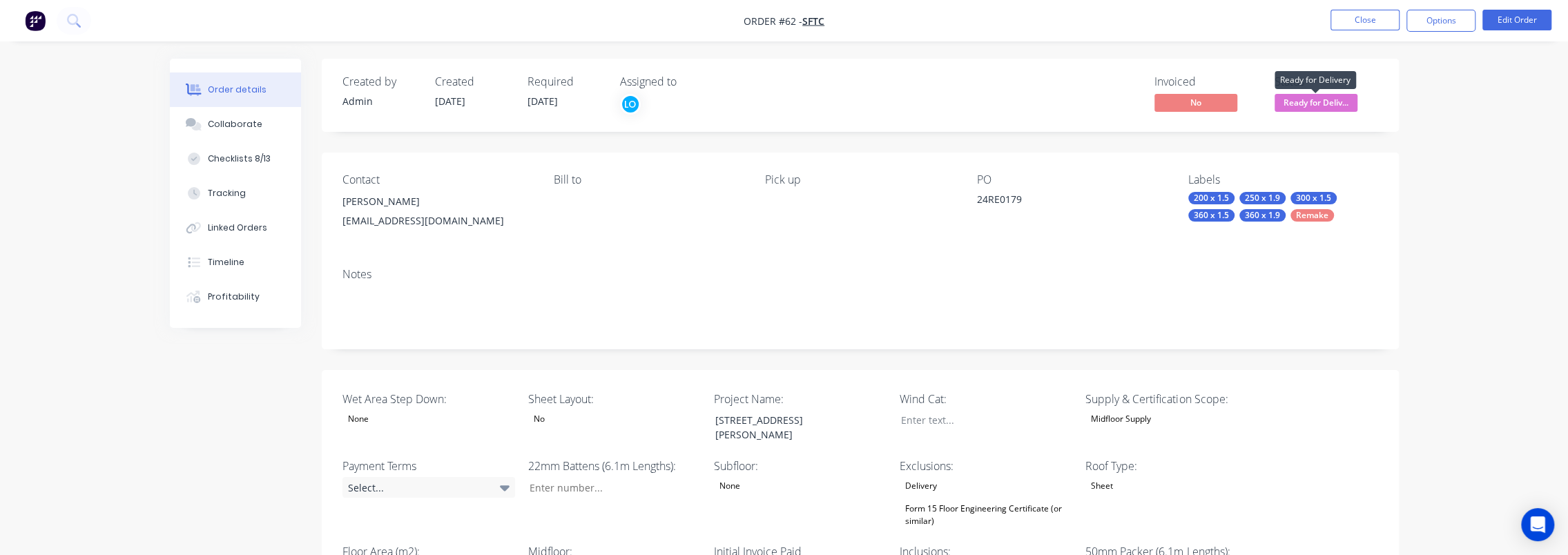
click at [1324, 100] on span "Ready for Deliv..." at bounding box center [1315, 103] width 83 height 18
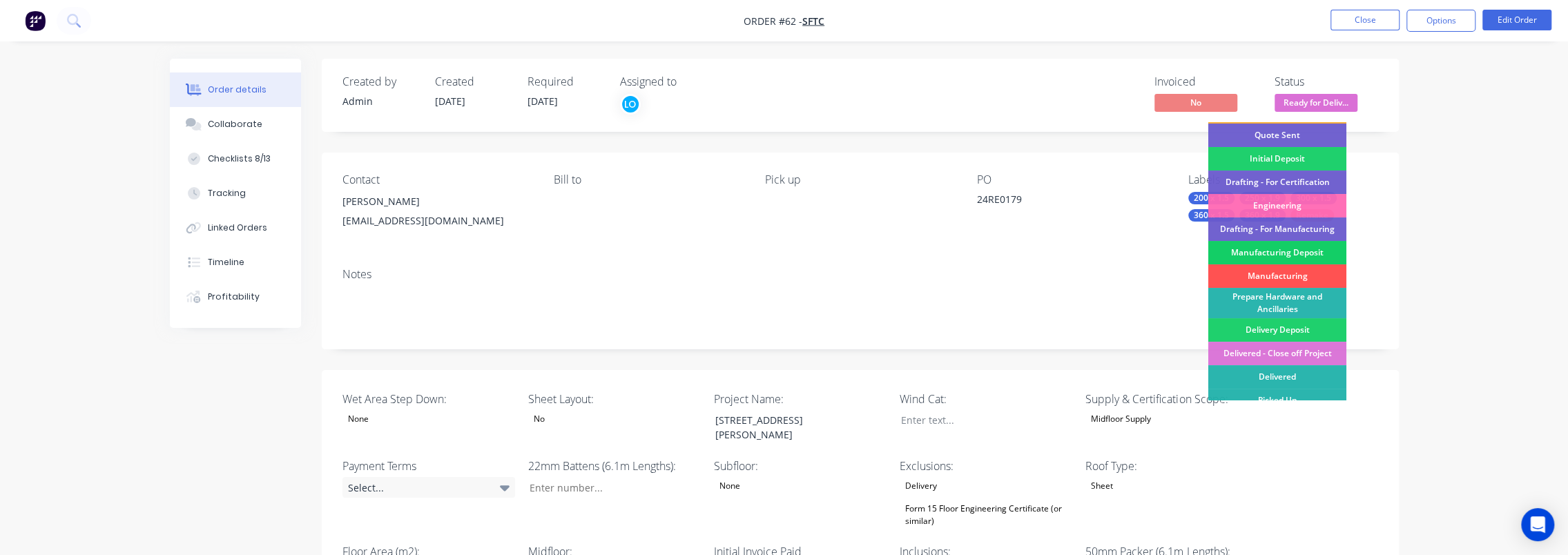
scroll to position [105, 0]
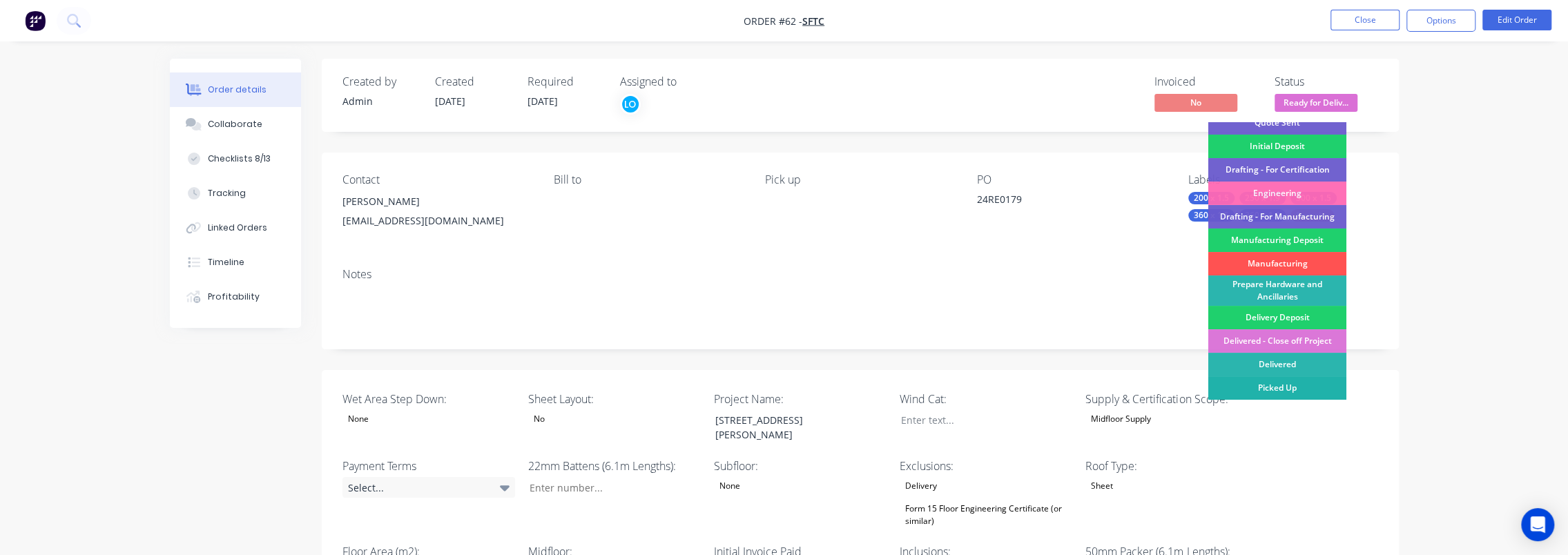
click at [1295, 390] on div "Picked Up" at bounding box center [1277, 388] width 138 height 23
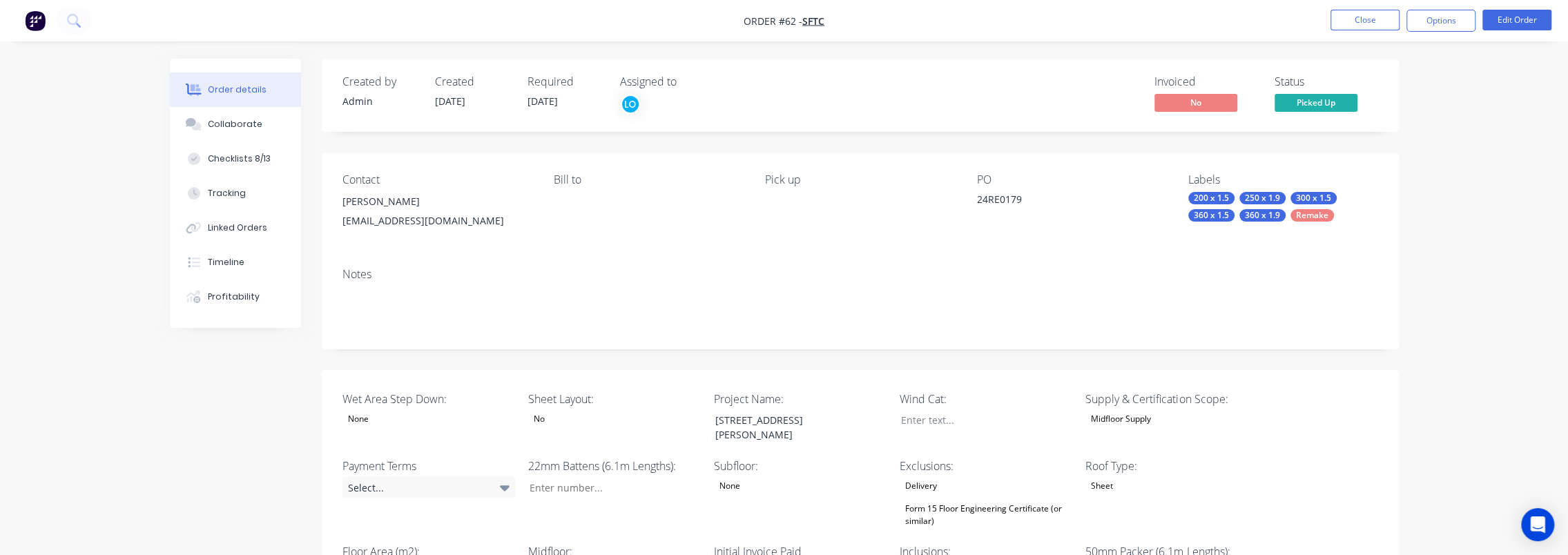
click at [1445, 21] on button "Options" at bounding box center [1441, 21] width 69 height 22
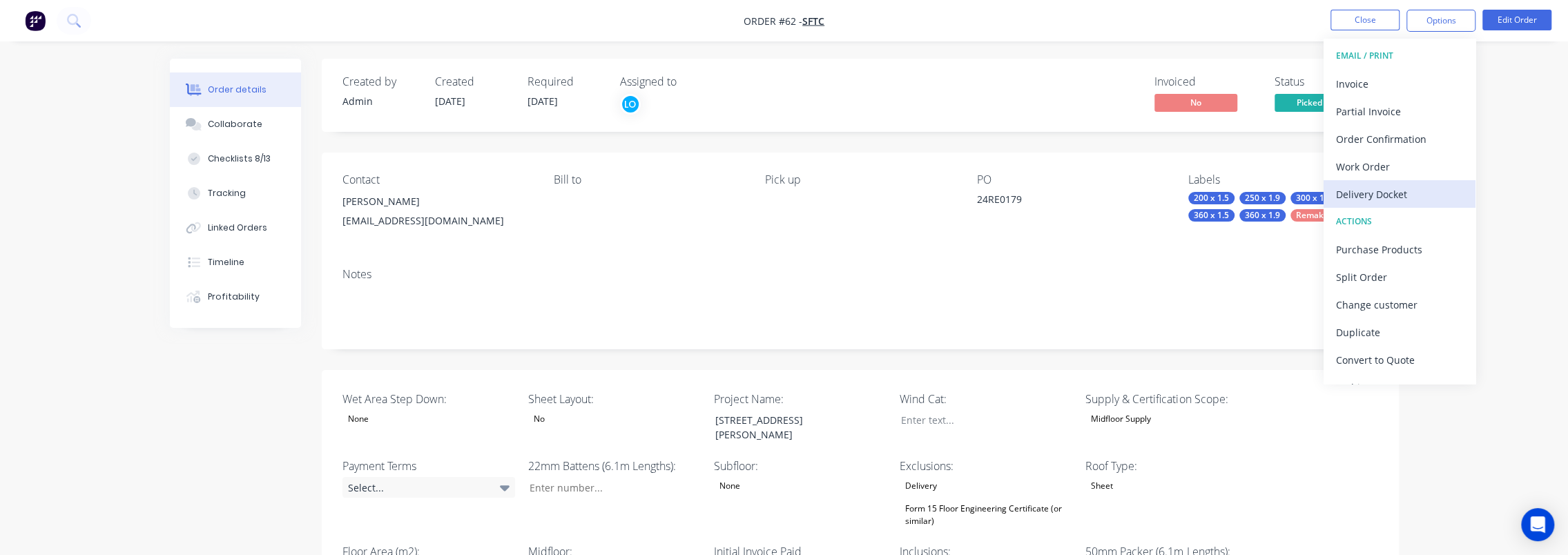
click at [1403, 200] on div "Delivery Docket" at bounding box center [1400, 194] width 127 height 20
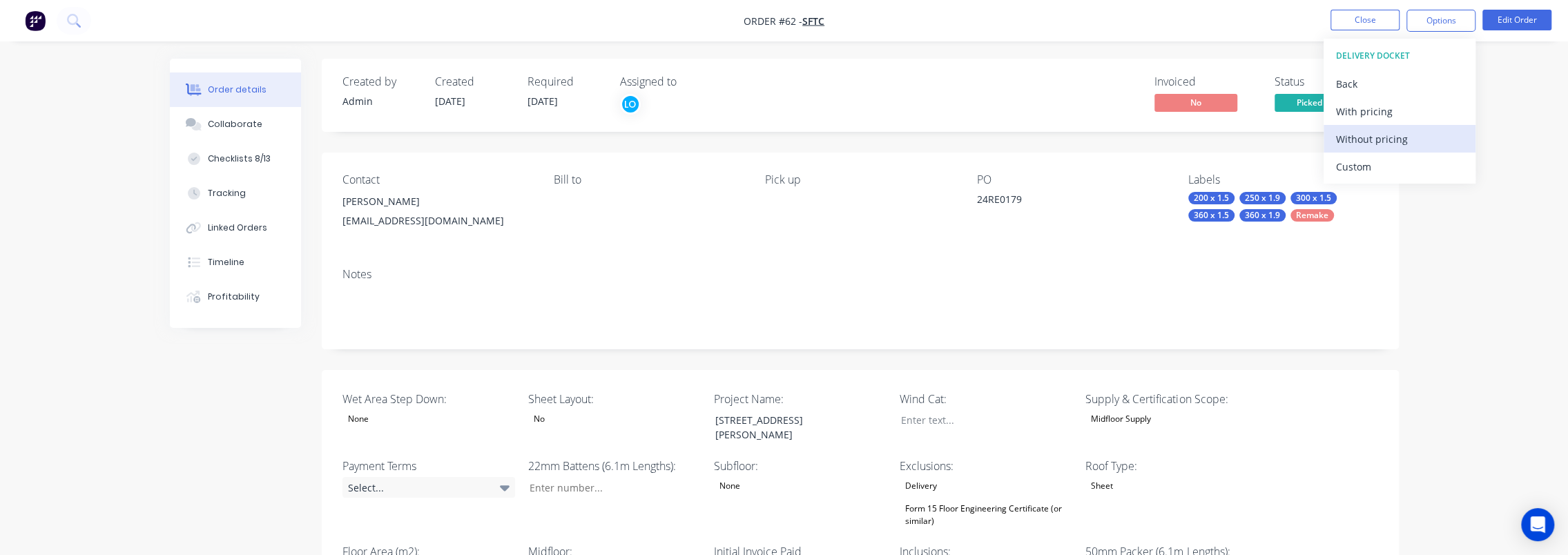
click at [1388, 135] on div "Without pricing" at bounding box center [1400, 138] width 127 height 20
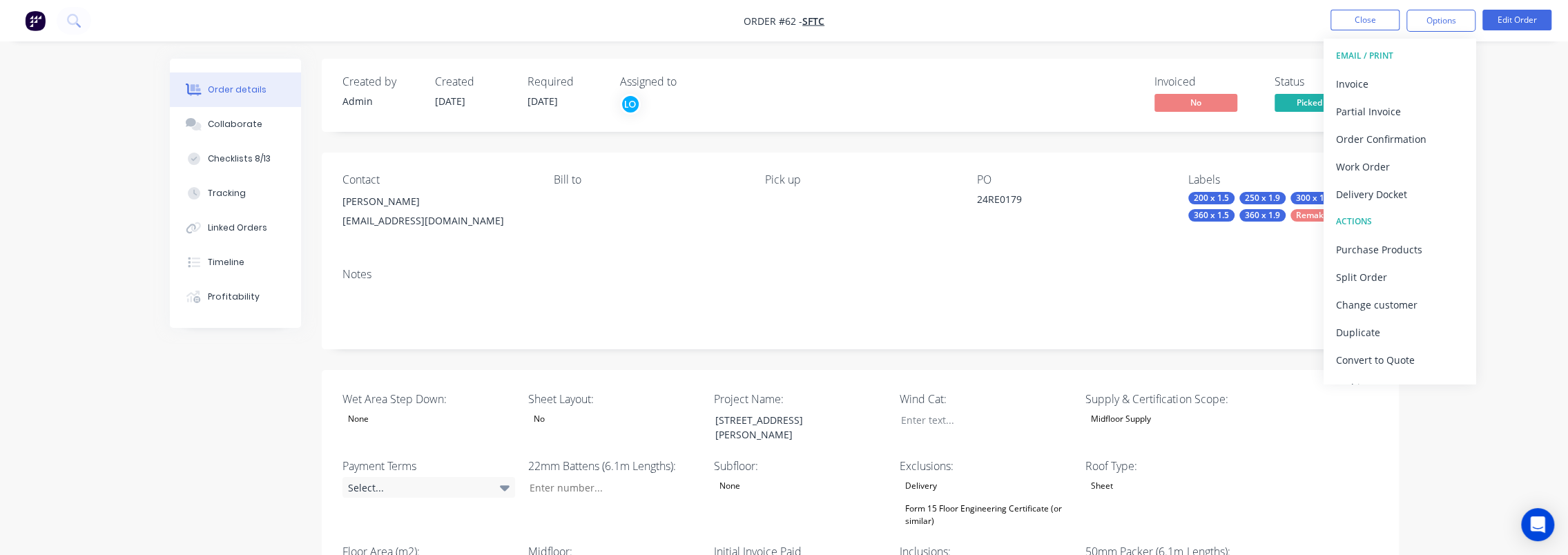
click at [783, 179] on div "Pick up" at bounding box center [859, 180] width 189 height 13
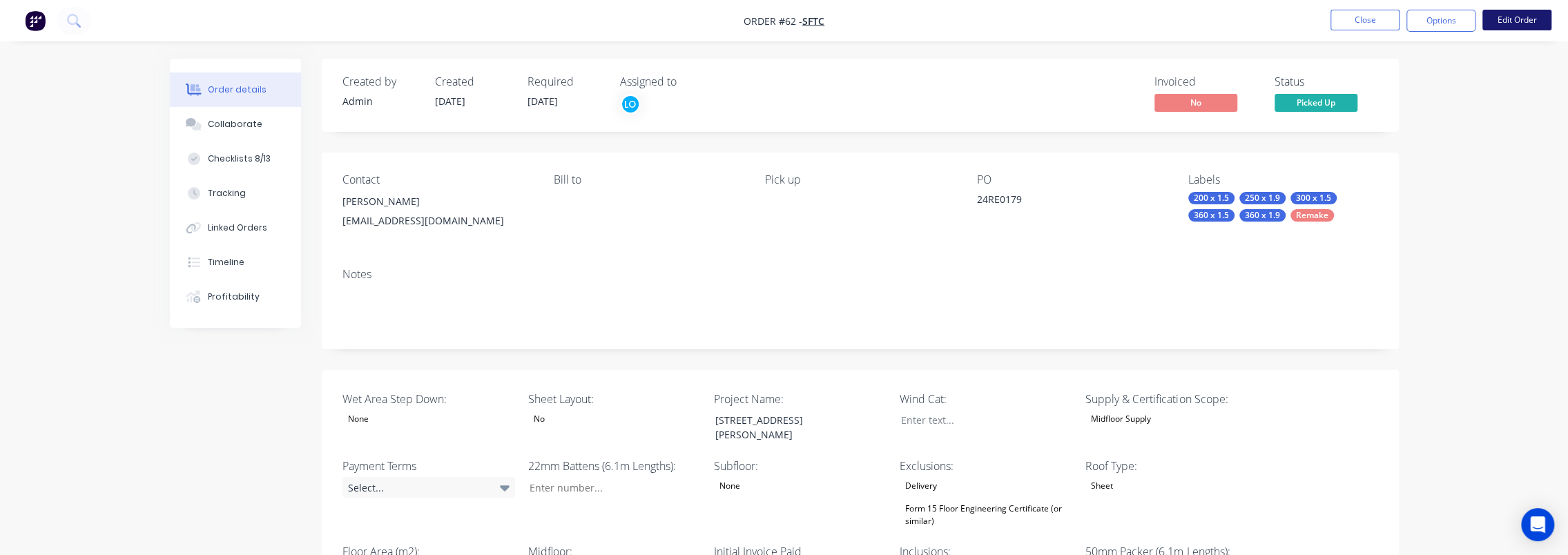
click at [1519, 21] on button "Edit Order" at bounding box center [1517, 20] width 69 height 21
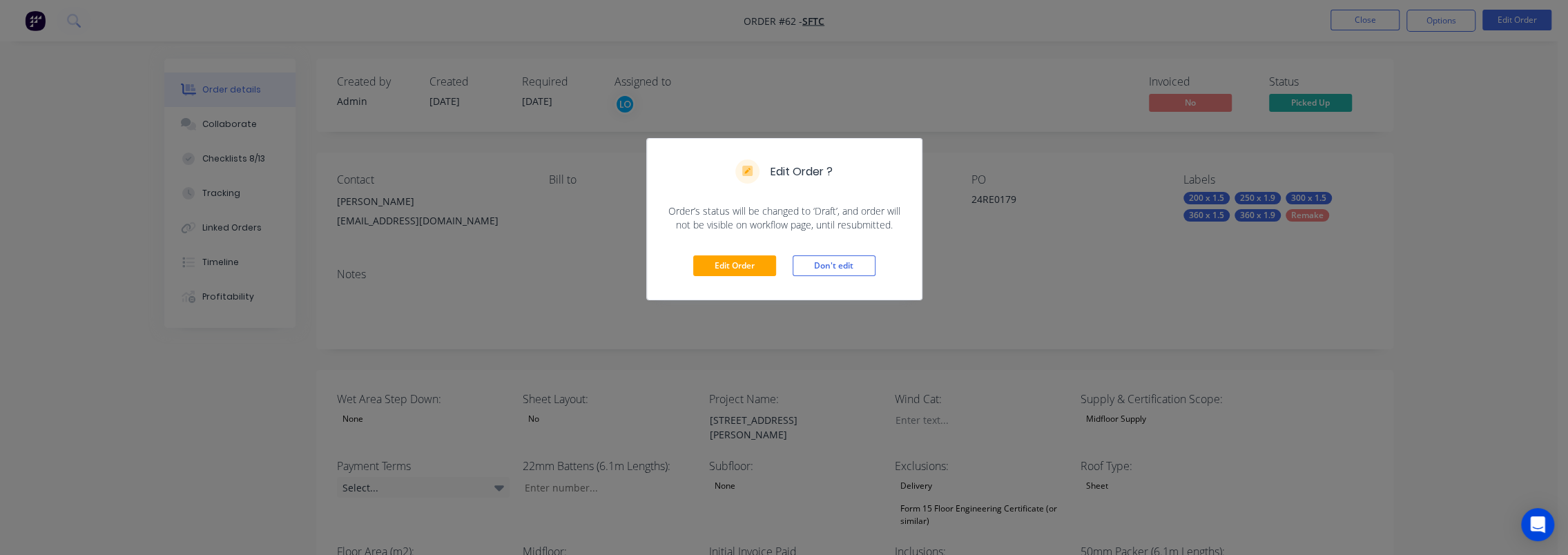
click at [761, 254] on div "Edit Order Don't edit" at bounding box center [784, 266] width 275 height 67
click at [750, 262] on button "Edit Order" at bounding box center [734, 266] width 83 height 21
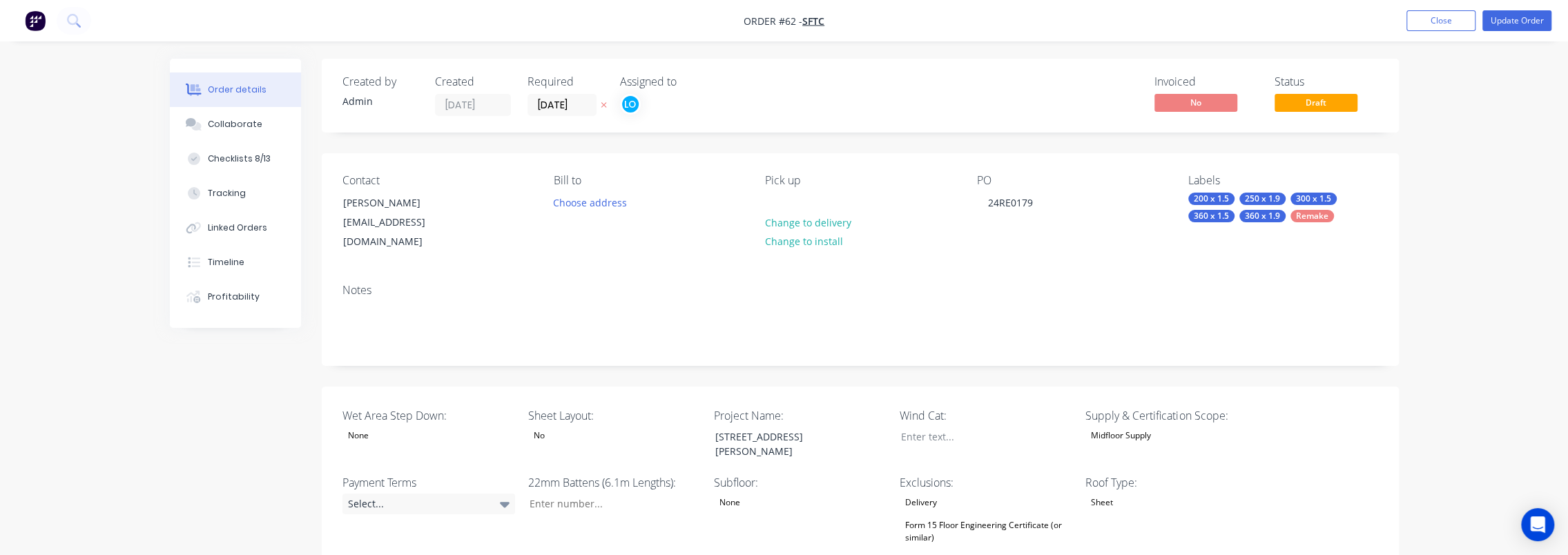
click at [781, 179] on div "Pick up" at bounding box center [859, 181] width 189 height 13
click at [783, 199] on div at bounding box center [776, 202] width 22 height 20
click at [774, 206] on div at bounding box center [776, 202] width 22 height 20
click at [1525, 31] on nav "Order #62 - SFTC Add product Close Update Order" at bounding box center [784, 21] width 1568 height 42
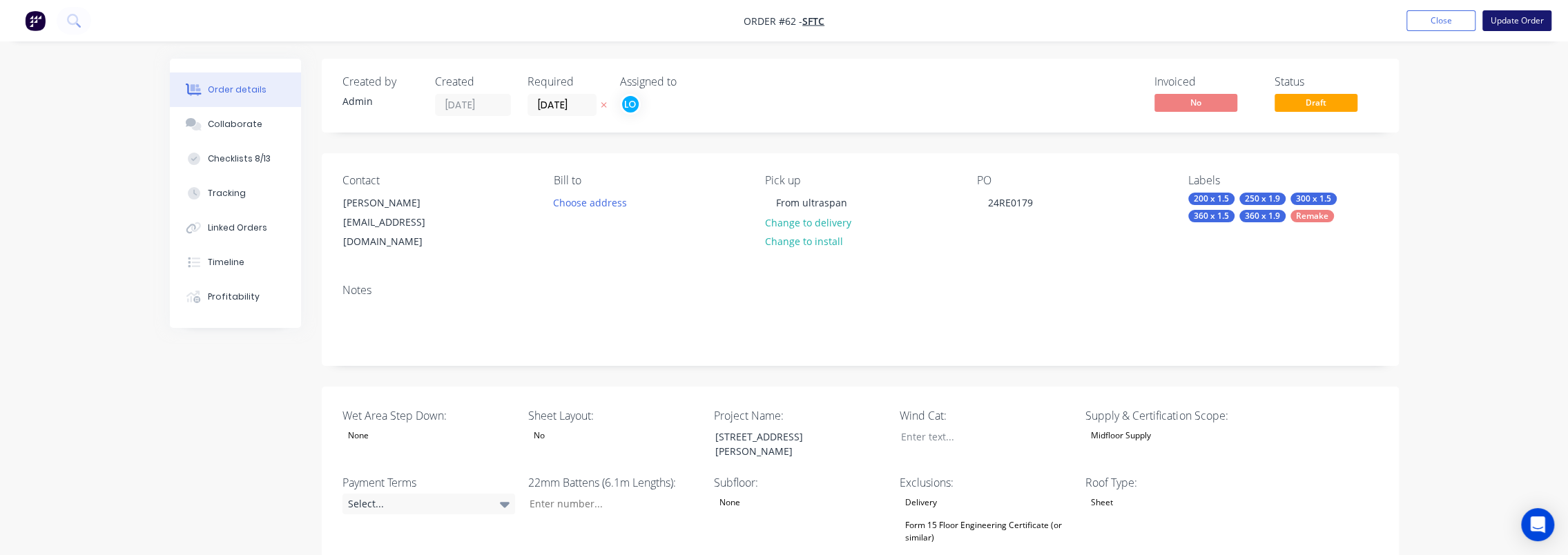
click at [1523, 22] on button "Update Order" at bounding box center [1517, 21] width 69 height 21
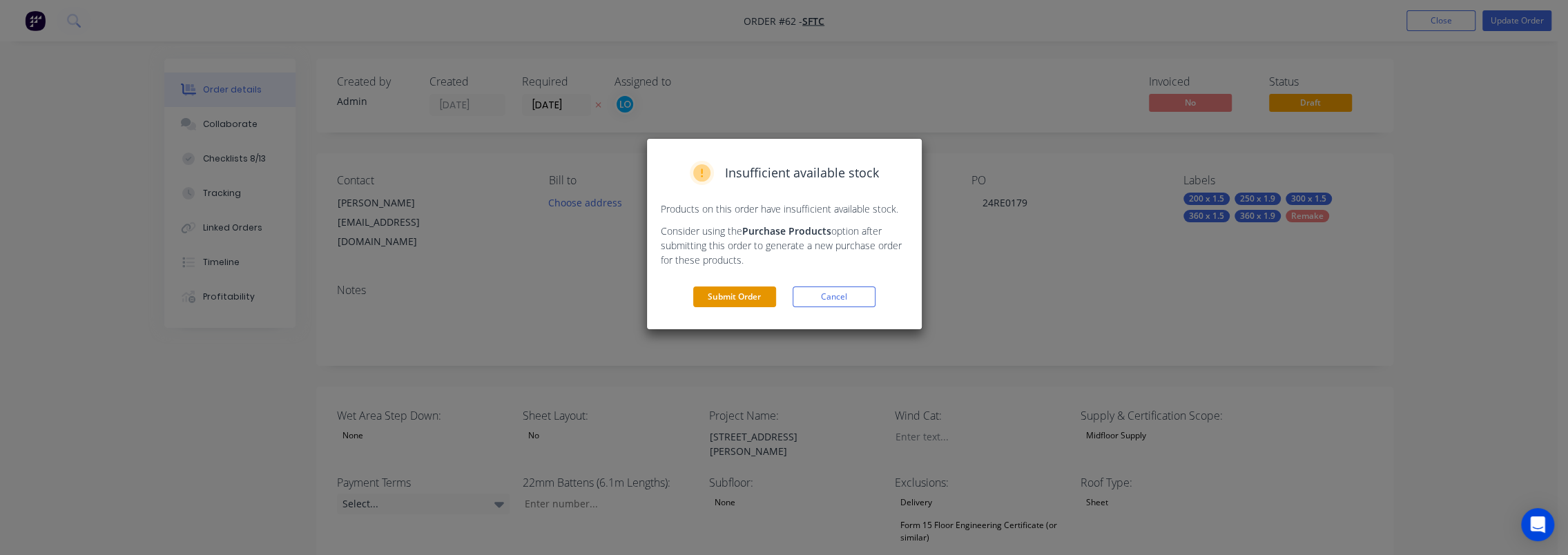
click at [736, 294] on button "Submit Order" at bounding box center [734, 297] width 83 height 21
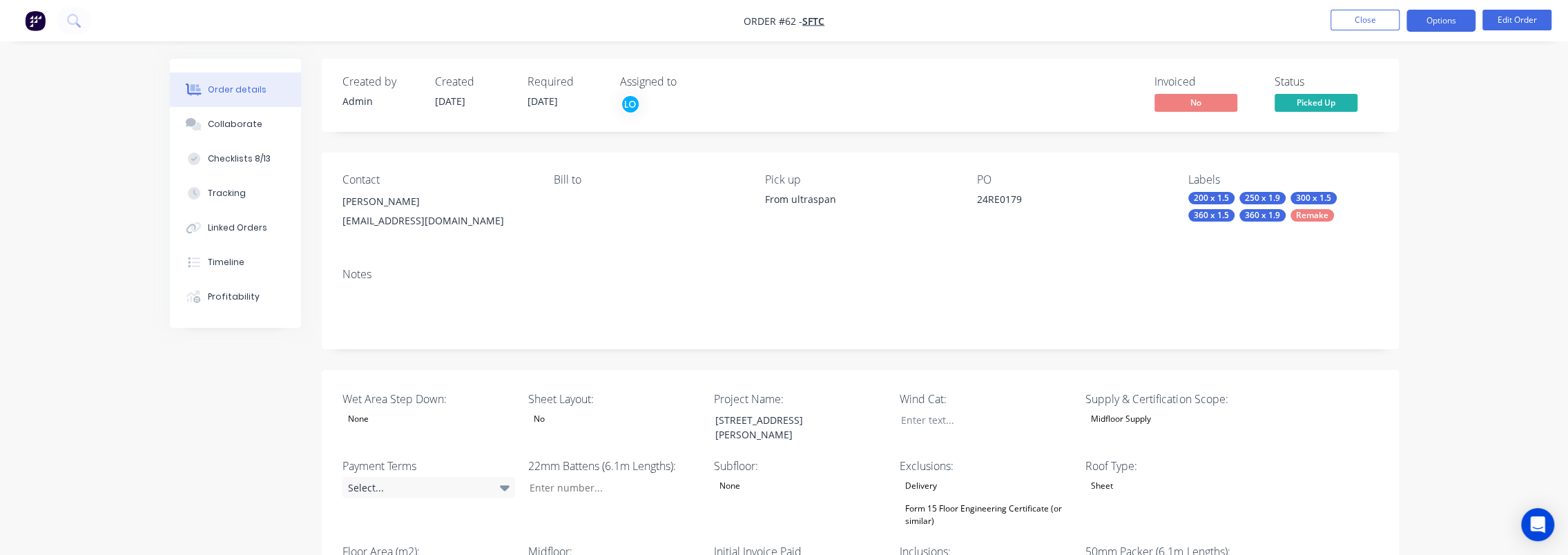
click at [1434, 24] on button "Options" at bounding box center [1441, 21] width 69 height 22
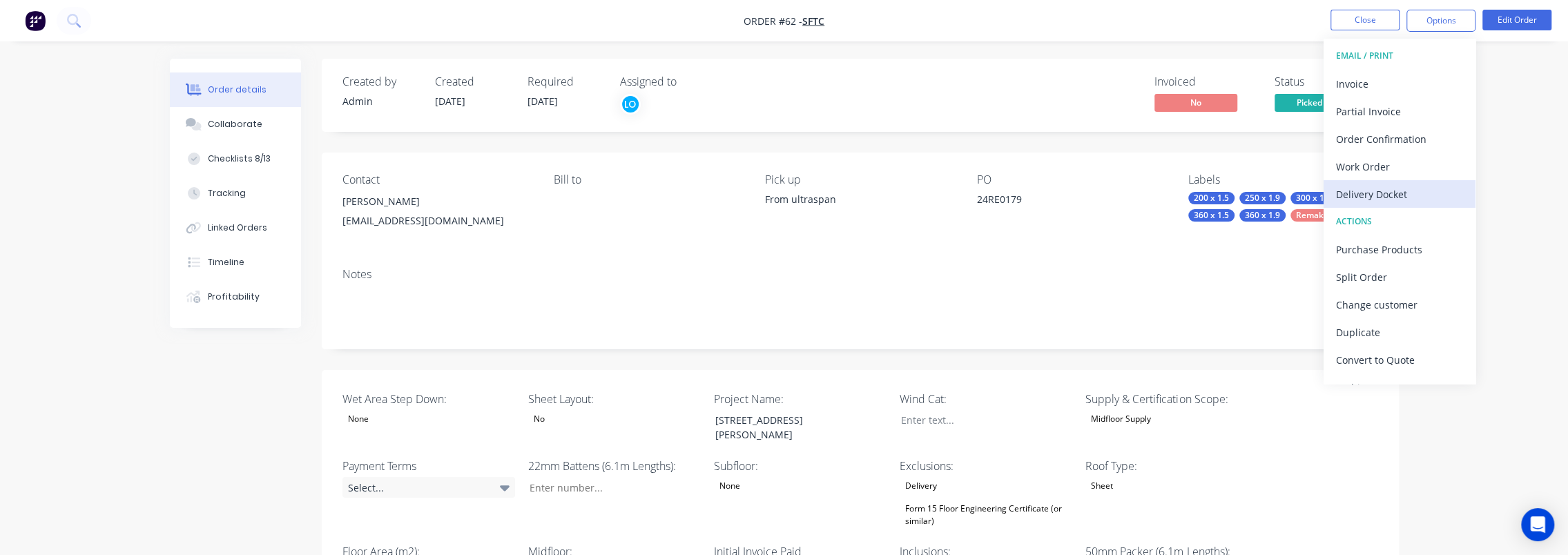
click at [1406, 192] on div "Delivery Docket" at bounding box center [1400, 194] width 127 height 20
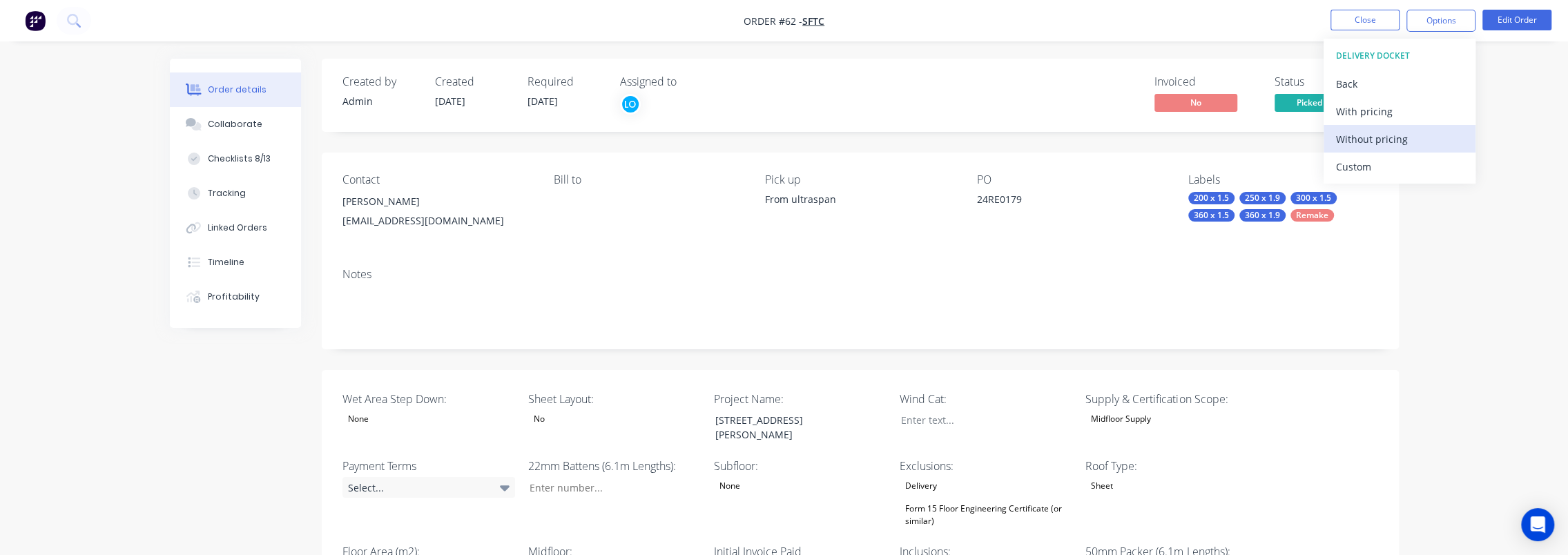
click at [1387, 126] on button "Without pricing" at bounding box center [1400, 139] width 152 height 28
click at [1401, 137] on div "Order Confirmation" at bounding box center [1400, 138] width 127 height 20
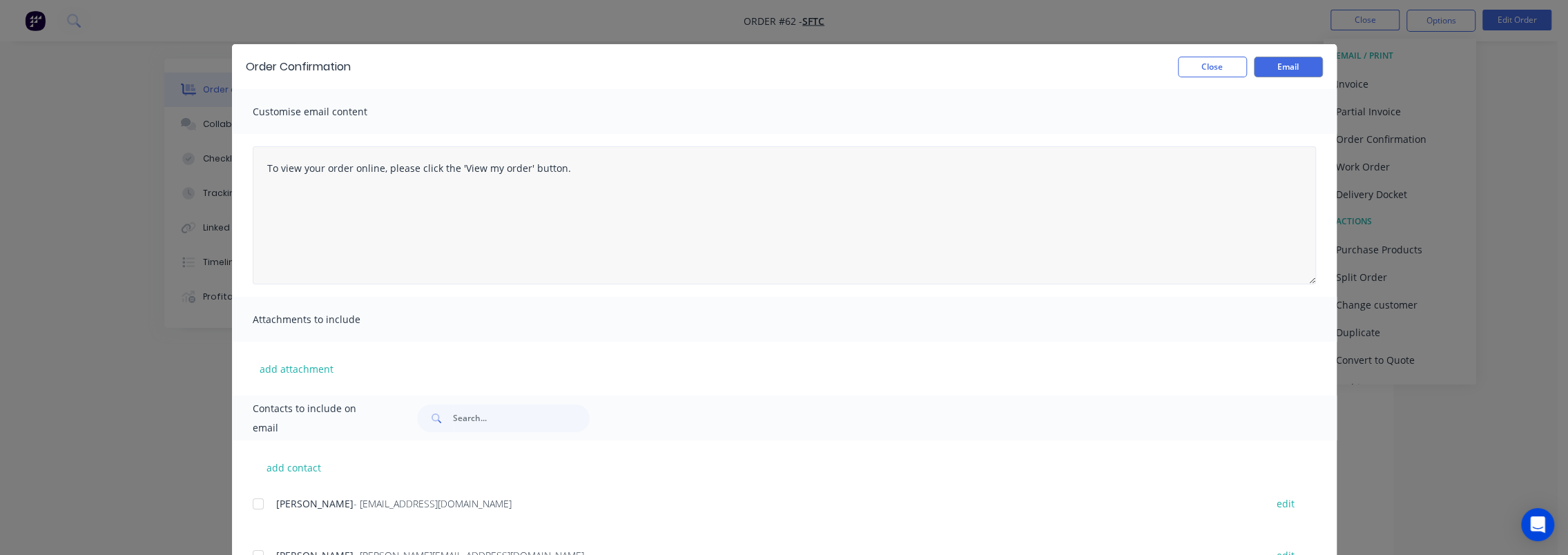
scroll to position [0, 0]
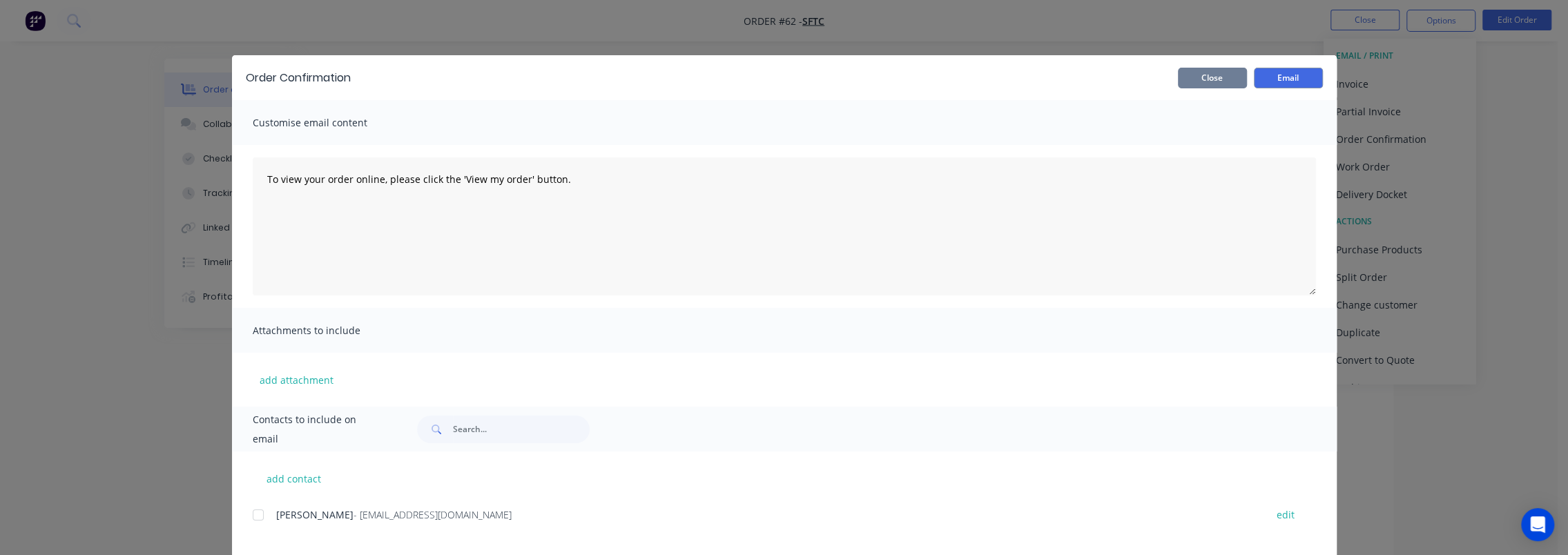
click at [1203, 76] on button "Close" at bounding box center [1212, 78] width 69 height 21
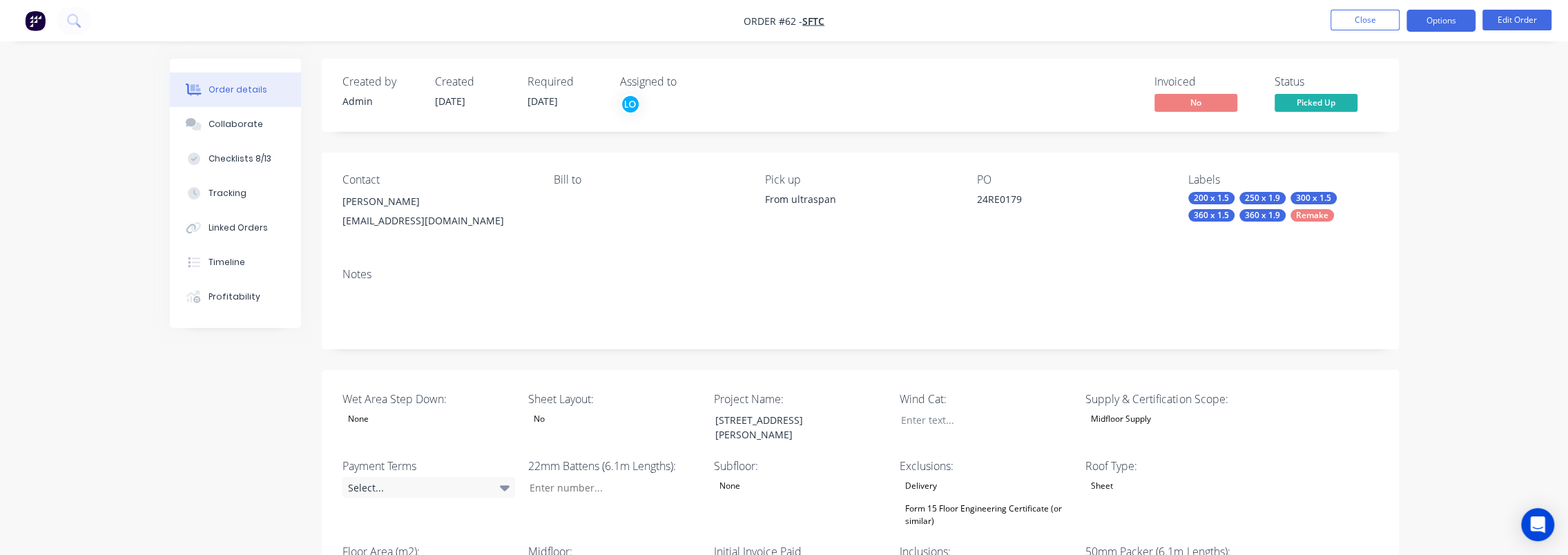
click at [1435, 23] on button "Options" at bounding box center [1441, 21] width 69 height 22
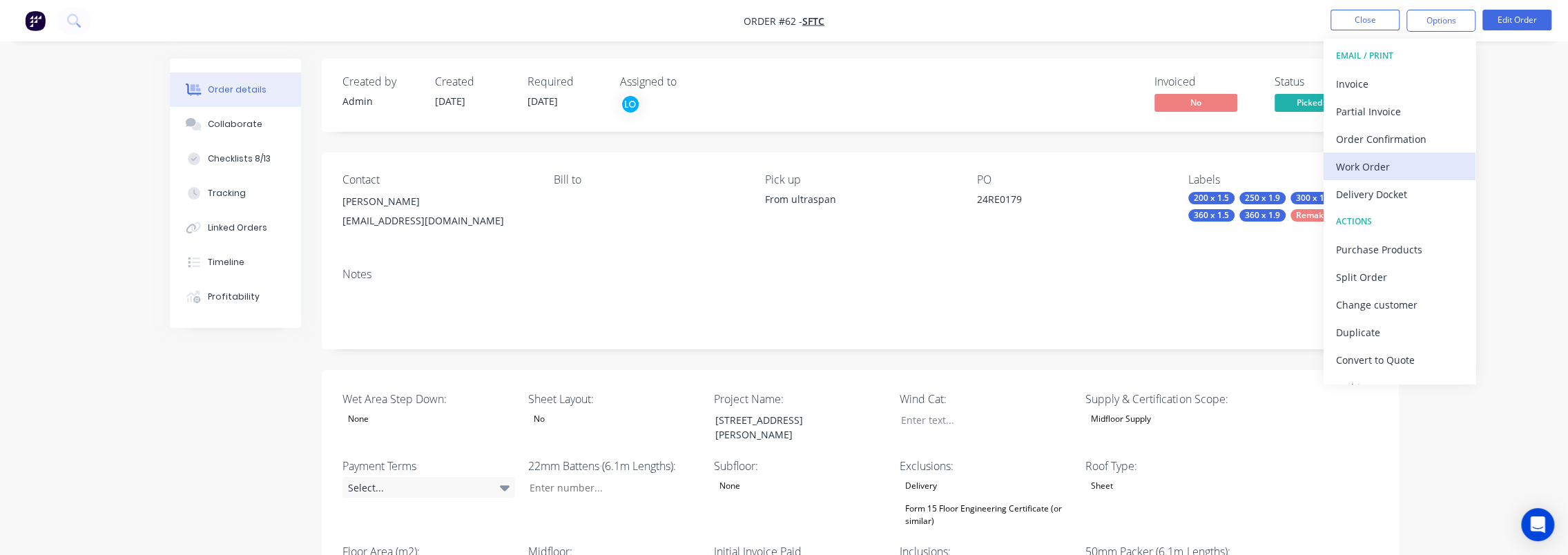
click at [1403, 165] on div "Work Order" at bounding box center [1400, 166] width 127 height 20
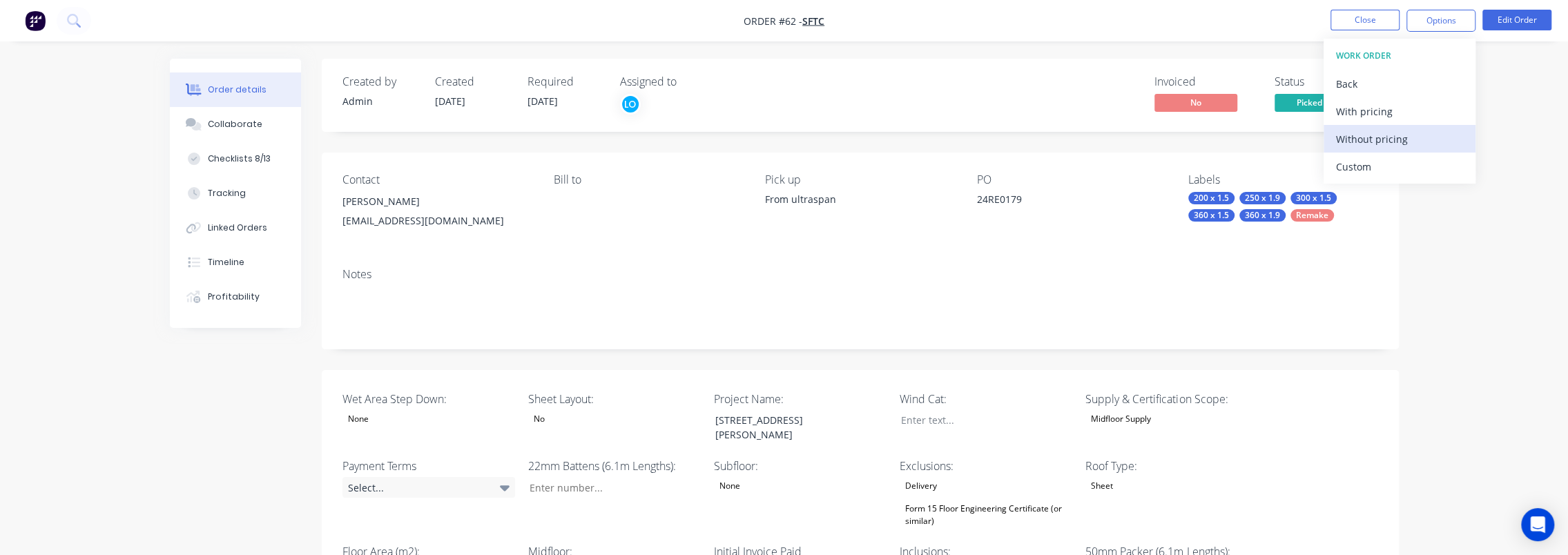
click at [1397, 139] on div "Without pricing" at bounding box center [1400, 138] width 127 height 20
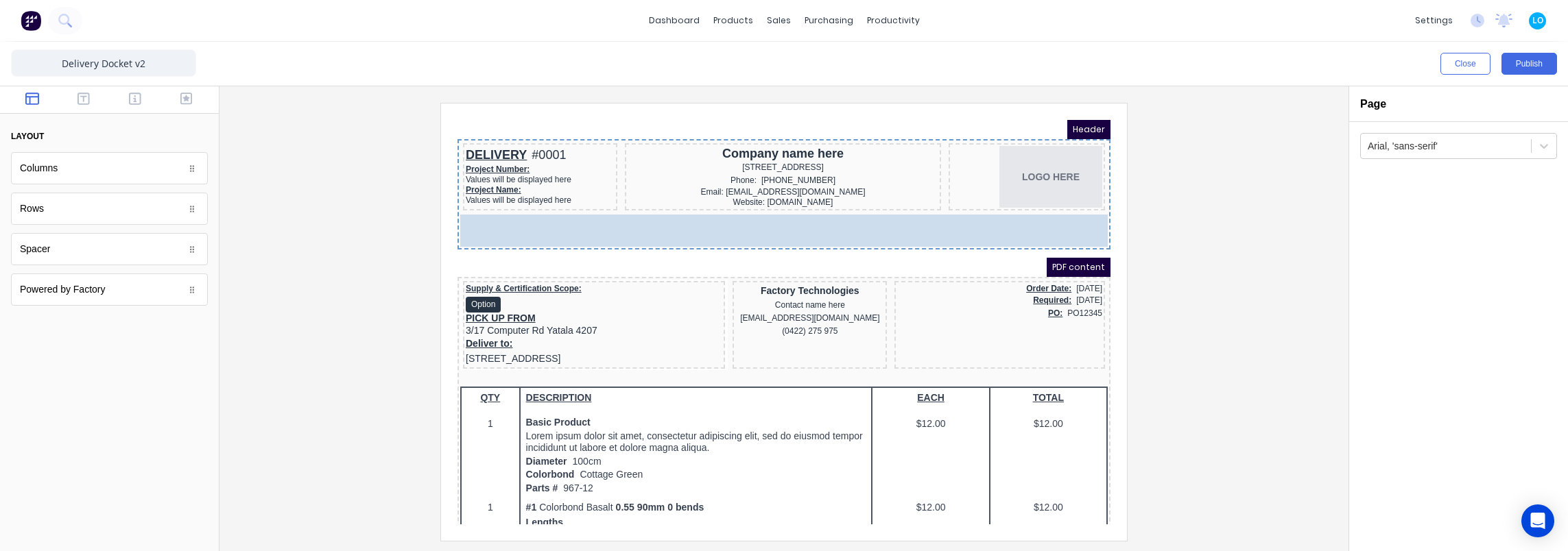
drag, startPoint x: 66, startPoint y: 246, endPoint x: 47, endPoint y: 96, distance: 151.2
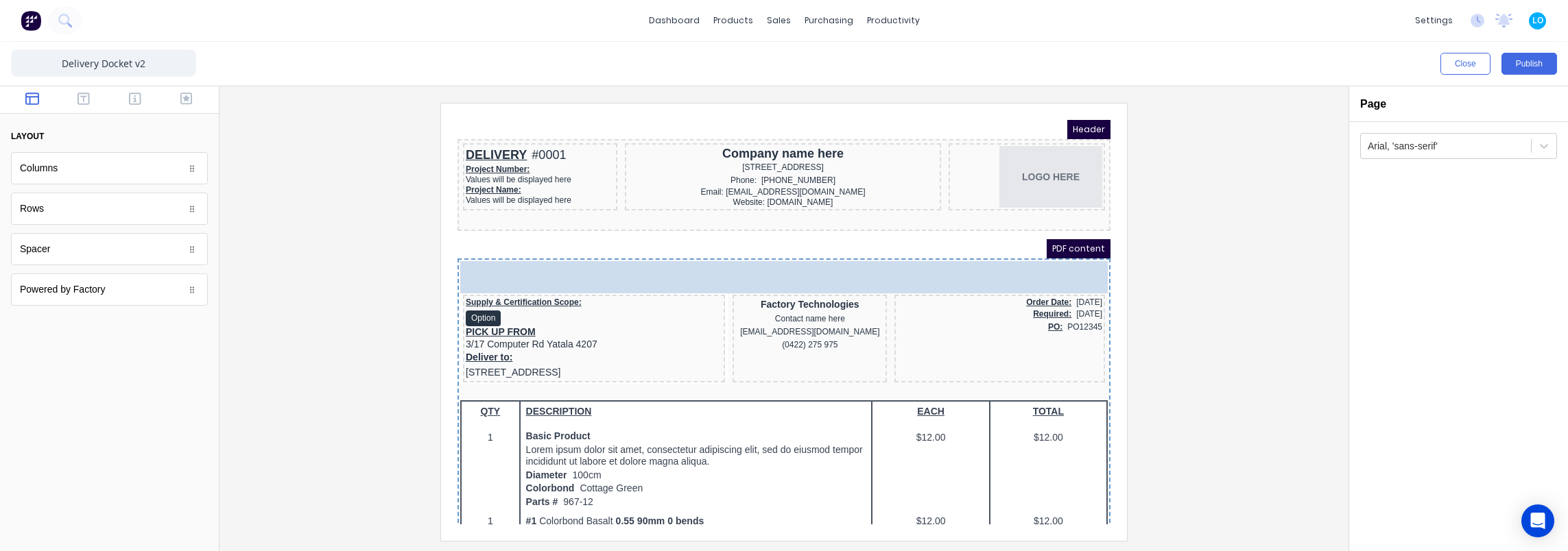
drag, startPoint x: 44, startPoint y: 253, endPoint x: 134, endPoint y: 143, distance: 142.1
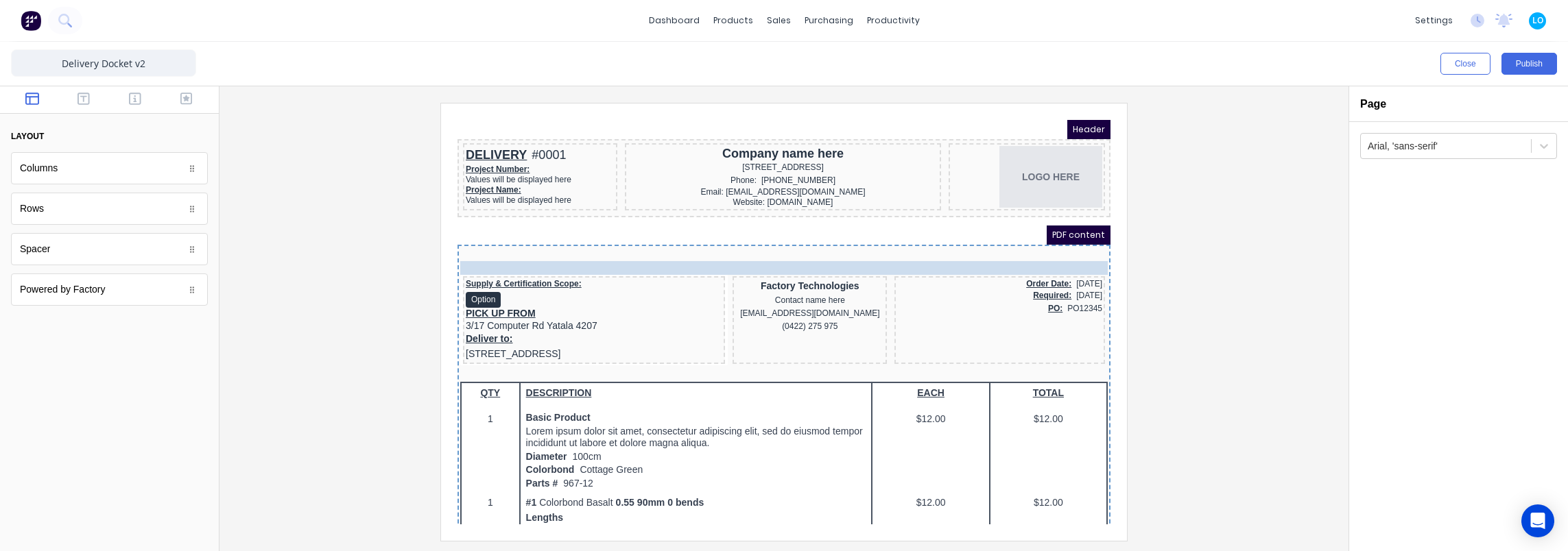
drag, startPoint x: 610, startPoint y: 200, endPoint x: 598, endPoint y: 246, distance: 47.5
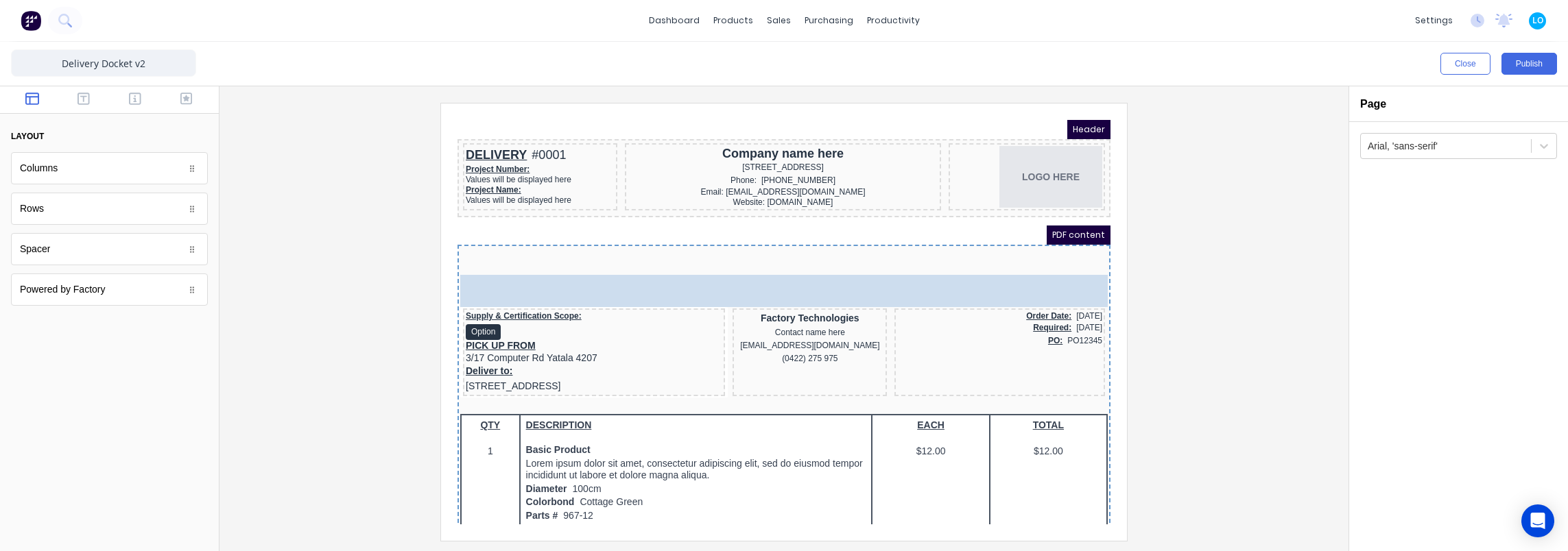
drag, startPoint x: 55, startPoint y: 254, endPoint x: 193, endPoint y: 151, distance: 172.2
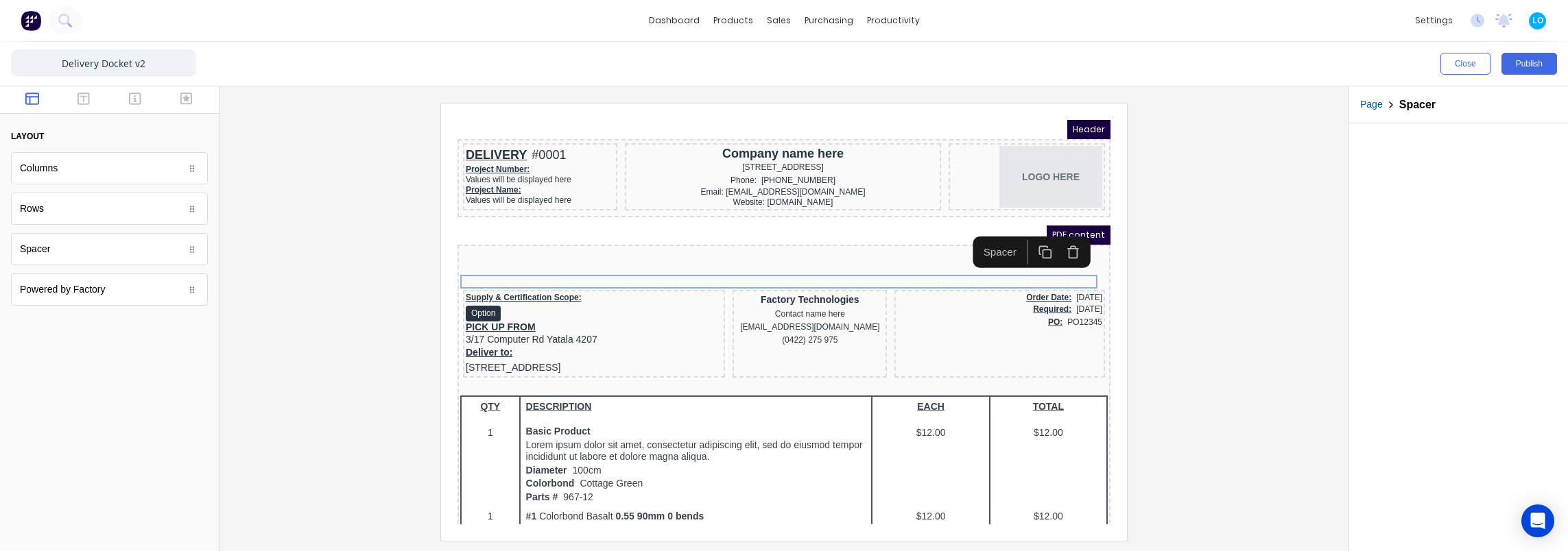
click at [302, 294] on div at bounding box center [784, 322] width 1107 height 438
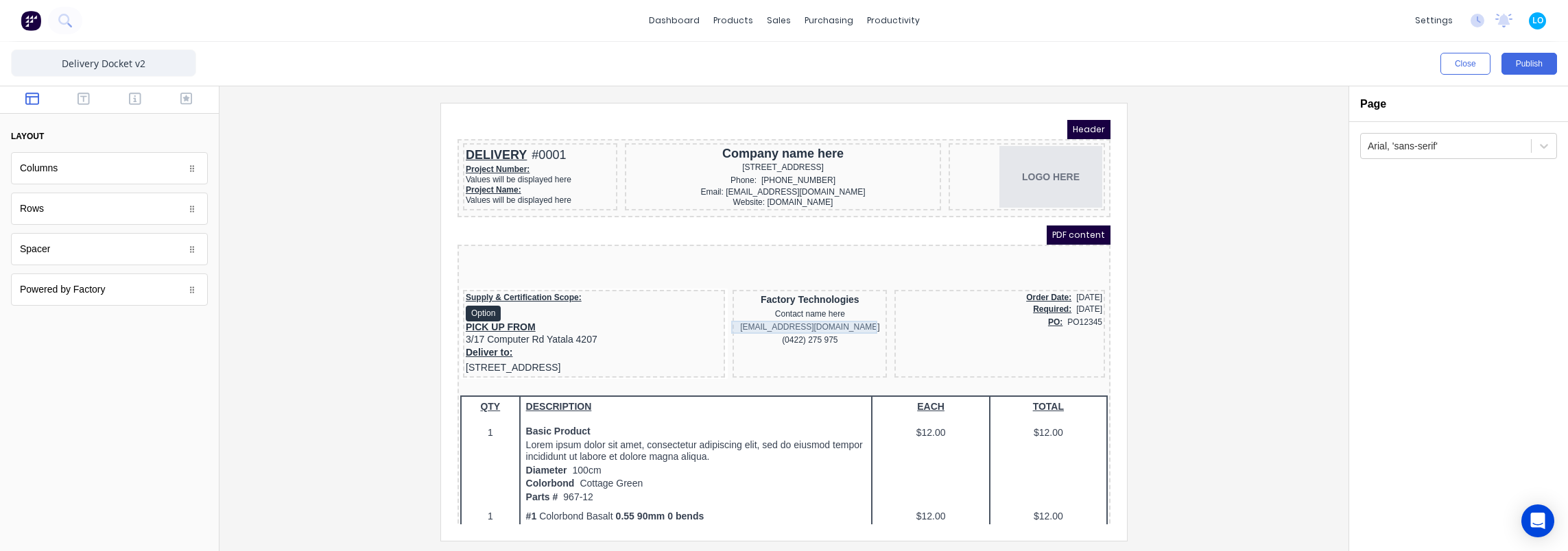
click at [801, 309] on div "xxxxxxx@xxxxx.com" at bounding box center [793, 311] width 149 height 13
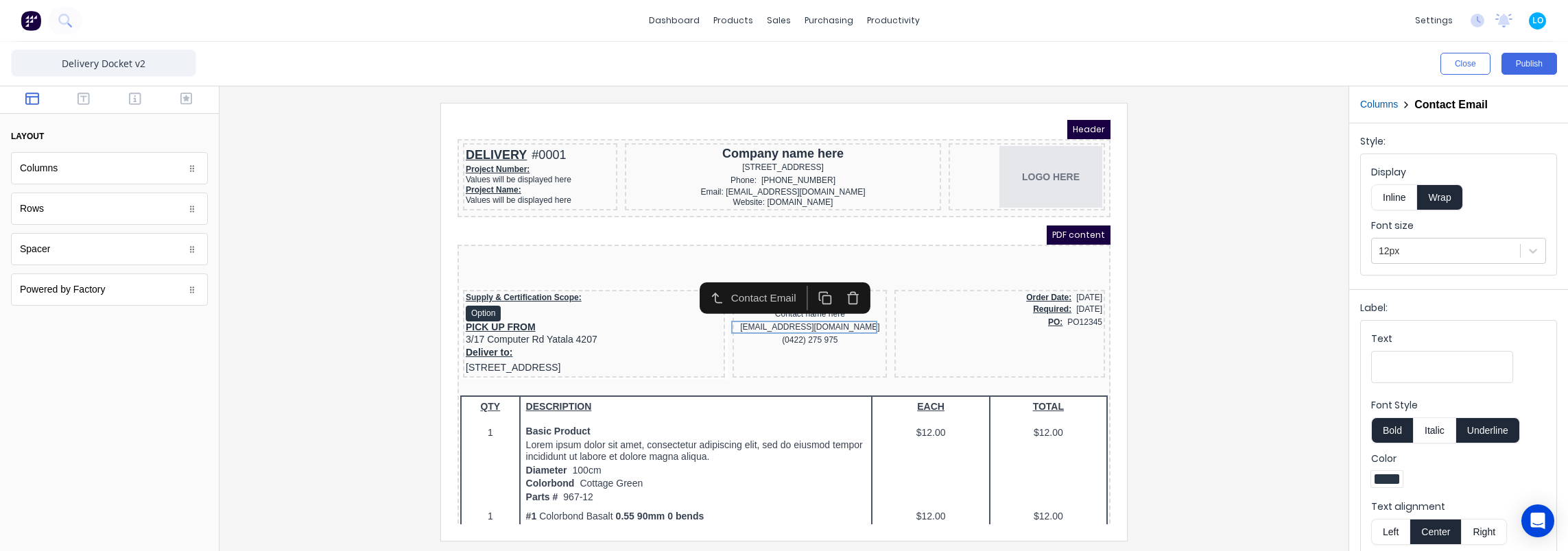
click at [263, 311] on div at bounding box center [784, 322] width 1107 height 438
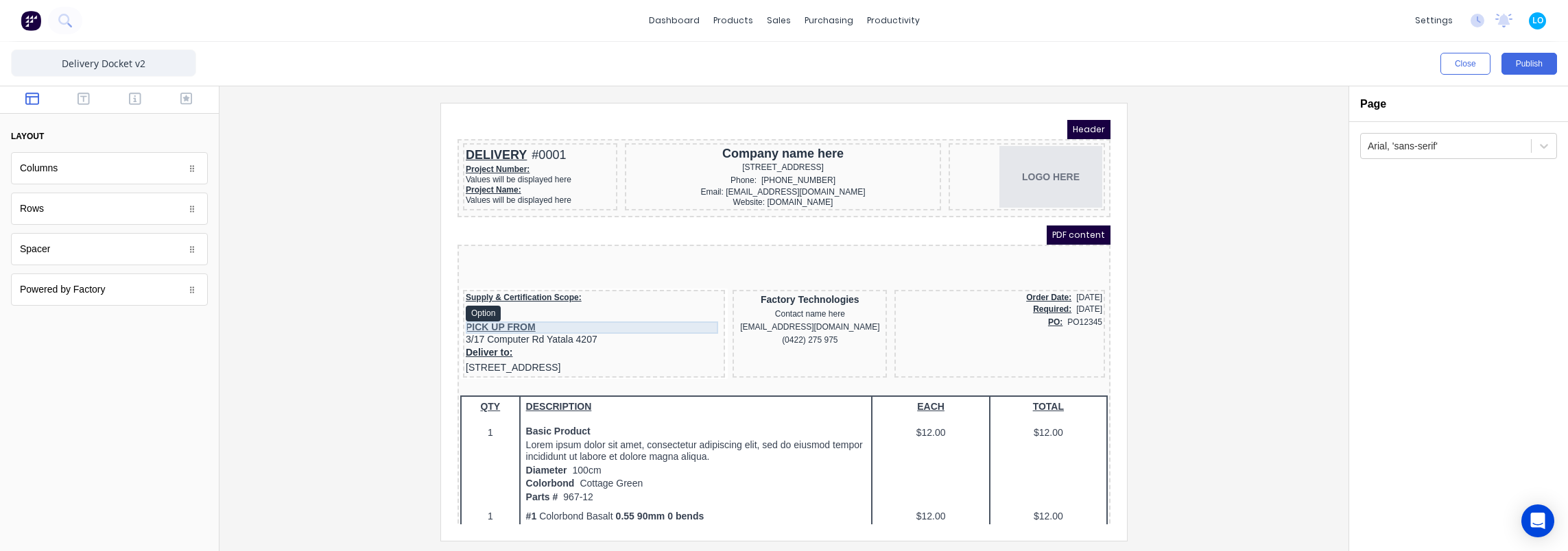
click at [509, 310] on div "PICK UP FROM" at bounding box center [577, 311] width 257 height 12
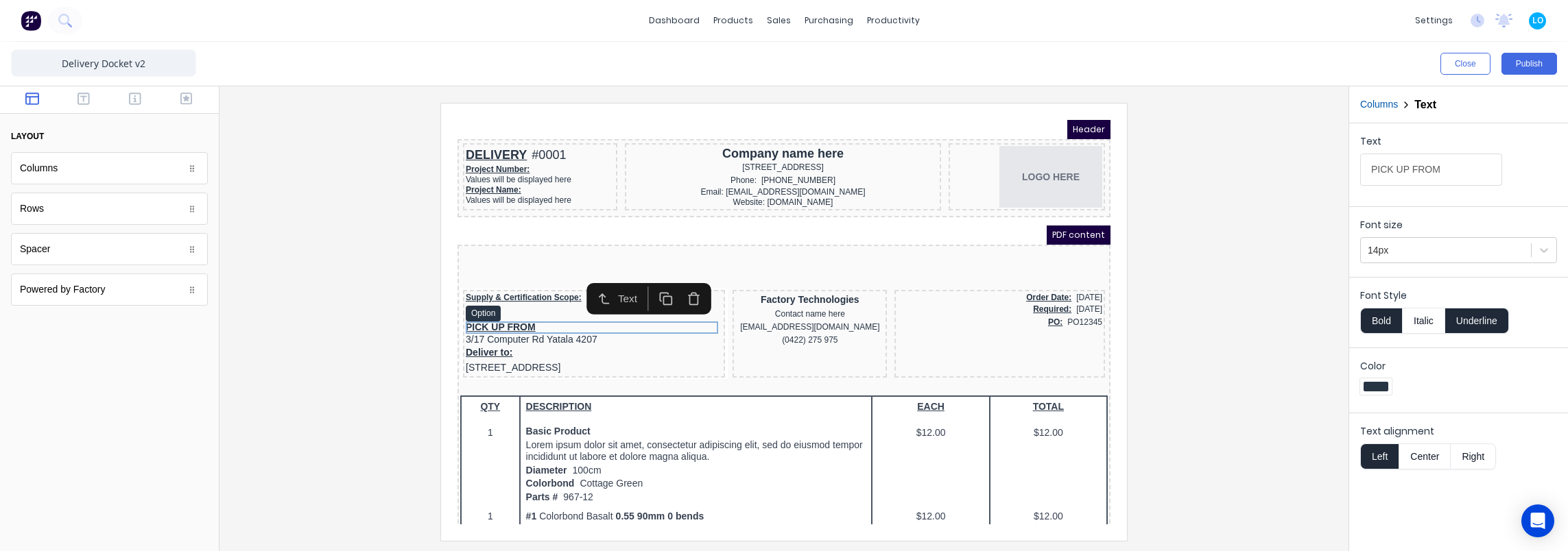
click at [682, 281] on icon "button" at bounding box center [677, 282] width 14 height 14
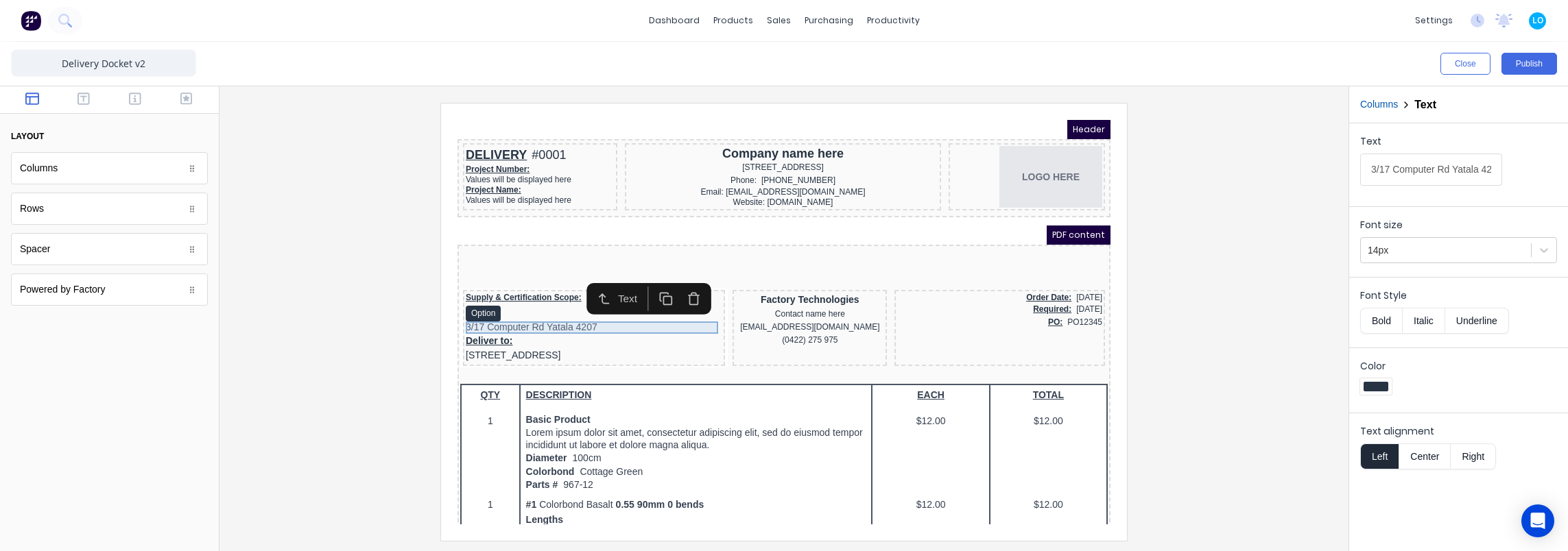
click at [539, 313] on div "3/17 Computer Rd Yatala 4207" at bounding box center [577, 311] width 257 height 12
click at [679, 282] on icon "button" at bounding box center [677, 282] width 14 height 14
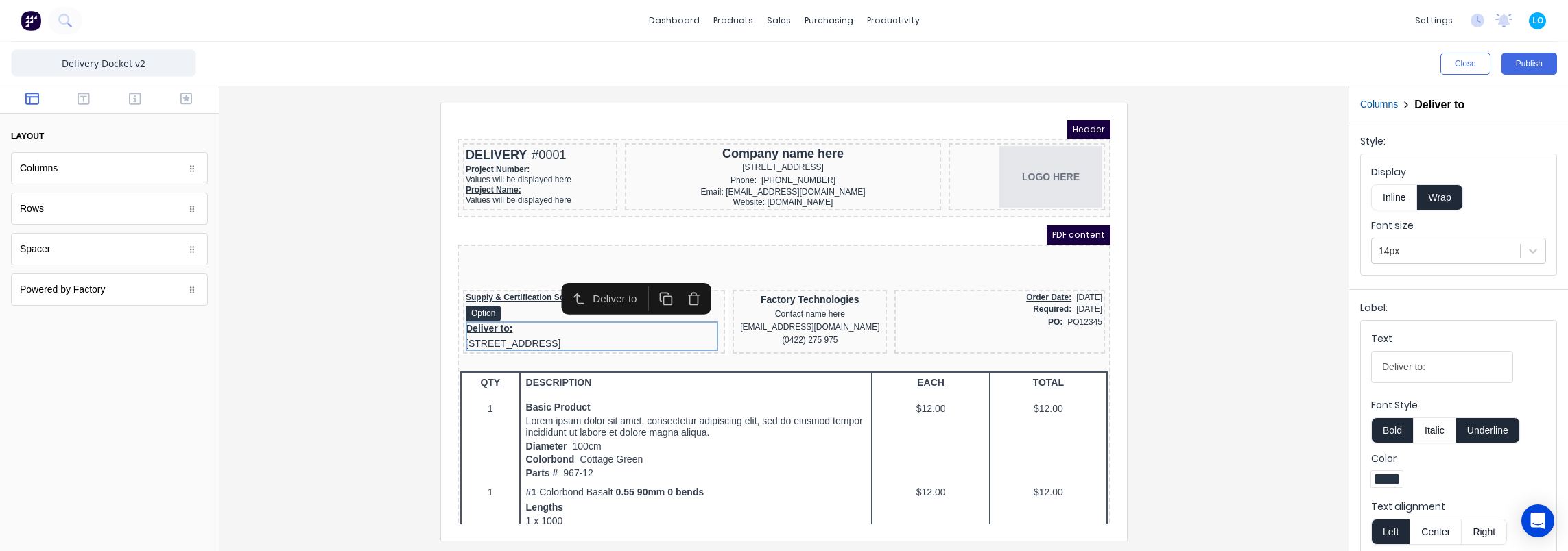
click at [412, 280] on div at bounding box center [784, 322] width 1107 height 438
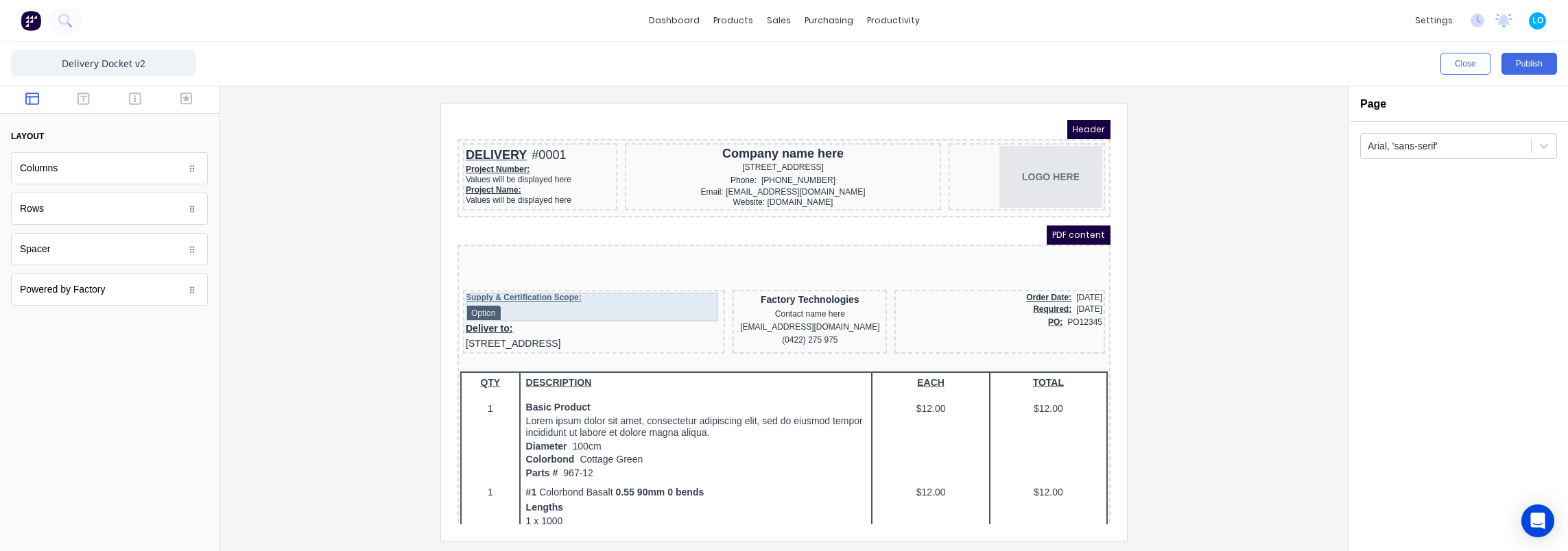
click at [552, 286] on div "Supply & Certification Scope: Option" at bounding box center [577, 291] width 257 height 29
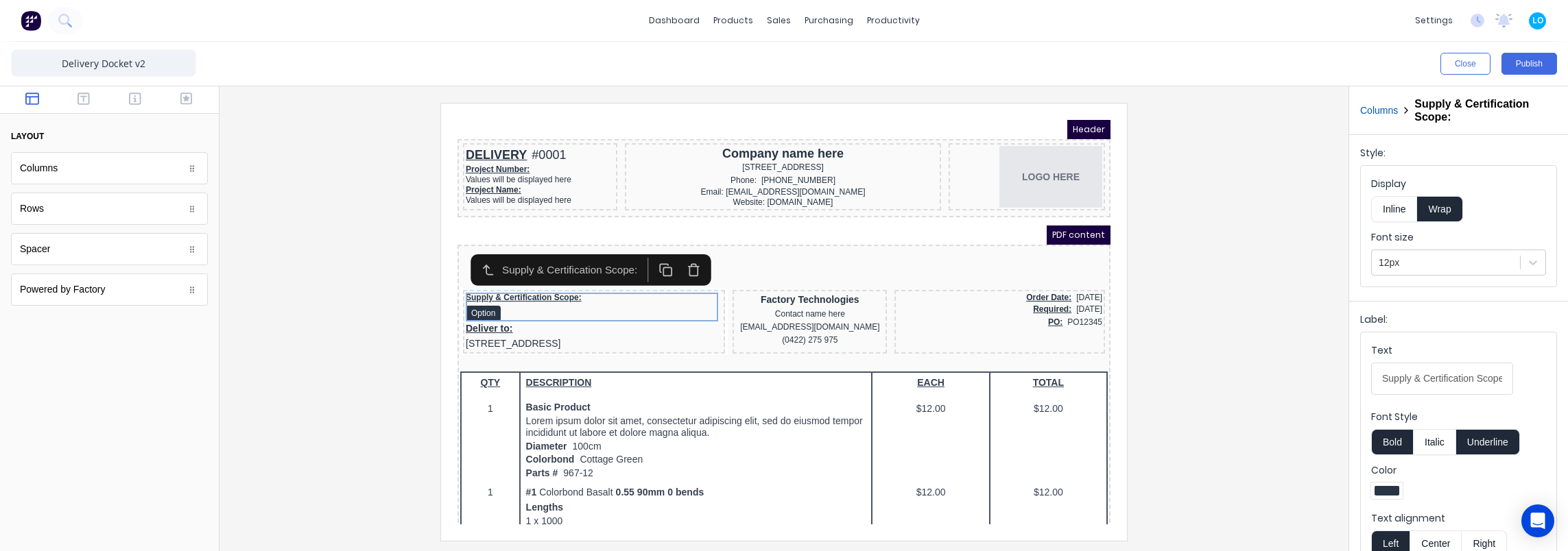
click at [674, 255] on icon "button" at bounding box center [677, 254] width 14 height 14
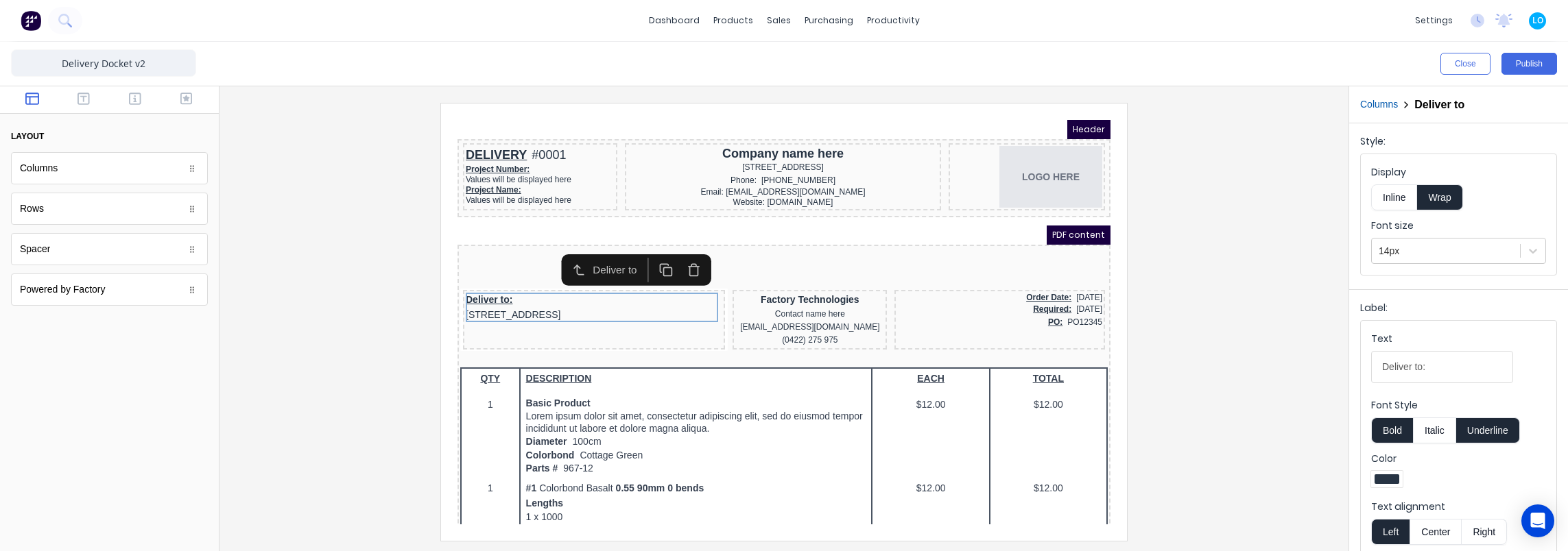
click at [379, 266] on div at bounding box center [784, 322] width 1107 height 438
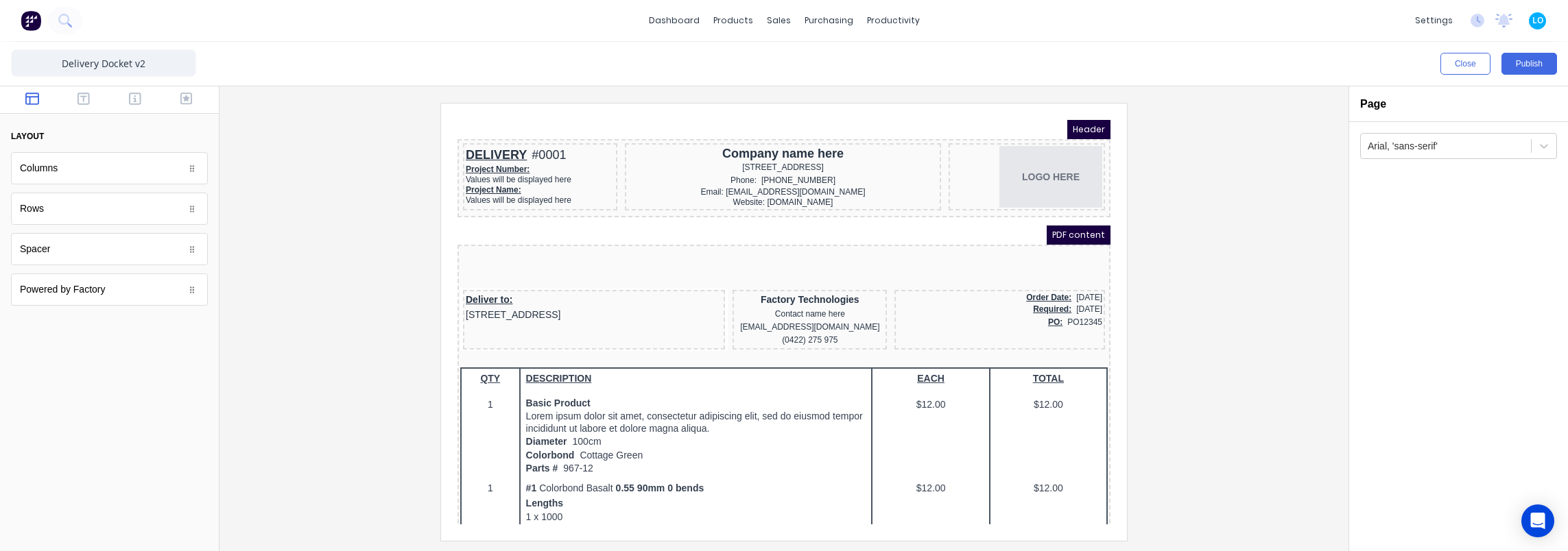
click at [337, 249] on div at bounding box center [784, 322] width 1107 height 438
click at [269, 127] on div at bounding box center [784, 322] width 1107 height 438
click at [89, 97] on icon "button" at bounding box center [84, 98] width 12 height 12
click at [130, 108] on div at bounding box center [109, 100] width 219 height 28
click at [137, 100] on icon "button" at bounding box center [134, 98] width 12 height 14
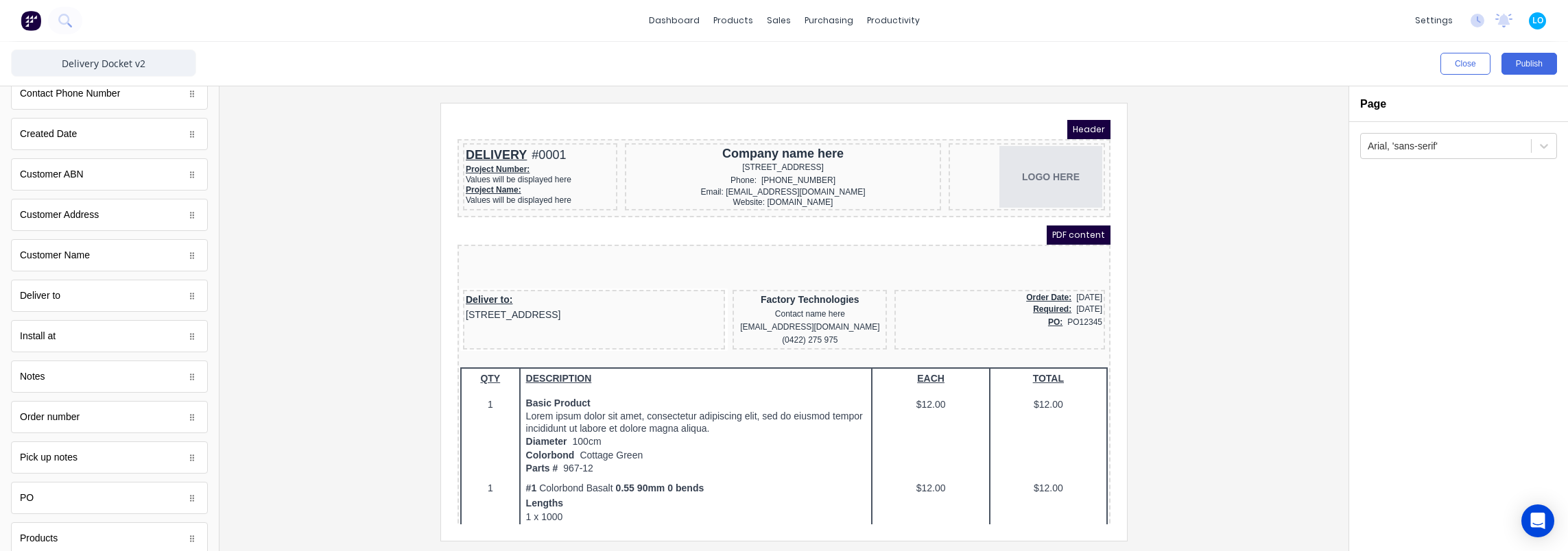
scroll to position [480, 0]
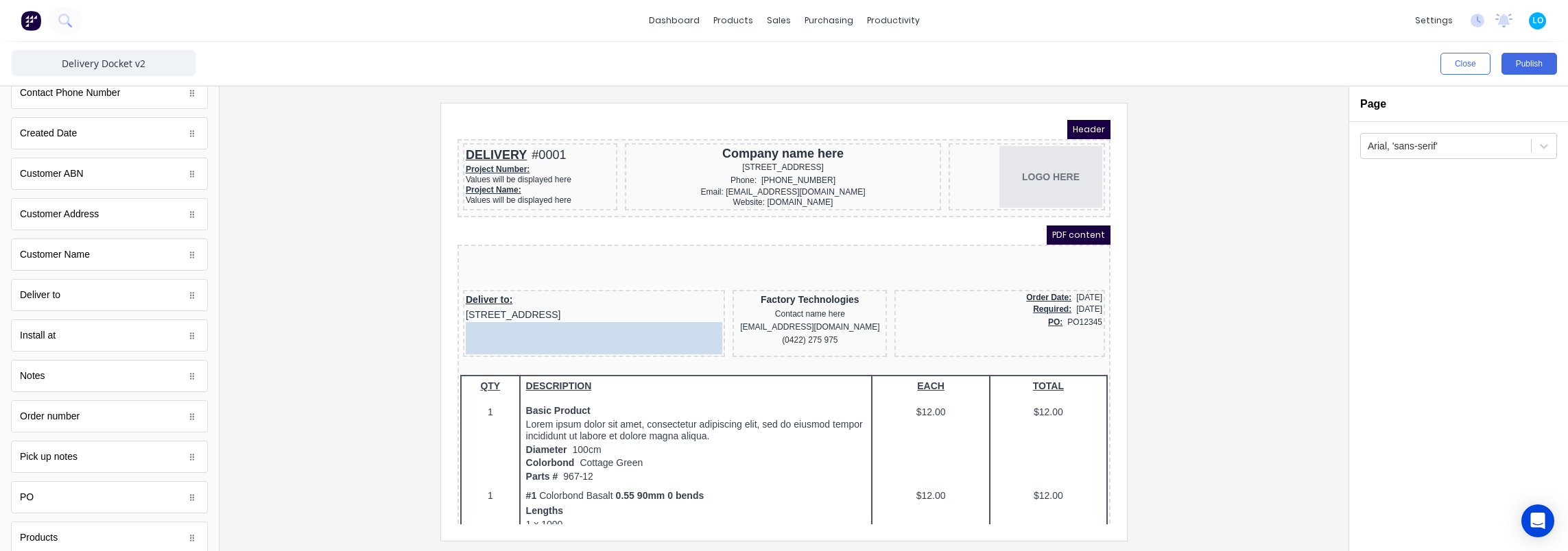
drag, startPoint x: 58, startPoint y: 455, endPoint x: 79, endPoint y: 216, distance: 239.9
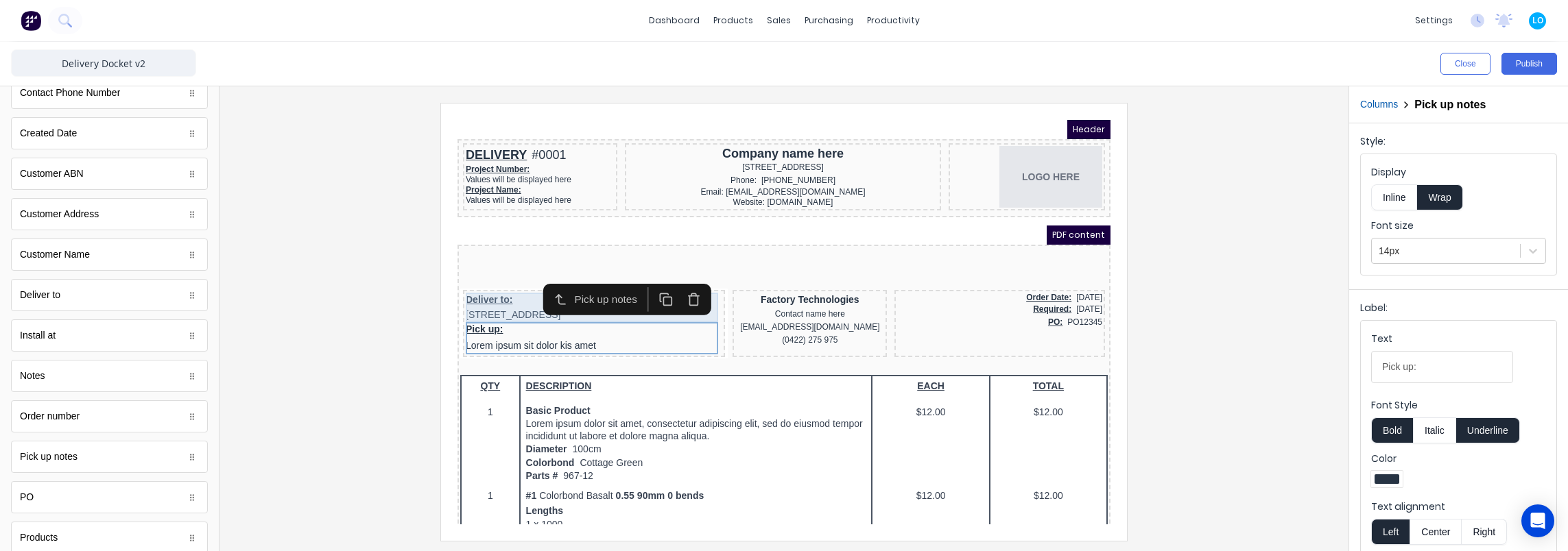
click at [483, 298] on div "Deliver to: 234 Beach Road Gold Coast, Queensland, Australia" at bounding box center [577, 291] width 257 height 30
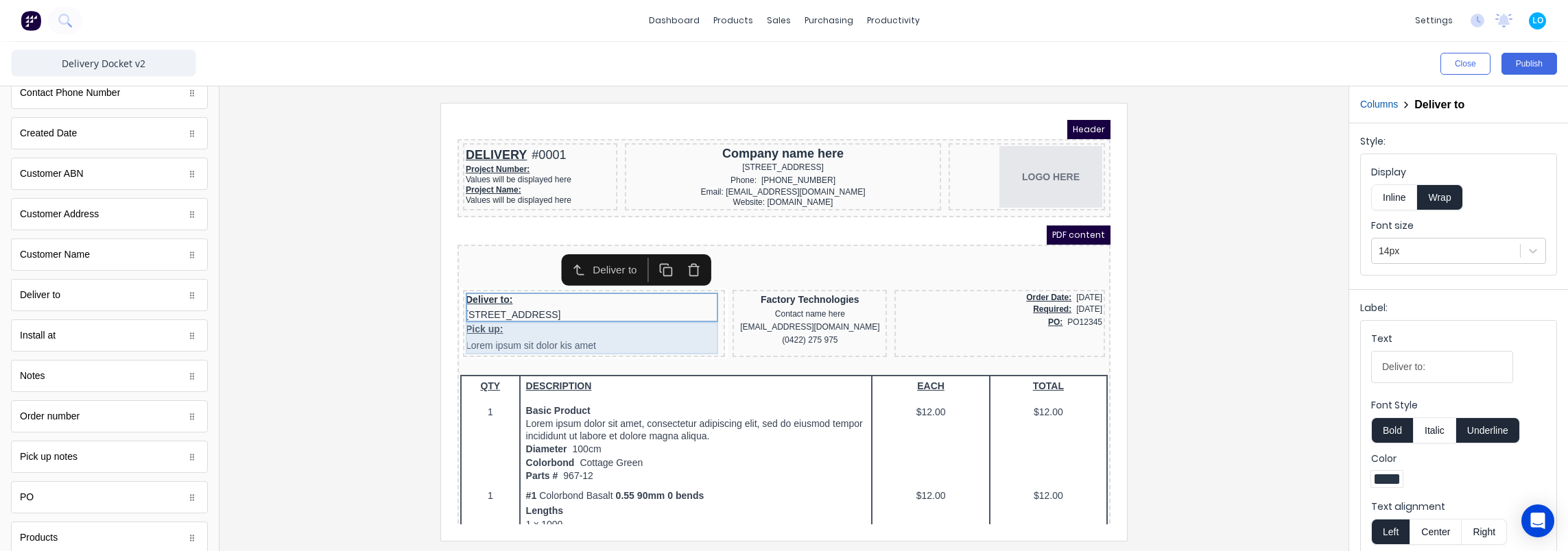
click at [473, 326] on div "Pick up: Lorem ipsum sit dolor kis amet" at bounding box center [577, 322] width 257 height 32
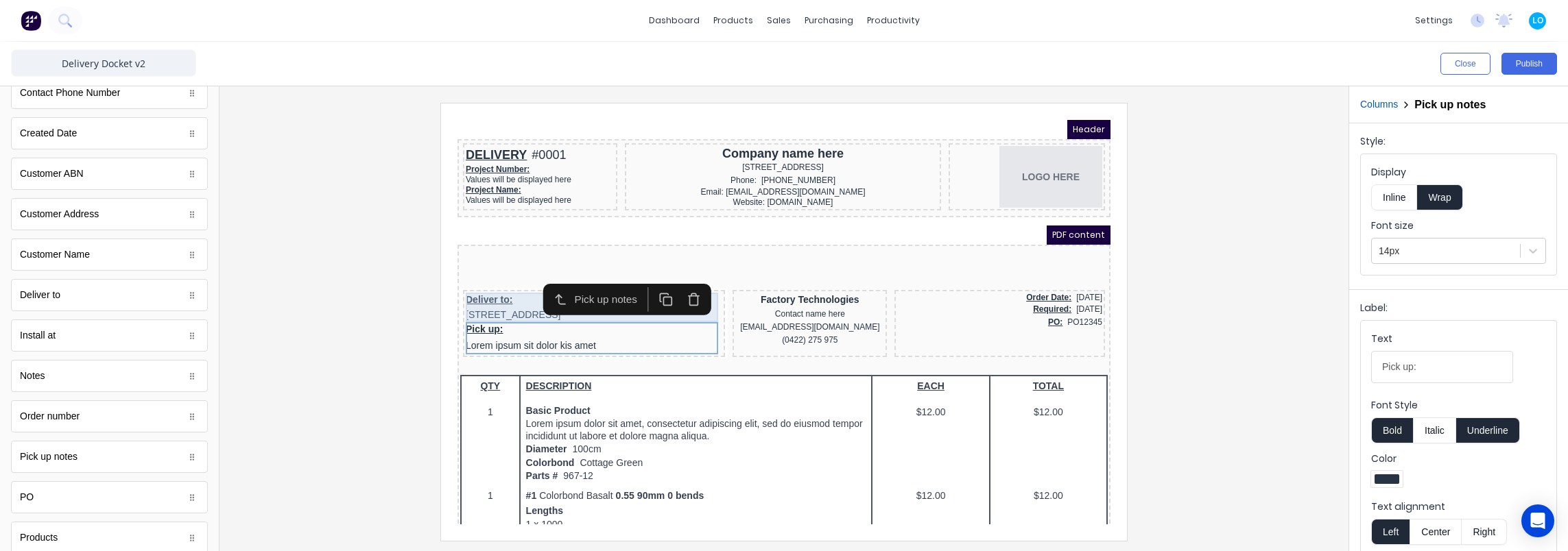
click at [478, 290] on div "Deliver to: 234 Beach Road Gold Coast, Queensland, Australia" at bounding box center [577, 291] width 257 height 30
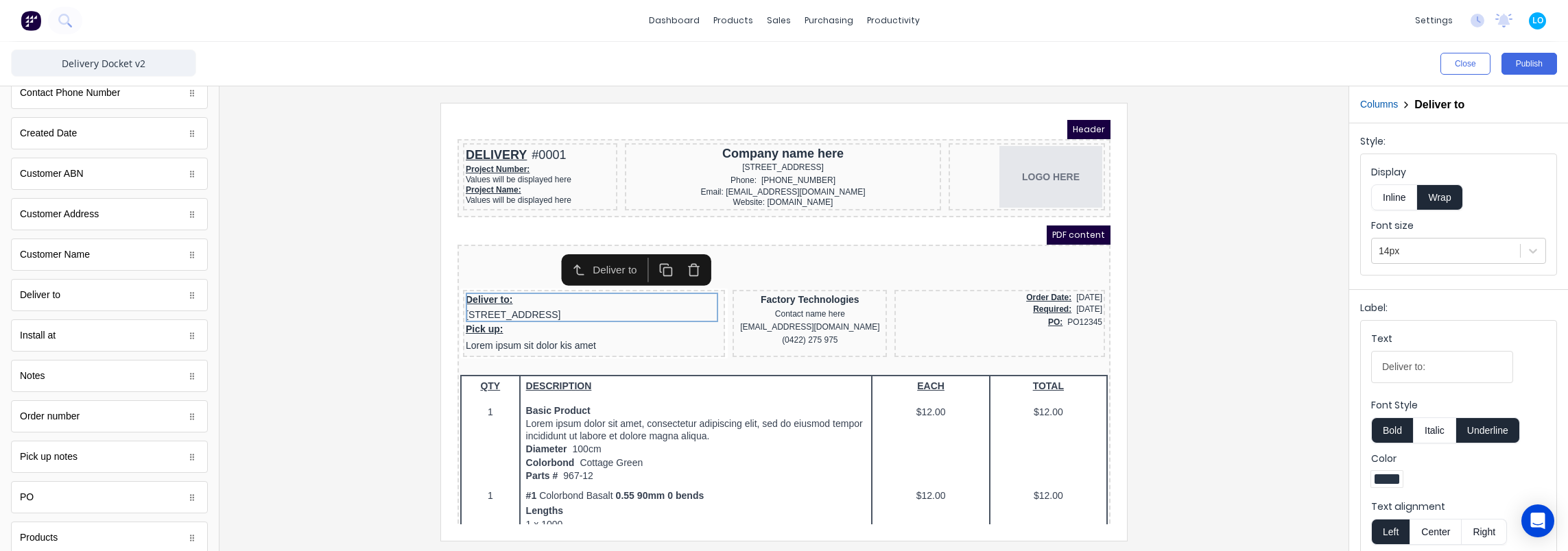
click at [323, 268] on div at bounding box center [784, 322] width 1107 height 438
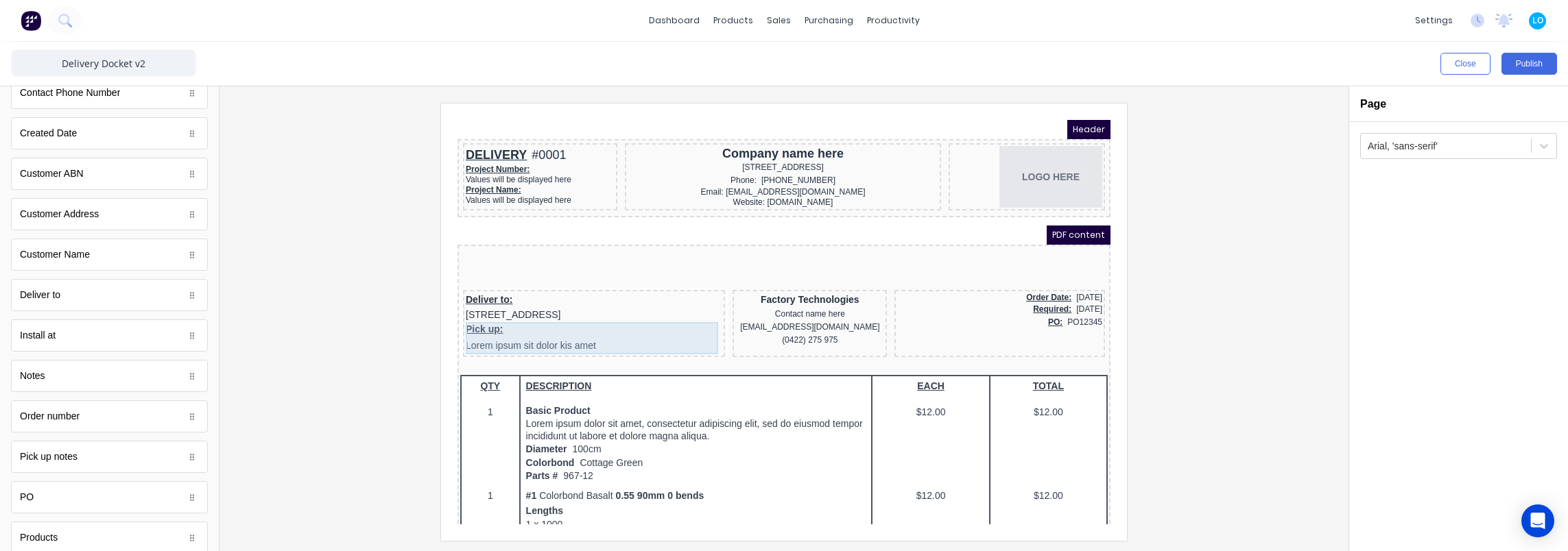
click at [638, 309] on div "Pick up: Lorem ipsum sit dolor kis amet" at bounding box center [577, 322] width 257 height 32
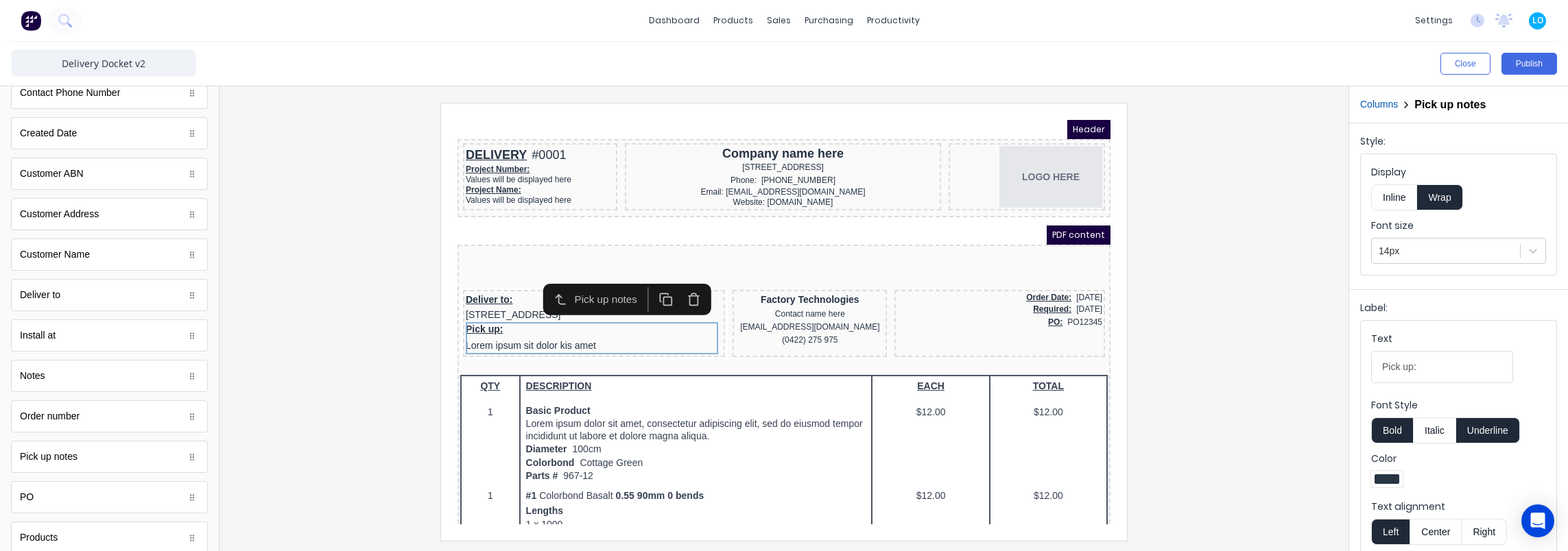
click at [1385, 106] on button "Columns" at bounding box center [1379, 105] width 38 height 15
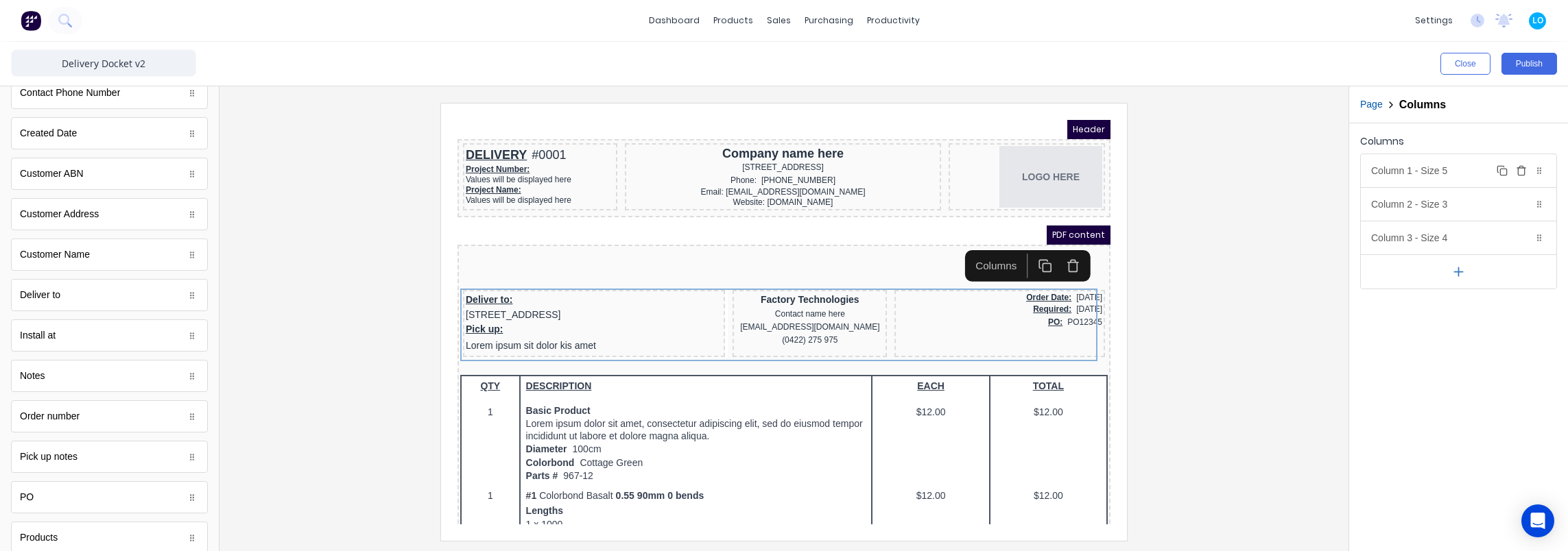
click at [1430, 174] on div "Column 1 - Size 5 Duplicate Delete" at bounding box center [1458, 170] width 196 height 33
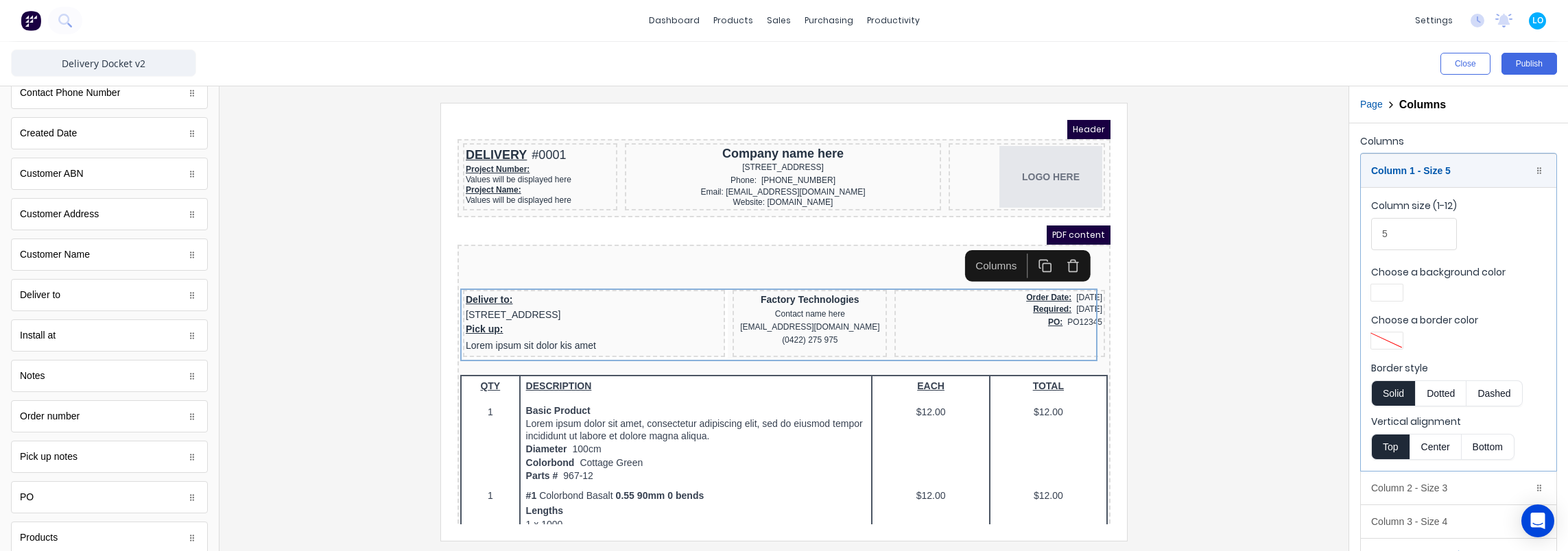
click at [1392, 251] on div "Column size (1-12) 5" at bounding box center [1458, 228] width 175 height 58
click at [1403, 239] on input "5" at bounding box center [1414, 234] width 86 height 32
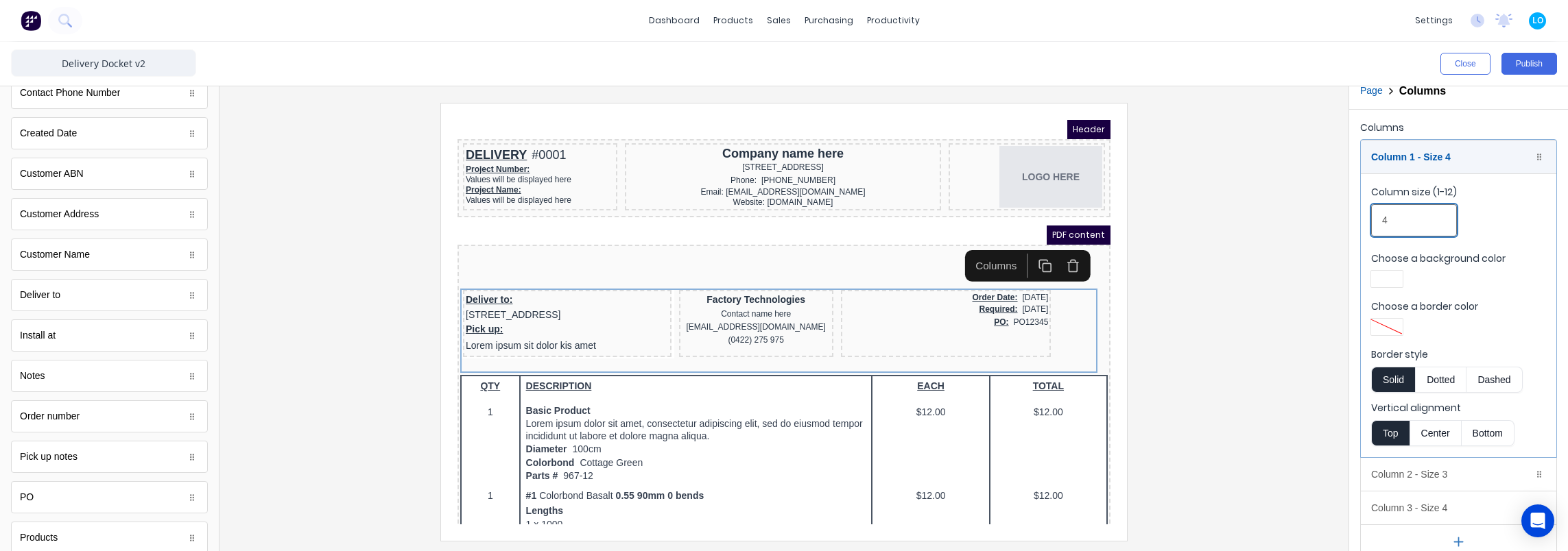
scroll to position [28, 0]
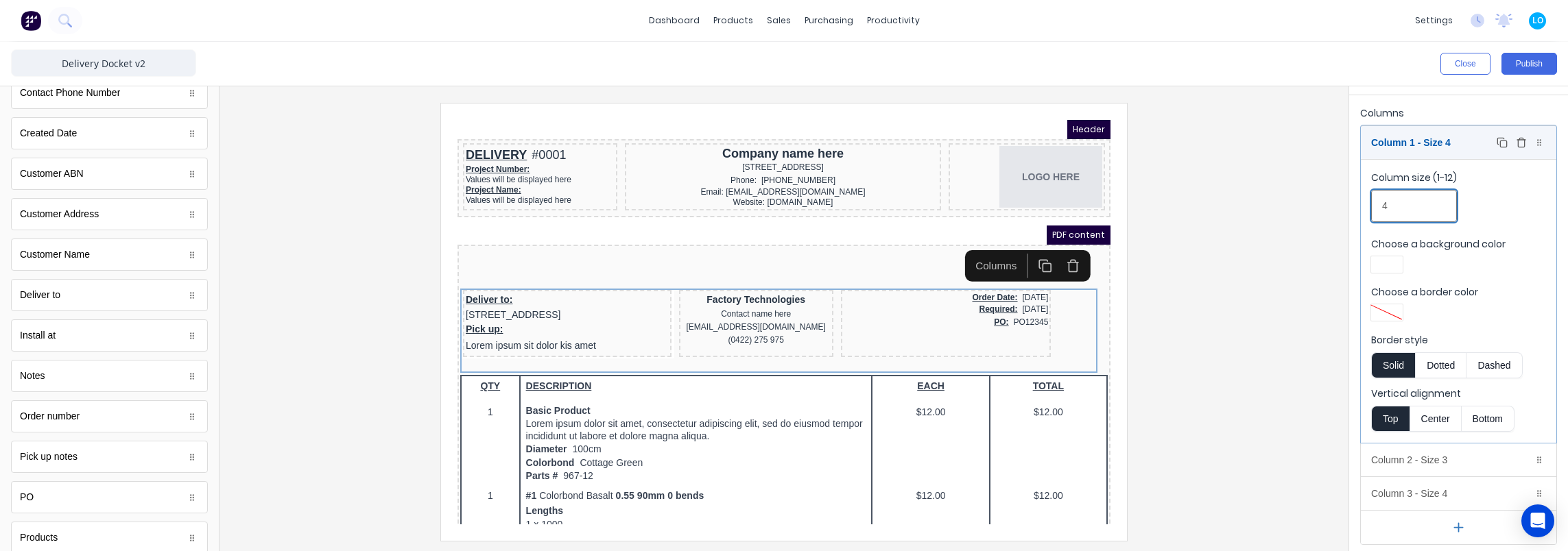
type input "4"
click at [1410, 142] on div "Column 1 - Size 4 Duplicate Delete" at bounding box center [1458, 142] width 196 height 33
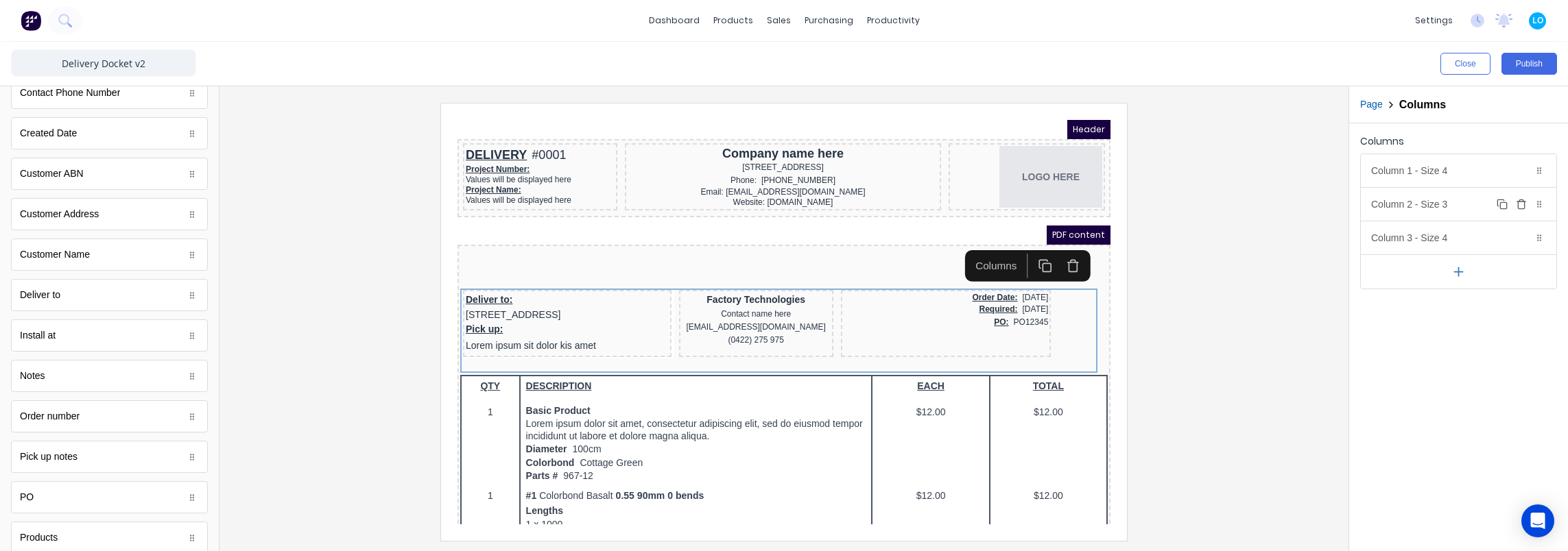
click at [1414, 202] on div "Column 2 - Size 3 Duplicate Delete" at bounding box center [1458, 204] width 196 height 33
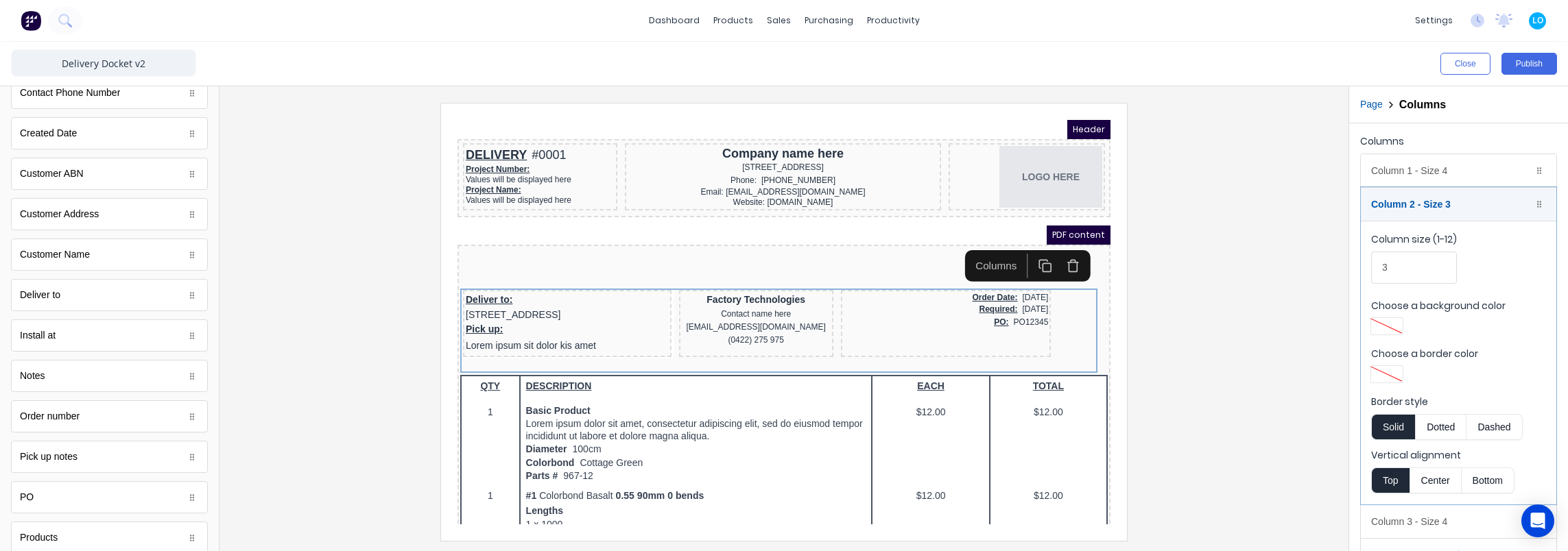
click at [1406, 288] on div "Column size (1-12) 3" at bounding box center [1458, 262] width 175 height 58
click at [1400, 269] on input "3" at bounding box center [1414, 268] width 86 height 32
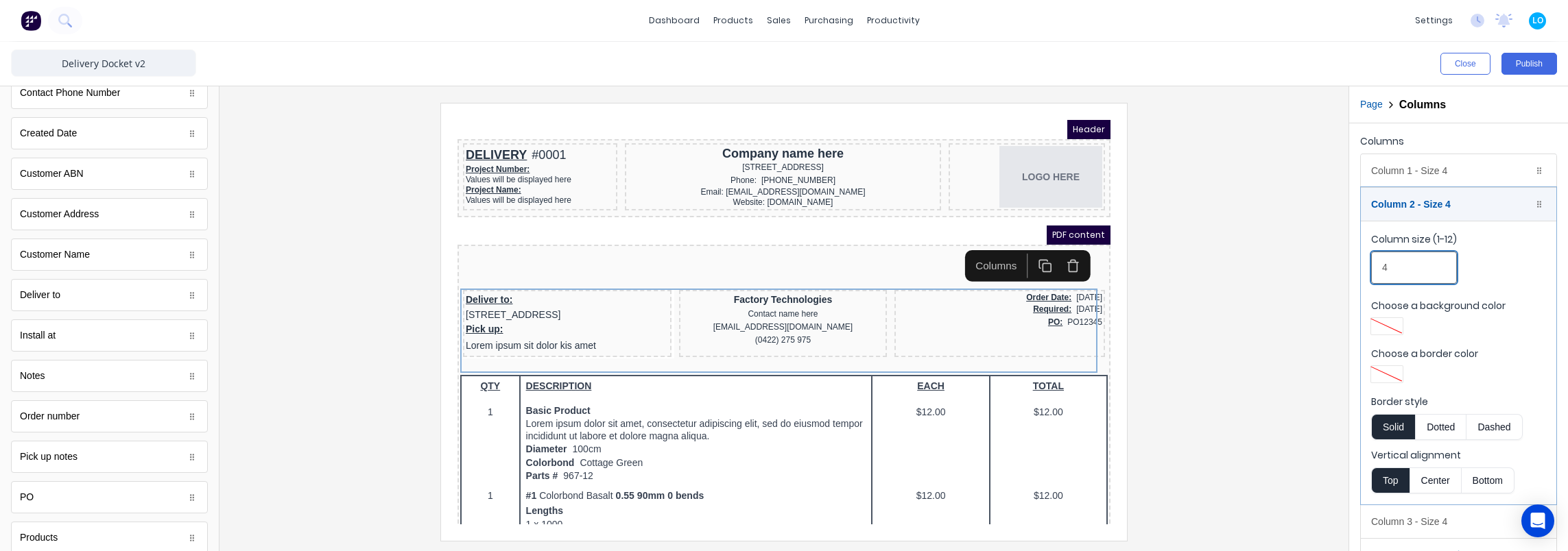
type input "4"
click at [1223, 281] on div at bounding box center [784, 322] width 1107 height 438
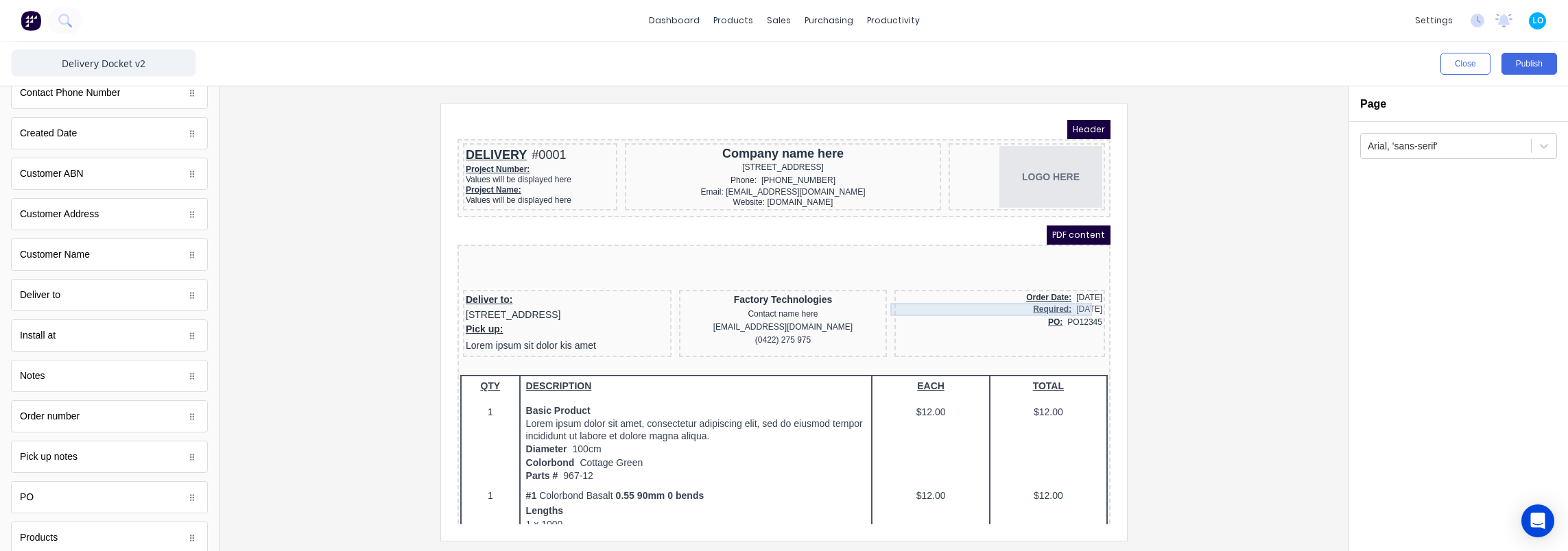
click at [801, 281] on div "Factory Technologies" at bounding box center [766, 283] width 203 height 15
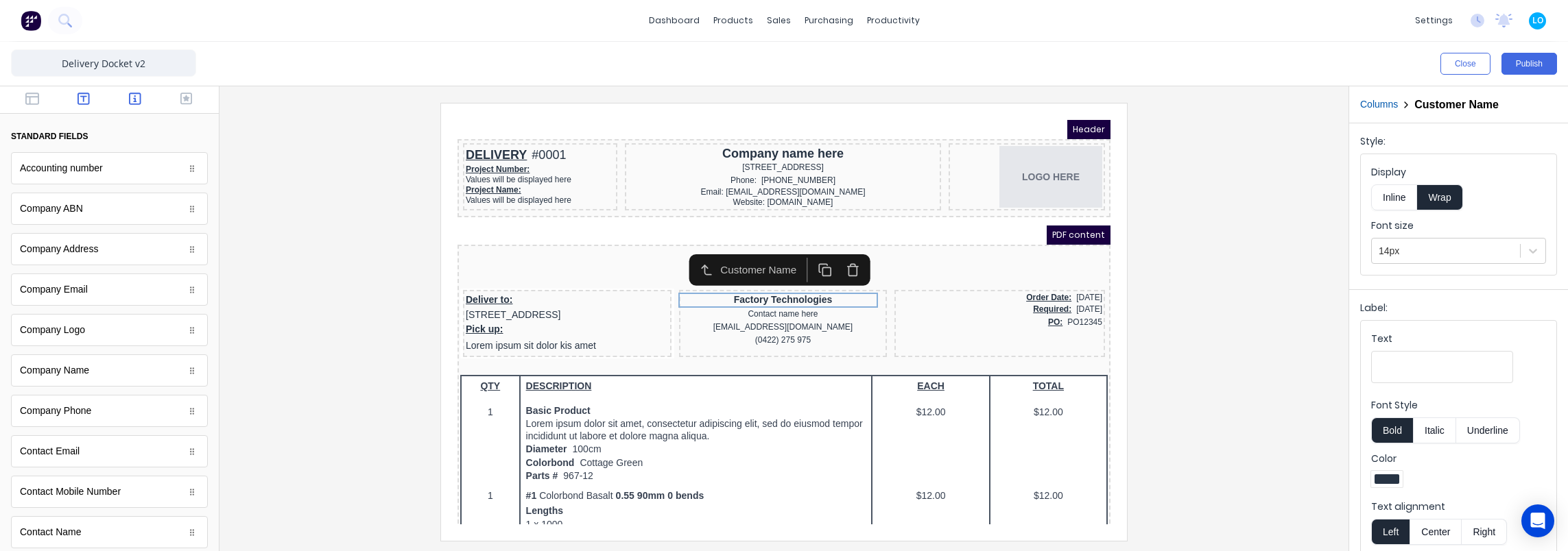
click at [83, 94] on icon "button" at bounding box center [84, 98] width 12 height 14
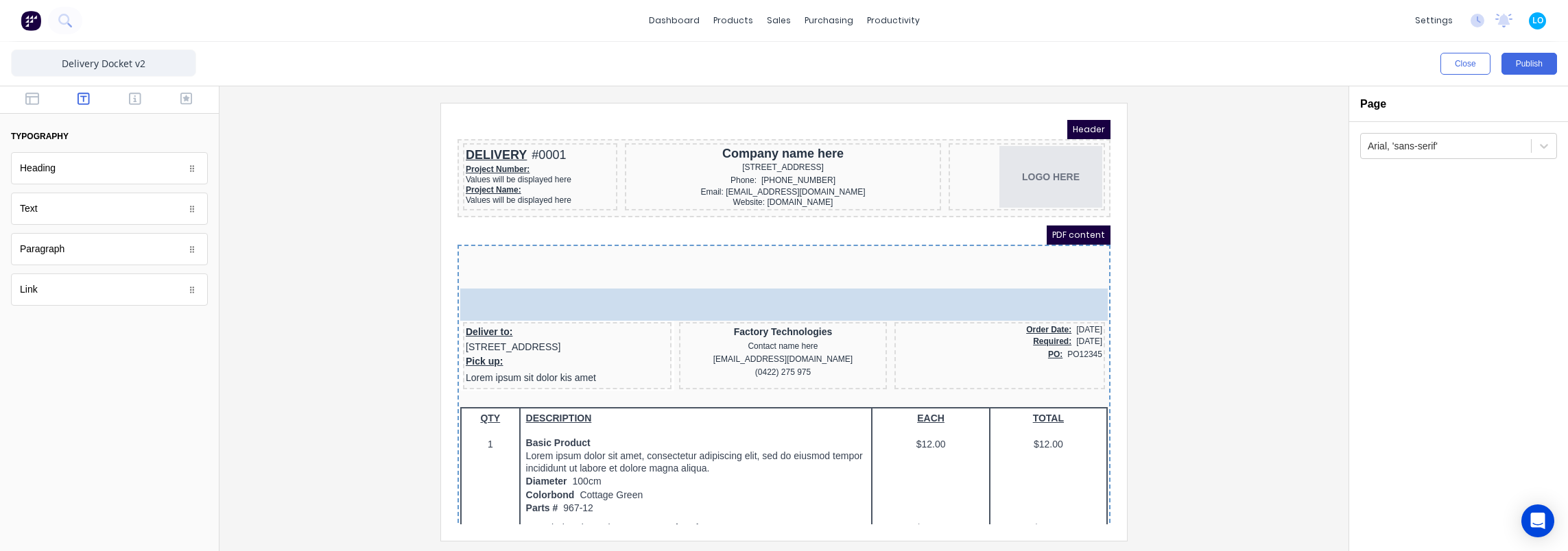
drag, startPoint x: 137, startPoint y: 220, endPoint x: 265, endPoint y: 177, distance: 135.0
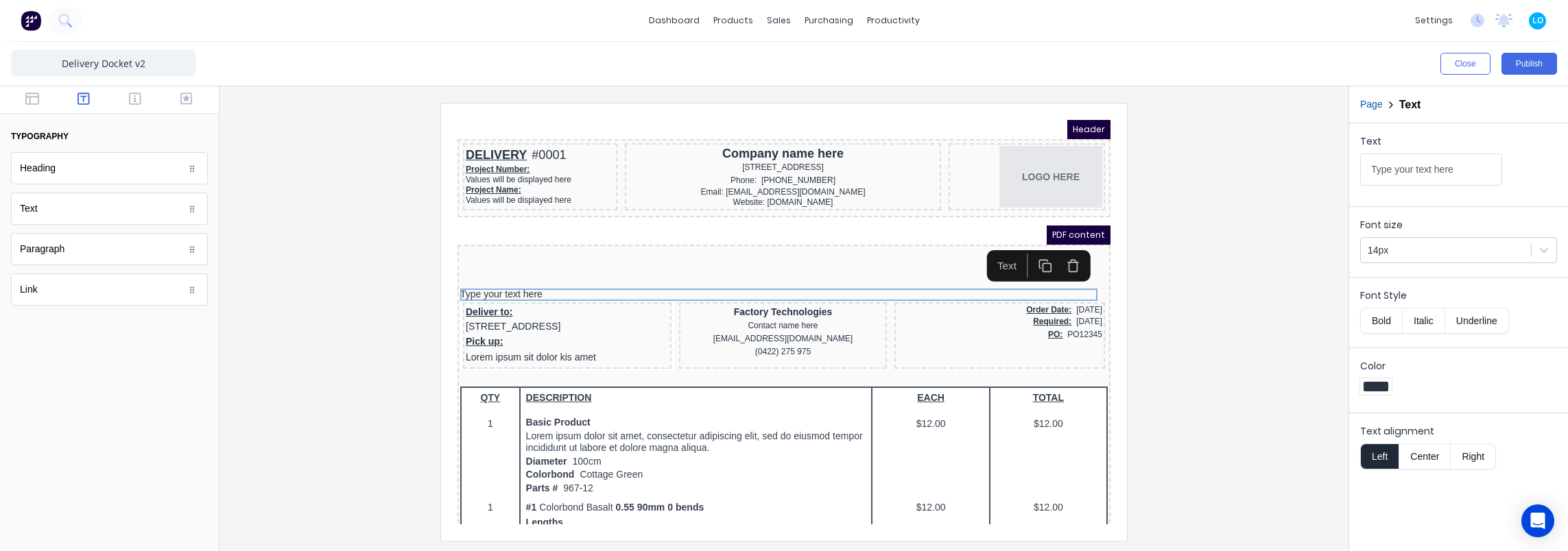
click at [1053, 248] on icon "button" at bounding box center [1056, 249] width 14 height 14
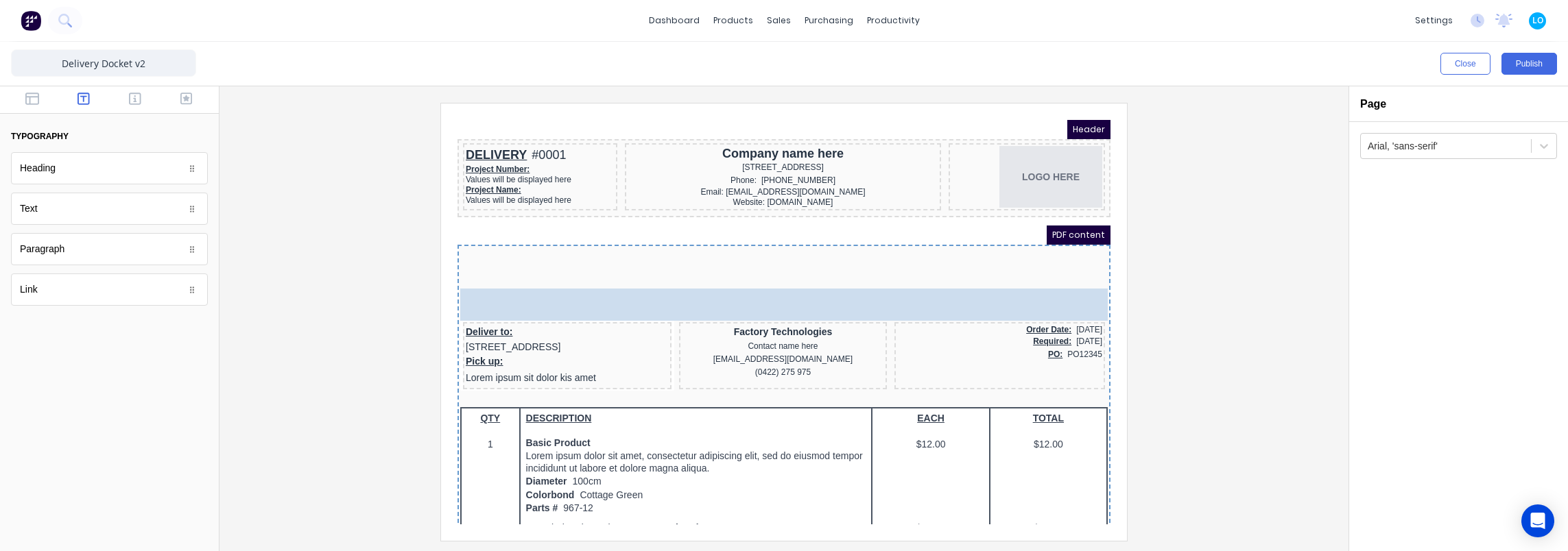
drag, startPoint x: 71, startPoint y: 164, endPoint x: 333, endPoint y: 166, distance: 262.0
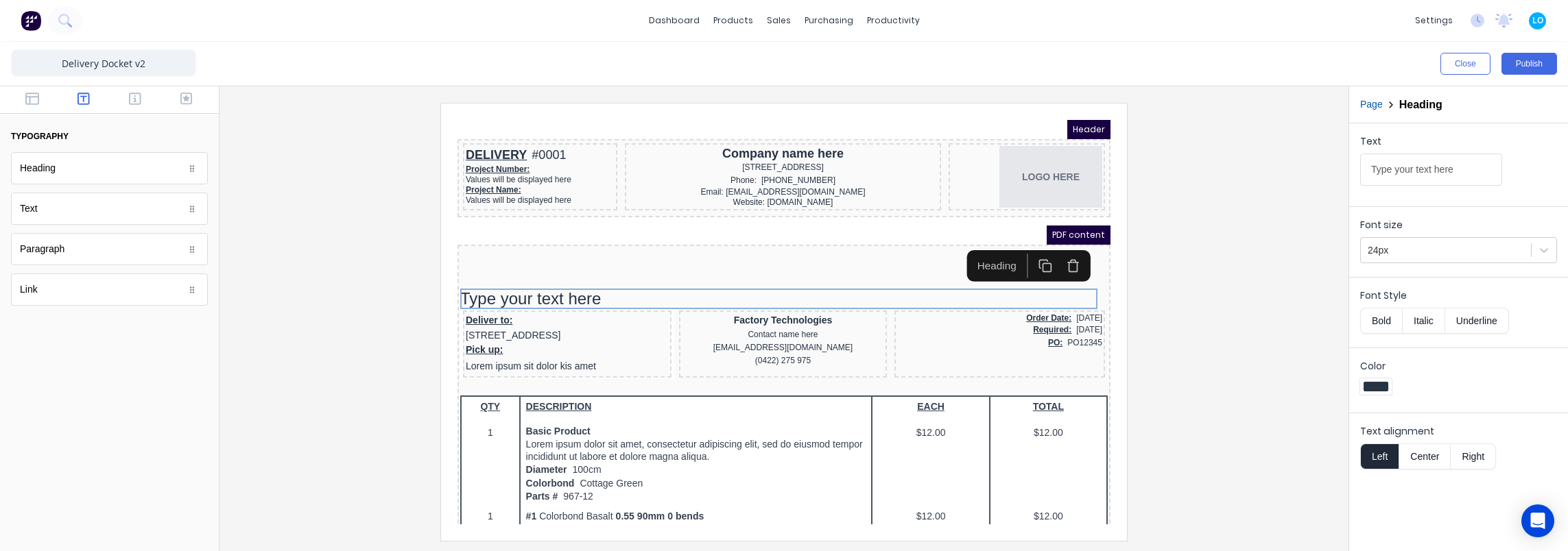
click at [1060, 252] on icon "button" at bounding box center [1056, 251] width 8 height 9
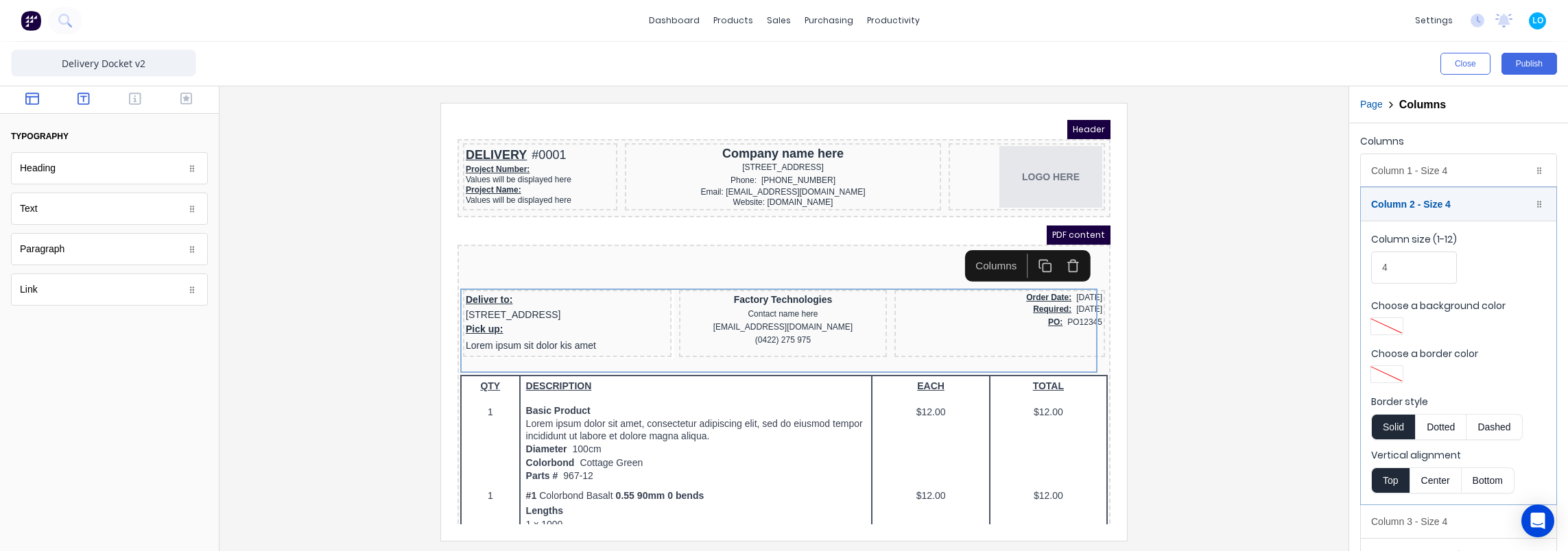
click at [36, 102] on icon "button" at bounding box center [32, 98] width 14 height 14
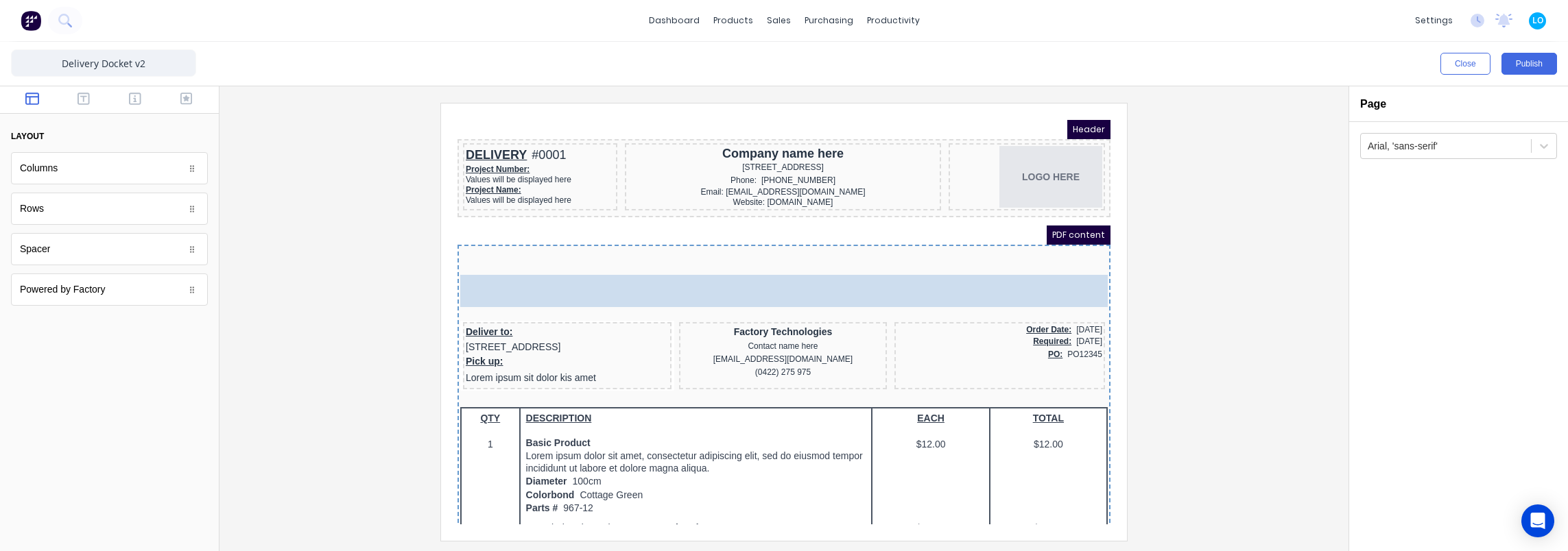
drag, startPoint x: 45, startPoint y: 216, endPoint x: 699, endPoint y: 283, distance: 657.4
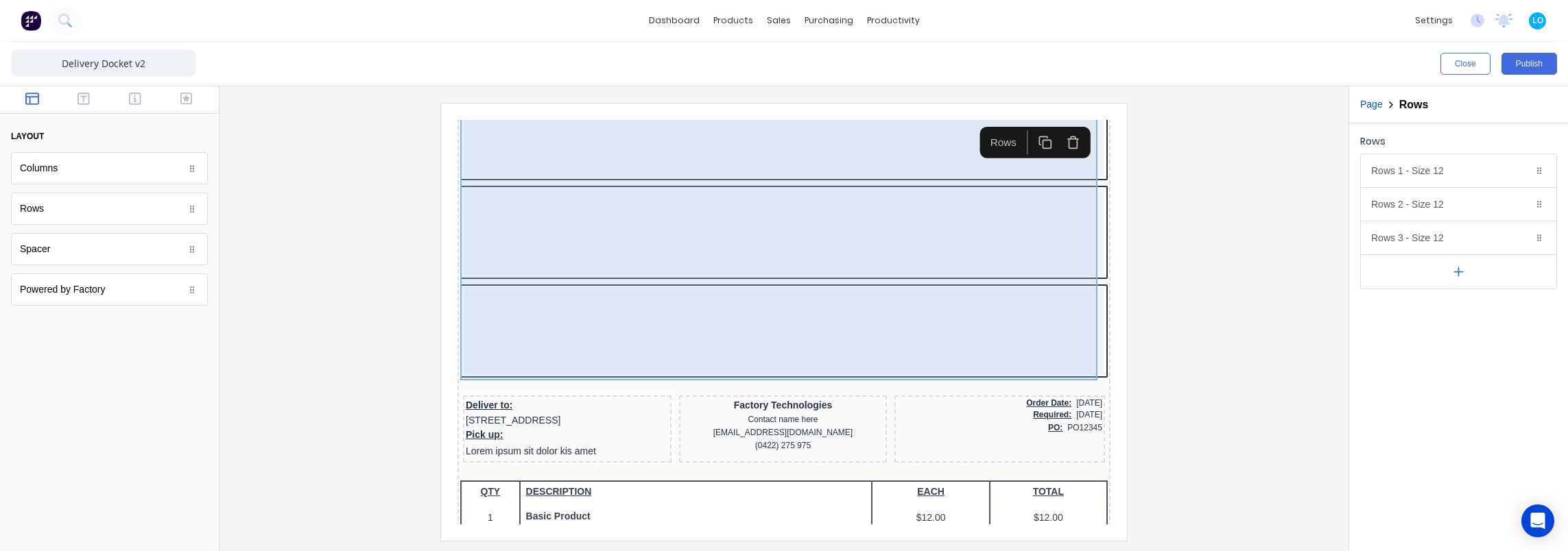
scroll to position [206, 0]
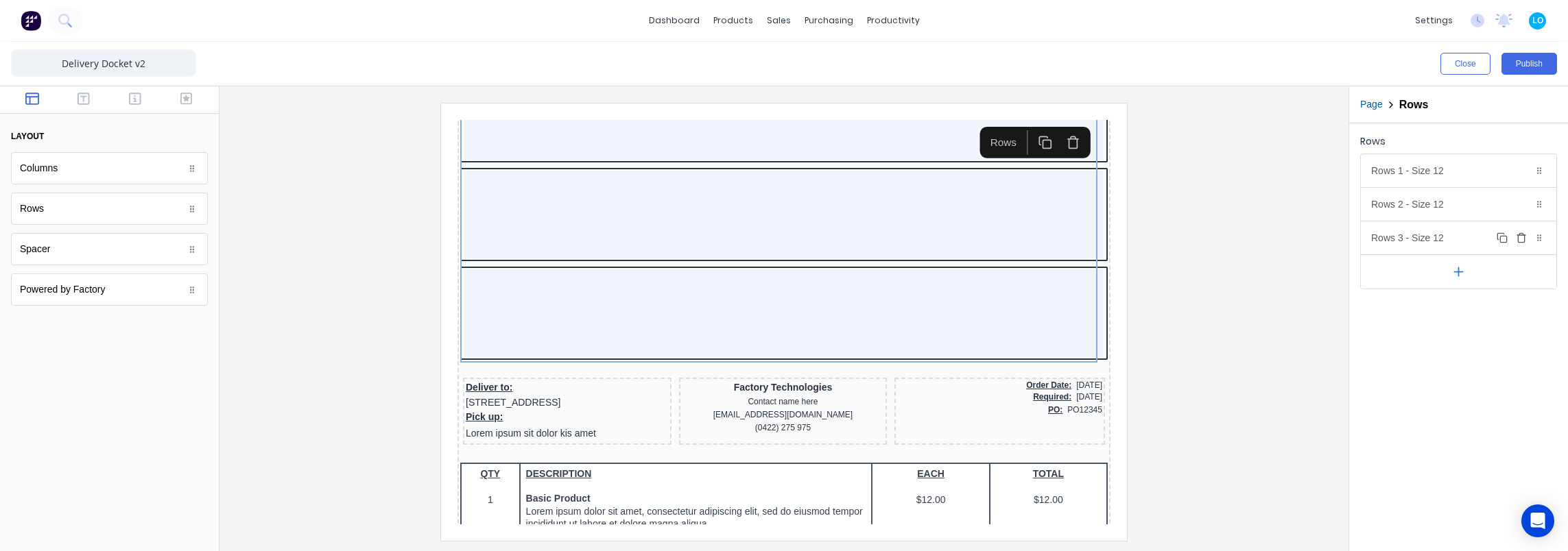
click at [1522, 238] on icon "button" at bounding box center [1521, 238] width 11 height 11
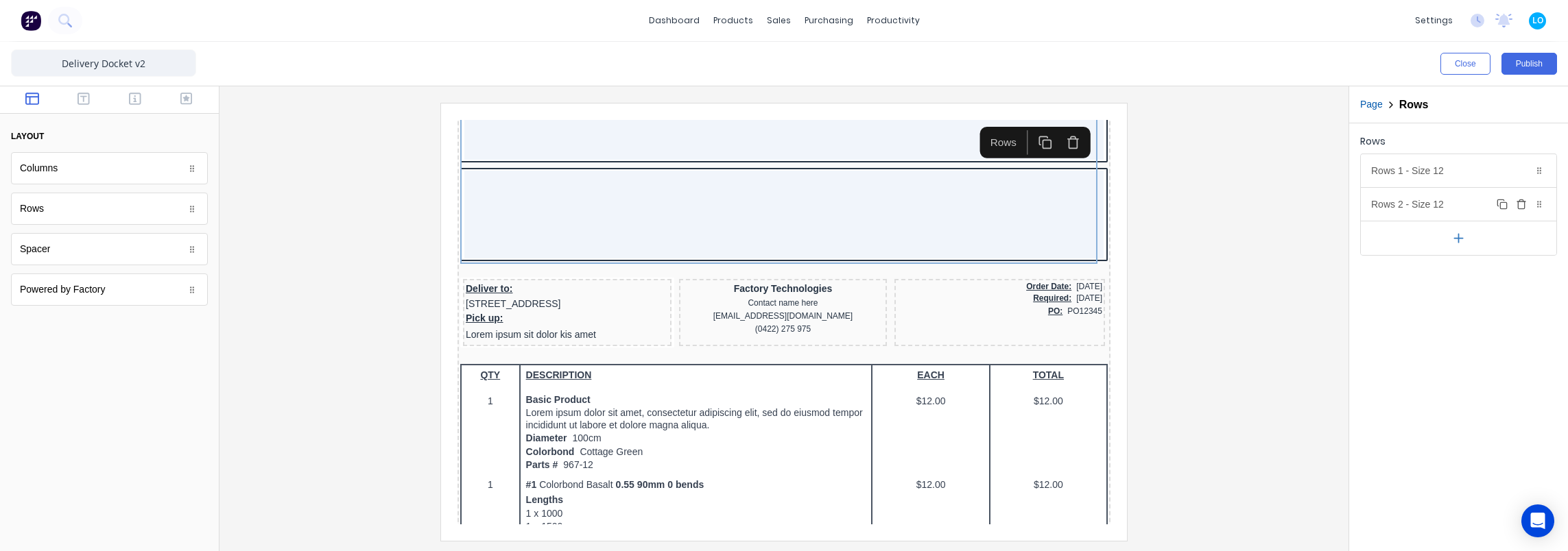
click at [1519, 204] on icon "button" at bounding box center [1521, 204] width 11 height 11
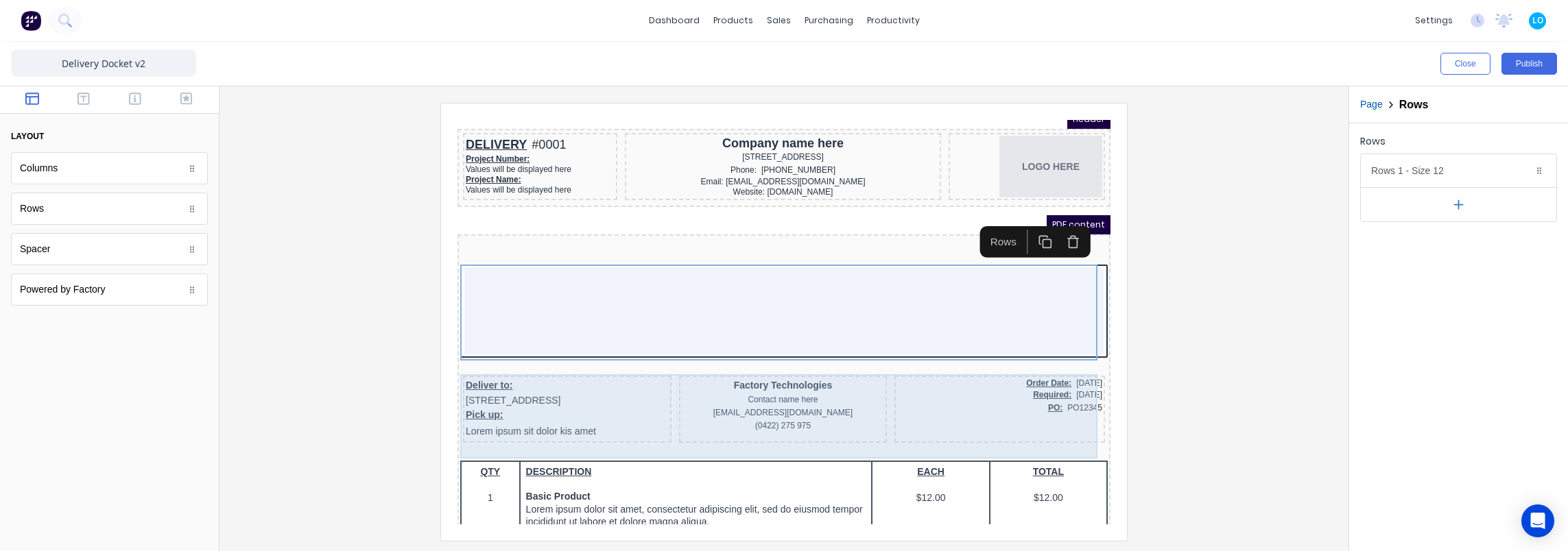
scroll to position [0, 0]
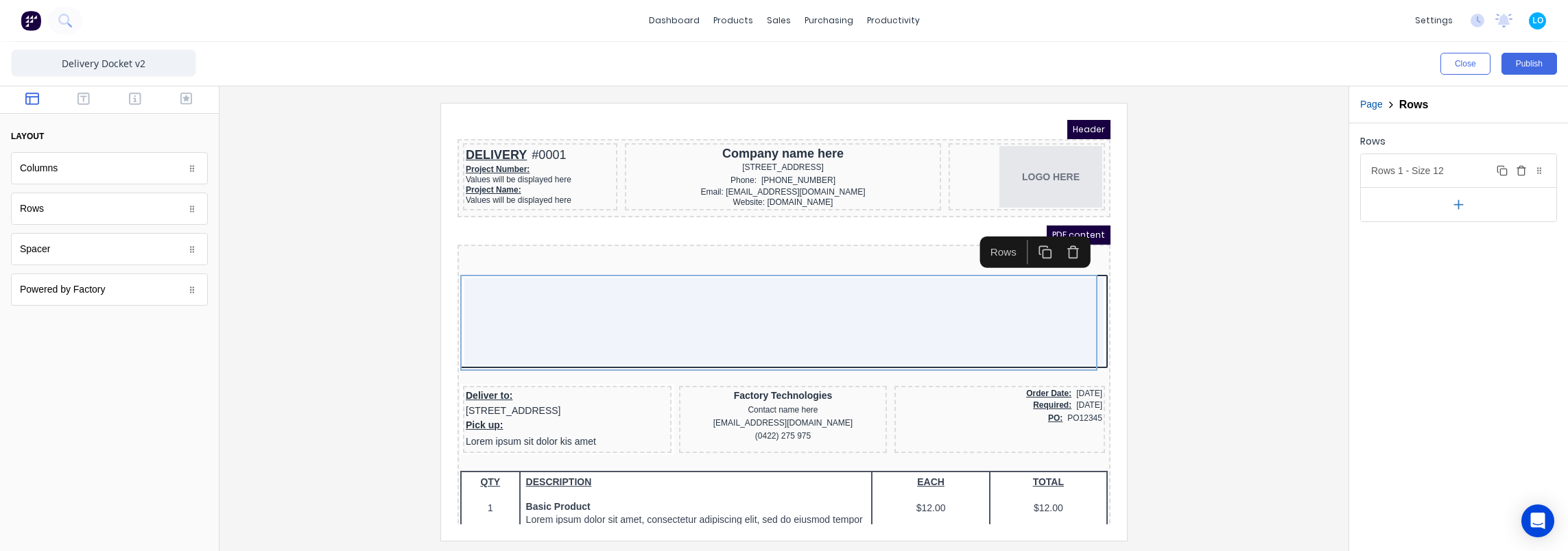
click at [1423, 169] on div "Rows 1 - Size 12 Duplicate Delete" at bounding box center [1458, 170] width 196 height 33
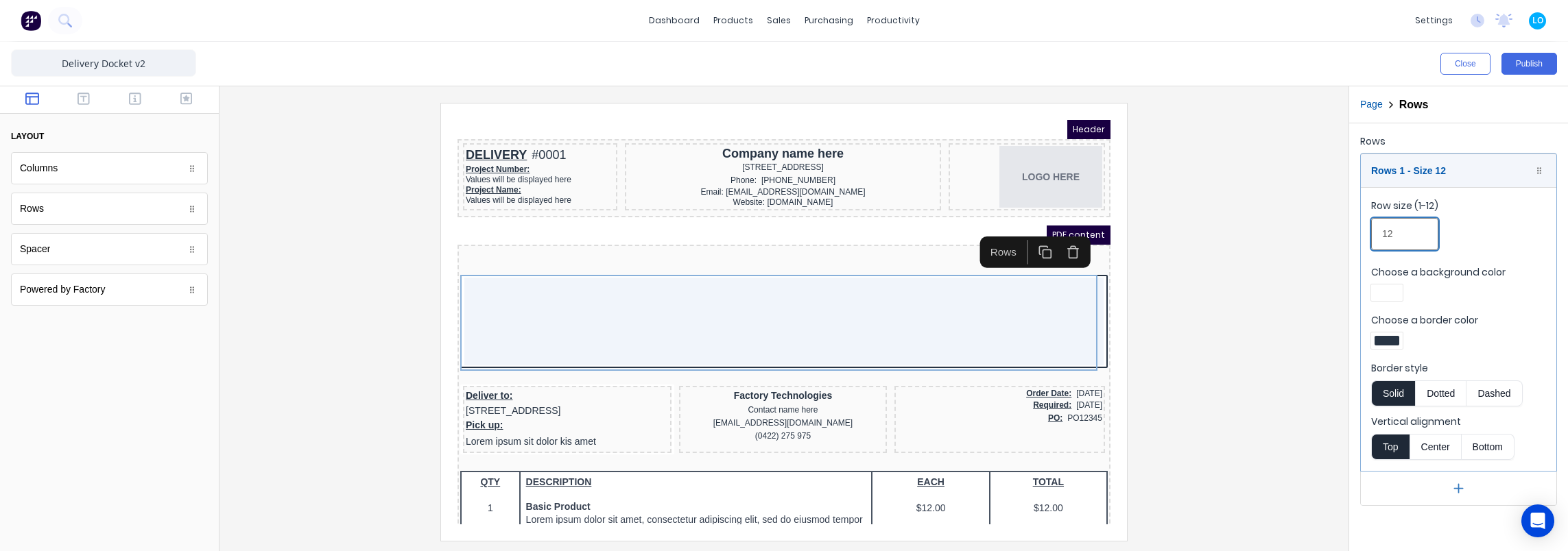
click at [1402, 240] on input "12" at bounding box center [1404, 234] width 67 height 32
type input "12"
click at [1253, 326] on div at bounding box center [784, 322] width 1107 height 438
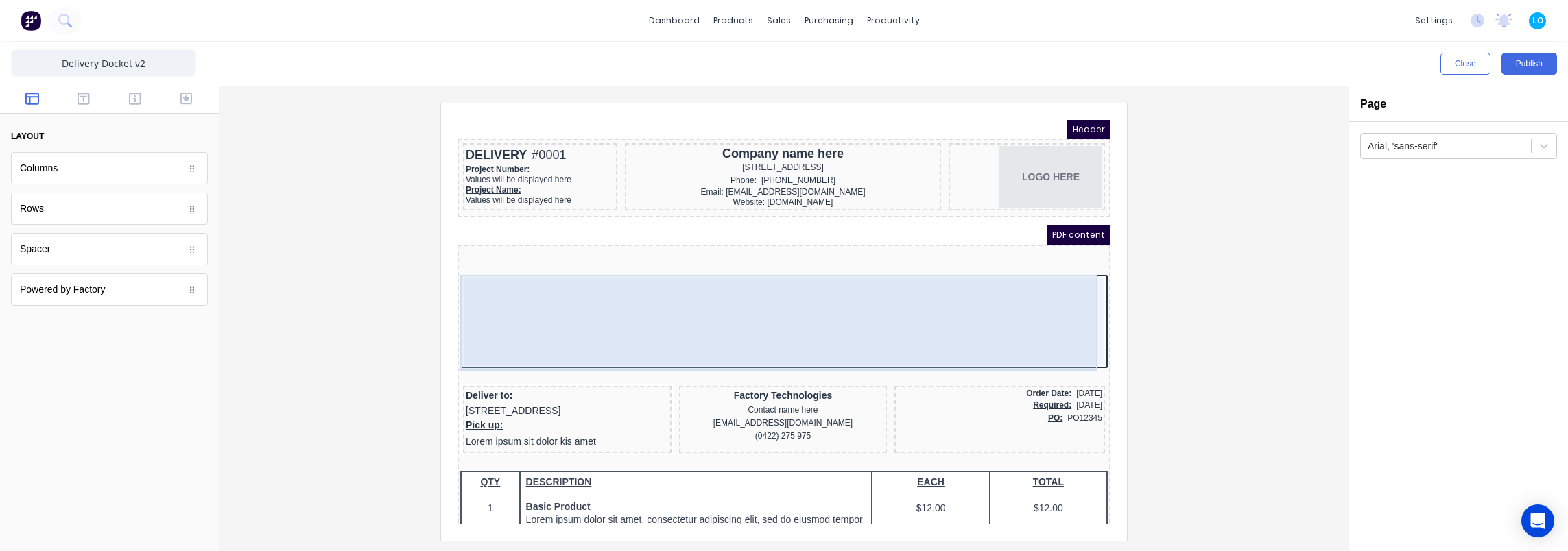
click at [882, 325] on div at bounding box center [767, 305] width 639 height 88
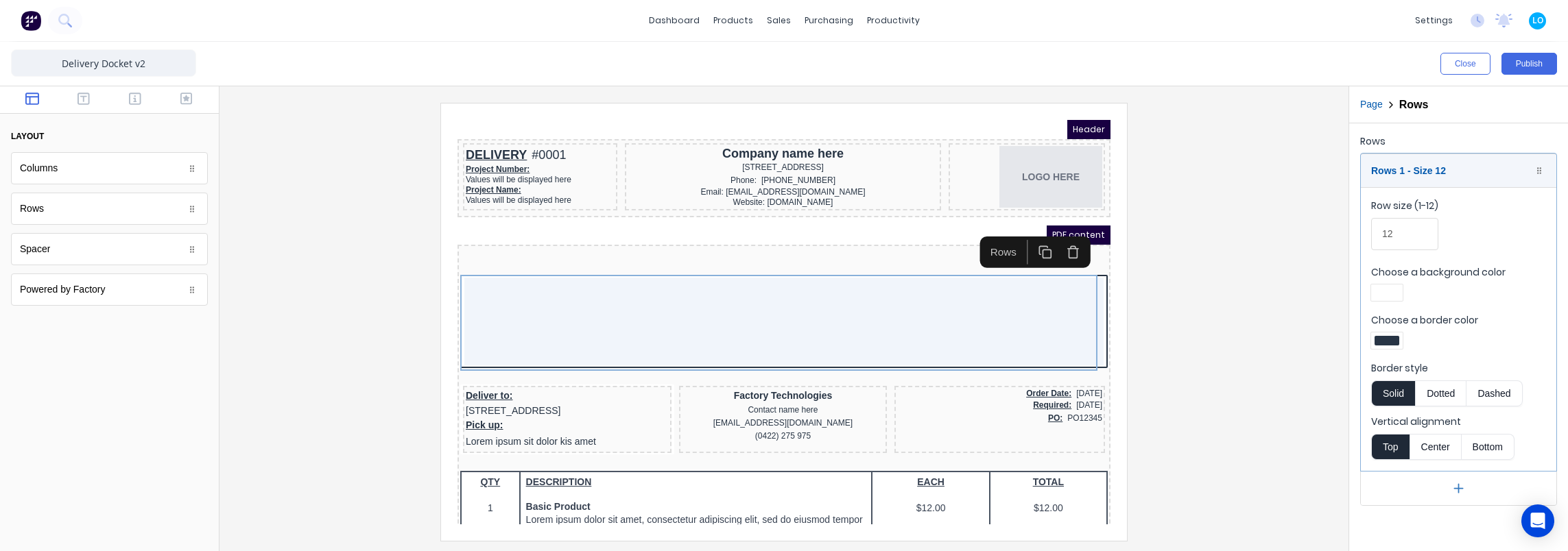
click at [1059, 231] on icon "button" at bounding box center [1056, 231] width 5 height 2
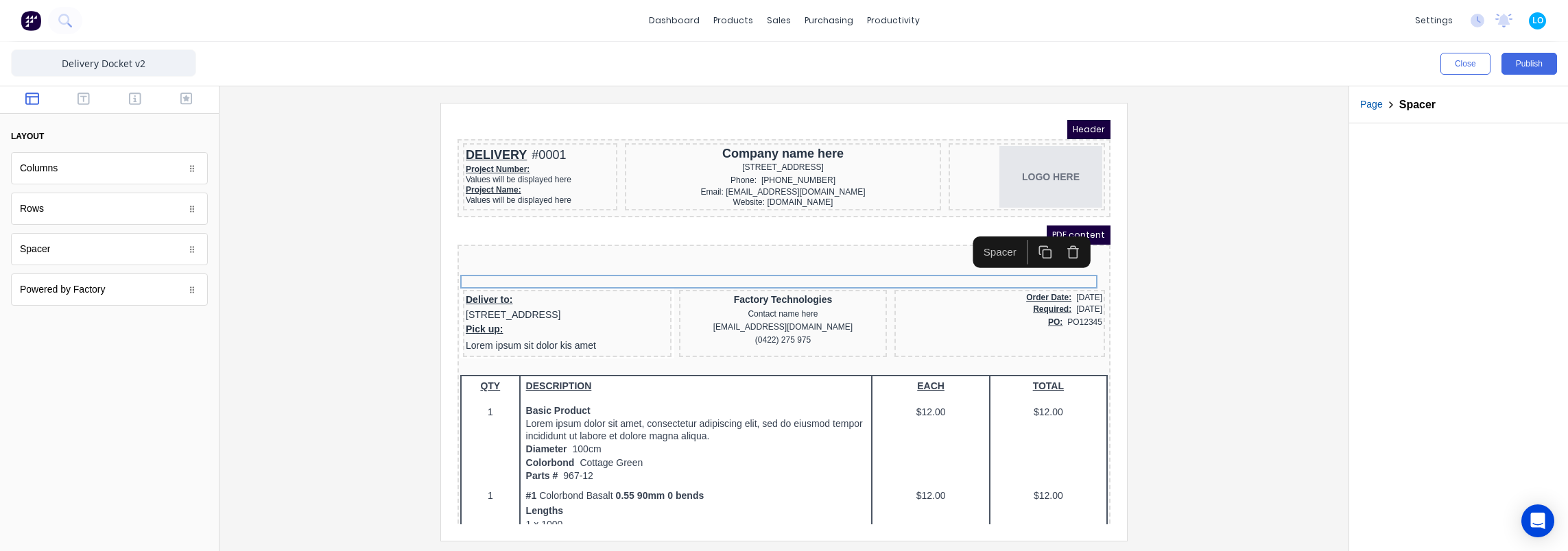
click at [85, 85] on div "Close Publish" at bounding box center [784, 64] width 1568 height 44
click at [79, 100] on icon "button" at bounding box center [84, 98] width 12 height 14
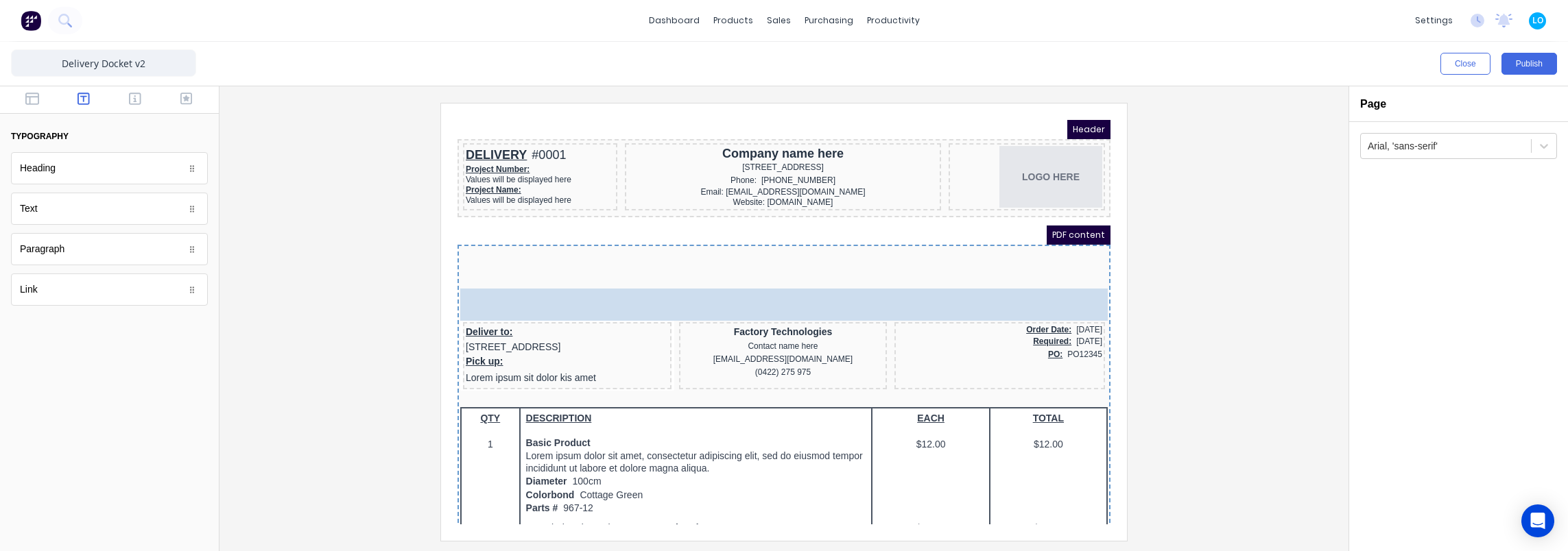
drag, startPoint x: 446, startPoint y: 244, endPoint x: 771, endPoint y: 299, distance: 329.6
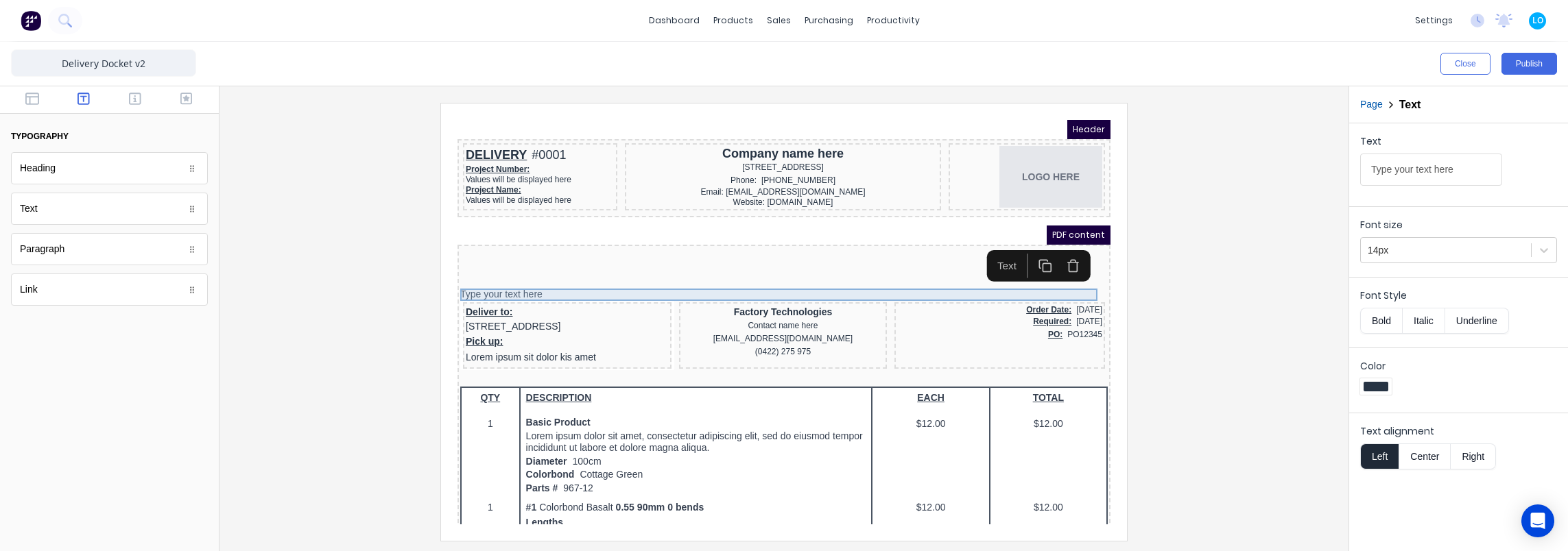
click at [819, 273] on div "Type your text here" at bounding box center [767, 278] width 648 height 12
click at [1420, 444] on button "Center" at bounding box center [1425, 457] width 52 height 26
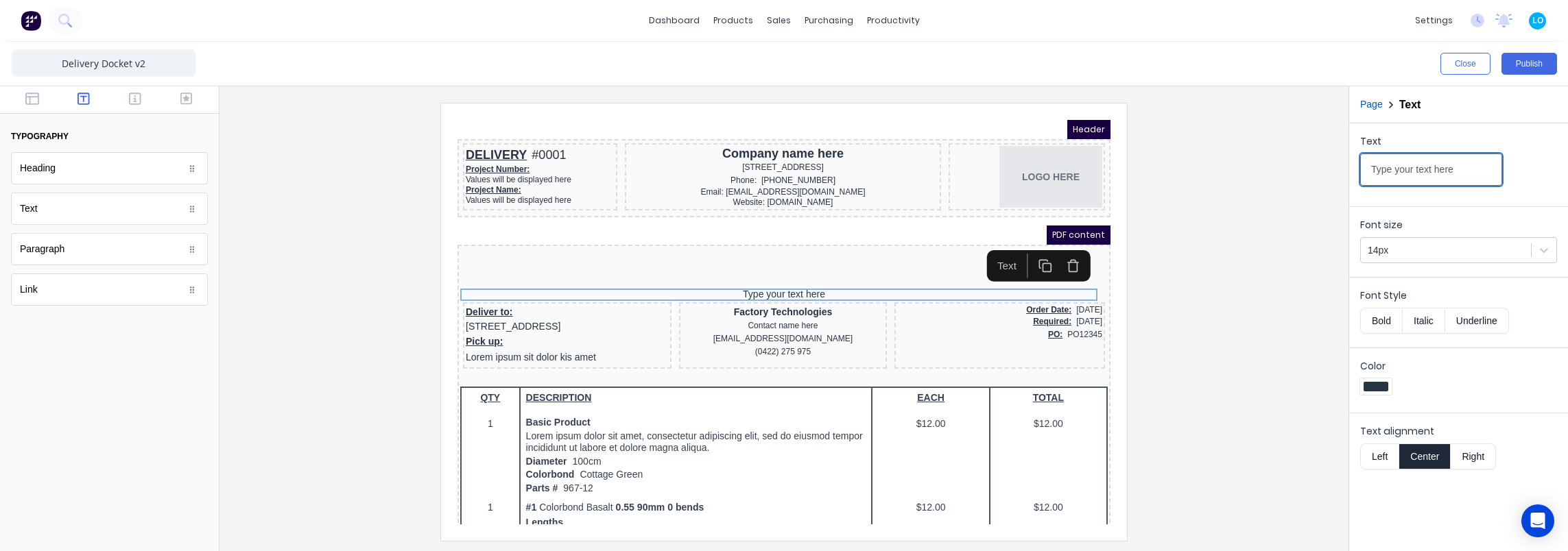
drag, startPoint x: 1471, startPoint y: 169, endPoint x: 1122, endPoint y: 171, distance: 349.0
click at [1122, 171] on div "Close Publish Components typography Heading Heading Text Text Paragraph Paragra…" at bounding box center [784, 297] width 1568 height 510
type input "Delivery"
click at [1383, 319] on button "Bold" at bounding box center [1381, 321] width 42 height 26
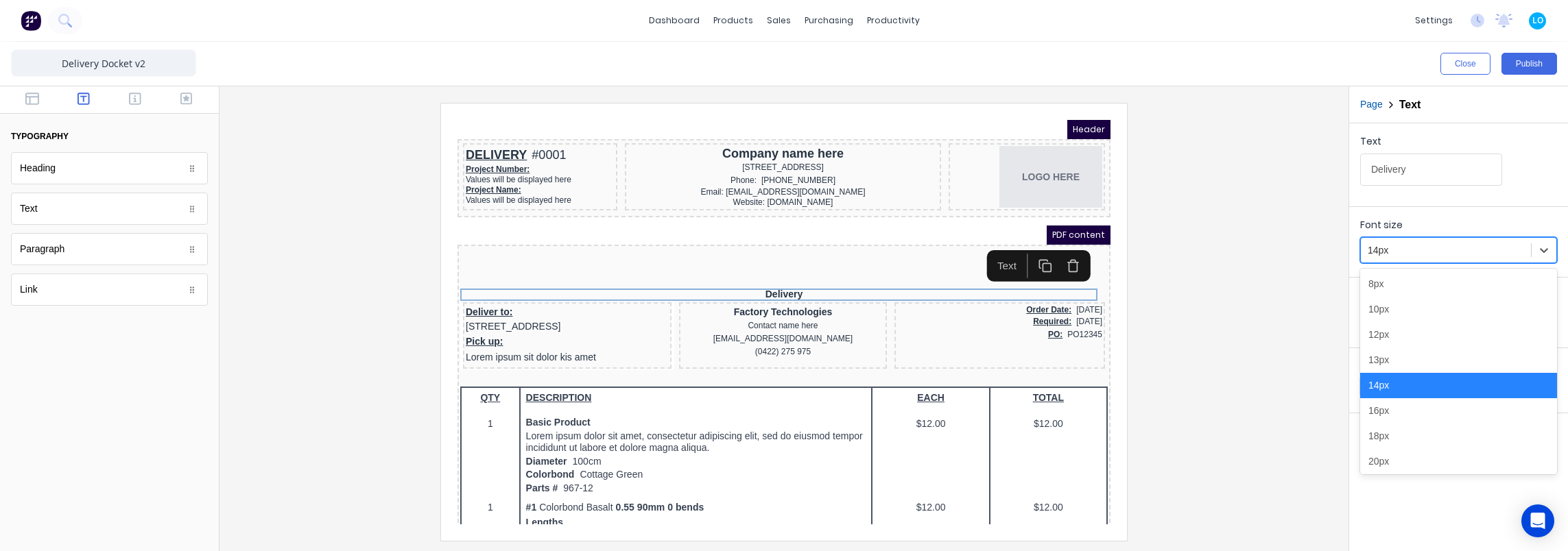
click at [1427, 249] on div at bounding box center [1445, 251] width 156 height 17
click at [1386, 433] on div "18px" at bounding box center [1458, 436] width 197 height 25
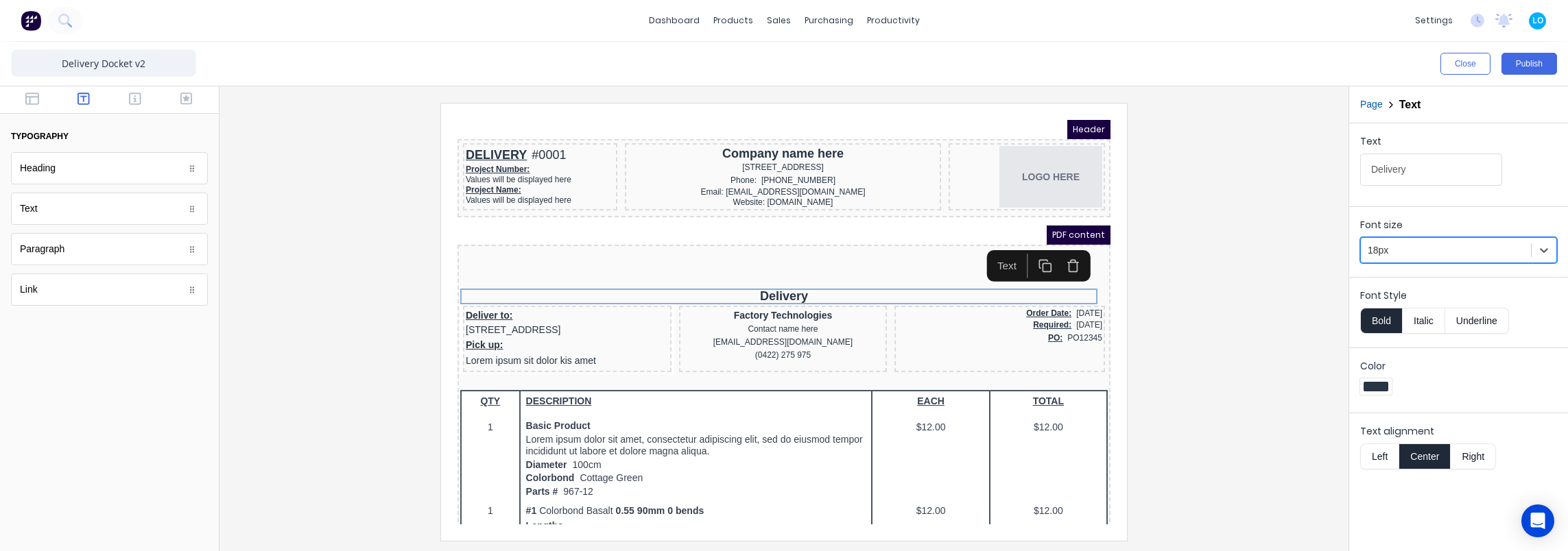
click at [1211, 369] on div at bounding box center [784, 322] width 1107 height 438
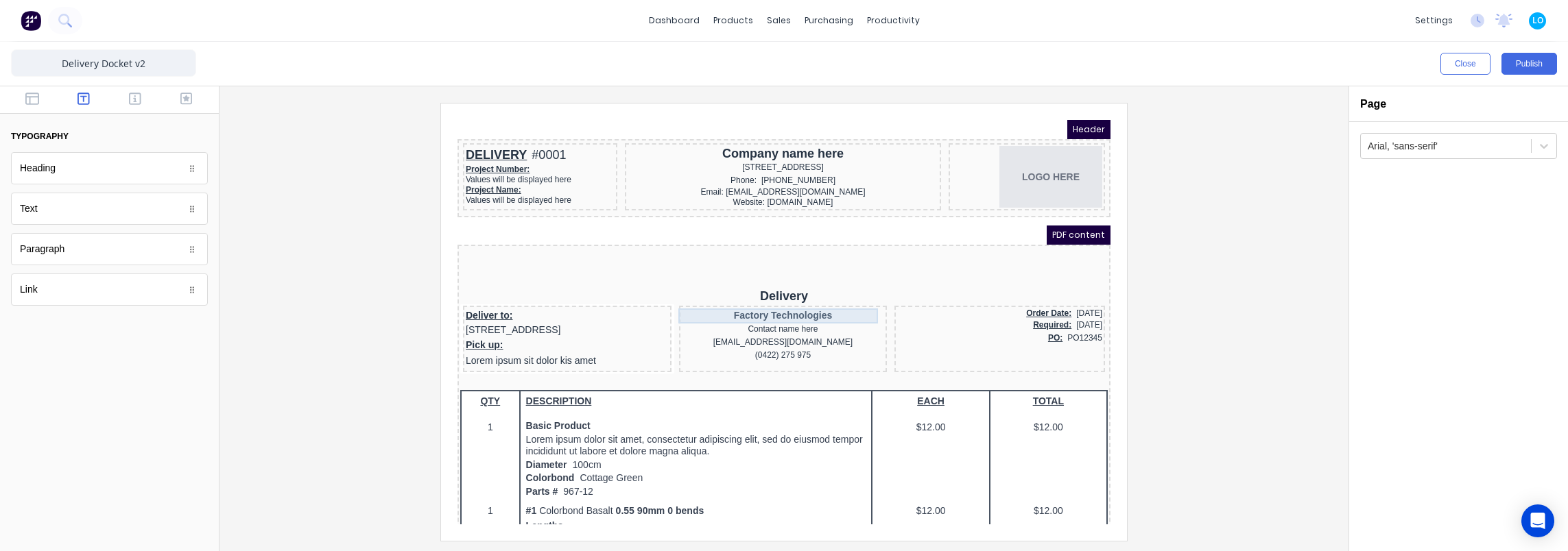
click at [771, 297] on div "Factory Technologies" at bounding box center [766, 299] width 203 height 15
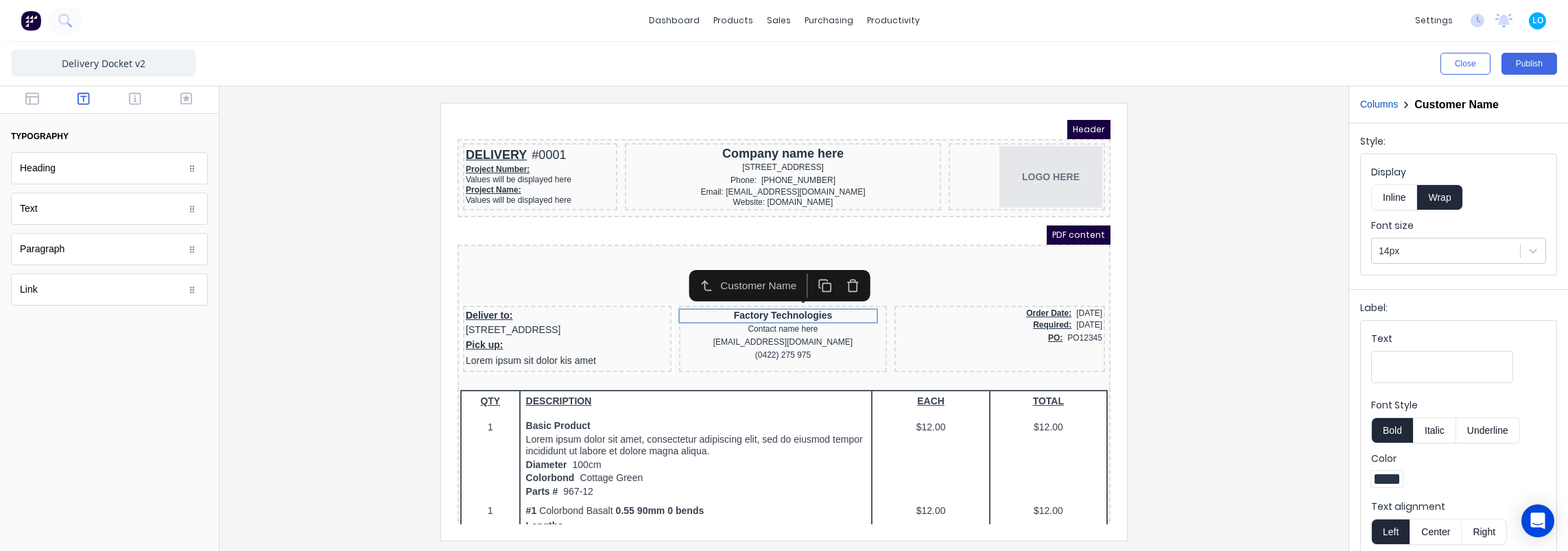
click at [1248, 289] on div at bounding box center [784, 322] width 1107 height 438
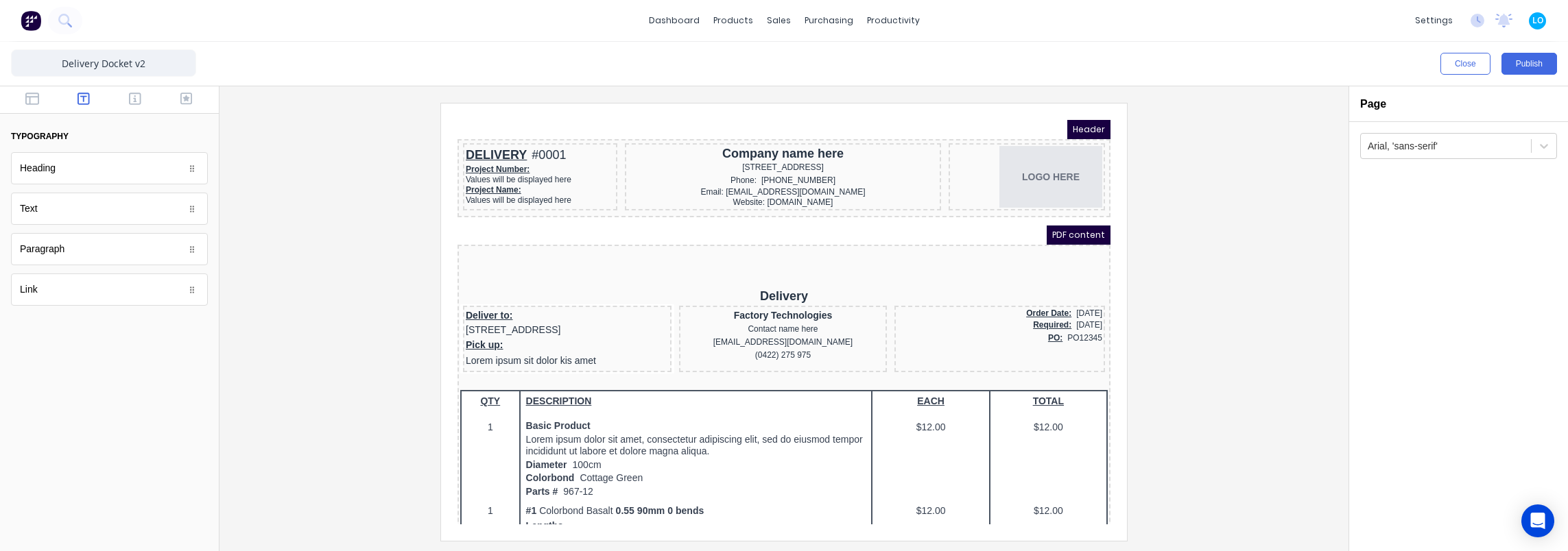
click at [1194, 365] on div at bounding box center [784, 322] width 1107 height 438
click at [738, 277] on div "Delivery" at bounding box center [767, 281] width 648 height 16
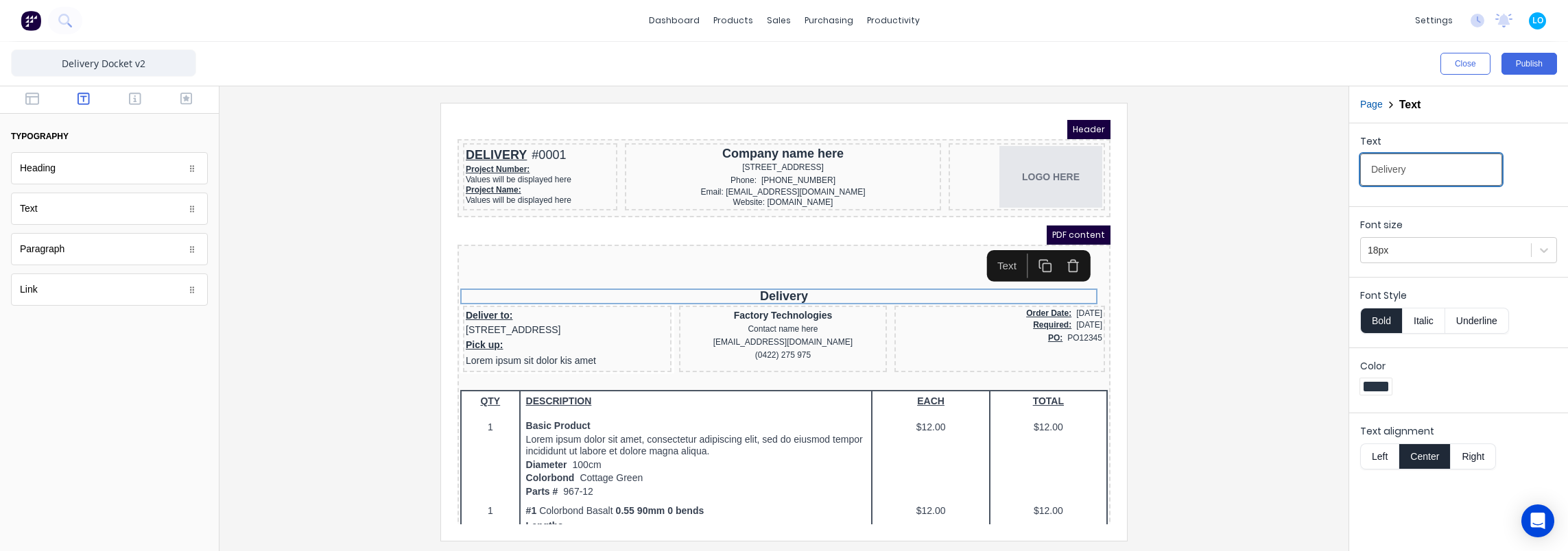
click at [1410, 166] on input "Delivery" at bounding box center [1431, 169] width 142 height 32
type input "Delivery:"
click at [1179, 186] on div at bounding box center [784, 322] width 1107 height 438
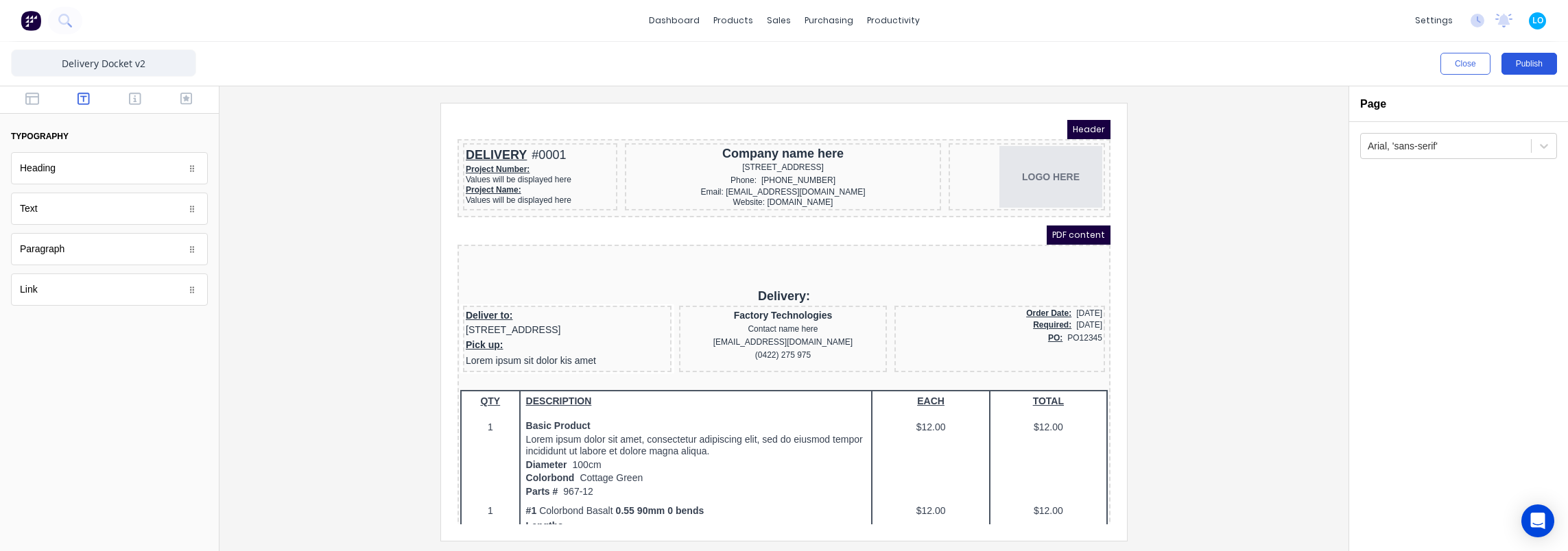
click at [1532, 62] on button "Publish" at bounding box center [1529, 64] width 55 height 22
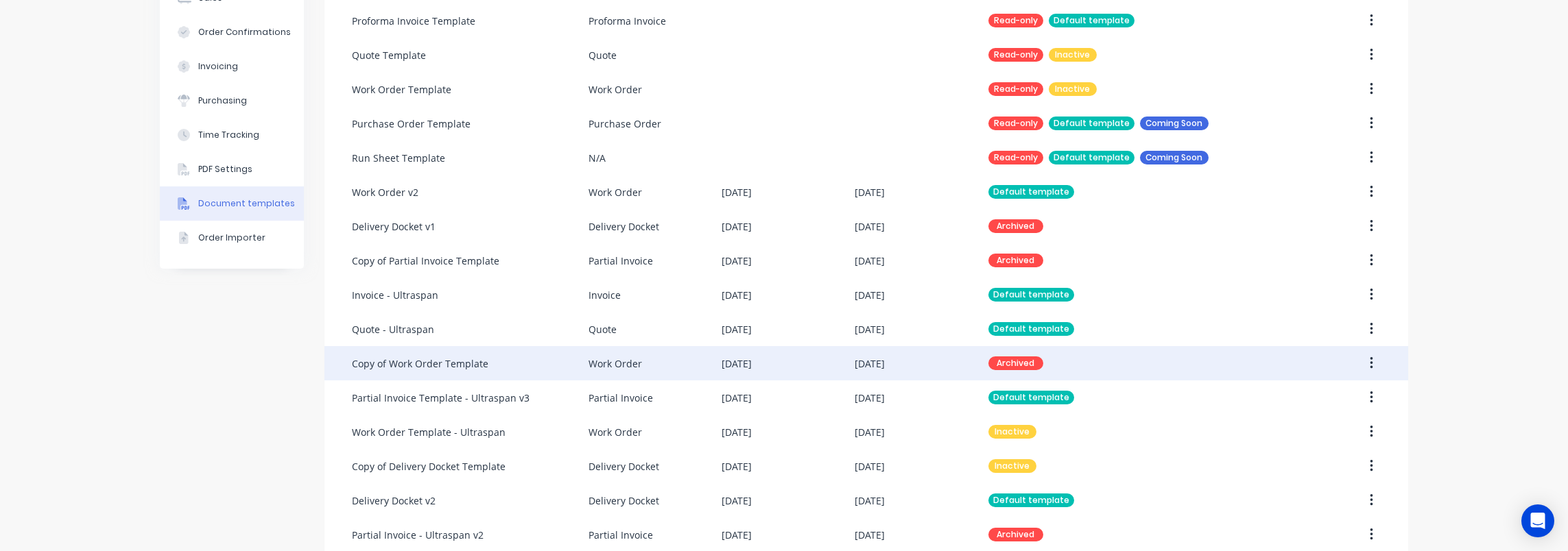
scroll to position [245, 0]
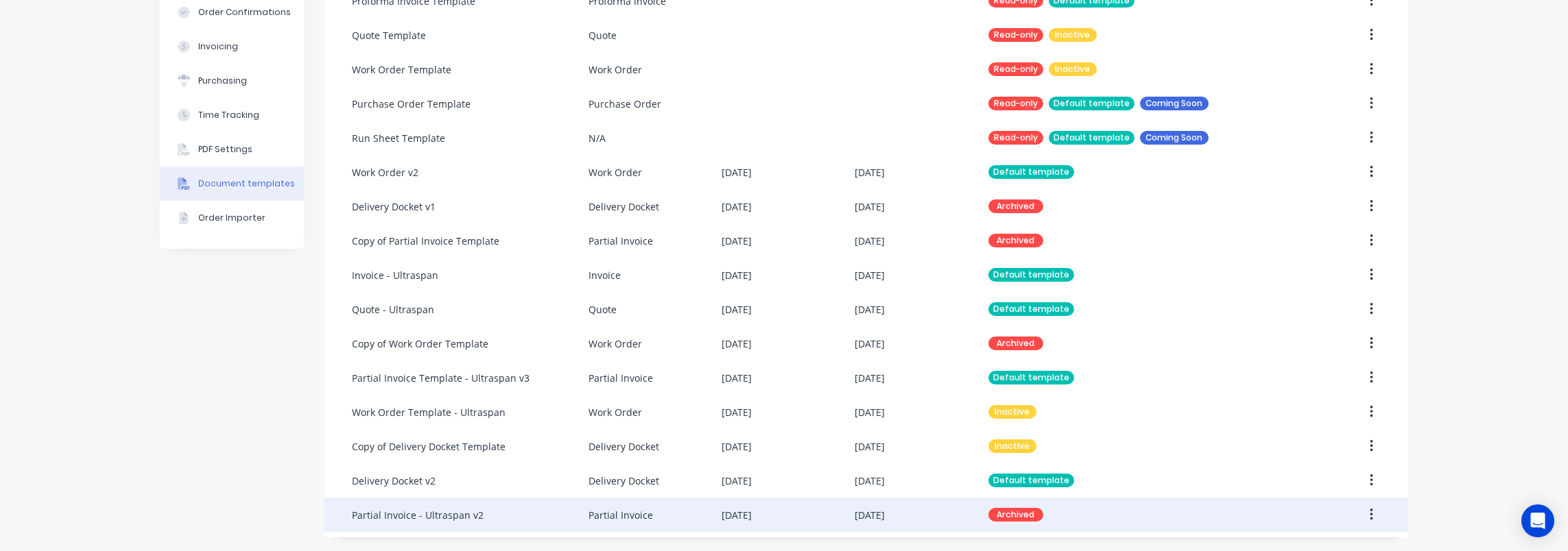
click at [483, 523] on div "Partial Invoice - Ultraspan v2" at bounding box center [470, 515] width 236 height 34
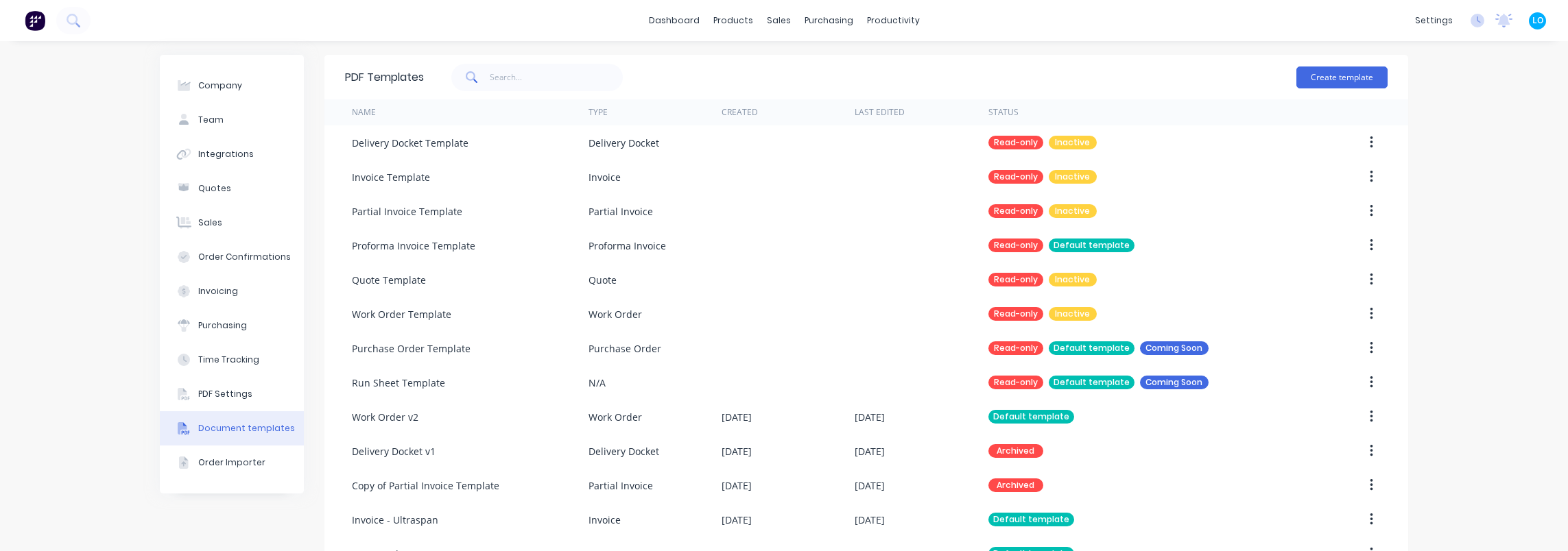
scroll to position [245, 0]
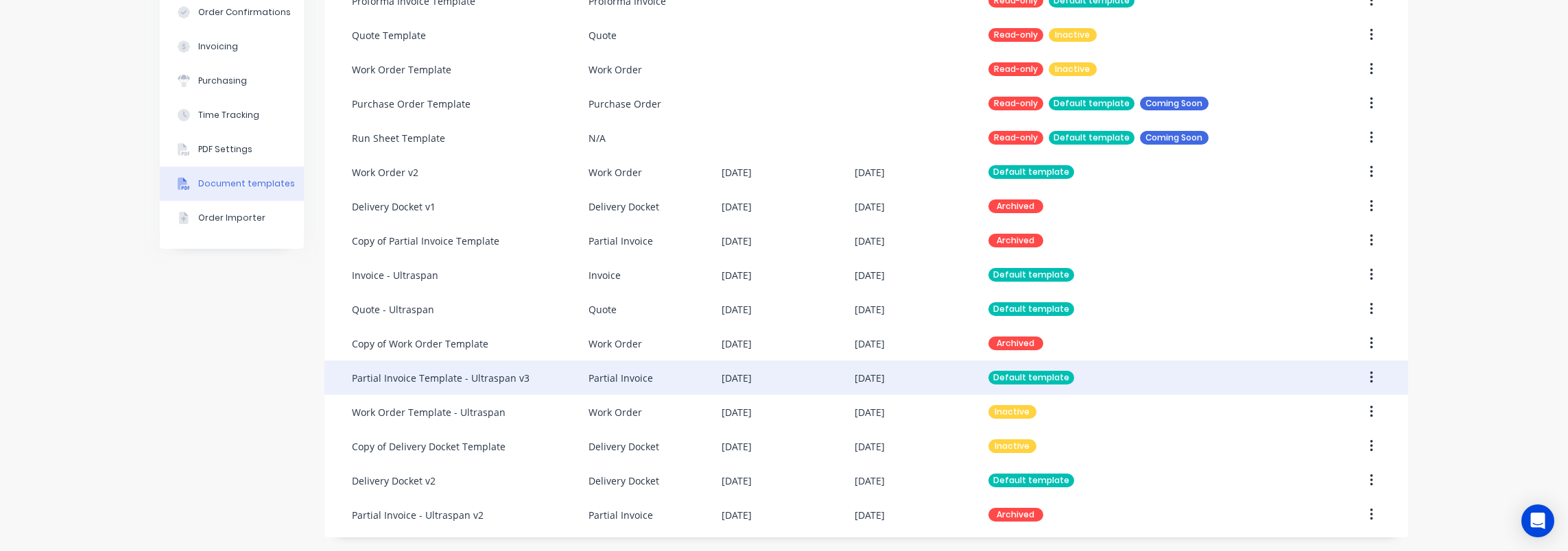
click at [746, 386] on div "[DATE]" at bounding box center [787, 377] width 133 height 34
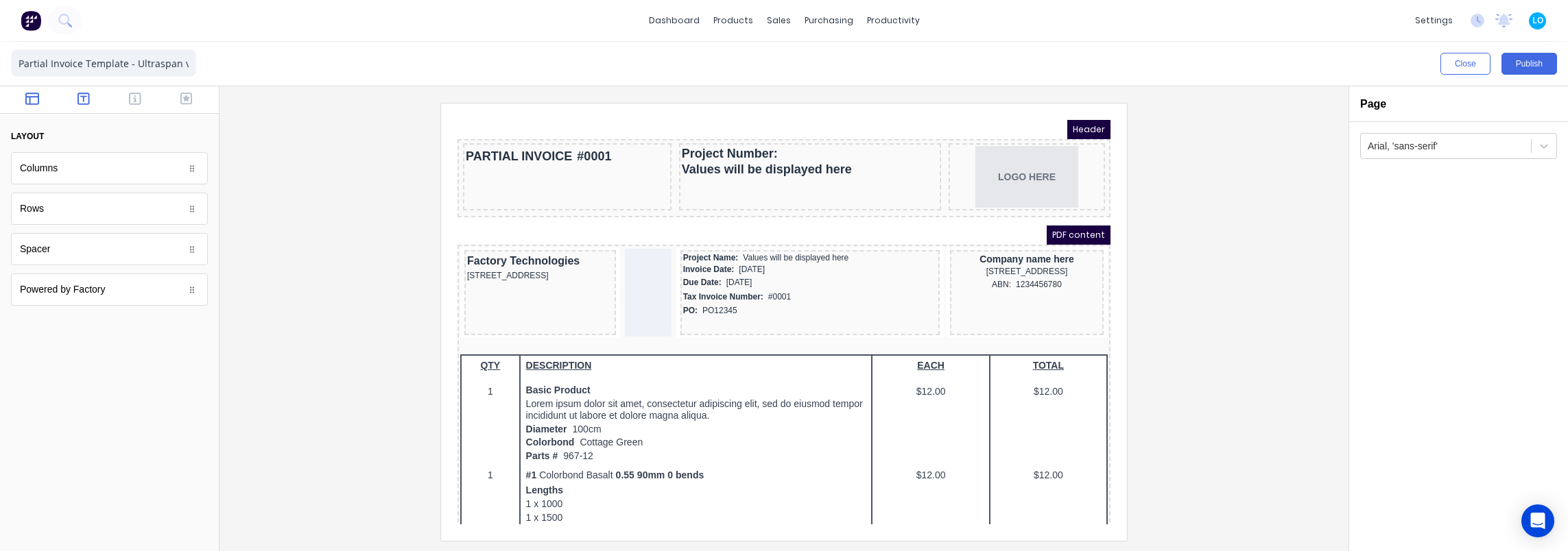
click at [86, 100] on icon "button" at bounding box center [84, 98] width 12 height 14
drag, startPoint x: 52, startPoint y: 214, endPoint x: 551, endPoint y: 192, distance: 499.5
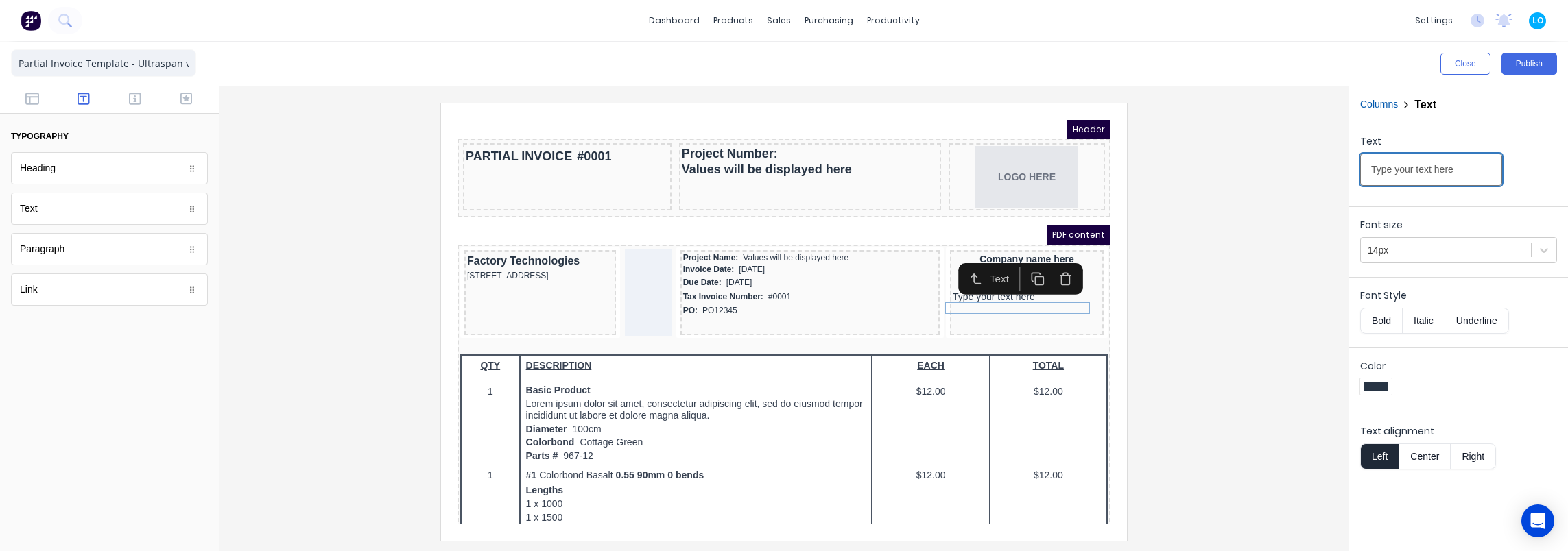
drag, startPoint x: 1471, startPoint y: 174, endPoint x: 1288, endPoint y: 184, distance: 183.3
click at [1288, 184] on div "Close Publish Components typography Heading Heading Text Text Paragraph Paragra…" at bounding box center [784, 297] width 1568 height 510
type input "Email: [EMAIL_ADDRESS][DOMAIN_NAME]"
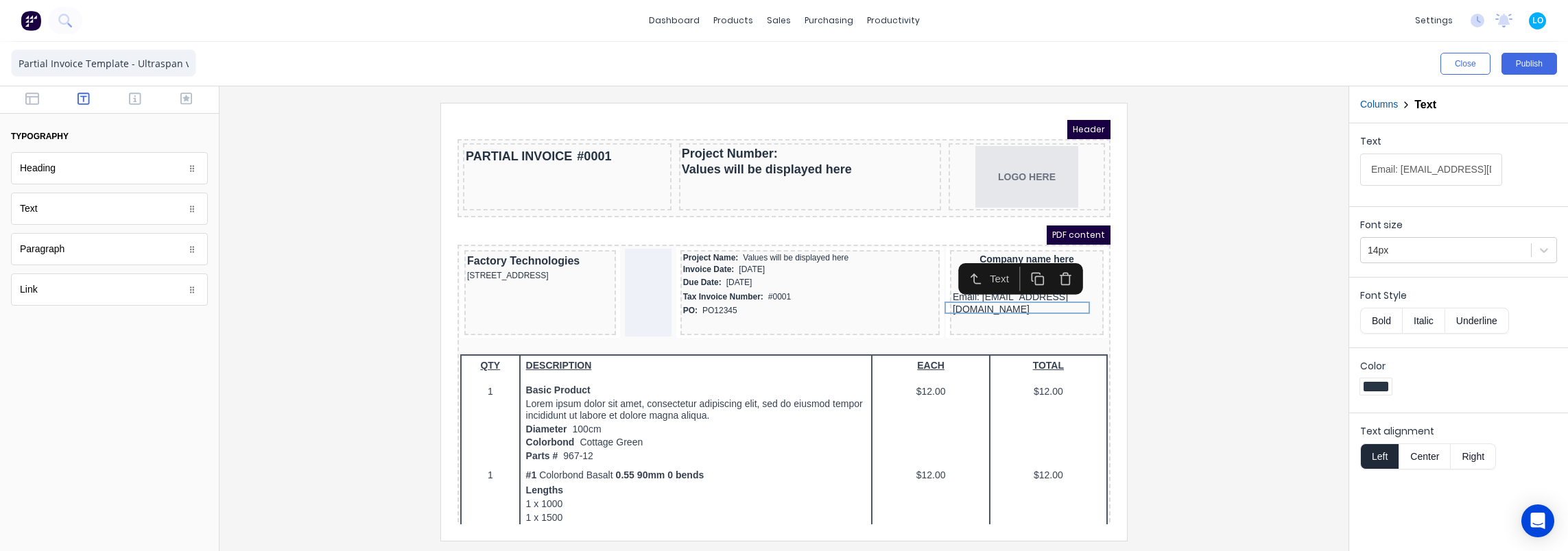
click at [1158, 309] on div at bounding box center [784, 322] width 1107 height 438
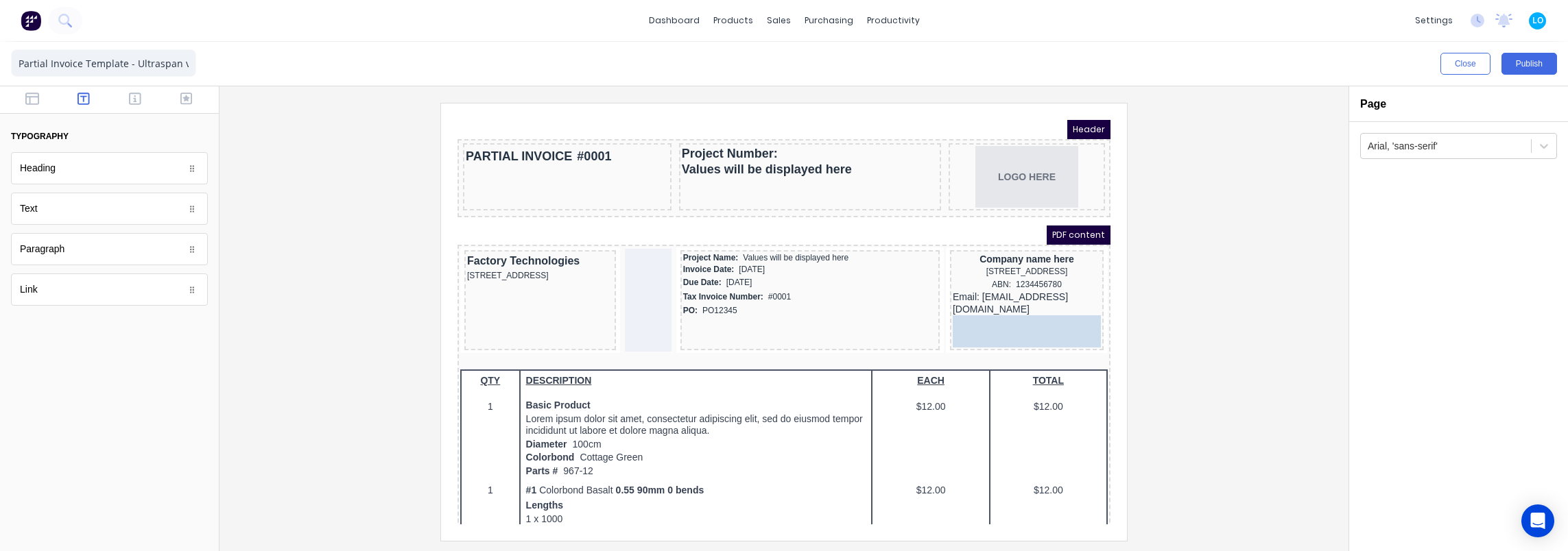
drag, startPoint x: 54, startPoint y: 213, endPoint x: 1007, endPoint y: 318, distance: 958.8
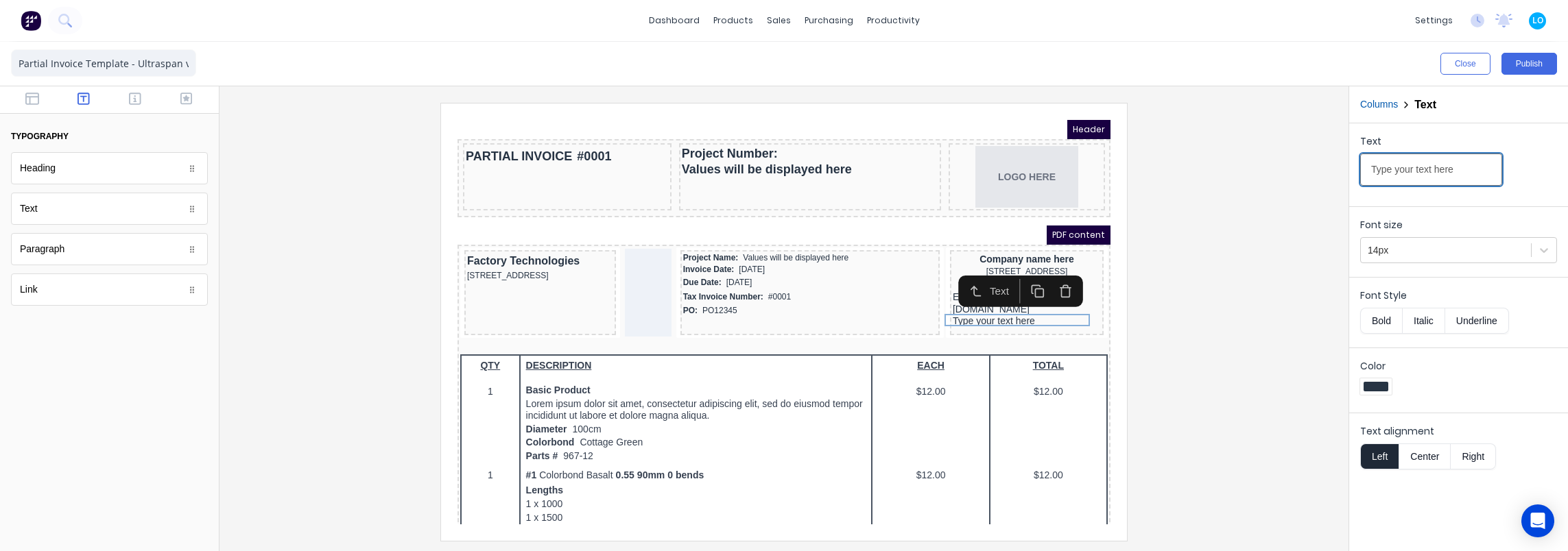
drag, startPoint x: 1465, startPoint y: 166, endPoint x: 1287, endPoint y: 169, distance: 178.0
click at [1287, 169] on div "Close Publish Components typography Heading Heading Text Text Paragraph Paragra…" at bounding box center [784, 297] width 1568 height 510
type input "Website: [DOMAIN_NAME]"
click at [1203, 228] on div at bounding box center [784, 322] width 1107 height 438
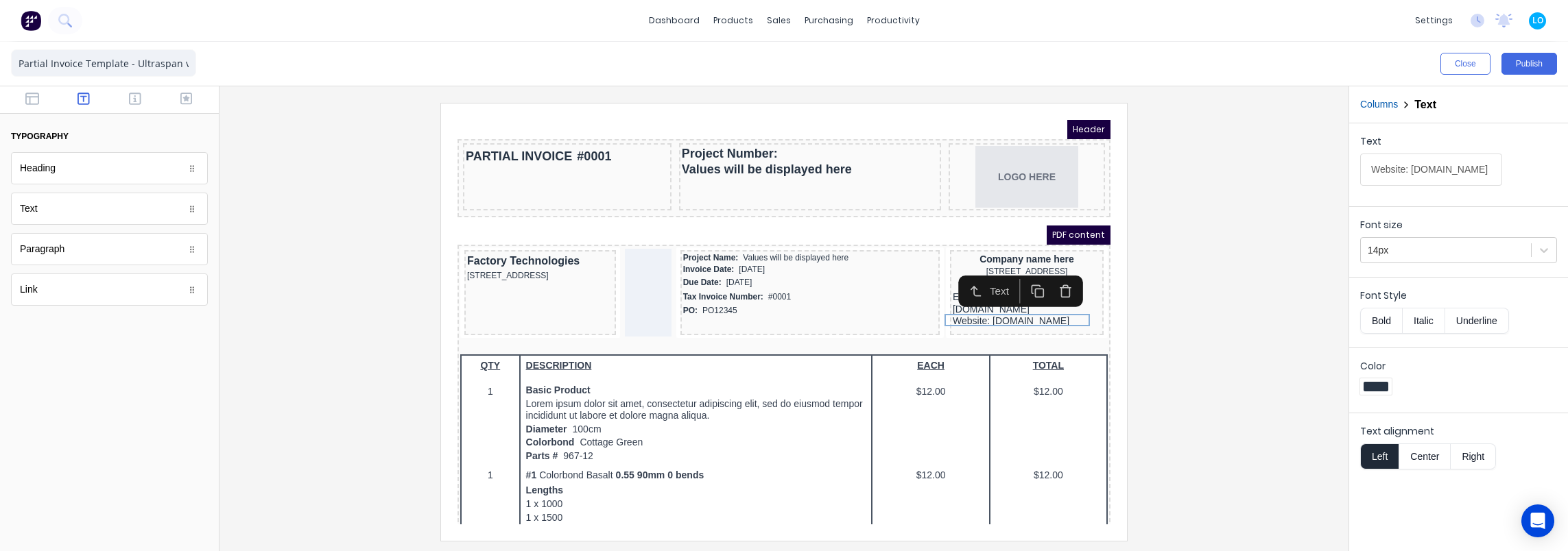
scroll to position [0, 0]
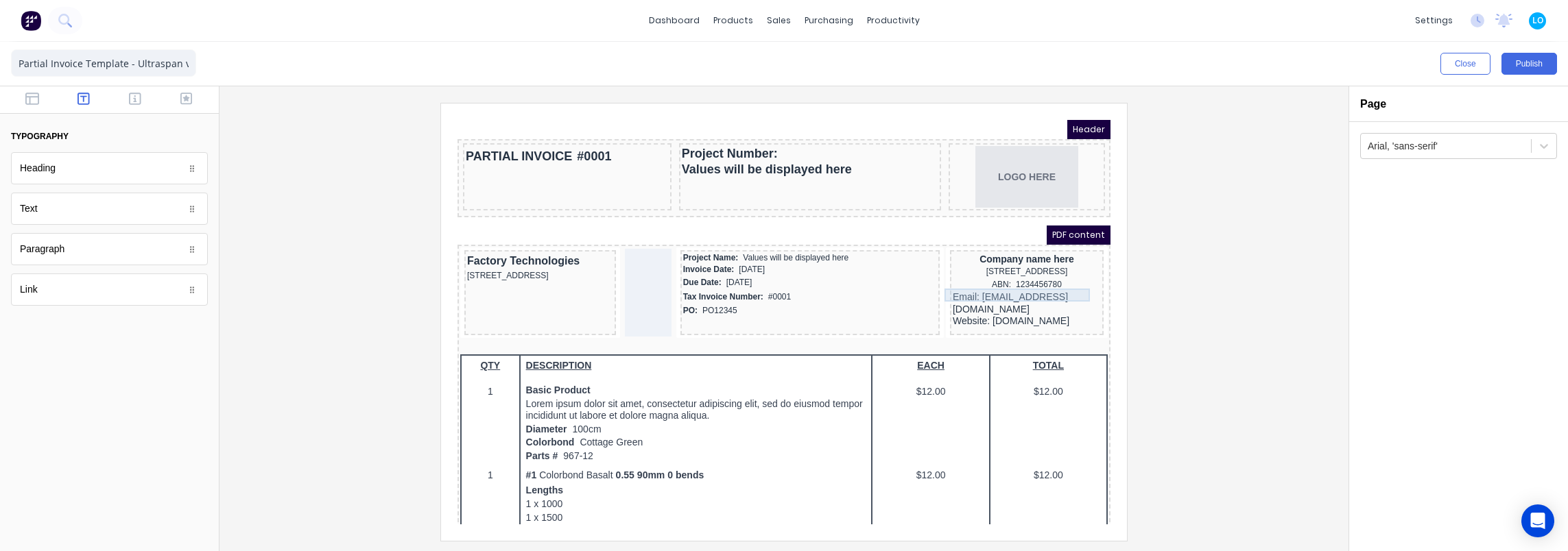
click at [993, 275] on div "ABN: 1234456780" at bounding box center [1010, 268] width 148 height 13
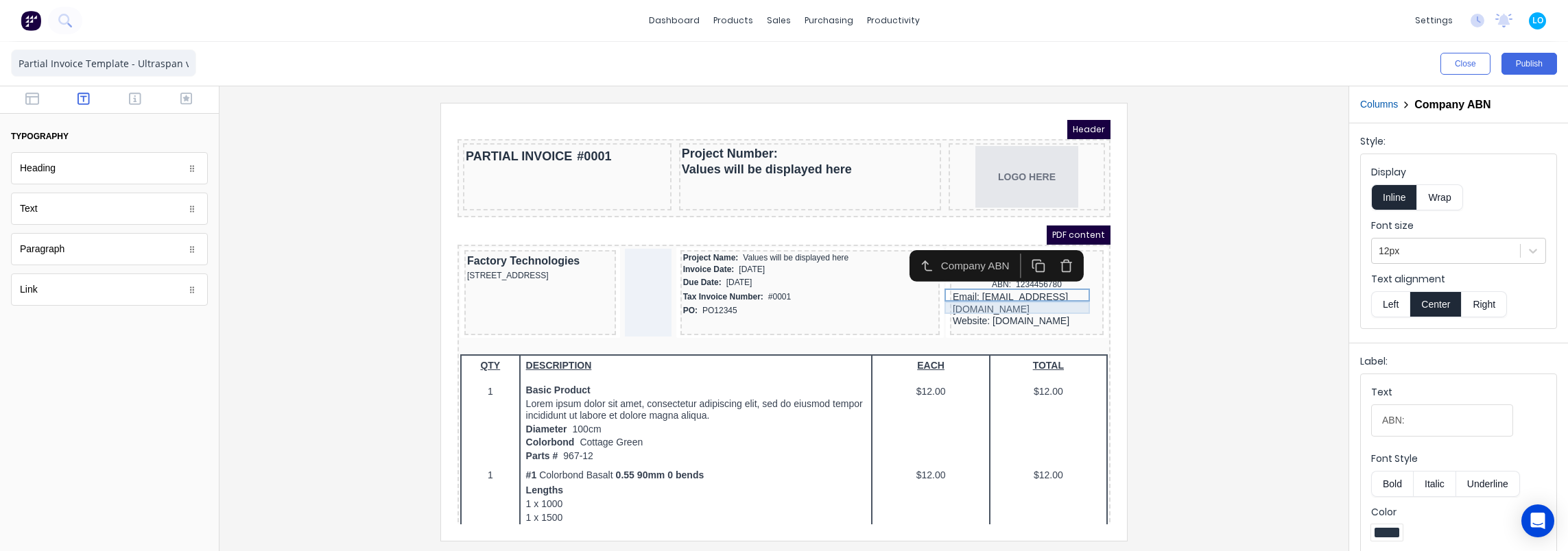
click at [1016, 291] on div "Email: [EMAIL_ADDRESS][DOMAIN_NAME]" at bounding box center [1010, 286] width 148 height 24
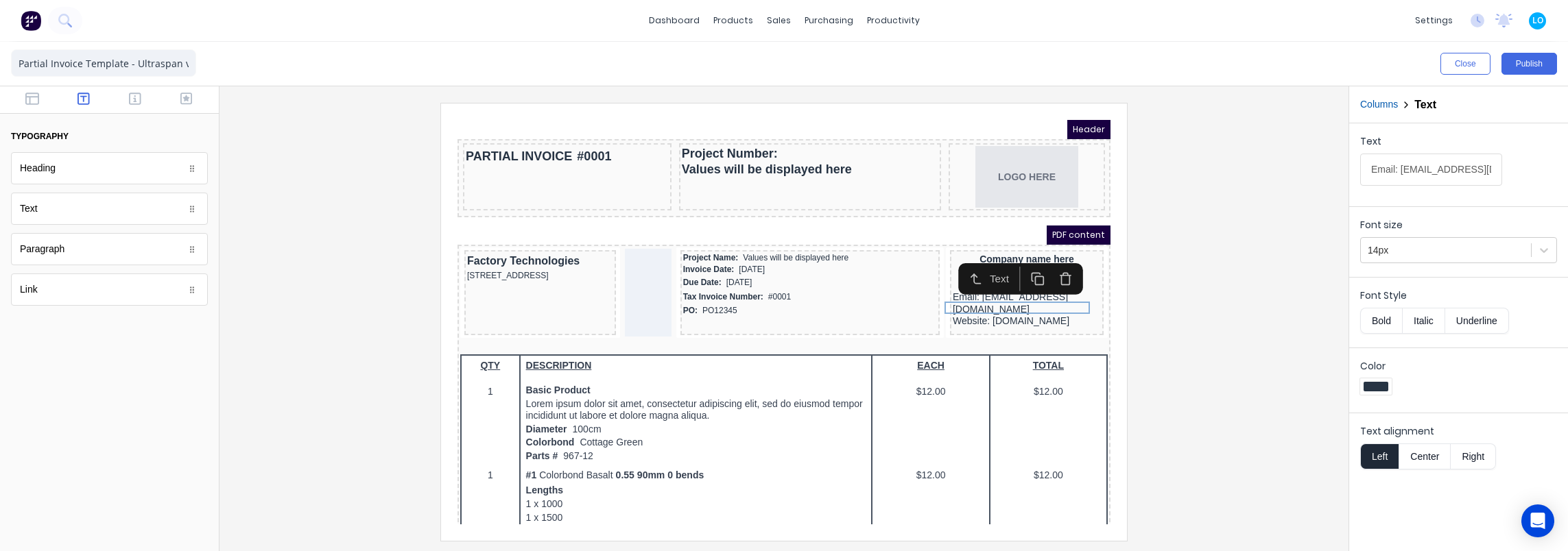
drag, startPoint x: 1444, startPoint y: 254, endPoint x: 1432, endPoint y: 267, distance: 17.7
click at [1443, 254] on div at bounding box center [1445, 251] width 156 height 17
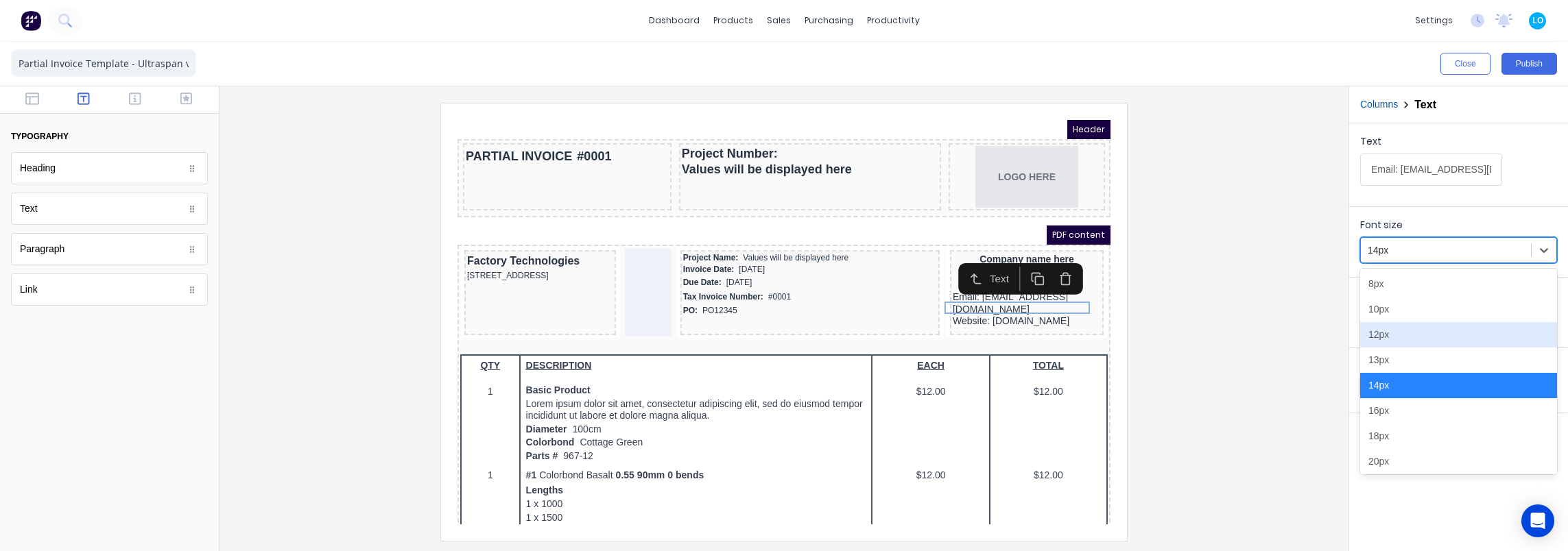
click at [1399, 332] on div "12px" at bounding box center [1458, 334] width 197 height 25
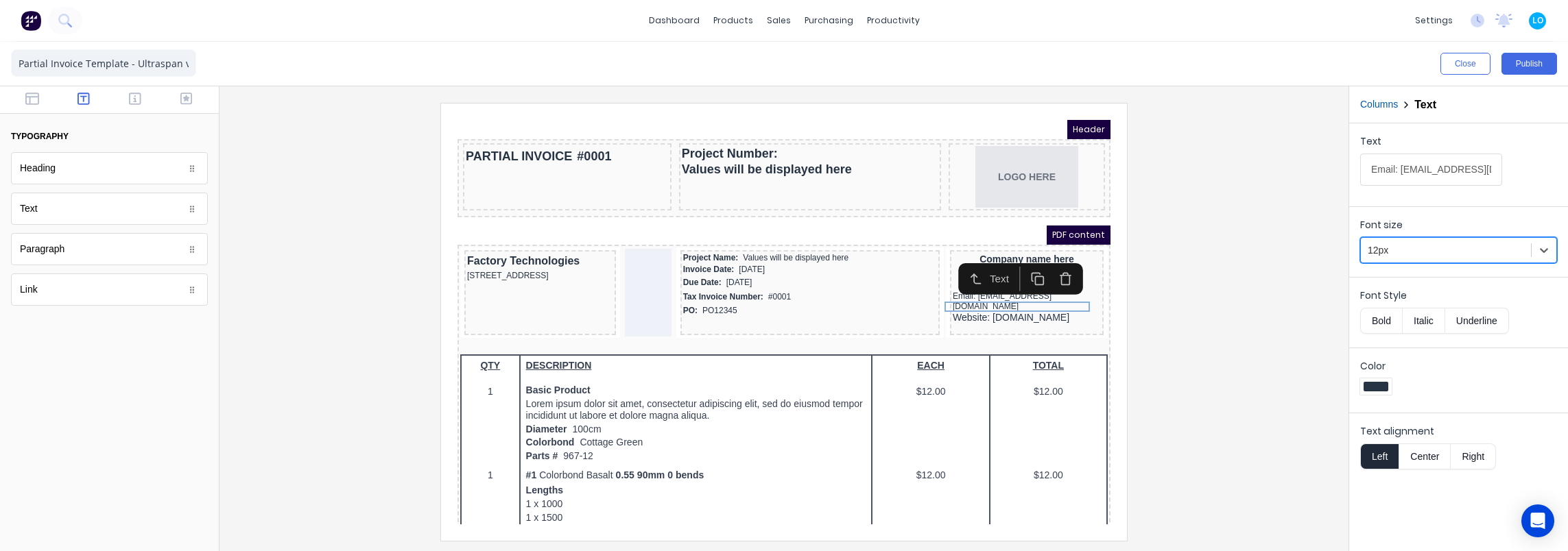
drag, startPoint x: 1429, startPoint y: 457, endPoint x: 1417, endPoint y: 456, distance: 12.0
click at [1428, 457] on button "Center" at bounding box center [1425, 457] width 52 height 26
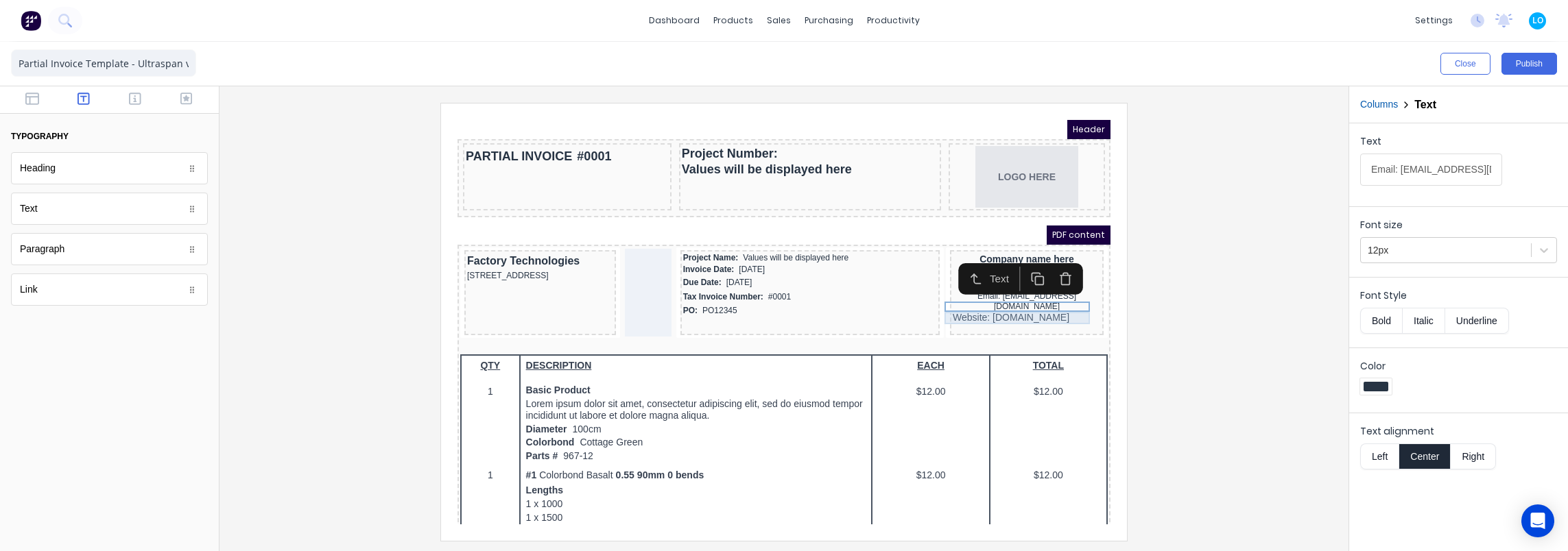
click at [975, 301] on div "Website: [DOMAIN_NAME]" at bounding box center [1010, 302] width 148 height 12
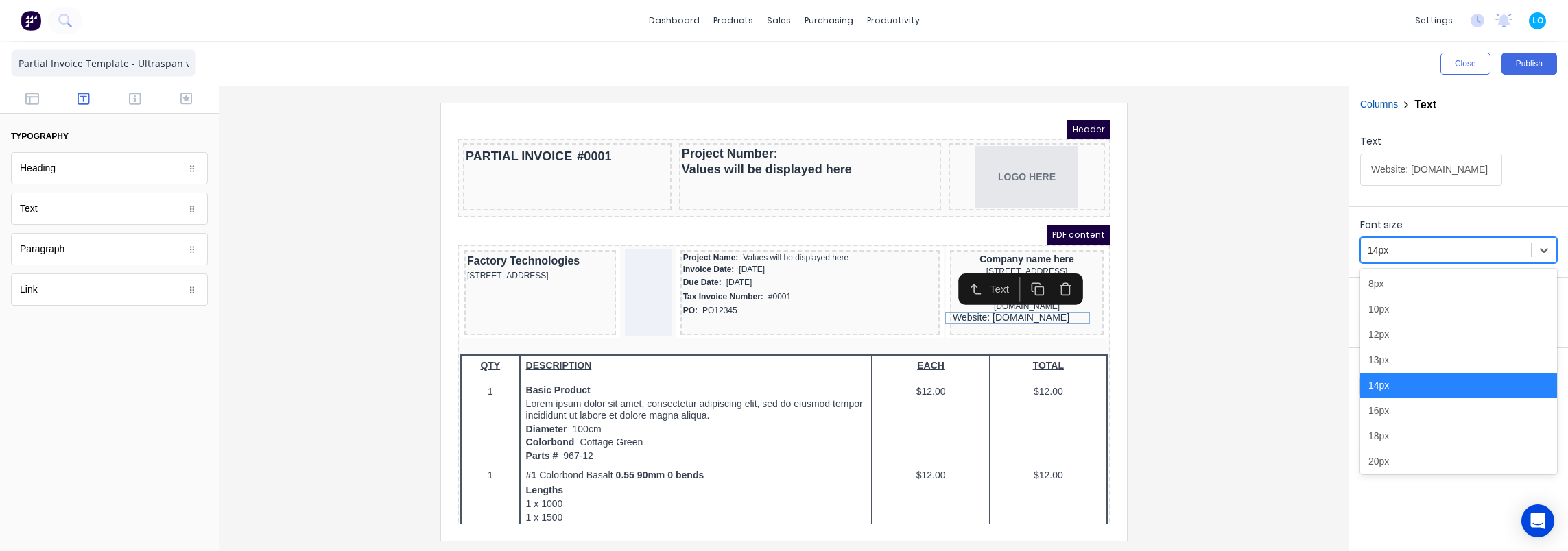
click at [1408, 243] on div at bounding box center [1445, 251] width 156 height 17
click at [1407, 333] on div "12px" at bounding box center [1458, 334] width 197 height 25
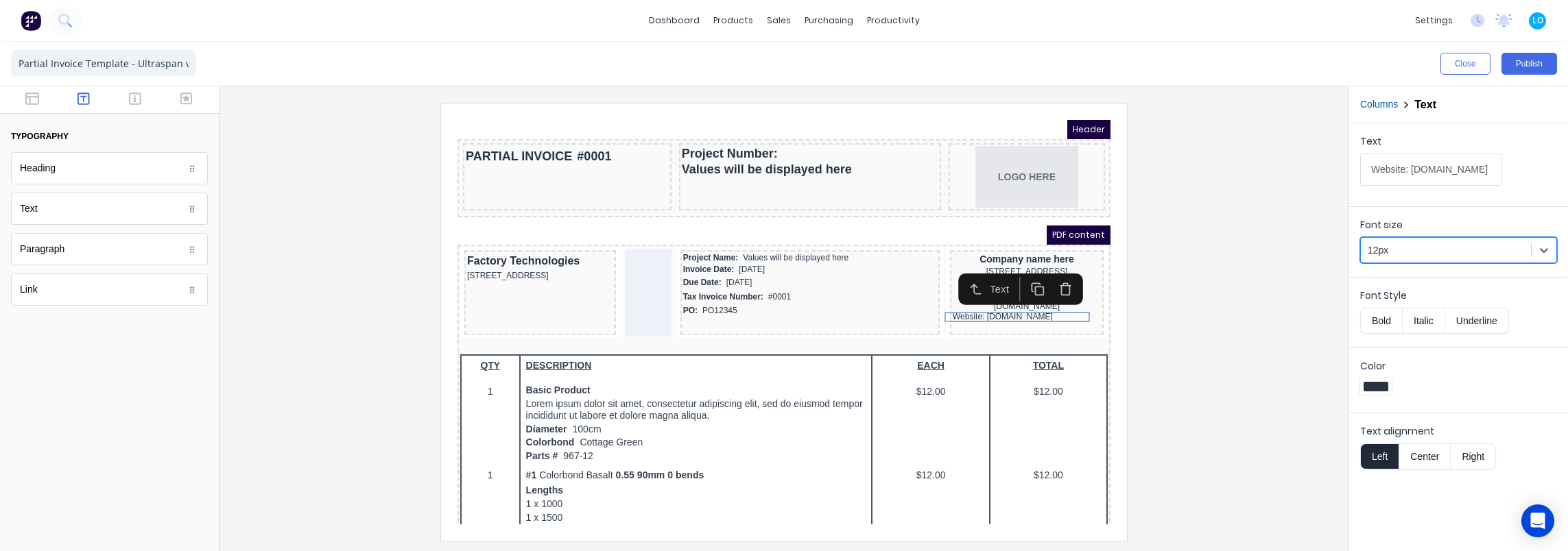
click at [1433, 447] on button "Center" at bounding box center [1425, 457] width 52 height 26
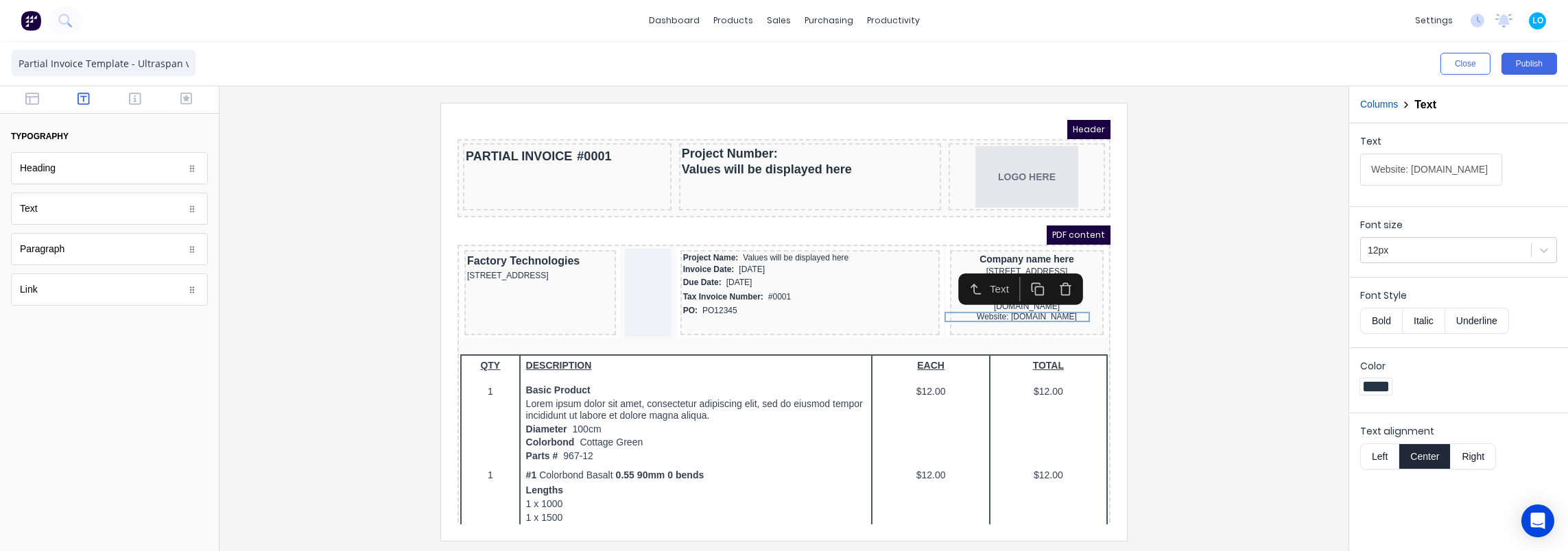
click at [1278, 393] on div at bounding box center [784, 322] width 1107 height 438
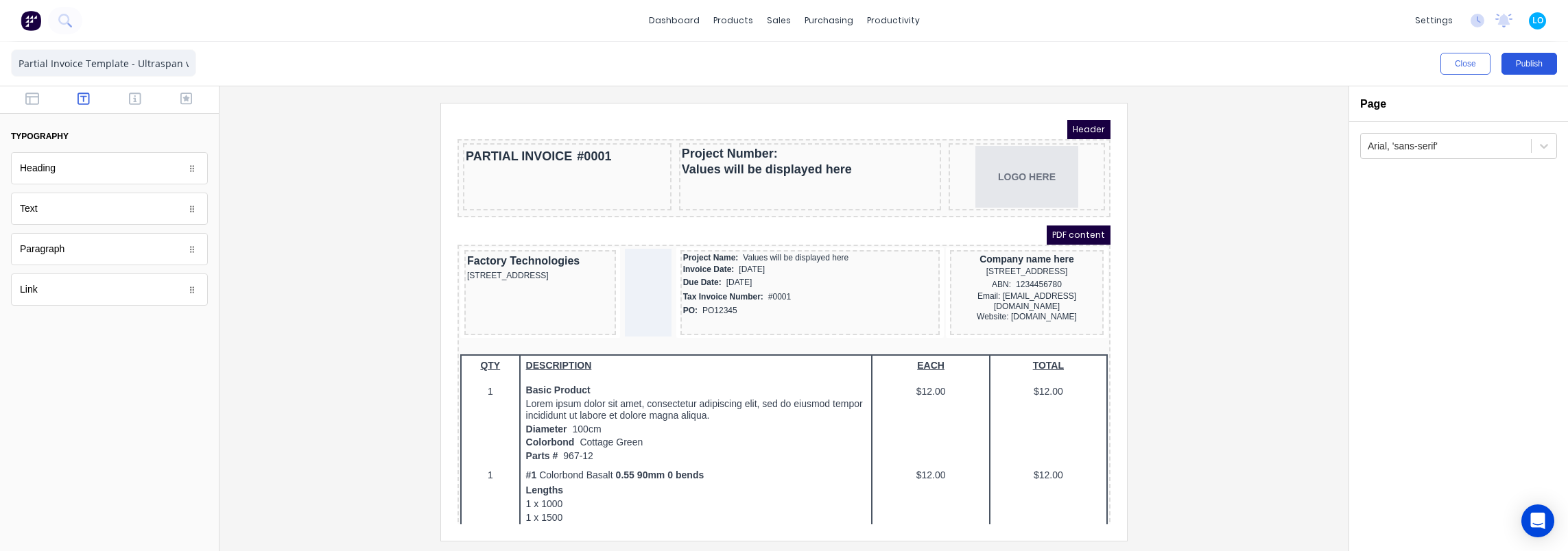
click at [1523, 63] on button "Publish" at bounding box center [1529, 64] width 55 height 22
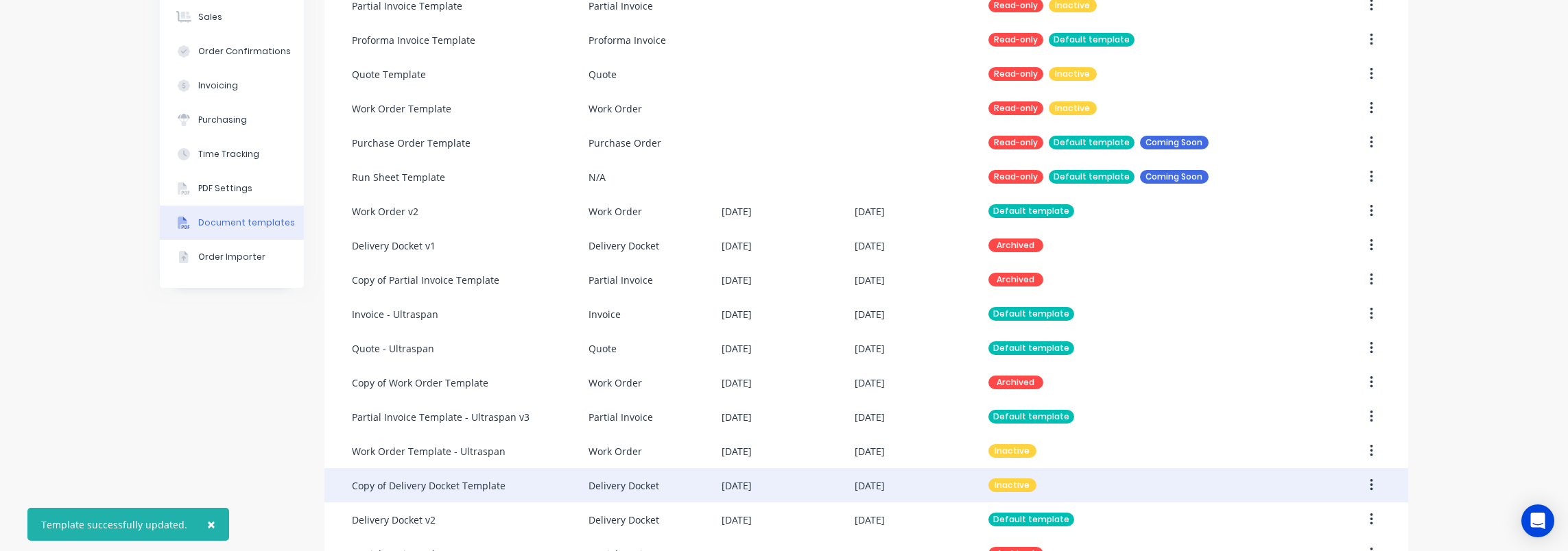
scroll to position [245, 0]
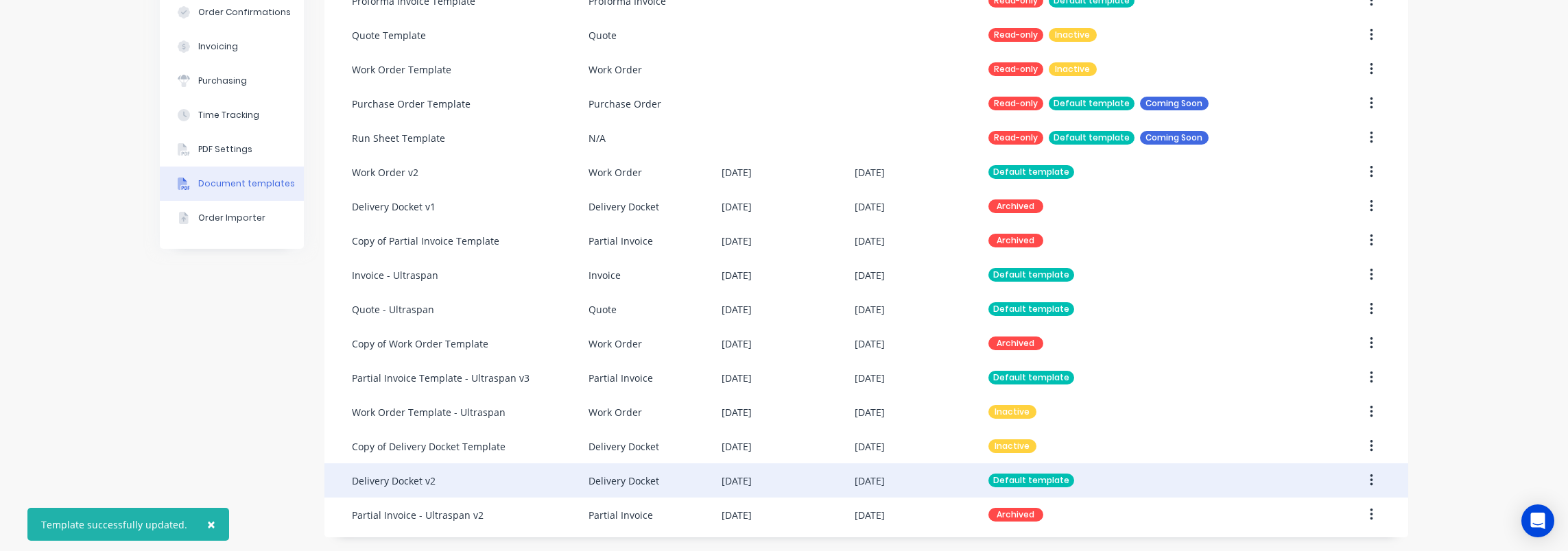
click at [634, 474] on div "Delivery Docket" at bounding box center [623, 481] width 71 height 15
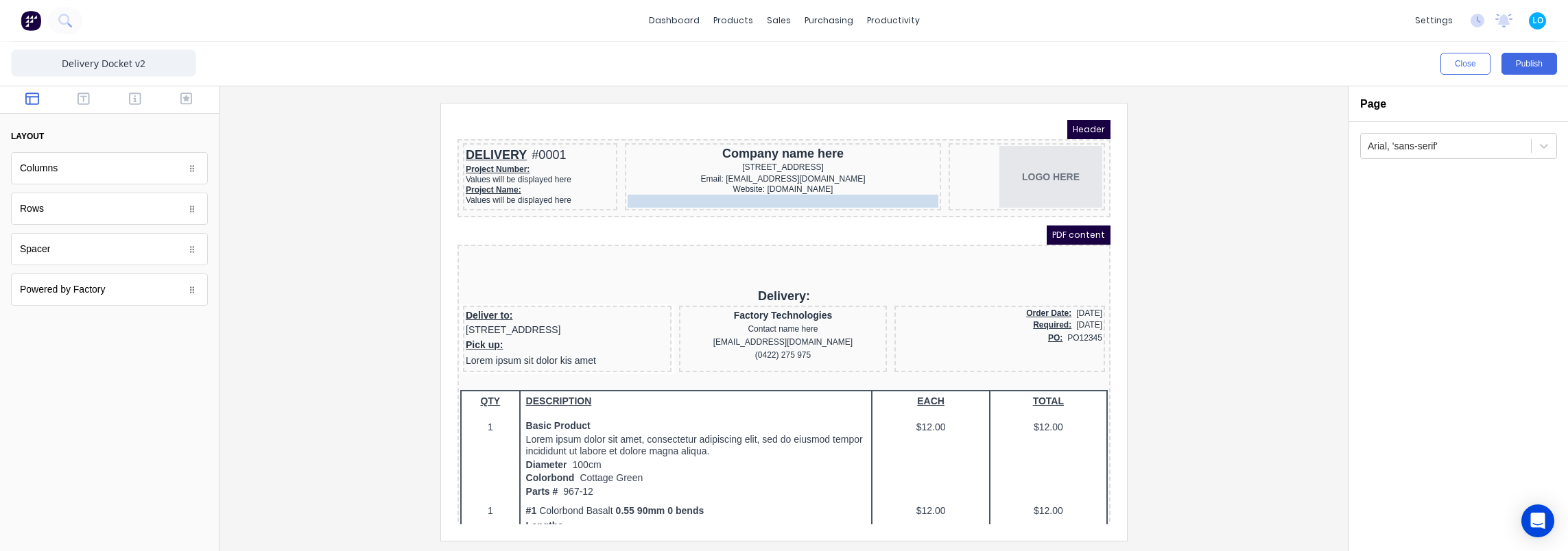
drag, startPoint x: 768, startPoint y: 165, endPoint x: 772, endPoint y: 186, distance: 21.4
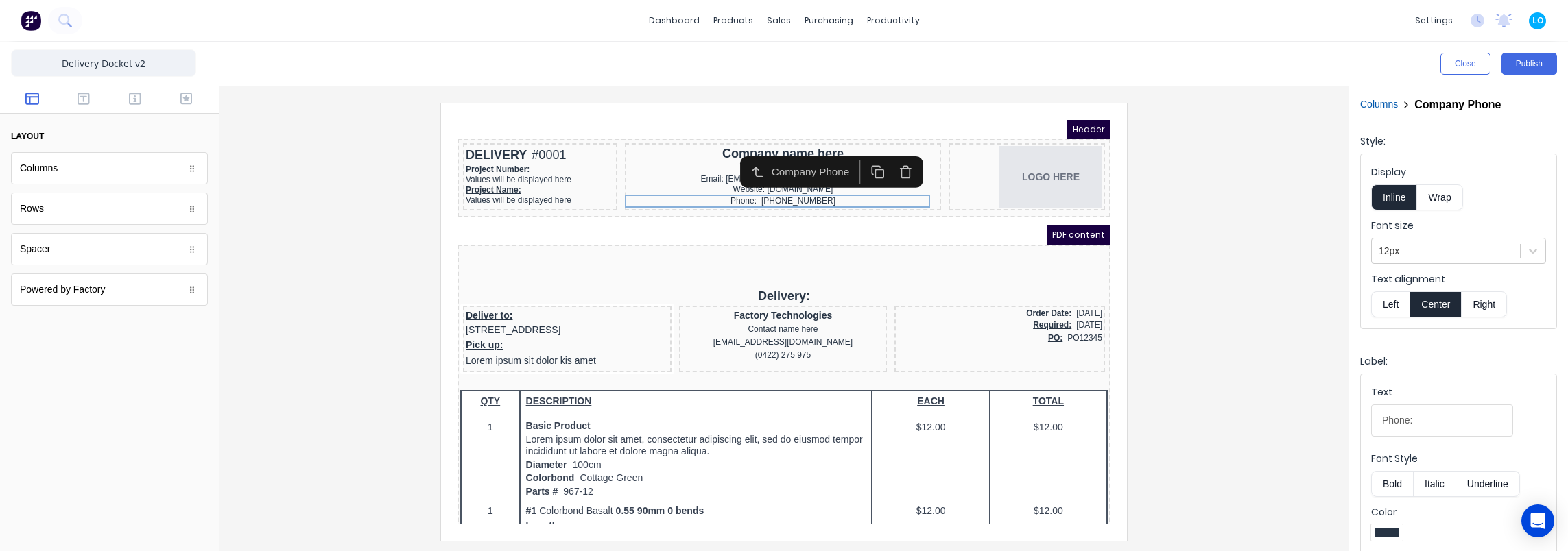
click at [1208, 246] on div at bounding box center [784, 322] width 1107 height 438
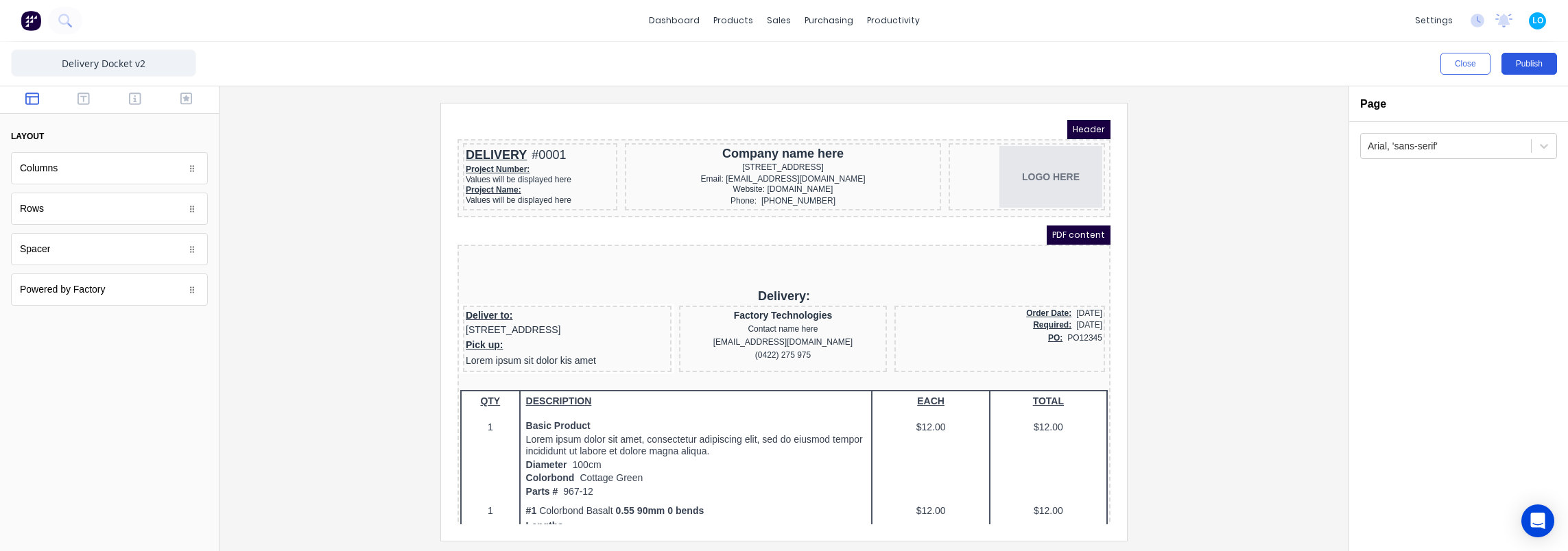
click at [1527, 66] on button "Publish" at bounding box center [1529, 64] width 55 height 22
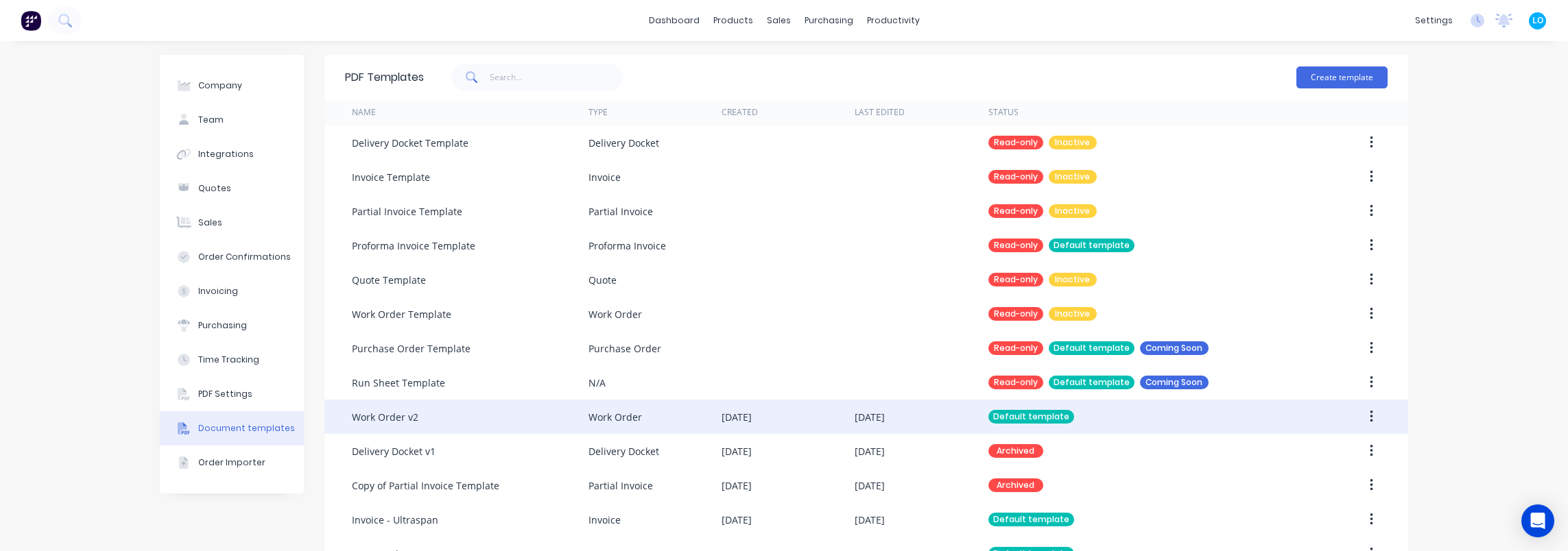
click at [504, 410] on div "Work Order v2" at bounding box center [470, 417] width 236 height 34
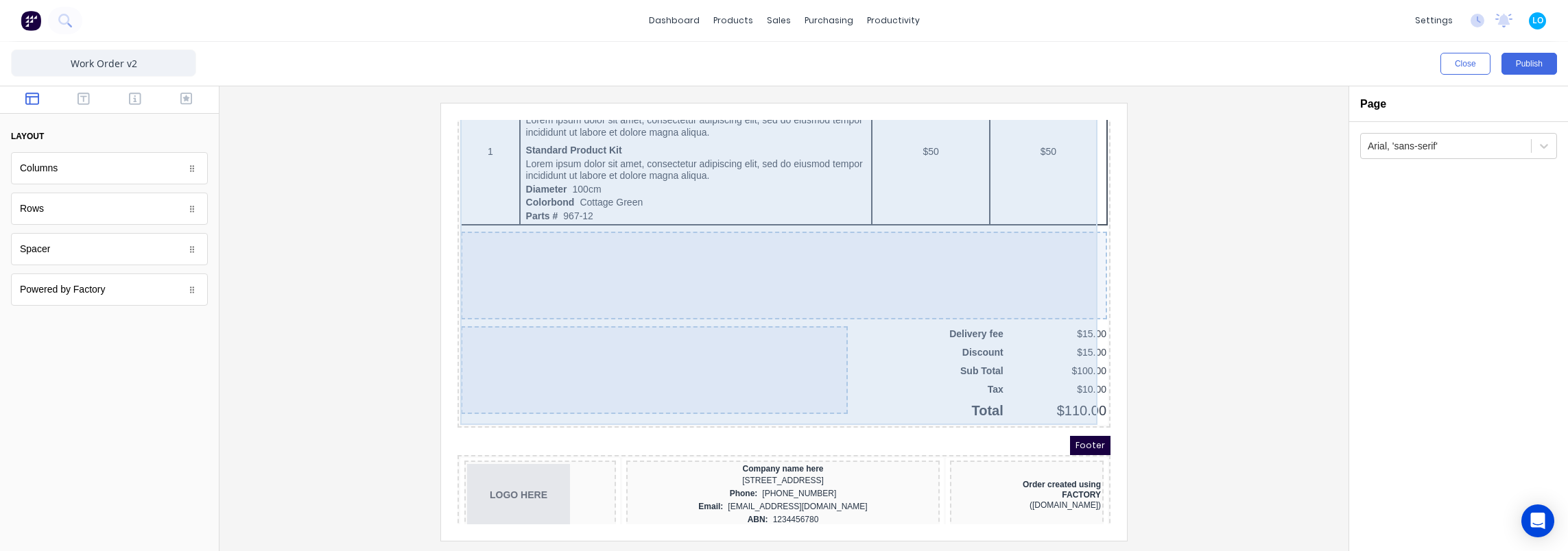
scroll to position [876, 0]
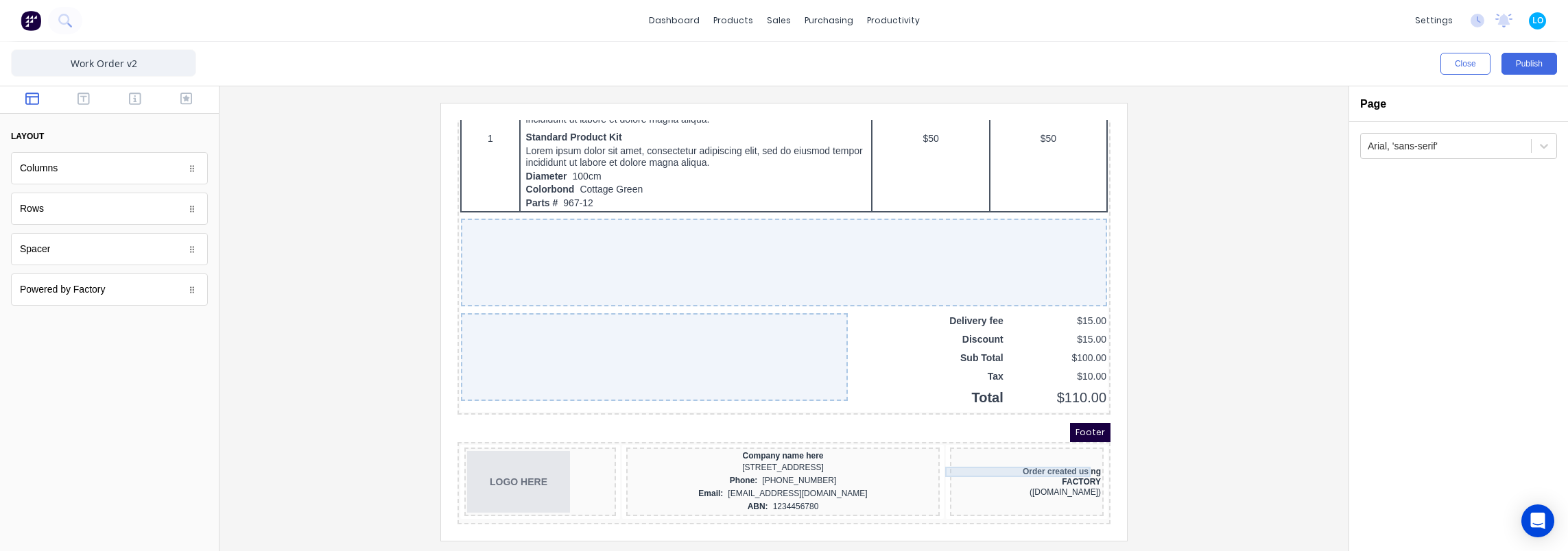
click at [1042, 451] on div "Order created using" at bounding box center [1010, 456] width 148 height 10
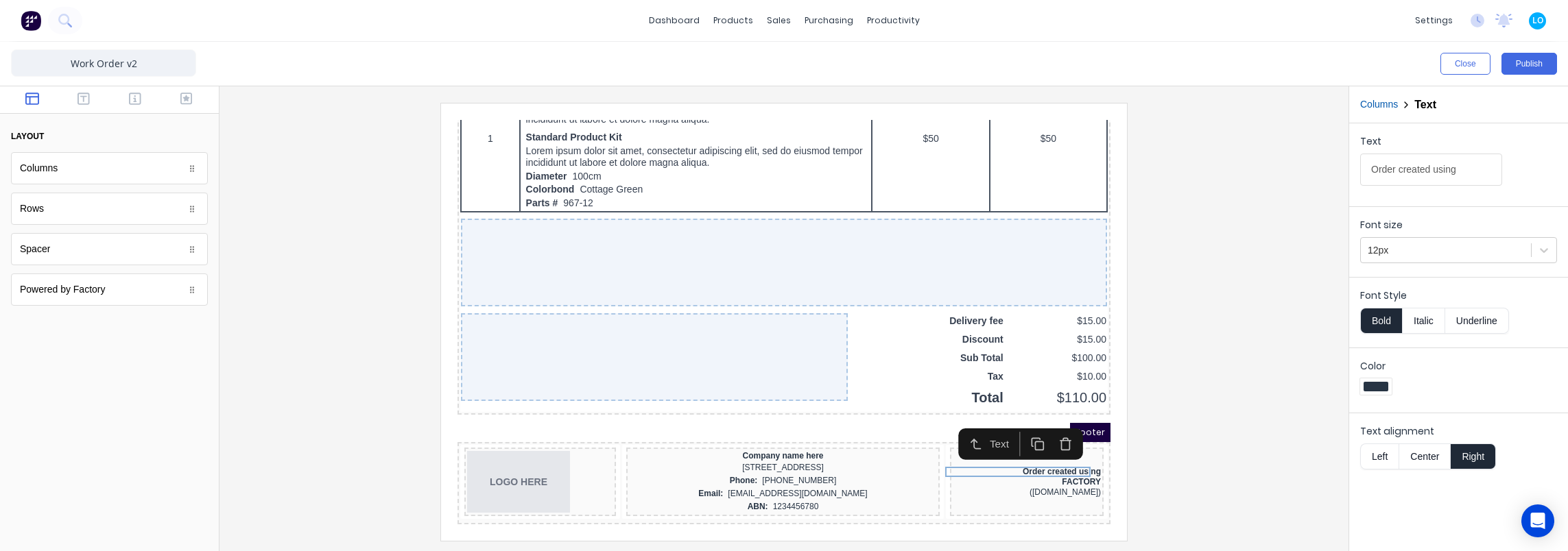
click at [1055, 422] on icon "button" at bounding box center [1049, 427] width 14 height 14
click at [1057, 455] on div "FACTORY" at bounding box center [1010, 460] width 148 height 10
click at [1048, 430] on icon "button" at bounding box center [1049, 433] width 14 height 14
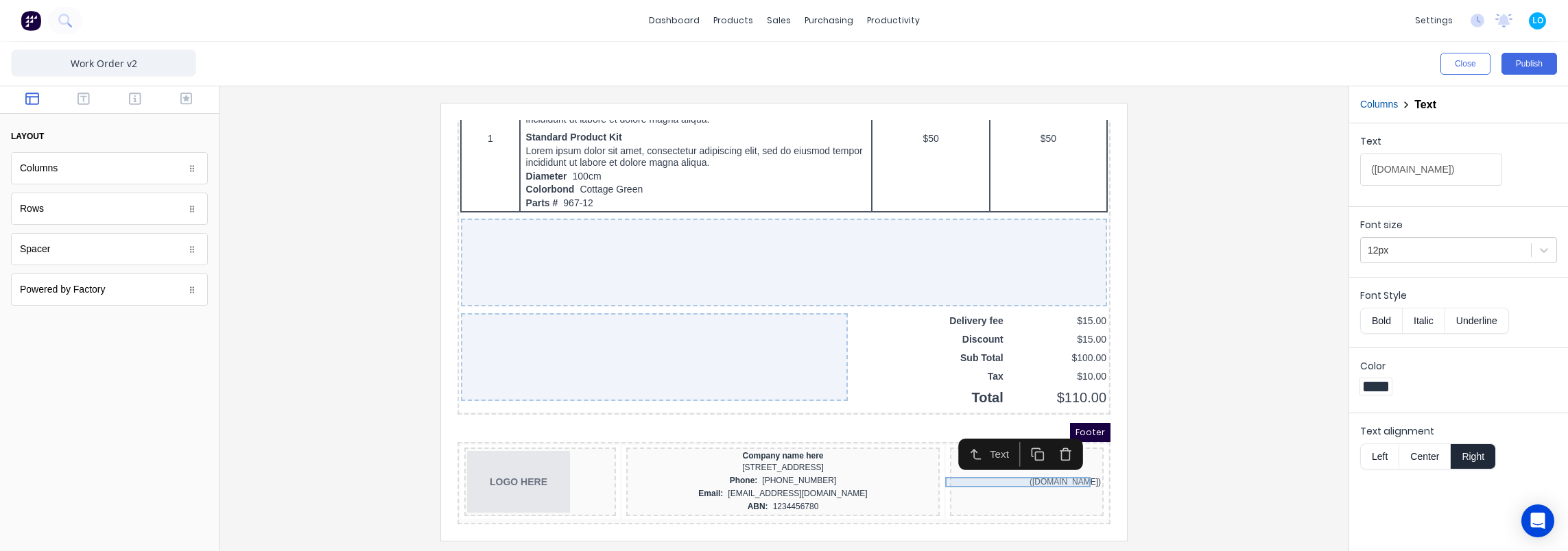
click at [1045, 461] on div "(www.factory.app)" at bounding box center [1010, 466] width 148 height 10
click at [1050, 431] on icon "button" at bounding box center [1049, 437] width 14 height 14
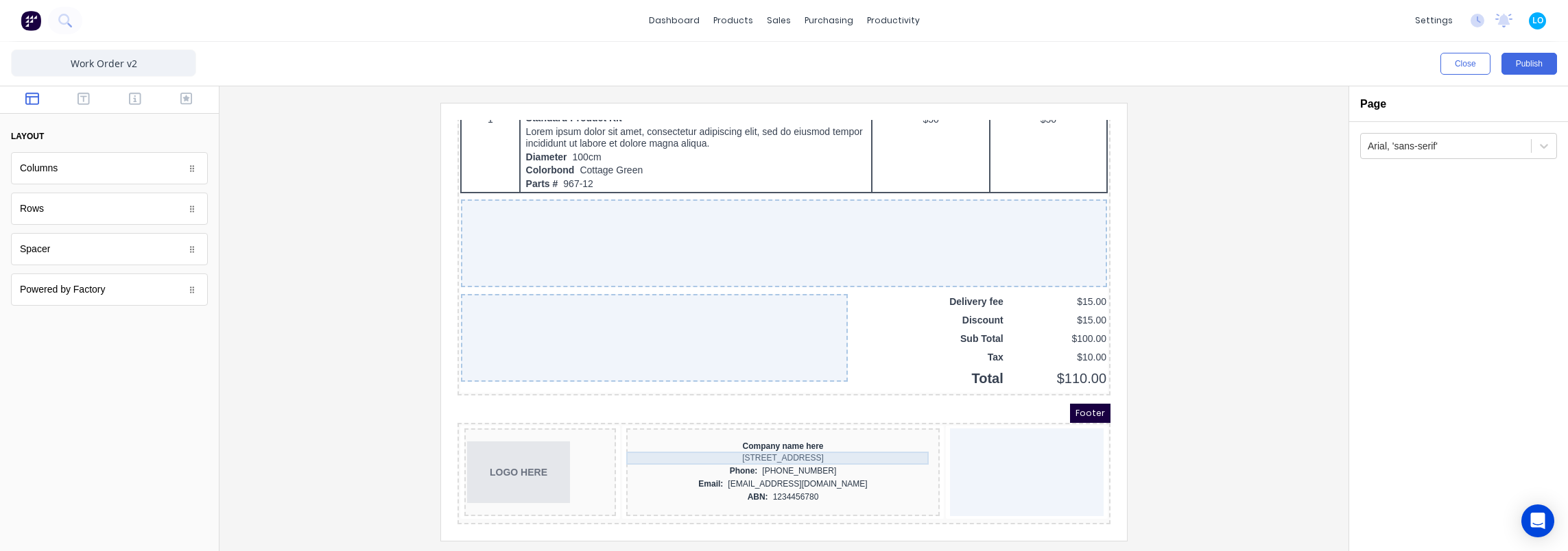
scroll to position [895, 0]
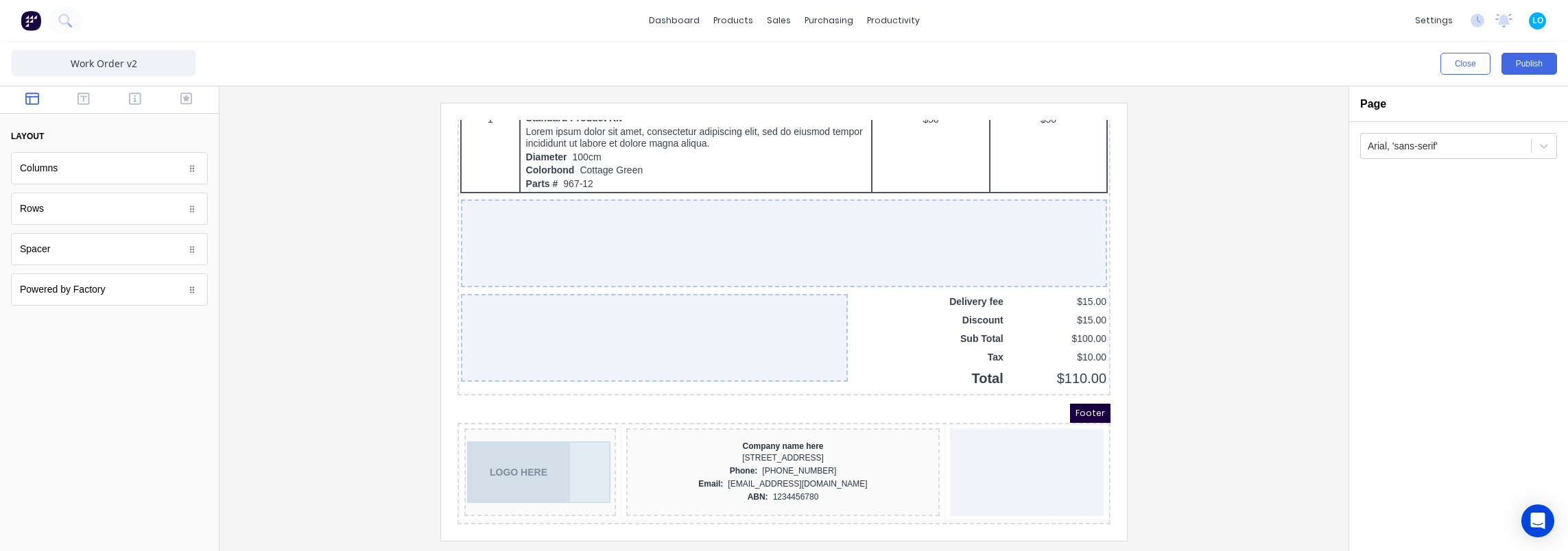
click at [489, 451] on div "LOGO HERE" at bounding box center [523, 456] width 146 height 62
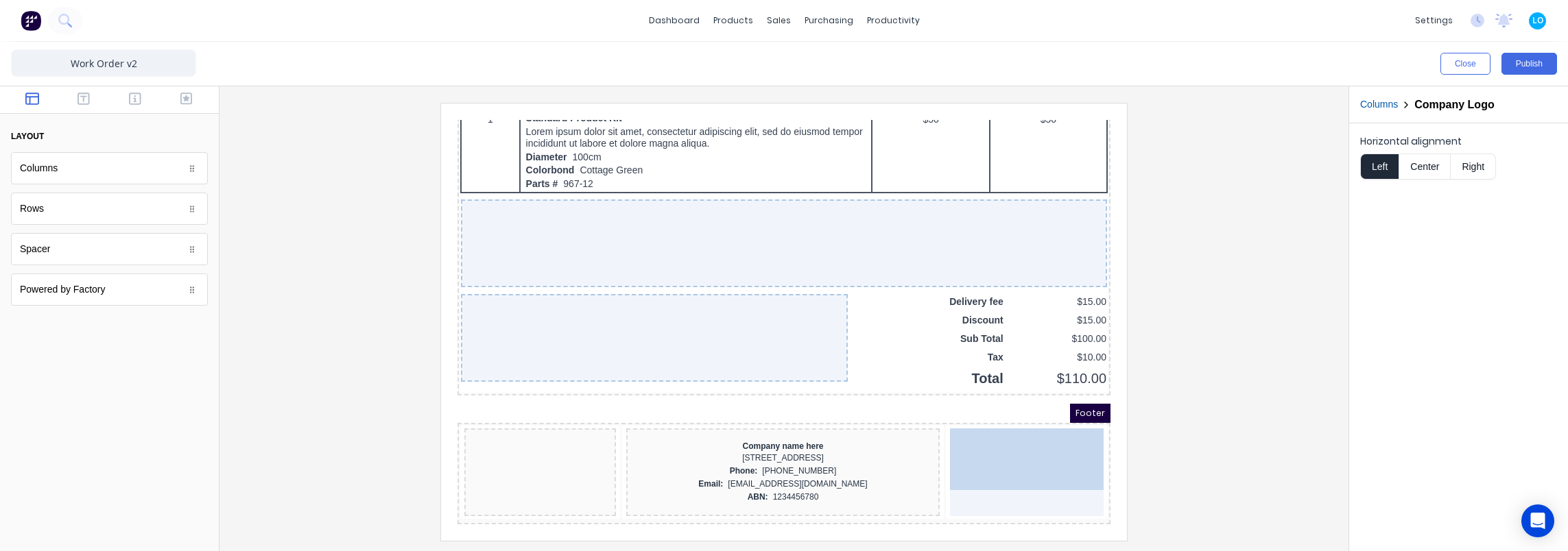
drag, startPoint x: 488, startPoint y: 448, endPoint x: 1004, endPoint y: 448, distance: 516.0
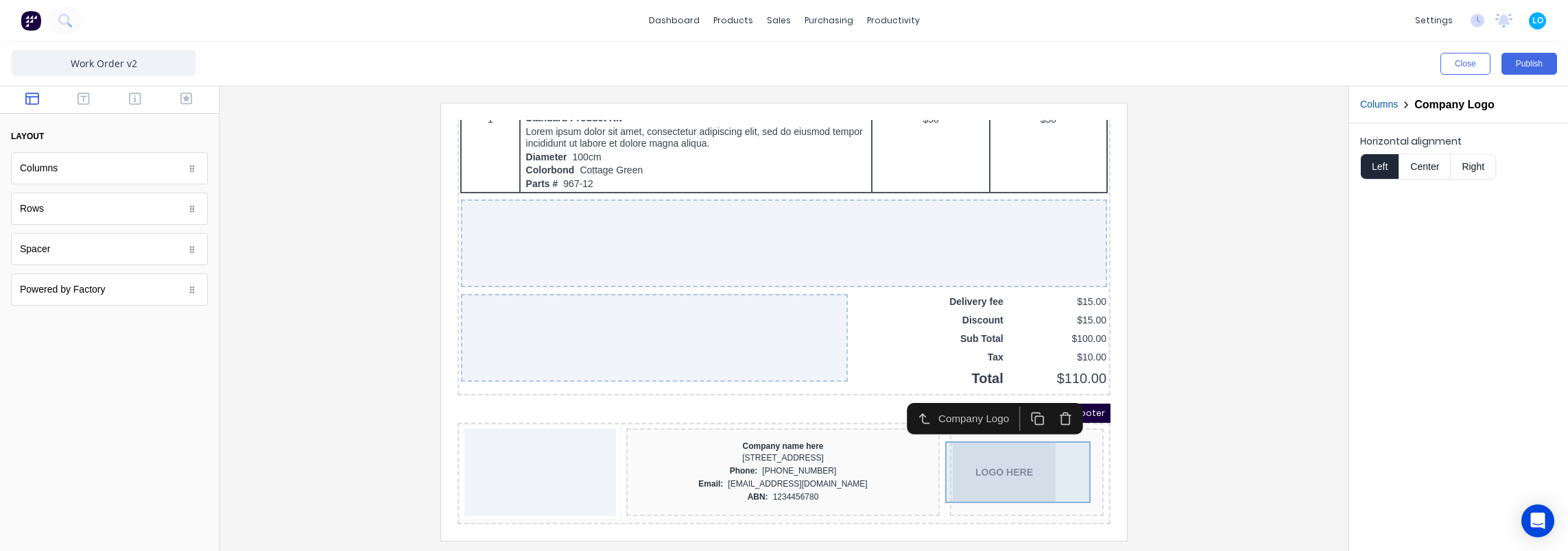
click at [1004, 448] on div "LOGO HERE" at bounding box center [1010, 456] width 148 height 62
click at [1471, 161] on button "Right" at bounding box center [1473, 166] width 45 height 26
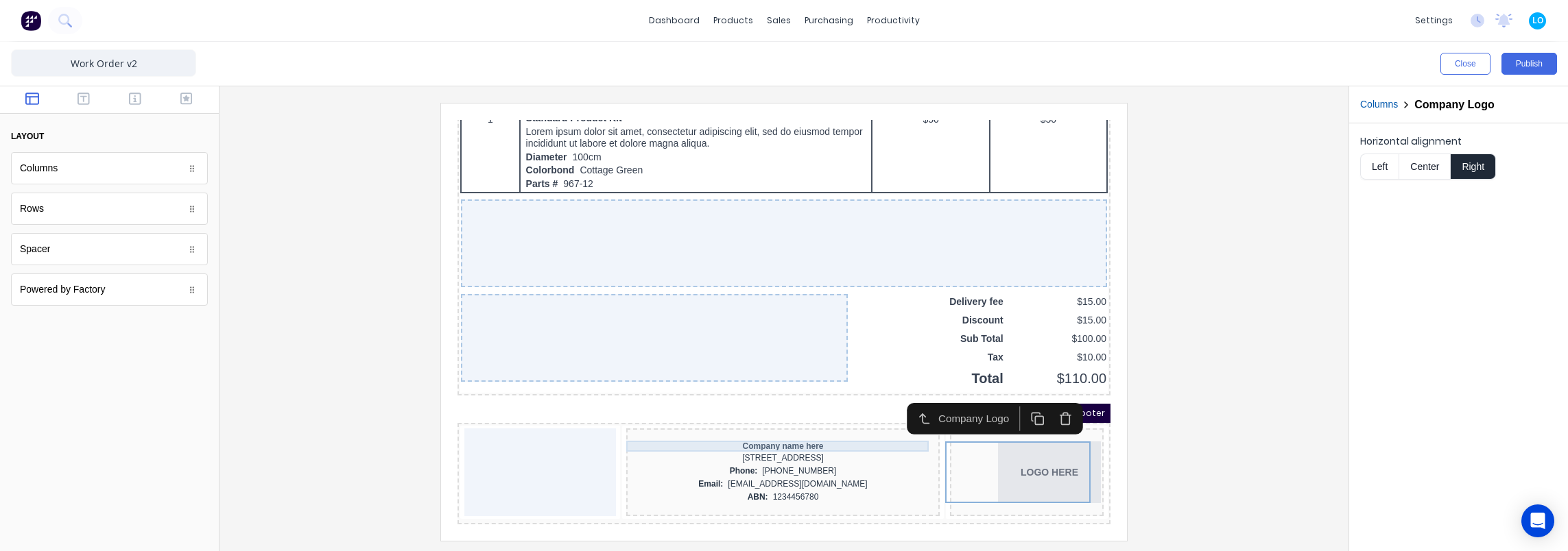
click at [770, 429] on div "Company name here" at bounding box center [766, 430] width 308 height 11
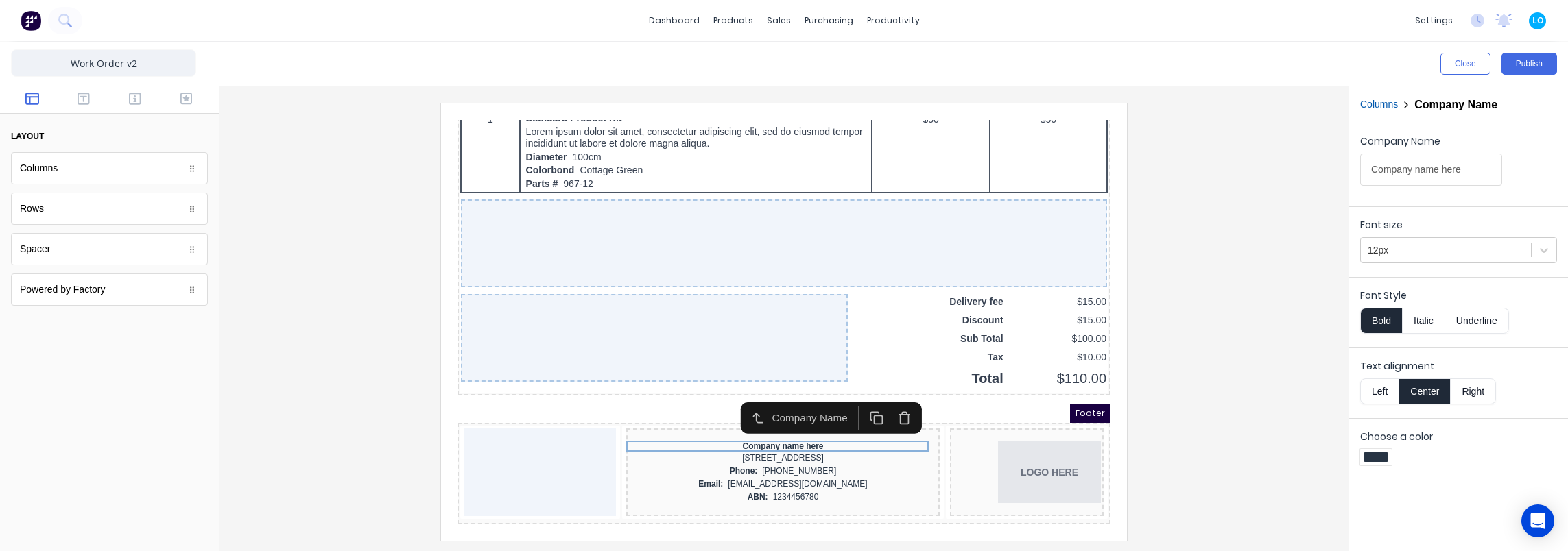
click at [1476, 385] on button "Right" at bounding box center [1473, 392] width 45 height 26
click at [839, 437] on div "234 Beach Road Gold Coast, Queensland, Australia, 4217" at bounding box center [766, 442] width 308 height 13
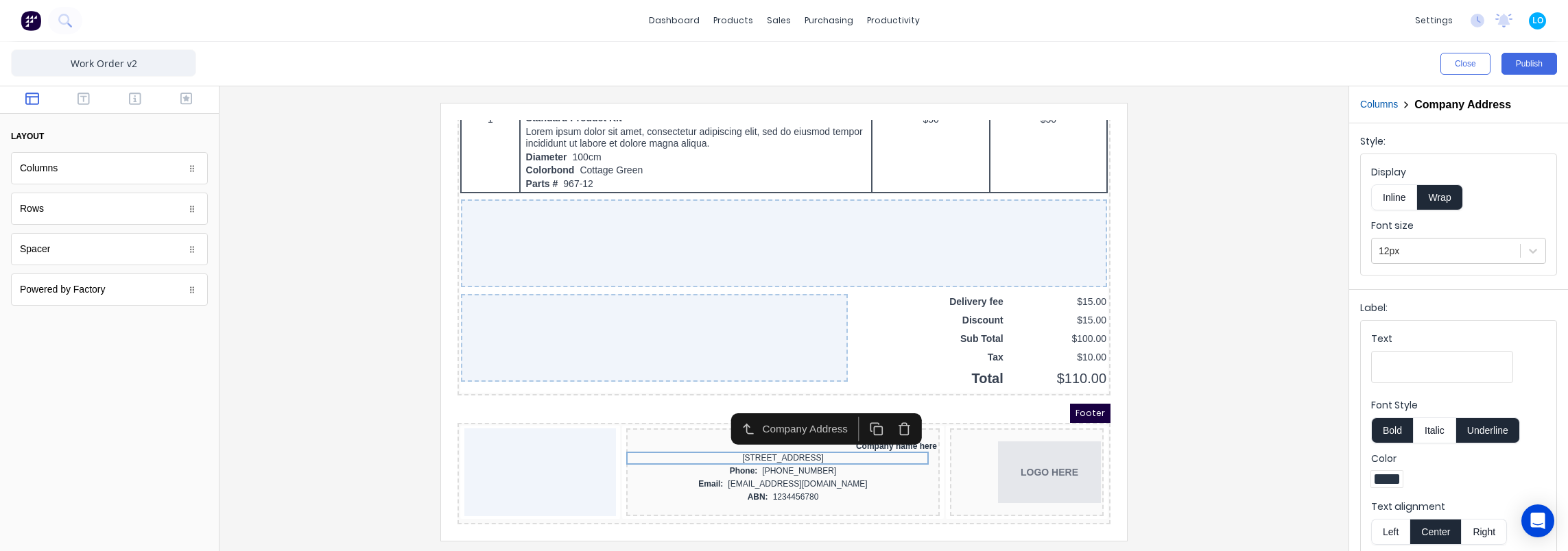
click at [1476, 538] on button "Right" at bounding box center [1484, 532] width 45 height 26
click at [798, 449] on div "Phone: (042) 2222 3333" at bounding box center [766, 455] width 308 height 13
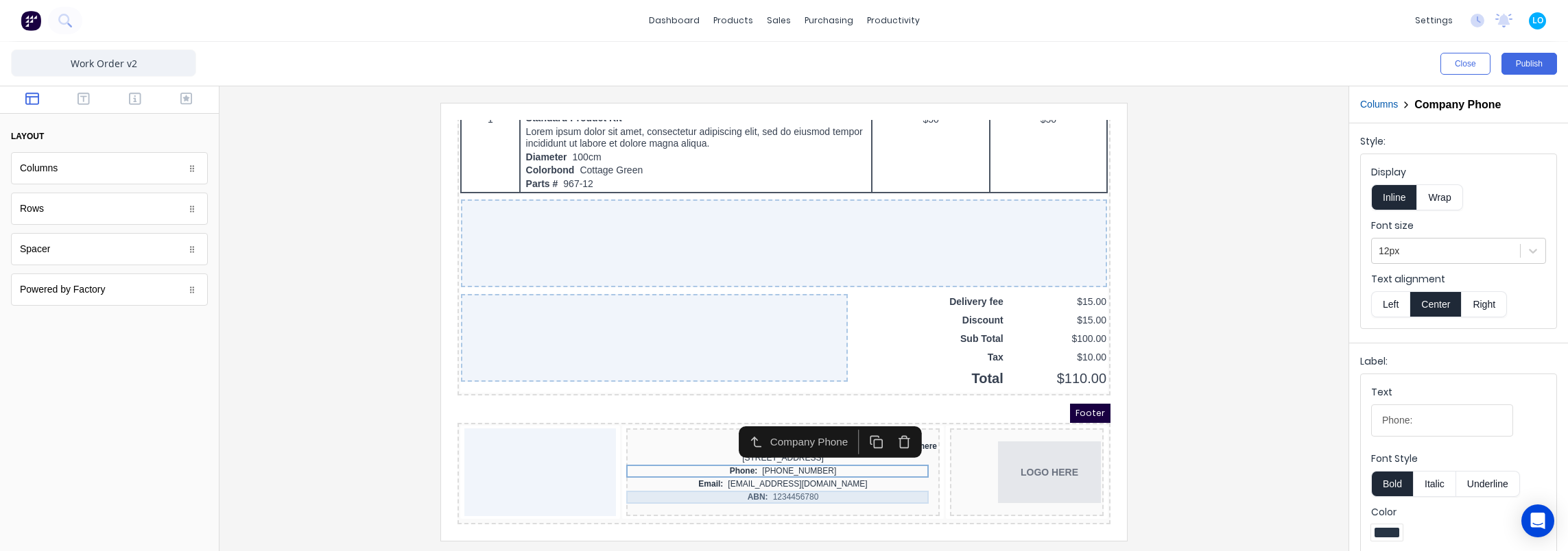
click at [790, 475] on div "ABN: 1234456780" at bounding box center [766, 481] width 308 height 13
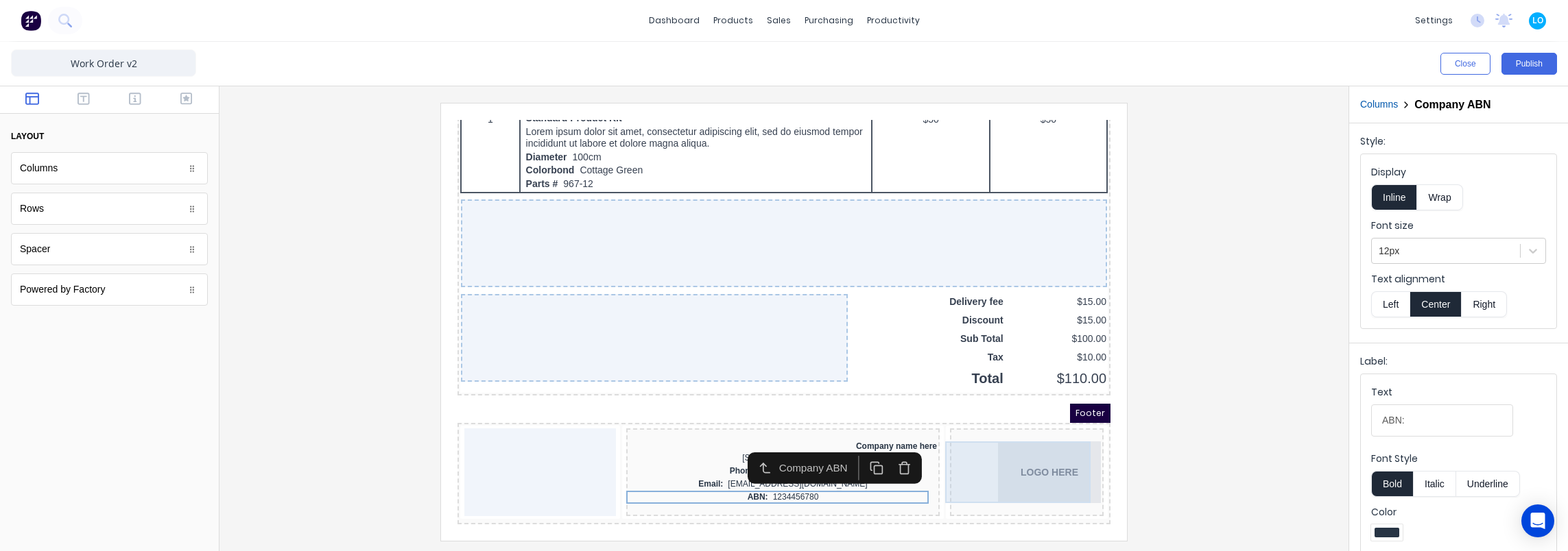
click at [1123, 443] on iframe at bounding box center [784, 322] width 686 height 438
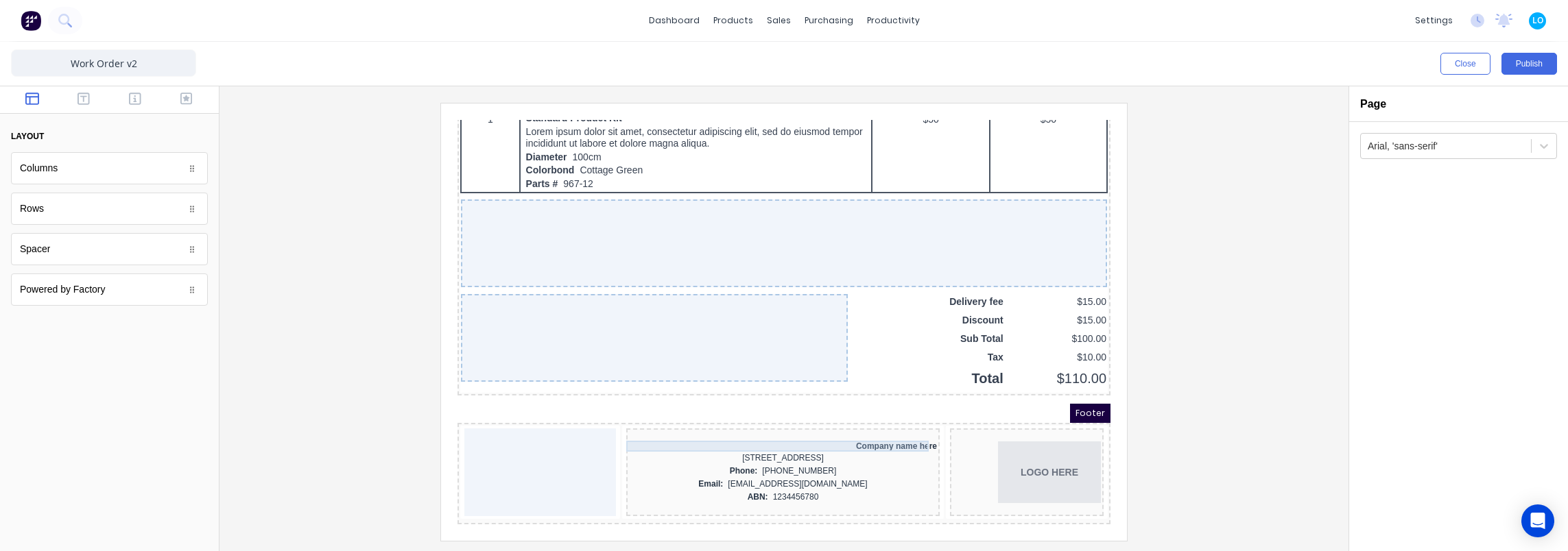
click at [886, 425] on div "Company name here" at bounding box center [766, 430] width 308 height 11
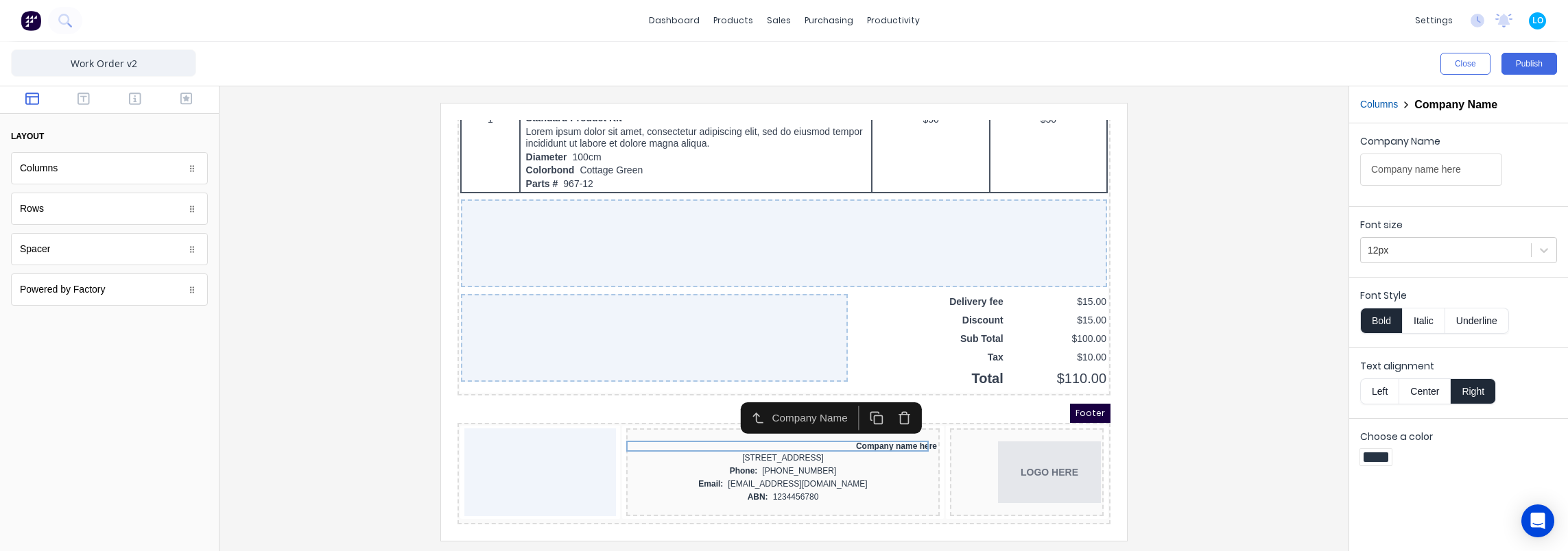
click at [1415, 390] on button "Center" at bounding box center [1425, 392] width 52 height 26
click at [1375, 105] on button "Columns" at bounding box center [1379, 105] width 38 height 15
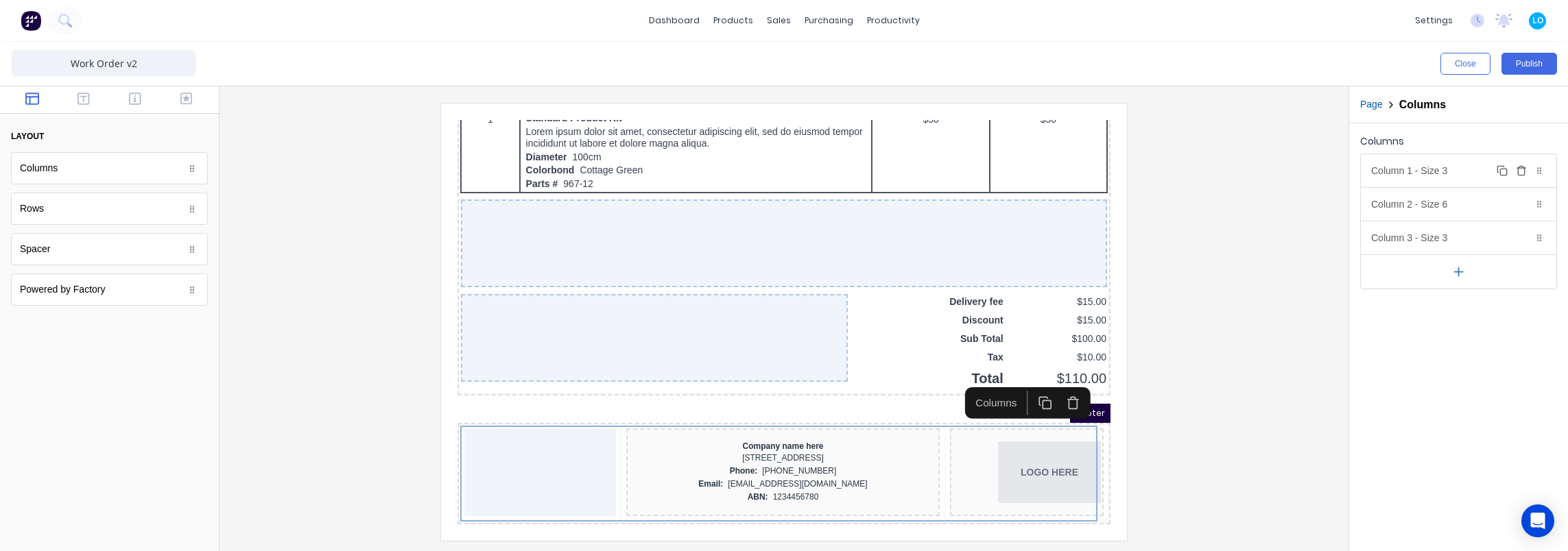
click at [1436, 174] on div "Column 1 - Size 3 Duplicate Delete" at bounding box center [1458, 170] width 196 height 33
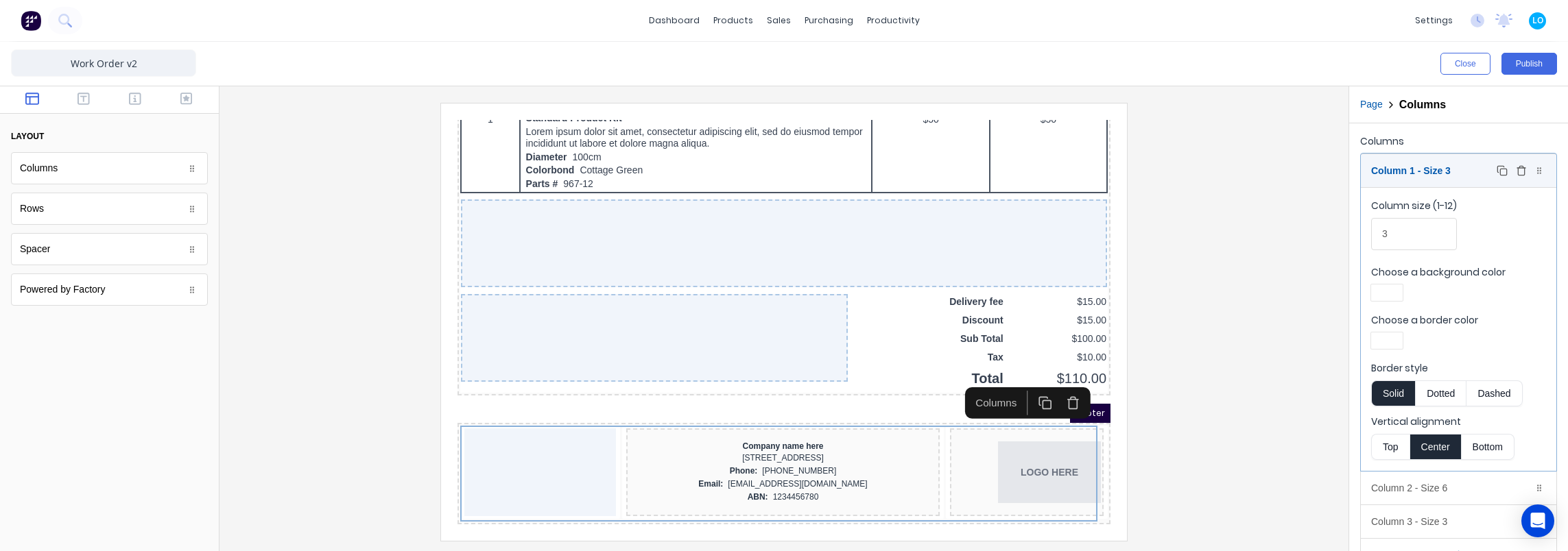
click at [1429, 171] on div "Column 1 - Size 3 Duplicate Delete" at bounding box center [1458, 170] width 196 height 33
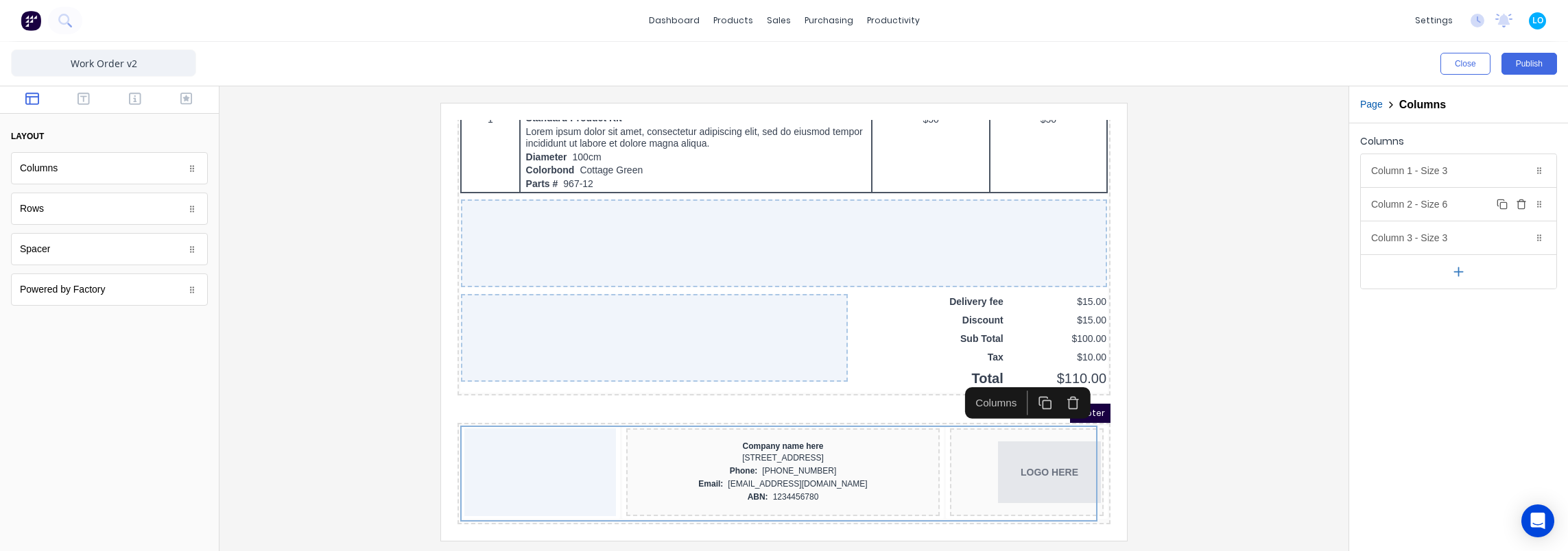
click at [1425, 207] on div "Column 2 - Size 6 Duplicate Delete" at bounding box center [1458, 204] width 196 height 33
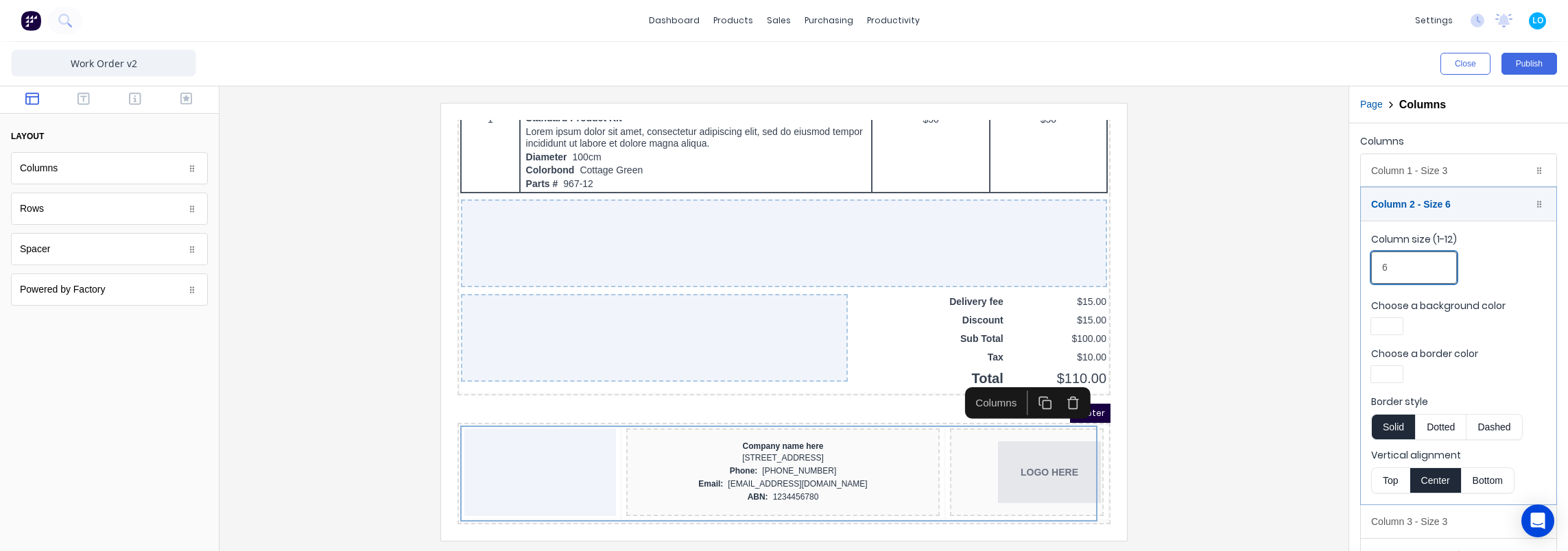
click at [1426, 273] on input "6" at bounding box center [1414, 268] width 86 height 32
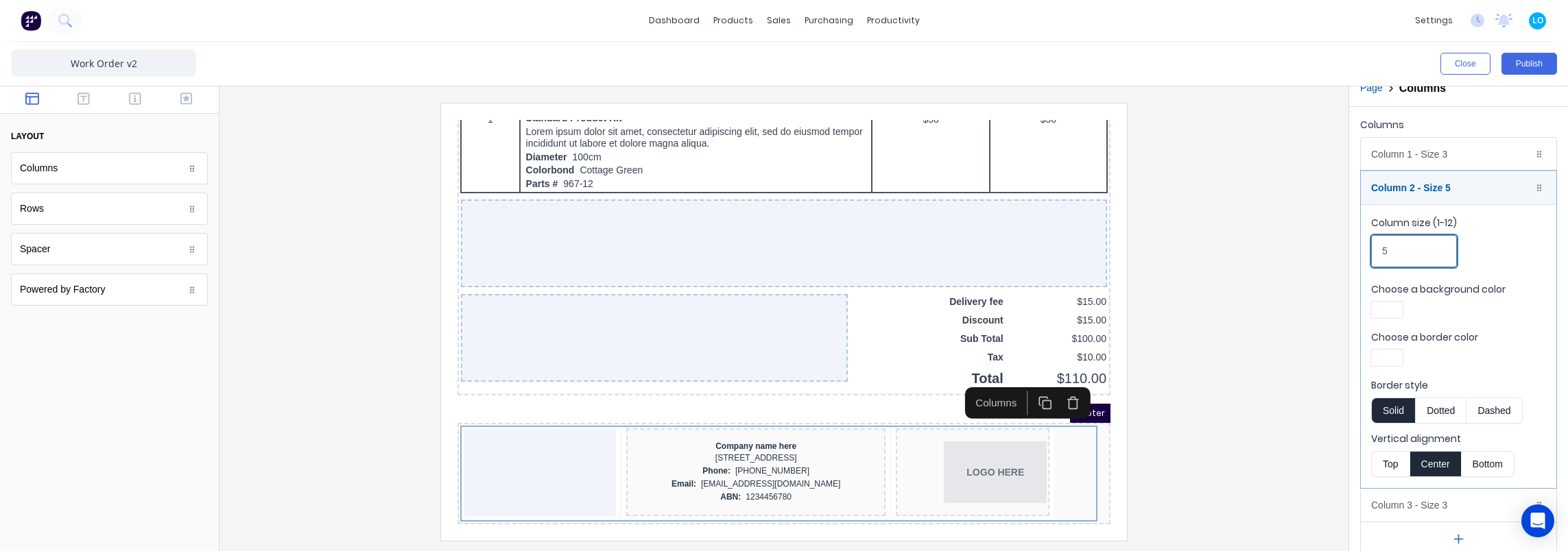
scroll to position [28, 0]
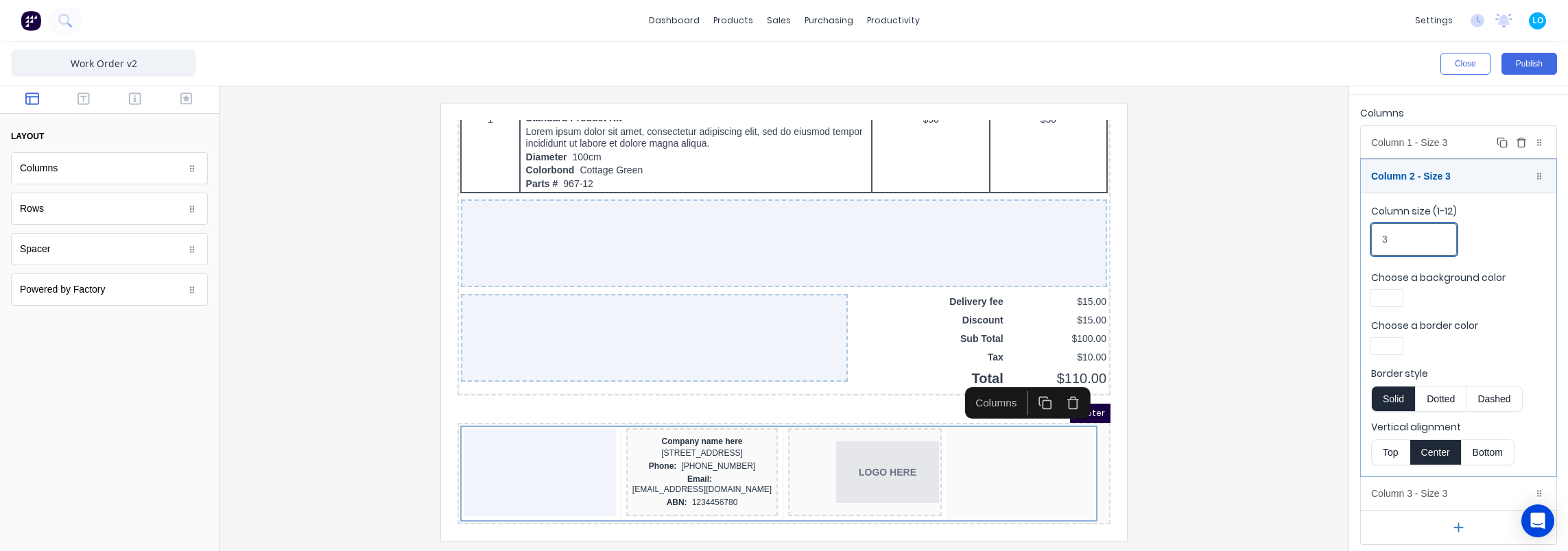
type input "3"
click at [1431, 146] on div "Column 1 - Size 3 Duplicate Delete" at bounding box center [1458, 142] width 196 height 33
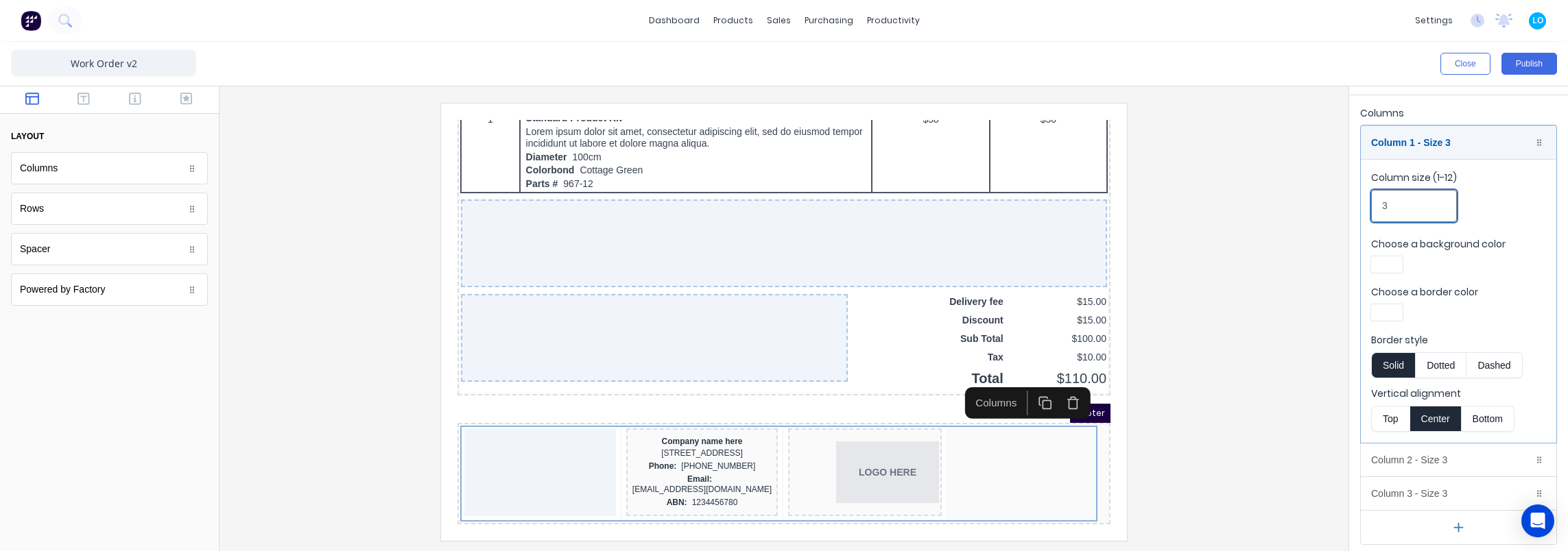
click at [1418, 211] on input "3" at bounding box center [1414, 206] width 86 height 32
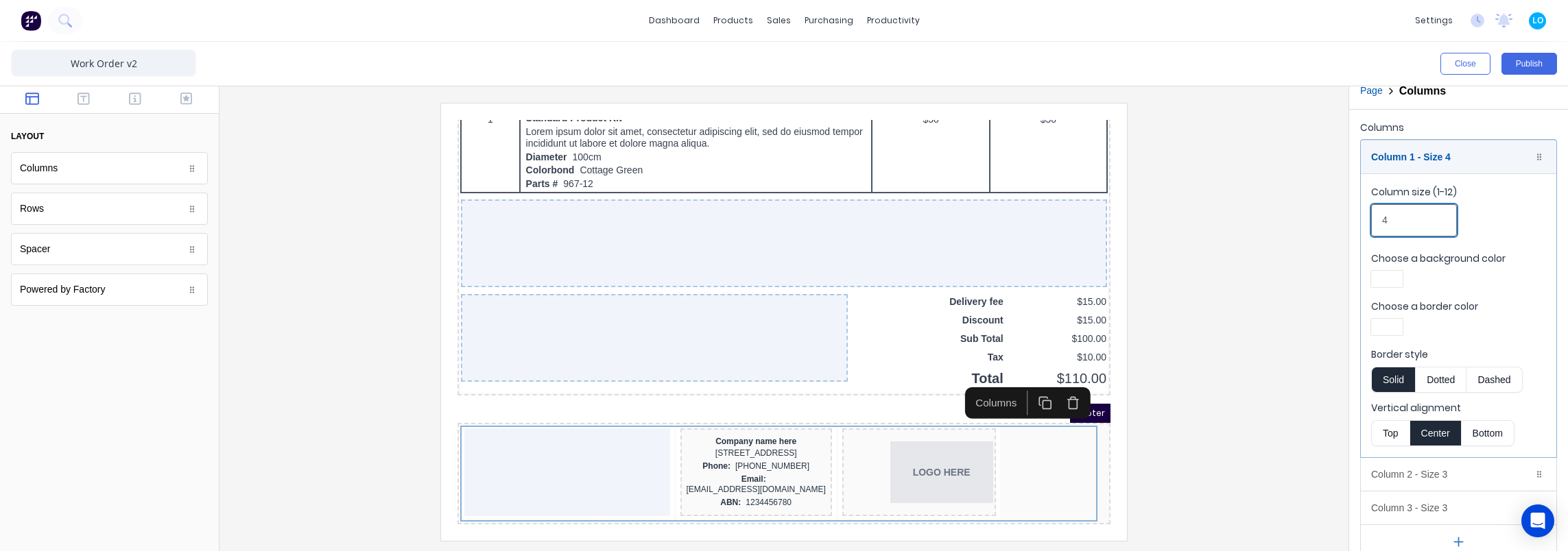
scroll to position [0, 0]
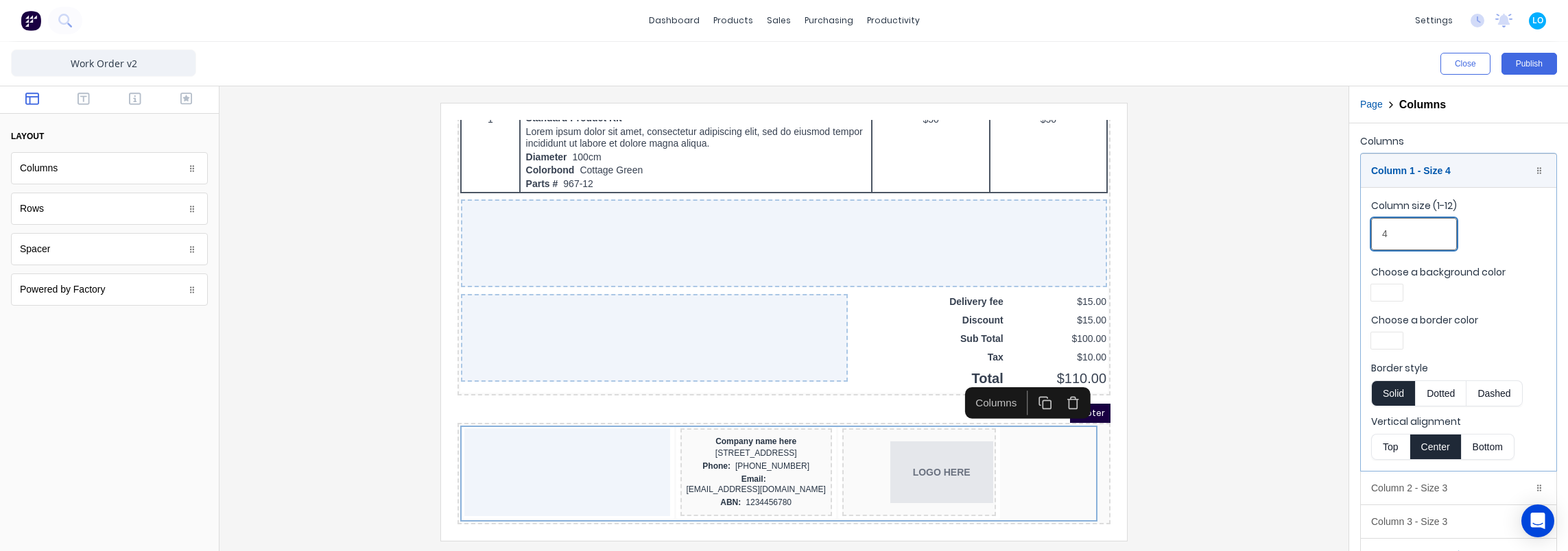
click at [1417, 233] on input "4" at bounding box center [1414, 234] width 86 height 32
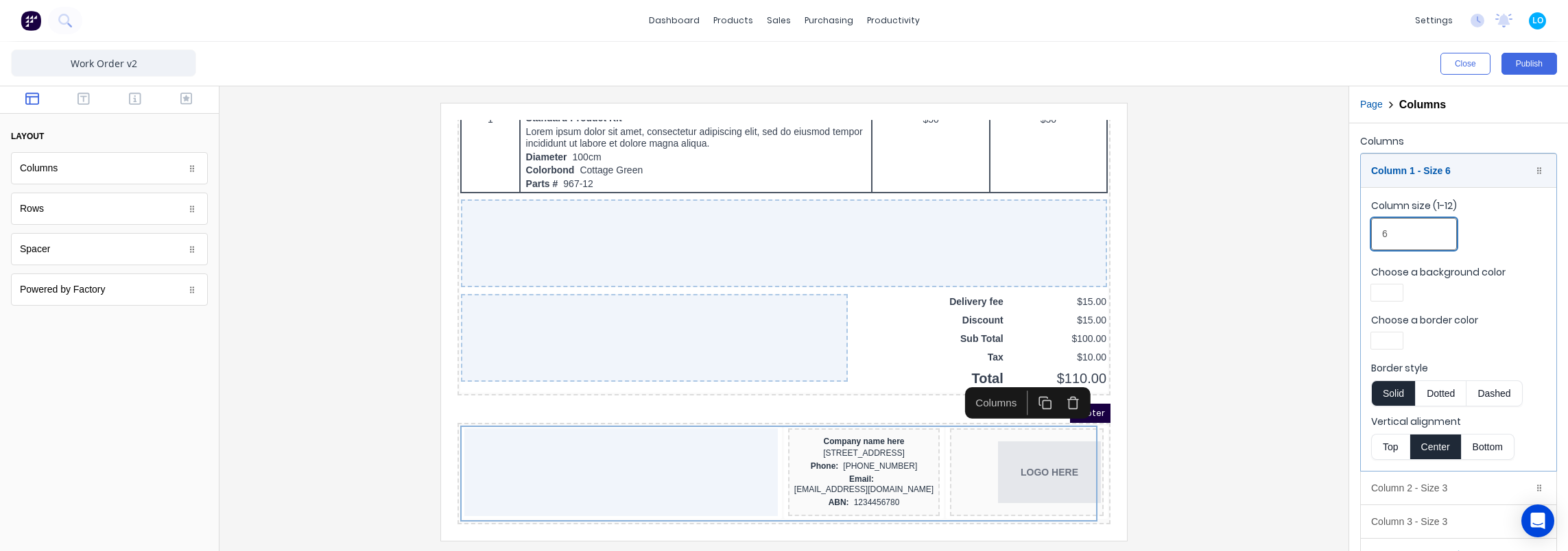
type input "6"
click at [1256, 302] on div at bounding box center [784, 322] width 1107 height 438
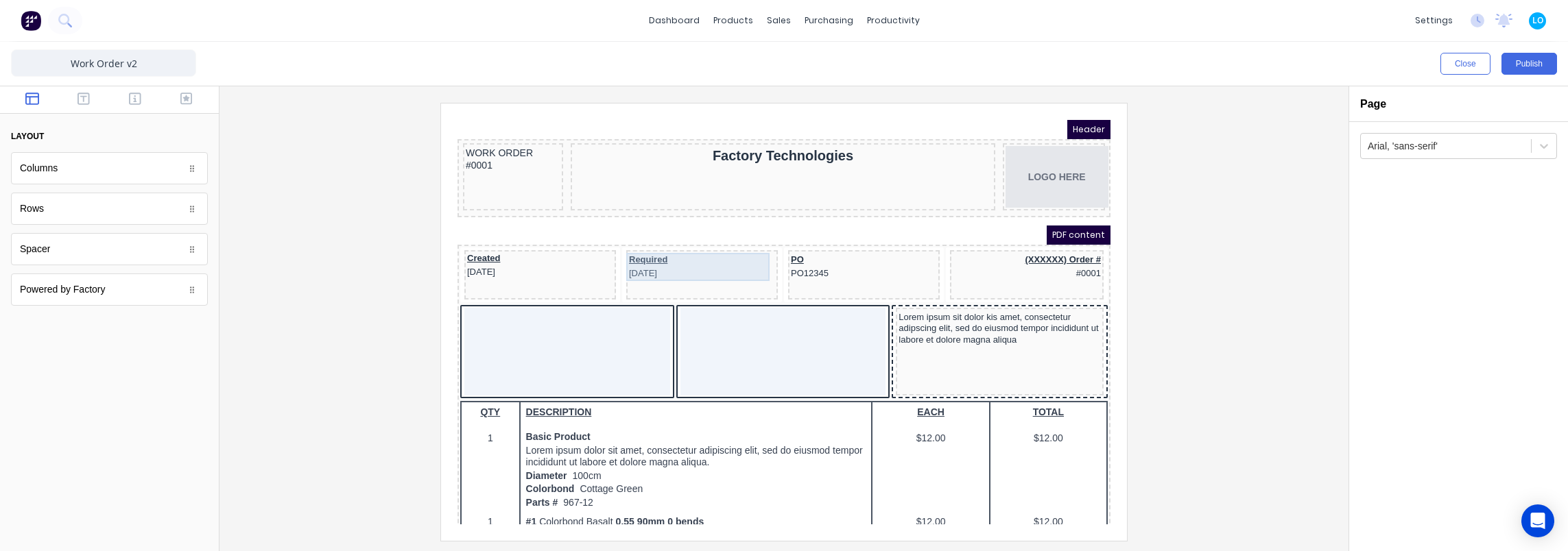
click at [633, 260] on div "Required 29/10/2024" at bounding box center [685, 250] width 146 height 28
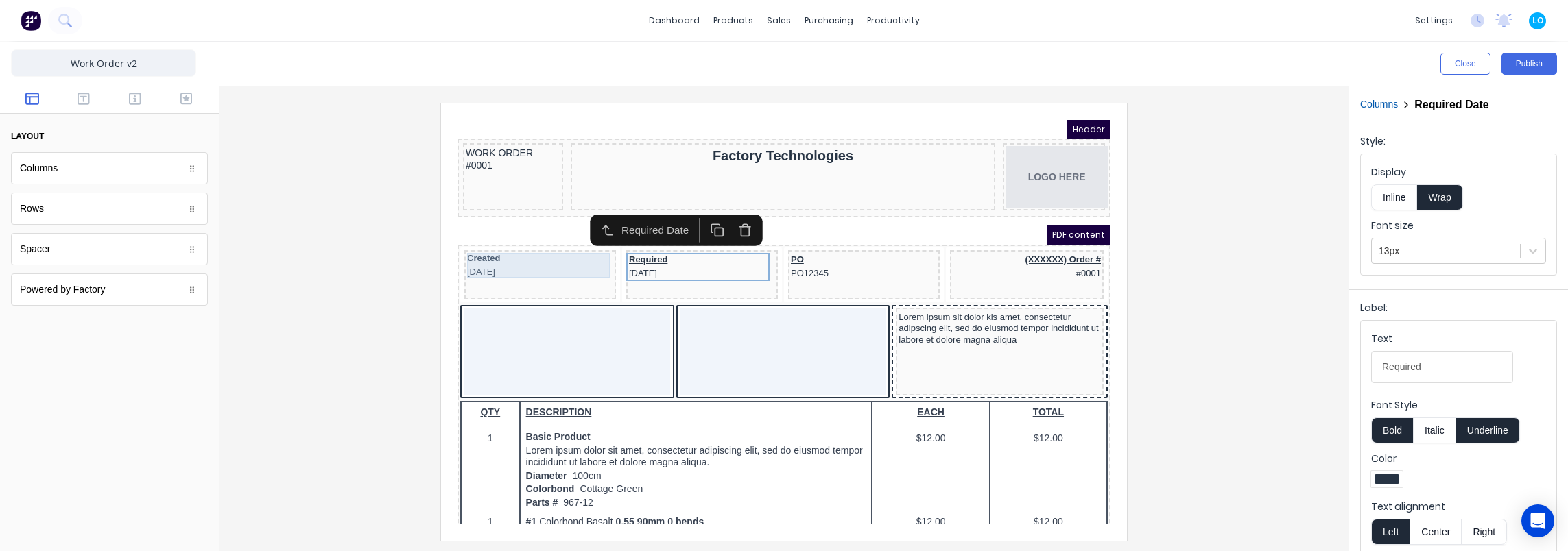
click at [461, 244] on div "Created 29/10/2024" at bounding box center [523, 249] width 146 height 25
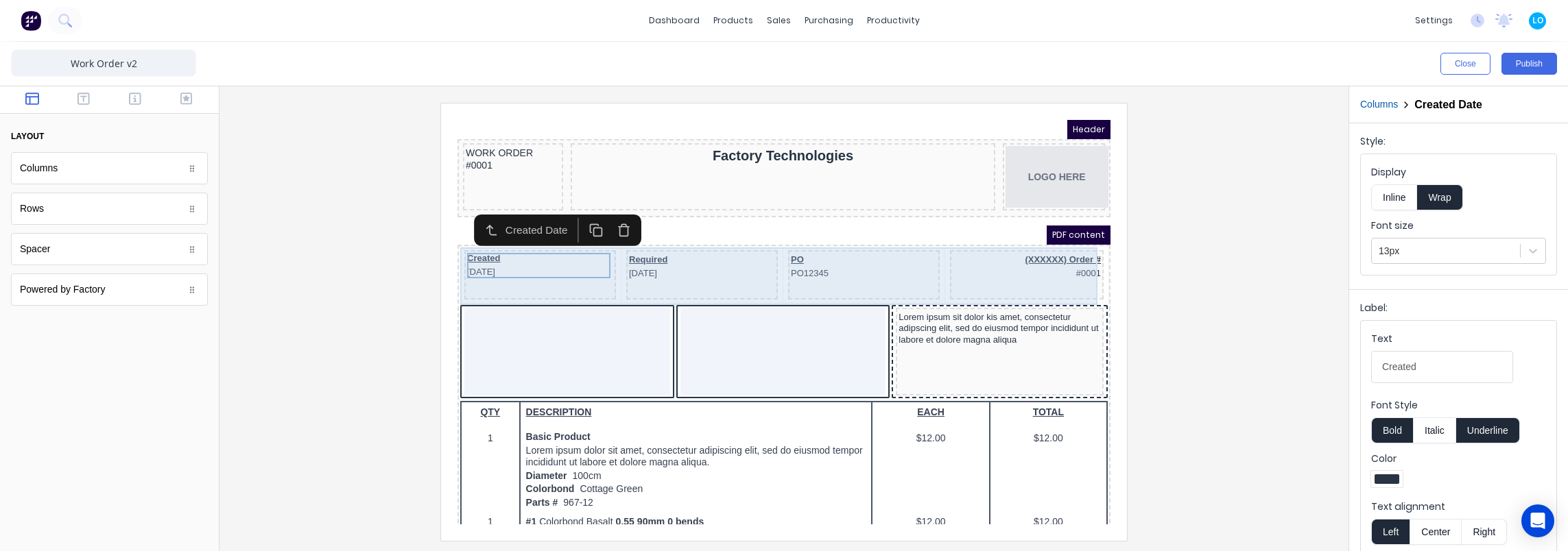
click at [830, 254] on div "PO PO12345" at bounding box center [847, 250] width 146 height 28
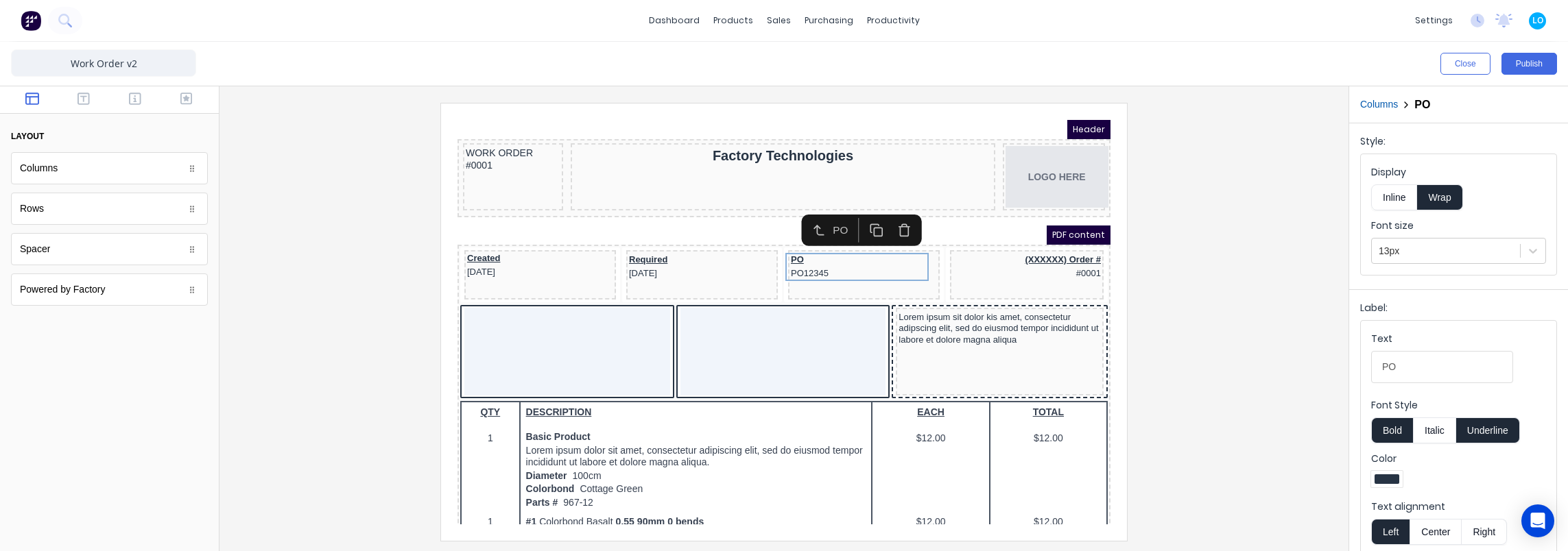
click at [881, 214] on icon "button" at bounding box center [888, 214] width 14 height 14
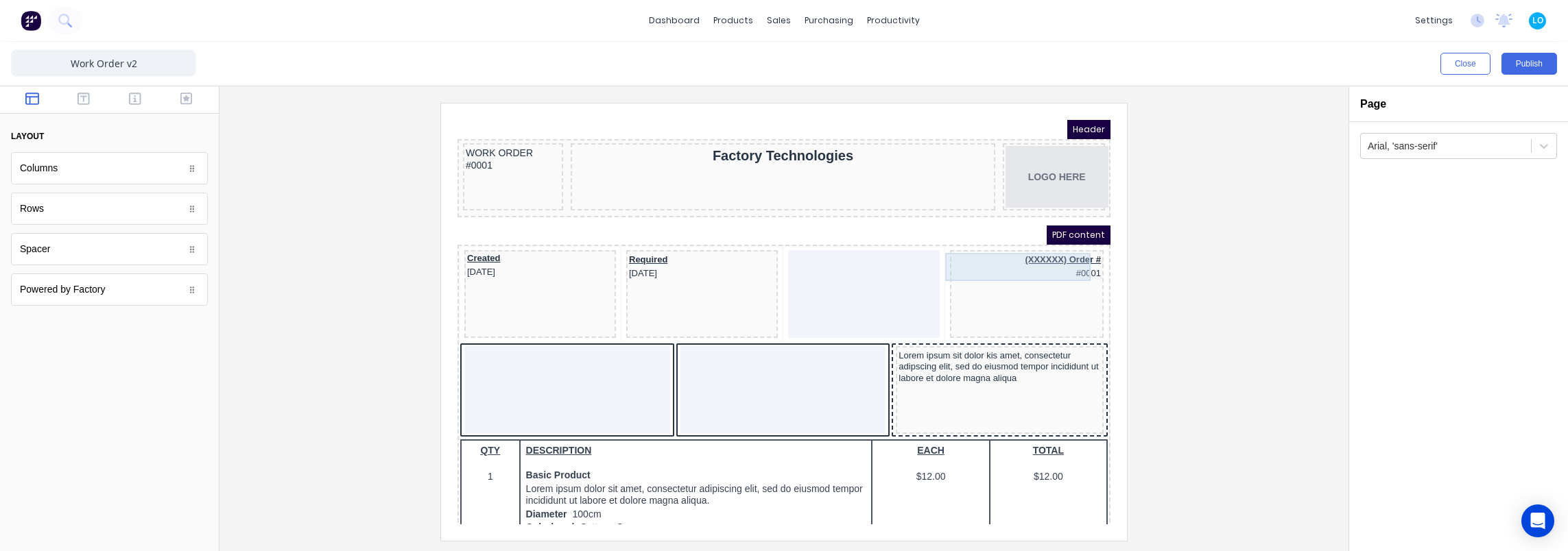
click at [1002, 246] on div "(XXXXXX) Order # #0001" at bounding box center [1010, 250] width 148 height 28
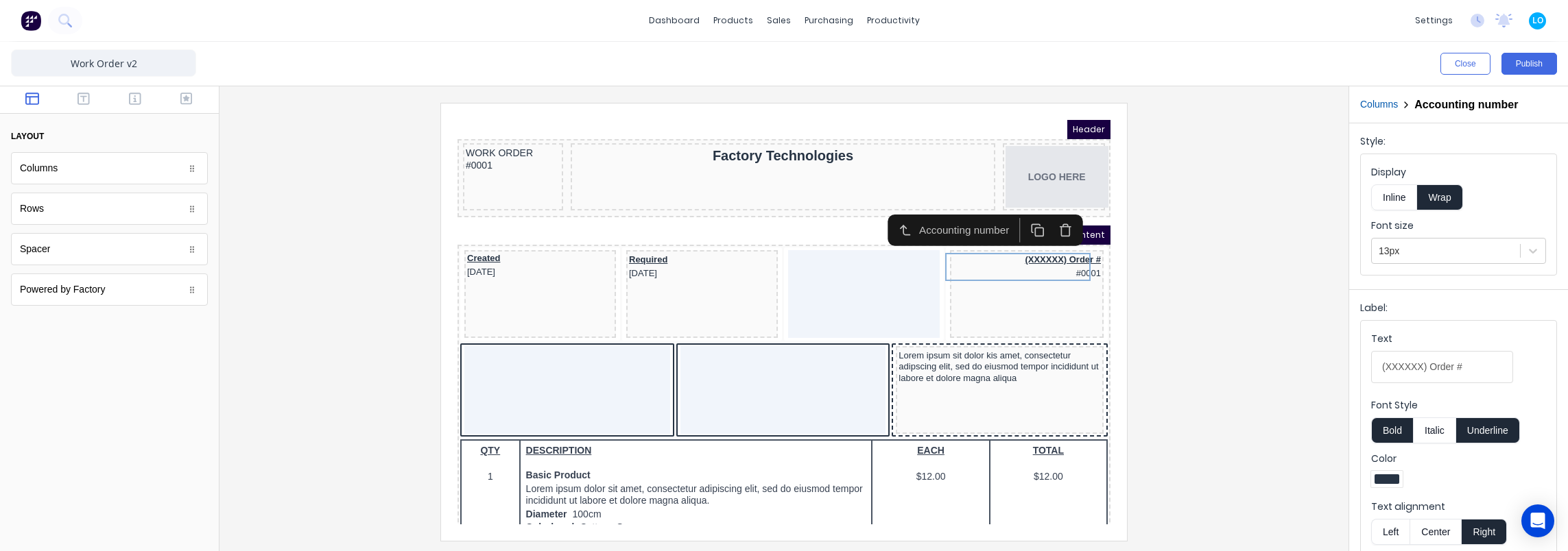
click at [1048, 214] on icon "button" at bounding box center [1049, 214] width 14 height 14
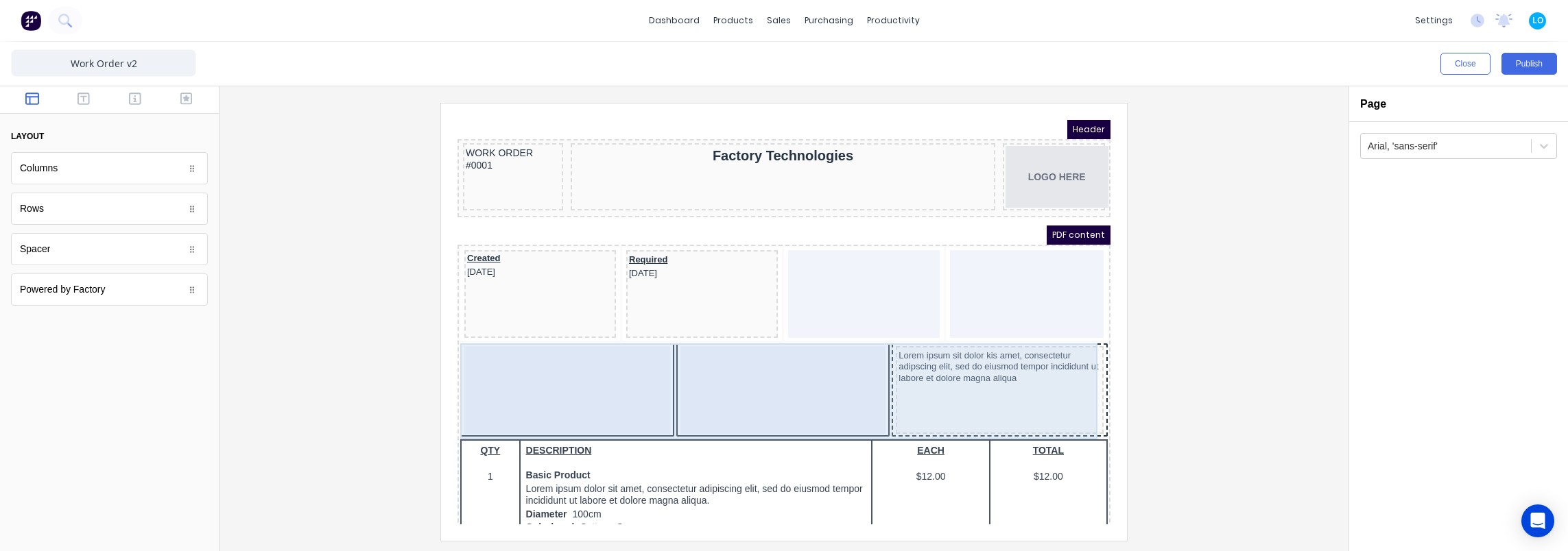
click at [867, 371] on div "Lorem ipsum sit dolor kis amet, consectetur adipscing elit, sed do eiusmod temp…" at bounding box center [767, 375] width 648 height 96
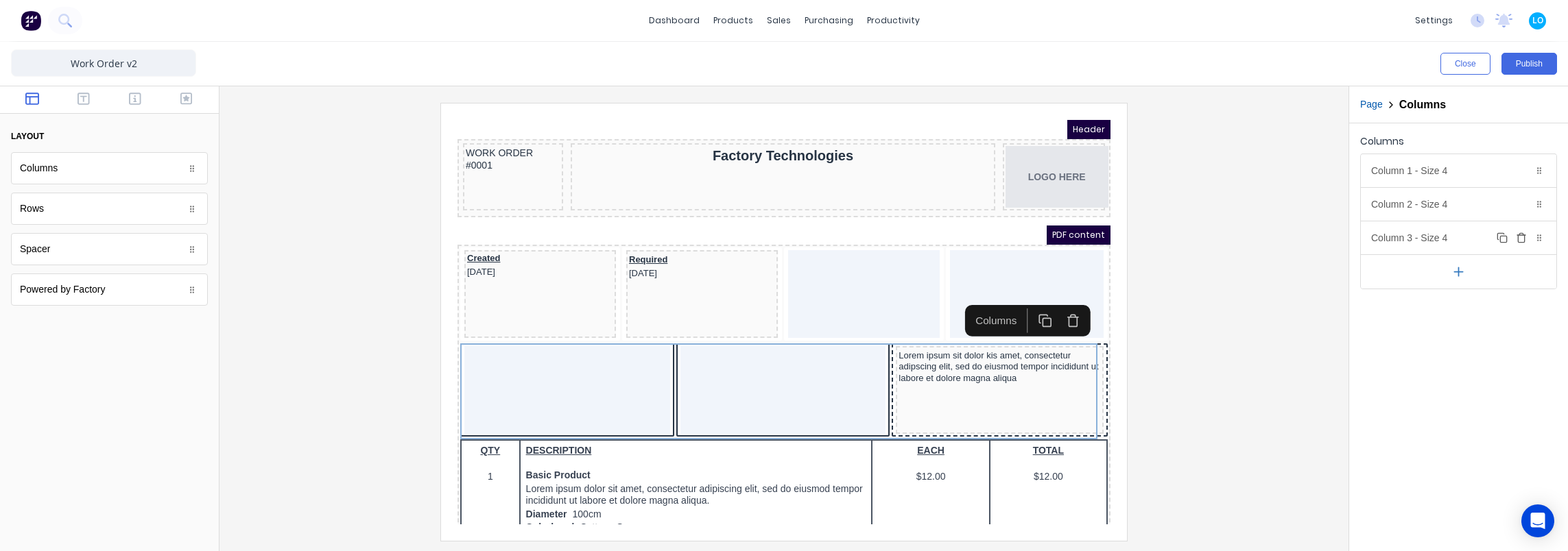
click at [1519, 240] on icon "button" at bounding box center [1521, 238] width 11 height 11
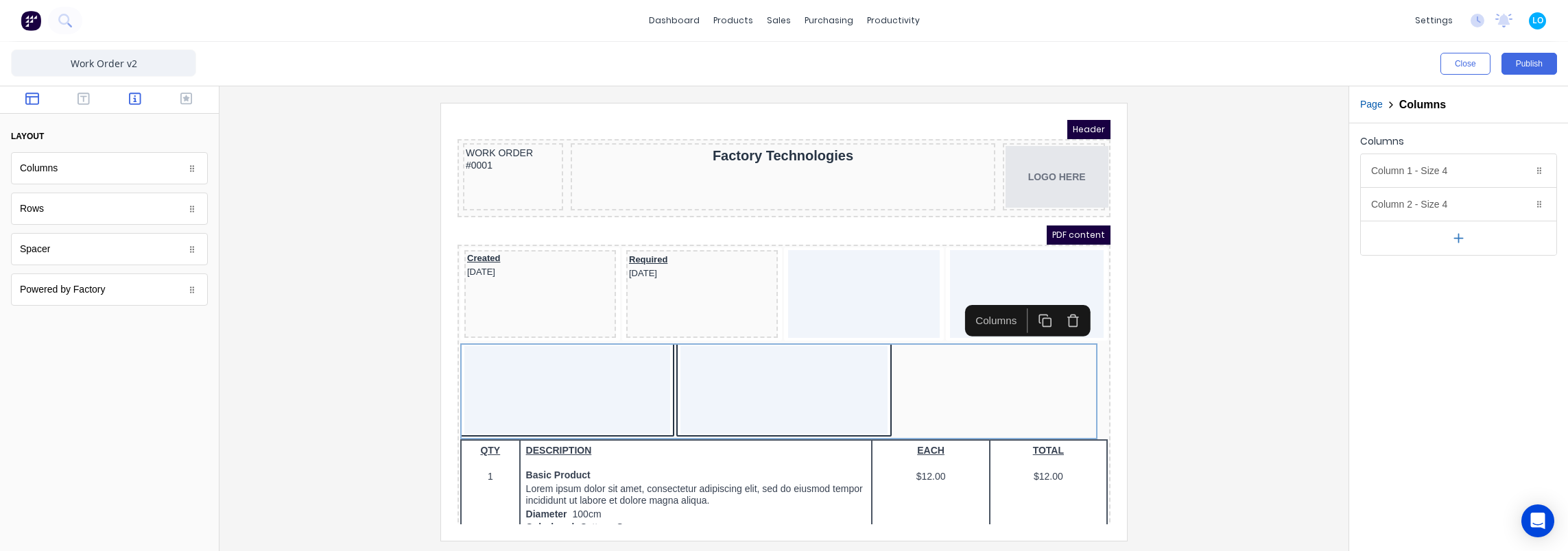
click at [138, 98] on icon "button" at bounding box center [134, 98] width 12 height 14
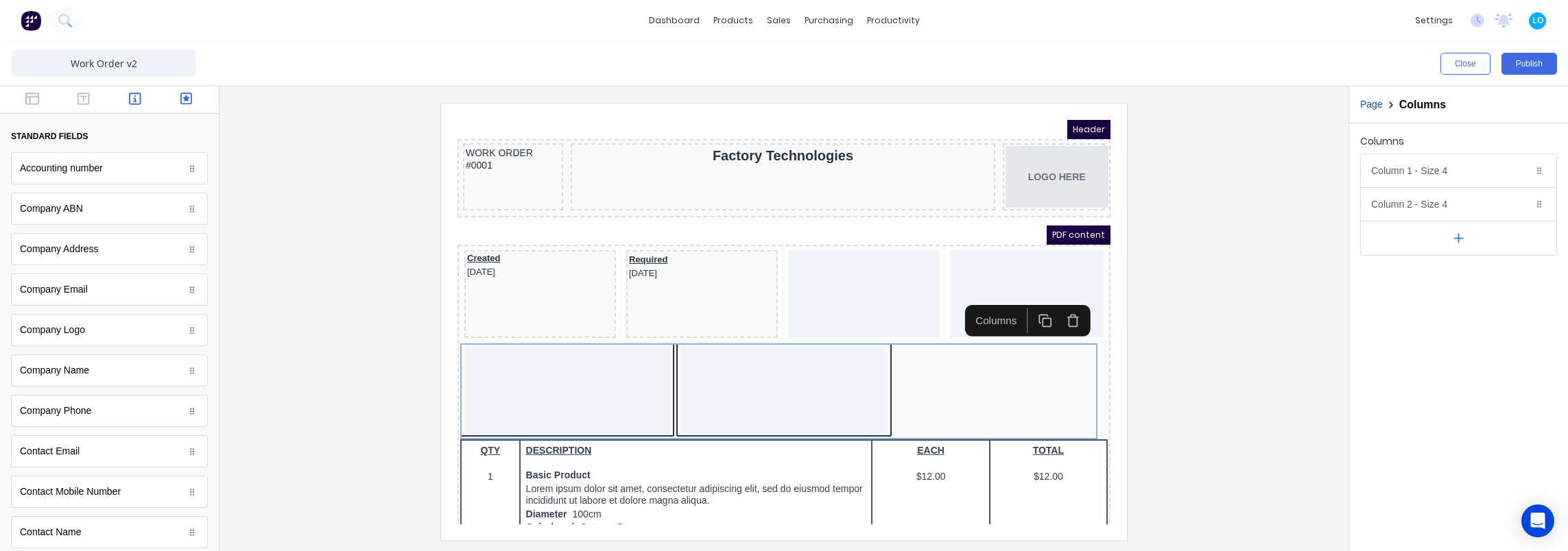
click at [180, 93] on icon "button" at bounding box center [186, 98] width 12 height 12
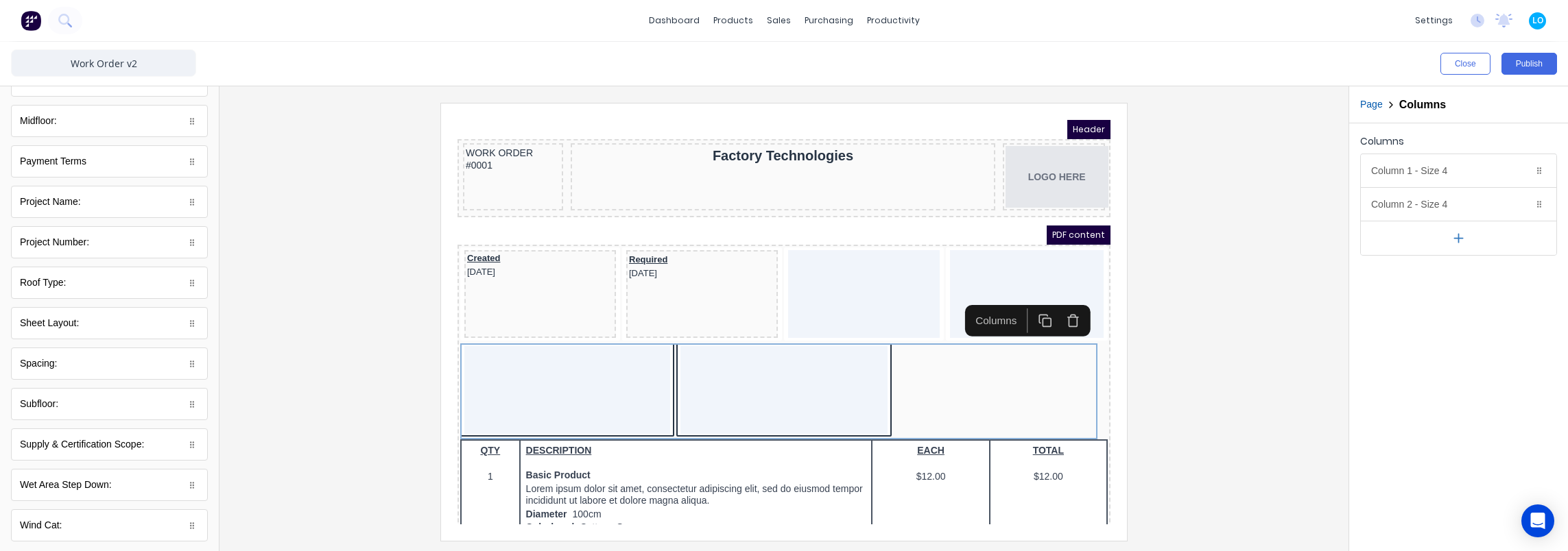
scroll to position [433, 0]
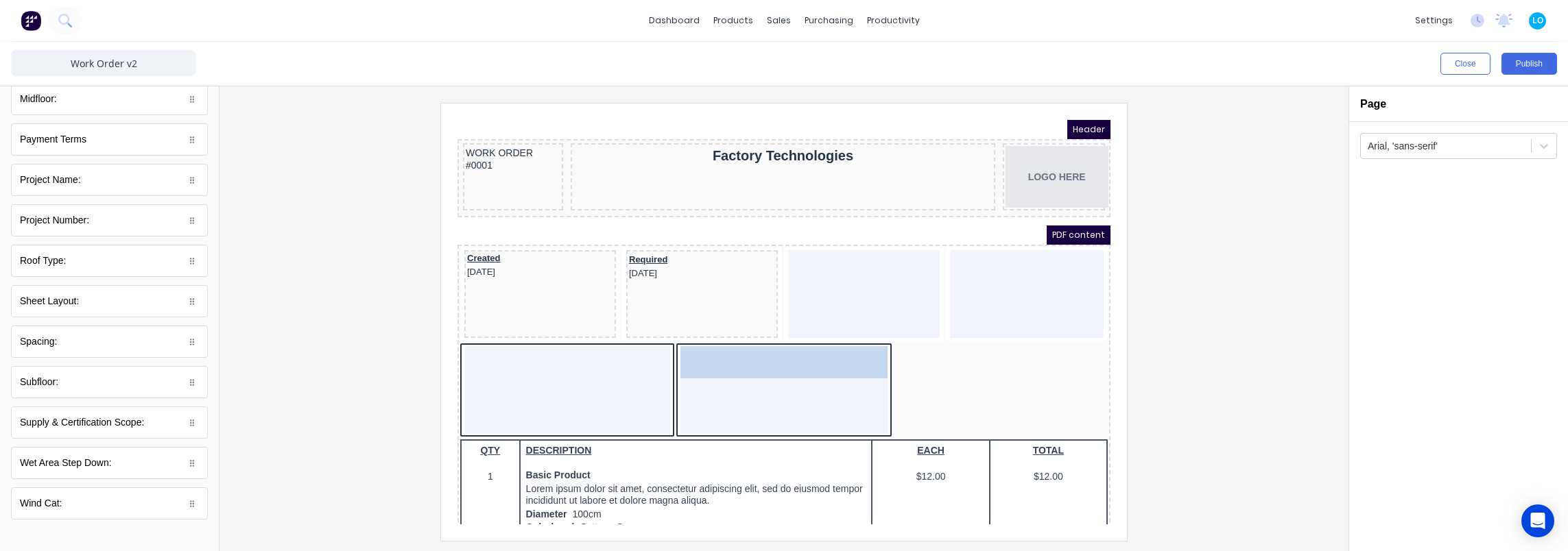
drag, startPoint x: 76, startPoint y: 294, endPoint x: 757, endPoint y: 366, distance: 684.8
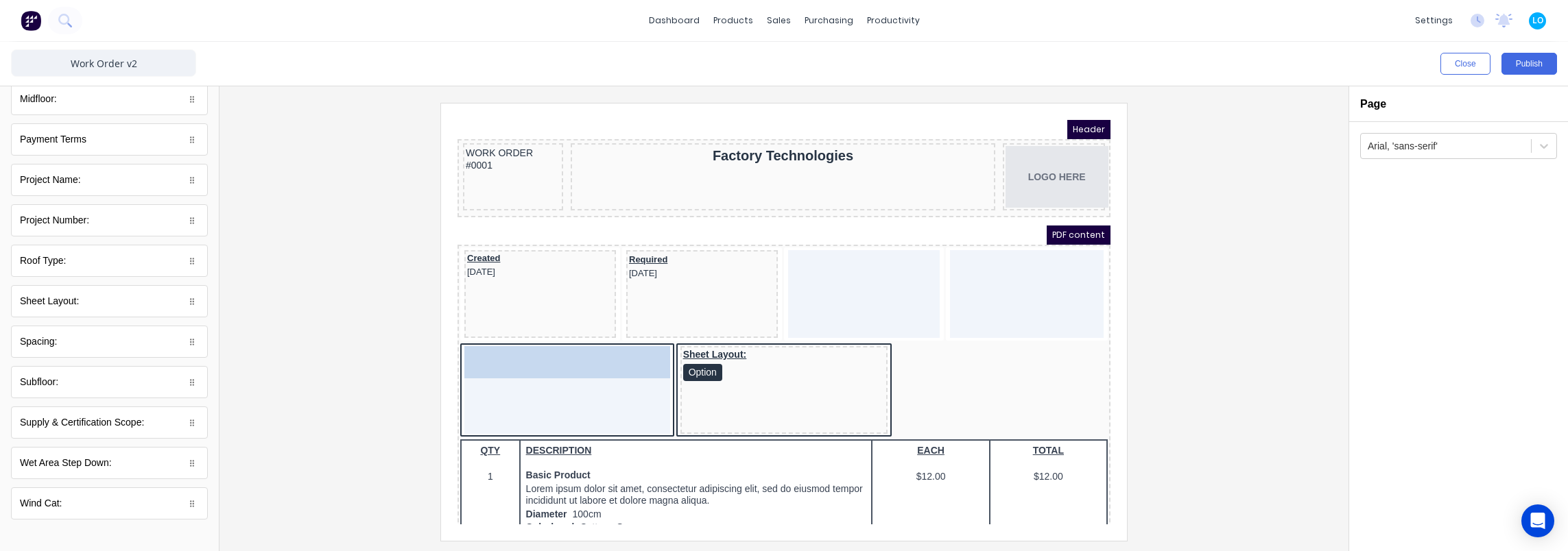
drag, startPoint x: 196, startPoint y: 409, endPoint x: 545, endPoint y: 364, distance: 351.9
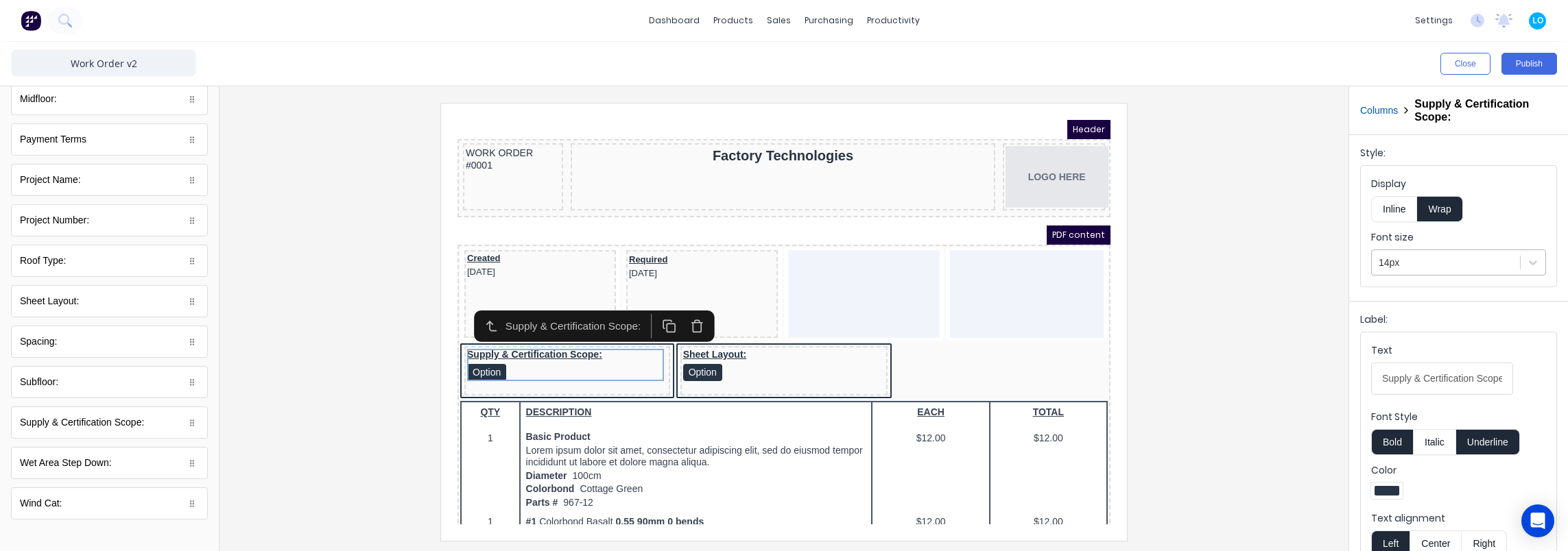
click at [1448, 260] on div at bounding box center [1445, 263] width 134 height 17
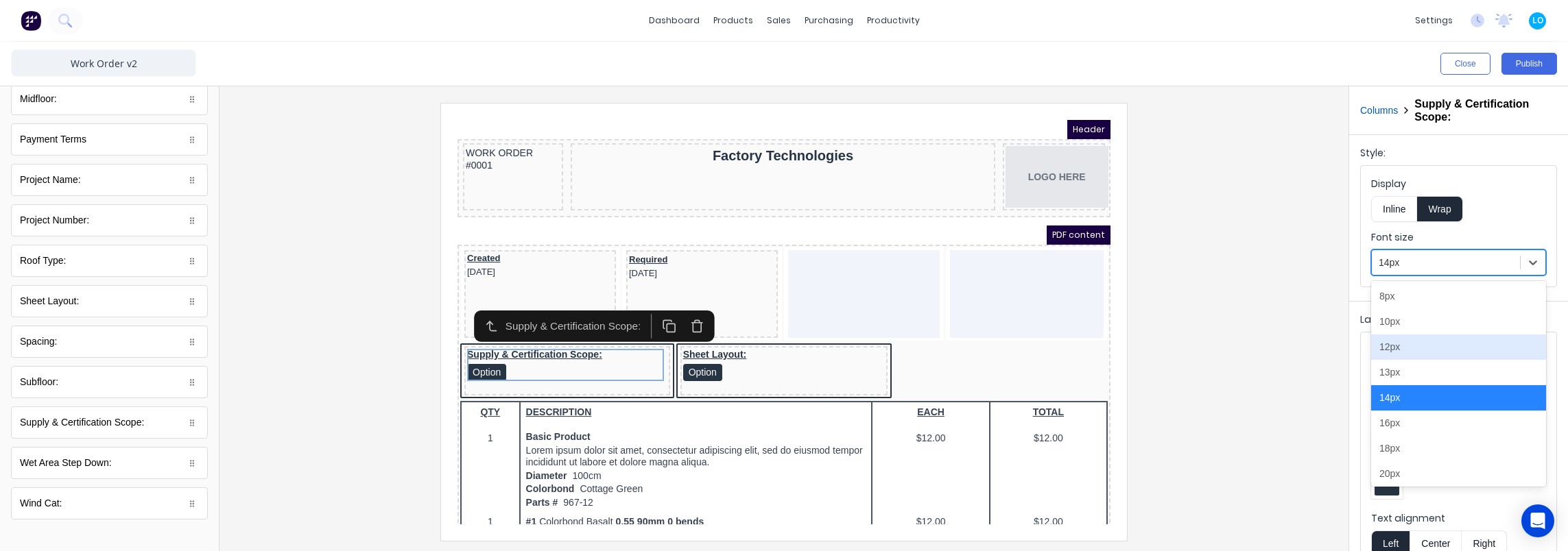
click at [1409, 351] on div "12px" at bounding box center [1458, 347] width 175 height 25
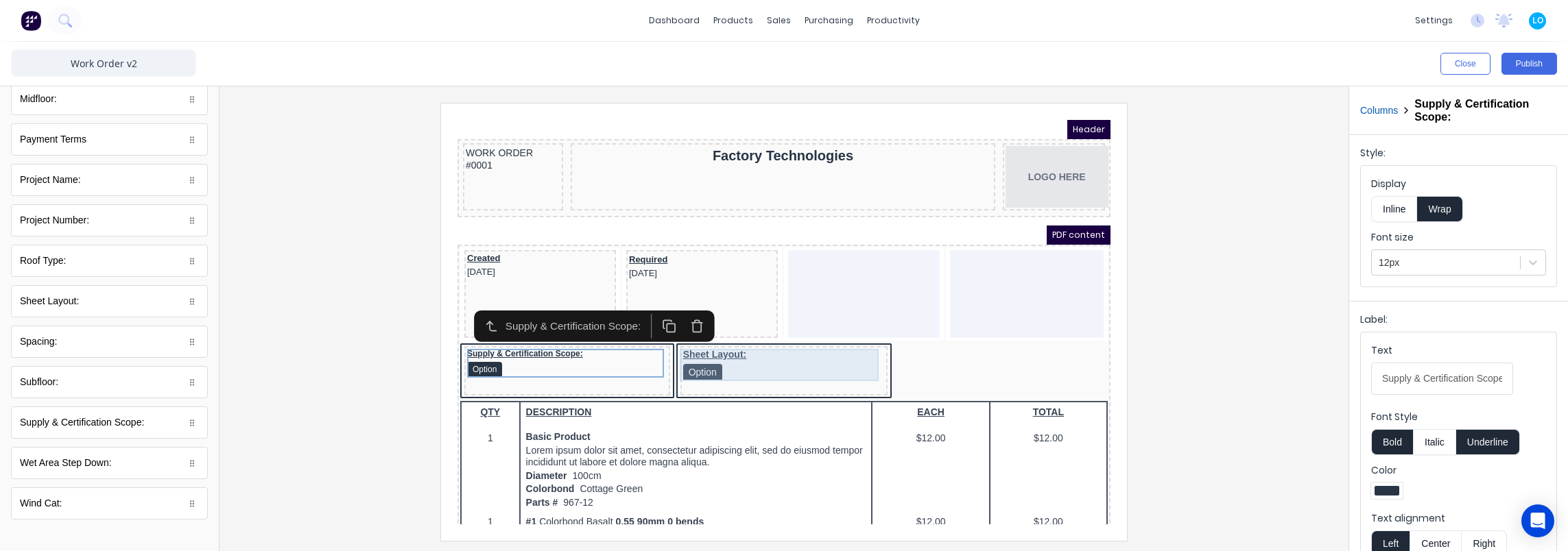
click at [757, 335] on div "Sheet Layout: Option" at bounding box center [768, 349] width 202 height 32
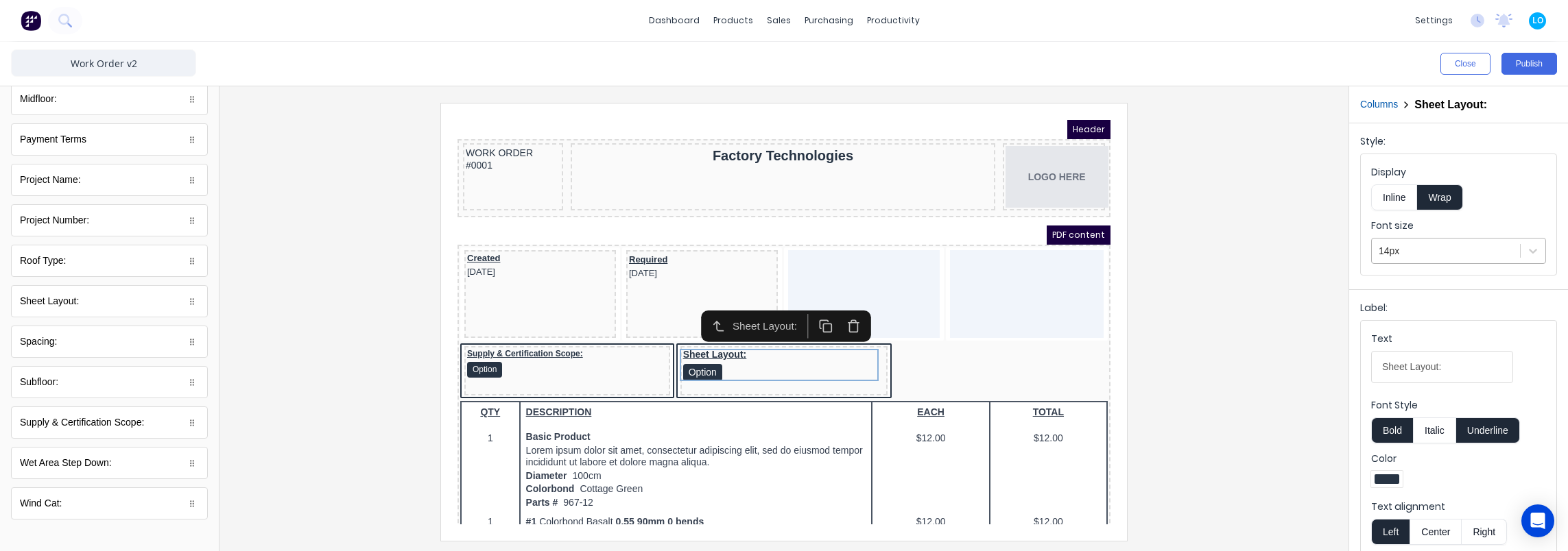
click at [1432, 244] on div at bounding box center [1445, 252] width 134 height 17
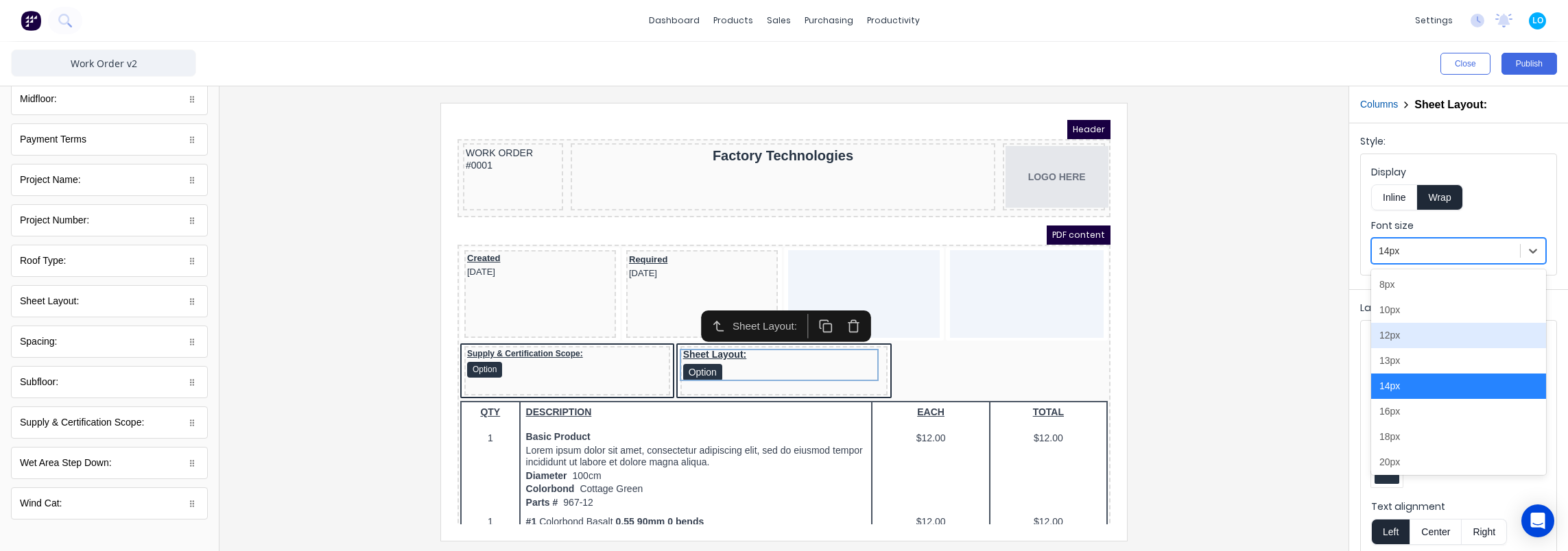
click at [1392, 336] on div "12px" at bounding box center [1458, 335] width 175 height 25
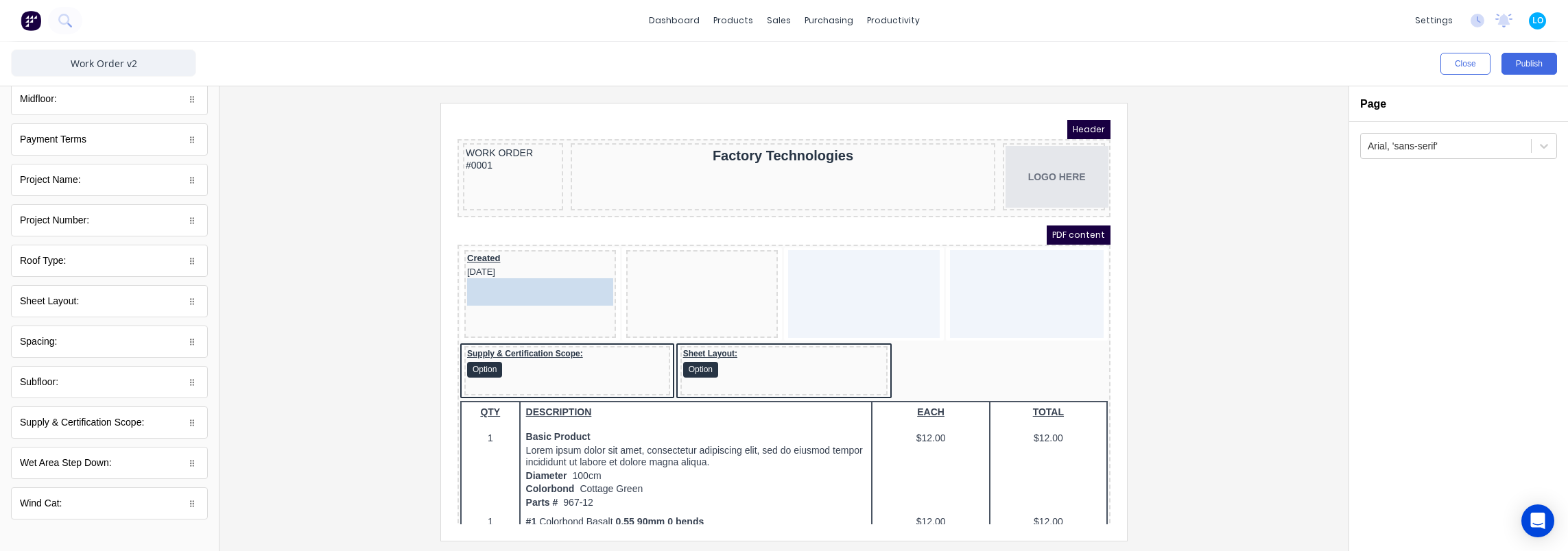
drag, startPoint x: 648, startPoint y: 247, endPoint x: 502, endPoint y: 271, distance: 148.0
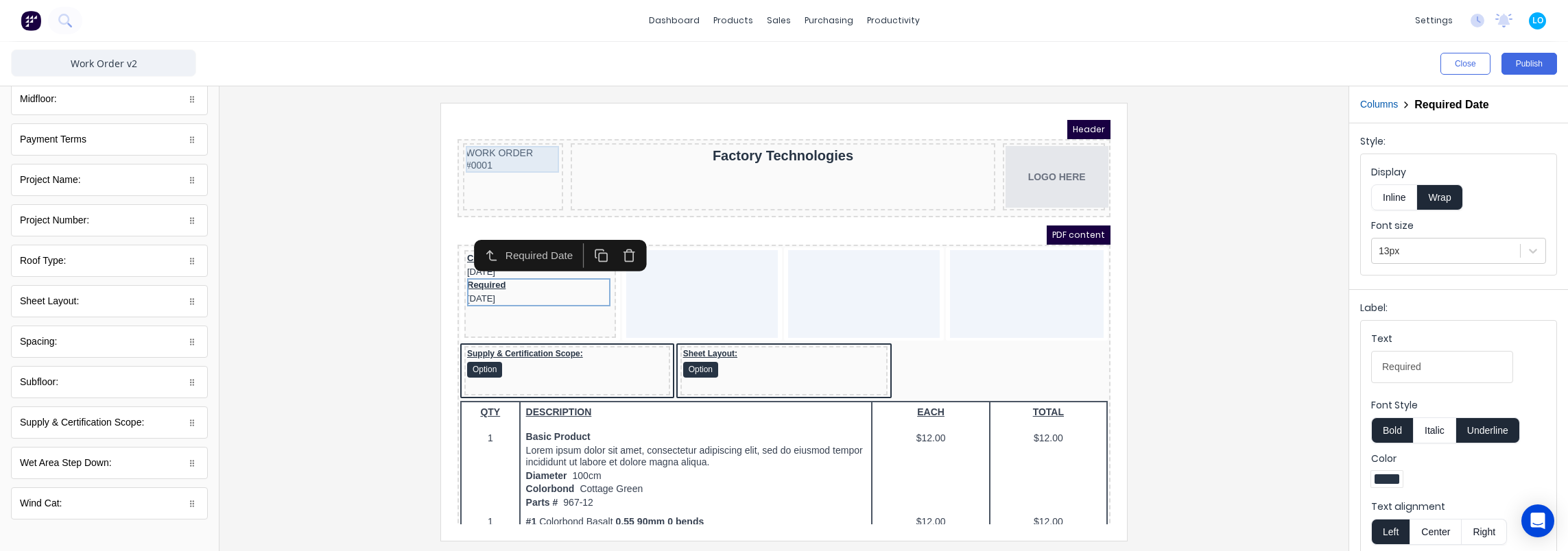
click at [478, 140] on div "WORK ORDER #0001" at bounding box center [496, 142] width 95 height 27
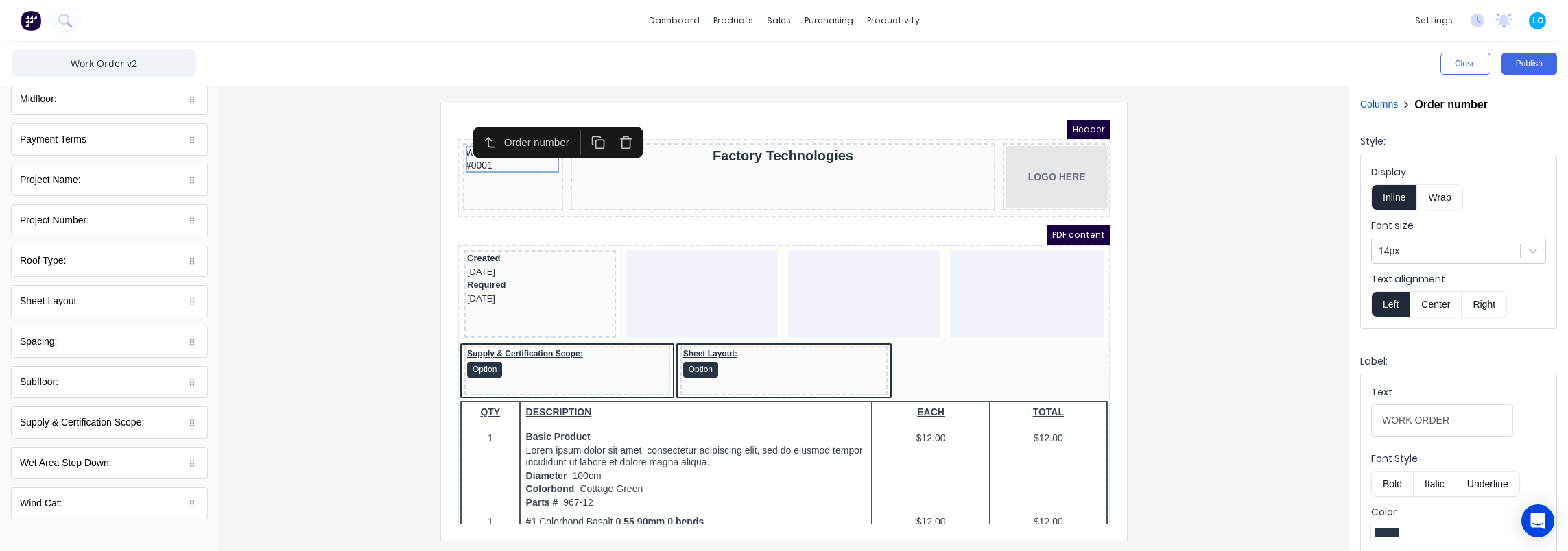
click at [1384, 483] on button "Bold" at bounding box center [1392, 484] width 42 height 26
click at [313, 243] on div at bounding box center [784, 322] width 1107 height 438
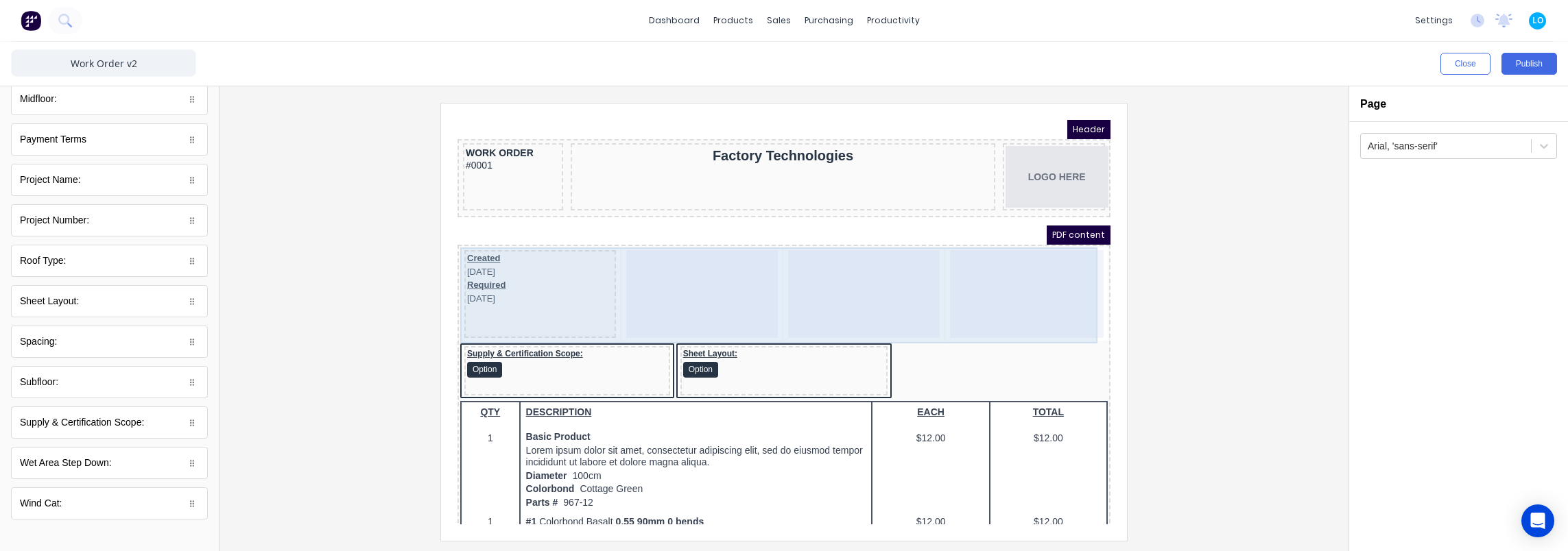
click at [715, 279] on div at bounding box center [686, 278] width 151 height 88
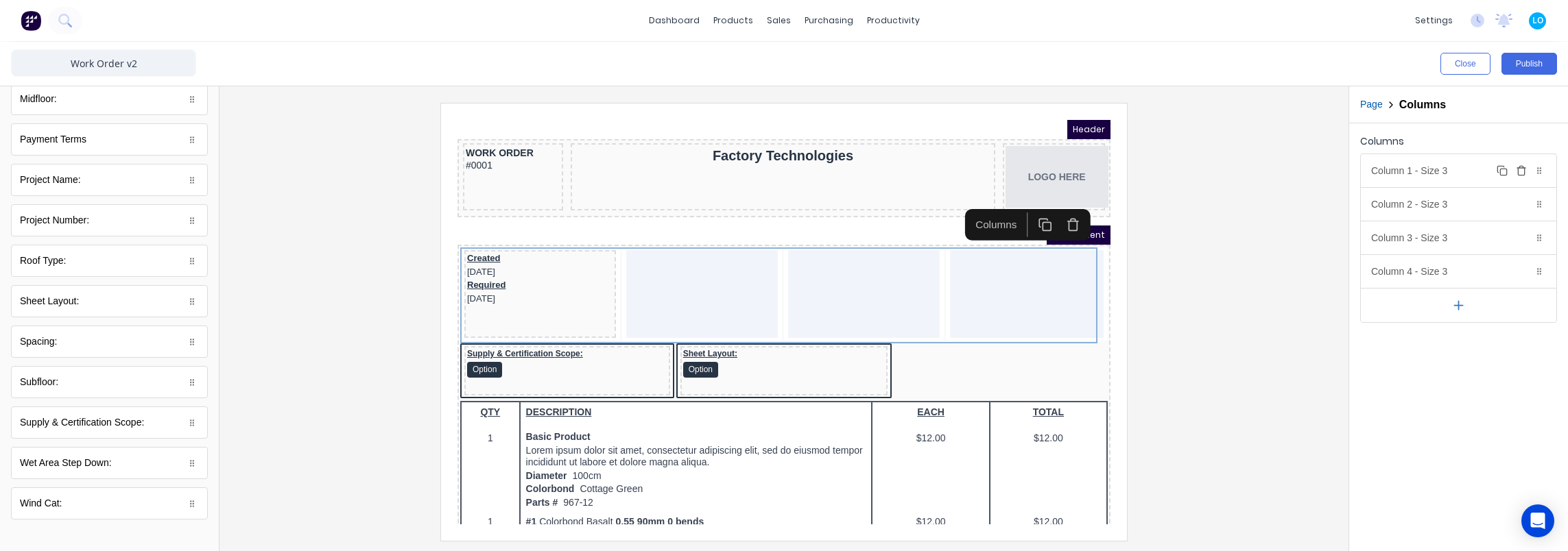
click at [1525, 169] on icon "button" at bounding box center [1521, 170] width 11 height 11
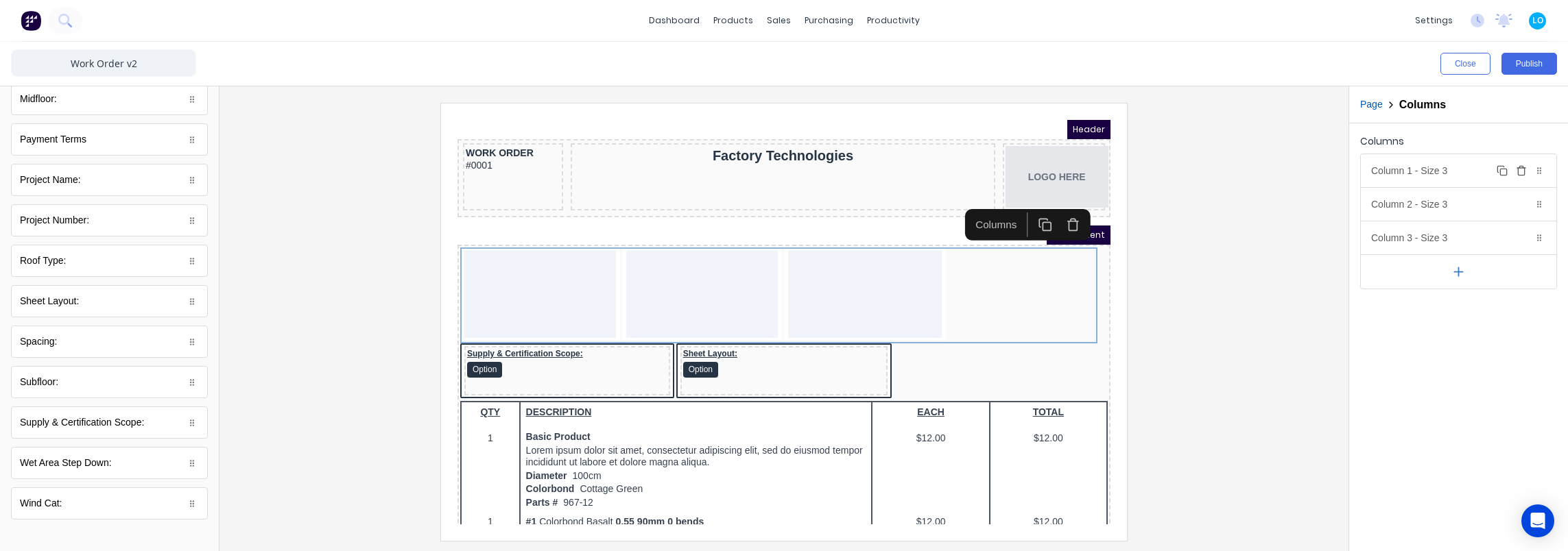
click at [1525, 169] on icon "button" at bounding box center [1521, 170] width 11 height 11
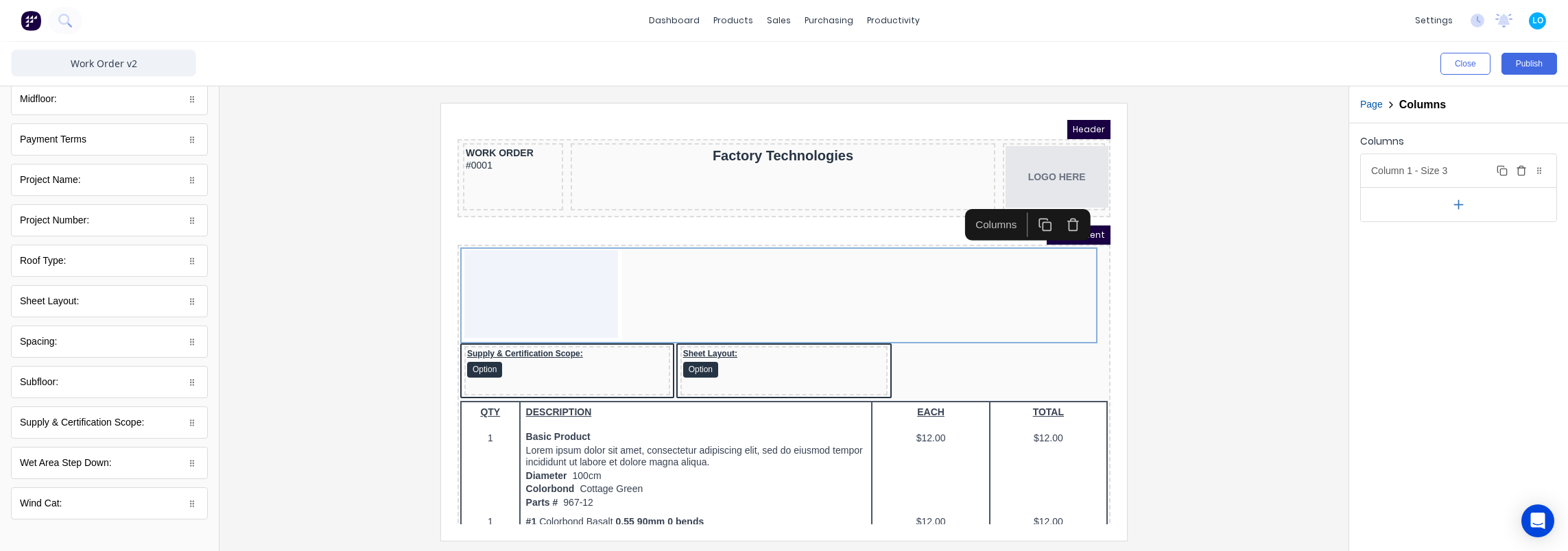
click at [1525, 169] on icon "button" at bounding box center [1521, 170] width 11 height 11
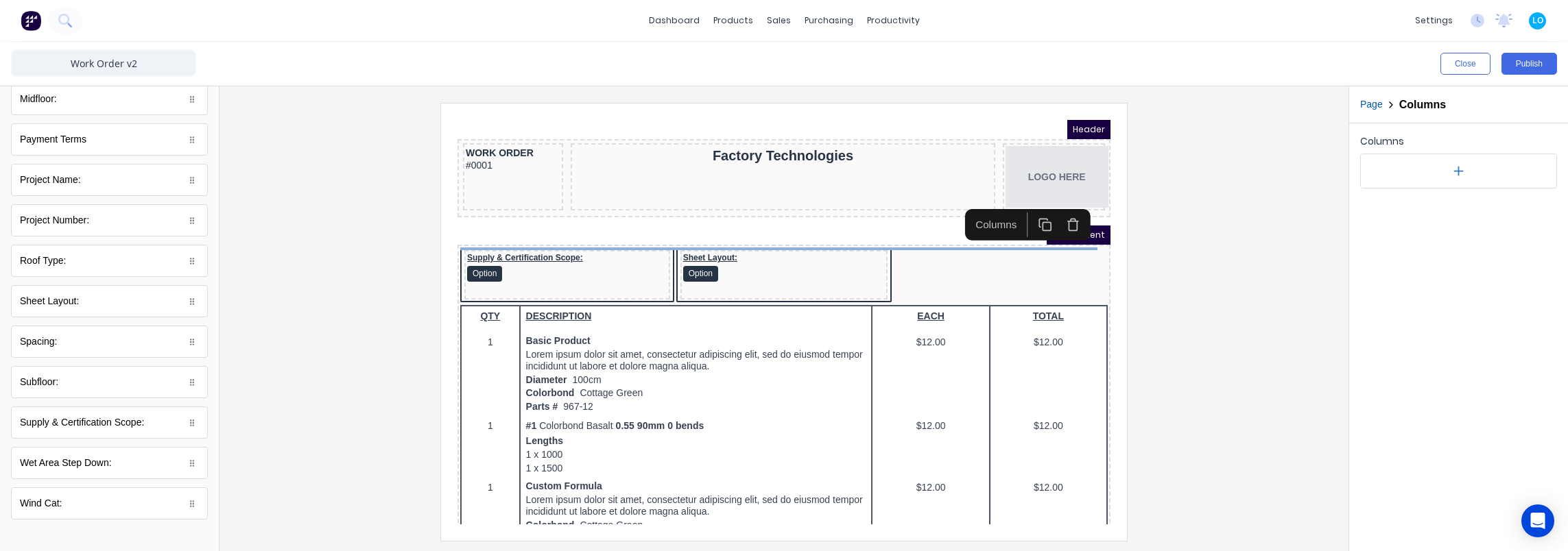
click at [1207, 286] on div at bounding box center [784, 322] width 1107 height 438
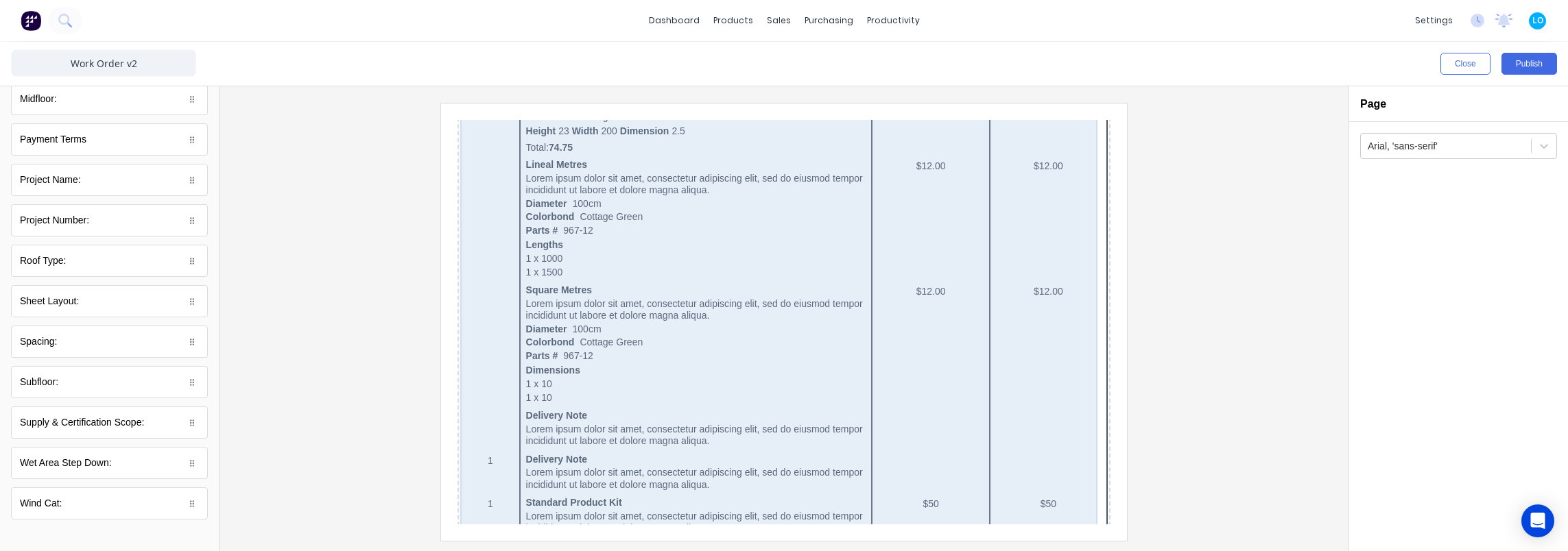
scroll to position [0, 0]
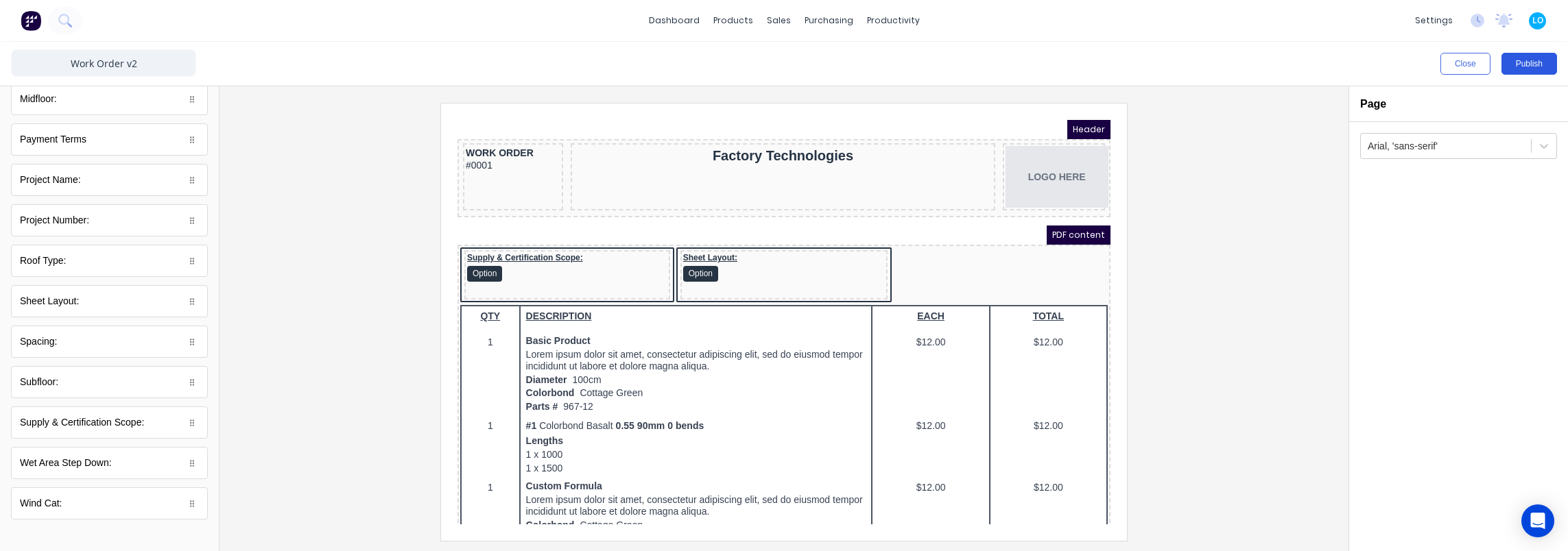
click at [1516, 57] on button "Publish" at bounding box center [1529, 64] width 55 height 22
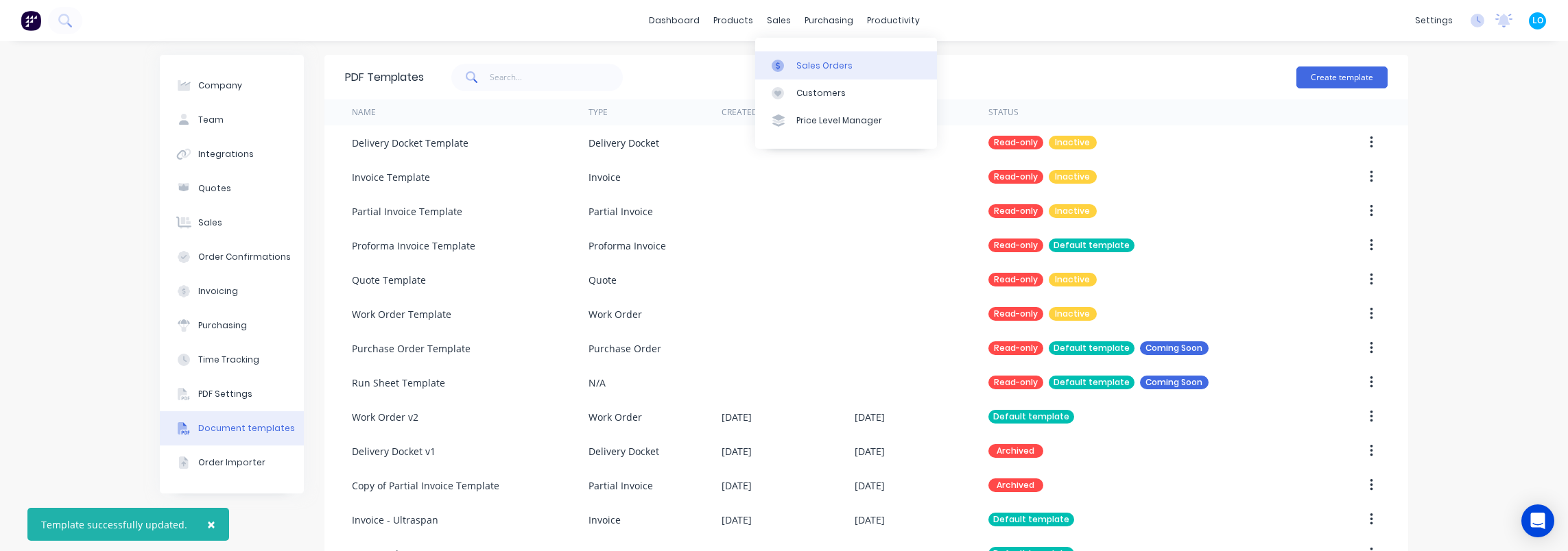
click at [806, 64] on div "Sales Orders" at bounding box center [824, 65] width 56 height 12
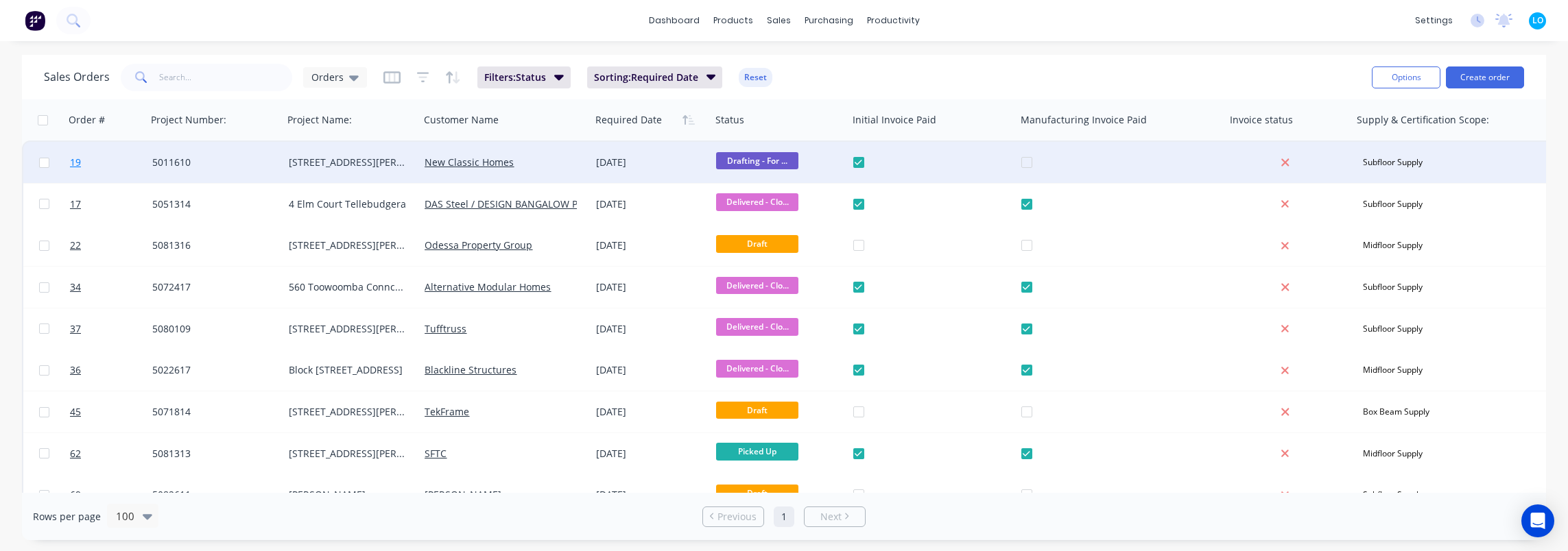
click at [76, 162] on span "19" at bounding box center [75, 162] width 11 height 14
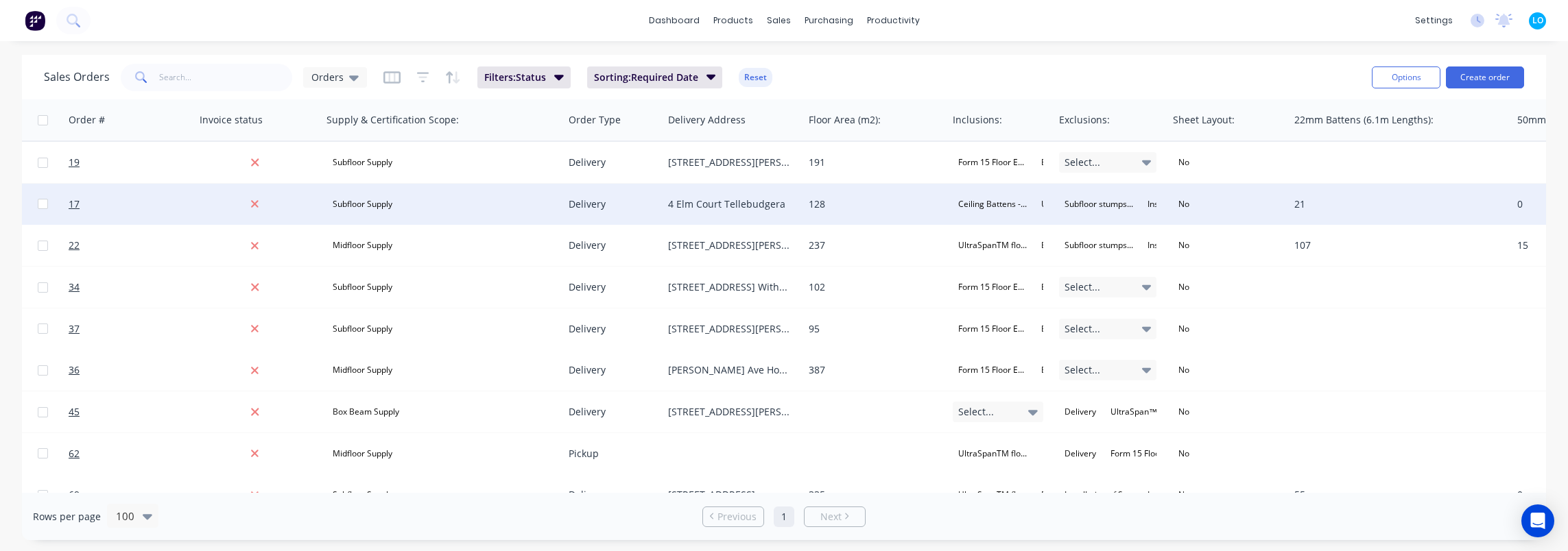
scroll to position [0, 1039]
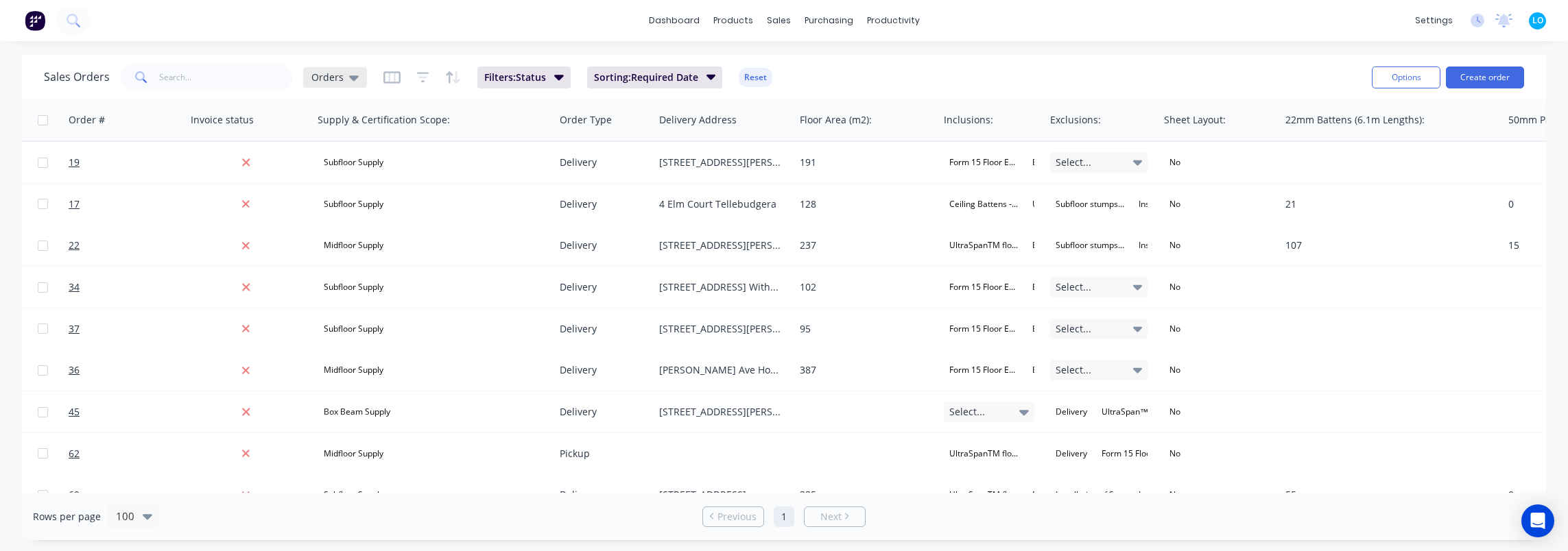
click at [329, 75] on span "Orders" at bounding box center [327, 77] width 32 height 15
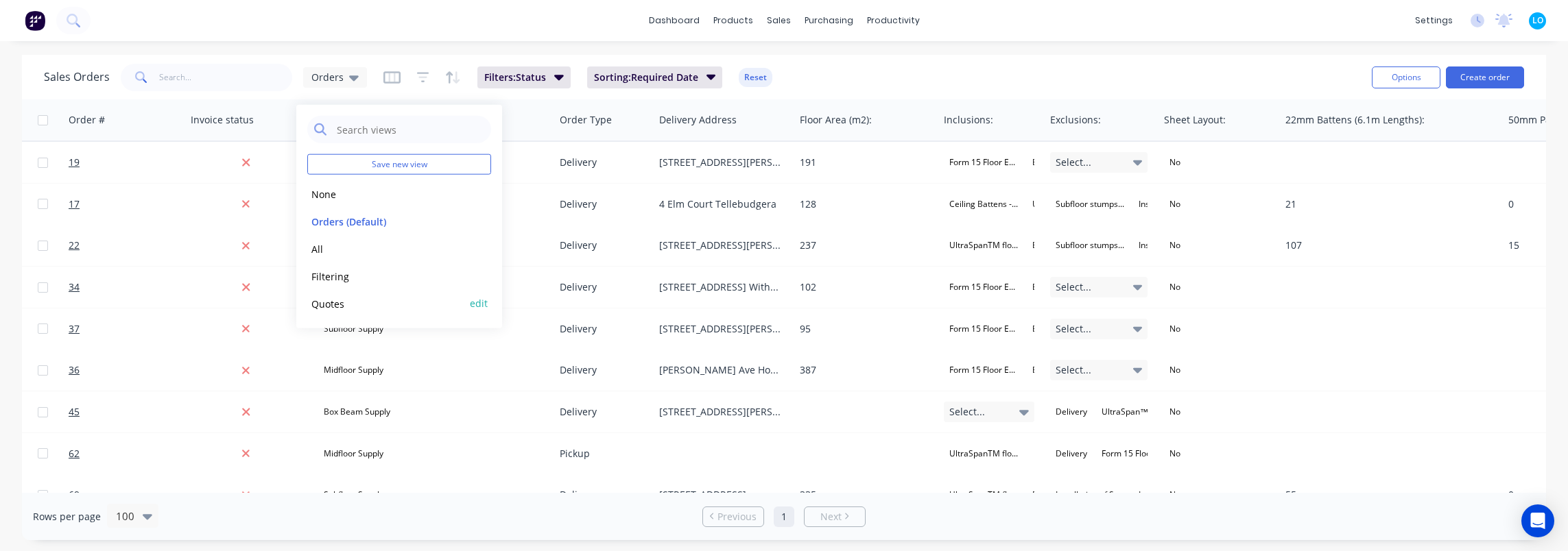
click at [353, 299] on button "Quotes" at bounding box center [385, 304] width 156 height 16
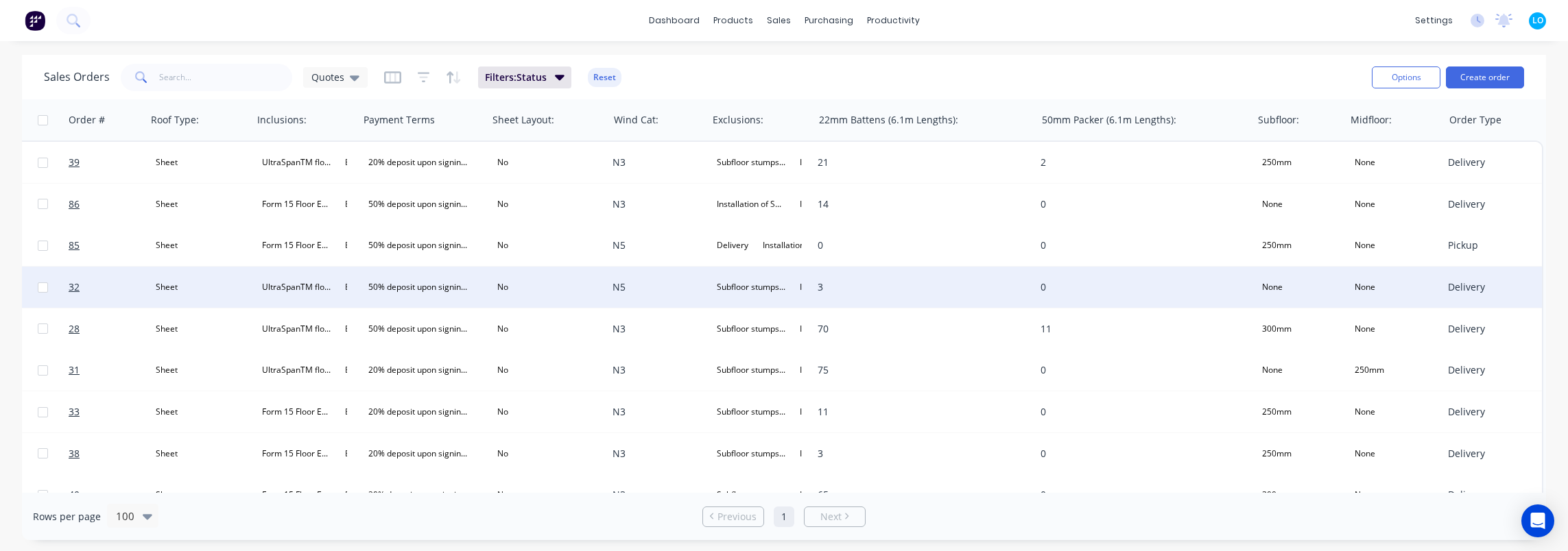
scroll to position [0, 1580]
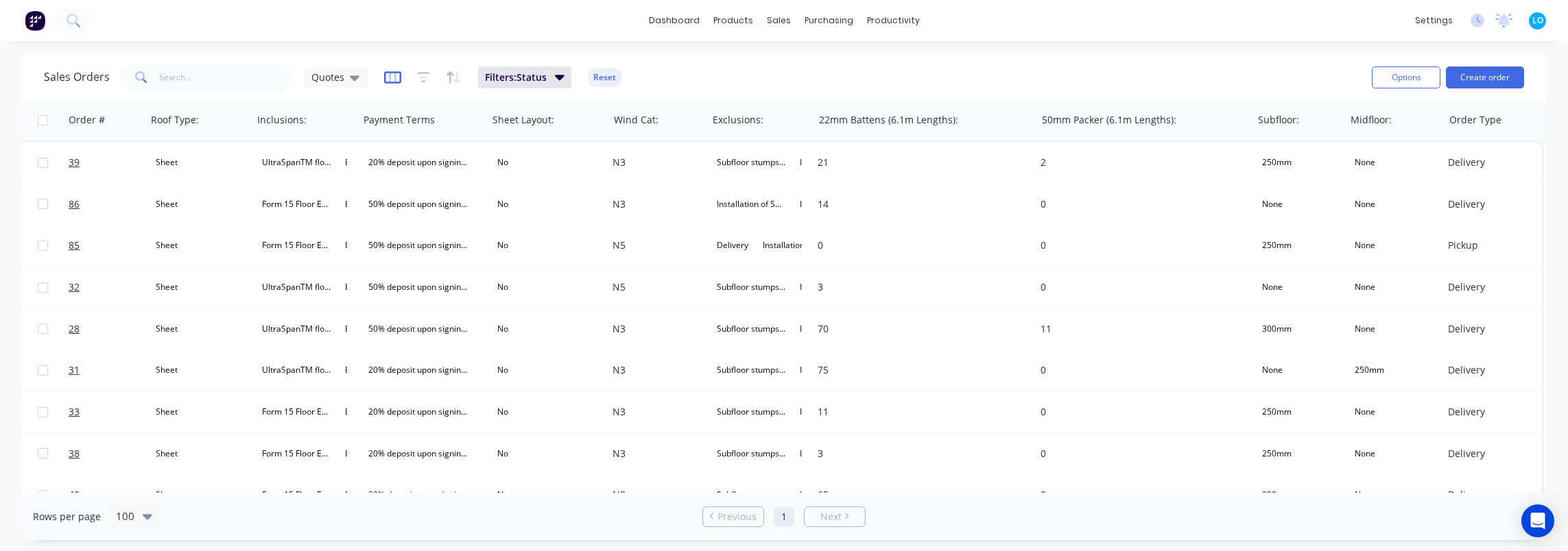
click at [393, 81] on icon "button" at bounding box center [392, 77] width 7 height 9
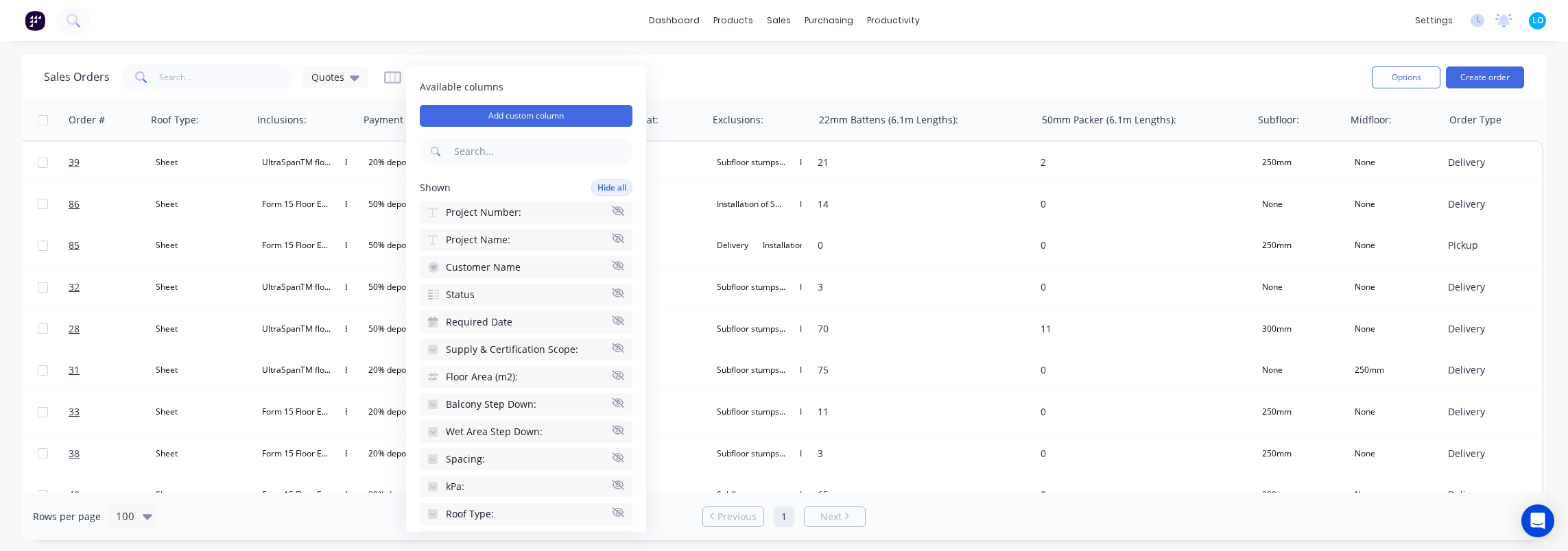
click at [865, 66] on div "Sales Orders Quotes Filters: Status Reset" at bounding box center [701, 77] width 1316 height 33
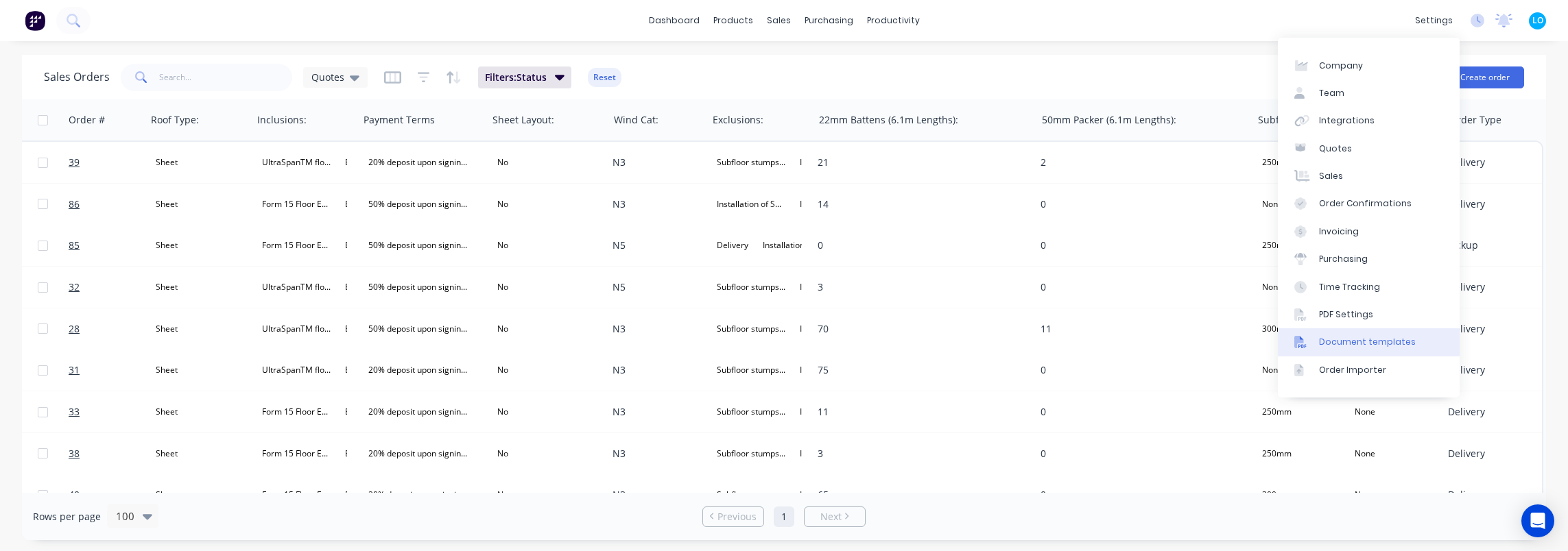
click at [1384, 340] on div "Document templates" at bounding box center [1367, 342] width 97 height 12
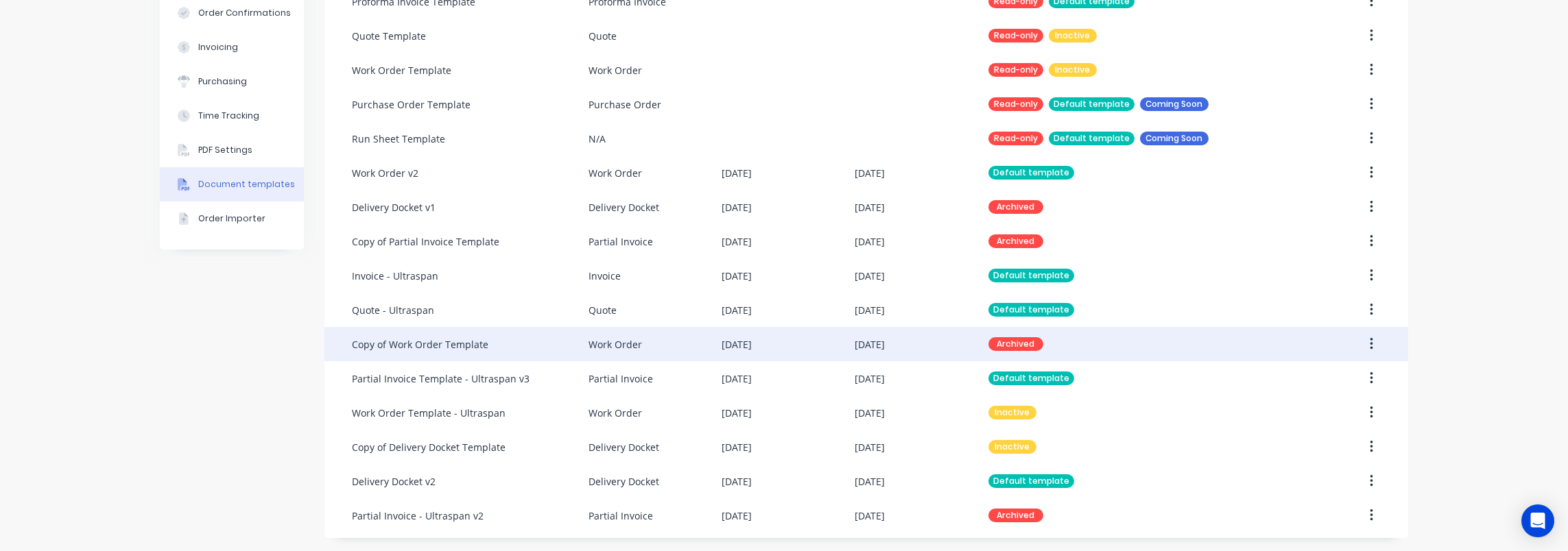
scroll to position [245, 0]
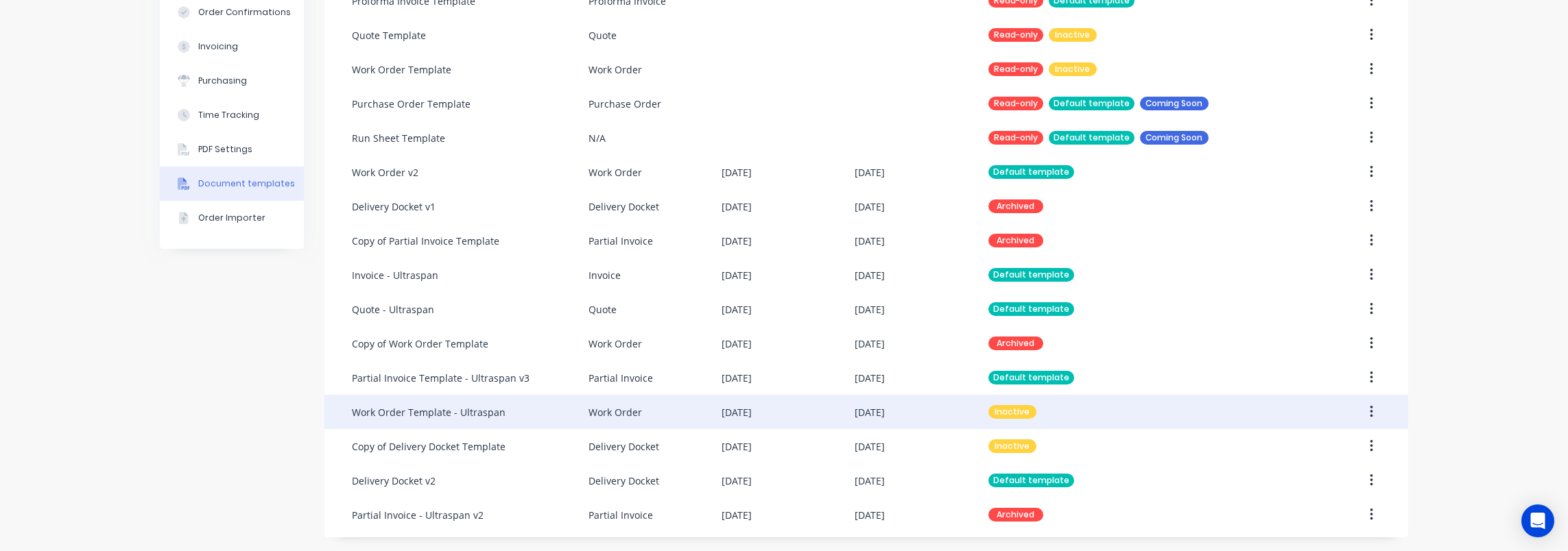
click at [555, 407] on div "Work Order Template - Ultraspan" at bounding box center [470, 411] width 236 height 34
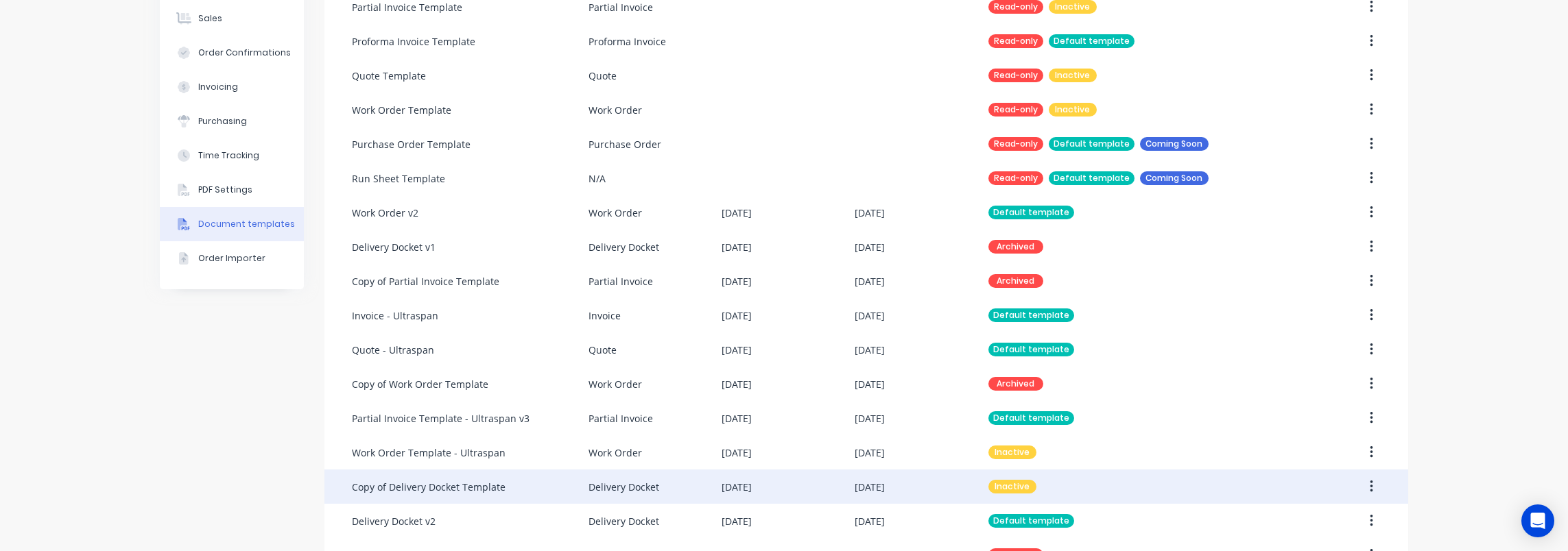
scroll to position [245, 0]
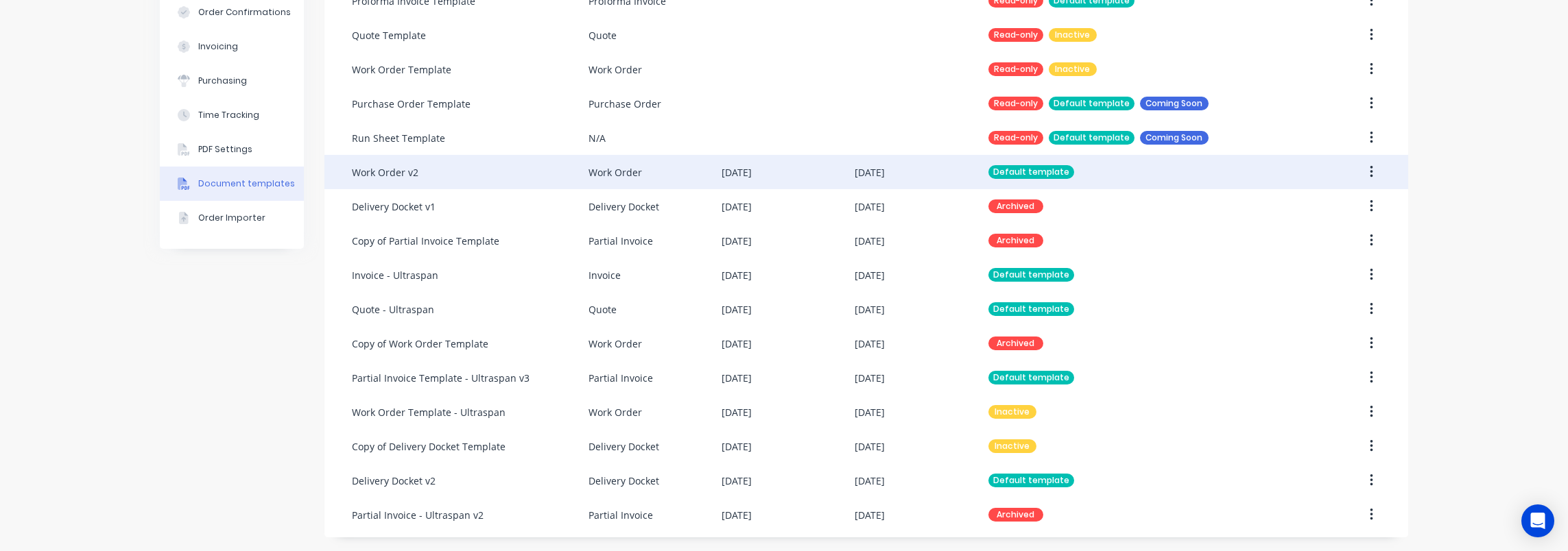
click at [547, 169] on div "Work Order v2" at bounding box center [470, 172] width 236 height 34
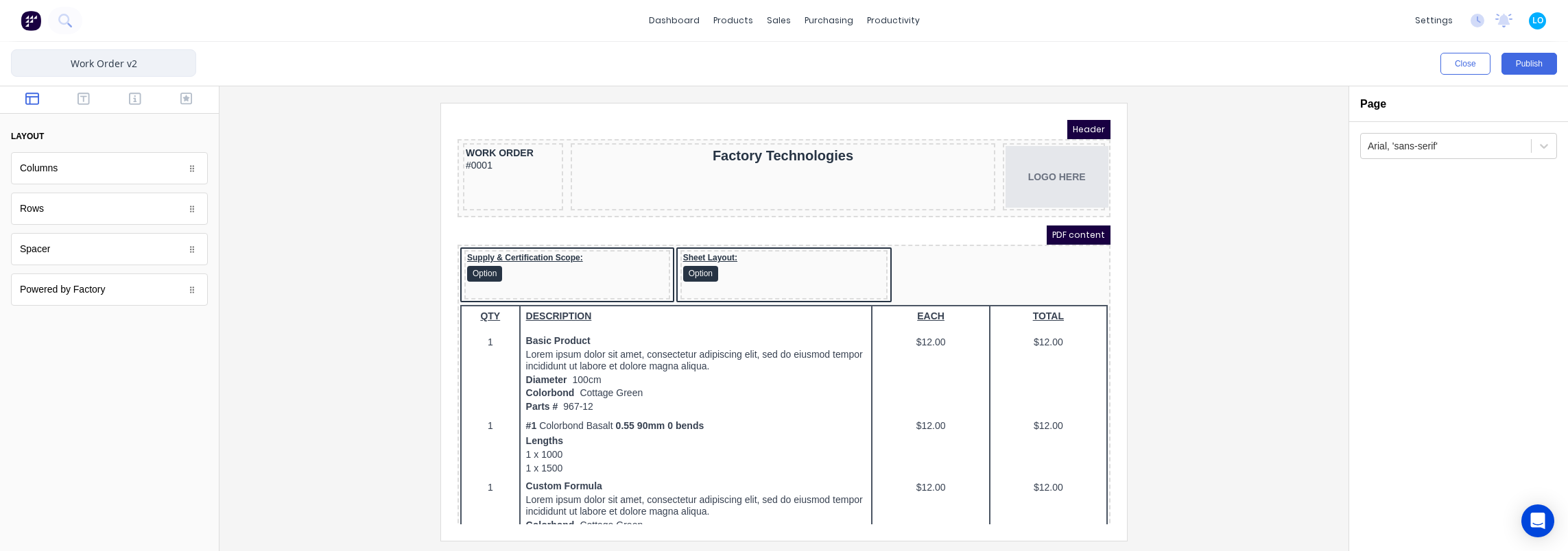
click at [124, 57] on input "Work Order v2" at bounding box center [103, 63] width 185 height 28
type input "Work Order v2"
click at [331, 245] on div at bounding box center [784, 322] width 1107 height 438
click at [141, 96] on button "button" at bounding box center [135, 100] width 43 height 17
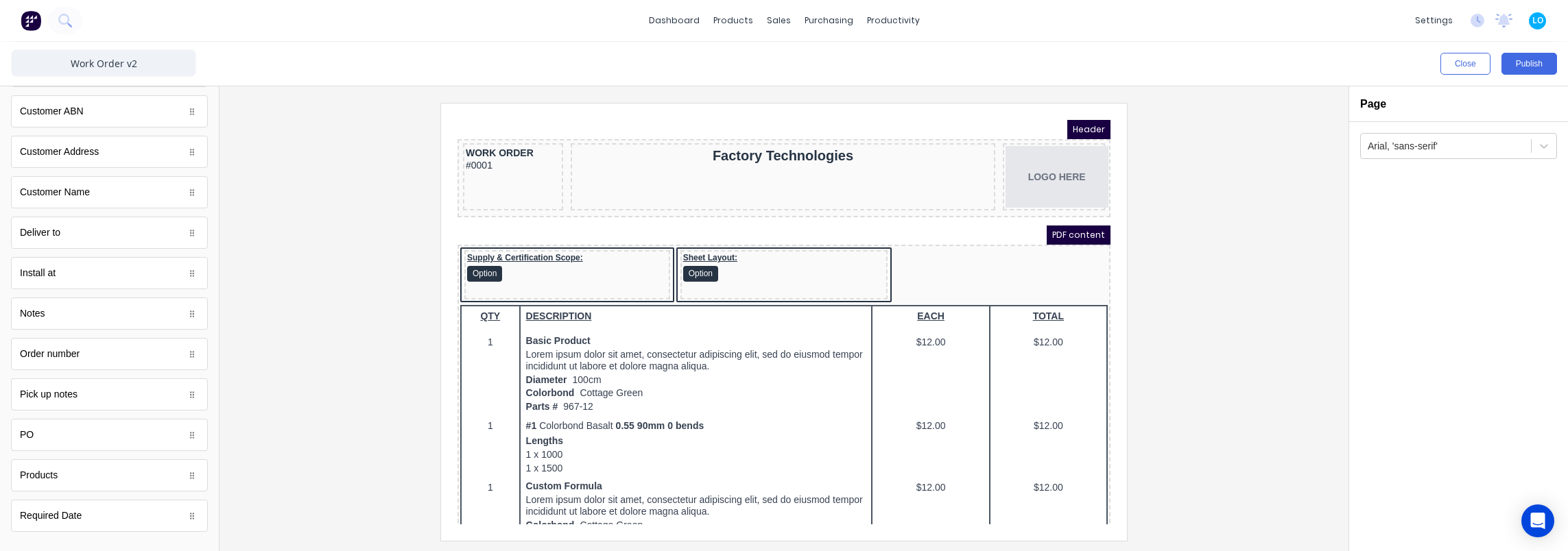
scroll to position [549, 0]
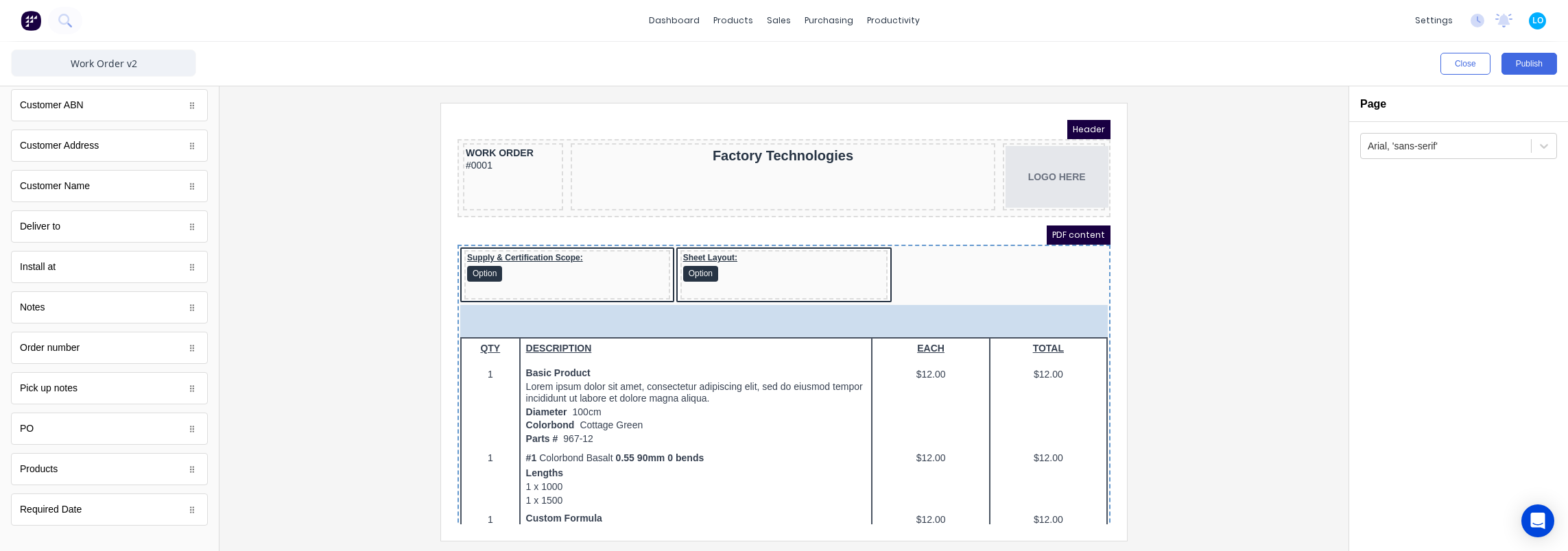
drag, startPoint x: 44, startPoint y: 303, endPoint x: 715, endPoint y: 305, distance: 671.0
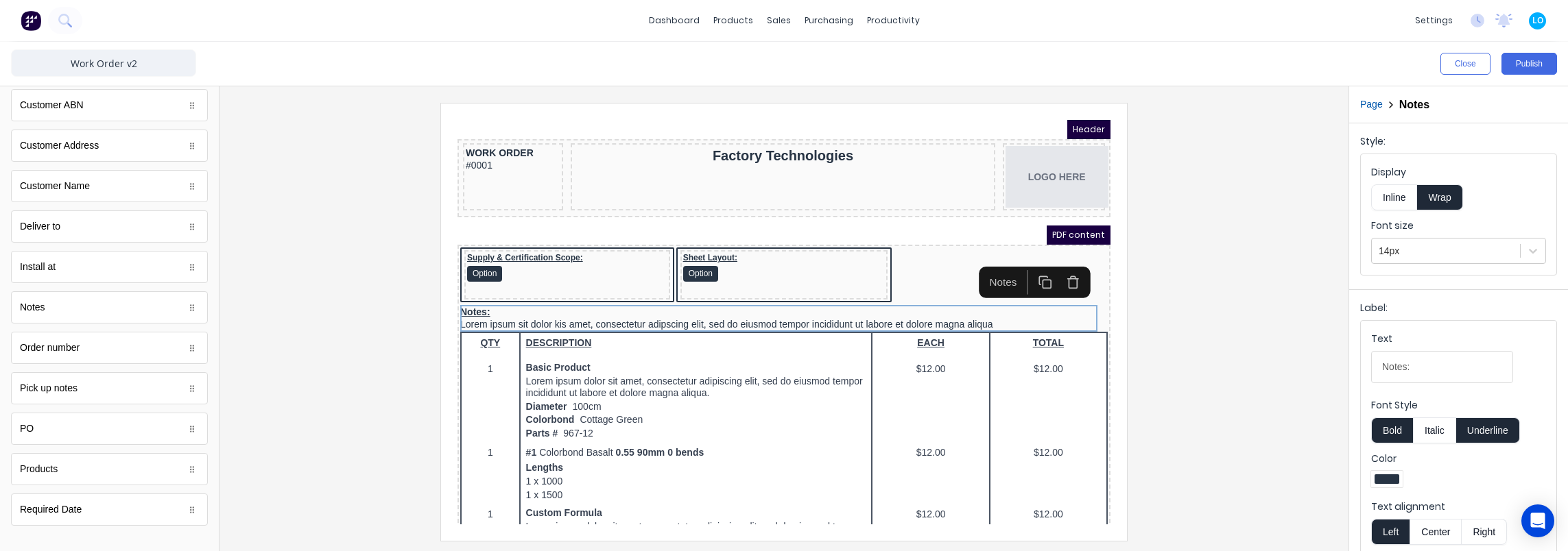
scroll to position [0, 0]
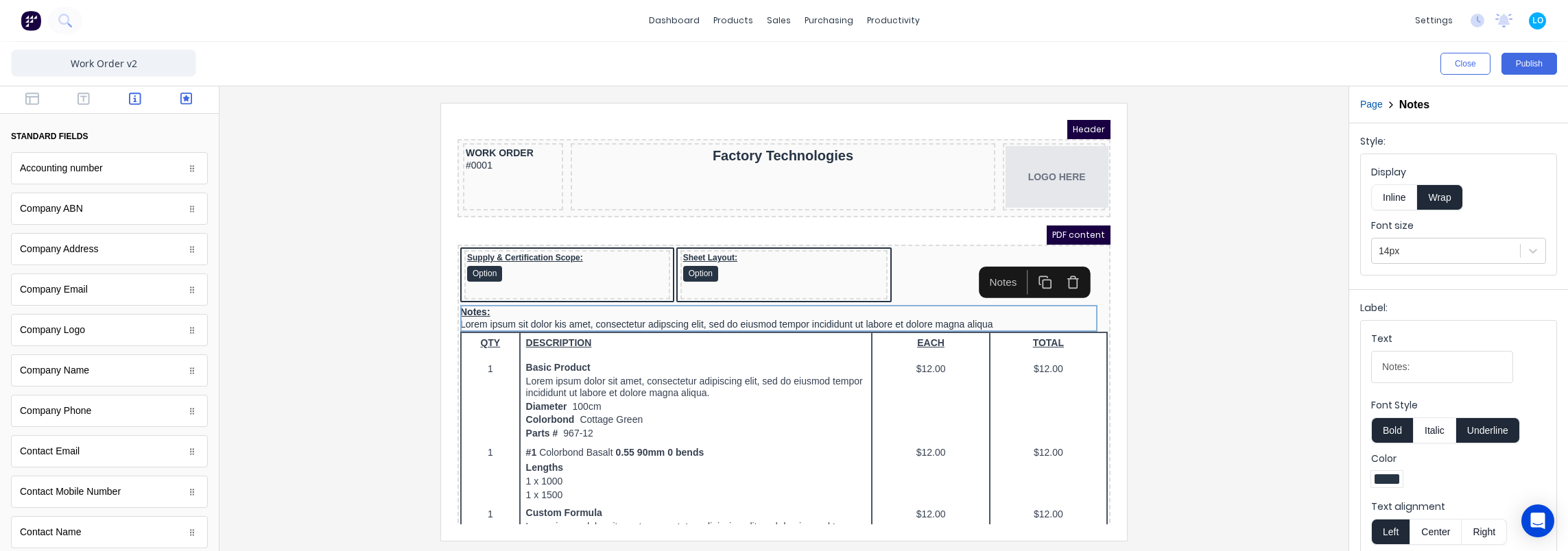
click at [180, 97] on icon "button" at bounding box center [186, 98] width 12 height 14
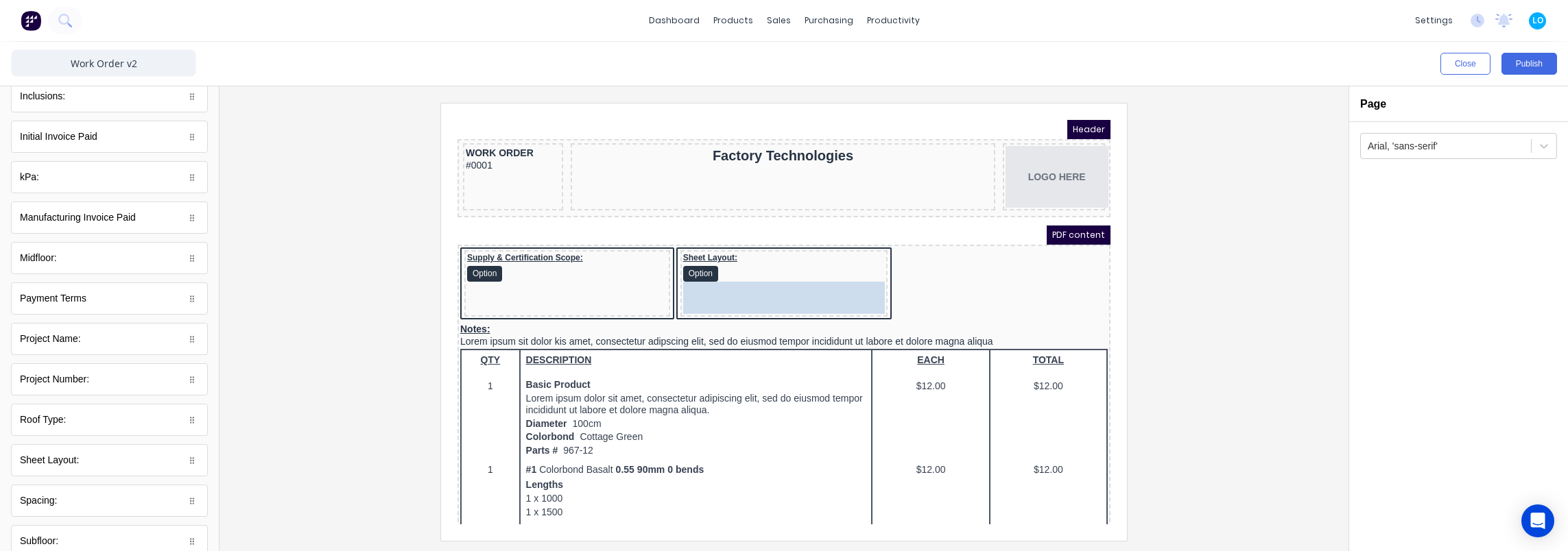
drag, startPoint x: 55, startPoint y: 181, endPoint x: 319, endPoint y: 166, distance: 264.4
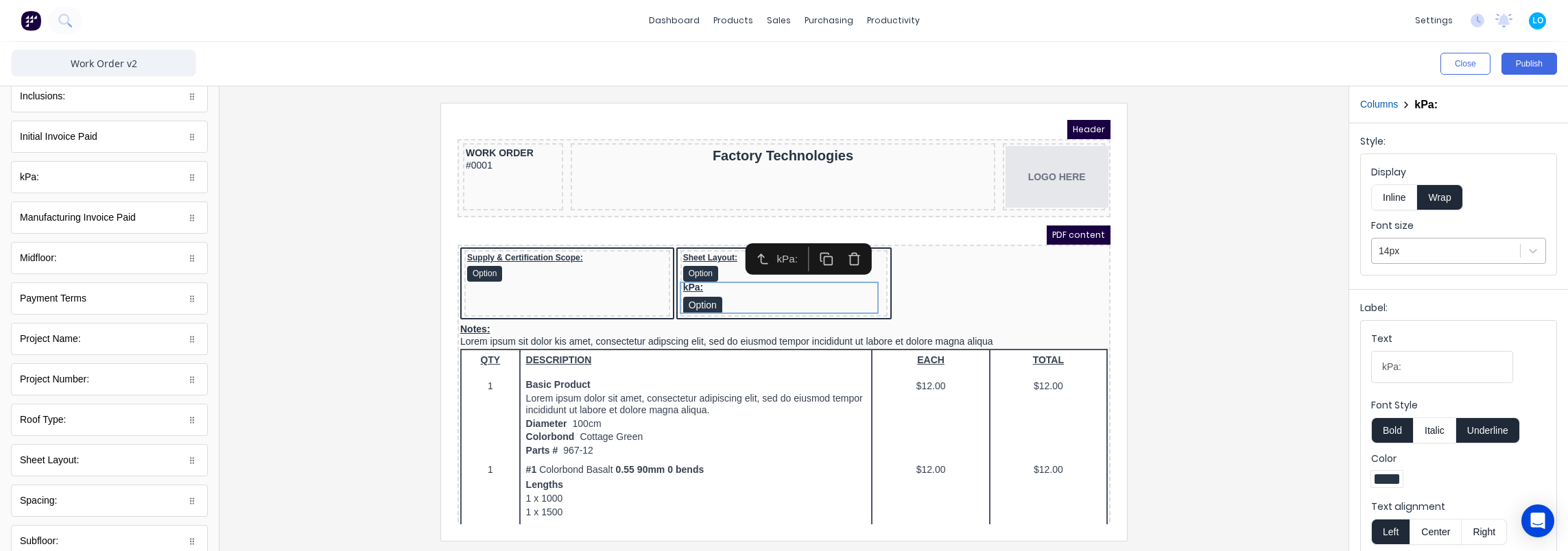
click at [1446, 254] on div at bounding box center [1445, 252] width 134 height 17
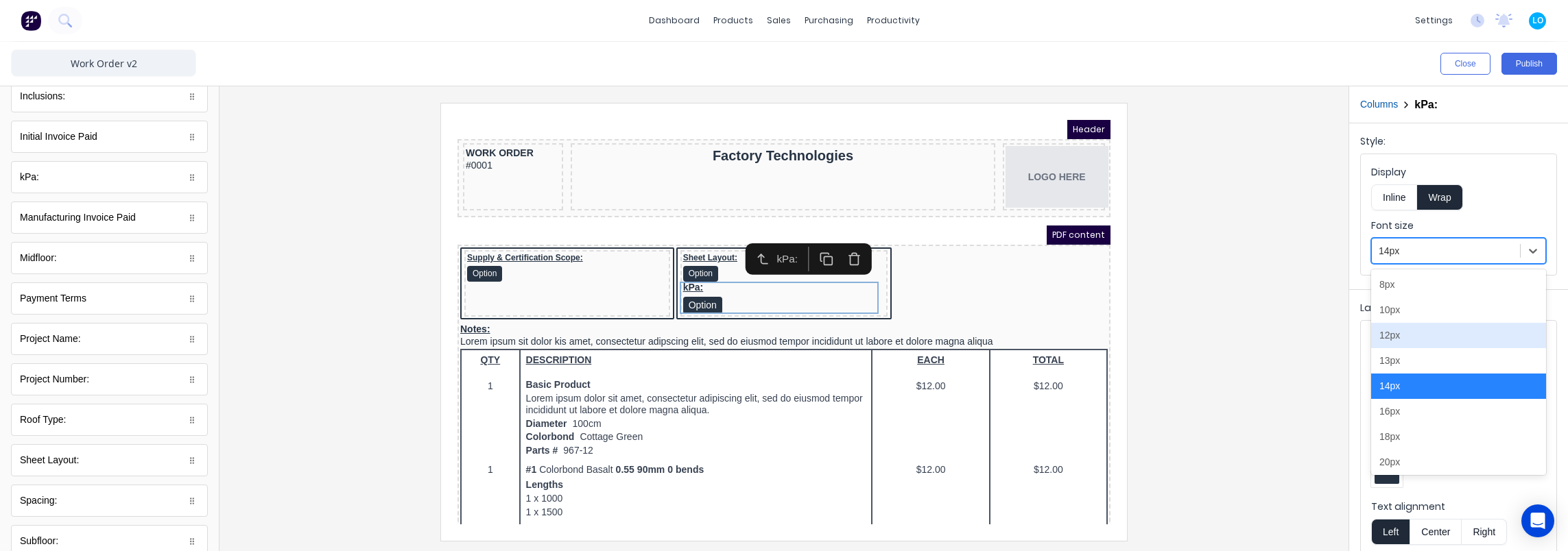
click at [1399, 339] on div "12px" at bounding box center [1458, 335] width 175 height 25
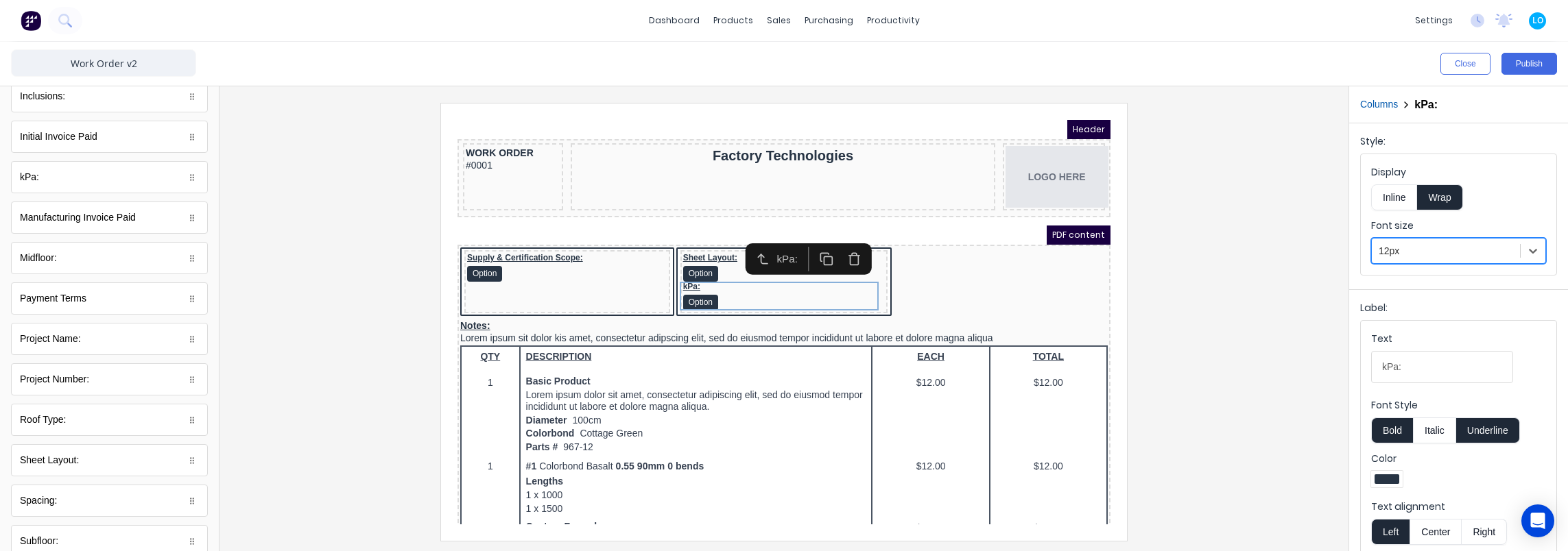
click at [1395, 201] on button "Inline" at bounding box center [1394, 198] width 46 height 26
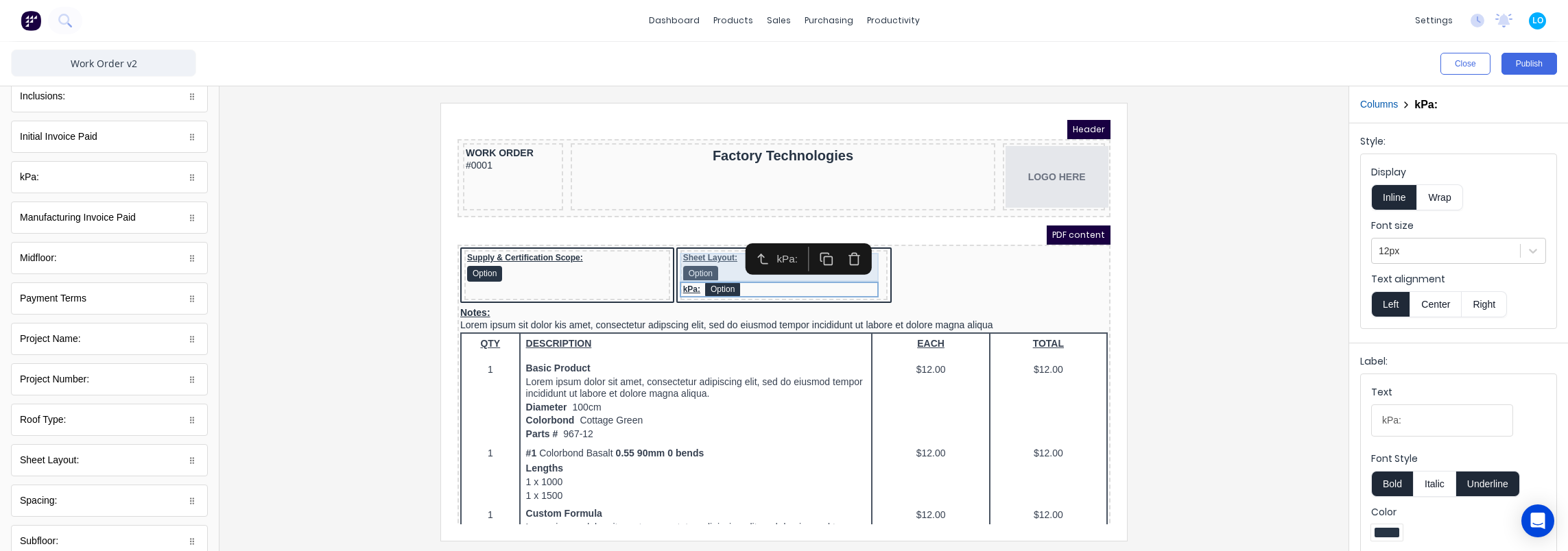
click at [702, 236] on div "Sheet Layout: Option kPa: Option" at bounding box center [768, 259] width 208 height 50
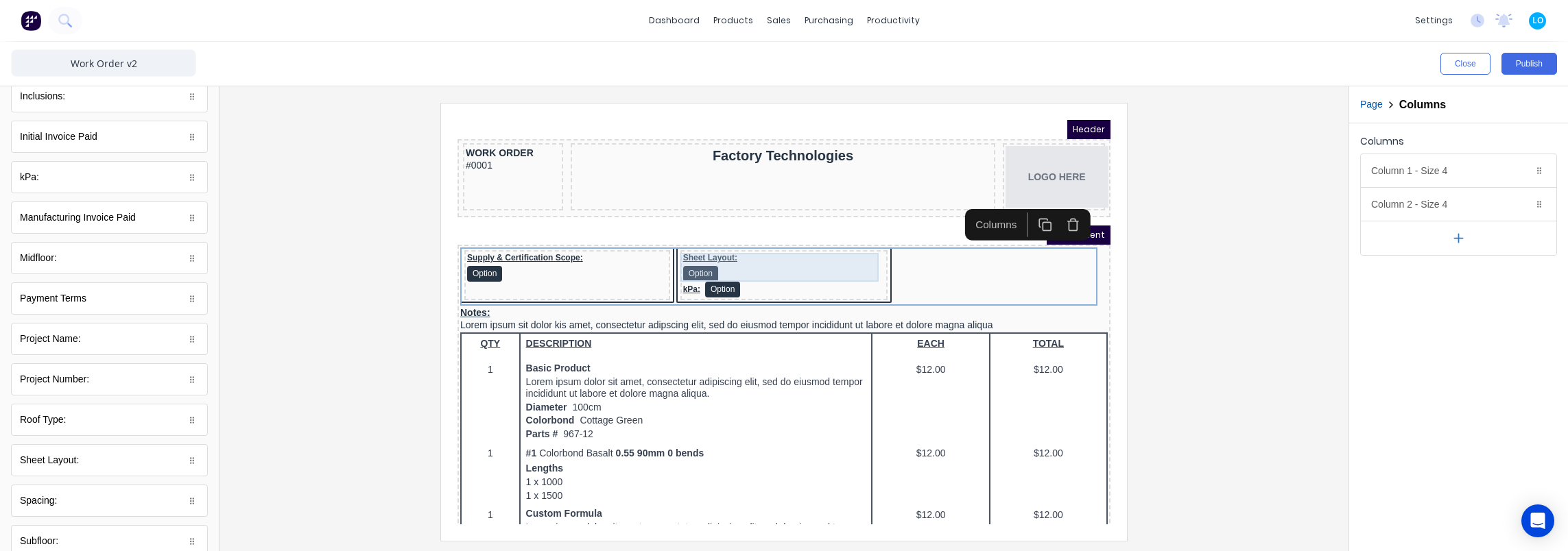
click at [741, 237] on div "Sheet Layout: Option" at bounding box center [768, 251] width 202 height 29
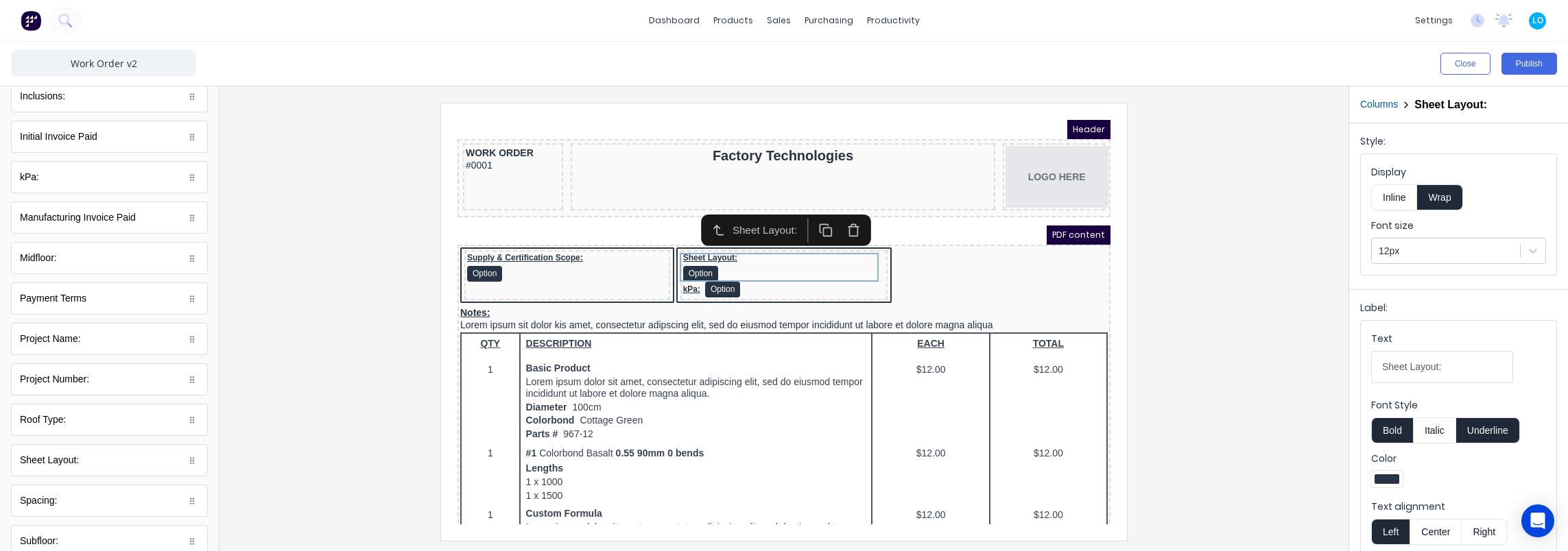
click at [1383, 190] on button "Inline" at bounding box center [1394, 198] width 46 height 26
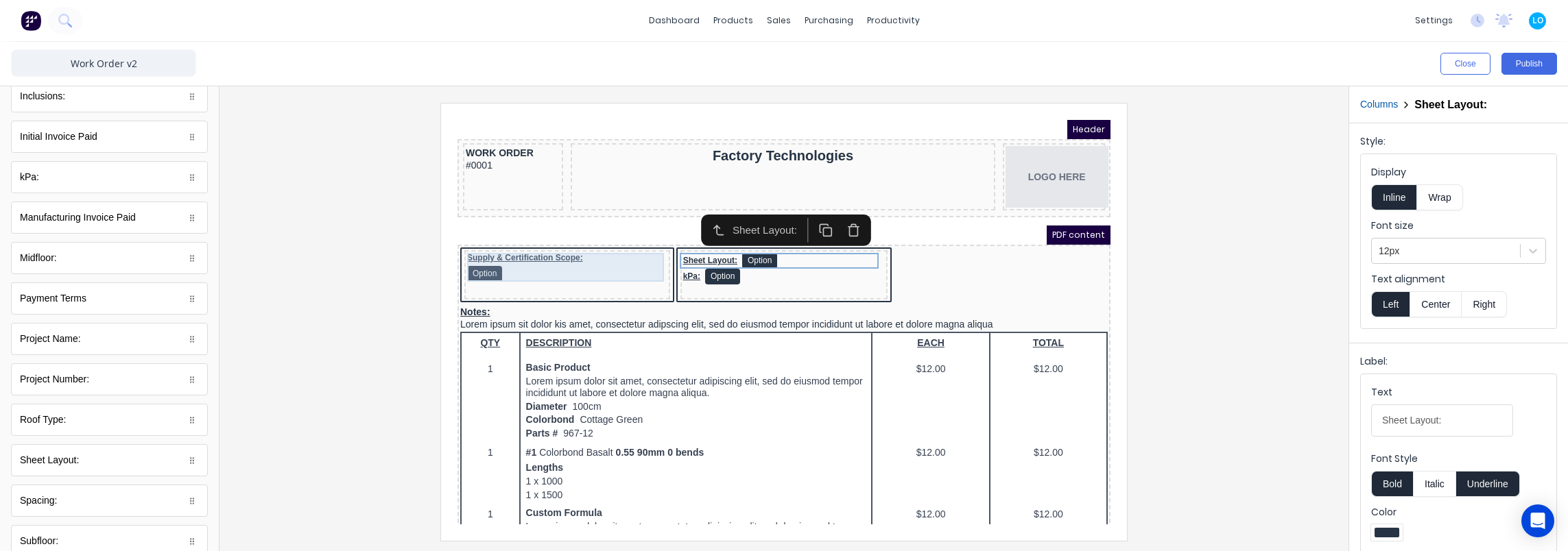
click at [498, 249] on div "Supply & Certification Scope: Option" at bounding box center [550, 251] width 200 height 29
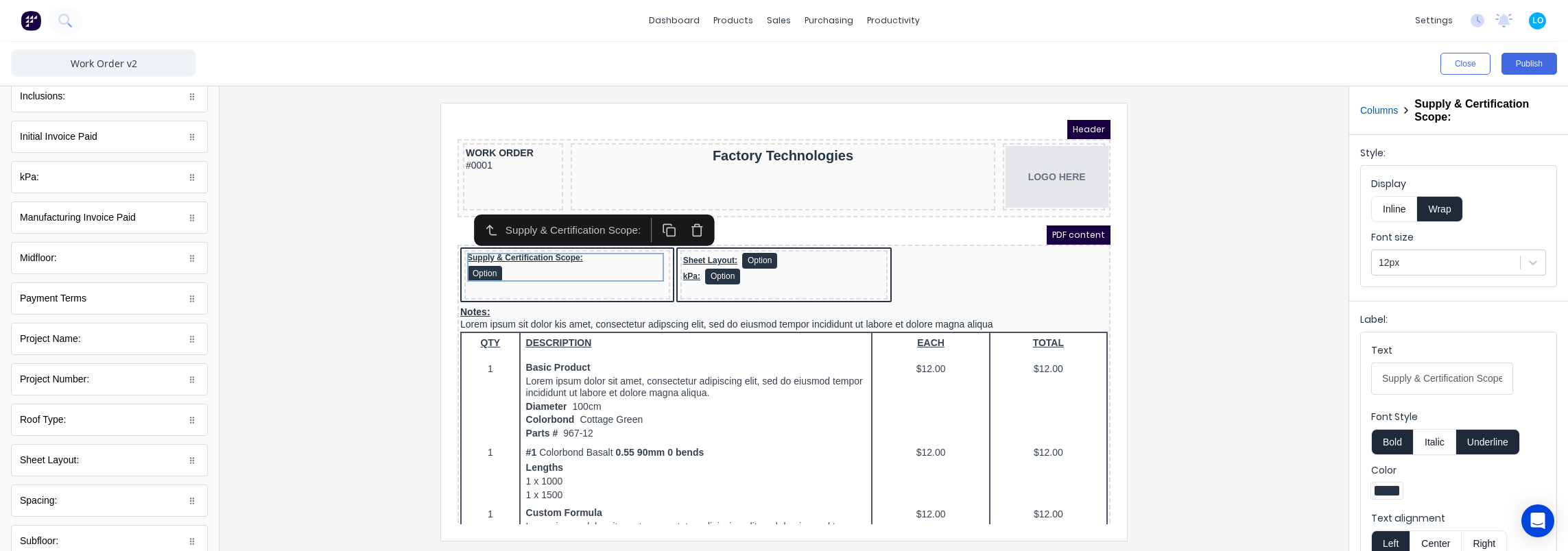
click at [1386, 108] on button "Columns" at bounding box center [1379, 110] width 38 height 15
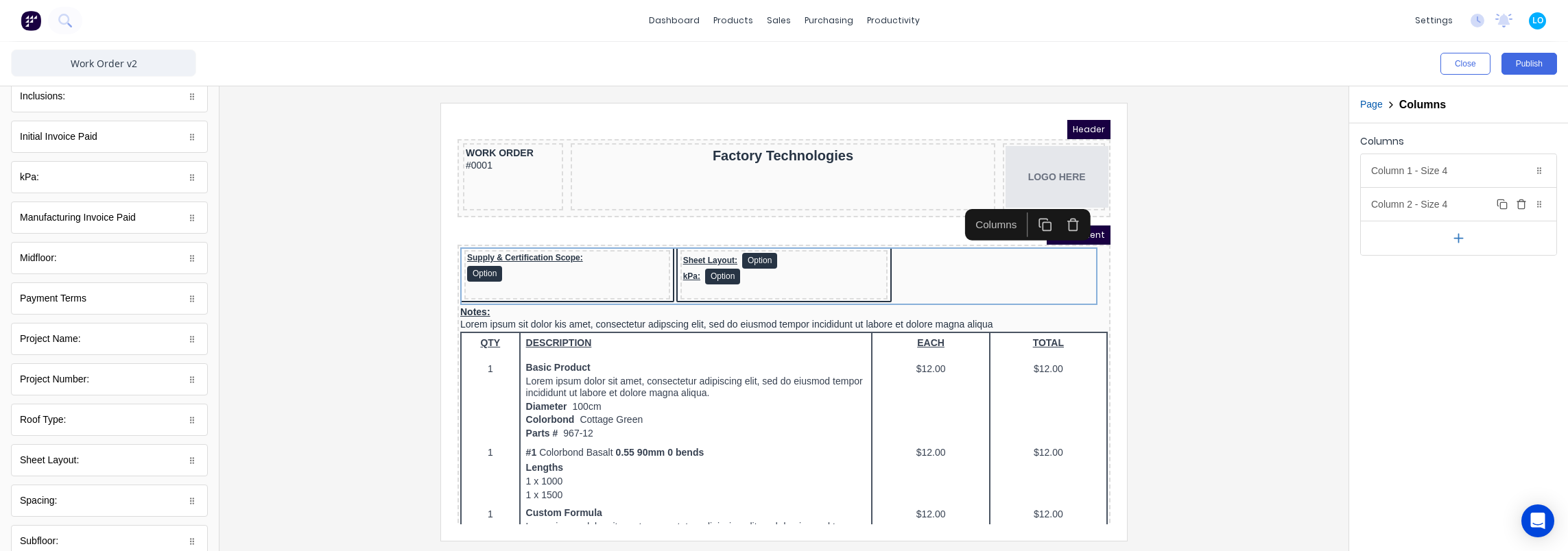
click at [1444, 206] on div "Column 2 - Size 4 Duplicate Delete" at bounding box center [1458, 204] width 196 height 33
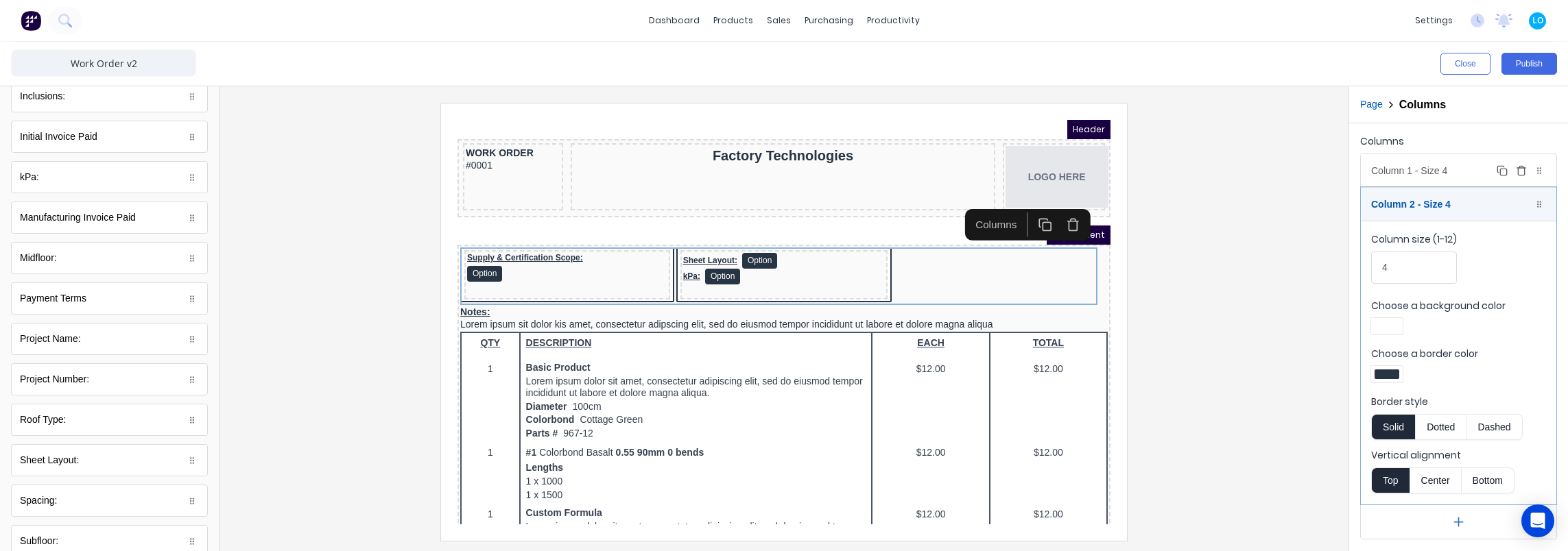
click at [1410, 172] on div "Column 1 - Size 4 Duplicate Delete" at bounding box center [1458, 170] width 196 height 33
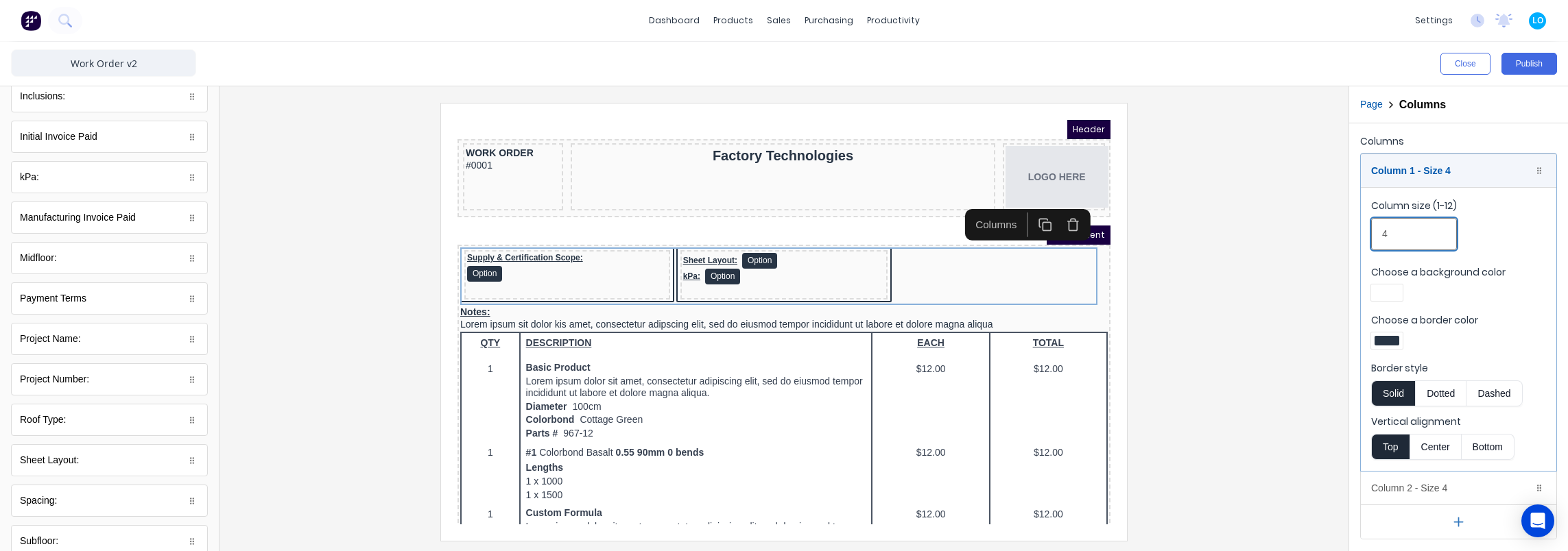
click at [1410, 241] on input "4" at bounding box center [1414, 234] width 86 height 32
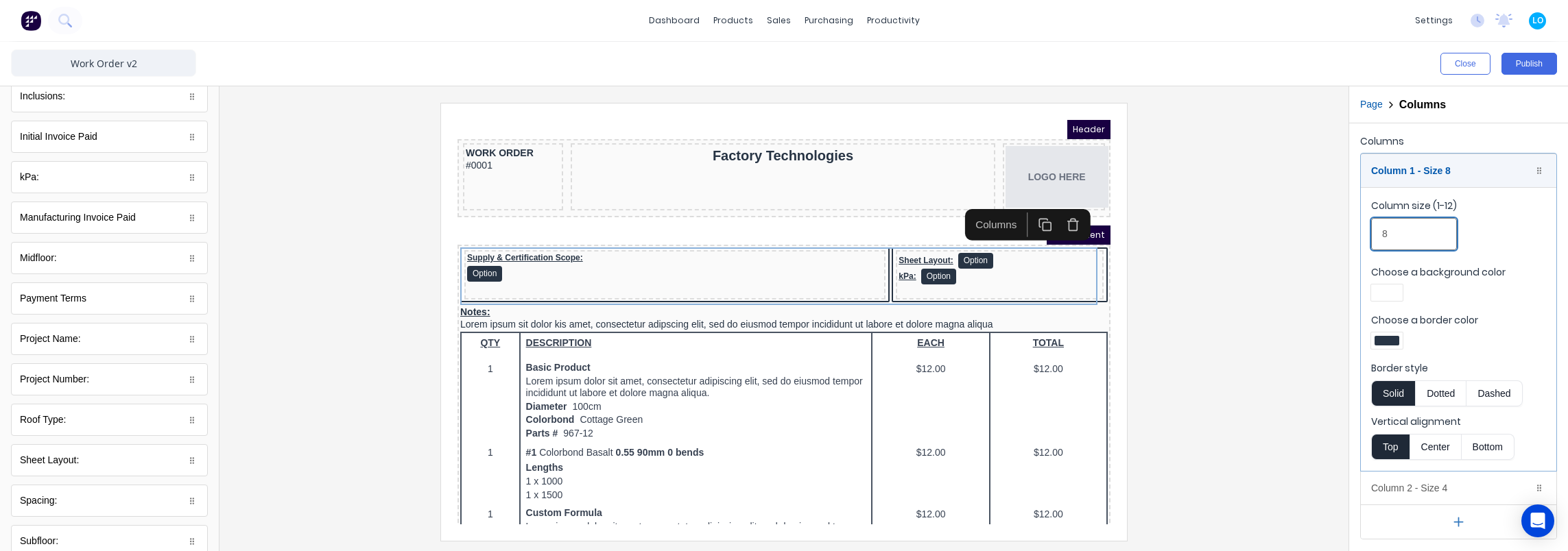
type input "8"
click at [315, 310] on div at bounding box center [784, 322] width 1107 height 438
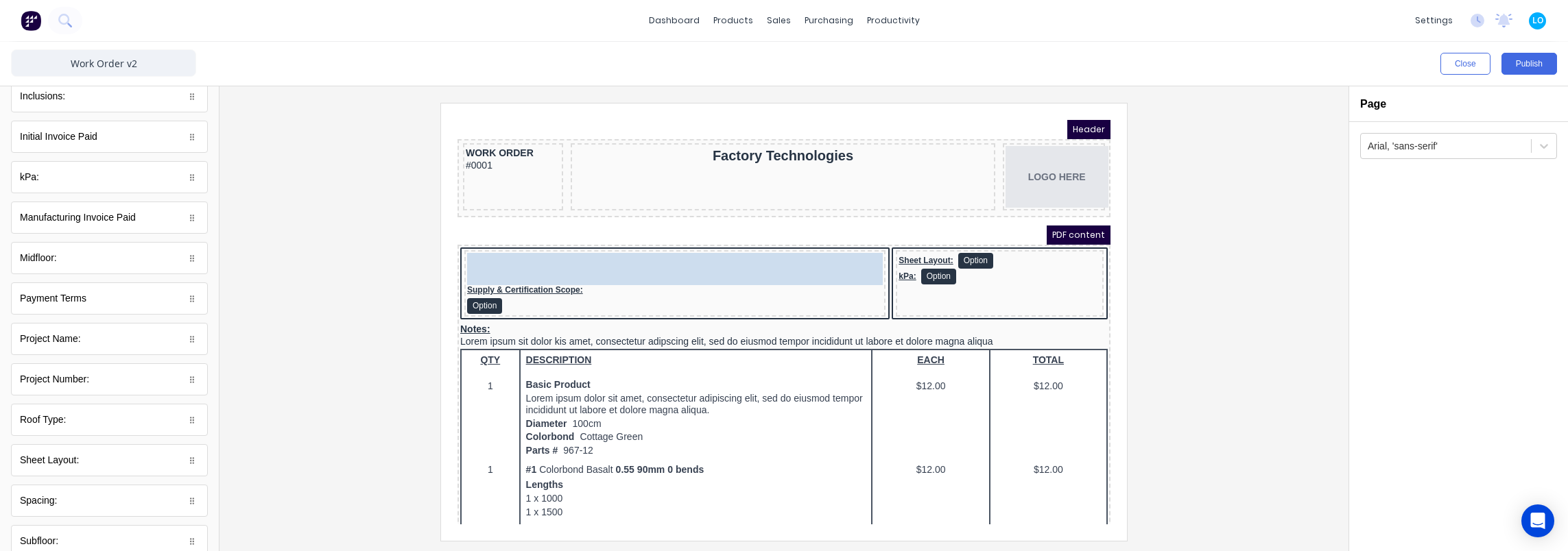
drag, startPoint x: 50, startPoint y: 339, endPoint x: 499, endPoint y: 253, distance: 457.2
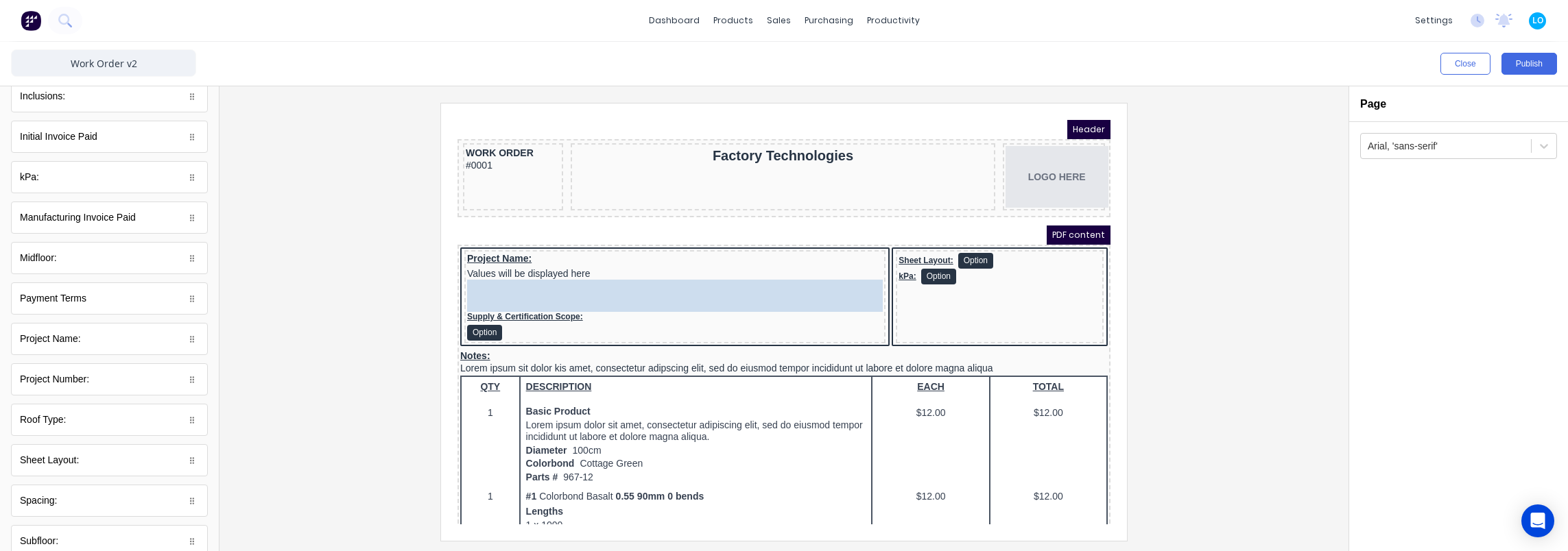
drag, startPoint x: 59, startPoint y: 376, endPoint x: 534, endPoint y: 282, distance: 484.2
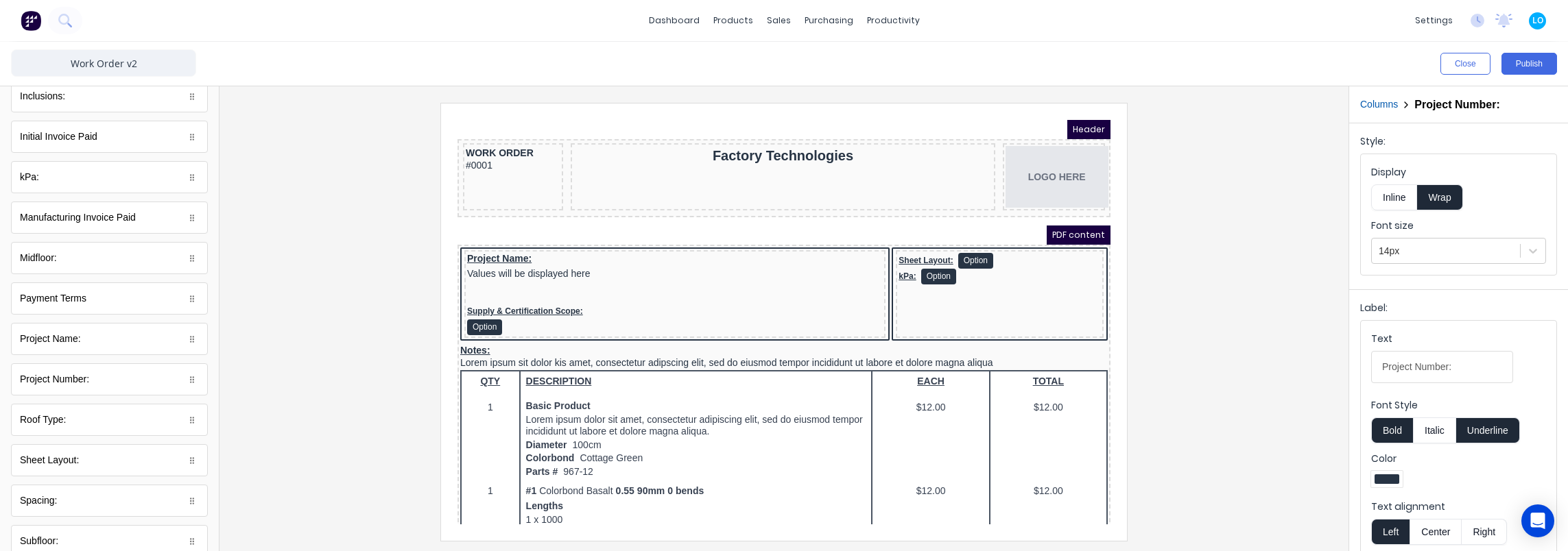
click at [473, 238] on div "Project Name: Values will be displayed here" at bounding box center [659, 249] width 416 height 27
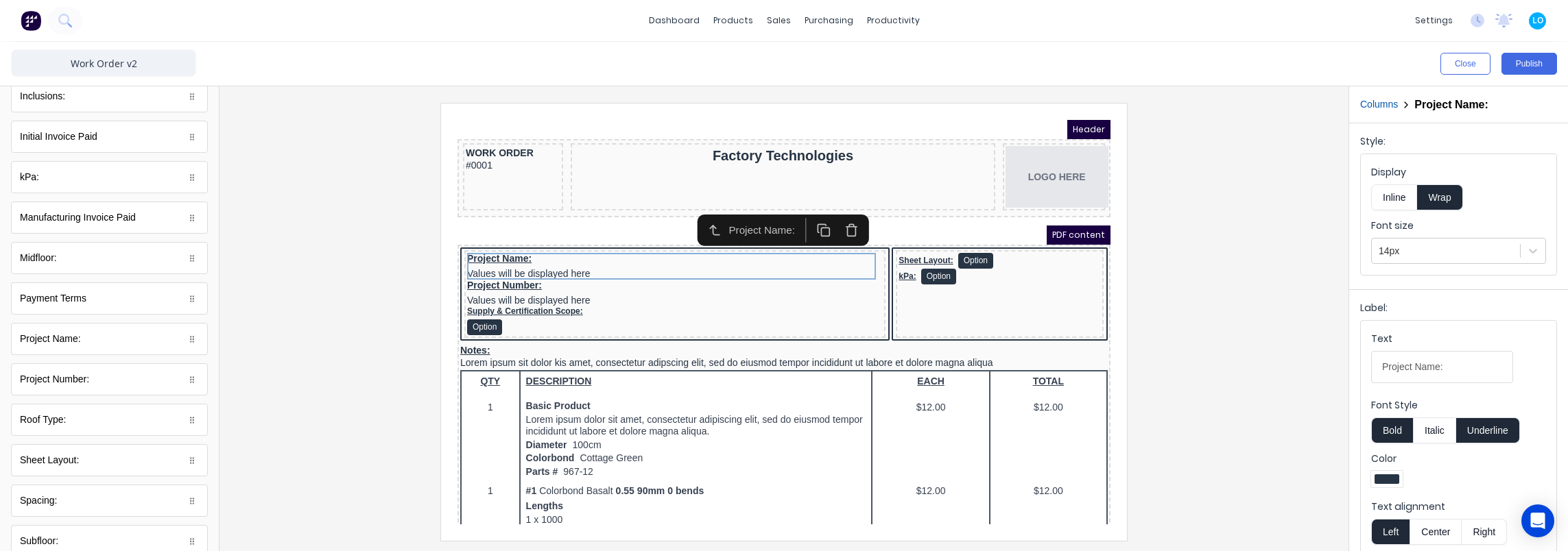
click at [1398, 198] on button "Inline" at bounding box center [1394, 198] width 46 height 26
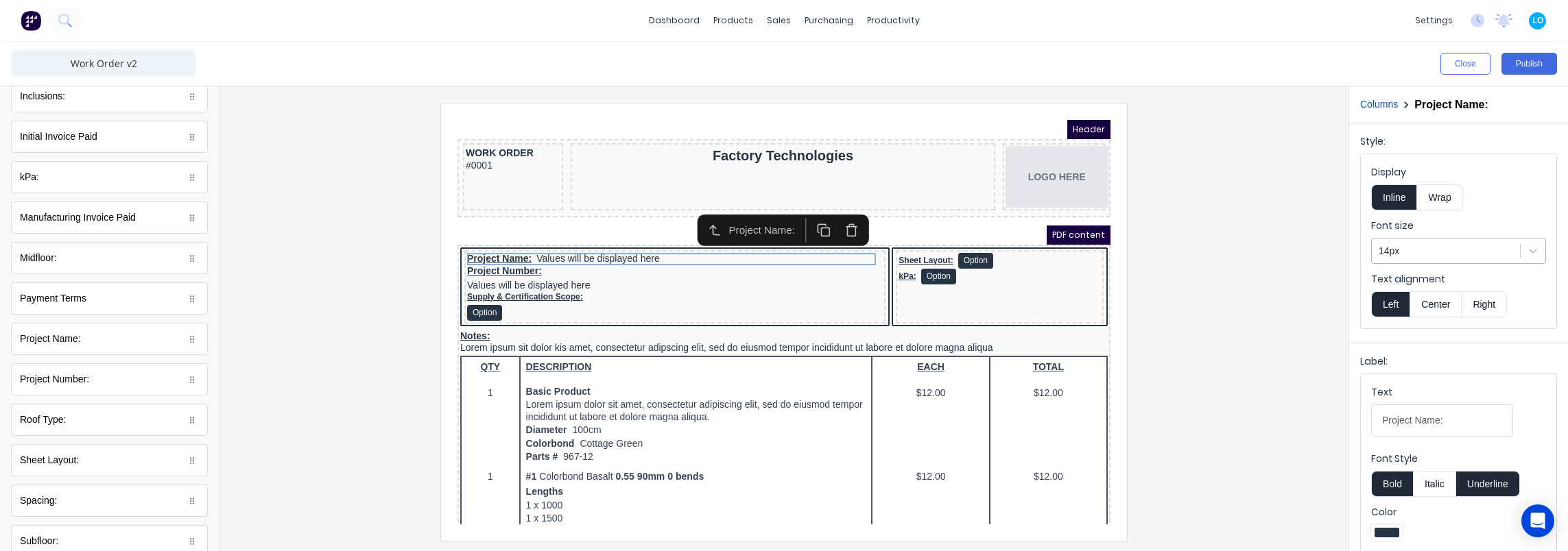
click at [1426, 255] on div at bounding box center [1445, 252] width 134 height 17
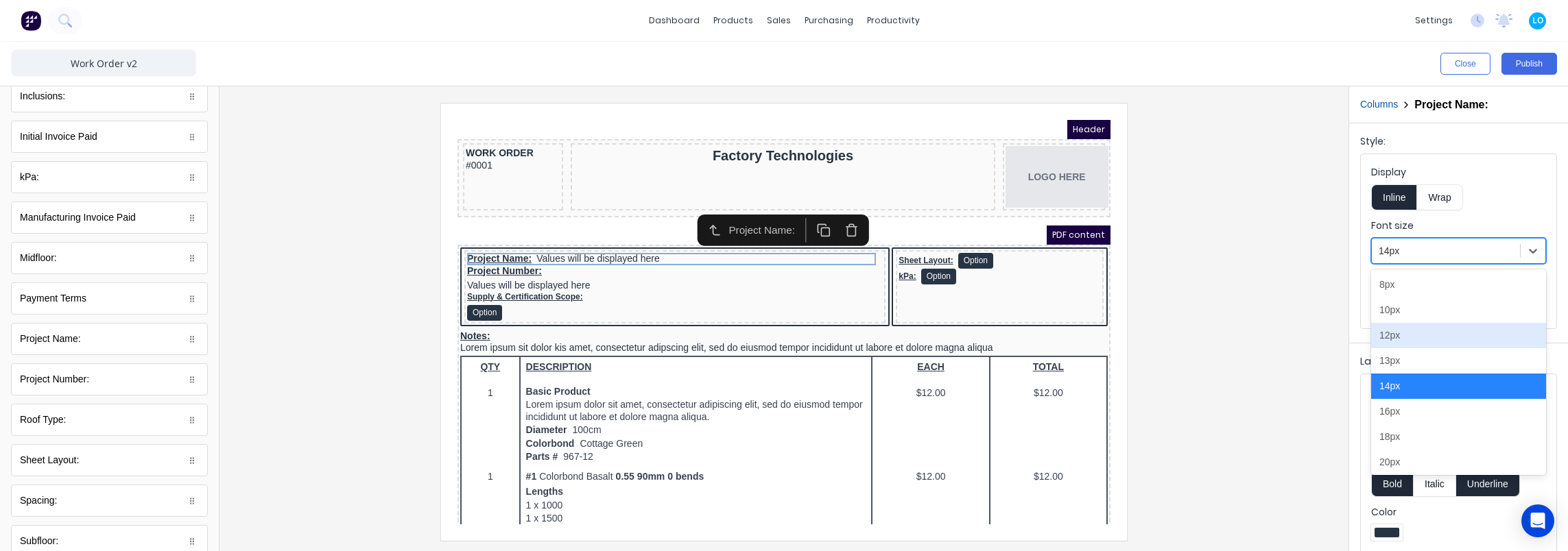
click at [1418, 335] on div "12px" at bounding box center [1458, 335] width 175 height 25
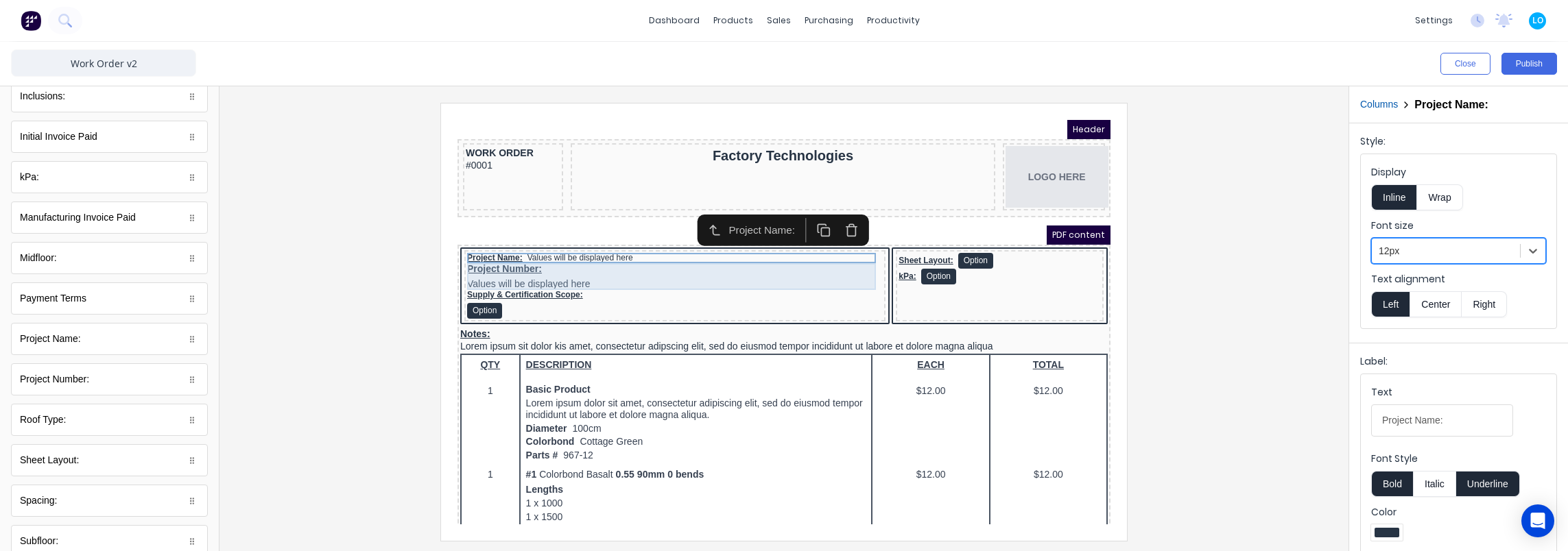
click at [652, 262] on div "Project Number: Values will be displayed here" at bounding box center [659, 260] width 416 height 27
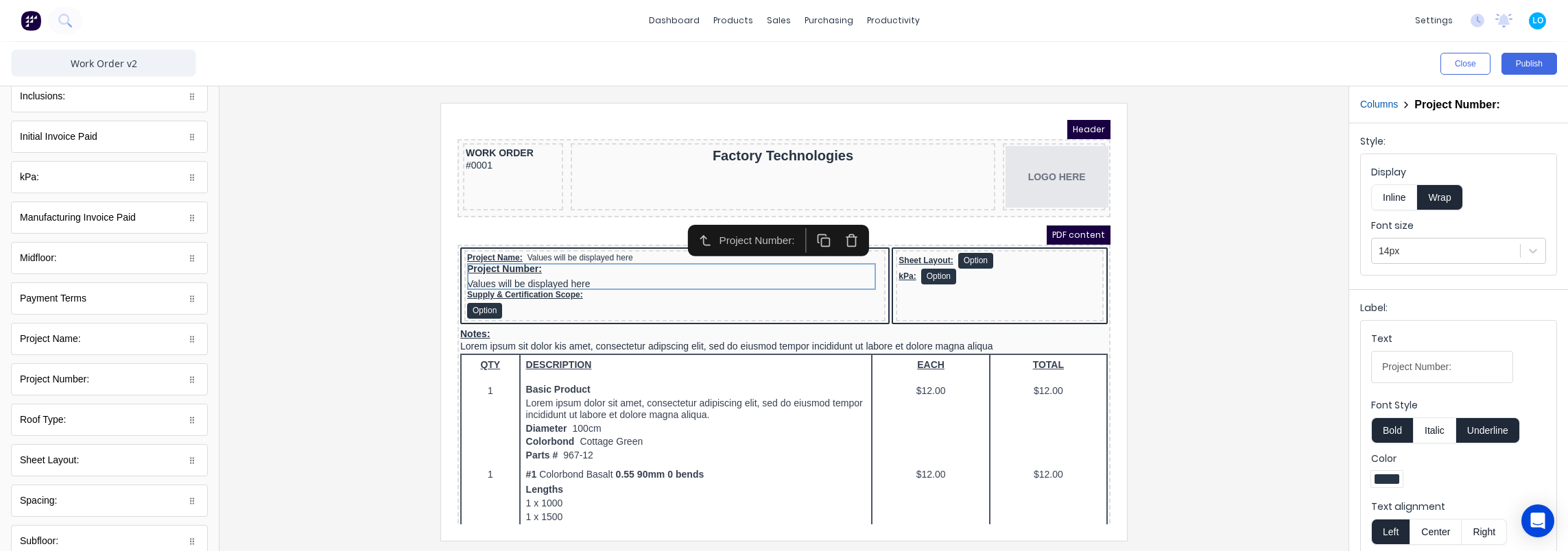
click at [1383, 204] on button "Inline" at bounding box center [1394, 198] width 46 height 26
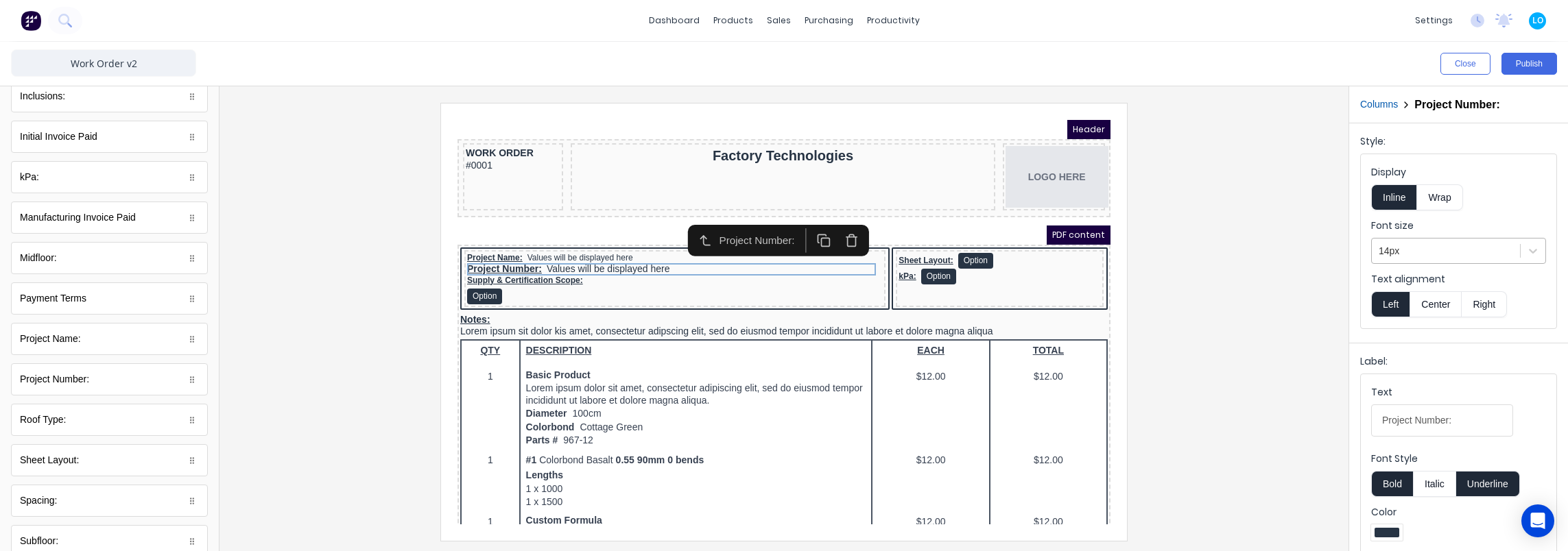
click at [1397, 258] on div at bounding box center [1445, 252] width 134 height 17
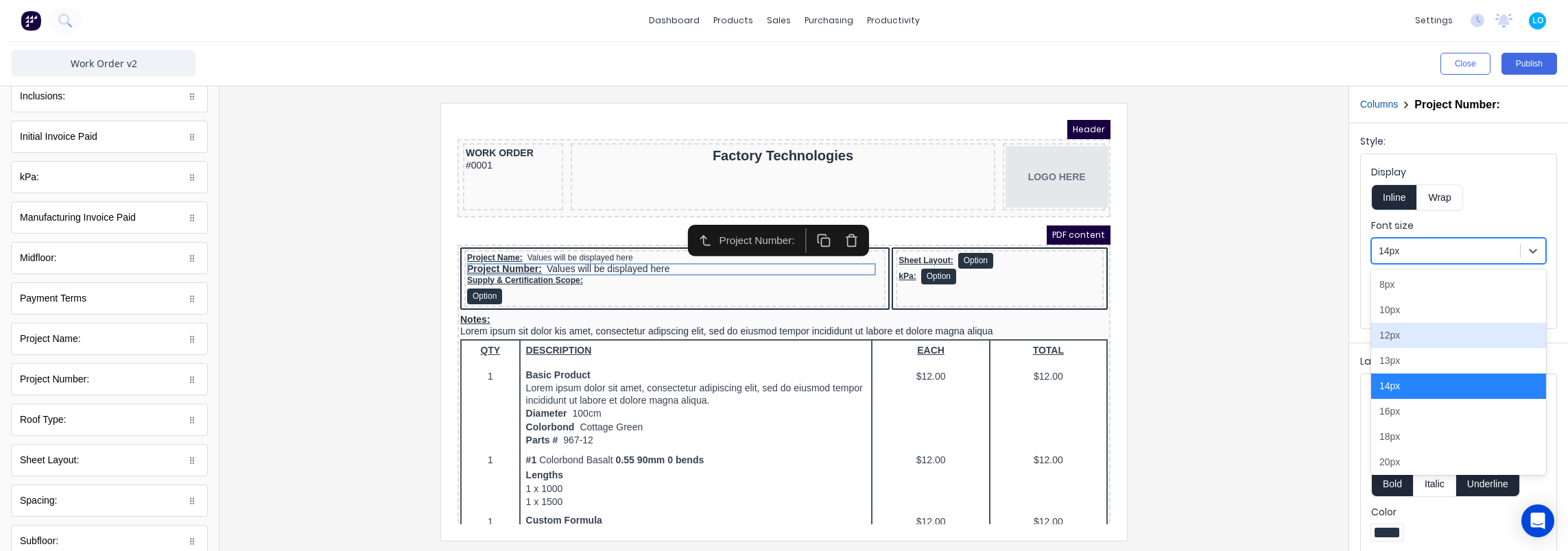
click at [1418, 334] on div "12px" at bounding box center [1458, 335] width 175 height 25
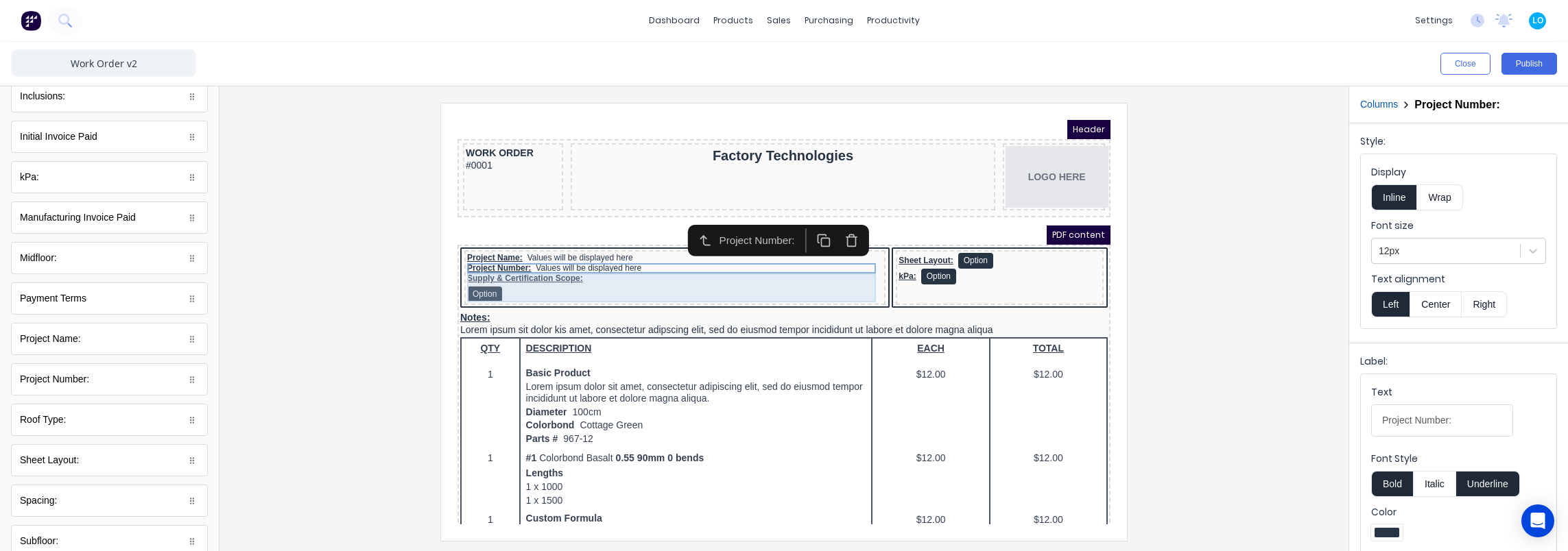
click at [583, 276] on div "Supply & Certification Scope: Option" at bounding box center [659, 272] width 416 height 29
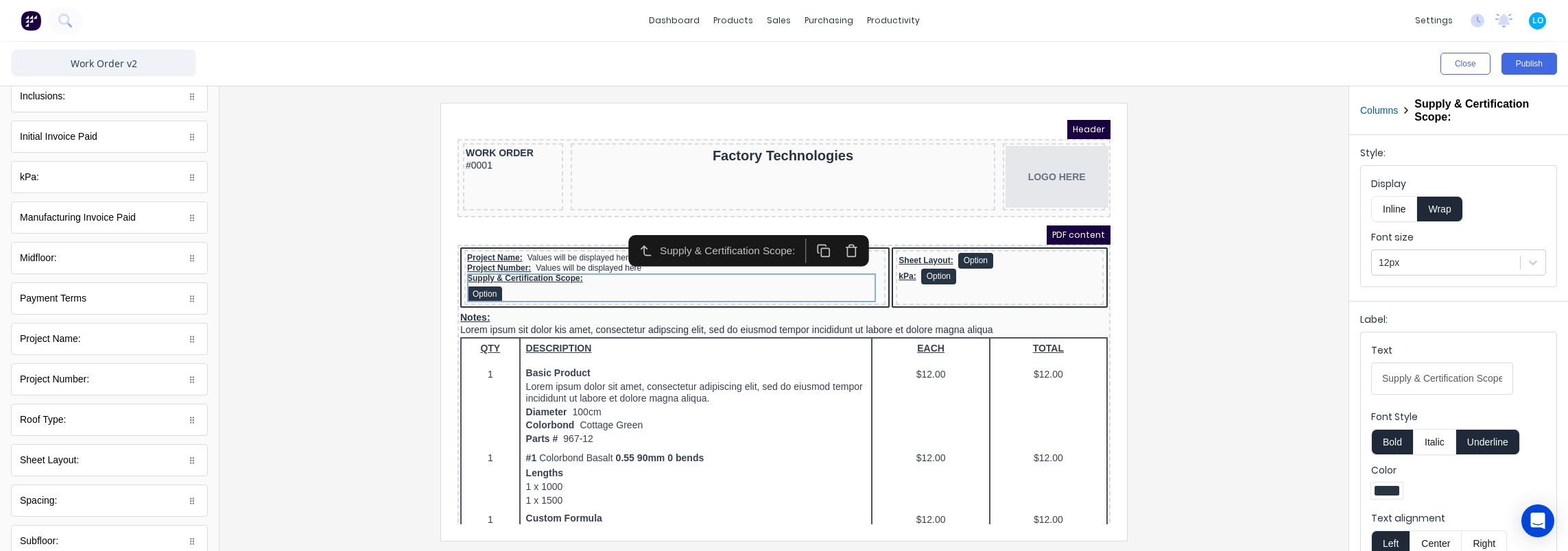
click at [1402, 204] on button "Inline" at bounding box center [1394, 209] width 46 height 26
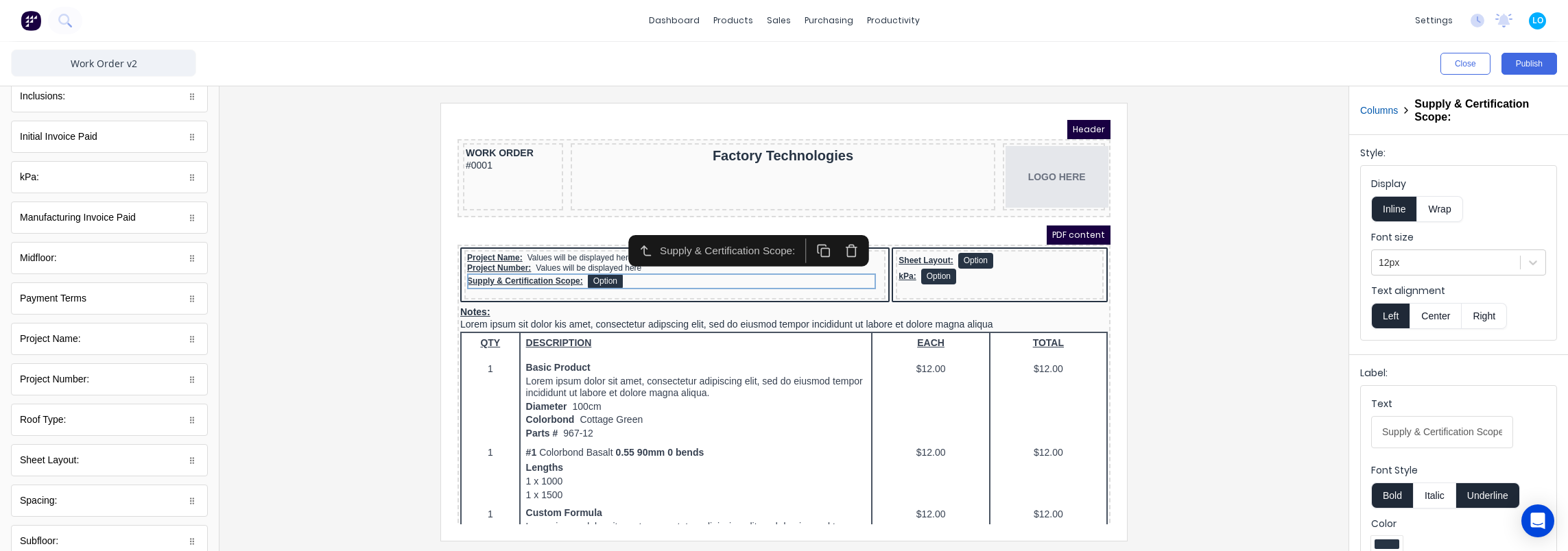
click at [1442, 211] on button "Wrap" at bounding box center [1439, 209] width 45 height 26
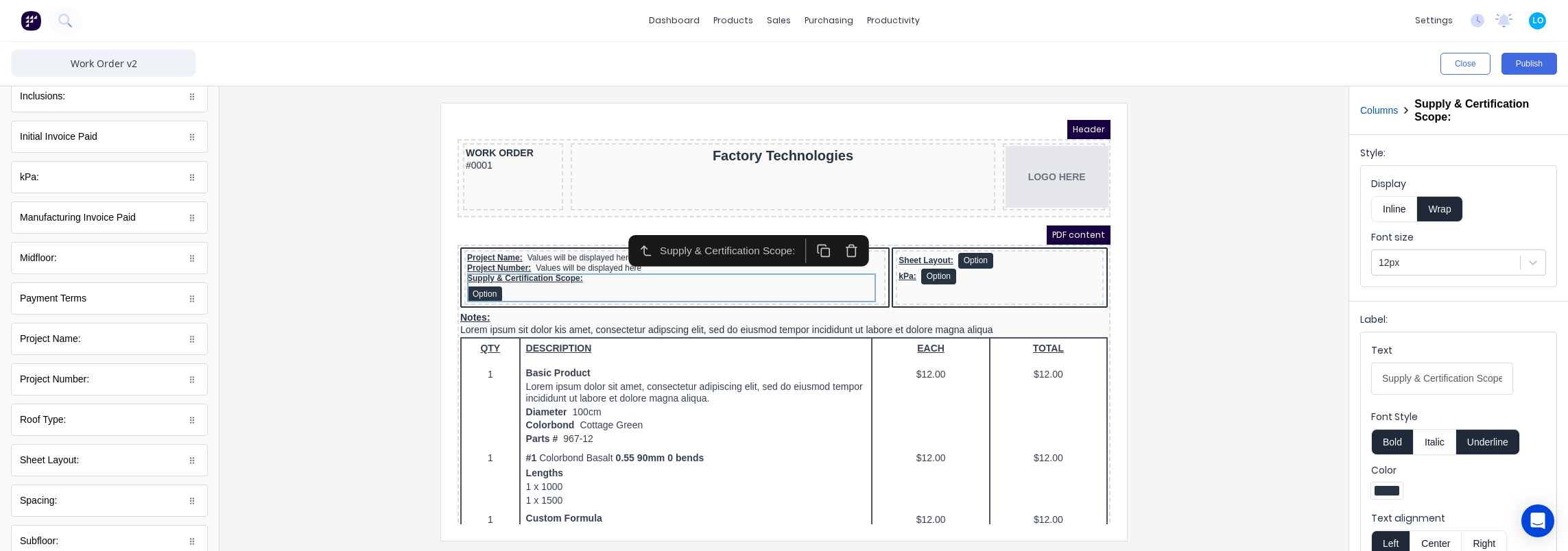
click at [334, 276] on div at bounding box center [784, 322] width 1107 height 438
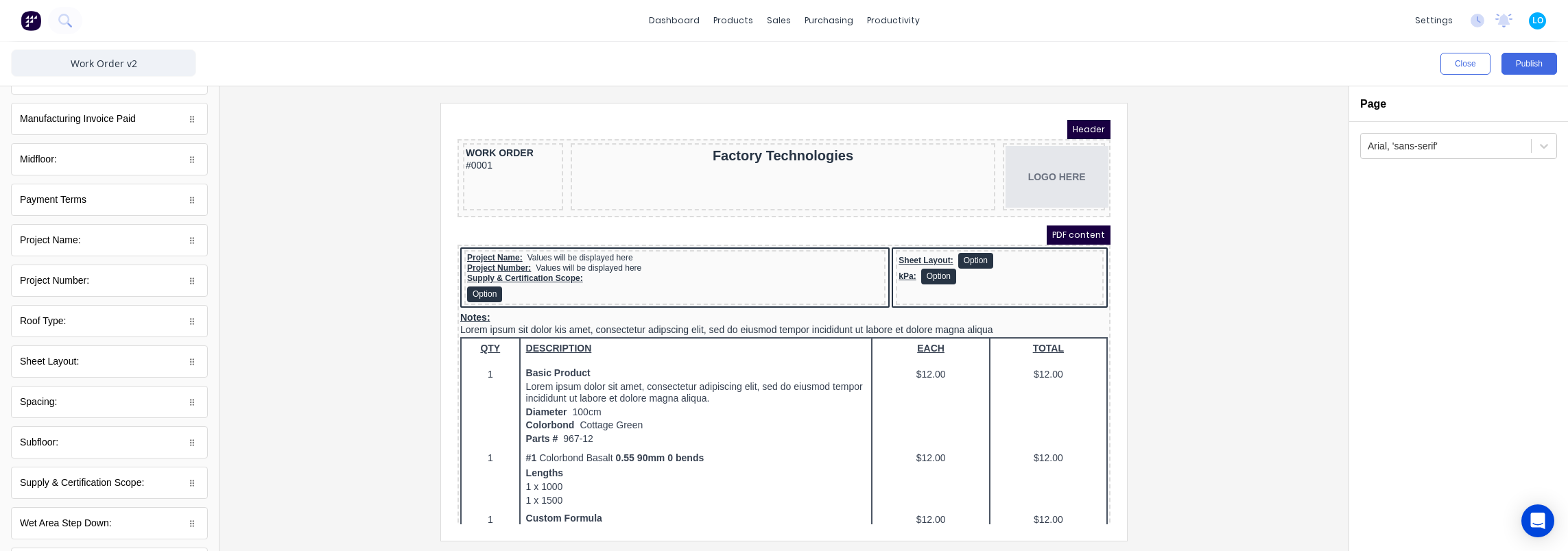
scroll to position [411, 0]
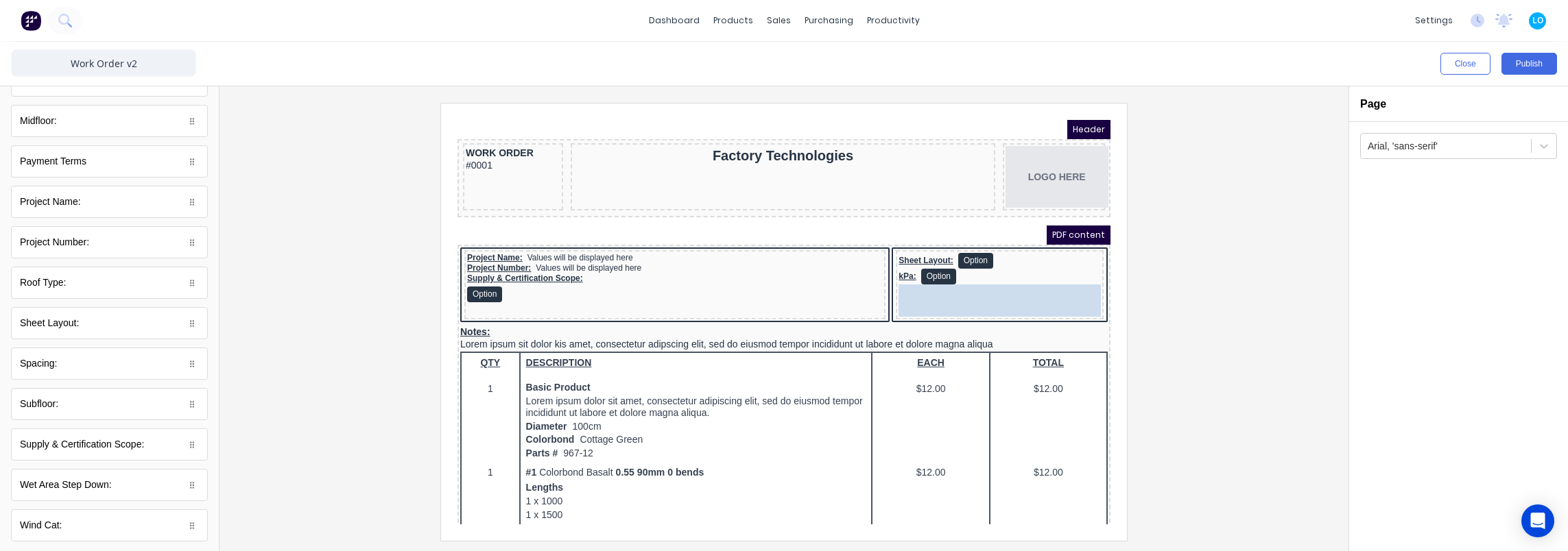
drag, startPoint x: 266, startPoint y: 292, endPoint x: 992, endPoint y: 296, distance: 726.0
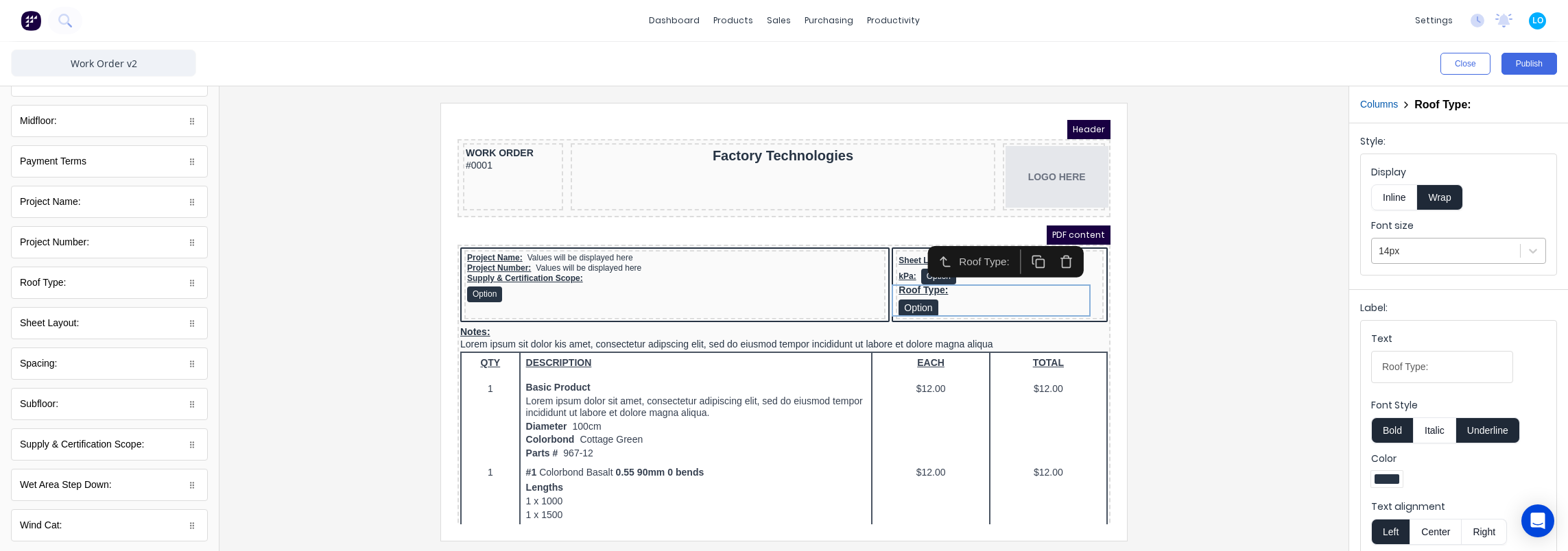
click at [1446, 253] on div at bounding box center [1445, 252] width 134 height 17
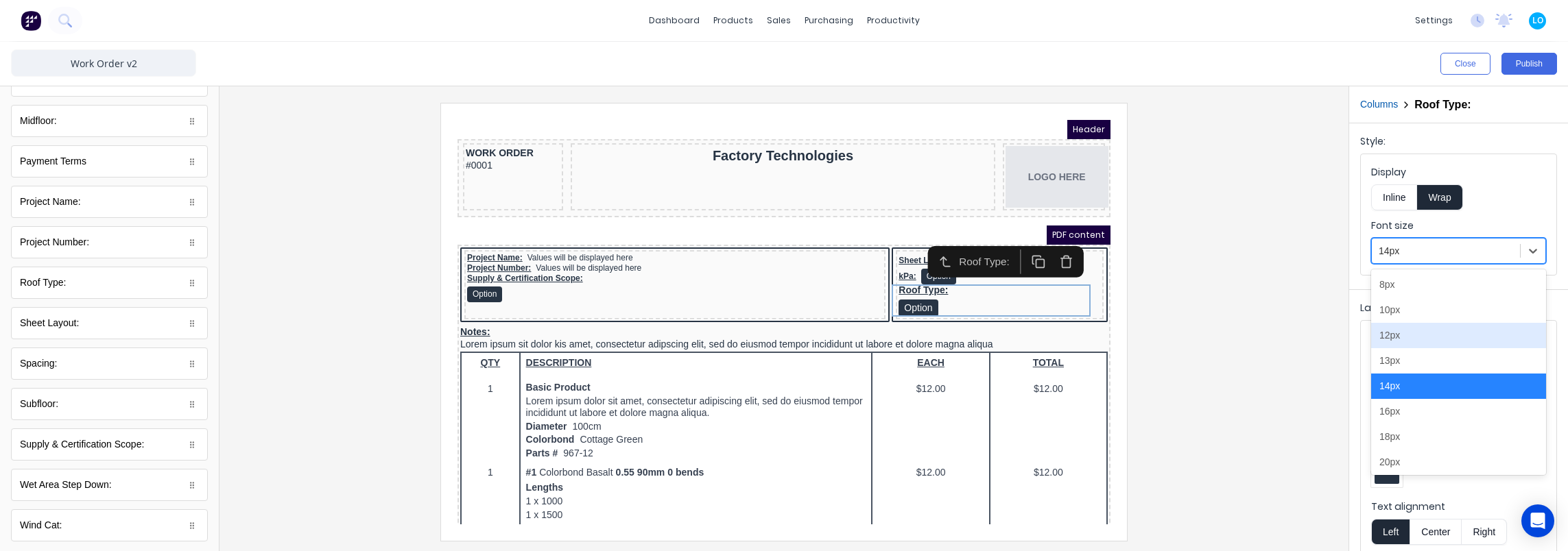
click at [1414, 330] on div "12px" at bounding box center [1458, 335] width 175 height 25
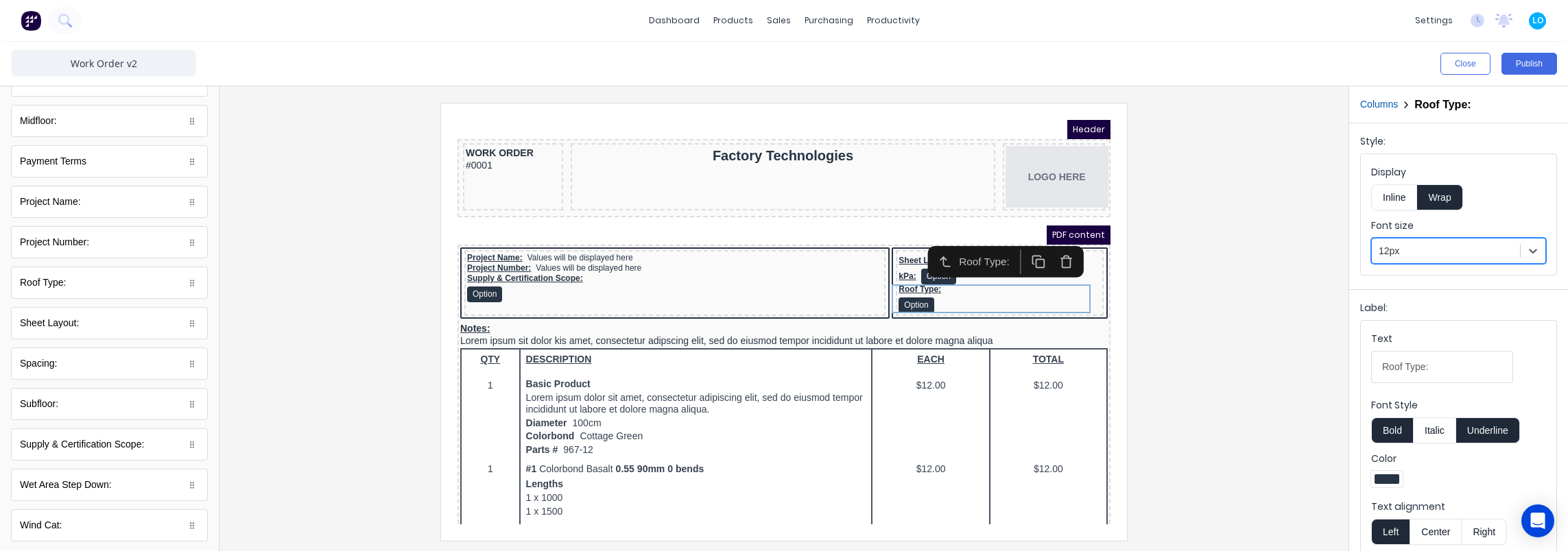
click at [1394, 192] on button "Inline" at bounding box center [1394, 198] width 46 height 26
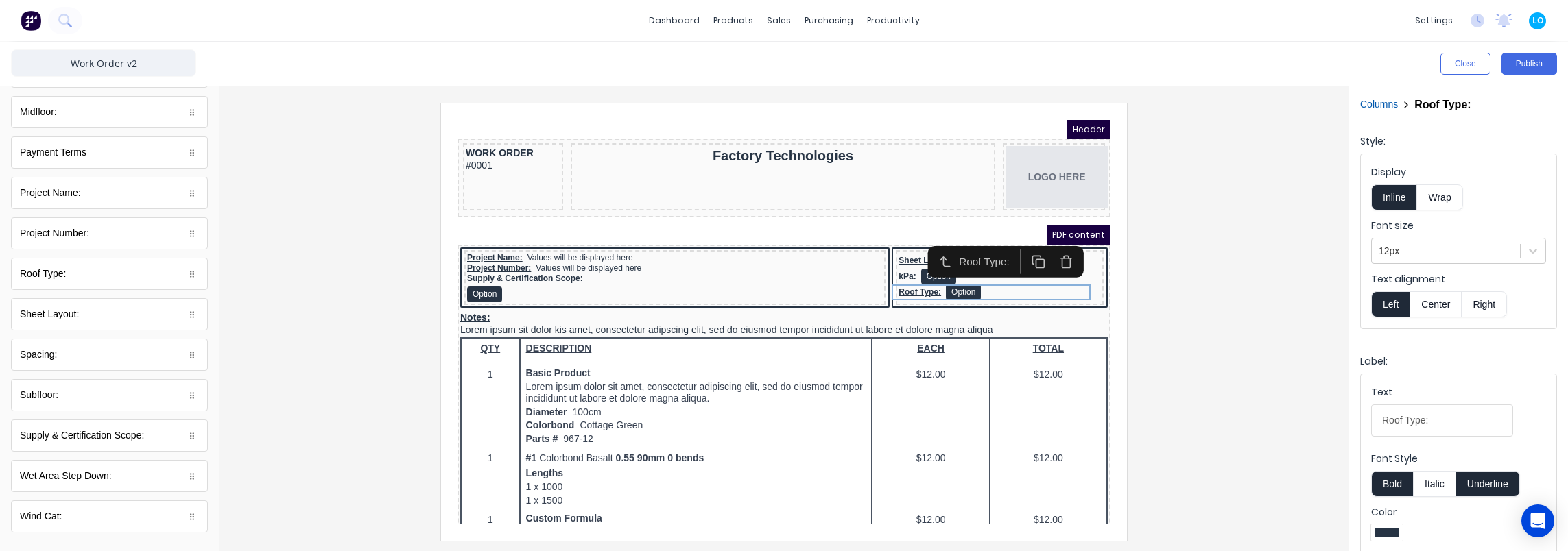
scroll to position [433, 0]
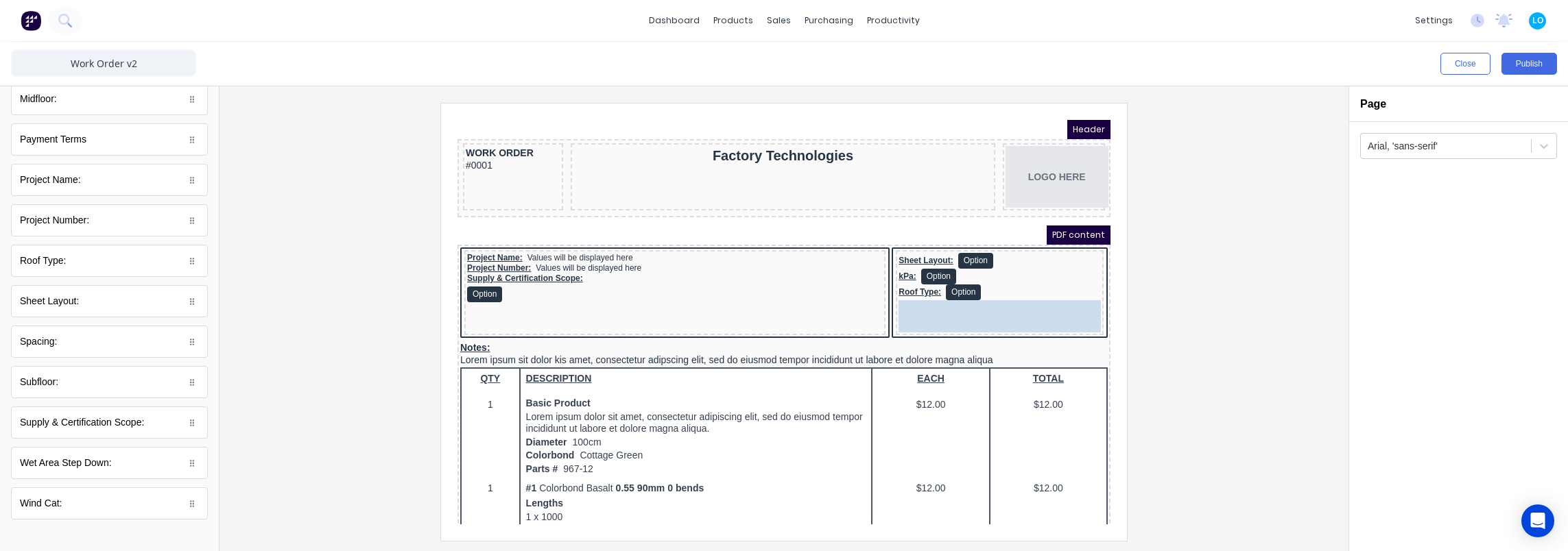
drag, startPoint x: 46, startPoint y: 339, endPoint x: 536, endPoint y: 190, distance: 512.2
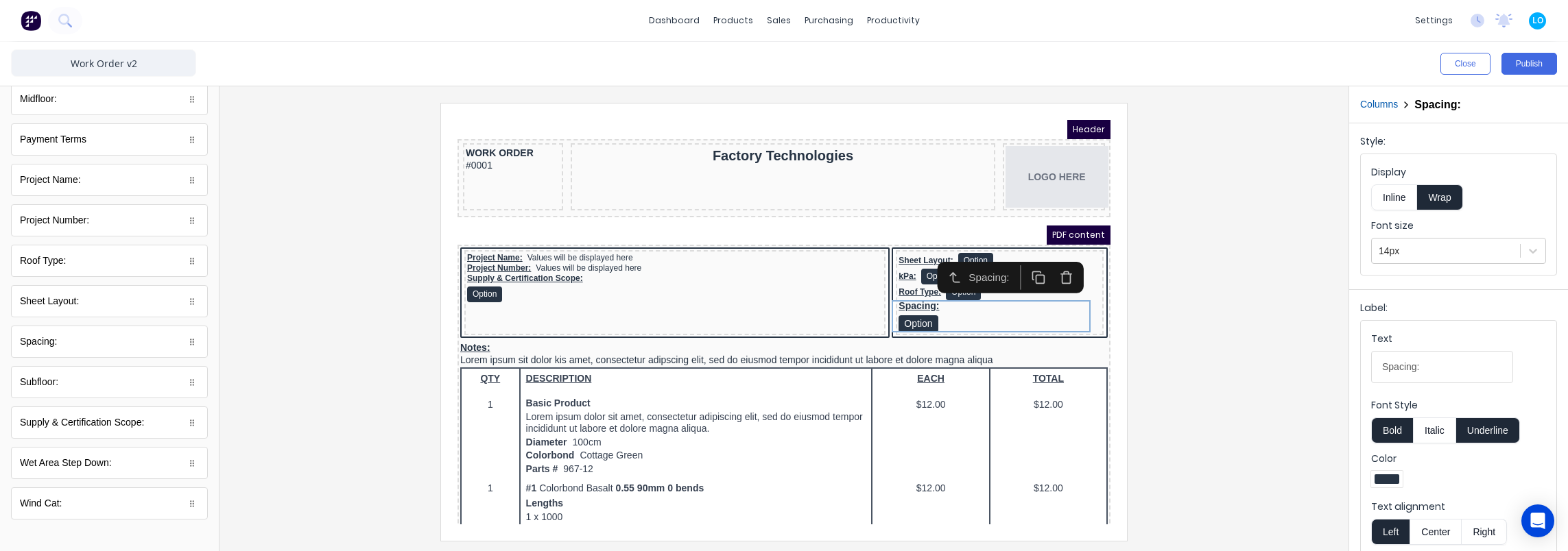
click at [1394, 203] on button "Inline" at bounding box center [1394, 198] width 46 height 26
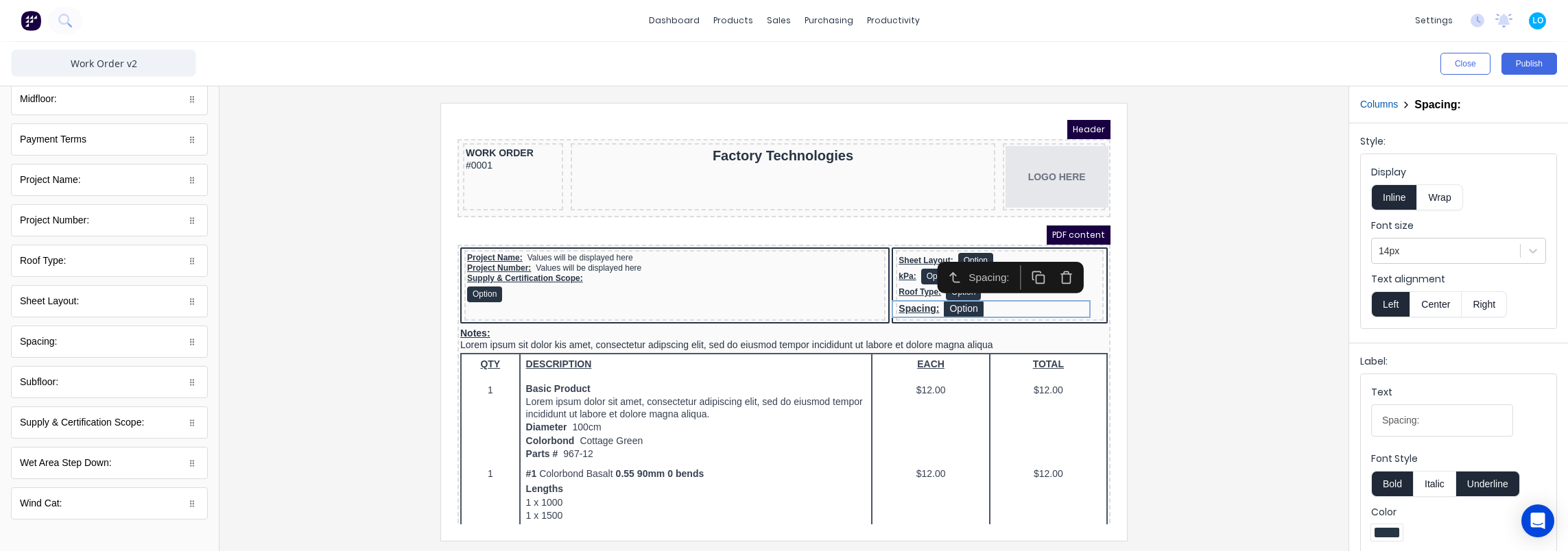
click at [1405, 236] on div "Font size 14px" at bounding box center [1458, 241] width 175 height 45
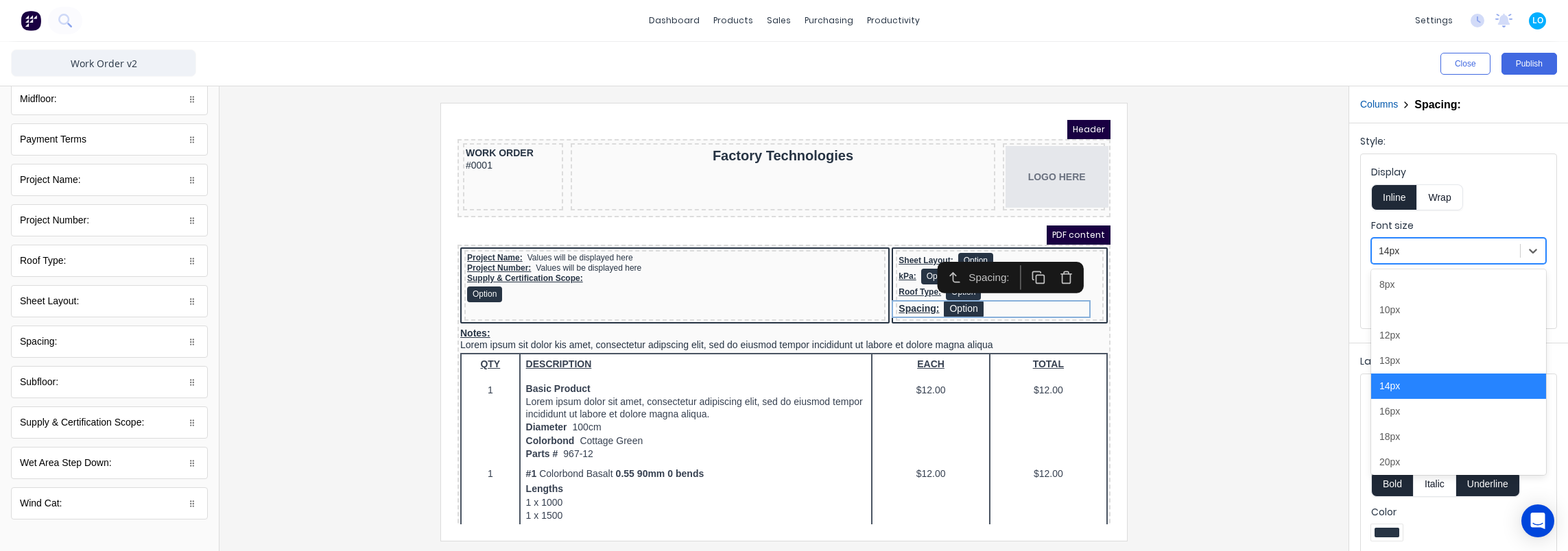
click at [1411, 255] on div at bounding box center [1445, 252] width 134 height 17
click at [1412, 332] on div "12px" at bounding box center [1458, 335] width 175 height 25
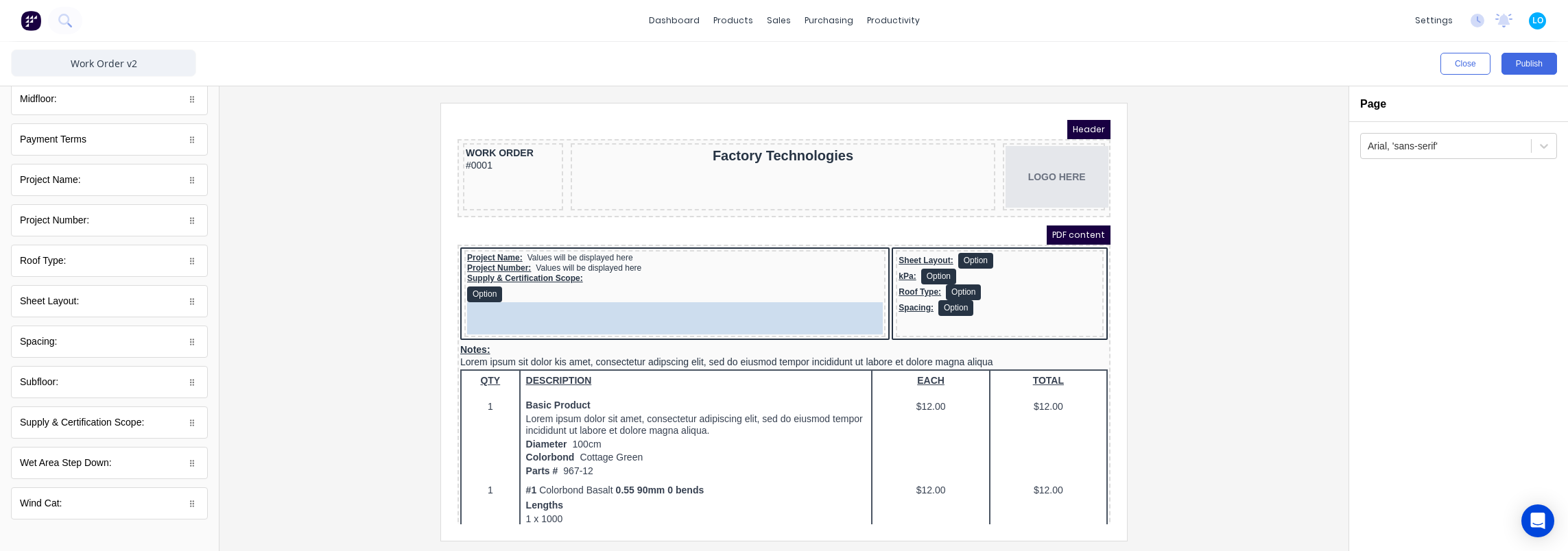
drag, startPoint x: 68, startPoint y: 377, endPoint x: 574, endPoint y: 302, distance: 511.5
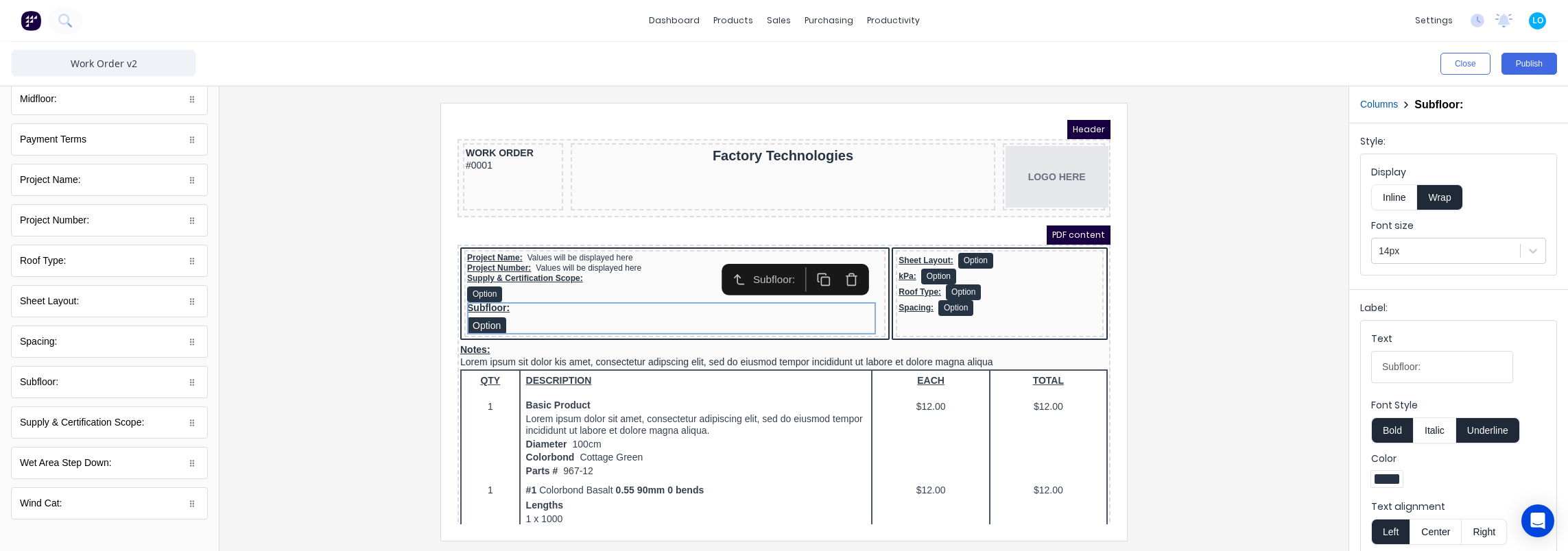
click at [1387, 189] on button "Inline" at bounding box center [1394, 198] width 46 height 26
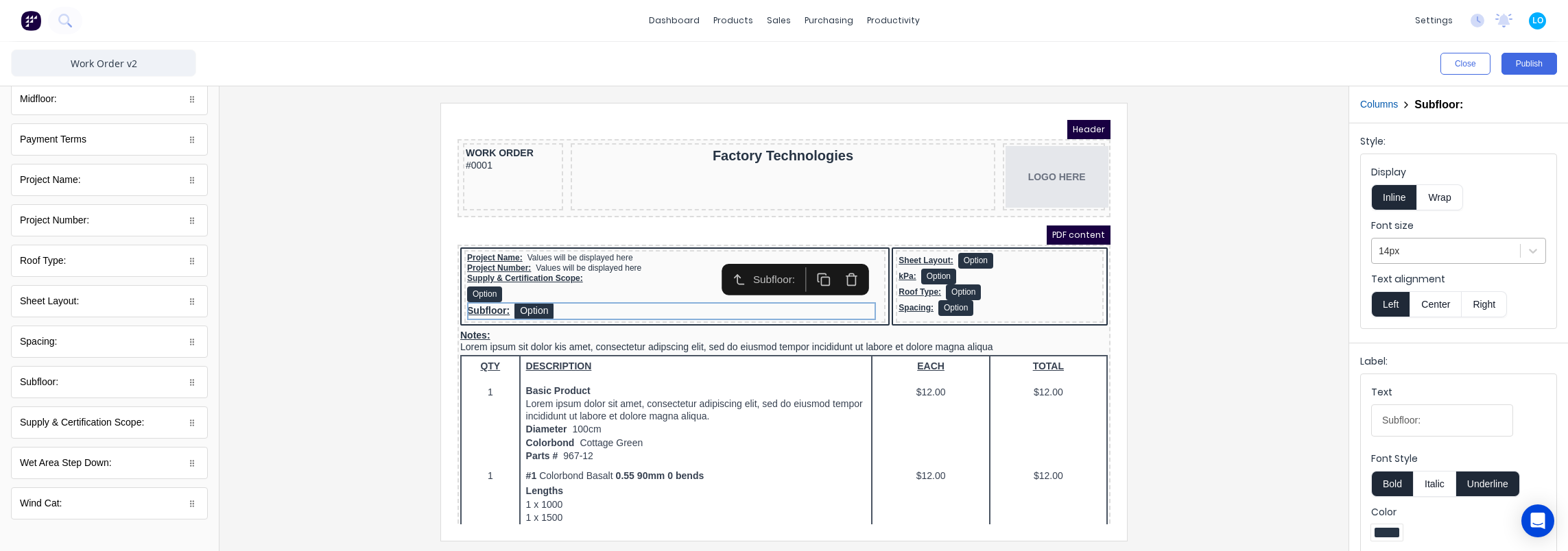
click at [1415, 245] on div at bounding box center [1445, 252] width 134 height 17
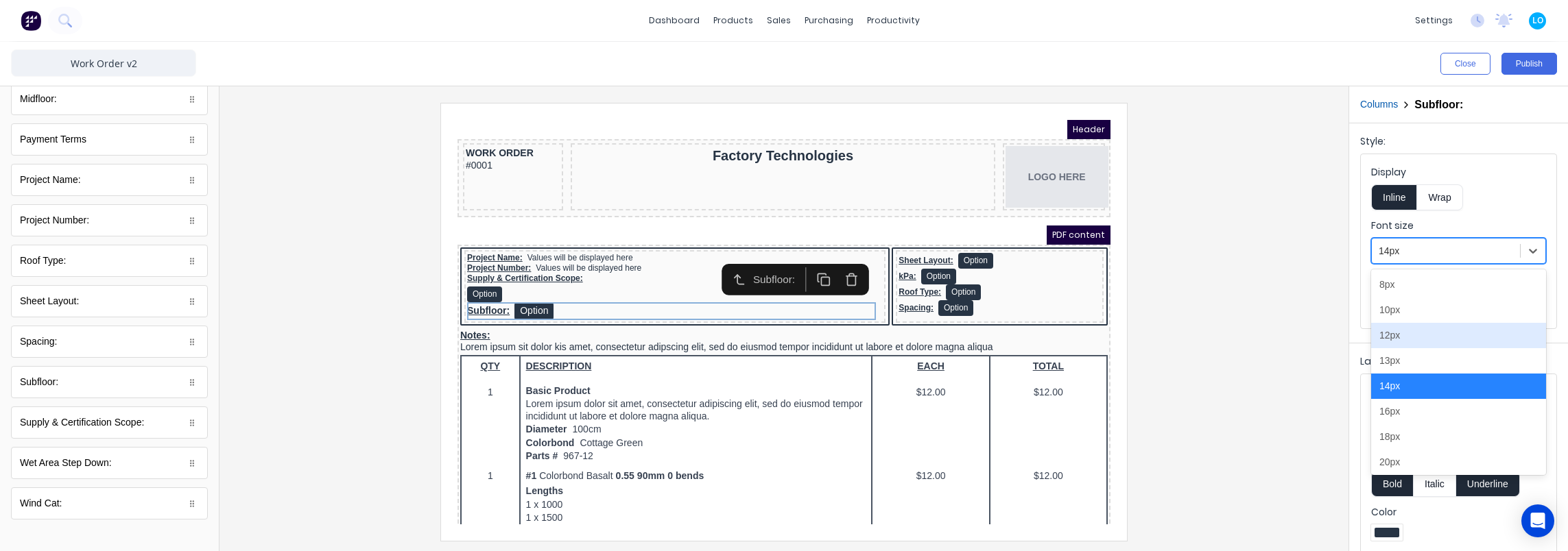
click at [1423, 329] on div "12px" at bounding box center [1458, 335] width 175 height 25
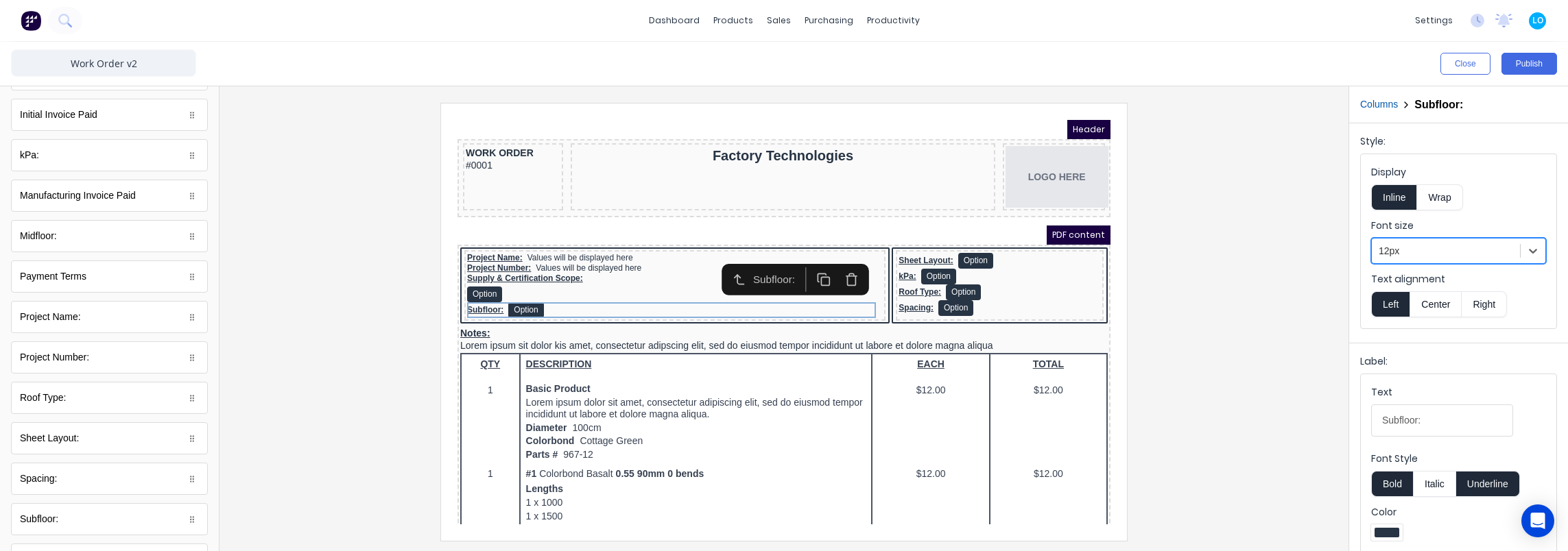
scroll to position [228, 0]
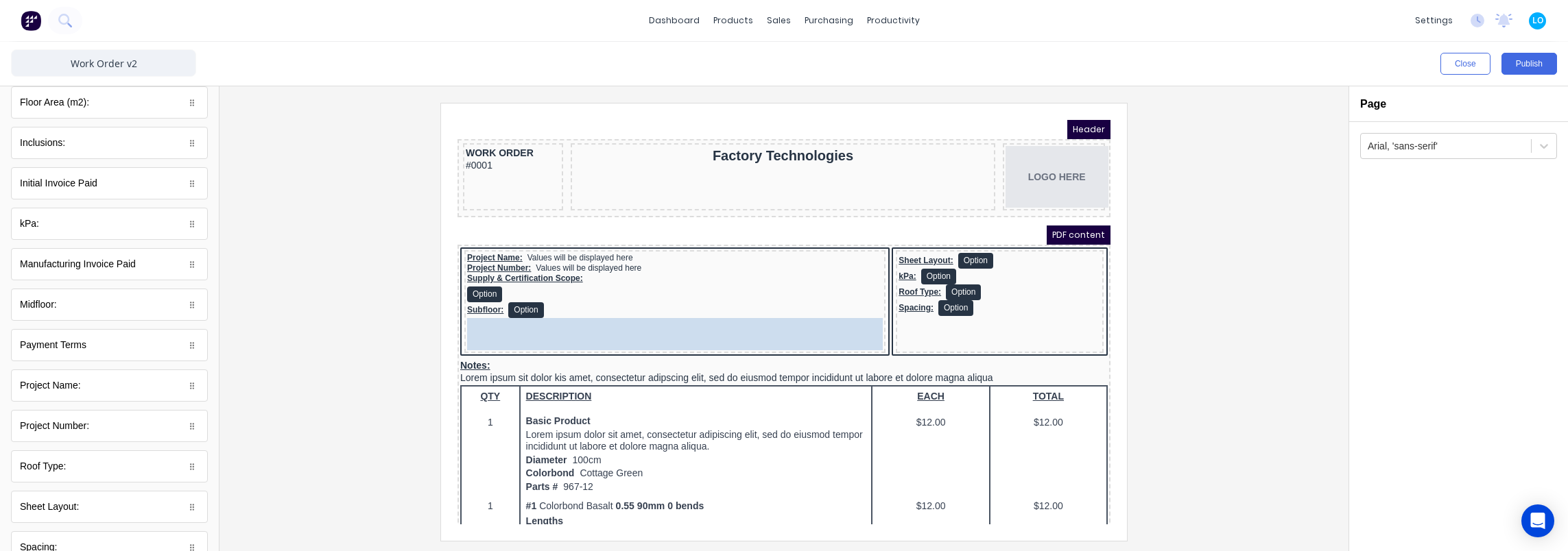
drag, startPoint x: 57, startPoint y: 307, endPoint x: 653, endPoint y: 339, distance: 596.9
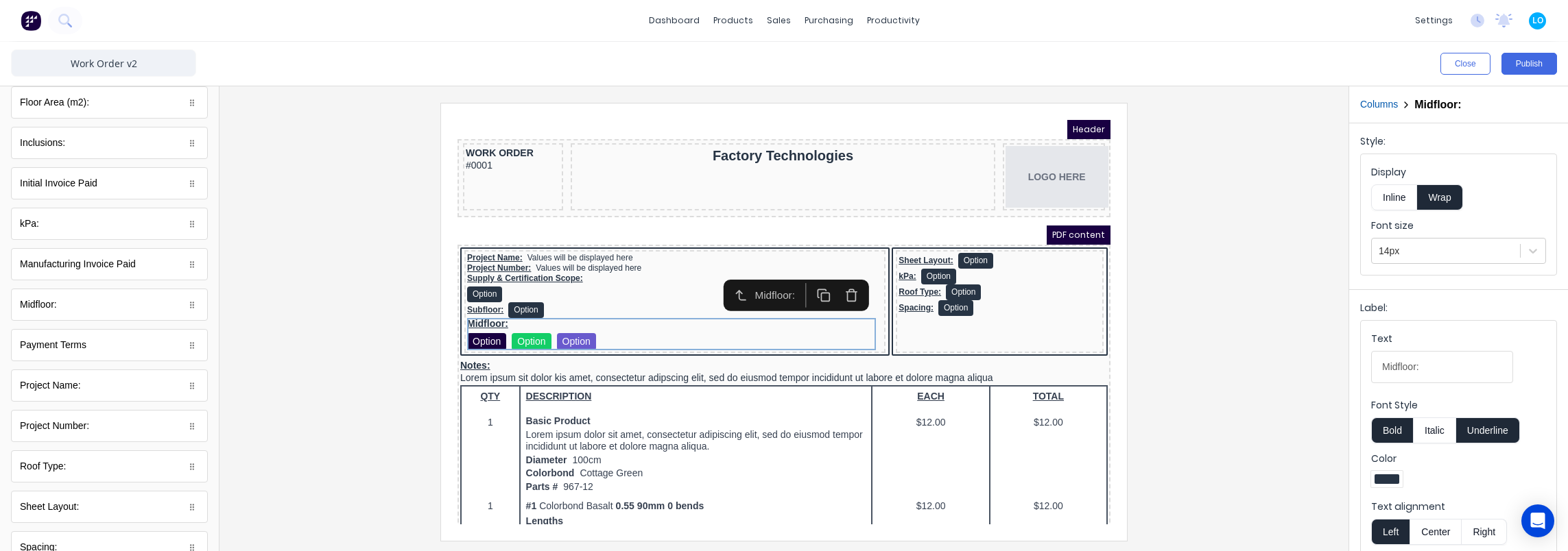
drag, startPoint x: 1474, startPoint y: 256, endPoint x: 1460, endPoint y: 266, distance: 17.2
click at [1473, 256] on div at bounding box center [1445, 252] width 134 height 17
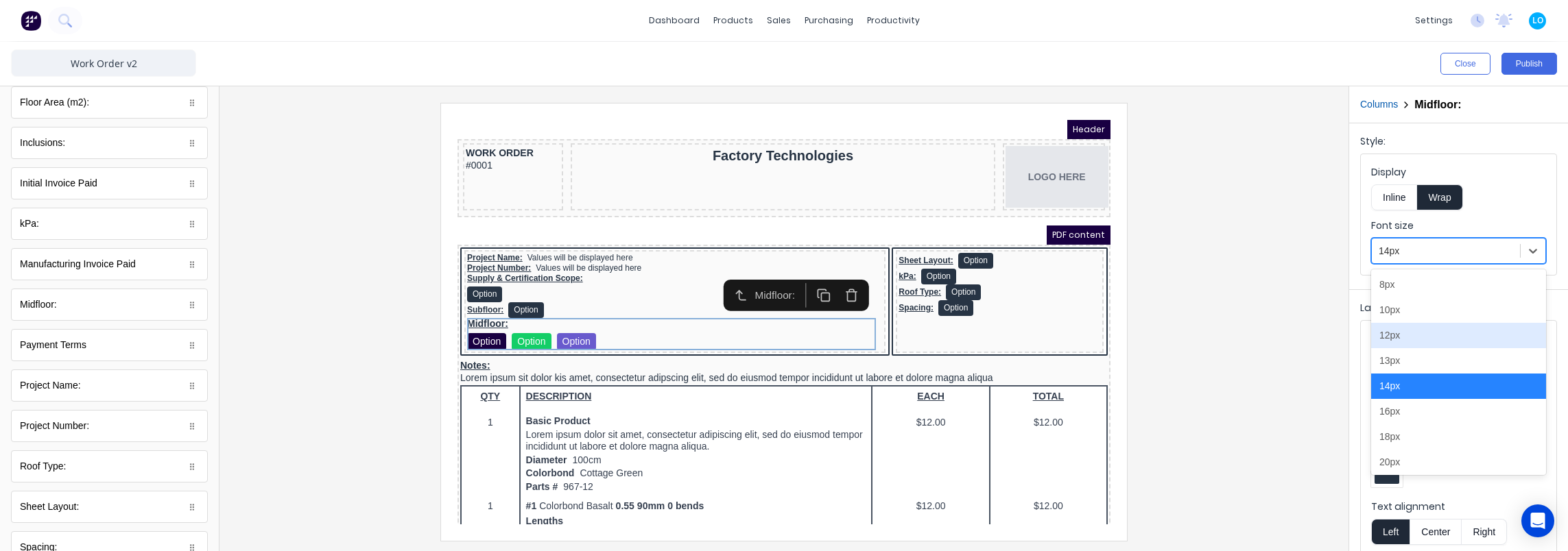
click at [1405, 336] on div "12px" at bounding box center [1458, 335] width 175 height 25
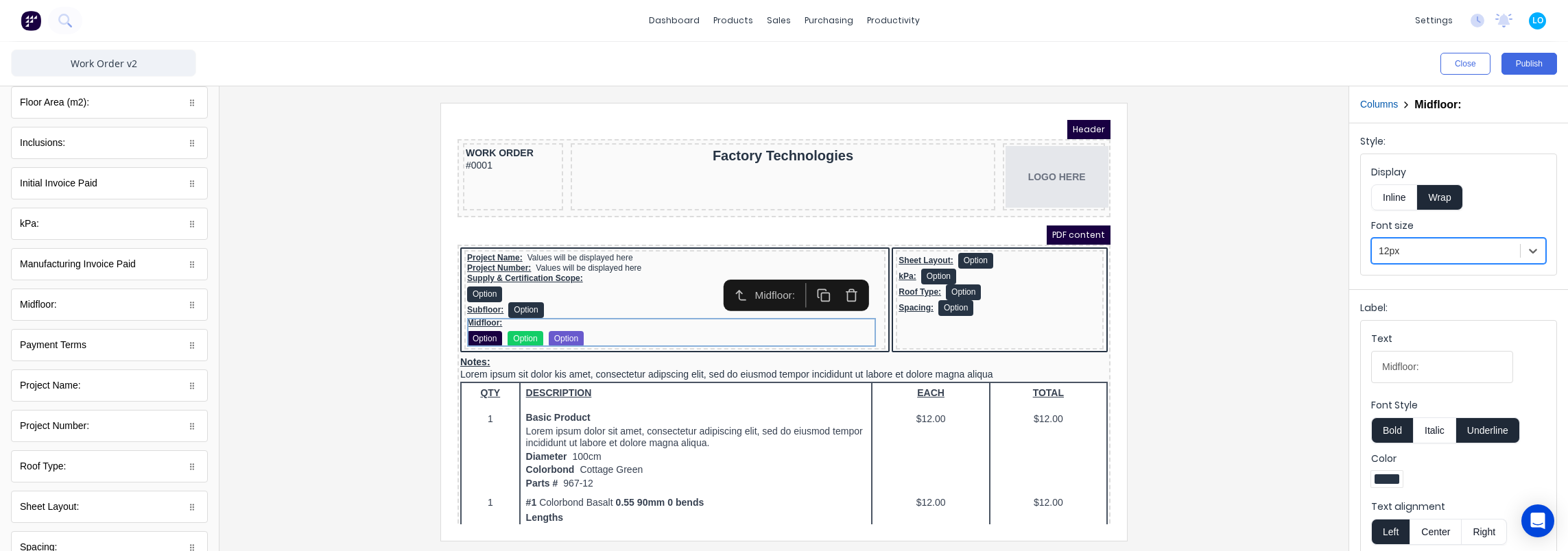
click at [1389, 189] on button "Inline" at bounding box center [1394, 198] width 46 height 26
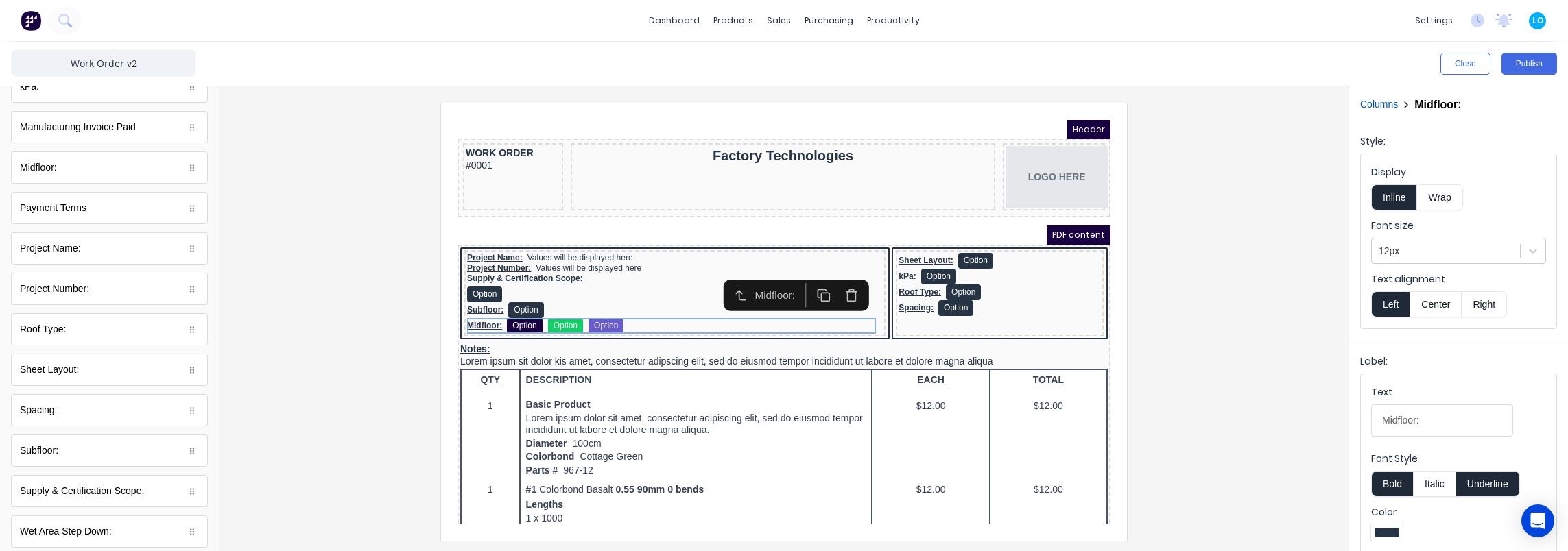
scroll to position [433, 0]
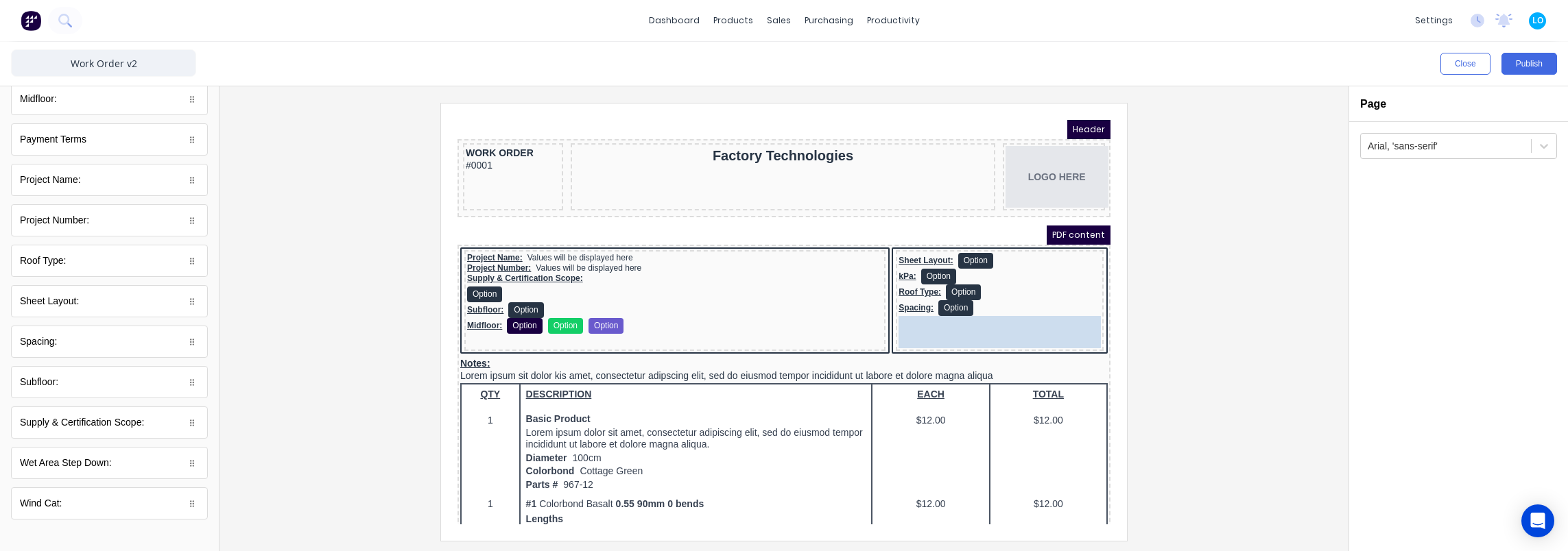
drag, startPoint x: 66, startPoint y: 503, endPoint x: 507, endPoint y: 213, distance: 527.8
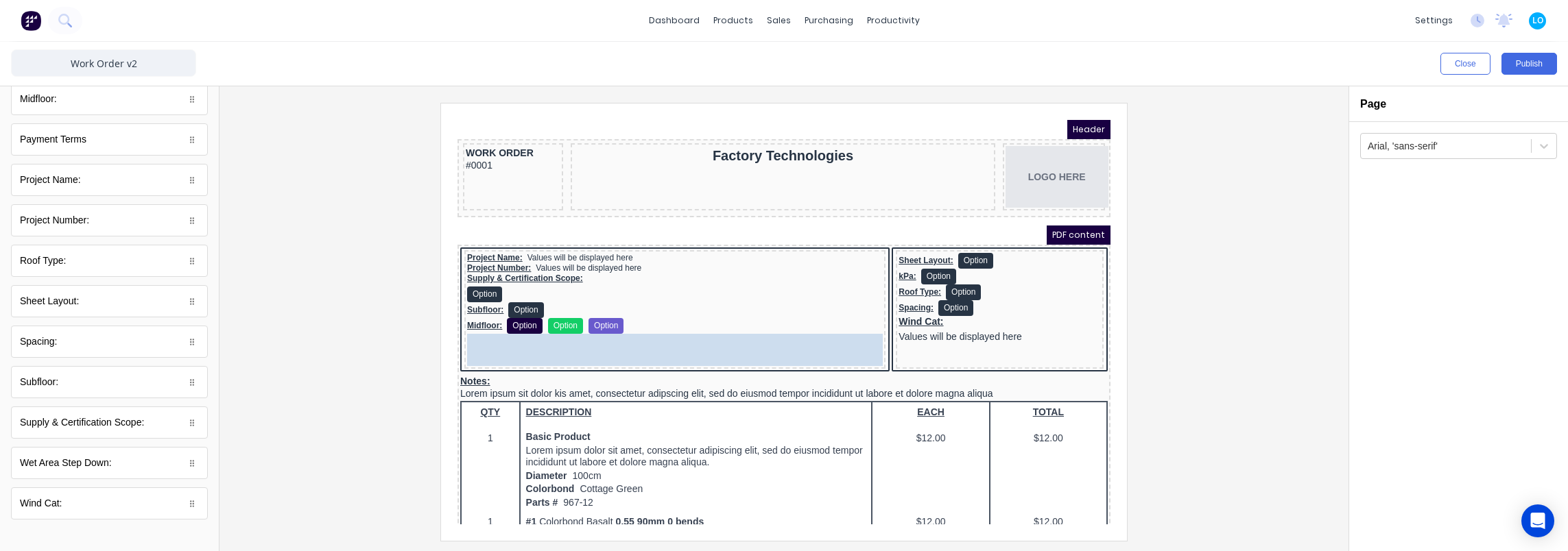
drag, startPoint x: 76, startPoint y: 464, endPoint x: 30, endPoint y: 230, distance: 238.5
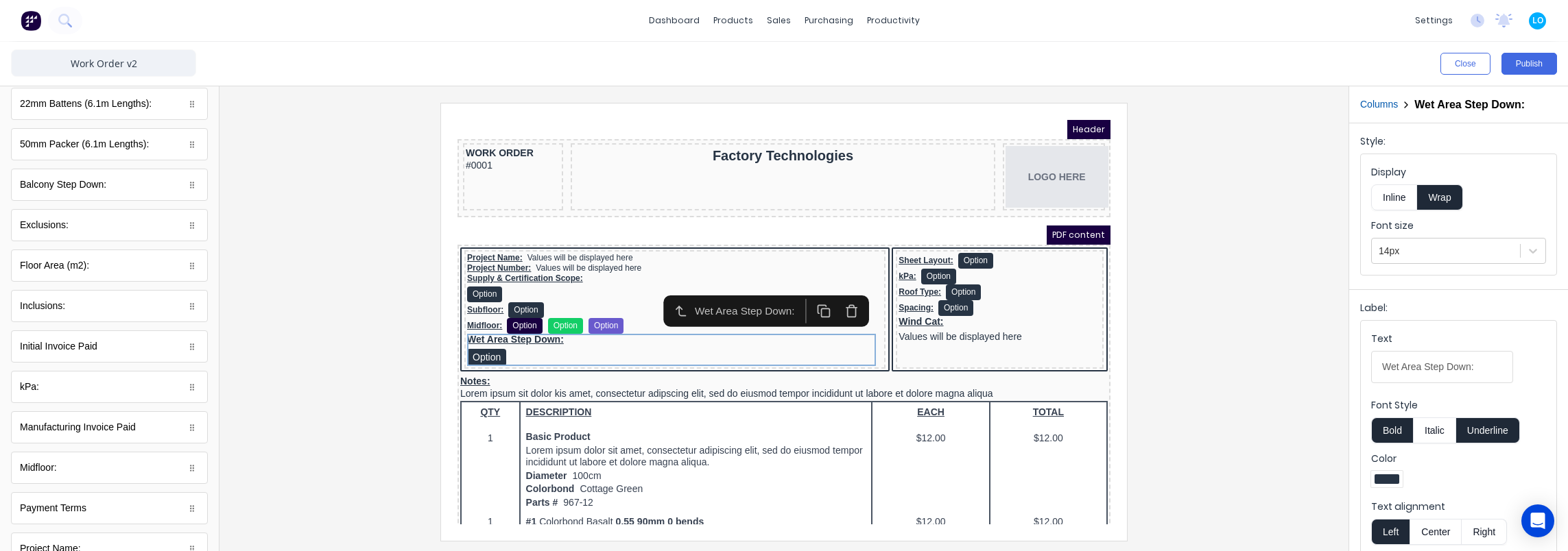
scroll to position [0, 0]
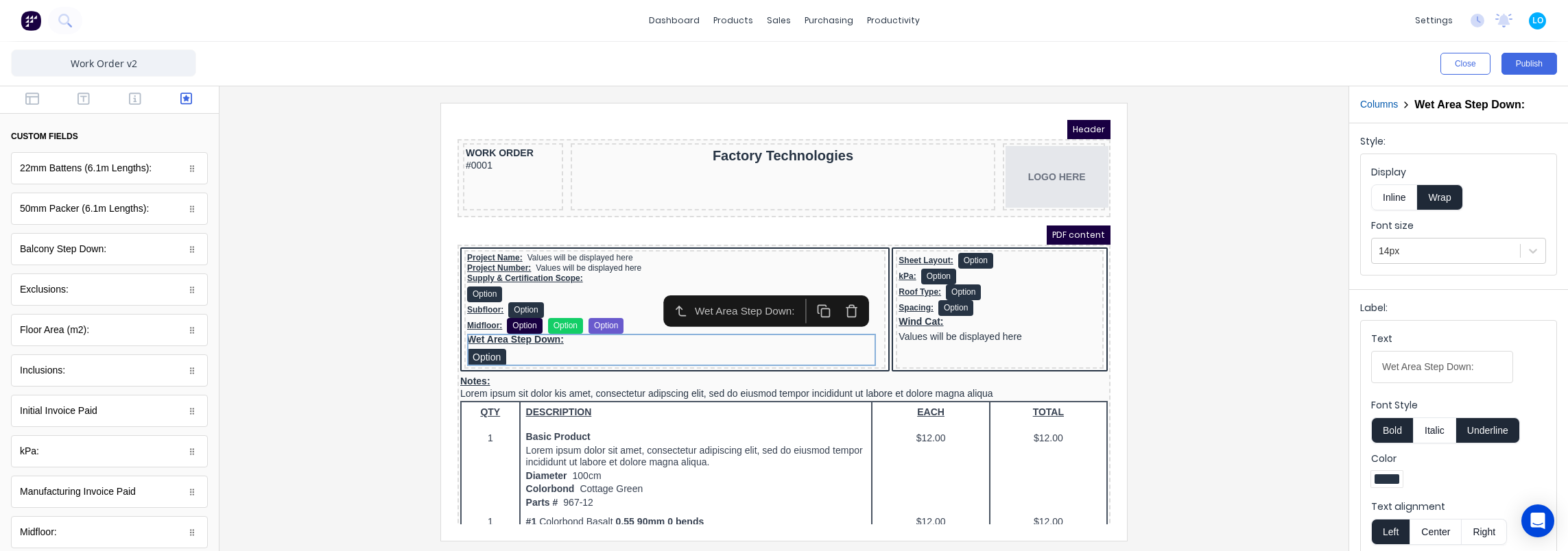
click at [1400, 193] on button "Inline" at bounding box center [1394, 198] width 46 height 26
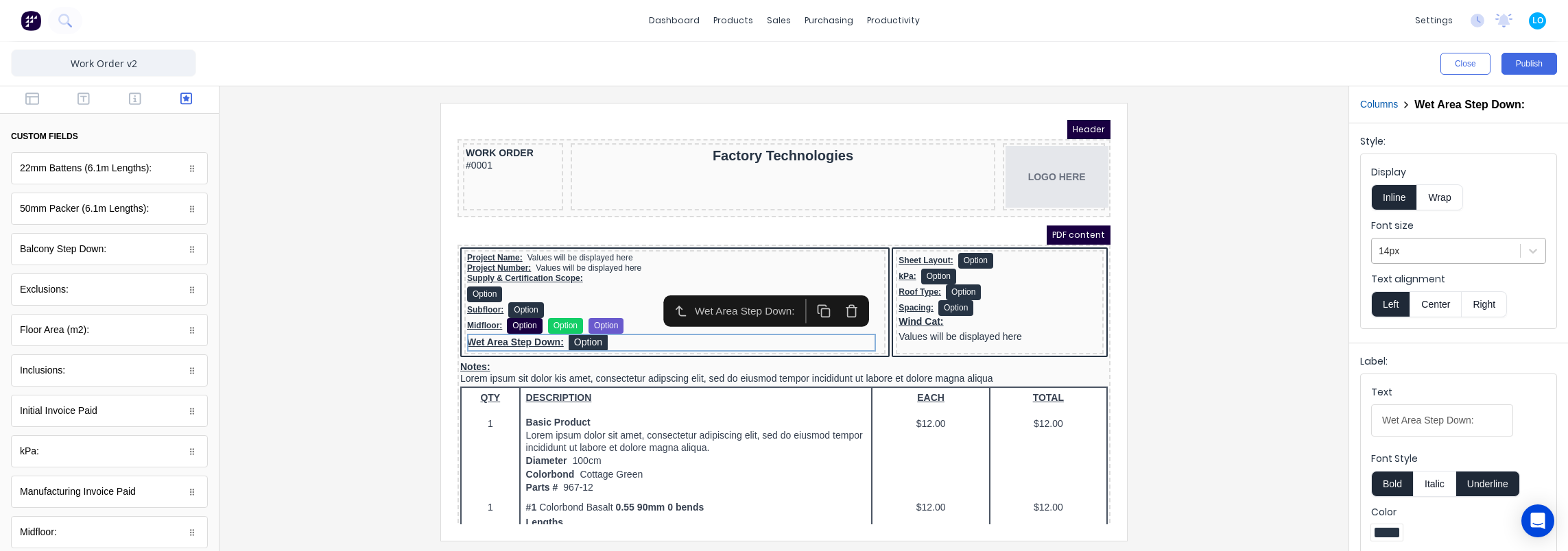
click at [1432, 248] on div at bounding box center [1445, 252] width 134 height 17
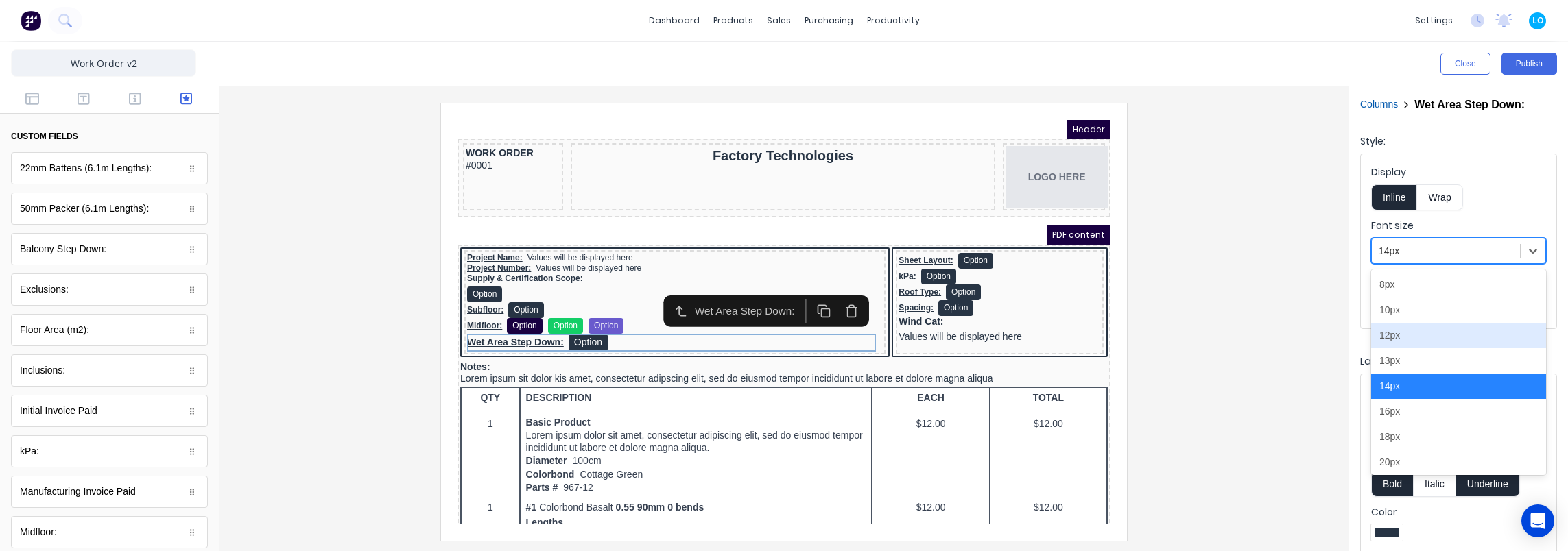
click at [1418, 331] on div "12px" at bounding box center [1458, 335] width 175 height 25
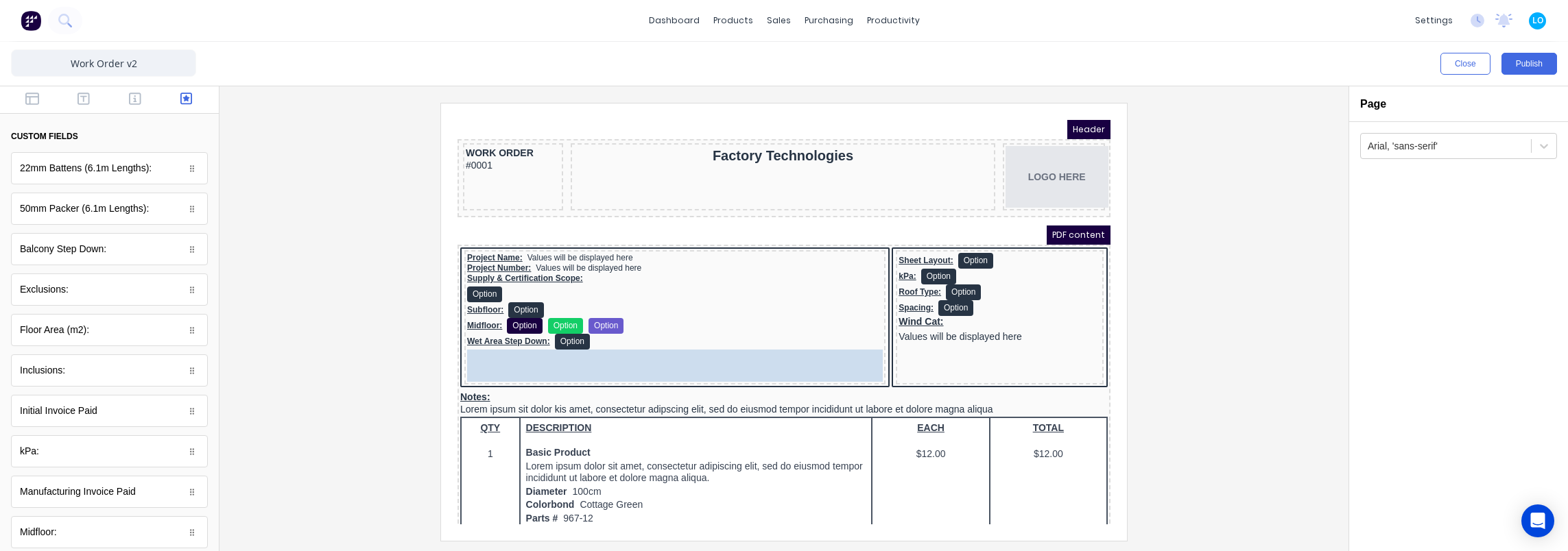
drag, startPoint x: 89, startPoint y: 252, endPoint x: 249, endPoint y: 254, distance: 160.0
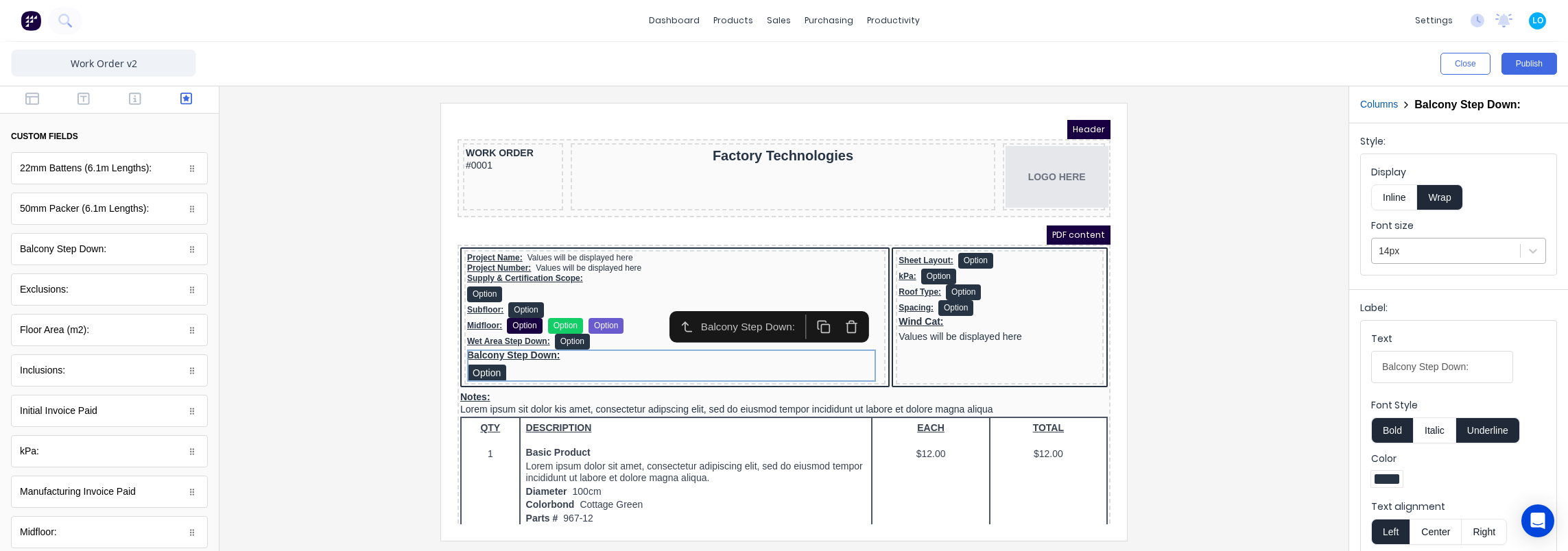
click at [1432, 246] on div at bounding box center [1445, 252] width 134 height 17
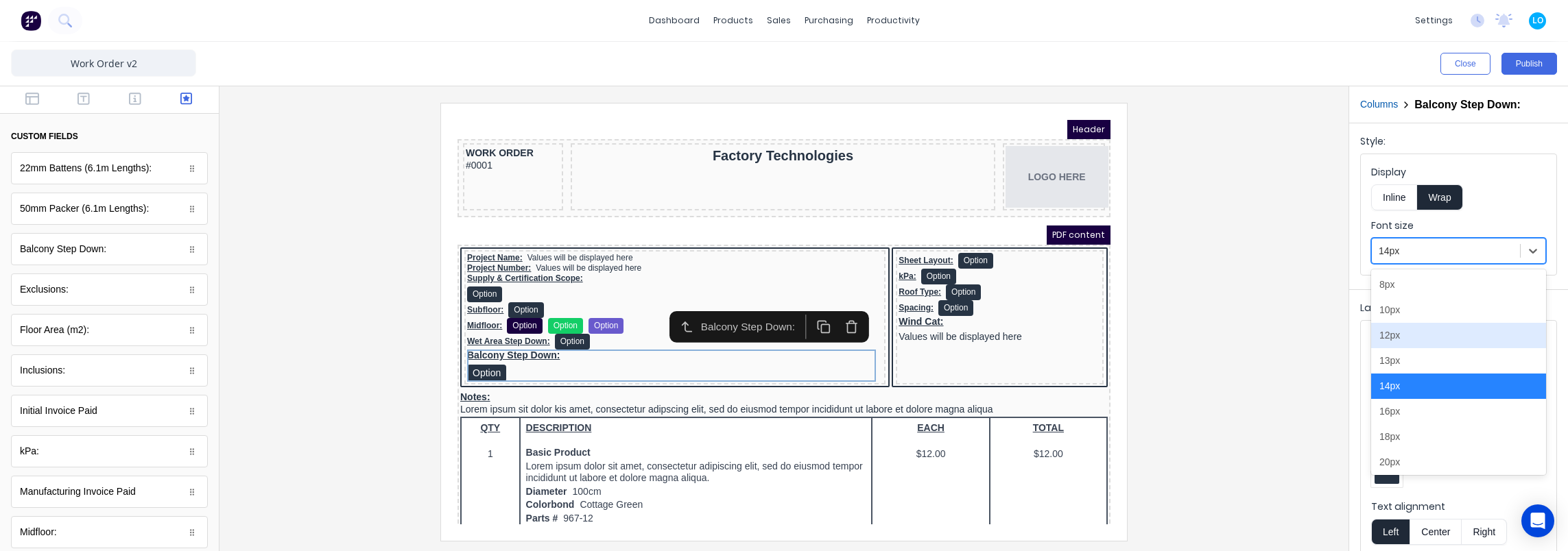
click at [1439, 331] on div "12px" at bounding box center [1458, 335] width 175 height 25
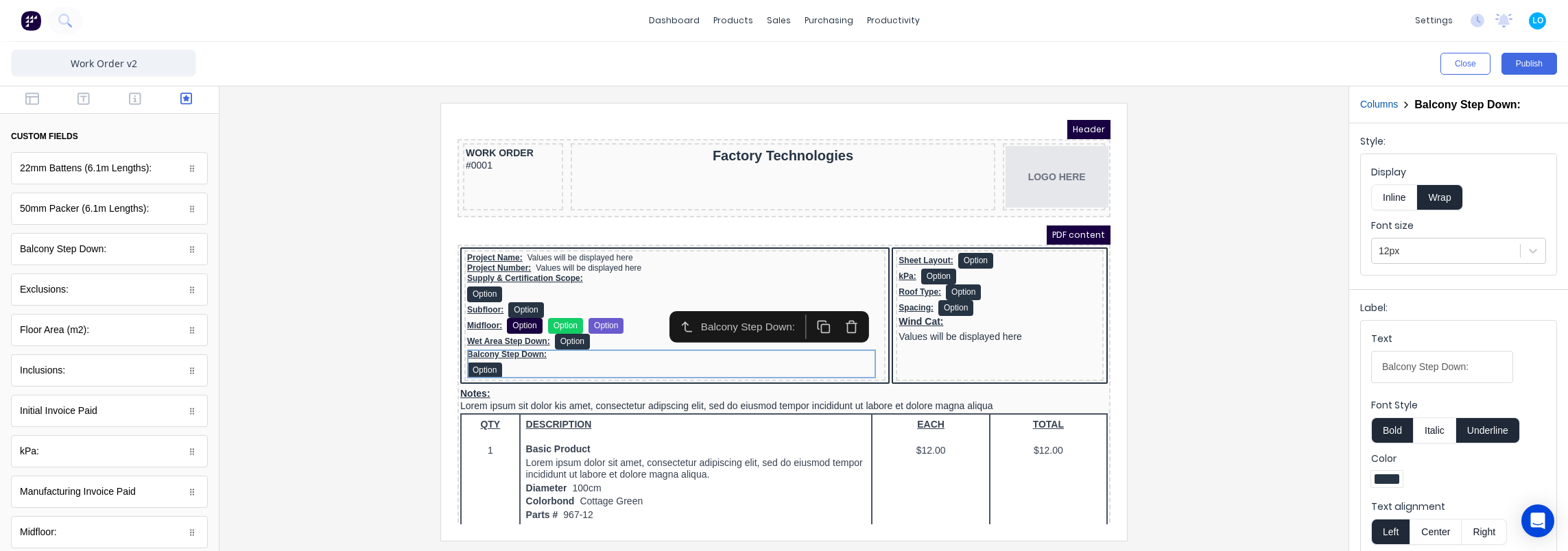
click at [1388, 188] on button "Inline" at bounding box center [1394, 198] width 46 height 26
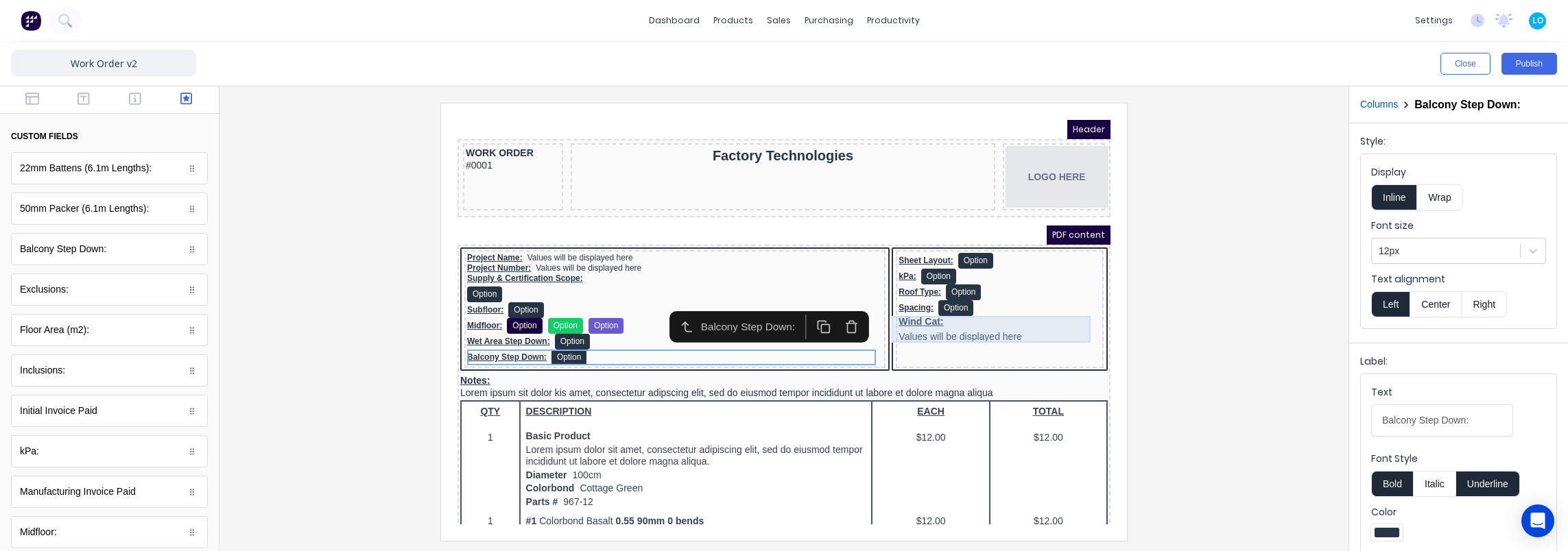
drag, startPoint x: 901, startPoint y: 310, endPoint x: 1778, endPoint y: 364, distance: 878.7
click at [901, 310] on div "Wind Cat: Values will be displayed here" at bounding box center [983, 313] width 202 height 27
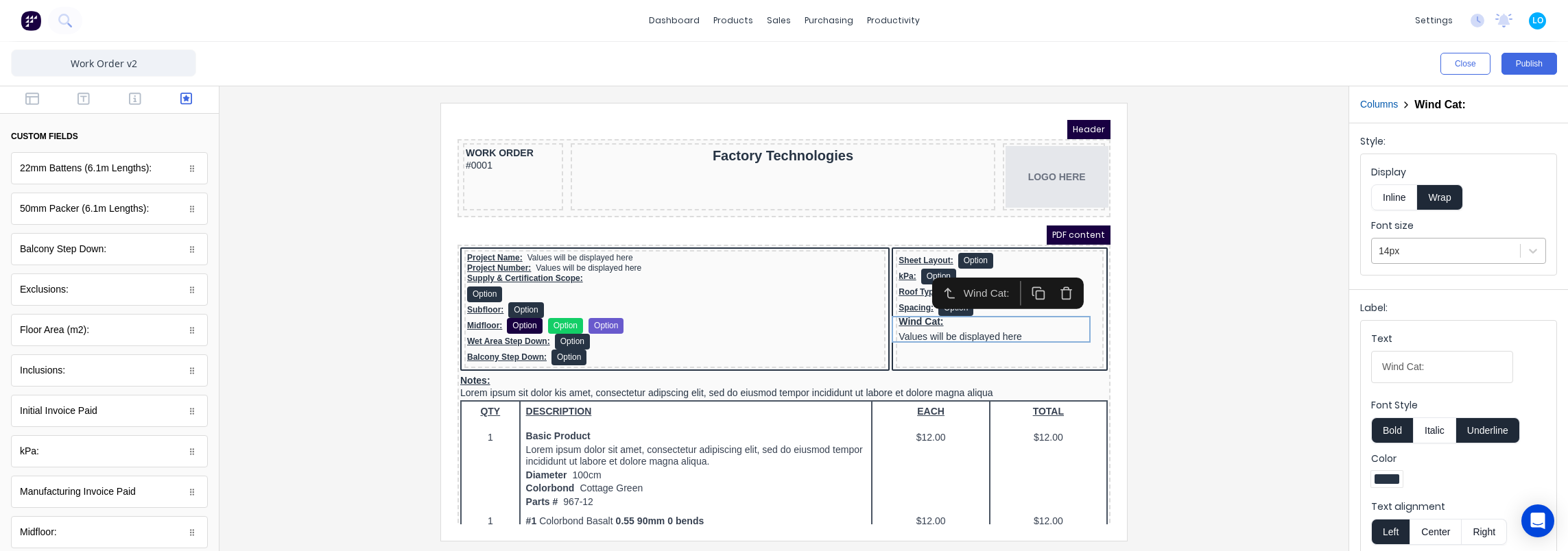
click at [1446, 247] on div at bounding box center [1445, 252] width 134 height 17
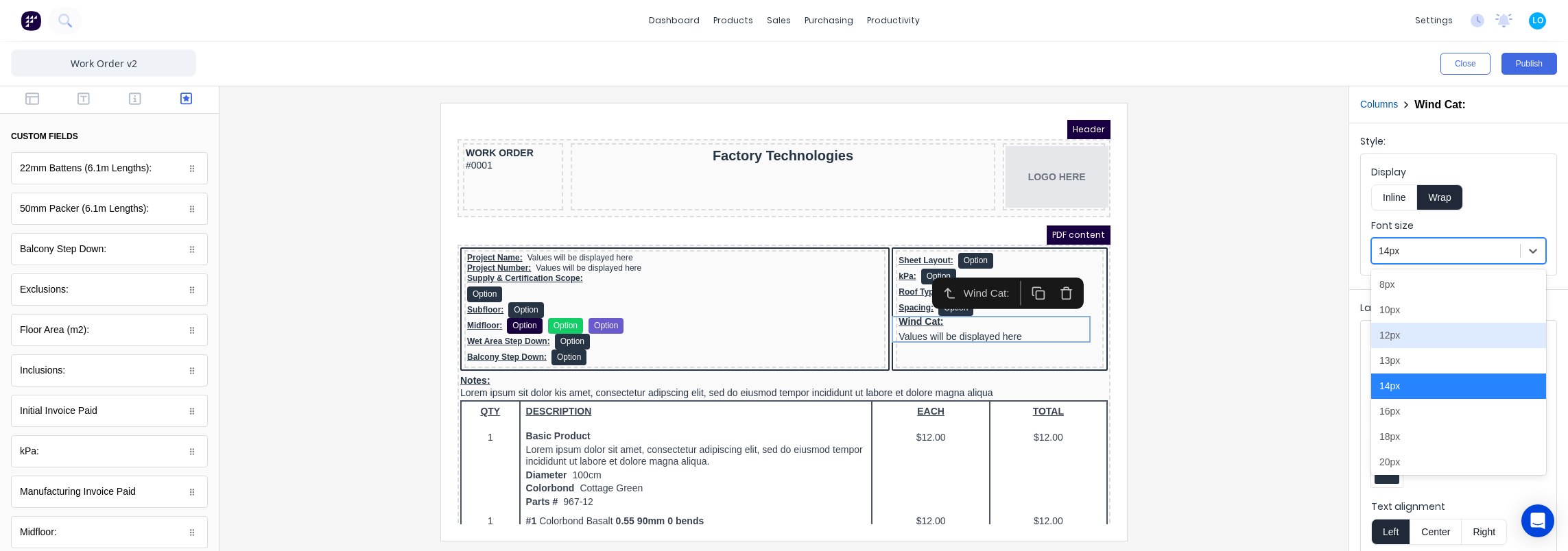
click at [1426, 326] on div "12px" at bounding box center [1458, 335] width 175 height 25
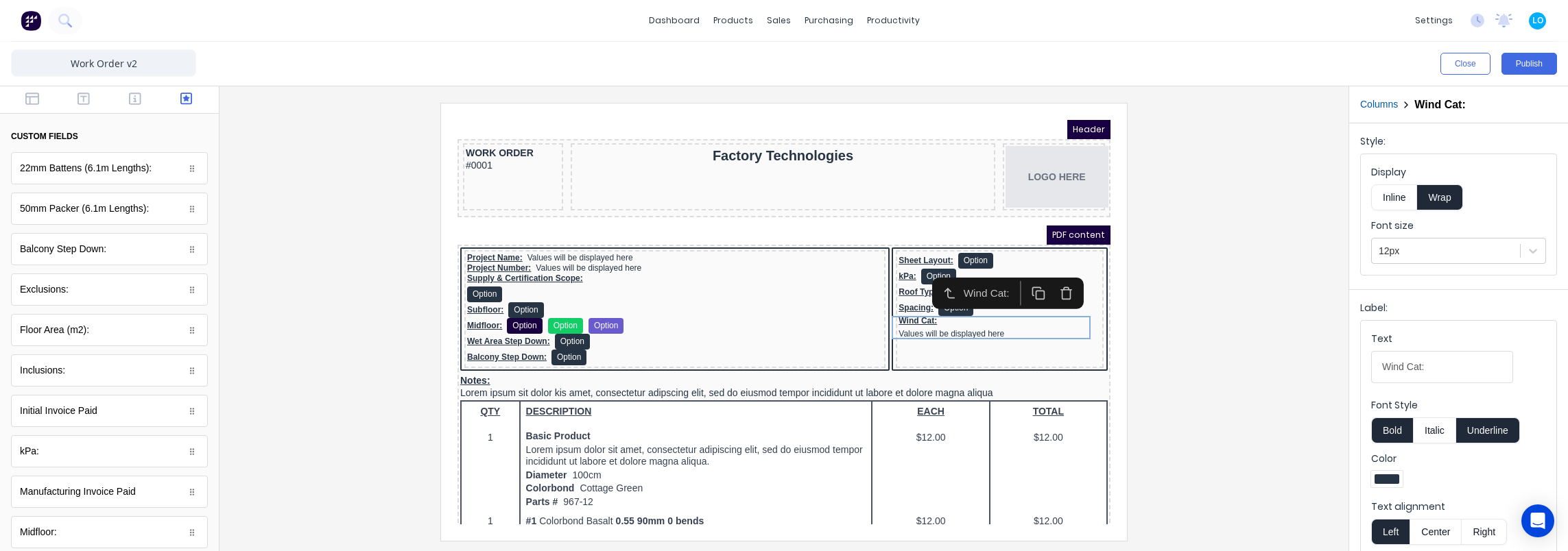
click at [1386, 196] on button "Inline" at bounding box center [1394, 198] width 46 height 26
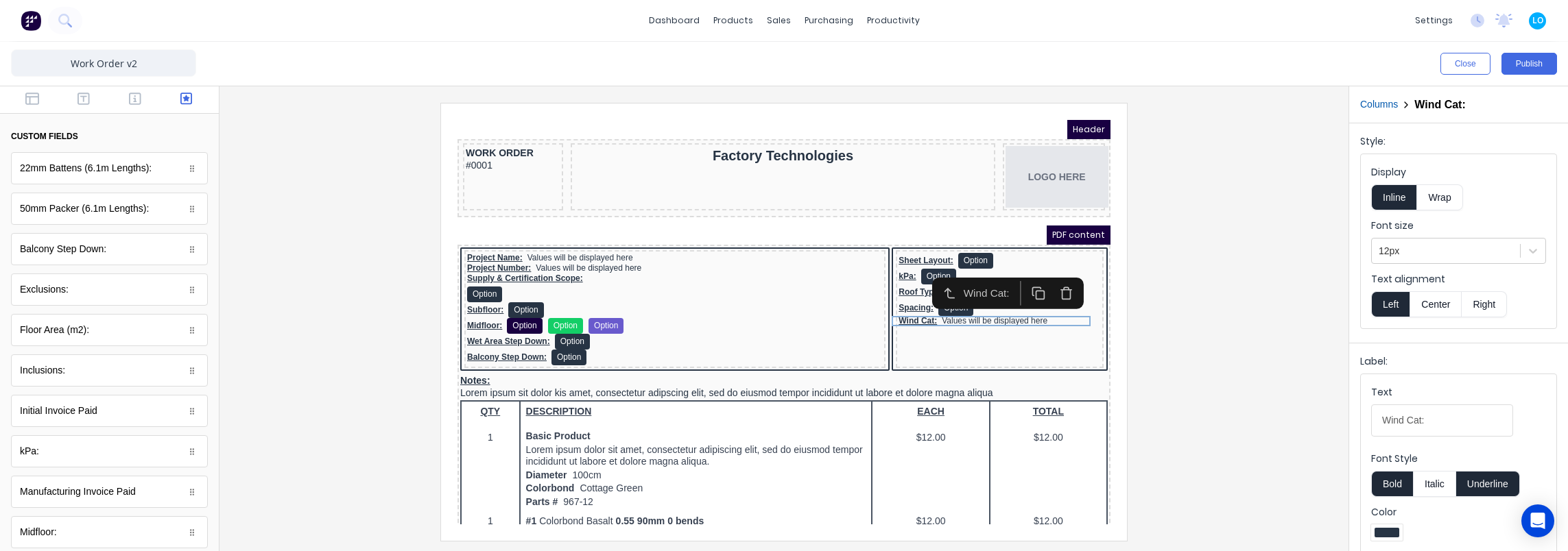
click at [380, 252] on div at bounding box center [784, 322] width 1107 height 438
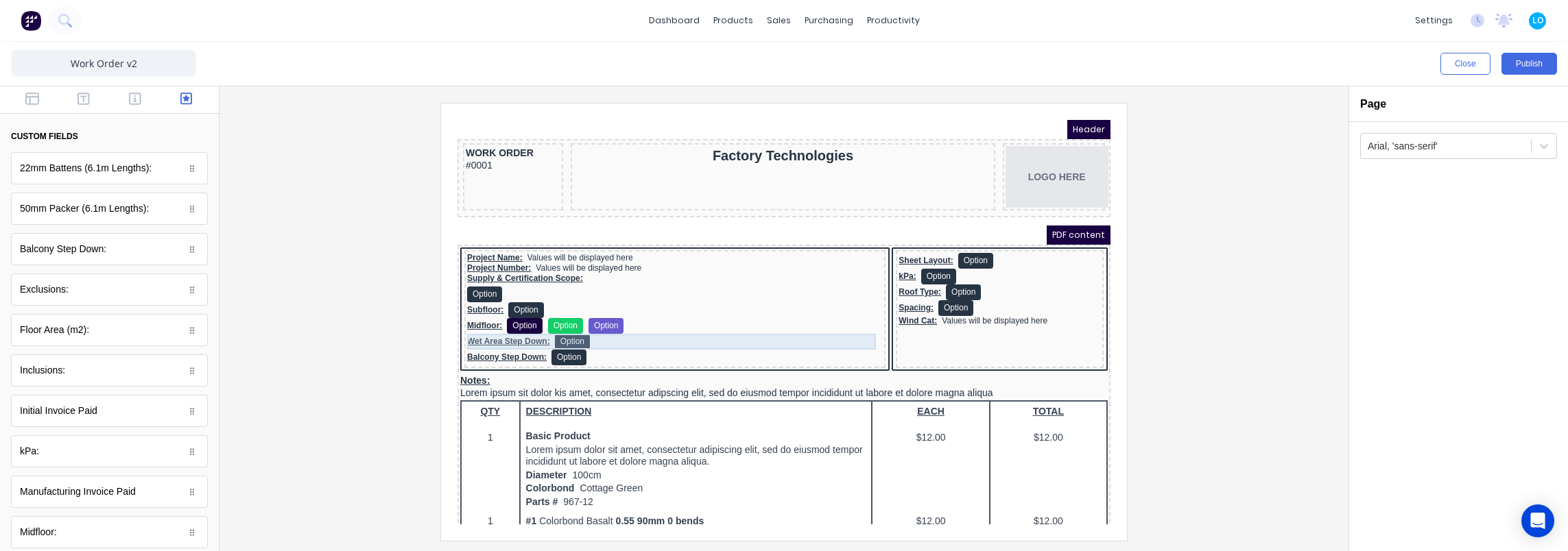
click at [602, 326] on div "Wet Area Step Down: Option" at bounding box center [659, 326] width 416 height 16
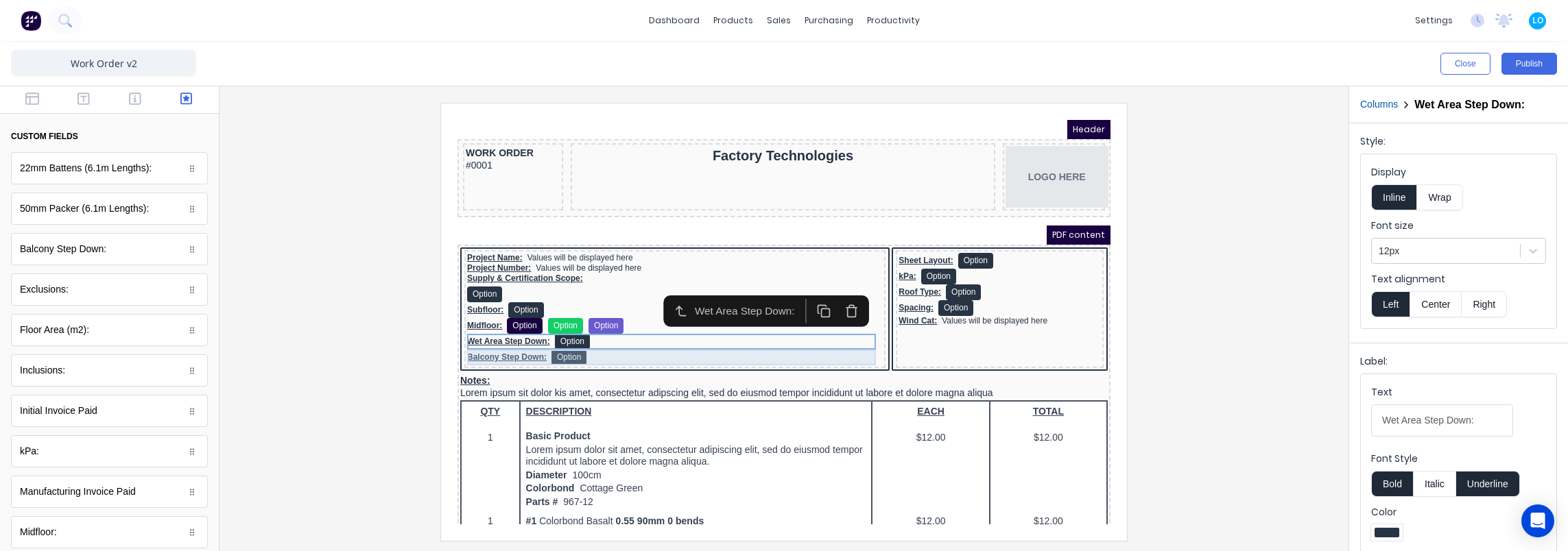
click at [602, 342] on div "Balcony Step Down: Option" at bounding box center [659, 341] width 416 height 16
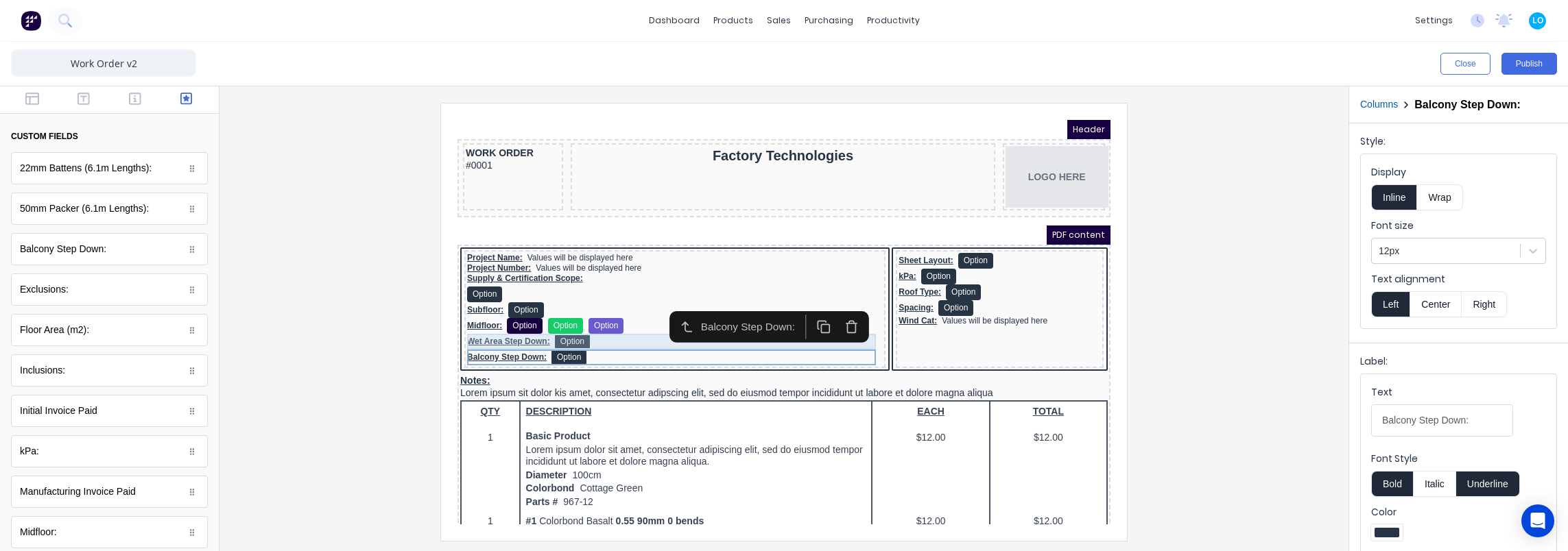
click at [603, 325] on div "Wet Area Step Down: Option" at bounding box center [659, 326] width 416 height 16
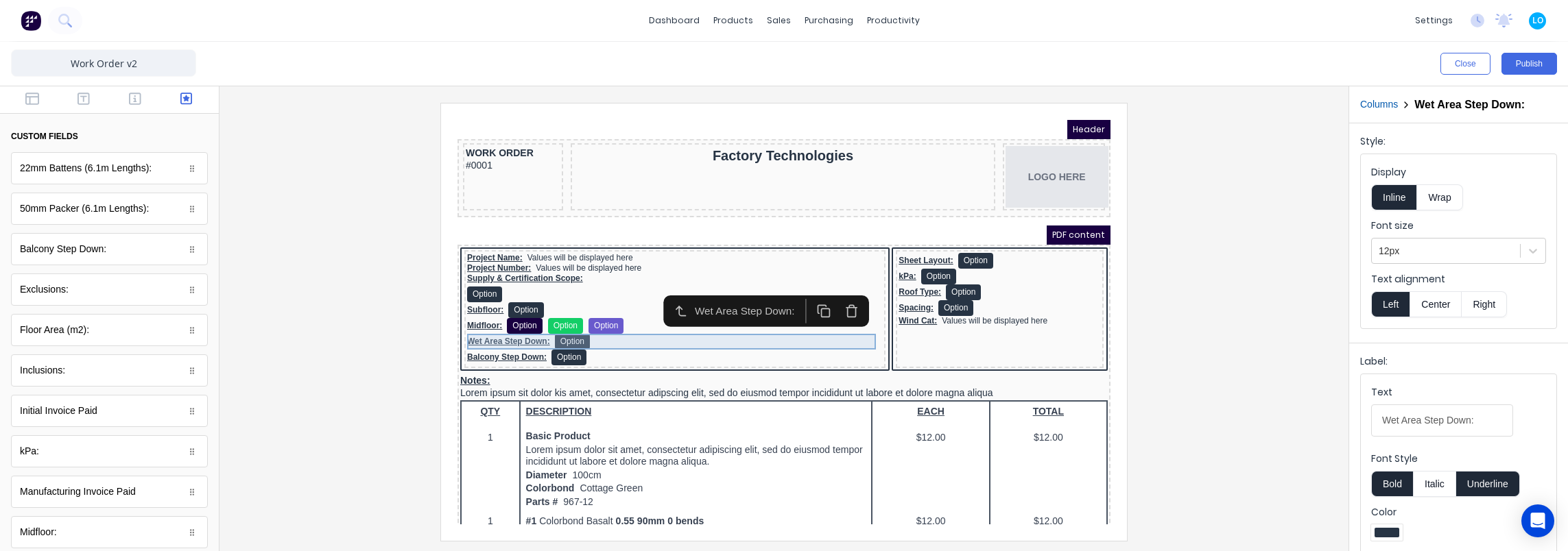
click at [602, 341] on div "Balcony Step Down: Option" at bounding box center [659, 341] width 416 height 16
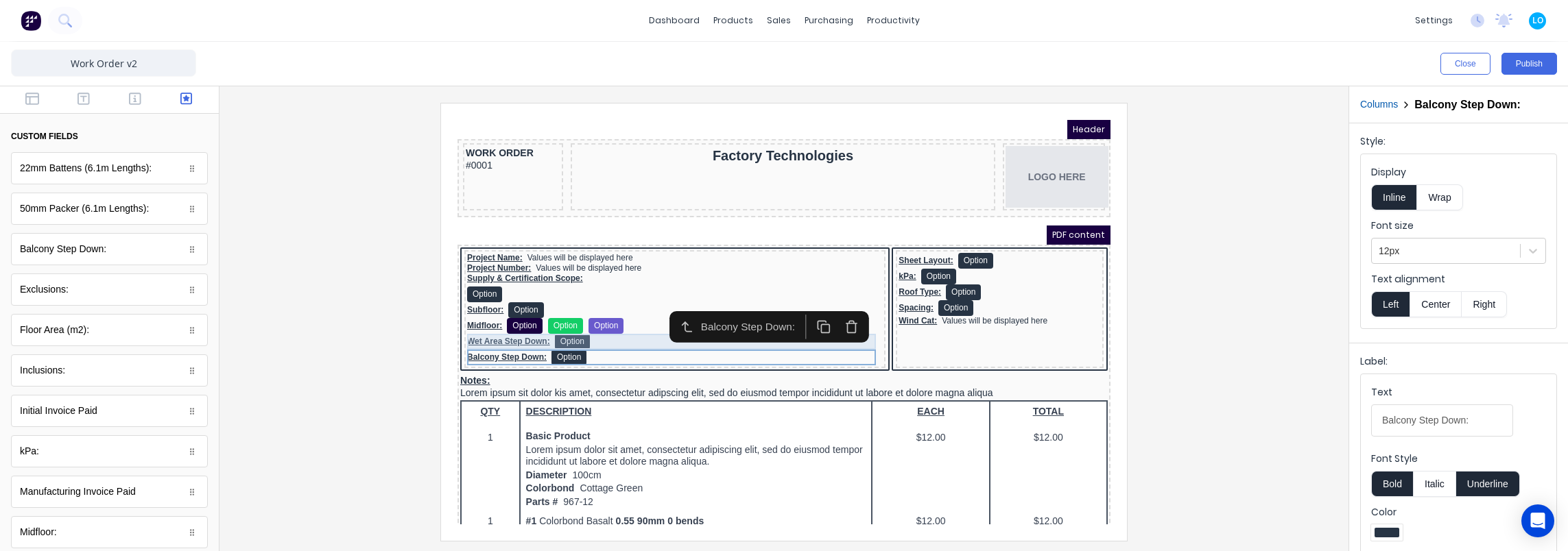
click at [603, 325] on div "Wet Area Step Down: Option" at bounding box center [659, 326] width 416 height 16
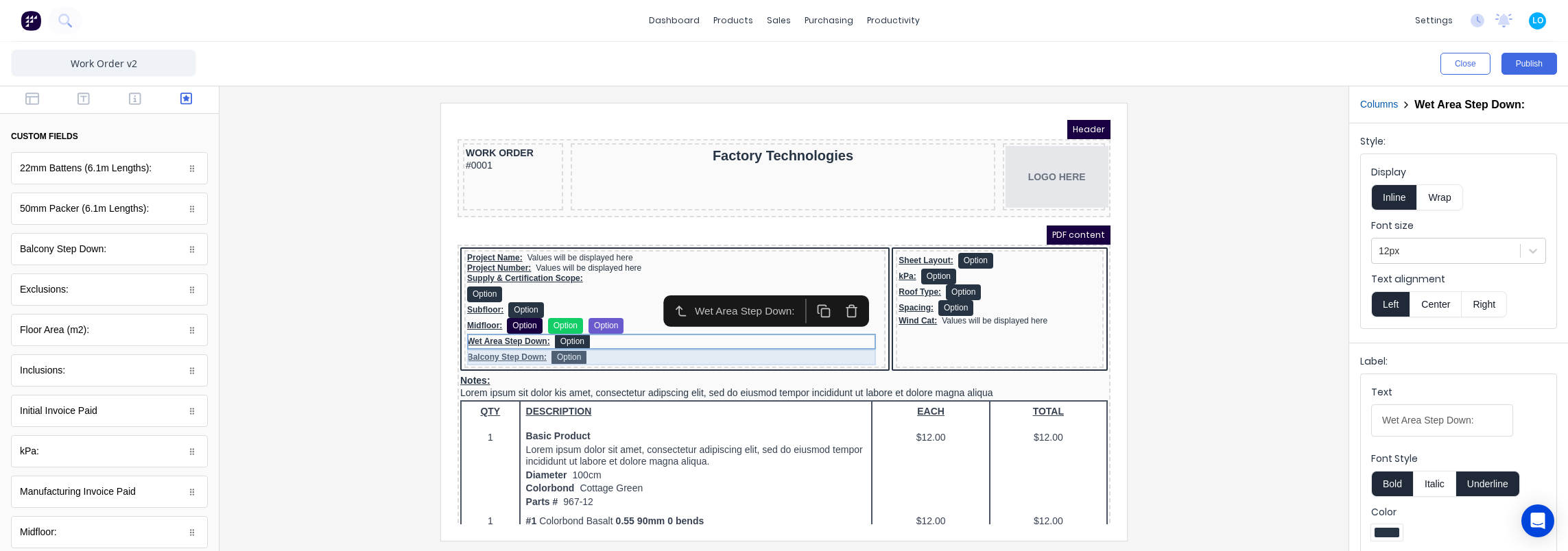
click at [601, 338] on div "Balcony Step Down: Option" at bounding box center [659, 341] width 416 height 16
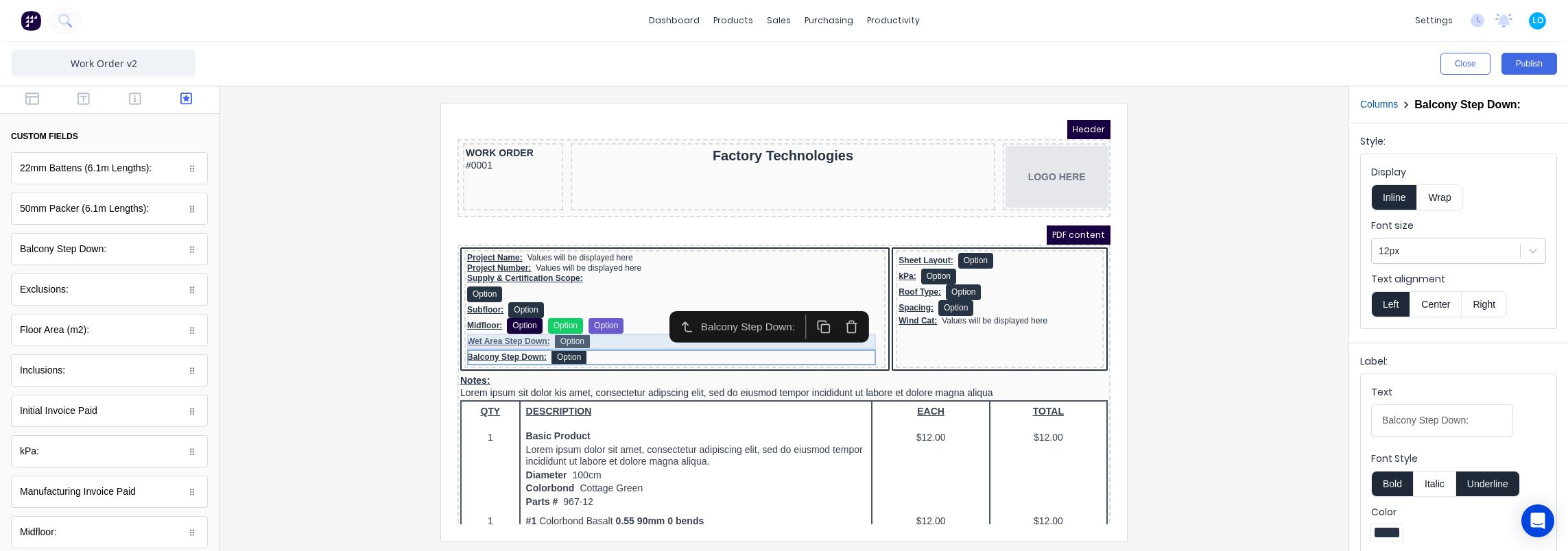
click at [606, 322] on div "Wet Area Step Down: Option" at bounding box center [659, 326] width 416 height 16
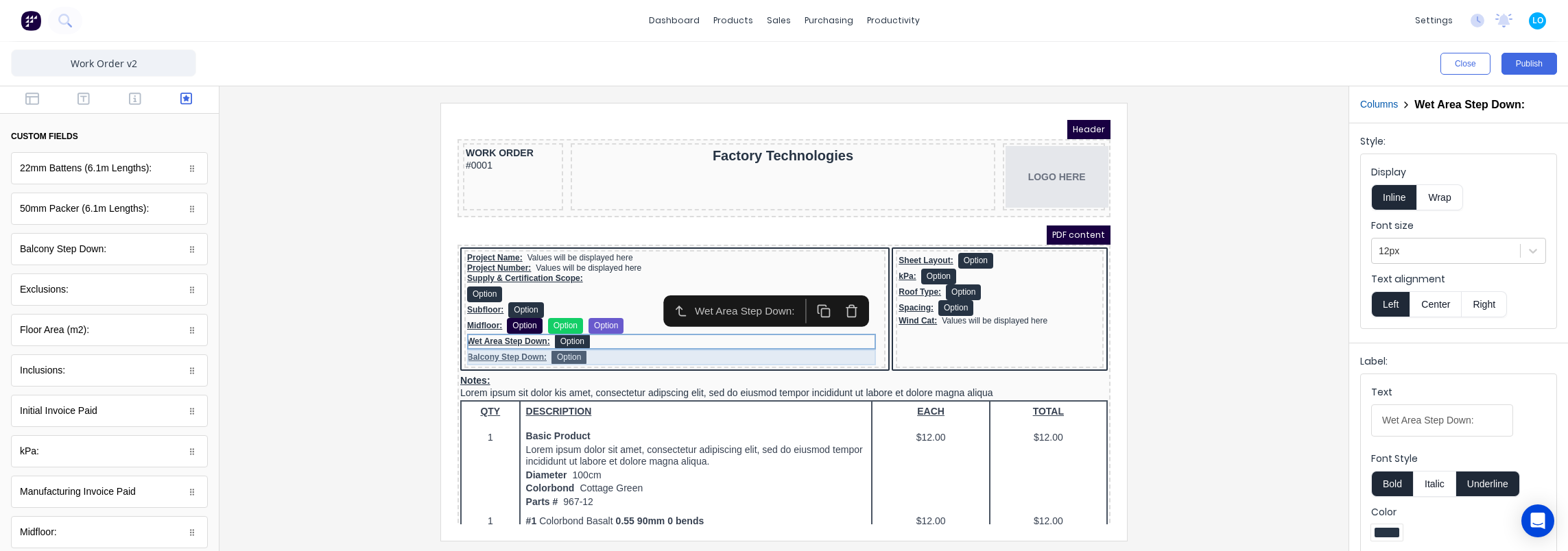
click at [606, 337] on div "Balcony Step Down: Option" at bounding box center [659, 341] width 416 height 16
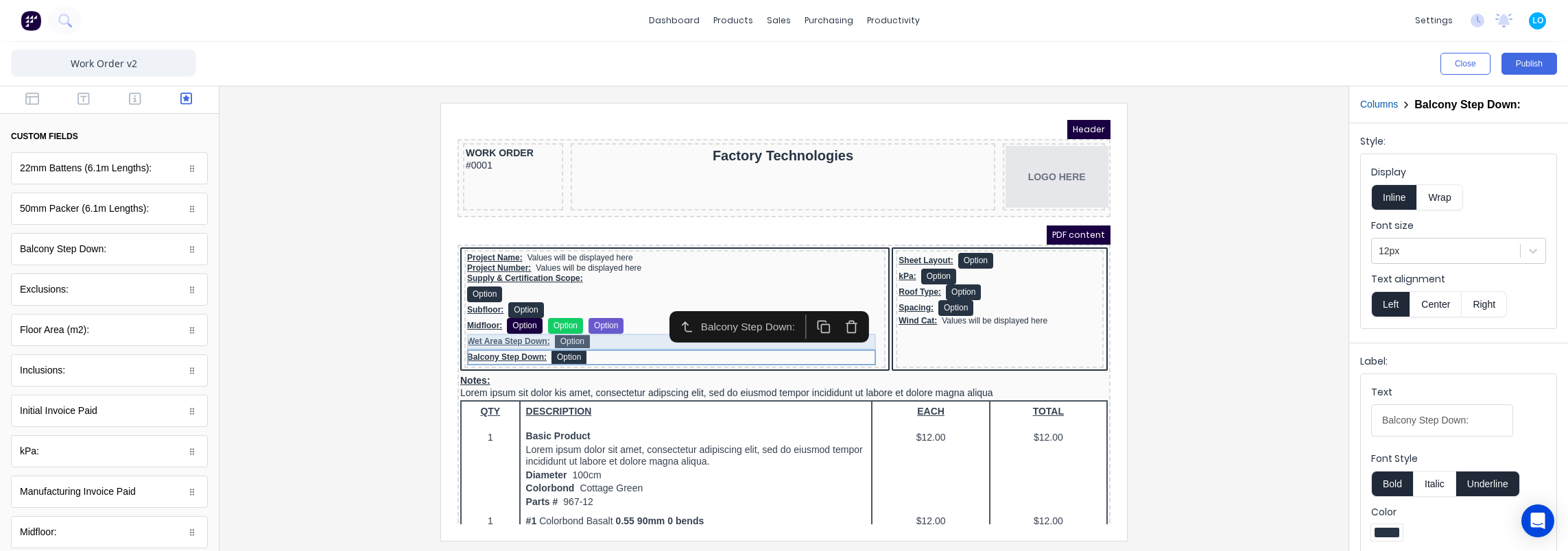
click at [604, 322] on div "Wet Area Step Down: Option" at bounding box center [659, 326] width 416 height 16
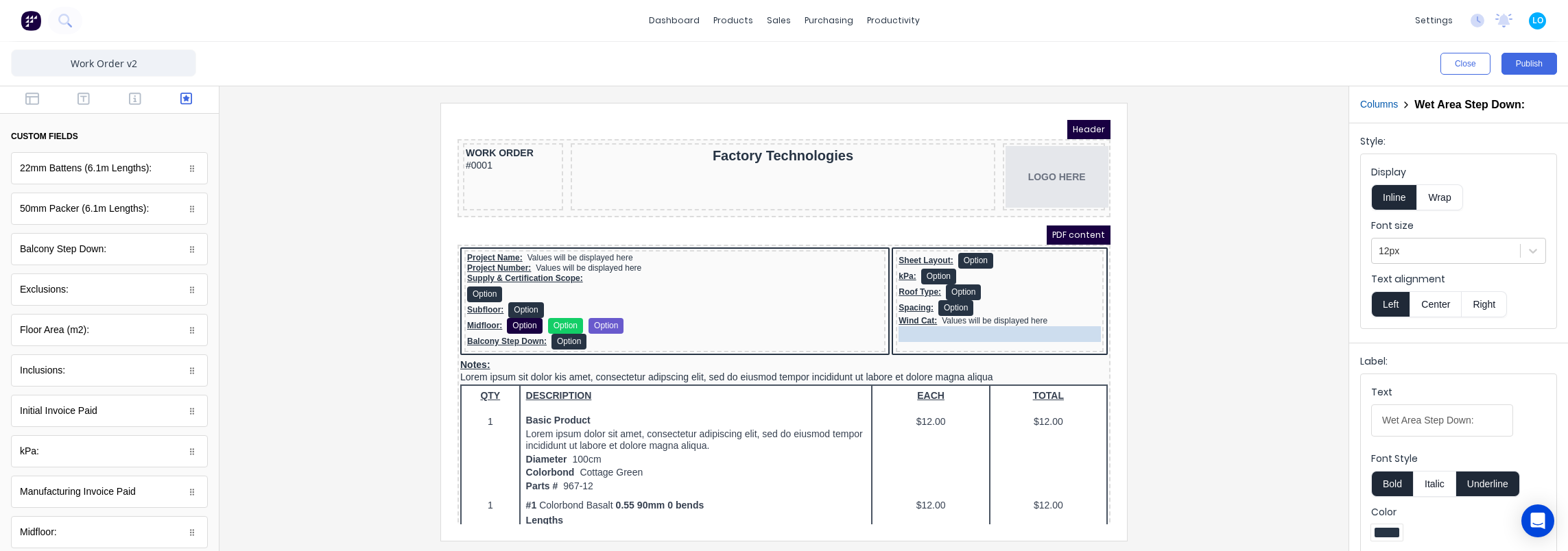
drag, startPoint x: 584, startPoint y: 322, endPoint x: 997, endPoint y: 313, distance: 413.1
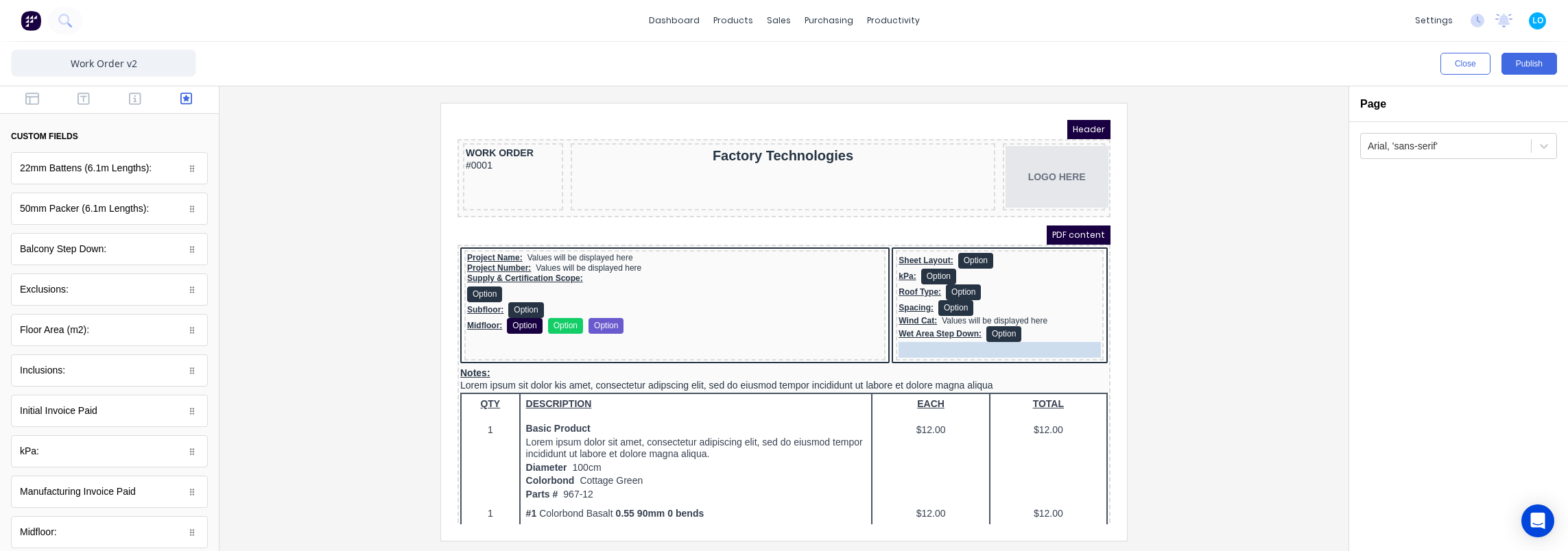
drag, startPoint x: 536, startPoint y: 323, endPoint x: 946, endPoint y: 334, distance: 410.1
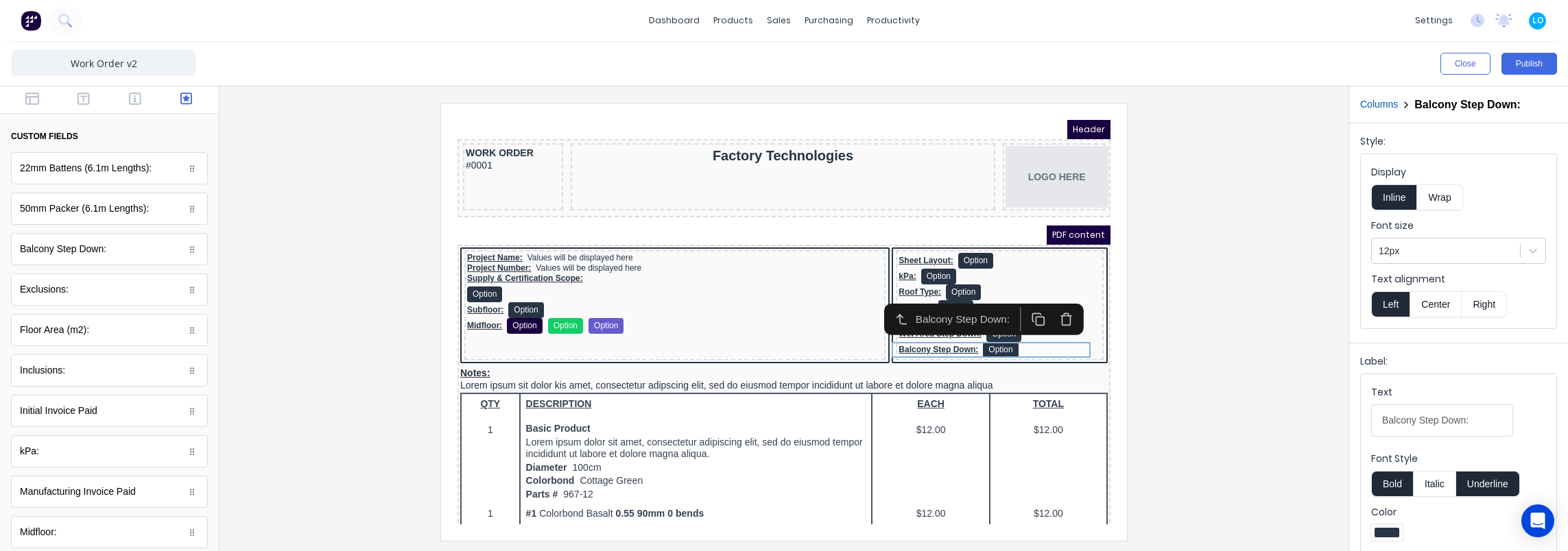
click at [384, 317] on div at bounding box center [784, 322] width 1107 height 438
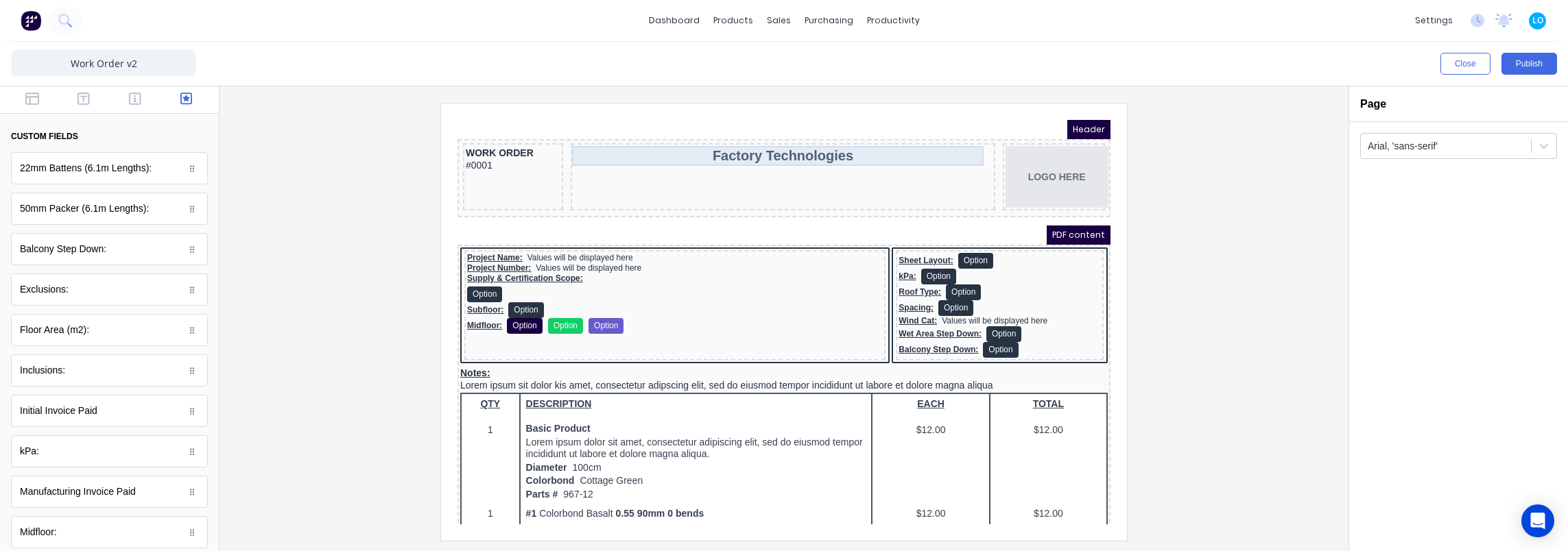
click at [781, 129] on div "Factory Technologies" at bounding box center [765, 139] width 418 height 20
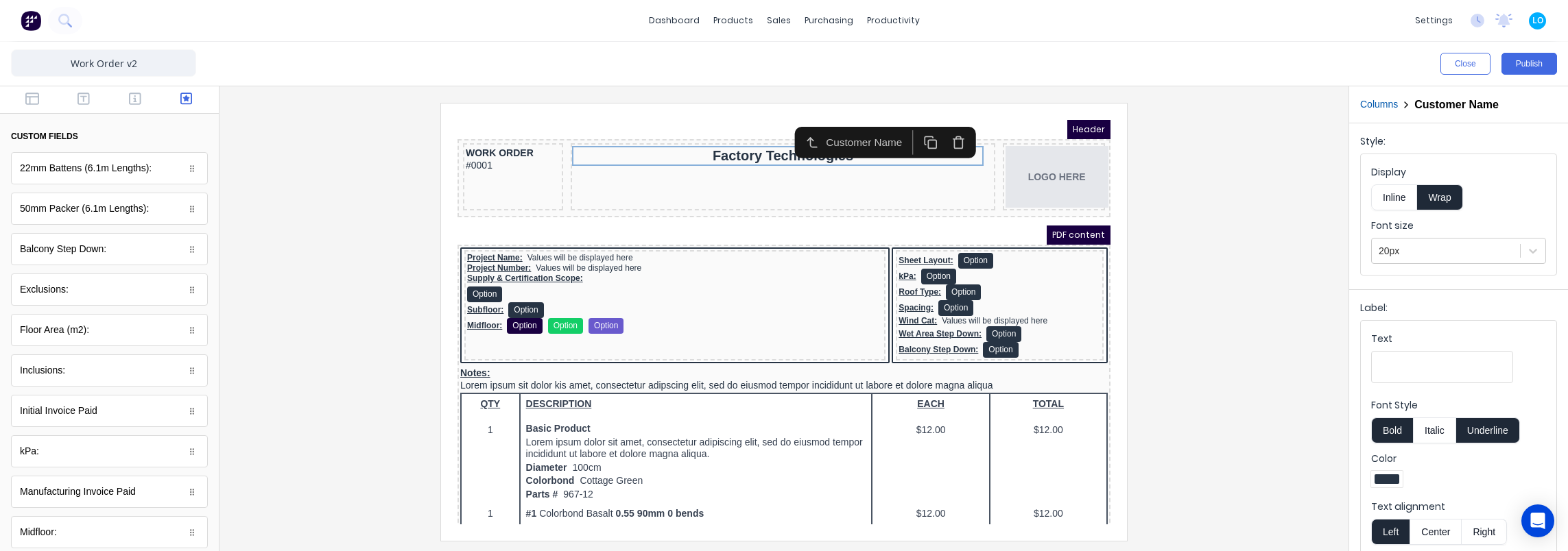
click at [1258, 207] on div at bounding box center [784, 322] width 1107 height 438
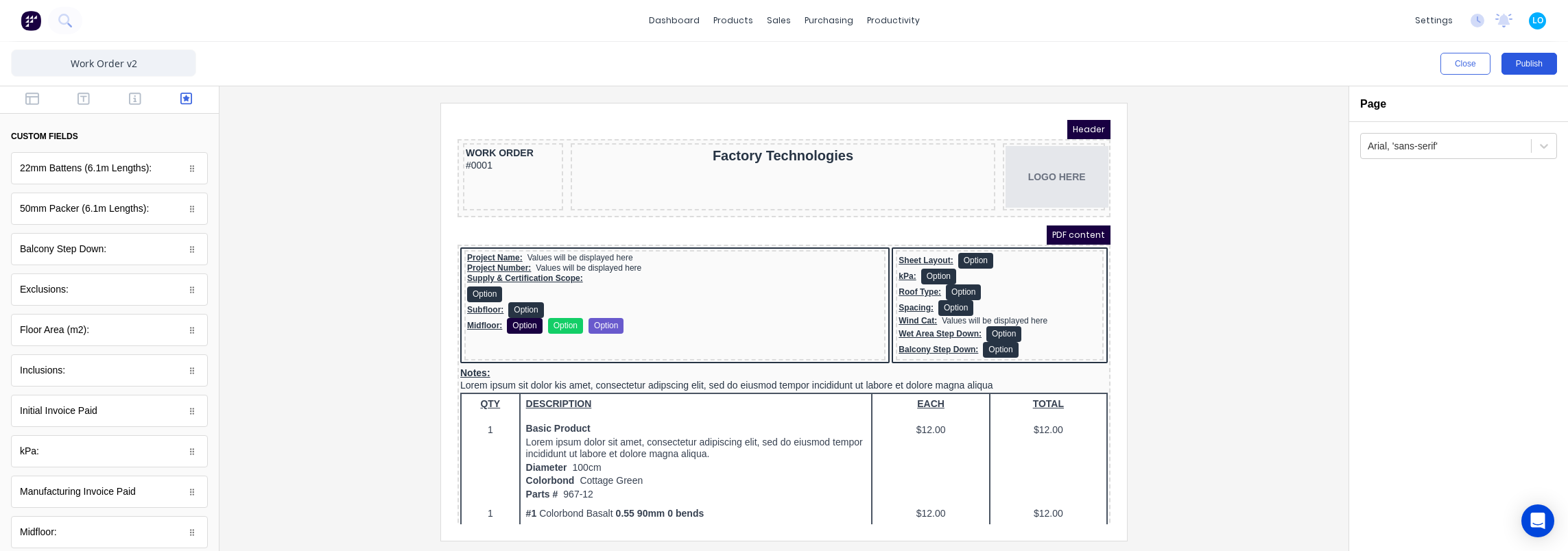
click at [1542, 64] on button "Publish" at bounding box center [1529, 64] width 55 height 22
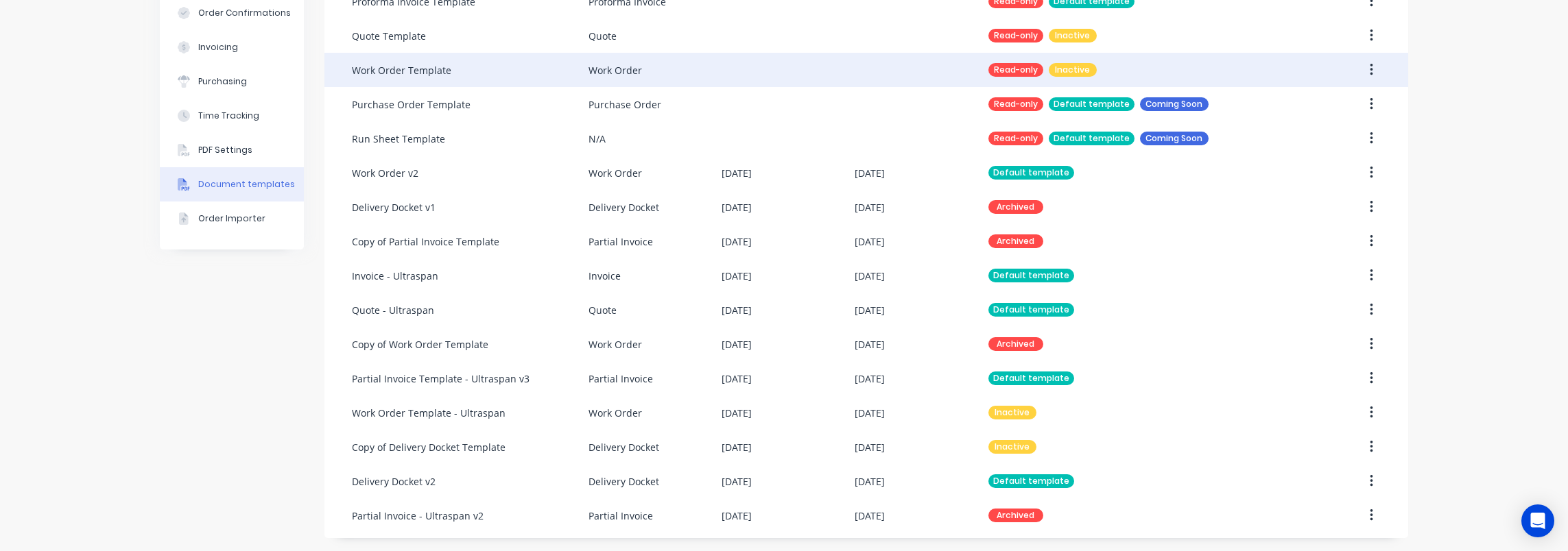
scroll to position [245, 0]
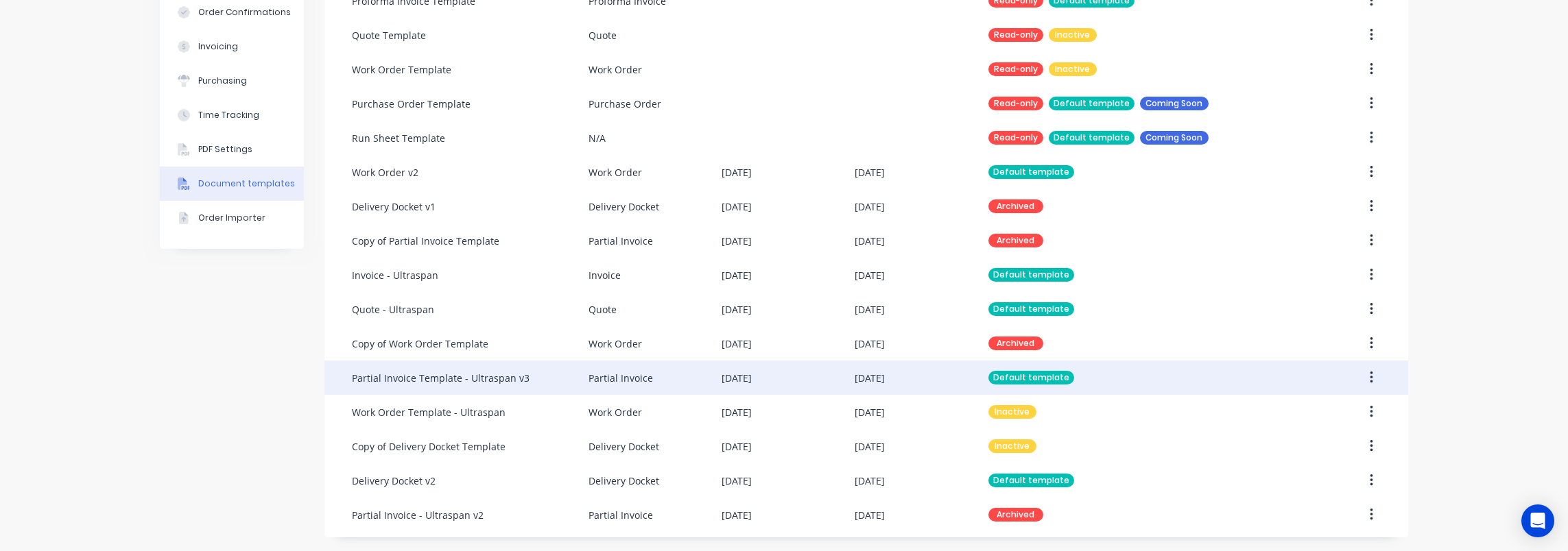
click at [521, 376] on div "Partial Invoice Template - Ultraspan v3" at bounding box center [470, 377] width 236 height 34
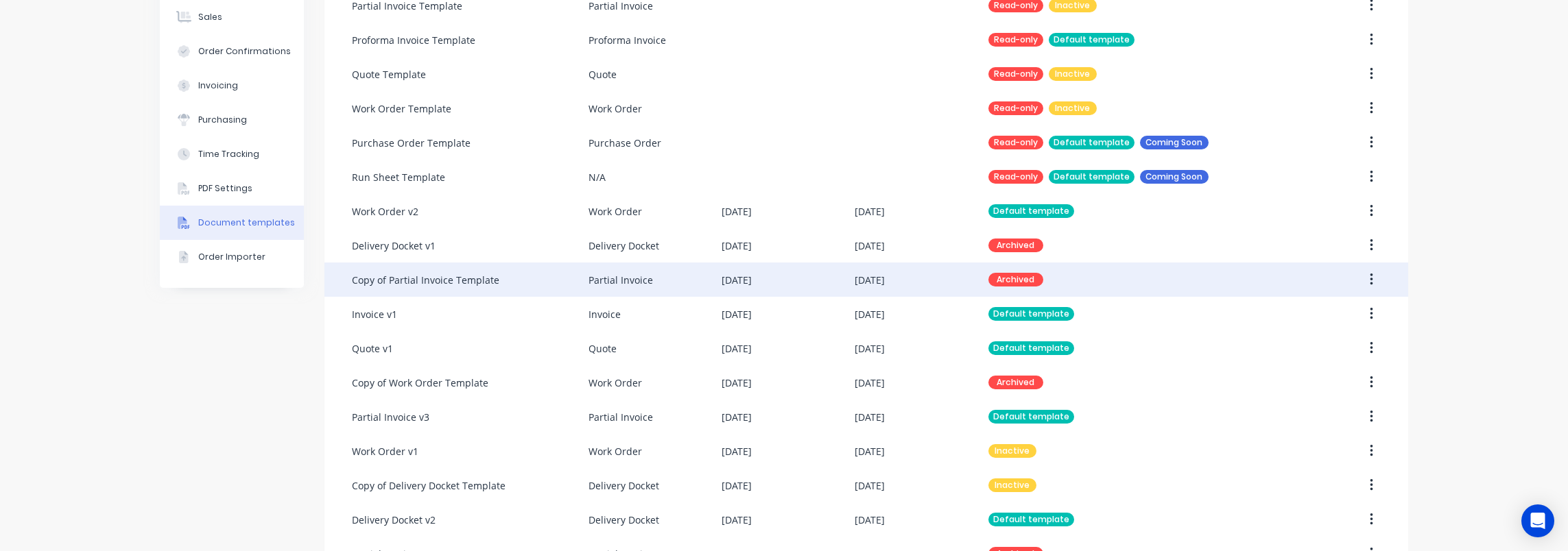
scroll to position [245, 0]
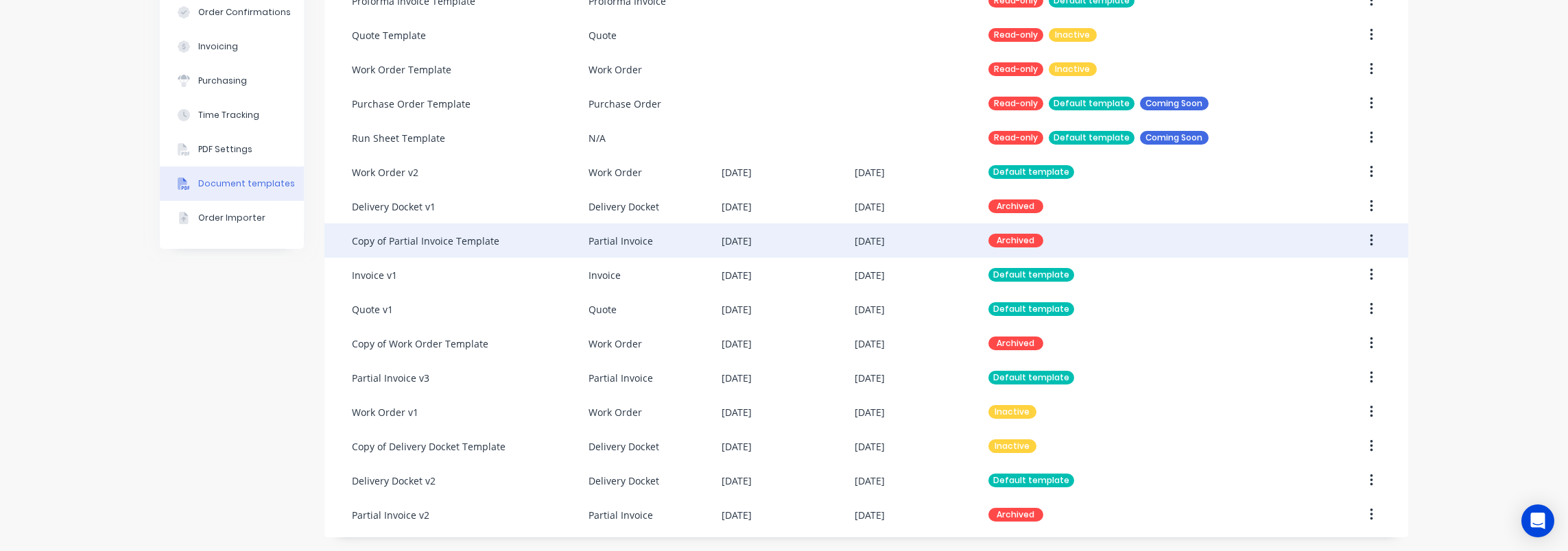
click at [1372, 242] on button "button" at bounding box center [1371, 241] width 32 height 25
click at [1332, 331] on div "Unarchive" at bounding box center [1322, 331] width 105 height 20
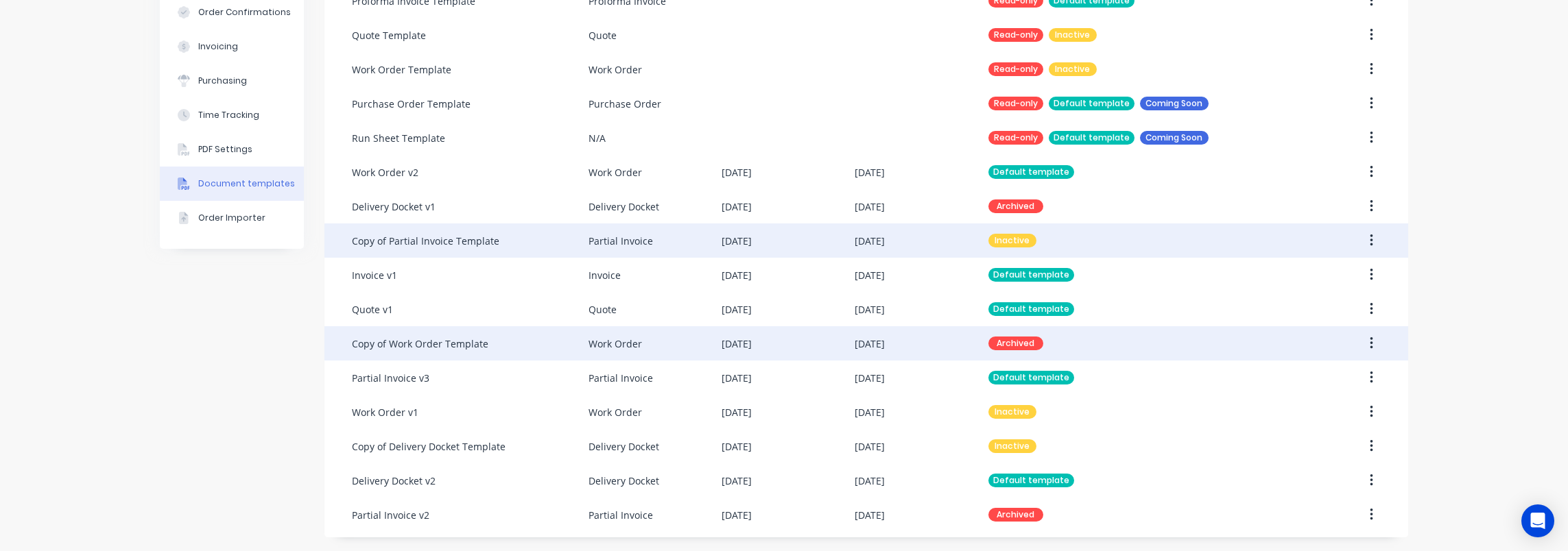
click at [1368, 344] on button "button" at bounding box center [1371, 344] width 32 height 25
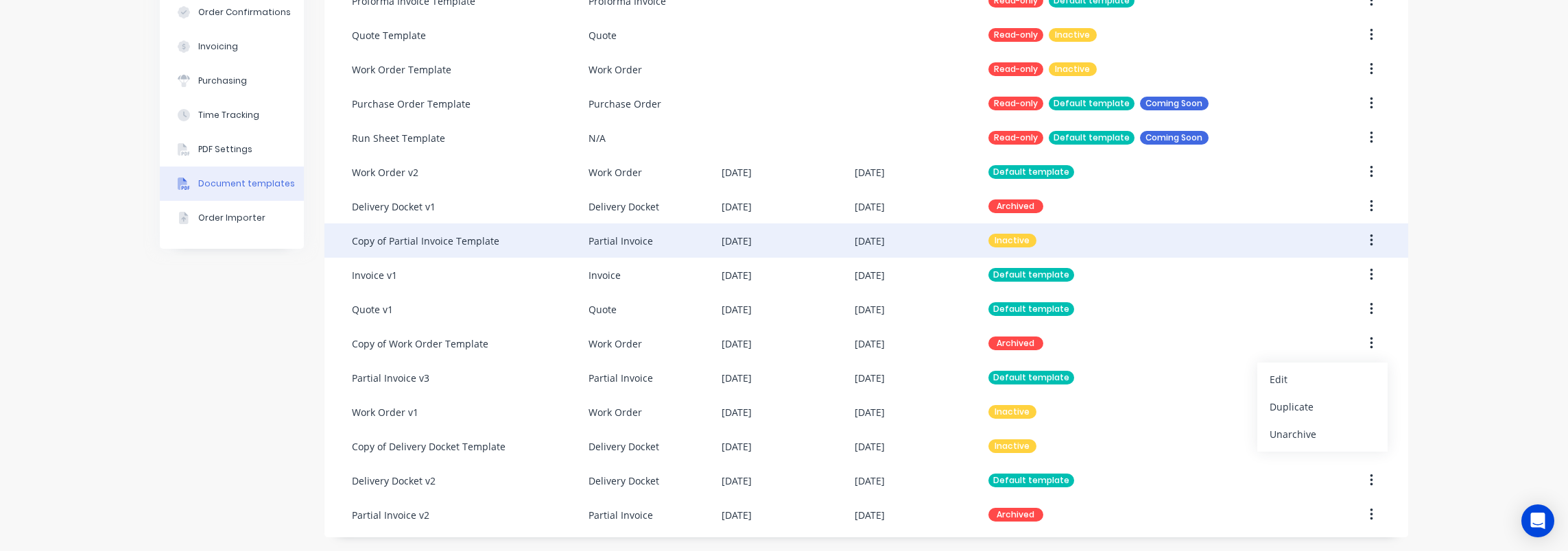
click at [1423, 438] on div "Company Team Integrations Quotes Sales Order Confirmations Invoicing Purchasing…" at bounding box center [784, 174] width 1568 height 755
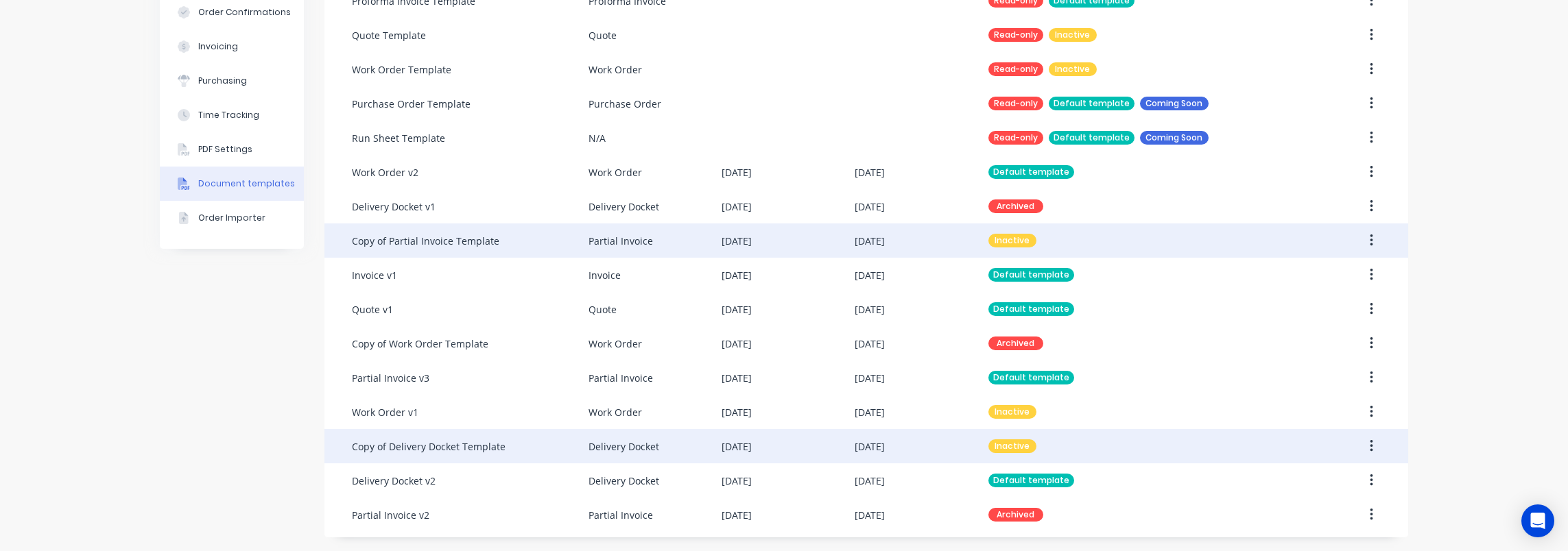
click at [1363, 449] on button "button" at bounding box center [1371, 446] width 32 height 25
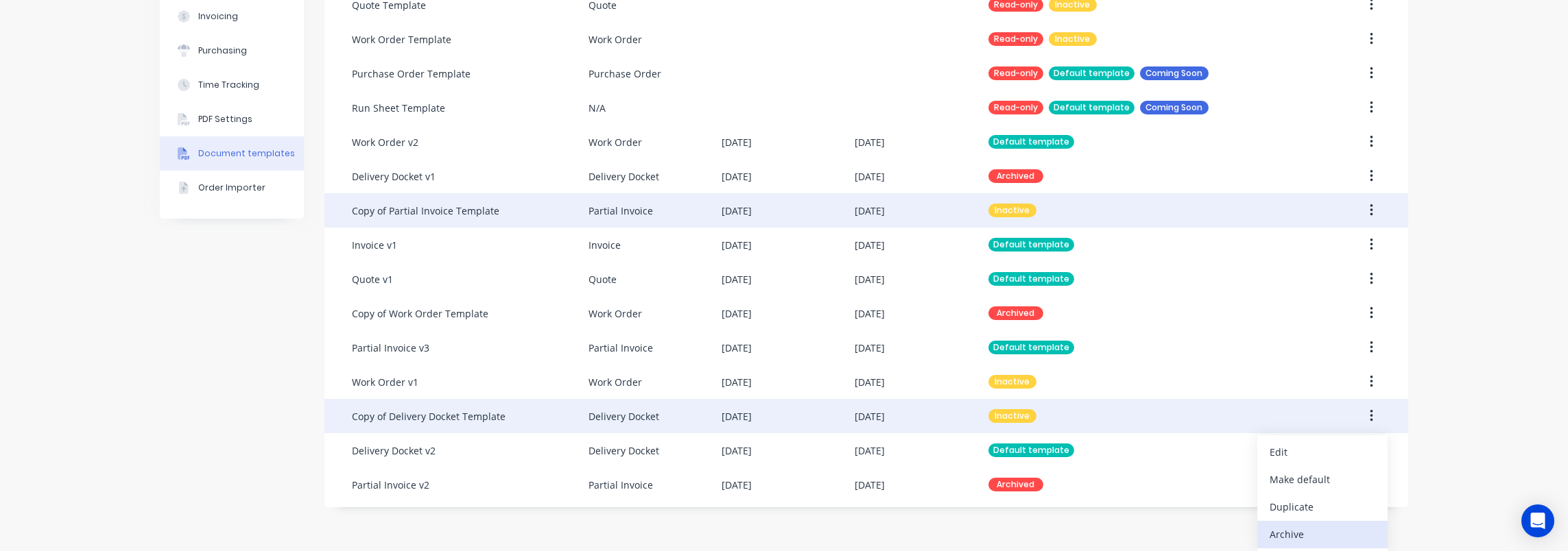
click at [1295, 534] on div "Archive" at bounding box center [1322, 534] width 105 height 20
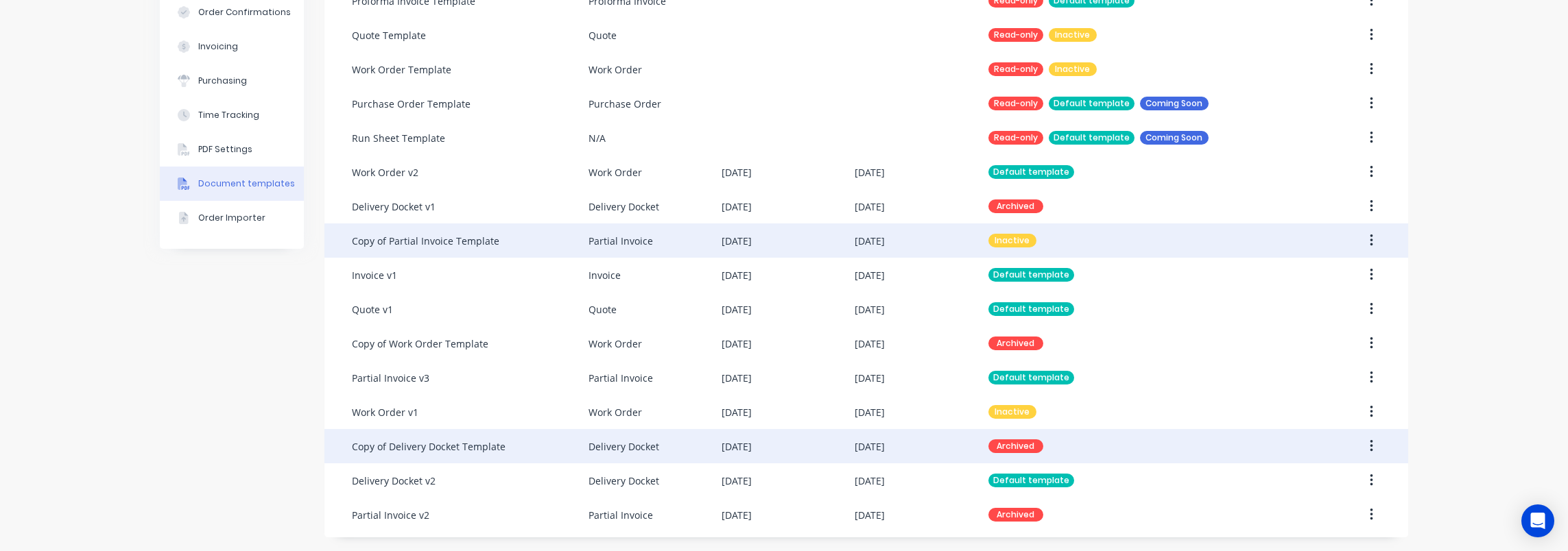
click at [1373, 238] on button "button" at bounding box center [1371, 241] width 32 height 25
click at [1293, 362] on div "Archive" at bounding box center [1322, 358] width 105 height 20
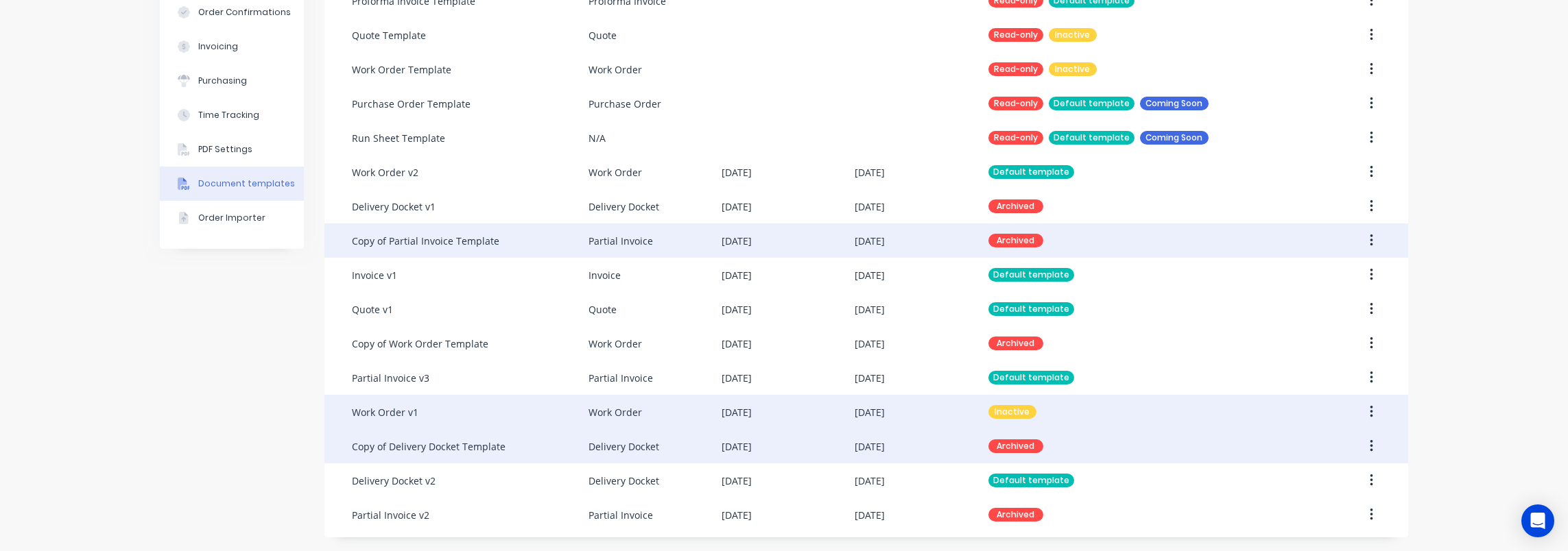
click at [1370, 409] on icon "button" at bounding box center [1371, 412] width 4 height 15
click at [1299, 531] on div "Archive" at bounding box center [1322, 530] width 105 height 20
click at [134, 403] on div "Company Team Integrations Quotes Sales Order Confirmations Invoicing Purchasing…" at bounding box center [784, 174] width 1568 height 755
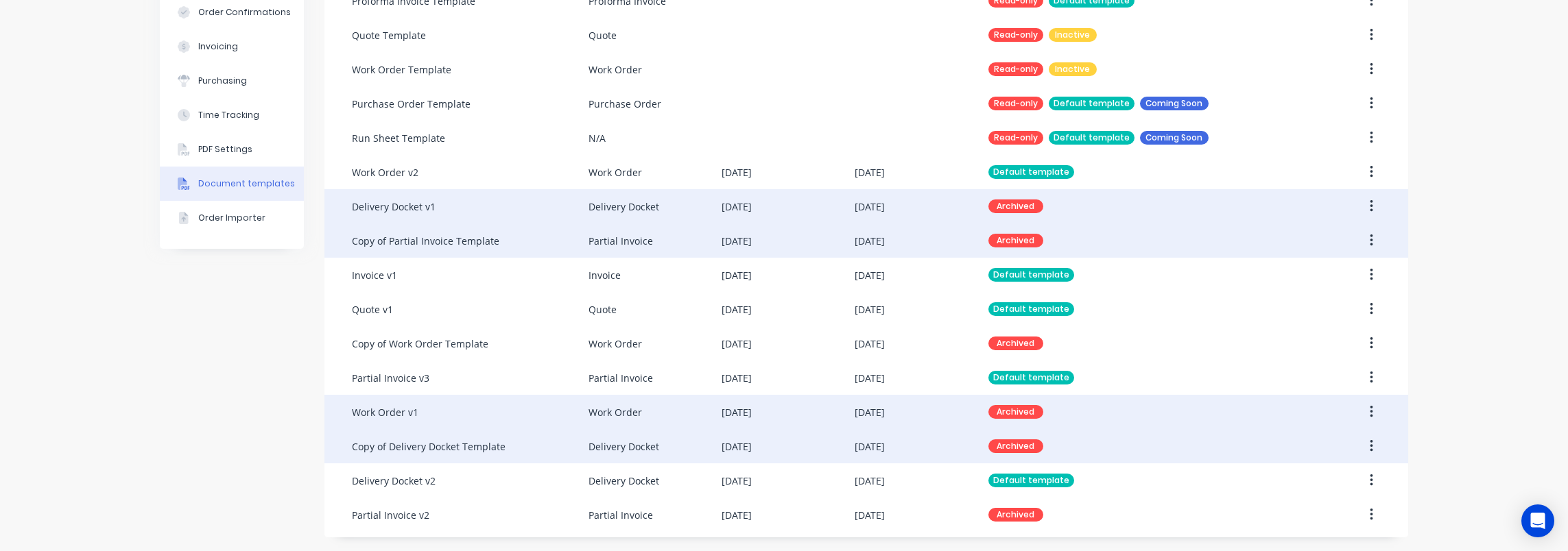
scroll to position [0, 0]
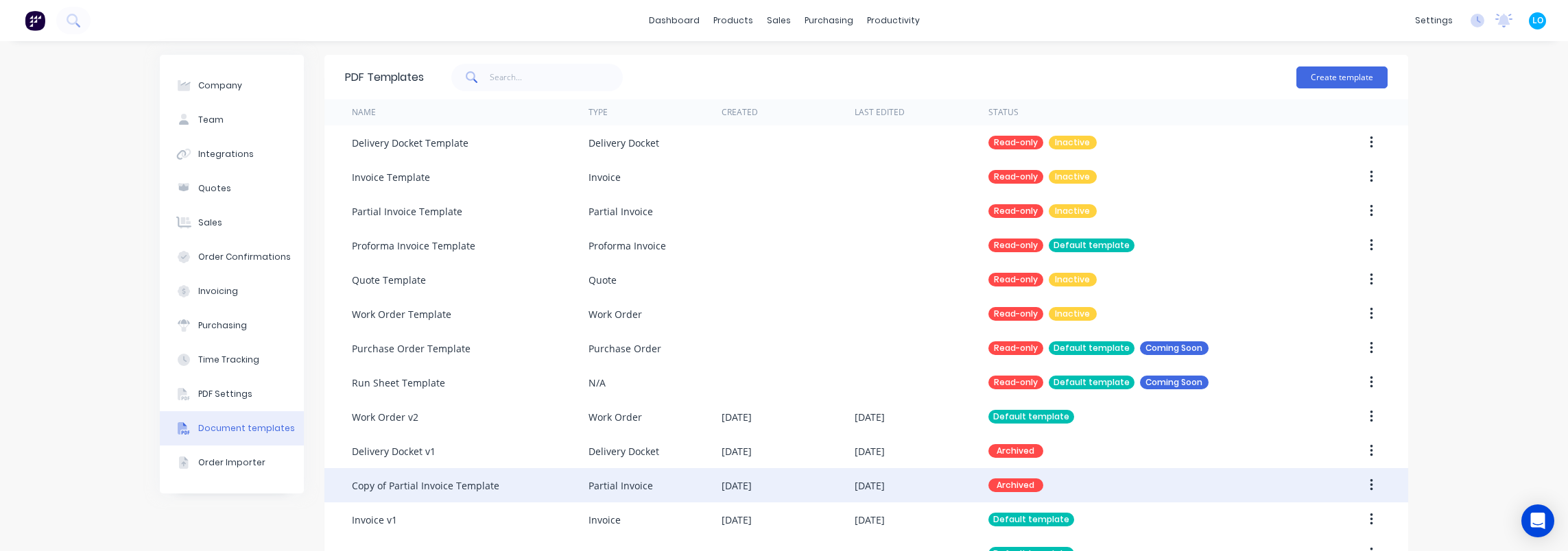
click at [996, 117] on div "Status" at bounding box center [1003, 112] width 31 height 12
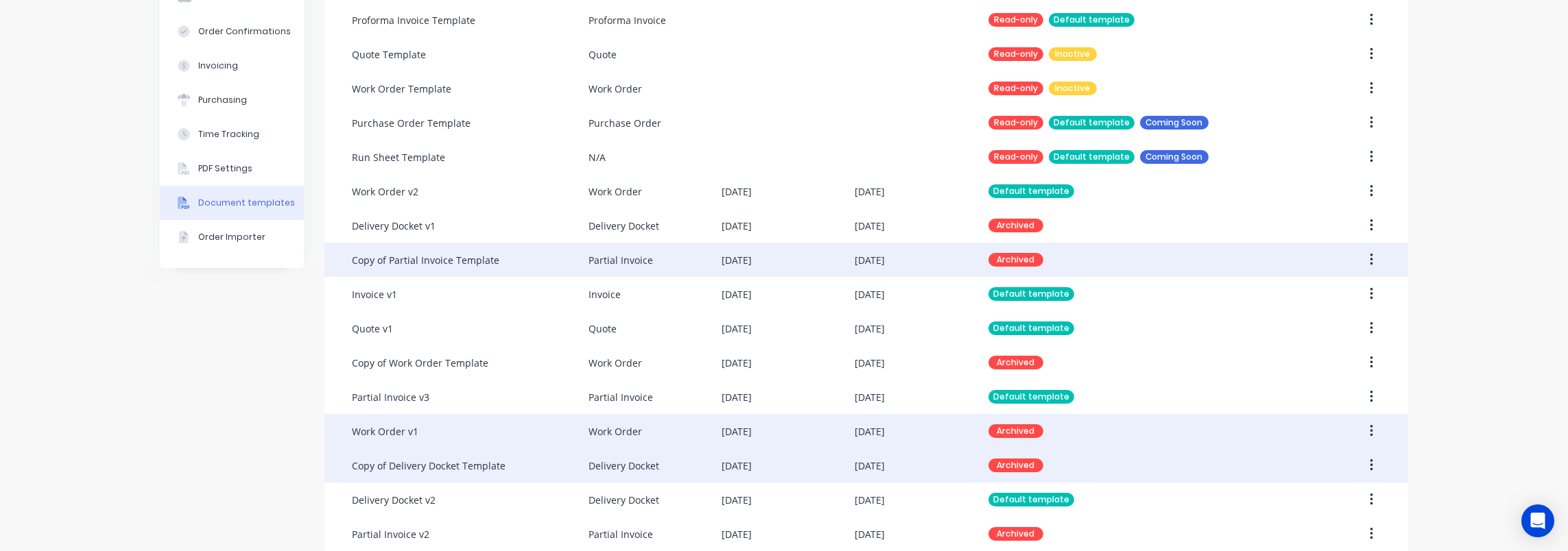
scroll to position [245, 0]
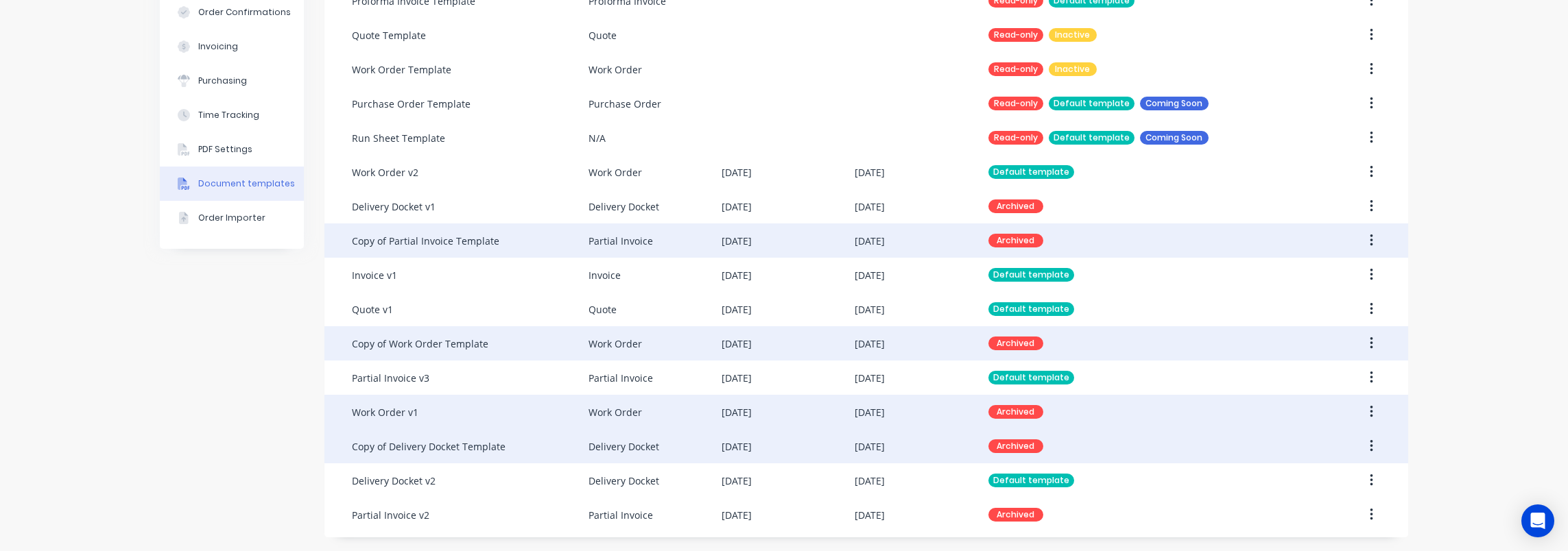
drag, startPoint x: 104, startPoint y: 396, endPoint x: 361, endPoint y: 341, distance: 262.8
click at [113, 396] on div "Company Team Integrations Quotes Sales Order Confirmations Invoicing Purchasing…" at bounding box center [784, 174] width 1568 height 755
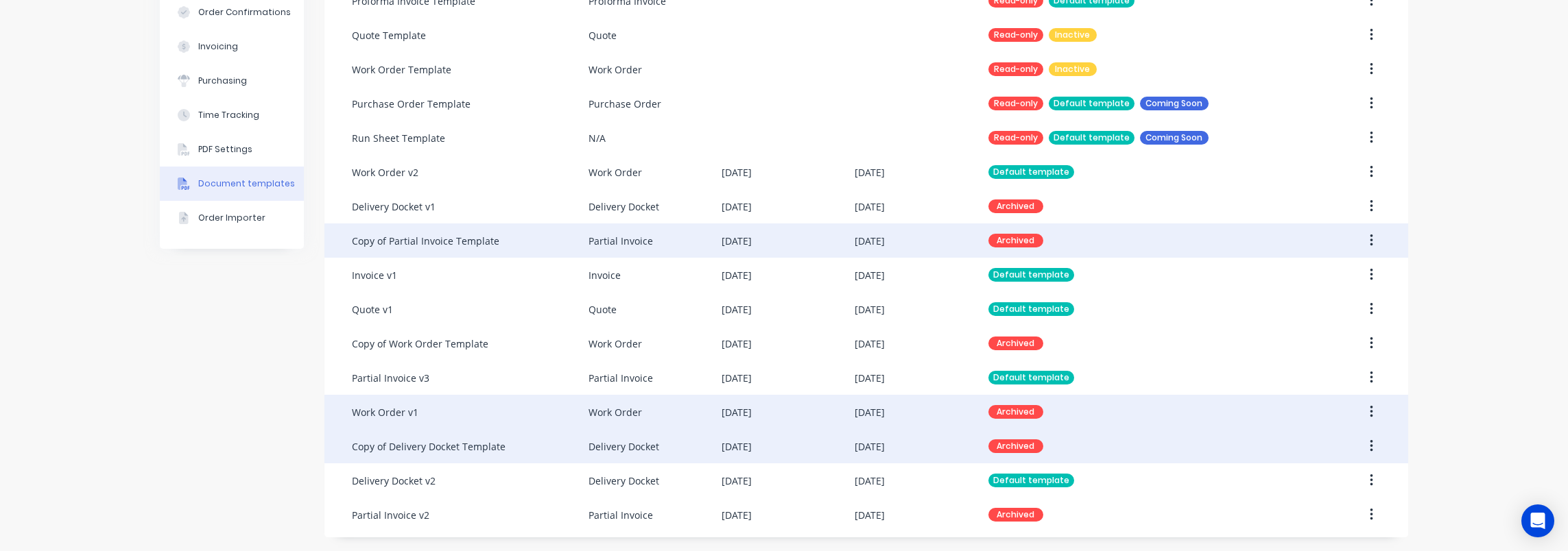
click at [115, 443] on div "Company Team Integrations Quotes Sales Order Confirmations Invoicing Purchasing…" at bounding box center [784, 174] width 1568 height 755
click at [166, 404] on div "Company Team Integrations Quotes Sales Order Confirmations Invoicing Purchasing…" at bounding box center [232, 174] width 144 height 728
click at [94, 276] on div "Company Team Integrations Quotes Sales Order Confirmations Invoicing Purchasing…" at bounding box center [784, 174] width 1568 height 755
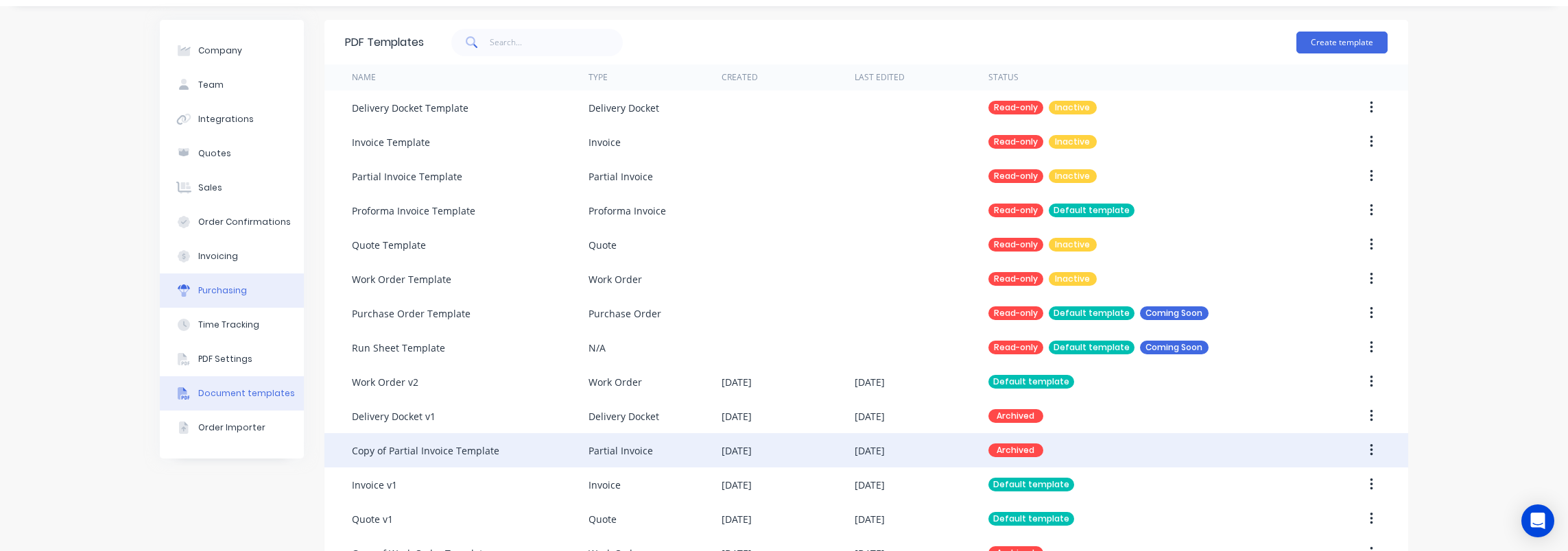
scroll to position [0, 0]
